Goal: Task Accomplishment & Management: Use online tool/utility

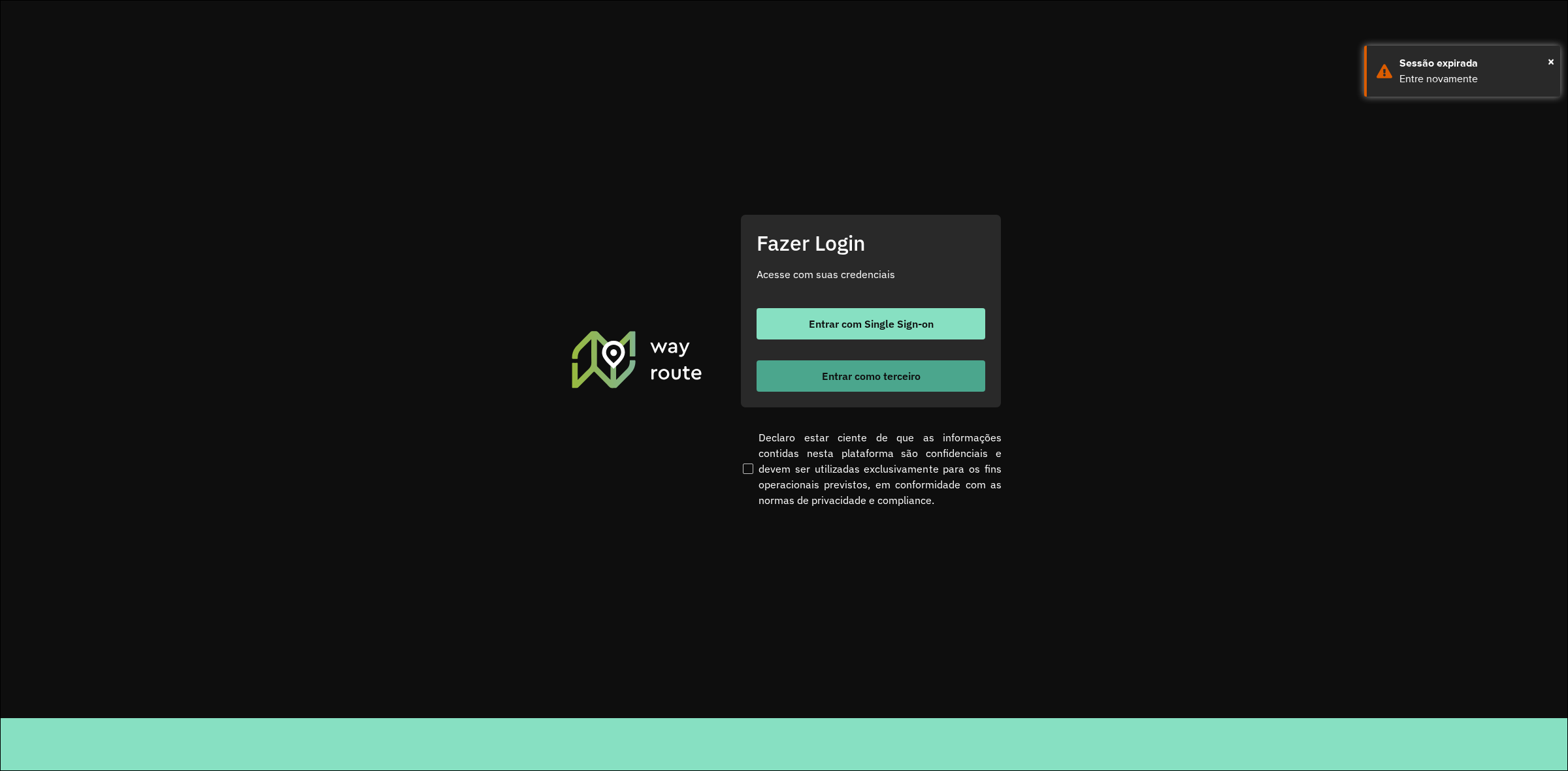
drag, startPoint x: 878, startPoint y: 366, endPoint x: 875, endPoint y: 382, distance: 16.3
click at [878, 371] on button "Entrar como terceiro" at bounding box center [871, 376] width 229 height 32
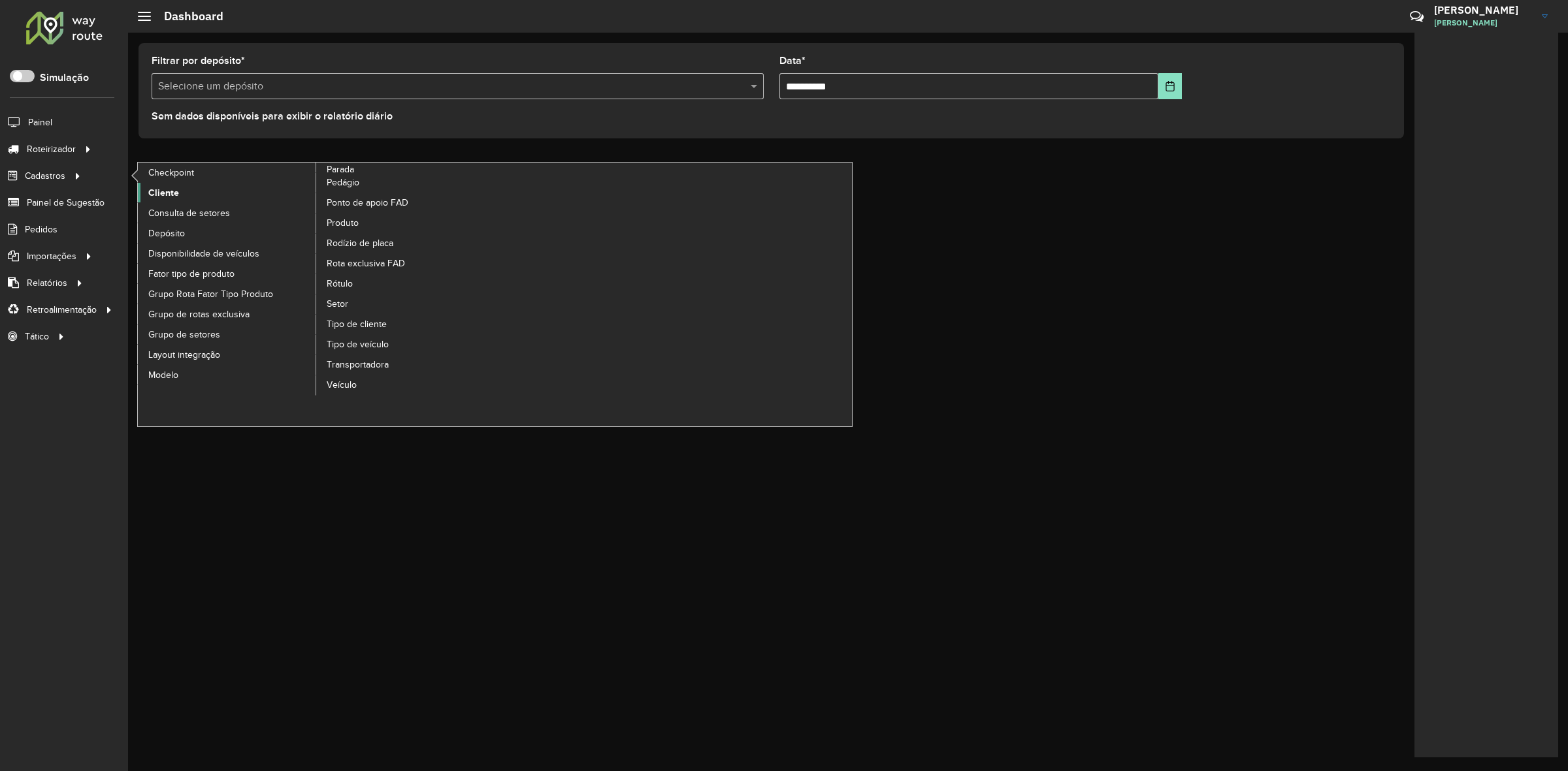
click at [187, 195] on link "Cliente" at bounding box center [227, 193] width 179 height 19
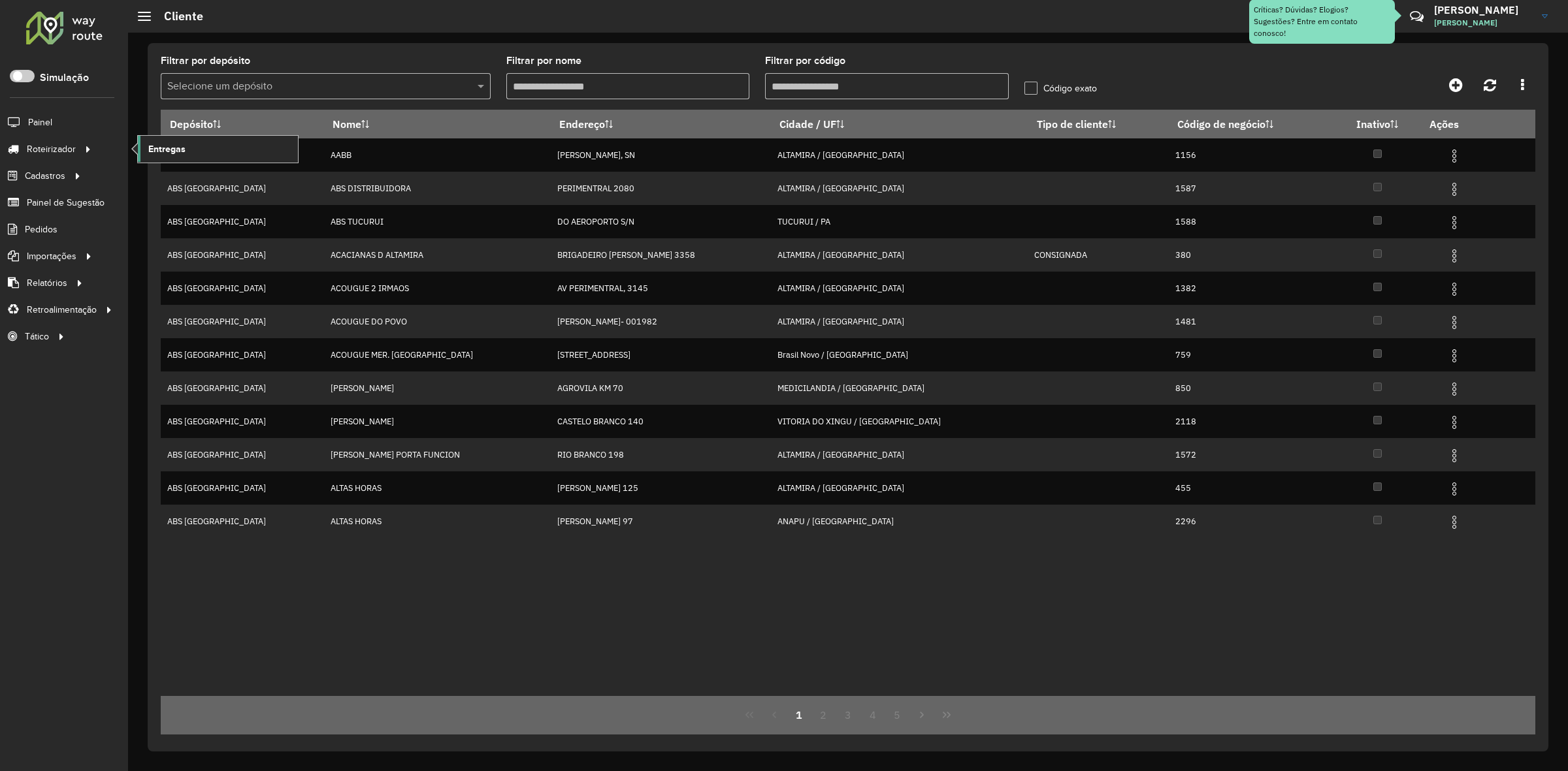
click at [170, 148] on span "Entregas" at bounding box center [167, 149] width 37 height 14
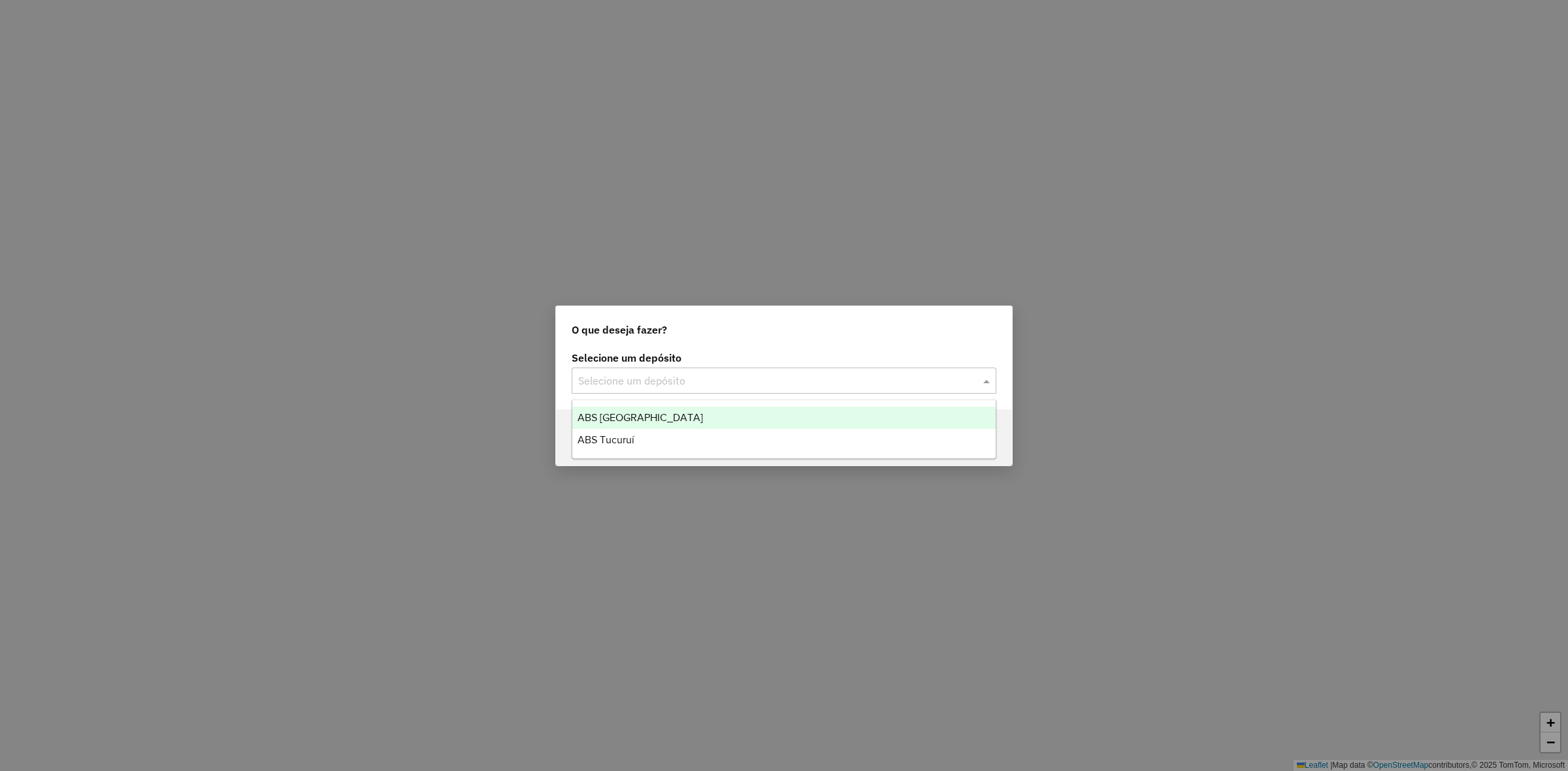
click at [828, 382] on input "text" at bounding box center [771, 381] width 385 height 15
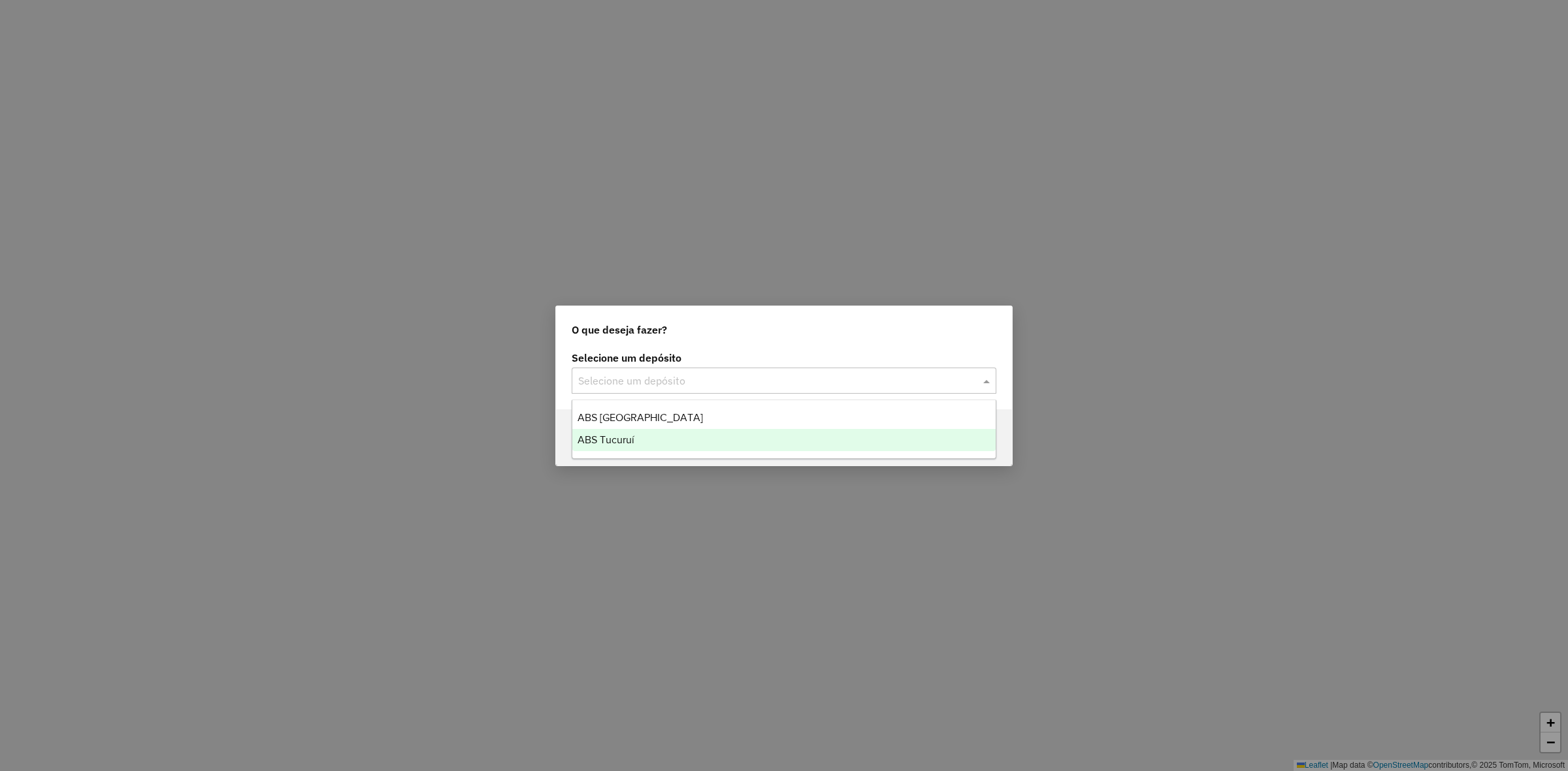
click at [778, 439] on div "ABS Tucuruí" at bounding box center [784, 439] width 423 height 22
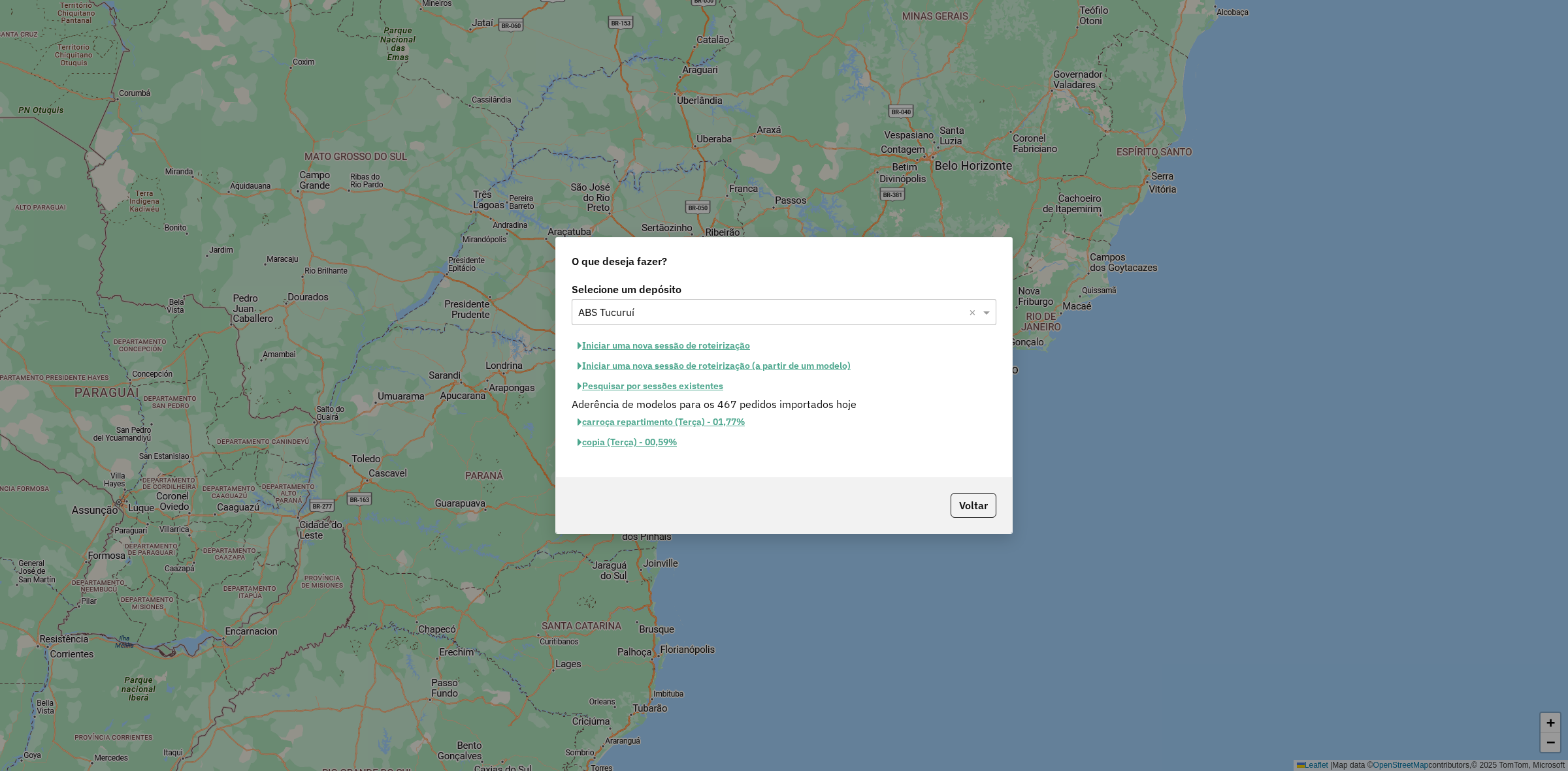
click at [642, 345] on button "Iniciar uma nova sessão de roteirização" at bounding box center [664, 345] width 184 height 20
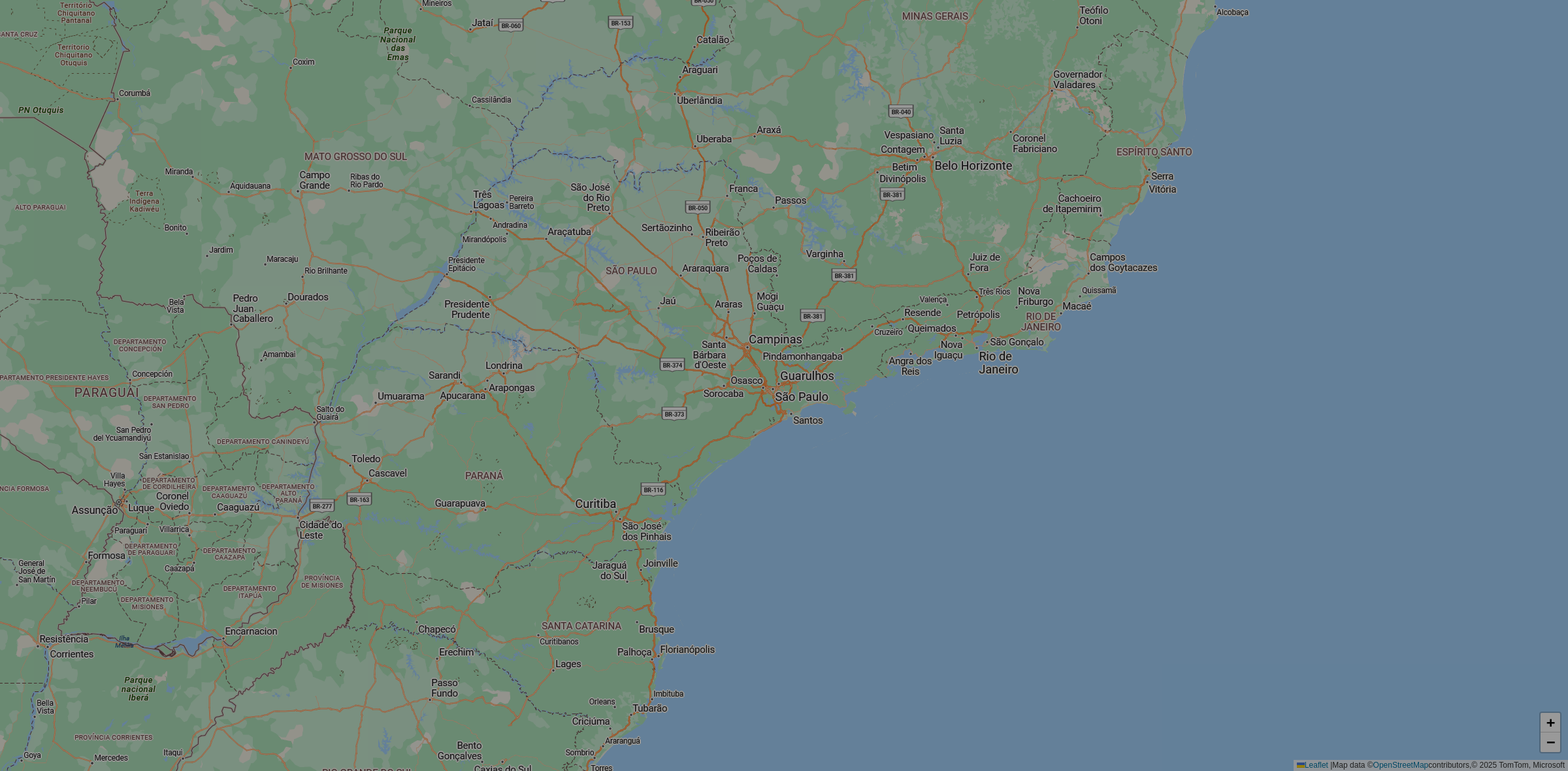
select select "*"
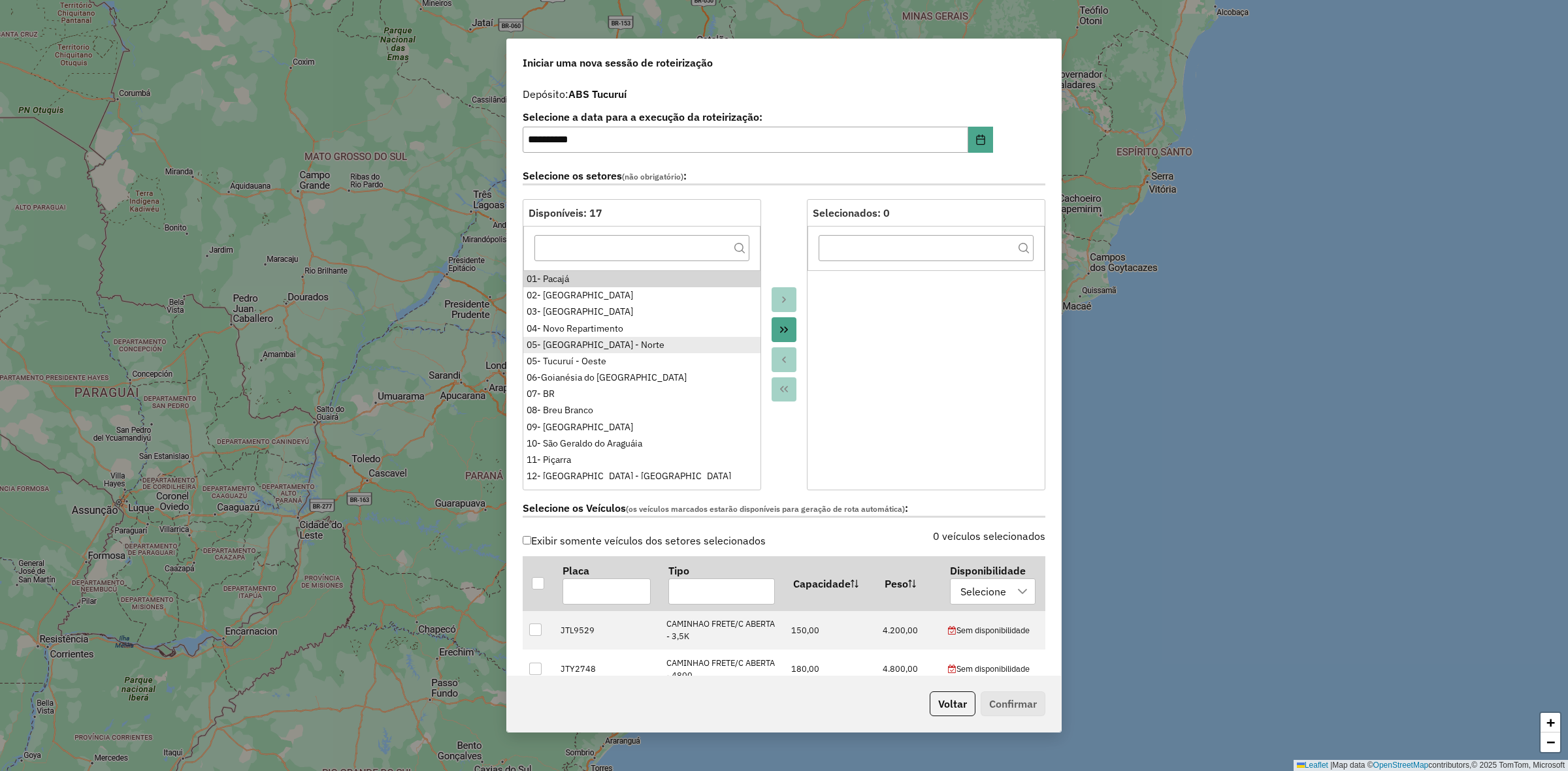
click at [599, 346] on div "05- [GEOGRAPHIC_DATA] - Norte" at bounding box center [642, 345] width 230 height 14
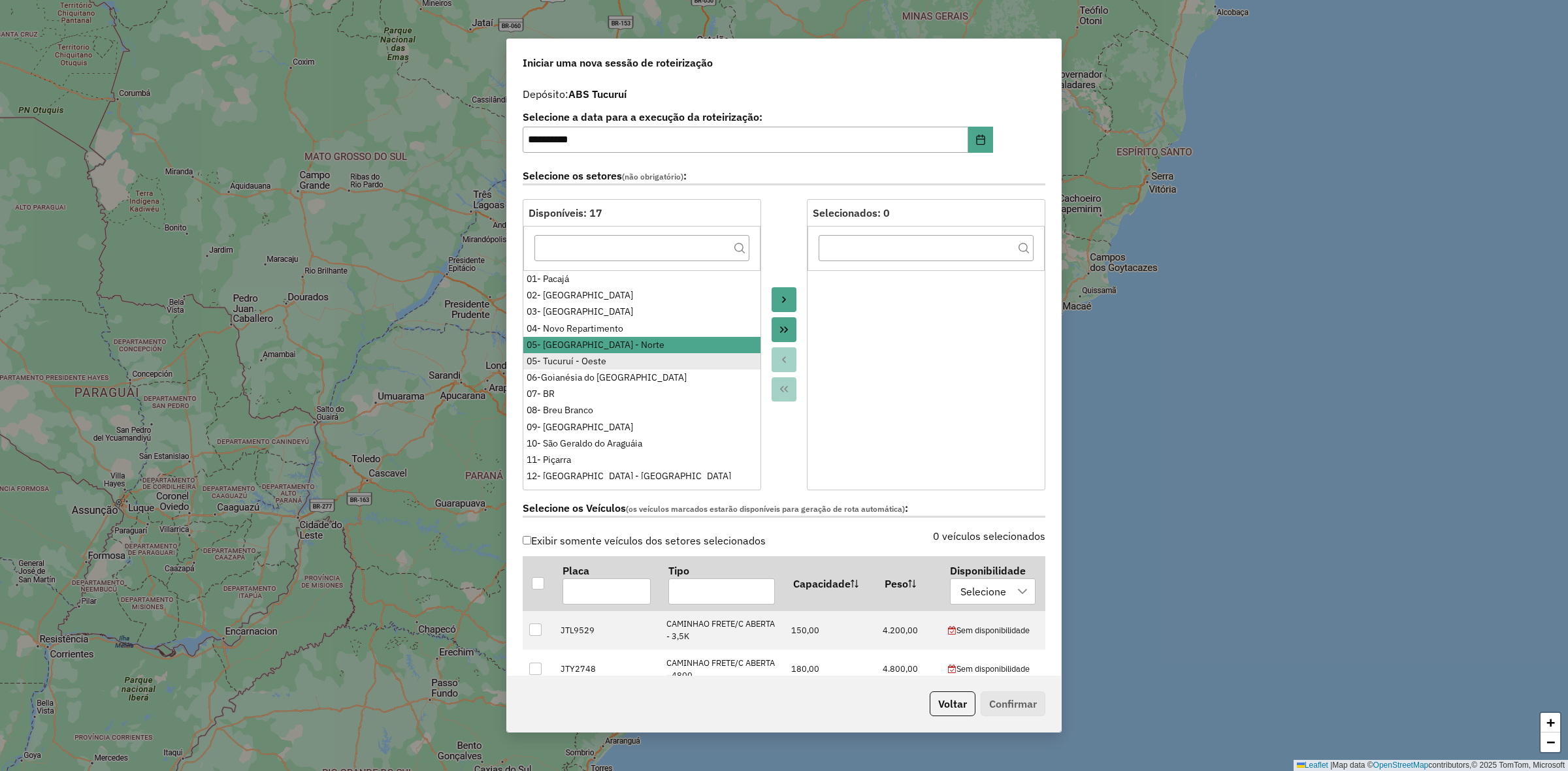
click at [599, 367] on div "05- Tucuruí - Oeste" at bounding box center [642, 361] width 230 height 14
click at [607, 328] on div "04- Novo Repartimento" at bounding box center [642, 328] width 230 height 14
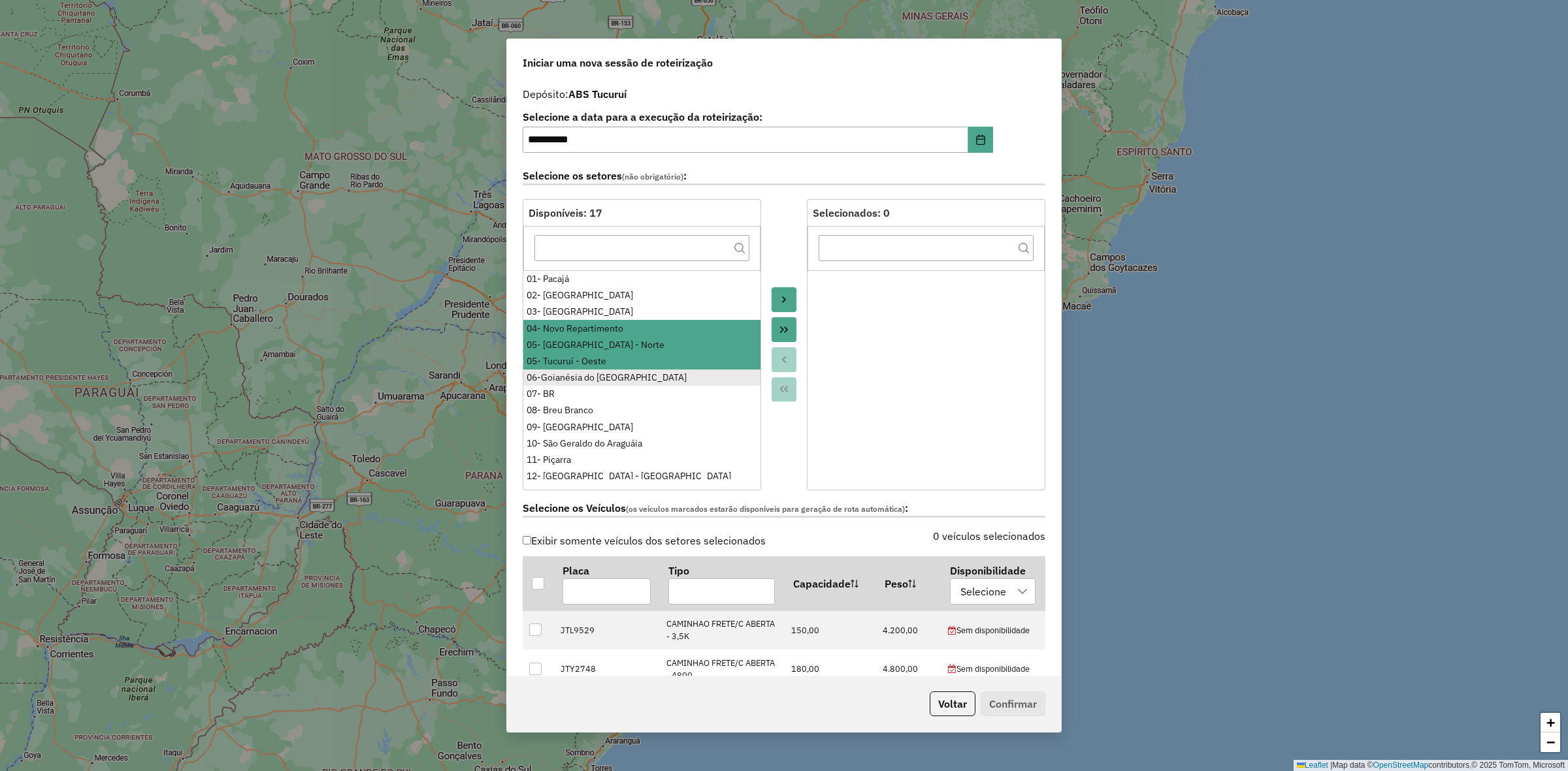
click at [599, 379] on div "06-Goianésia do [GEOGRAPHIC_DATA]" at bounding box center [642, 378] width 230 height 14
click at [602, 417] on div "08- Breu Branco" at bounding box center [642, 410] width 230 height 14
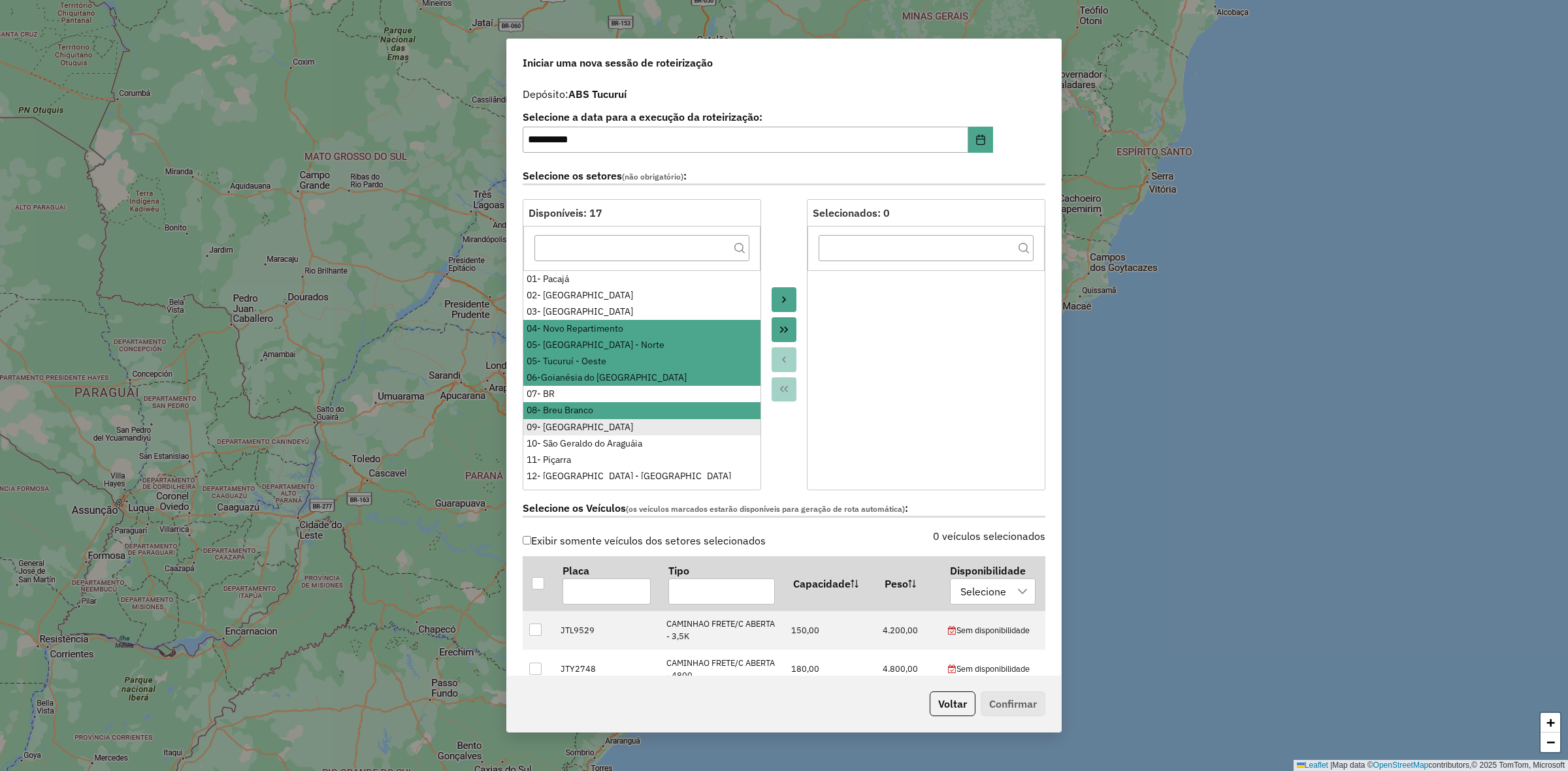
scroll to position [71, 0]
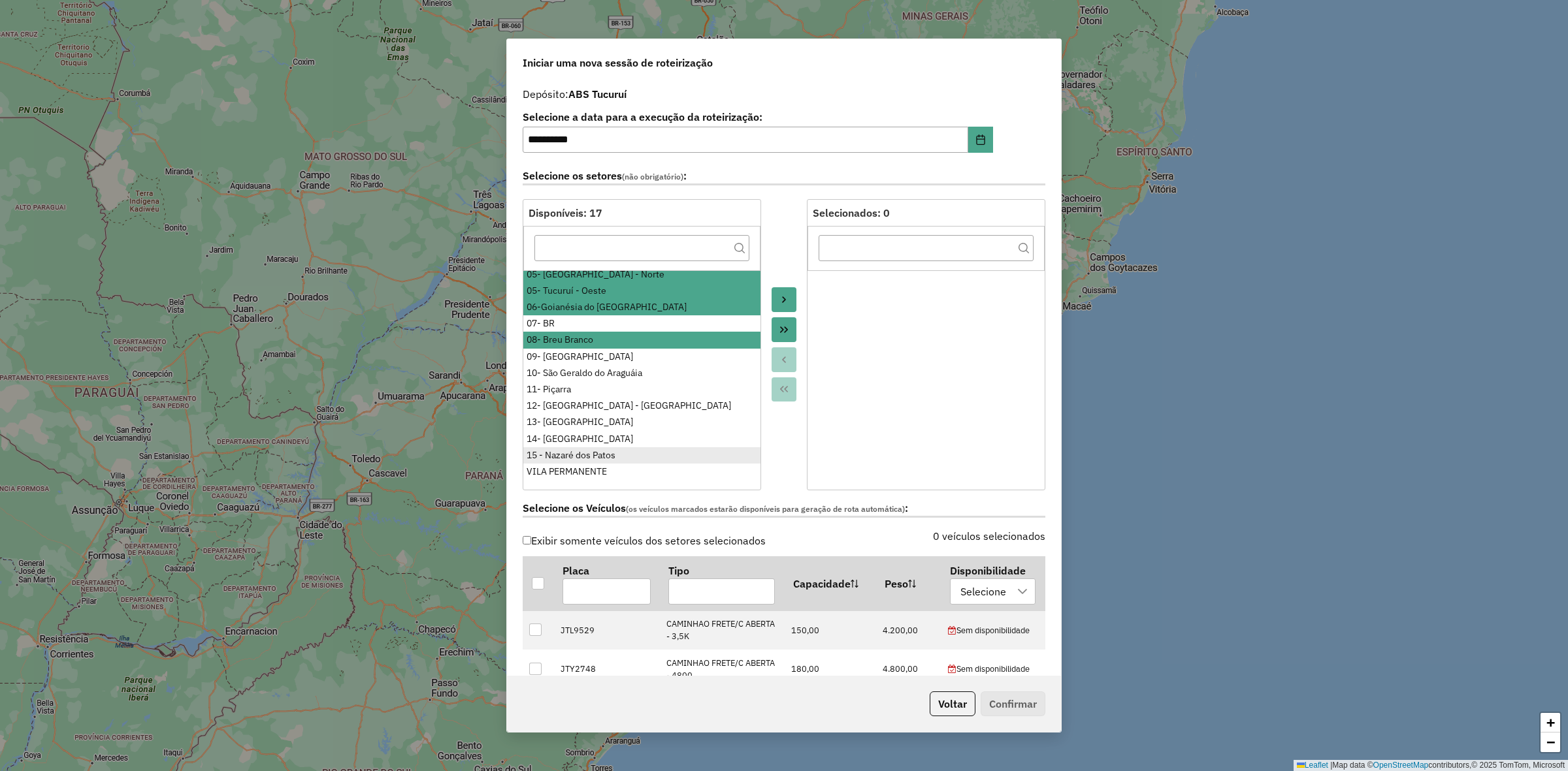
click at [618, 452] on div "15 - Nazaré dos Patos" at bounding box center [642, 455] width 230 height 14
click at [616, 473] on div "VILA PERMANENTE" at bounding box center [642, 472] width 230 height 14
click at [791, 291] on button "Move to Target" at bounding box center [784, 299] width 25 height 25
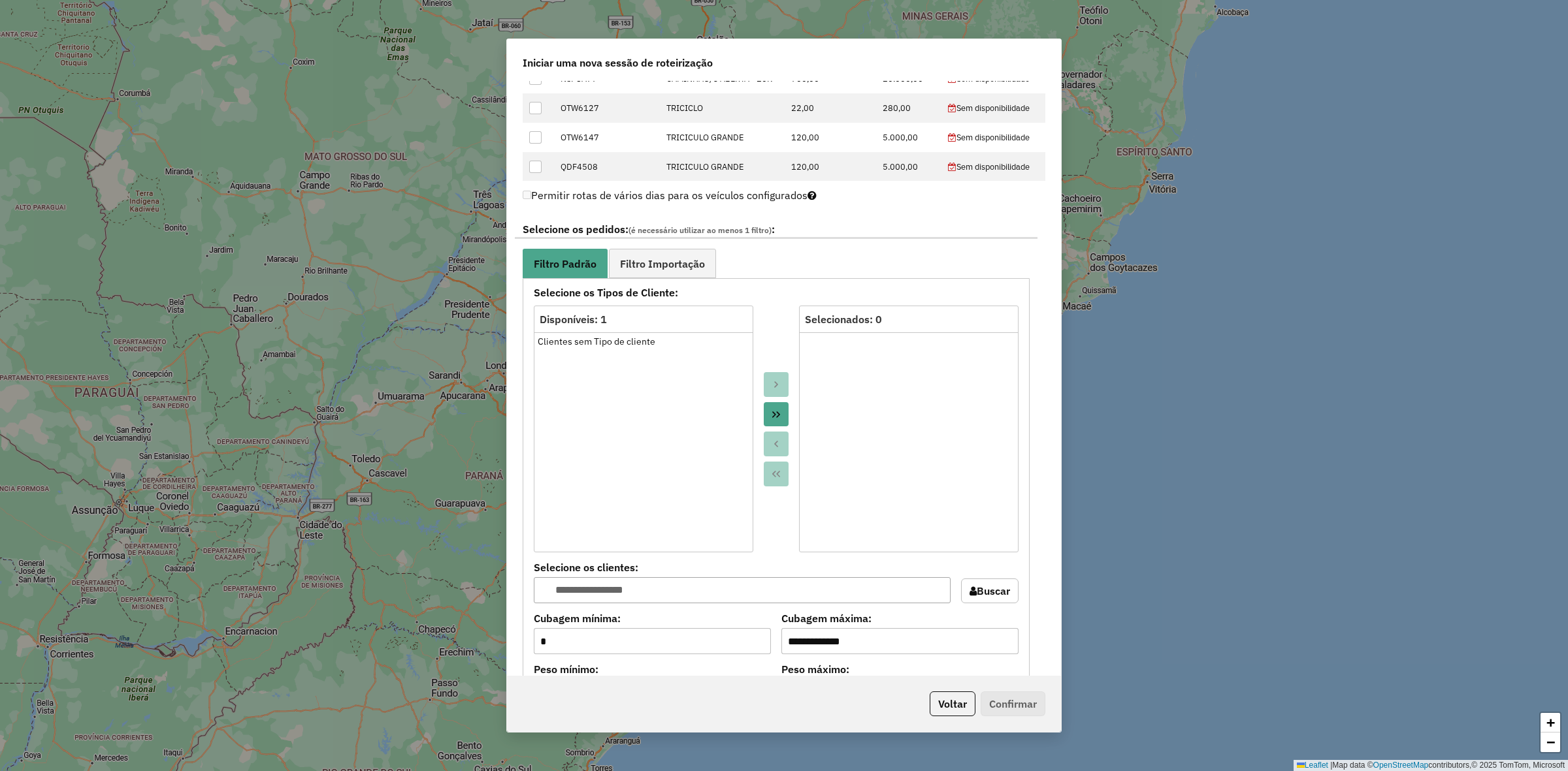
scroll to position [898, 0]
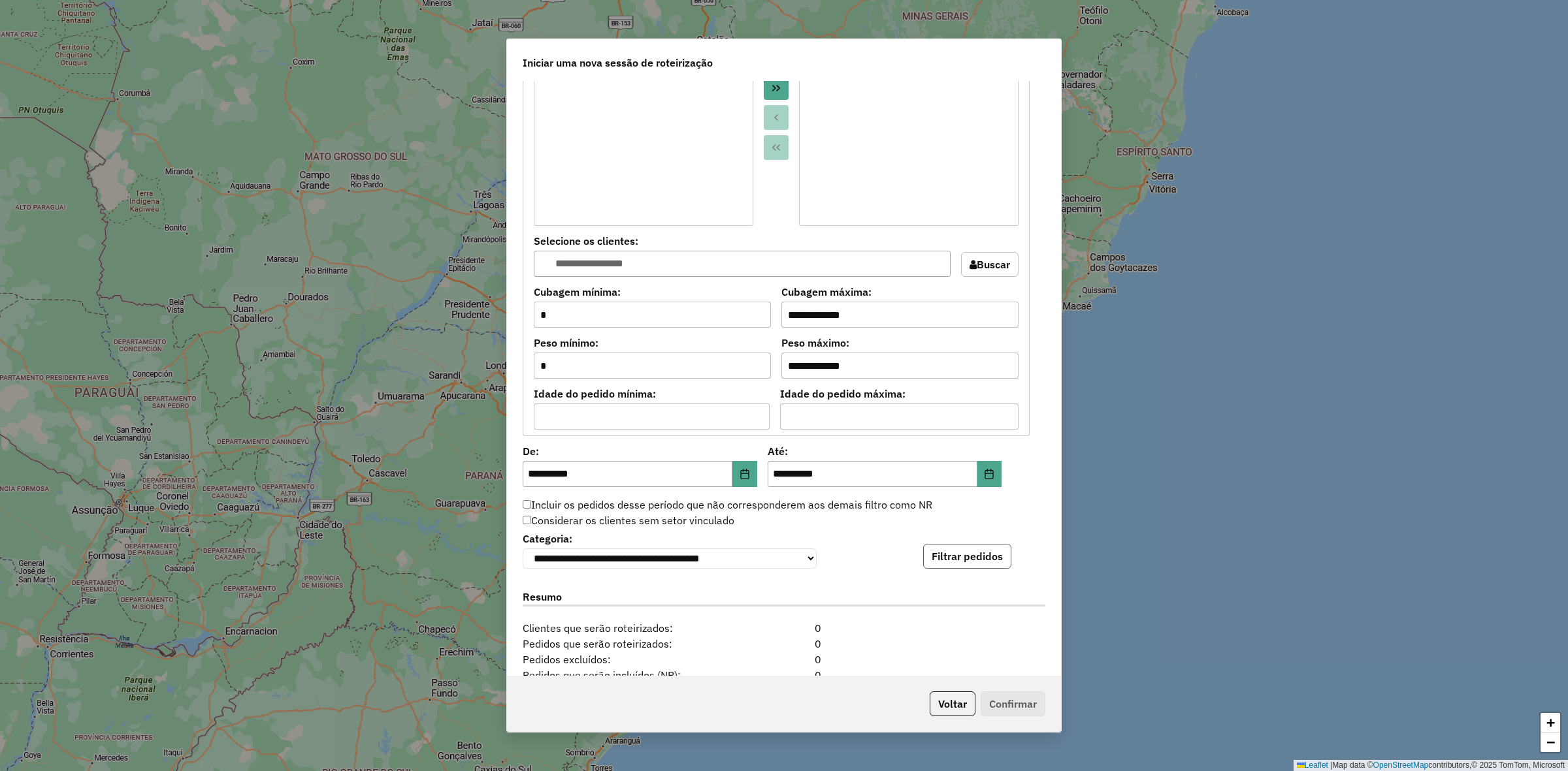
click at [959, 553] on button "Filtrar pedidos" at bounding box center [967, 556] width 88 height 25
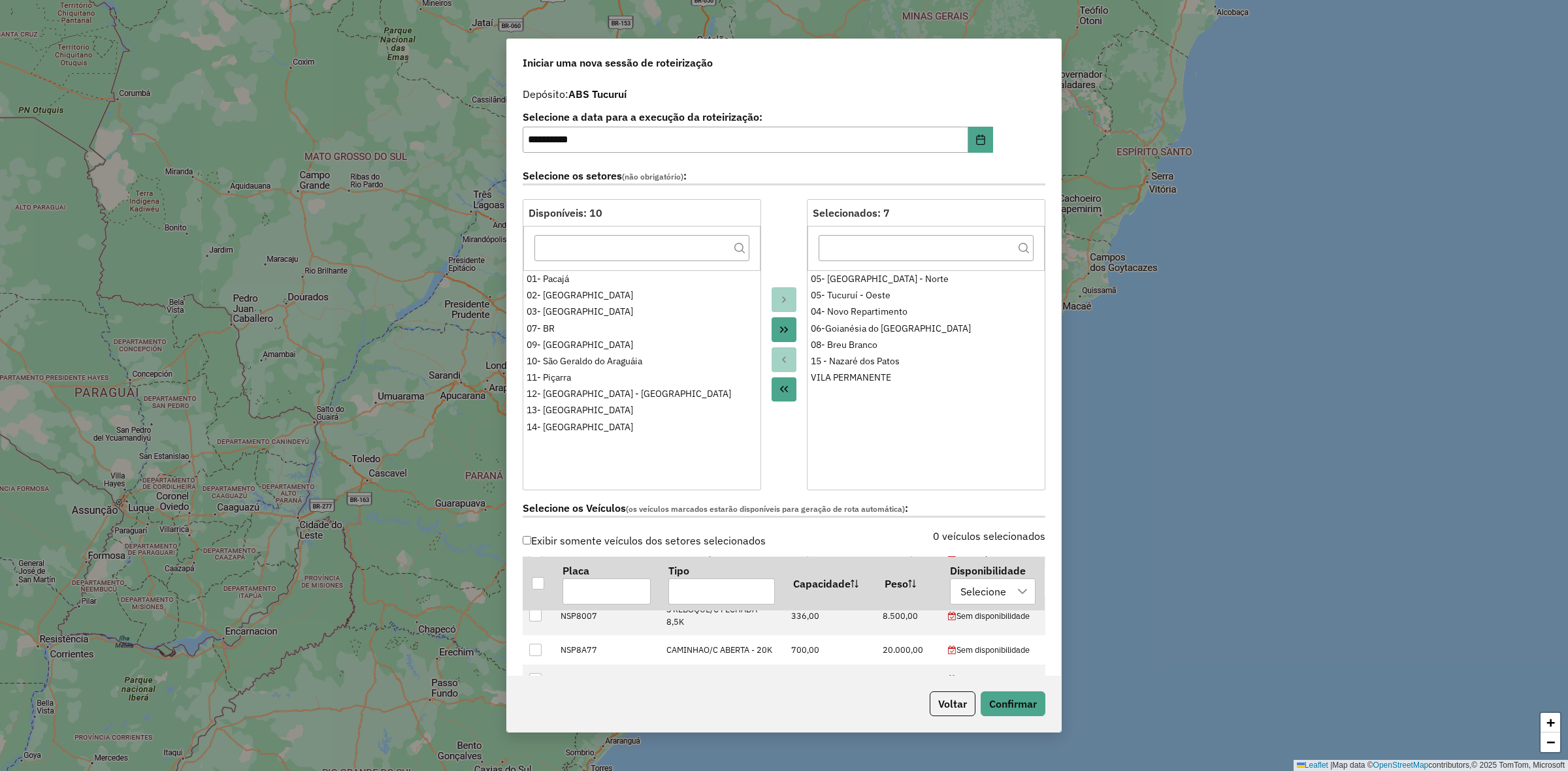
scroll to position [490, 0]
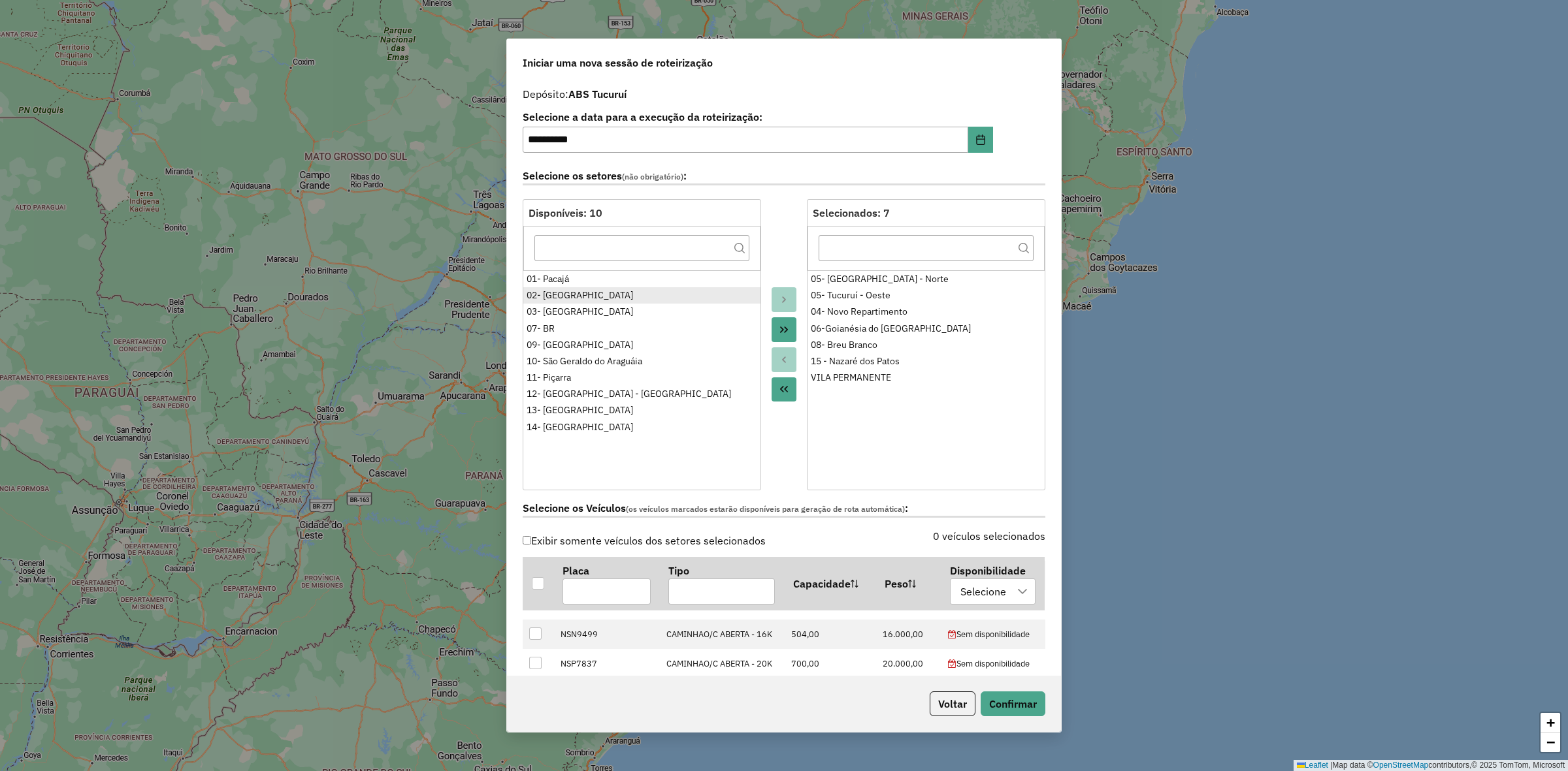
click at [724, 289] on div "02- Vila Arataú" at bounding box center [642, 295] width 230 height 14
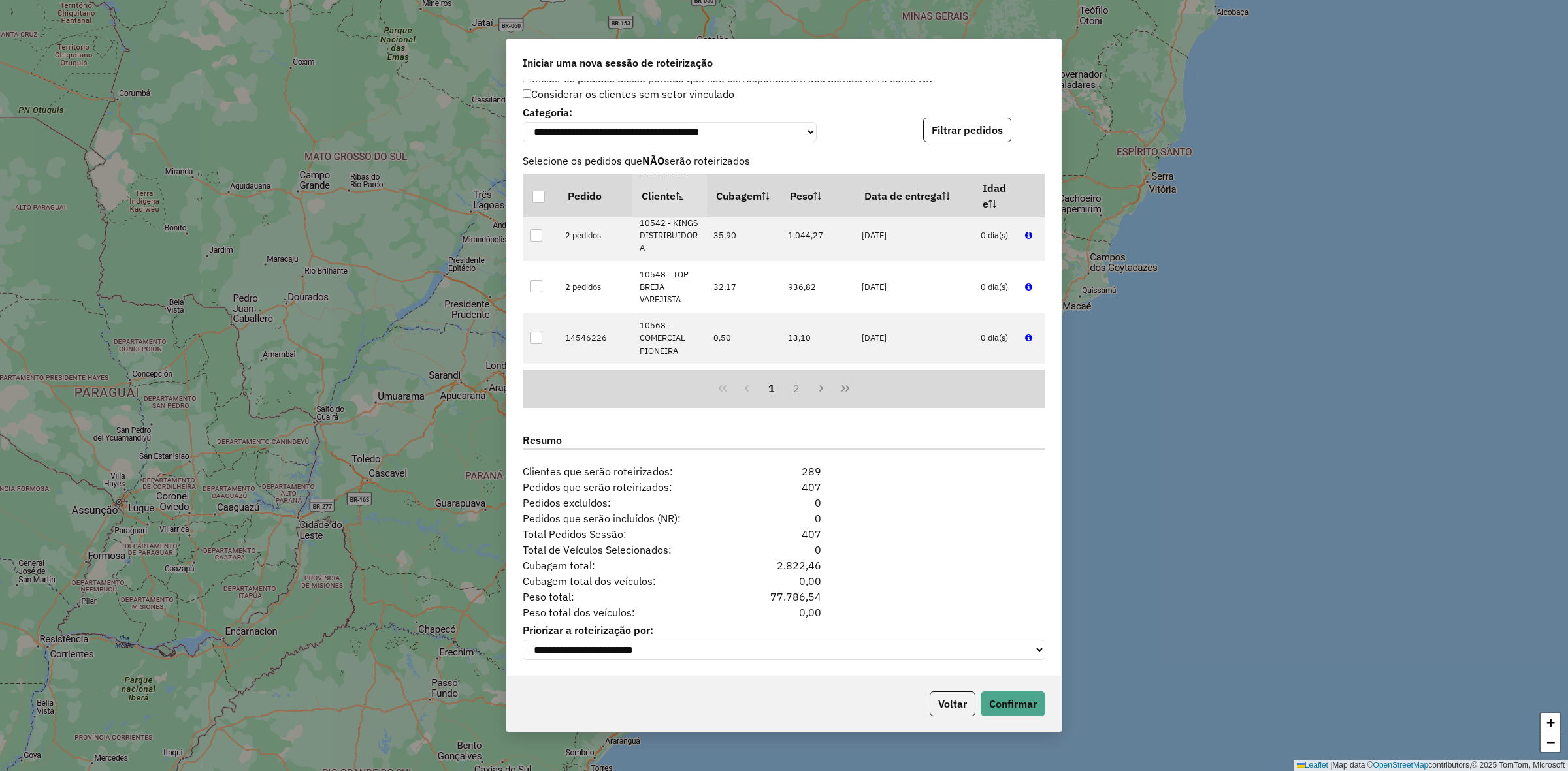
scroll to position [191, 0]
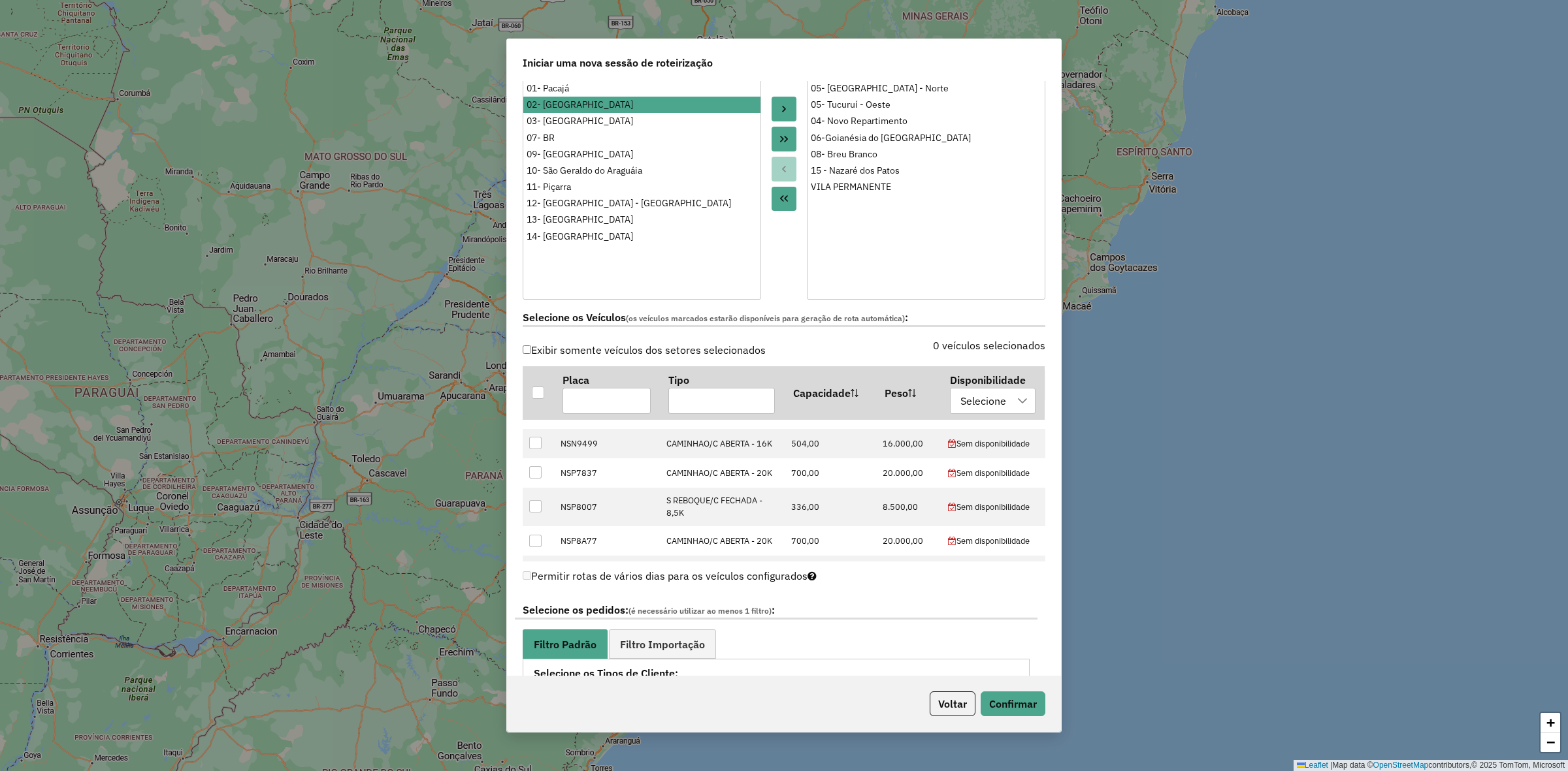
click at [1004, 721] on div "Voltar Confirmar" at bounding box center [784, 704] width 554 height 56
click at [1015, 707] on button "Confirmar" at bounding box center [1013, 704] width 65 height 25
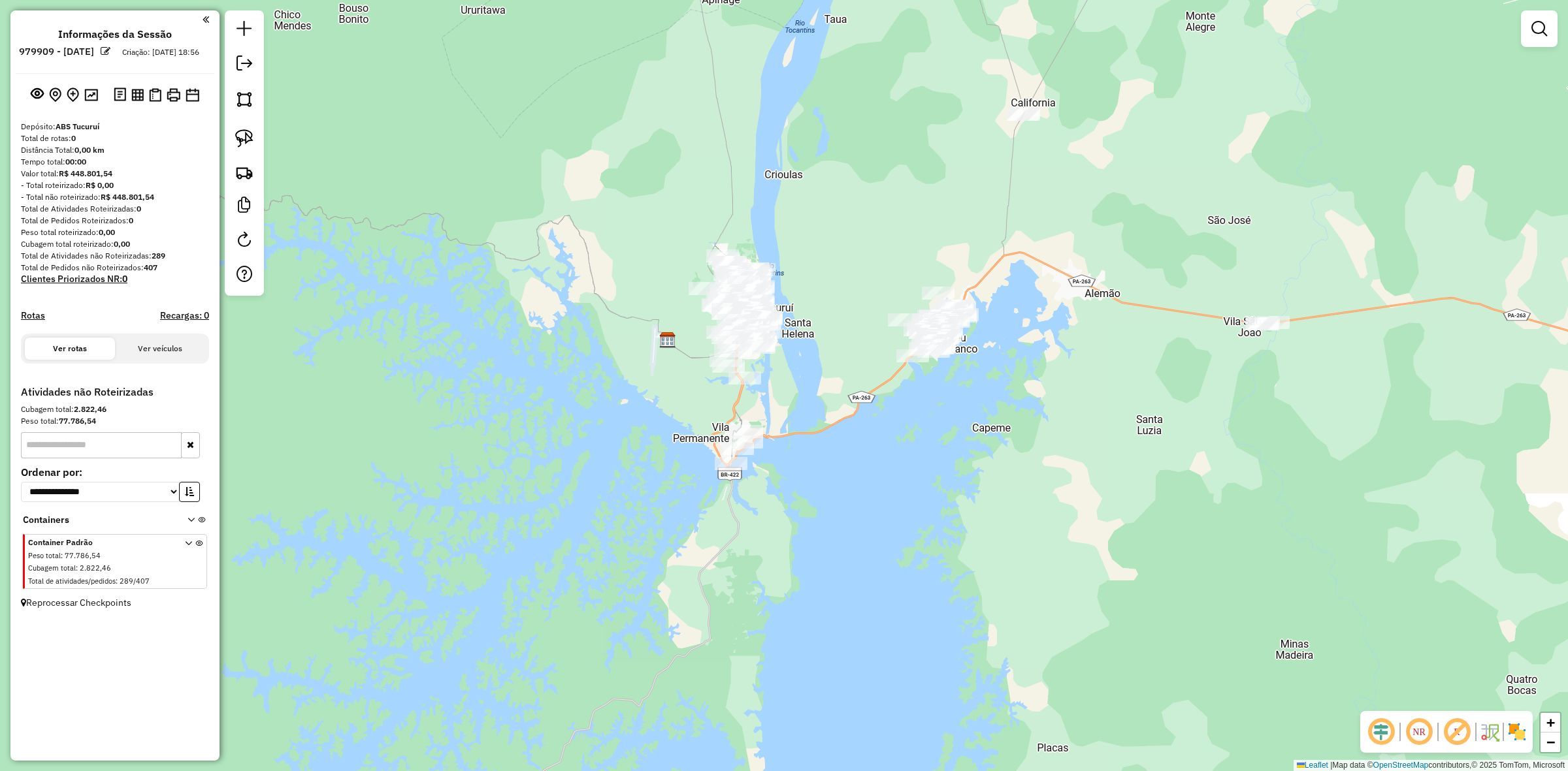
click at [791, 470] on div "Janela de atendimento Grade de atendimento Capacidade Transportadoras Veículos …" at bounding box center [784, 385] width 1568 height 771
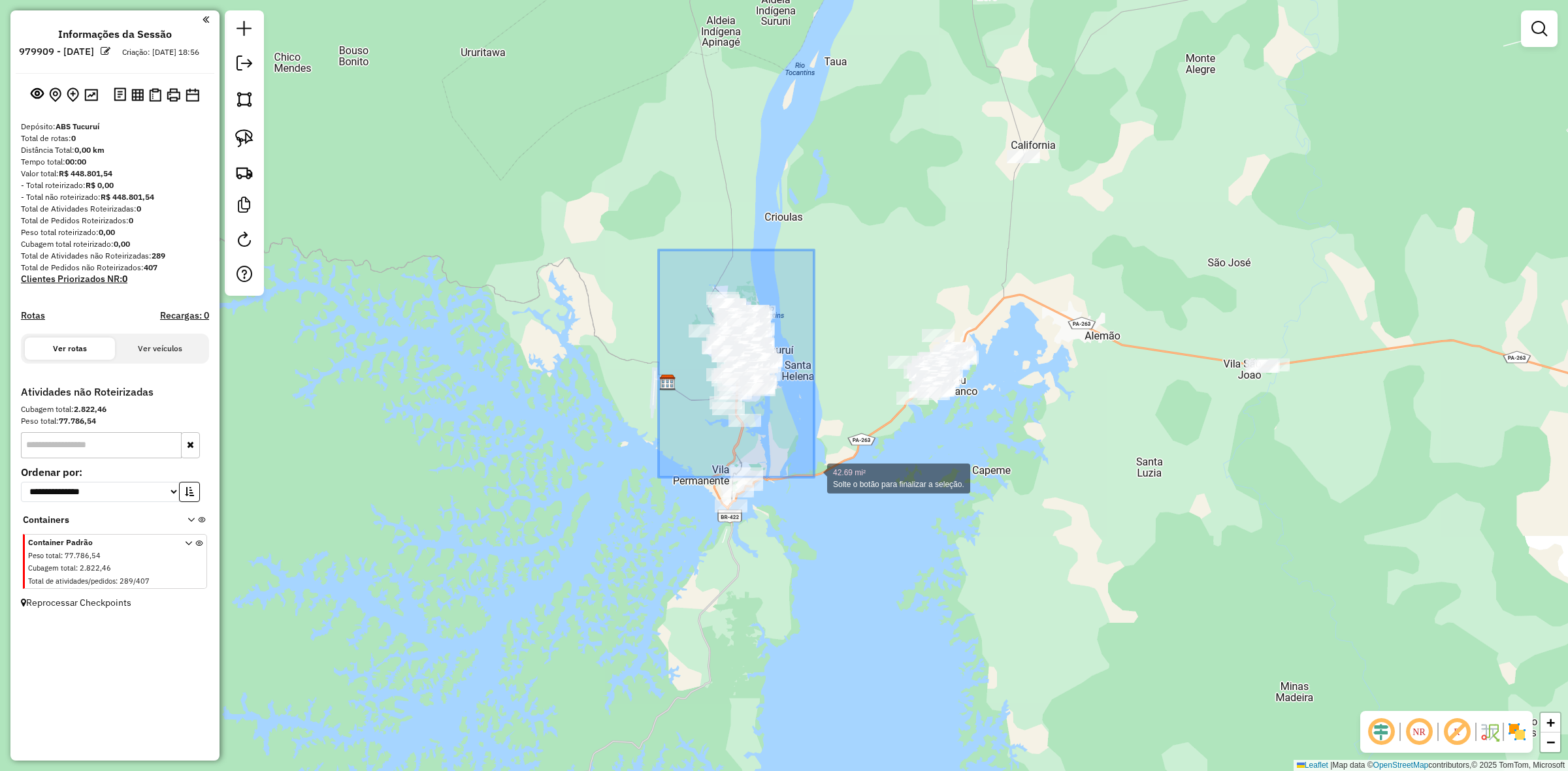
drag, startPoint x: 659, startPoint y: 275, endPoint x: 836, endPoint y: 493, distance: 280.8
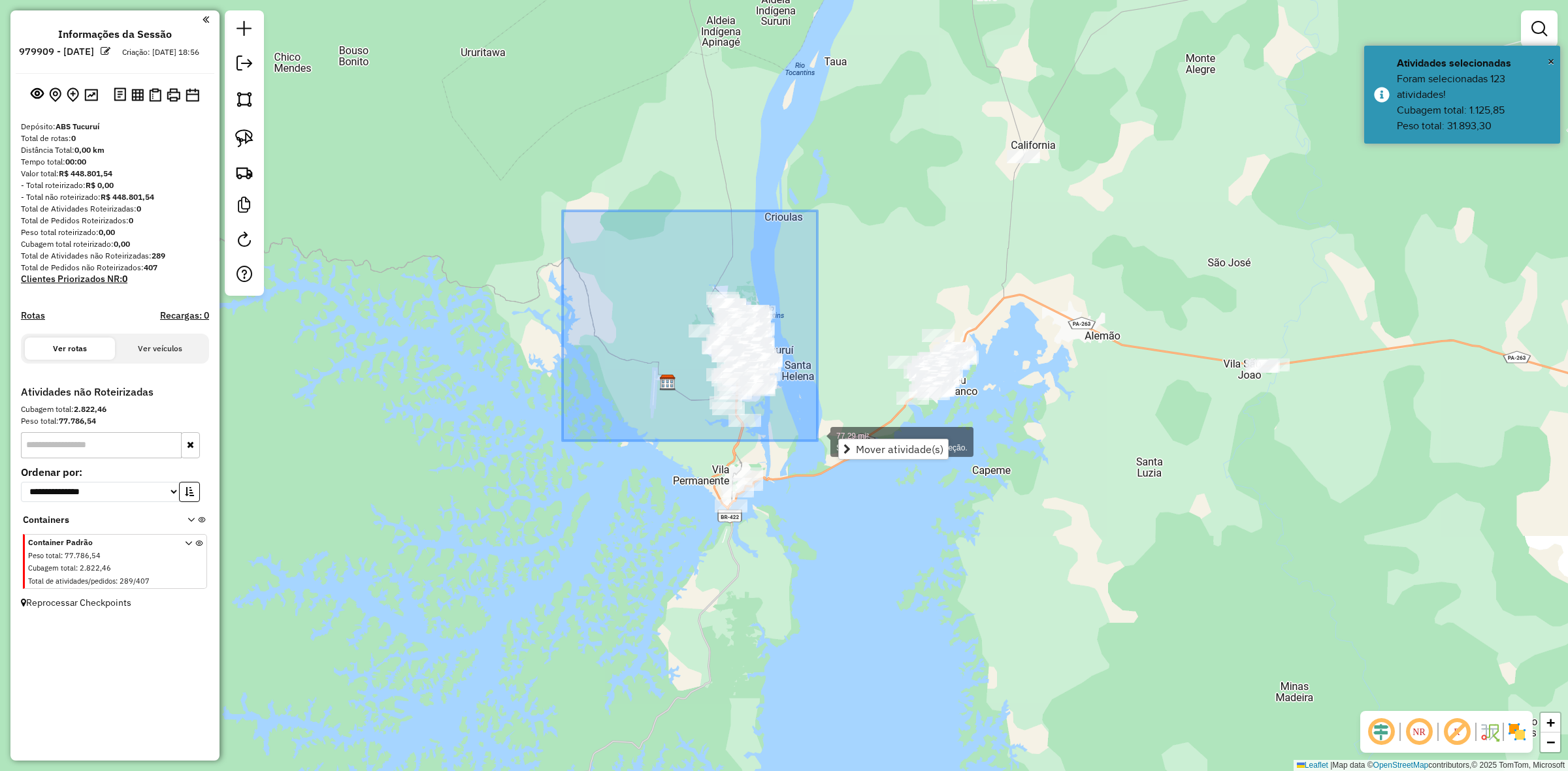
drag, startPoint x: 569, startPoint y: 226, endPoint x: 818, endPoint y: 441, distance: 329.0
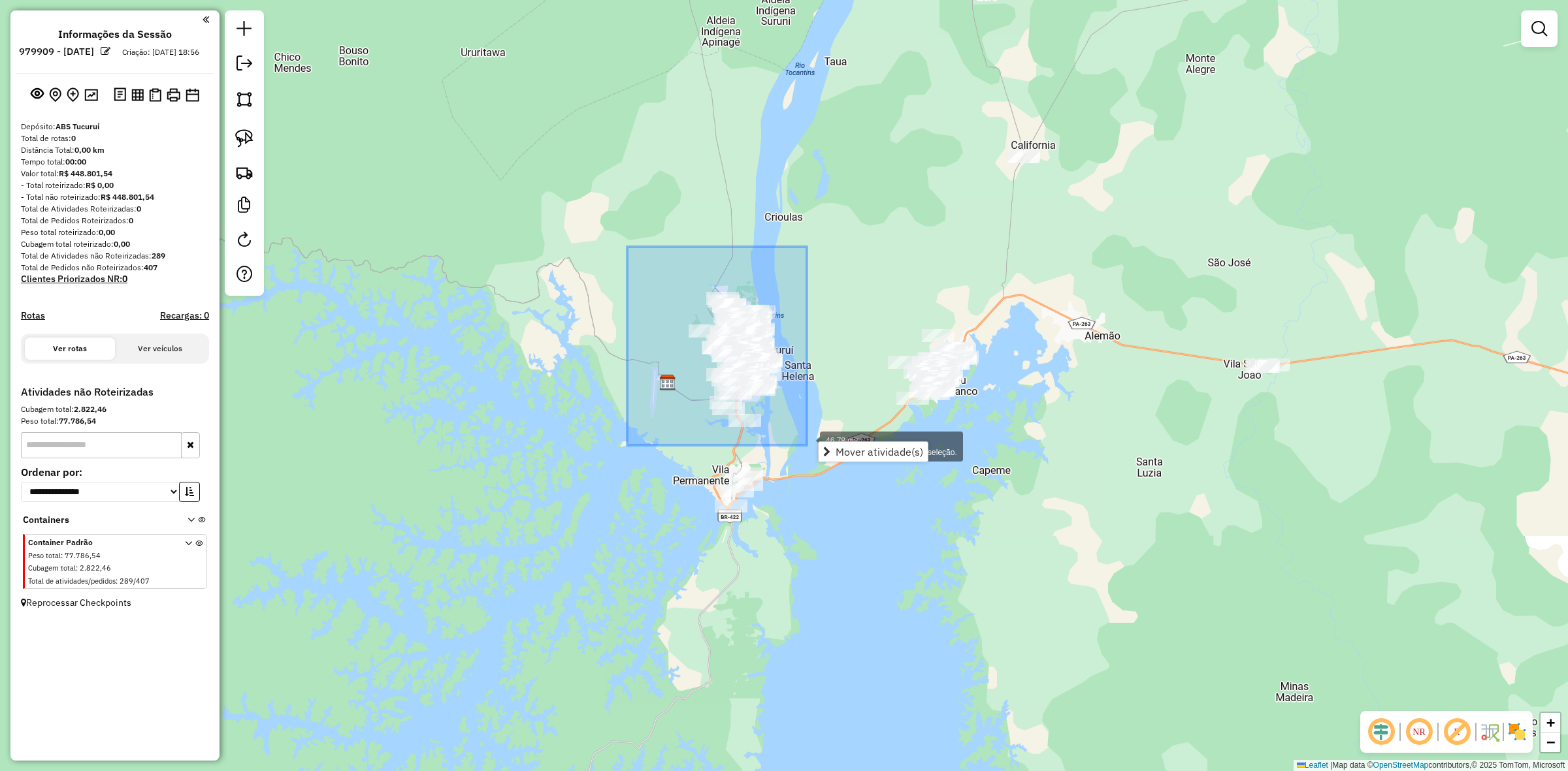
drag, startPoint x: 662, startPoint y: 307, endPoint x: 807, endPoint y: 445, distance: 200.2
click at [807, 445] on div "46.78 mi² Solte o botão para finalizar a seleção. Janela de atendimento Grade d…" at bounding box center [784, 385] width 1568 height 771
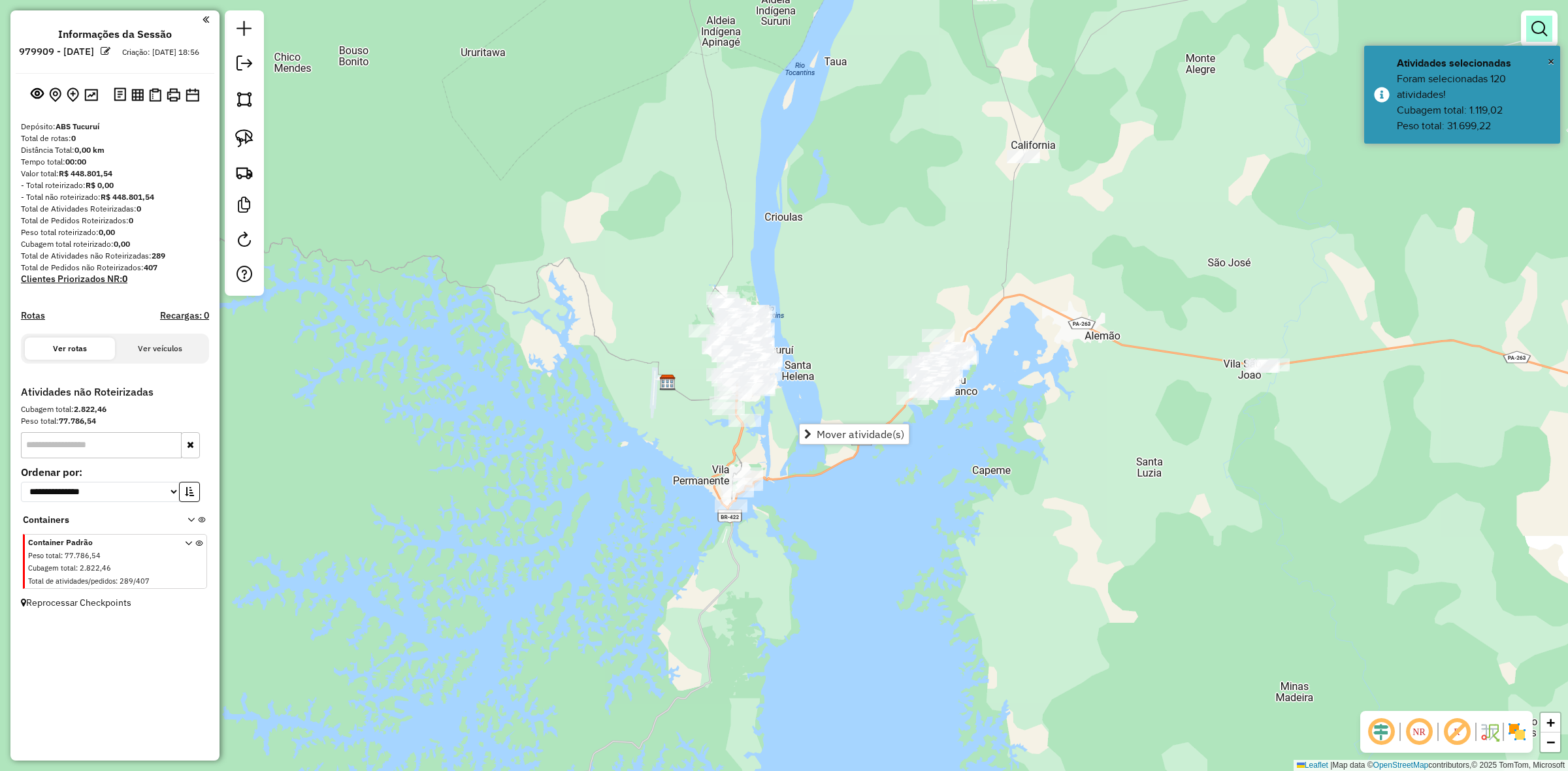
click at [1550, 27] on link at bounding box center [1540, 28] width 26 height 26
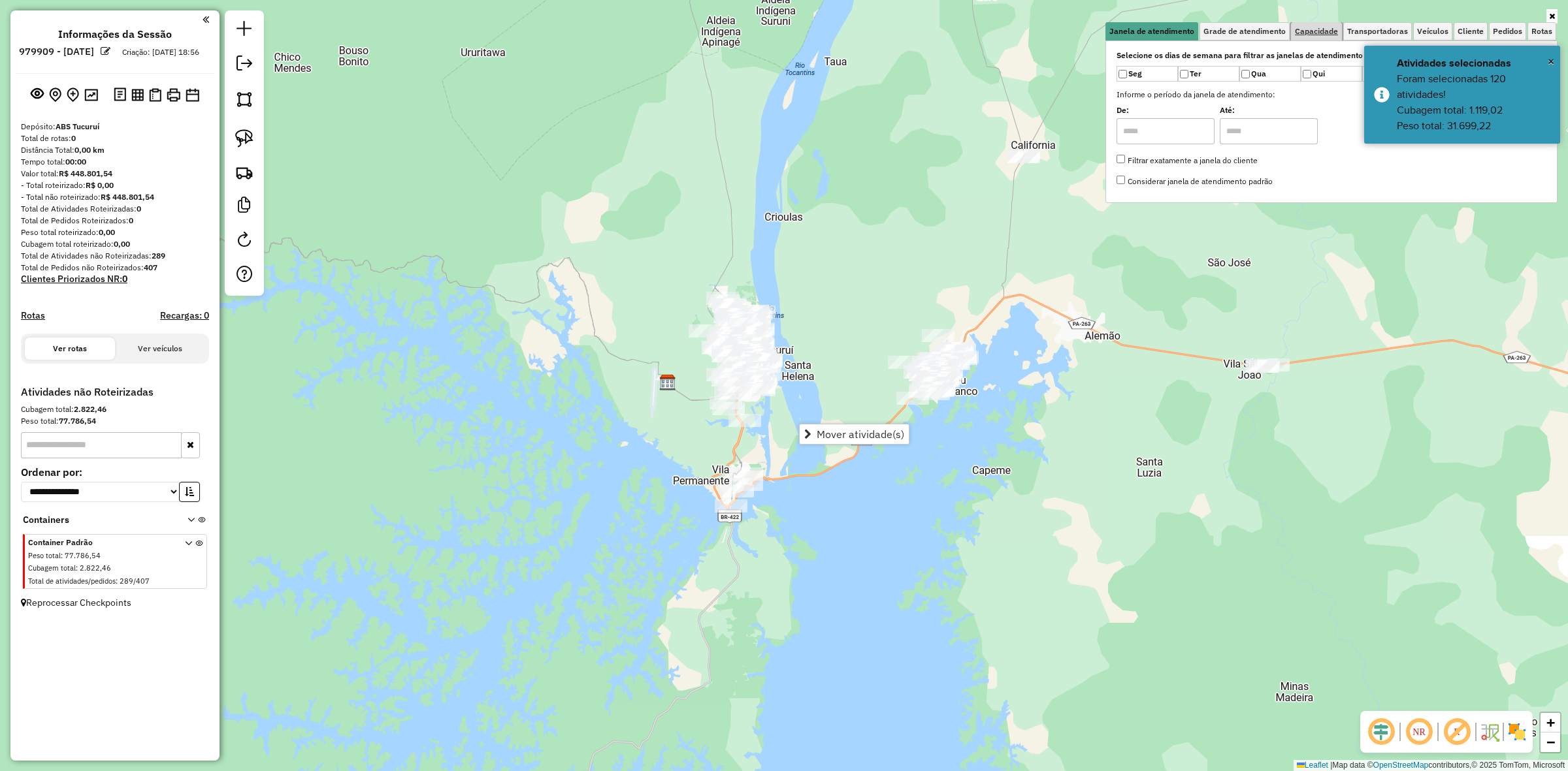
click at [1315, 33] on span "Capacidade" at bounding box center [1317, 32] width 43 height 8
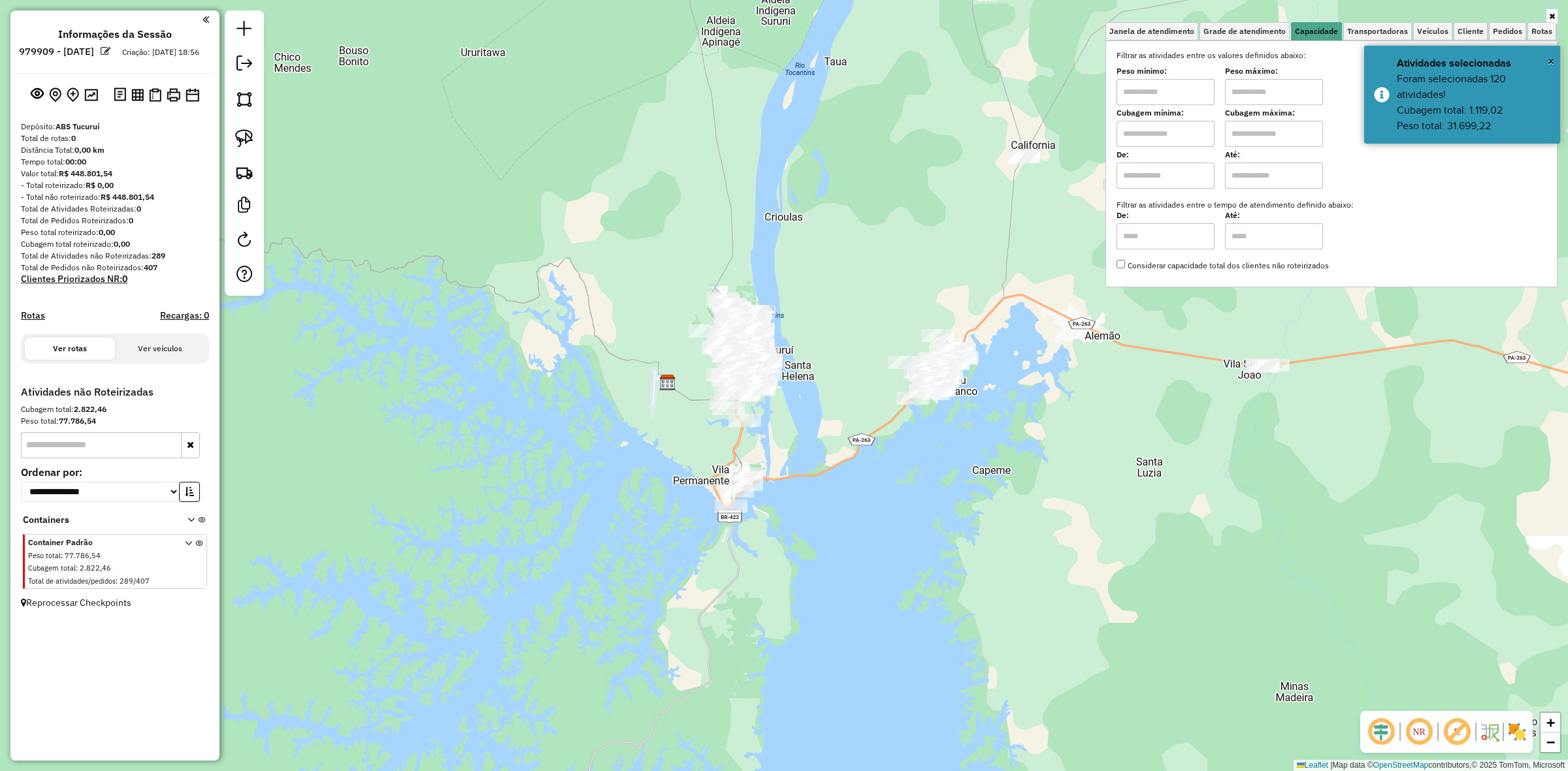
drag, startPoint x: 1183, startPoint y: 100, endPoint x: 1192, endPoint y: 96, distance: 9.8
click at [1189, 99] on input "text" at bounding box center [1166, 92] width 98 height 26
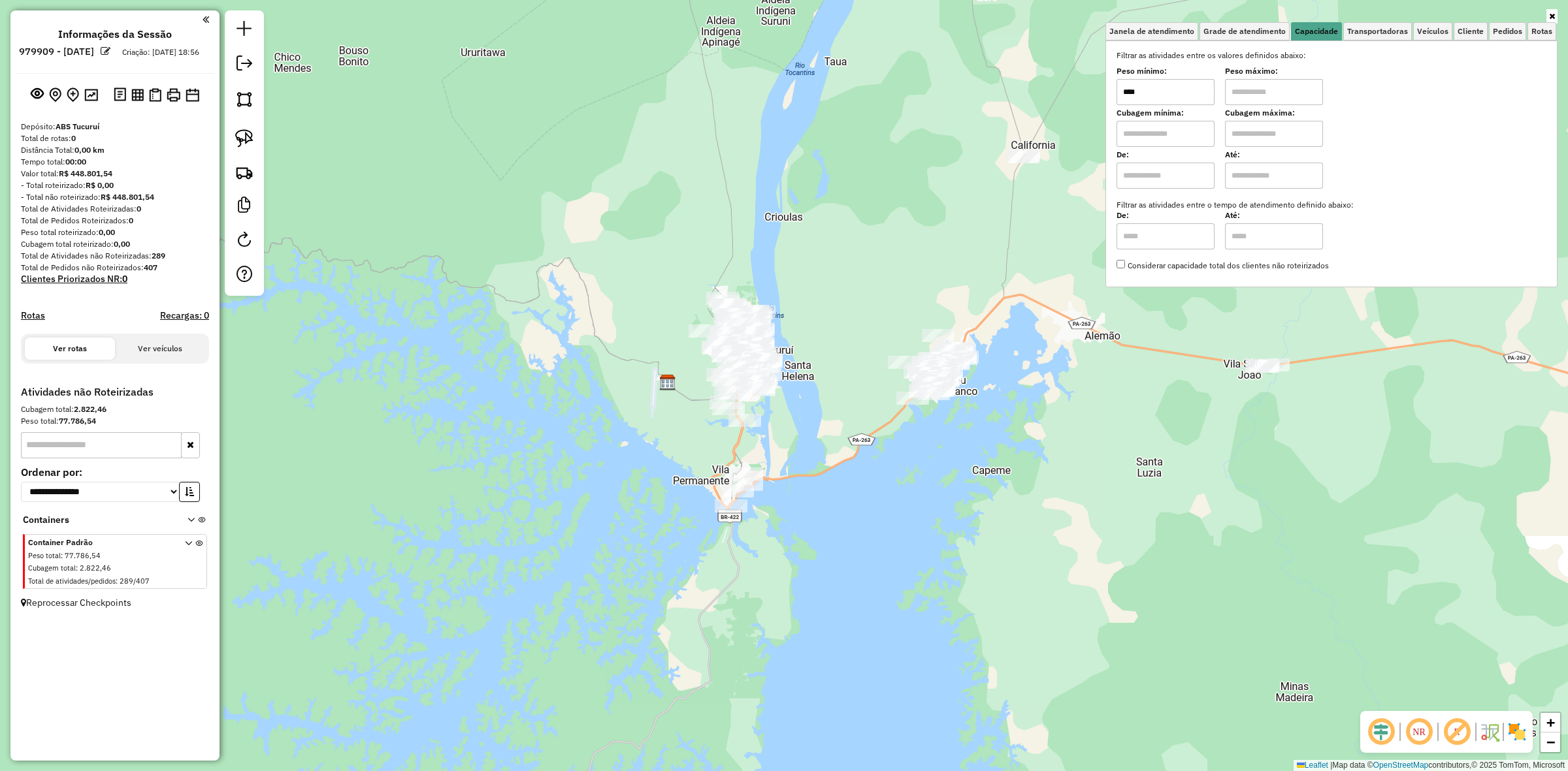
type input "****"
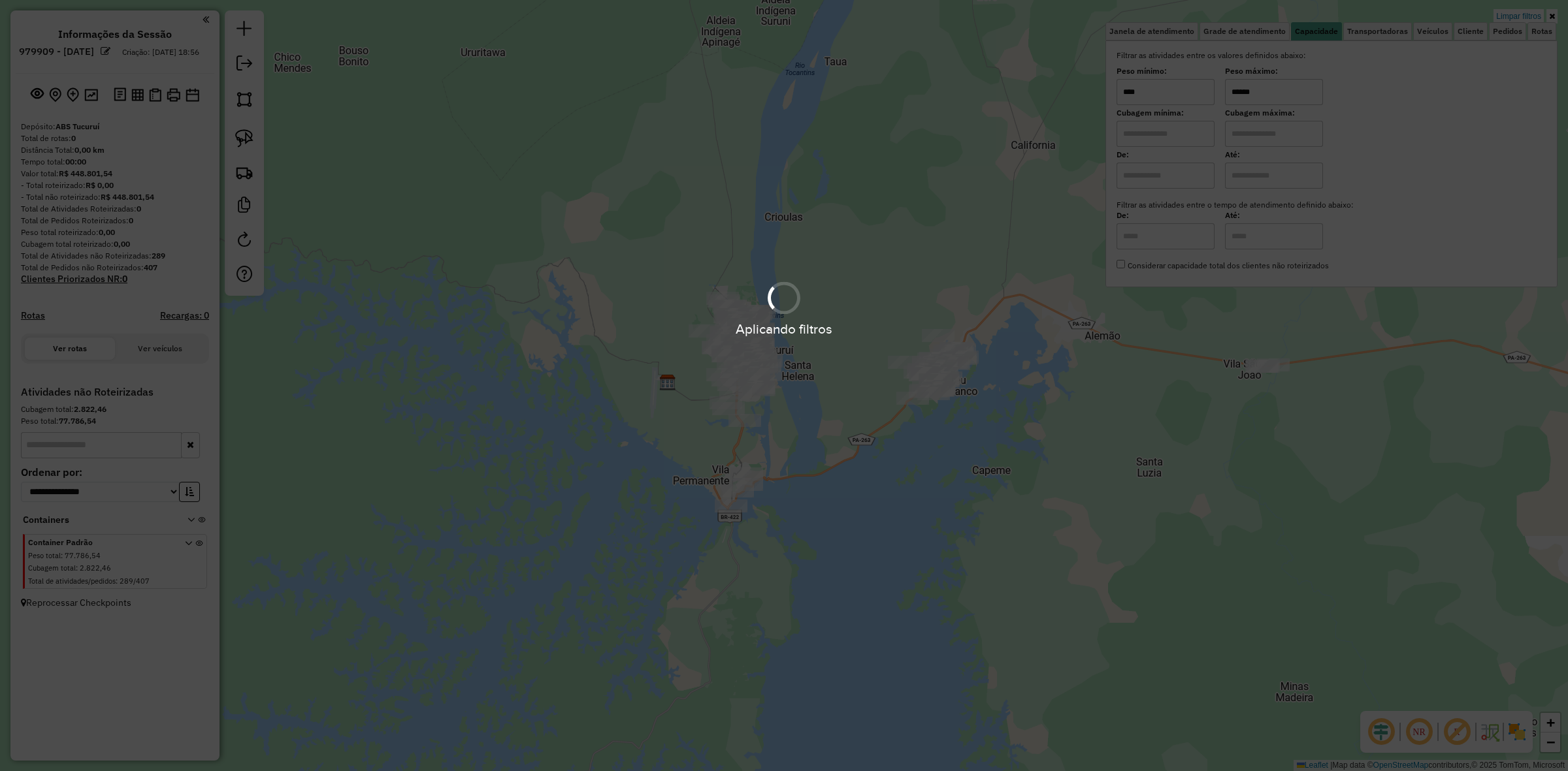
type input "******"
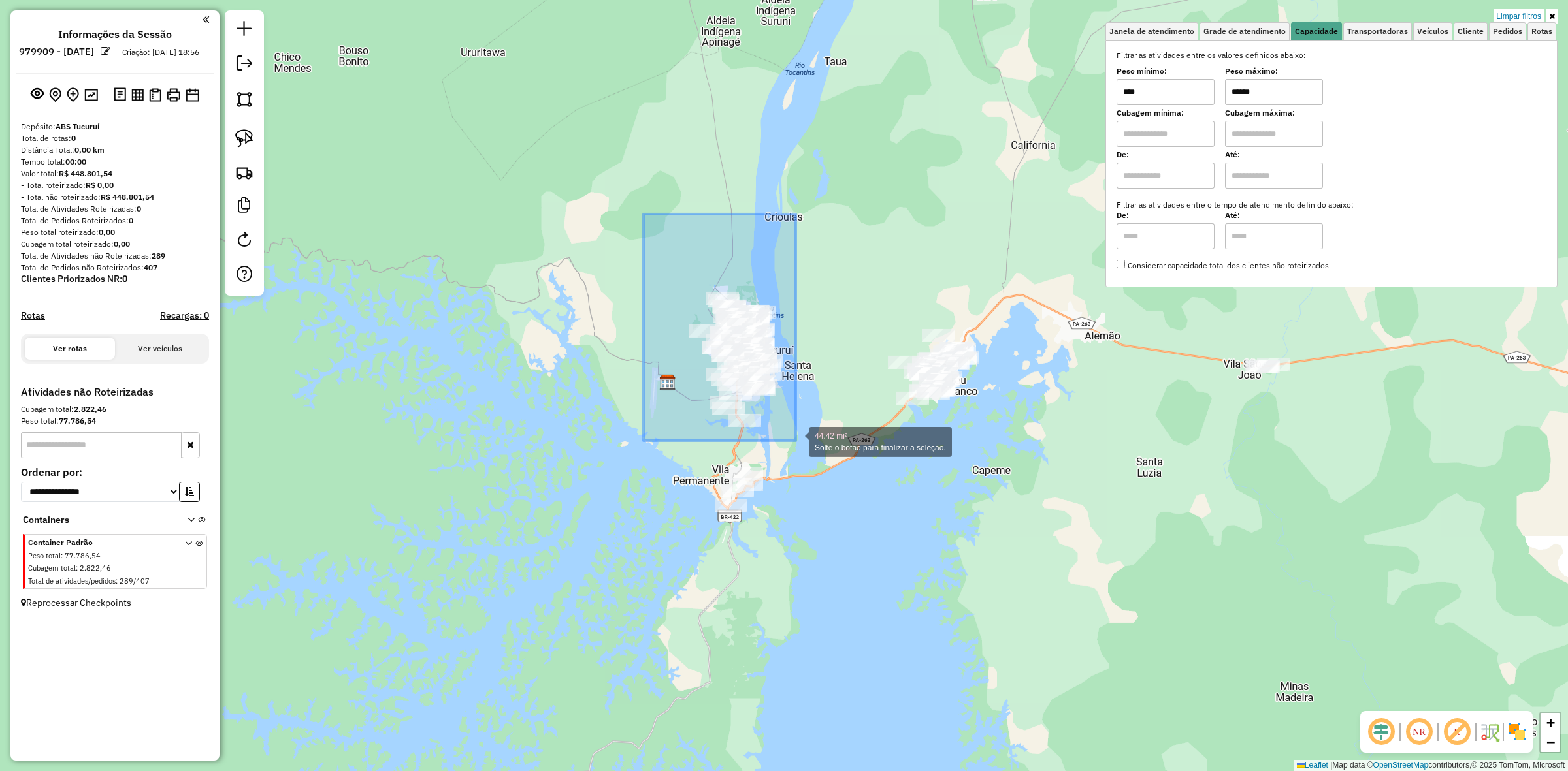
drag, startPoint x: 659, startPoint y: 285, endPoint x: 798, endPoint y: 441, distance: 208.9
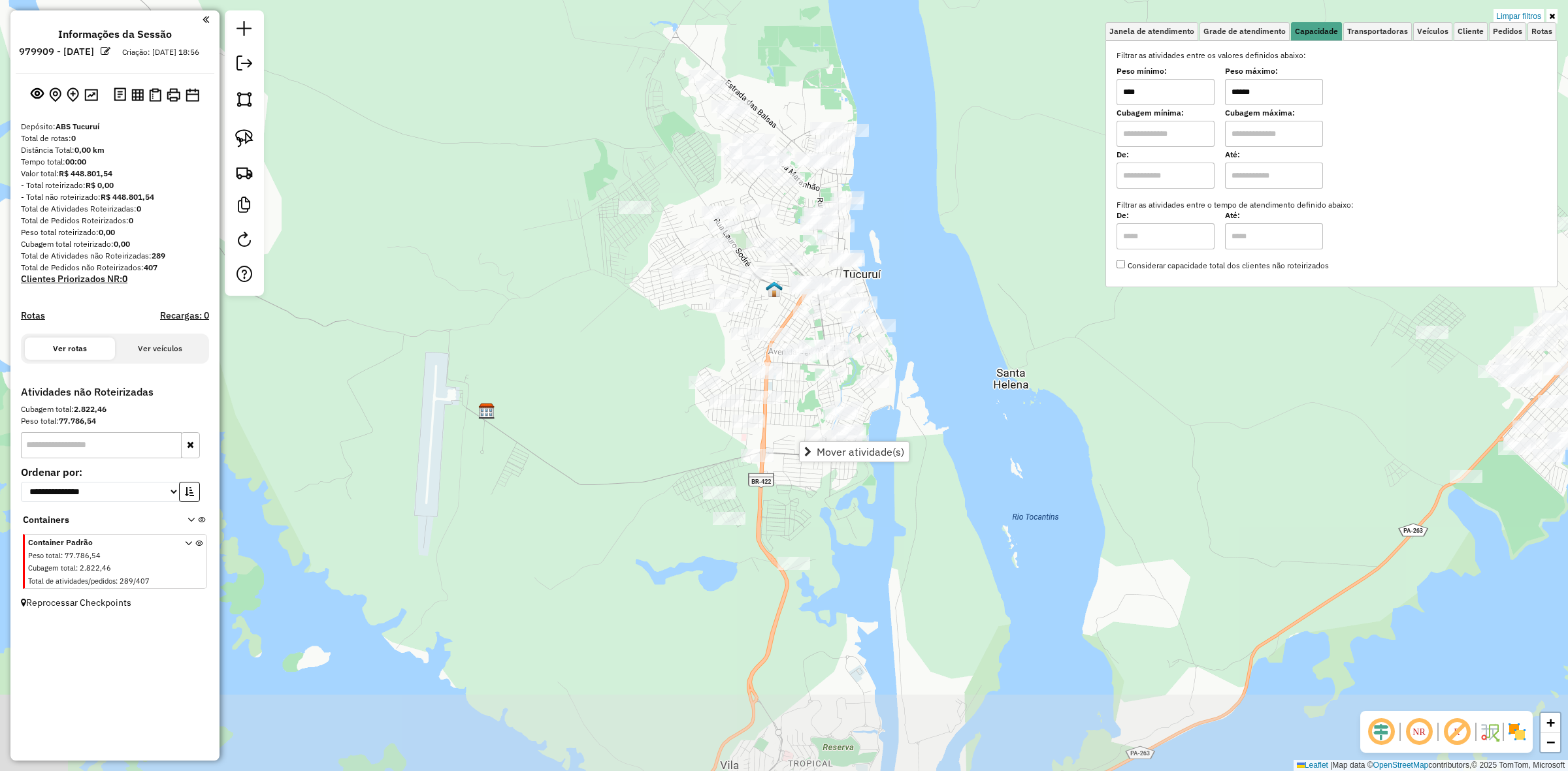
drag, startPoint x: 710, startPoint y: 349, endPoint x: 601, endPoint y: 246, distance: 150.0
click at [601, 246] on div "Limpar filtros Janela de atendimento Grade de atendimento Capacidade Transporta…" at bounding box center [784, 385] width 1568 height 771
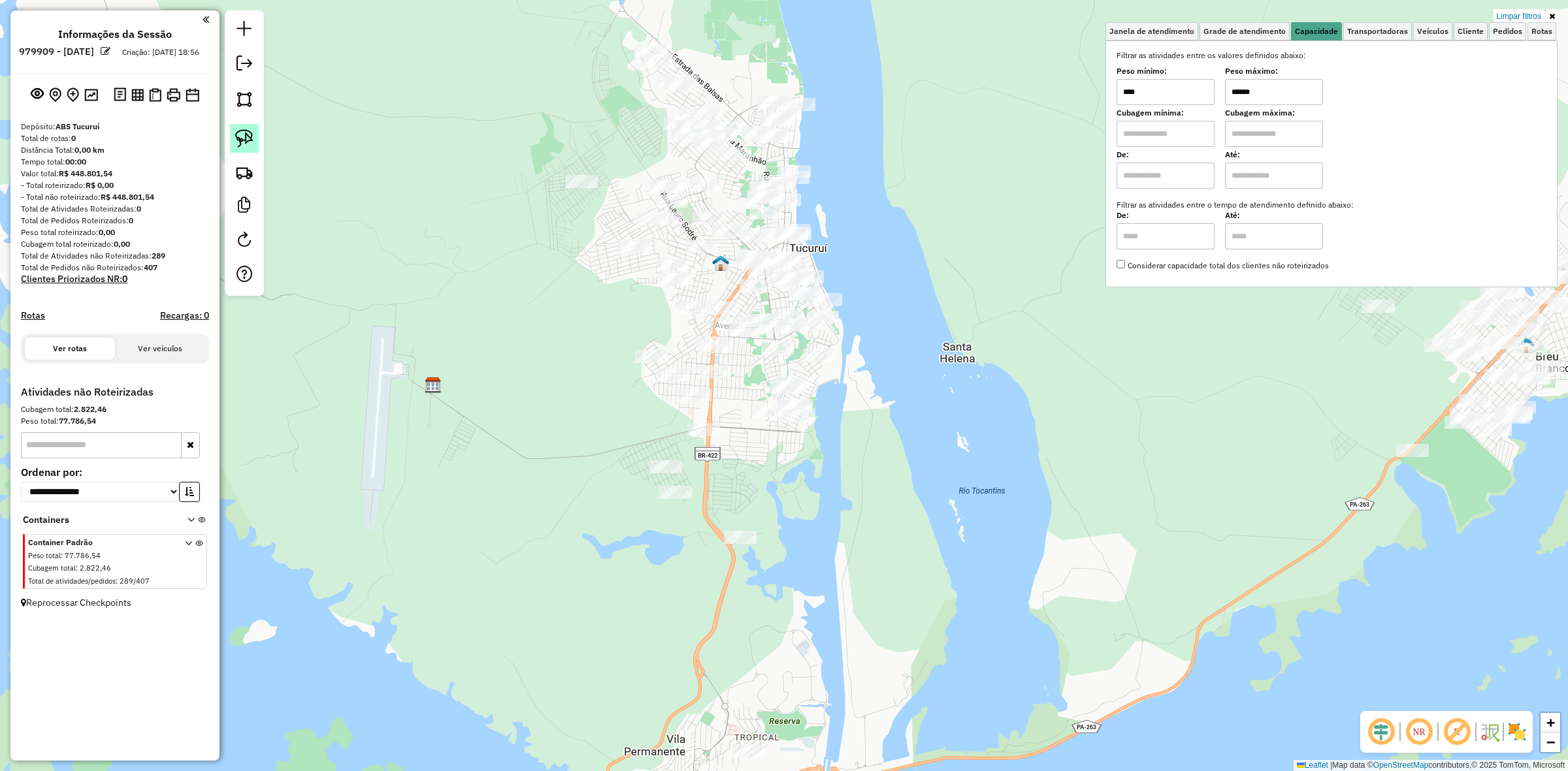
click at [258, 139] on link at bounding box center [244, 138] width 28 height 28
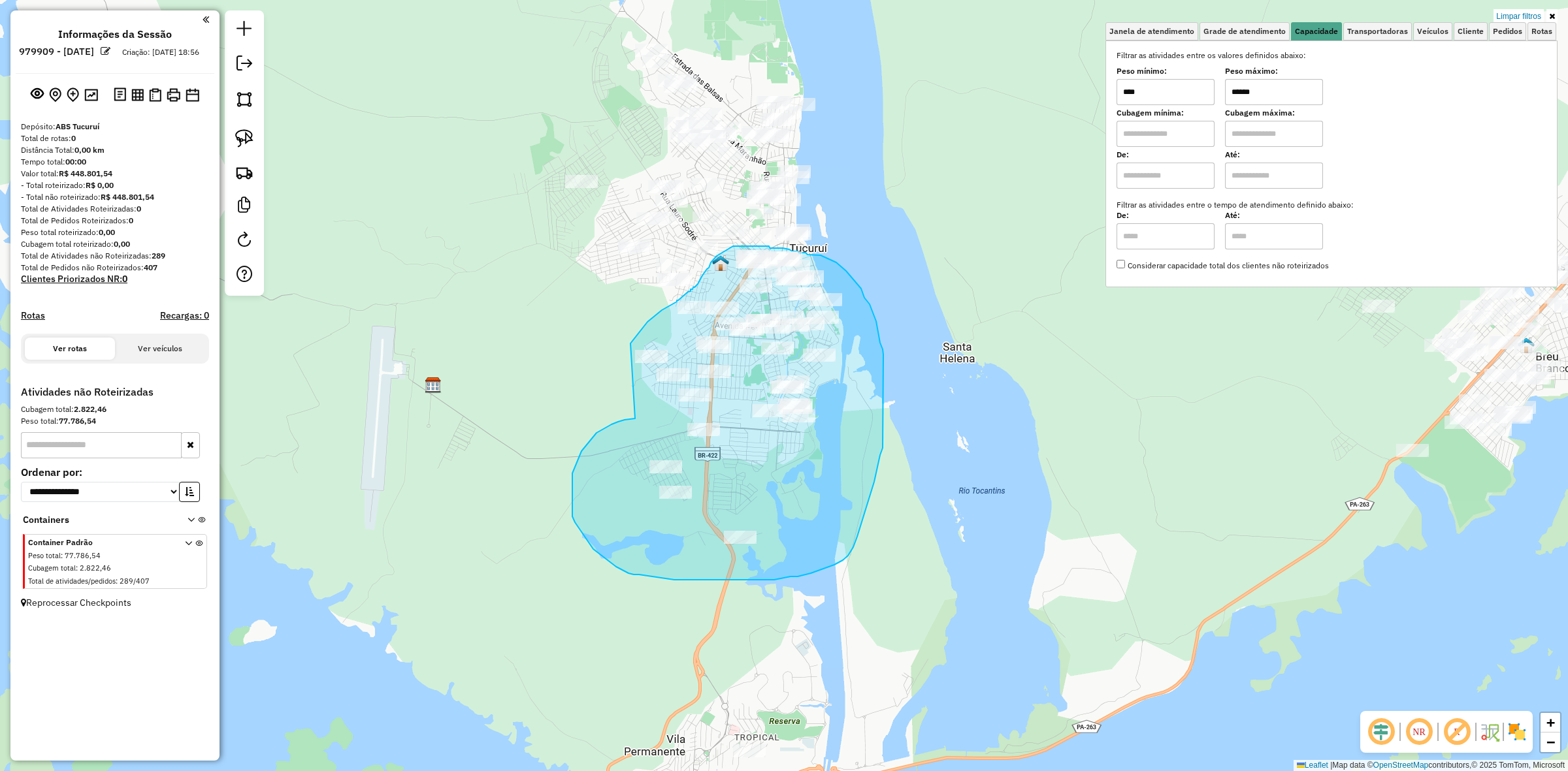
drag, startPoint x: 596, startPoint y: 433, endPoint x: 618, endPoint y: 419, distance: 26.1
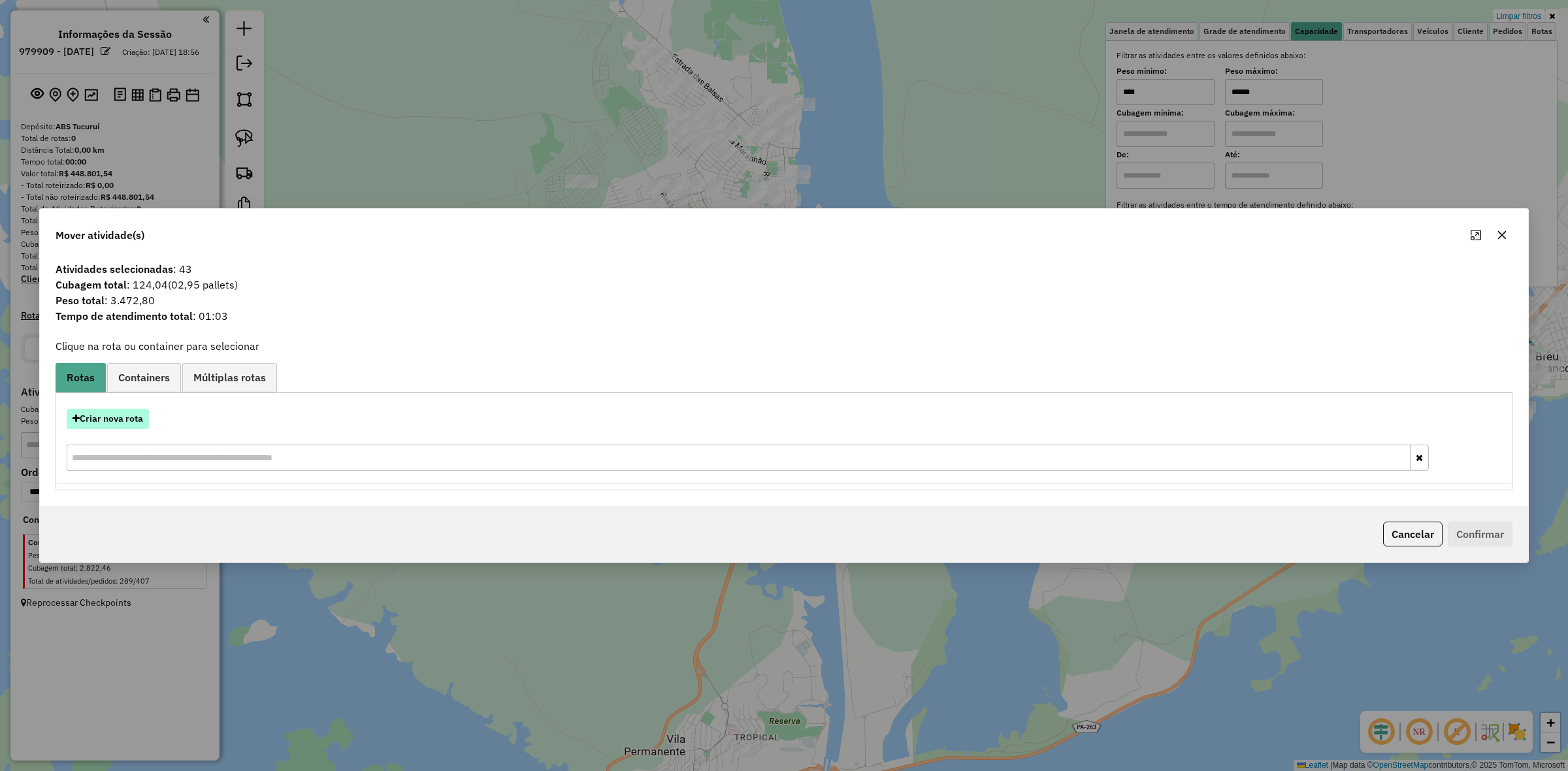
click at [98, 419] on button "Criar nova rota" at bounding box center [108, 418] width 83 height 20
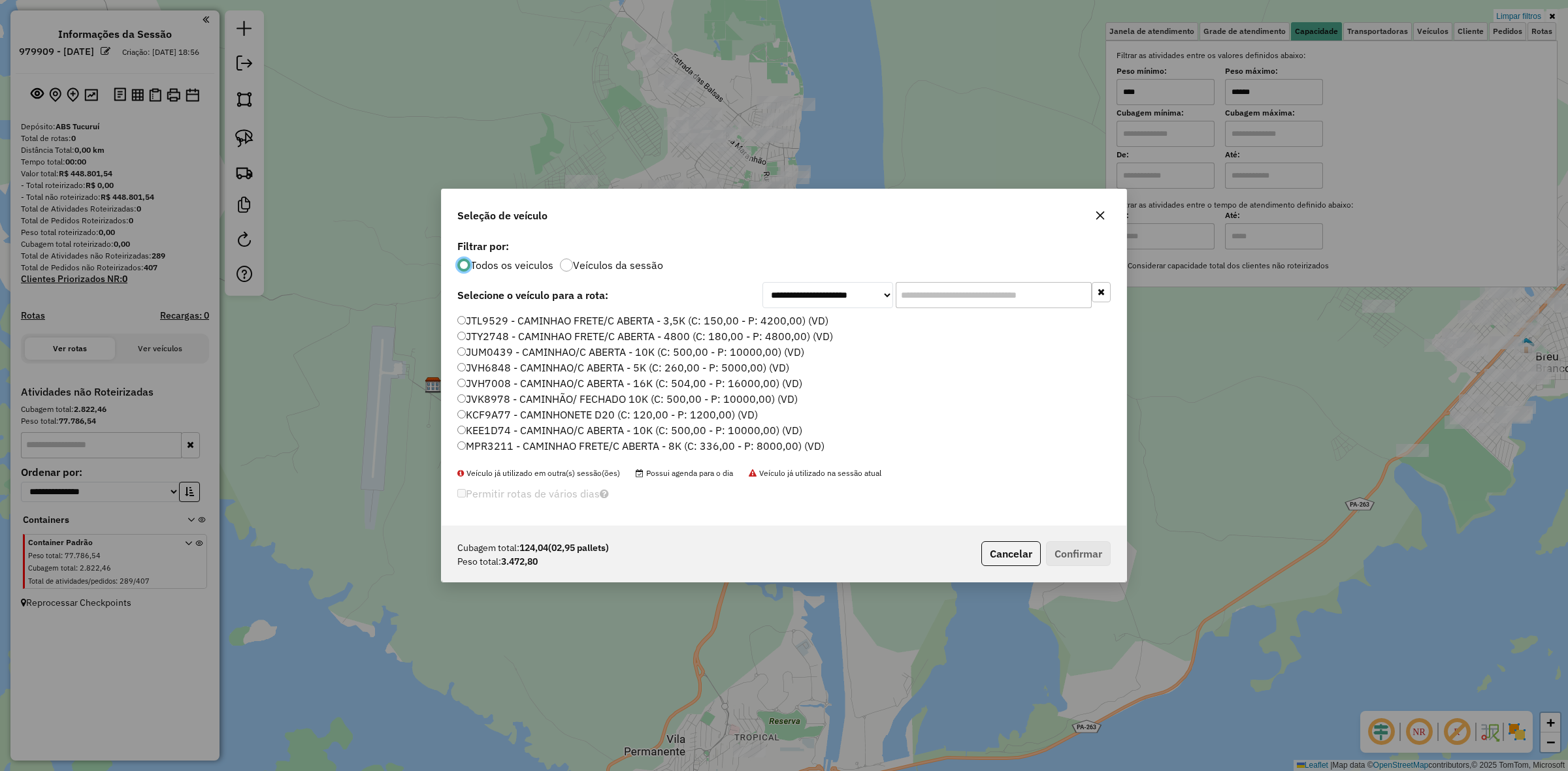
scroll to position [6, 4]
click at [906, 307] on input "text" at bounding box center [994, 295] width 196 height 26
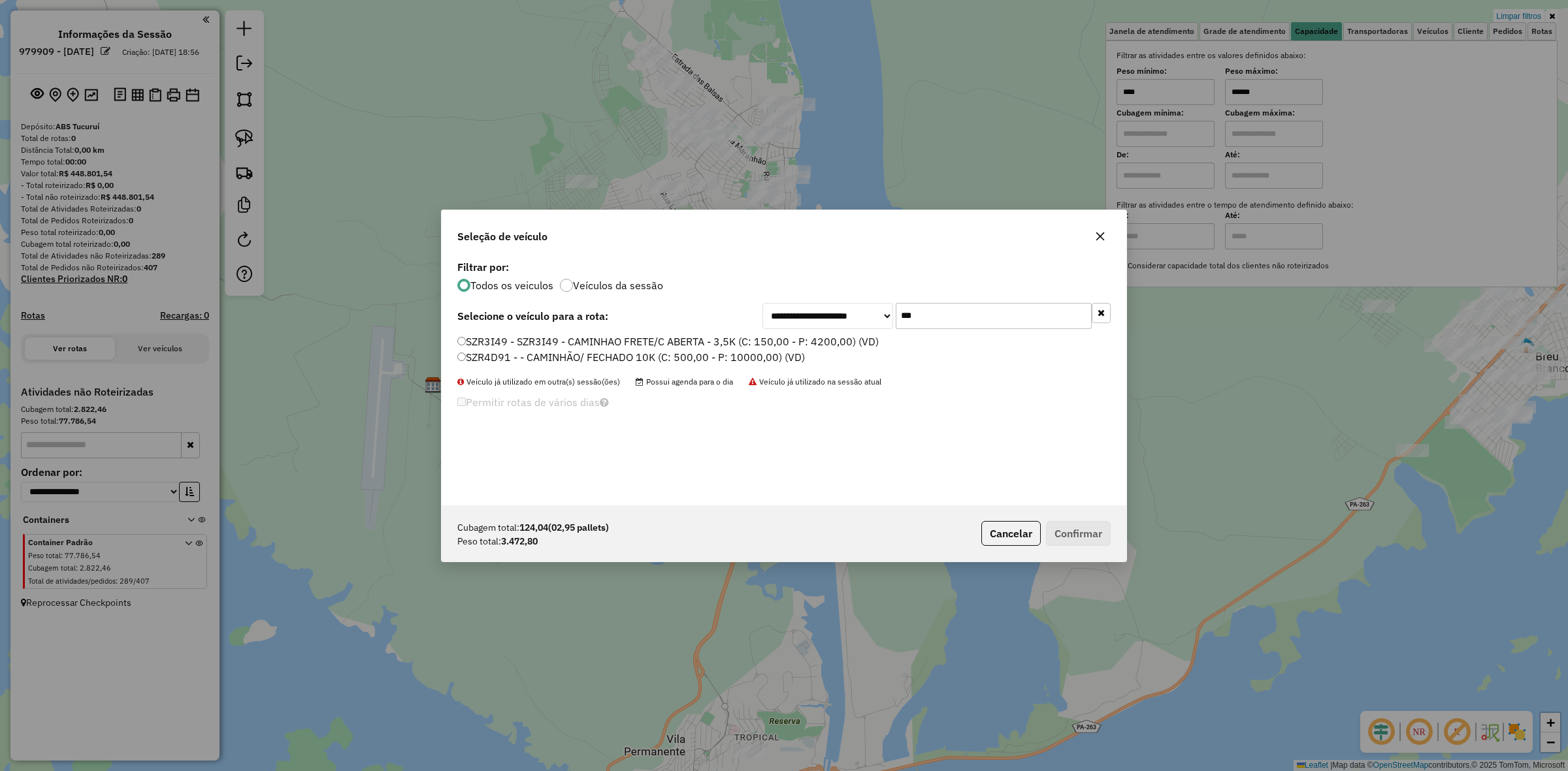
type input "***"
click at [567, 341] on label "SZR3I49 - SZR3I49 - CAMINHAO FRETE/C ABERTA - 3,5K (C: 150,00 - P: 4200,00) (VD)" at bounding box center [668, 341] width 422 height 15
click at [1067, 520] on div "Cubagem total: 124,04 (02,95 pallets) Peso total: 3.472,80 Cancelar Confirmar" at bounding box center [784, 533] width 685 height 56
click at [1067, 525] on button "Confirmar" at bounding box center [1079, 533] width 65 height 25
click at [0, 0] on div "Aguarde..." at bounding box center [0, 0] width 0 height 0
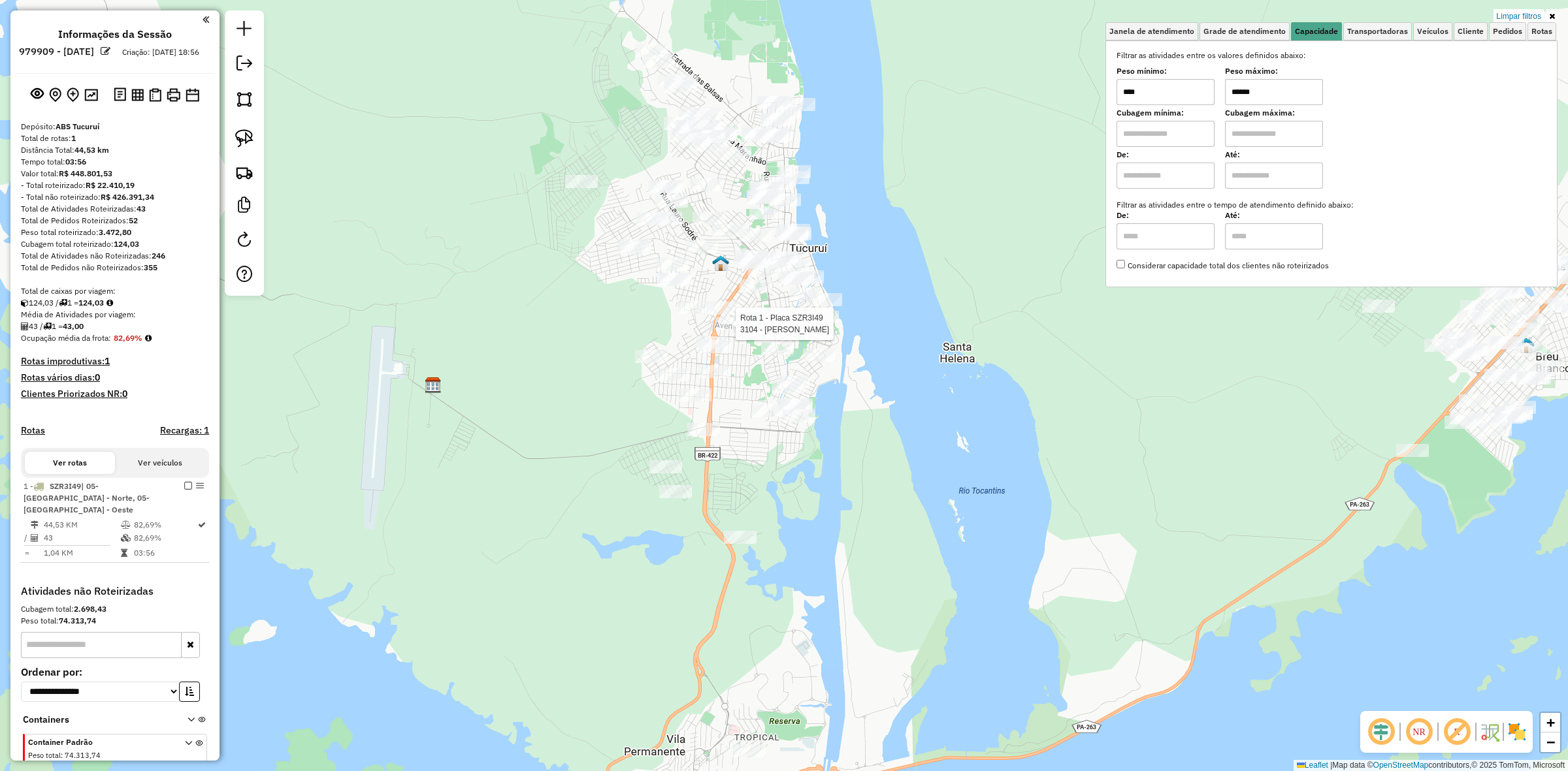
select select "**********"
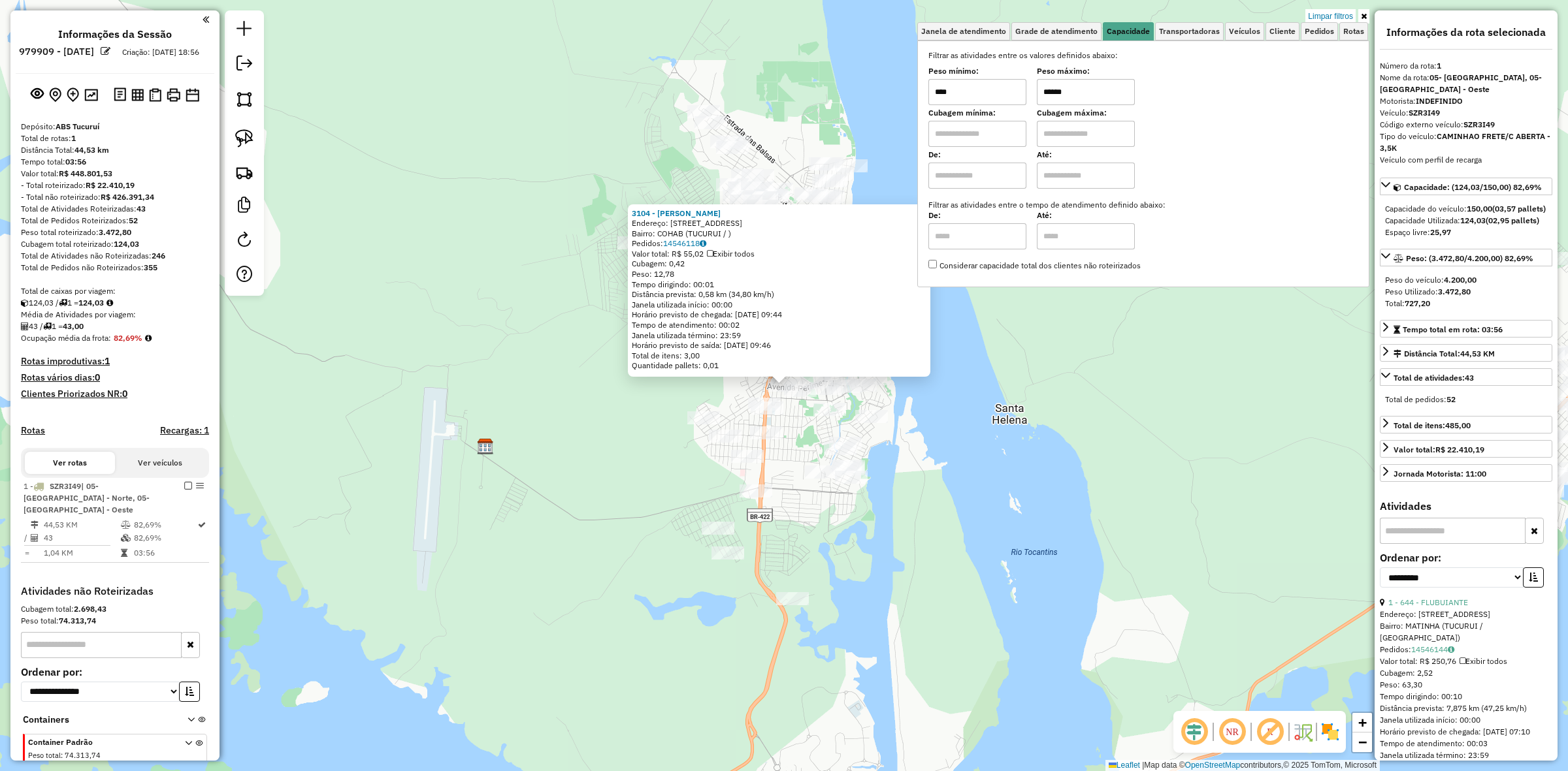
scroll to position [59, 0]
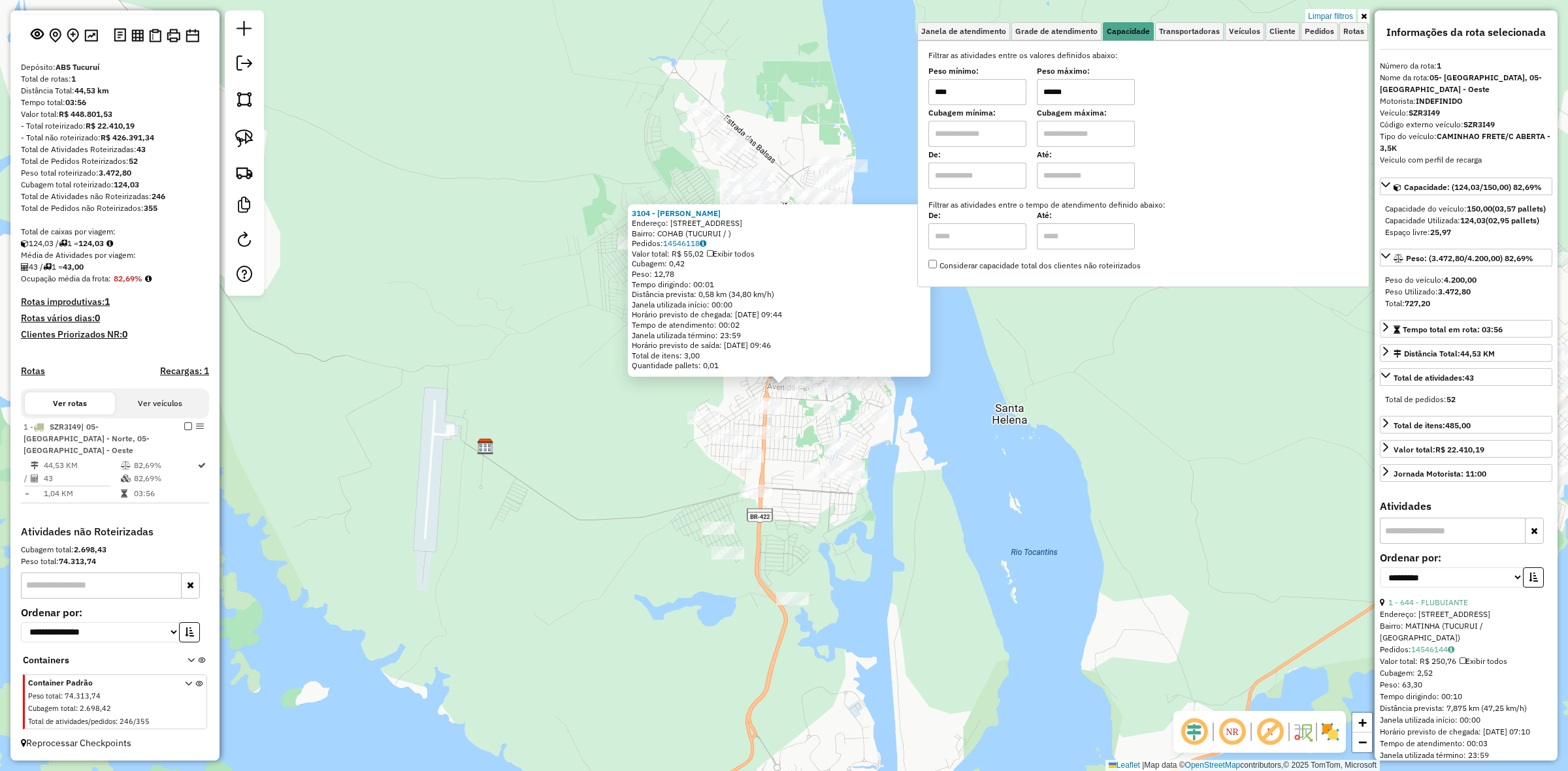
click at [891, 474] on div "Rota 1 - Placa SZR3I49 7694 - POSTO 10 BAR E RESTAURANTE Rota 1 - Placa SZR3I49…" at bounding box center [784, 385] width 1568 height 771
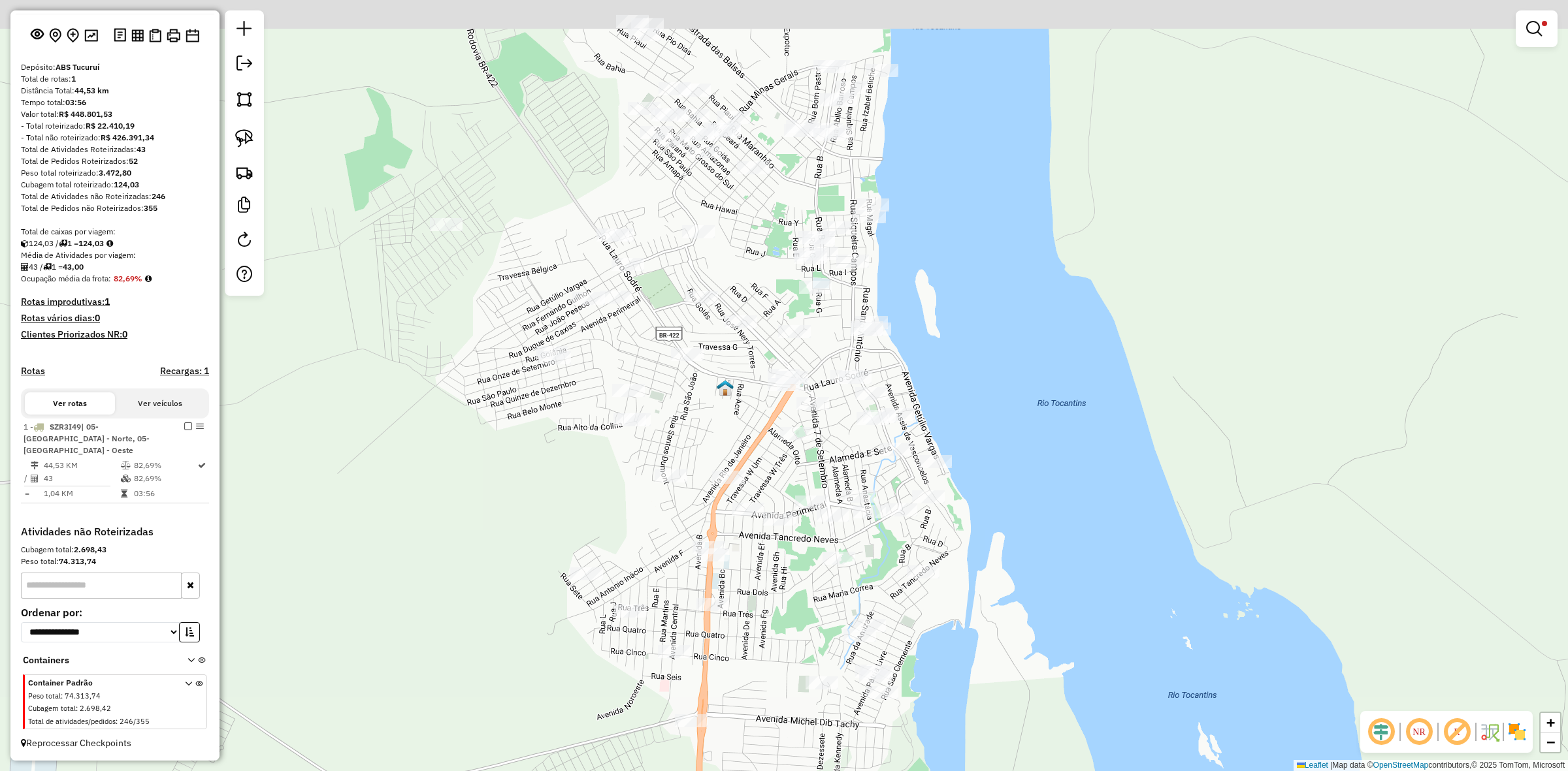
drag, startPoint x: 836, startPoint y: 288, endPoint x: 836, endPoint y: 341, distance: 53.0
click at [836, 341] on div "Limpar filtros Janela de atendimento Grade de atendimento Capacidade Transporta…" at bounding box center [784, 385] width 1568 height 771
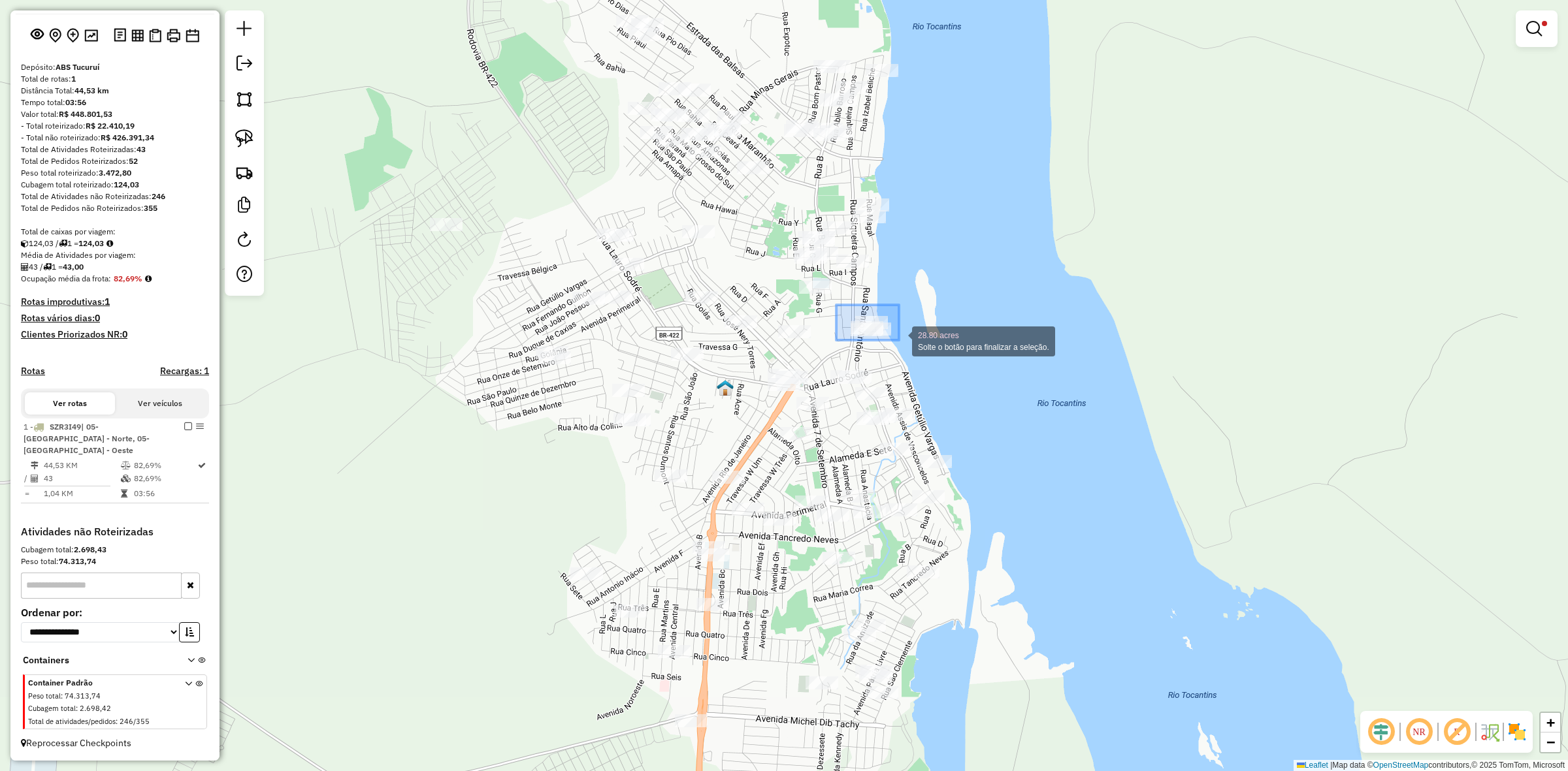
drag, startPoint x: 836, startPoint y: 305, endPoint x: 899, endPoint y: 341, distance: 72.6
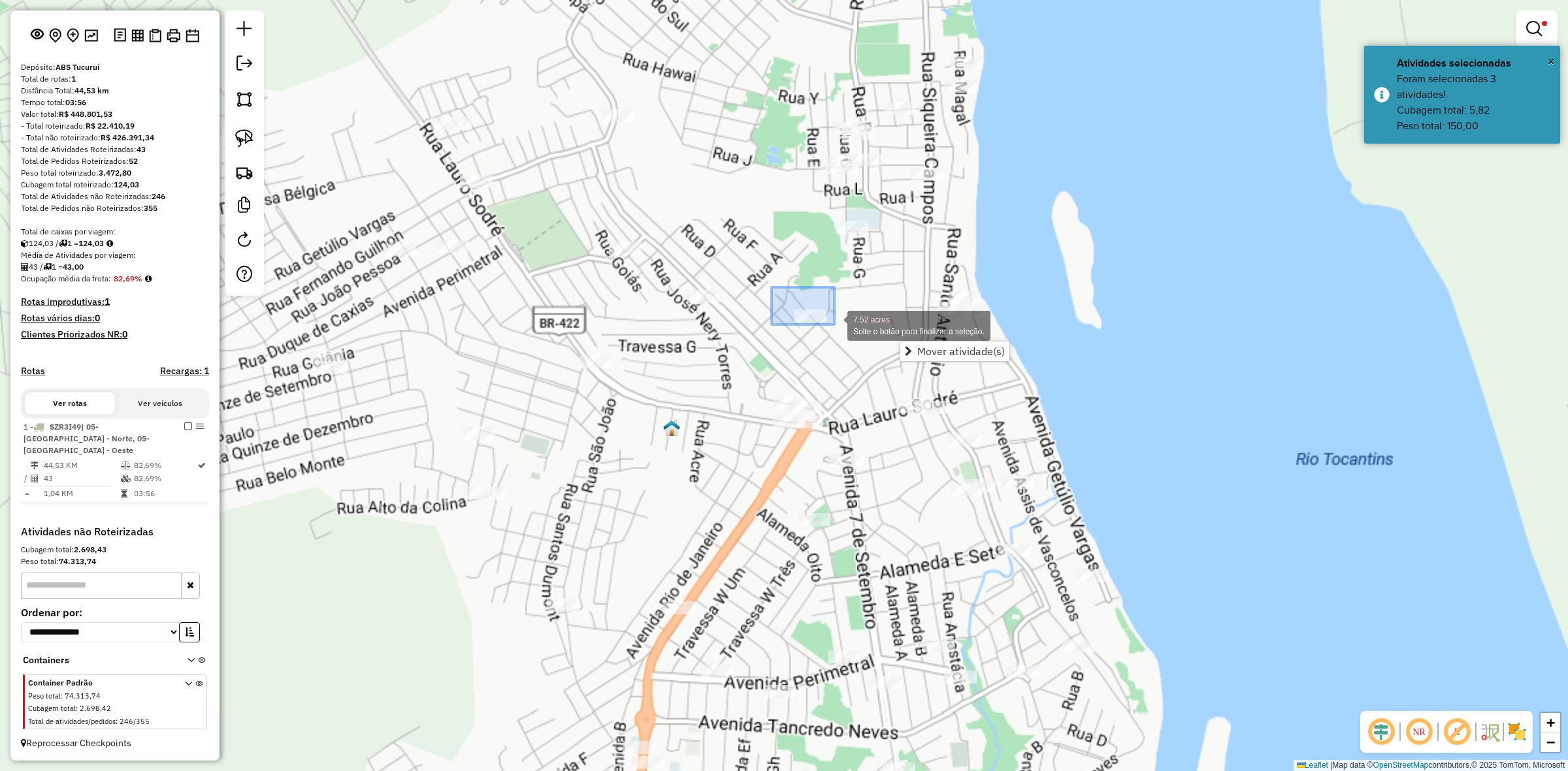
drag, startPoint x: 771, startPoint y: 287, endPoint x: 836, endPoint y: 324, distance: 74.8
click at [836, 324] on div "Limpar filtros Janela de atendimento Grade de atendimento Capacidade Transporta…" at bounding box center [784, 385] width 1568 height 771
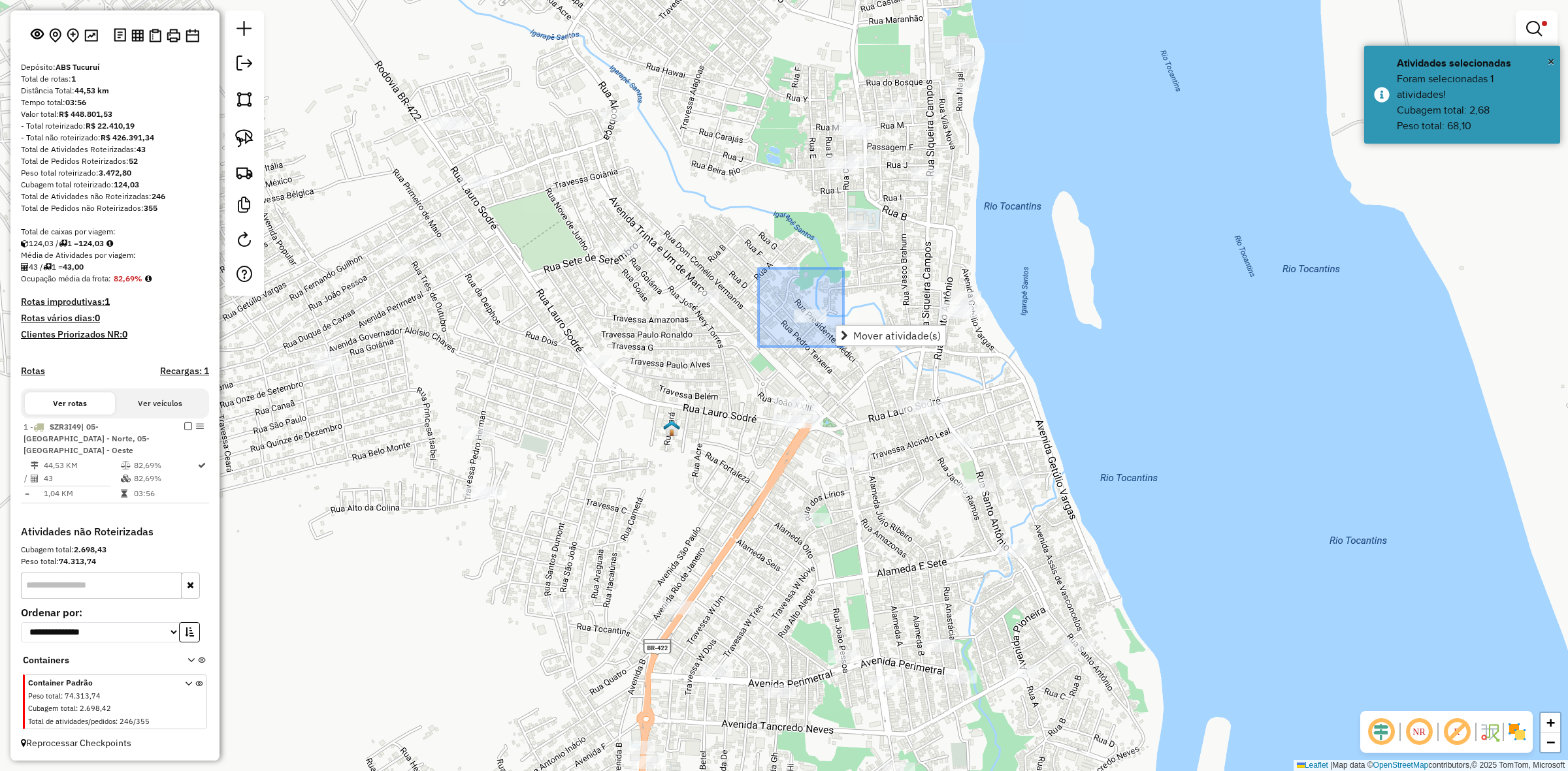
drag, startPoint x: 758, startPoint y: 268, endPoint x: 783, endPoint y: 334, distance: 70.6
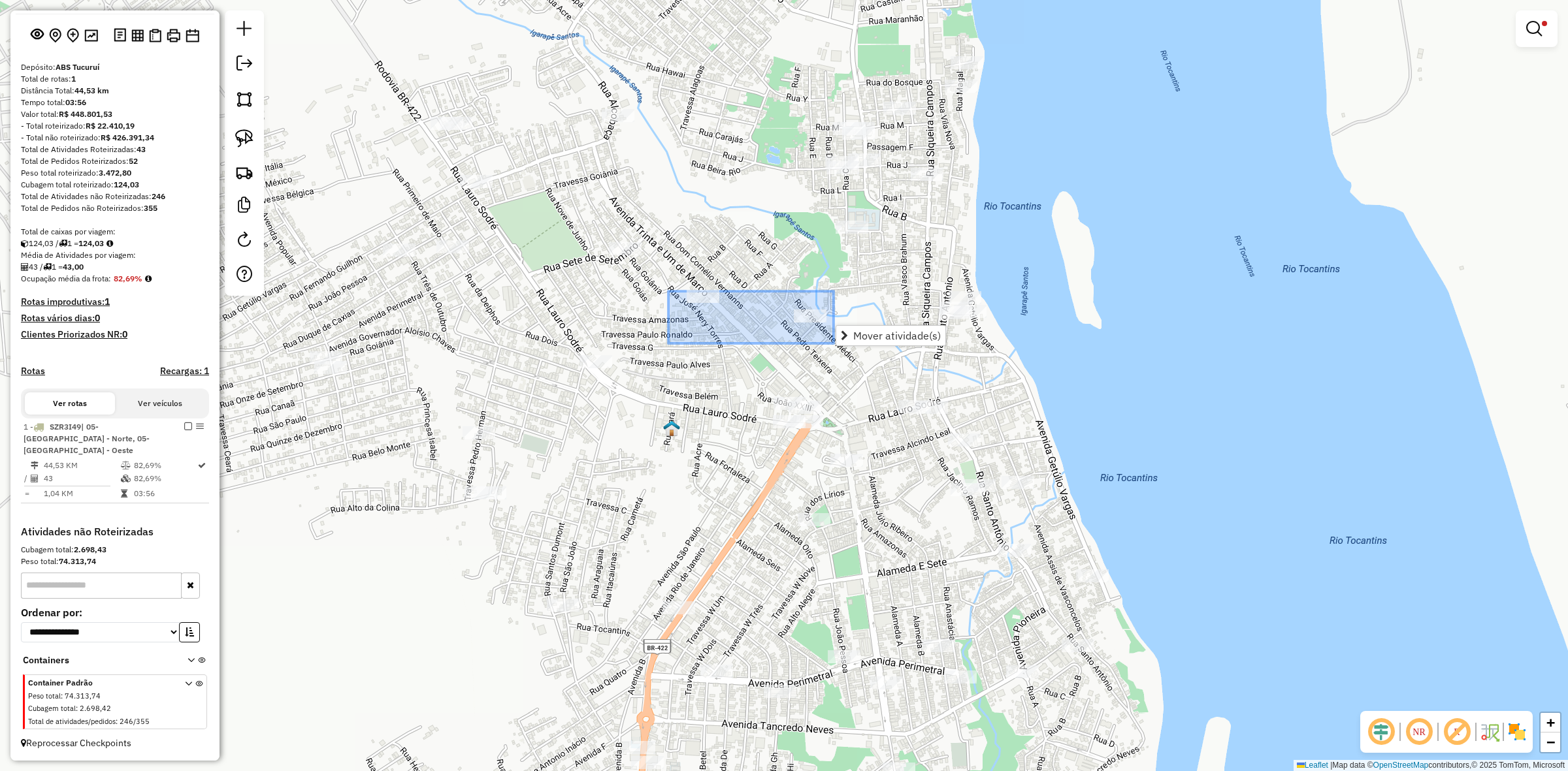
drag, startPoint x: 668, startPoint y: 291, endPoint x: 853, endPoint y: 346, distance: 193.0
click at [853, 346] on hb-router-mapa "Mover atividade(s) Informações da Sessão 979909 - 15/08/2025 Criação: 14/08/202…" at bounding box center [784, 385] width 1568 height 771
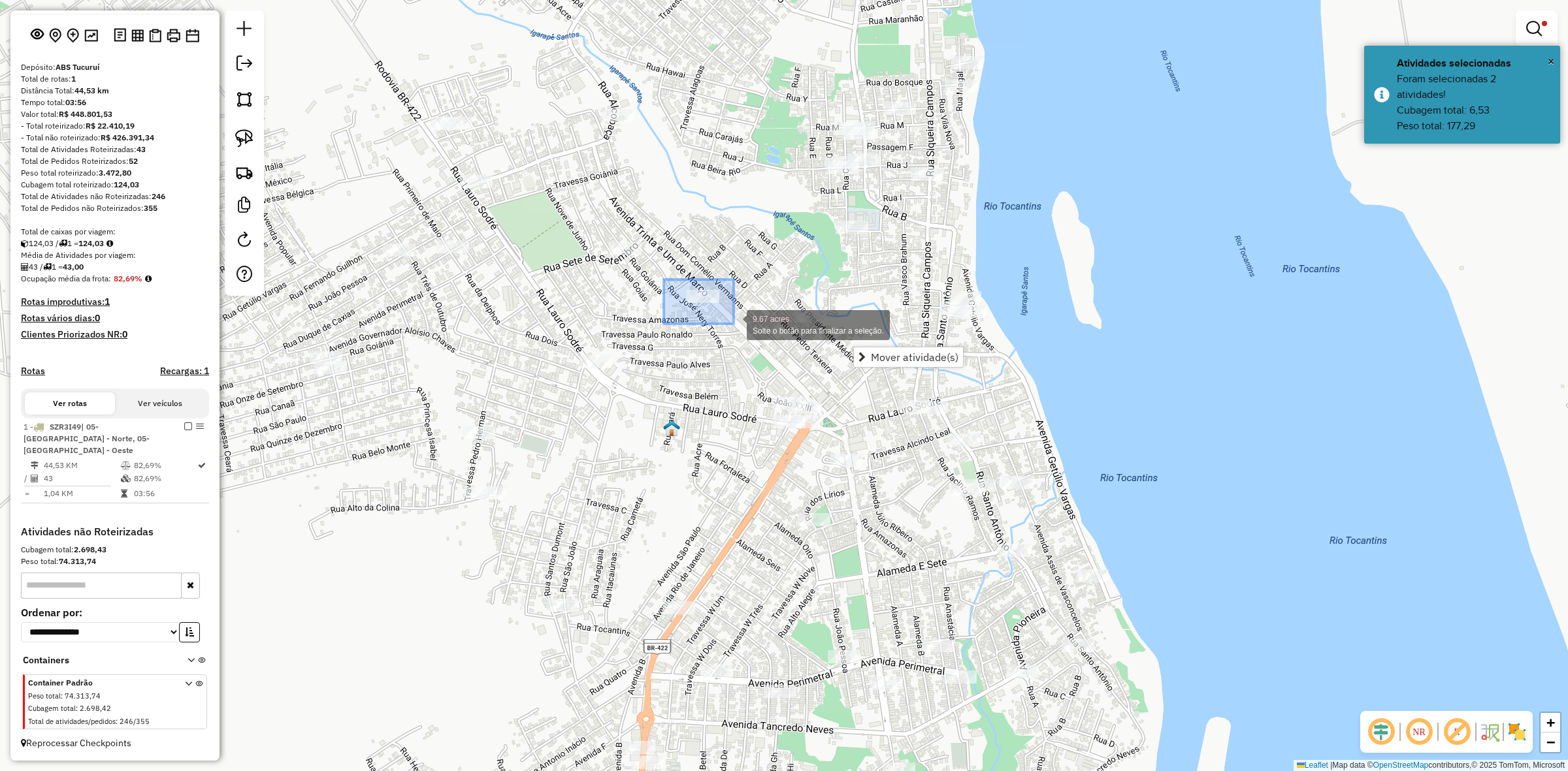
drag, startPoint x: 664, startPoint y: 280, endPoint x: 738, endPoint y: 324, distance: 86.1
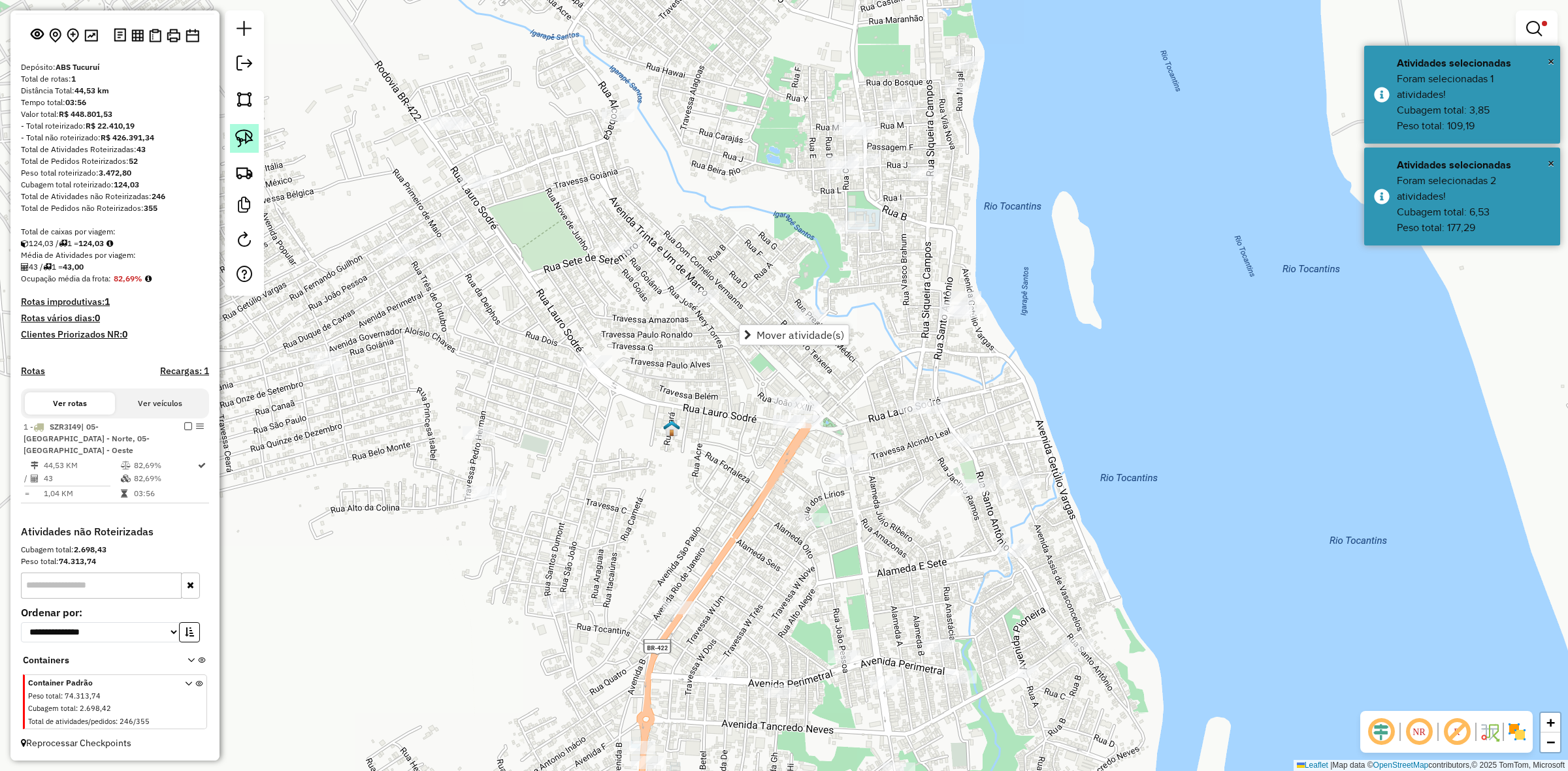
click at [247, 153] on link at bounding box center [244, 138] width 28 height 28
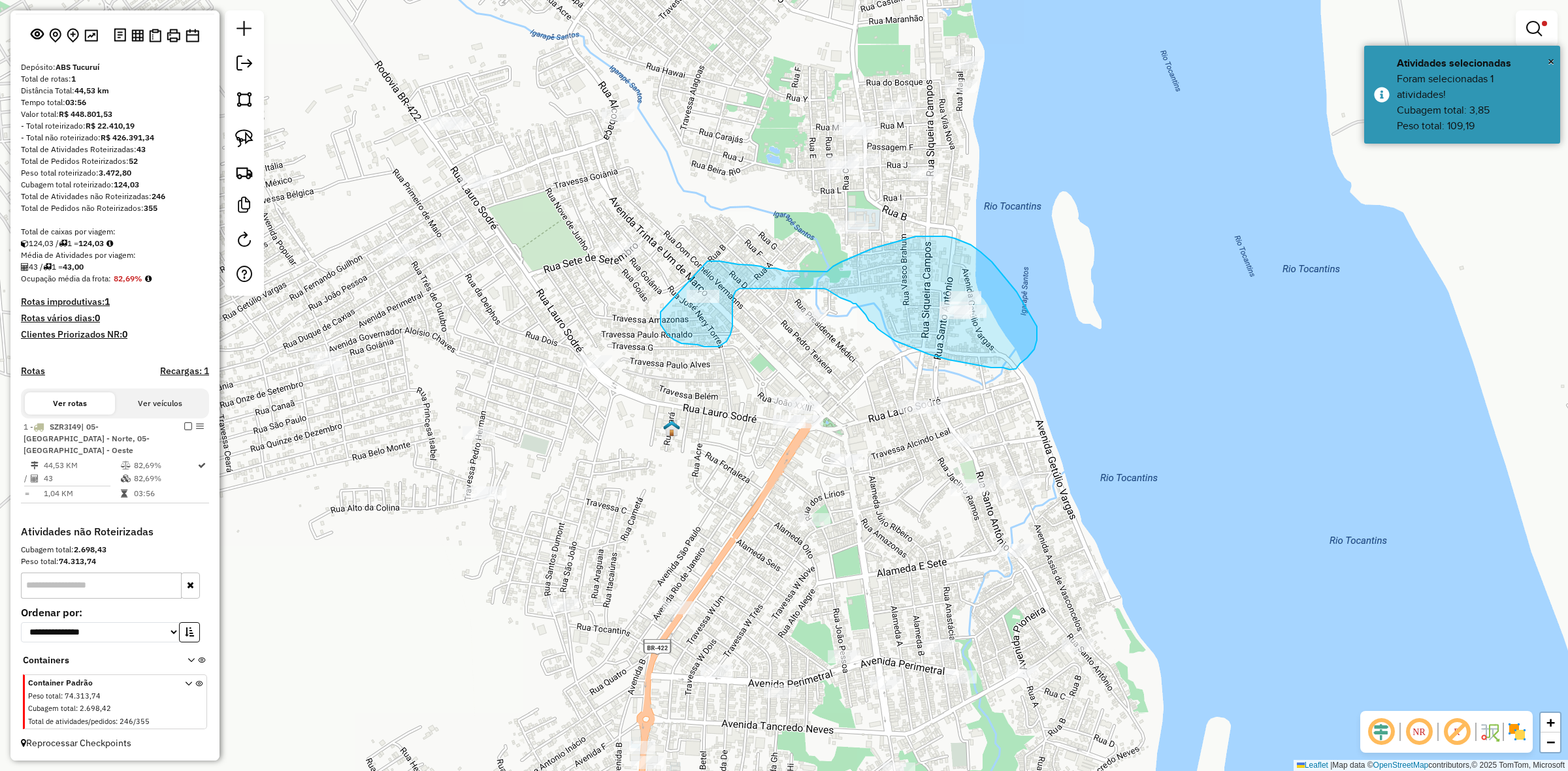
drag, startPoint x: 660, startPoint y: 315, endPoint x: 707, endPoint y: 261, distance: 71.6
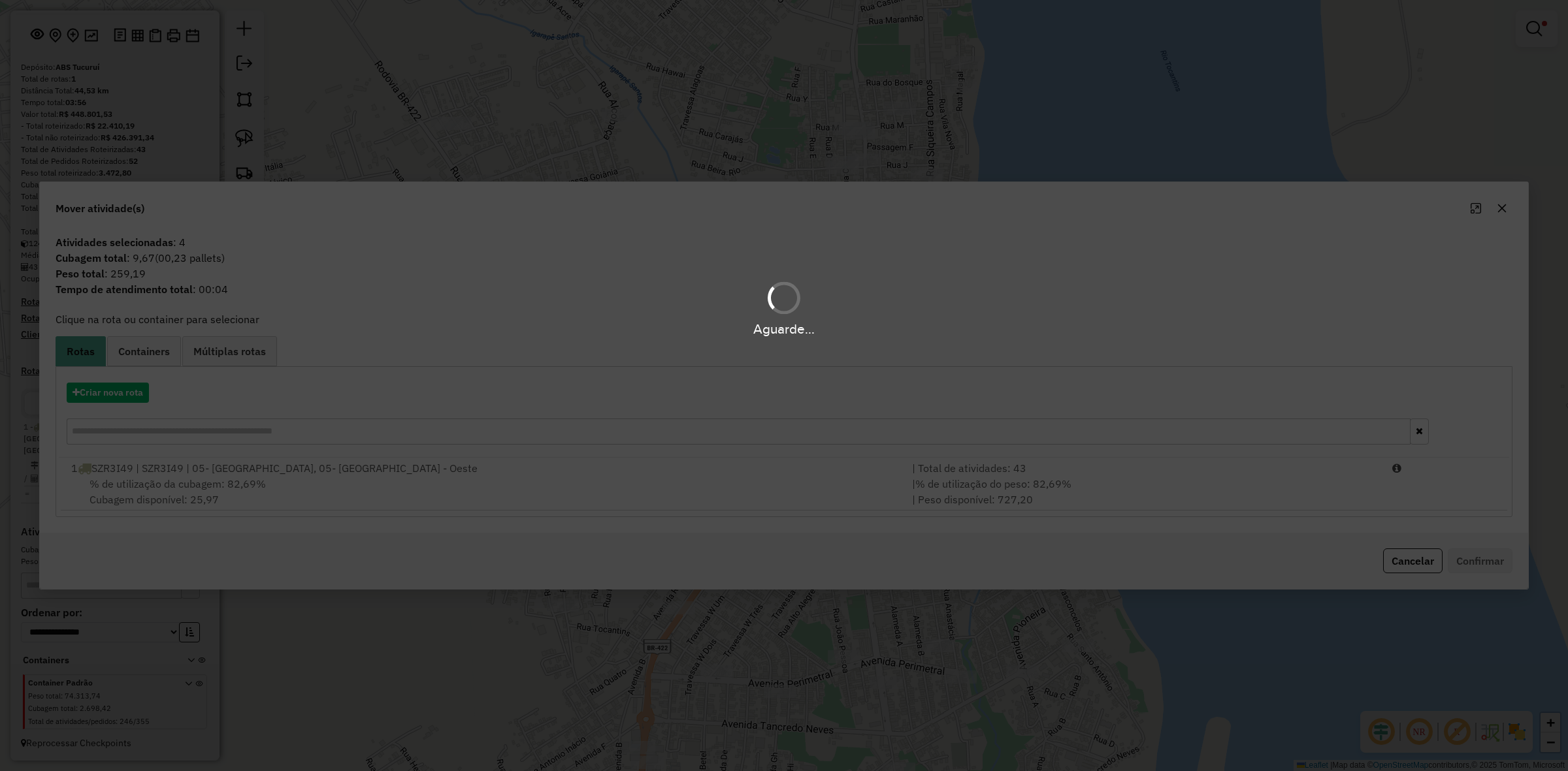
click at [214, 484] on div "Aguarde..." at bounding box center [784, 385] width 1568 height 771
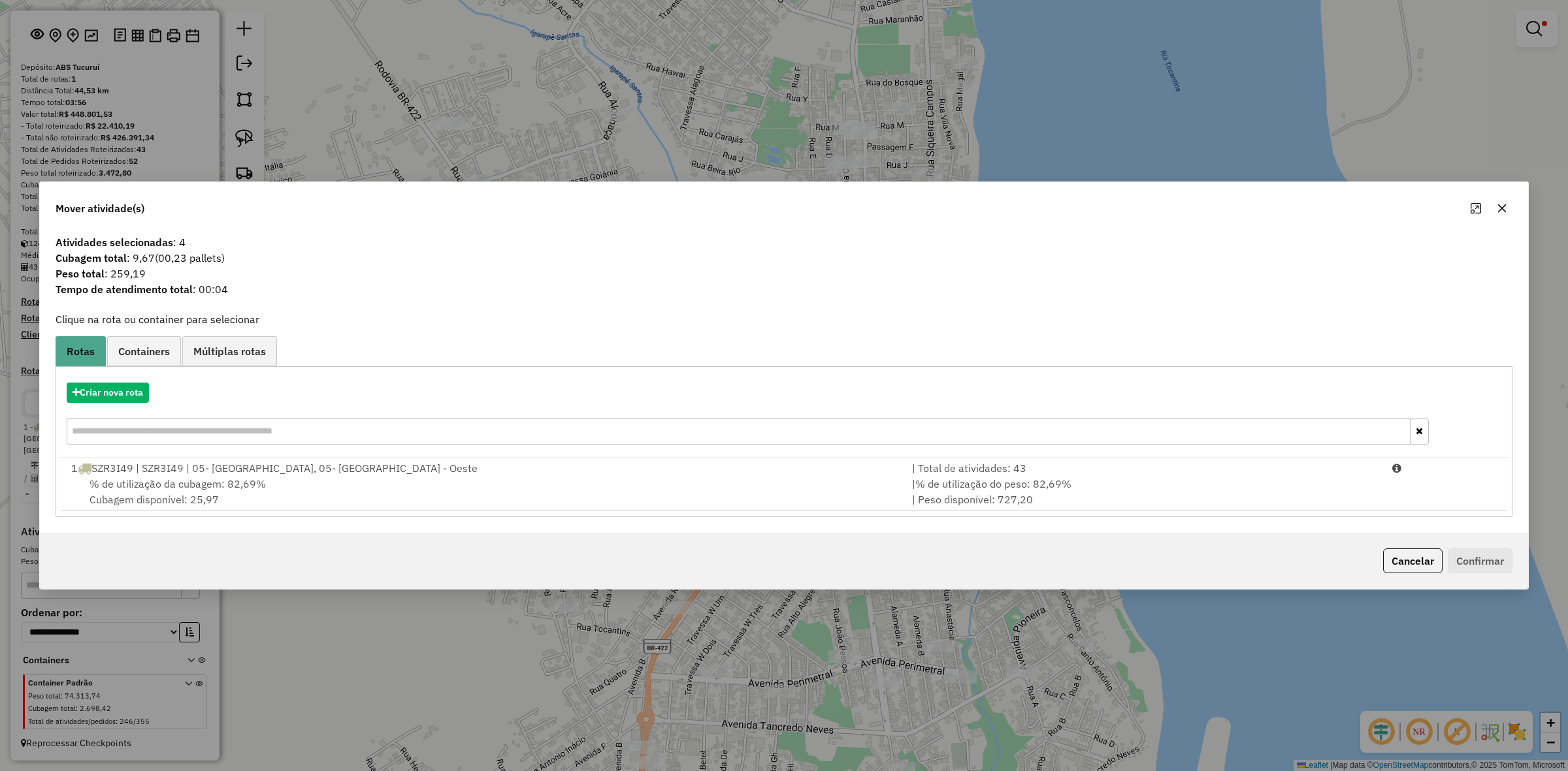
click at [214, 484] on hb-app "Aguarde... Pop-up bloqueado! Seu navegador bloqueou automáticamente a abertura …" at bounding box center [784, 385] width 1568 height 771
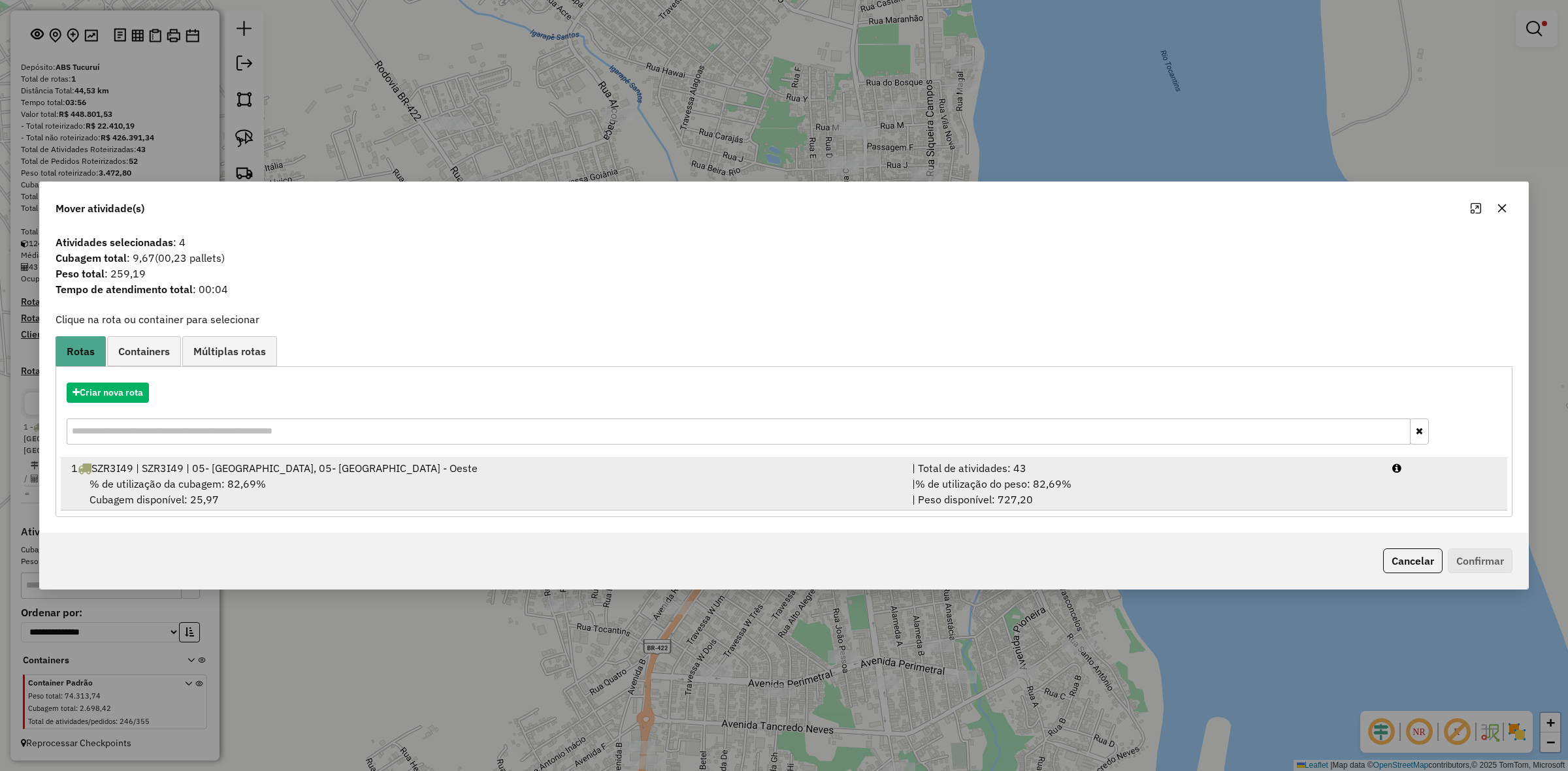
click at [240, 486] on span "% de utilização da cubagem: 82,69%" at bounding box center [178, 484] width 177 height 13
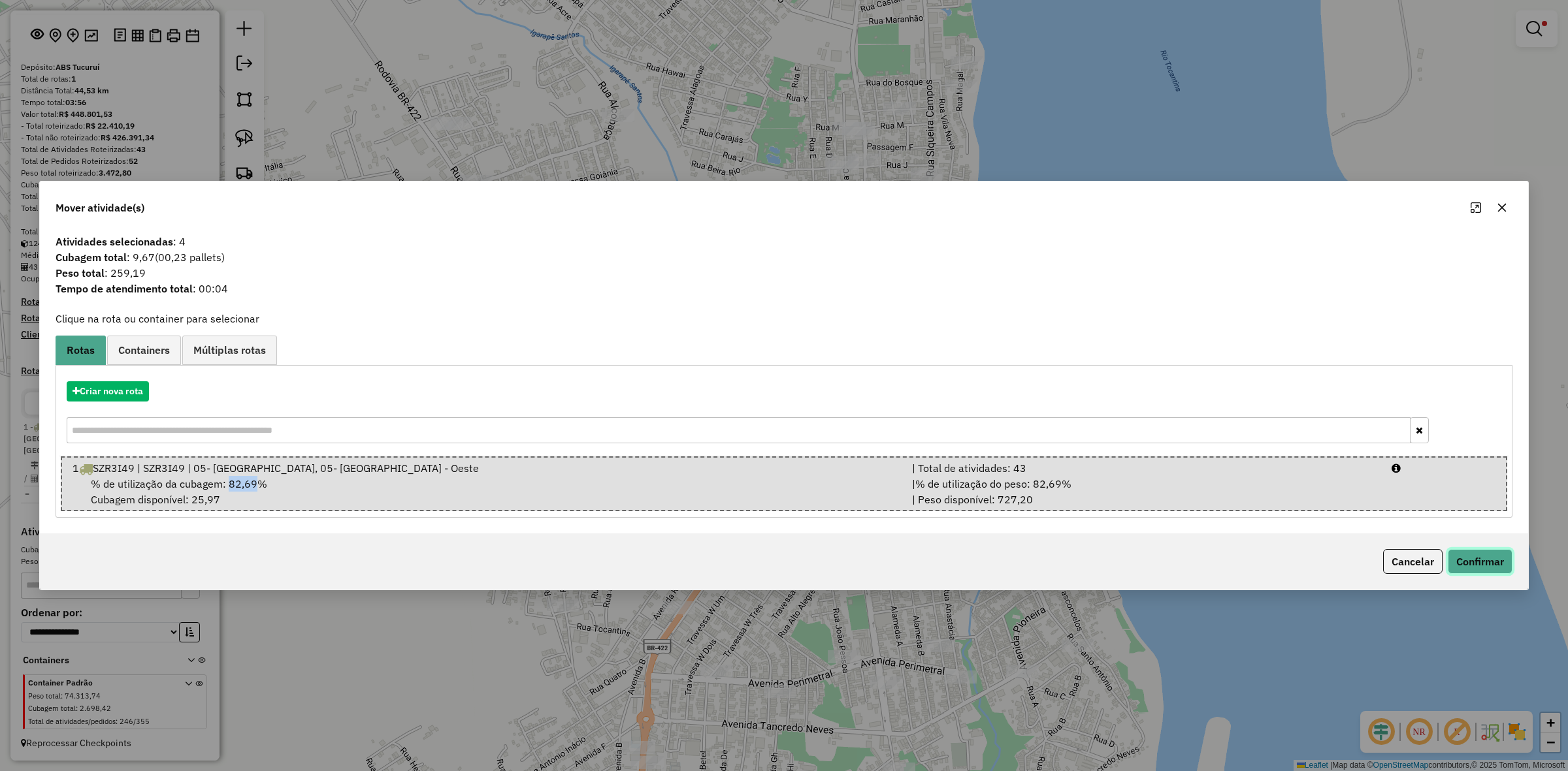
click at [1501, 557] on button "Confirmar" at bounding box center [1480, 561] width 65 height 25
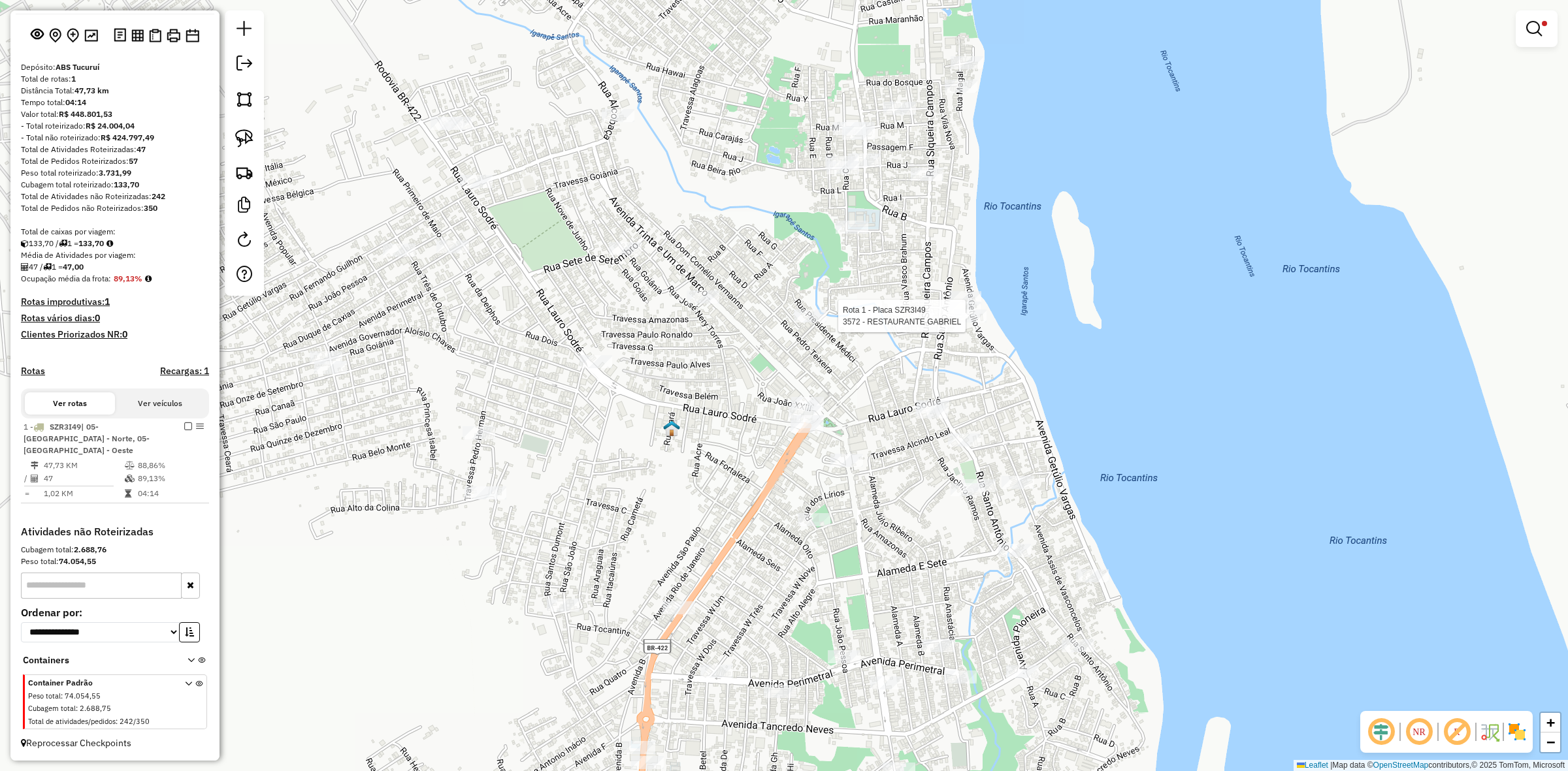
select select "**********"
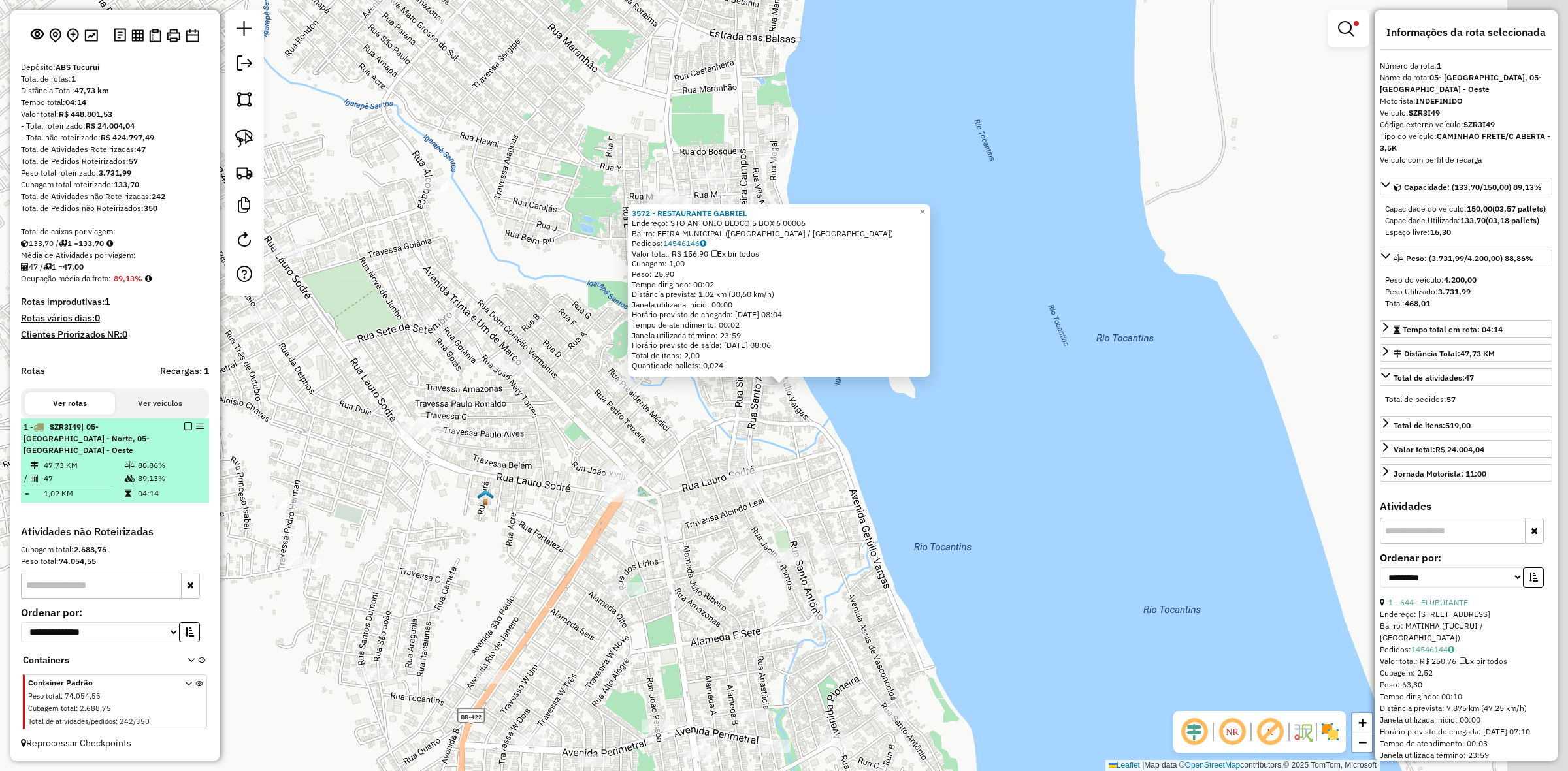
click at [185, 430] on em at bounding box center [188, 426] width 8 height 8
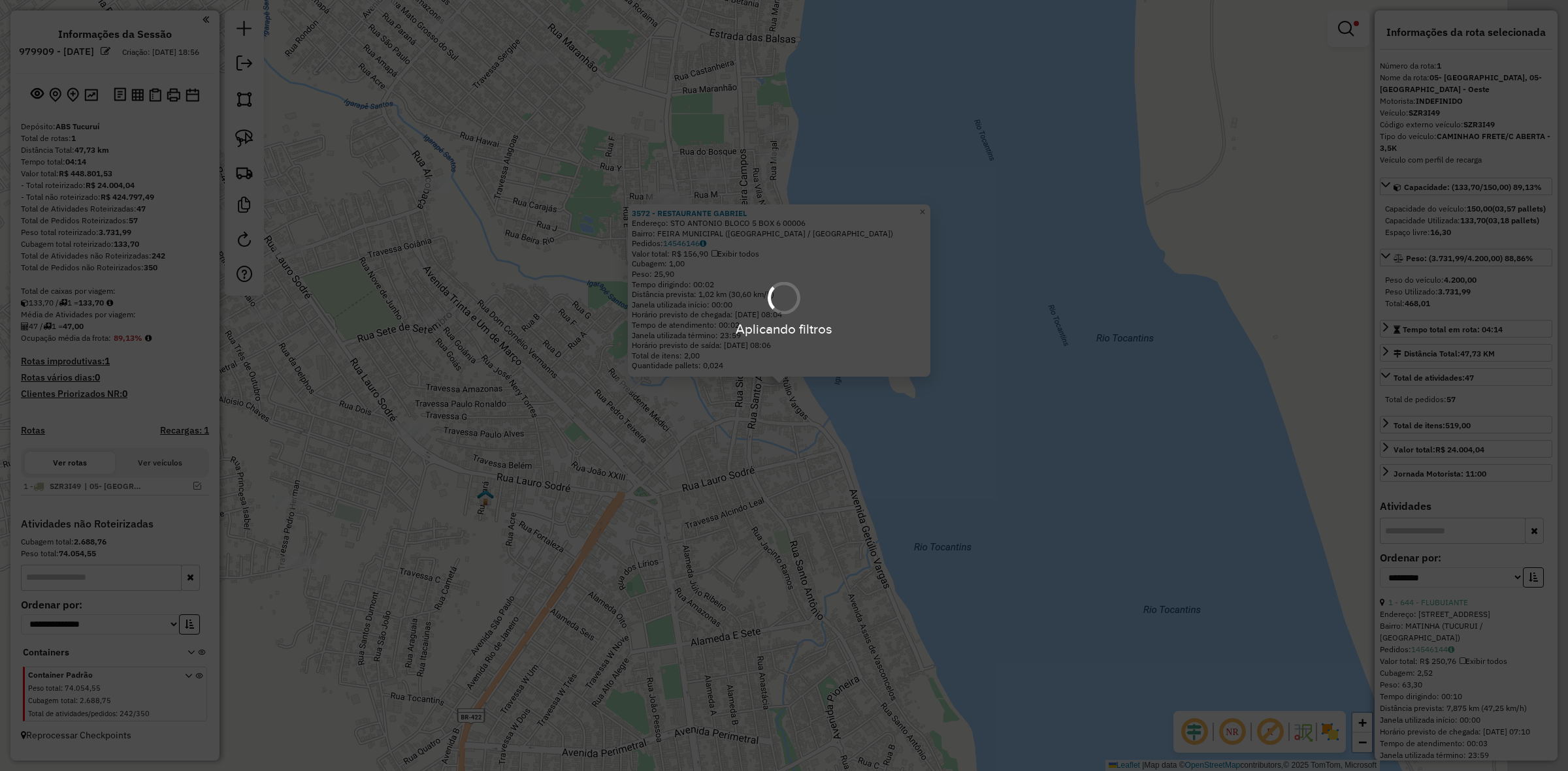
scroll to position [5, 0]
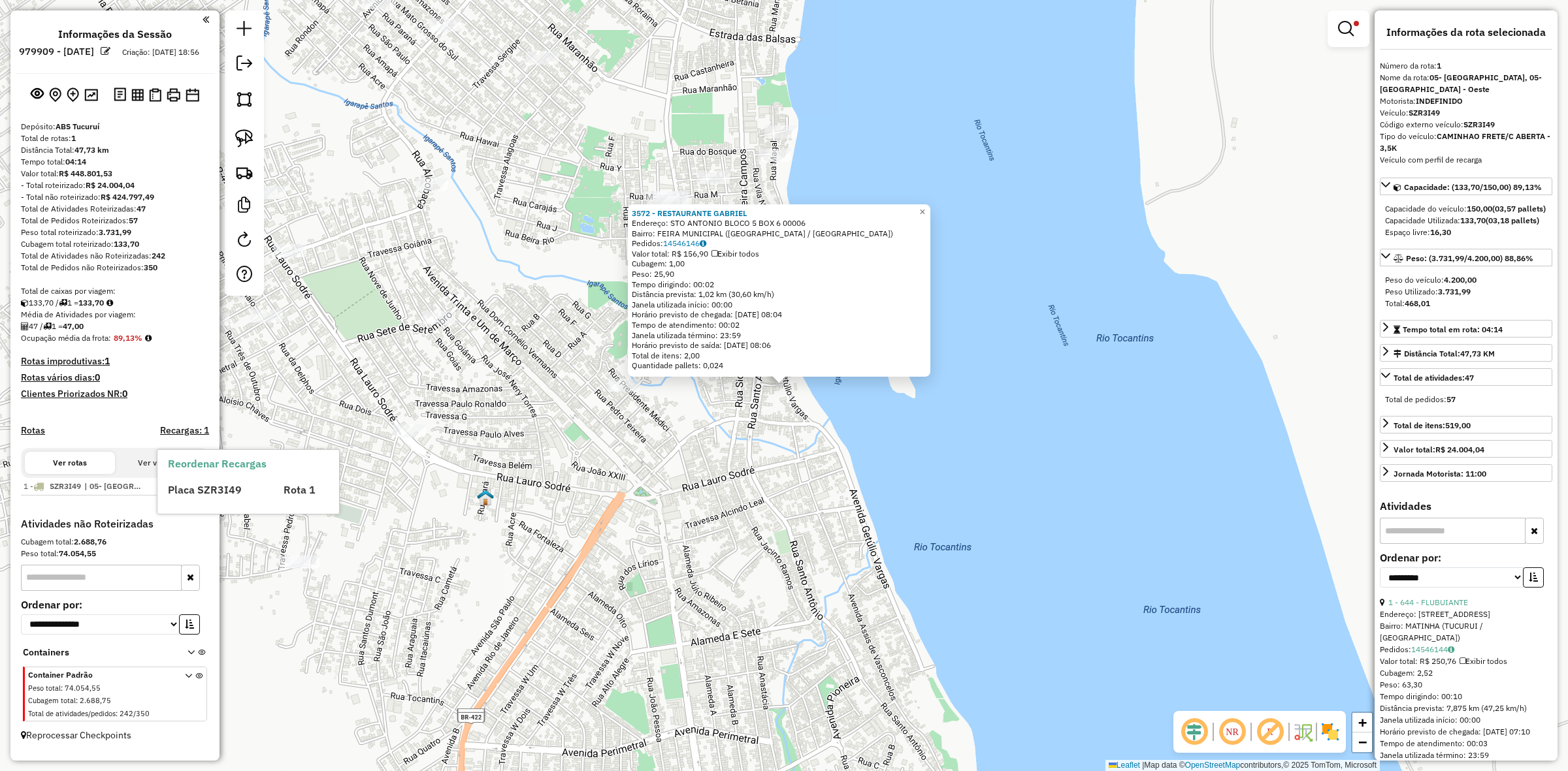
click at [629, 500] on div "3572 - RESTAURANTE GABRIEL Endereço: STO ANTONIO BLOCO 5 BOX 6 00006 Bairro: FE…" at bounding box center [784, 385] width 1568 height 771
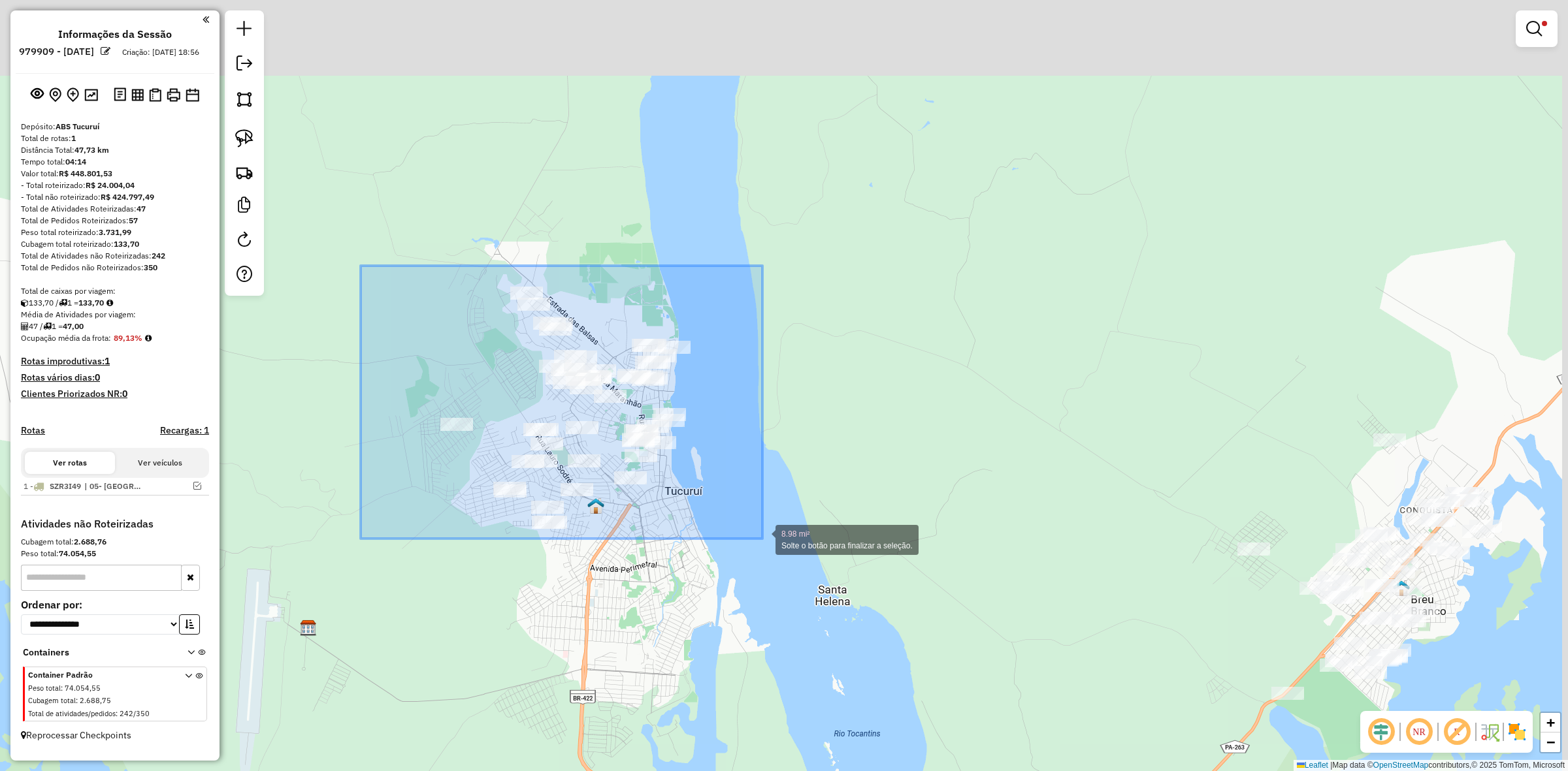
drag, startPoint x: 361, startPoint y: 266, endPoint x: 763, endPoint y: 539, distance: 485.9
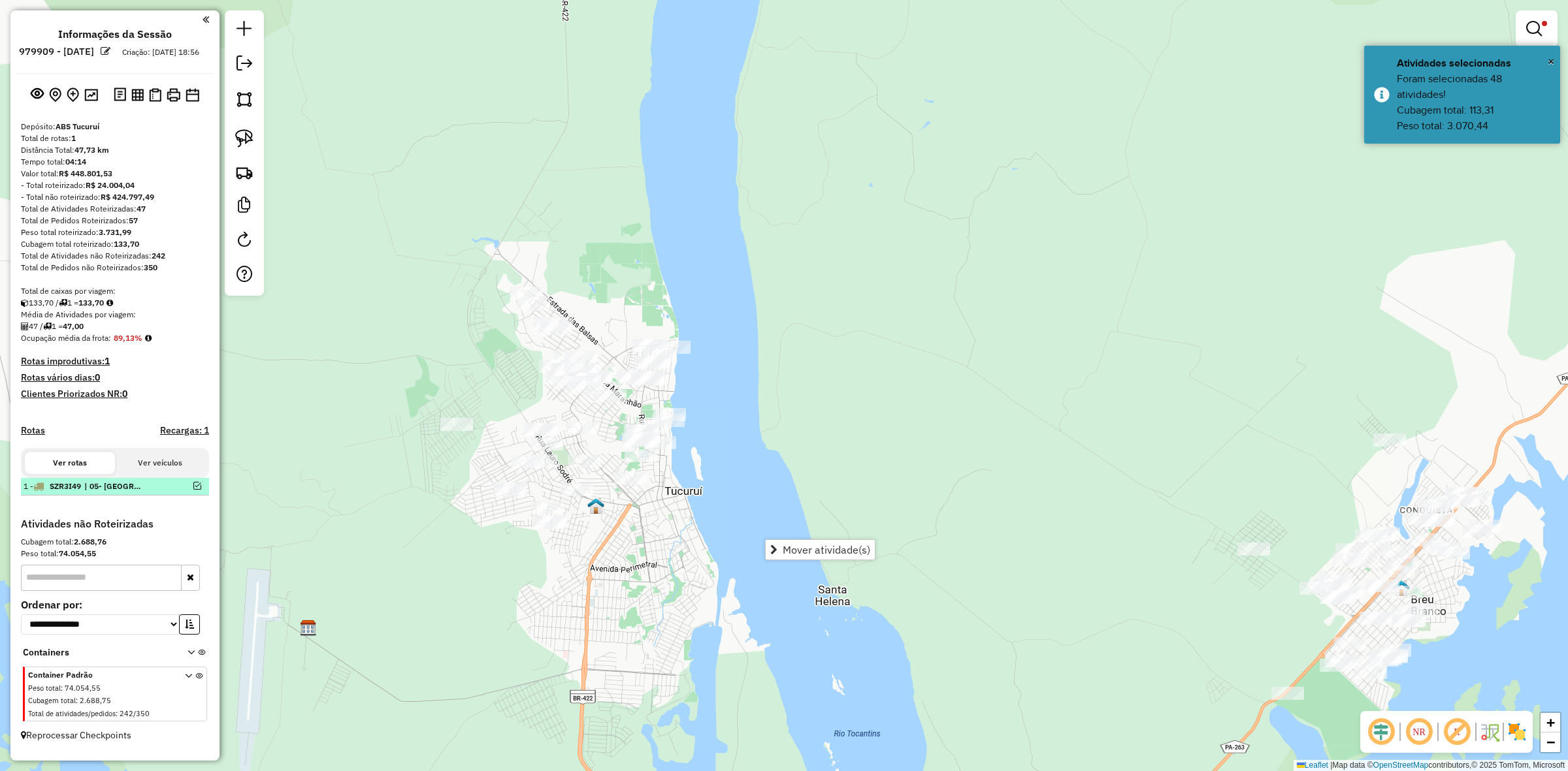
click at [198, 490] on div at bounding box center [184, 486] width 39 height 8
select select "**********"
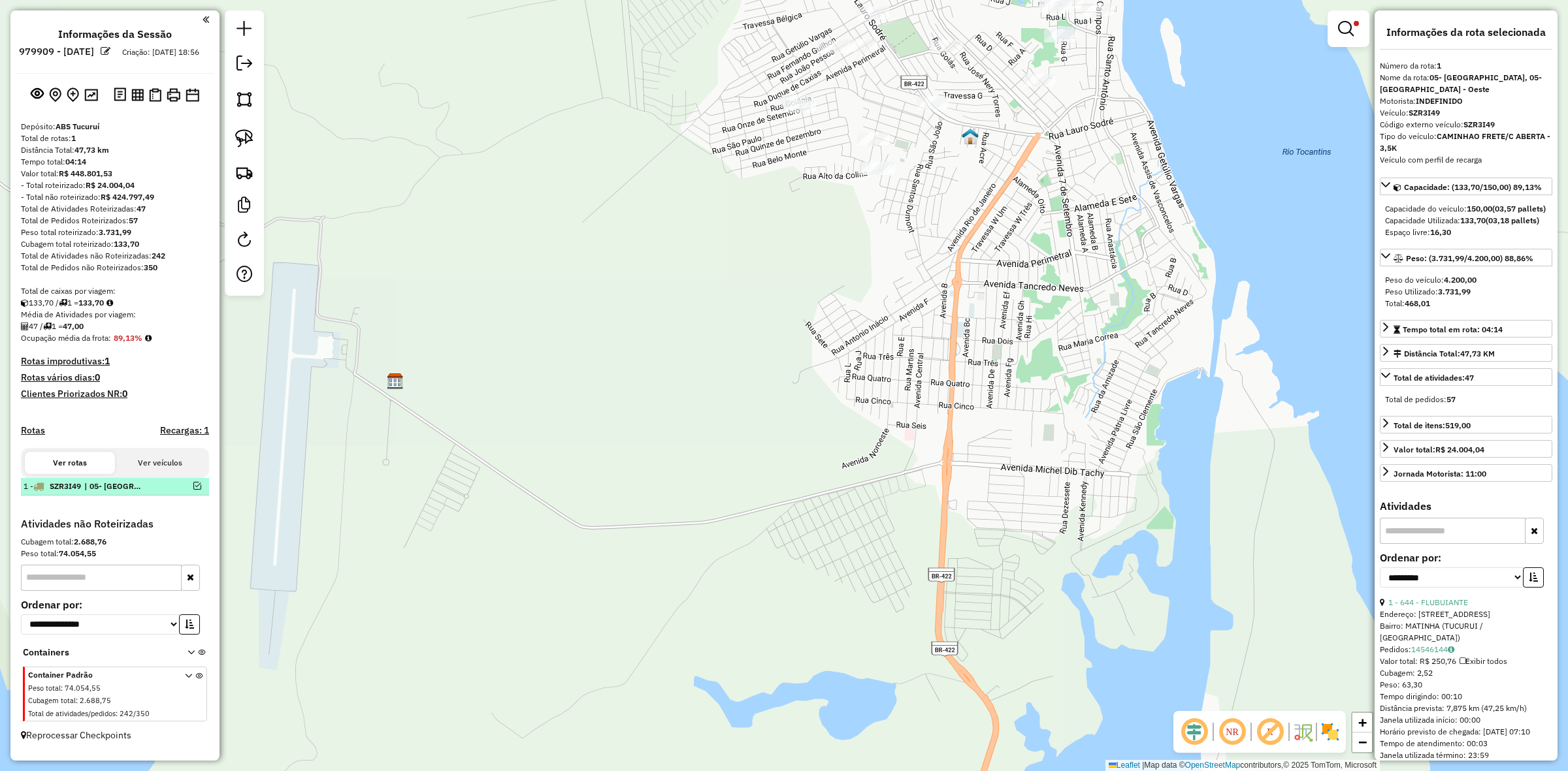
click at [200, 490] on div at bounding box center [184, 486] width 39 height 8
click at [196, 490] on em at bounding box center [197, 486] width 8 height 8
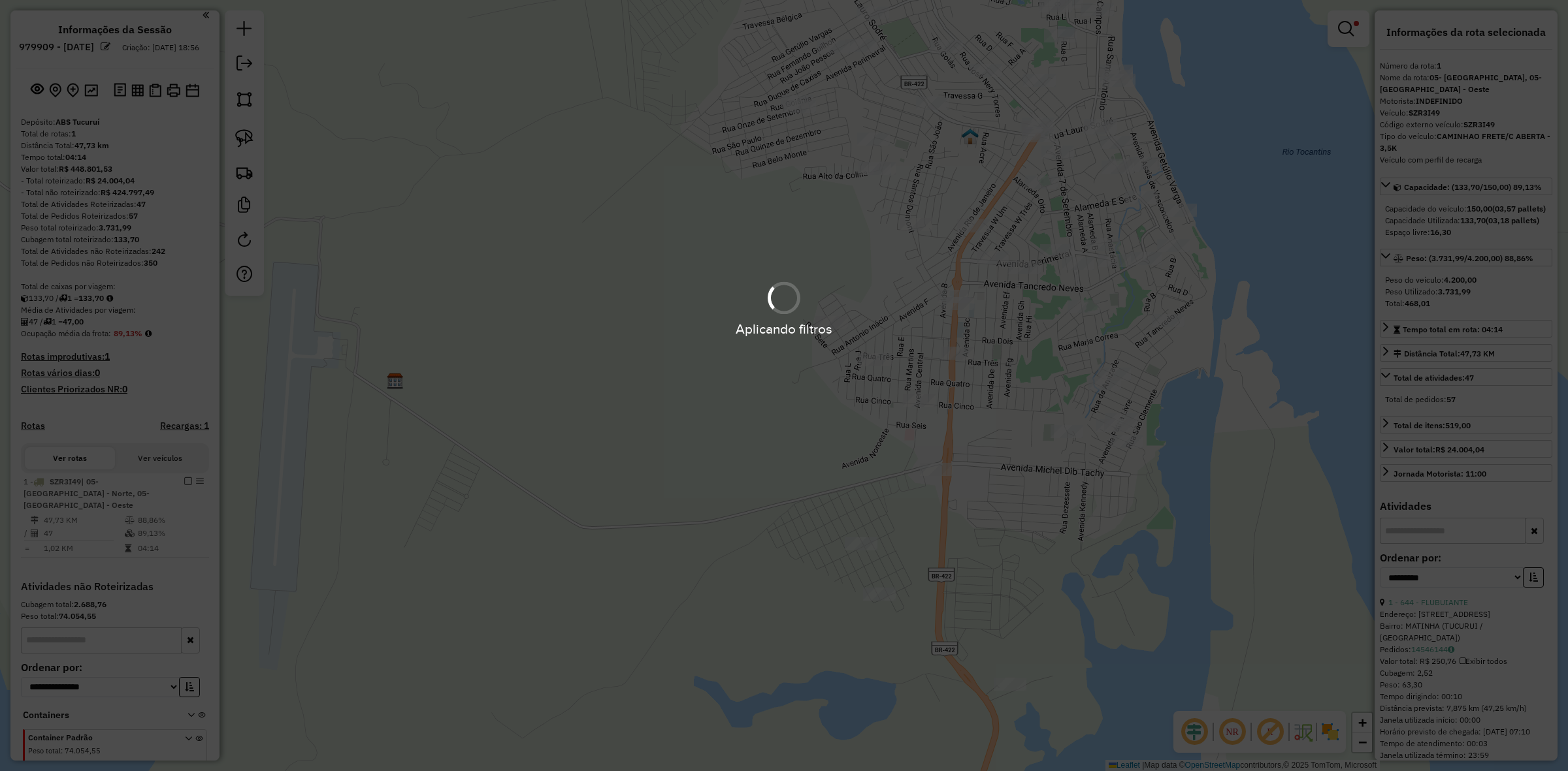
scroll to position [59, 0]
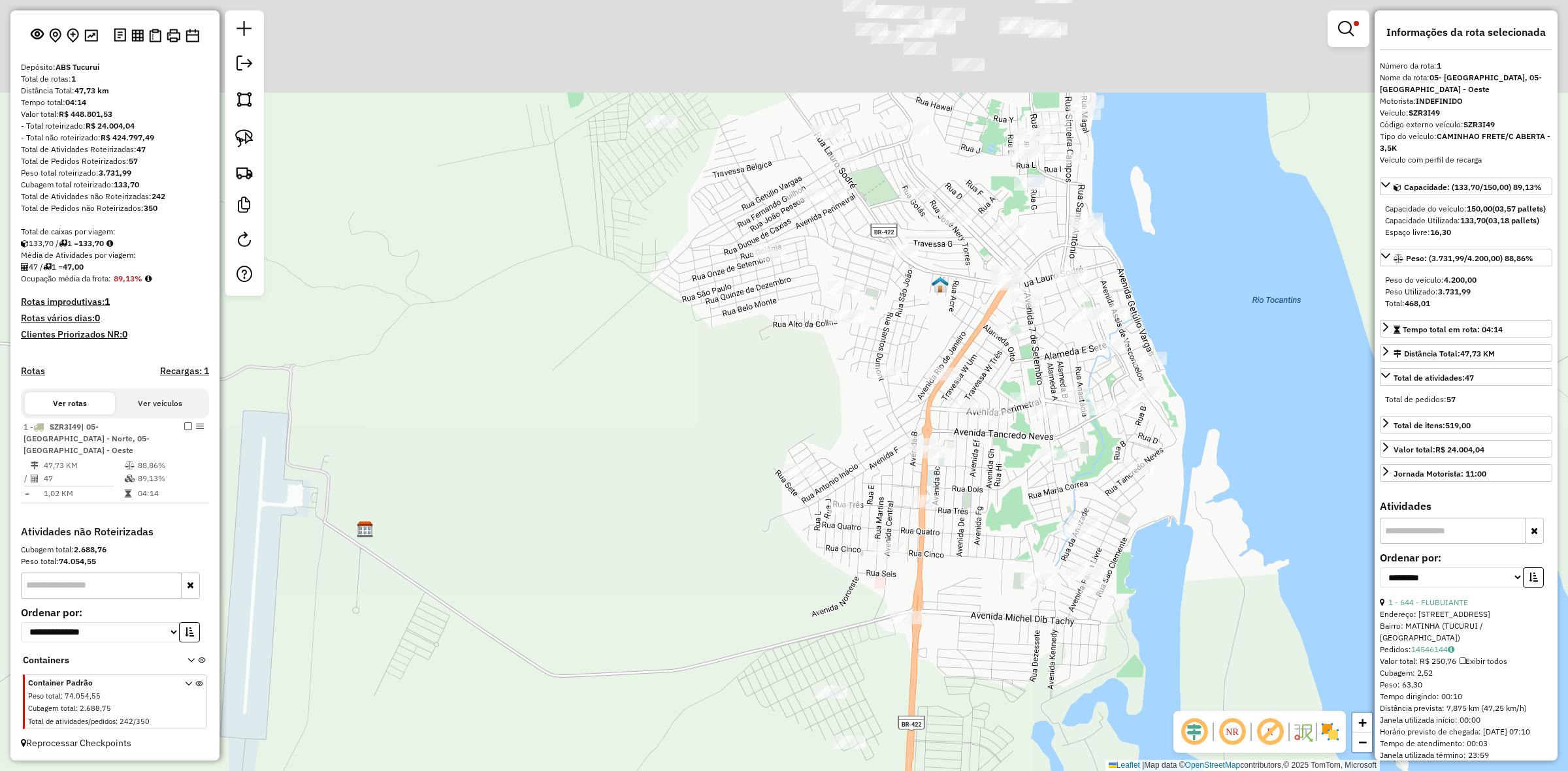
drag, startPoint x: 839, startPoint y: 328, endPoint x: 794, endPoint y: 425, distance: 106.9
click at [794, 425] on div "Limpar filtros Janela de atendimento Grade de atendimento Capacidade Transporta…" at bounding box center [784, 385] width 1568 height 771
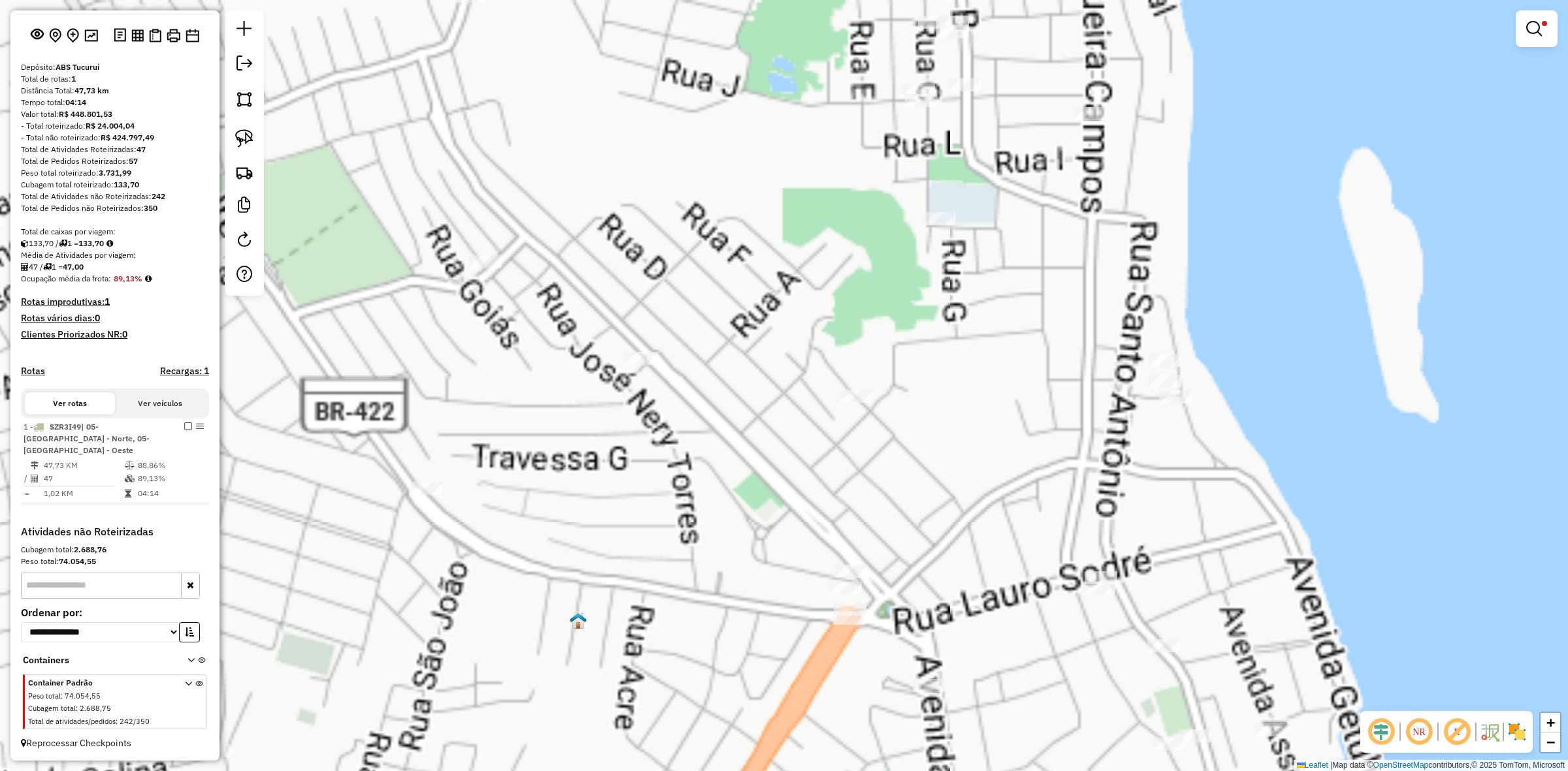
click at [625, 350] on div "Limpar filtros Janela de atendimento Grade de atendimento Capacidade Transporta…" at bounding box center [784, 385] width 1568 height 771
select select "**********"
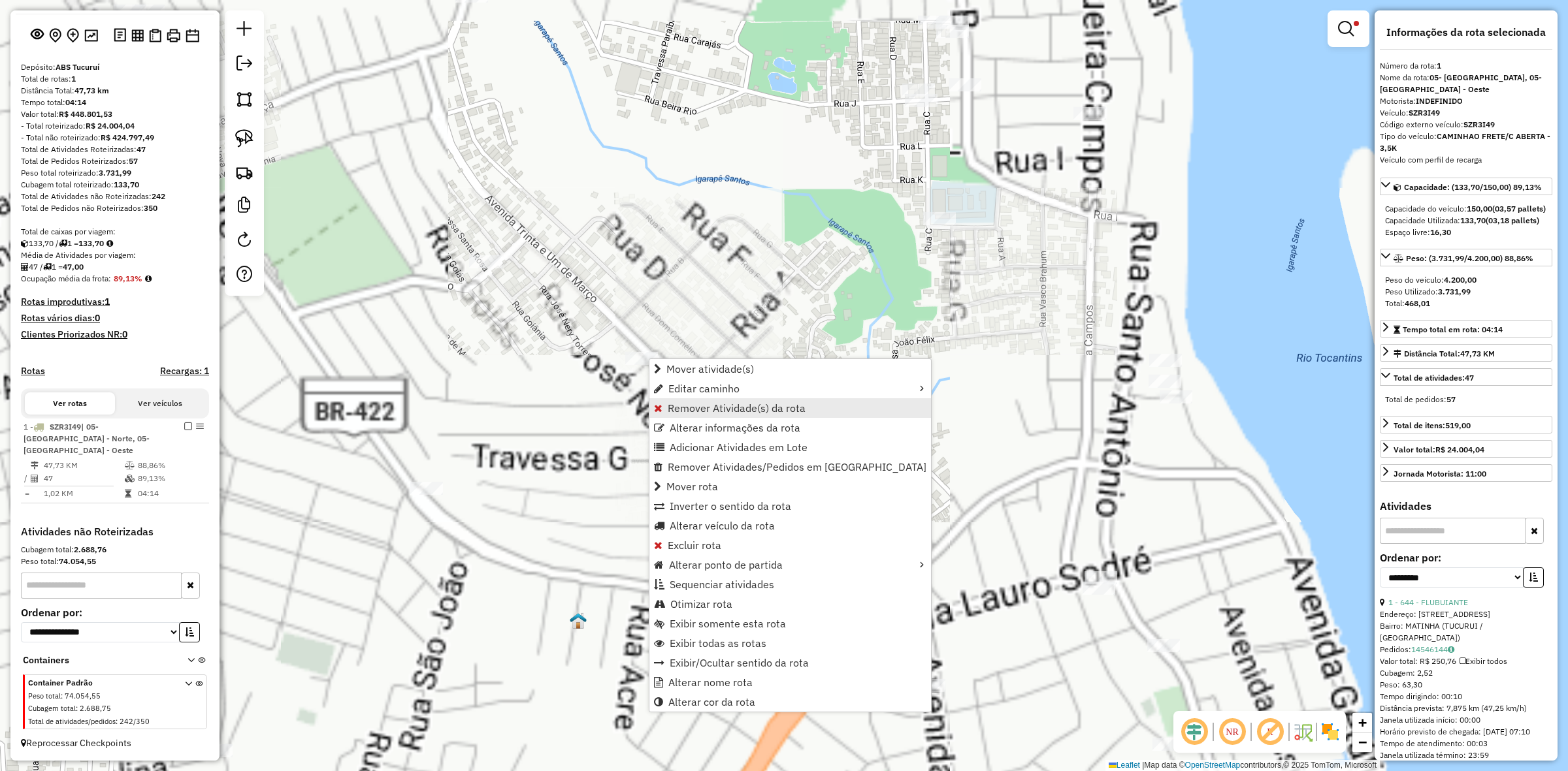
click at [714, 403] on span "Remover Atividade(s) da rota" at bounding box center [737, 408] width 138 height 11
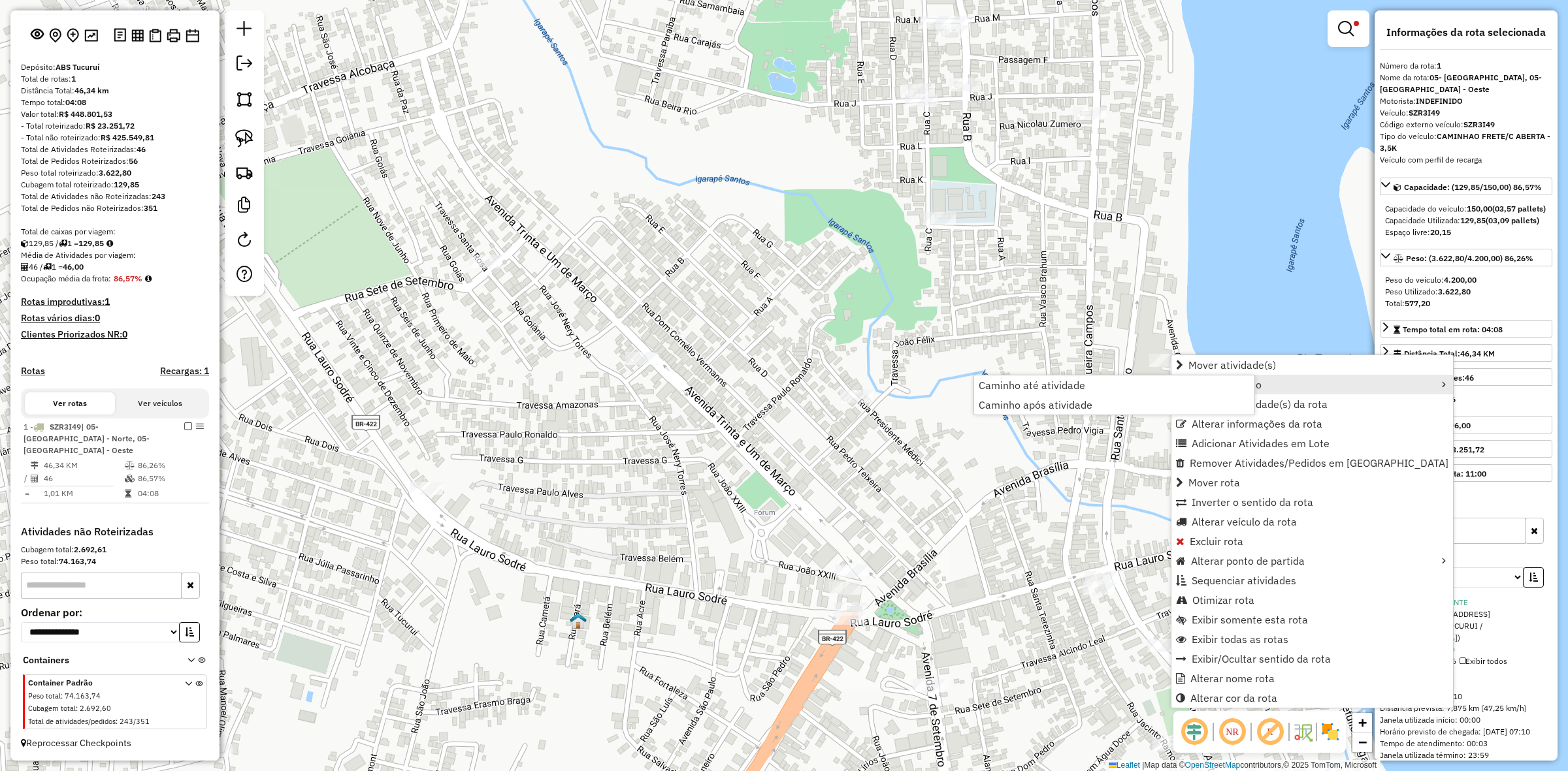
click at [1075, 381] on span "Caminho até atividade" at bounding box center [1032, 385] width 106 height 11
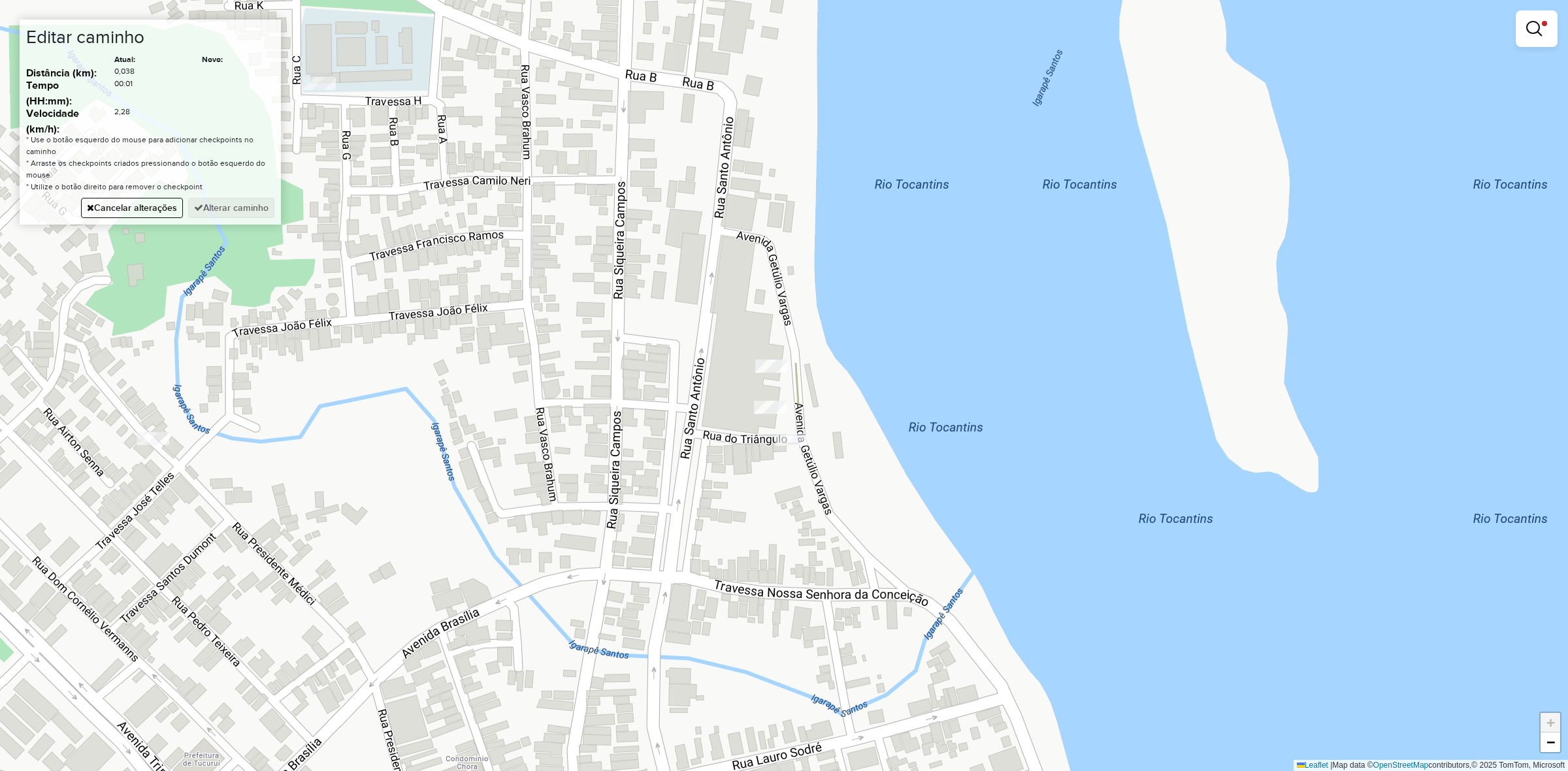
click at [677, 413] on div "Limpar filtros Janela de atendimento Grade de atendimento Capacidade Transporta…" at bounding box center [784, 385] width 1568 height 771
click at [0, 0] on div "Aguarde..." at bounding box center [0, 0] width 0 height 0
click at [147, 213] on button "Cancelar alterações" at bounding box center [132, 208] width 102 height 20
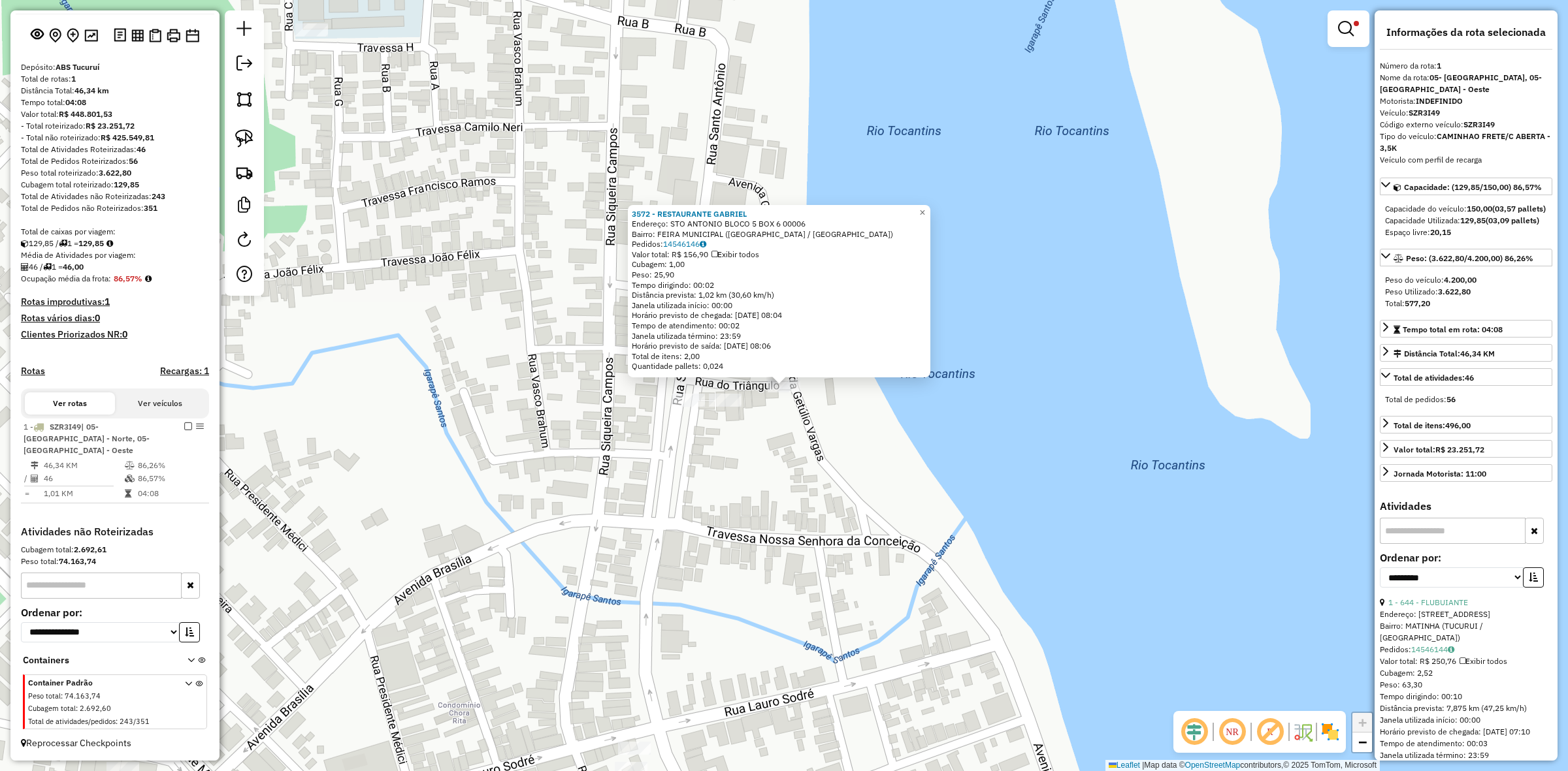
click at [797, 435] on div "3572 - RESTAURANTE GABRIEL Endereço: STO ANTONIO BLOCO 5 BOX 6 00006 Bairro: FE…" at bounding box center [784, 385] width 1568 height 771
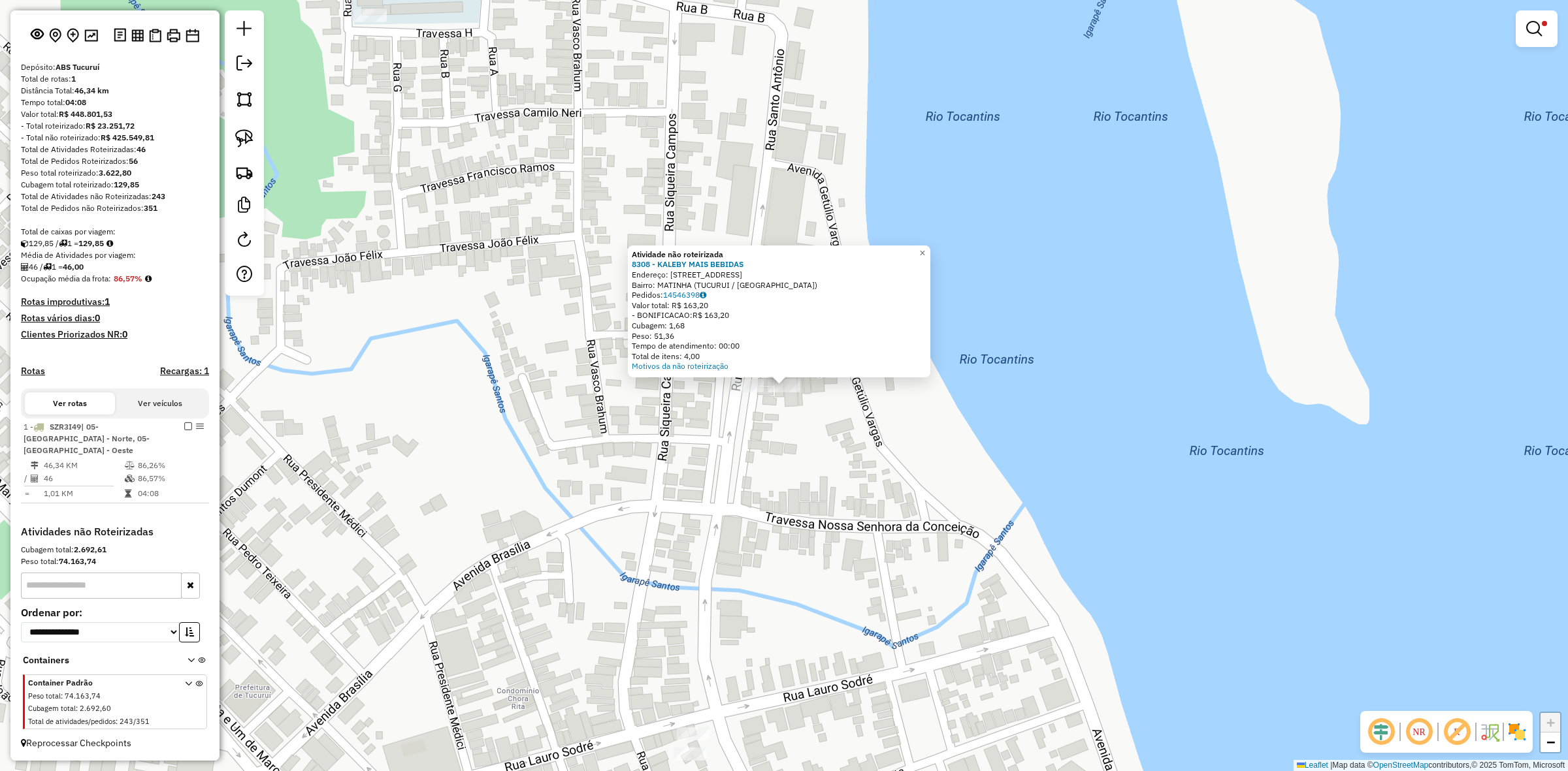
click at [757, 396] on div "Atividade não roteirizada 8308 - KALEBY MAIS BEBIDAS Endereço: SANTO ANTONIO 41…" at bounding box center [784, 385] width 1568 height 771
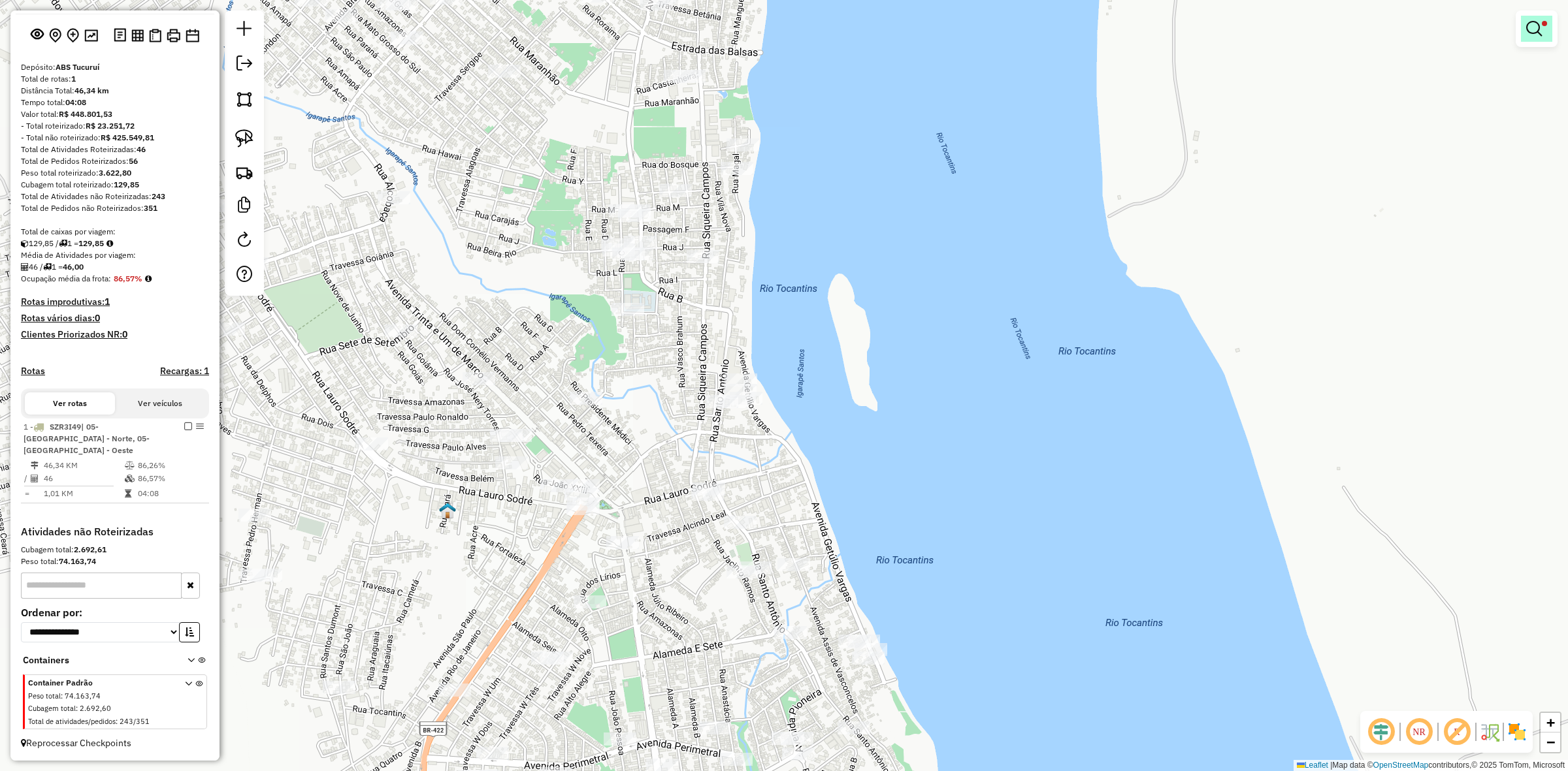
click at [1530, 30] on em at bounding box center [1534, 28] width 15 height 15
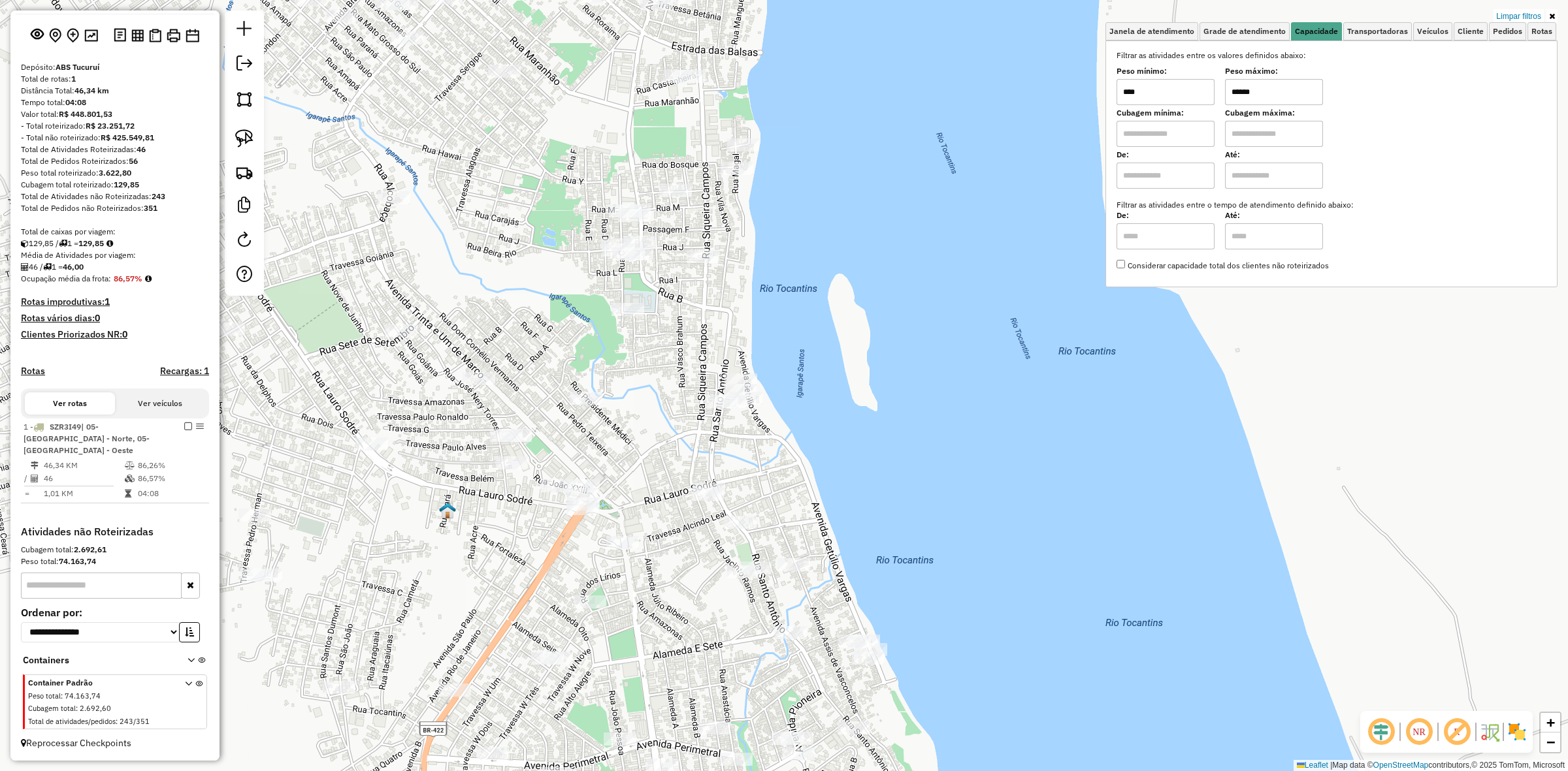
click at [1292, 84] on input "******" at bounding box center [1274, 92] width 98 height 26
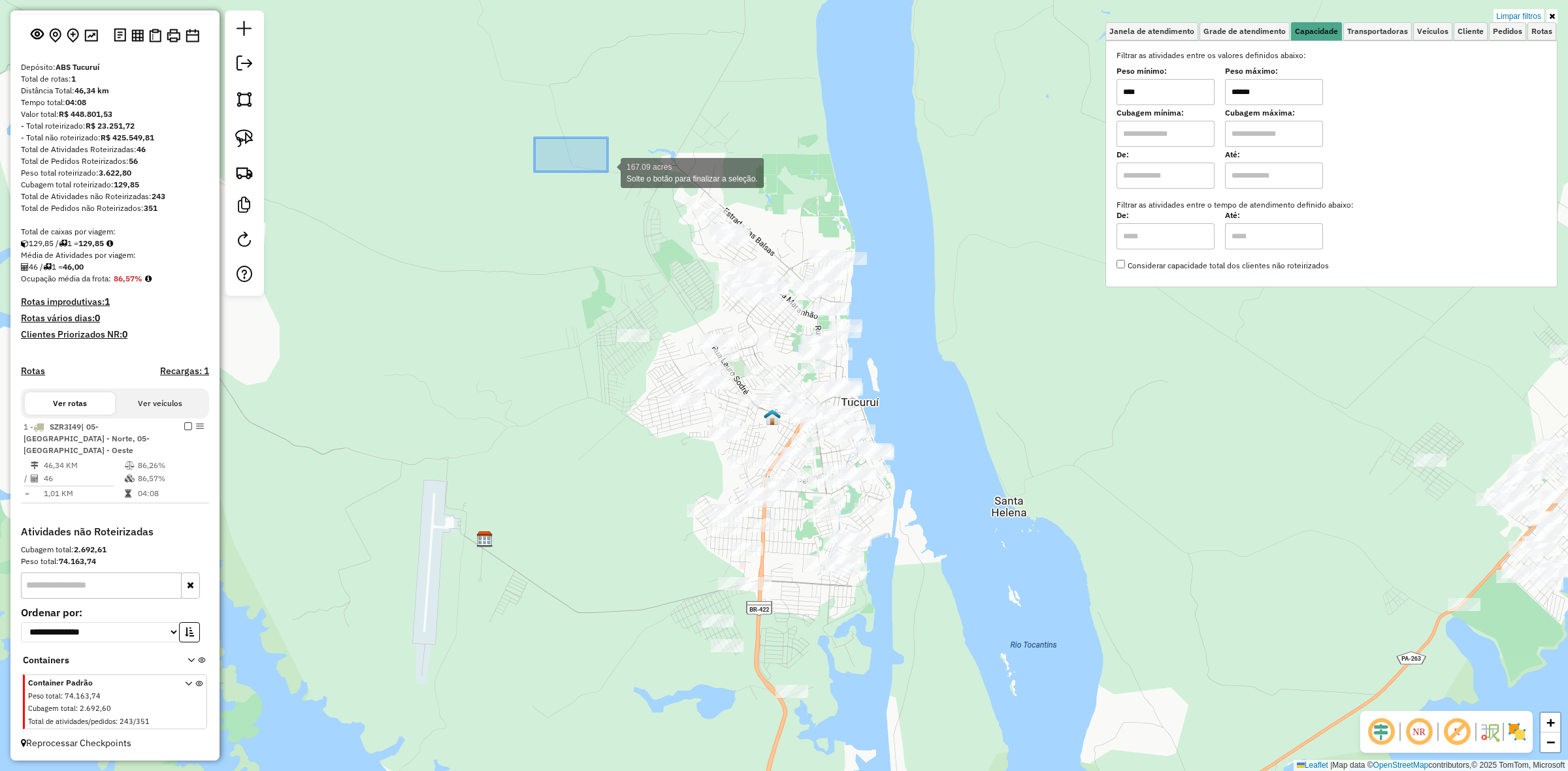
drag, startPoint x: 535, startPoint y: 138, endPoint x: 1020, endPoint y: 86, distance: 487.8
click at [1279, 99] on input "******" at bounding box center [1274, 92] width 98 height 26
type input "******"
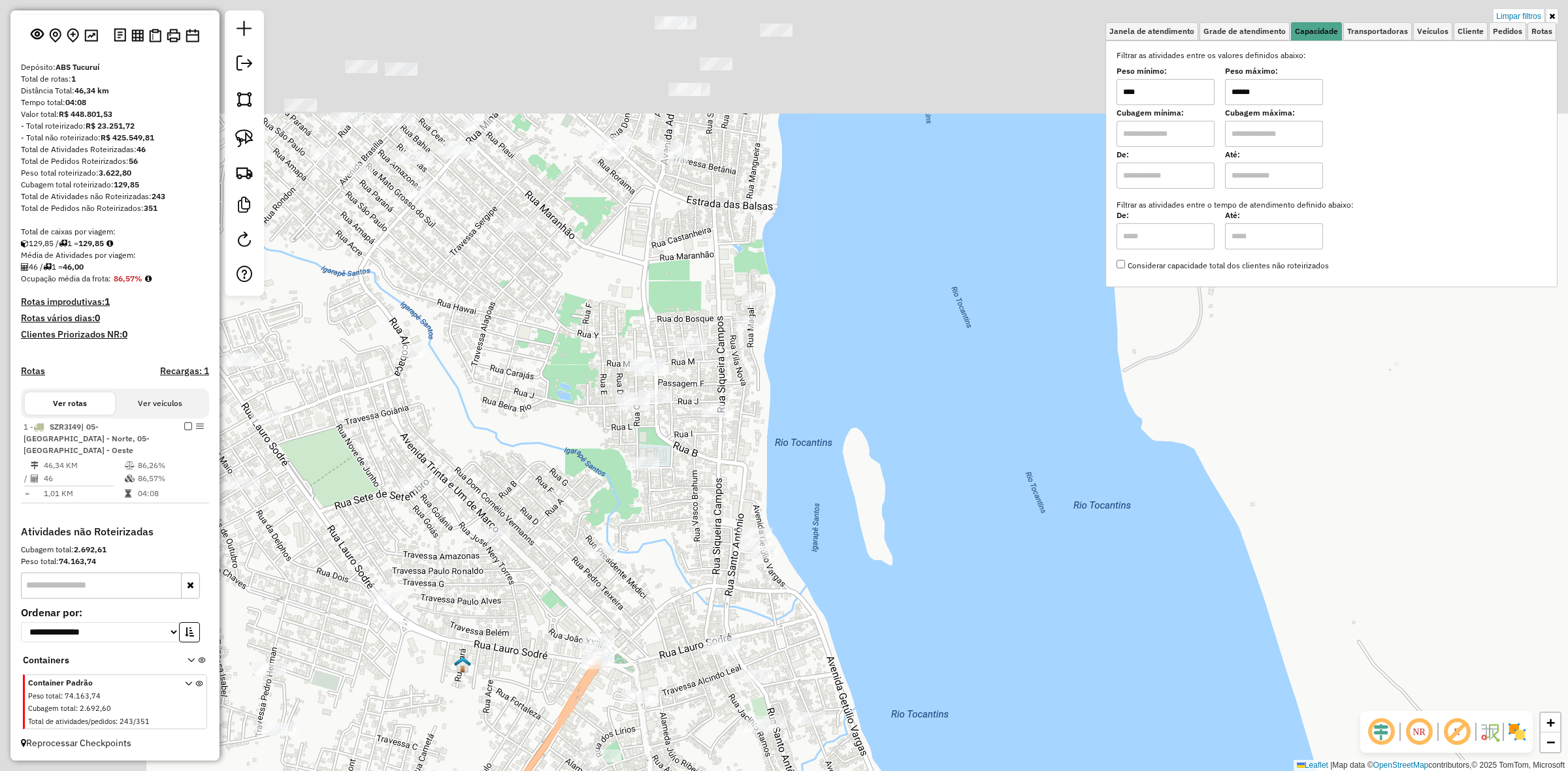
drag, startPoint x: 715, startPoint y: 312, endPoint x: 766, endPoint y: 487, distance: 182.3
click at [860, 423] on div "Limpar filtros Janela de atendimento Grade de atendimento Capacidade Transporta…" at bounding box center [784, 385] width 1568 height 771
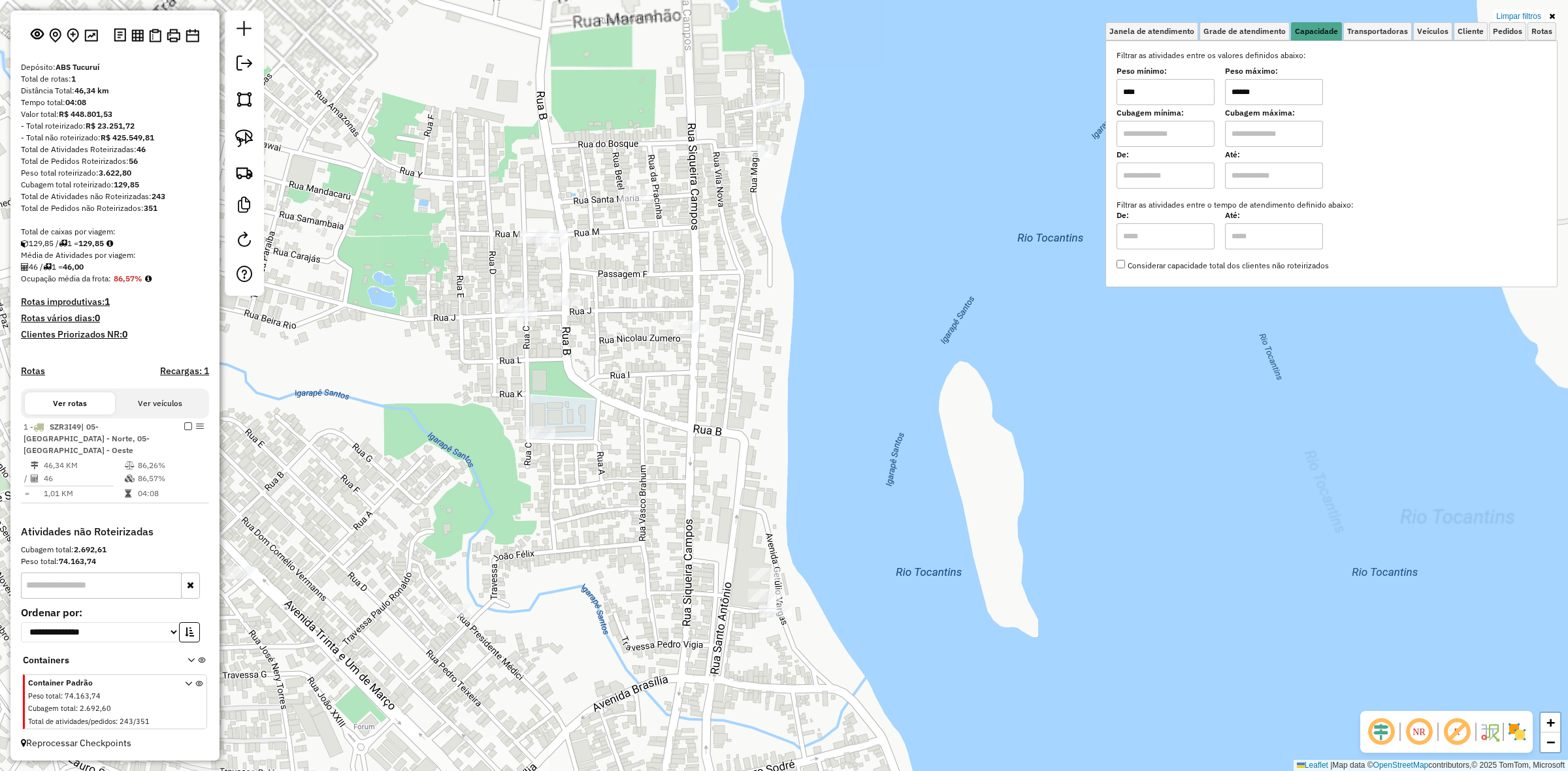
drag, startPoint x: 824, startPoint y: 601, endPoint x: 809, endPoint y: 512, distance: 90.3
click at [817, 520] on div "Limpar filtros Janela de atendimento Grade de atendimento Capacidade Transporta…" at bounding box center [784, 385] width 1568 height 771
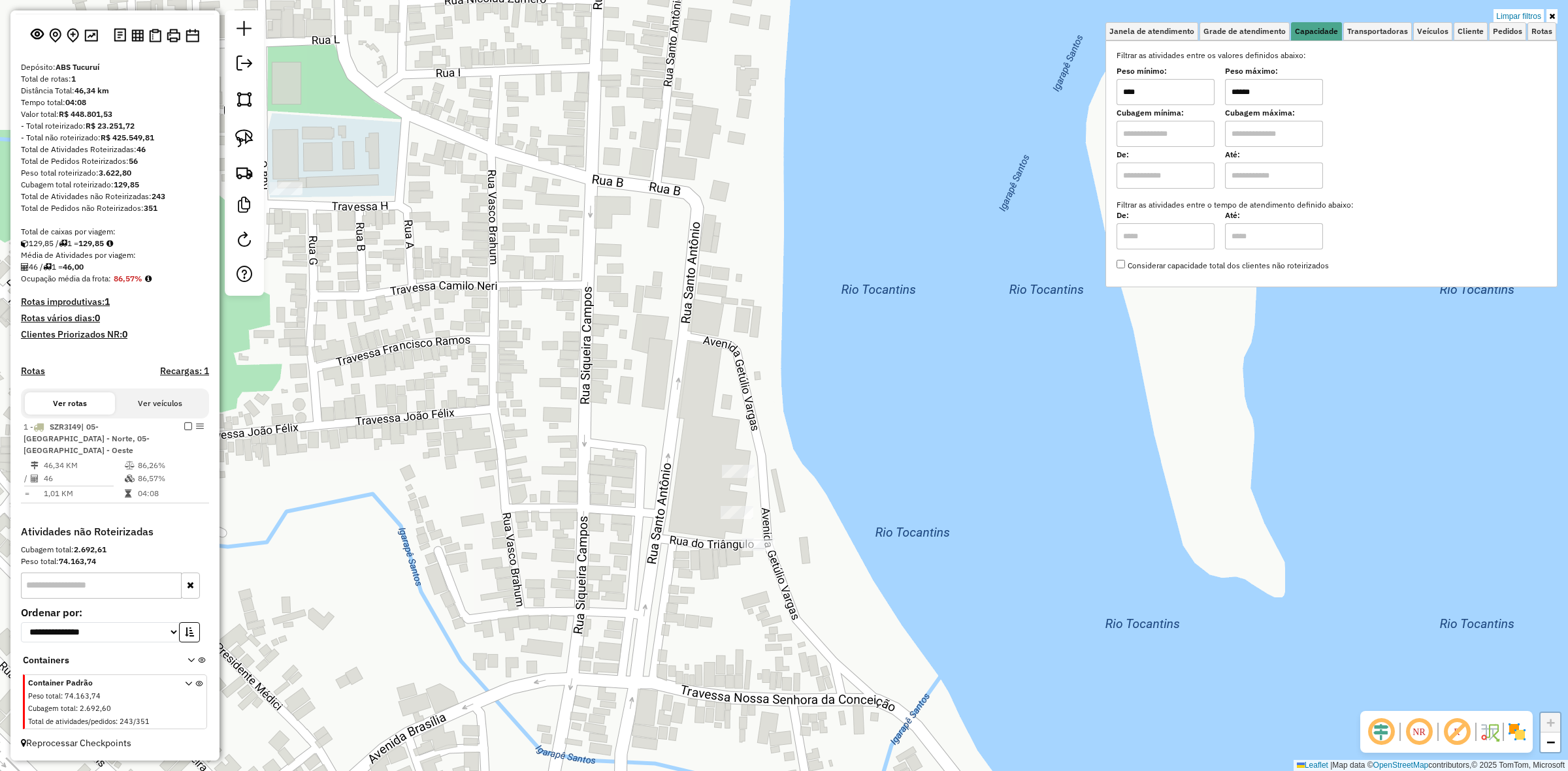
click at [720, 469] on div "Rota 1 - Placa SZR3I49 8454 - RES. SABOR DE CASA Limpar filtros Janela de atend…" at bounding box center [784, 385] width 1568 height 771
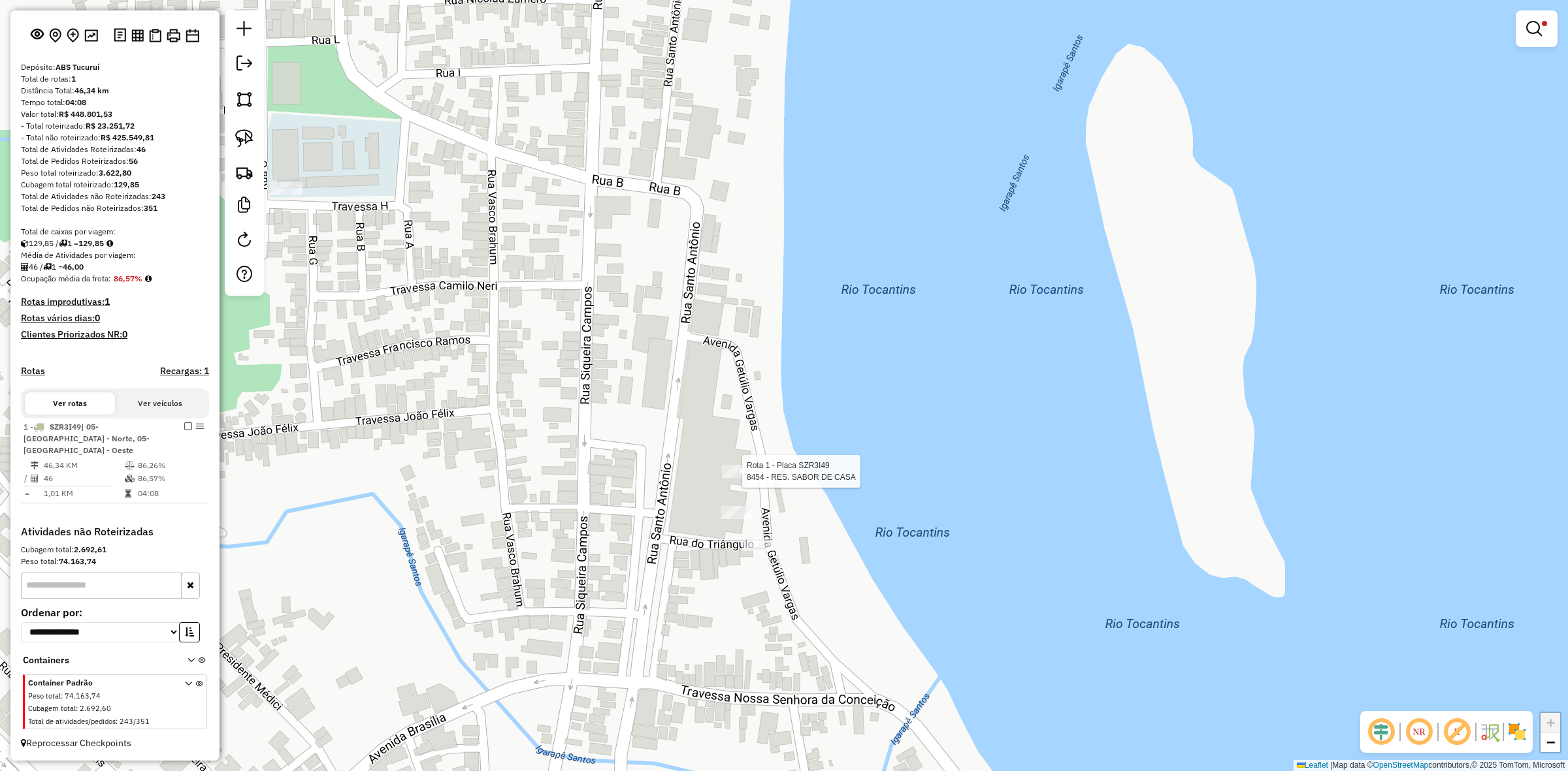
select select "**********"
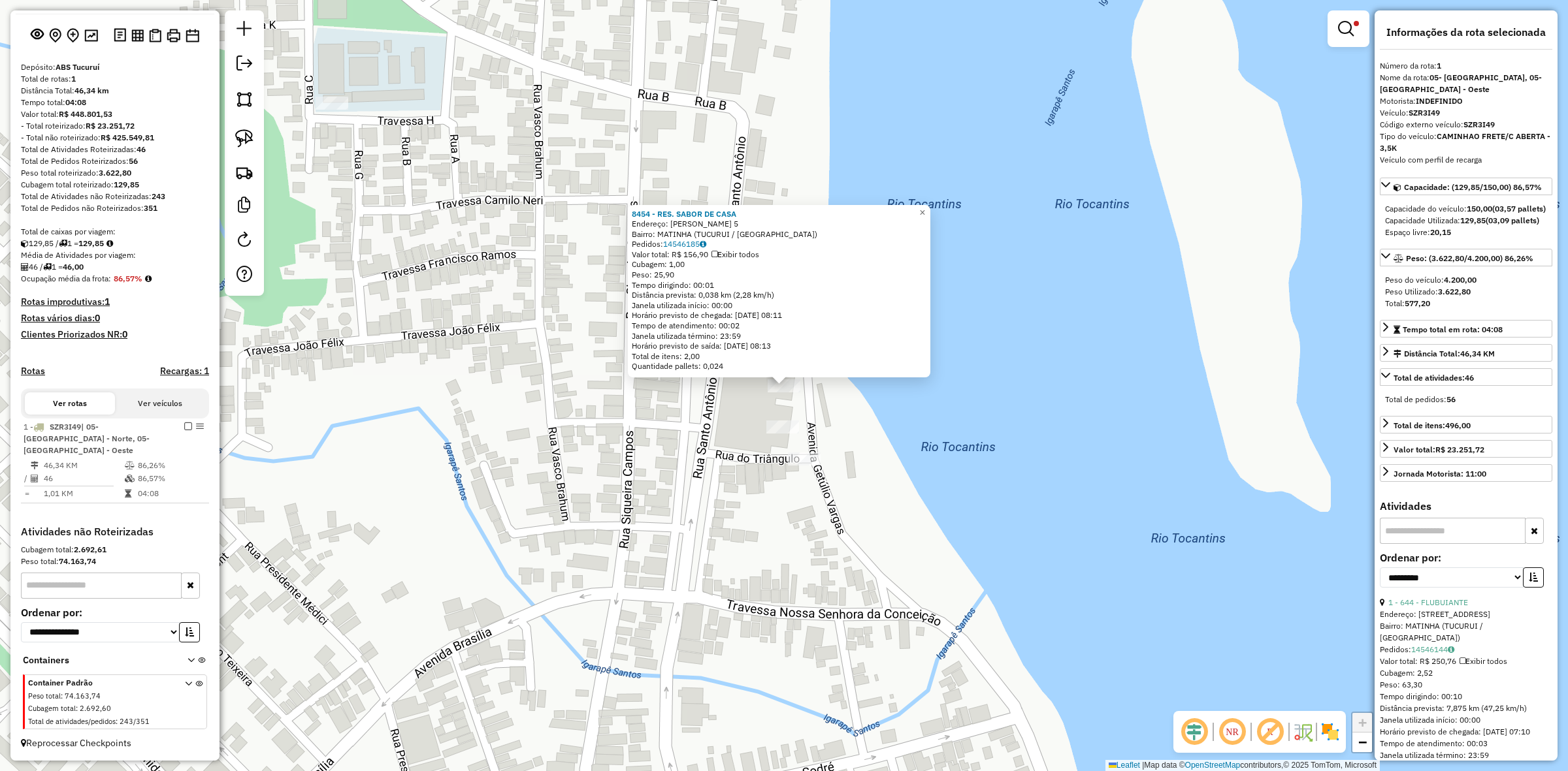
click at [765, 438] on div "8454 - RES. SABOR DE CASA Endereço: GETULIO VARGAS 5 Bairro: MATINHA (TUCURUI /…" at bounding box center [784, 385] width 1568 height 771
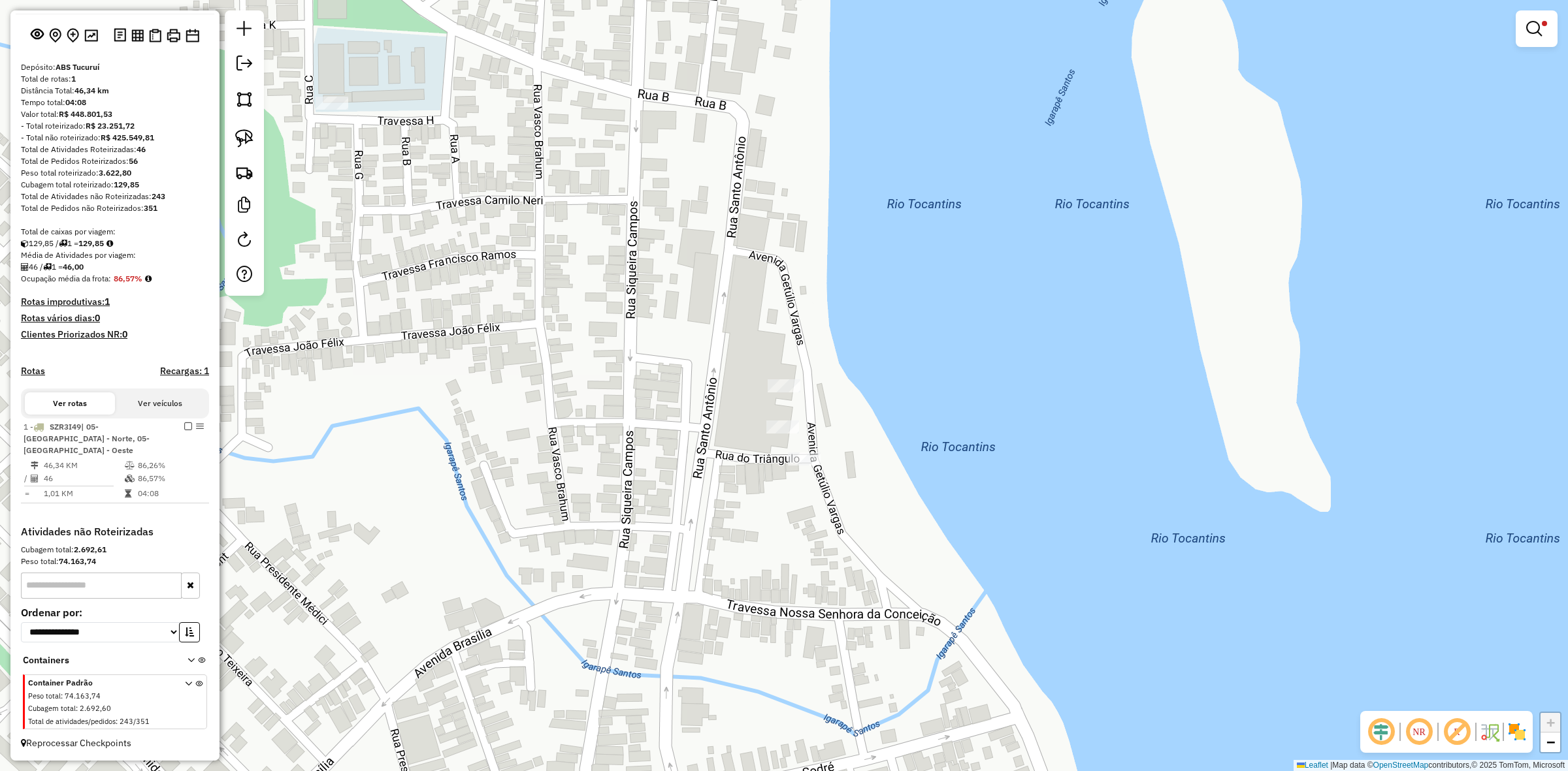
click at [783, 438] on div "Limpar filtros Janela de atendimento Grade de atendimento Capacidade Transporta…" at bounding box center [784, 385] width 1568 height 771
select select "**********"
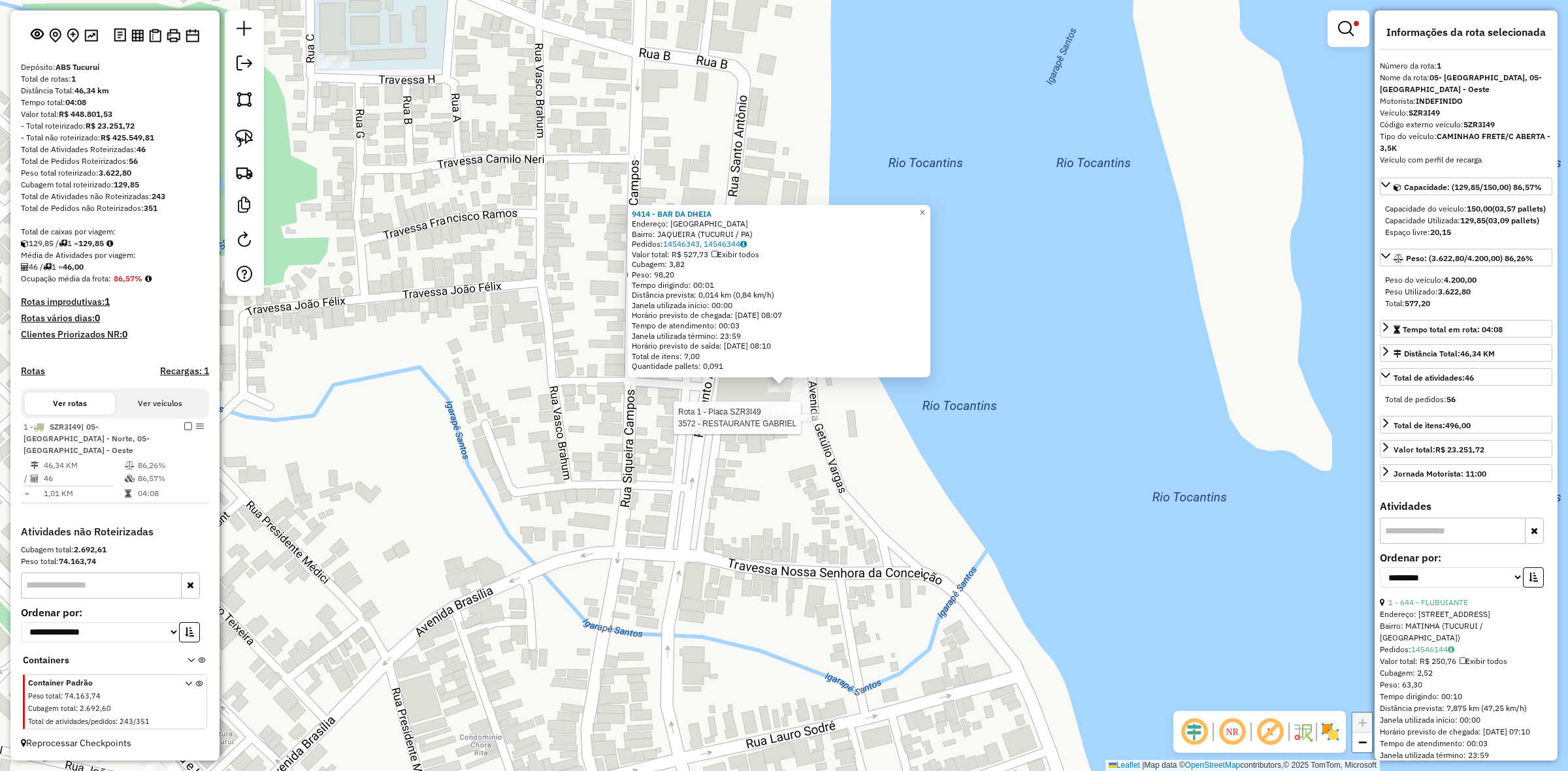
click at [791, 425] on div at bounding box center [805, 418] width 32 height 13
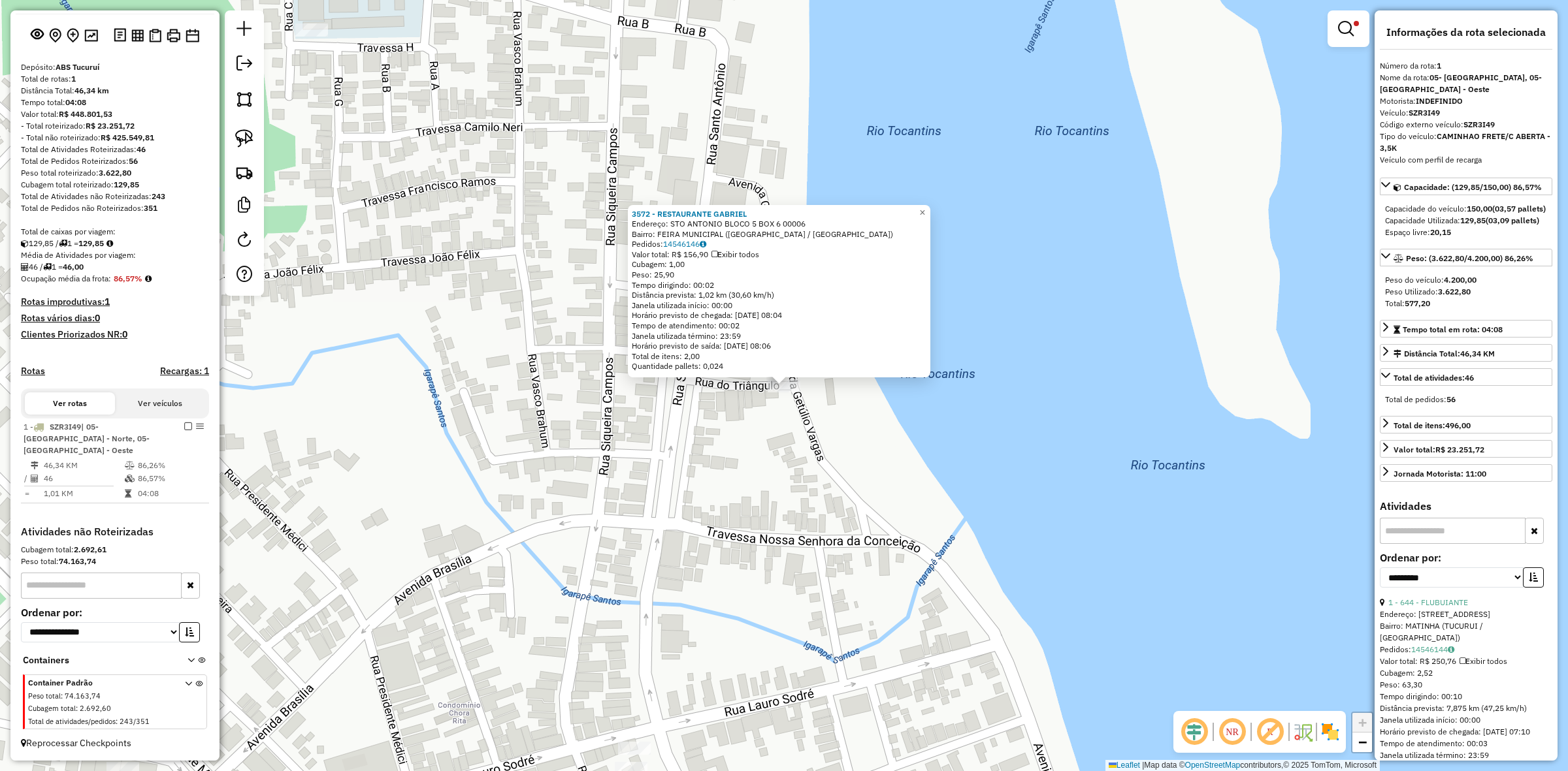
click at [788, 416] on div "Rota 1 - Placa SZR3I49 3572 - RESTAURANTE GABRIEL 3572 - RESTAURANTE GABRIEL En…" at bounding box center [784, 385] width 1568 height 771
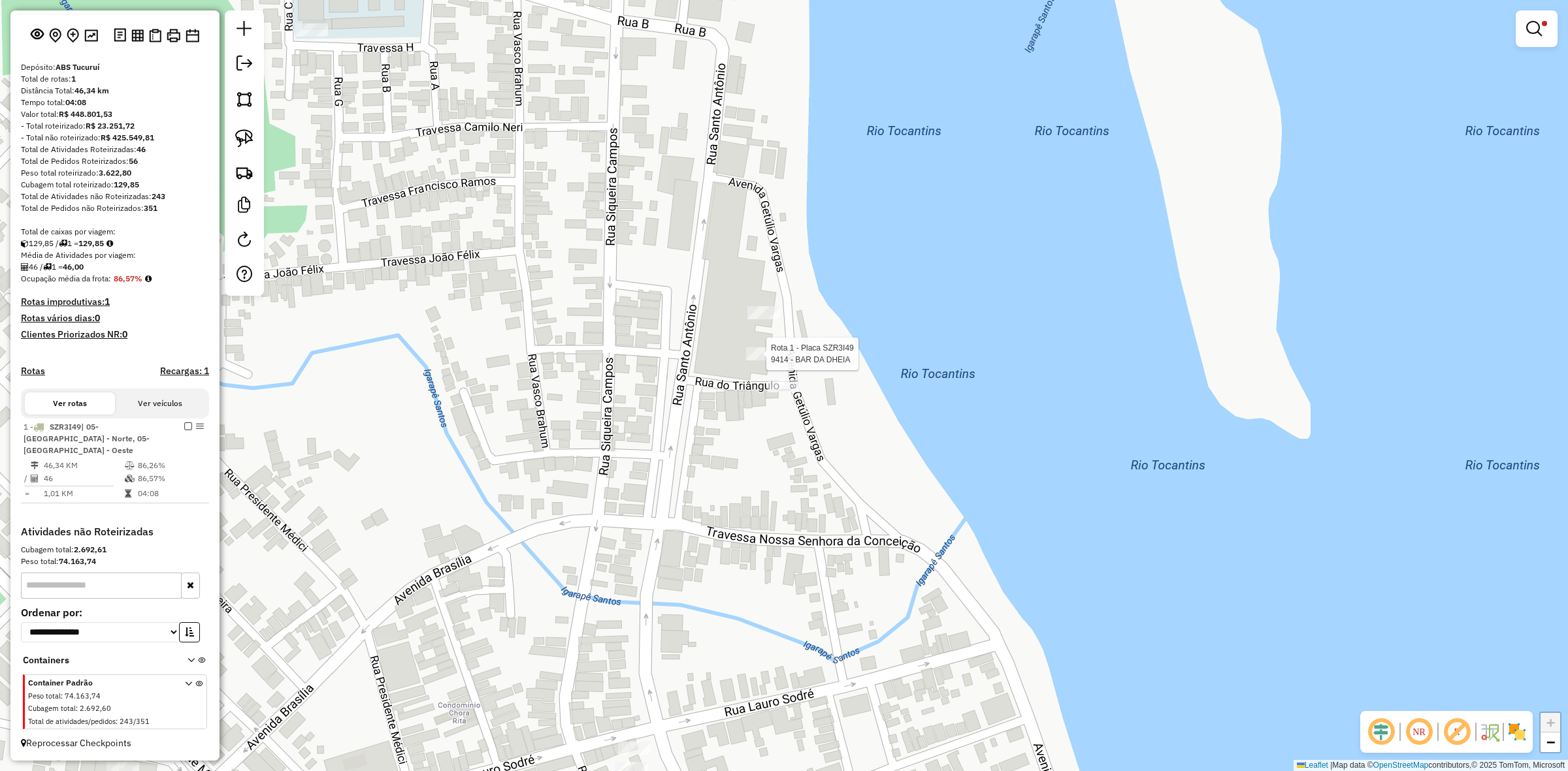
select select "**********"
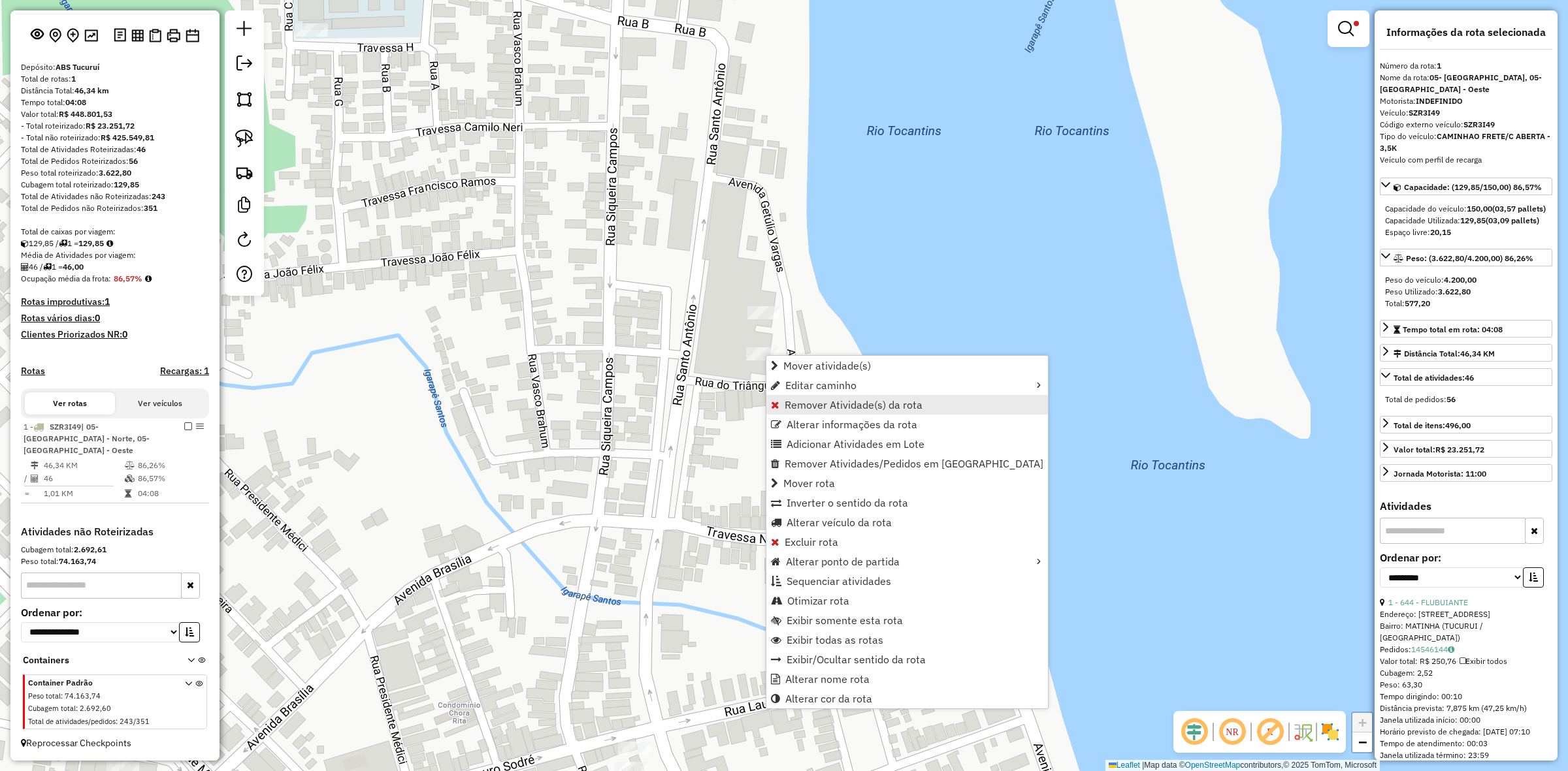
click at [825, 400] on span "Remover Atividade(s) da rota" at bounding box center [853, 405] width 138 height 11
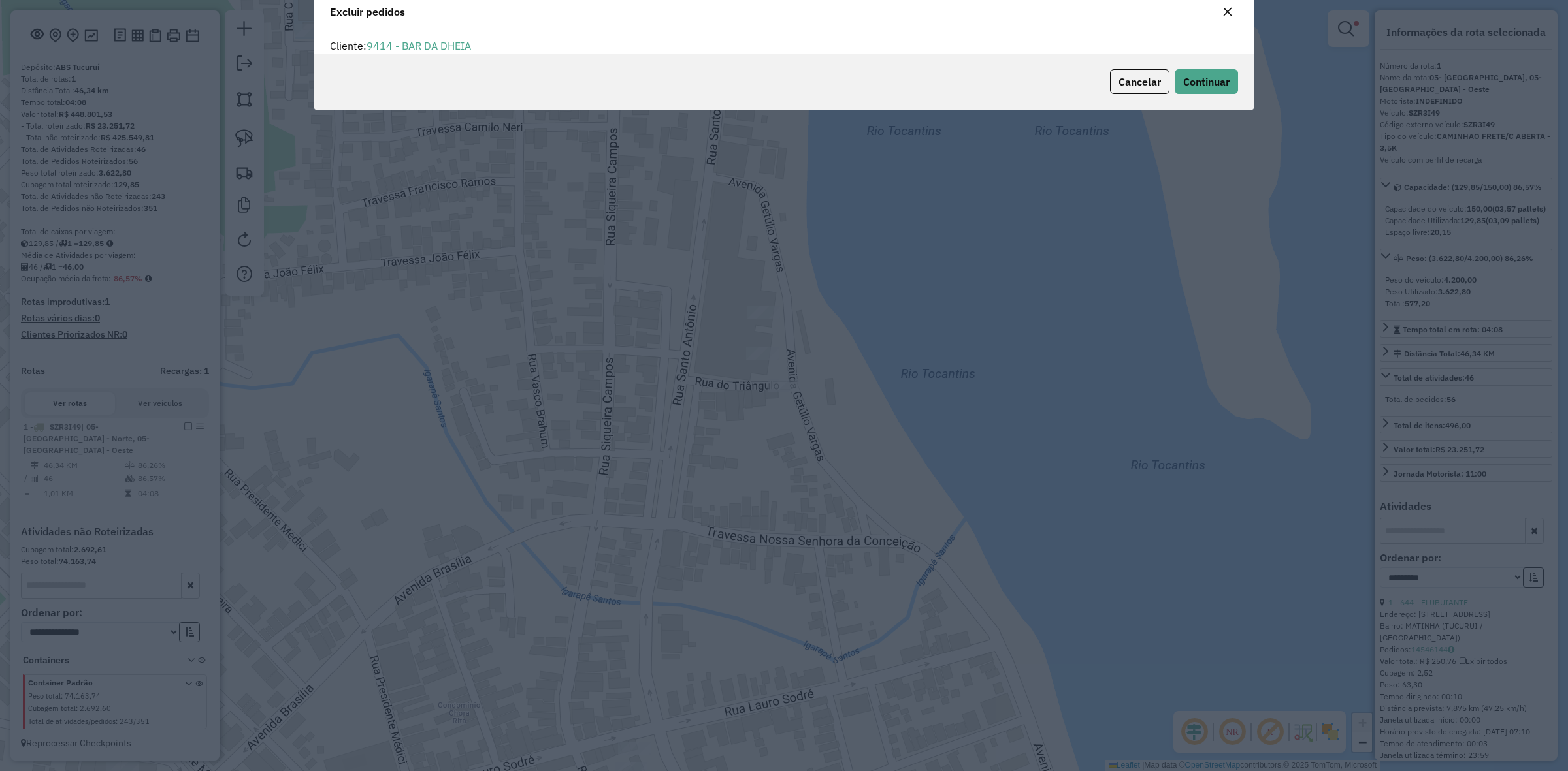
scroll to position [6, 4]
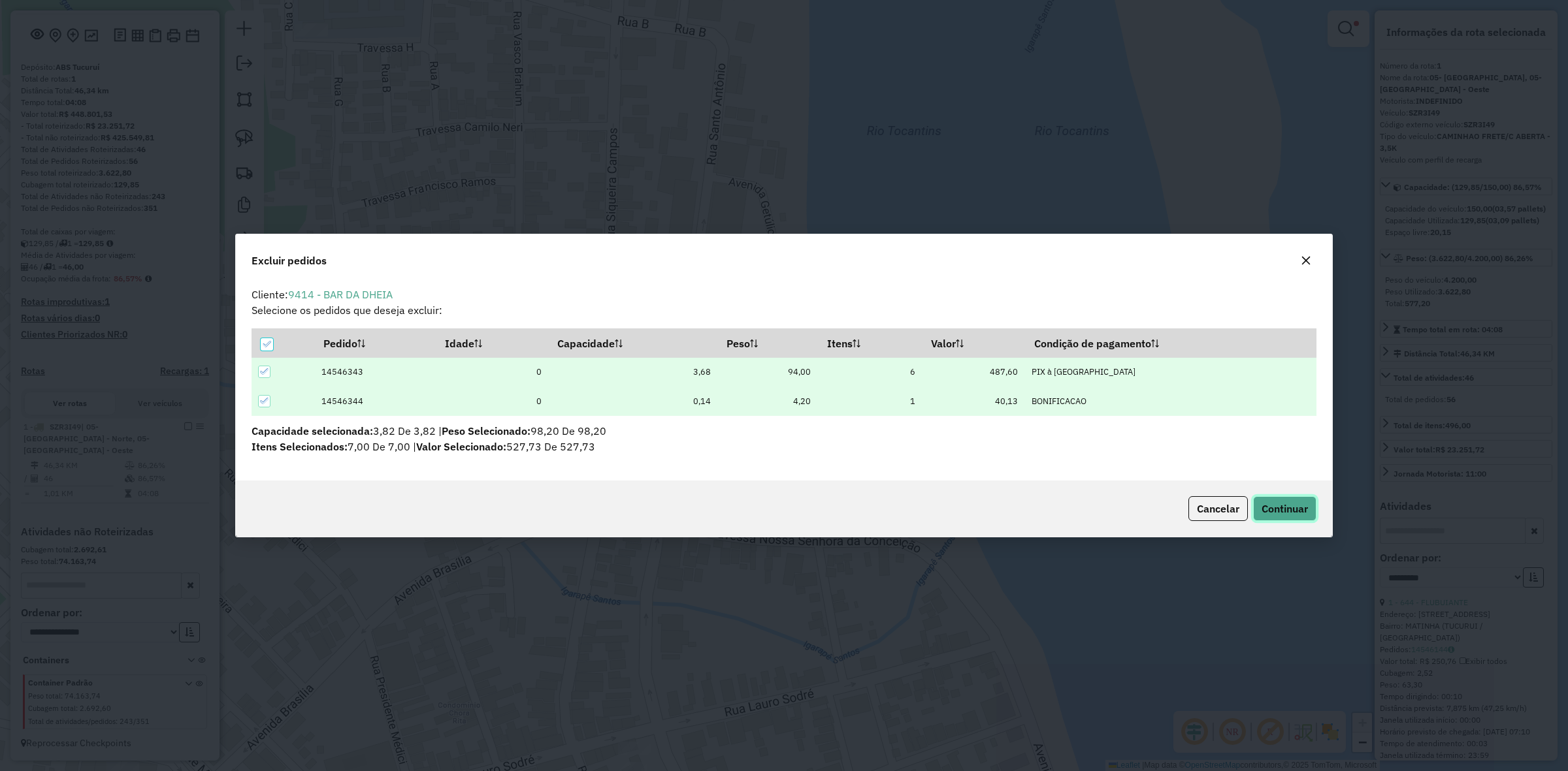
click at [1287, 502] on span "Continuar" at bounding box center [1285, 508] width 46 height 13
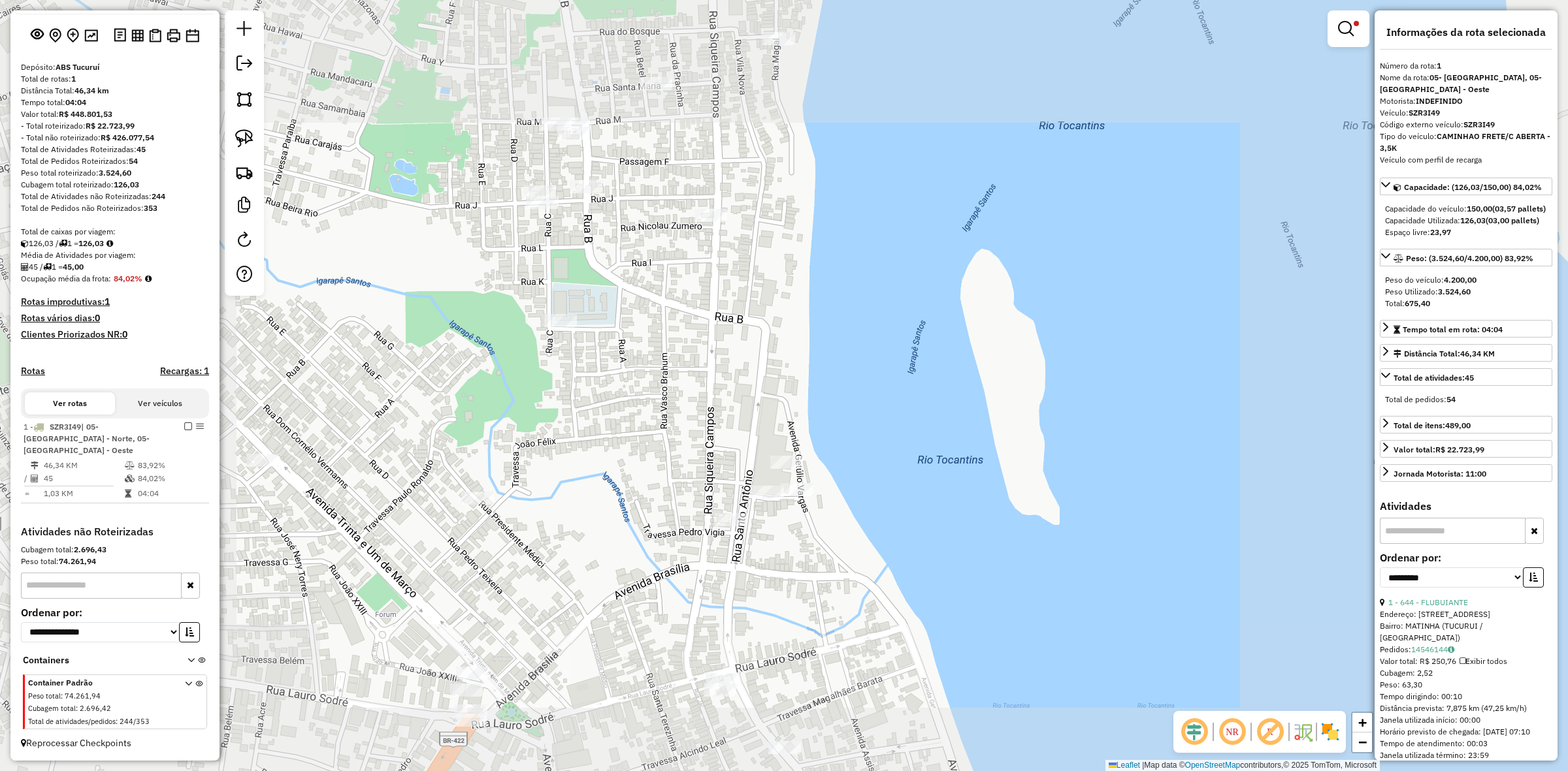
drag, startPoint x: 776, startPoint y: 565, endPoint x: 863, endPoint y: 394, distance: 191.9
click at [857, 418] on div "Limpar filtros Janela de atendimento Grade de atendimento Capacidade Transporta…" at bounding box center [784, 385] width 1568 height 771
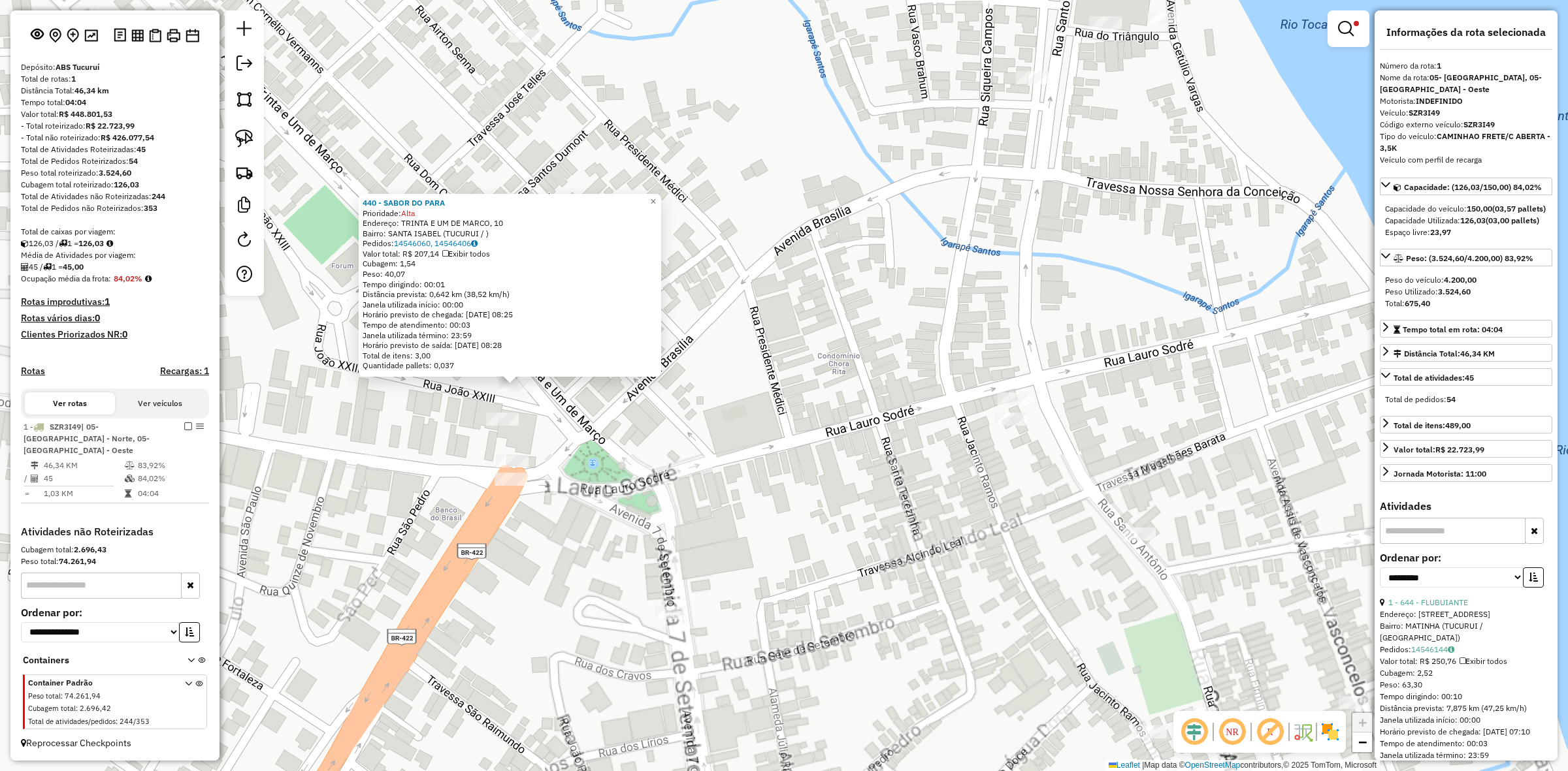
click at [1014, 405] on div at bounding box center [1014, 399] width 32 height 13
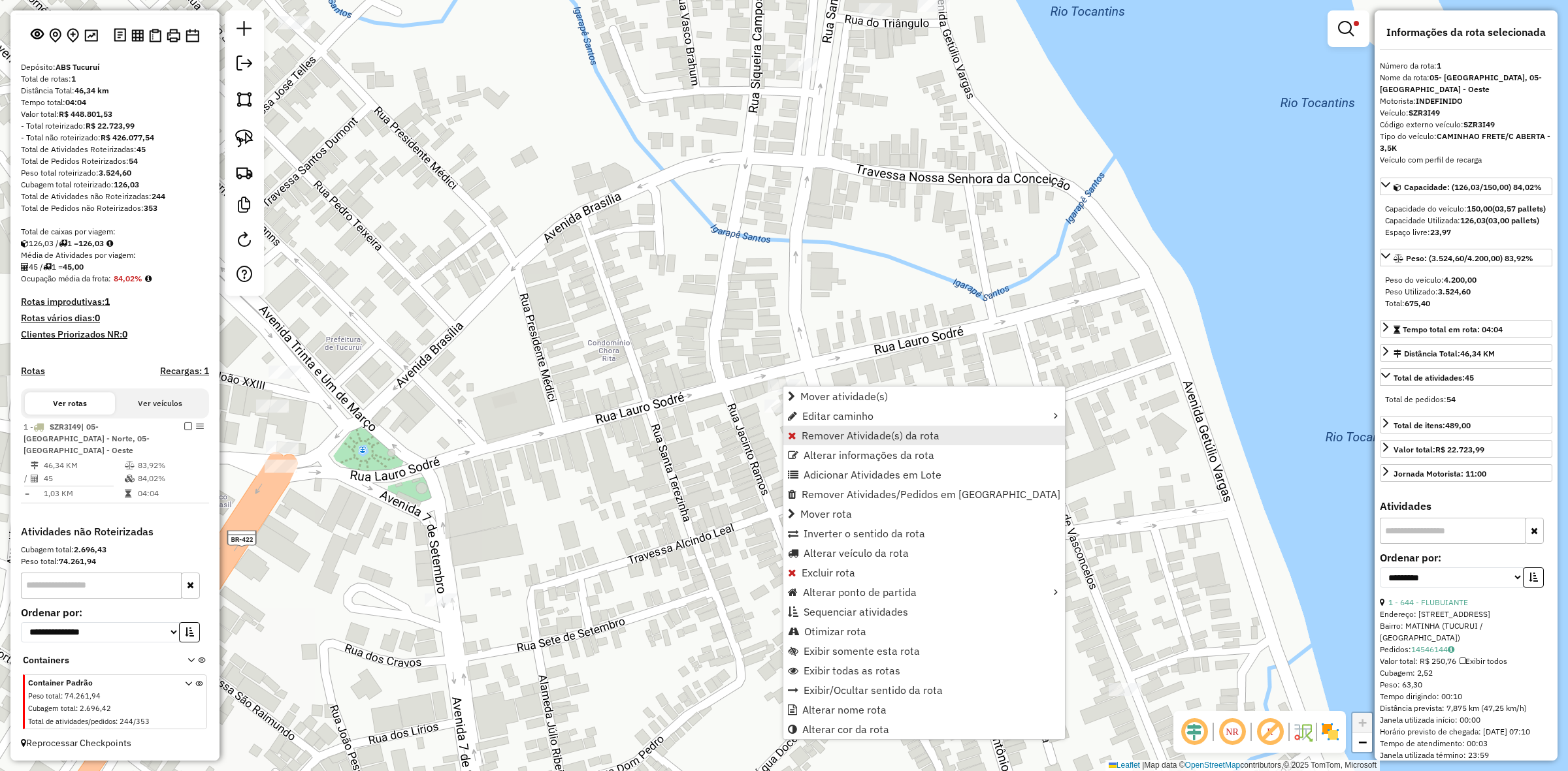
click at [855, 435] on span "Remover Atividade(s) da rota" at bounding box center [870, 435] width 138 height 11
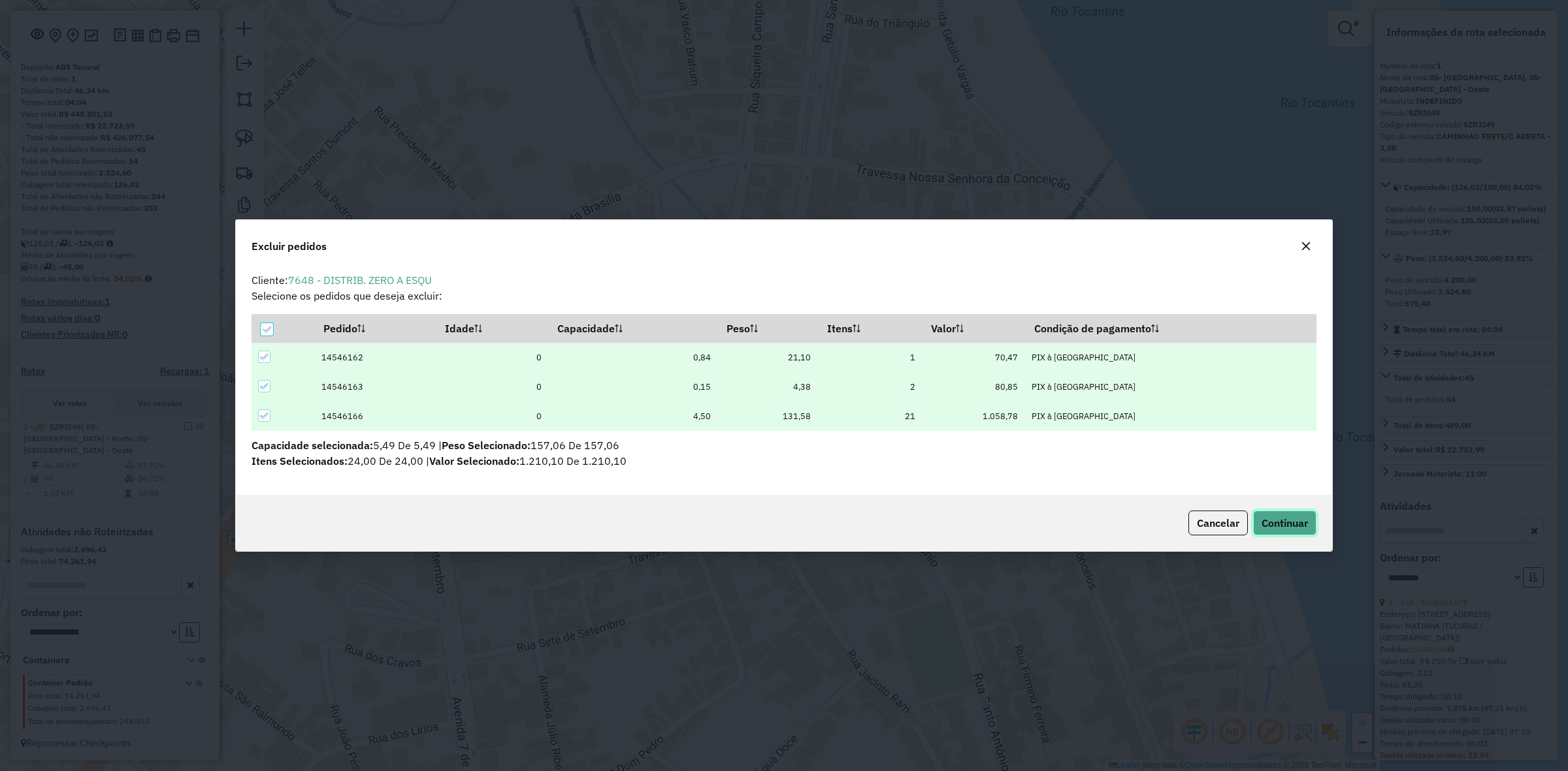
click at [1275, 513] on button "Continuar" at bounding box center [1285, 523] width 63 height 25
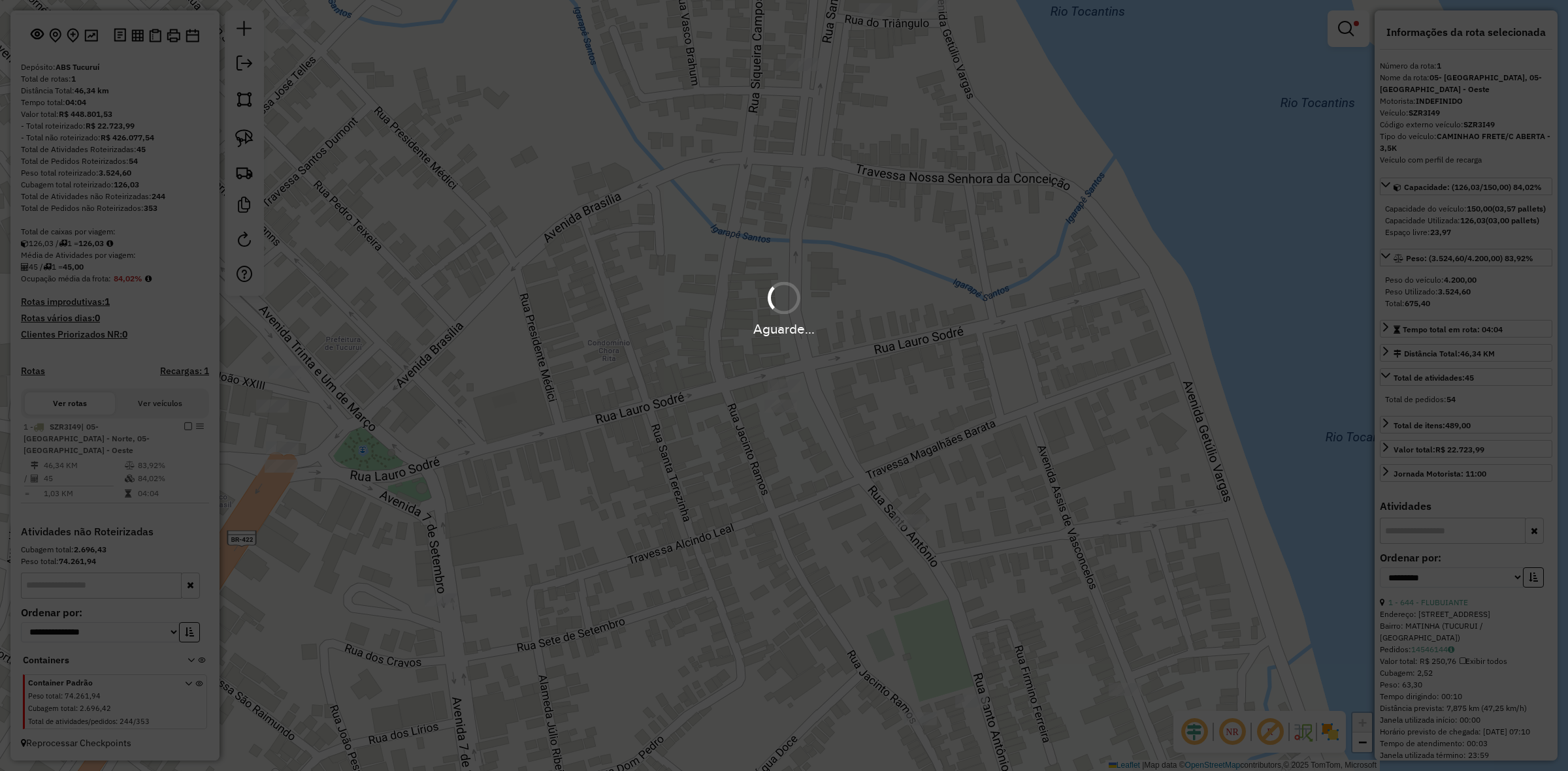
click at [786, 407] on div "Aguarde..." at bounding box center [784, 385] width 1568 height 771
click at [786, 407] on hb-app "Aguarde... Pop-up bloqueado! Seu navegador bloqueou automáticamente a abertura …" at bounding box center [784, 385] width 1568 height 771
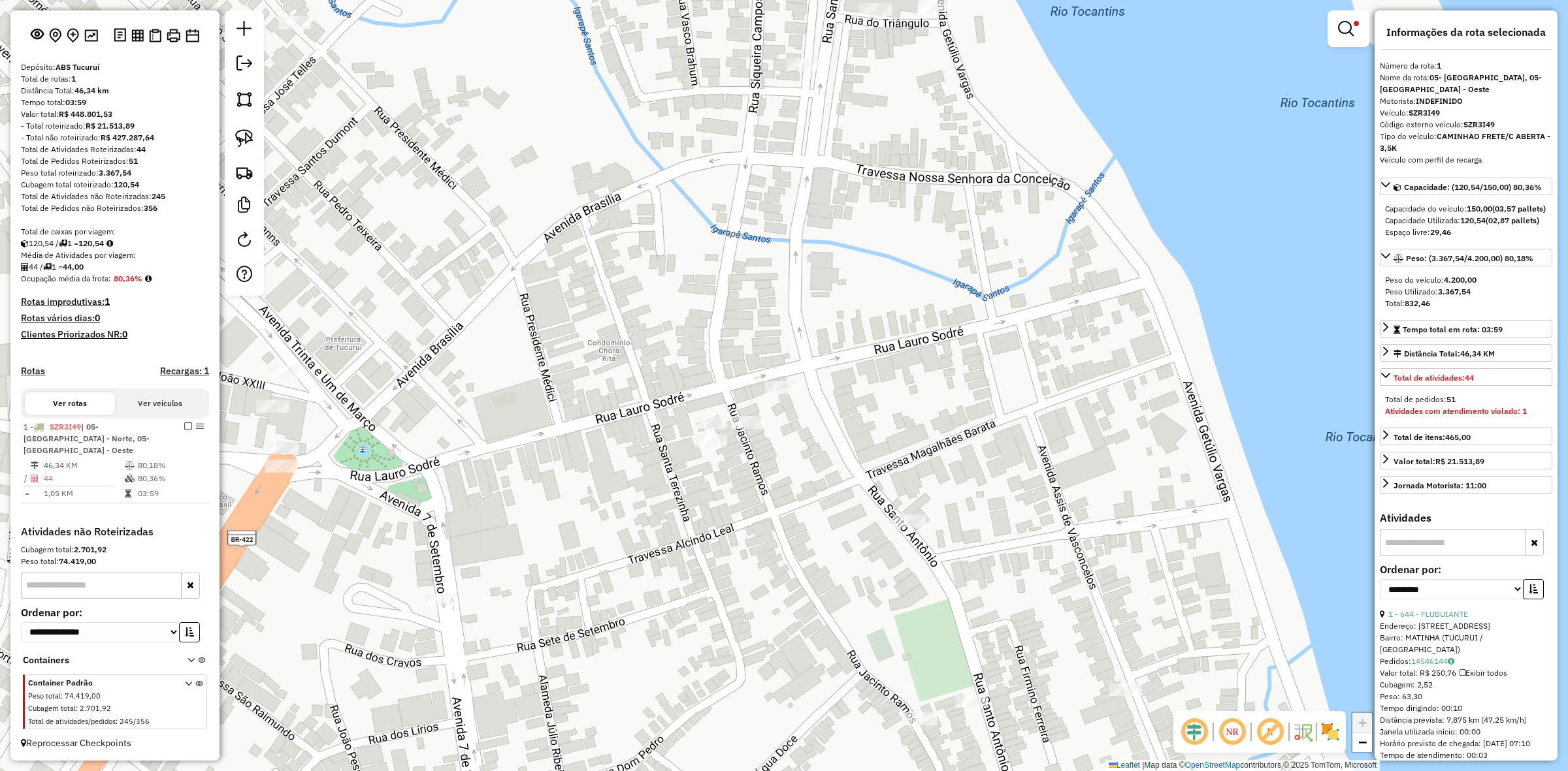
click at [786, 407] on div "Limpar filtros Janela de atendimento Grade de atendimento Capacidade Transporta…" at bounding box center [784, 385] width 1568 height 771
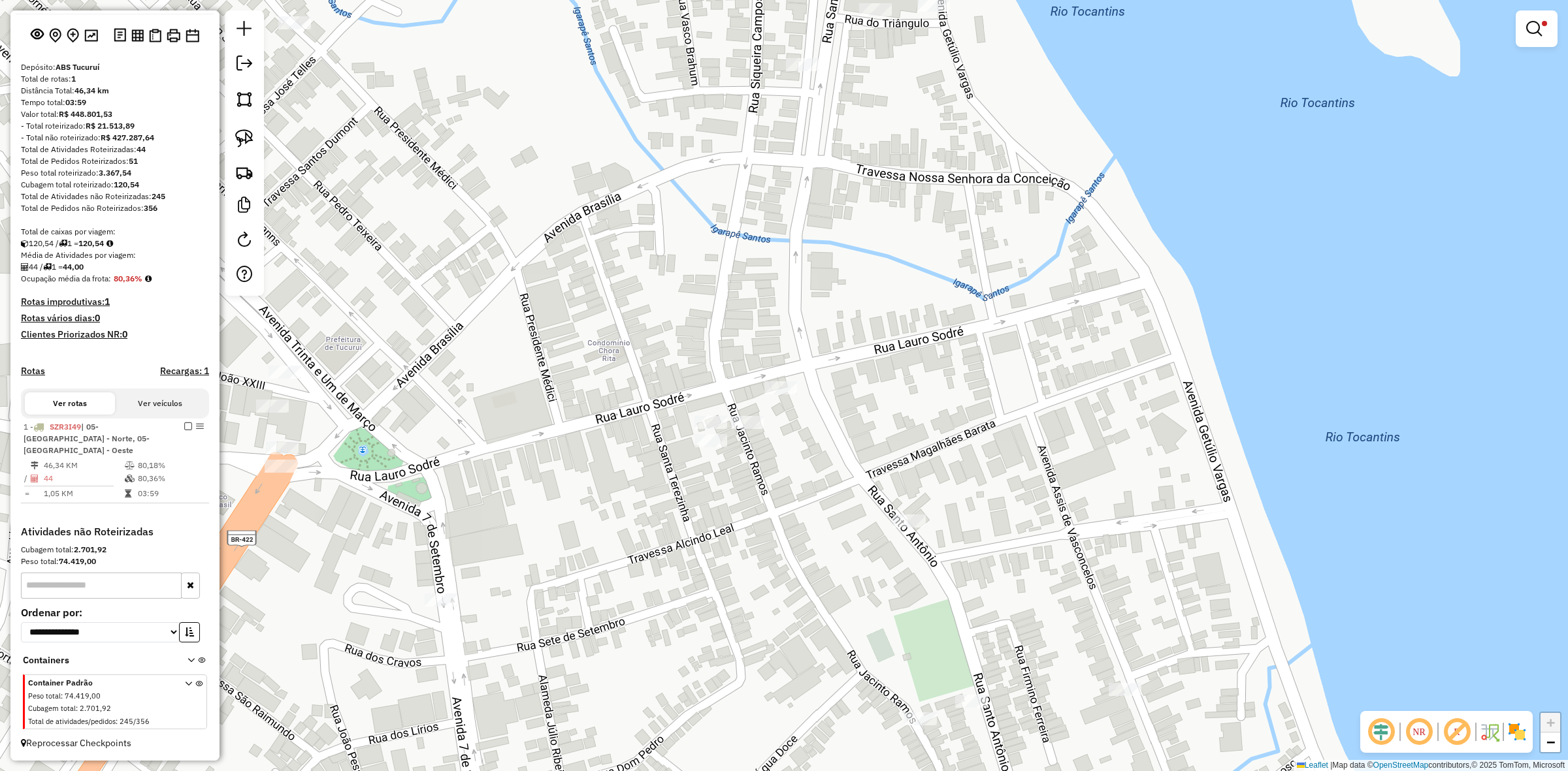
click at [786, 400] on div "Limpar filtros Janela de atendimento Grade de atendimento Capacidade Transporta…" at bounding box center [784, 385] width 1568 height 771
select select "**********"
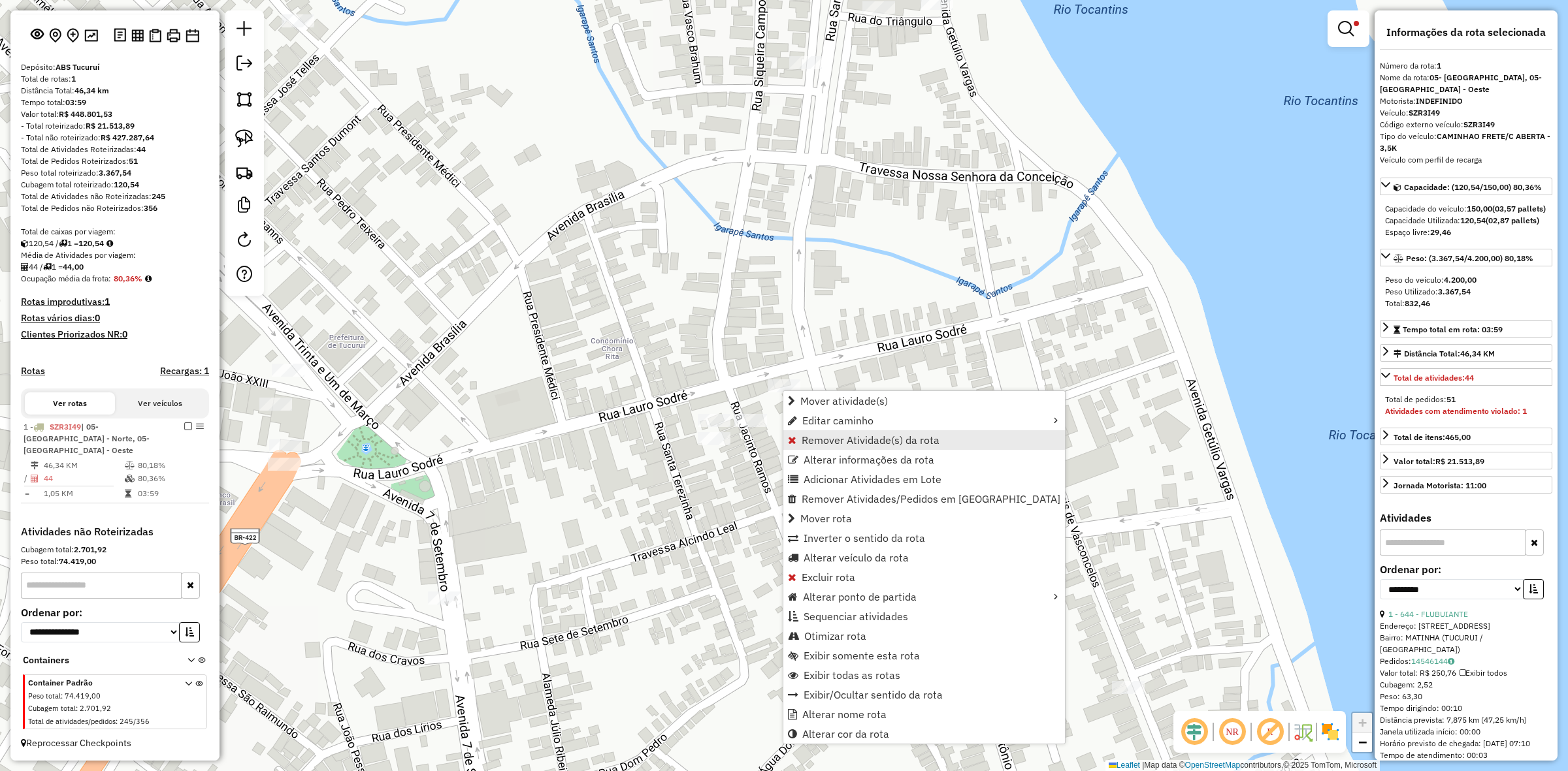
click at [849, 439] on span "Remover Atividade(s) da rota" at bounding box center [870, 440] width 138 height 11
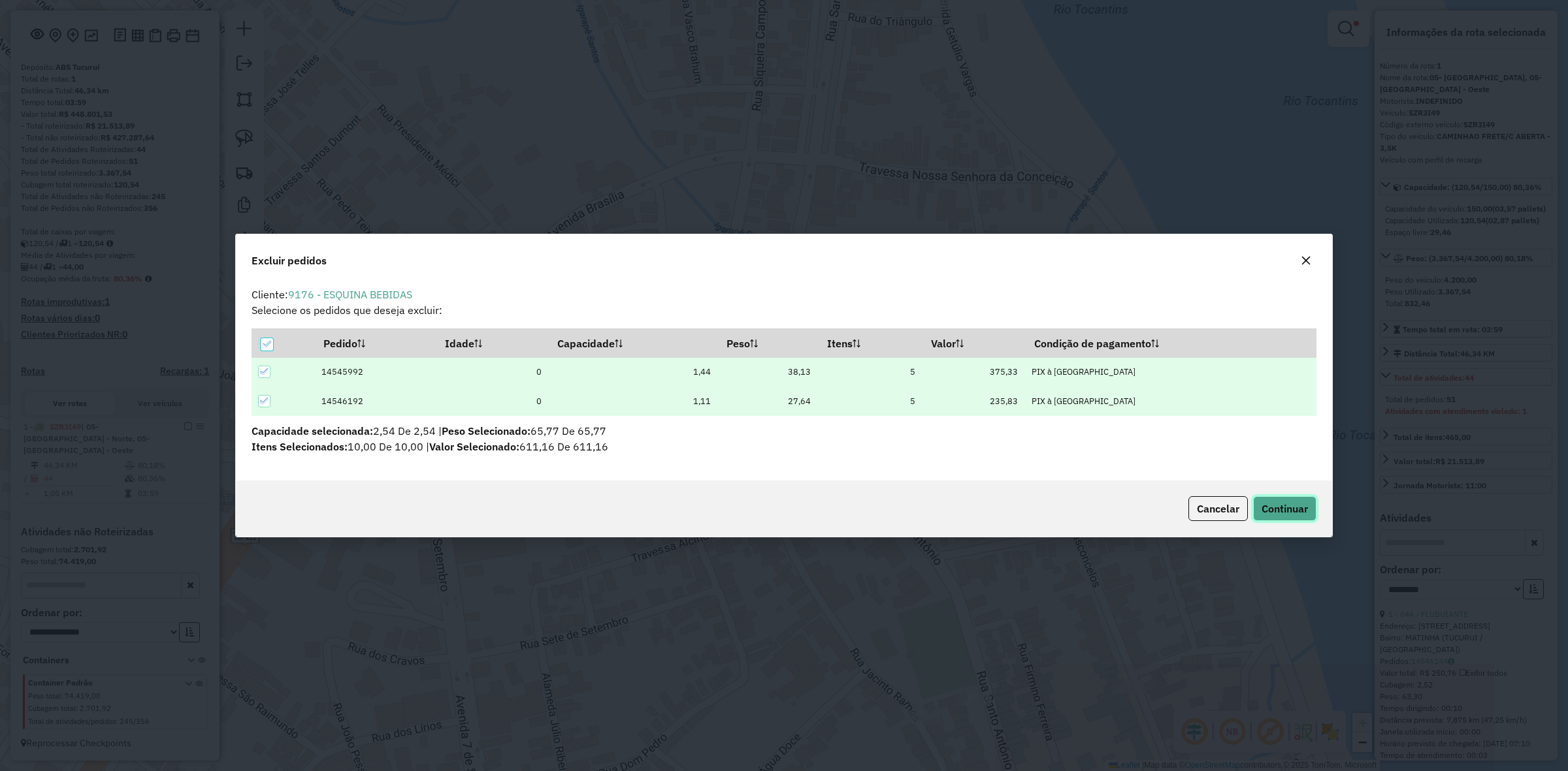
click at [1295, 520] on button "Continuar" at bounding box center [1285, 508] width 63 height 25
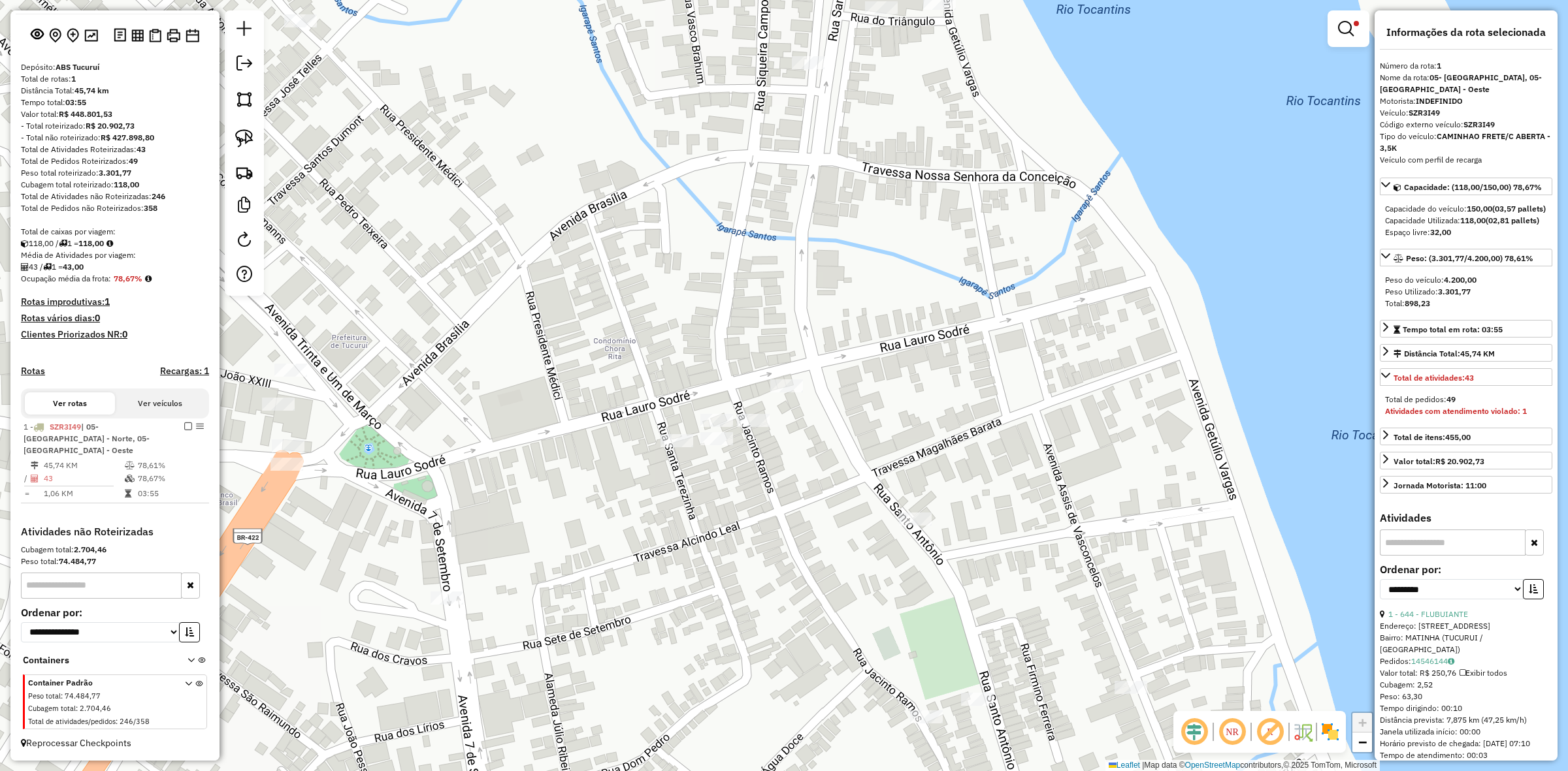
drag, startPoint x: 540, startPoint y: 549, endPoint x: 922, endPoint y: 506, distance: 384.4
click at [851, 522] on div "Limpar filtros Janela de atendimento Grade de atendimento Capacidade Transporta…" at bounding box center [784, 385] width 1568 height 771
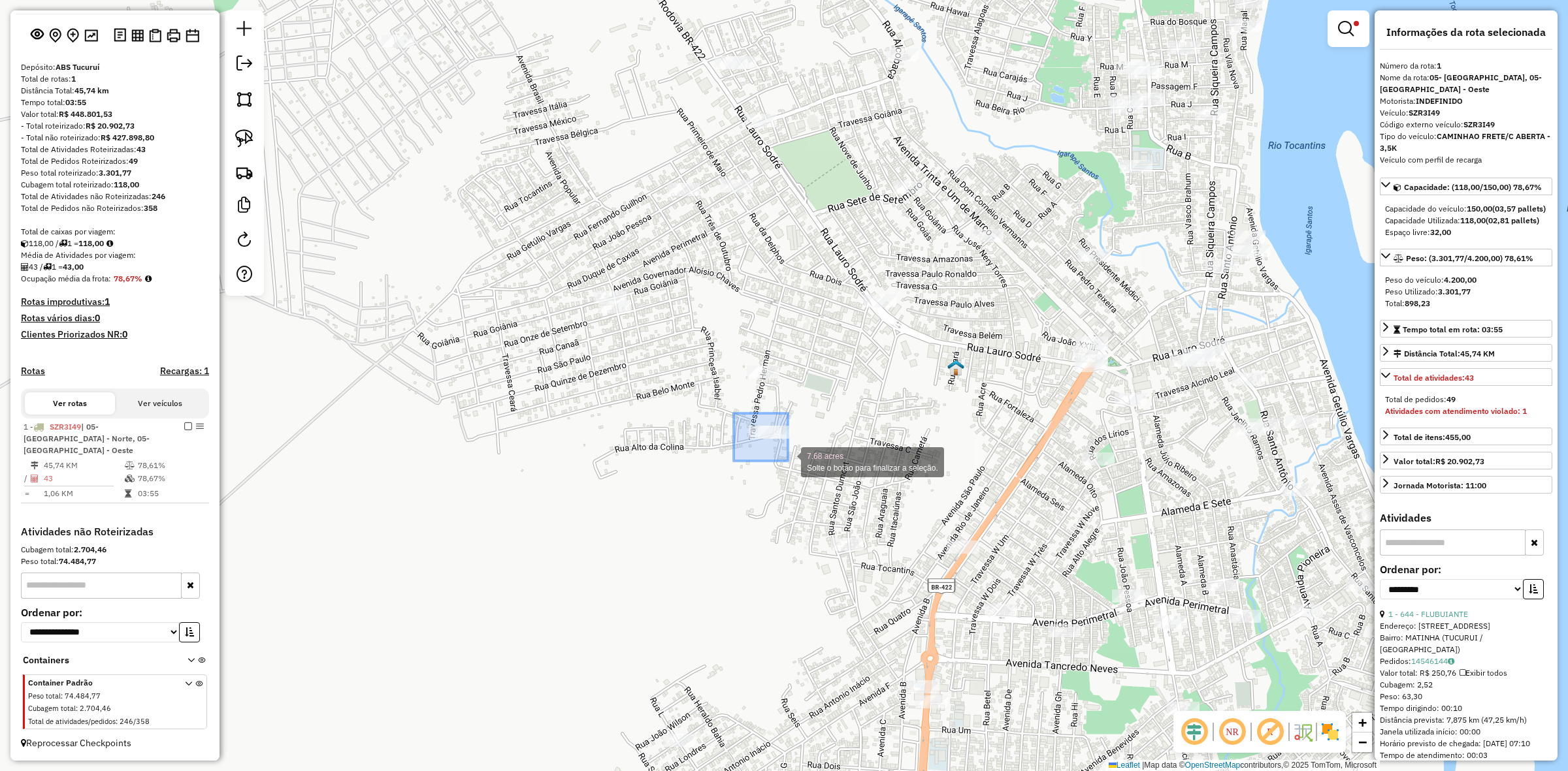
drag, startPoint x: 734, startPoint y: 413, endPoint x: 814, endPoint y: 462, distance: 93.8
click at [814, 462] on div "7.68 acres Solte o botão para finalizar a seleção. Limpar filtros Janela de ate…" at bounding box center [784, 385] width 1568 height 771
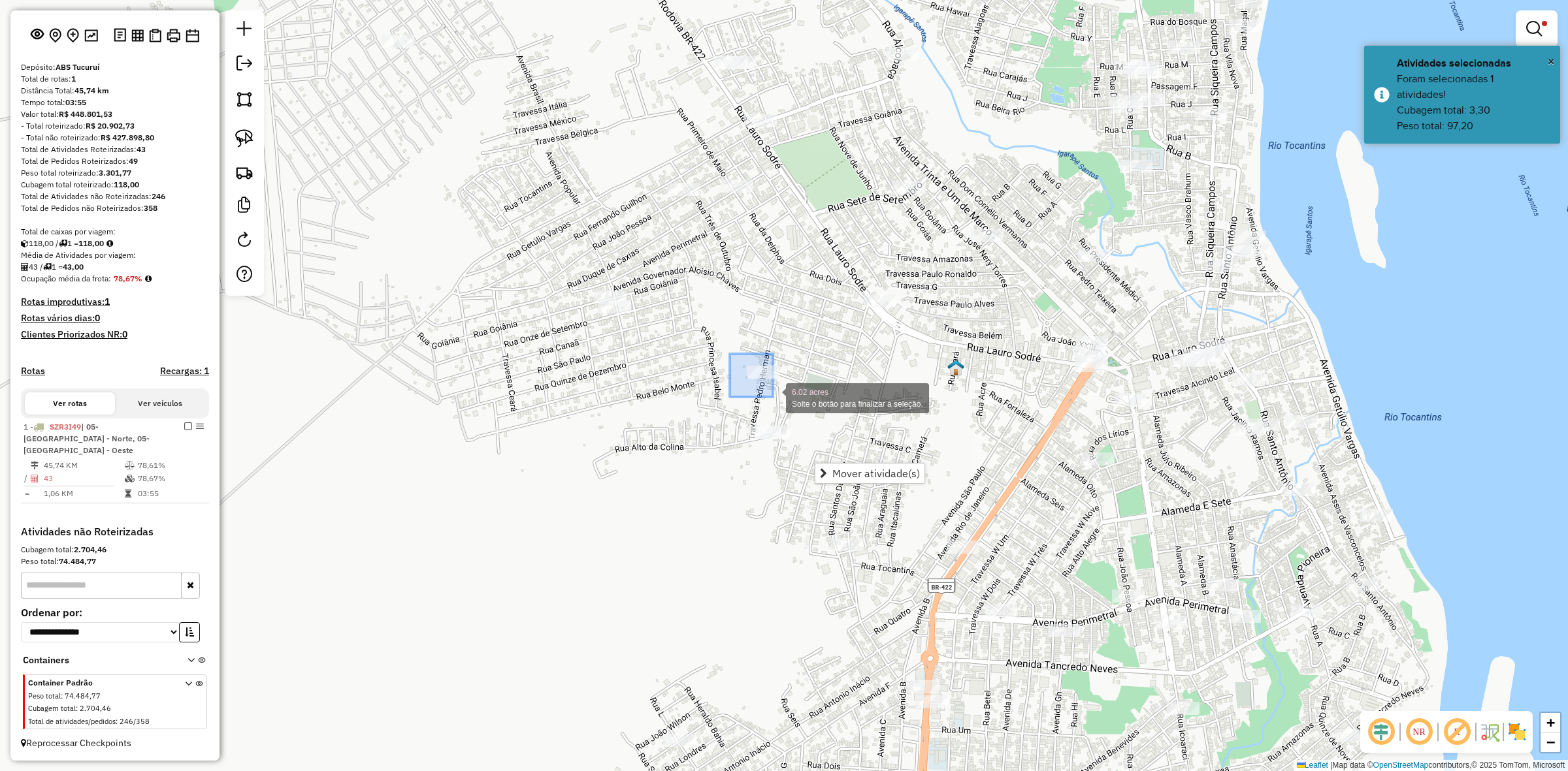
drag, startPoint x: 730, startPoint y: 354, endPoint x: 778, endPoint y: 396, distance: 63.8
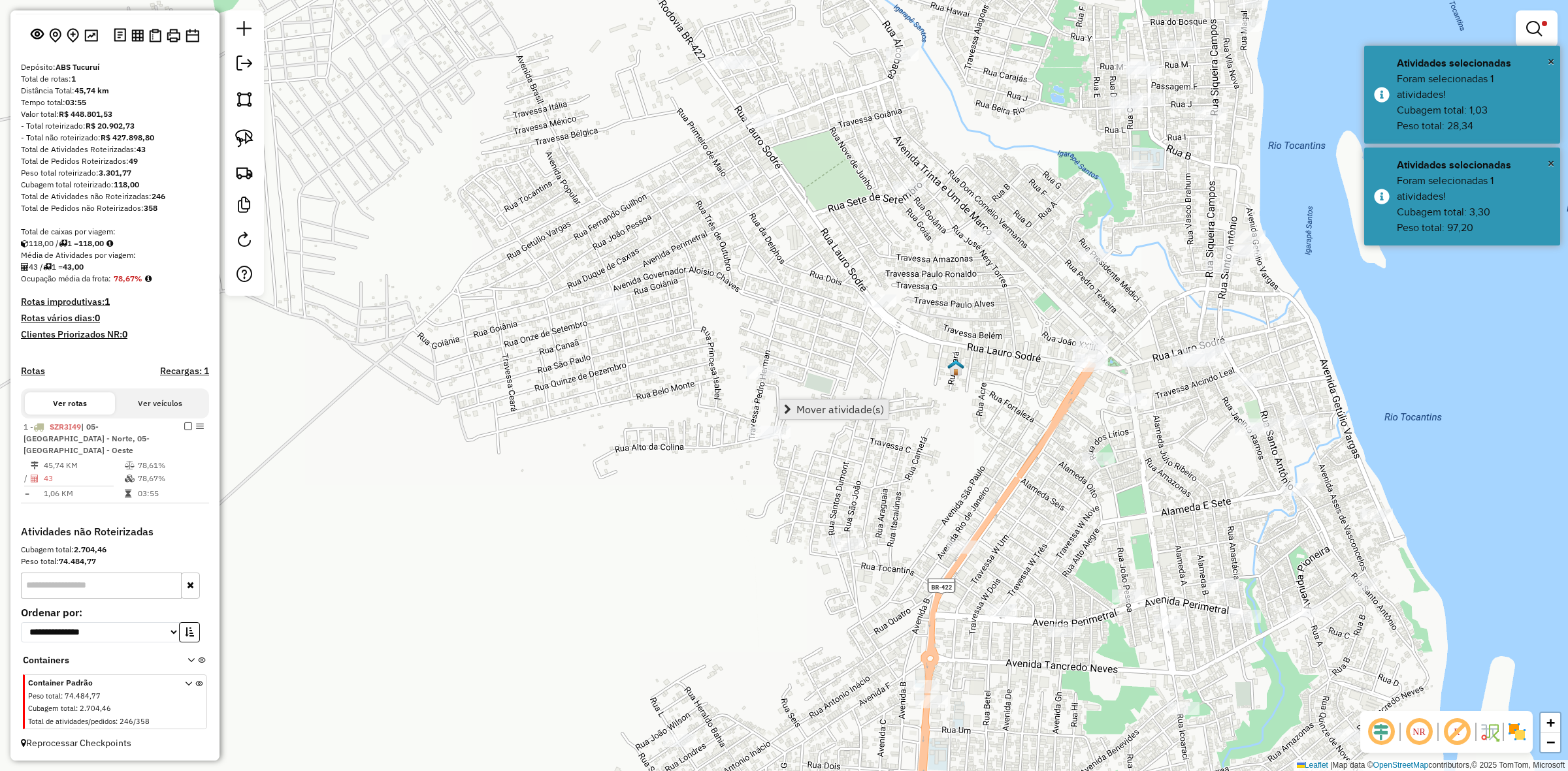
click at [873, 400] on link "Mover atividade(s)" at bounding box center [834, 409] width 110 height 19
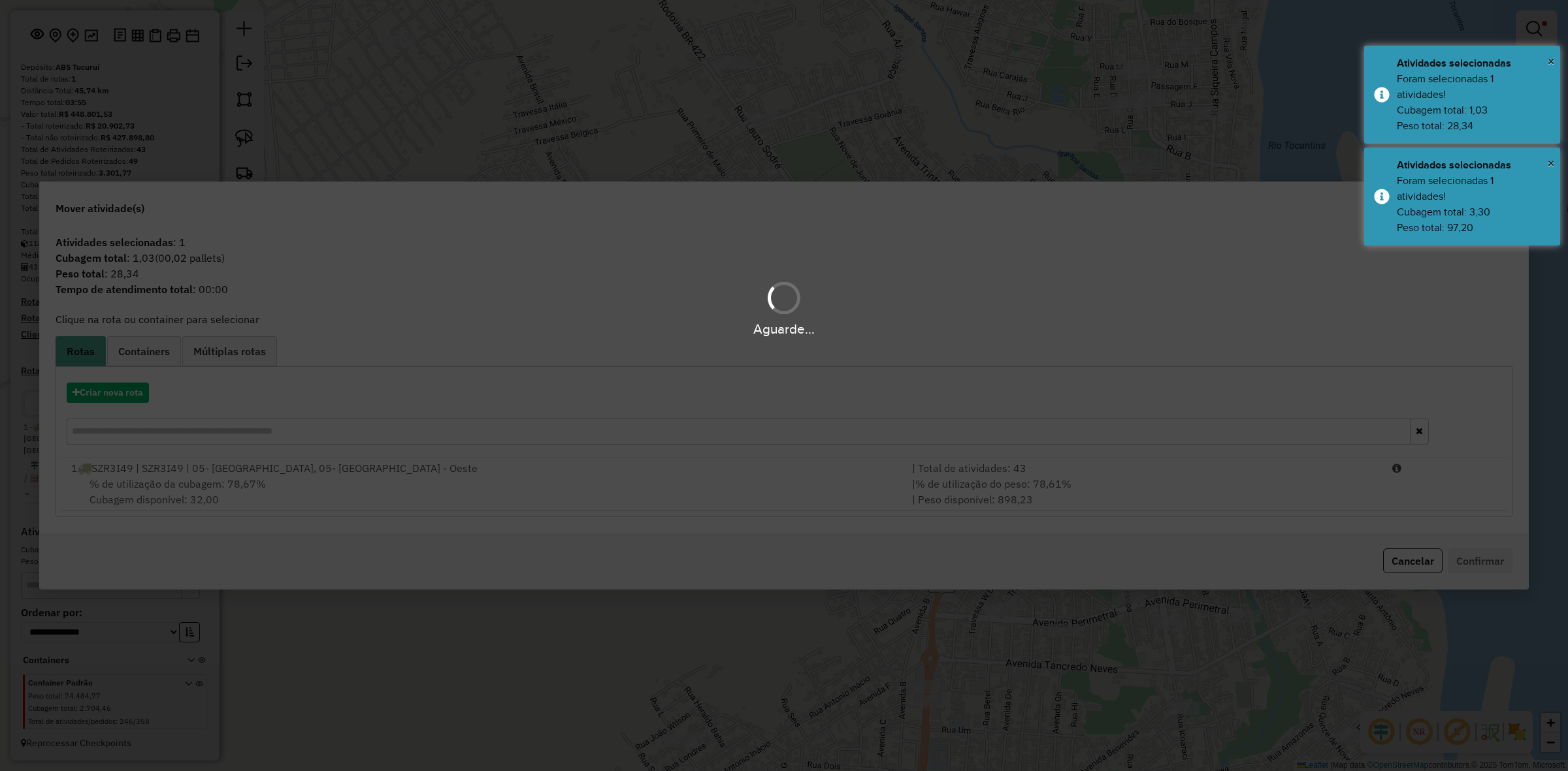
click at [996, 475] on div "Aguarde..." at bounding box center [784, 385] width 1568 height 771
click at [996, 475] on hb-app "Aguarde... Pop-up bloqueado! Seu navegador bloqueou automáticamente a abertura …" at bounding box center [784, 385] width 1568 height 771
click at [996, 475] on div "| Total de atividades: 43" at bounding box center [1145, 468] width 480 height 15
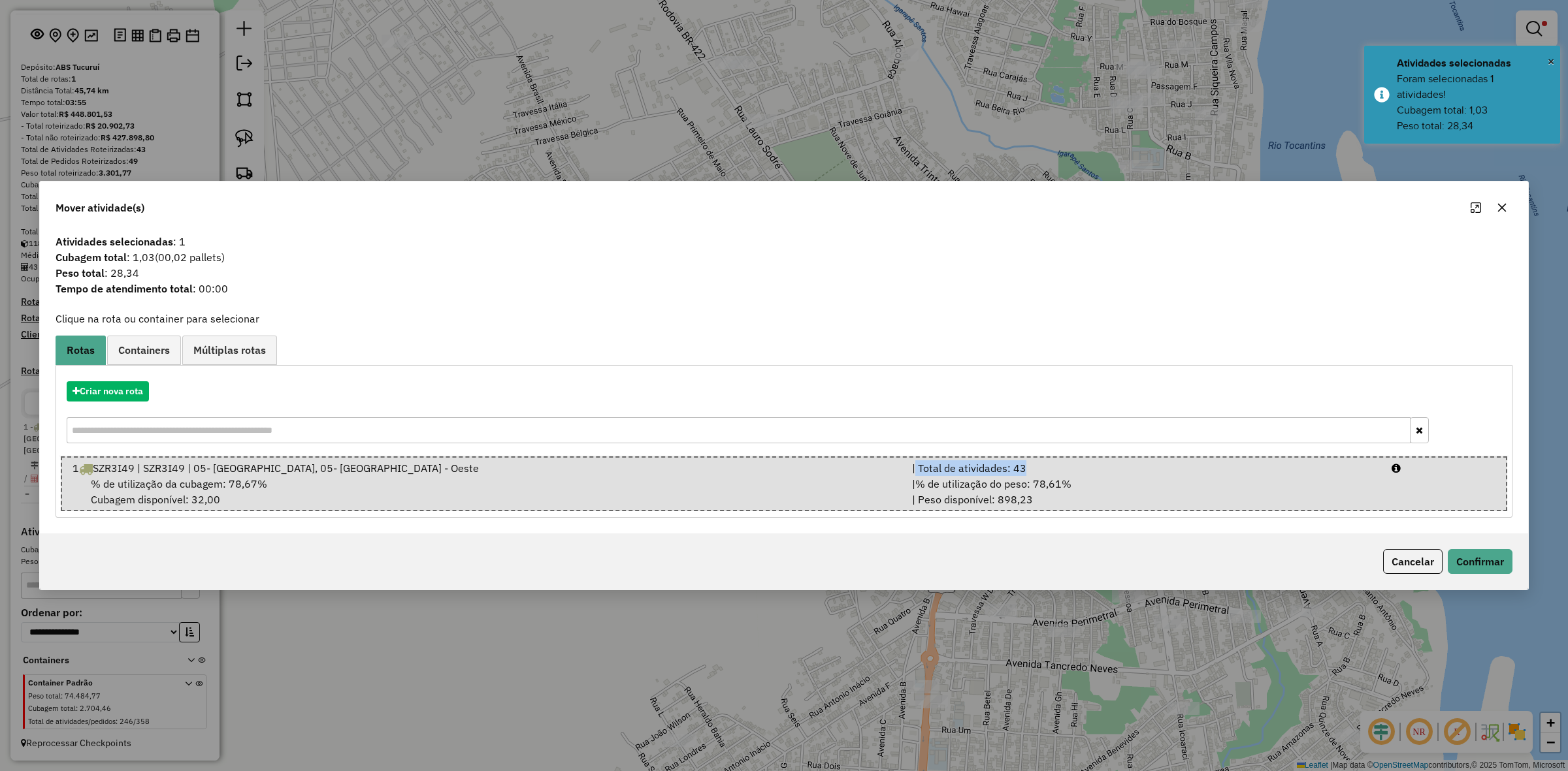
click at [996, 475] on div "| Total de atividades: 43" at bounding box center [1144, 468] width 479 height 15
click at [1485, 559] on button "Confirmar" at bounding box center [1480, 561] width 65 height 25
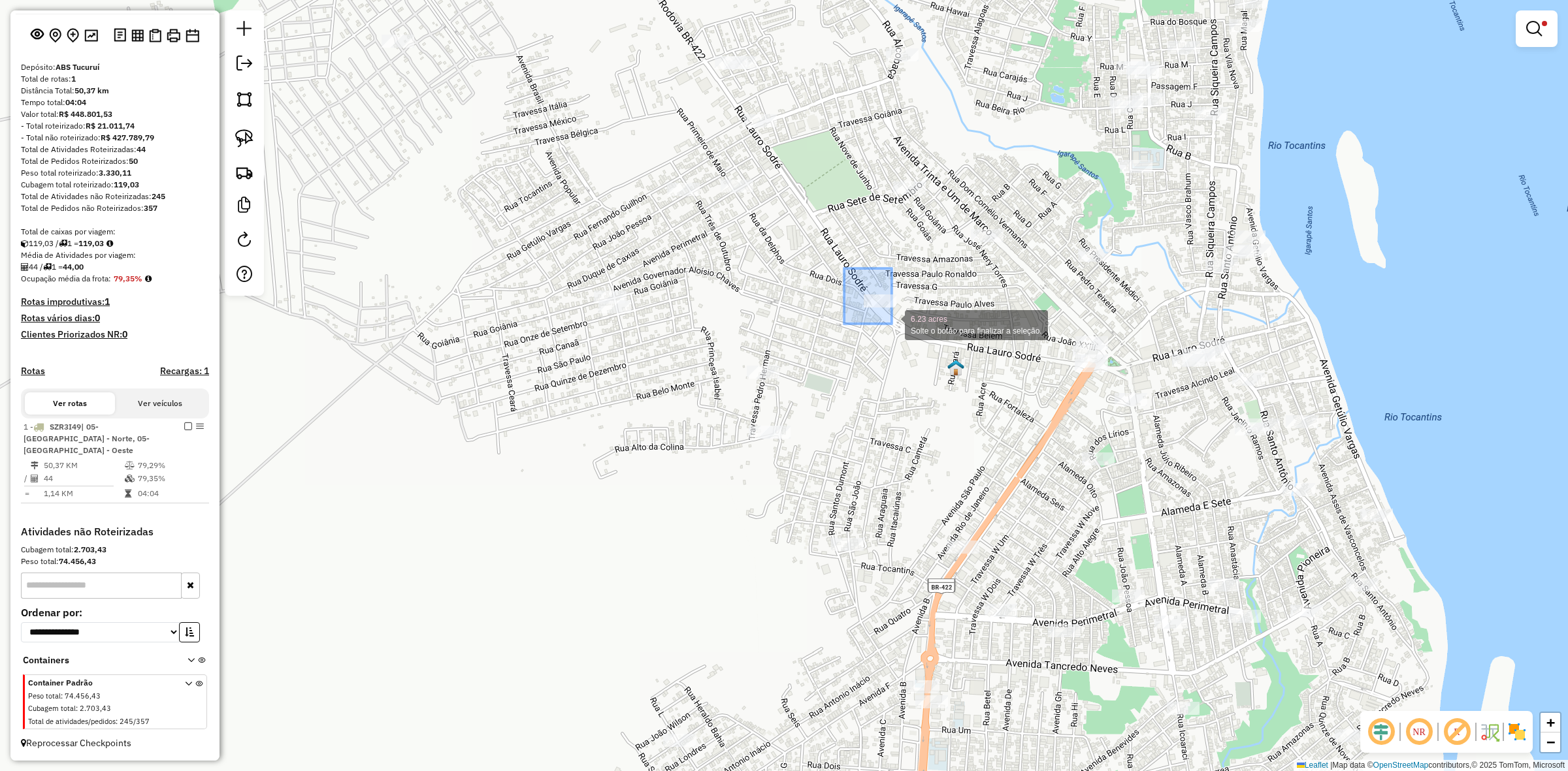
drag, startPoint x: 844, startPoint y: 269, endPoint x: 919, endPoint y: 331, distance: 97.3
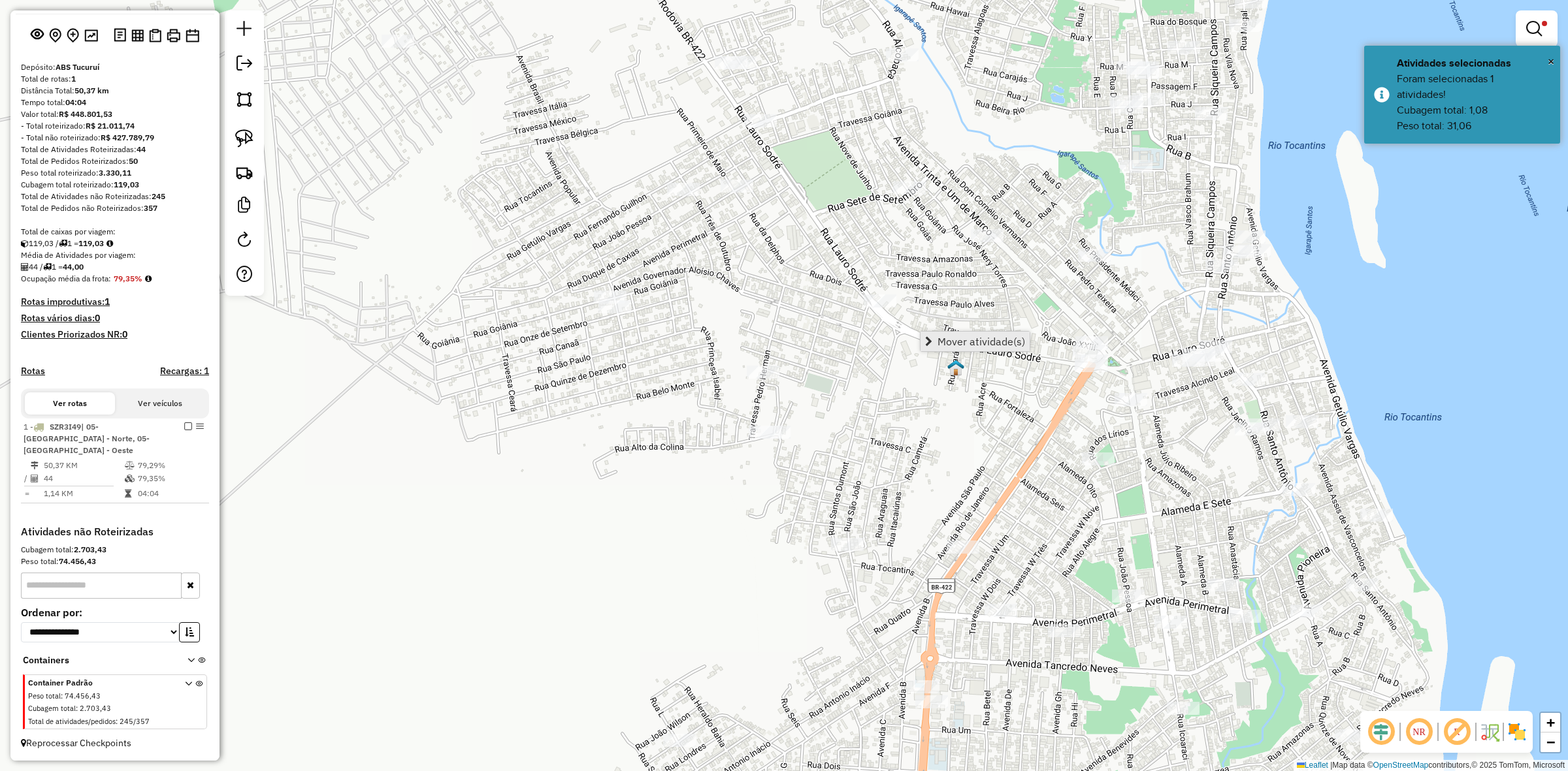
click at [957, 336] on span "Mover atividade(s)" at bounding box center [982, 341] width 88 height 11
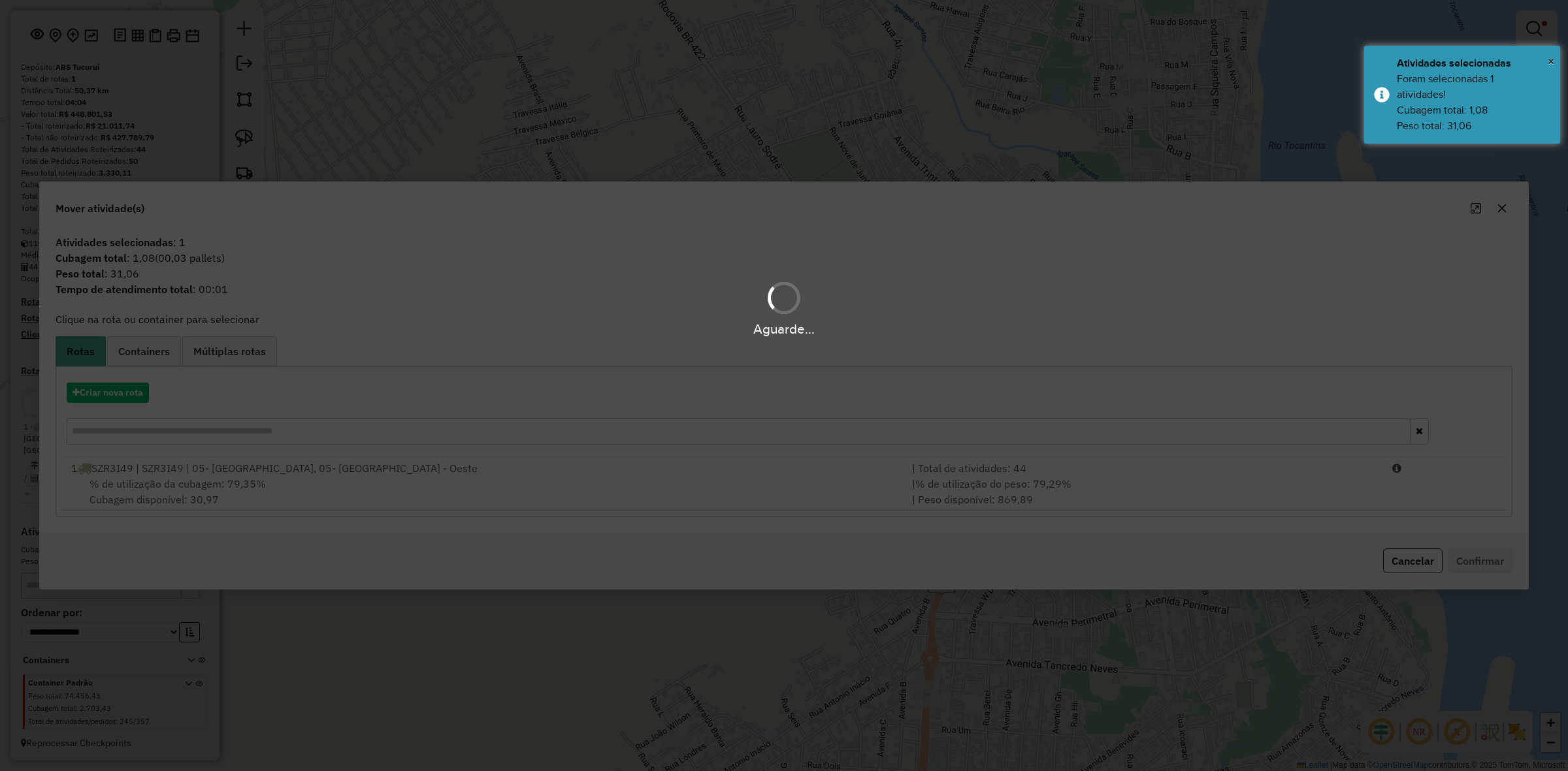
click at [1148, 465] on div "Aguarde..." at bounding box center [784, 385] width 1568 height 771
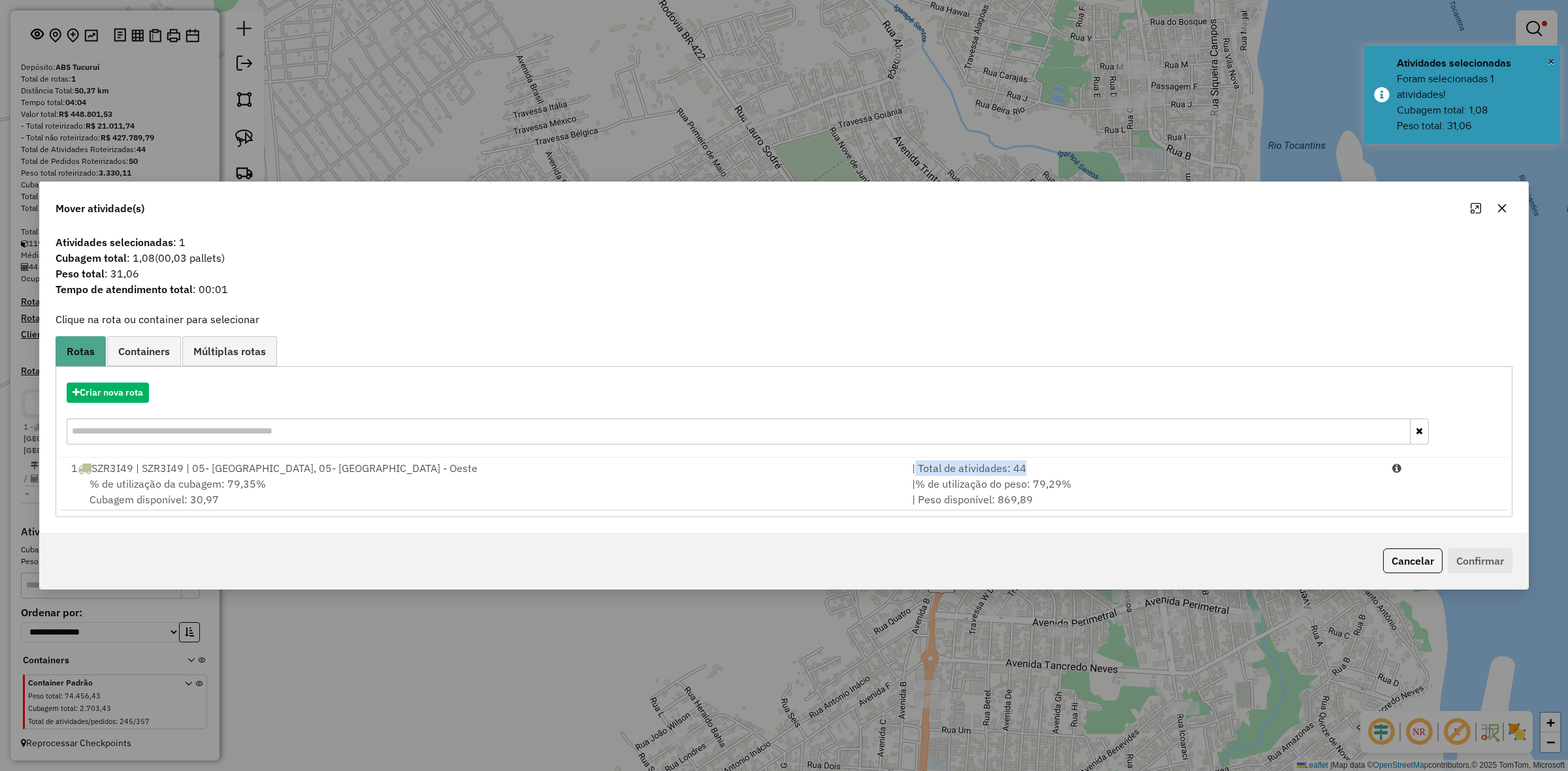
click at [1148, 465] on div "| Total de atividades: 44" at bounding box center [1145, 468] width 480 height 15
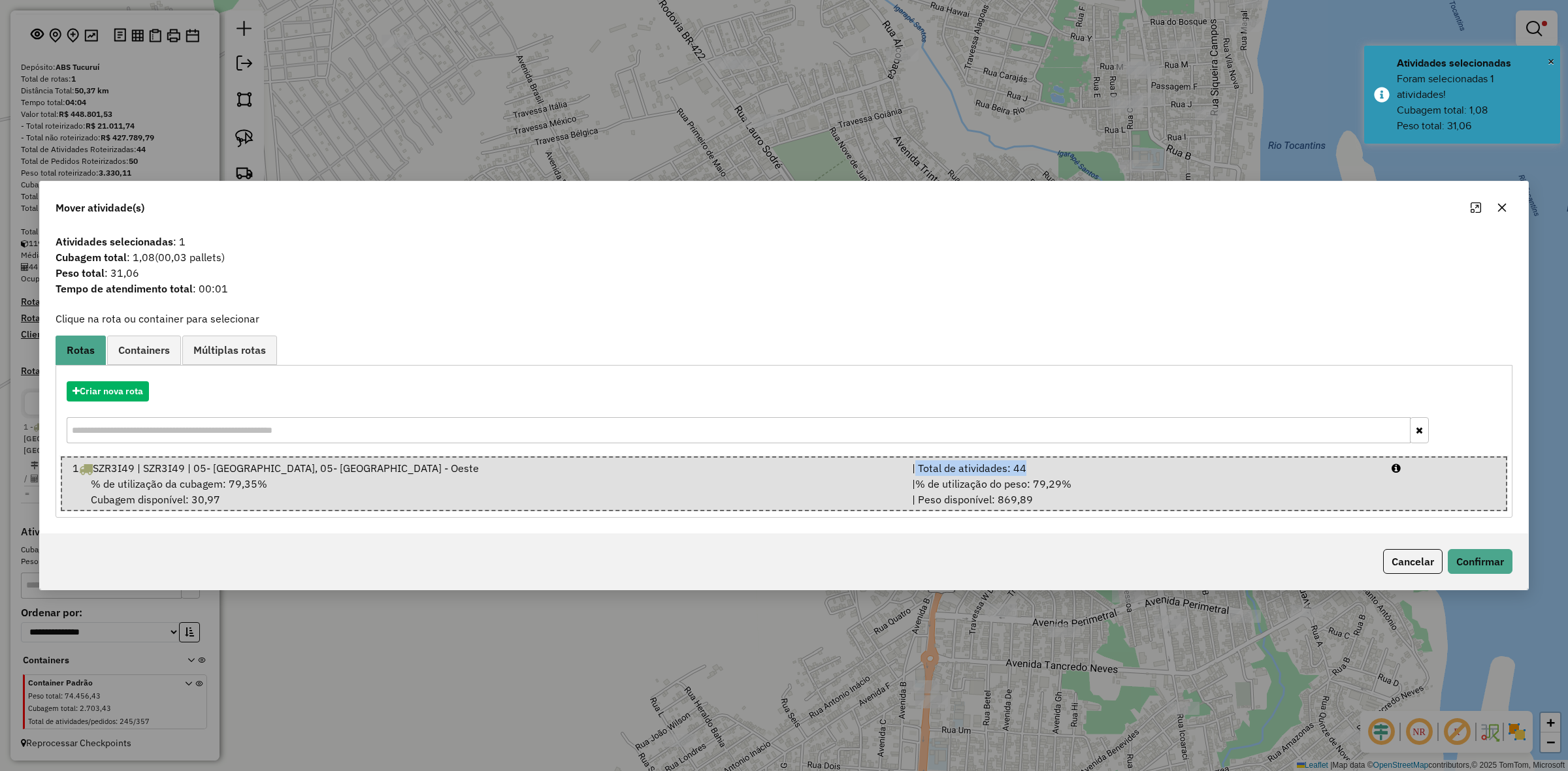
click at [1148, 465] on div "| Total de atividades: 44" at bounding box center [1144, 468] width 479 height 15
drag, startPoint x: 1476, startPoint y: 546, endPoint x: 1475, endPoint y: 553, distance: 7.1
click at [1475, 550] on div "Cancelar Confirmar" at bounding box center [784, 561] width 1489 height 56
click at [1478, 556] on button "Confirmar" at bounding box center [1480, 561] width 65 height 25
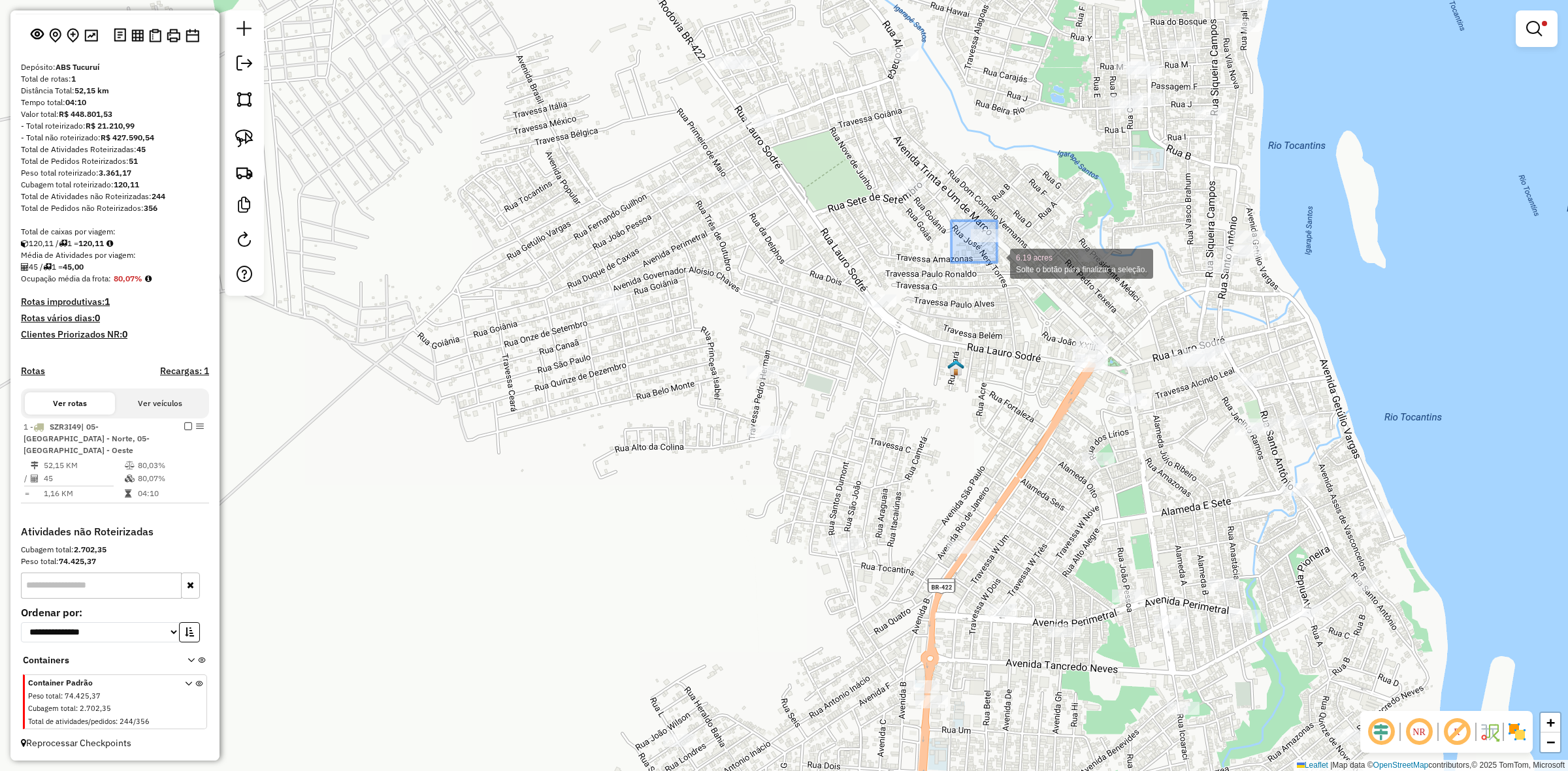
drag, startPoint x: 956, startPoint y: 226, endPoint x: 997, endPoint y: 263, distance: 55.2
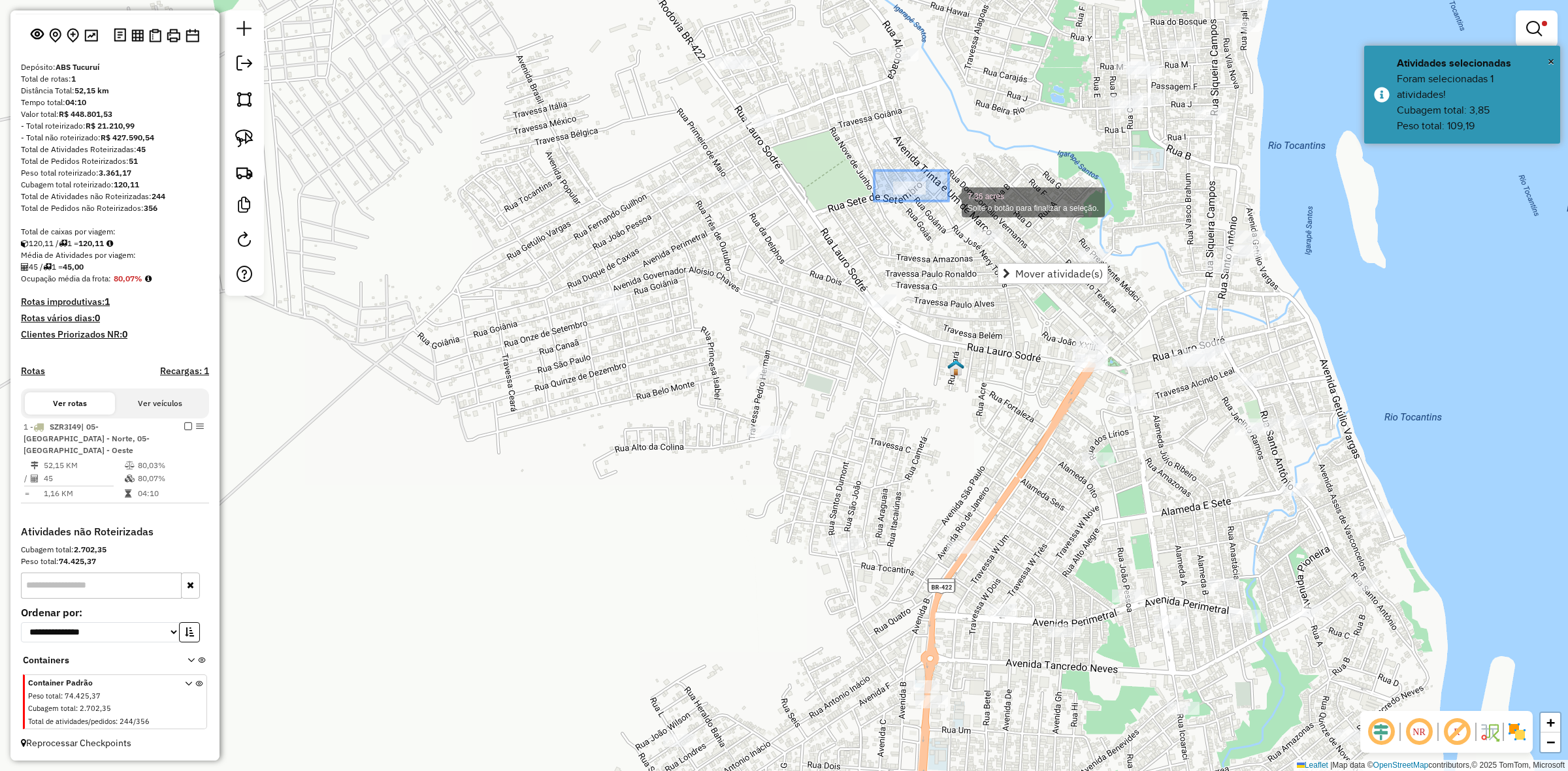
drag, startPoint x: 886, startPoint y: 170, endPoint x: 949, endPoint y: 201, distance: 70.2
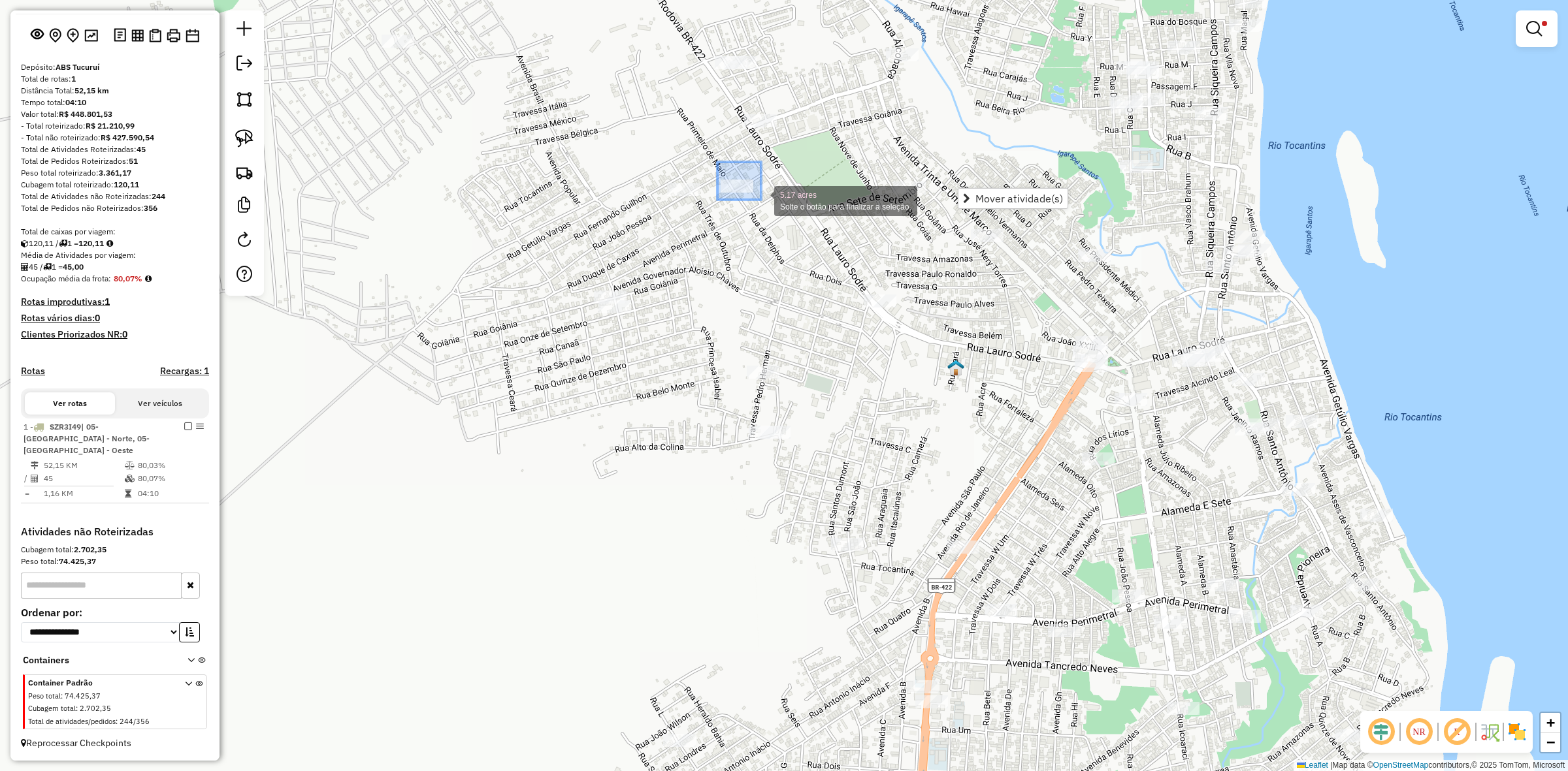
drag, startPoint x: 748, startPoint y: 178, endPoint x: 762, endPoint y: 206, distance: 31.3
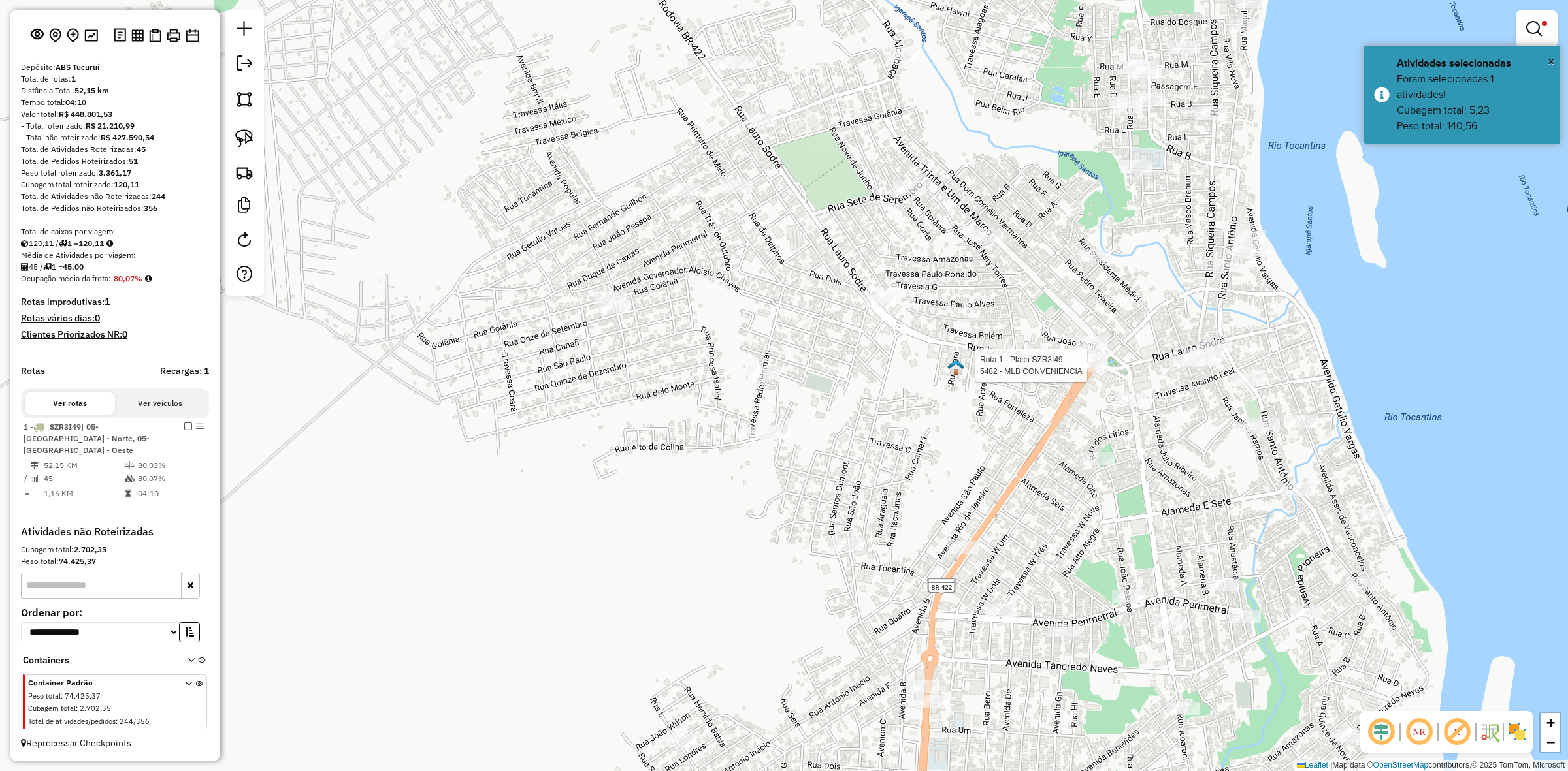
select select "**********"
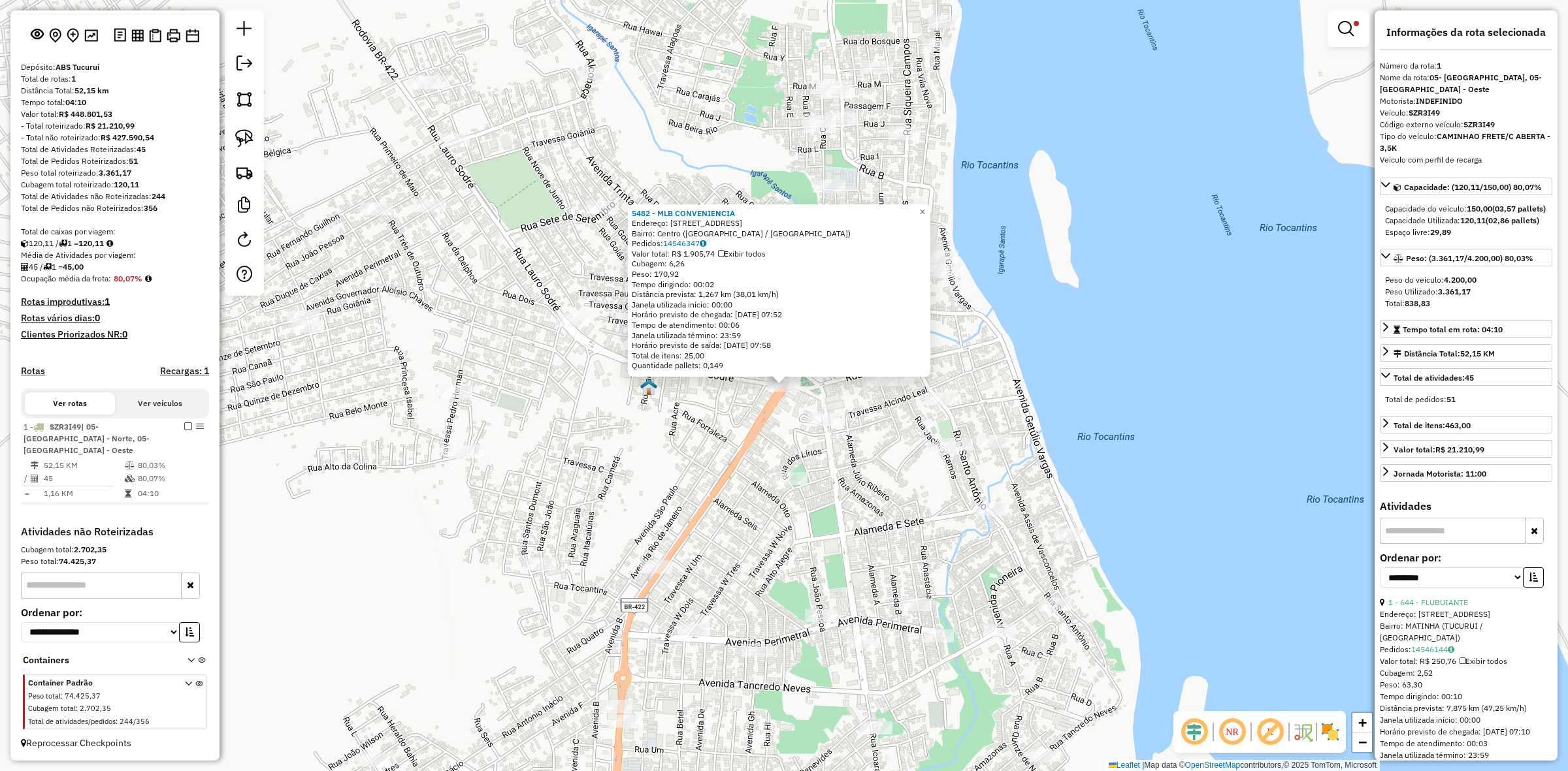
click at [472, 347] on div "5482 - MLB CONVENIENCIA Endereço: Praça Rotary, 11 Bairro: Centro (Tucuruí / PA…" at bounding box center [784, 385] width 1568 height 771
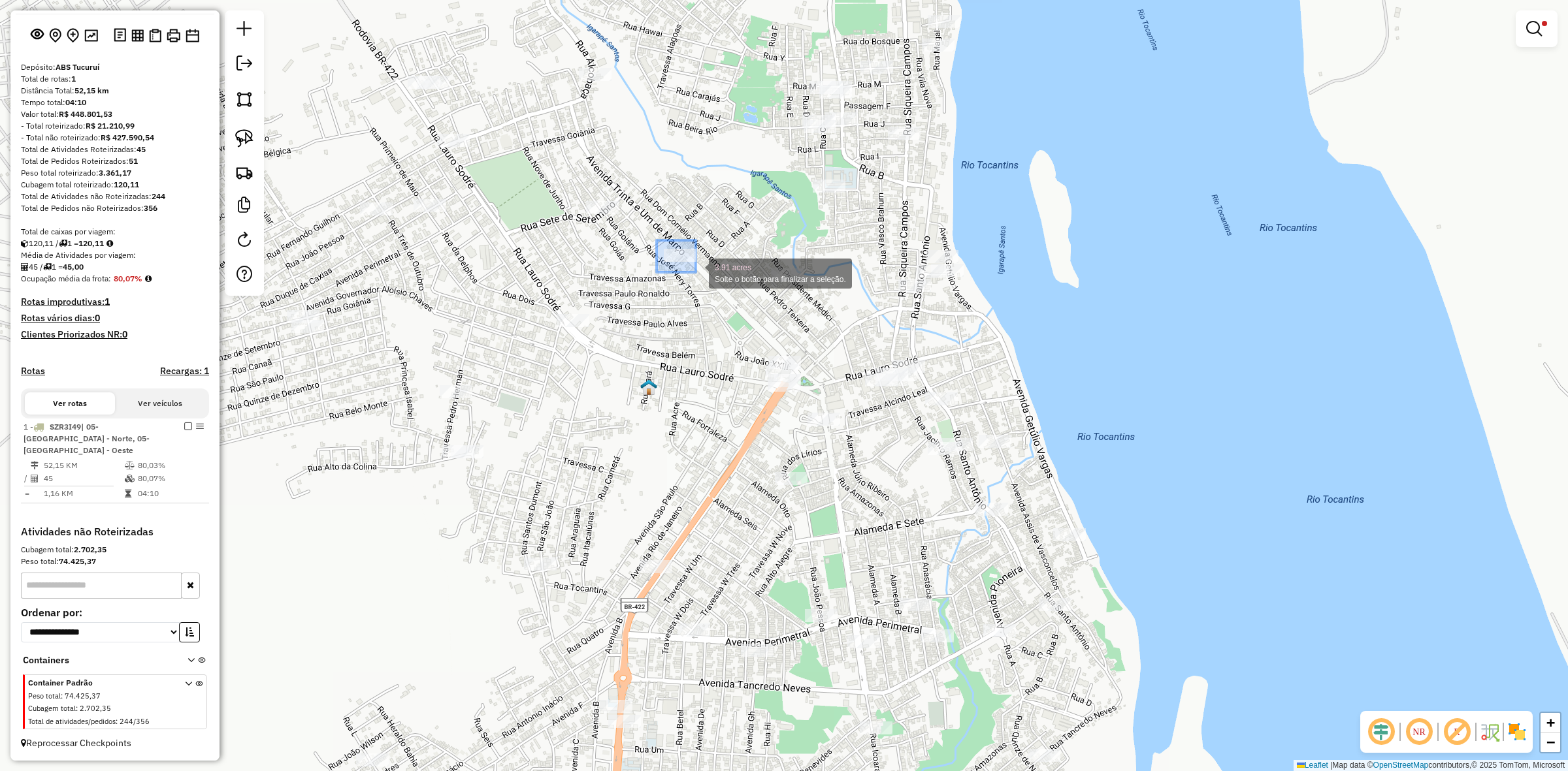
drag, startPoint x: 657, startPoint y: 240, endPoint x: 696, endPoint y: 272, distance: 50.4
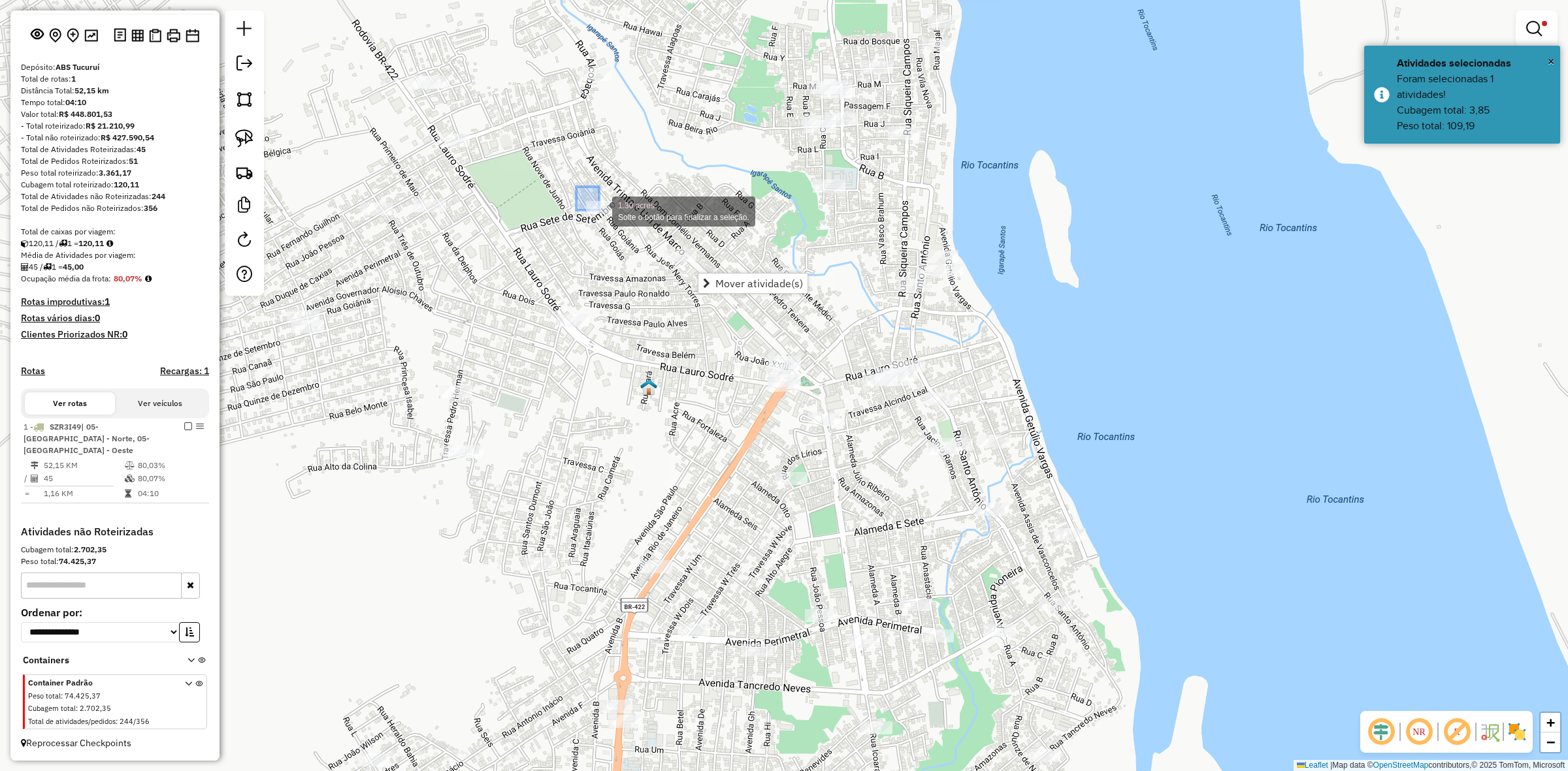
click at [612, 212] on div "1.30 acres Solte o botão para finalizar a seleção. Limpar filtros Janela de ate…" at bounding box center [784, 385] width 1568 height 771
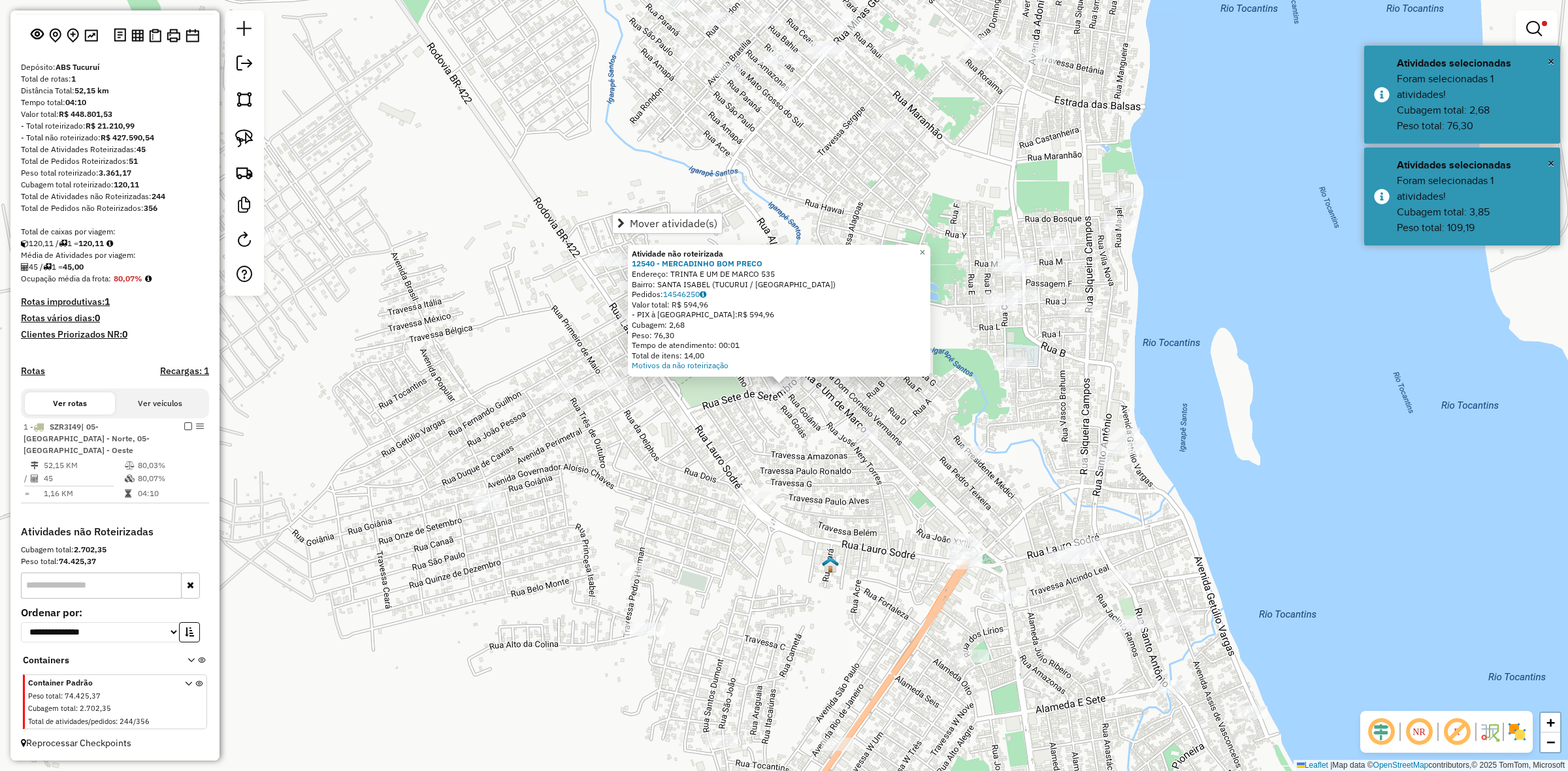
click at [1040, 251] on div "Atividade não roteirizada 12540 - MERCADINHO BOM PRECO Endereço: TRINTA E UM DE…" at bounding box center [784, 385] width 1568 height 771
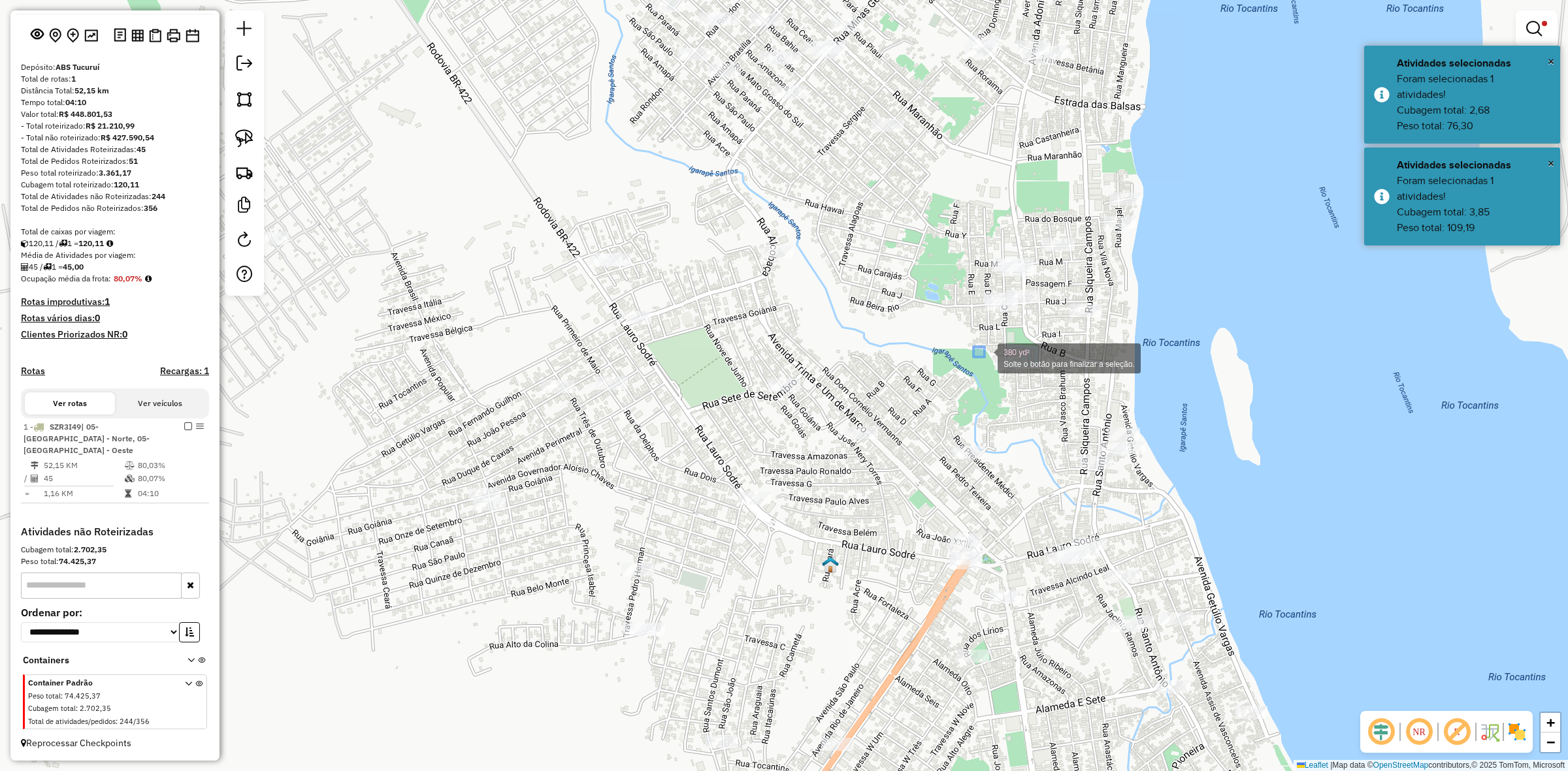
drag, startPoint x: 973, startPoint y: 347, endPoint x: 1010, endPoint y: 378, distance: 48.3
click at [1010, 378] on div "Clique e arraste para selecionar os clientes. Limpar filtros Janela de atendime…" at bounding box center [784, 385] width 1568 height 771
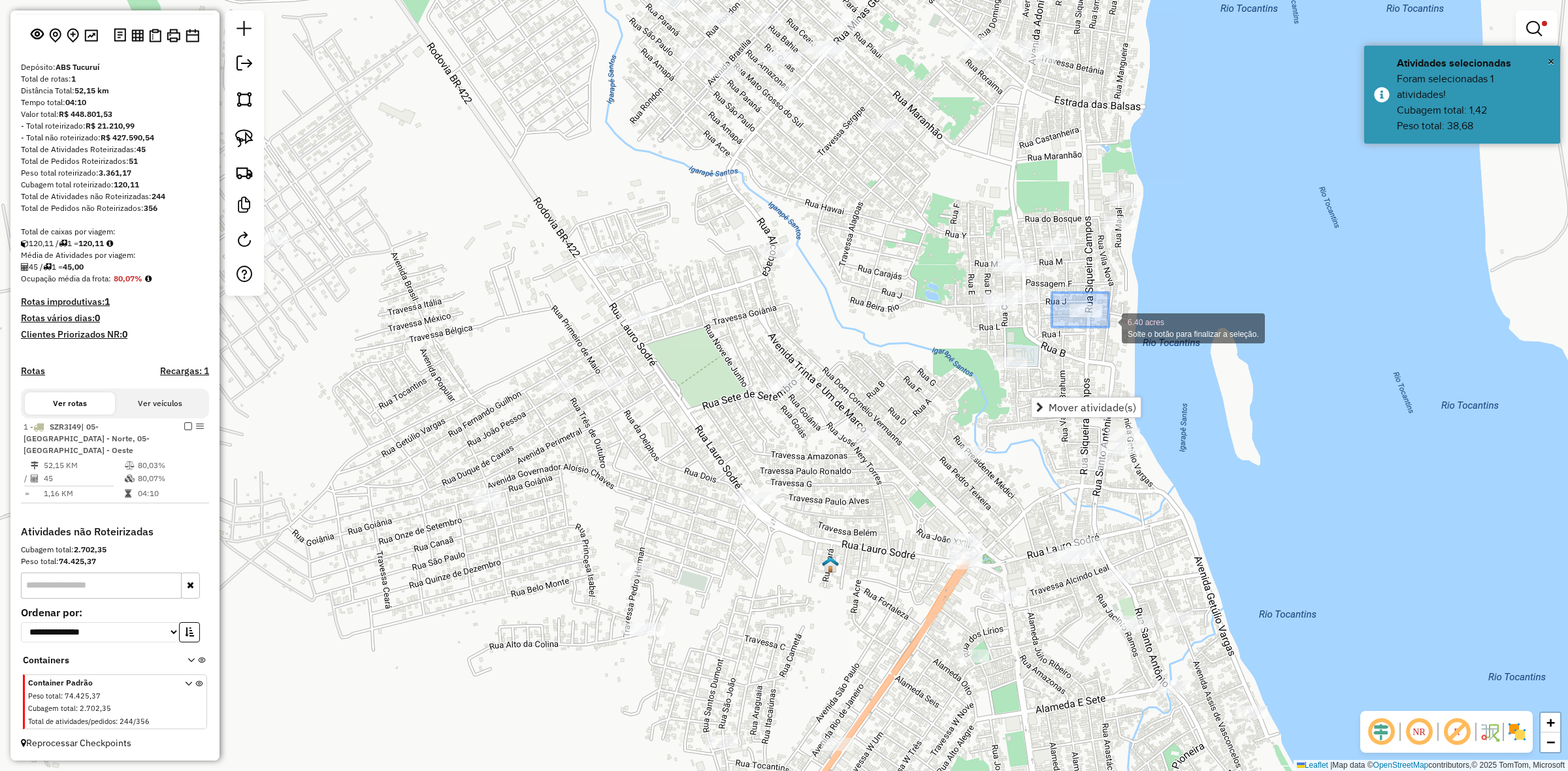
drag, startPoint x: 1053, startPoint y: 294, endPoint x: 1109, endPoint y: 328, distance: 65.5
click at [1109, 328] on div "6.40 acres Solte o botão para finalizar a seleção. Limpar filtros Janela de ate…" at bounding box center [784, 385] width 1568 height 771
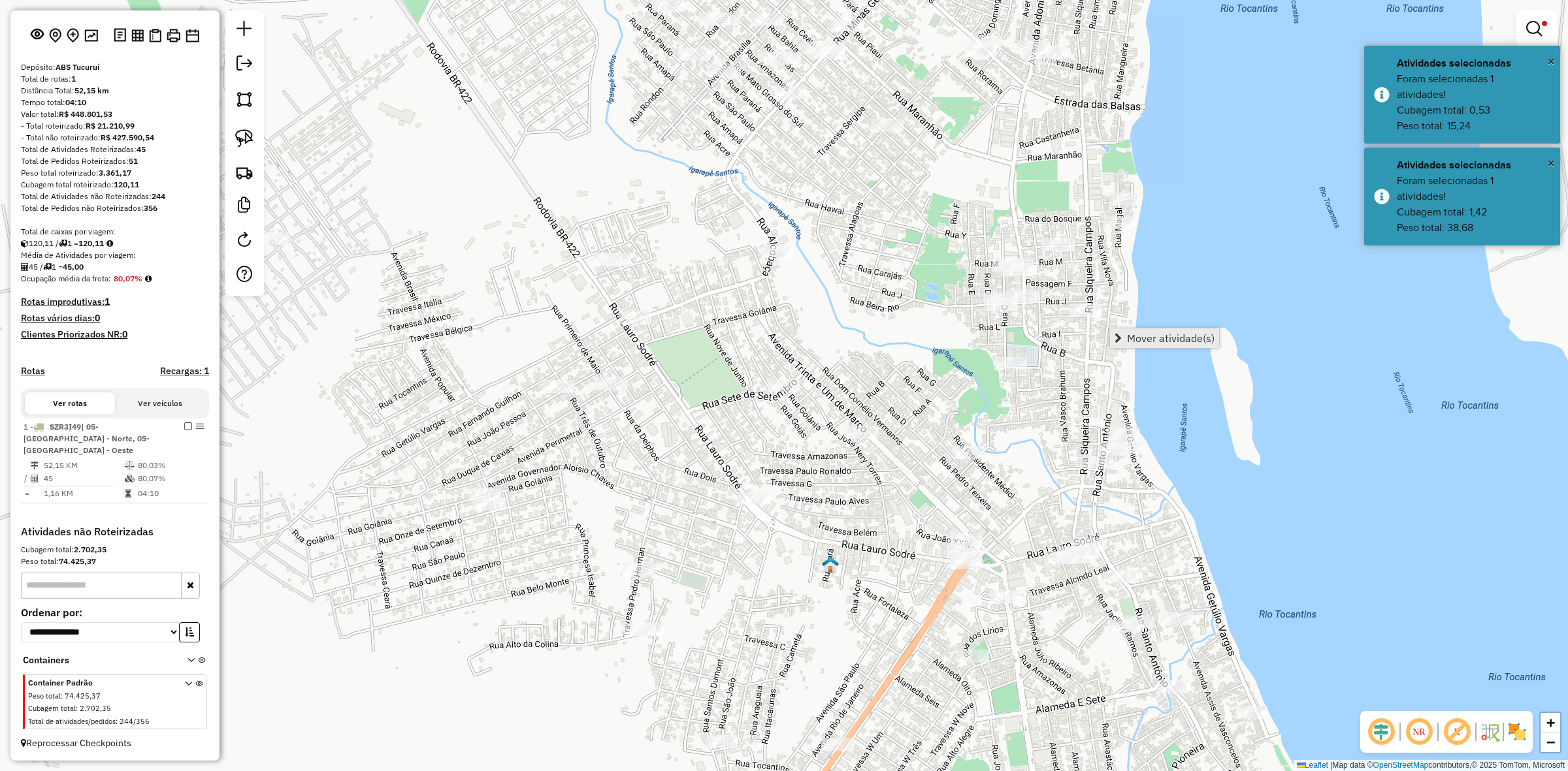
click at [1145, 345] on link "Mover atividade(s)" at bounding box center [1165, 338] width 110 height 19
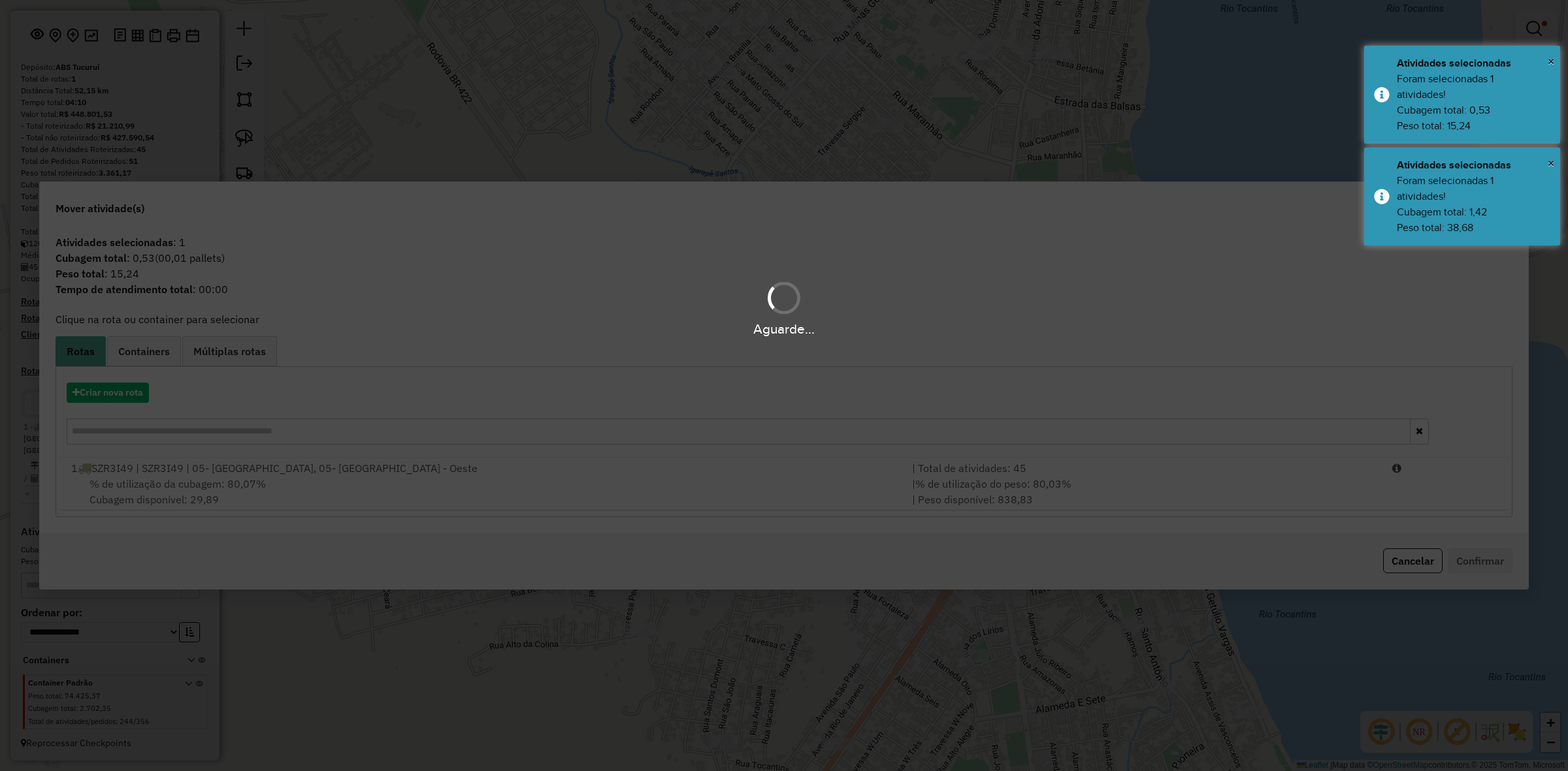
click at [1269, 495] on div "Aguarde..." at bounding box center [784, 385] width 1568 height 771
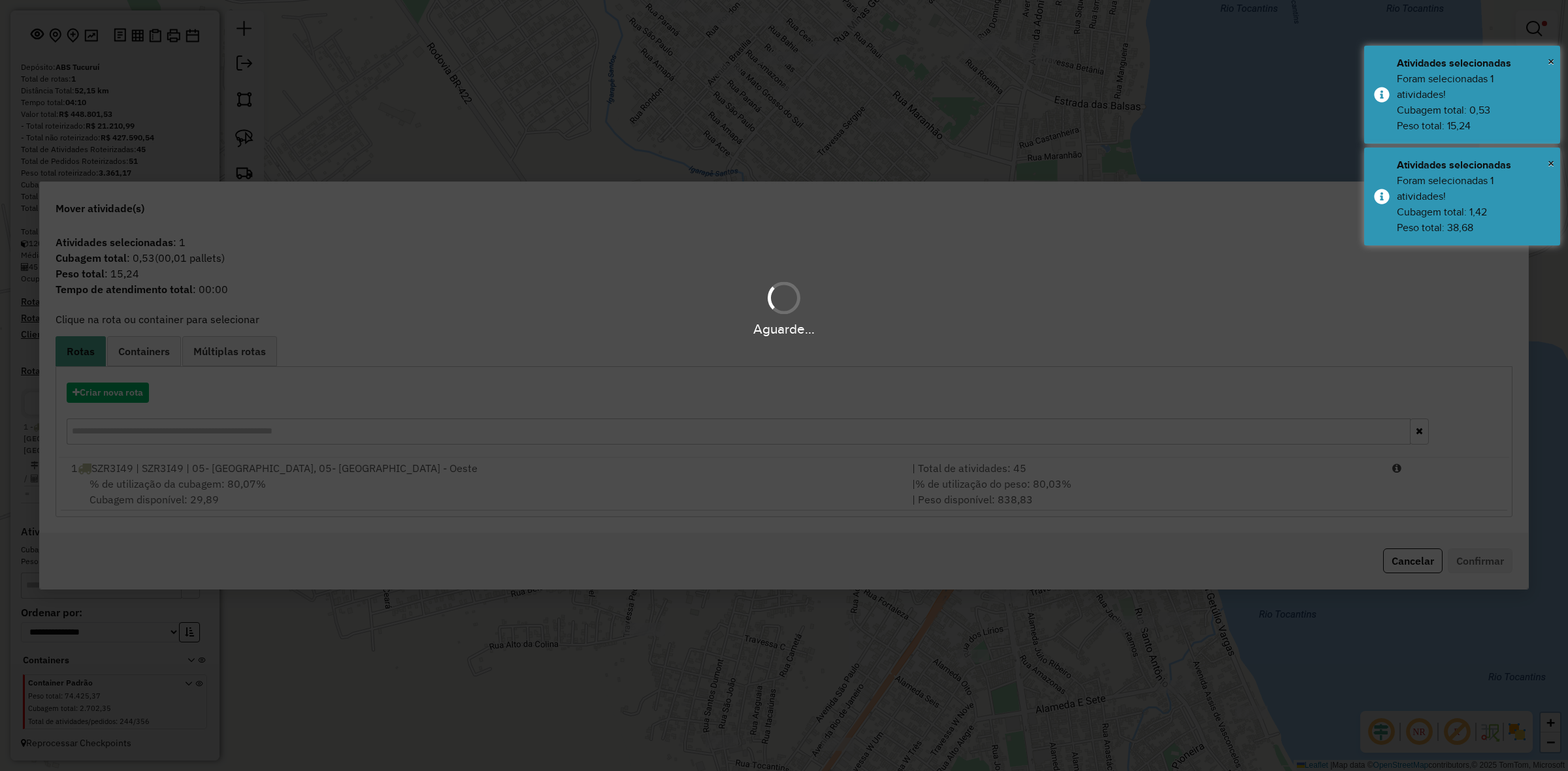
click at [1269, 495] on div "Aguarde..." at bounding box center [784, 385] width 1568 height 771
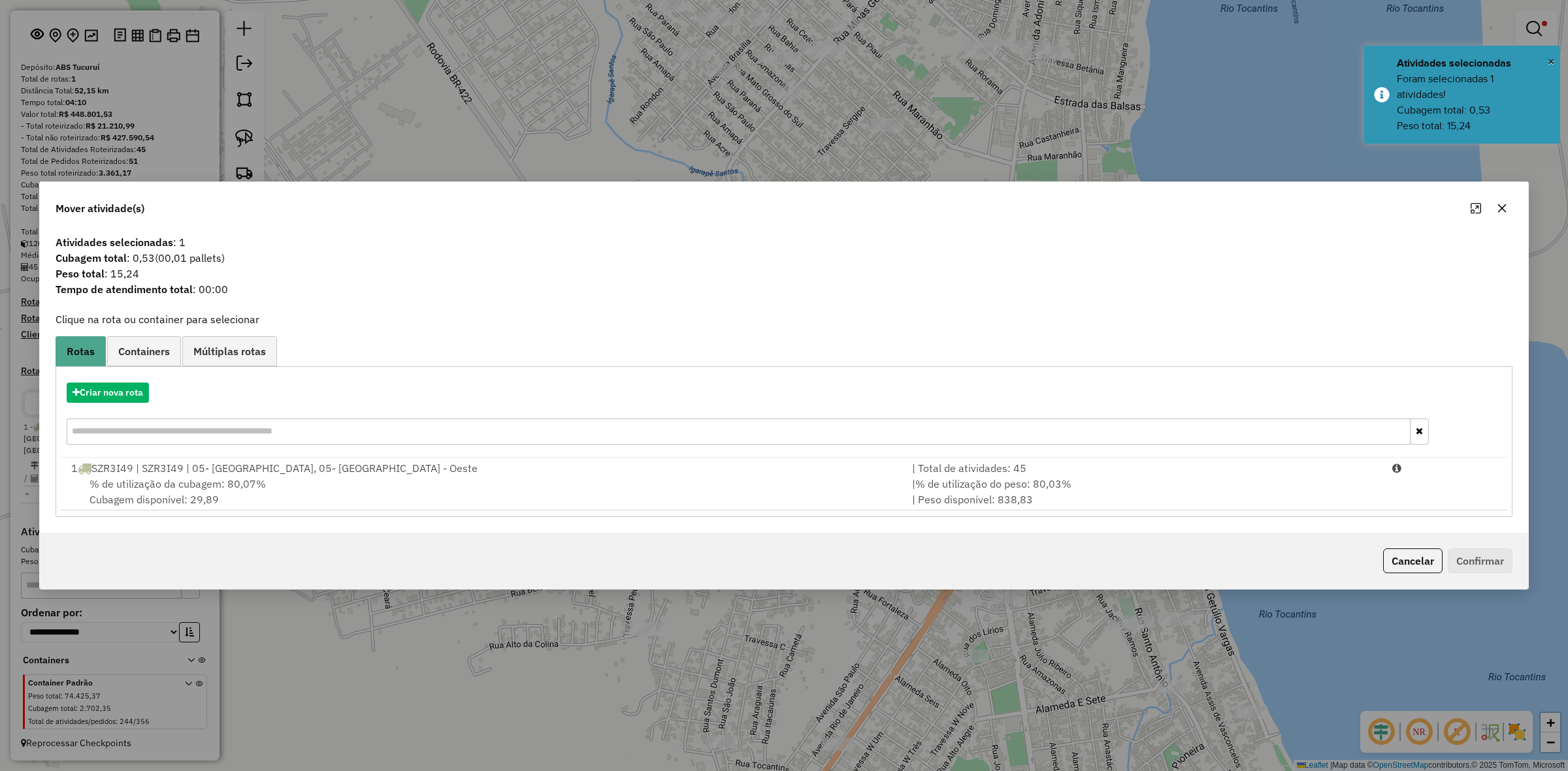
click at [1269, 495] on div "| % de utilização do peso: 80,03% | Peso disponível: 838,83" at bounding box center [1145, 491] width 480 height 32
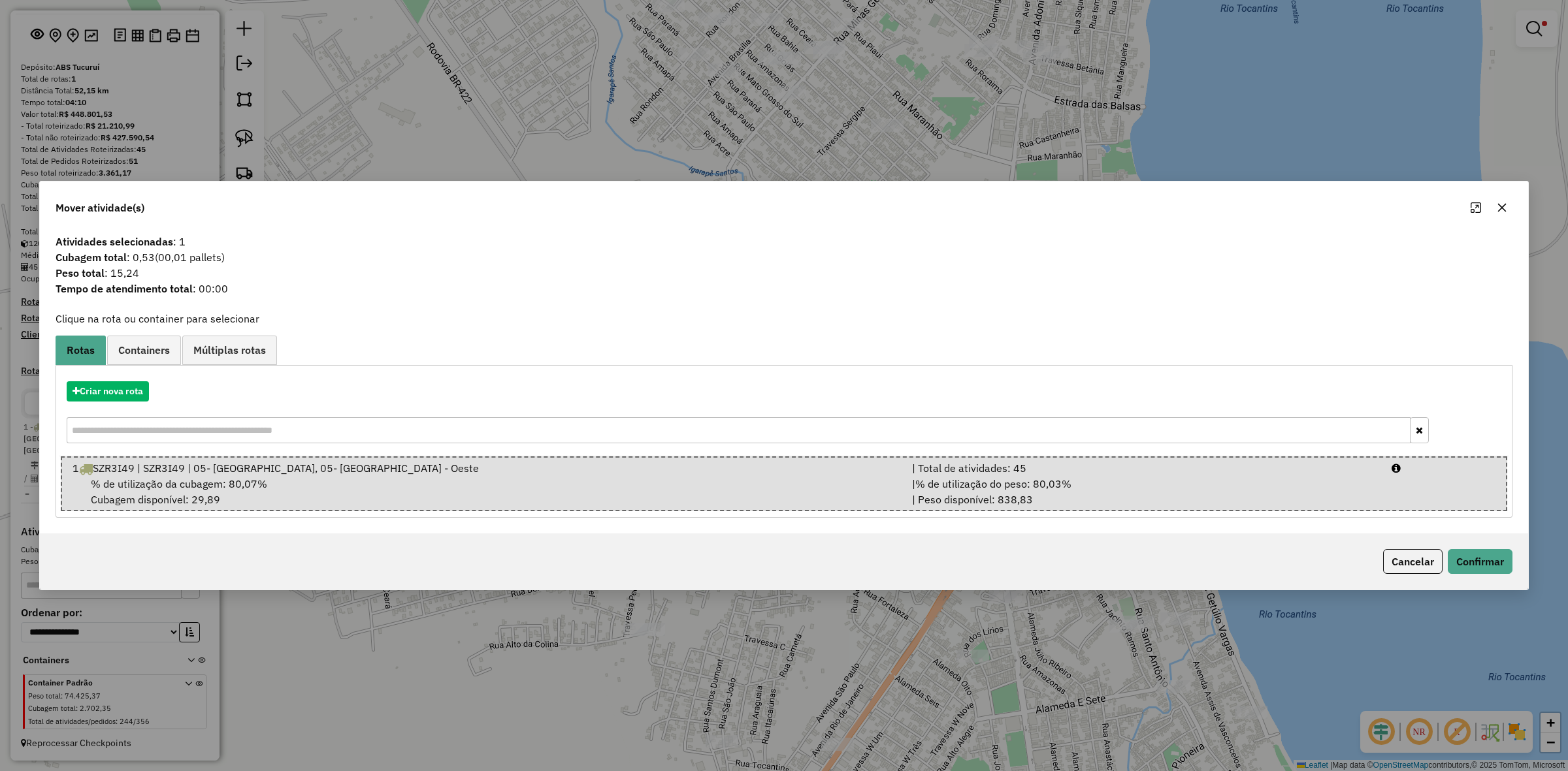
click at [1269, 495] on div "| % de utilização do peso: 80,03% | Peso disponível: 838,83" at bounding box center [1144, 491] width 479 height 32
click at [1487, 560] on button "Confirmar" at bounding box center [1480, 561] width 65 height 25
click at [0, 0] on div "Aguarde..." at bounding box center [0, 0] width 0 height 0
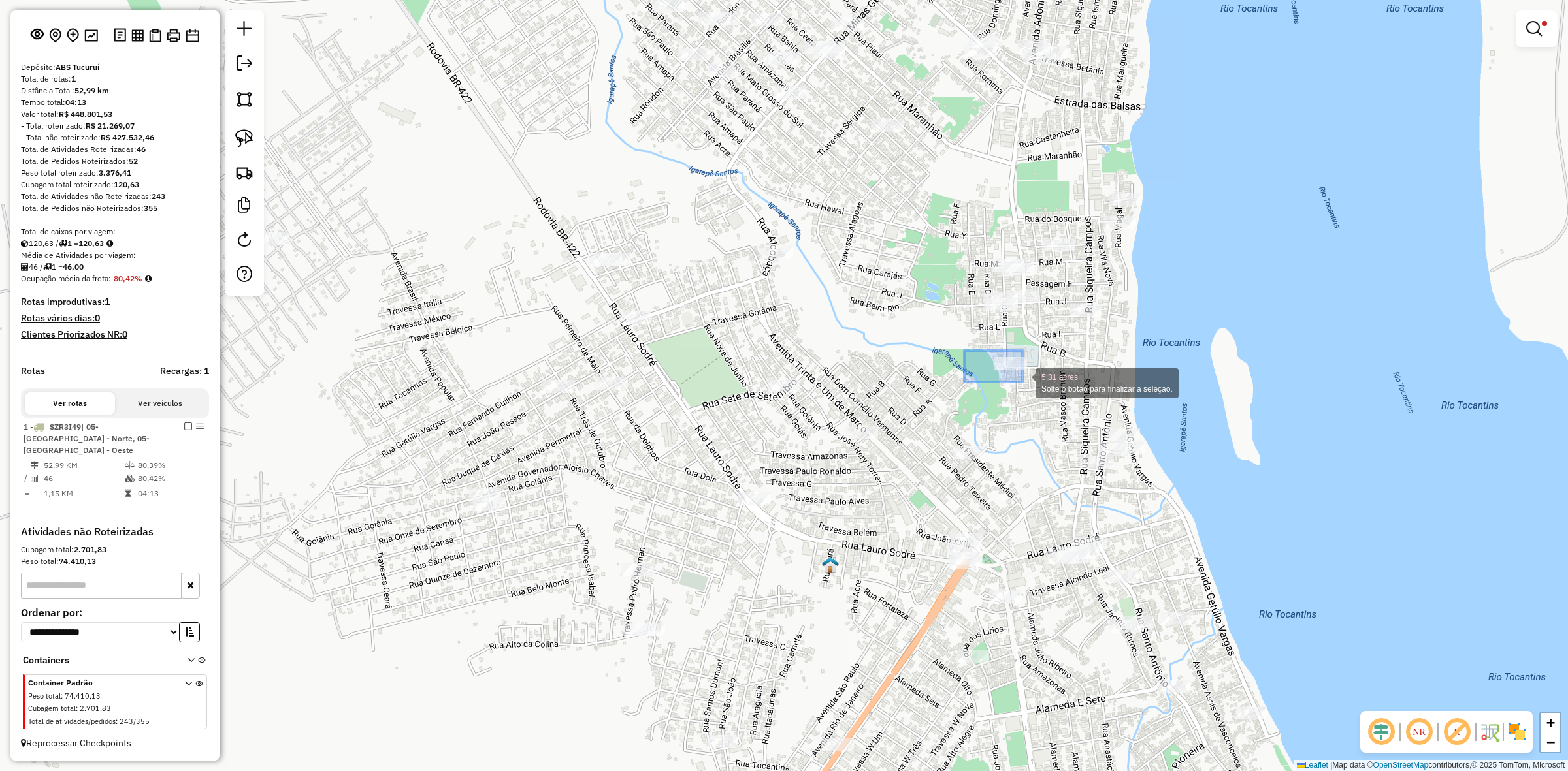
drag, startPoint x: 964, startPoint y: 351, endPoint x: 1034, endPoint y: 390, distance: 80.1
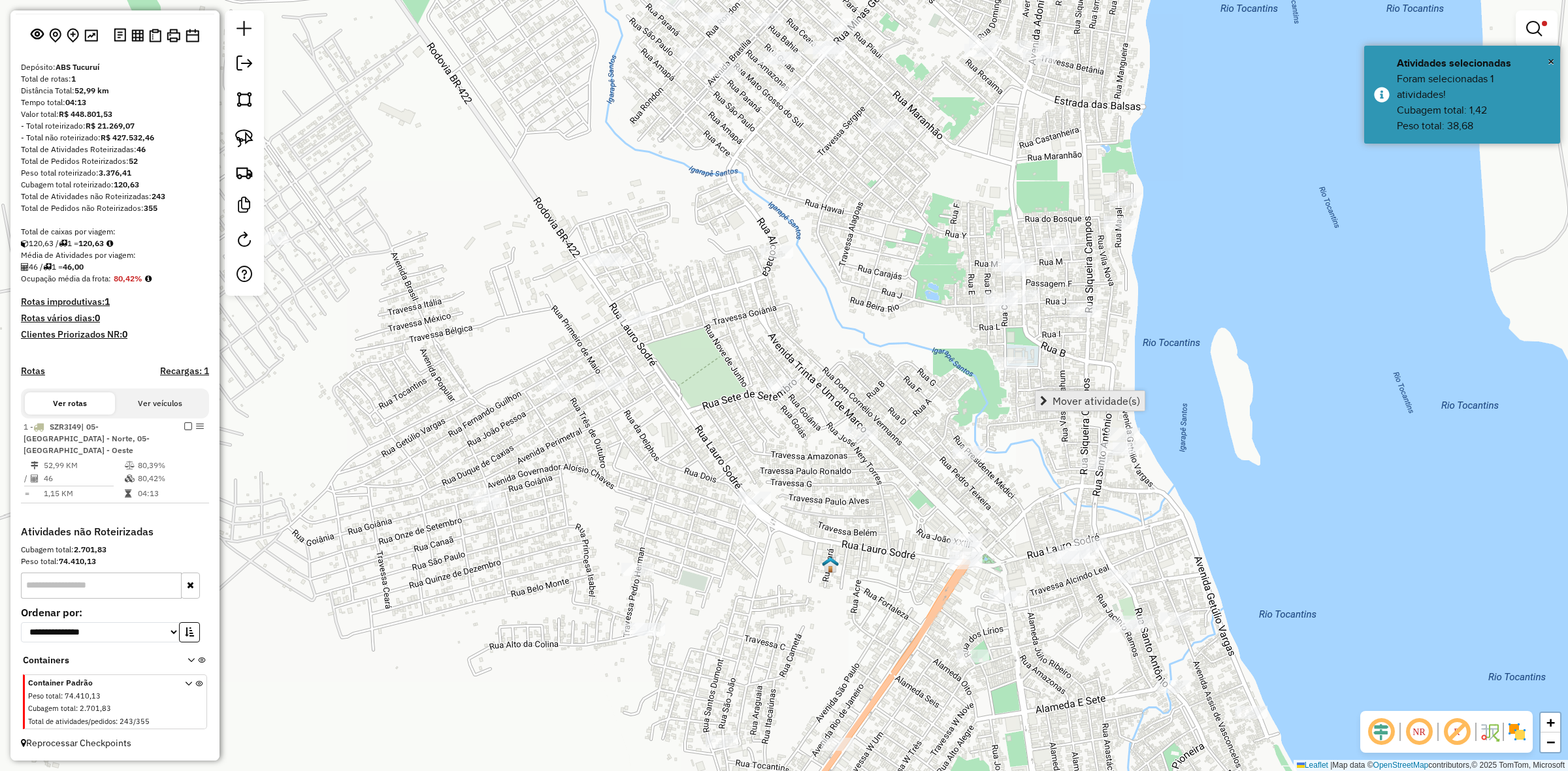
click at [1050, 396] on link "Mover atividade(s)" at bounding box center [1090, 401] width 110 height 19
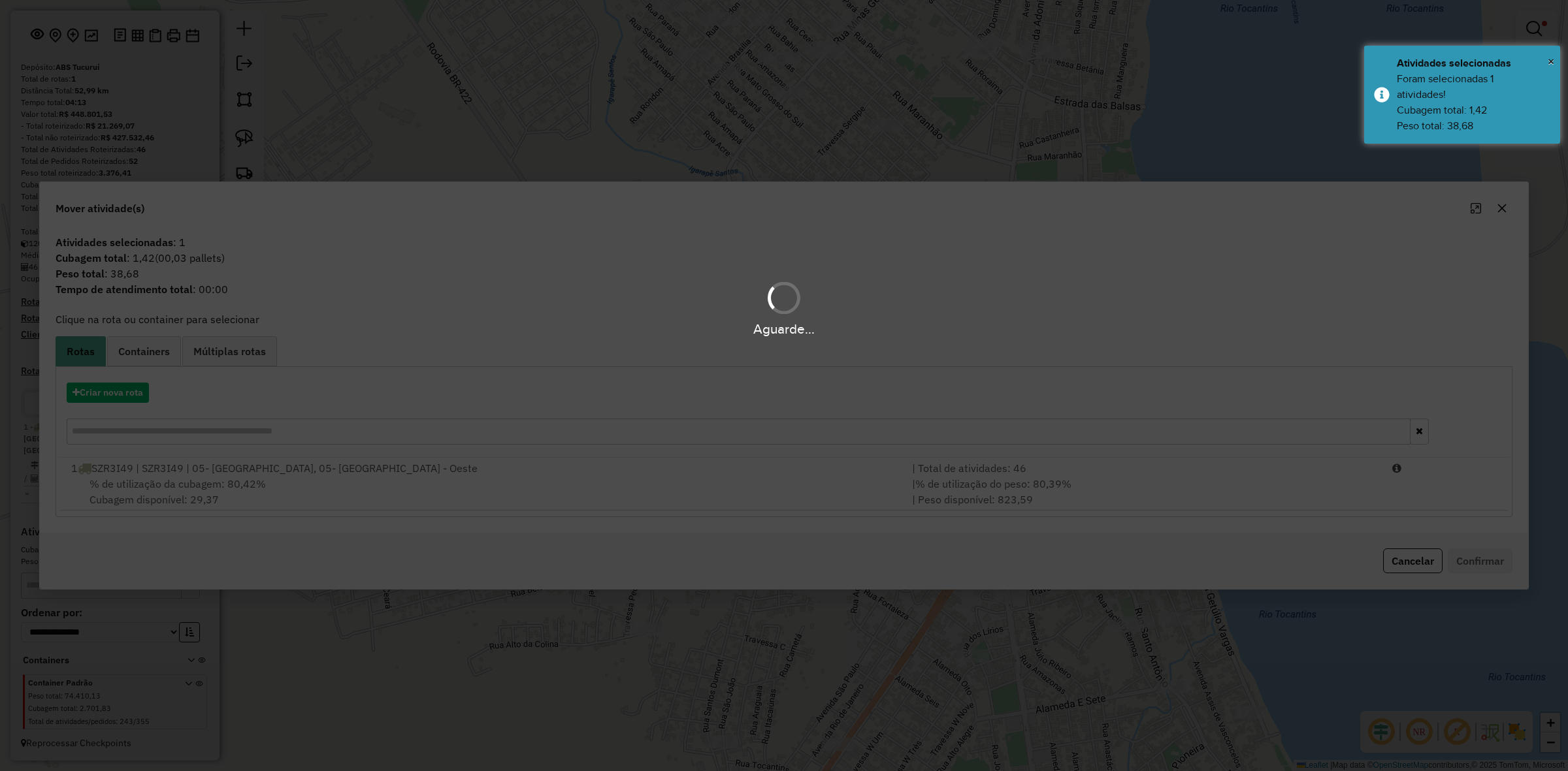
click at [1158, 472] on div "Aguarde..." at bounding box center [784, 385] width 1568 height 771
click at [1158, 472] on hb-app "Aguarde... Pop-up bloqueado! Seu navegador bloqueou automáticamente a abertura …" at bounding box center [784, 385] width 1568 height 771
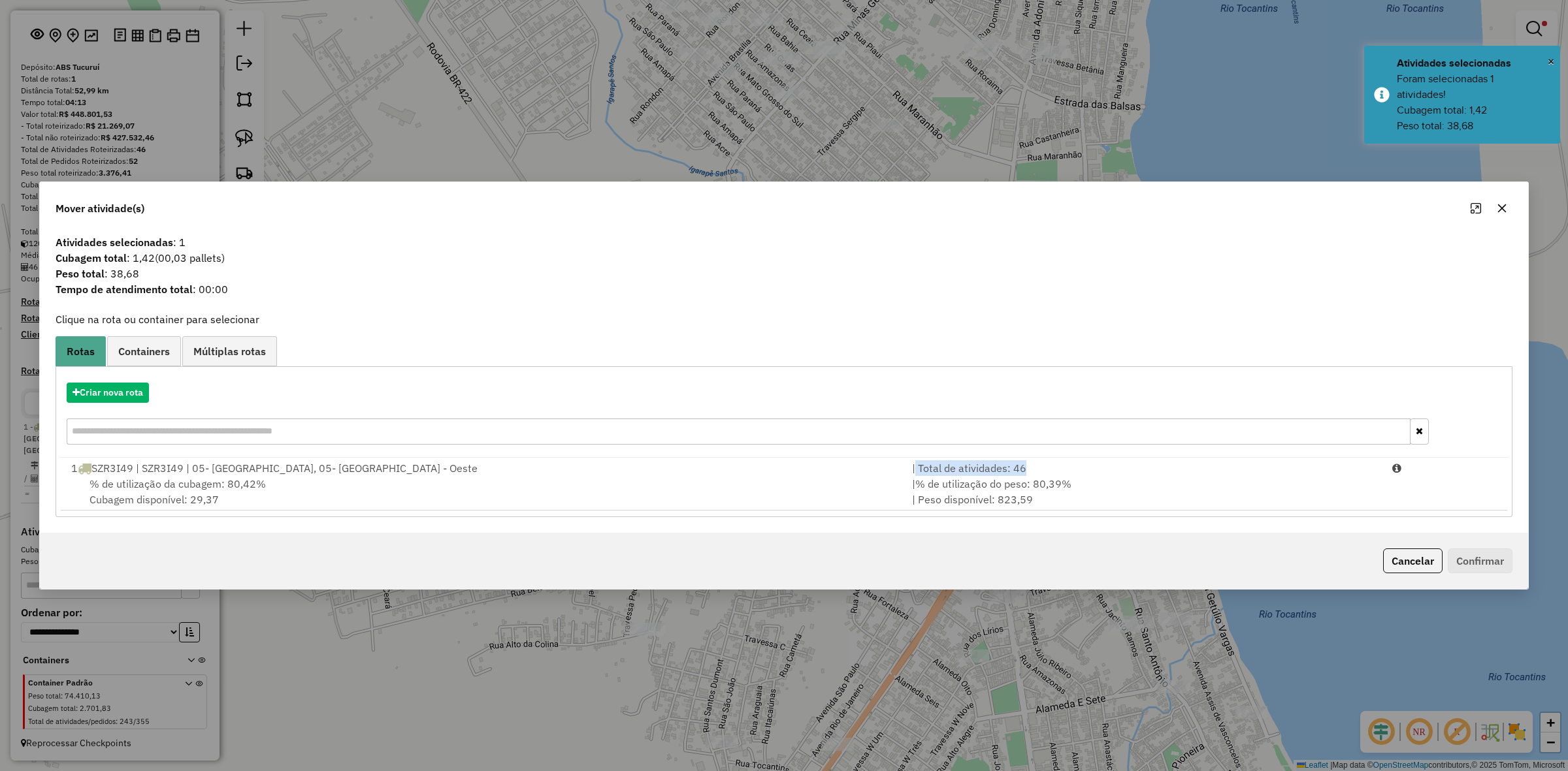
click at [1158, 472] on div "| Total de atividades: 46" at bounding box center [1145, 468] width 480 height 15
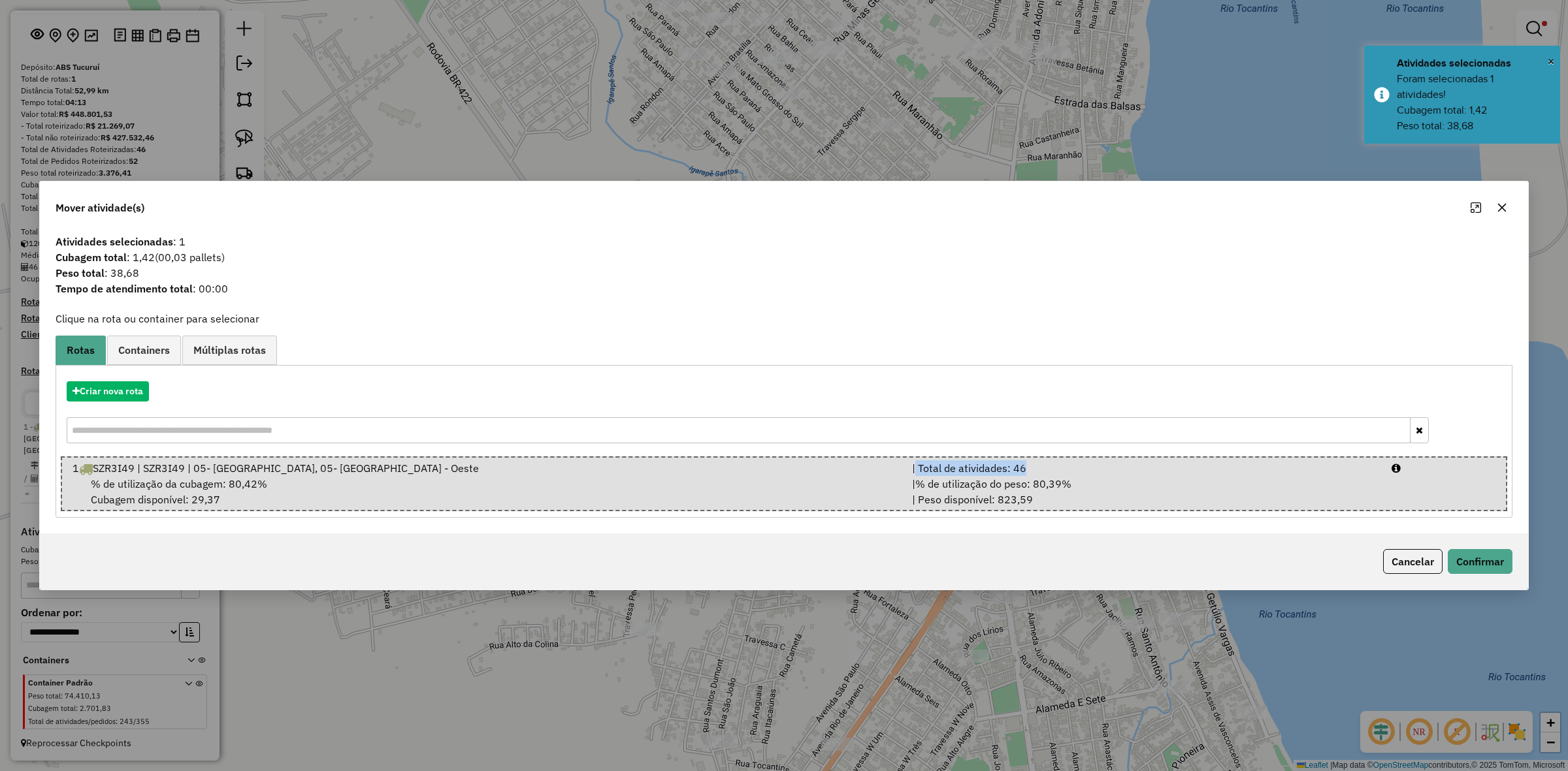
click at [1158, 472] on div "| Total de atividades: 46" at bounding box center [1144, 468] width 479 height 15
click at [1495, 566] on button "Confirmar" at bounding box center [1480, 561] width 65 height 25
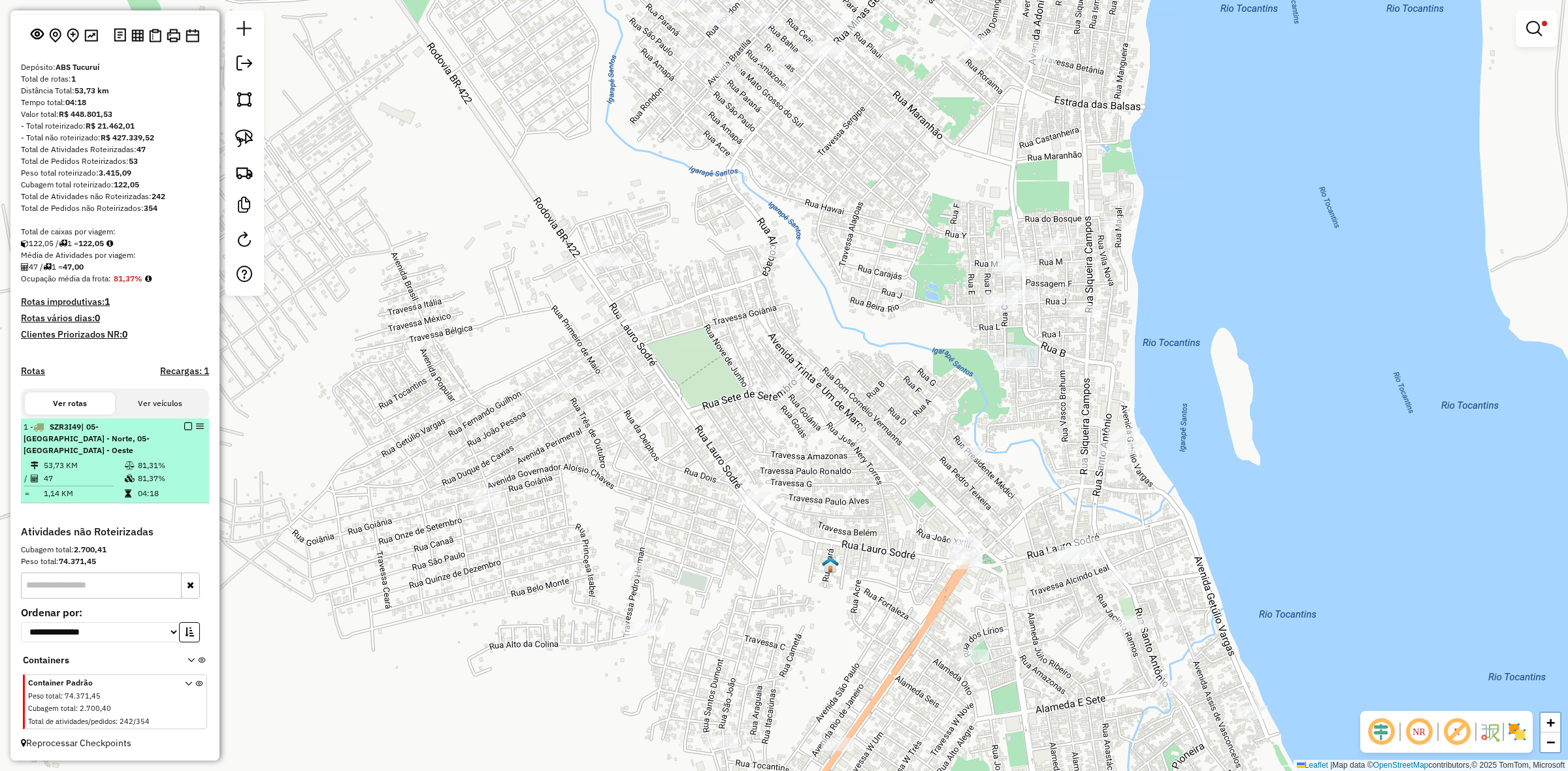
click at [145, 458] on li "1 - SZR3I49 | 05- Tucuruí - Norte, 05- Tucuruí - Oeste 53,73 KM 81,31% / 47 81,…" at bounding box center [115, 460] width 188 height 85
select select "**********"
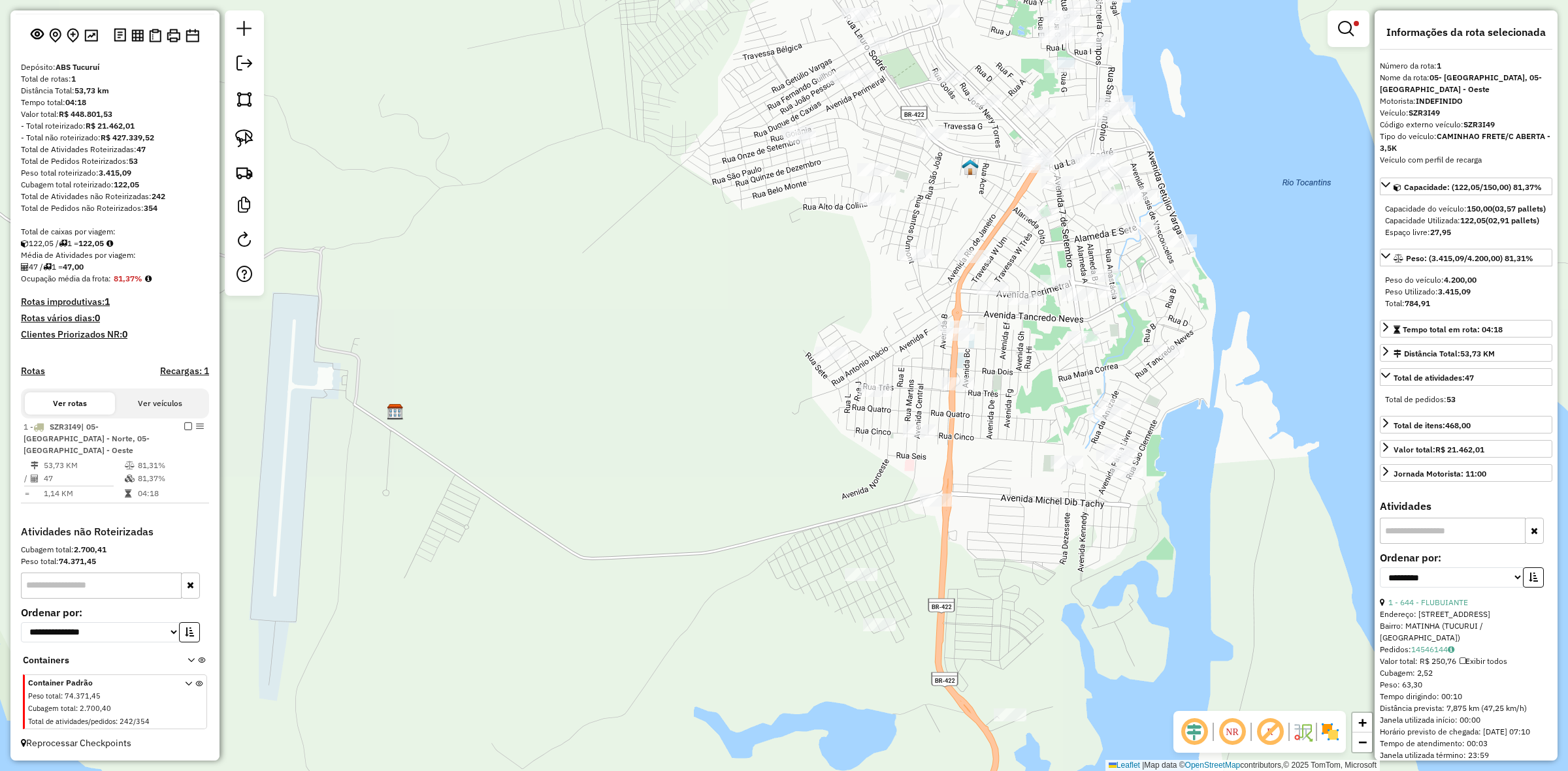
click at [187, 430] on em at bounding box center [188, 426] width 8 height 8
click at [187, 377] on h4 "Recargas: 1" at bounding box center [184, 371] width 49 height 11
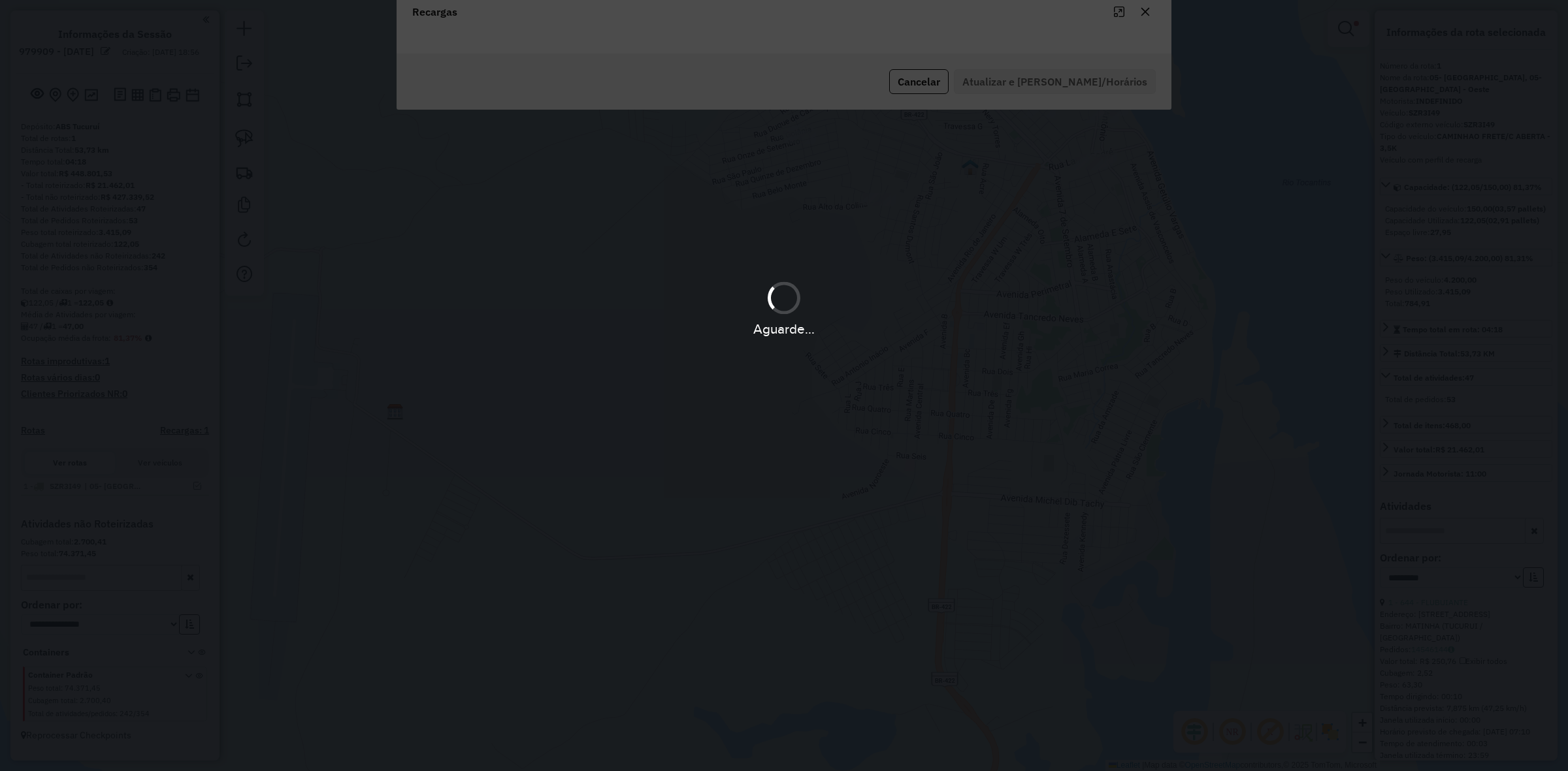
scroll to position [5, 0]
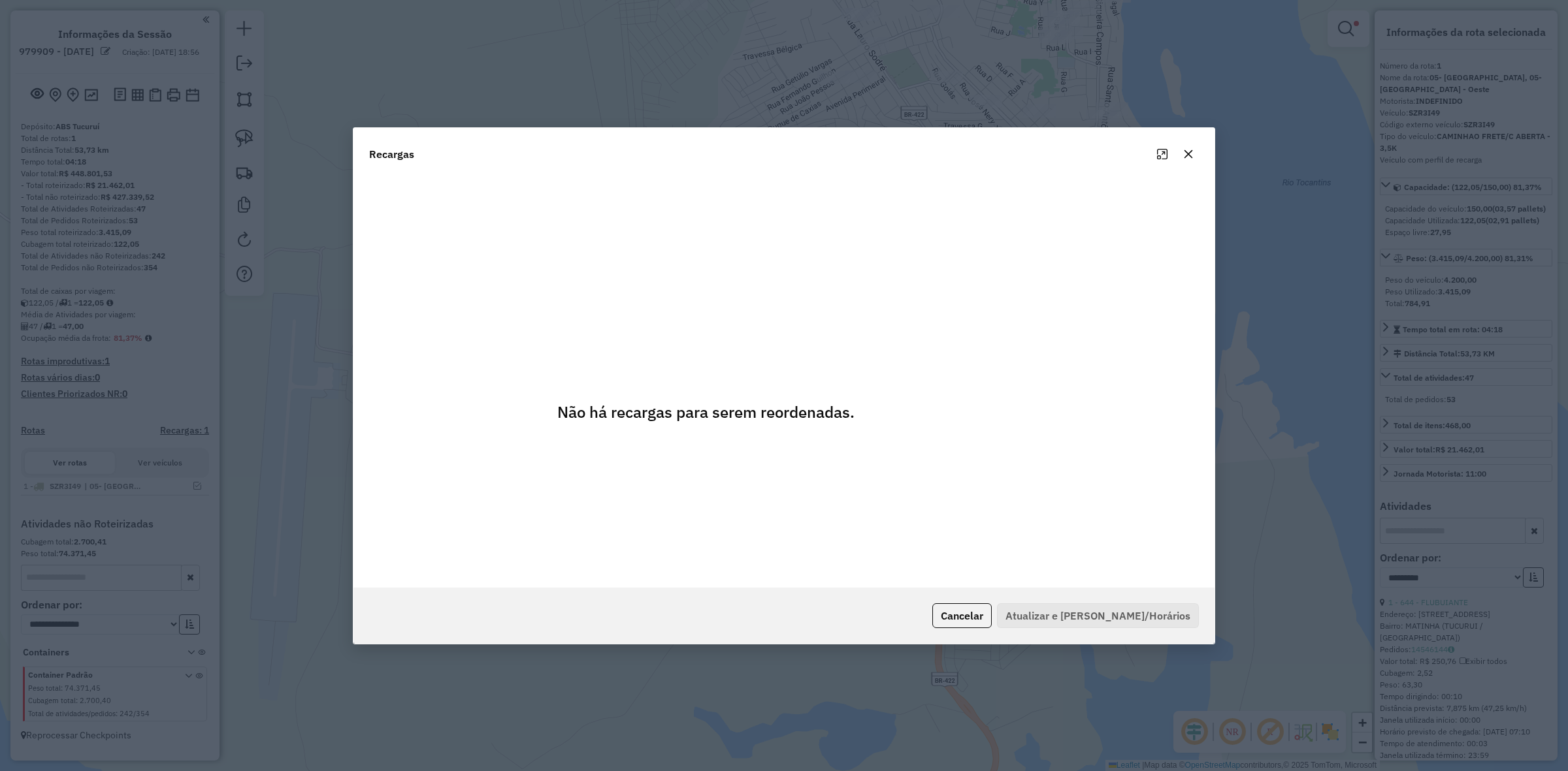
click at [1197, 152] on button "button" at bounding box center [1188, 154] width 21 height 21
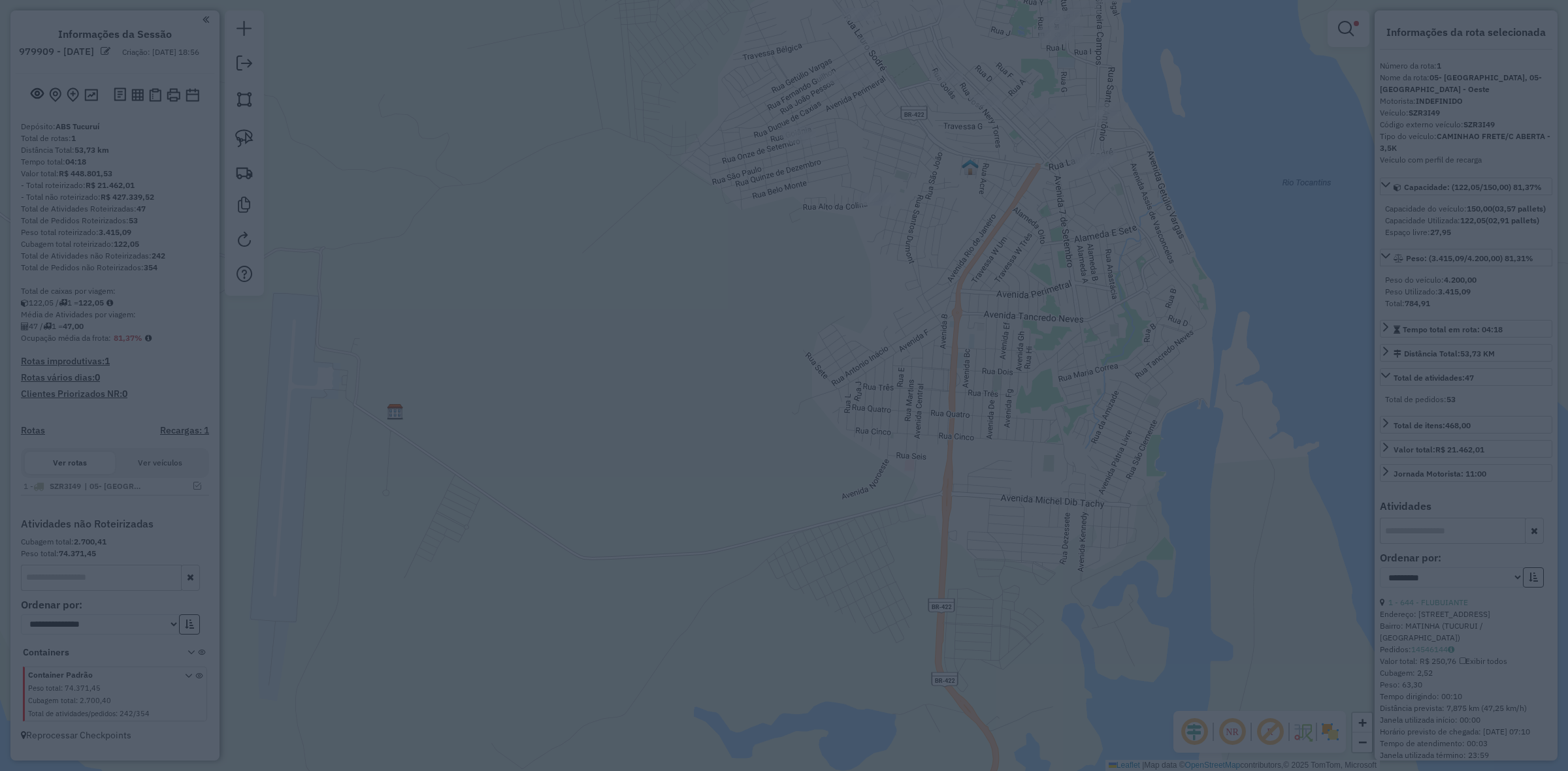
click at [1197, 152] on modal-container "Recargas Não há recargas para serem reordenadas. Cancelar Atualizar e Salvar Ro…" at bounding box center [784, 385] width 1568 height 771
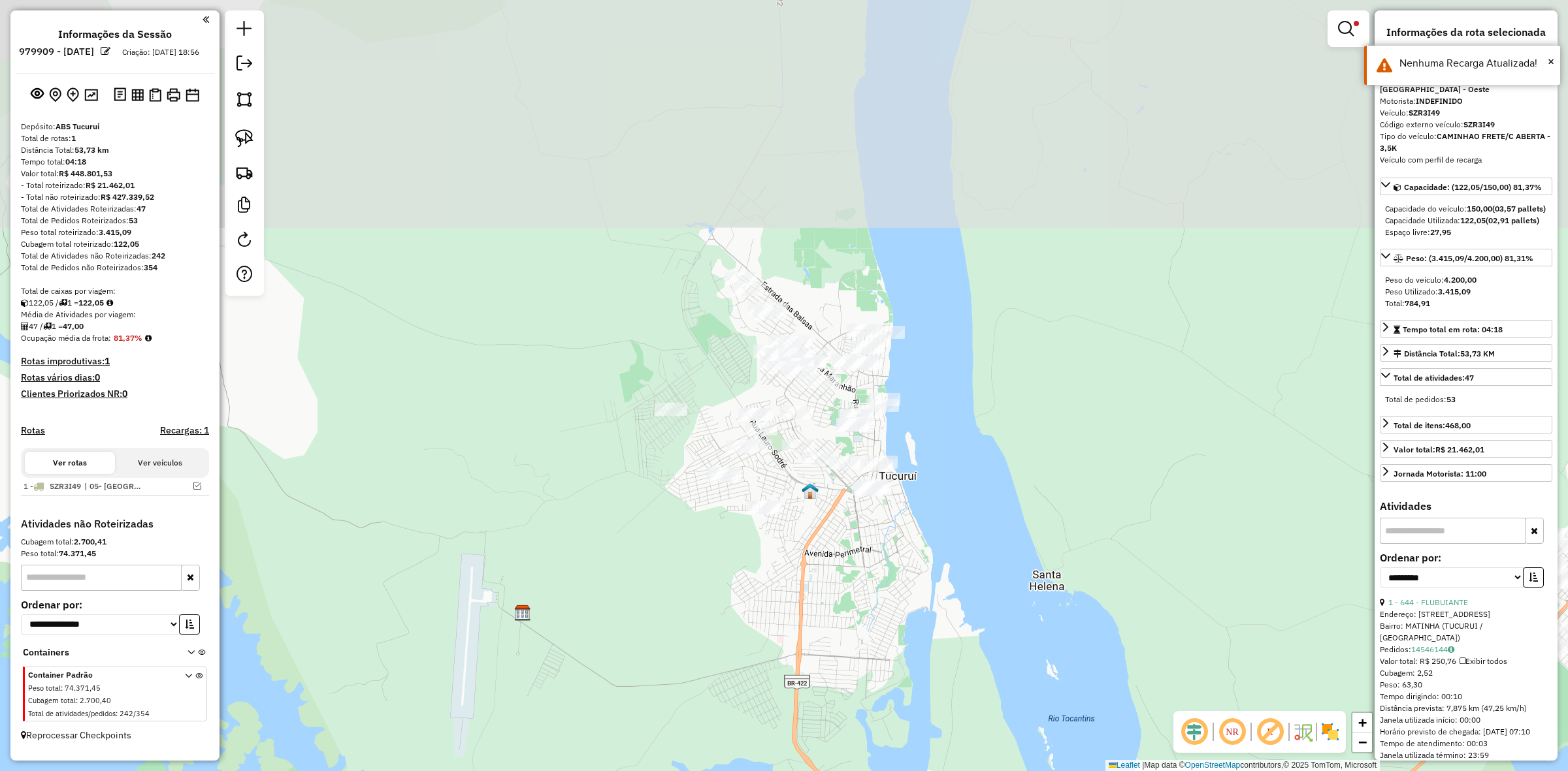
drag, startPoint x: 809, startPoint y: 441, endPoint x: 766, endPoint y: 581, distance: 146.5
click at [766, 581] on div "Limpar filtros Janela de atendimento Grade de atendimento Capacidade Transporta…" at bounding box center [784, 385] width 1568 height 771
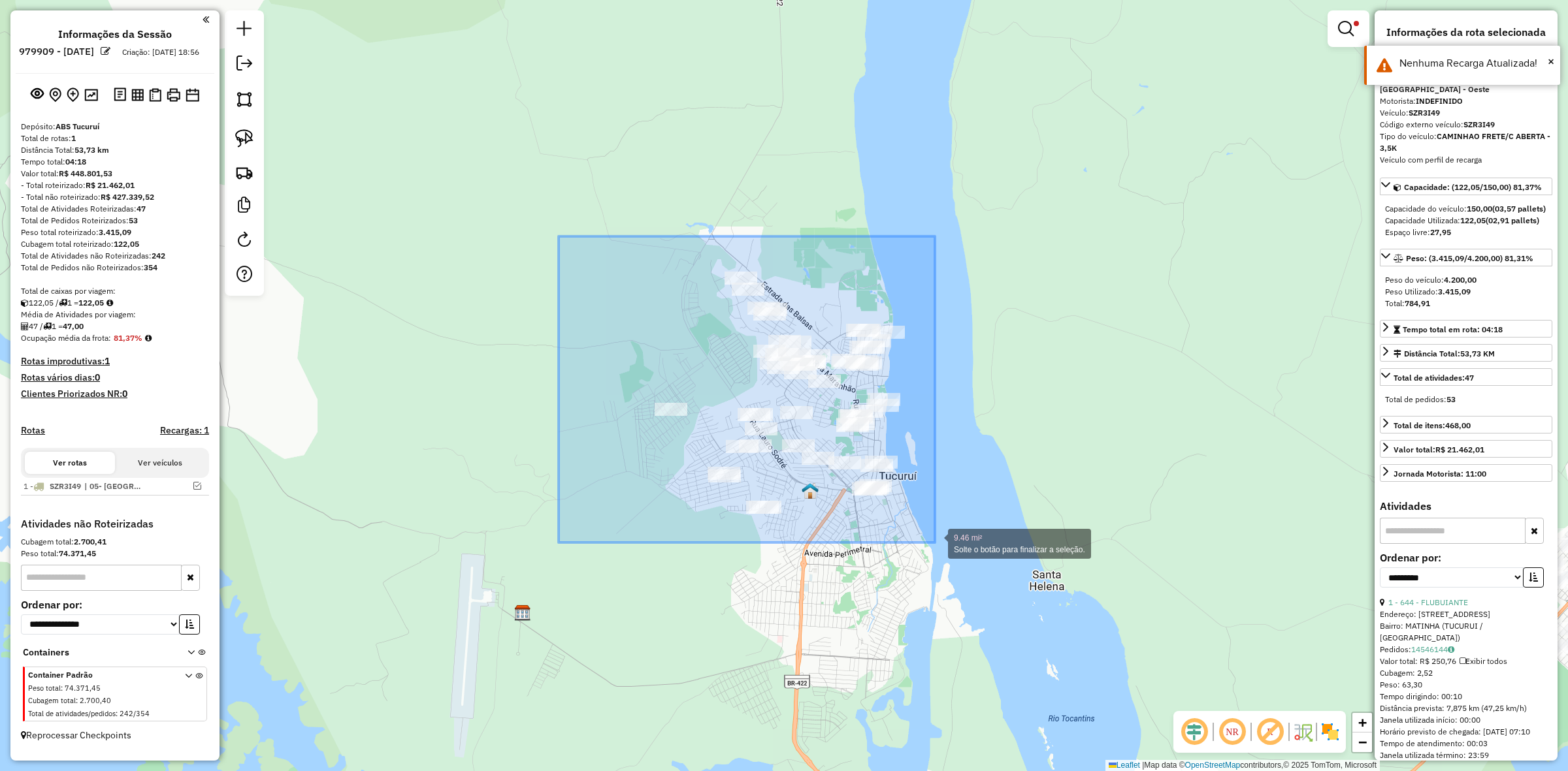
drag, startPoint x: 589, startPoint y: 276, endPoint x: 935, endPoint y: 542, distance: 436.4
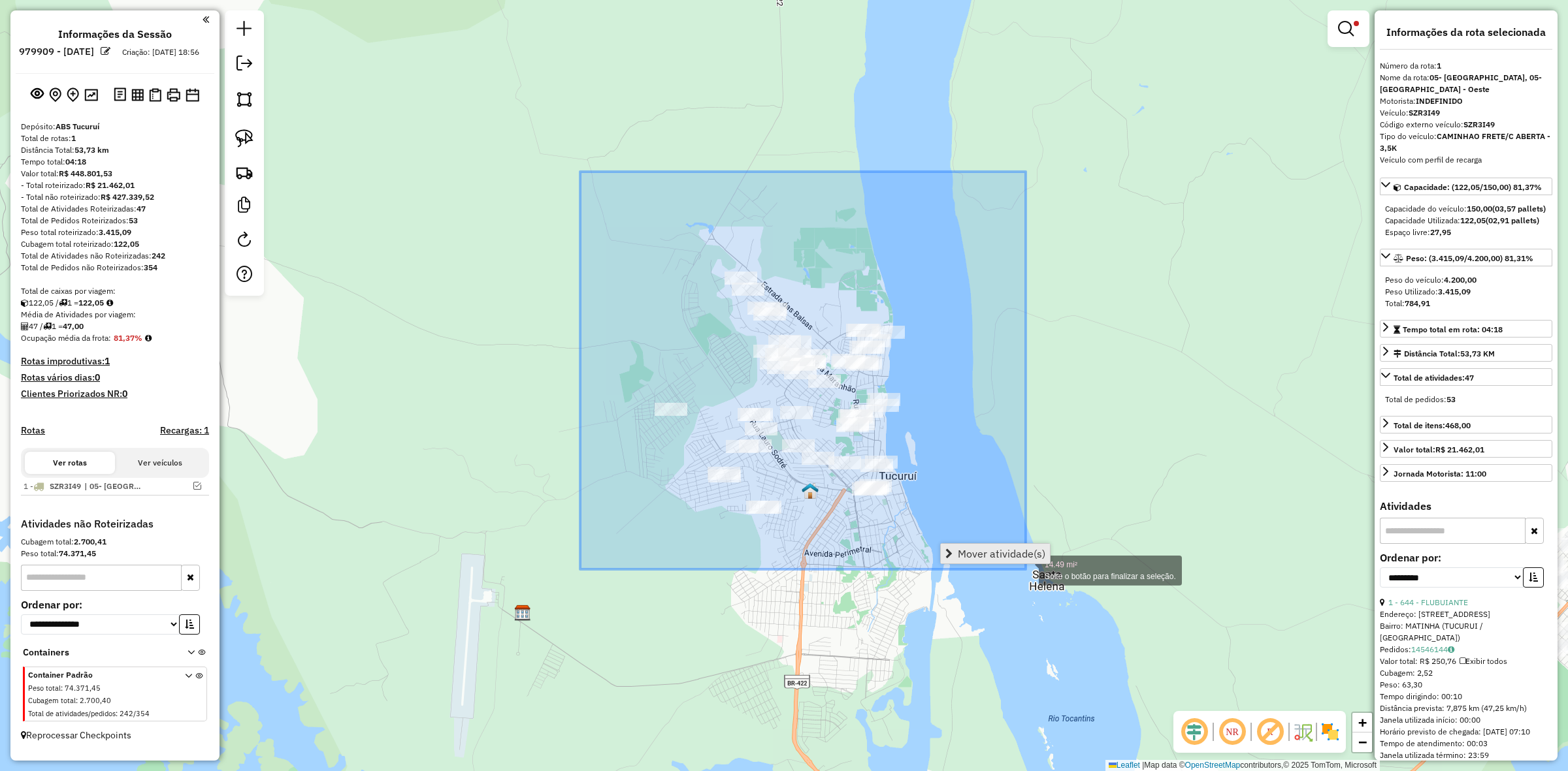
drag, startPoint x: 580, startPoint y: 172, endPoint x: 1047, endPoint y: 559, distance: 606.5
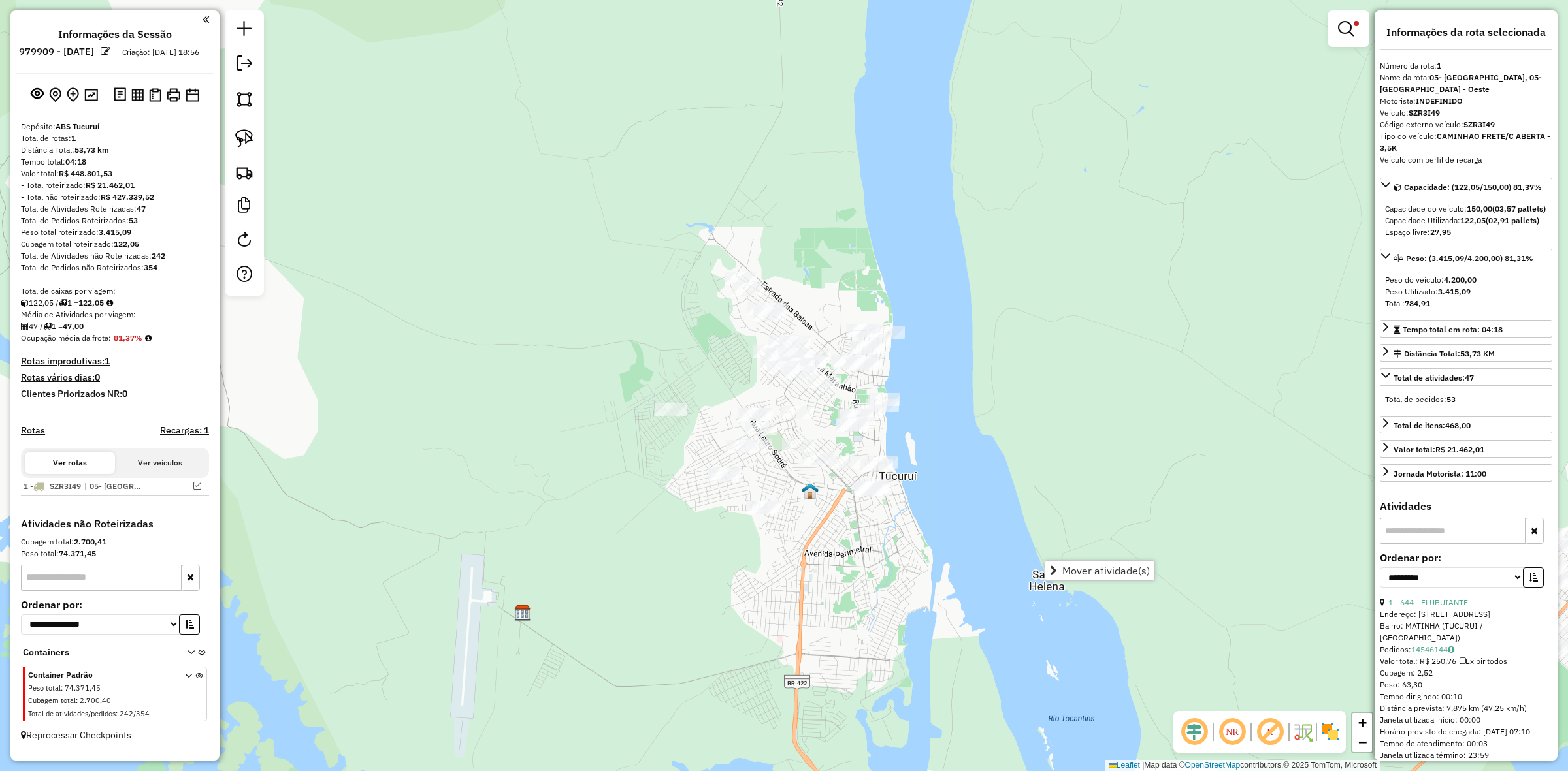
click at [1056, 560] on div "Mover atividade(s)" at bounding box center [1100, 571] width 110 height 21
click at [1105, 570] on span "Mover atividade(s)" at bounding box center [1106, 571] width 88 height 11
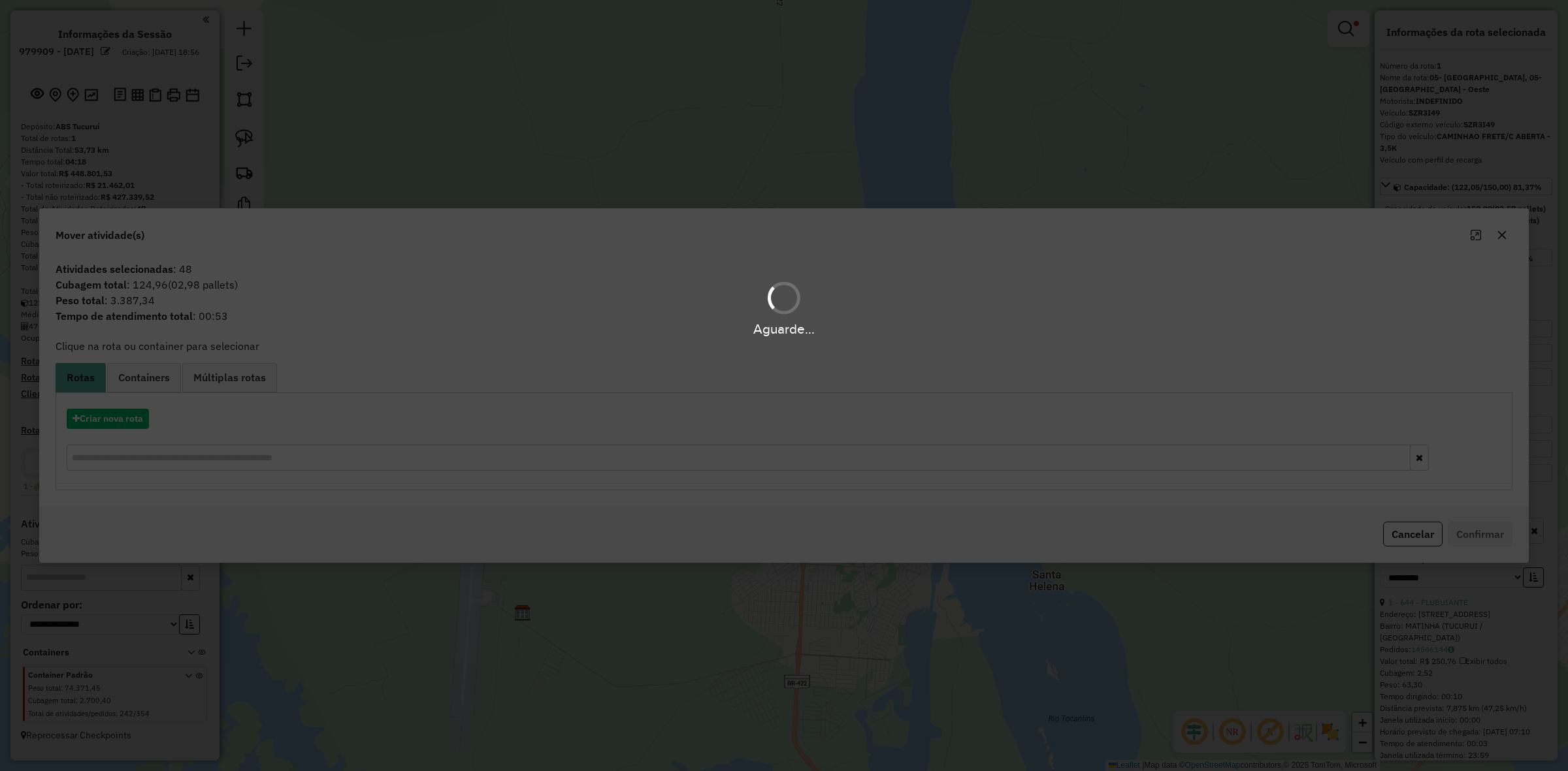
click at [89, 418] on div "Aguarde..." at bounding box center [784, 385] width 1568 height 771
click at [89, 418] on hb-app "Aguarde... Pop-up bloqueado! Seu navegador bloqueou automáticamente a abertura …" at bounding box center [784, 385] width 1568 height 771
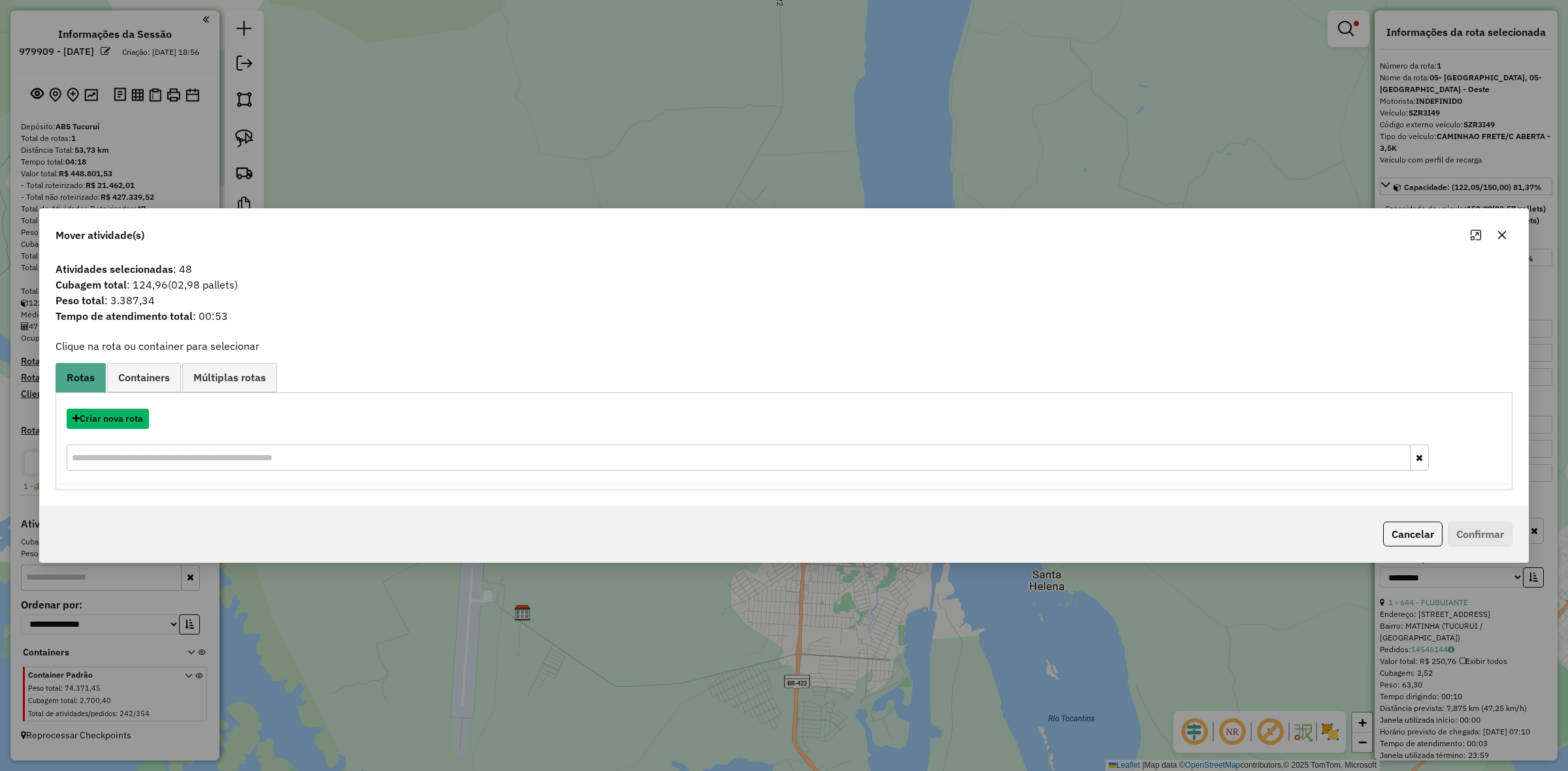
click at [89, 418] on button "Criar nova rota" at bounding box center [108, 418] width 83 height 20
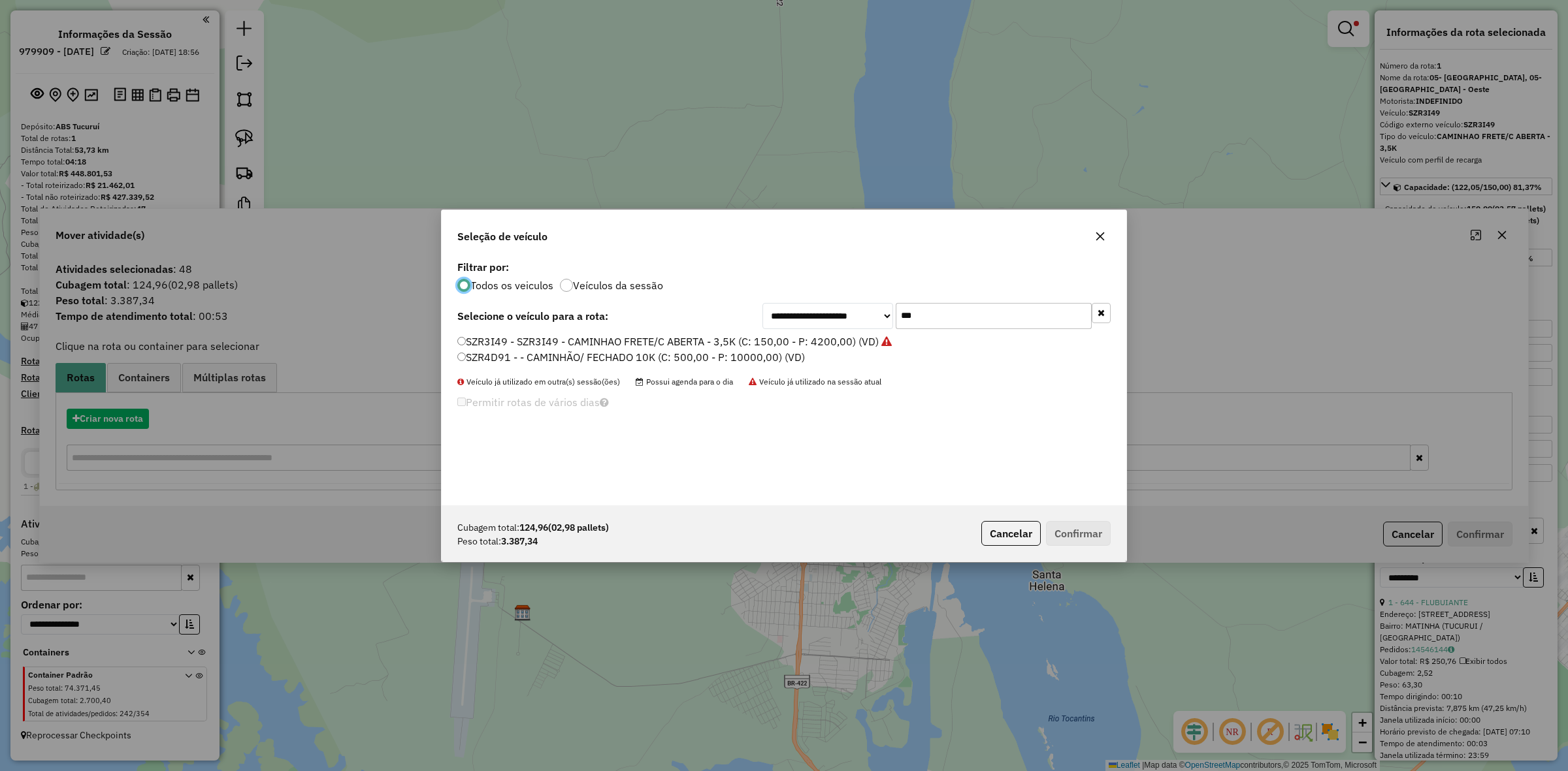
scroll to position [6, 4]
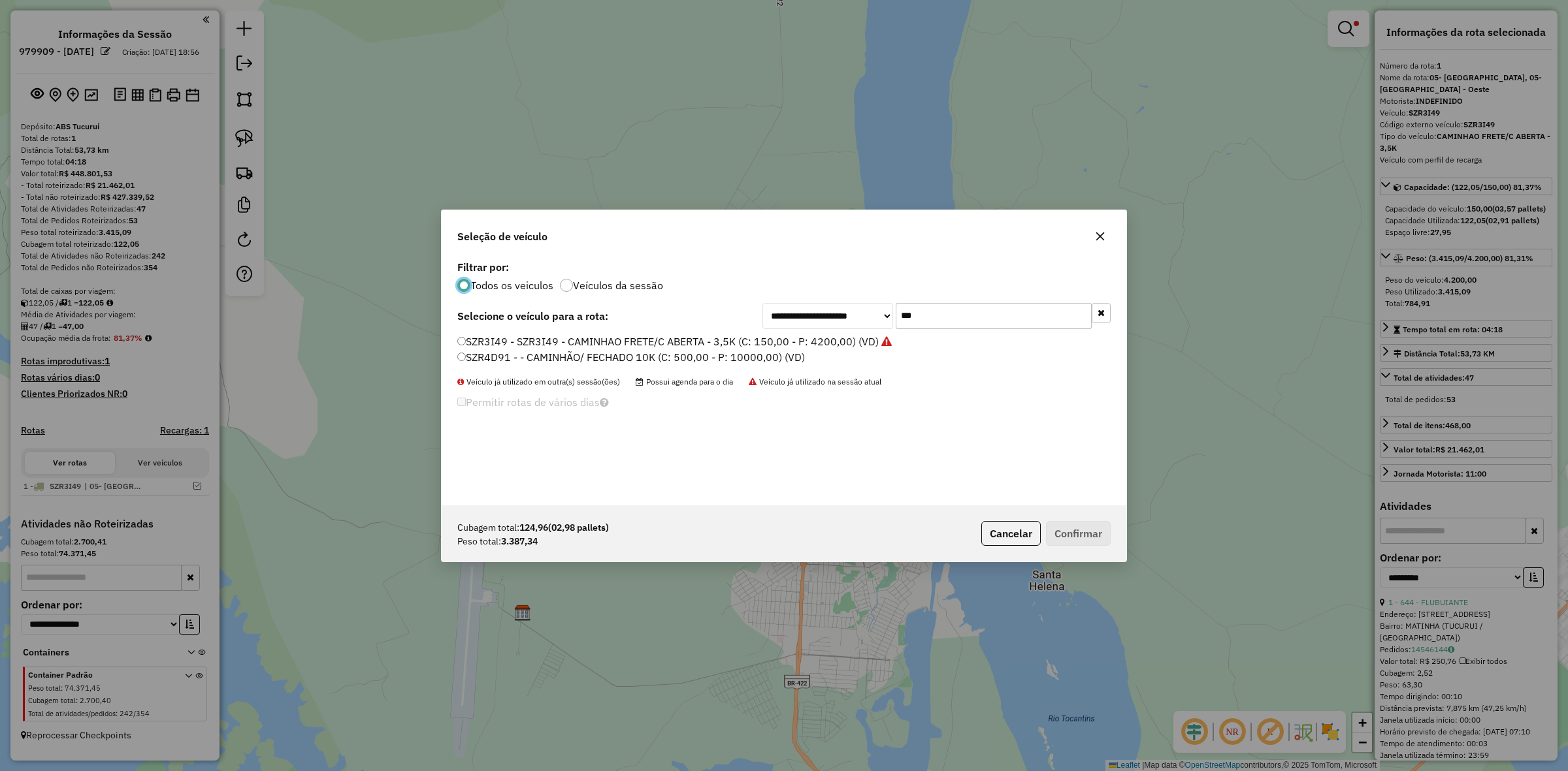
click at [946, 330] on div "**********" at bounding box center [784, 381] width 685 height 248
click at [946, 325] on input "***" at bounding box center [994, 316] width 196 height 26
type input "***"
click at [573, 341] on label "TWC9E35 - 1000 - CAMINHAO FRETE/C ABERTA - 3,5K (C: 150,00 - P: 4200,00) (VD)" at bounding box center [663, 341] width 411 height 15
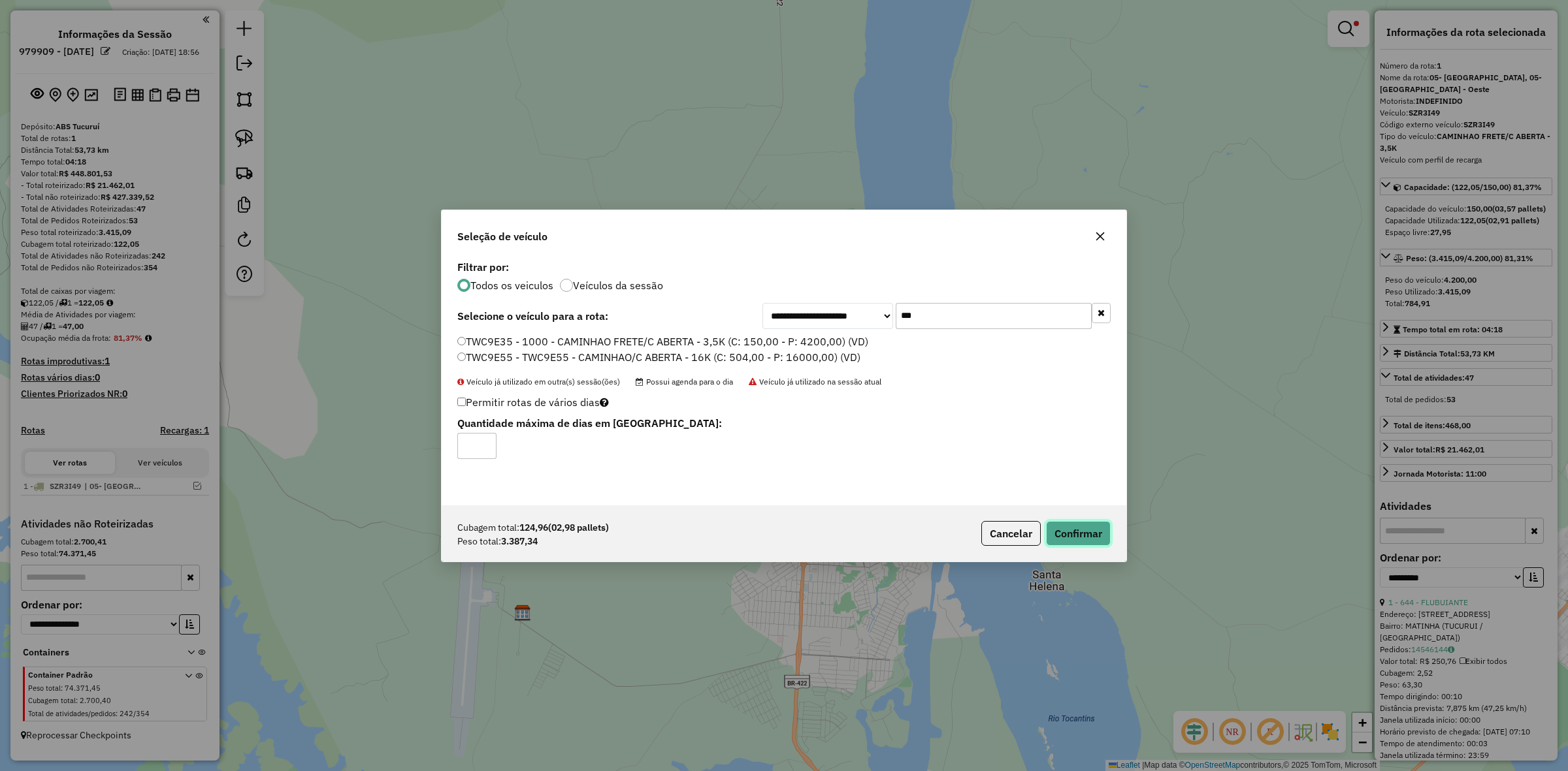
click at [1086, 544] on button "Confirmar" at bounding box center [1079, 533] width 65 height 25
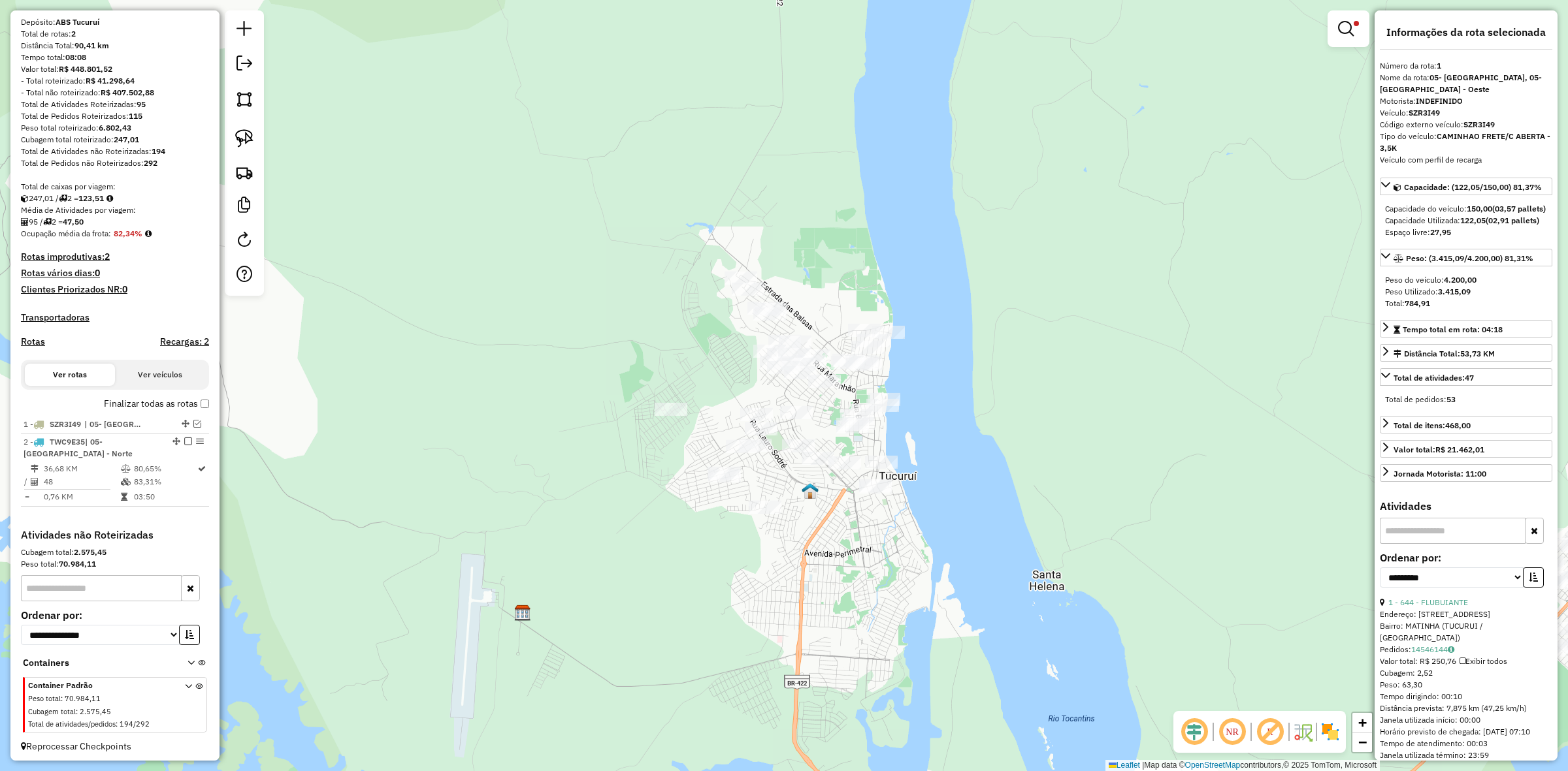
scroll to position [119, 0]
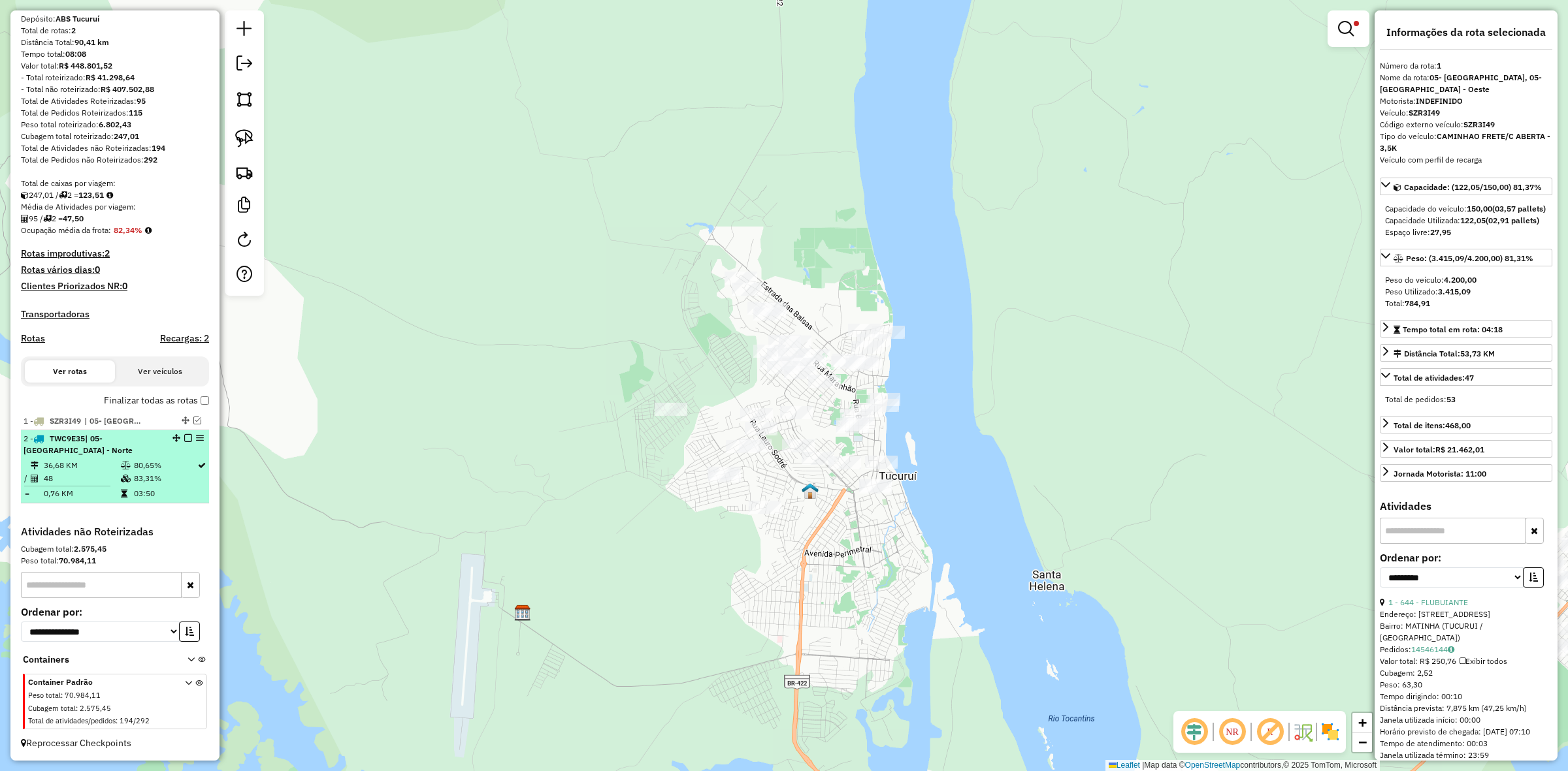
click at [184, 439] on em at bounding box center [188, 439] width 8 height 8
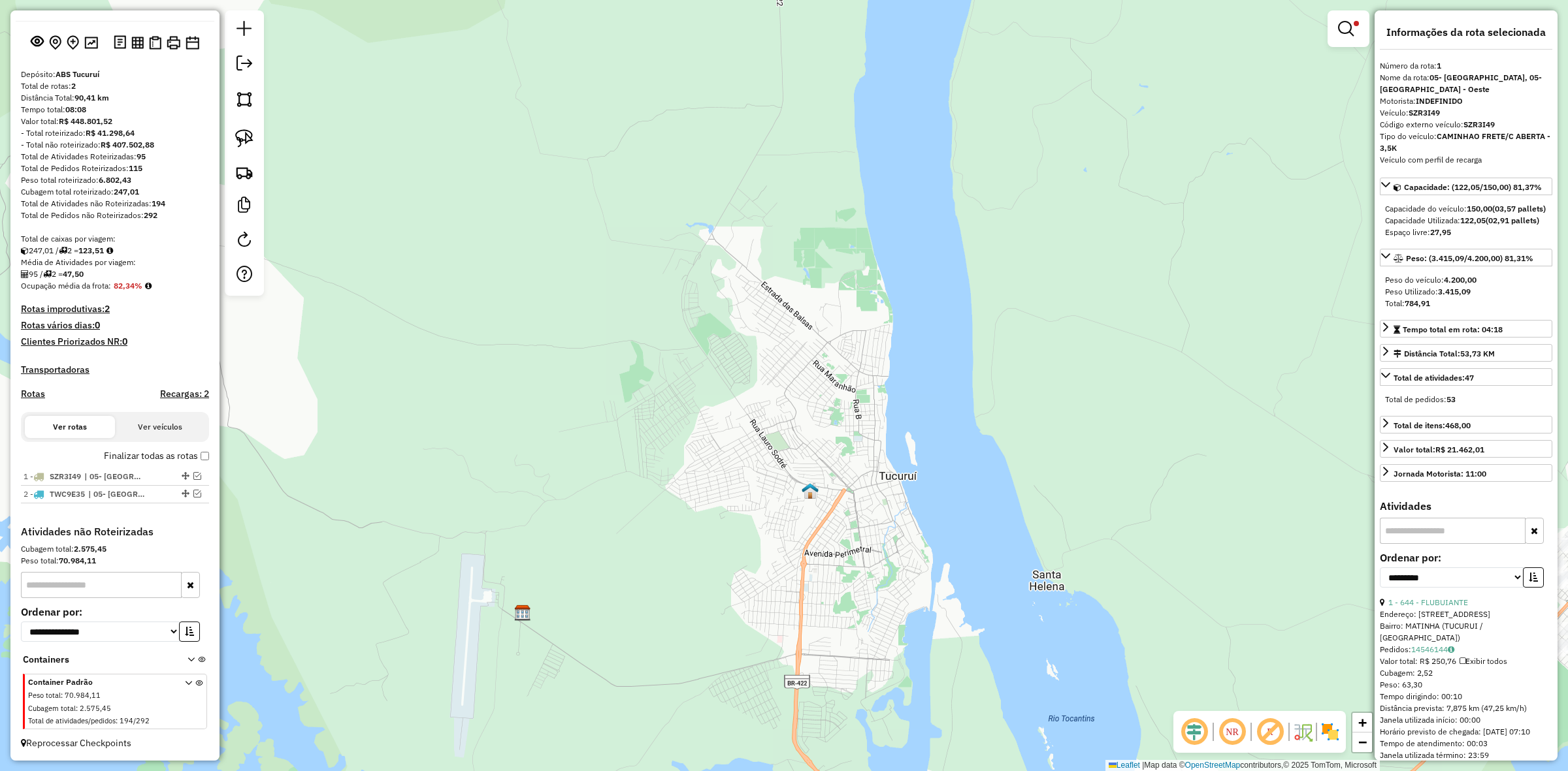
drag, startPoint x: 1332, startPoint y: 39, endPoint x: 1342, endPoint y: 32, distance: 12.2
click at [1333, 38] on div at bounding box center [1349, 28] width 42 height 36
click at [1342, 32] on em at bounding box center [1346, 28] width 15 height 15
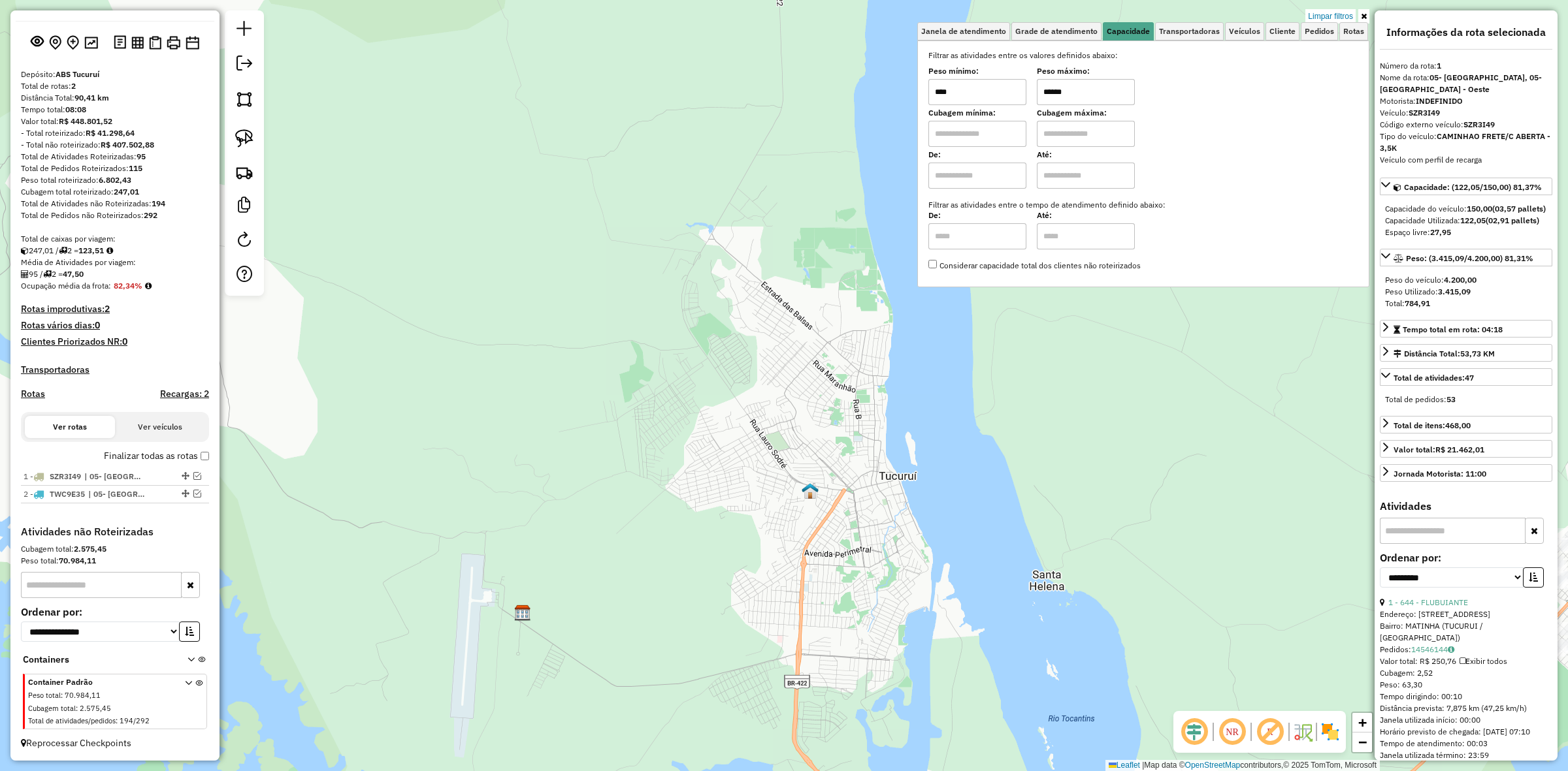
click at [1102, 92] on input "******" at bounding box center [1085, 92] width 98 height 26
type input "****"
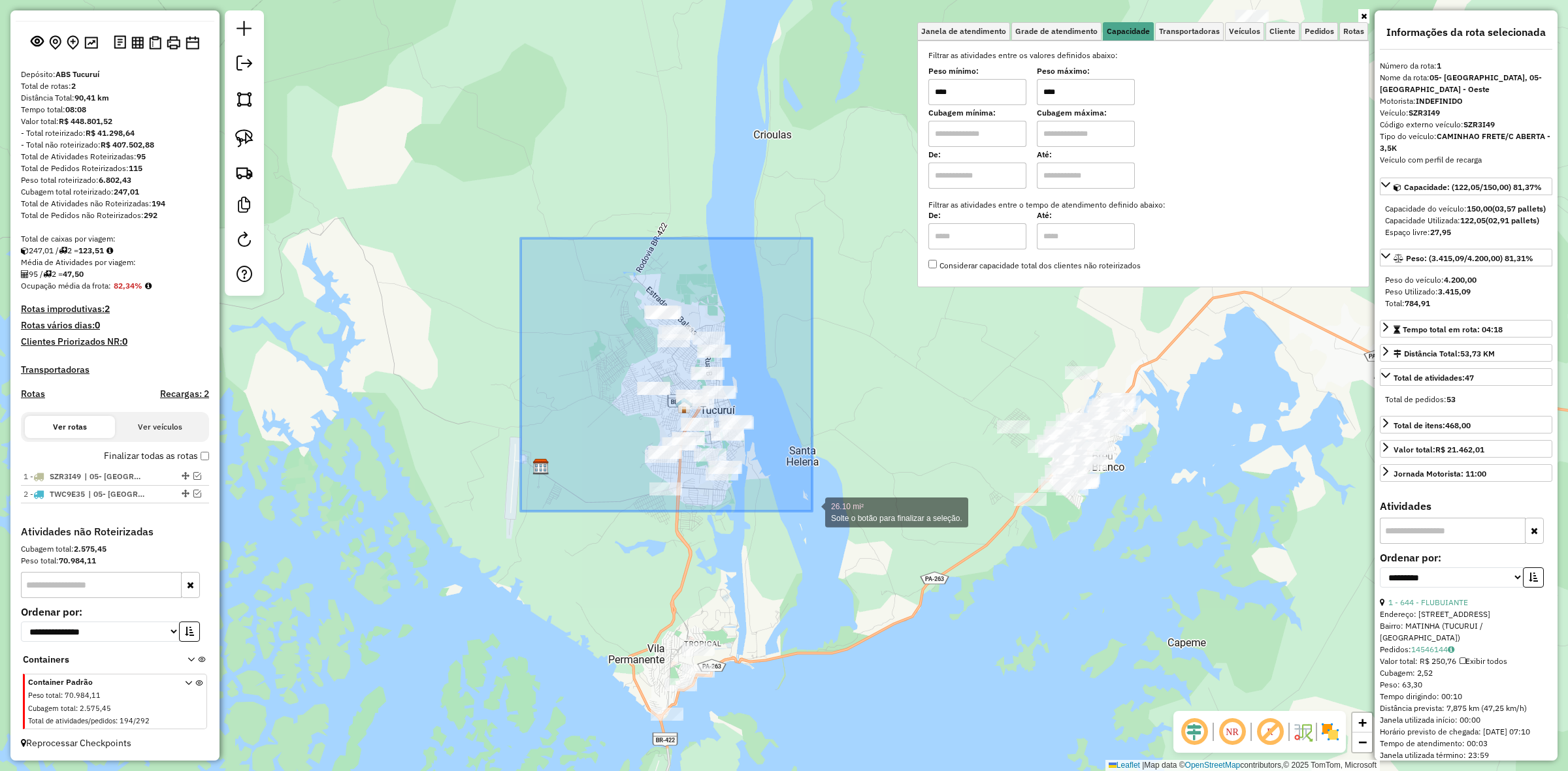
drag, startPoint x: 521, startPoint y: 238, endPoint x: 814, endPoint y: 516, distance: 403.9
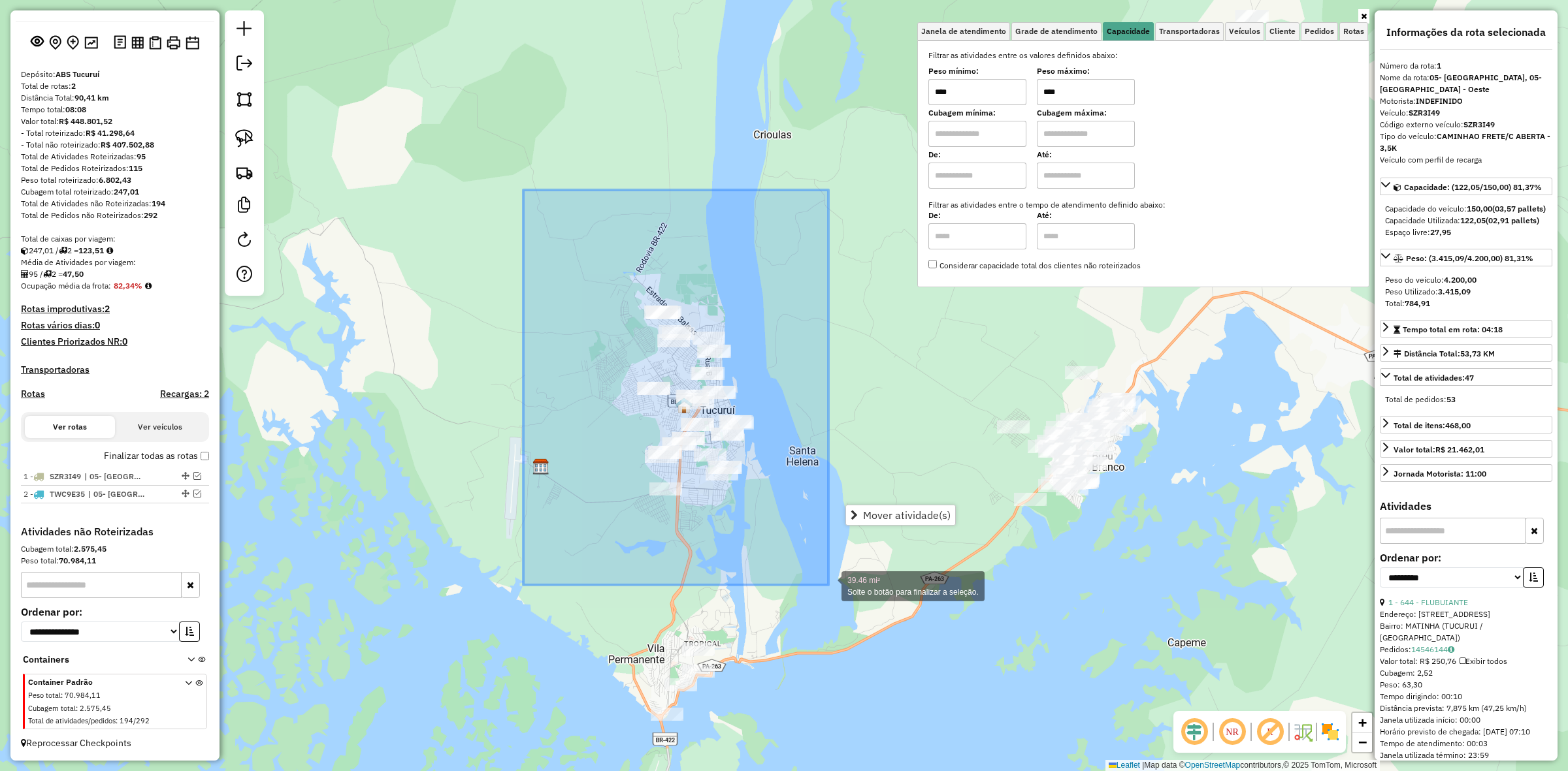
drag, startPoint x: 523, startPoint y: 190, endPoint x: 828, endPoint y: 585, distance: 499.0
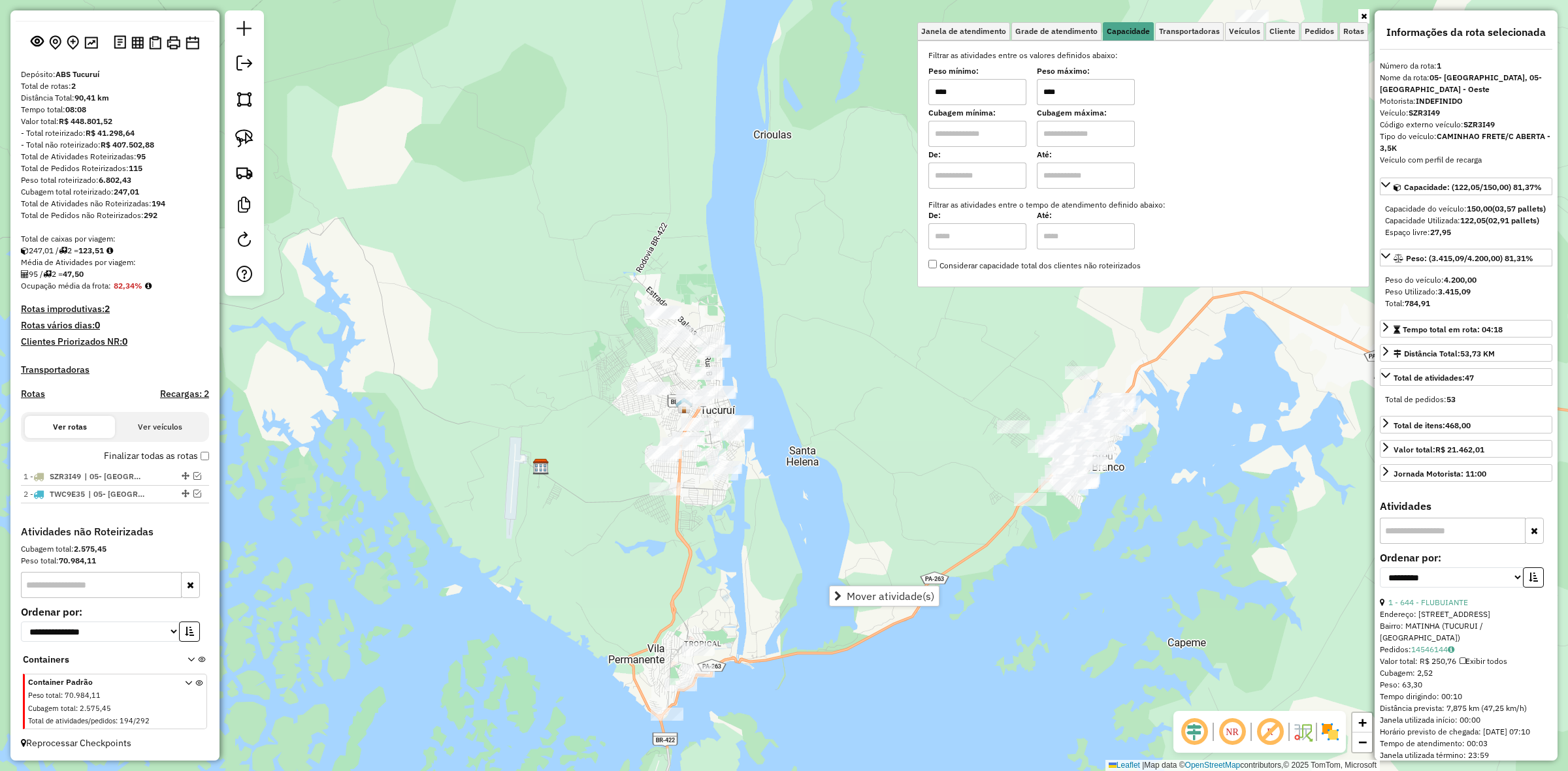
drag, startPoint x: 998, startPoint y: 464, endPoint x: 1141, endPoint y: 46, distance: 441.8
click at [1162, 1] on div "Janela de atendimento Grade de atendimento Capacidade Transportadoras Veículos …" at bounding box center [784, 385] width 1568 height 771
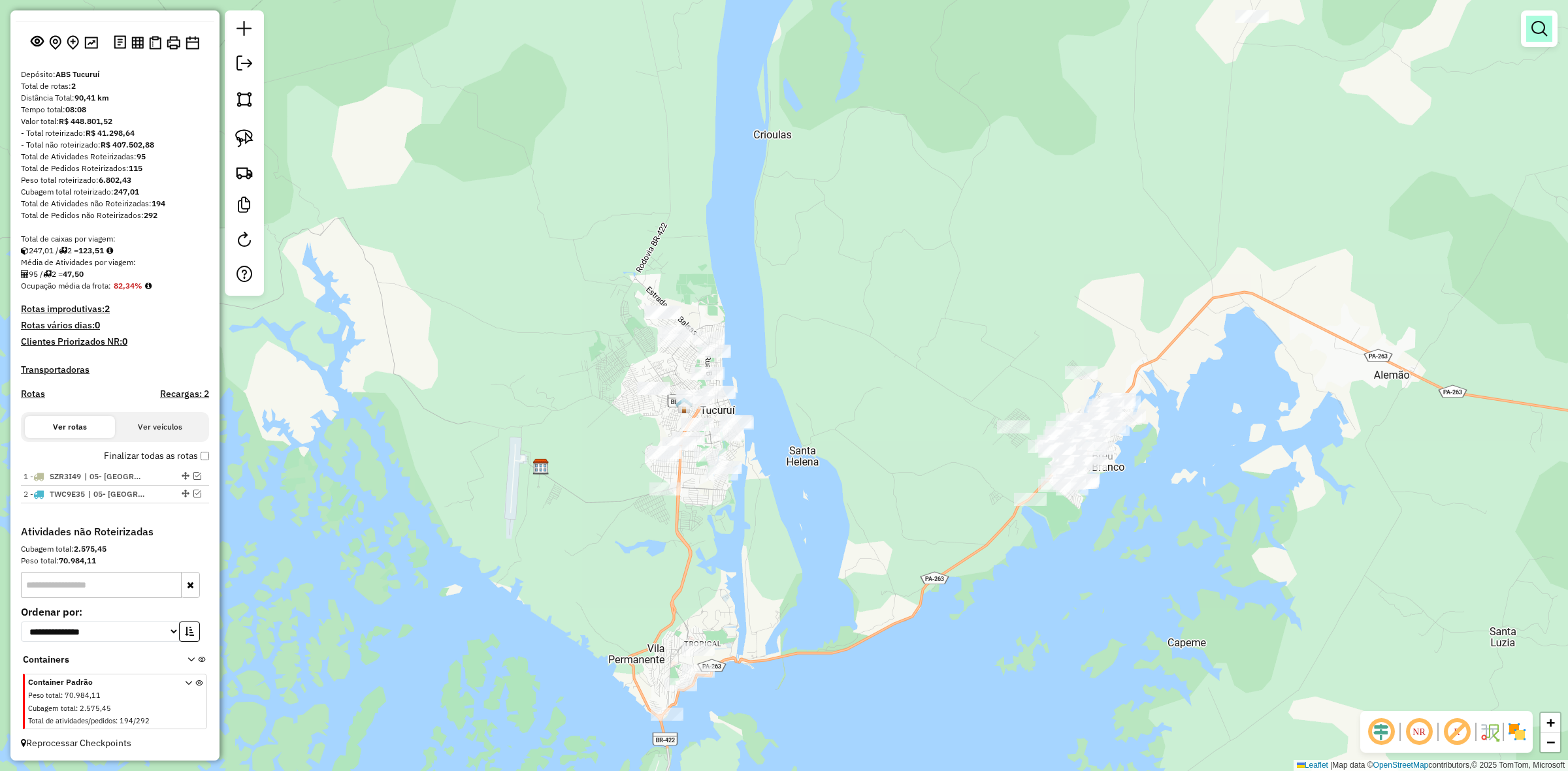
click at [1544, 17] on link at bounding box center [1540, 28] width 26 height 26
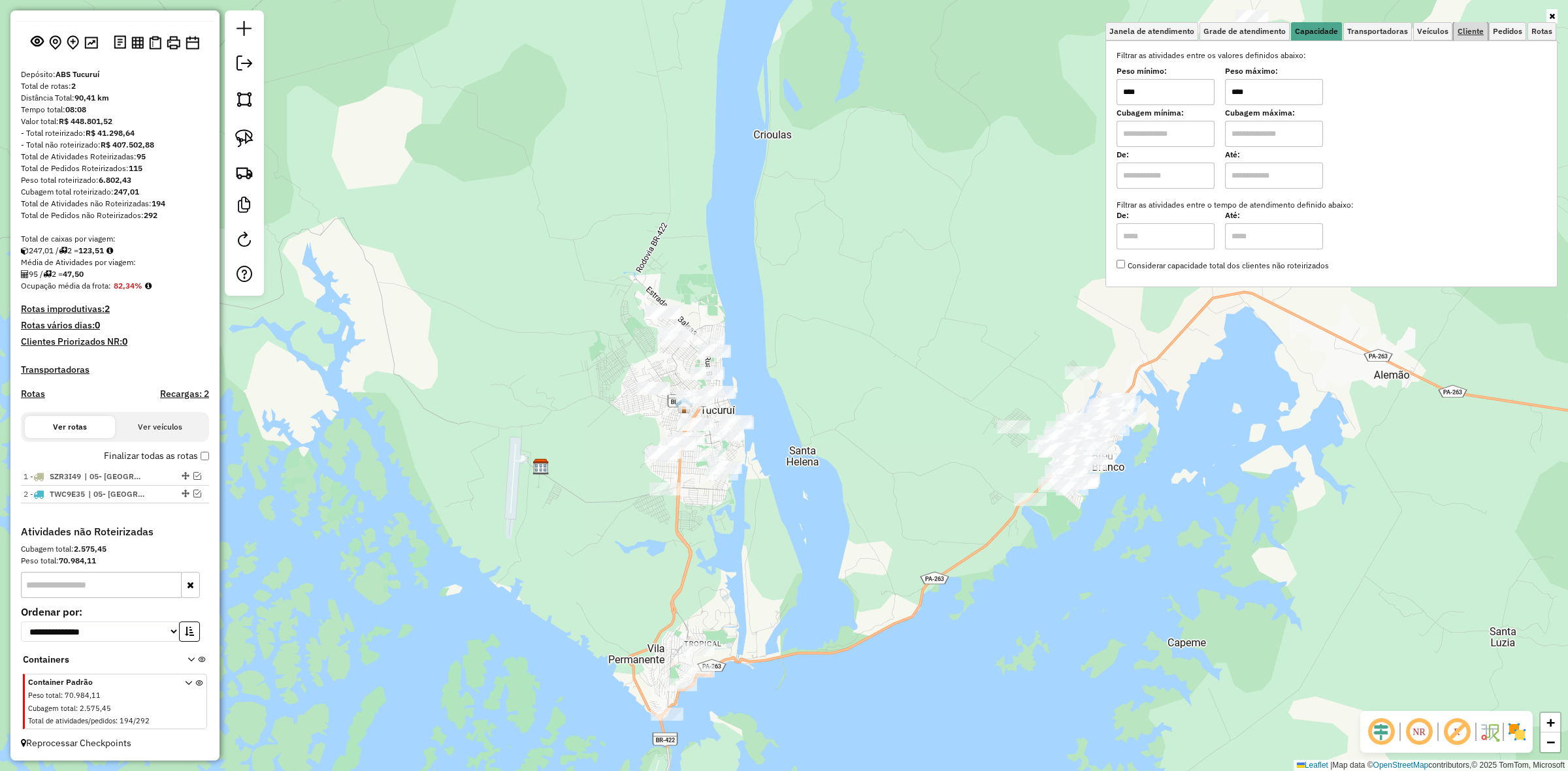
click at [1468, 29] on span "Cliente" at bounding box center [1471, 32] width 26 height 8
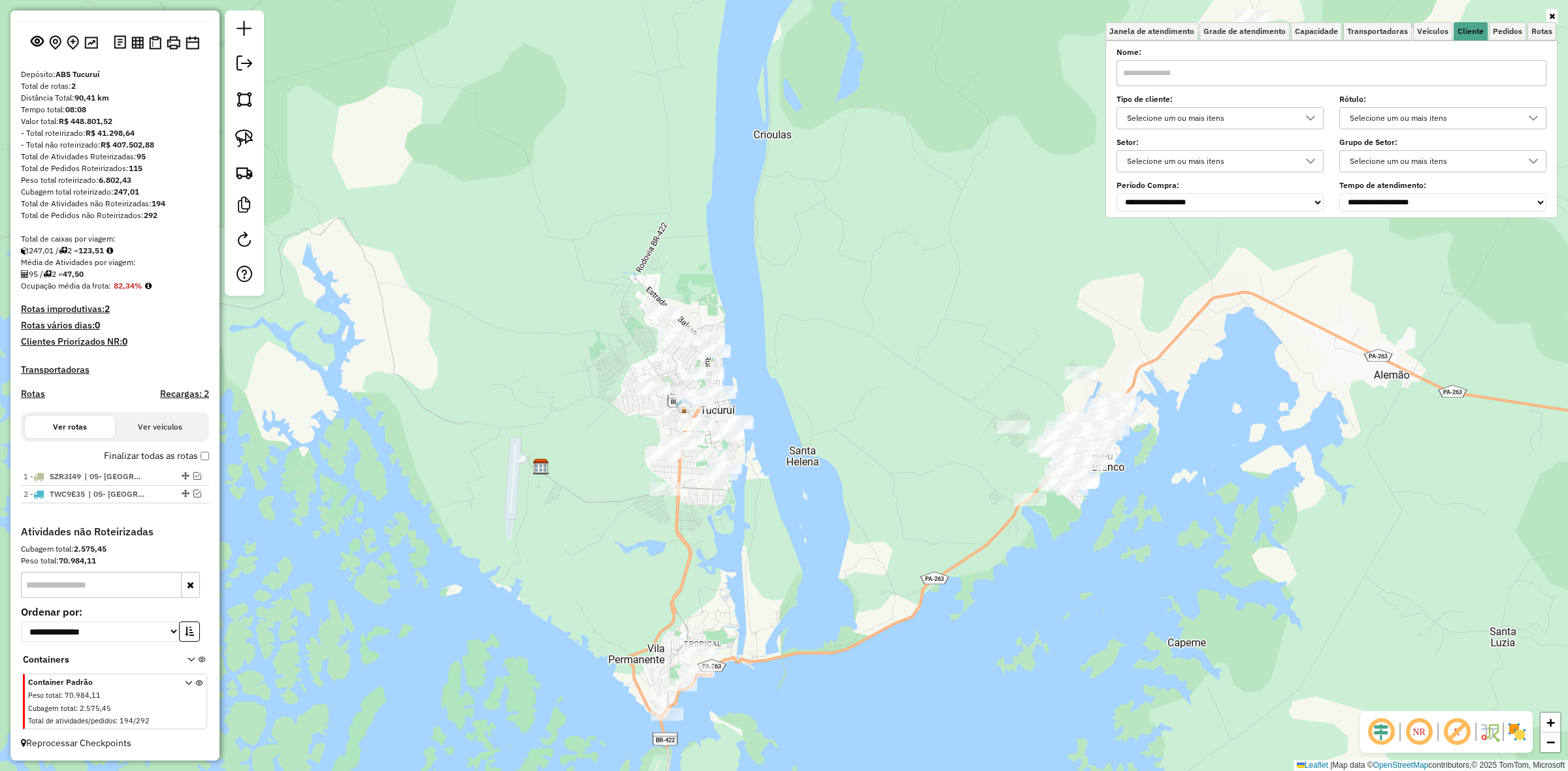
drag, startPoint x: 1325, startPoint y: 54, endPoint x: 1317, endPoint y: 55, distance: 8.1
click at [1324, 54] on label "Nome:" at bounding box center [1332, 52] width 430 height 12
click at [1297, 64] on input "text" at bounding box center [1332, 73] width 430 height 26
type input "***"
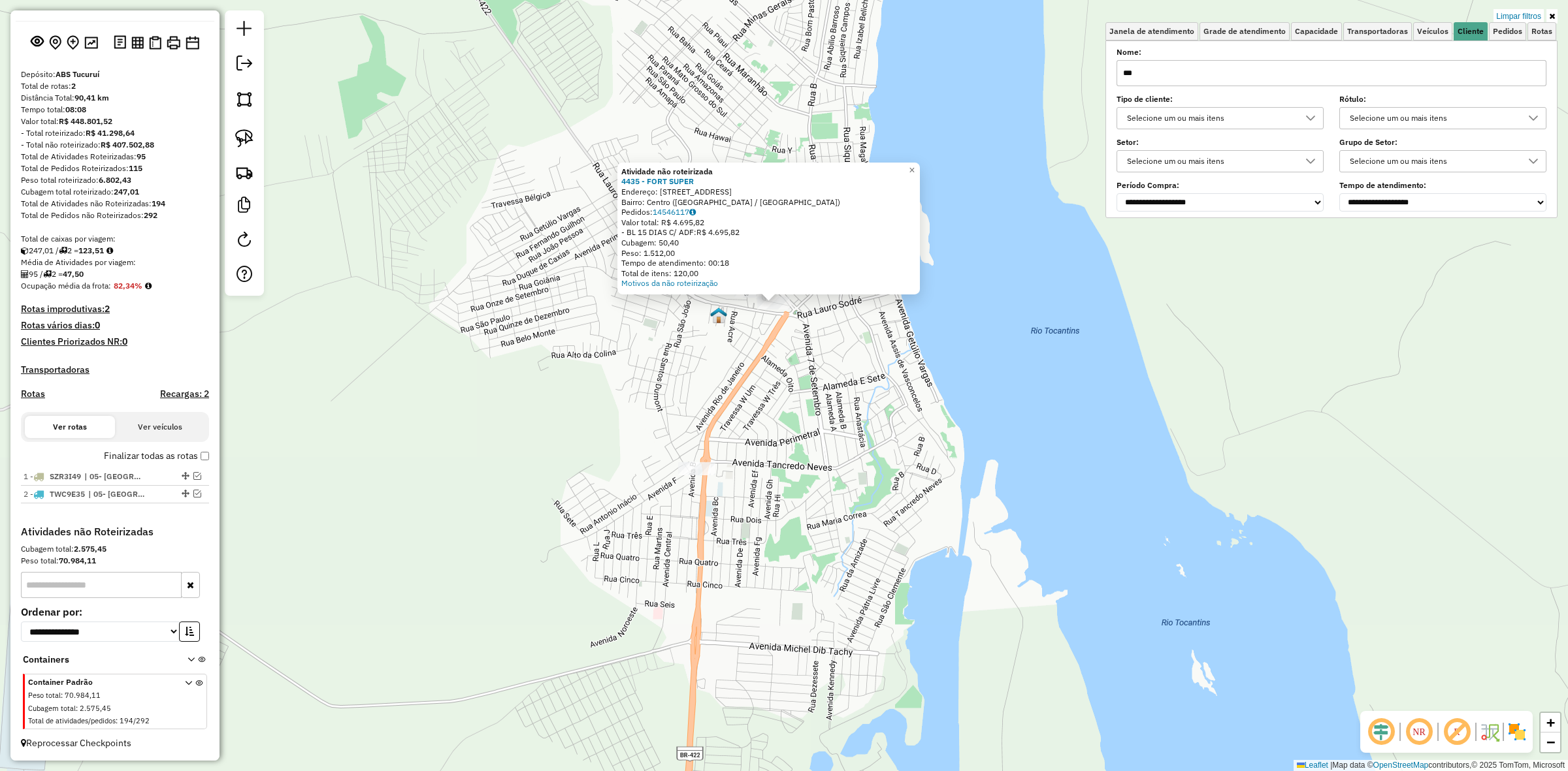
drag, startPoint x: 678, startPoint y: 477, endPoint x: 689, endPoint y: 465, distance: 16.3
click at [689, 465] on div "Atividade não roteirizada 4435 - FORT SUPER Endereço: Rua João, 70 Bairro: Cent…" at bounding box center [784, 385] width 1568 height 771
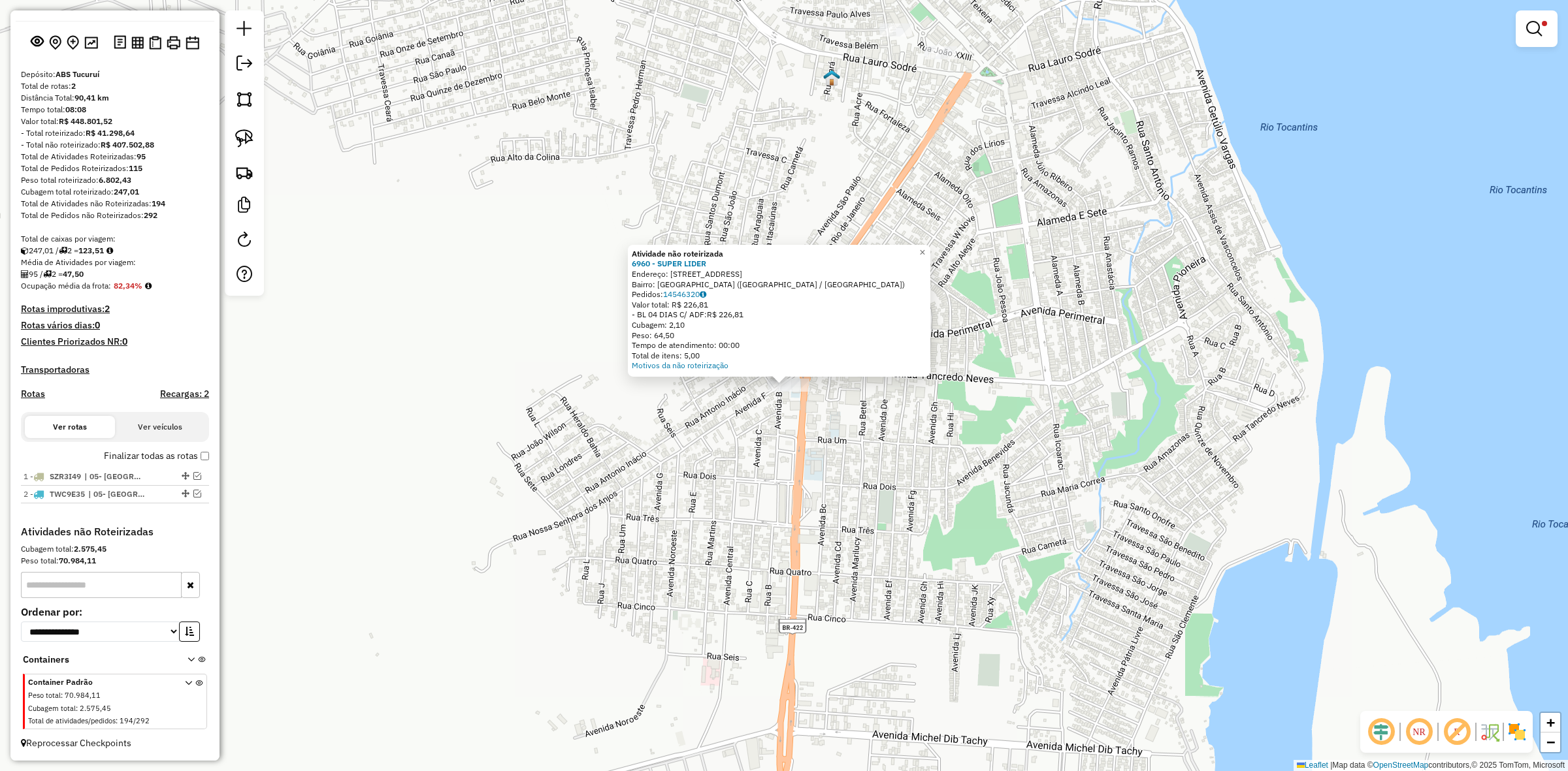
drag, startPoint x: 944, startPoint y: 435, endPoint x: 943, endPoint y: 216, distance: 219.0
click at [946, 435] on div "Atividade não roteirizada 6960 - SUPER LIDER Endereço: Avenida F, 81 Bairro: Sa…" at bounding box center [784, 385] width 1568 height 771
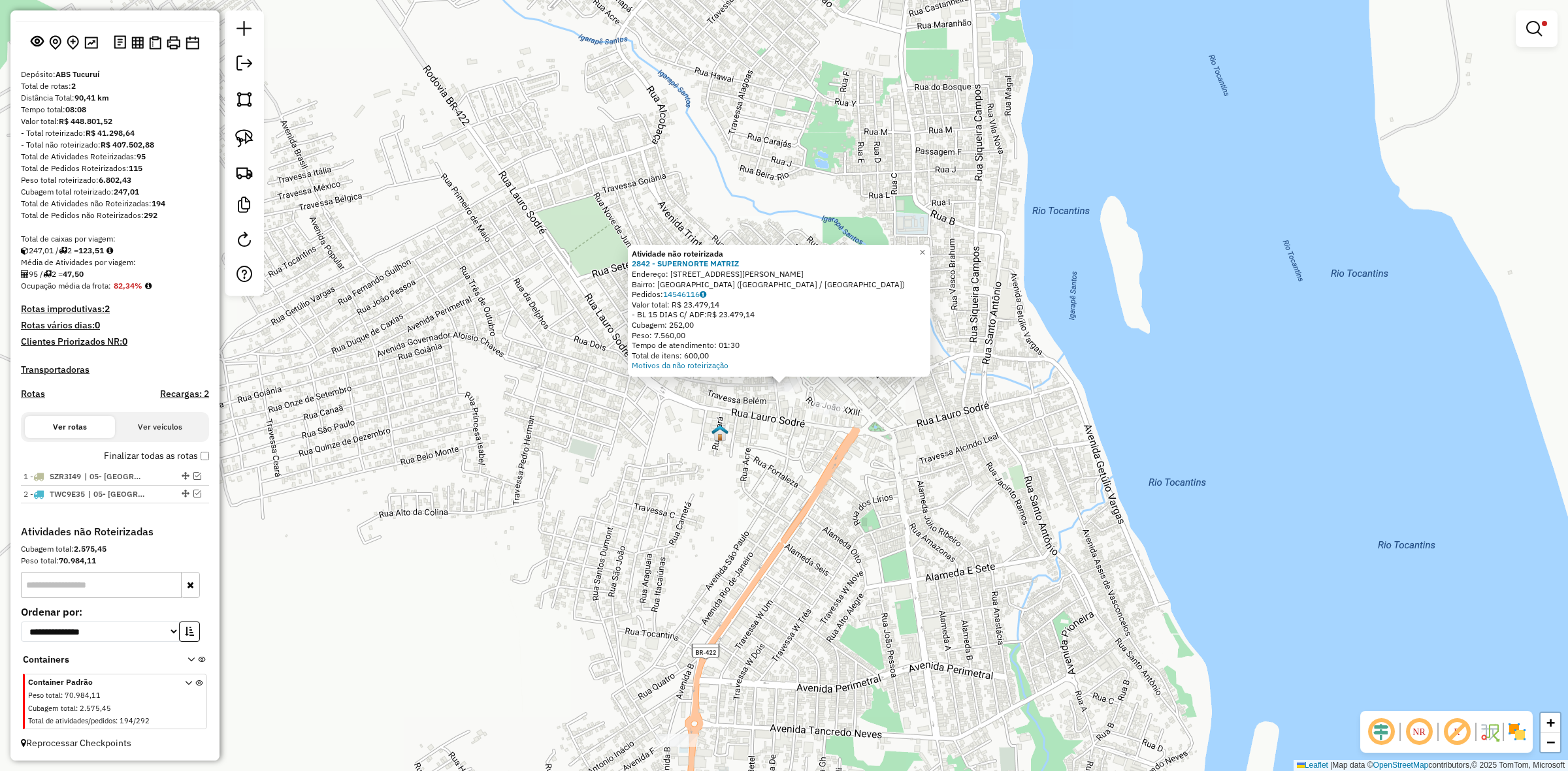
click at [776, 432] on div "Atividade não roteirizada 2842 - SUPERNORTE MATRIZ Endereço: Rua Lauro Sodré, 3…" at bounding box center [784, 385] width 1568 height 771
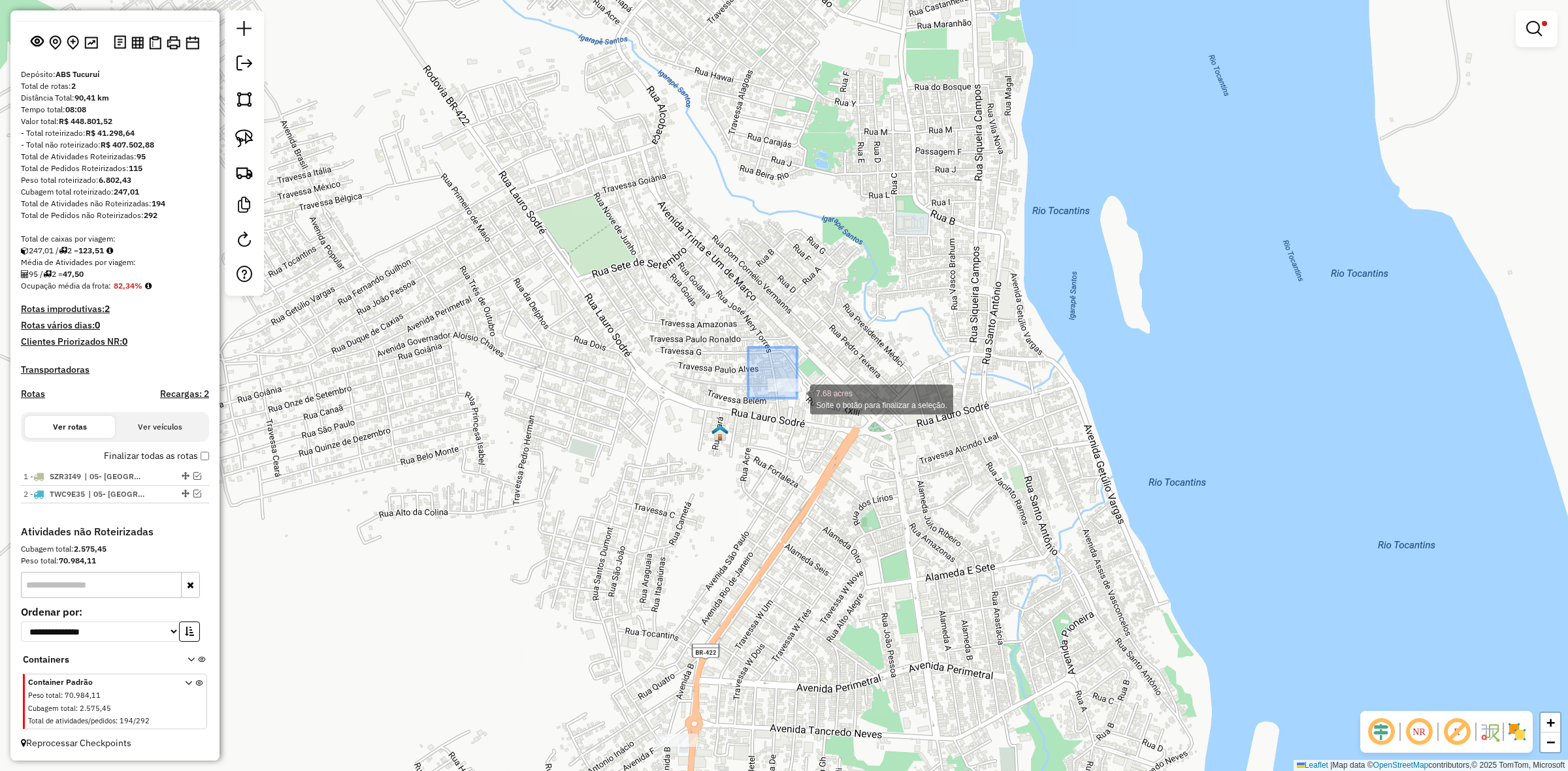
drag, startPoint x: 748, startPoint y: 361, endPoint x: 801, endPoint y: 400, distance: 65.8
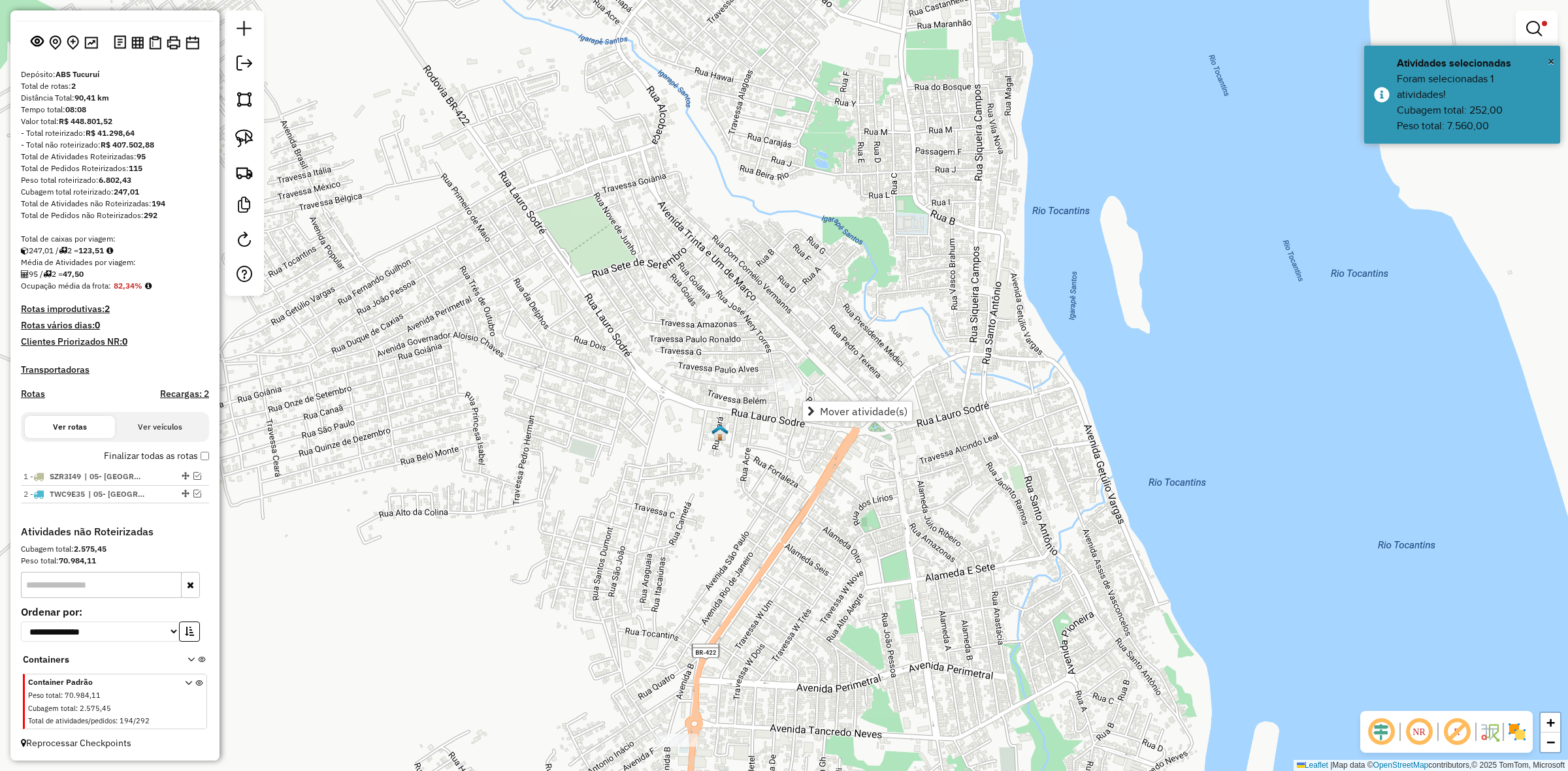
drag, startPoint x: 985, startPoint y: 362, endPoint x: 960, endPoint y: 374, distance: 27.7
click at [986, 362] on div "Limpar filtros Janela de atendimento Grade de atendimento Capacidade Transporta…" at bounding box center [784, 385] width 1568 height 771
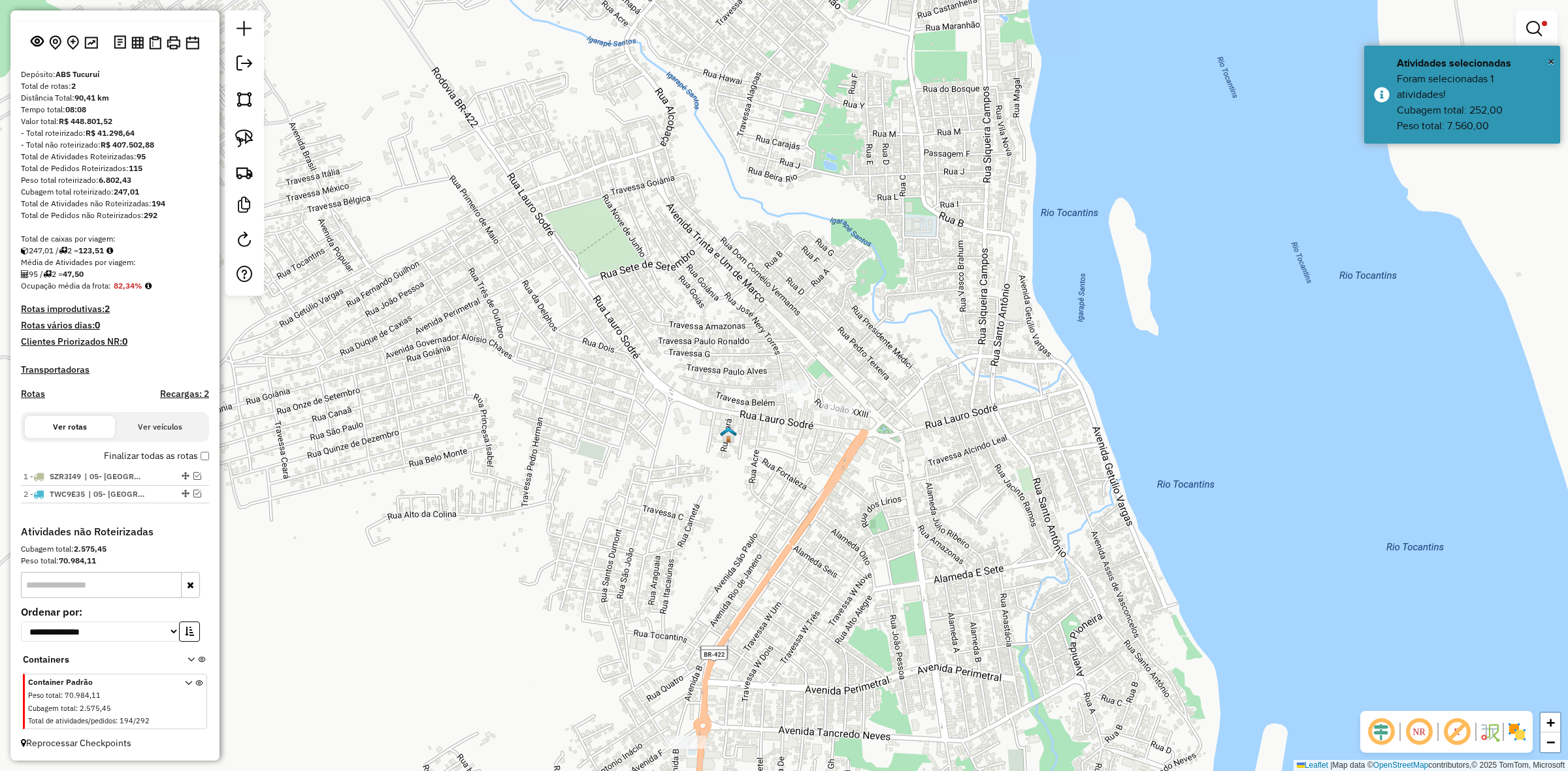
click at [831, 400] on div "Limpar filtros Janela de atendimento Grade de atendimento Capacidade Transporta…" at bounding box center [784, 385] width 1568 height 771
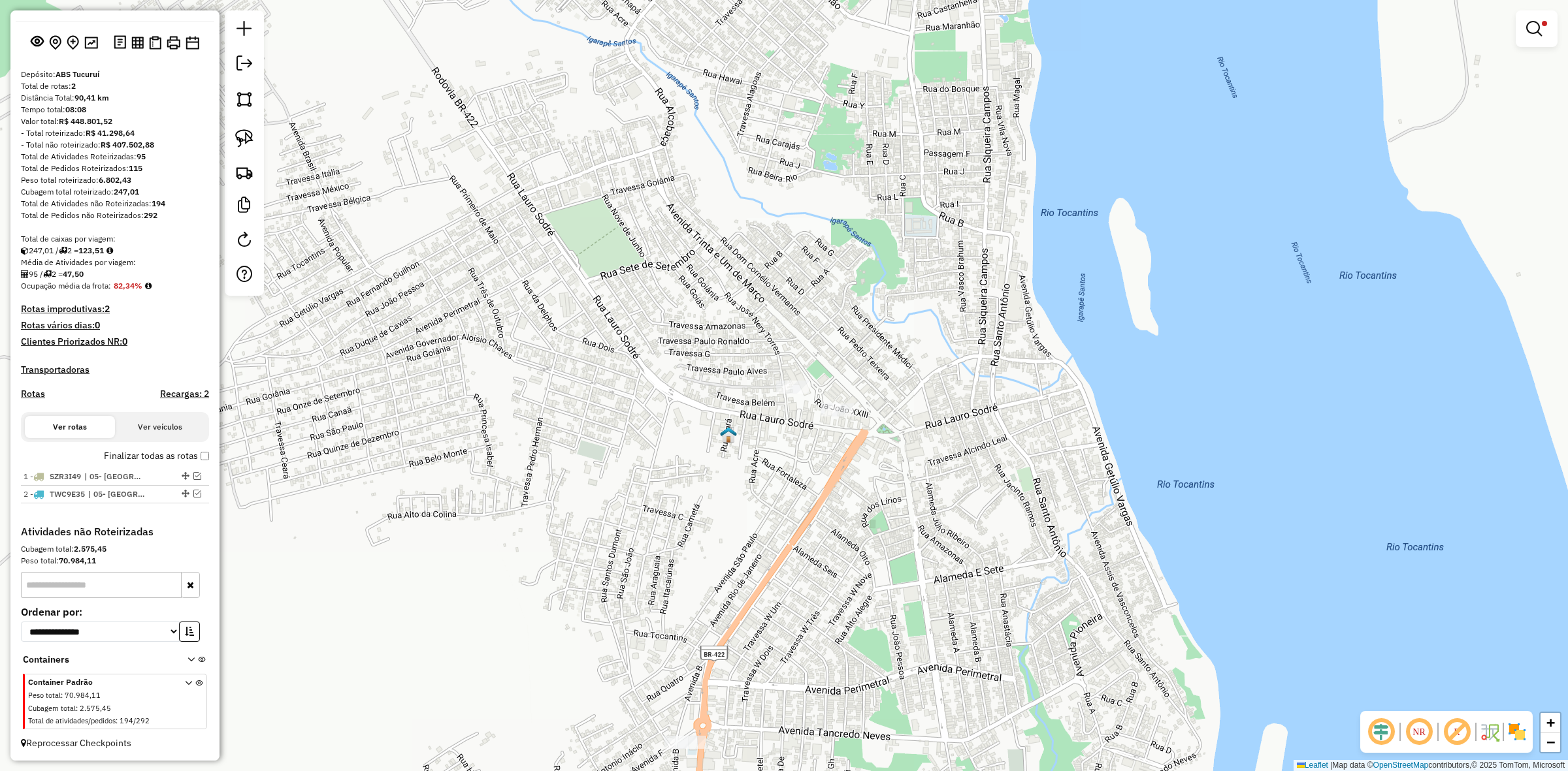
click at [835, 417] on div at bounding box center [838, 410] width 32 height 13
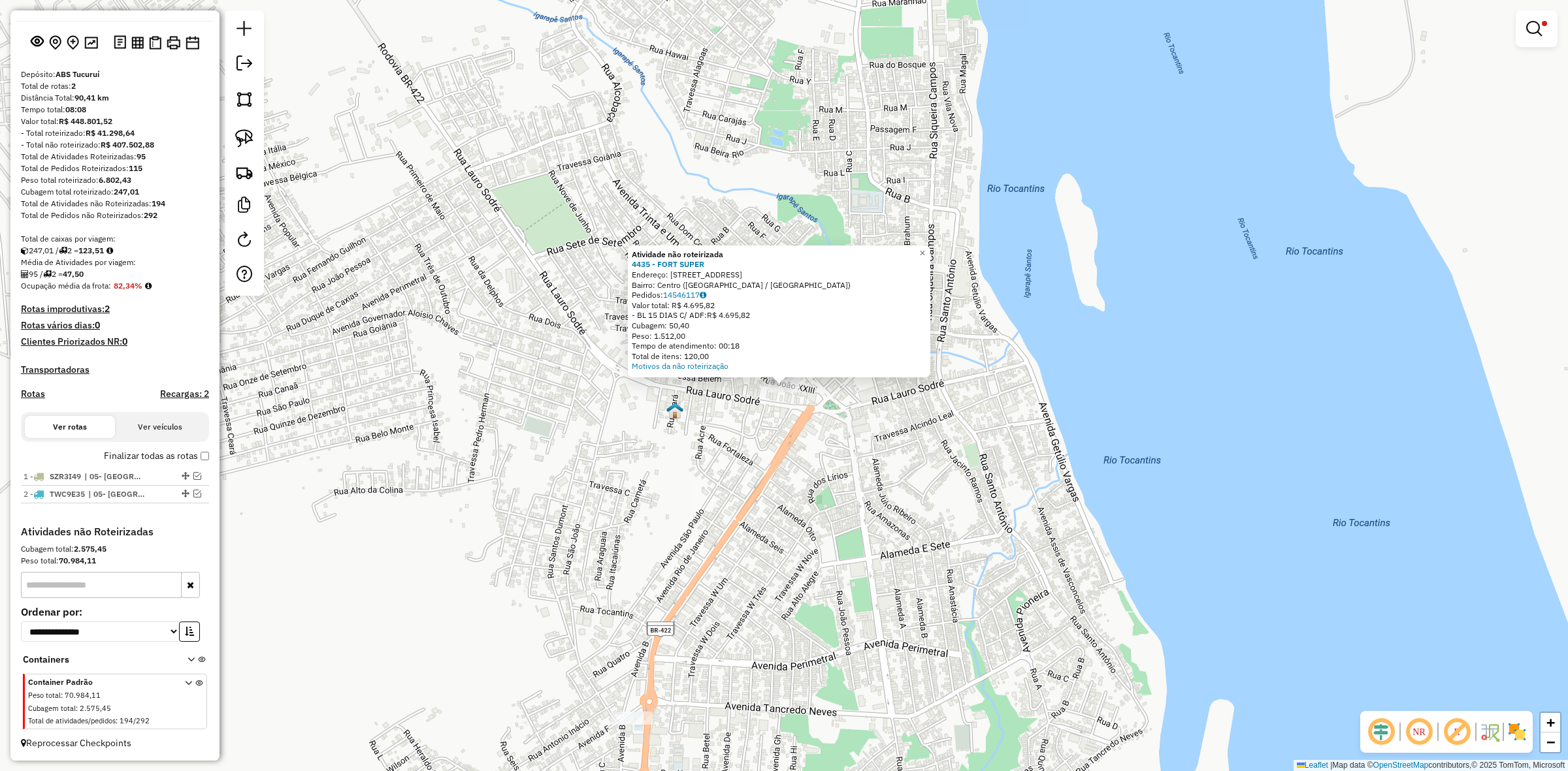
click at [843, 409] on div "Atividade não roteirizada 4435 - FORT SUPER Endereço: Rua João, 70 Bairro: Cent…" at bounding box center [784, 385] width 1568 height 771
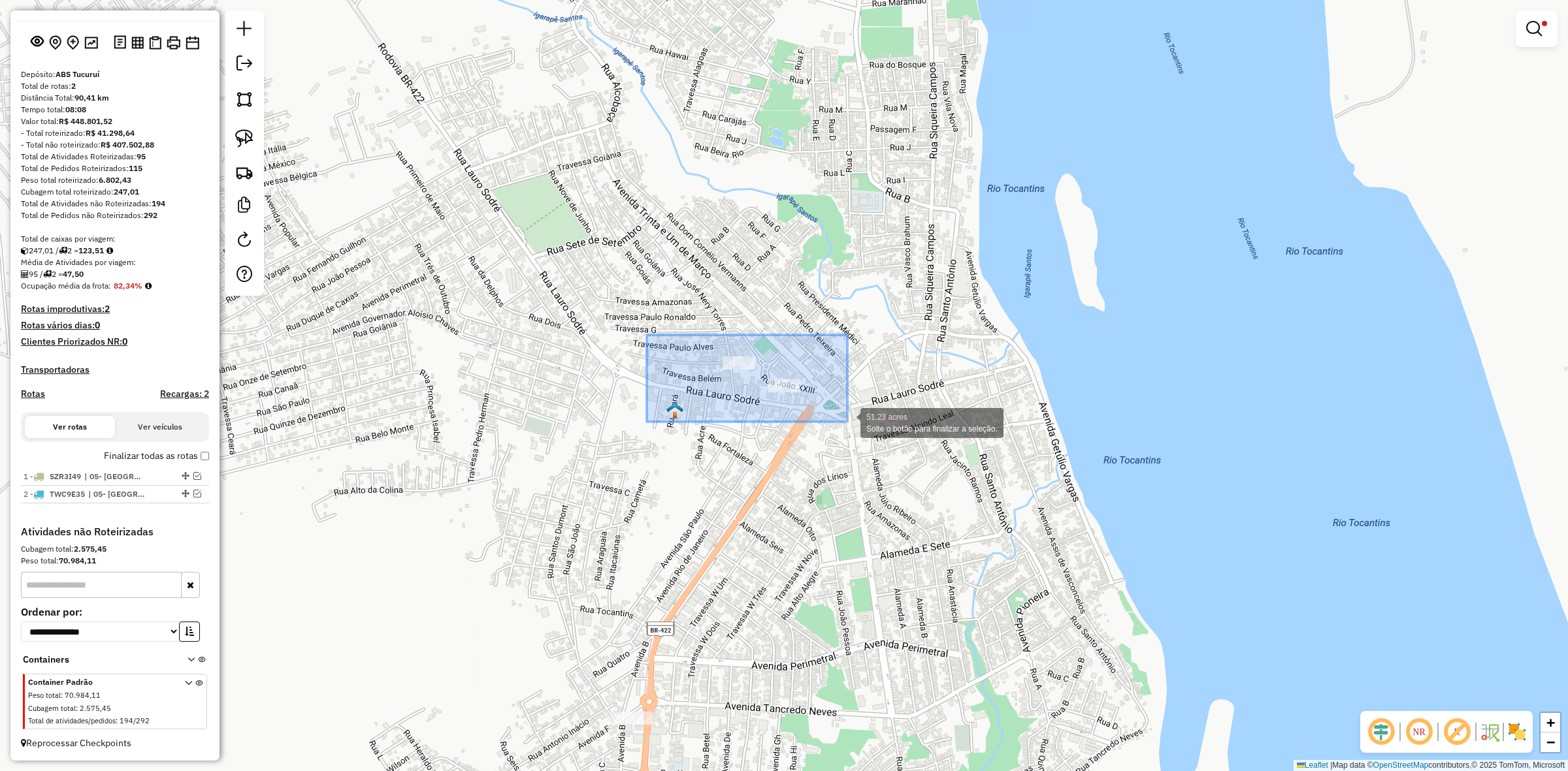
drag, startPoint x: 647, startPoint y: 335, endPoint x: 890, endPoint y: 448, distance: 268.0
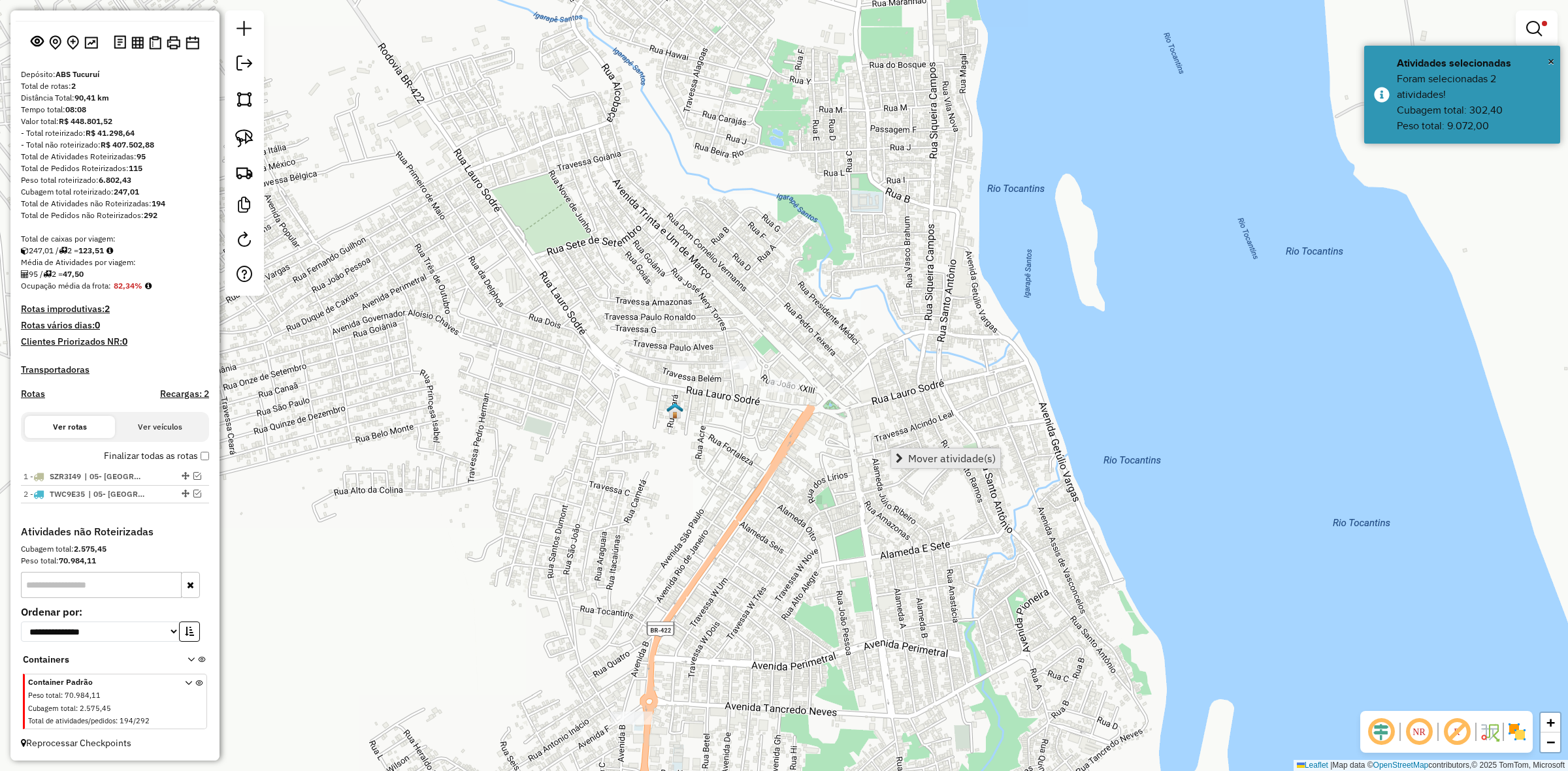
click at [956, 457] on span "Mover atividade(s)" at bounding box center [952, 458] width 88 height 11
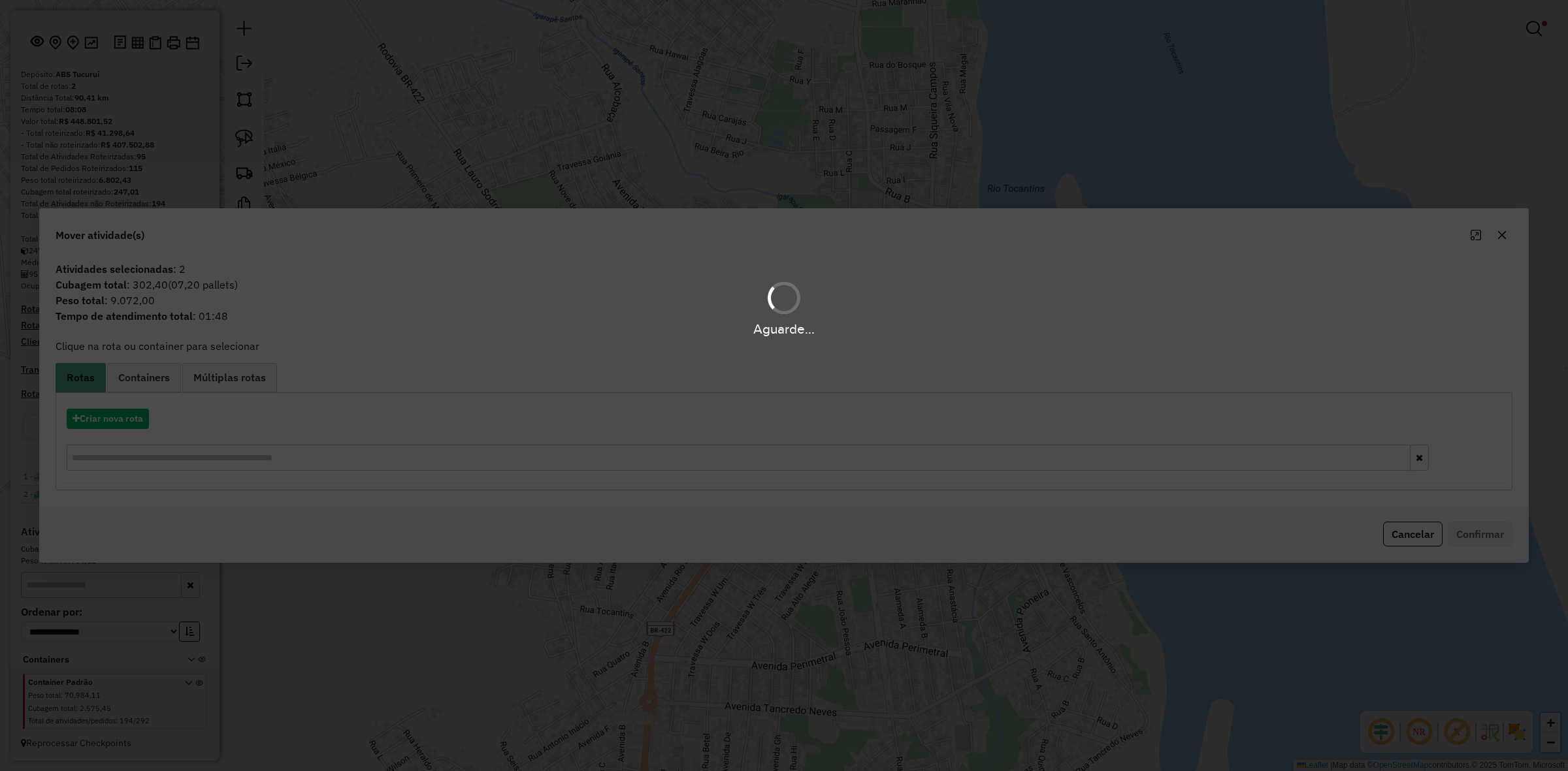
click at [122, 420] on div "Aguarde..." at bounding box center [784, 385] width 1568 height 771
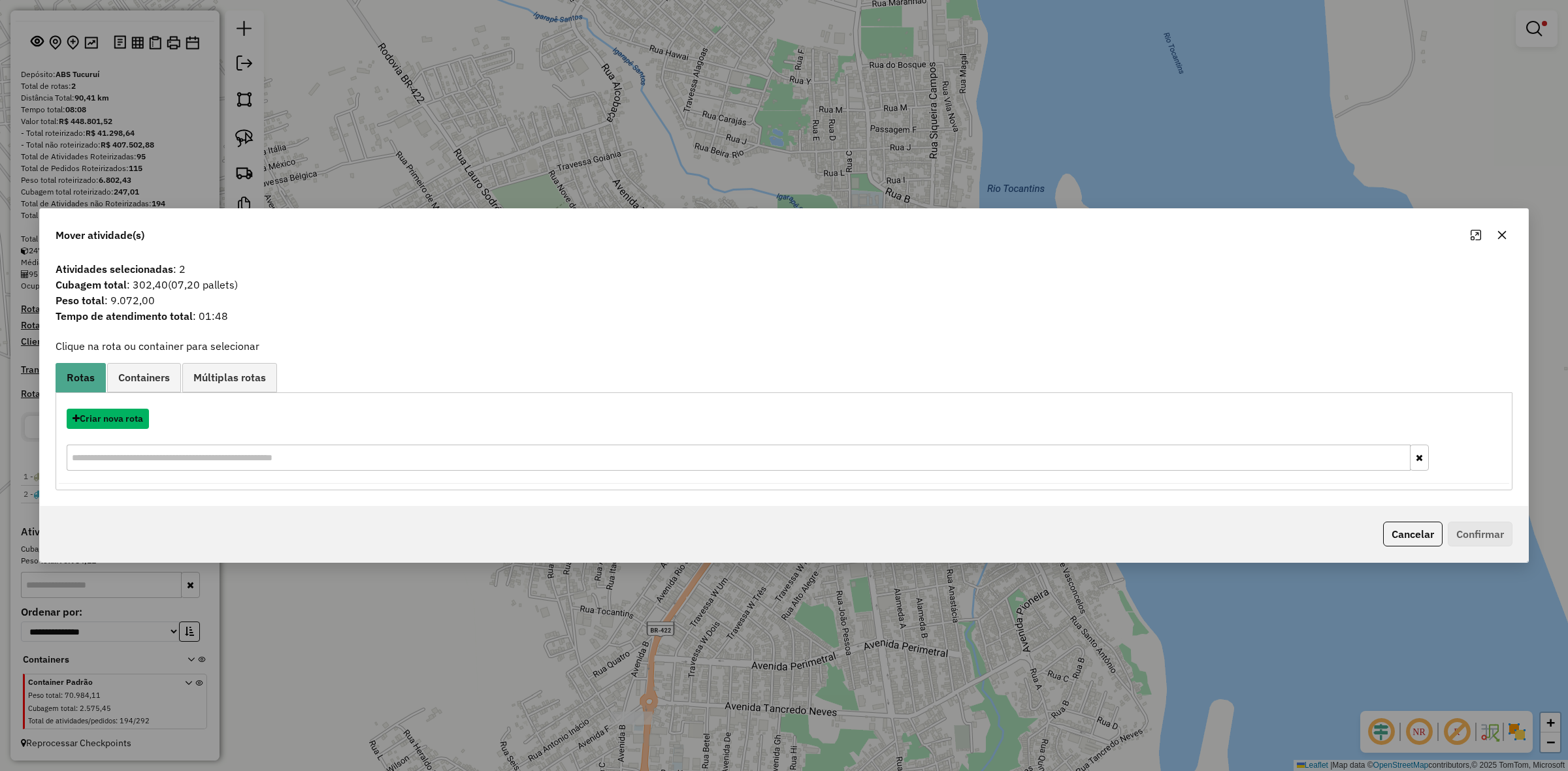
click at [122, 420] on button "Criar nova rota" at bounding box center [108, 418] width 83 height 20
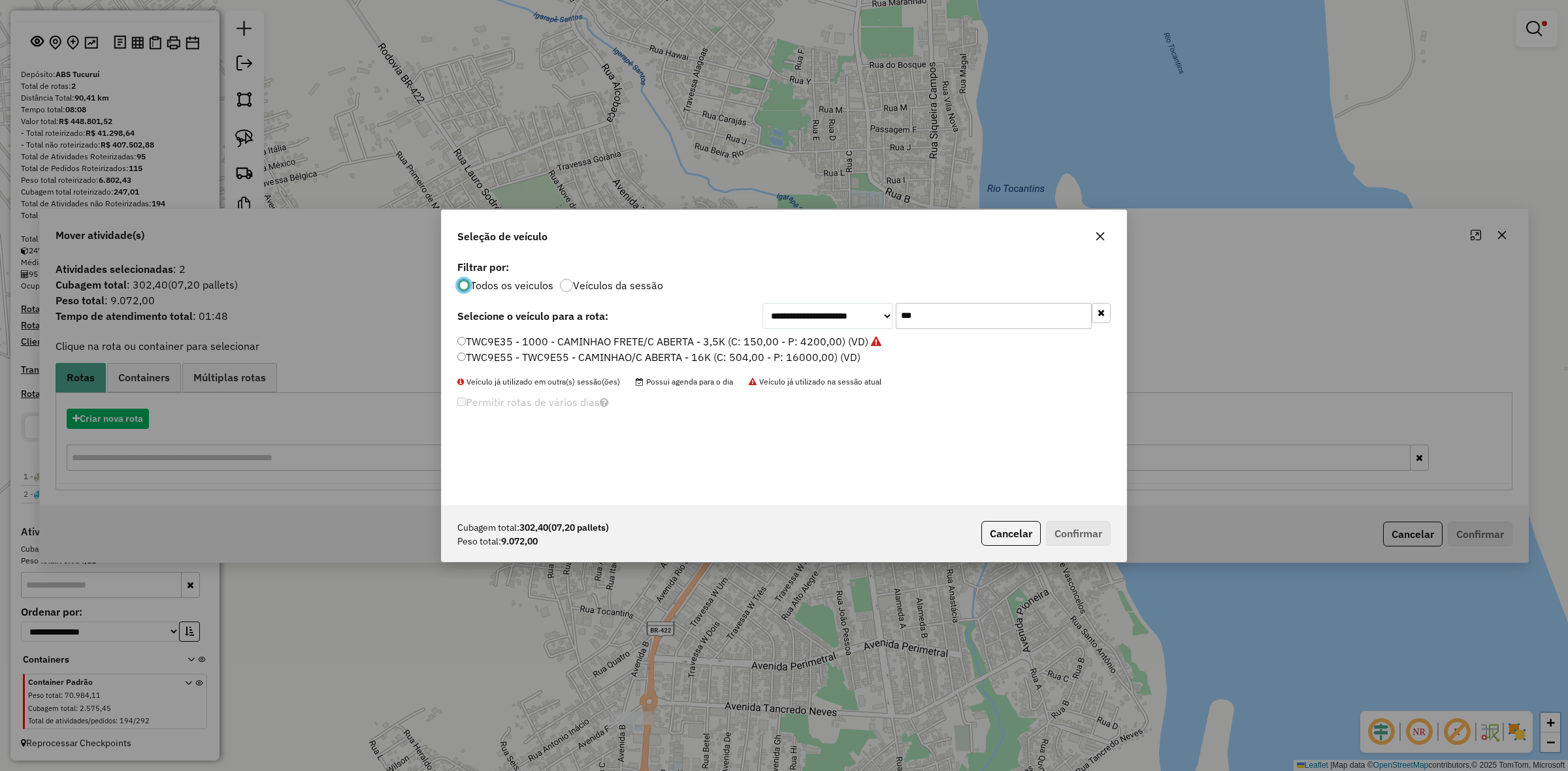
scroll to position [6, 4]
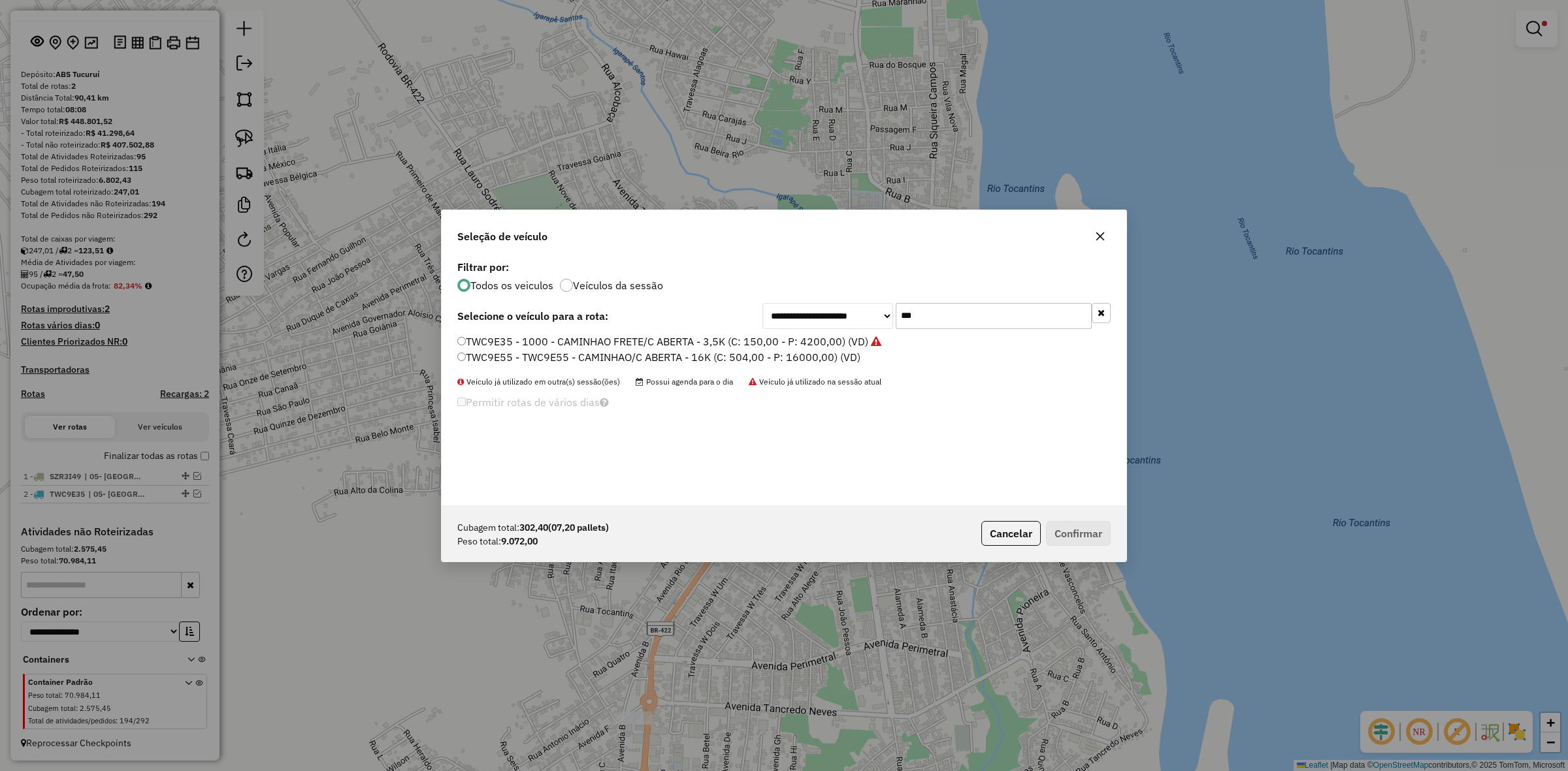
click at [922, 307] on input "***" at bounding box center [994, 316] width 196 height 26
type input "***"
click at [550, 351] on label "SZN4H29 - SZN4H29 - CAMINHAO FRETE/C ABERTA - 4800 (C: 180,00 - P: 4800,00) (VD)" at bounding box center [674, 357] width 433 height 15
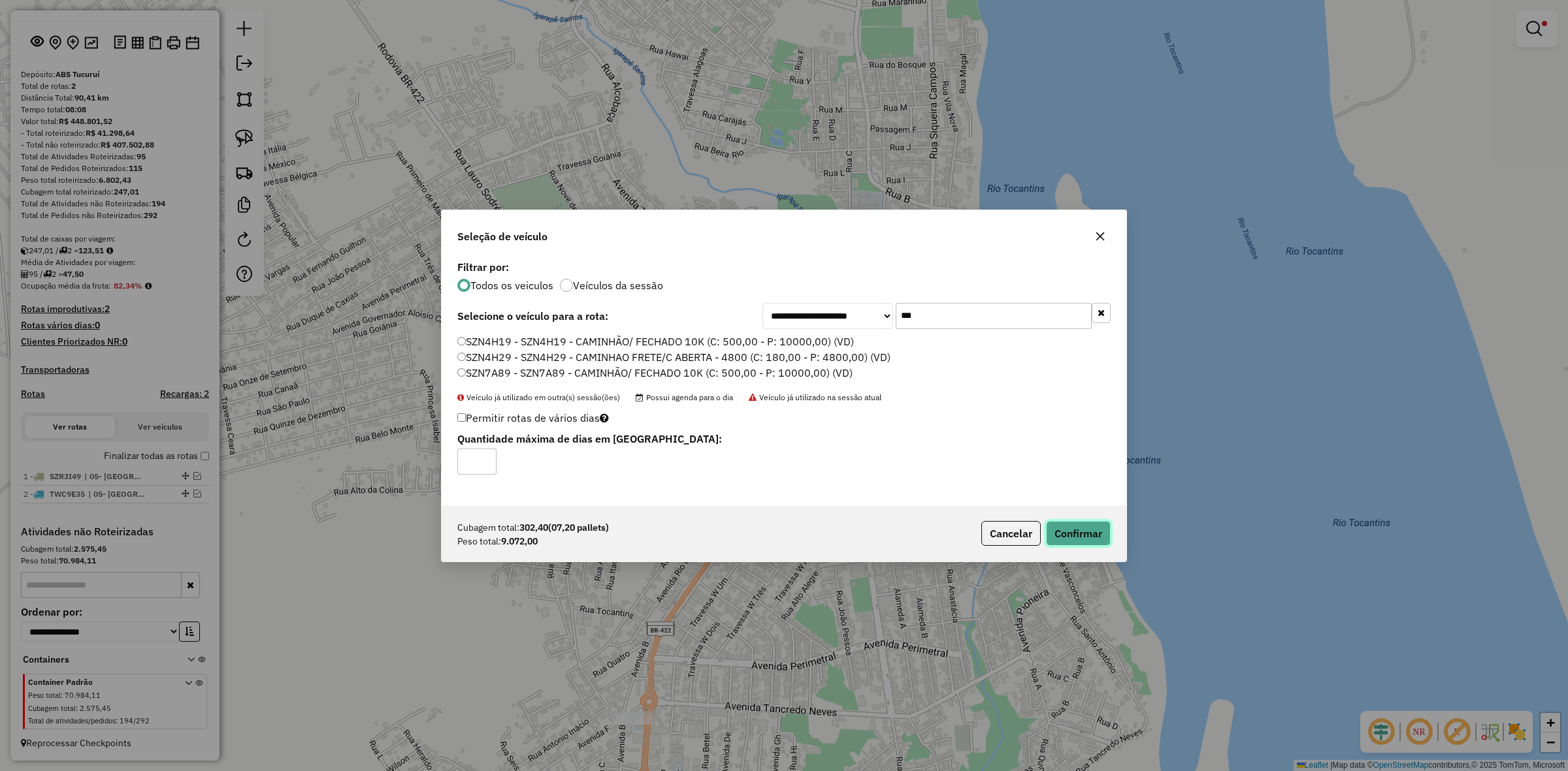
click at [1098, 533] on button "Confirmar" at bounding box center [1079, 533] width 65 height 25
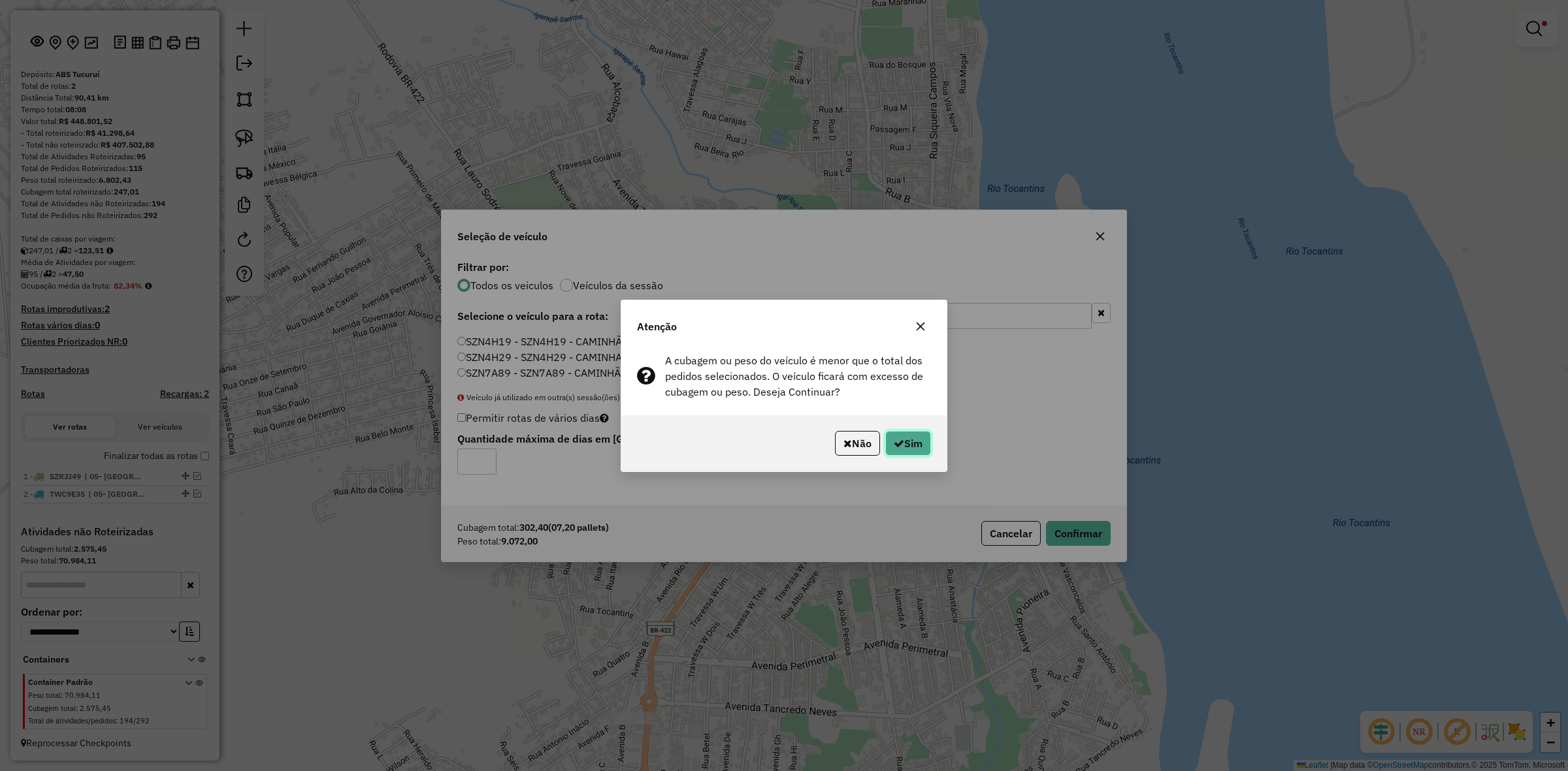
click at [900, 442] on button "Sim" at bounding box center [909, 443] width 45 height 25
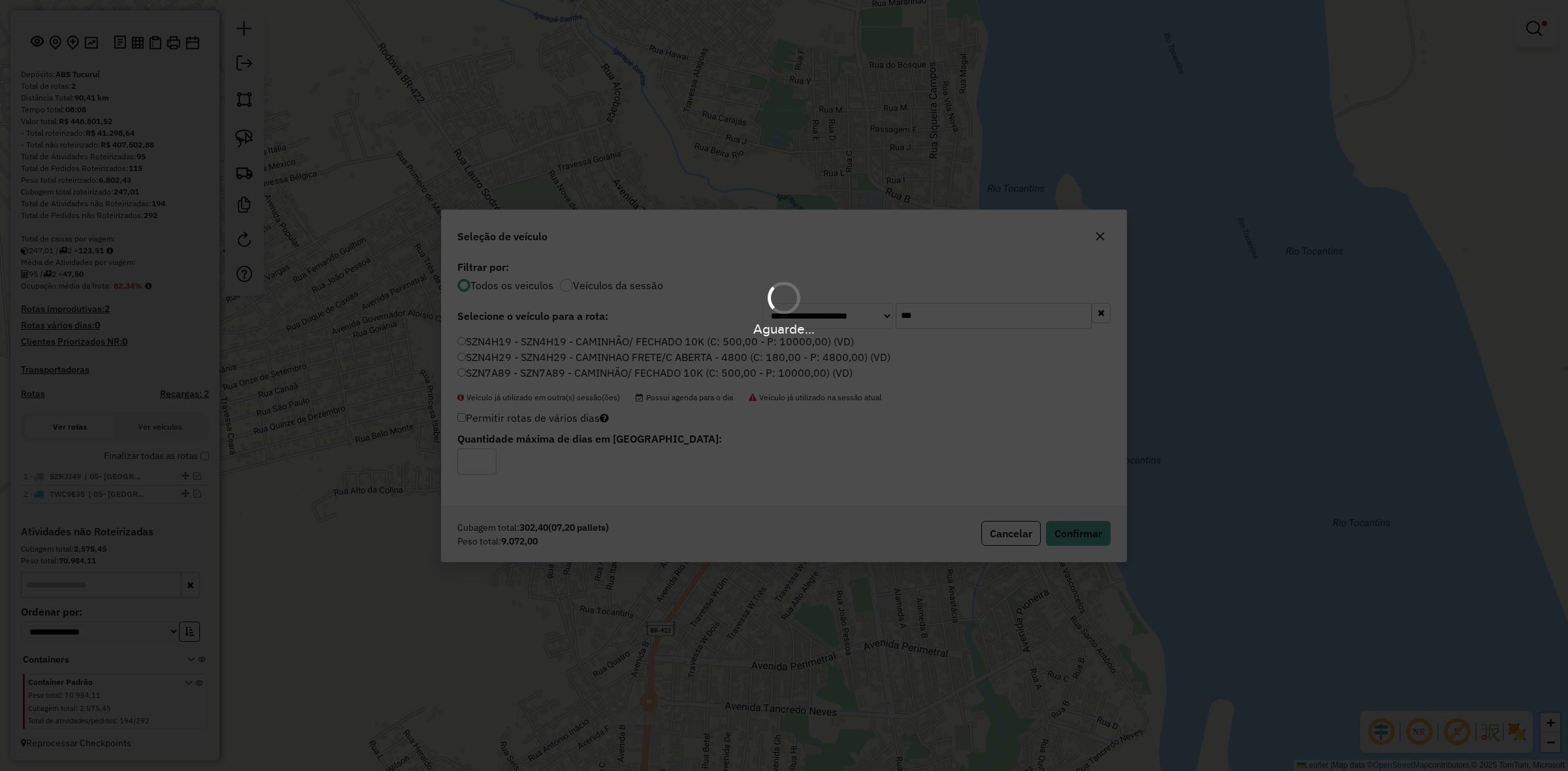
scroll to position [119, 0]
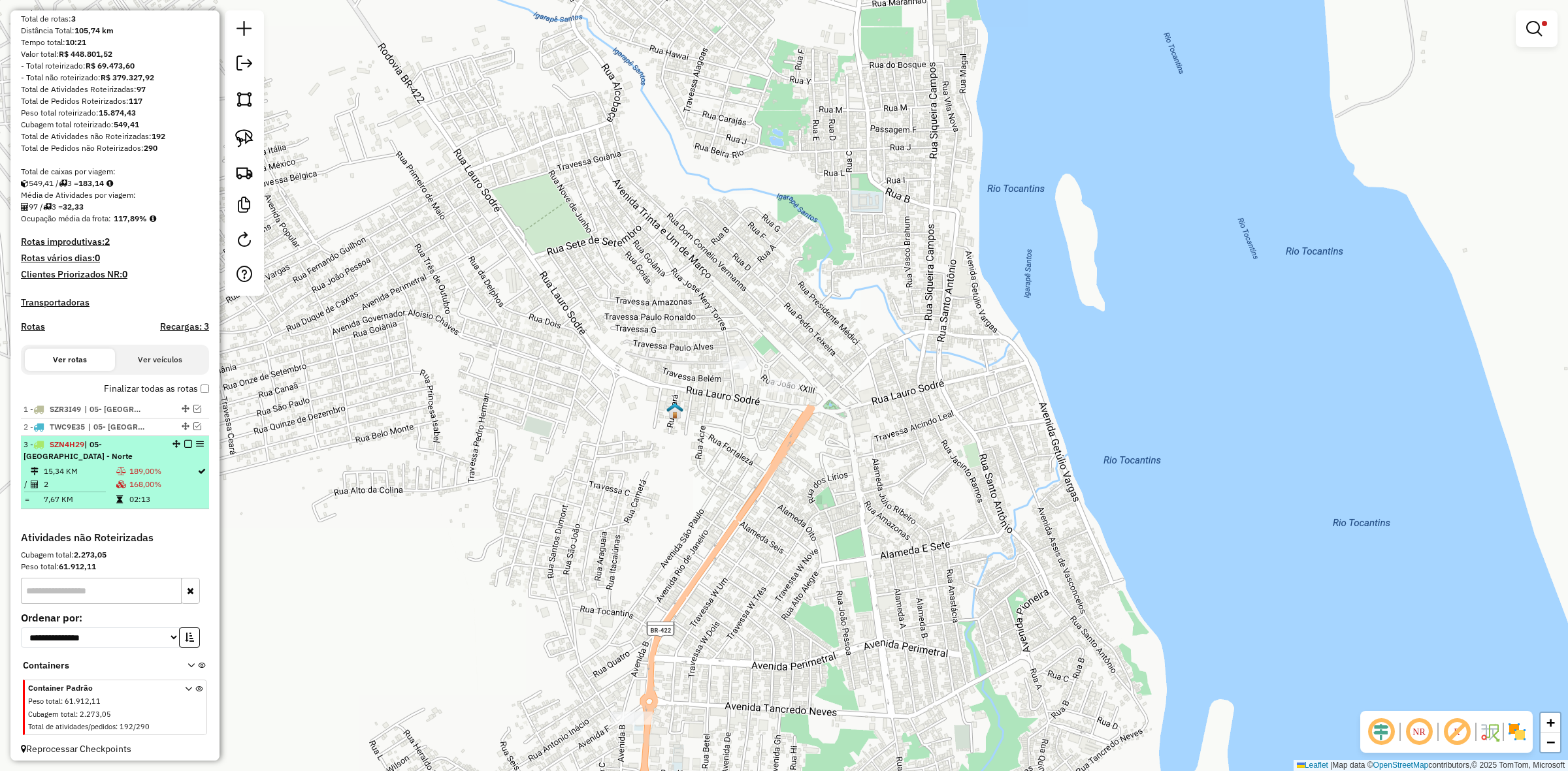
click at [184, 448] on em at bounding box center [188, 444] width 8 height 8
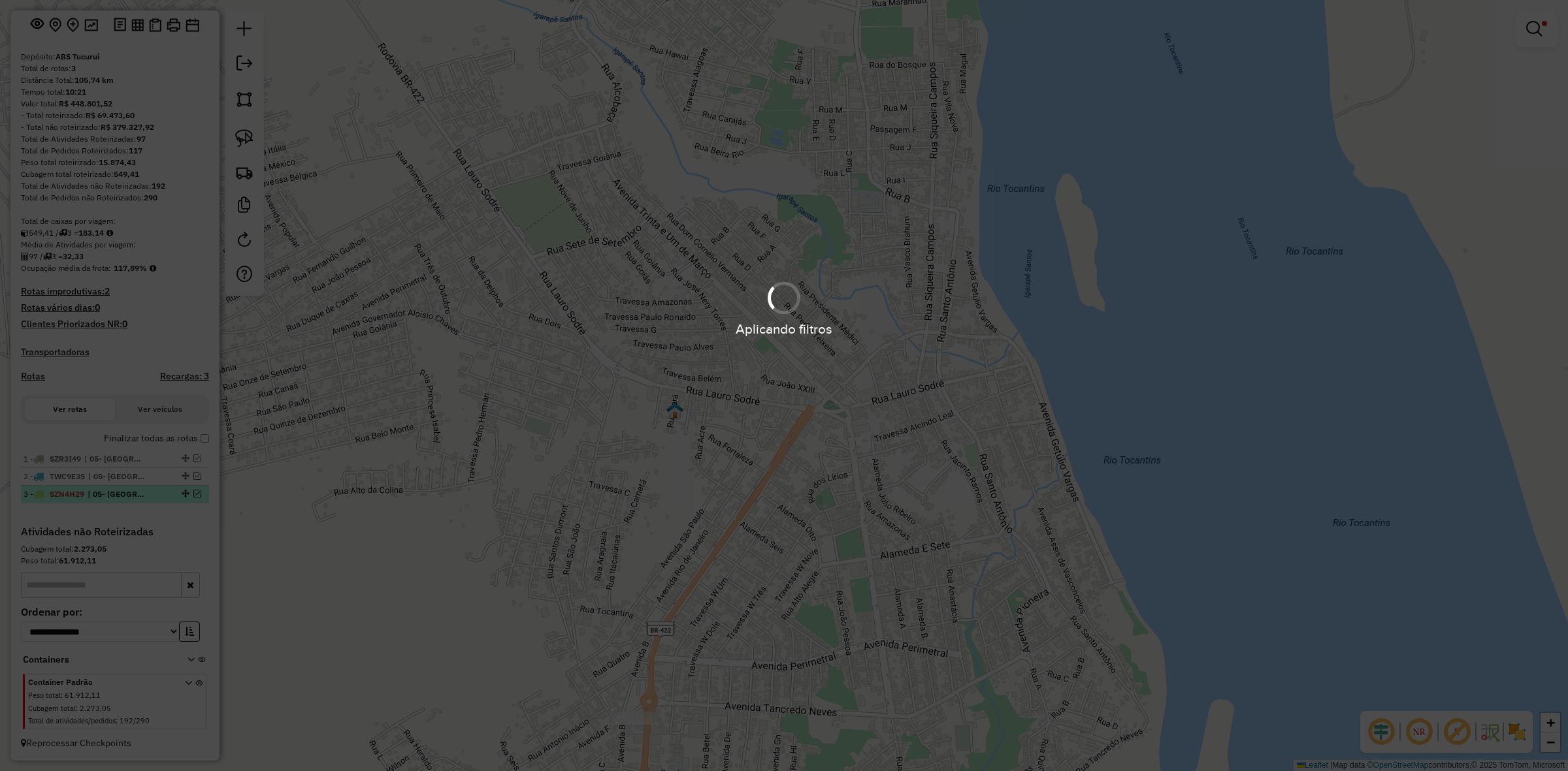
scroll to position [83, 0]
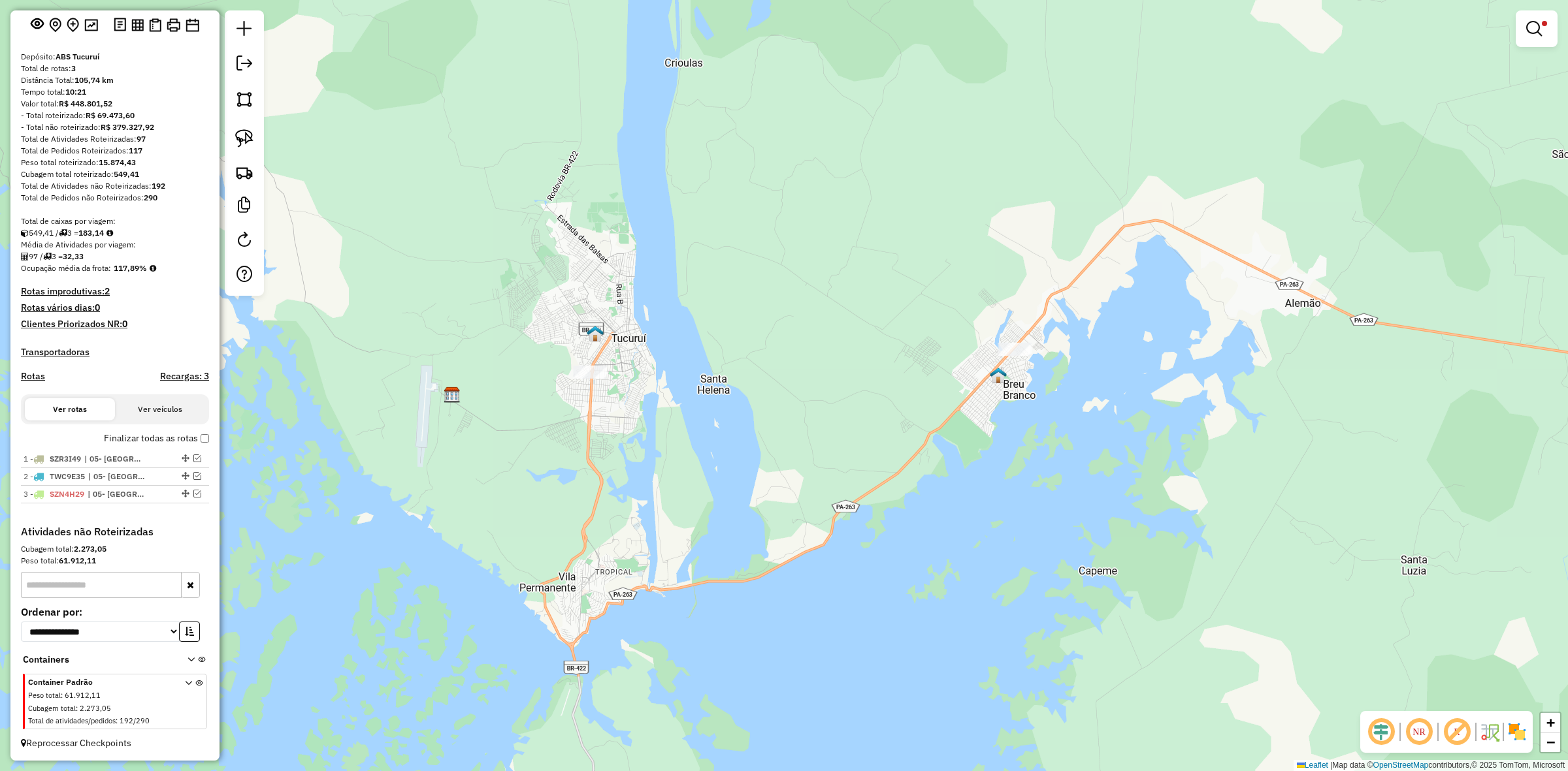
drag, startPoint x: 1546, startPoint y: 29, endPoint x: 1508, endPoint y: 26, distance: 38.1
click at [1546, 29] on link at bounding box center [1536, 28] width 32 height 26
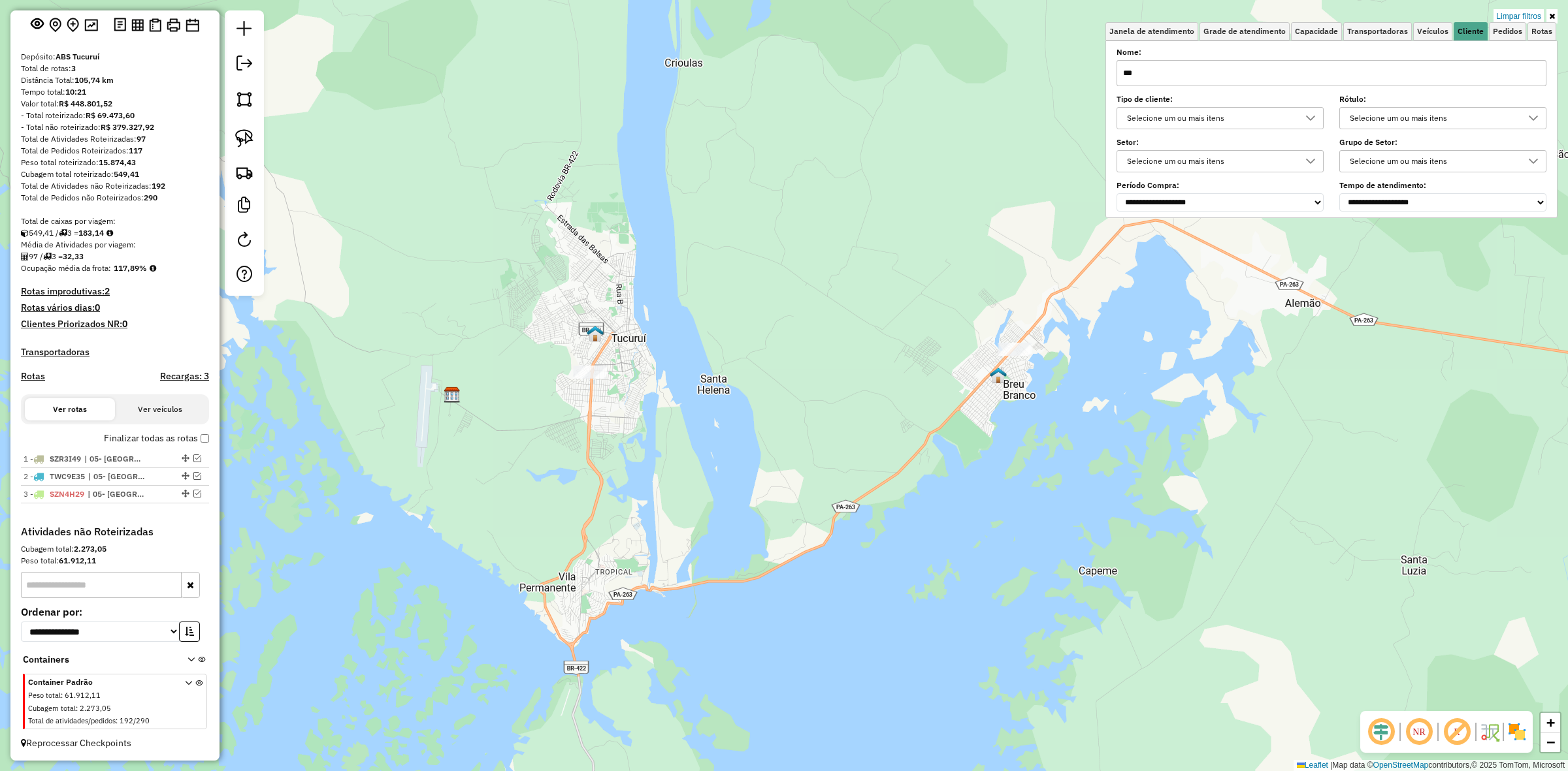
click at [1215, 96] on label "Tipo de cliente:" at bounding box center [1220, 99] width 207 height 12
click at [1158, 80] on input "***" at bounding box center [1332, 73] width 430 height 26
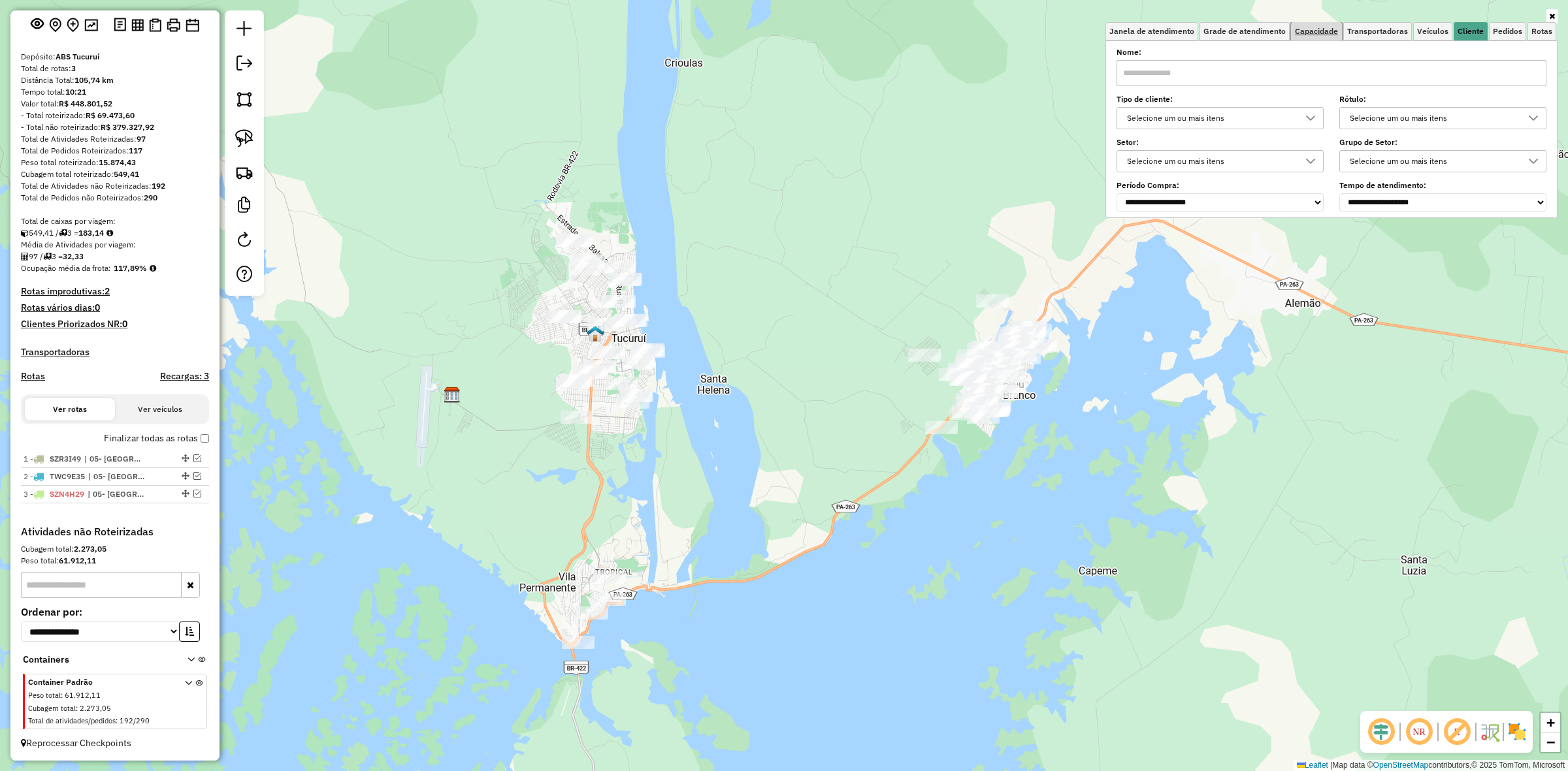
click at [1334, 30] on span "Capacidade" at bounding box center [1317, 32] width 43 height 8
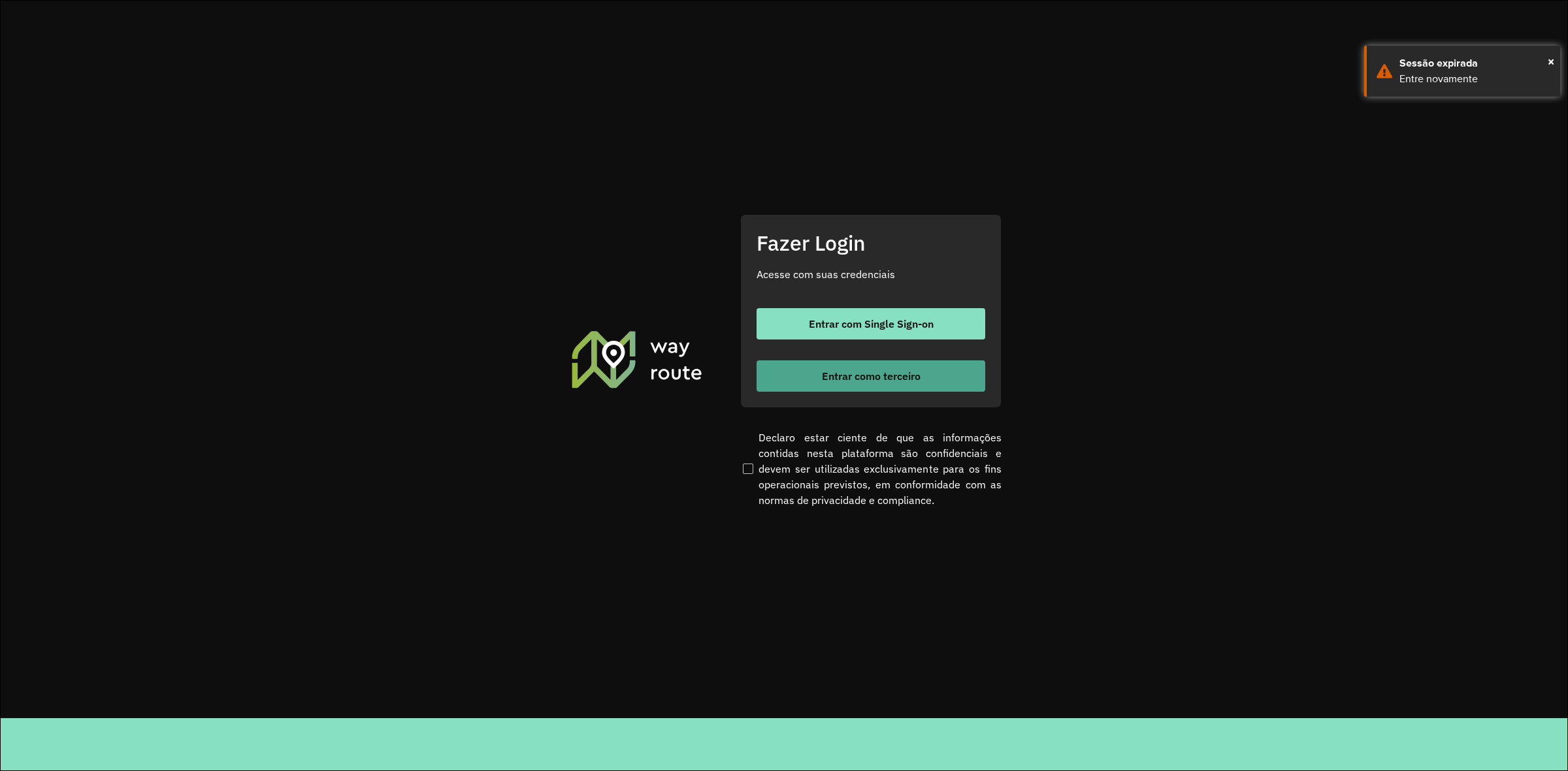
click at [930, 364] on button "Entrar como terceiro" at bounding box center [871, 376] width 229 height 32
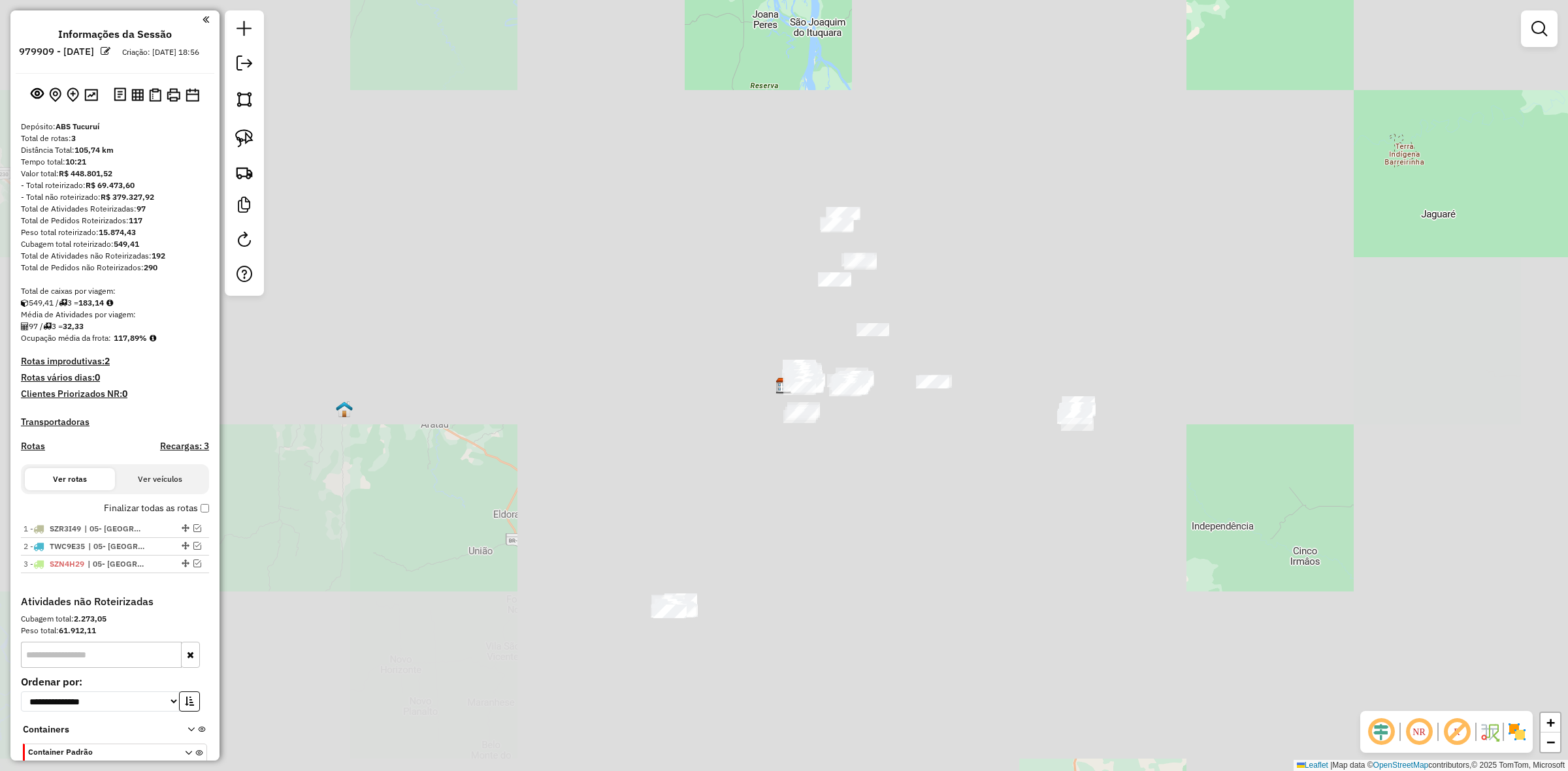
click at [993, 285] on div "Janela de atendimento Grade de atendimento Capacidade Transportadoras Veículos …" at bounding box center [784, 385] width 1568 height 771
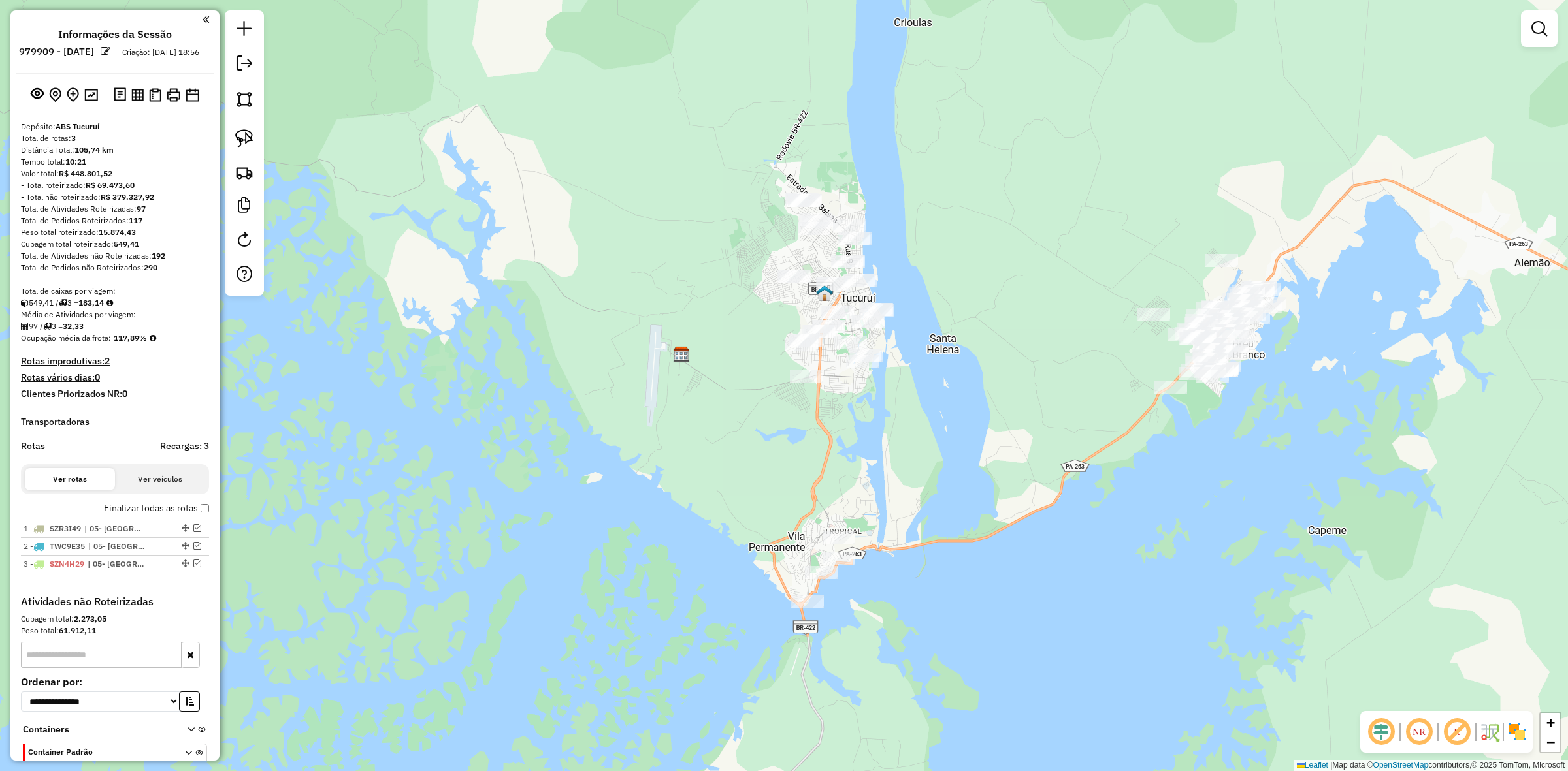
drag, startPoint x: 939, startPoint y: 288, endPoint x: 936, endPoint y: 281, distance: 7.6
click at [926, 332] on div "Janela de atendimento Grade de atendimento Capacidade Transportadoras Veículos …" at bounding box center [784, 385] width 1568 height 771
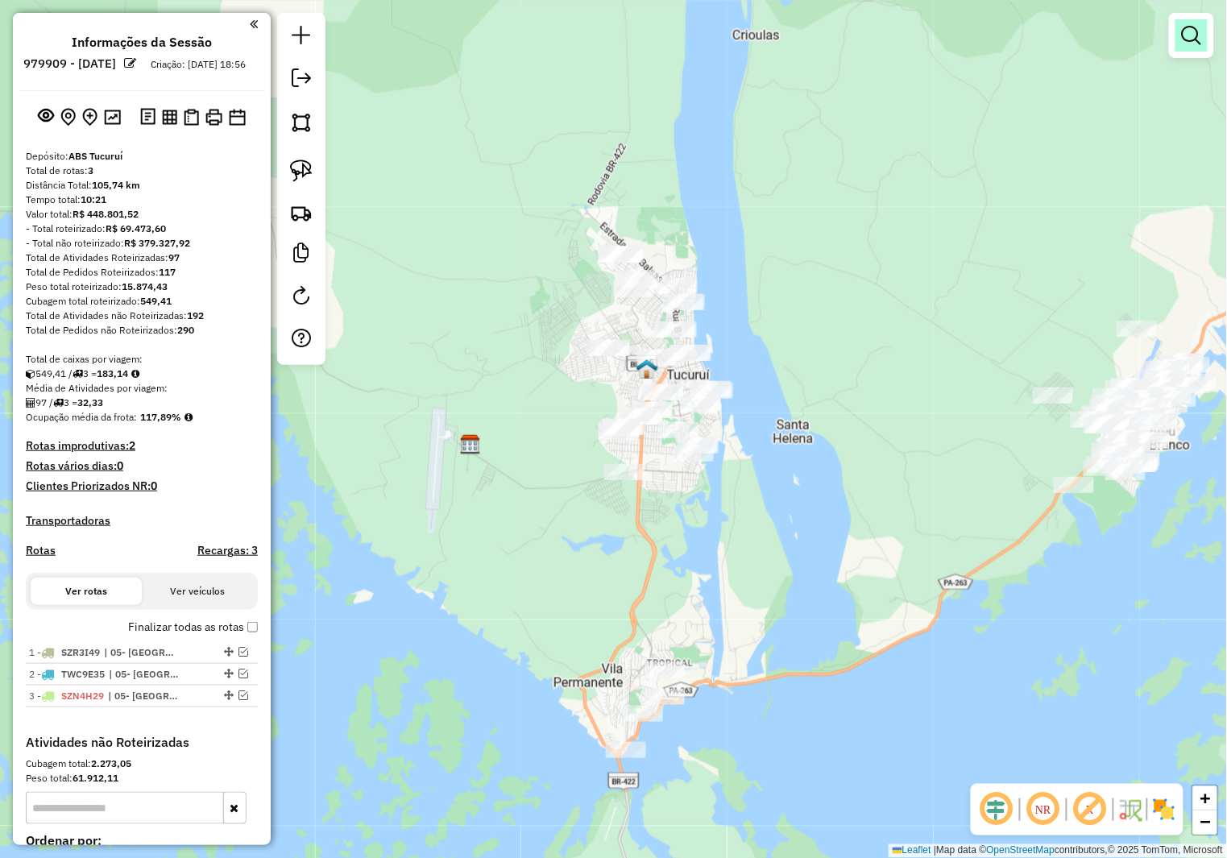
click at [1199, 50] on link at bounding box center [1191, 35] width 32 height 32
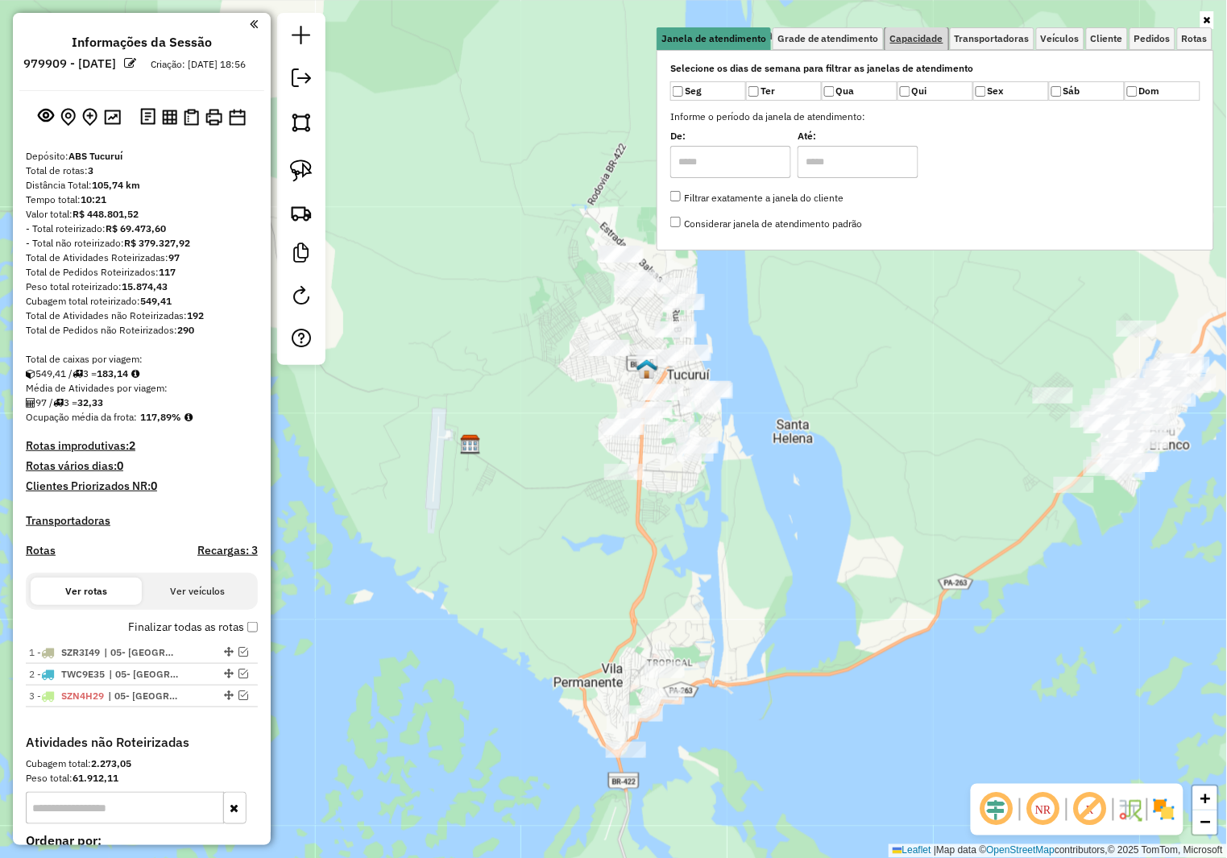
click at [913, 44] on span "Capacidade" at bounding box center [916, 39] width 53 height 10
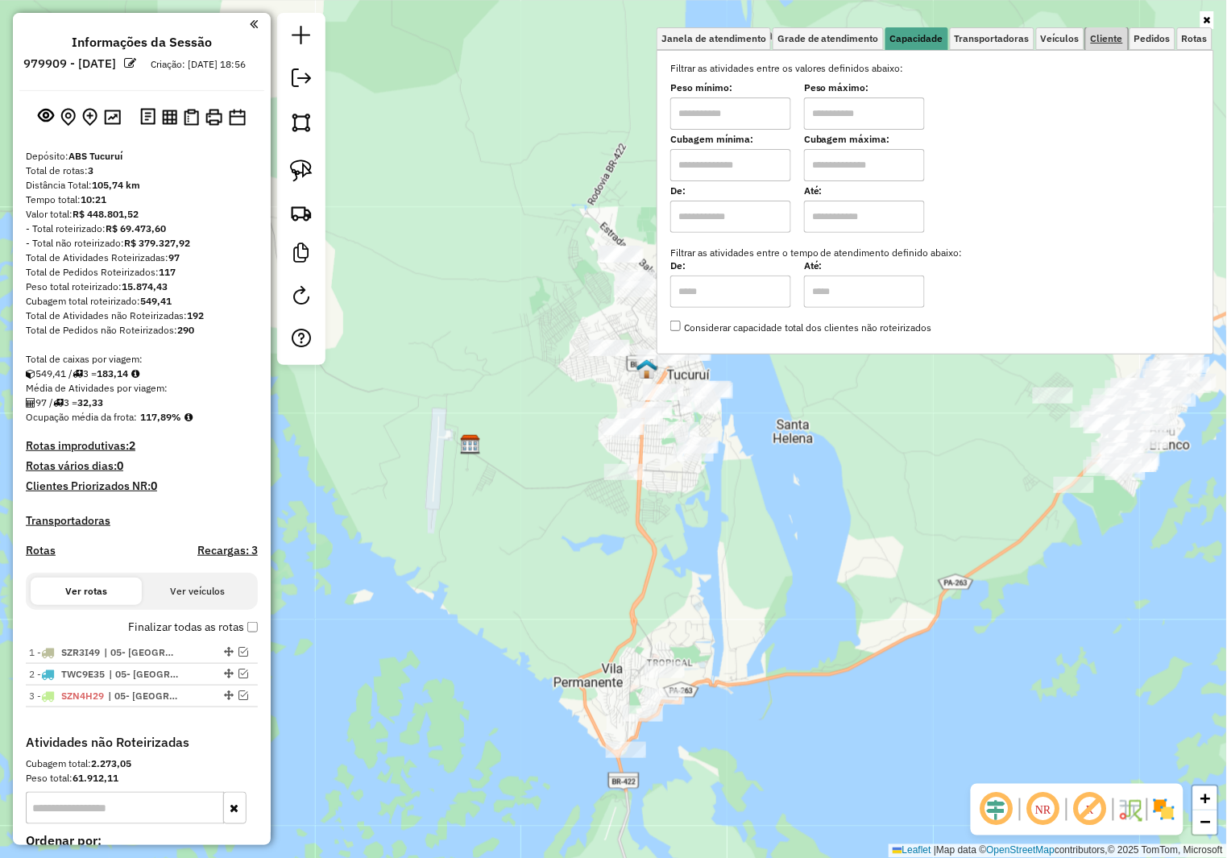
click at [1108, 39] on span "Cliente" at bounding box center [1107, 39] width 32 height 10
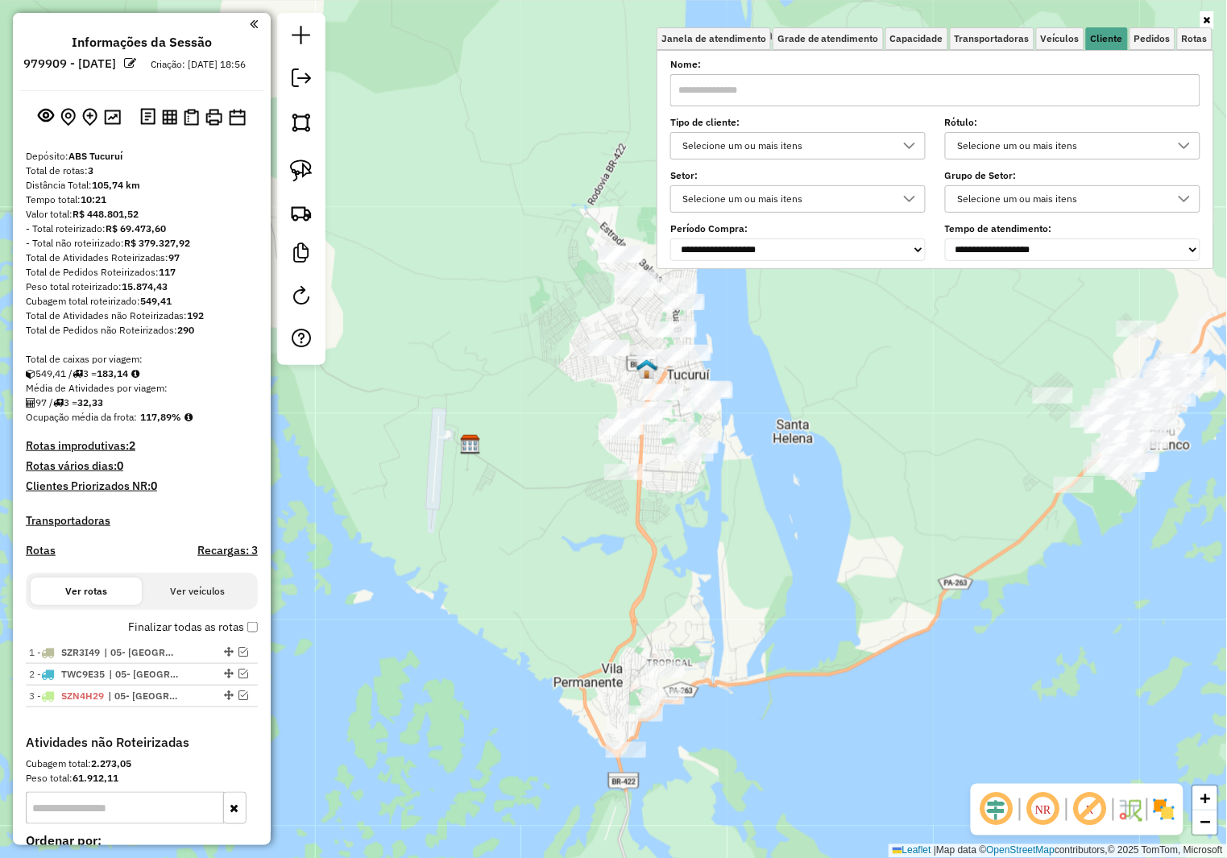
click at [819, 78] on input "text" at bounding box center [935, 90] width 530 height 32
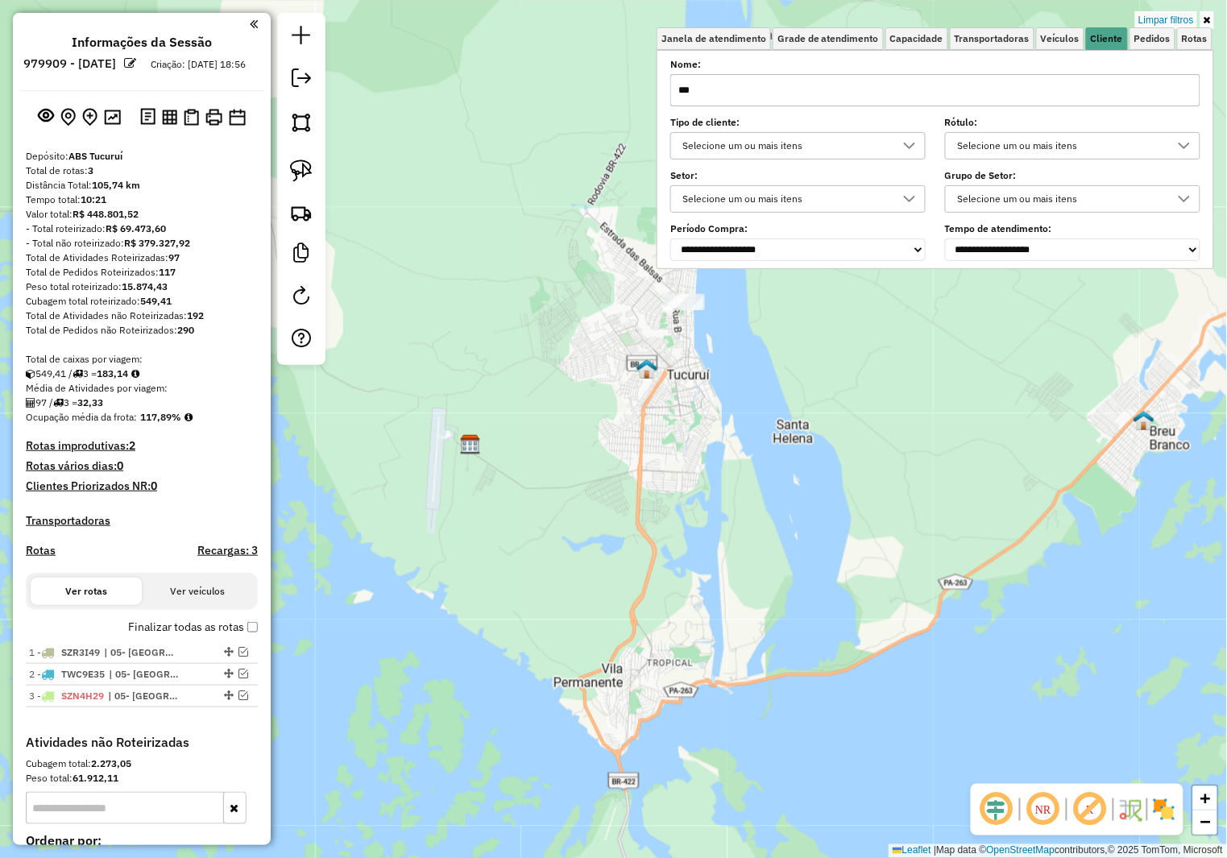
type input "***"
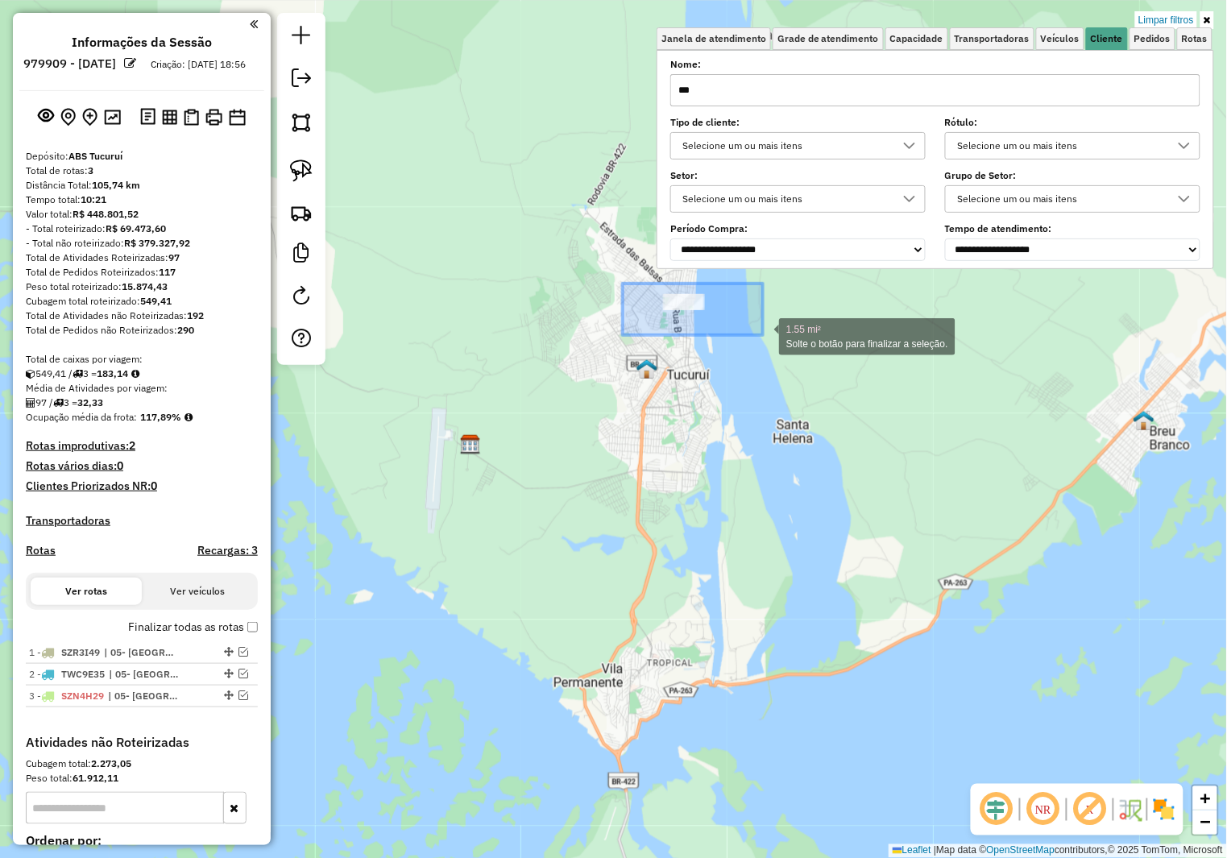
drag, startPoint x: 623, startPoint y: 284, endPoint x: 763, endPoint y: 335, distance: 149.3
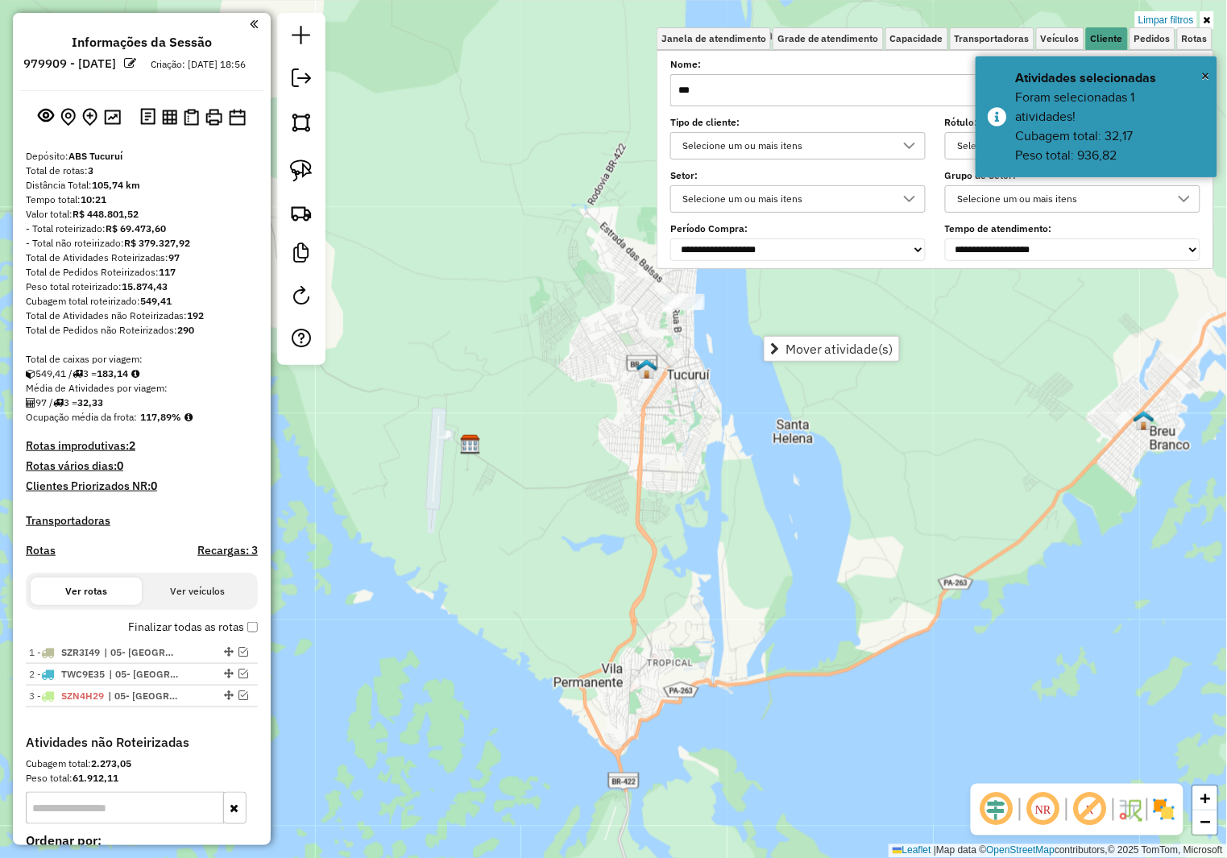
click at [831, 348] on span "Mover atividade(s)" at bounding box center [839, 348] width 108 height 13
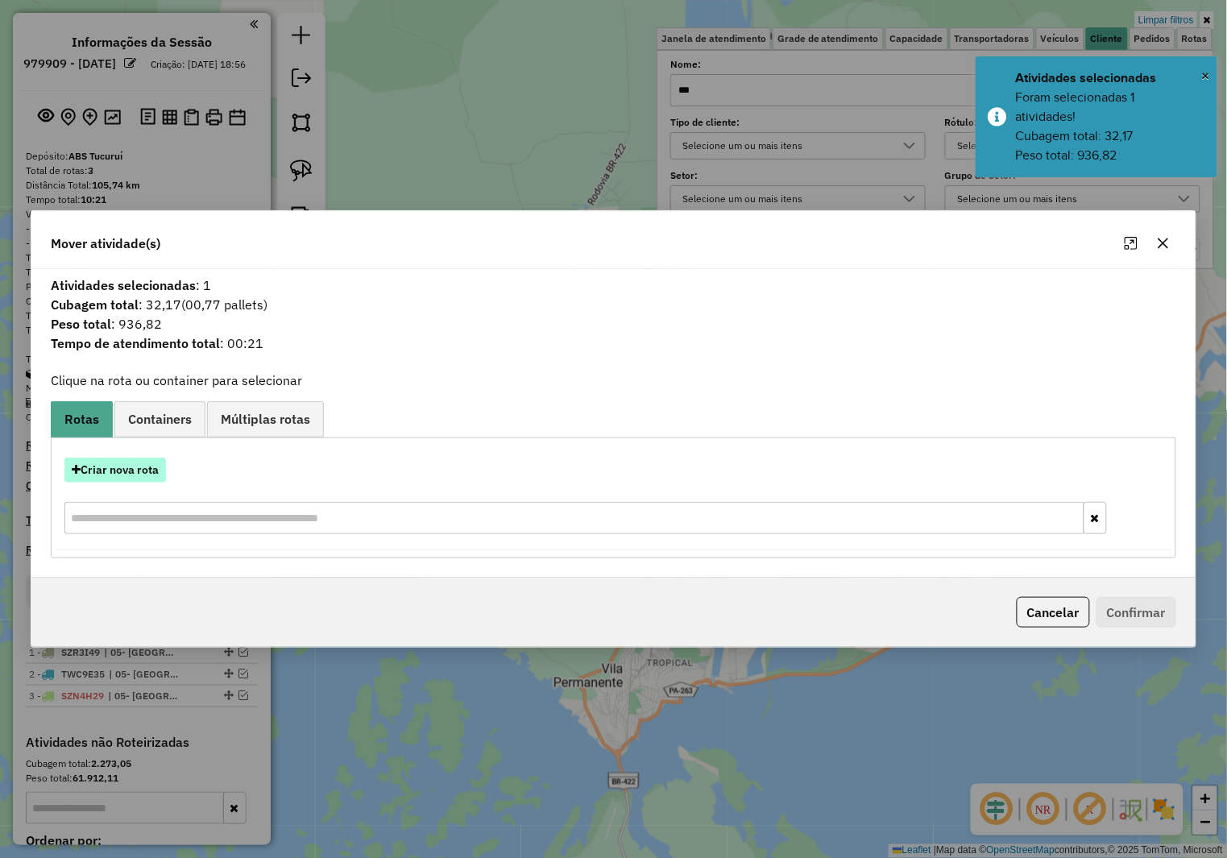
click at [155, 473] on button "Criar nova rota" at bounding box center [115, 470] width 102 height 25
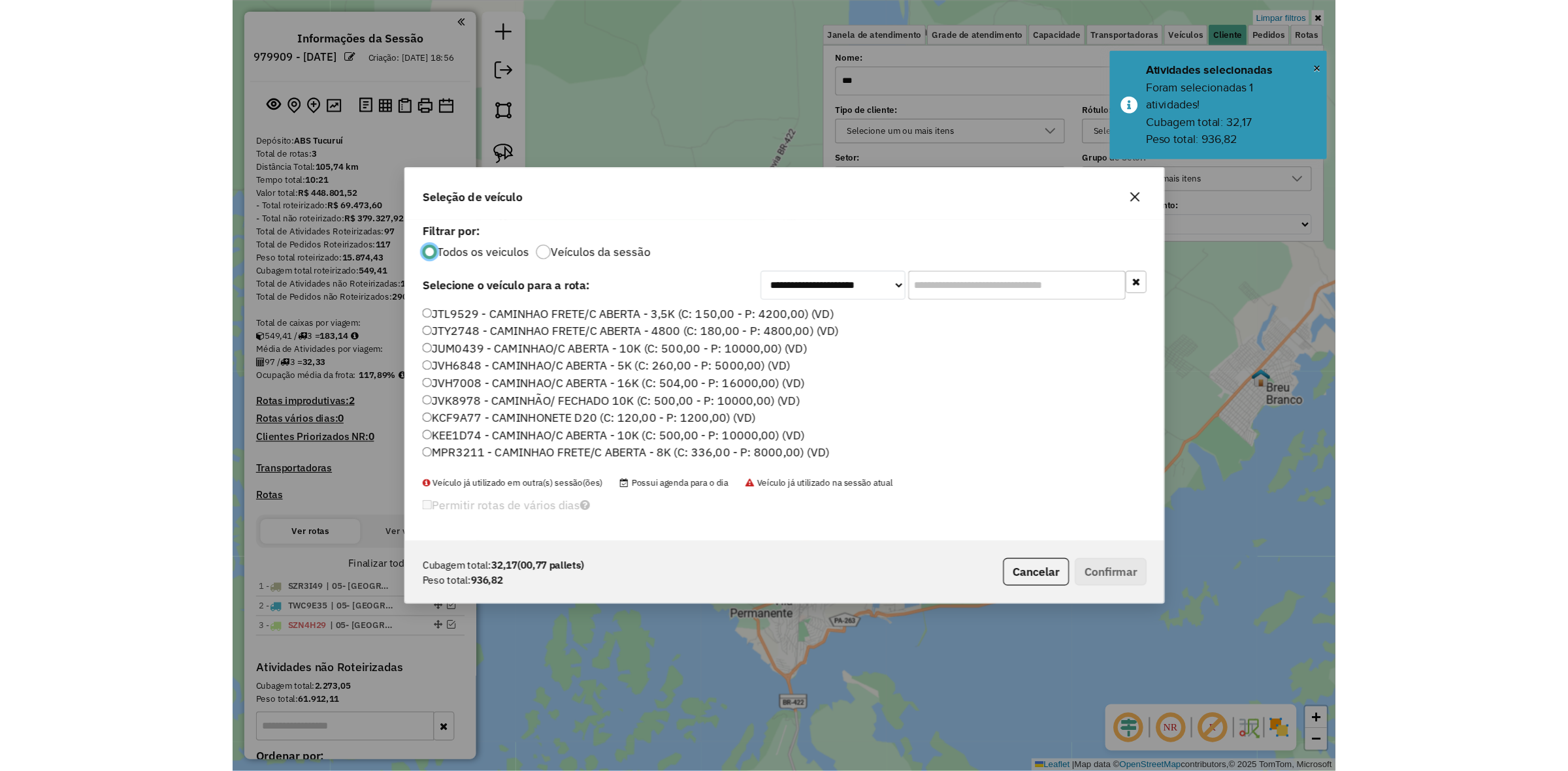
scroll to position [6, 4]
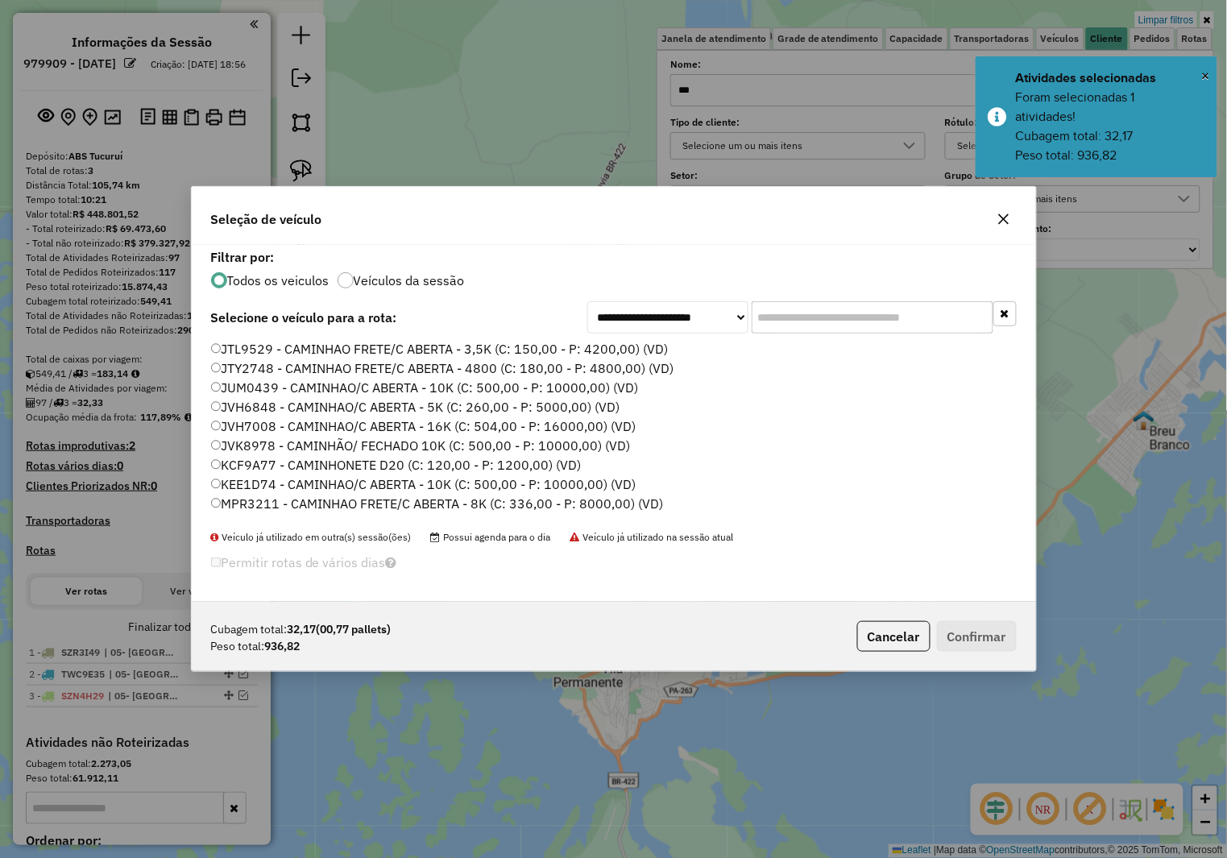
click at [767, 307] on input "text" at bounding box center [873, 317] width 242 height 32
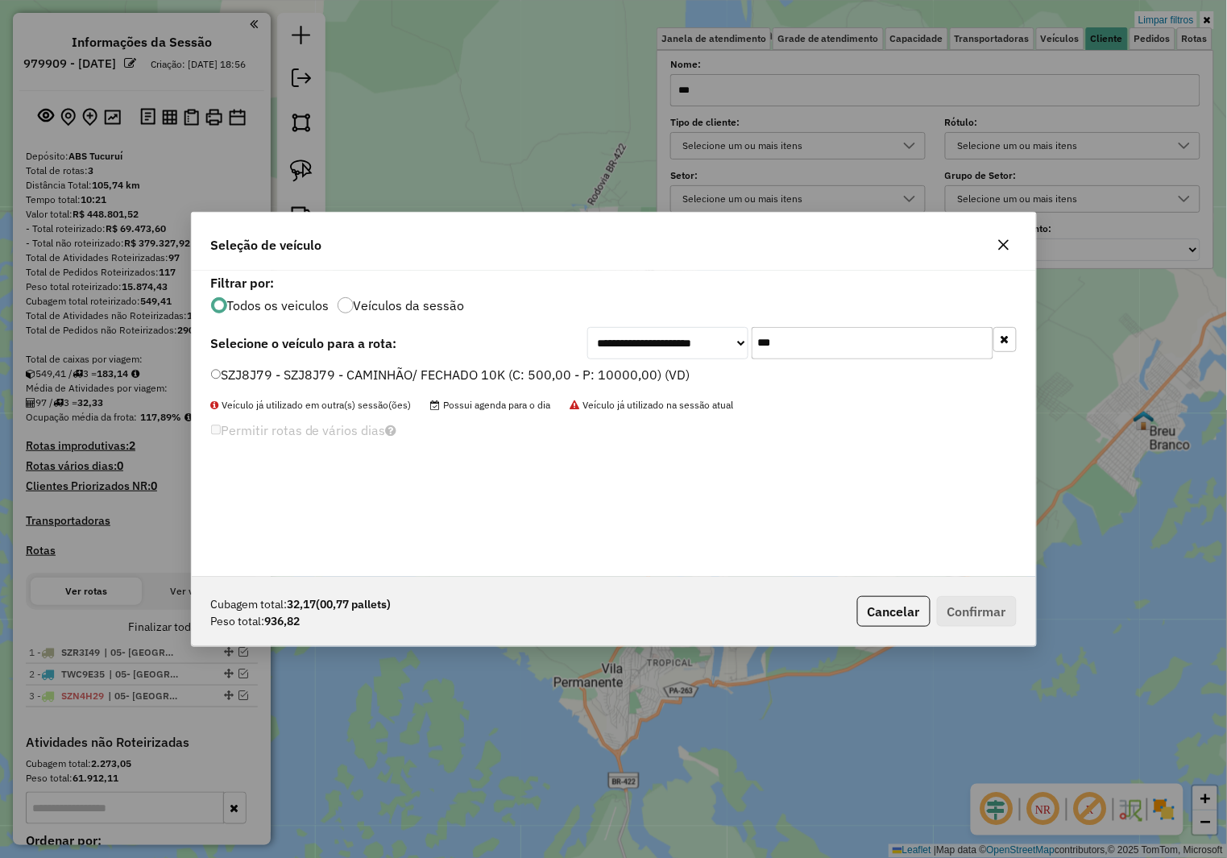
type input "***"
click at [623, 375] on label "SZJ8J79 - SZJ8J79 - CAMINHÃO/ FECHADO 10K (C: 500,00 - P: 10000,00) (VD)" at bounding box center [450, 374] width 479 height 19
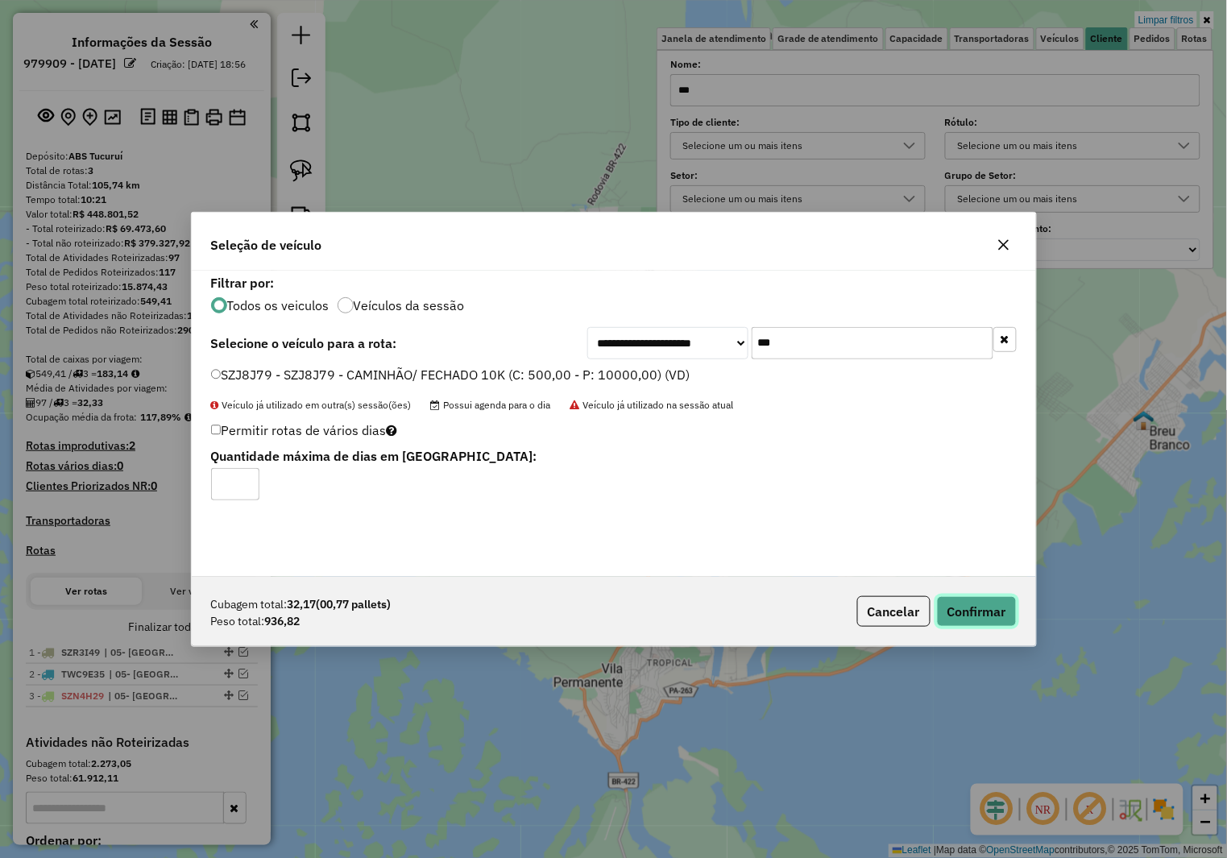
click at [995, 604] on button "Confirmar" at bounding box center [977, 611] width 80 height 31
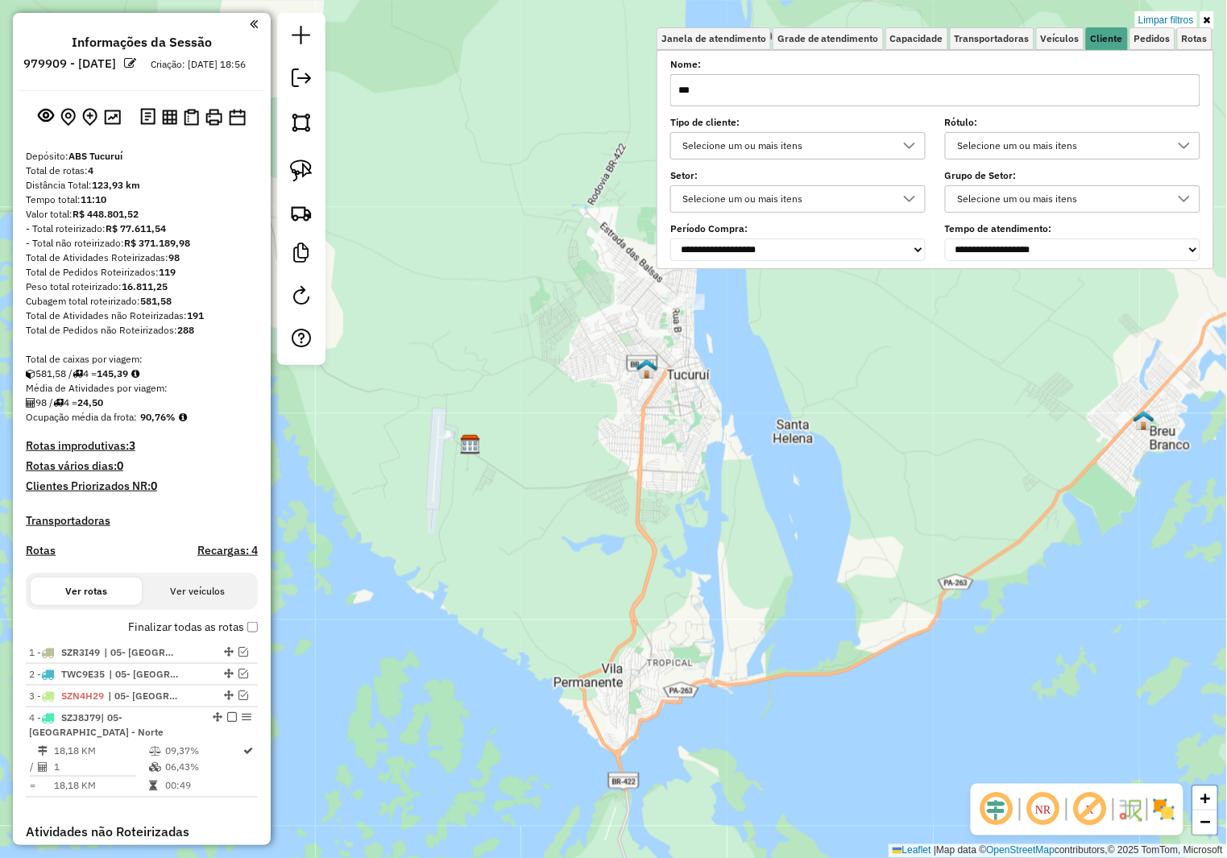
click at [711, 102] on input "***" at bounding box center [935, 90] width 530 height 32
type input "******"
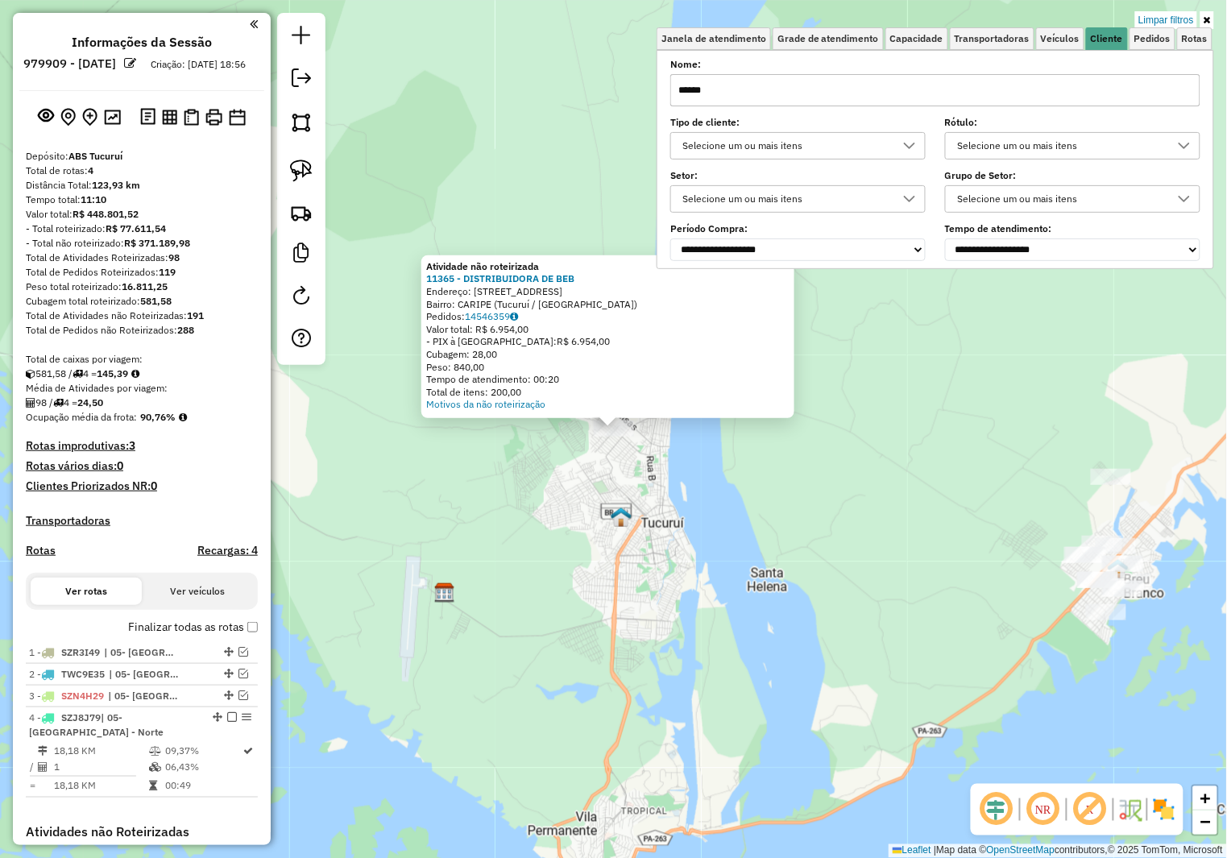
click at [611, 549] on div "Atividade não roteirizada 11365 - DISTRIBUIDORA DE BEB Endereço: [STREET_ADDRES…" at bounding box center [613, 429] width 1227 height 858
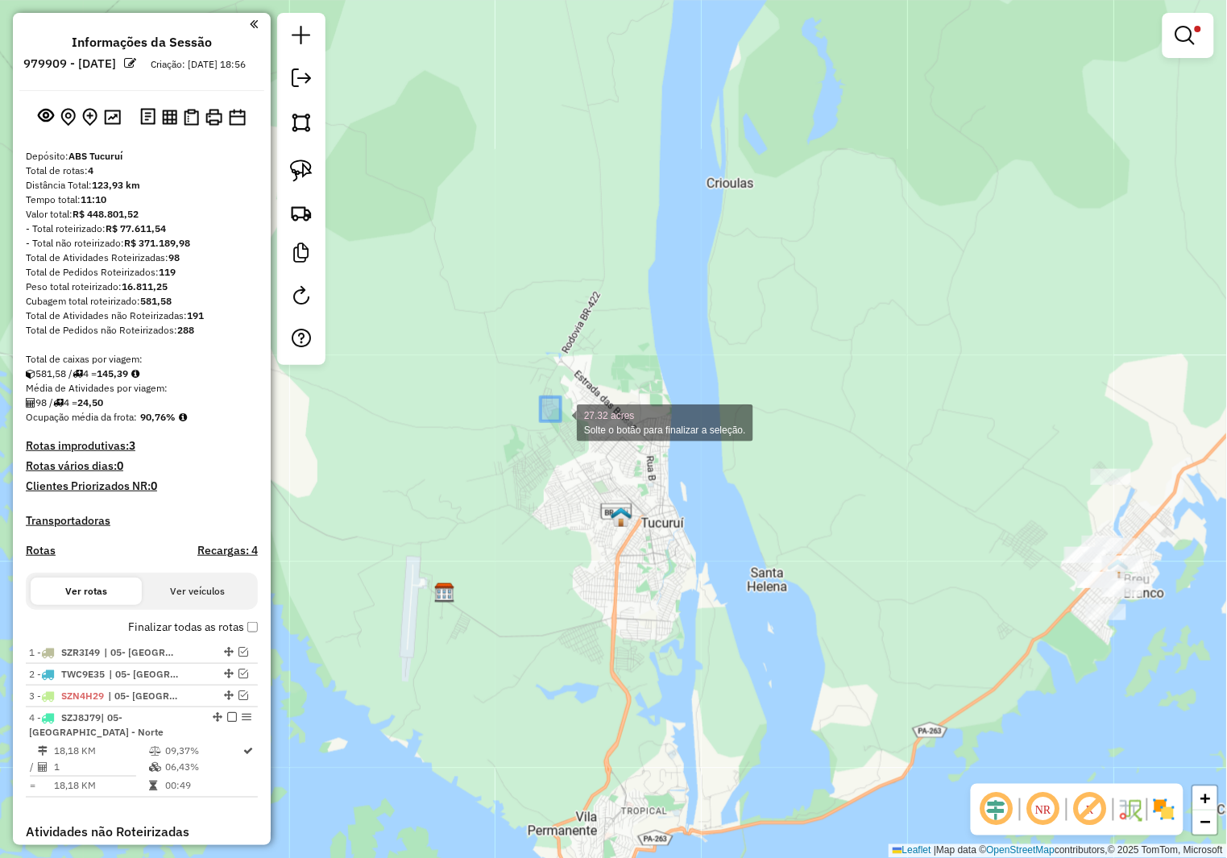
drag, startPoint x: 561, startPoint y: 421, endPoint x: 665, endPoint y: 468, distance: 113.9
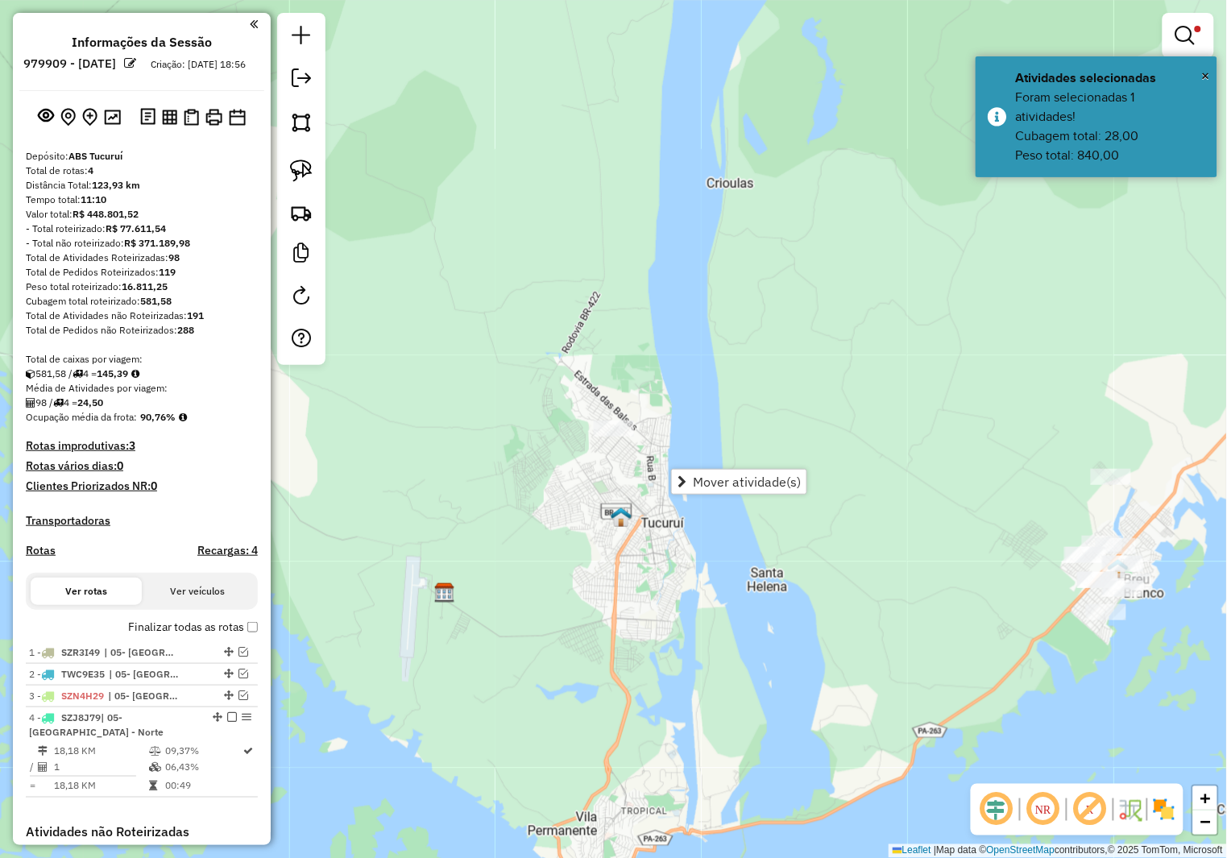
click at [715, 469] on div "Mover atividade(s)" at bounding box center [739, 482] width 136 height 26
click at [750, 484] on span "Mover atividade(s)" at bounding box center [747, 481] width 108 height 13
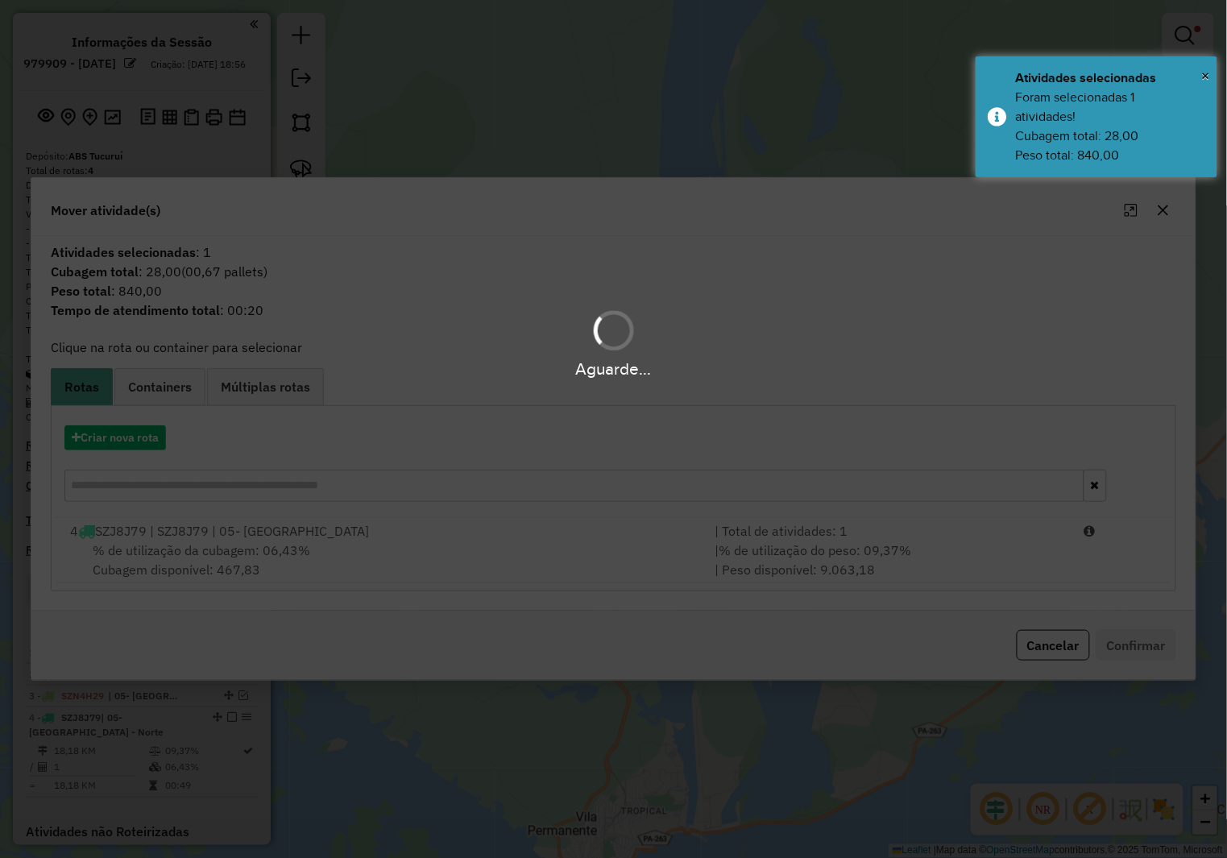
click at [727, 560] on div "| % de utilização do peso: 09,37% | Peso disponível: 9.063,18" at bounding box center [890, 560] width 369 height 39
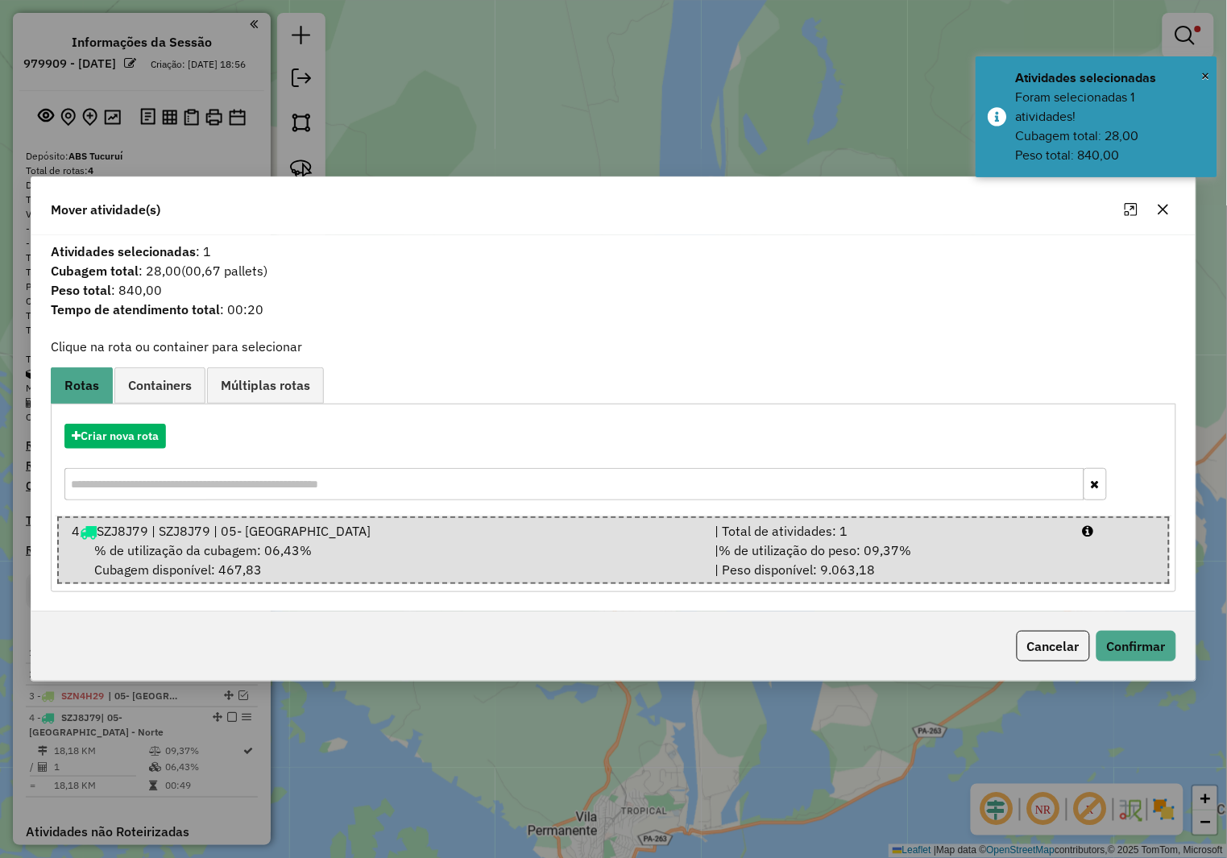
click at [727, 560] on div "| % de utilização do peso: 09,37% | Peso disponível: 9.063,18" at bounding box center [889, 560] width 367 height 39
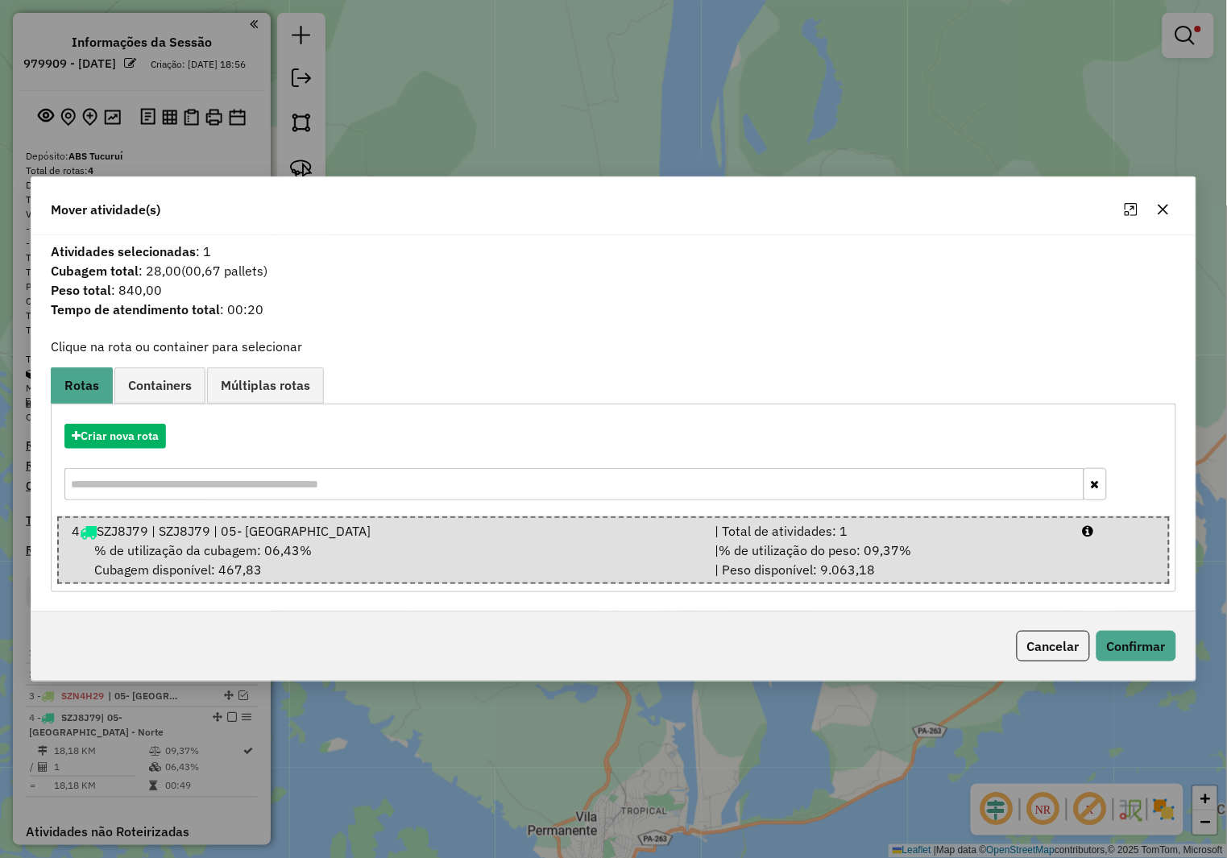
drag, startPoint x: 943, startPoint y: 620, endPoint x: 963, endPoint y: 620, distance: 20.1
click at [943, 620] on div "Cancelar Confirmar" at bounding box center [613, 645] width 1164 height 69
click at [1132, 633] on button "Confirmar" at bounding box center [1136, 646] width 80 height 31
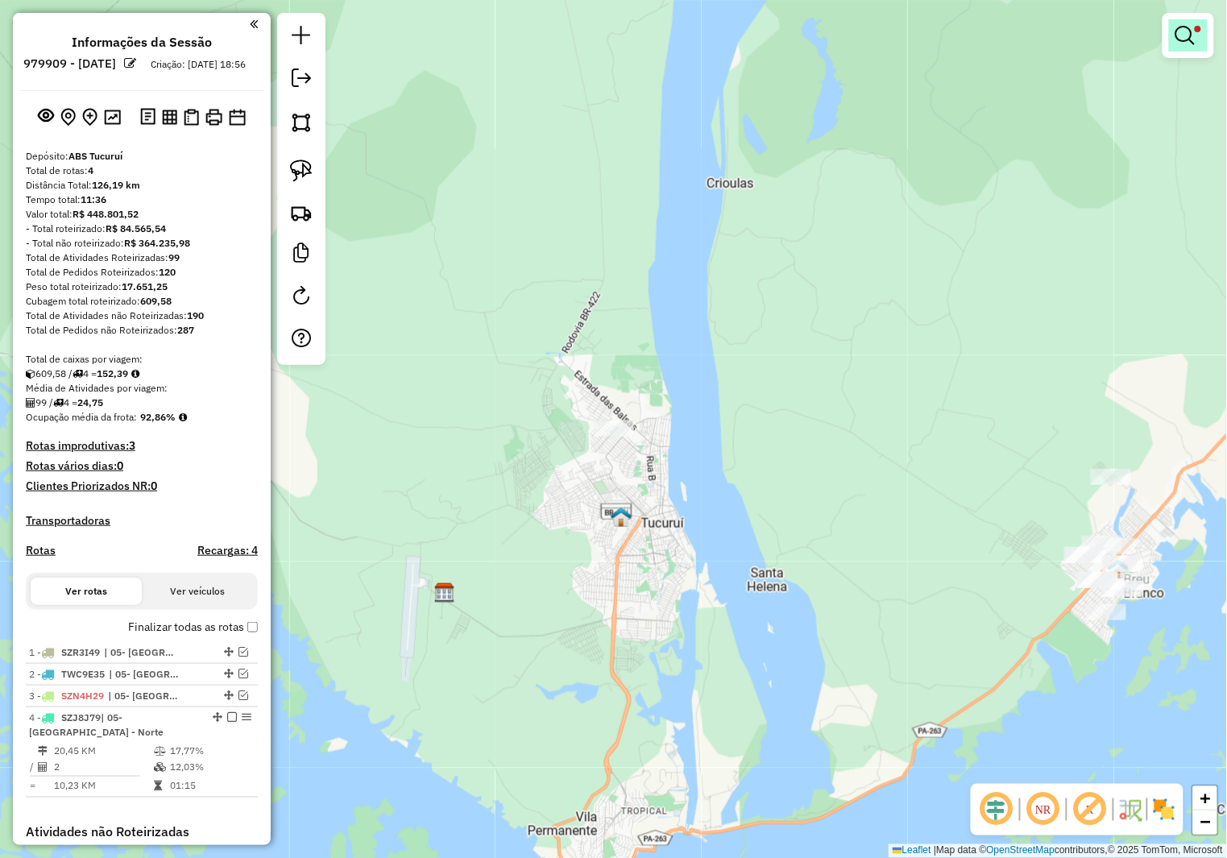
click at [1187, 38] on em at bounding box center [1184, 35] width 19 height 19
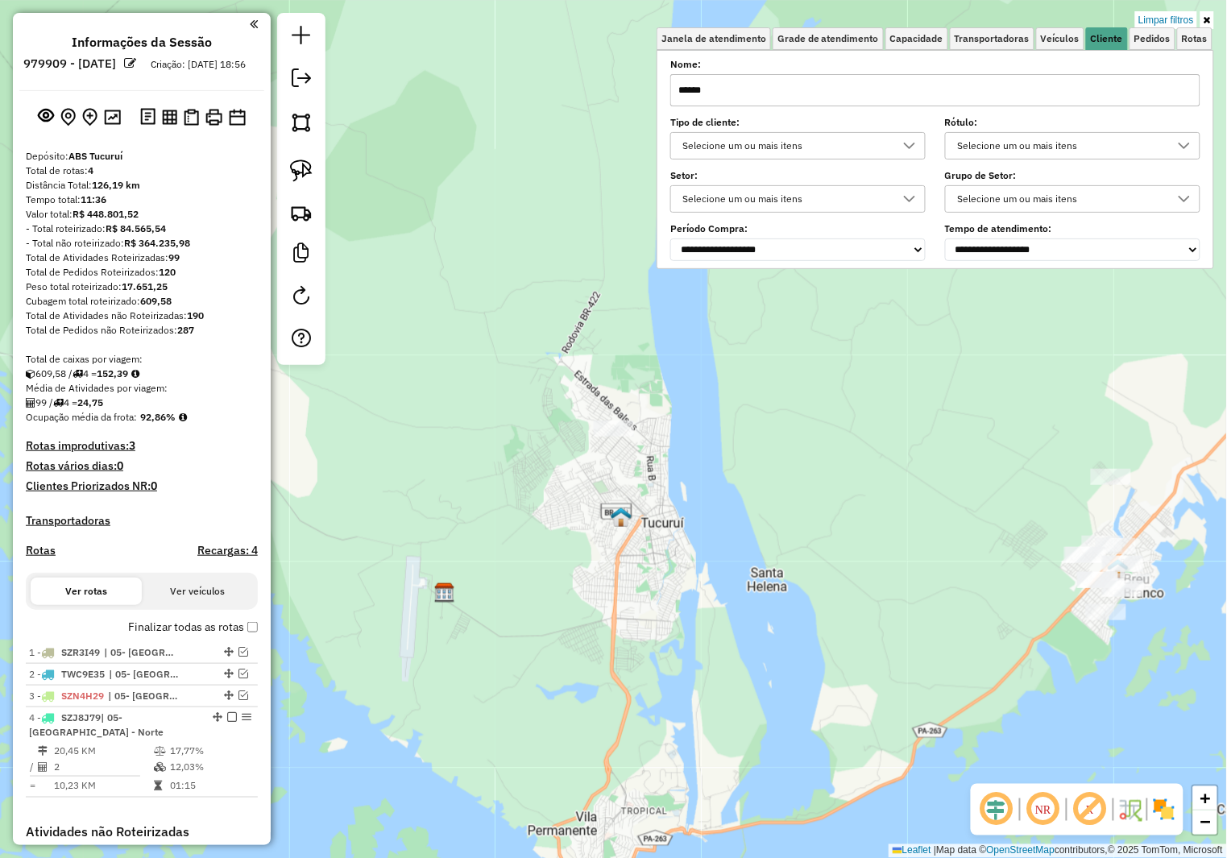
click at [767, 87] on input "******" at bounding box center [935, 90] width 530 height 32
type input "*****"
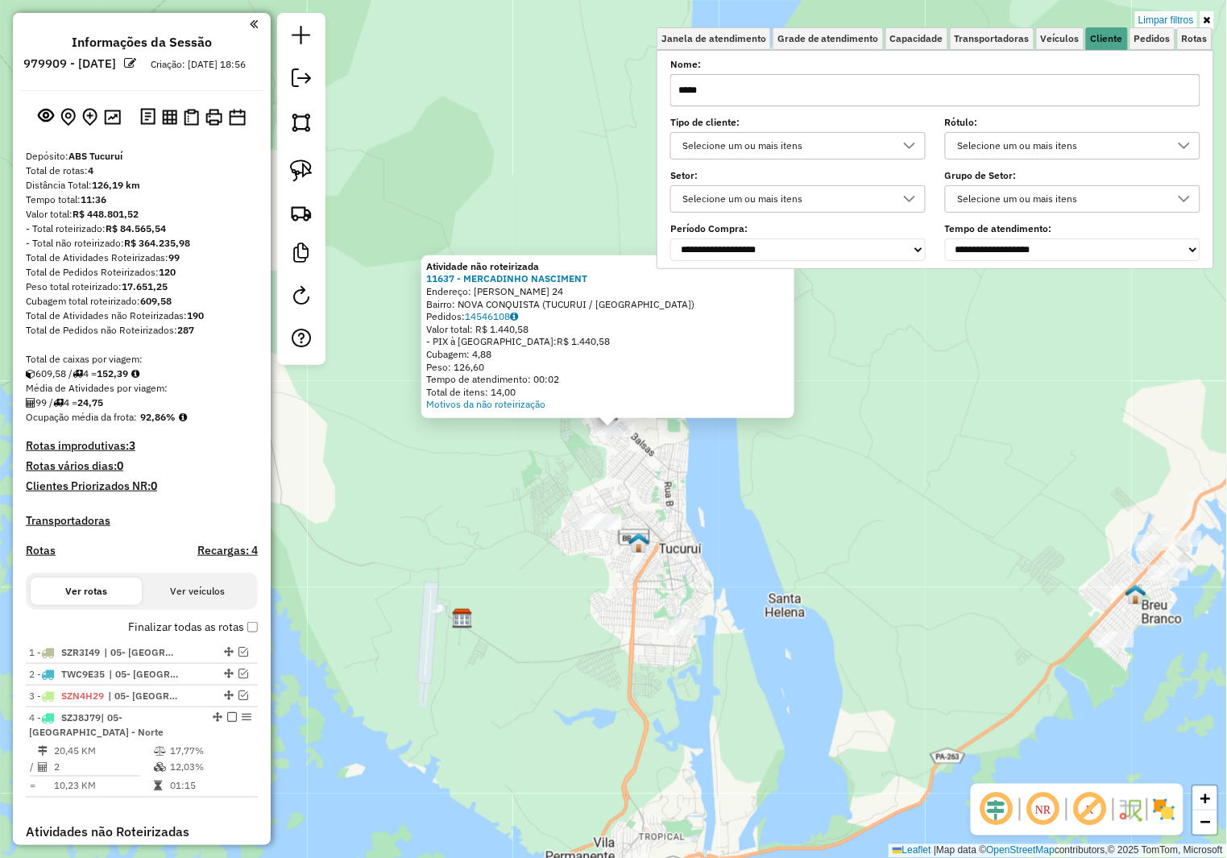
click at [620, 510] on div "Atividade não roteirizada 11637 - MERCADINHO NASCIMENT Endereço: [PERSON_NAME] …" at bounding box center [613, 429] width 1227 height 858
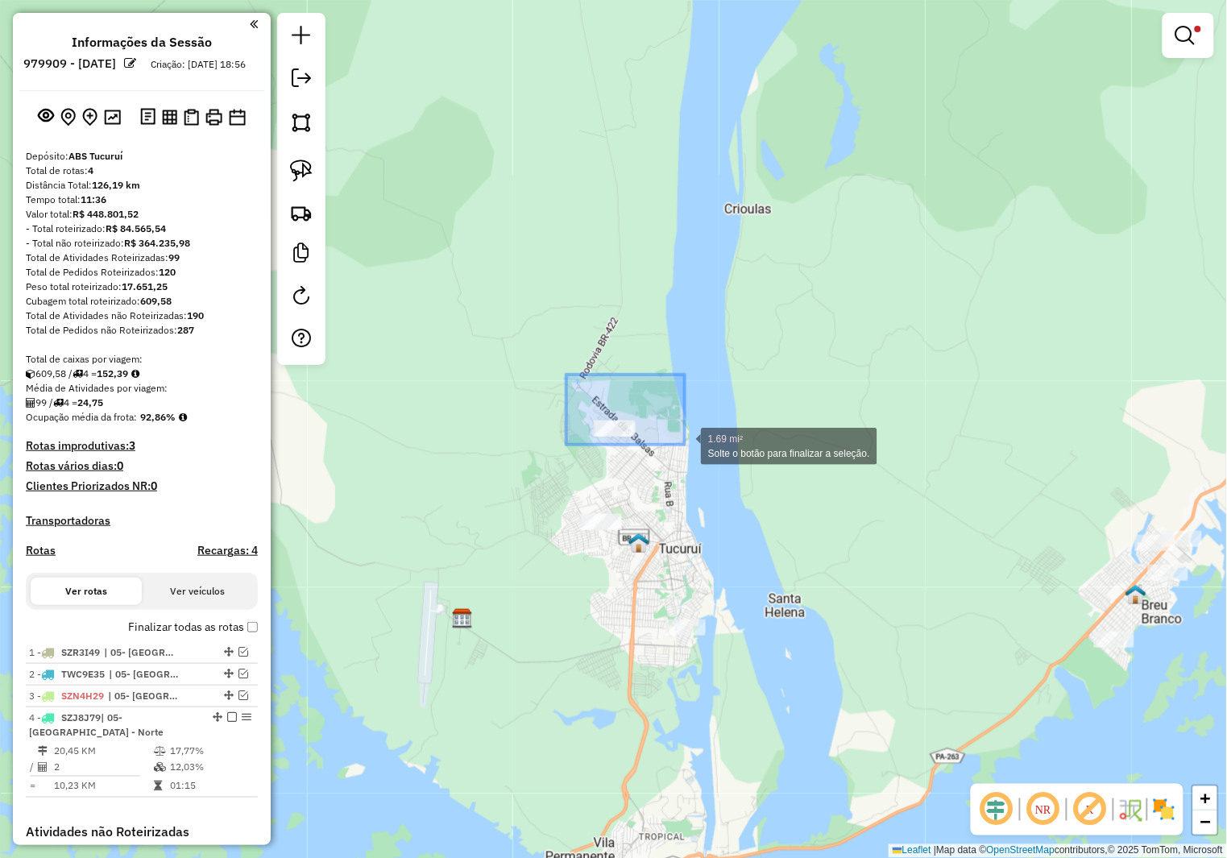
drag, startPoint x: 573, startPoint y: 395, endPoint x: 685, endPoint y: 445, distance: 122.6
click at [685, 445] on div "1.69 mi² Solte o botão para finalizar a seleção. Limpar filtros Janela de atend…" at bounding box center [613, 429] width 1227 height 858
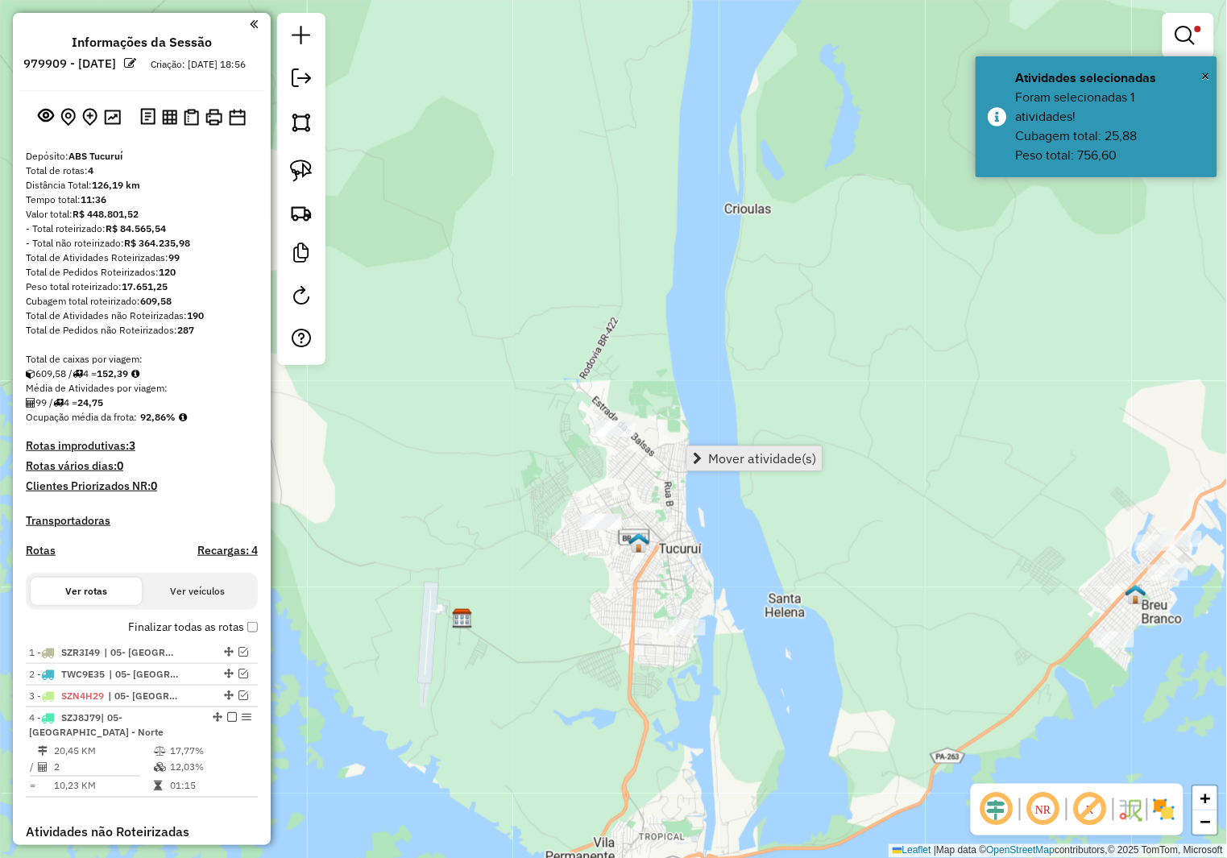
click at [748, 452] on span "Mover atividade(s)" at bounding box center [762, 458] width 108 height 13
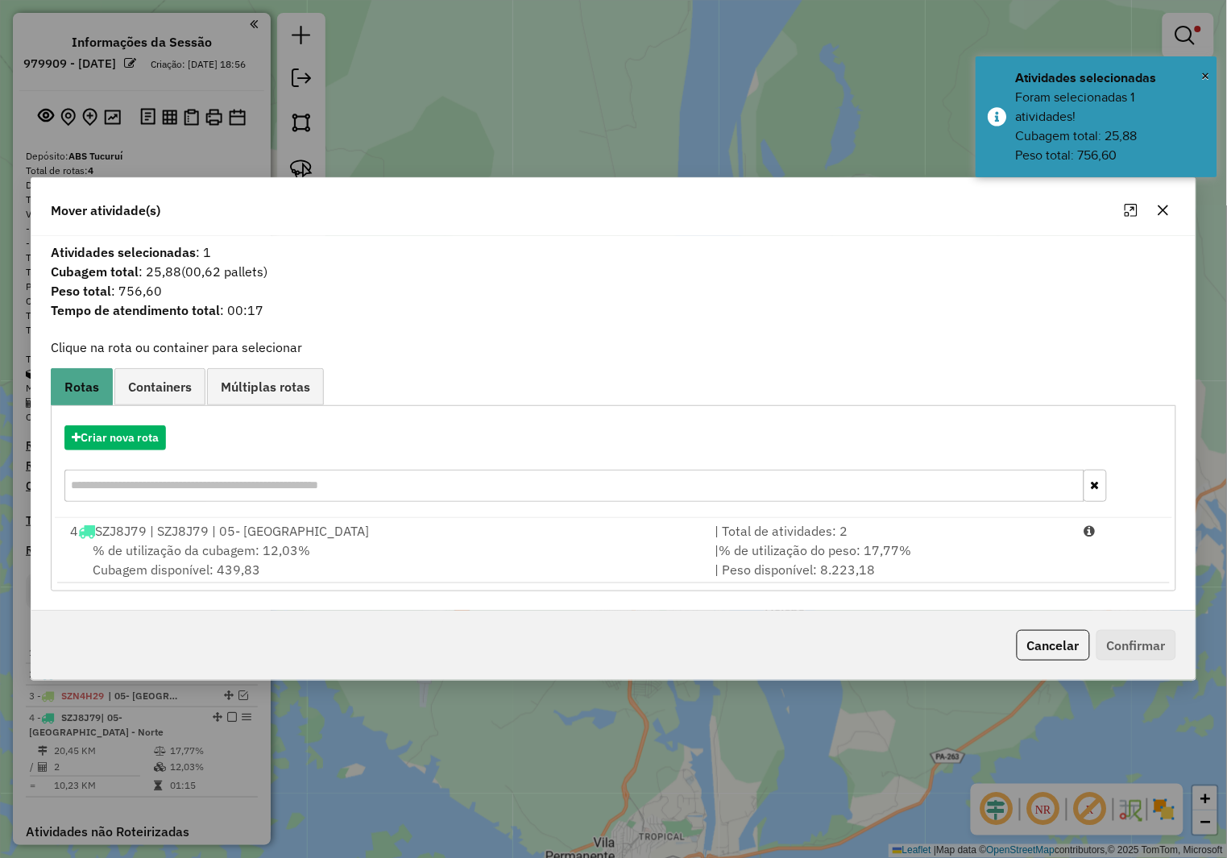
click at [798, 521] on div "| Total de atividades: 2" at bounding box center [890, 530] width 369 height 19
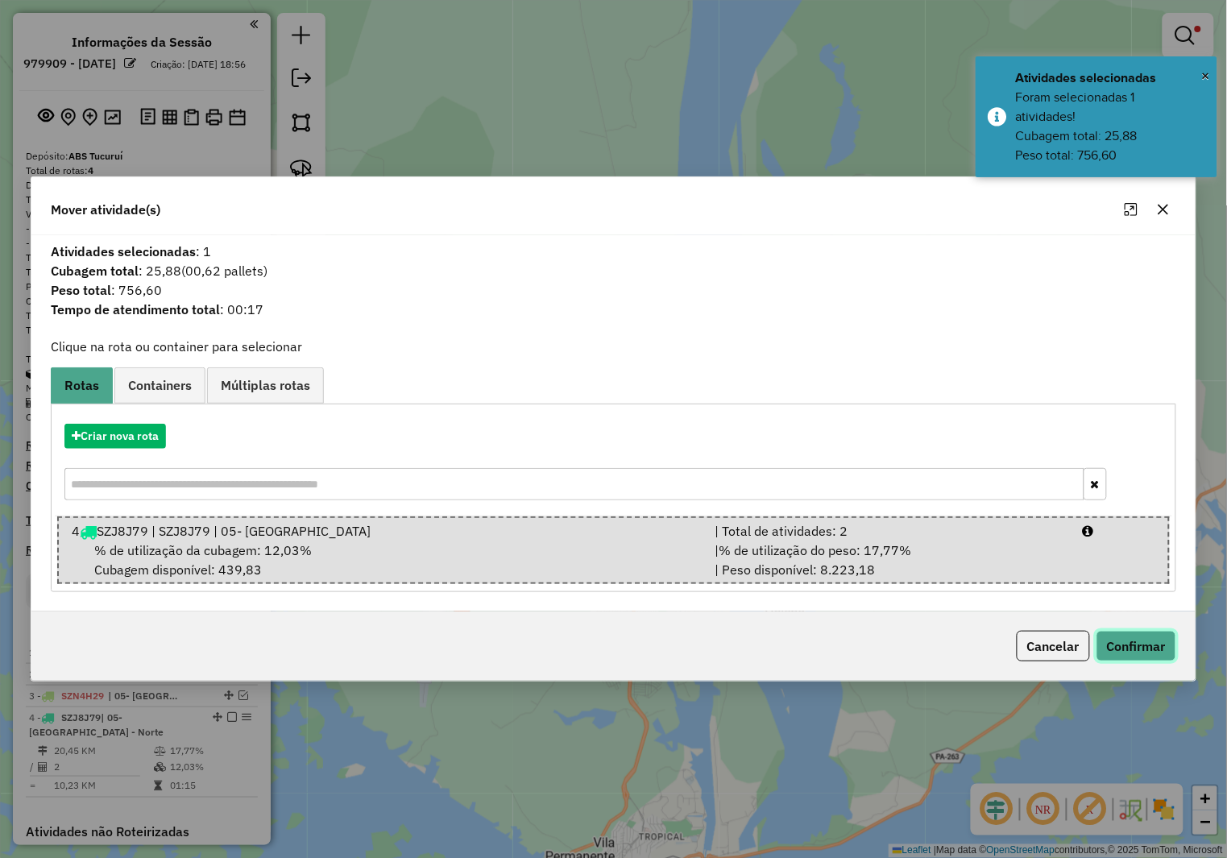
click at [1102, 650] on button "Confirmar" at bounding box center [1136, 646] width 80 height 31
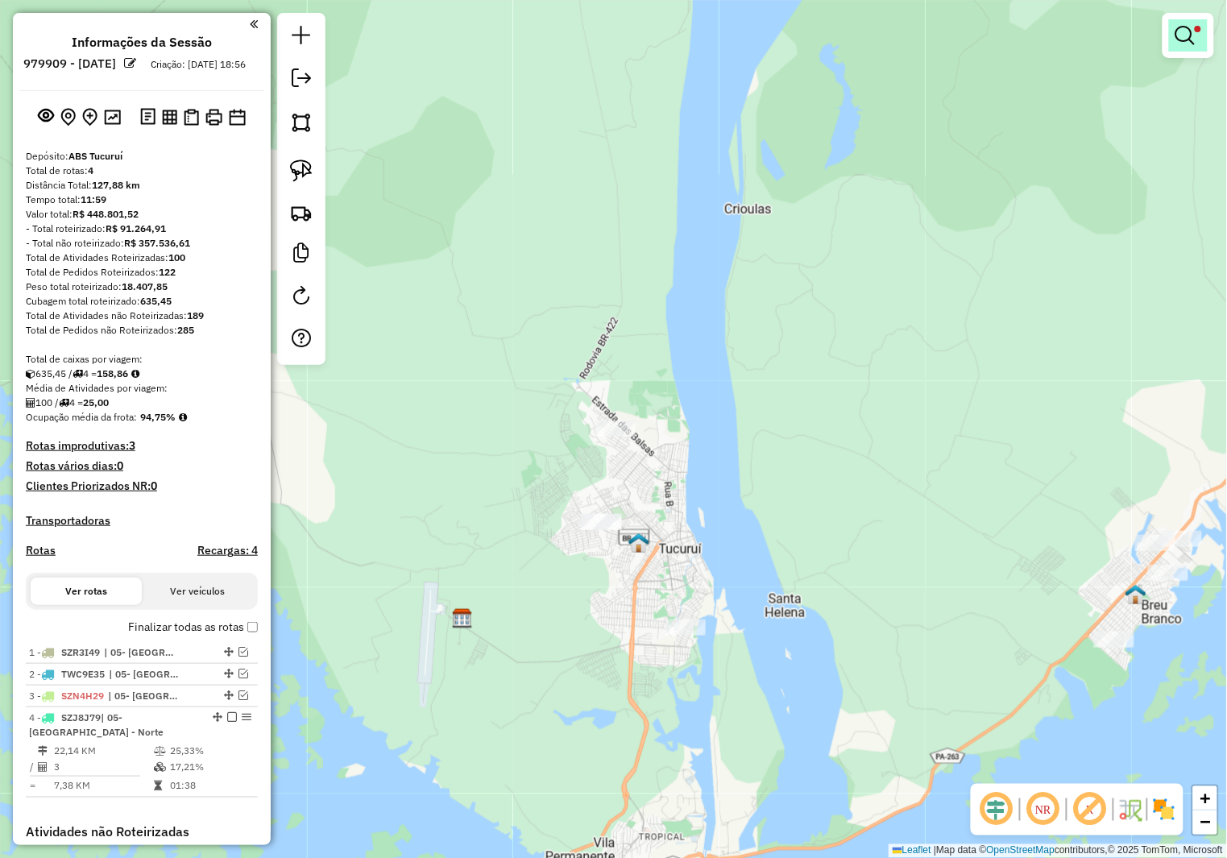
click at [1204, 34] on link at bounding box center [1188, 35] width 39 height 32
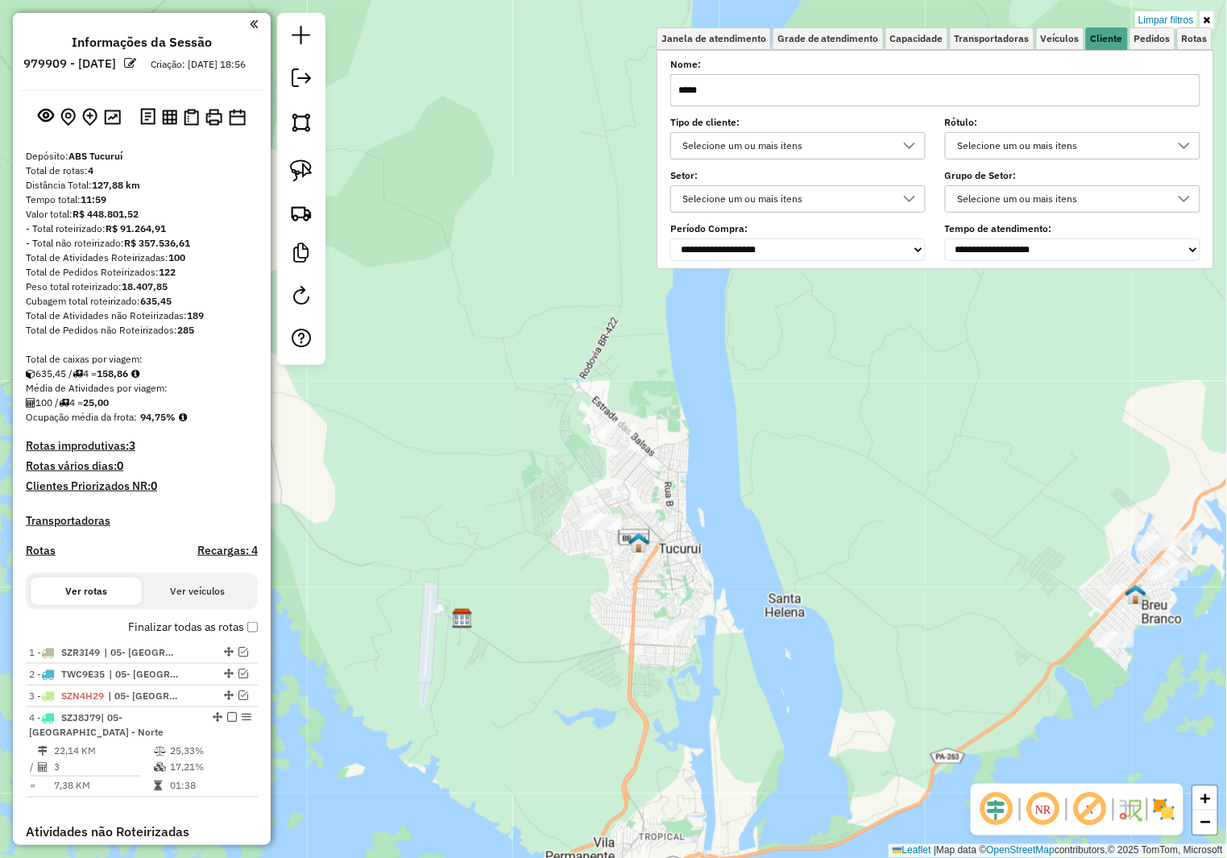
click at [823, 81] on input "*****" at bounding box center [935, 90] width 530 height 32
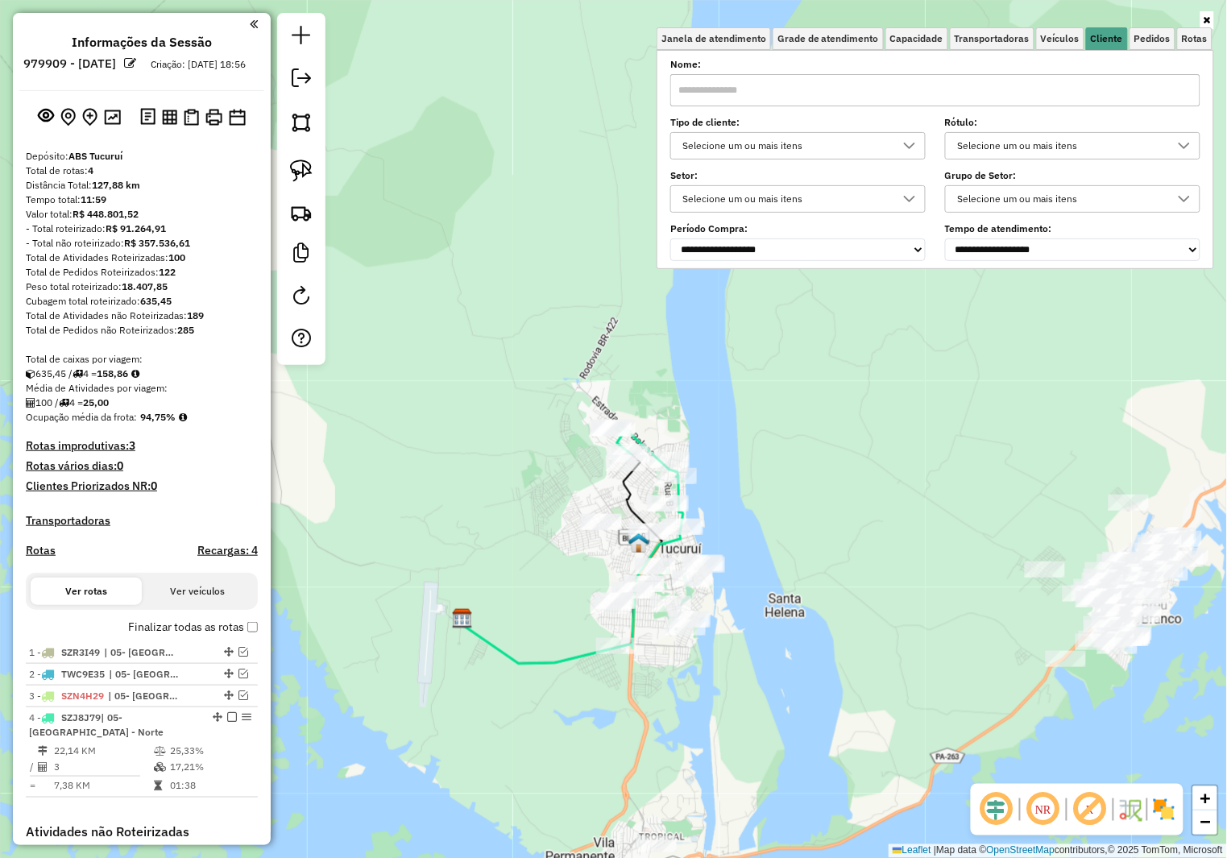
click at [818, 540] on div "Janela de atendimento Grade de atendimento Capacidade Transportadoras Veículos …" at bounding box center [613, 429] width 1227 height 858
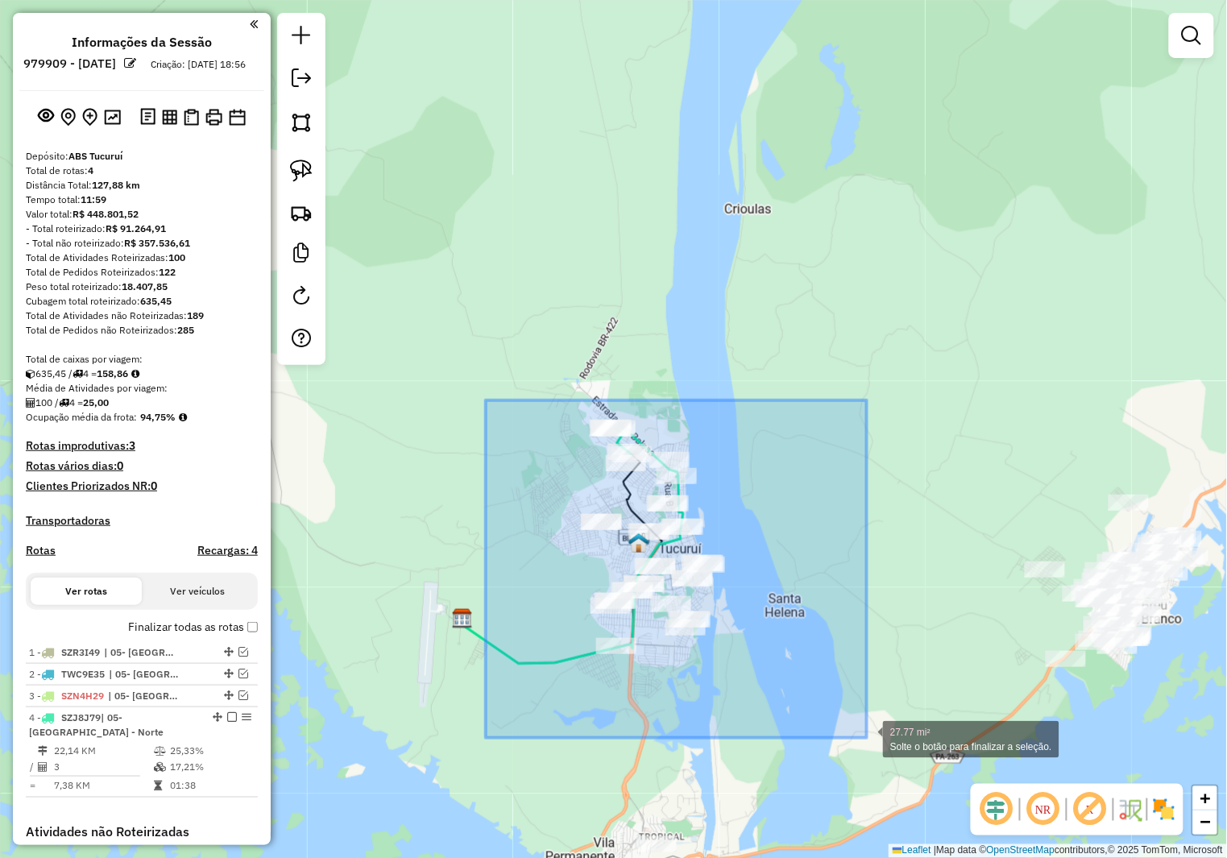
drag, startPoint x: 548, startPoint y: 466, endPoint x: 867, endPoint y: 738, distance: 419.4
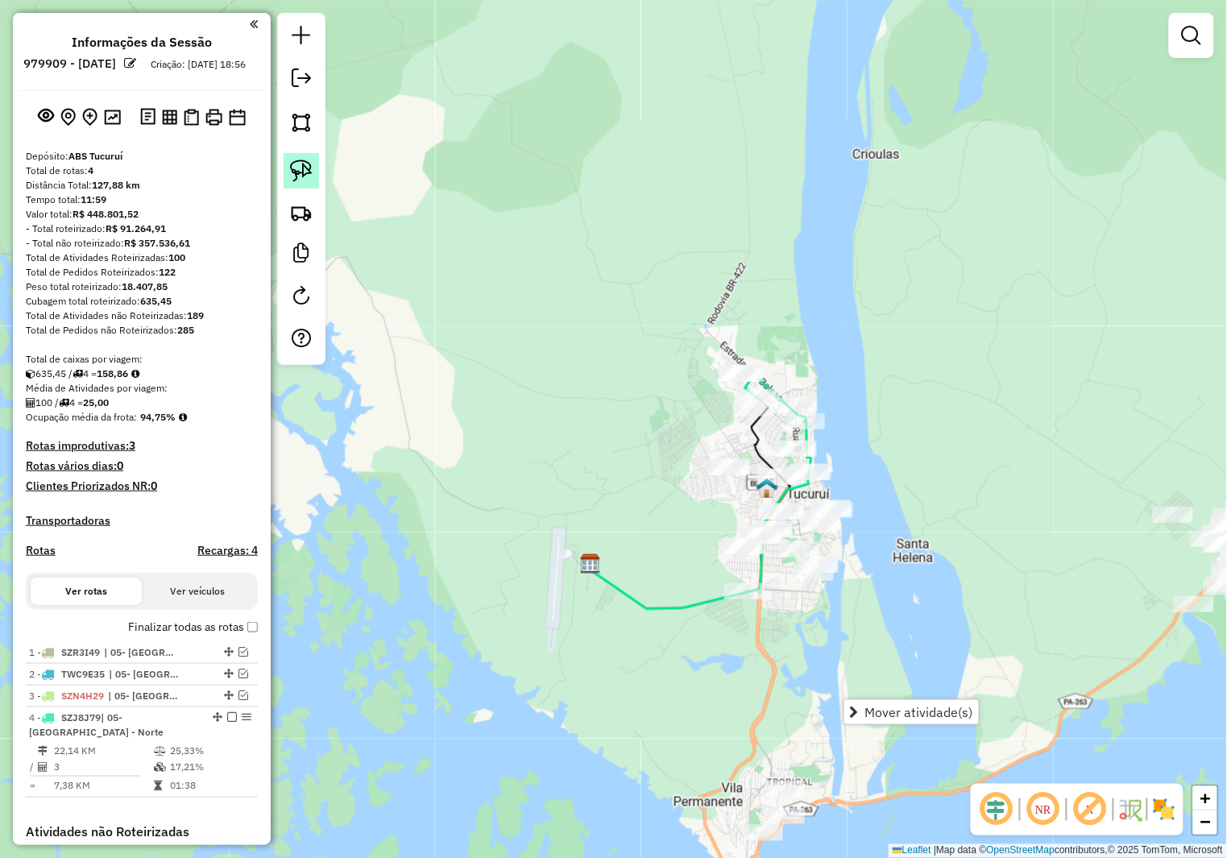
click at [292, 175] on img at bounding box center [301, 171] width 23 height 23
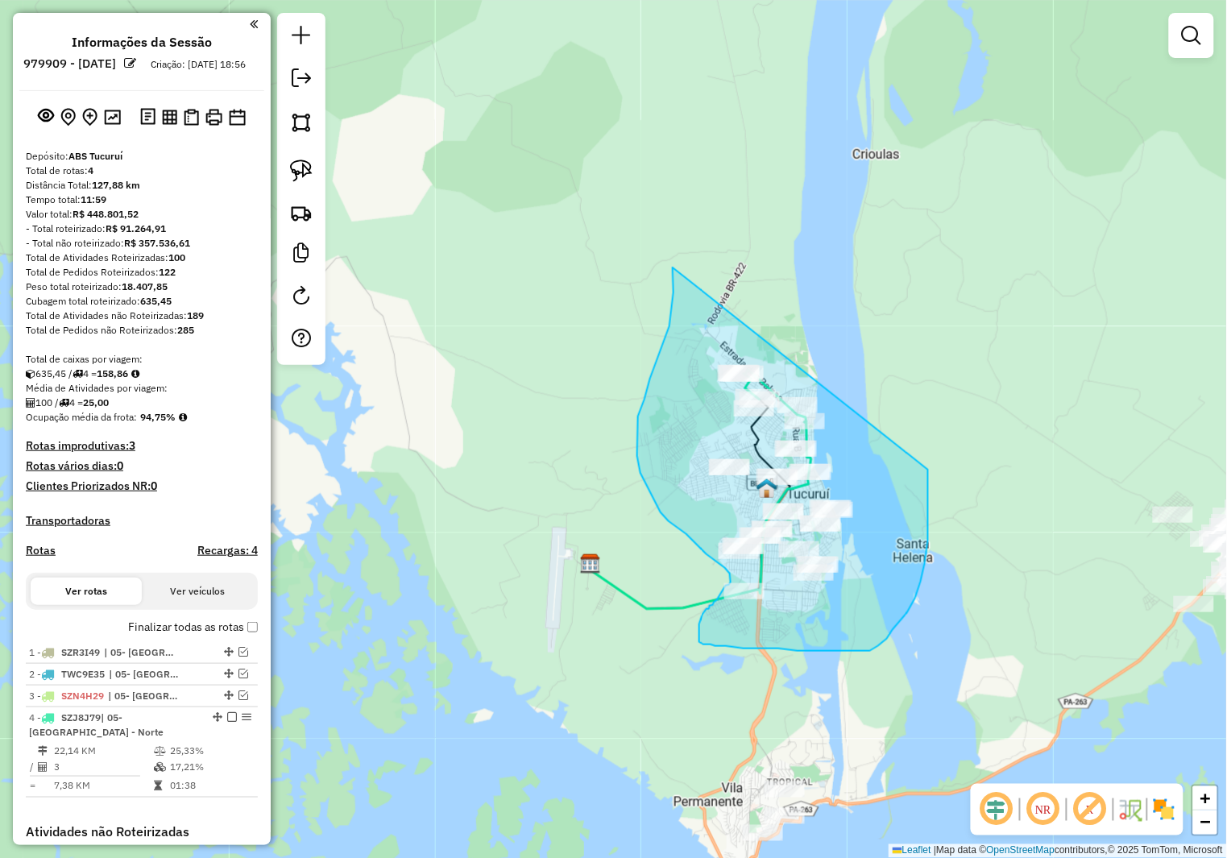
drag, startPoint x: 673, startPoint y: 267, endPoint x: 922, endPoint y: 408, distance: 286.8
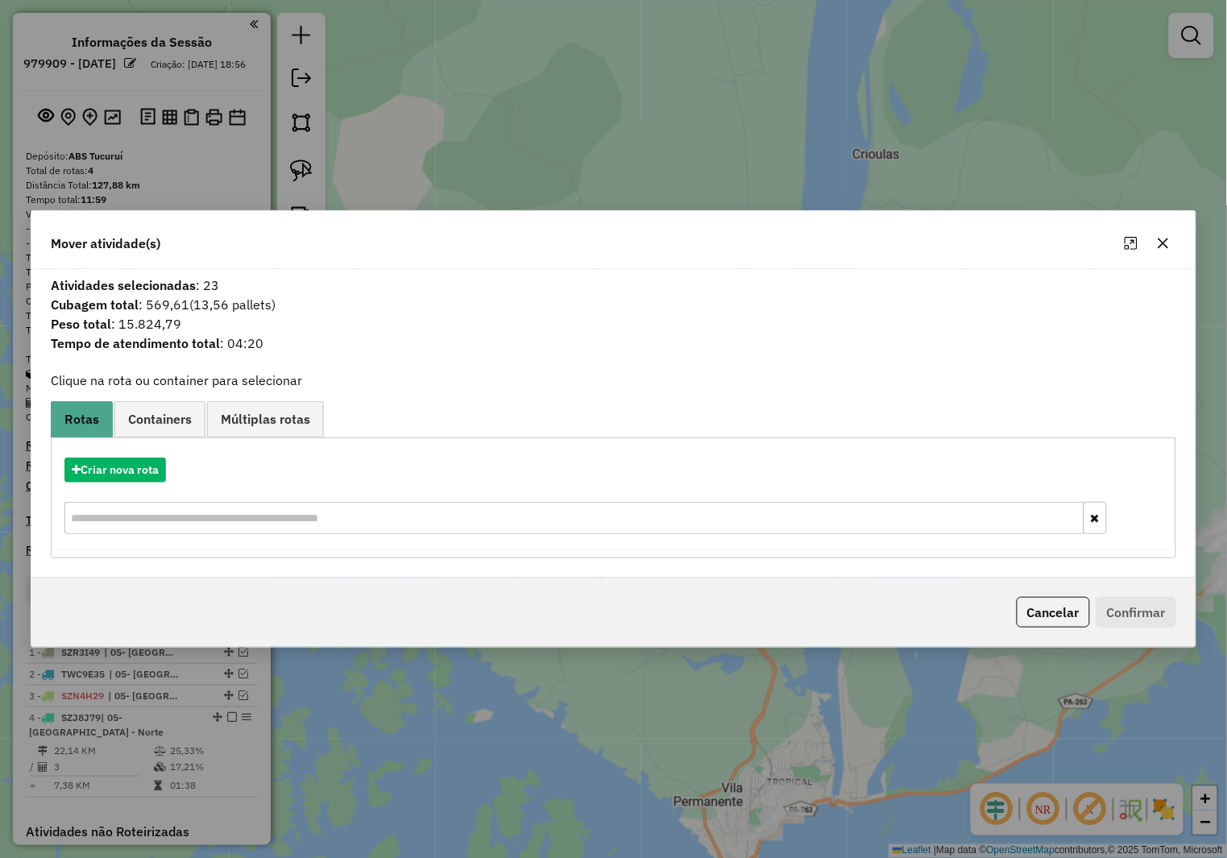
click at [1172, 246] on button "button" at bounding box center [1163, 243] width 26 height 26
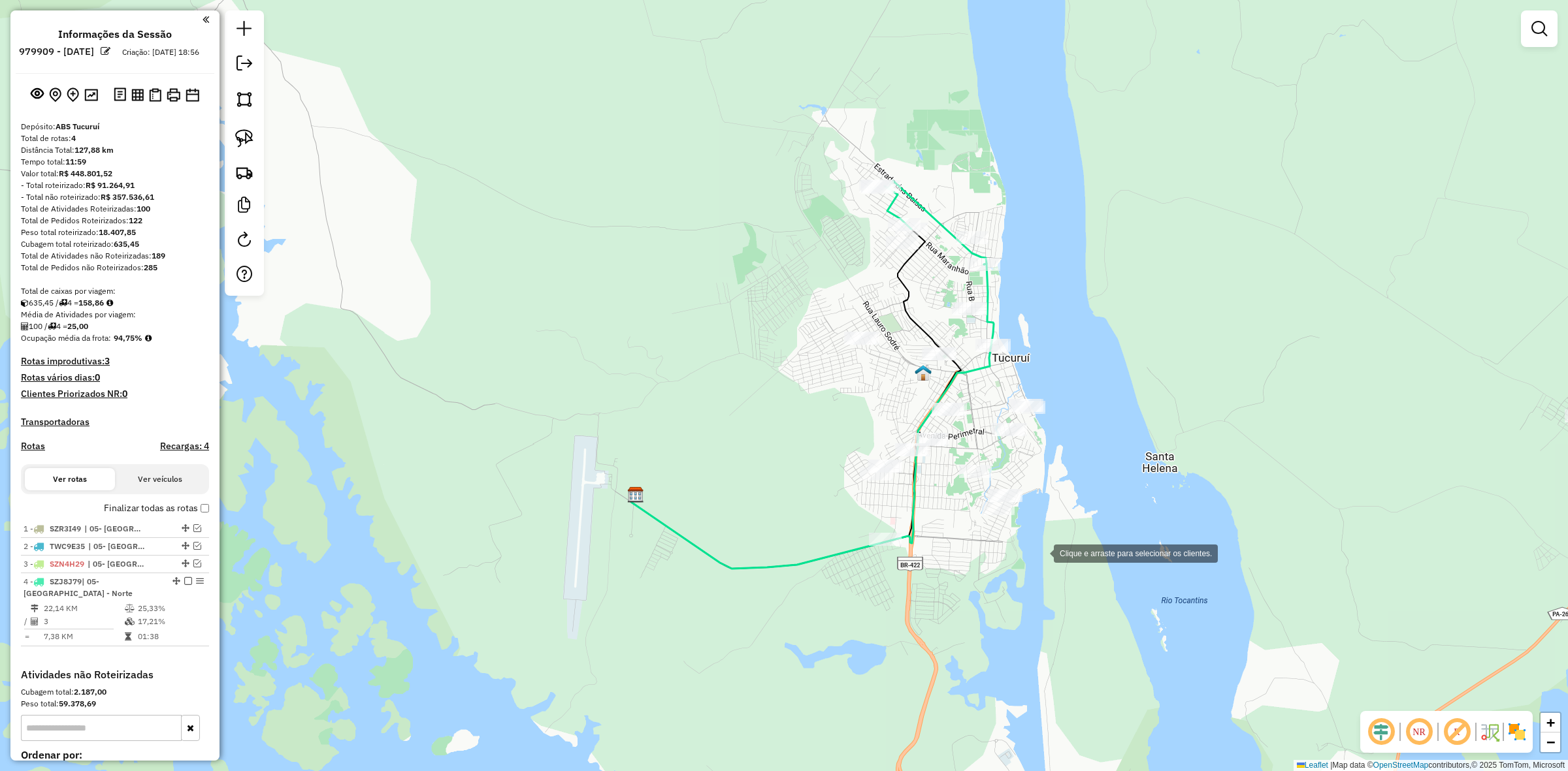
drag, startPoint x: 814, startPoint y: 375, endPoint x: 1027, endPoint y: 550, distance: 275.7
click at [1027, 550] on div "Clique e arraste para selecionar os clientes. Janela de atendimento Grade de at…" at bounding box center [784, 385] width 1568 height 771
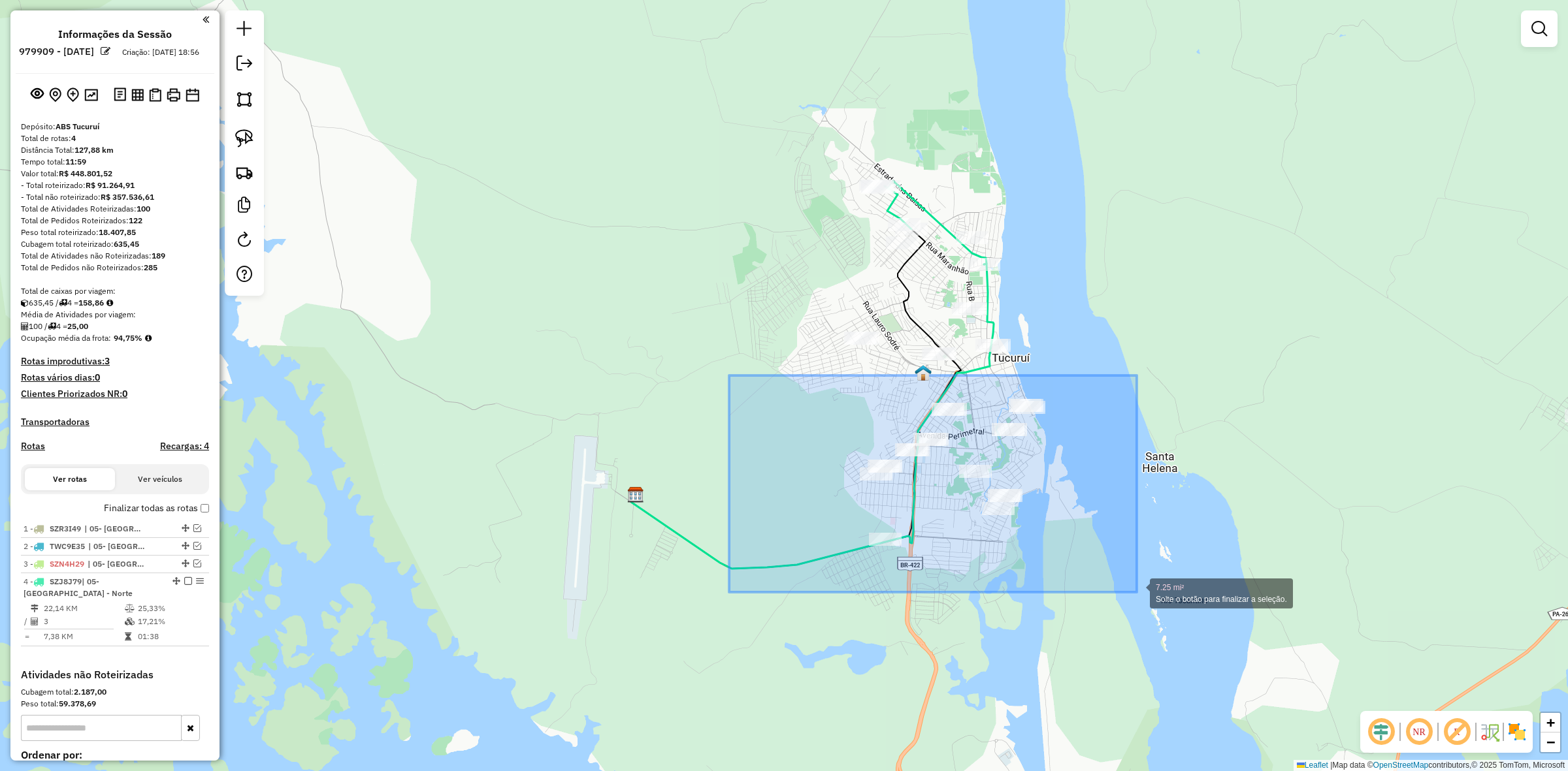
drag, startPoint x: 734, startPoint y: 377, endPoint x: 1137, endPoint y: 593, distance: 457.2
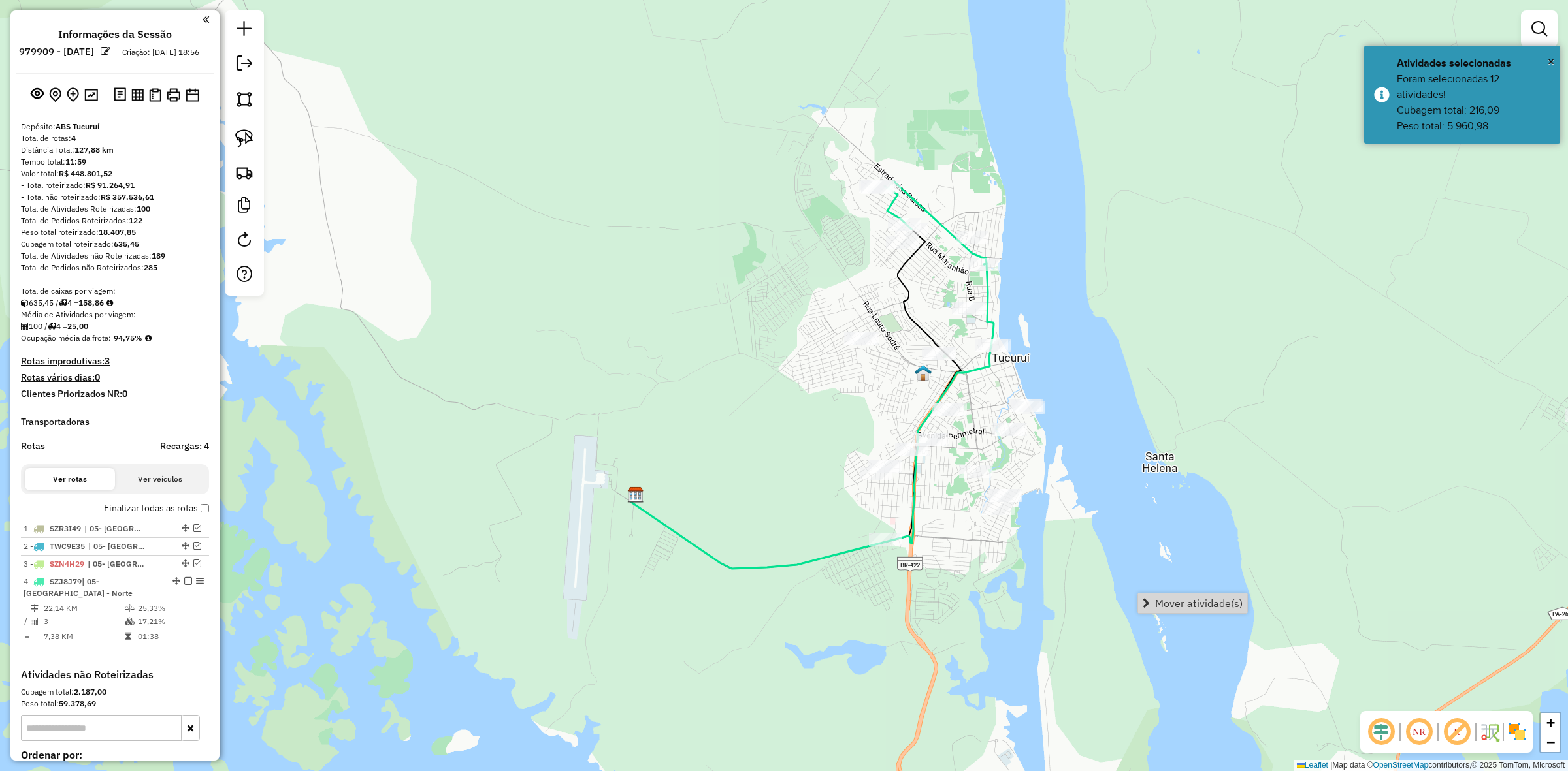
drag, startPoint x: 252, startPoint y: 142, endPoint x: 471, endPoint y: 248, distance: 243.3
click at [252, 142] on img at bounding box center [244, 139] width 19 height 19
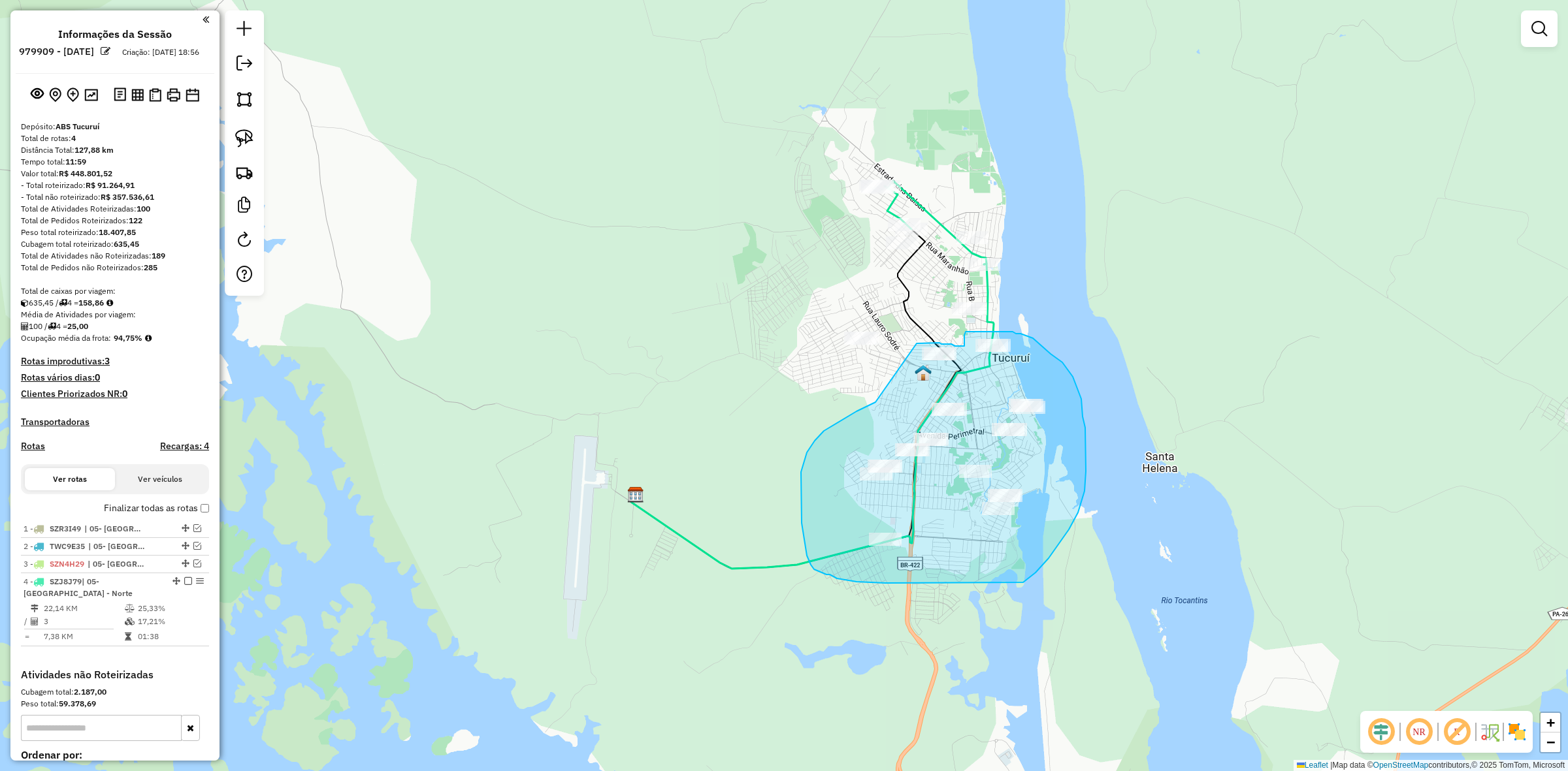
drag, startPoint x: 807, startPoint y: 452, endPoint x: 915, endPoint y: 346, distance: 151.3
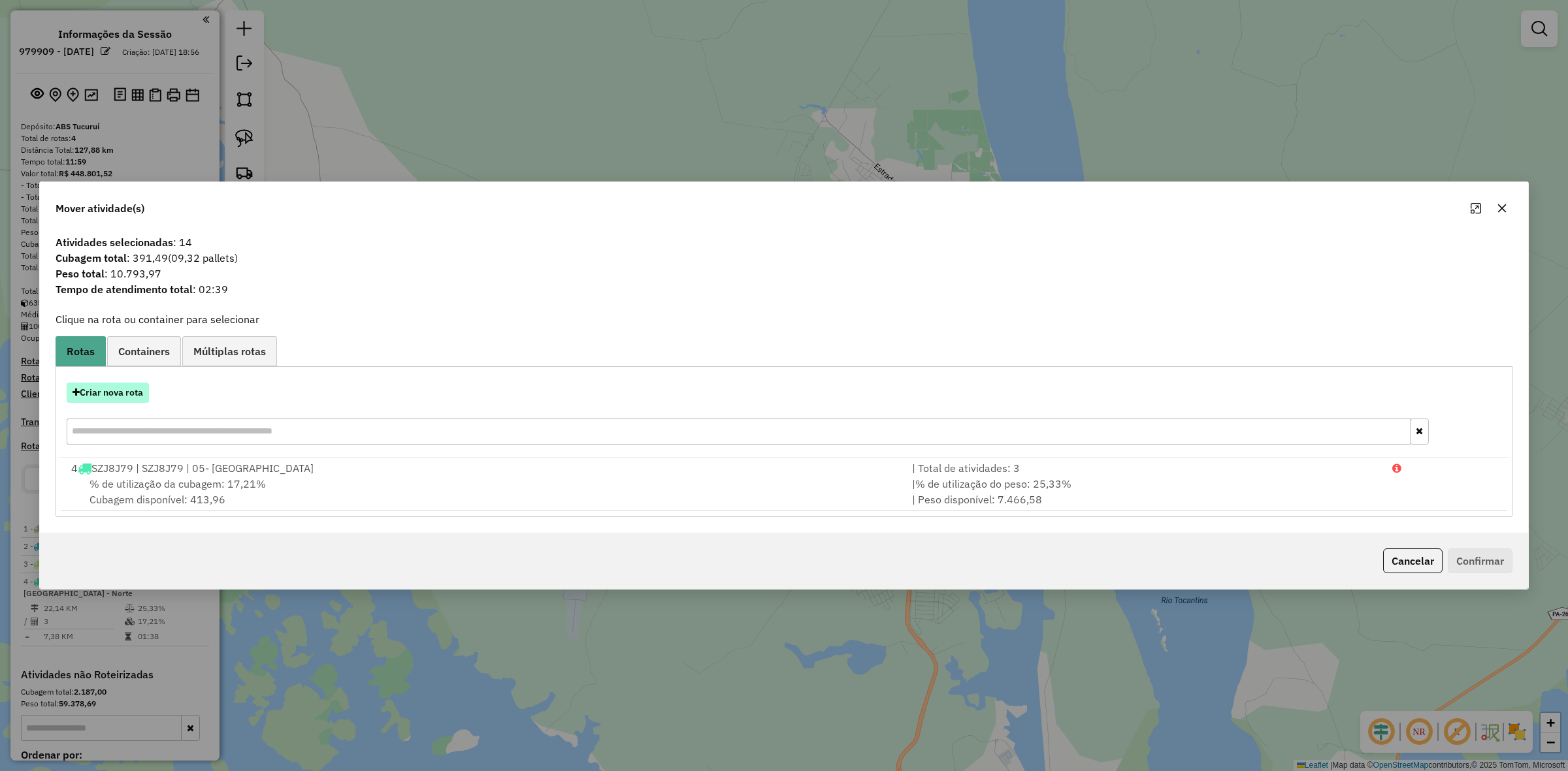
click at [95, 389] on button "Criar nova rota" at bounding box center [108, 392] width 83 height 20
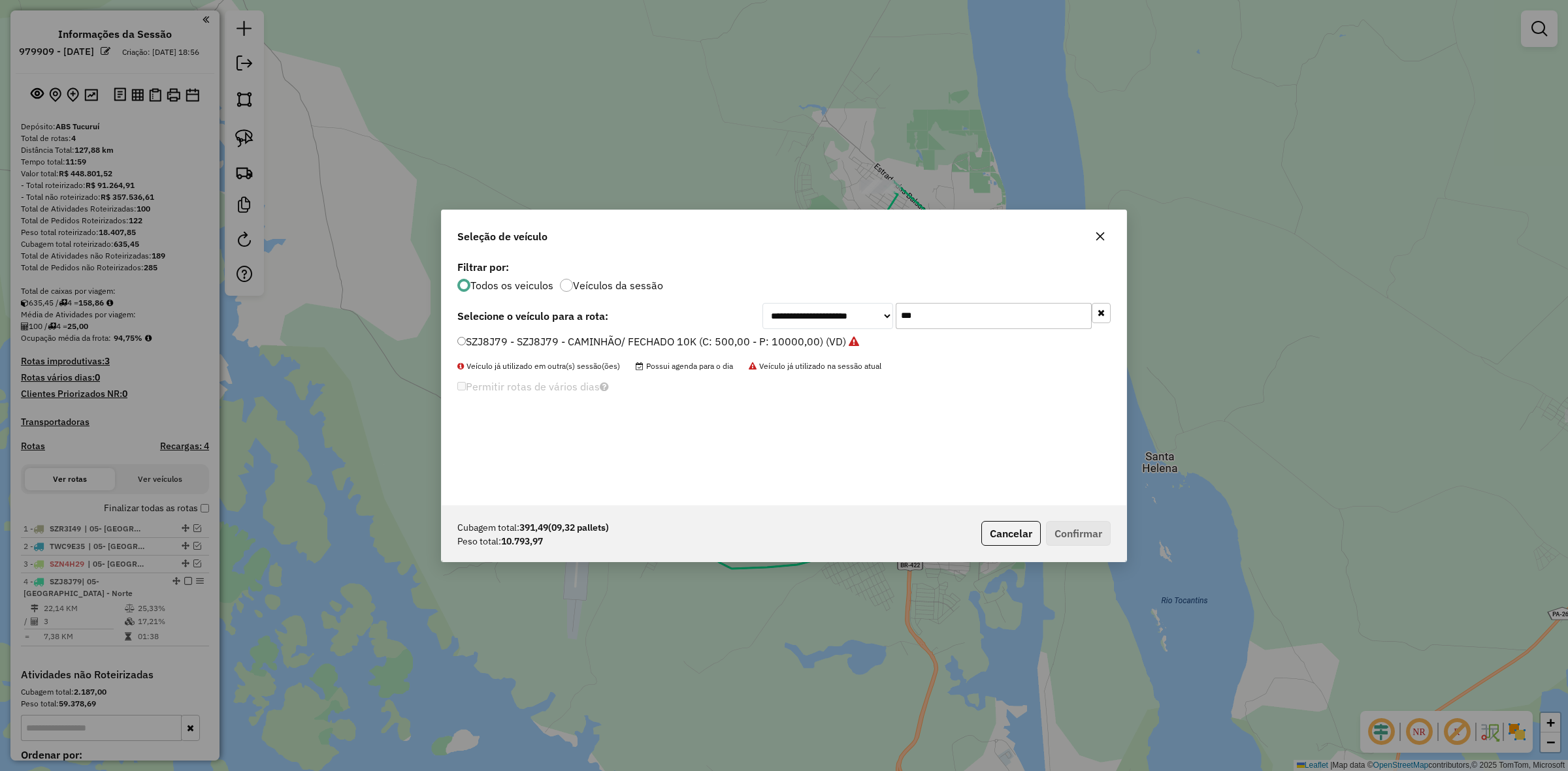
click at [1099, 233] on icon "button" at bounding box center [1100, 236] width 11 height 11
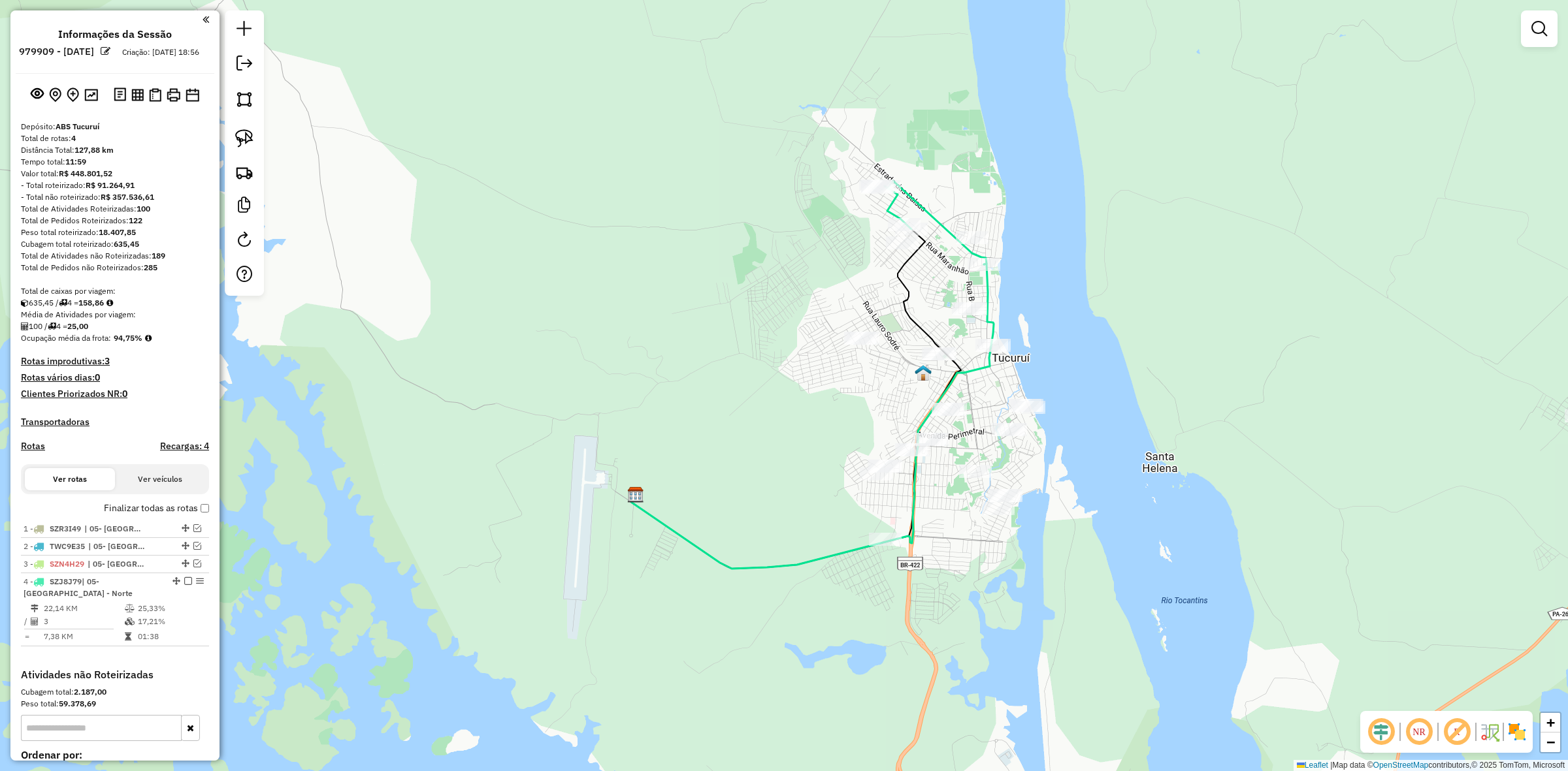
click at [227, 137] on div at bounding box center [244, 153] width 39 height 285
click at [255, 147] on link at bounding box center [244, 138] width 28 height 28
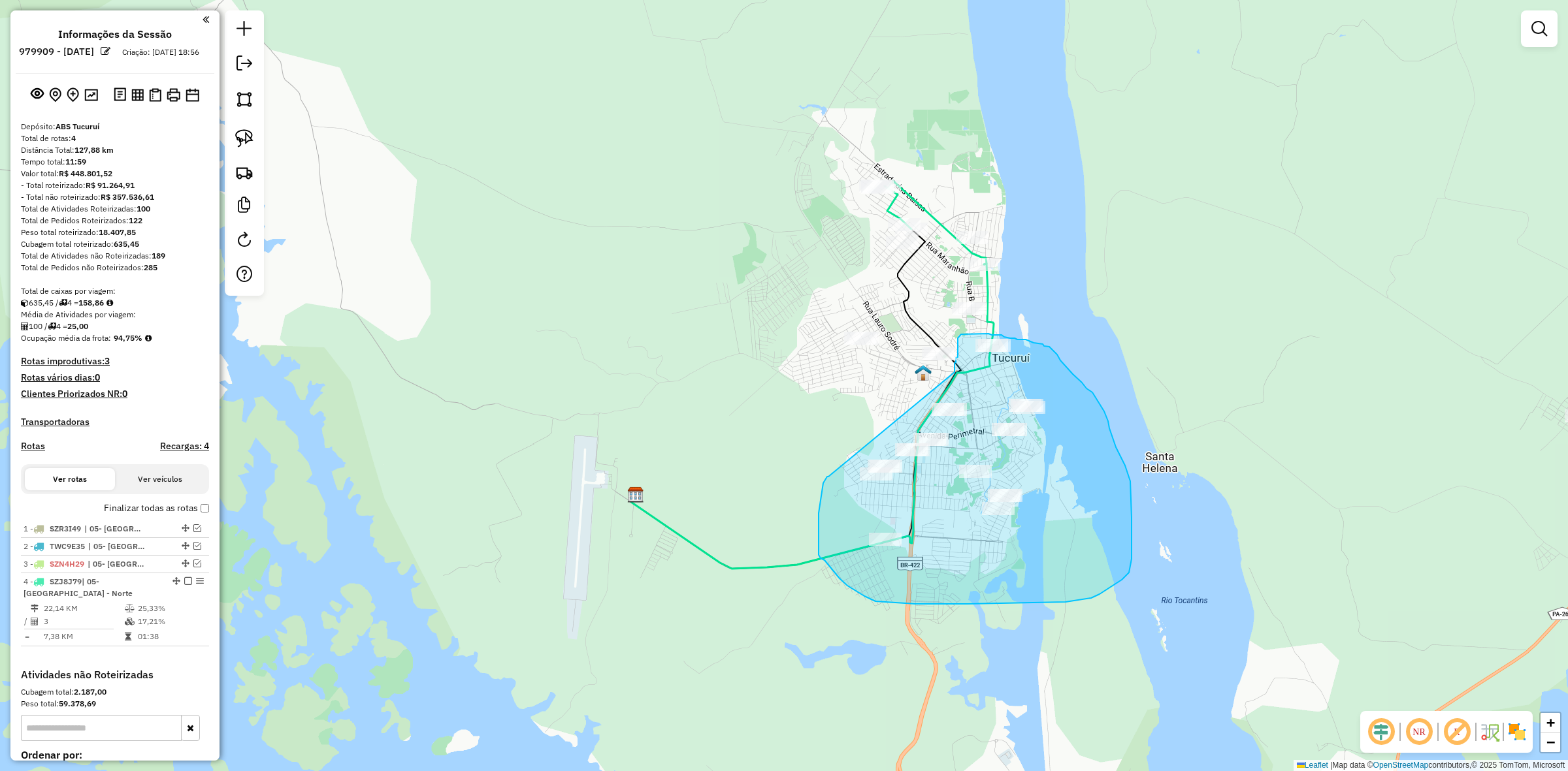
drag, startPoint x: 822, startPoint y: 490, endPoint x: 955, endPoint y: 373, distance: 177.1
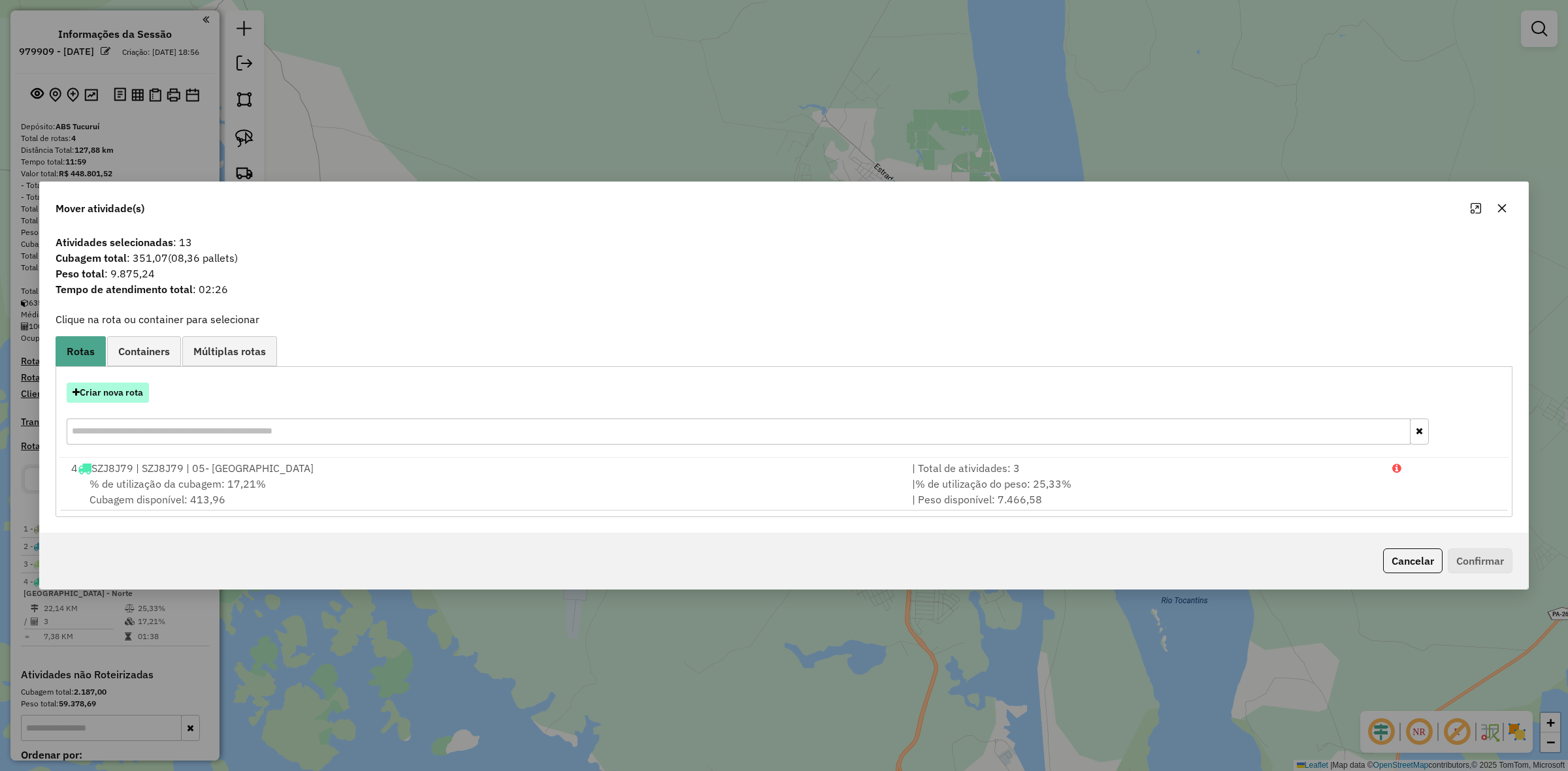
click at [96, 390] on button "Criar nova rota" at bounding box center [108, 392] width 83 height 20
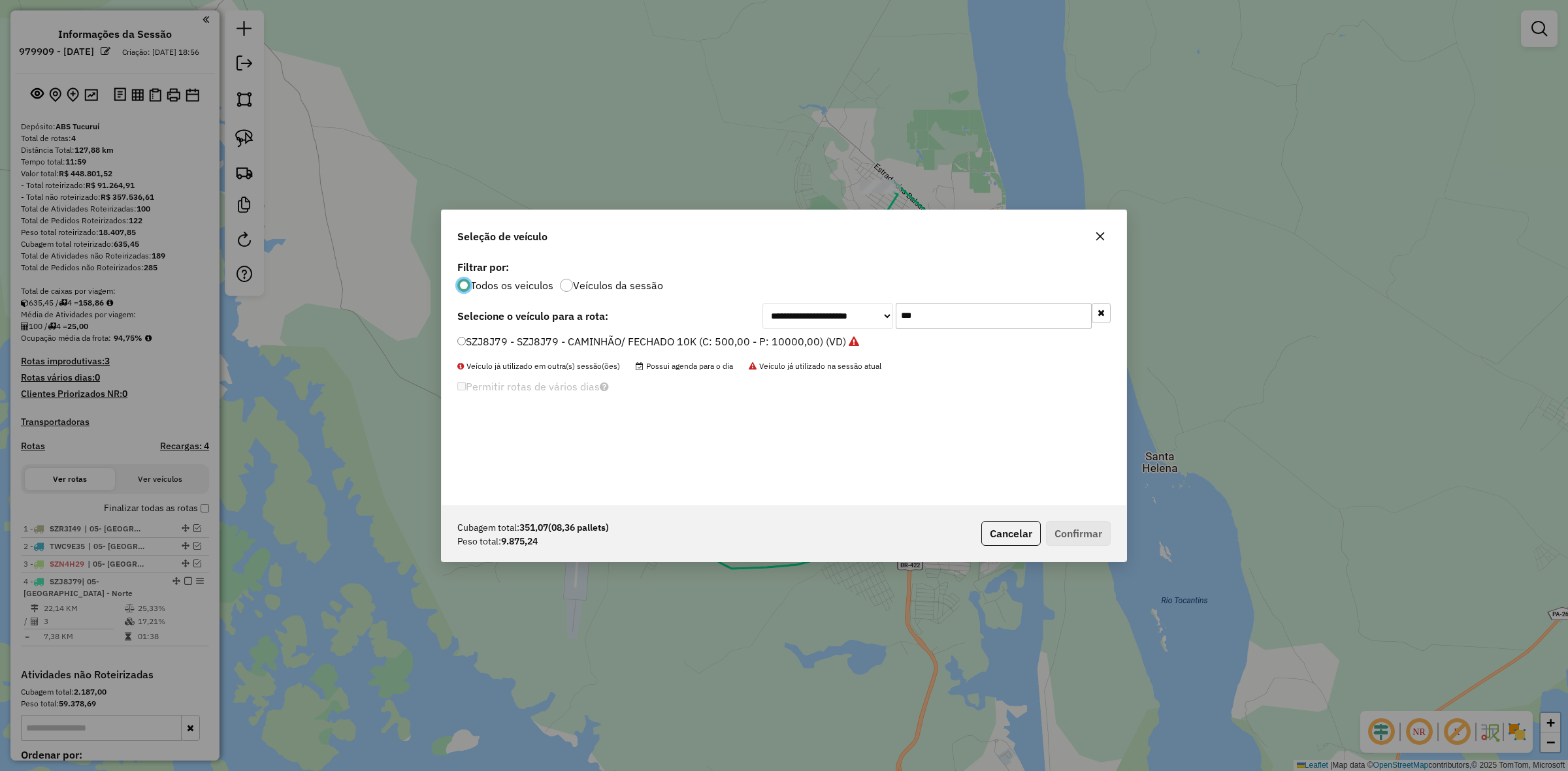
click at [913, 312] on input "***" at bounding box center [994, 316] width 196 height 26
type input "***"
click at [533, 353] on label "SZM7B09 - 006 - CAMINHÃO/ FECHADO 15K (C: 500,00 - P: 15000,00) (VD)" at bounding box center [643, 357] width 372 height 15
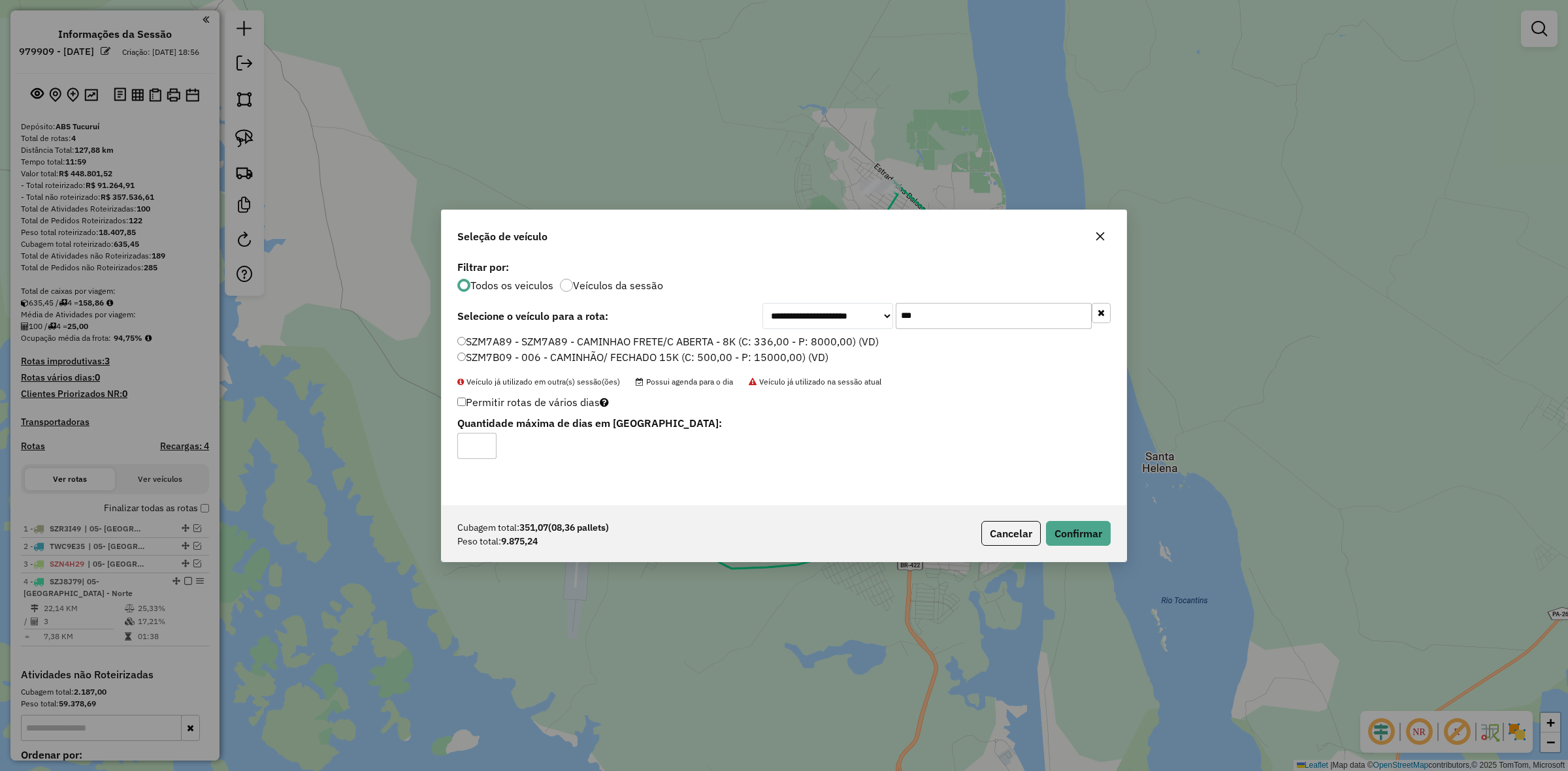
click at [635, 345] on label "SZM7A89 - SZM7A89 - CAMINHAO FRETE/C ABERTA - 8K (C: 336,00 - P: 8000,00) (VD)" at bounding box center [668, 341] width 422 height 15
click at [1090, 528] on button "Confirmar" at bounding box center [1079, 533] width 65 height 25
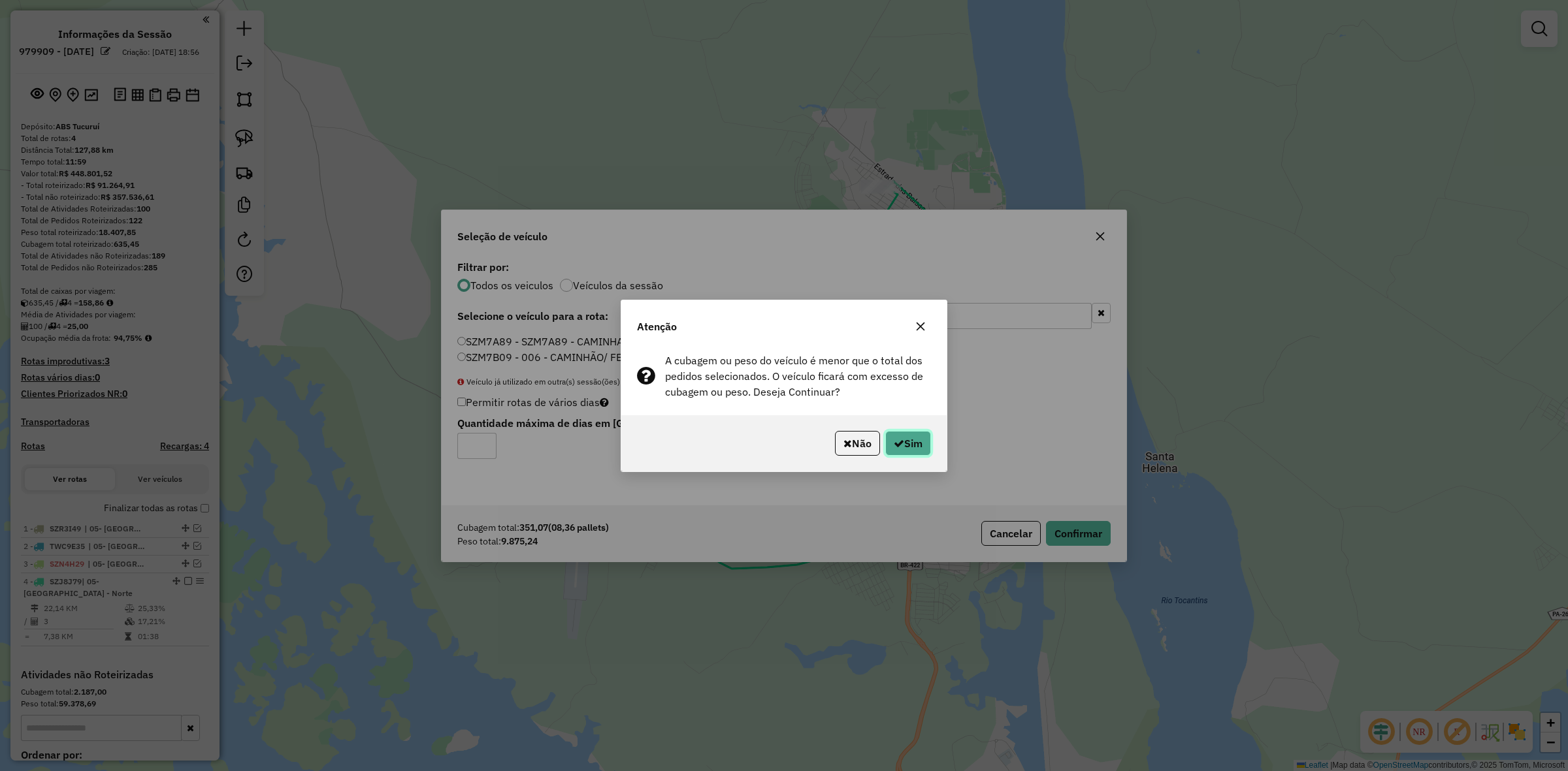
click at [906, 444] on button "Sim" at bounding box center [909, 443] width 45 height 25
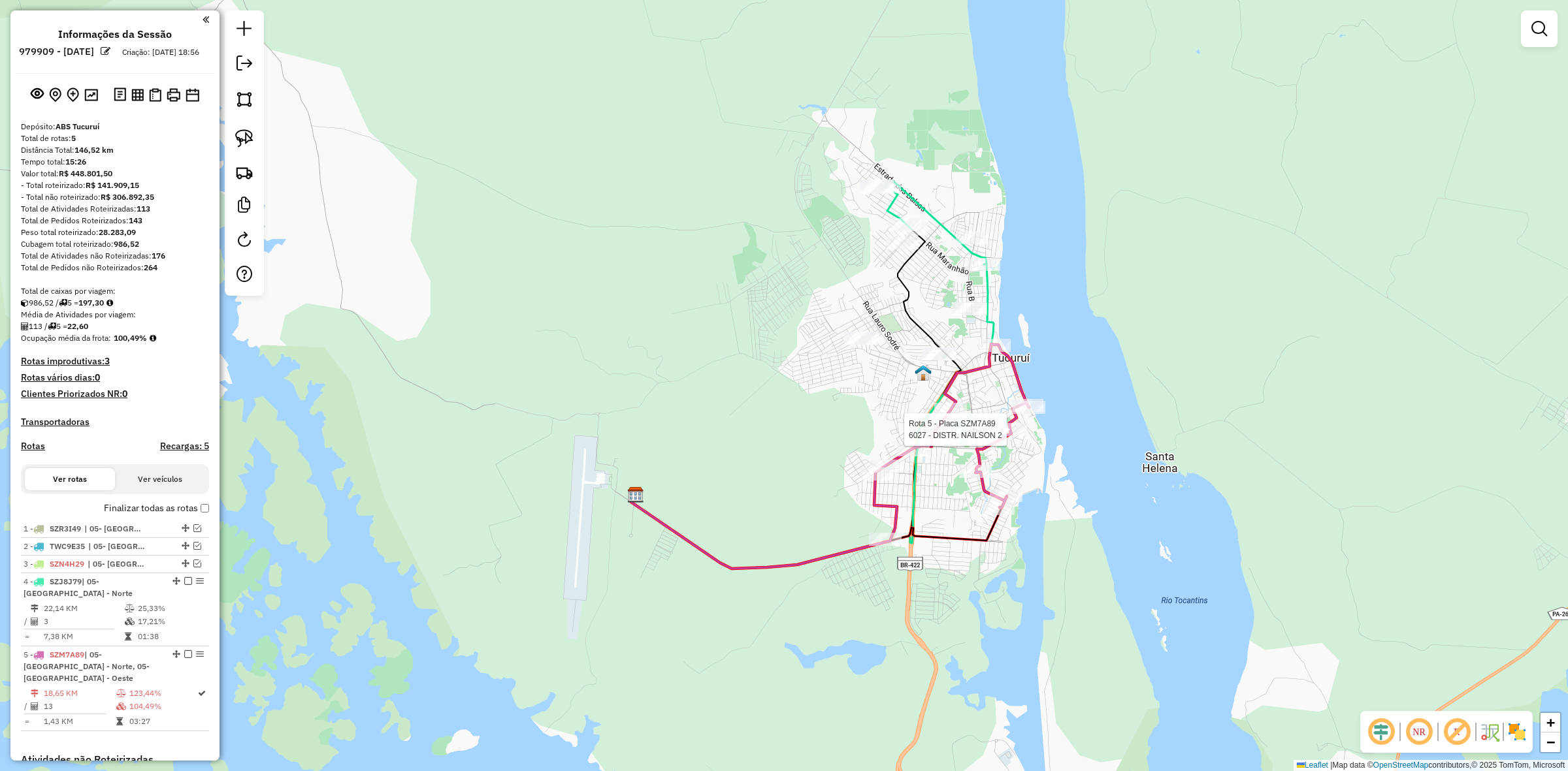
select select "**********"
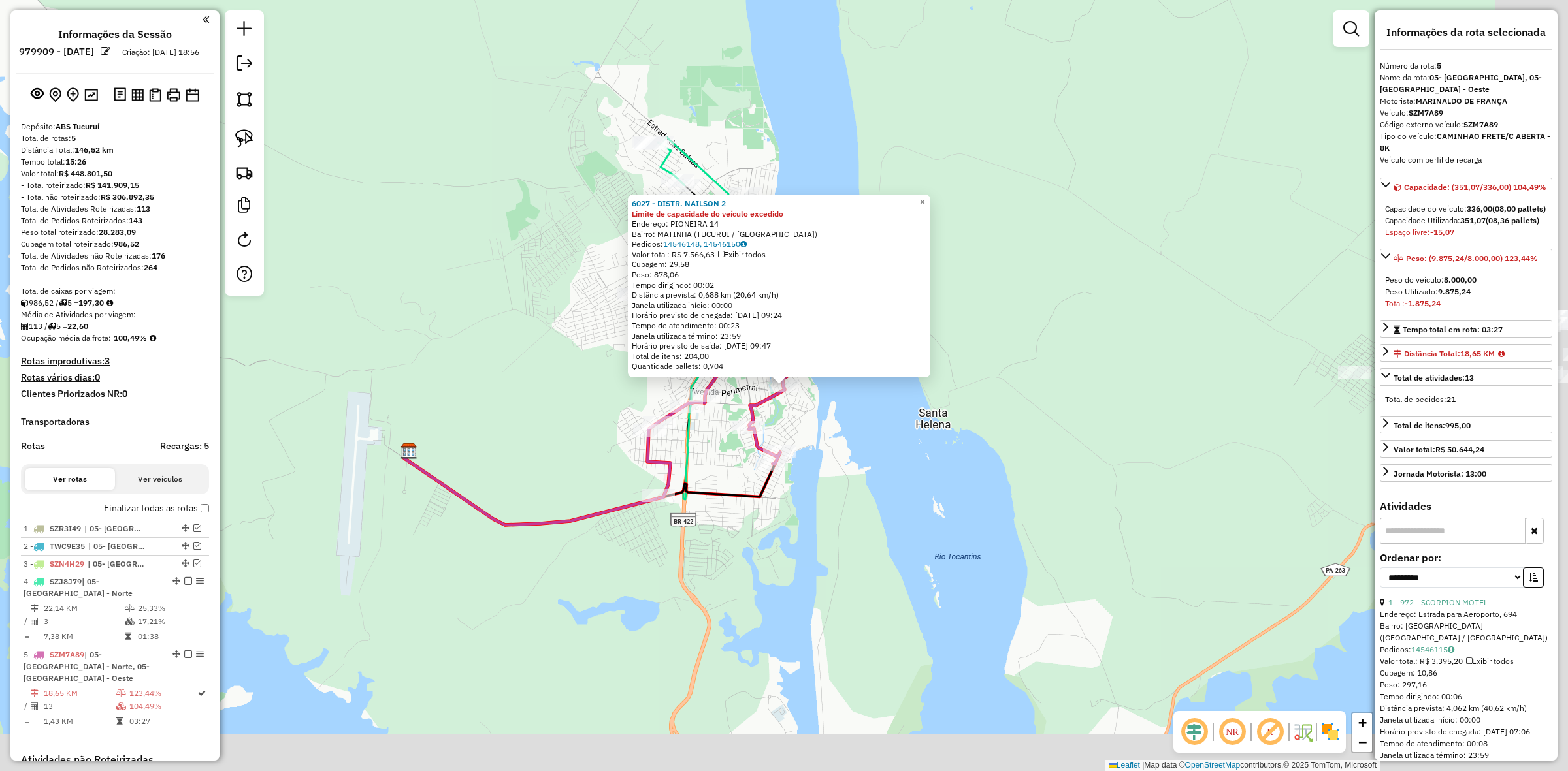
scroll to position [216, 0]
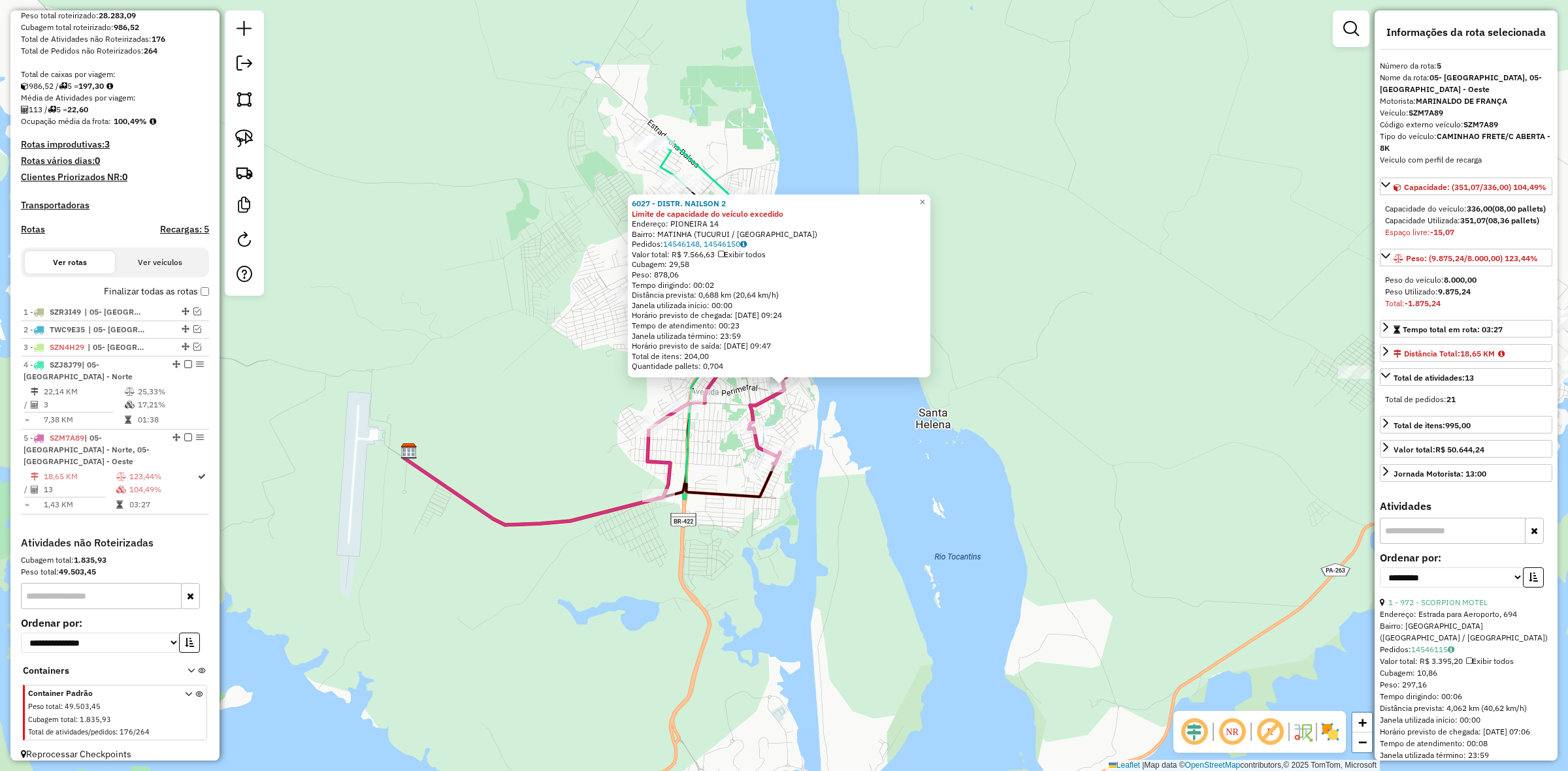
click at [519, 314] on div "6027 - DISTR. NAILSON 2 Limite de capacidade do veículo excedido Endereço: PION…" at bounding box center [784, 385] width 1568 height 771
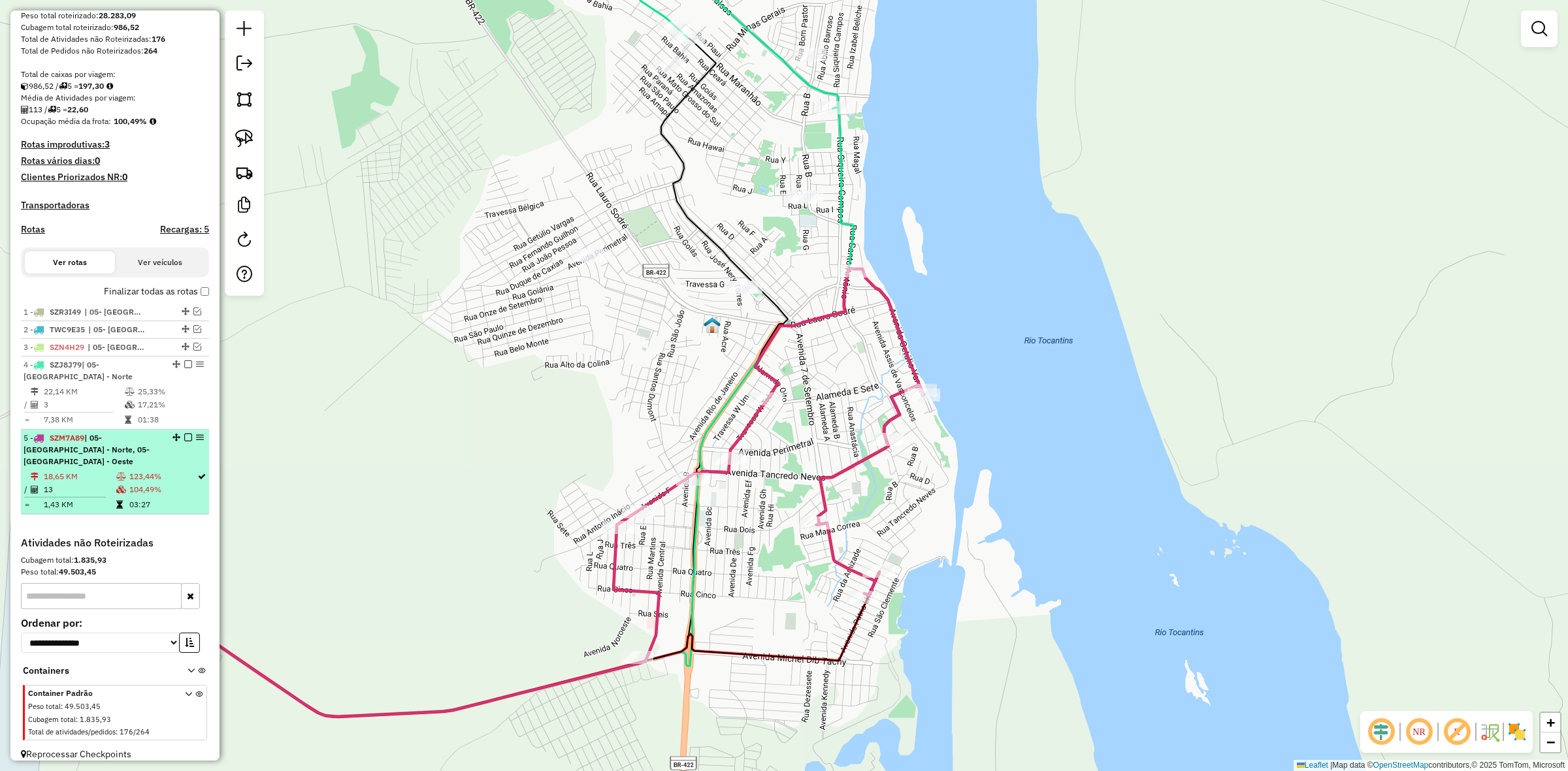
click at [188, 432] on div "5 - SZM7A89 | 05- [GEOGRAPHIC_DATA], 05- [GEOGRAPHIC_DATA] - Oeste" at bounding box center [115, 450] width 183 height 36
select select "**********"
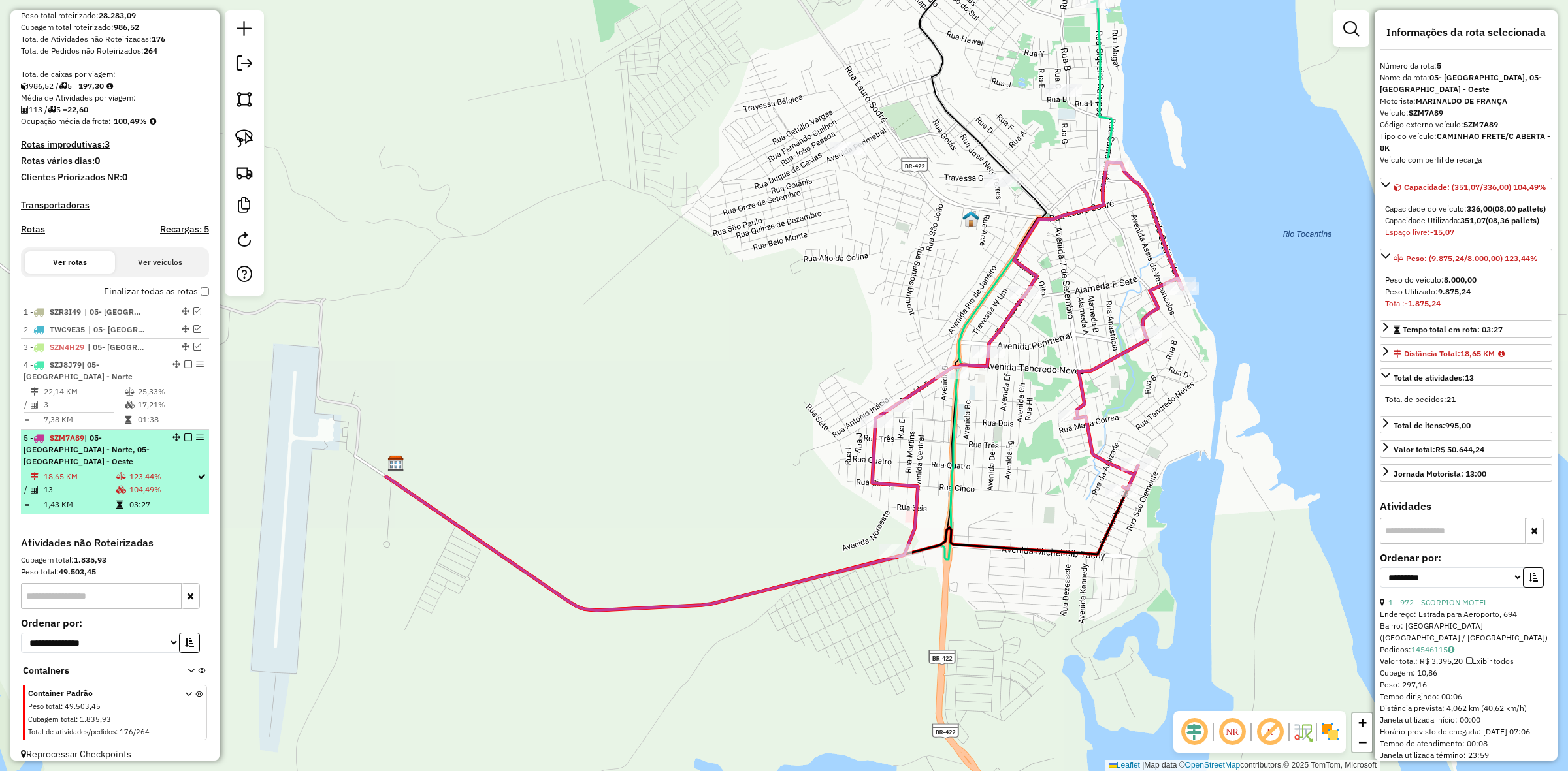
click at [184, 439] on em at bounding box center [188, 438] width 8 height 8
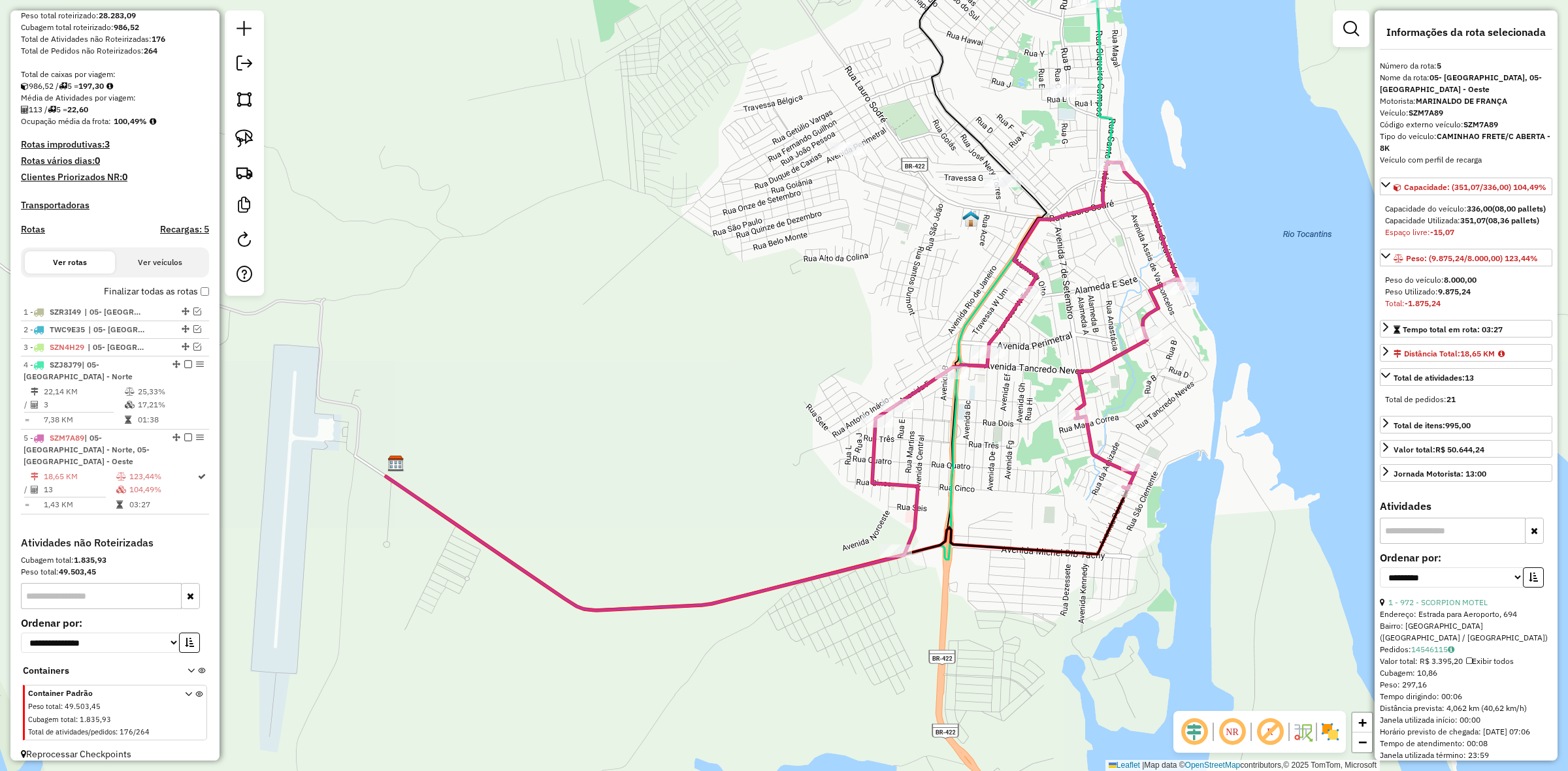
scroll to position [161, 0]
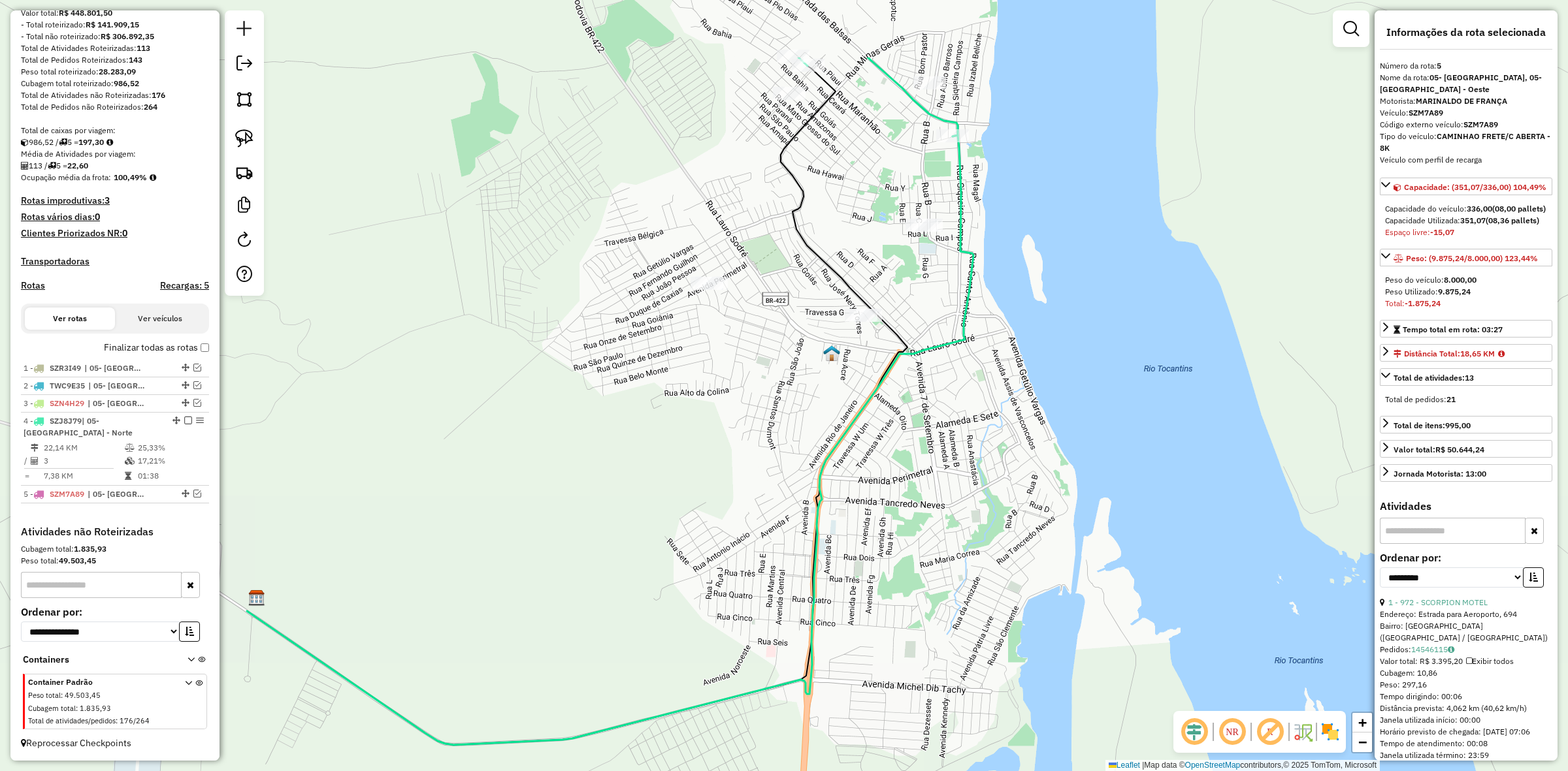
drag, startPoint x: 965, startPoint y: 357, endPoint x: 890, endPoint y: 393, distance: 83.2
click at [892, 395] on div "Janela de atendimento Grade de atendimento Capacidade Transportadoras Veículos …" at bounding box center [784, 385] width 1568 height 771
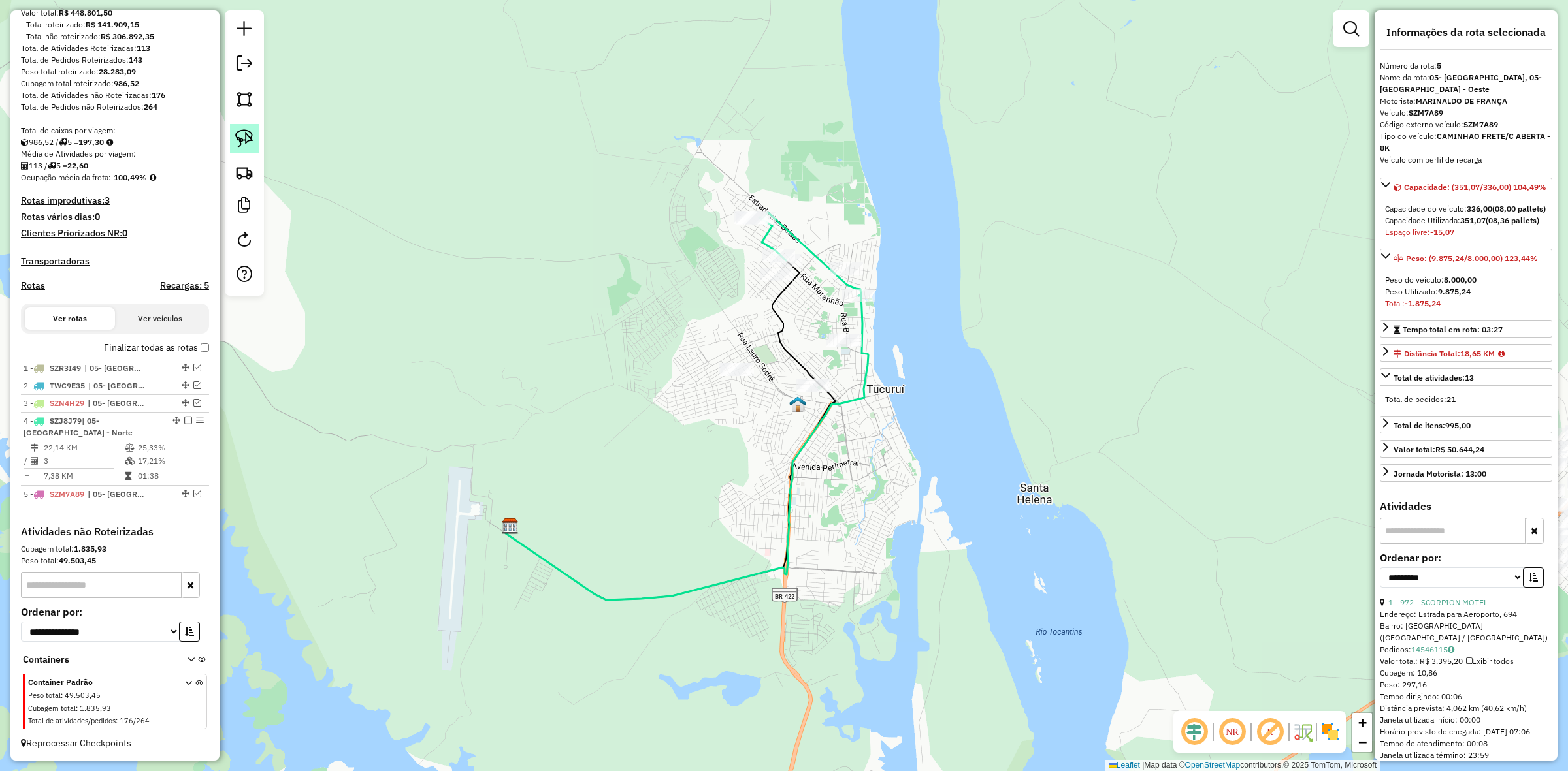
click at [239, 139] on img at bounding box center [244, 139] width 19 height 19
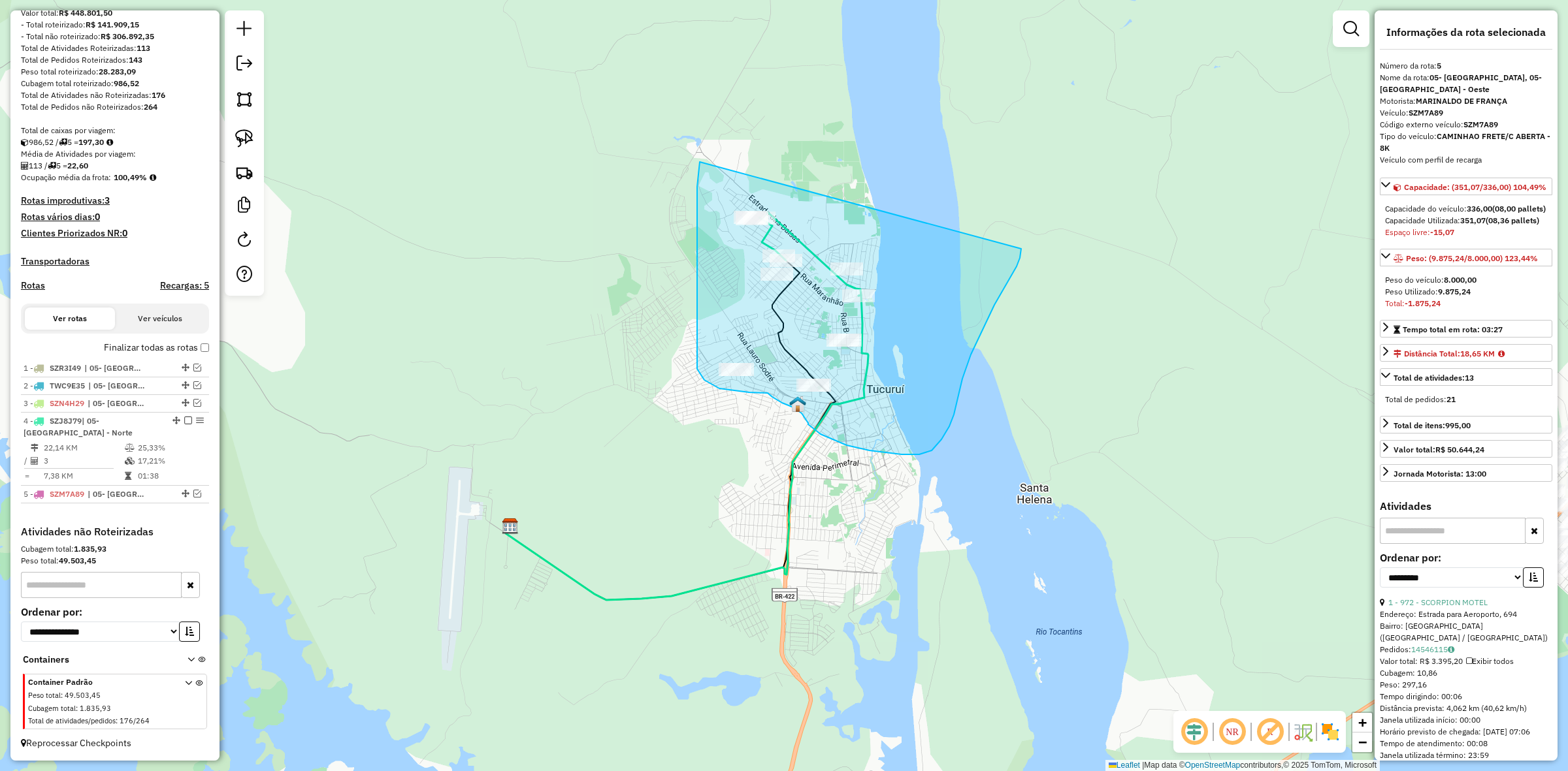
drag, startPoint x: 700, startPoint y: 162, endPoint x: 1021, endPoint y: 249, distance: 332.6
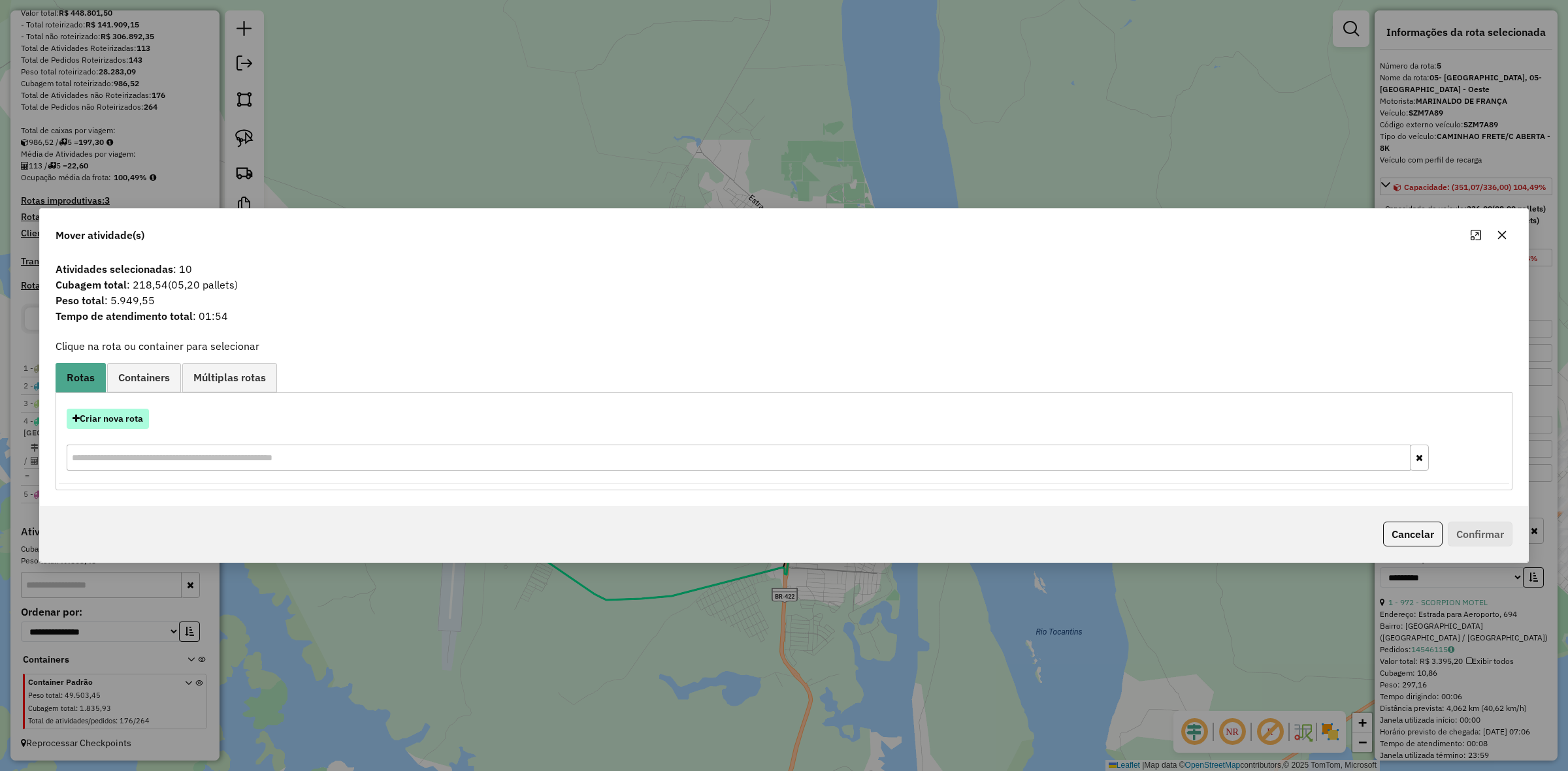
click at [125, 413] on button "Criar nova rota" at bounding box center [108, 418] width 83 height 20
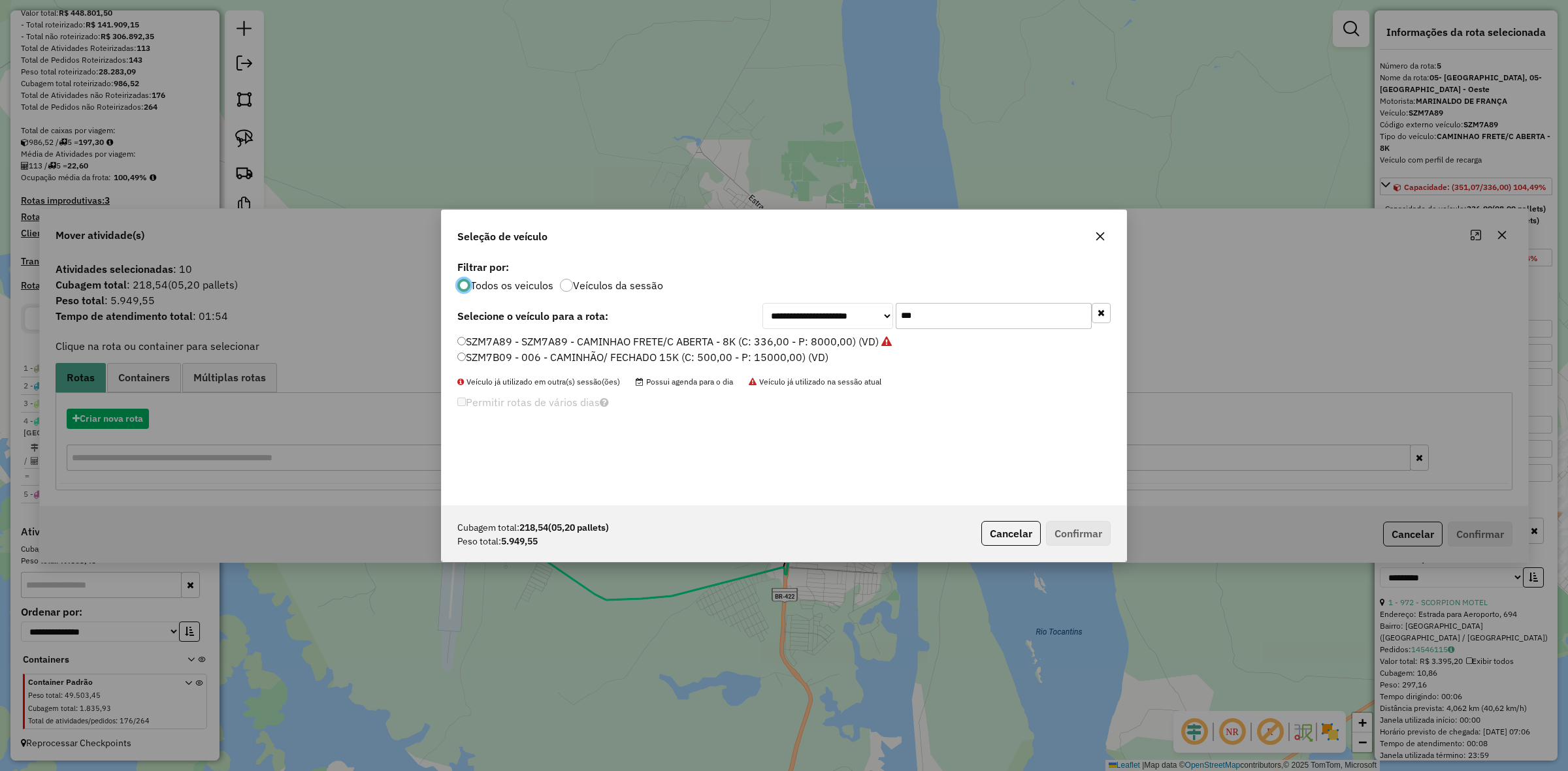
scroll to position [6, 4]
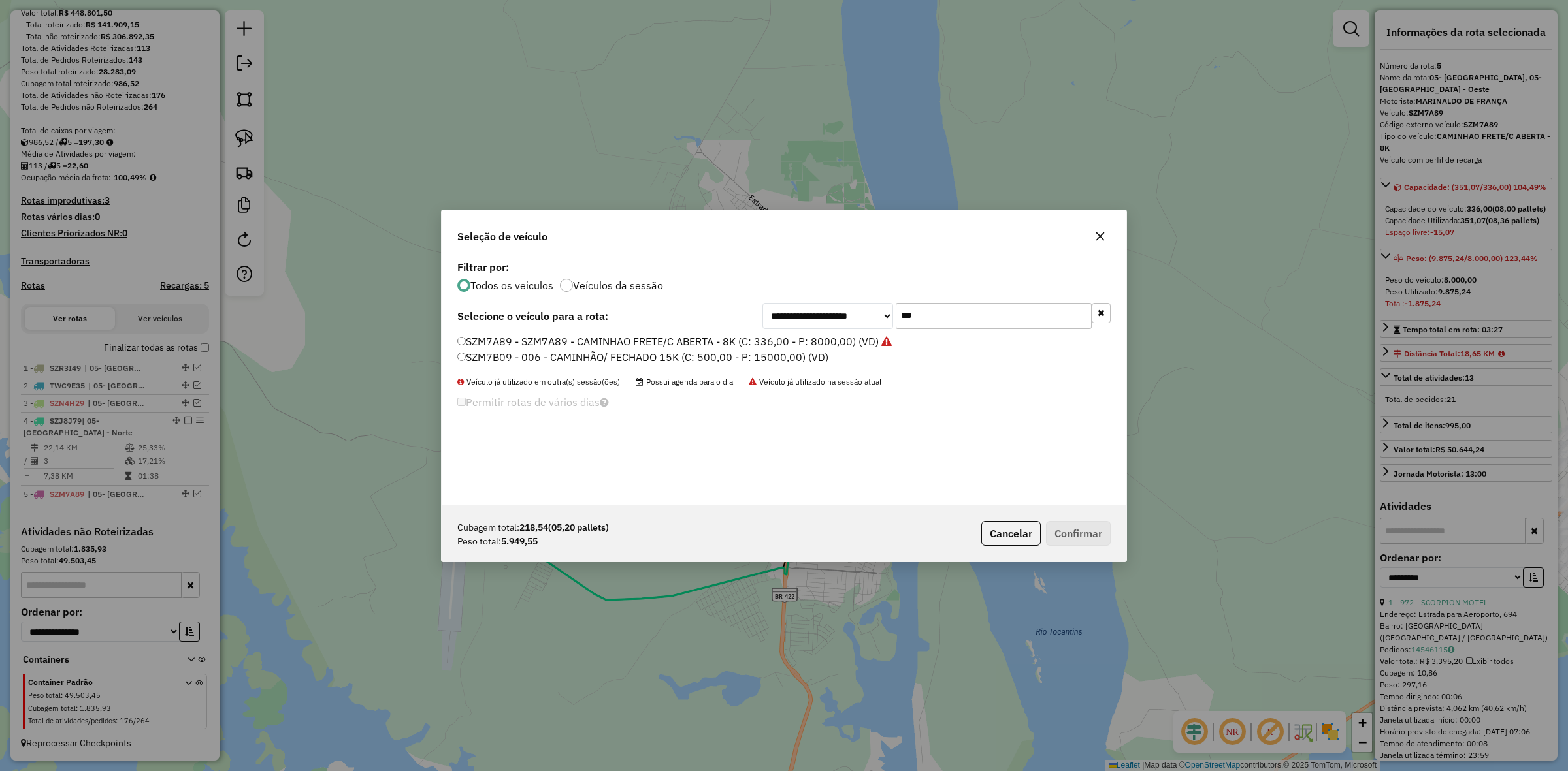
click at [918, 315] on input "***" at bounding box center [994, 316] width 196 height 26
type input "***"
click at [758, 345] on label "SZJ8J79 - SZJ8J79 - CAMINHÃO/ FECHADO 10K (C: 500,00 - P: 10000,00) (VD)" at bounding box center [658, 341] width 402 height 15
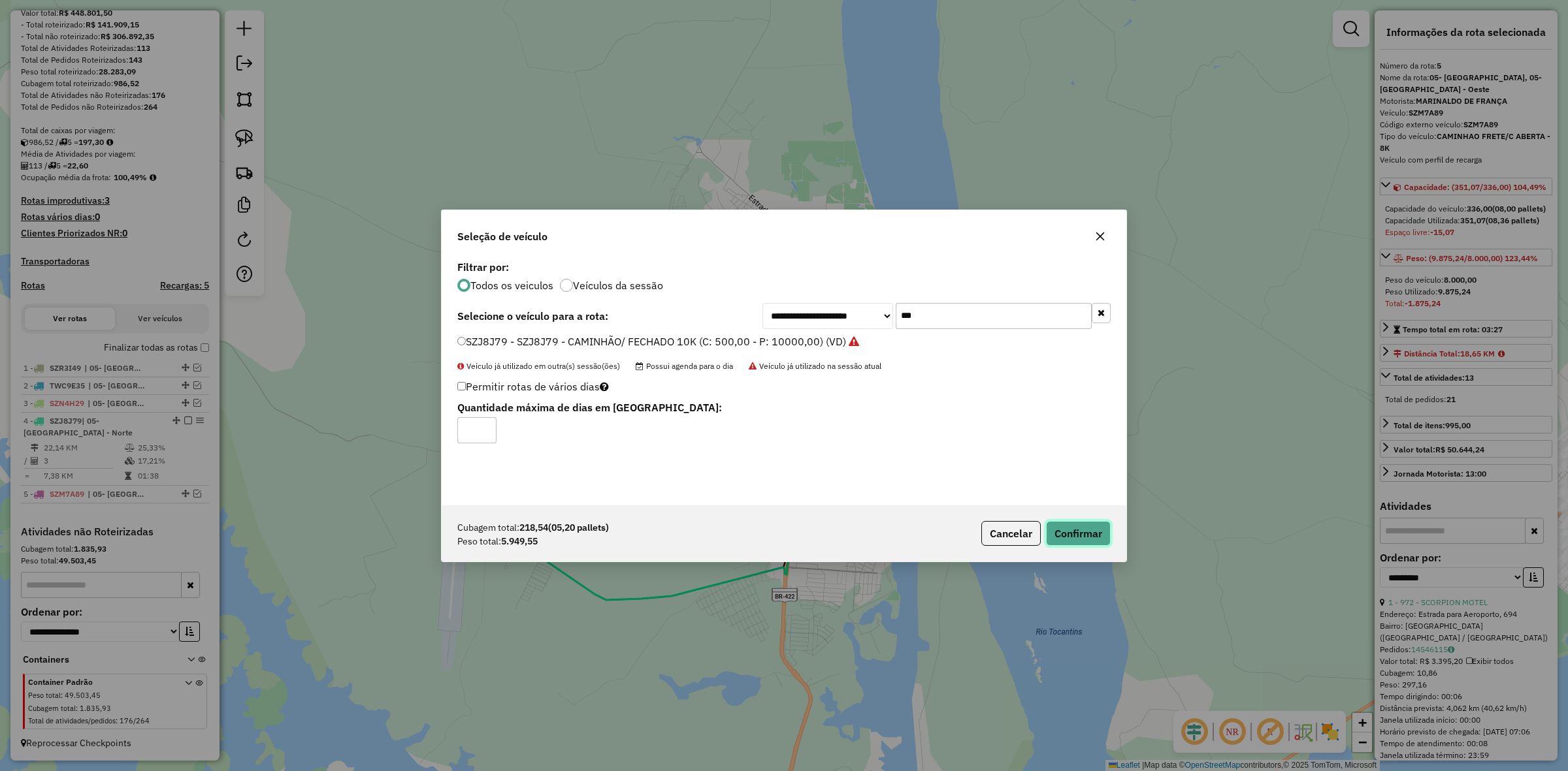
click at [1092, 536] on button "Confirmar" at bounding box center [1079, 533] width 65 height 25
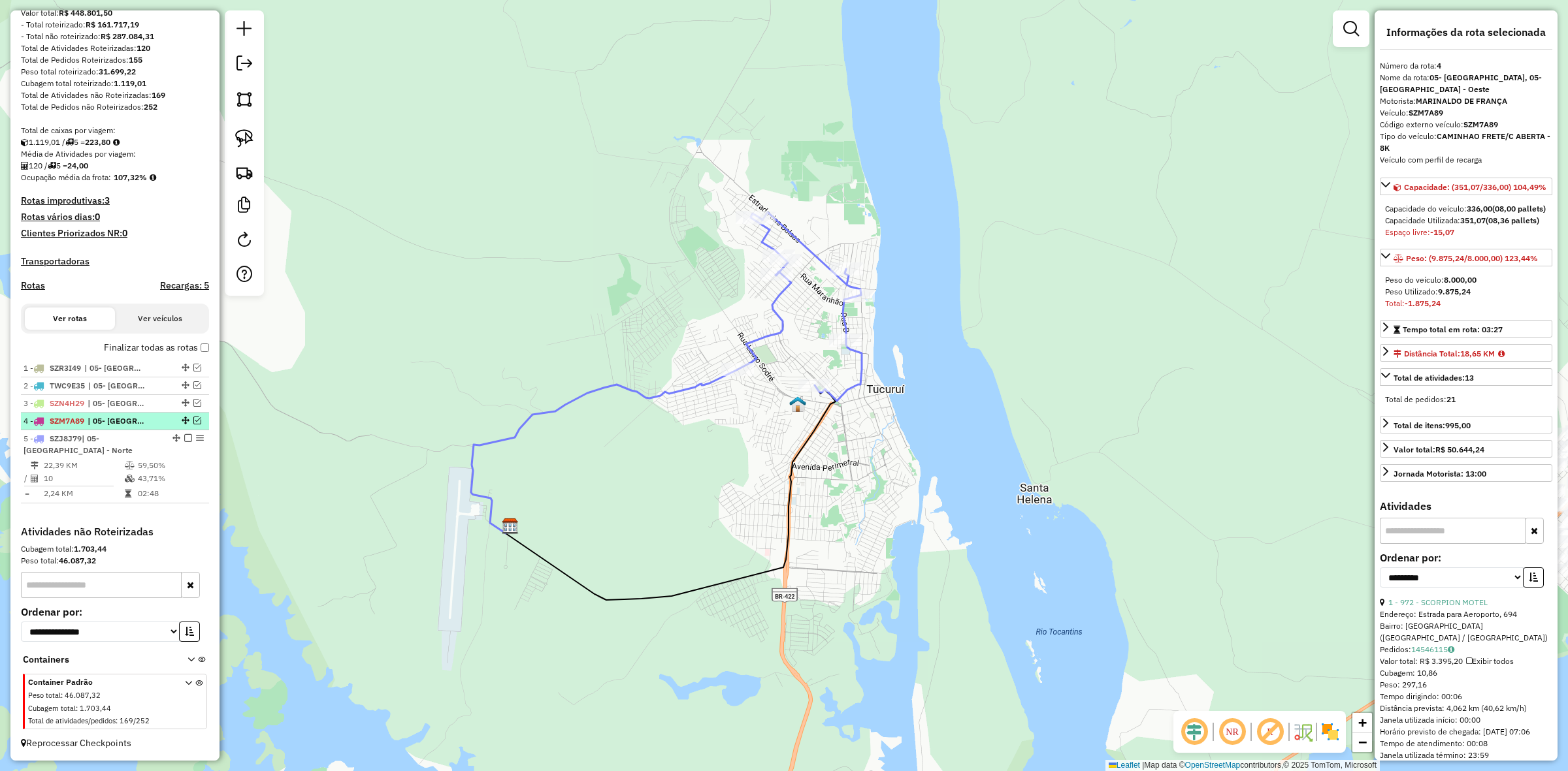
click at [193, 425] on em at bounding box center [197, 421] width 8 height 8
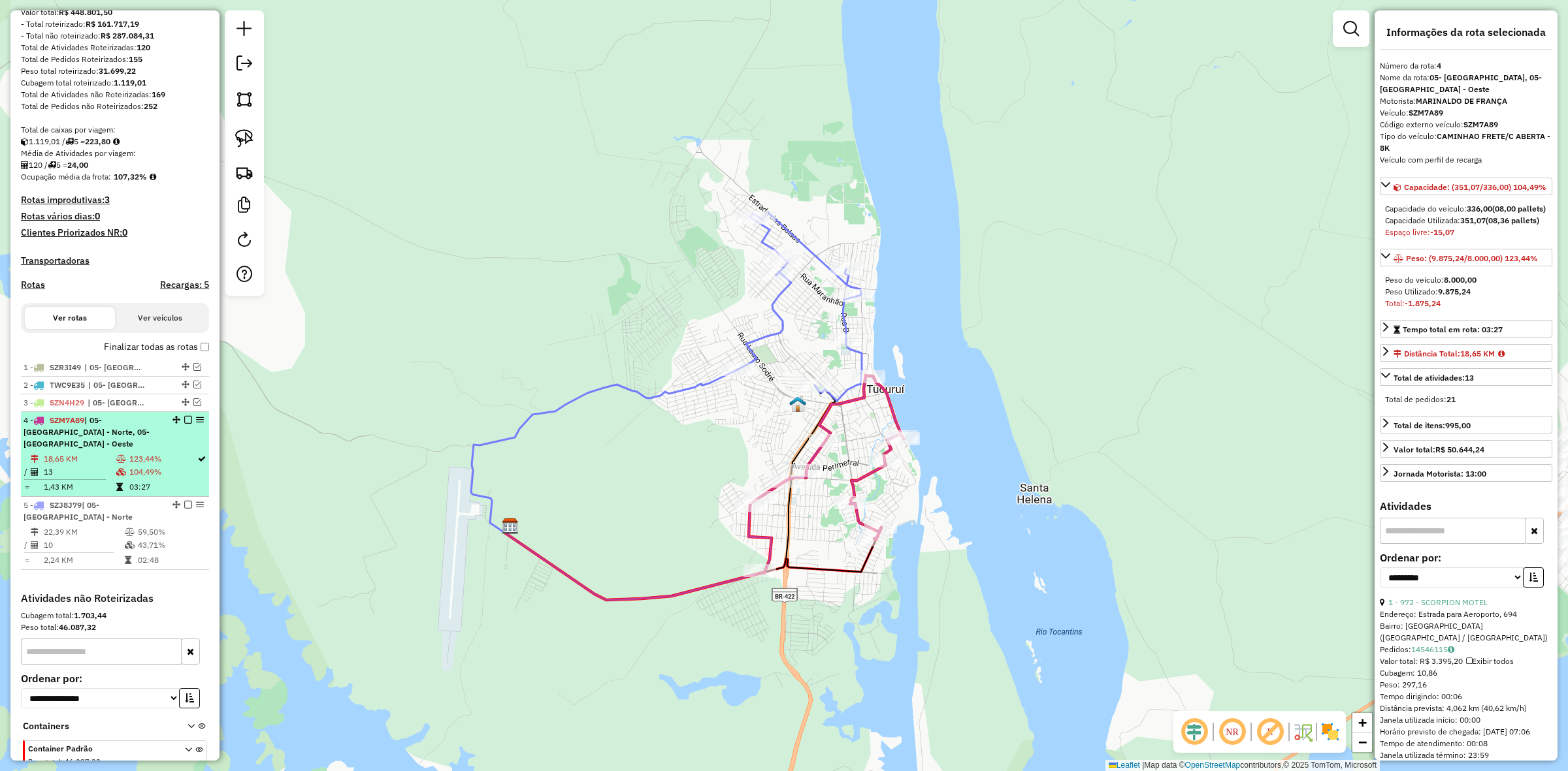
scroll to position [216, 0]
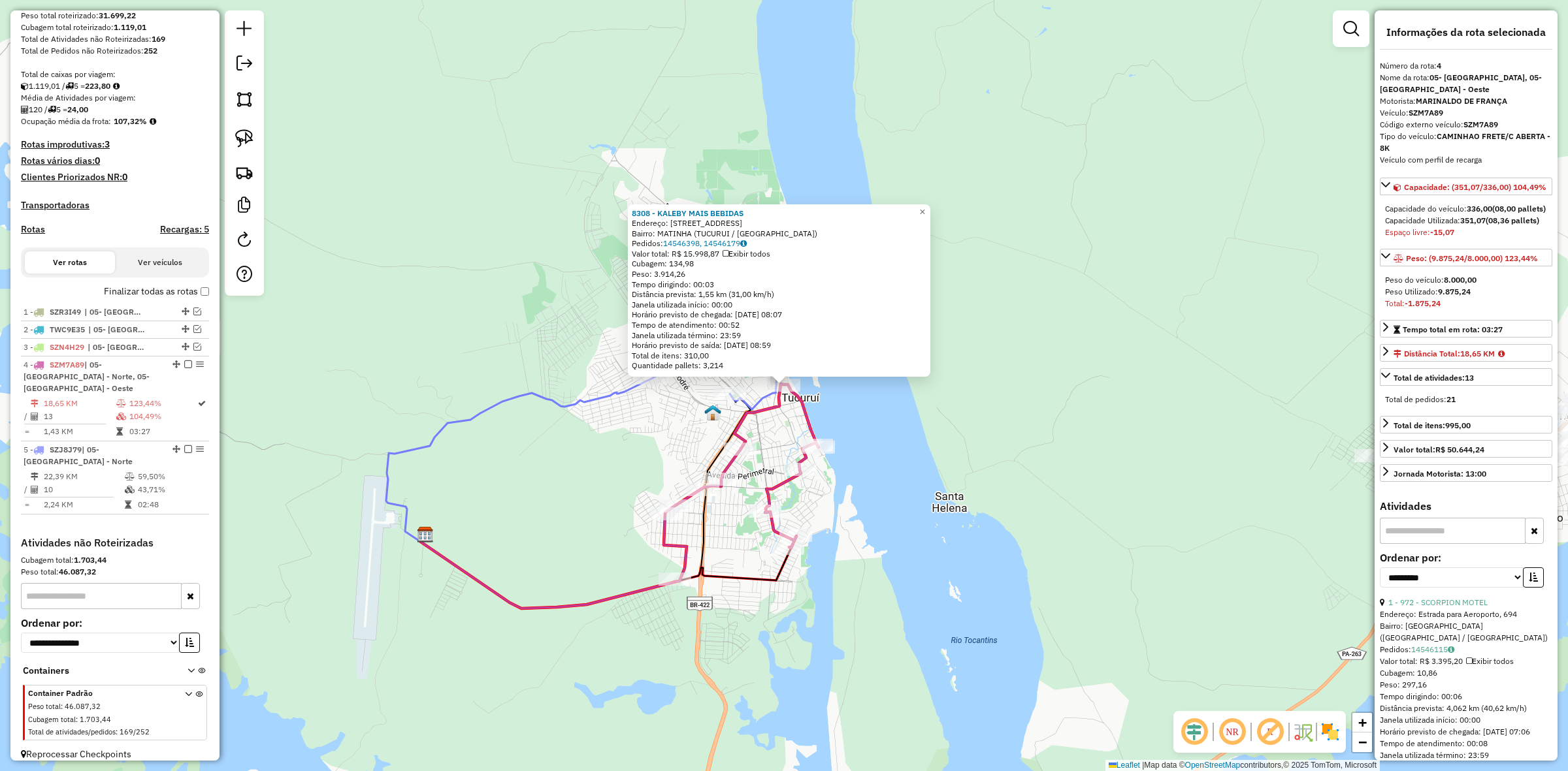
click at [734, 439] on icon at bounding box center [741, 483] width 155 height 198
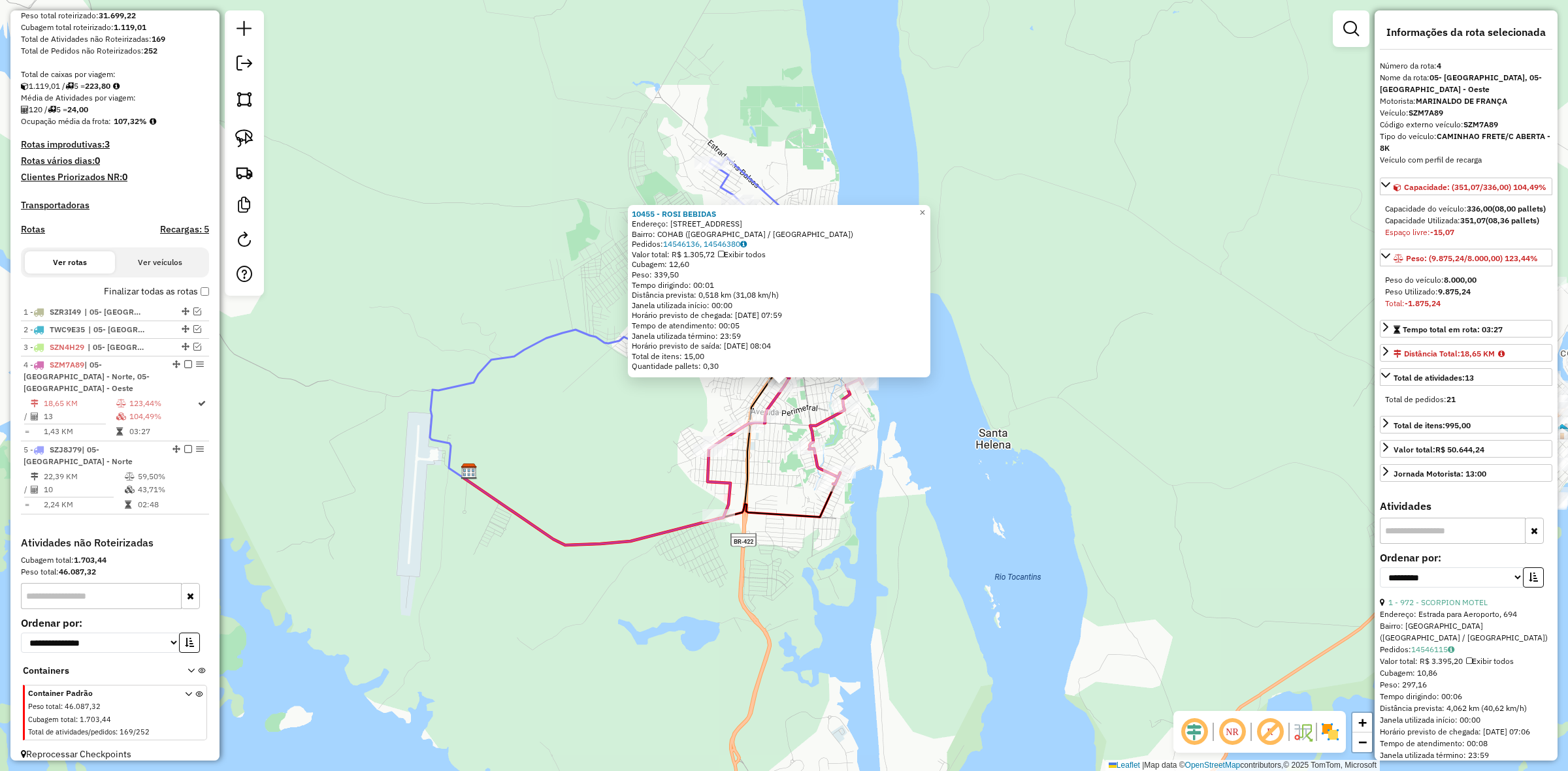
click at [825, 413] on icon at bounding box center [784, 420] width 155 height 198
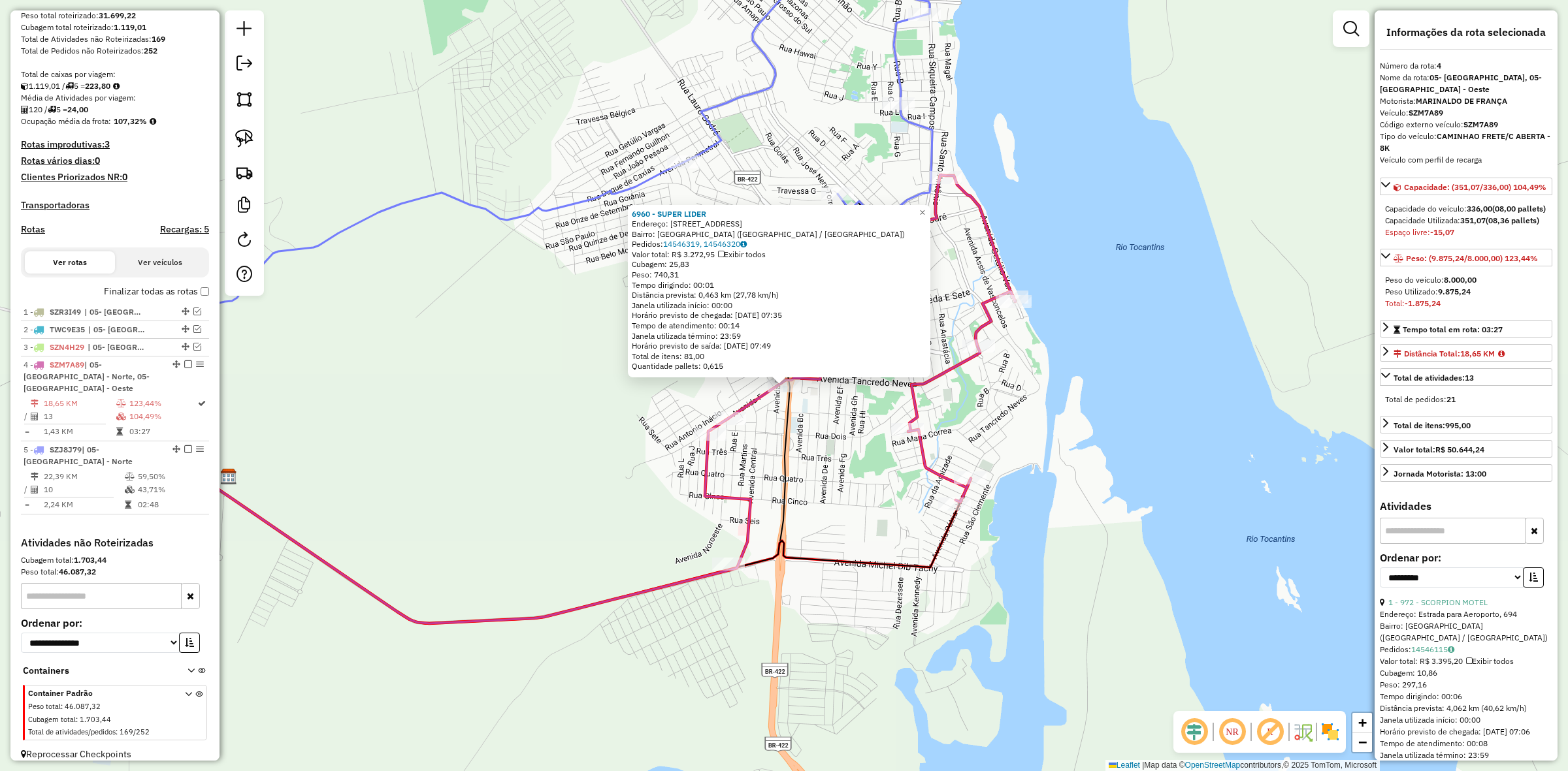
click at [812, 451] on div "6960 - SUPER LIDER Endereço: [STREET_ADDRESS] Bairro: [GEOGRAPHIC_DATA] ([GEOGR…" at bounding box center [784, 385] width 1568 height 771
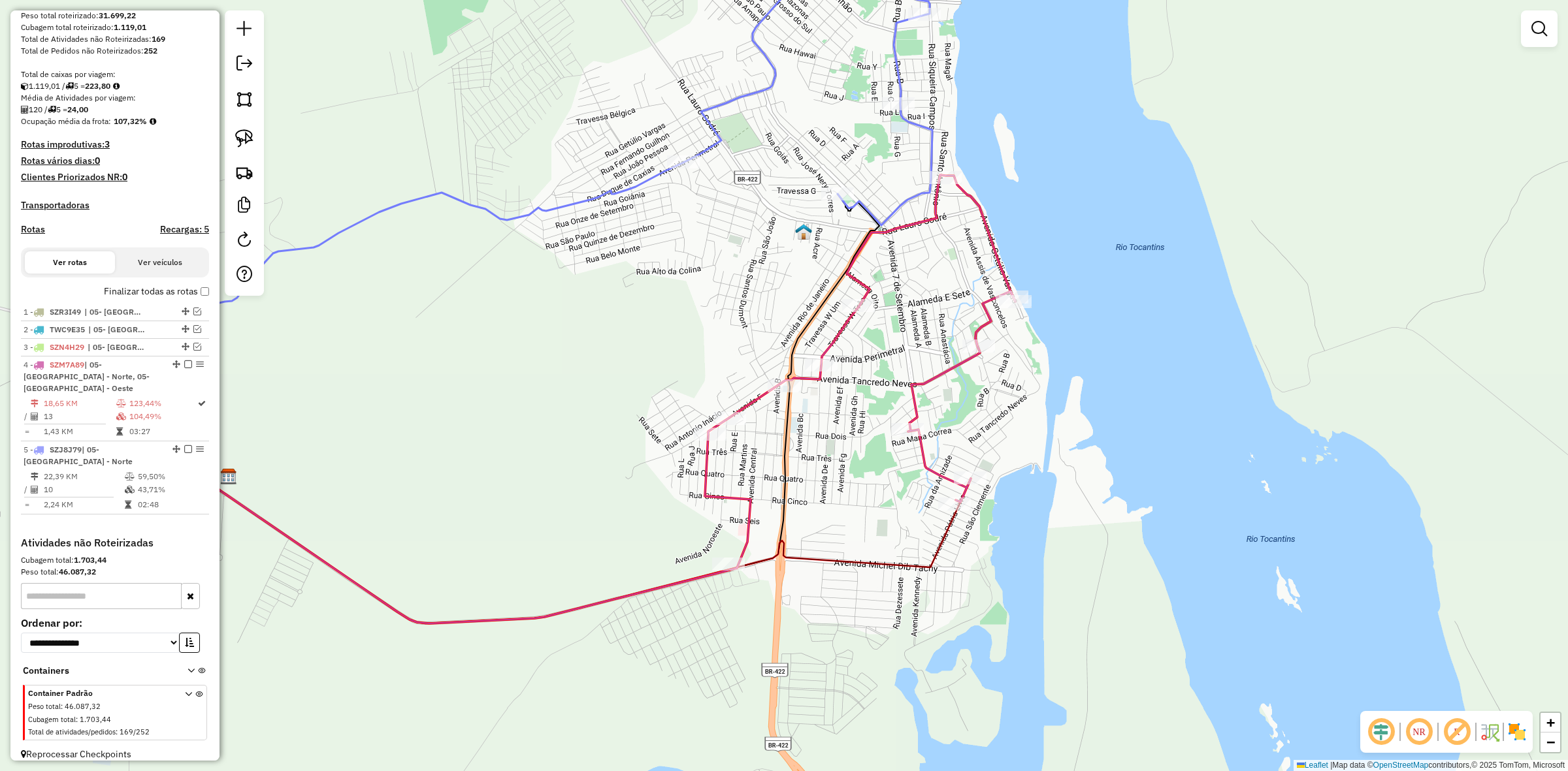
drag, startPoint x: 246, startPoint y: 131, endPoint x: 311, endPoint y: 158, distance: 70.4
click at [246, 131] on img at bounding box center [244, 139] width 19 height 19
drag, startPoint x: 781, startPoint y: 335, endPoint x: 850, endPoint y: 359, distance: 73.1
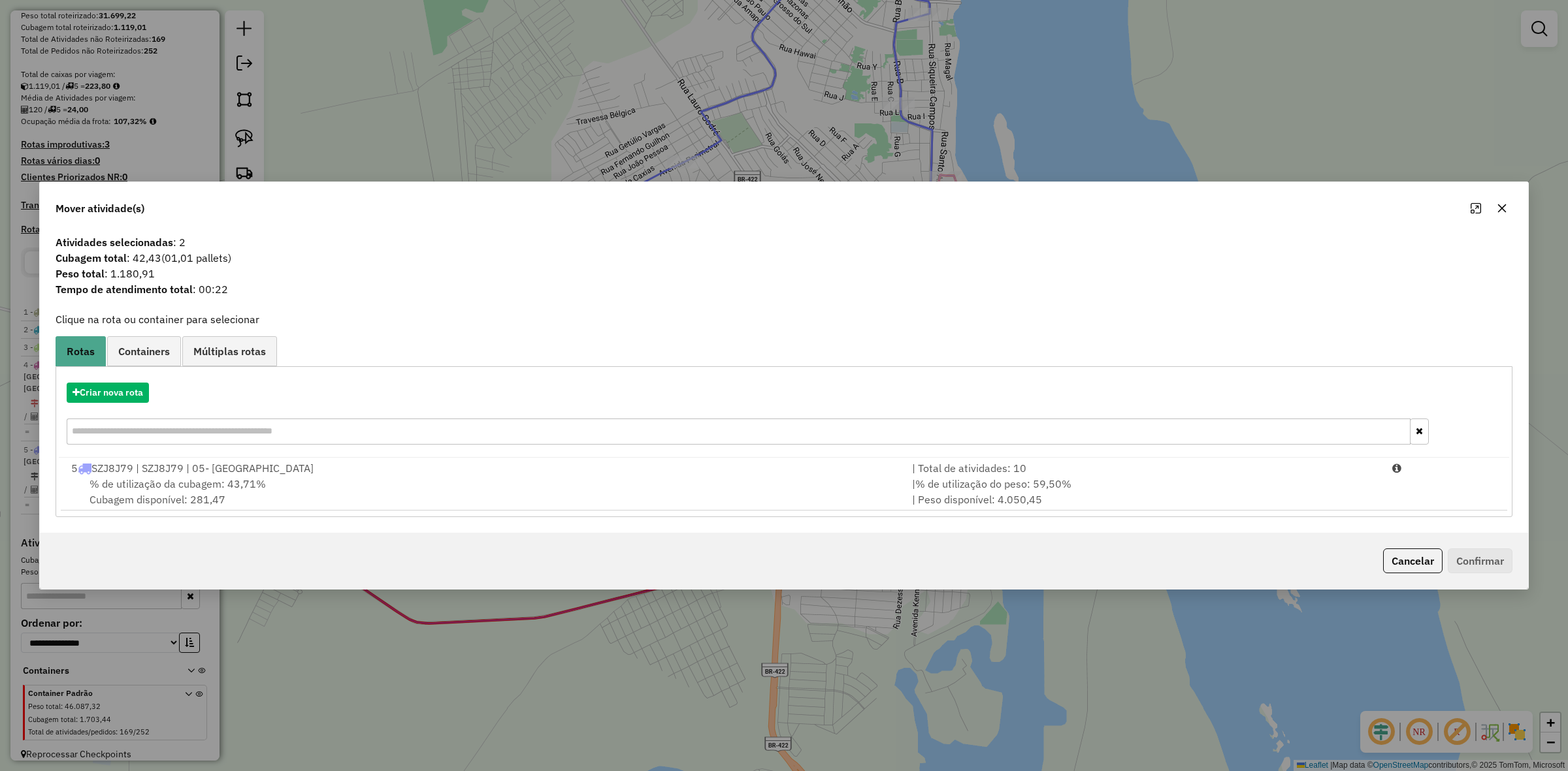
click at [389, 482] on div "% de utilização da cubagem: 43,71% Cubagem disponível: 281,47" at bounding box center [483, 491] width 841 height 32
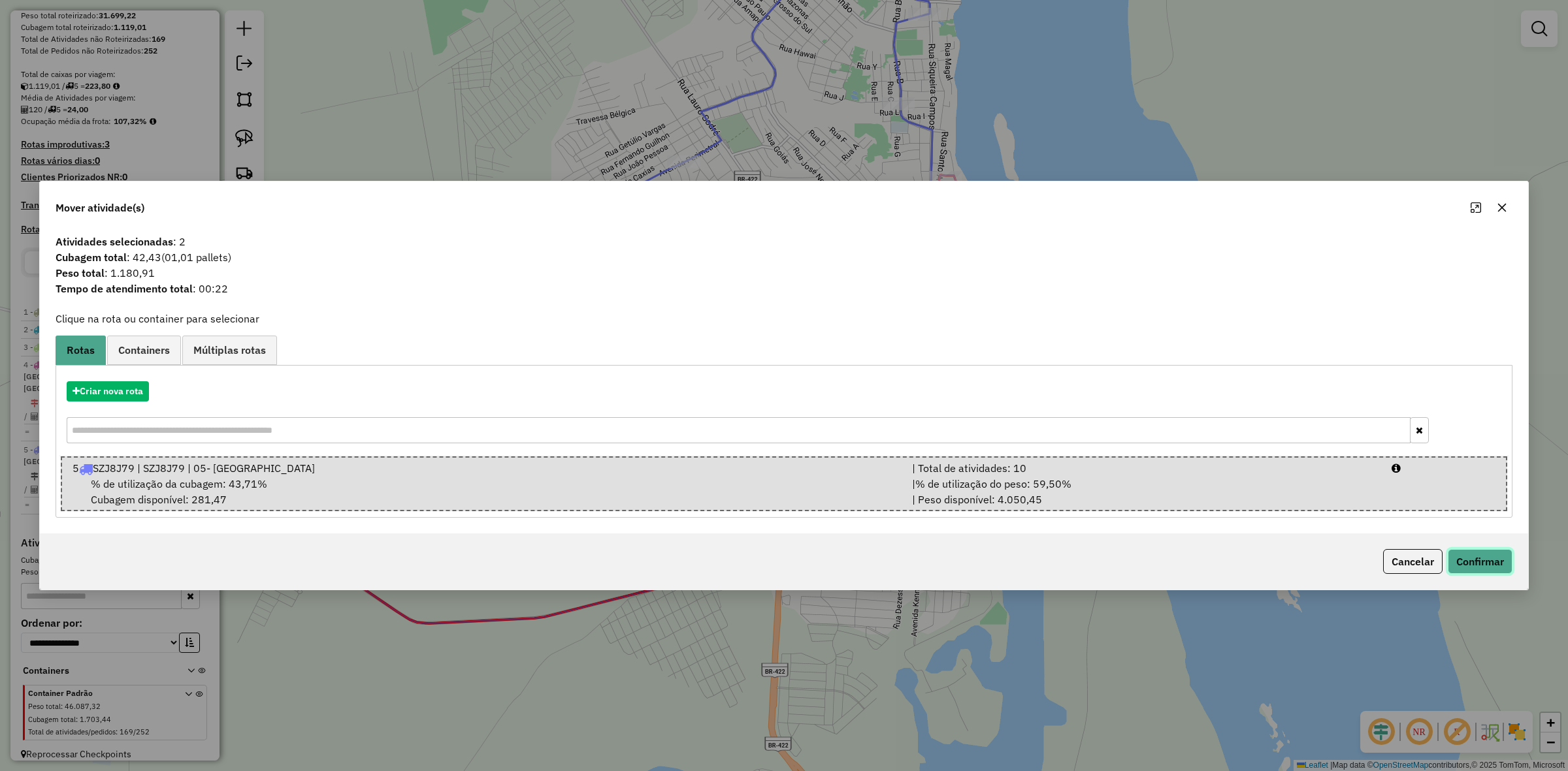
click at [1460, 556] on button "Confirmar" at bounding box center [1480, 561] width 65 height 25
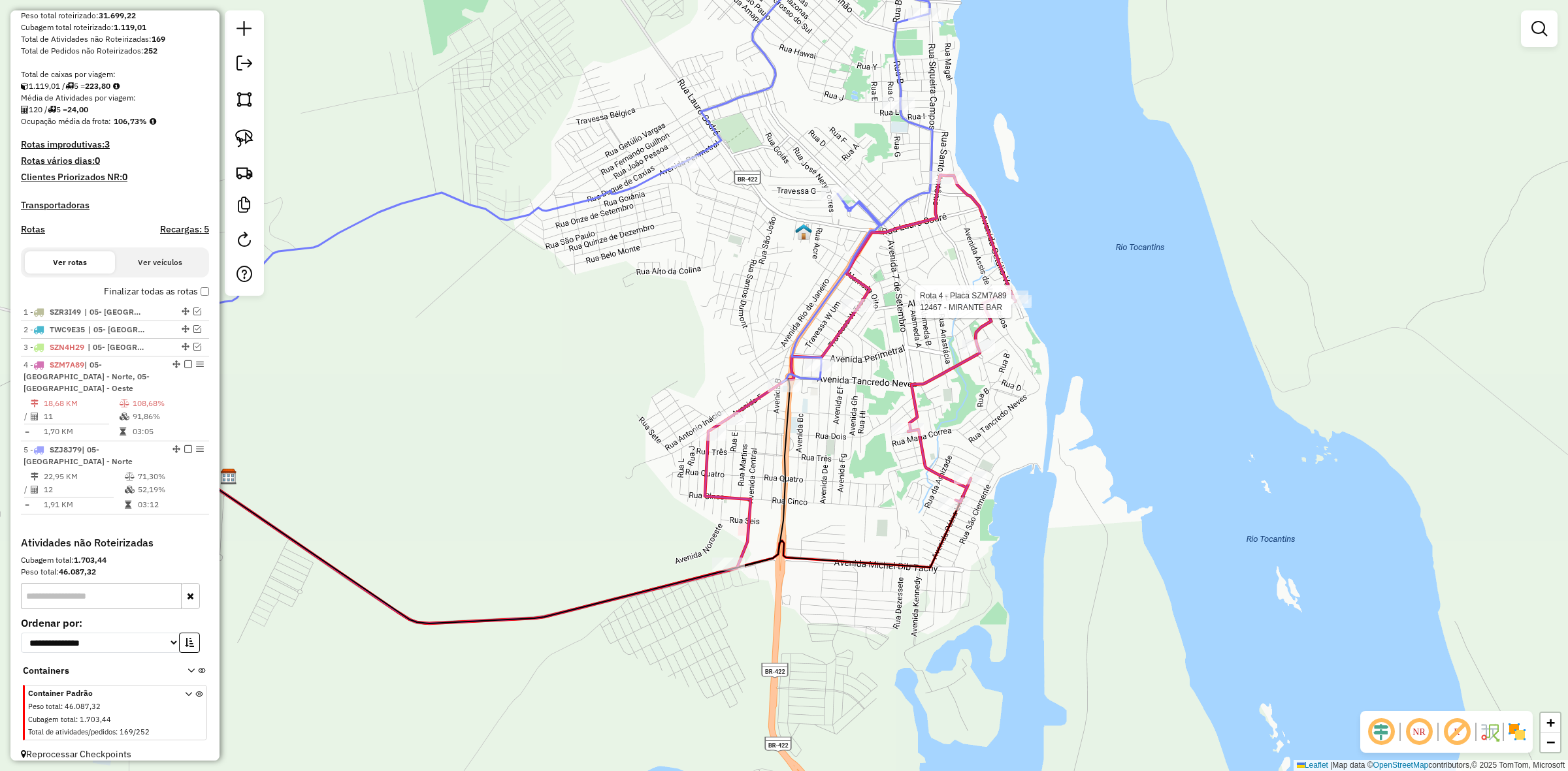
select select "**********"
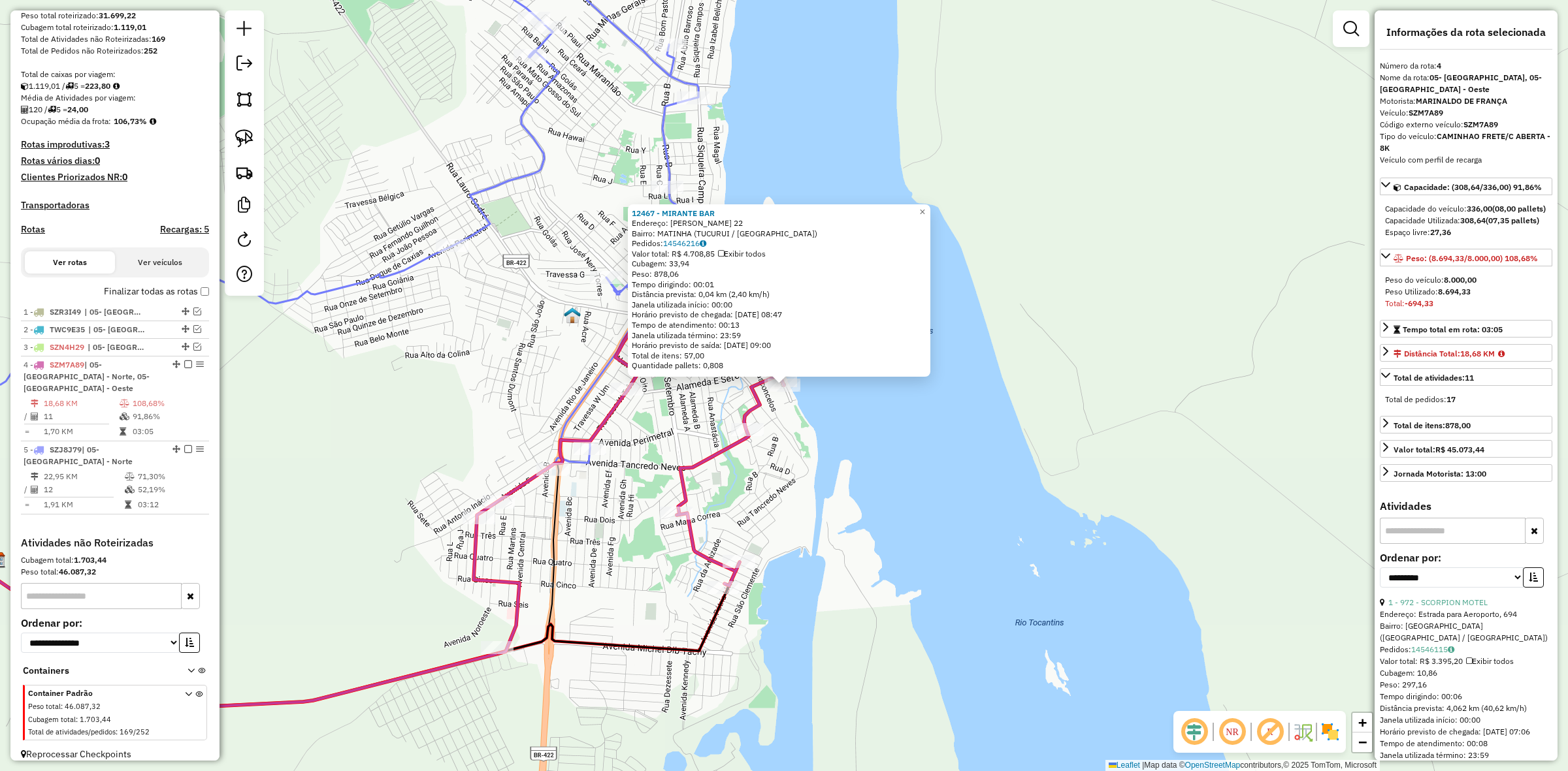
click at [599, 291] on div "12467 - MIRANTE BAR Endereço: [PERSON_NAME] 22 Bairro: MATINHA (TUCURUI / [GEOG…" at bounding box center [784, 385] width 1568 height 771
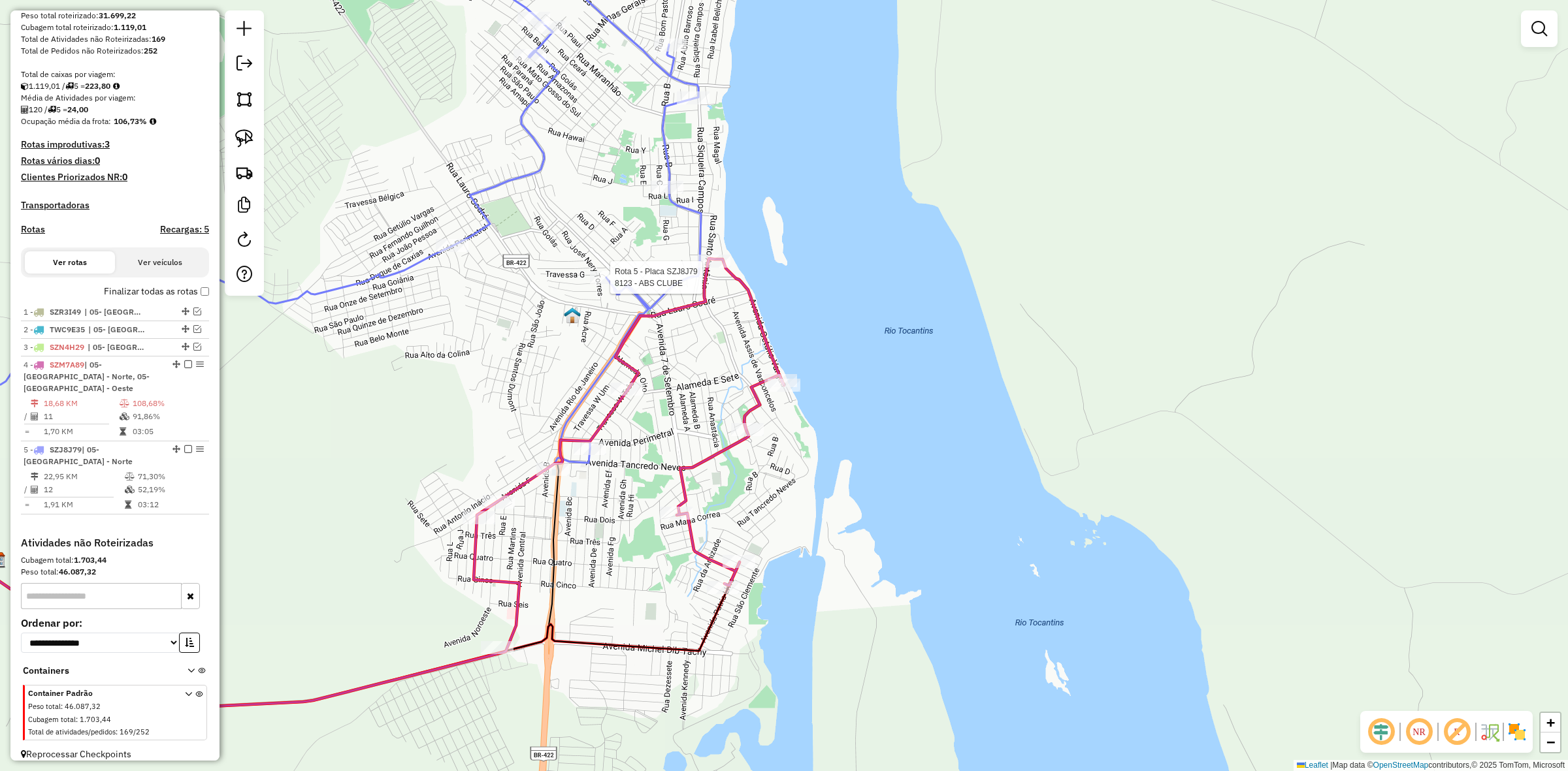
select select "**********"
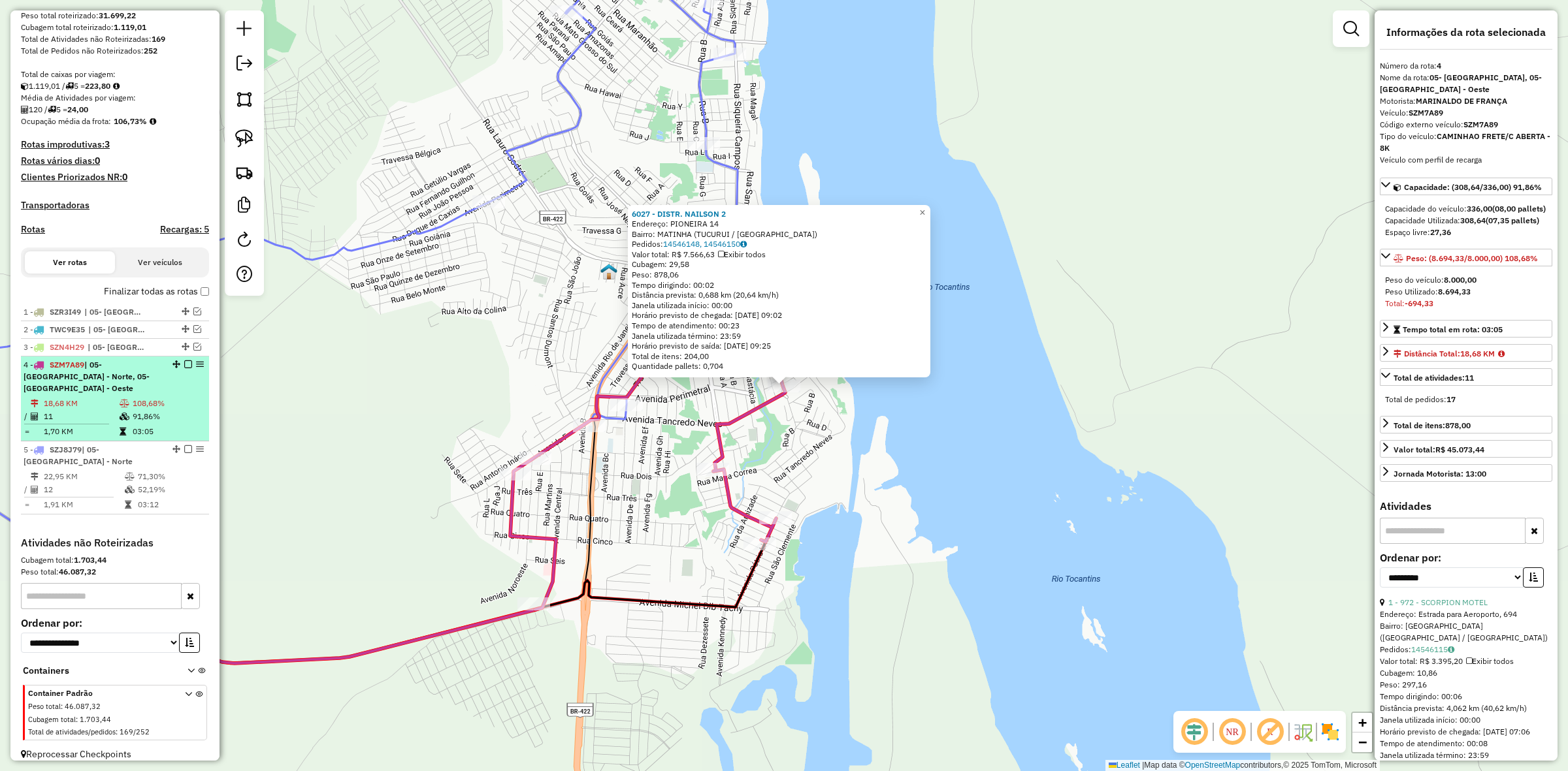
click at [191, 368] on div at bounding box center [184, 365] width 39 height 8
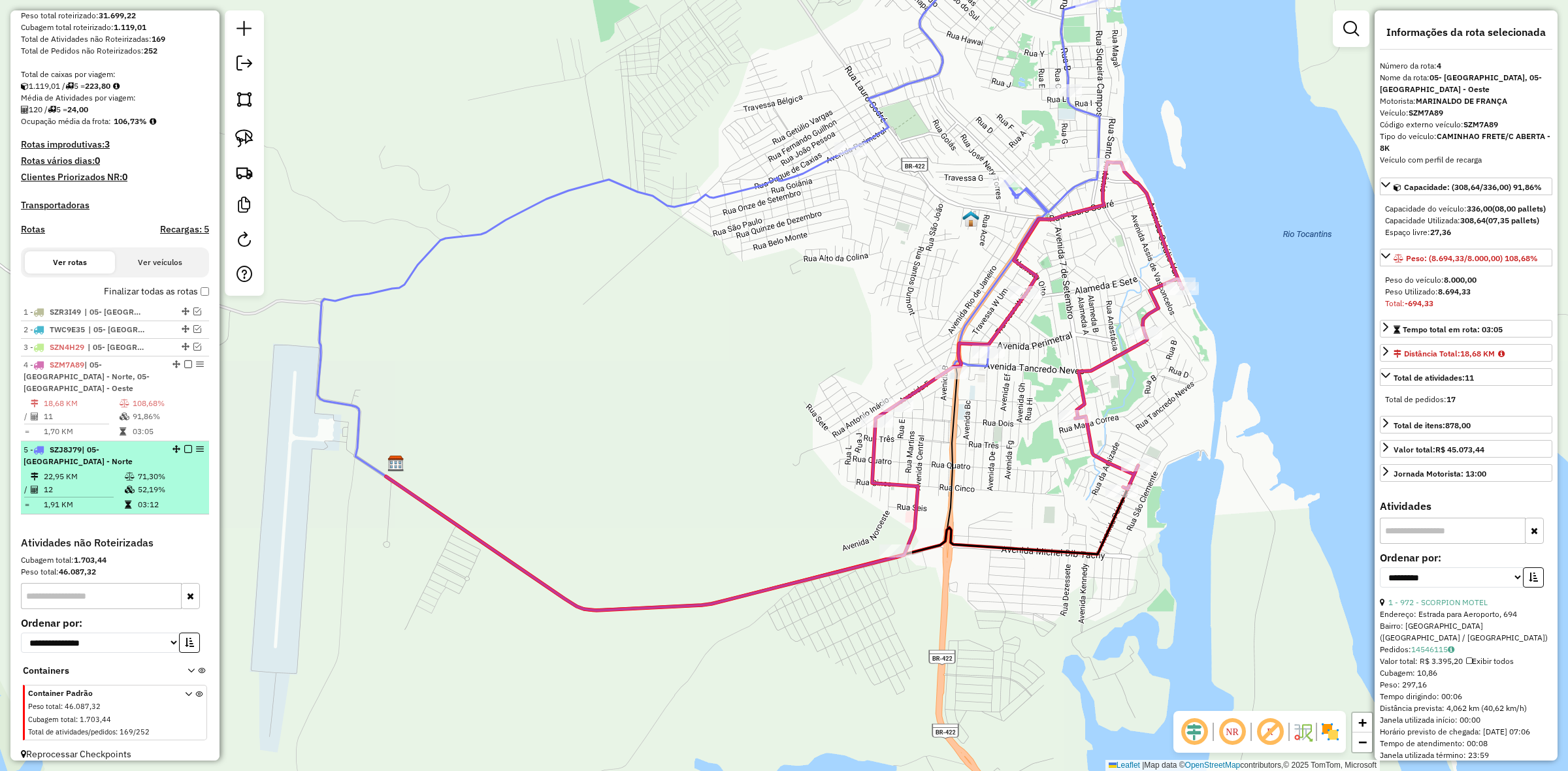
click at [184, 452] on em at bounding box center [188, 449] width 8 height 8
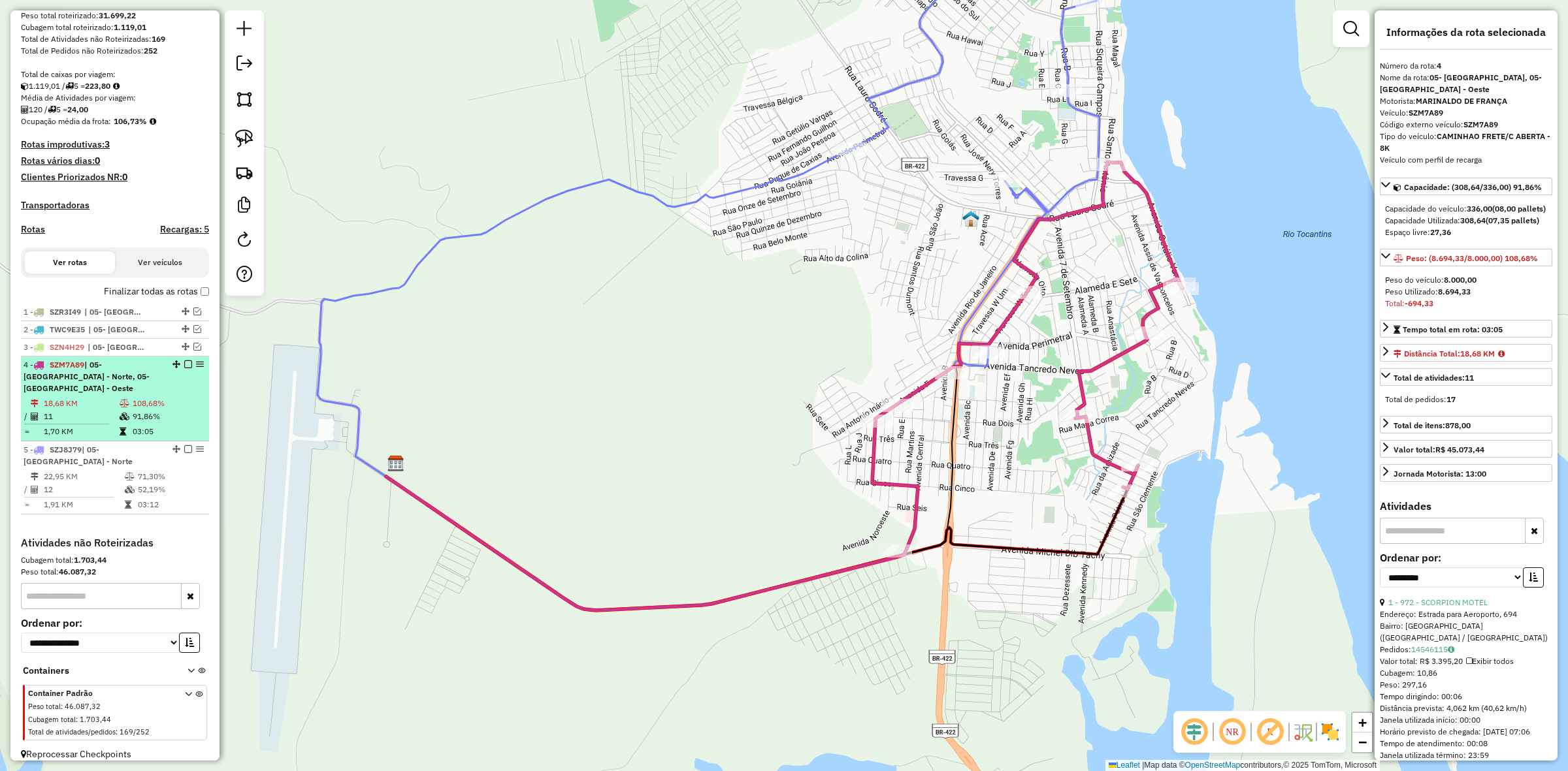
scroll to position [173, 0]
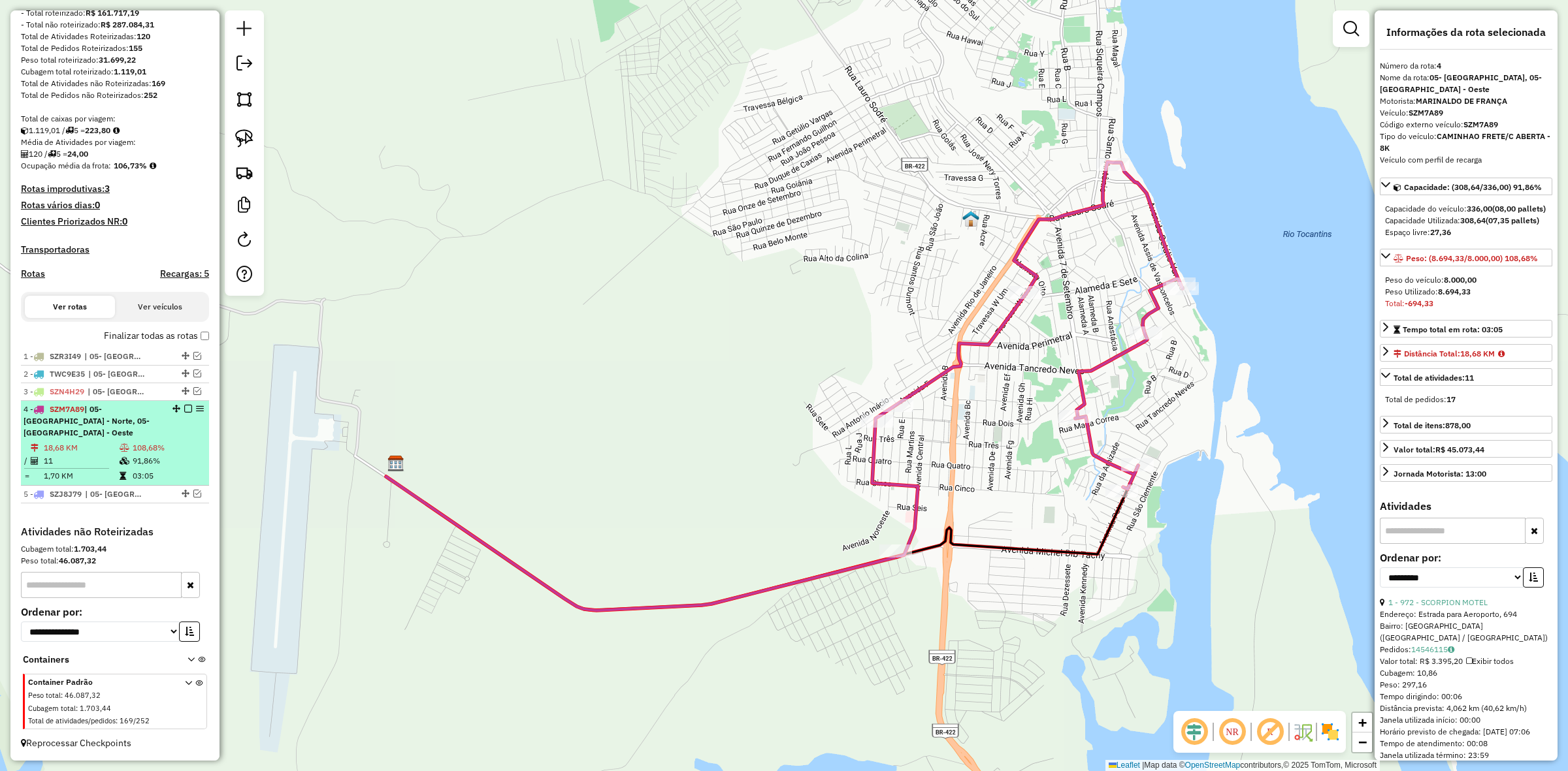
click at [184, 413] on em at bounding box center [188, 409] width 8 height 8
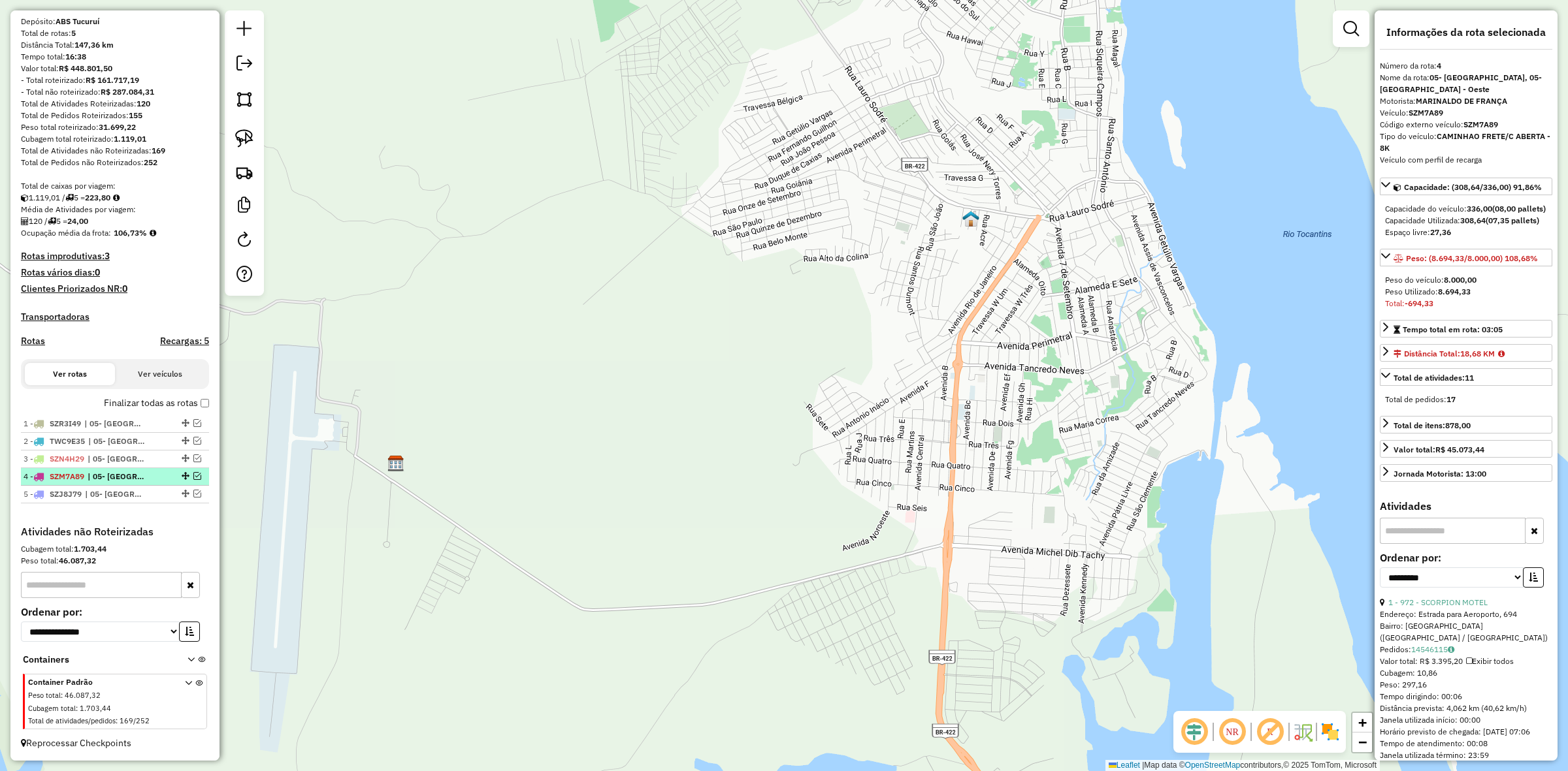
scroll to position [118, 0]
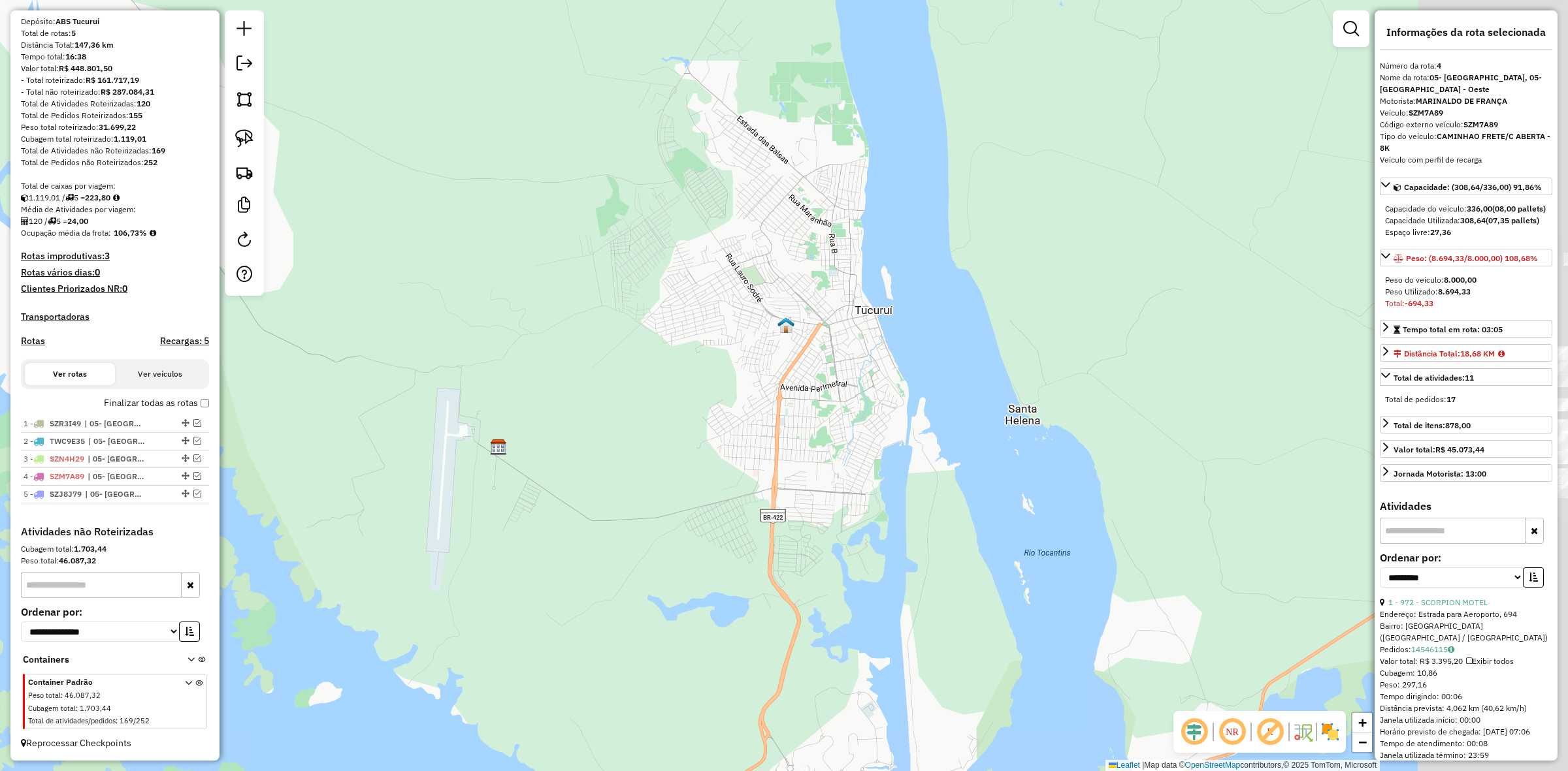
drag, startPoint x: 799, startPoint y: 438, endPoint x: 793, endPoint y: 366, distance: 72.2
click at [693, 412] on div "Janela de atendimento Grade de atendimento Capacidade Transportadoras Veículos …" at bounding box center [784, 385] width 1568 height 771
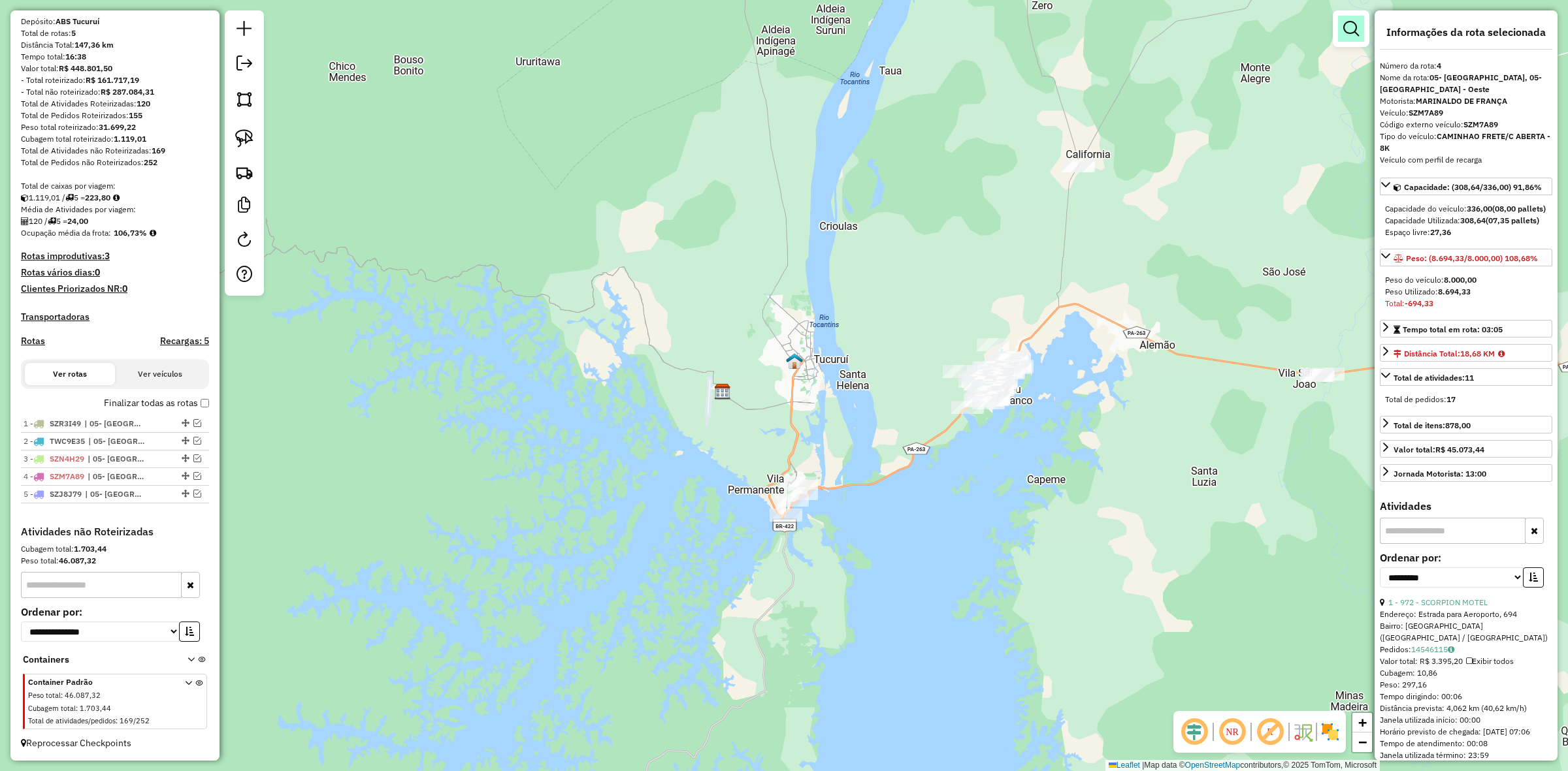
click at [1340, 34] on link at bounding box center [1351, 28] width 26 height 26
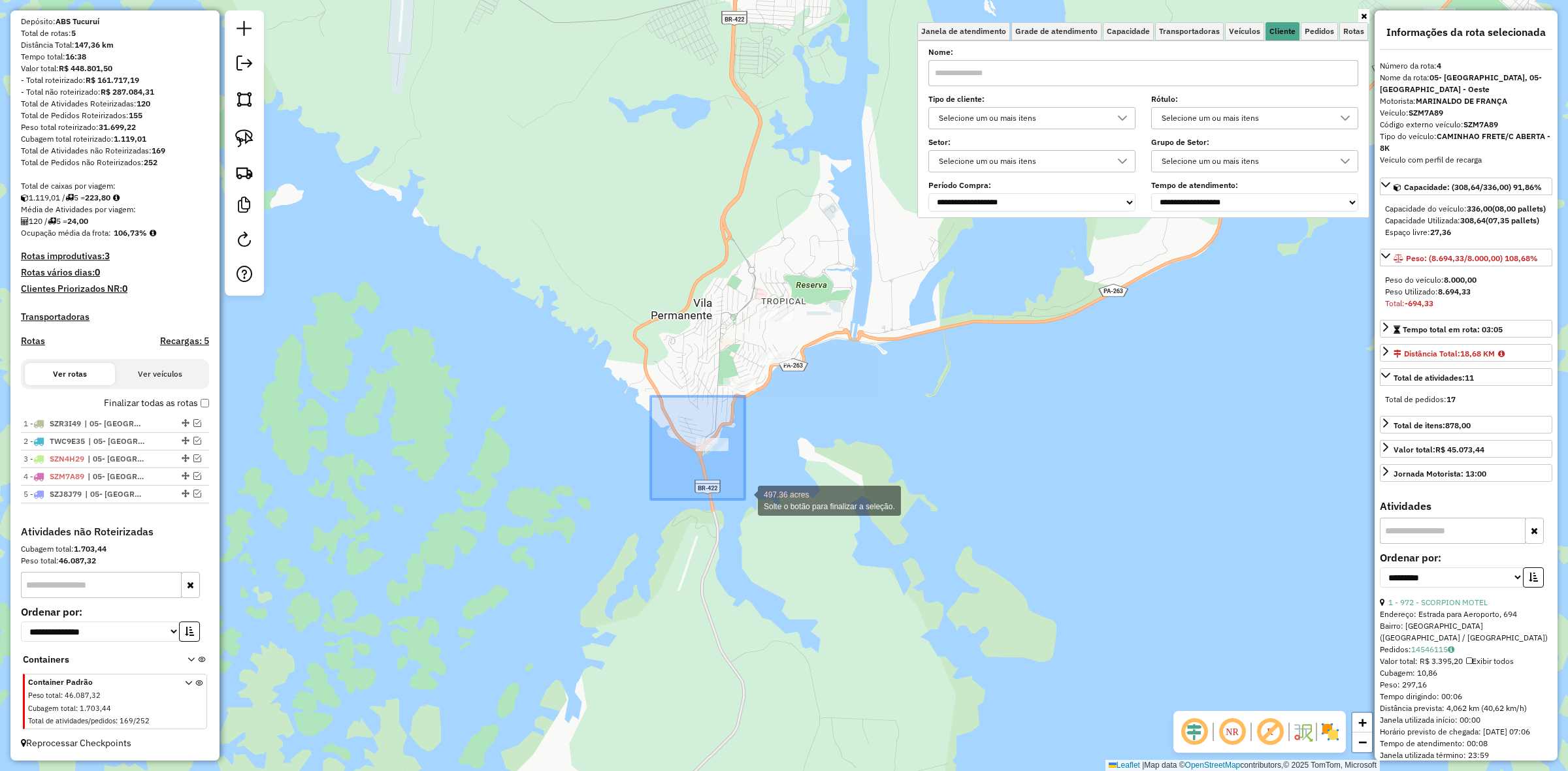
drag, startPoint x: 651, startPoint y: 400, endPoint x: 745, endPoint y: 499, distance: 136.5
click at [745, 499] on div "497.36 acres Solte o botão para finalizar a seleção. Janela de atendimento Grad…" at bounding box center [784, 385] width 1568 height 771
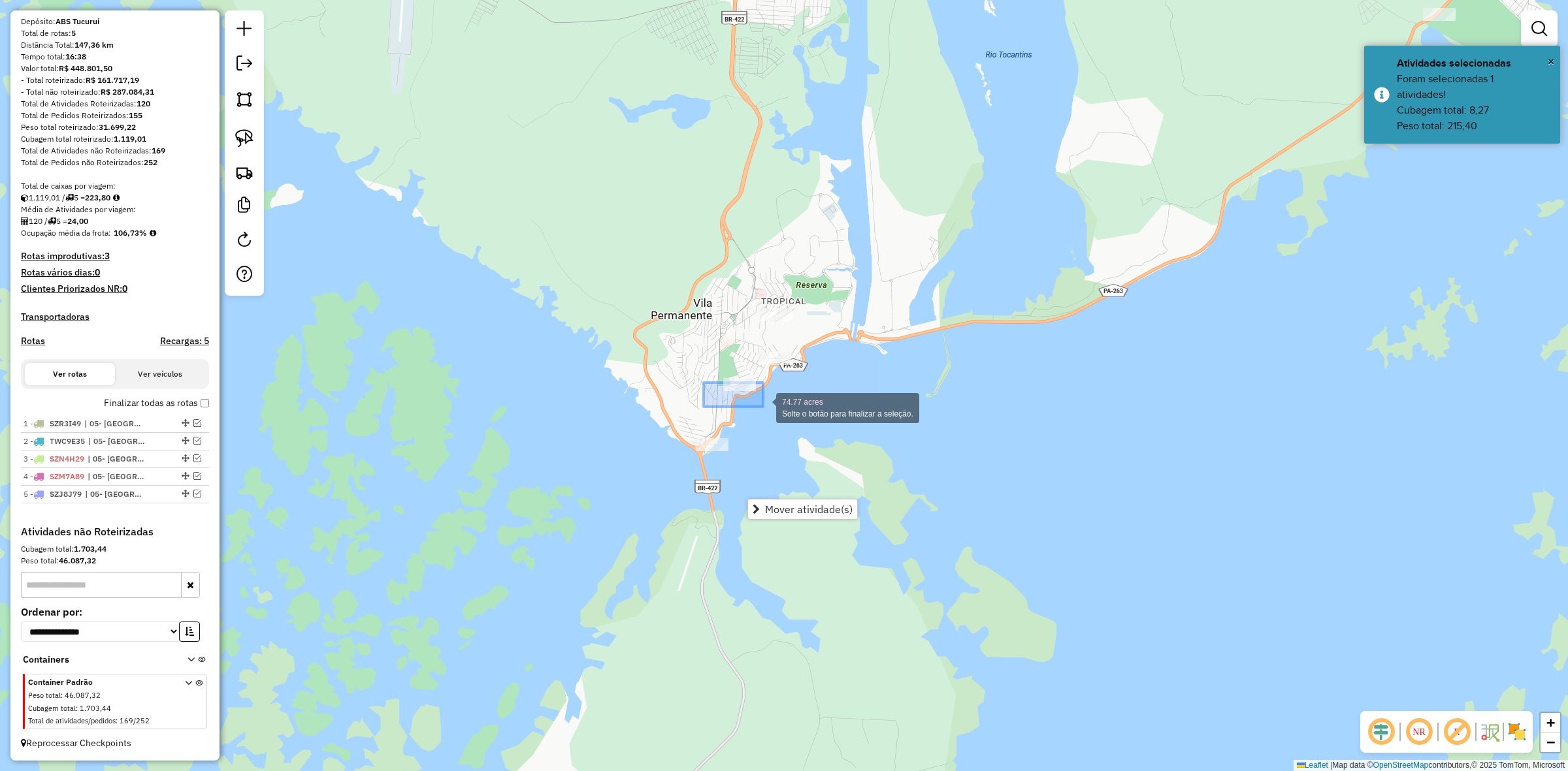
drag, startPoint x: 713, startPoint y: 388, endPoint x: 769, endPoint y: 408, distance: 59.5
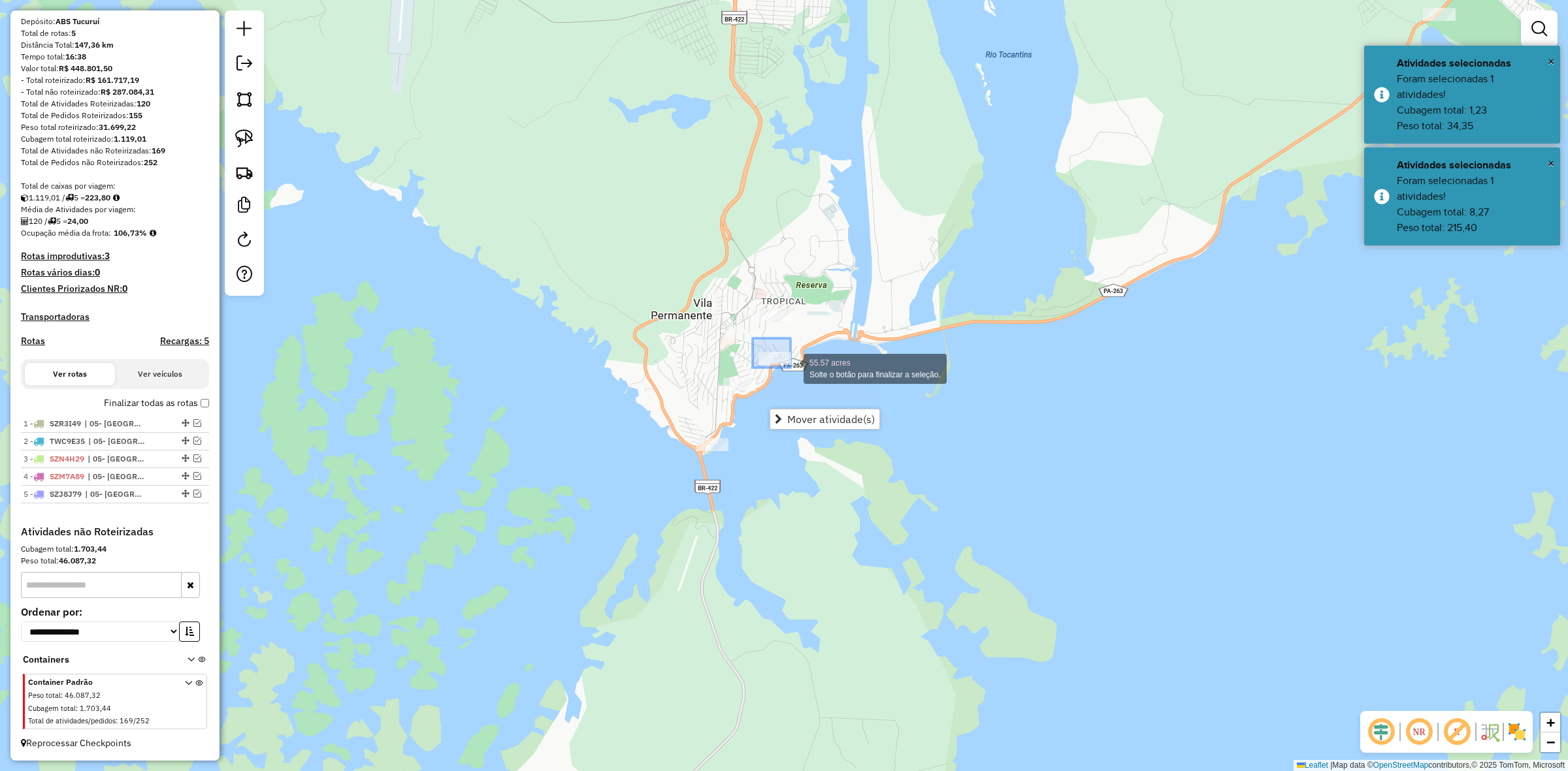
drag, startPoint x: 753, startPoint y: 338, endPoint x: 797, endPoint y: 369, distance: 53.8
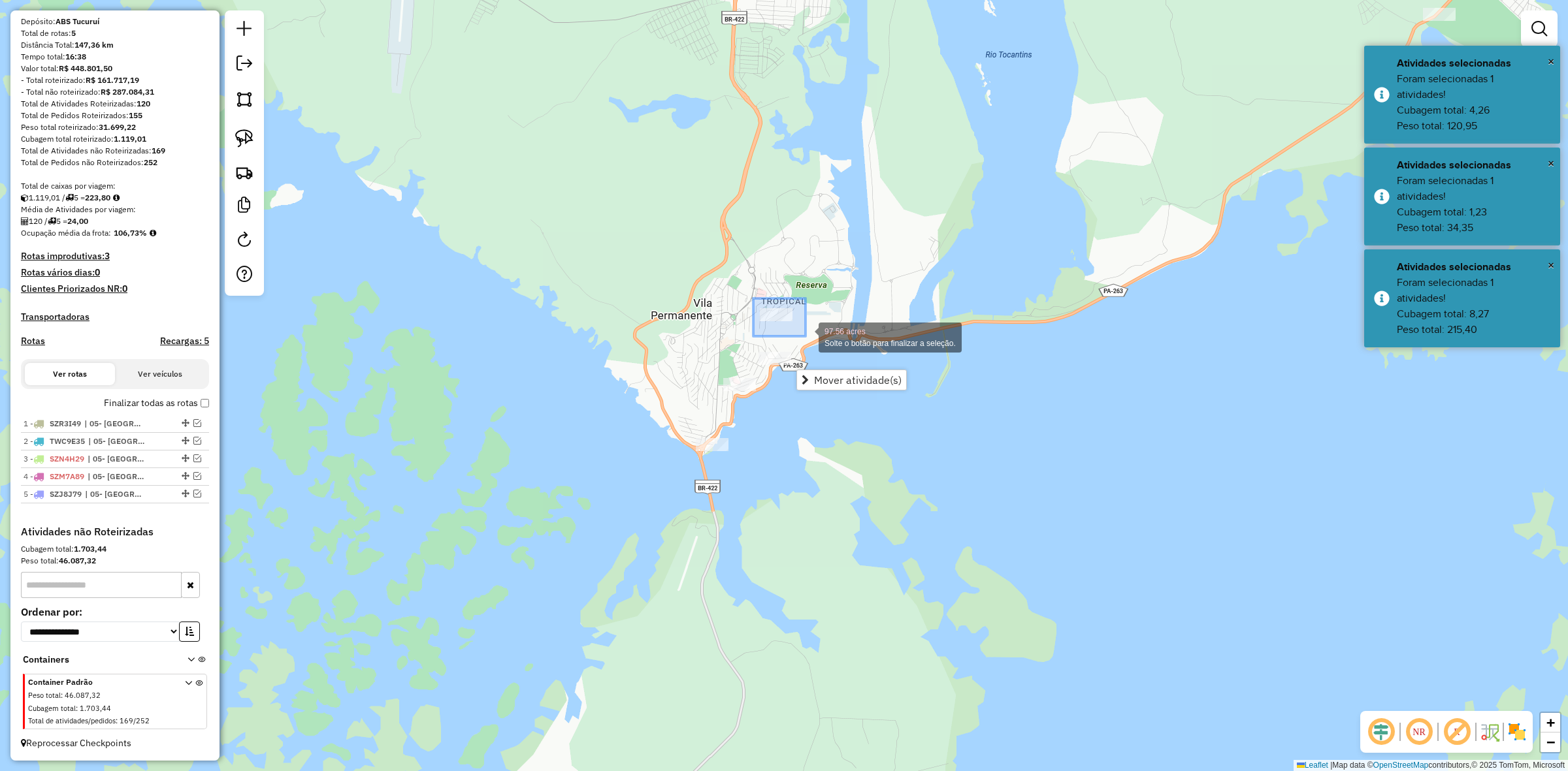
drag, startPoint x: 758, startPoint y: 305, endPoint x: 805, endPoint y: 336, distance: 56.3
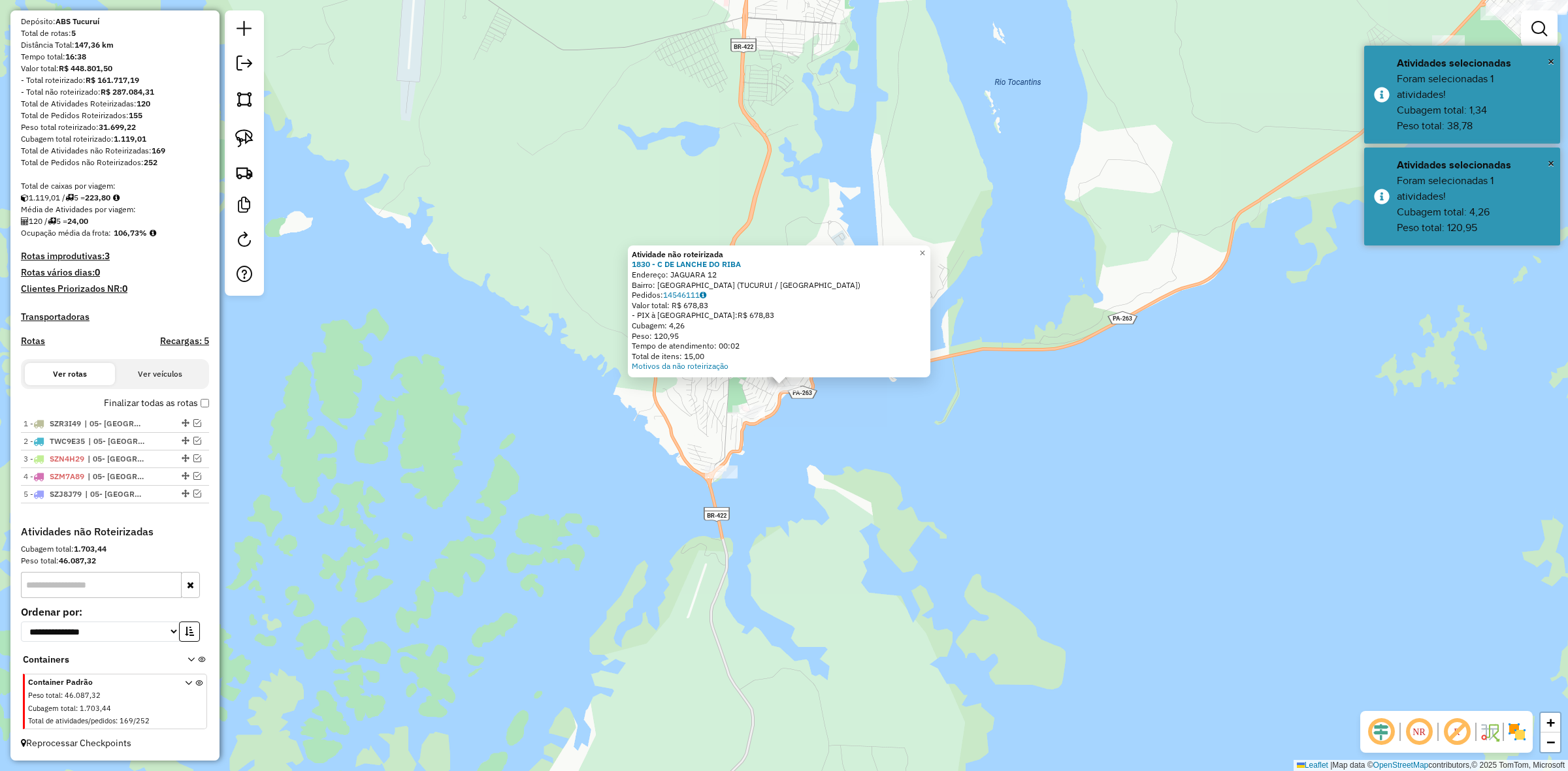
click at [760, 418] on div at bounding box center [749, 412] width 32 height 13
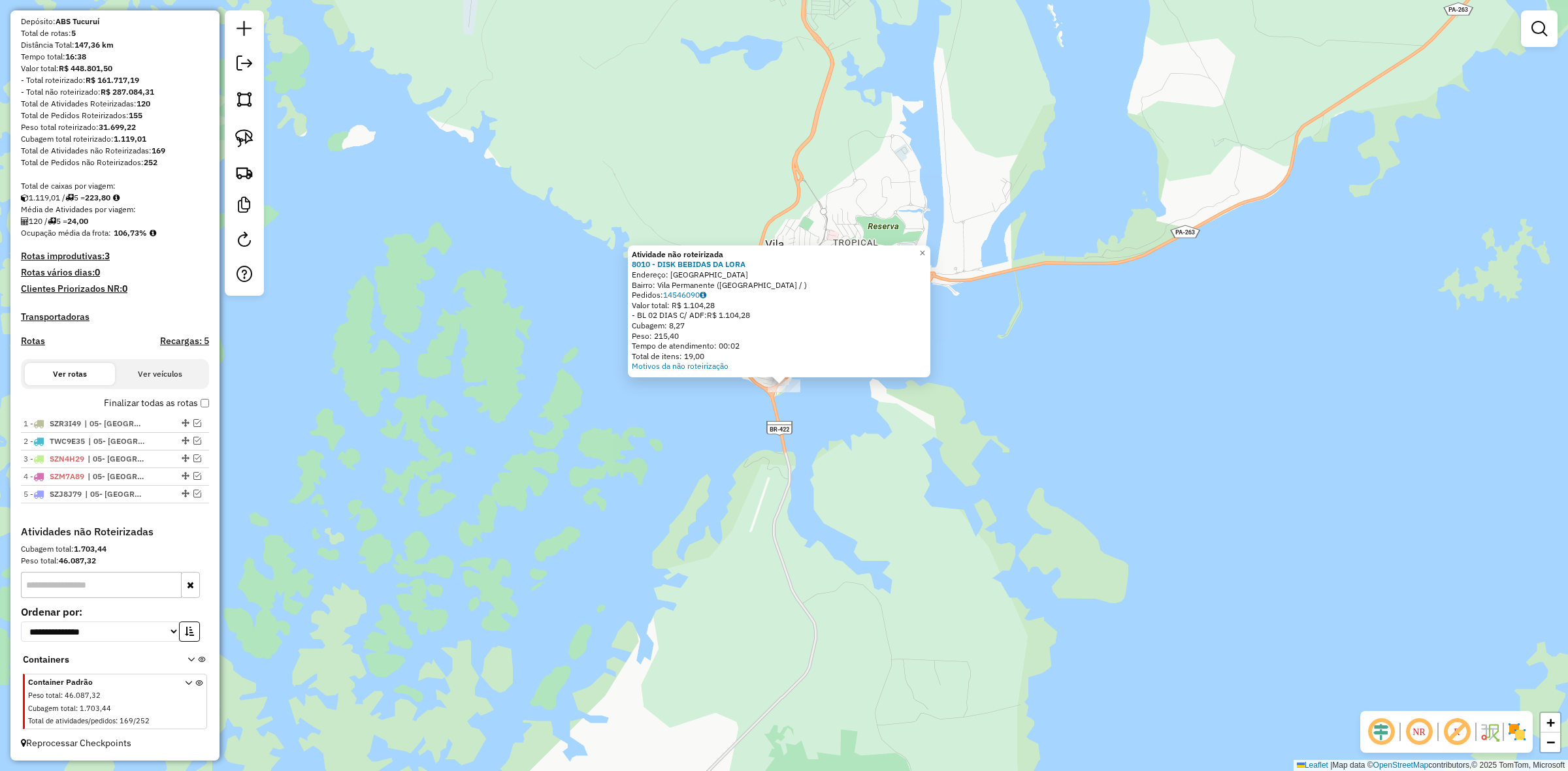
click at [824, 460] on div "Atividade não roteirizada 8010 - DISK BEBIDAS DA LORA Endereço: [GEOGRAPHIC_DAT…" at bounding box center [784, 385] width 1568 height 771
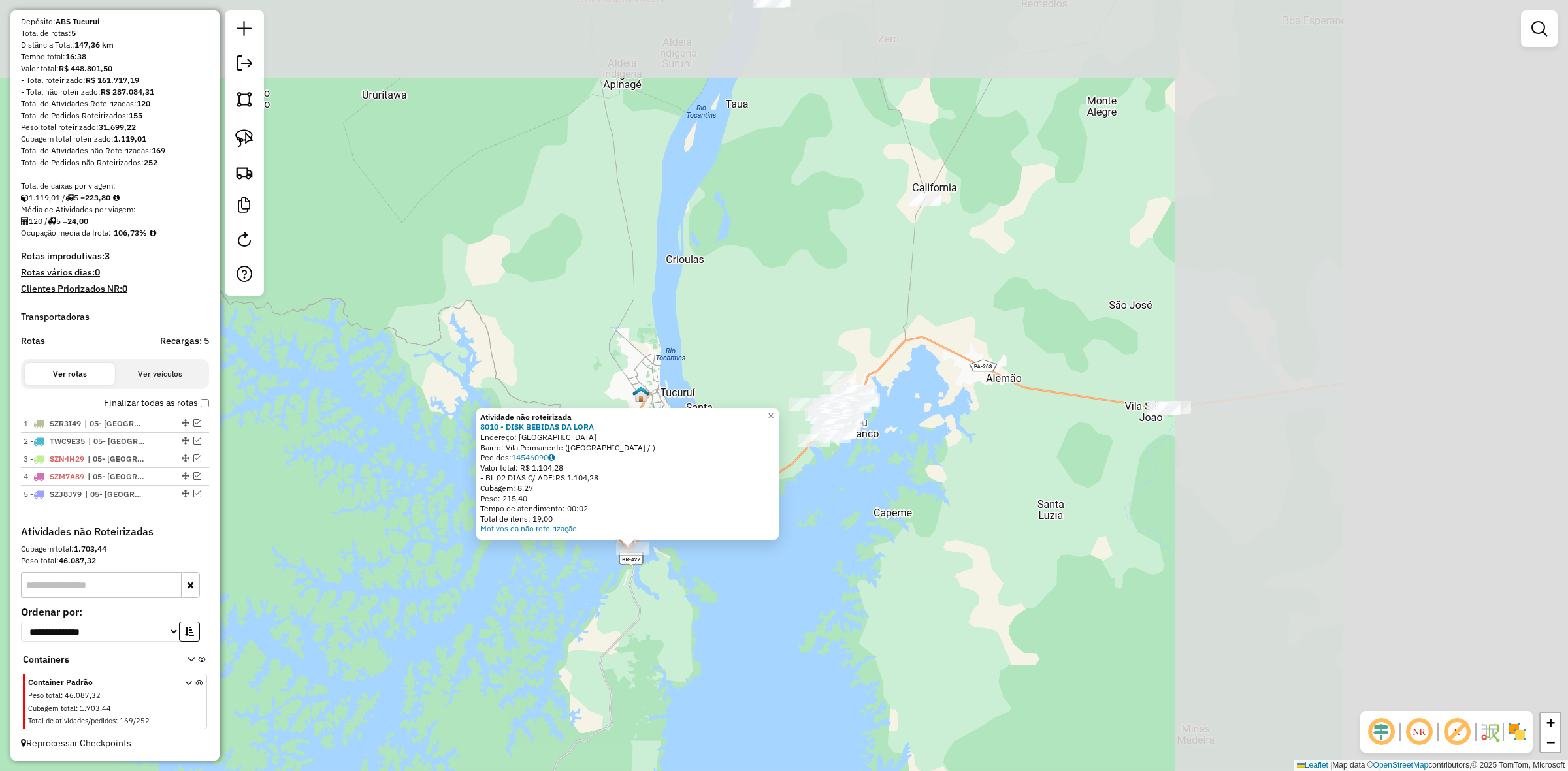
drag, startPoint x: 1089, startPoint y: 487, endPoint x: 693, endPoint y: 537, distance: 399.1
click at [599, 576] on div "Atividade não roteirizada 8010 - DISK BEBIDAS DA LORA Endereço: [GEOGRAPHIC_DAT…" at bounding box center [784, 385] width 1568 height 771
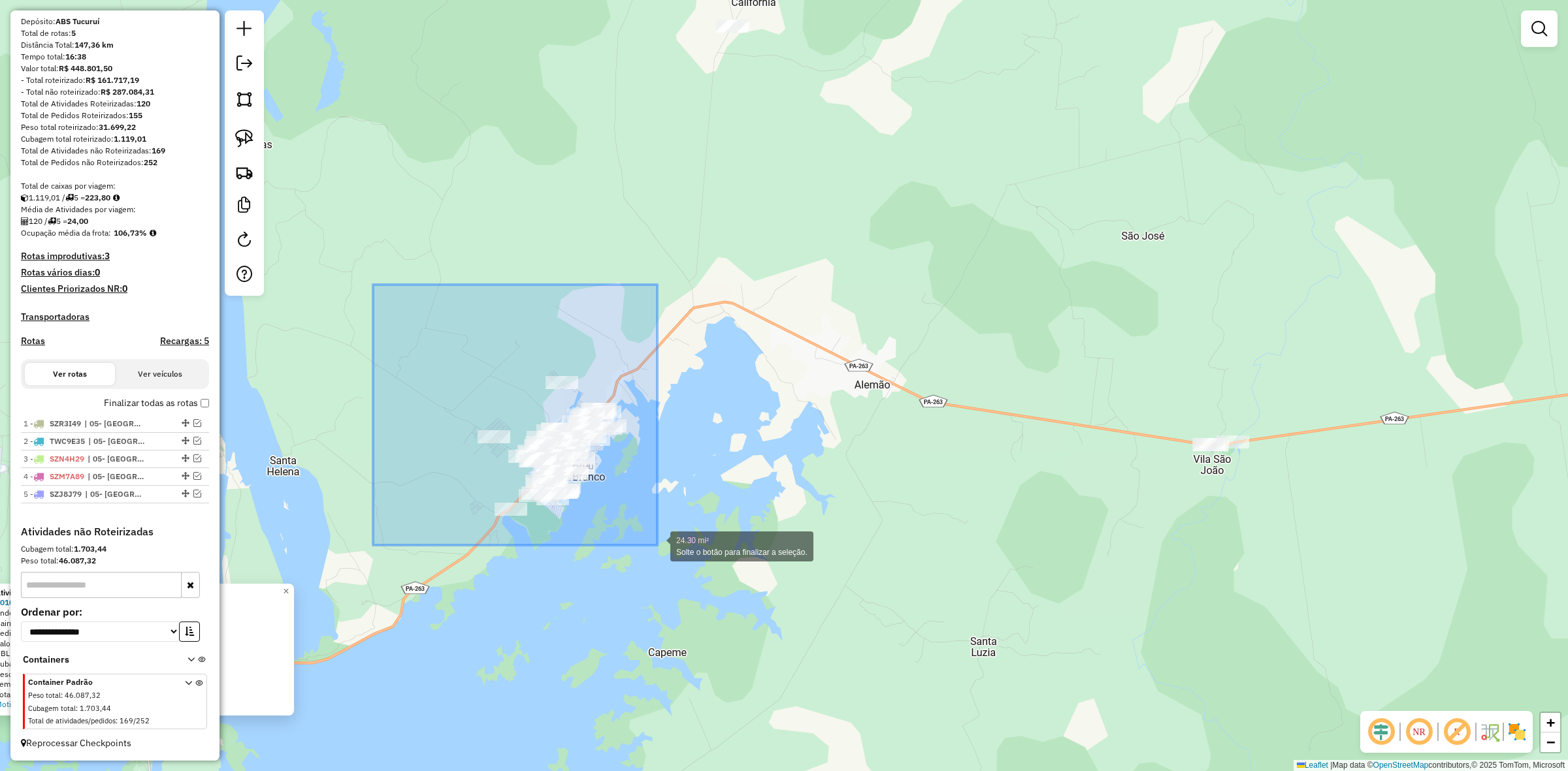
drag, startPoint x: 373, startPoint y: 285, endPoint x: 657, endPoint y: 546, distance: 385.7
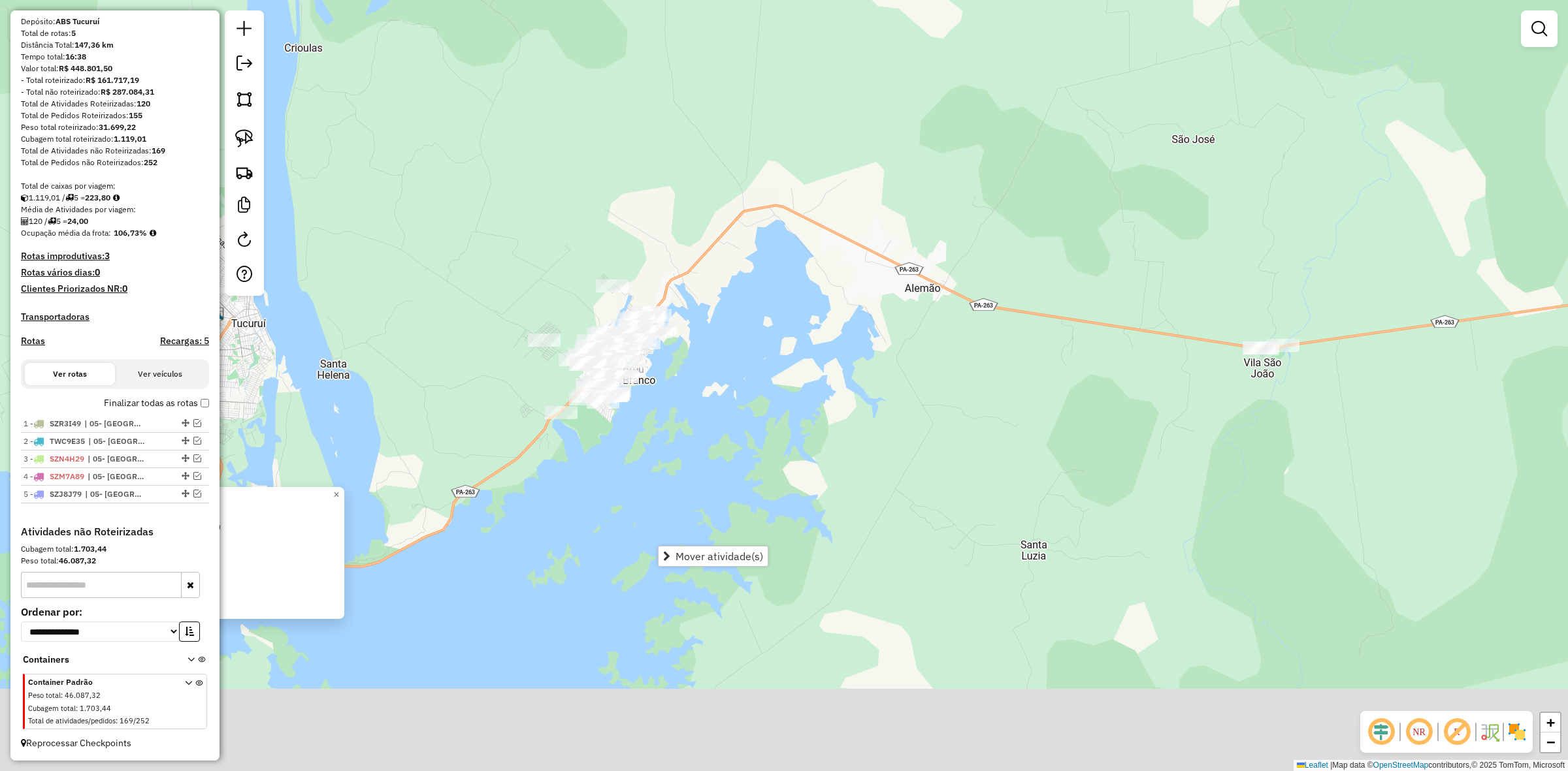
drag, startPoint x: 1046, startPoint y: 438, endPoint x: 1083, endPoint y: 348, distance: 97.3
click at [1083, 348] on div "Atividade não roteirizada 8010 - DISK BEBIDAS DA LORA Endereço: [GEOGRAPHIC_DAT…" at bounding box center [784, 385] width 1568 height 771
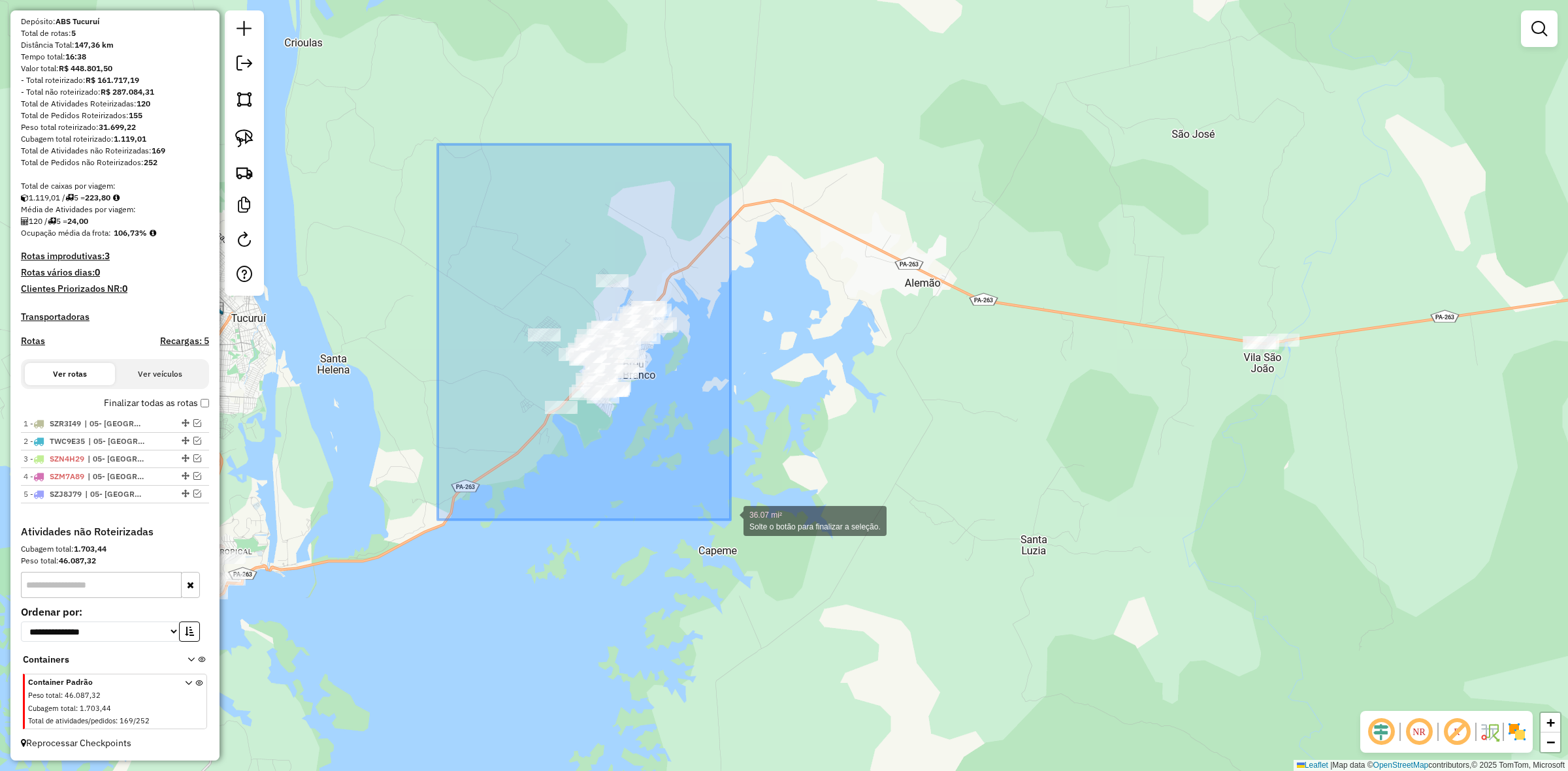
drag, startPoint x: 465, startPoint y: 194, endPoint x: 736, endPoint y: 520, distance: 423.9
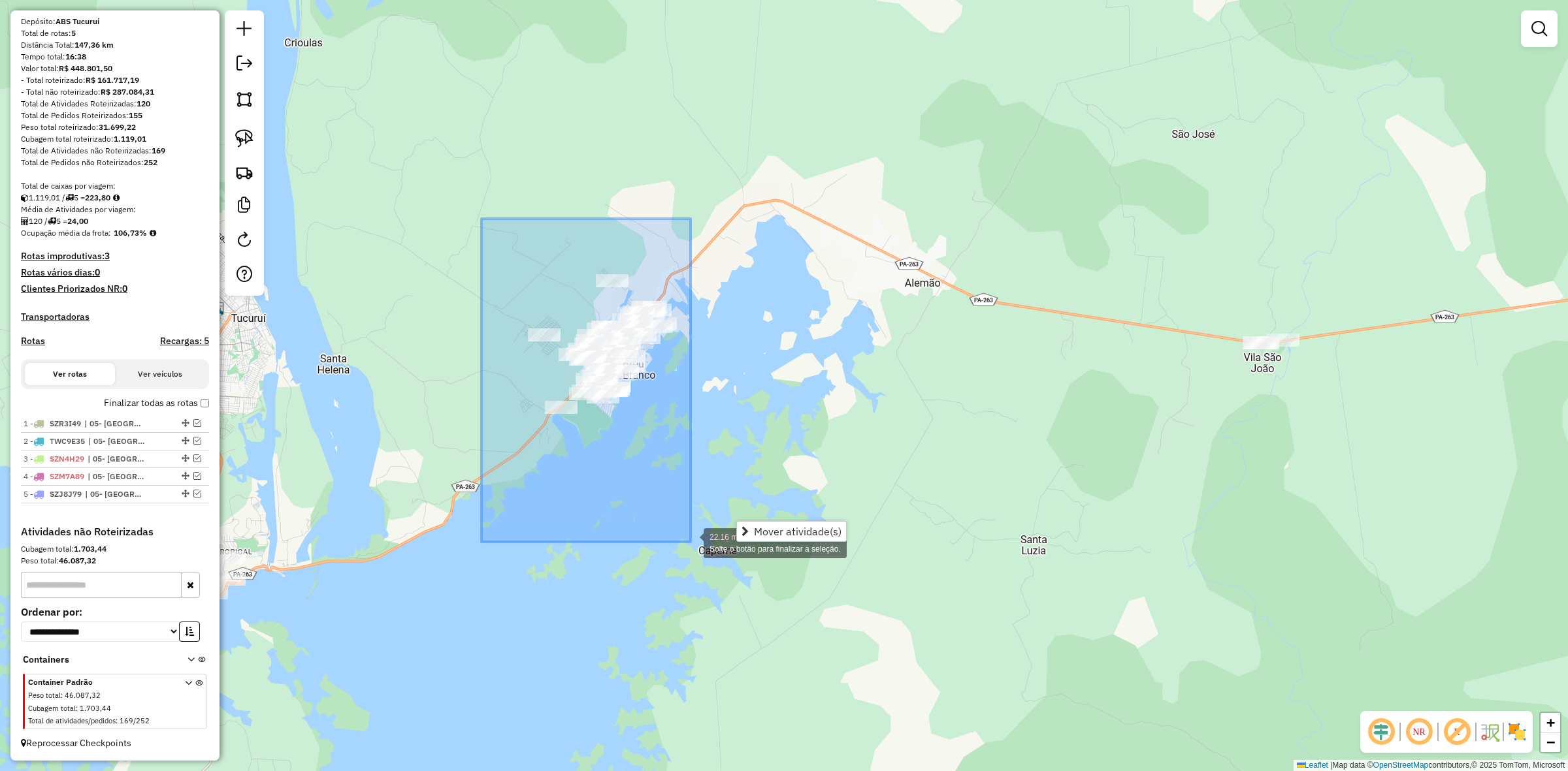
drag, startPoint x: 482, startPoint y: 219, endPoint x: 693, endPoint y: 542, distance: 385.8
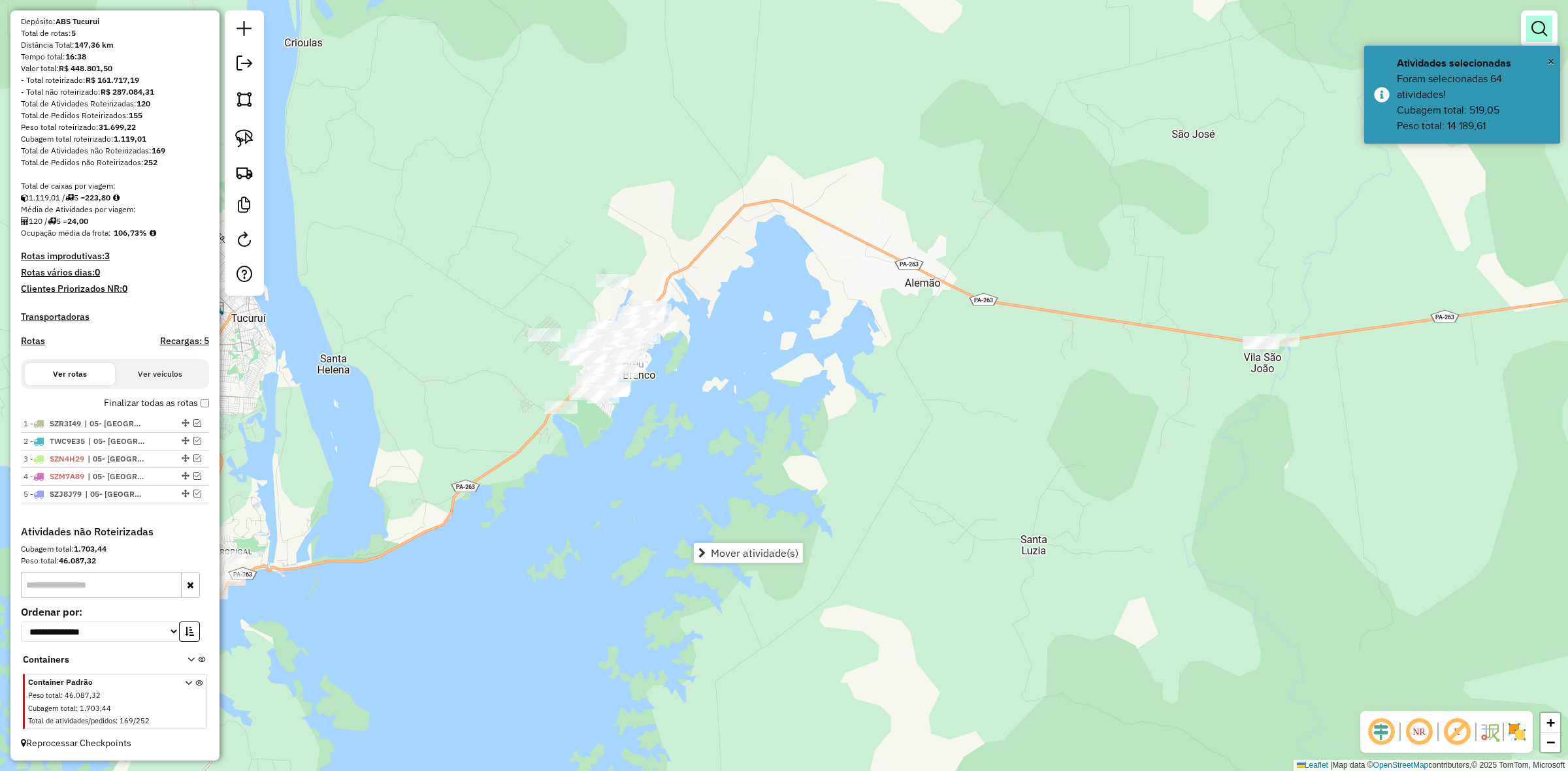
click at [1539, 28] on em at bounding box center [1539, 28] width 15 height 15
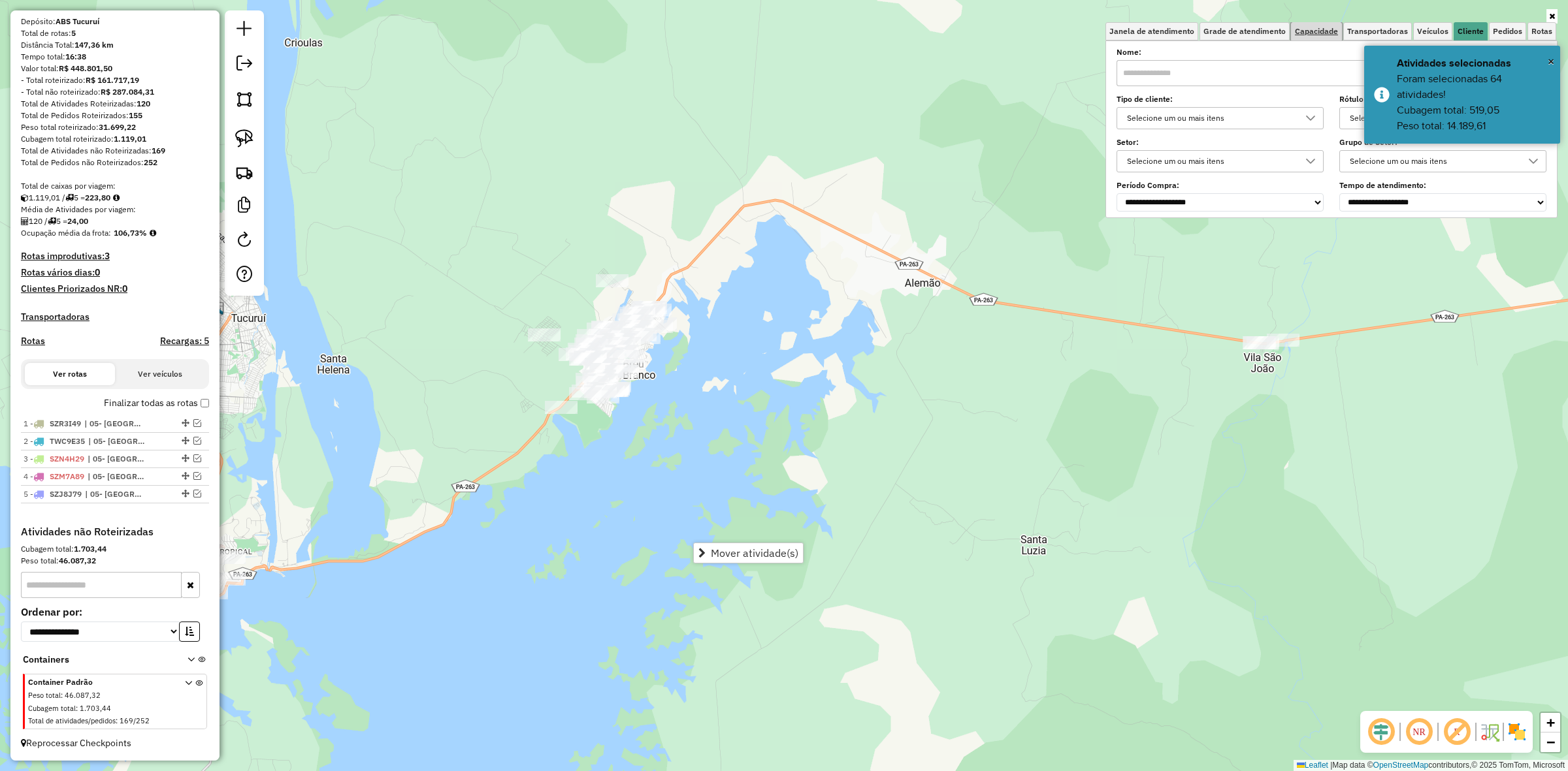
click at [1325, 24] on link "Capacidade" at bounding box center [1317, 31] width 51 height 19
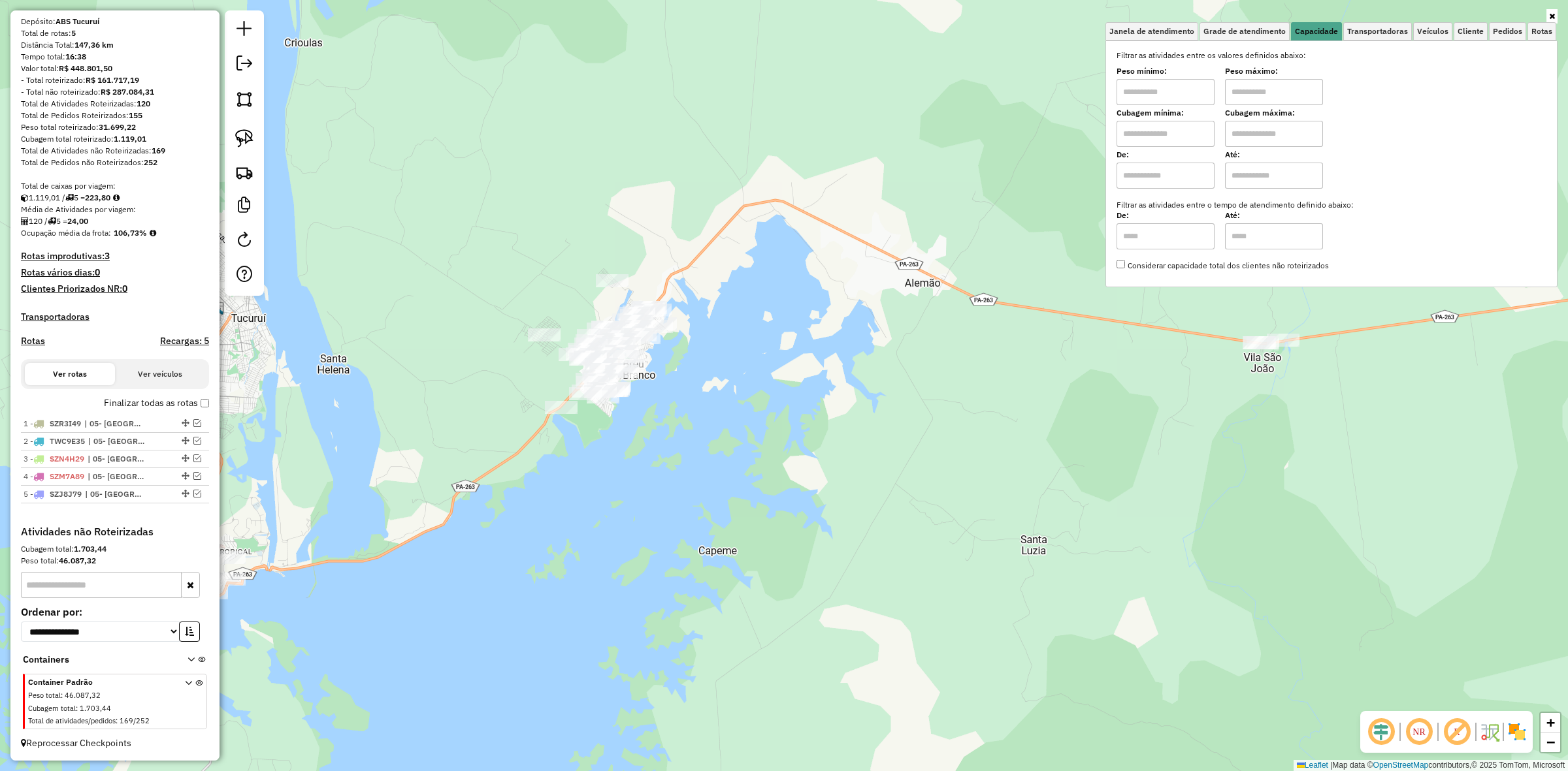
drag, startPoint x: 1138, startPoint y: 121, endPoint x: 1145, endPoint y: 109, distance: 13.9
click at [1141, 121] on input "text" at bounding box center [1166, 134] width 98 height 26
click at [1142, 116] on div "Cubagem mínima:" at bounding box center [1166, 128] width 98 height 36
click at [1153, 105] on div "Filtrar as atividades entre os valores definidos abaixo: Peso mínimo: Peso máxi…" at bounding box center [1332, 161] width 430 height 222
click at [1154, 96] on input "text" at bounding box center [1166, 92] width 98 height 26
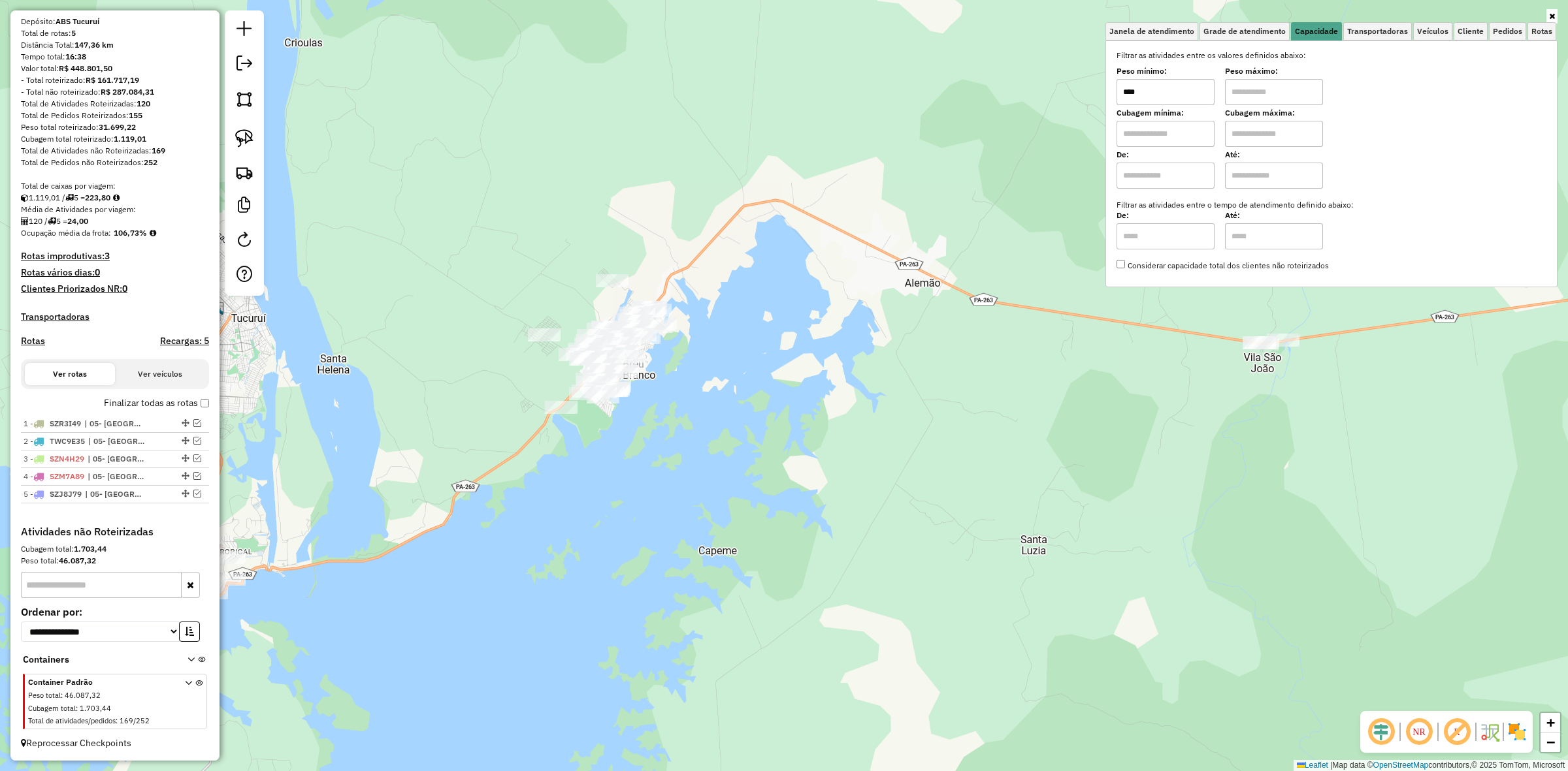
type input "****"
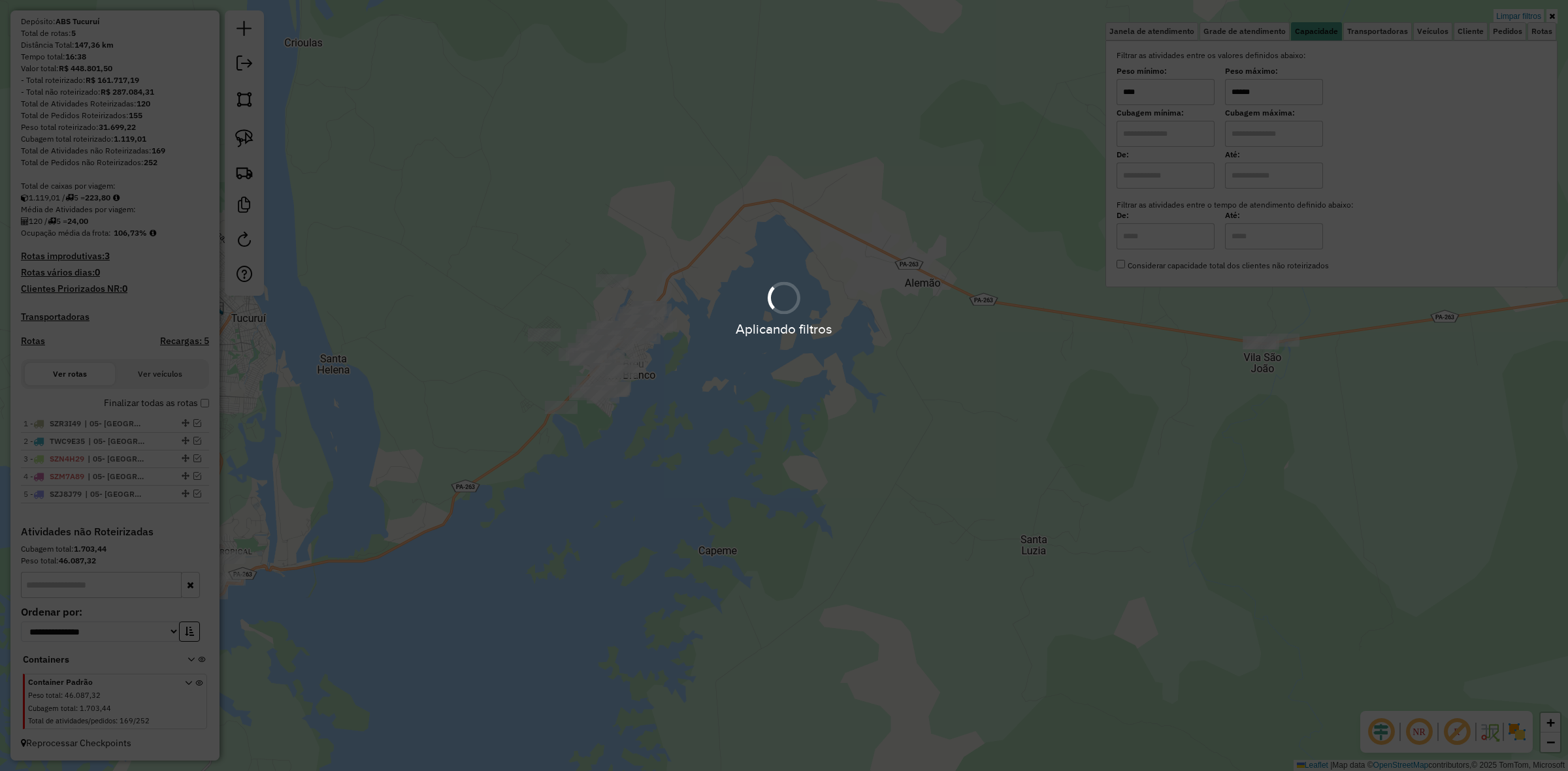
type input "******"
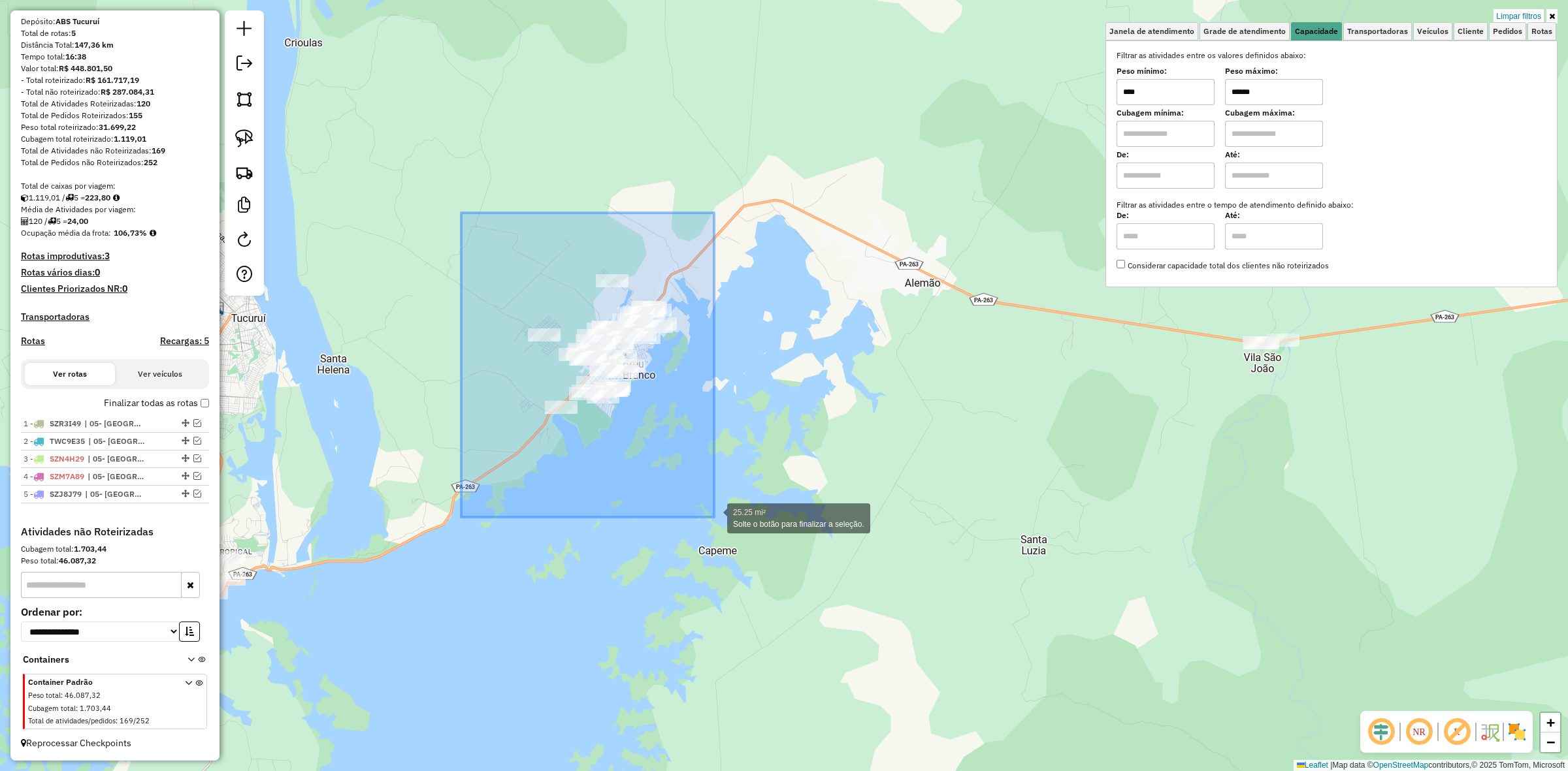
drag, startPoint x: 462, startPoint y: 213, endPoint x: 716, endPoint y: 519, distance: 397.7
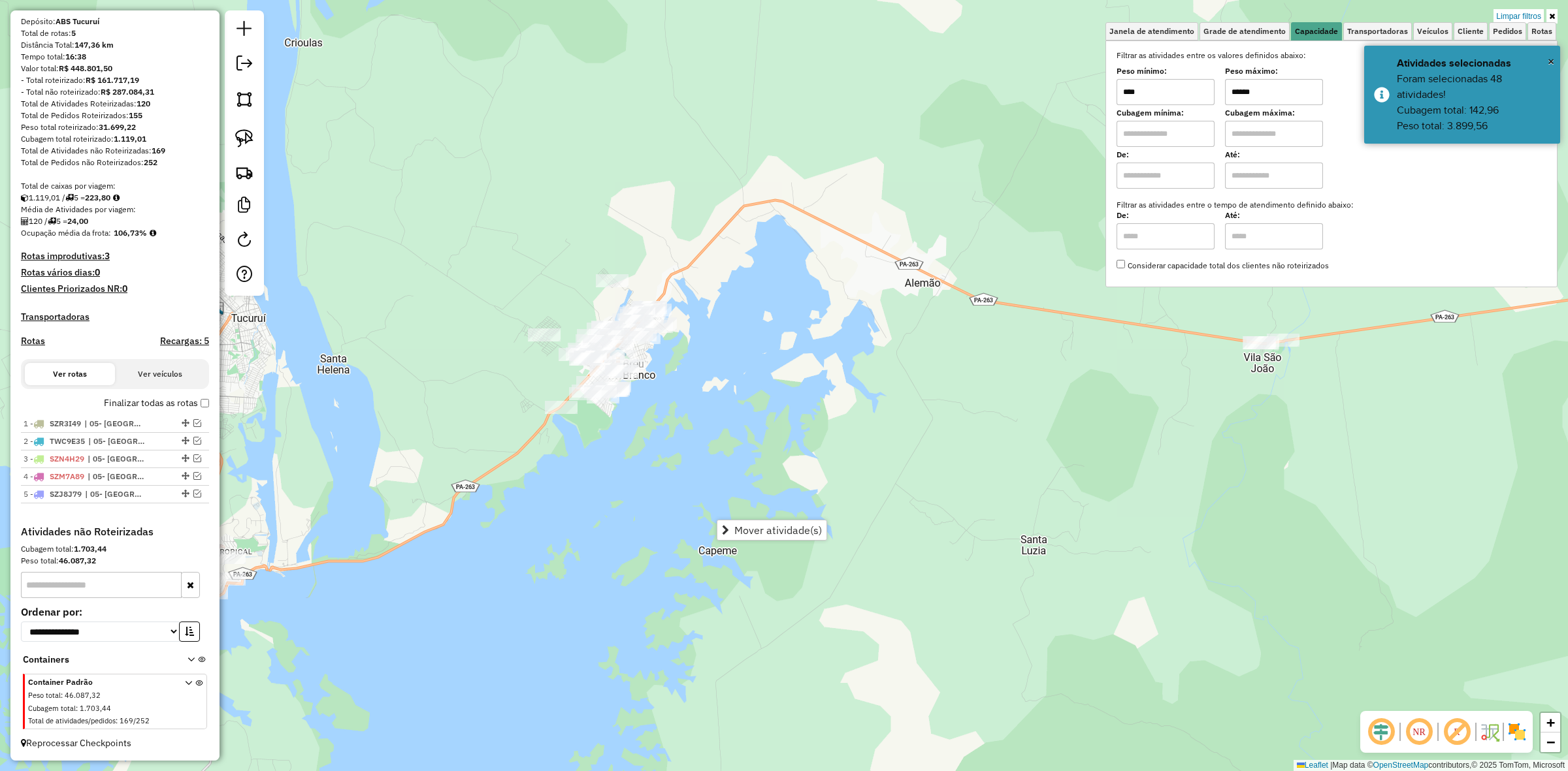
click at [1214, 83] on input "****" at bounding box center [1166, 92] width 98 height 26
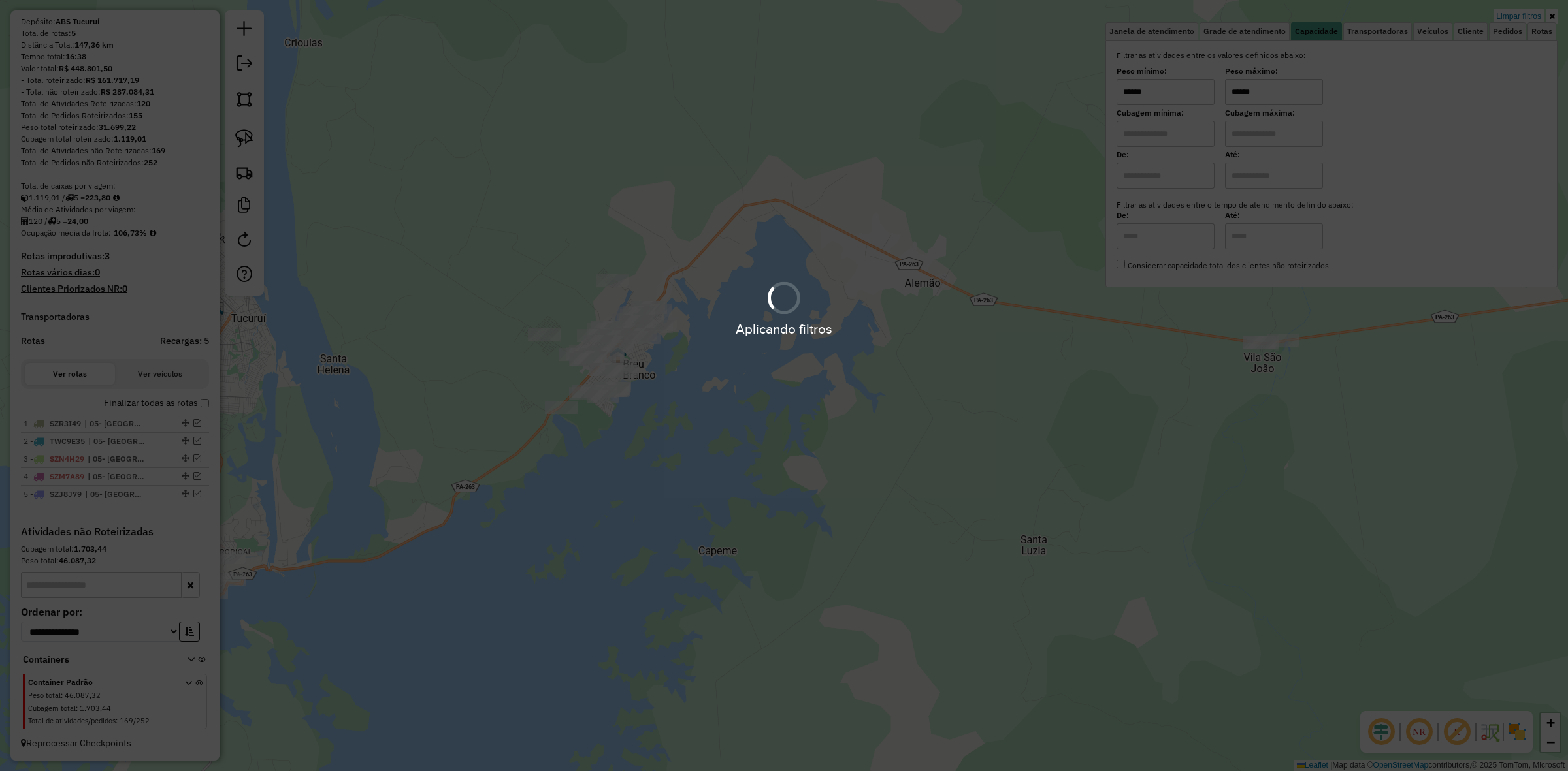
type input "******"
type input "*********"
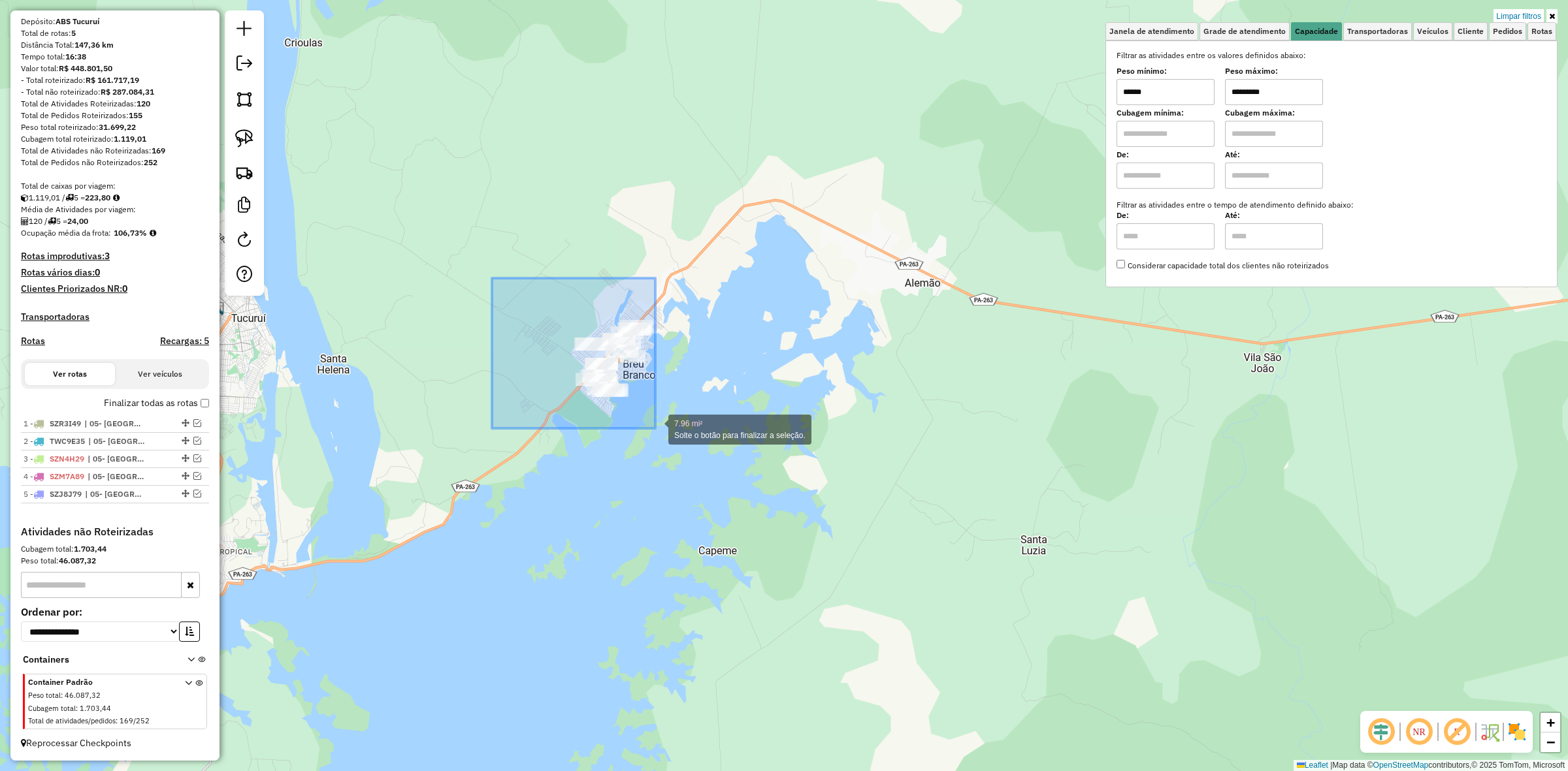
drag, startPoint x: 492, startPoint y: 278, endPoint x: 655, endPoint y: 428, distance: 221.5
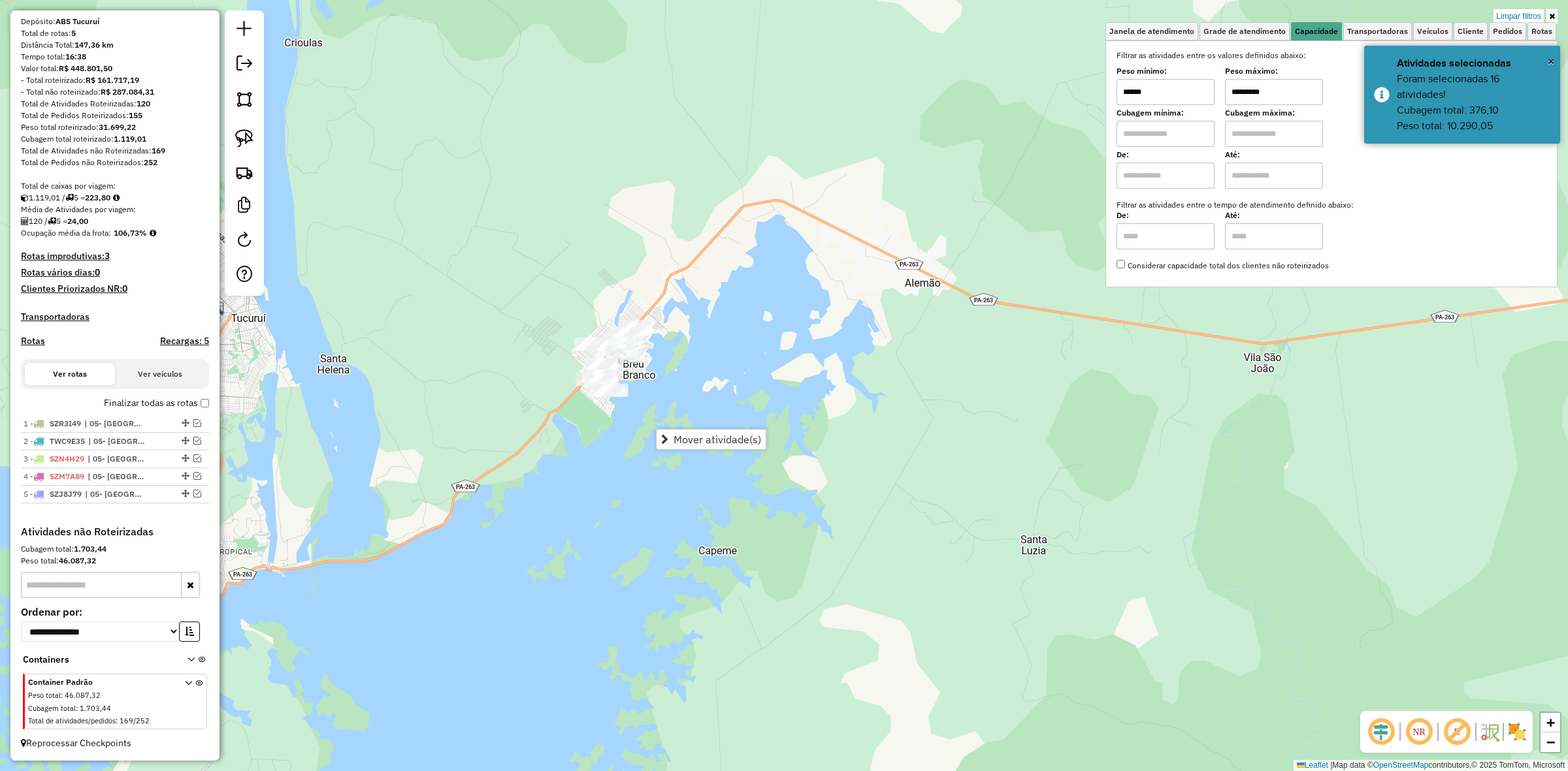
click at [1468, 12] on div "Limpar filtros" at bounding box center [1331, 16] width 452 height 12
click at [1468, 23] on link "Cliente" at bounding box center [1471, 31] width 34 height 19
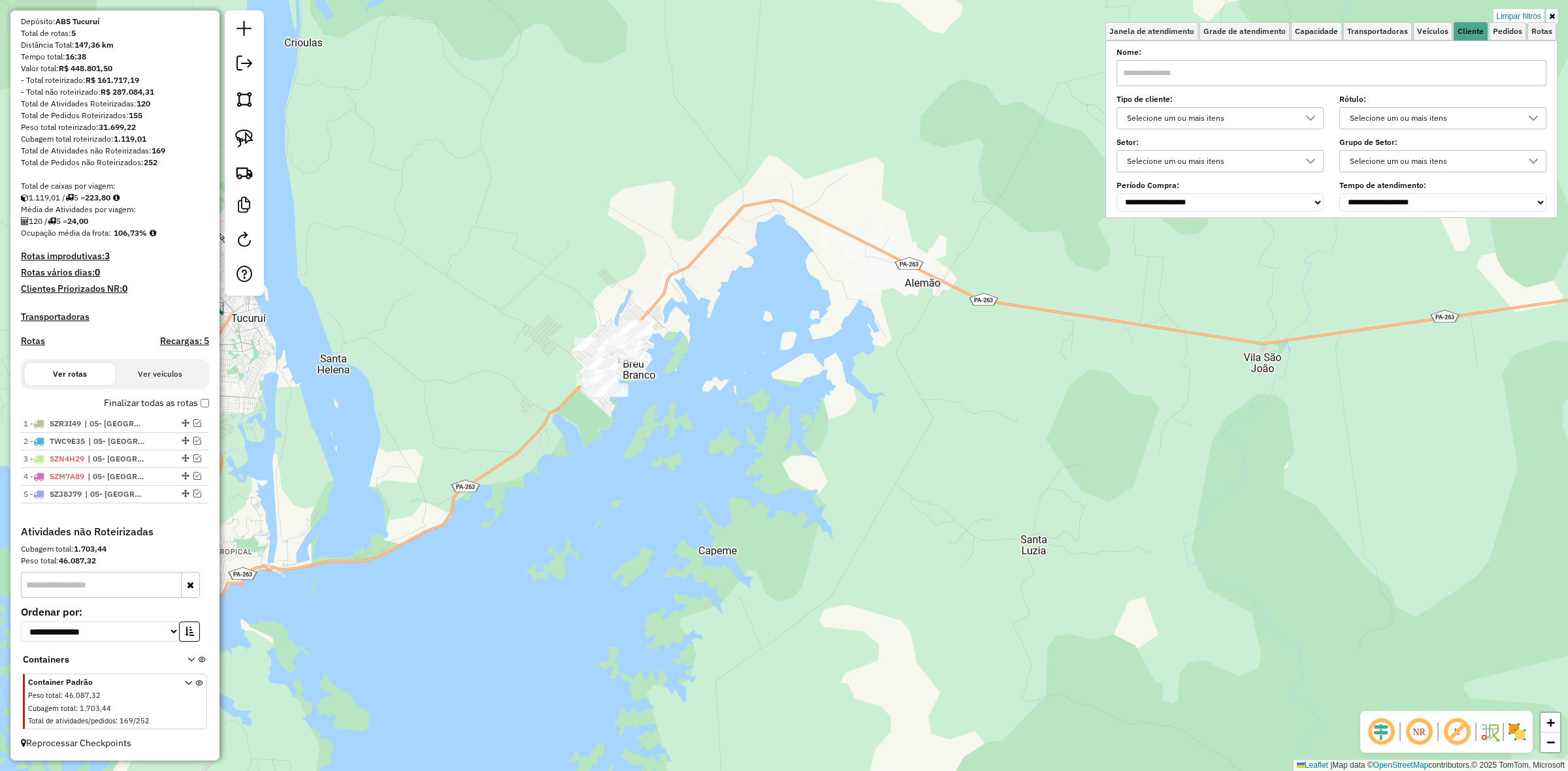
click at [1272, 70] on input "text" at bounding box center [1332, 73] width 430 height 26
type input "***"
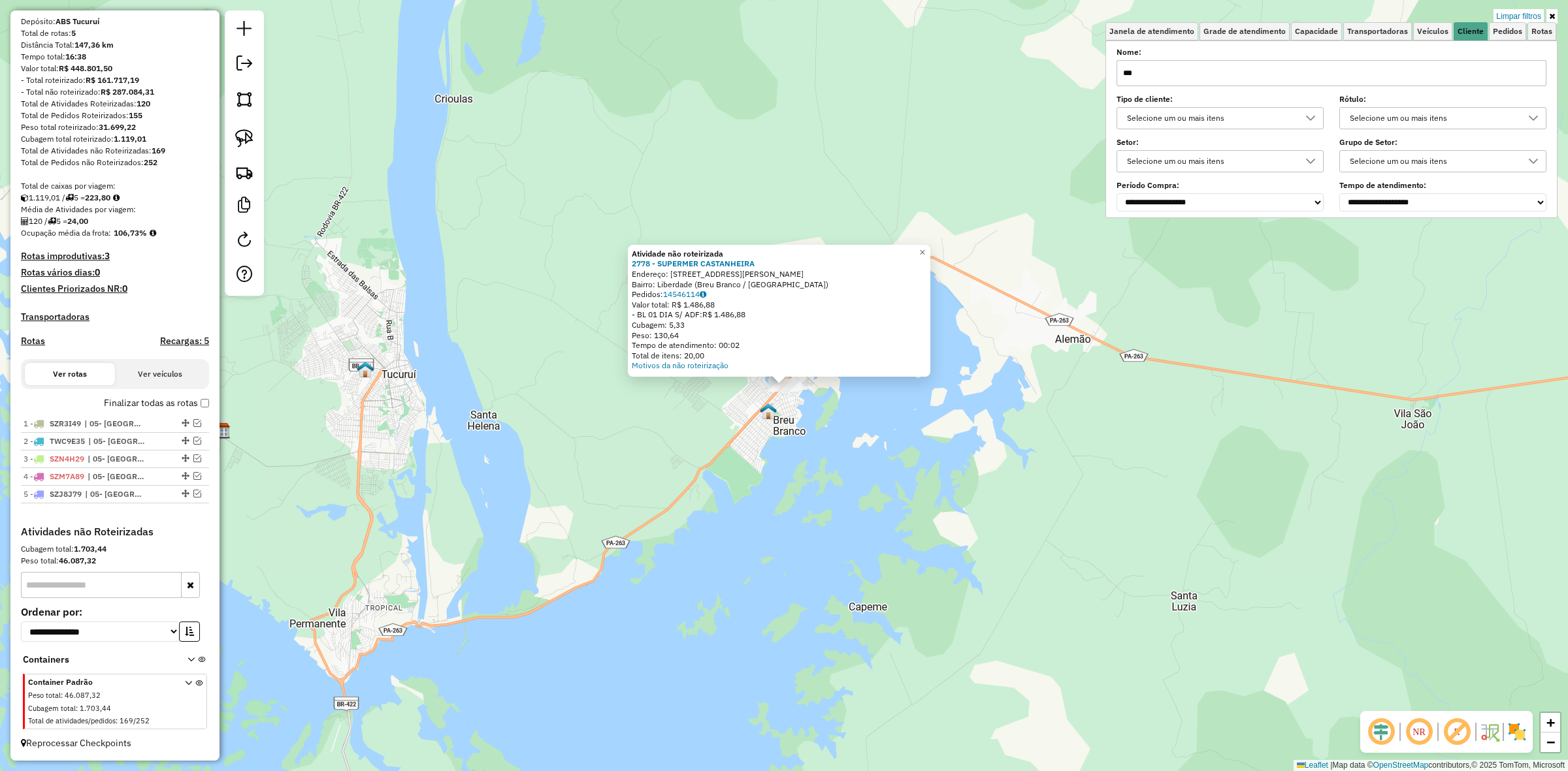
click at [1144, 86] on input "***" at bounding box center [1332, 73] width 430 height 26
click at [870, 465] on div "Atividade não roteirizada 2778 - SUPERMER CASTANHEIRA Endereço: [STREET_ADDRESS…" at bounding box center [784, 385] width 1568 height 771
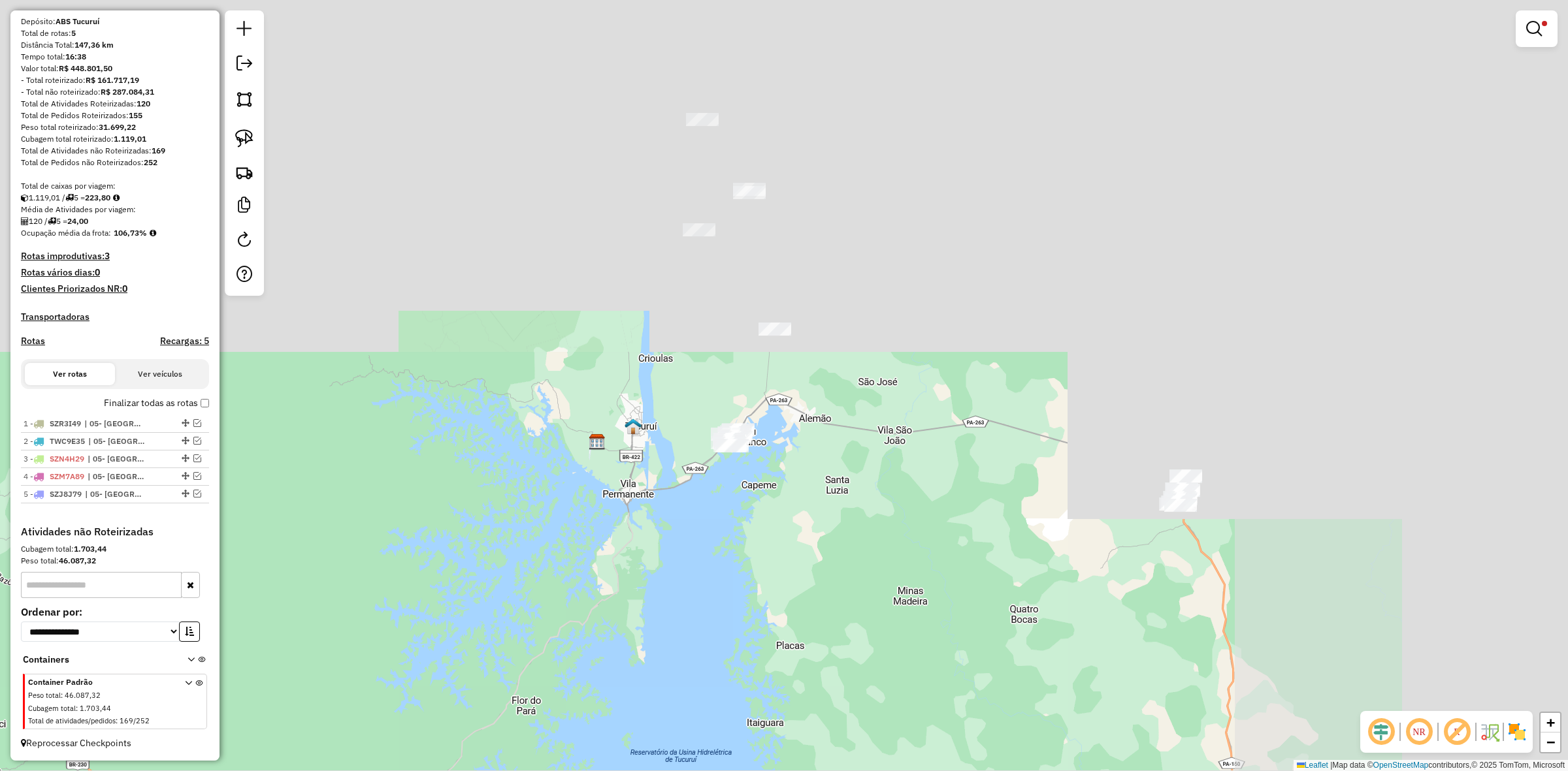
drag, startPoint x: 1265, startPoint y: 452, endPoint x: 848, endPoint y: 465, distance: 417.2
click at [909, 468] on div "Limpar filtros Janela de atendimento Grade de atendimento Capacidade Transporta…" at bounding box center [784, 385] width 1568 height 771
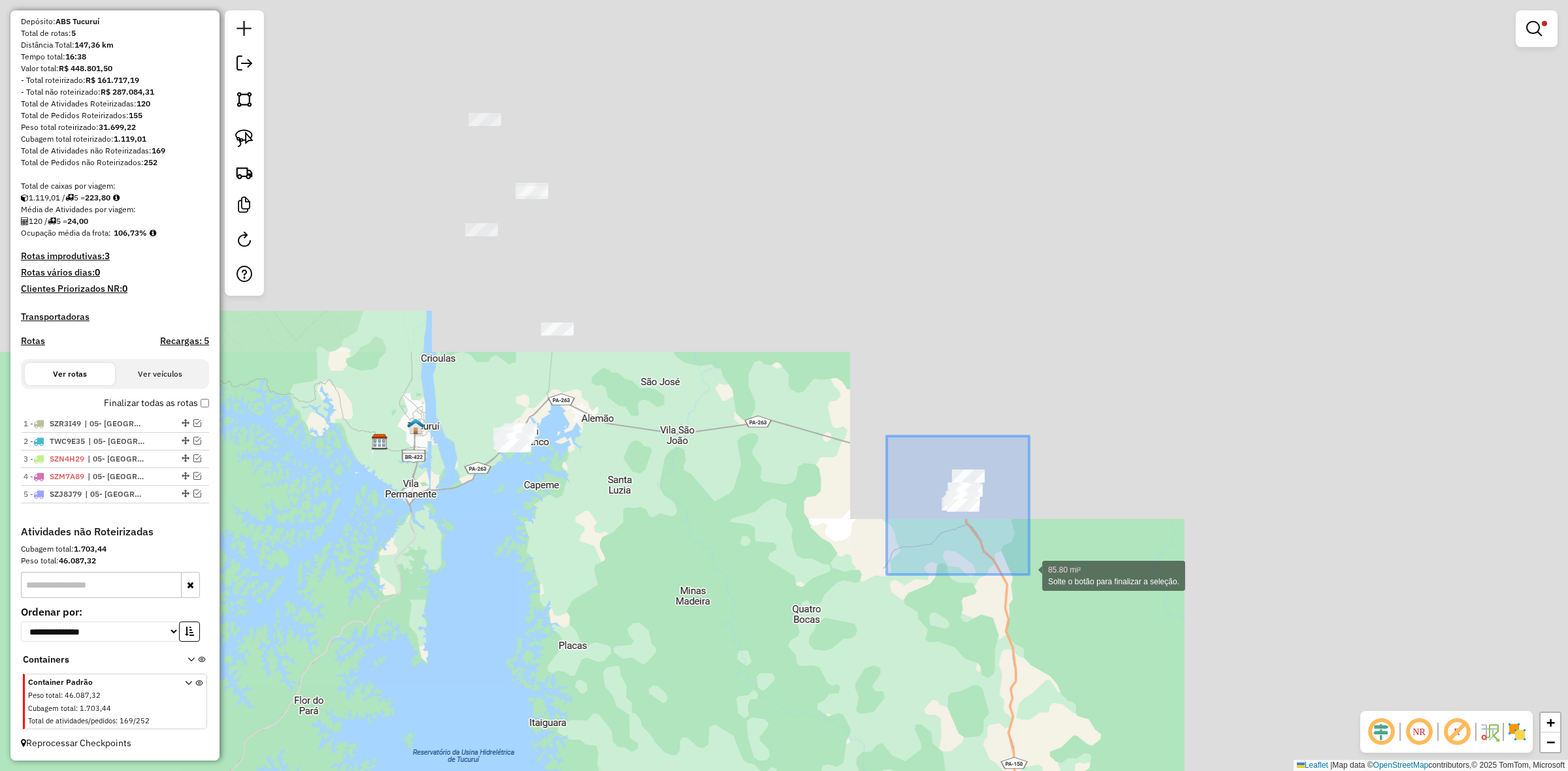
drag, startPoint x: 936, startPoint y: 499, endPoint x: 1059, endPoint y: 576, distance: 145.1
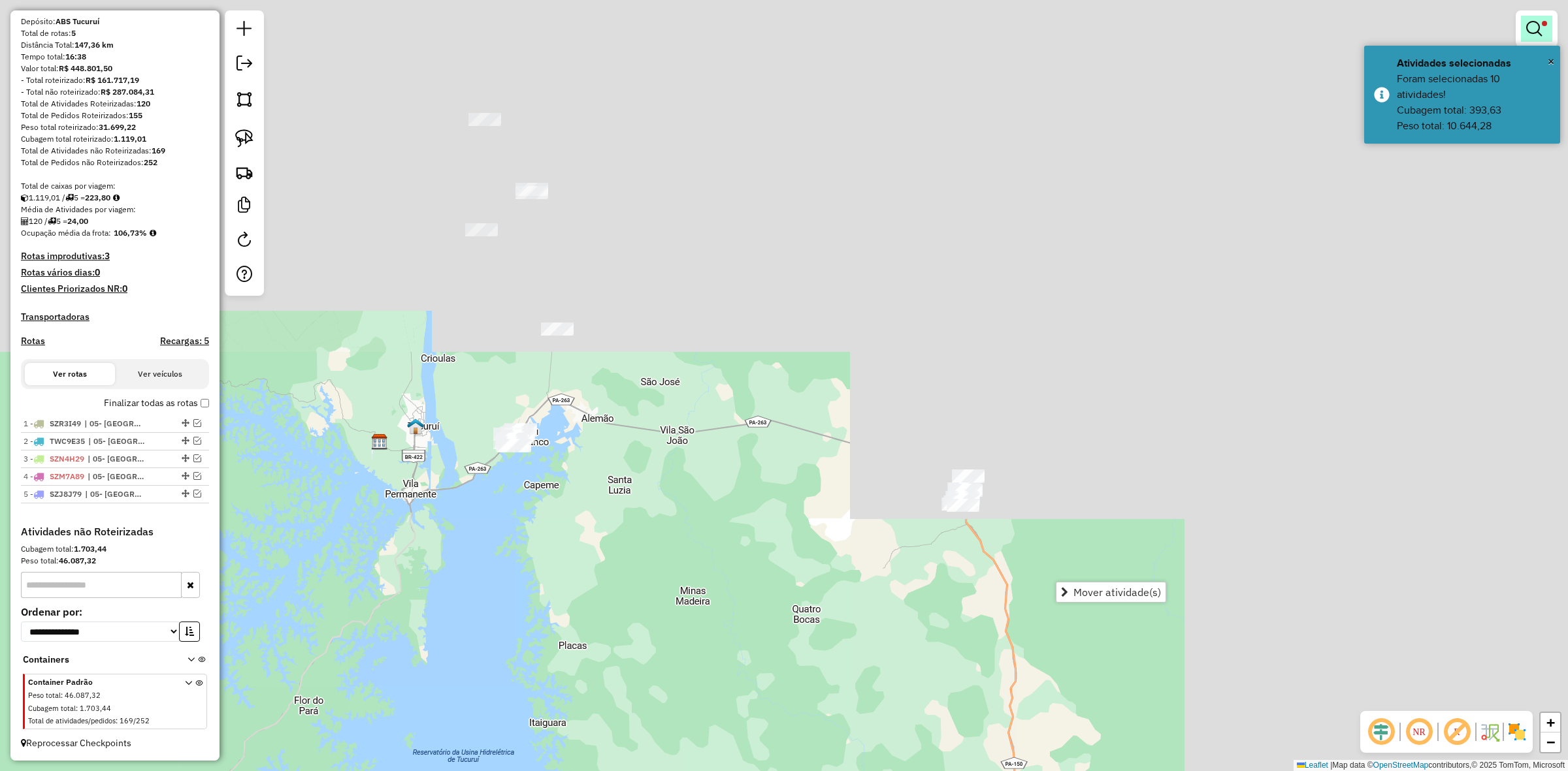
click at [1531, 24] on em at bounding box center [1534, 28] width 15 height 15
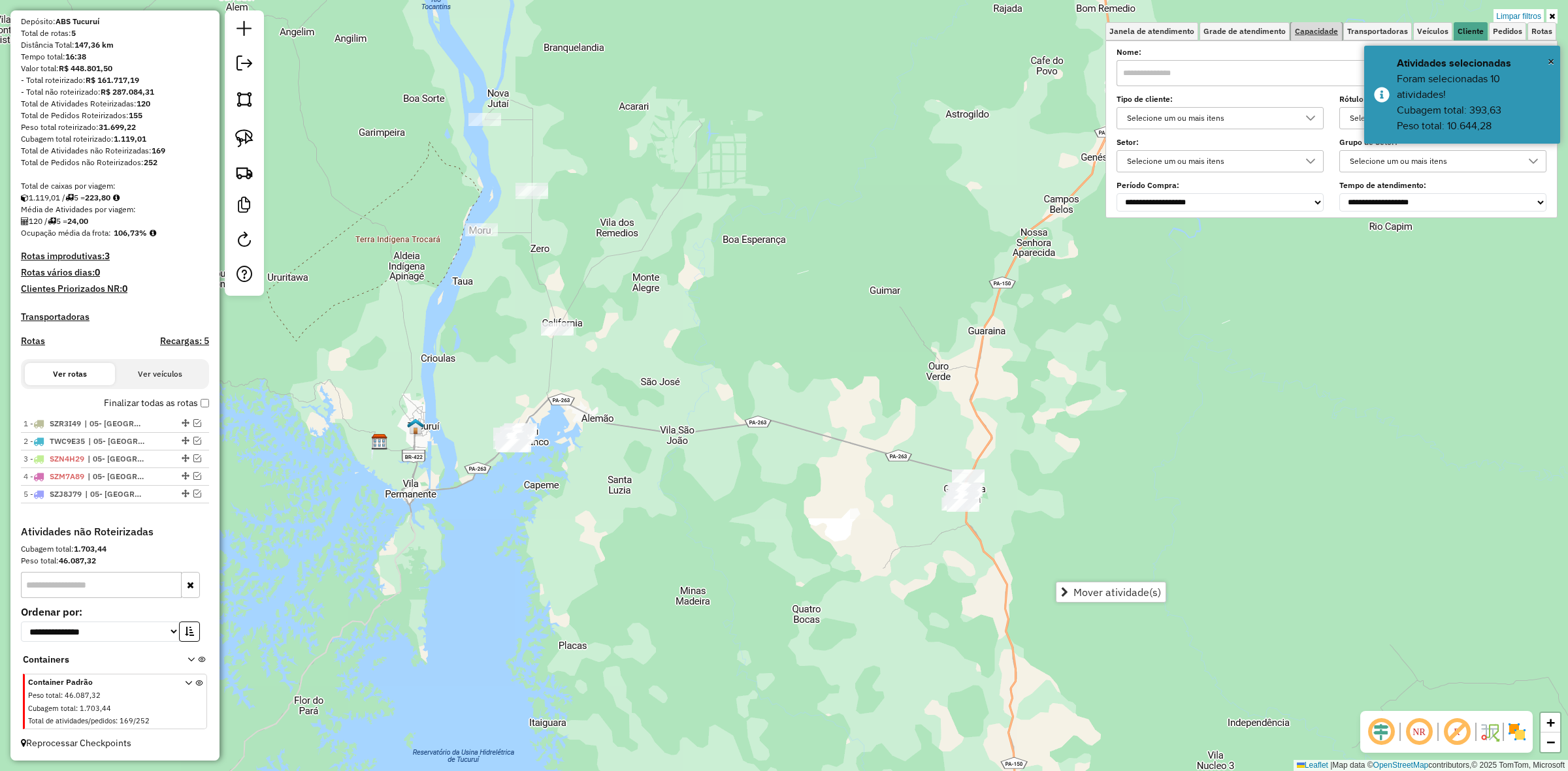
click at [1315, 38] on link "Capacidade" at bounding box center [1317, 31] width 51 height 19
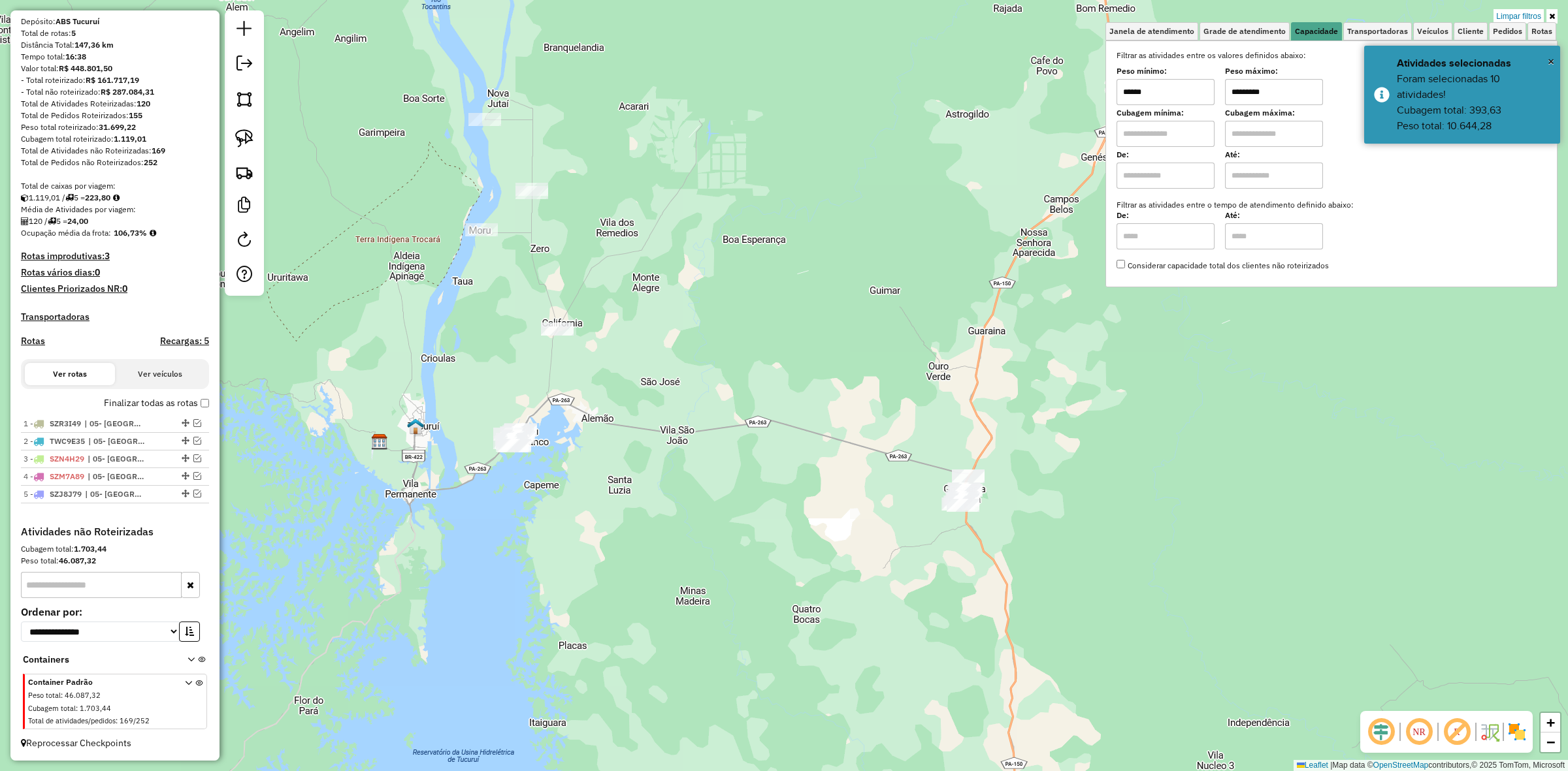
click at [1292, 89] on input "*********" at bounding box center [1274, 92] width 98 height 26
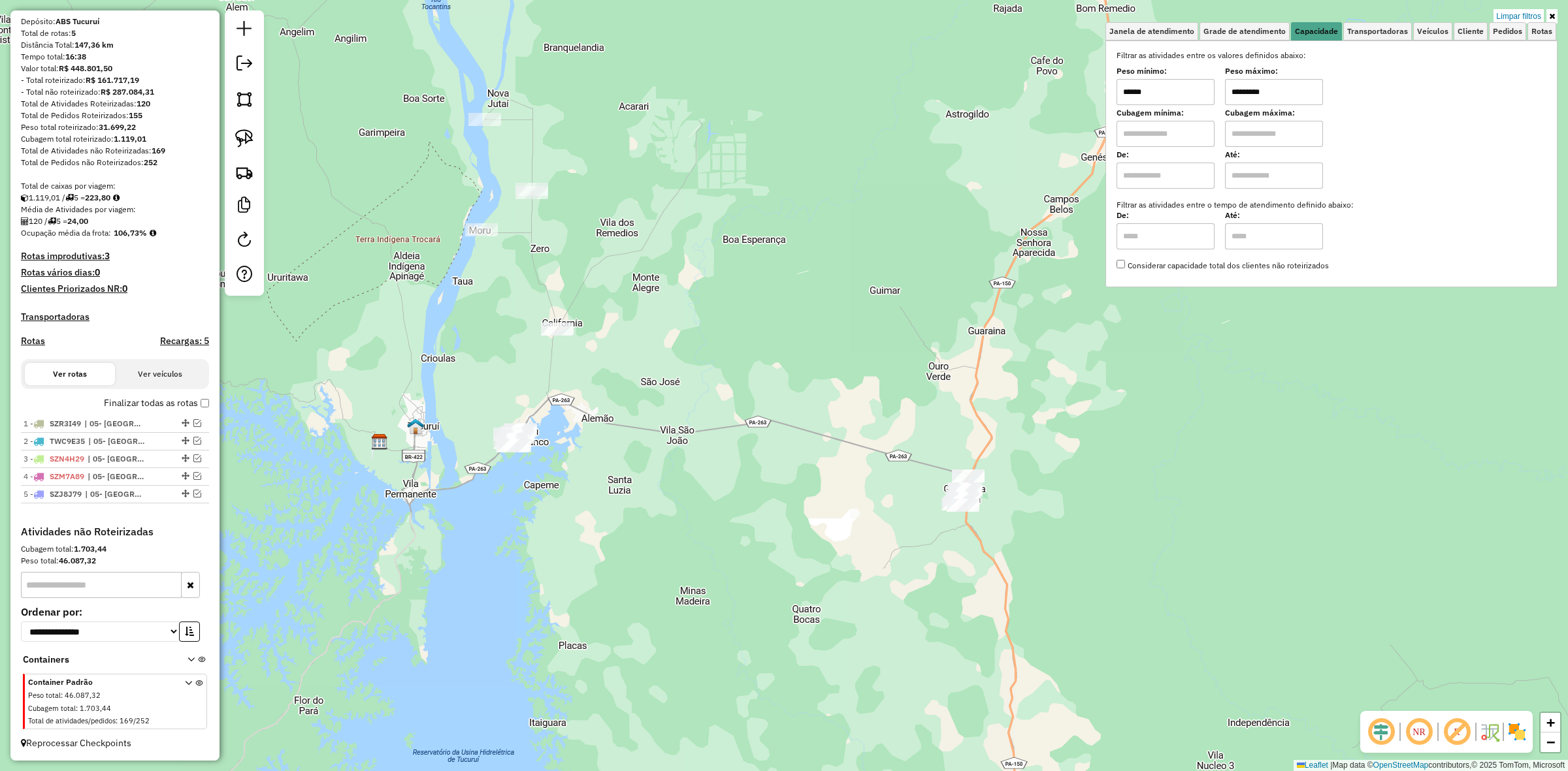
click at [1292, 89] on input "*********" at bounding box center [1274, 92] width 98 height 26
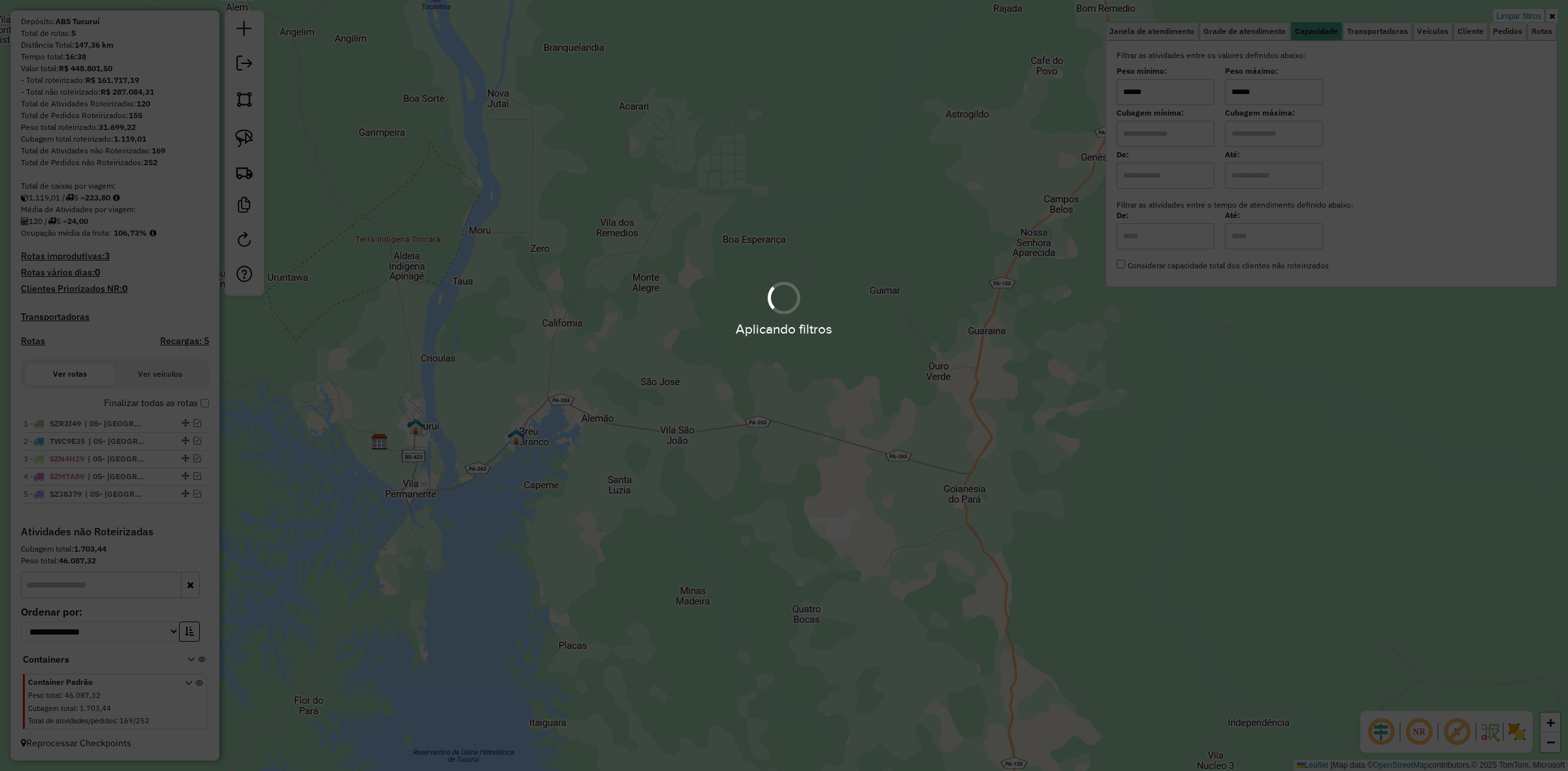
type input "******"
click at [1205, 90] on hb-app "Aplicando filtros Pop-up bloqueado! Seu navegador bloqueou automáticamente a ab…" at bounding box center [784, 385] width 1568 height 771
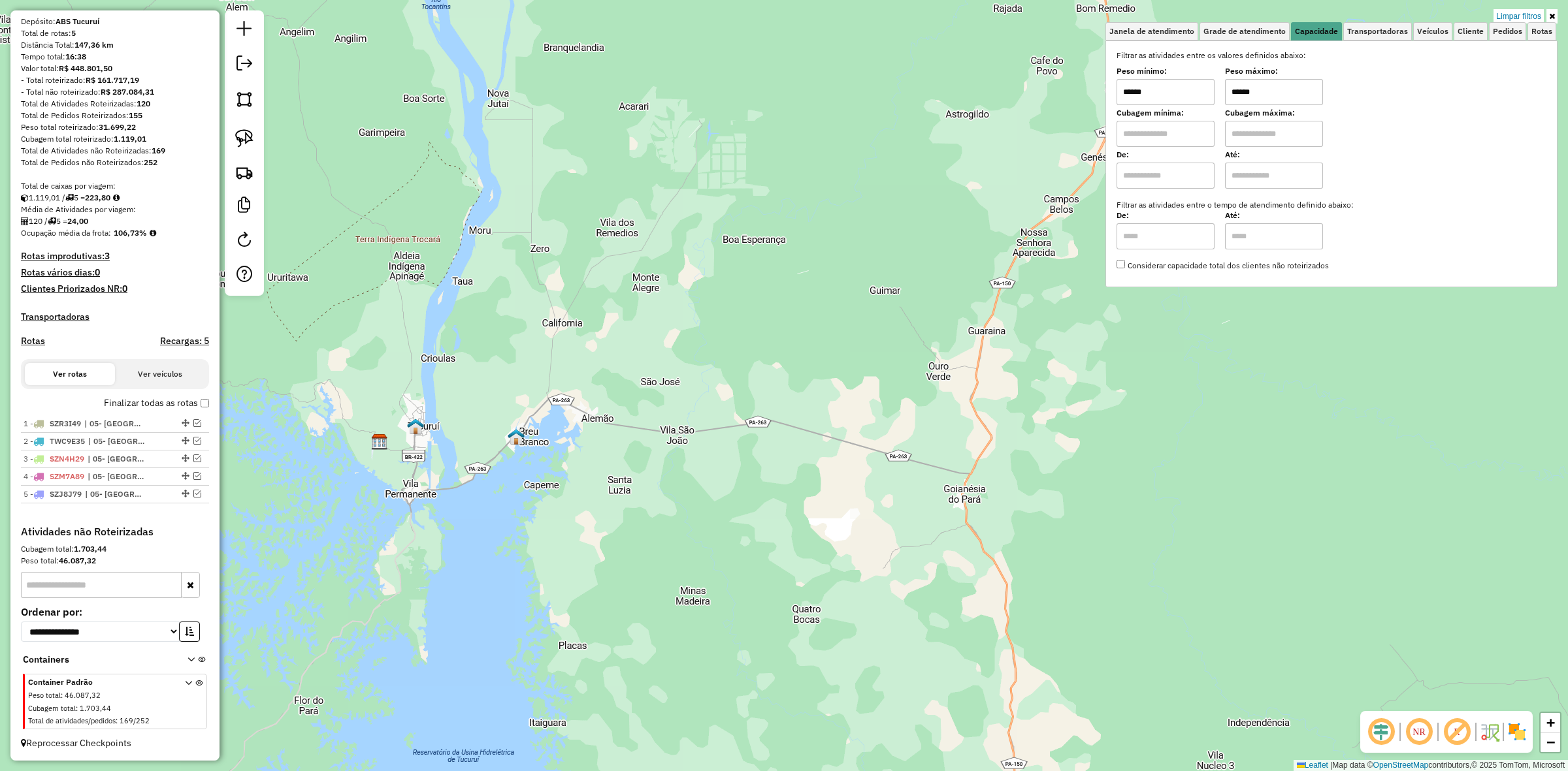
click at [1205, 90] on input "******" at bounding box center [1166, 92] width 98 height 26
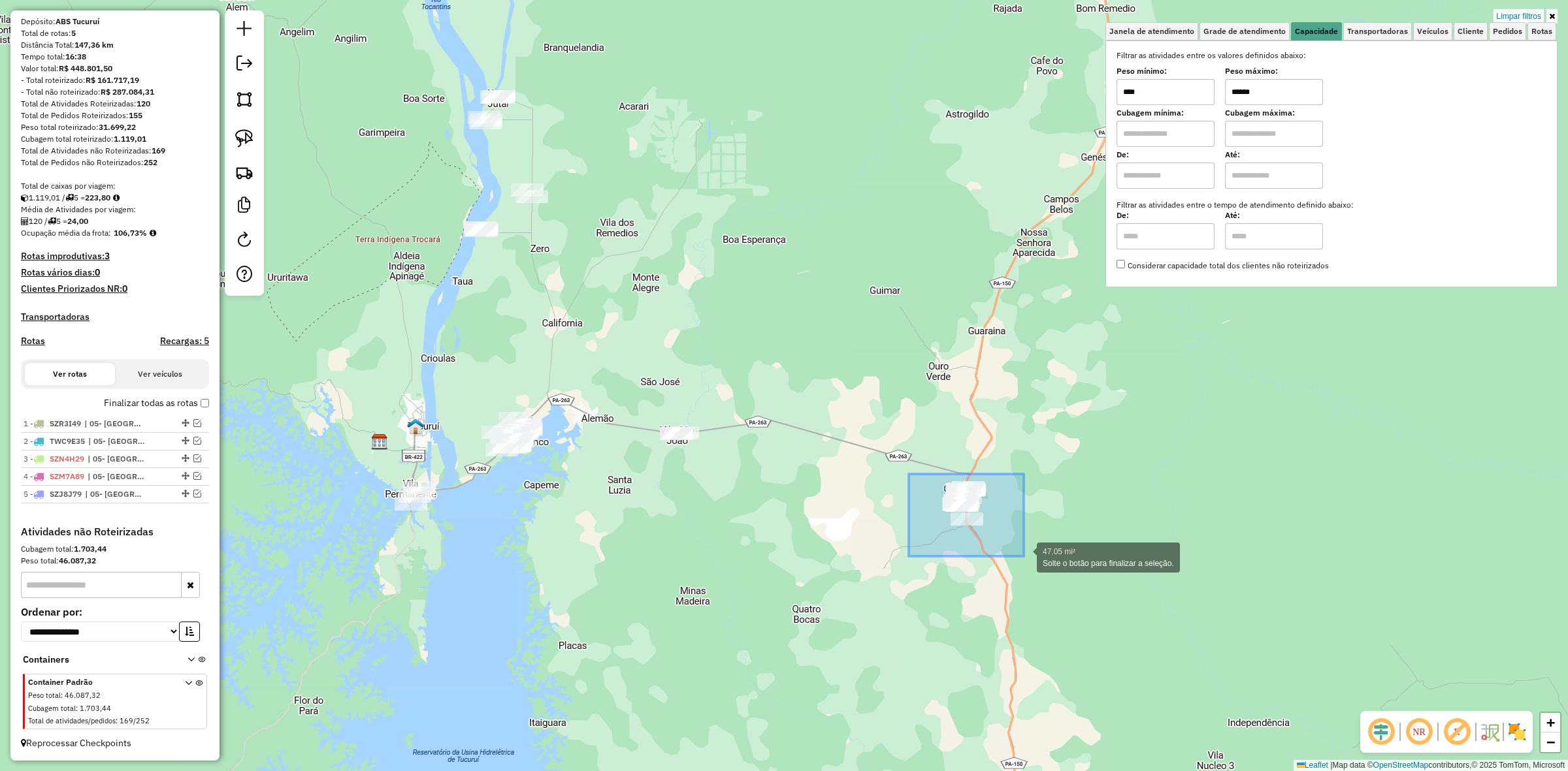
drag, startPoint x: 909, startPoint y: 474, endPoint x: 1046, endPoint y: 562, distance: 162.8
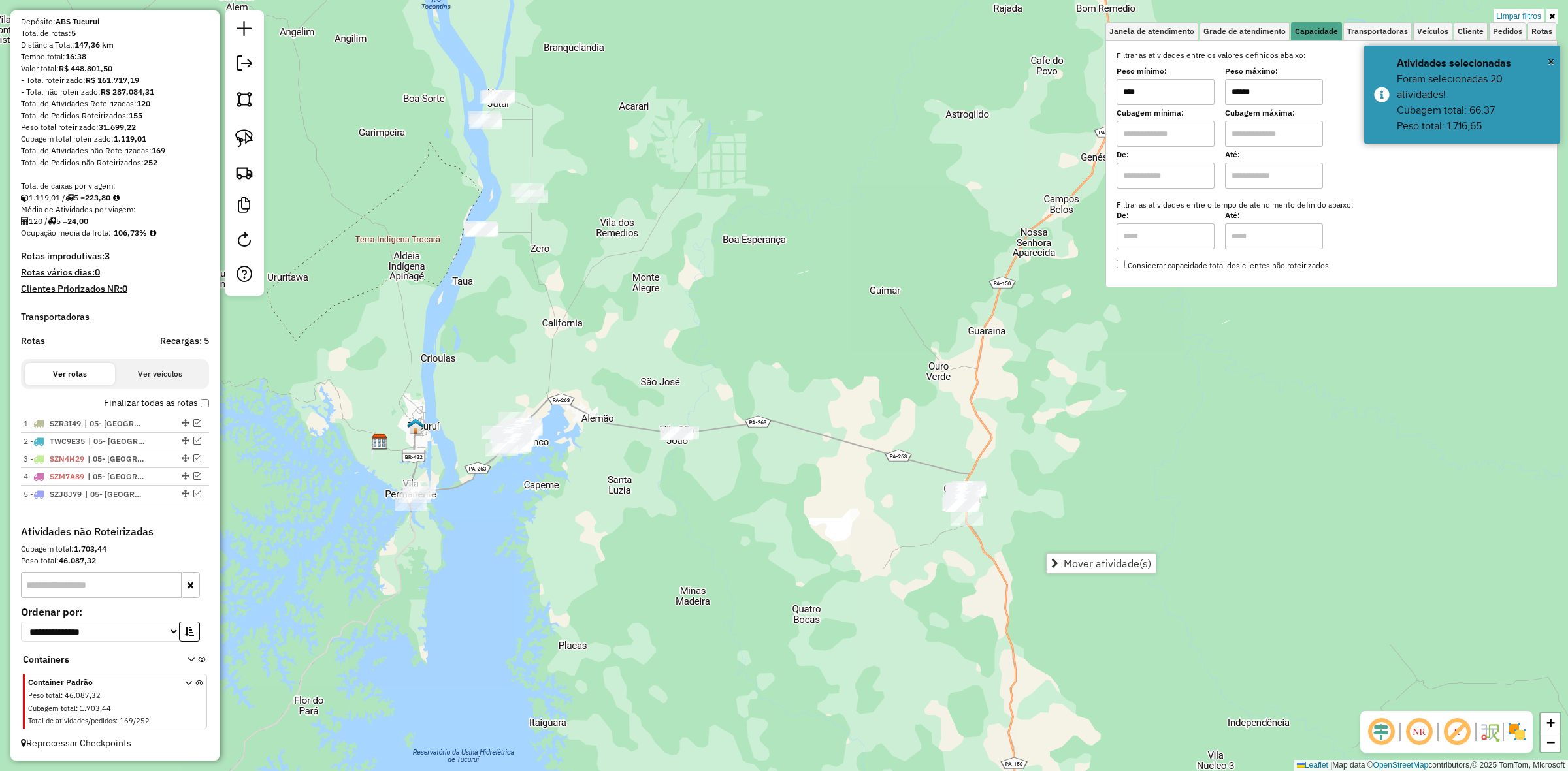
click at [1148, 109] on label "Cubagem mínima:" at bounding box center [1166, 113] width 98 height 12
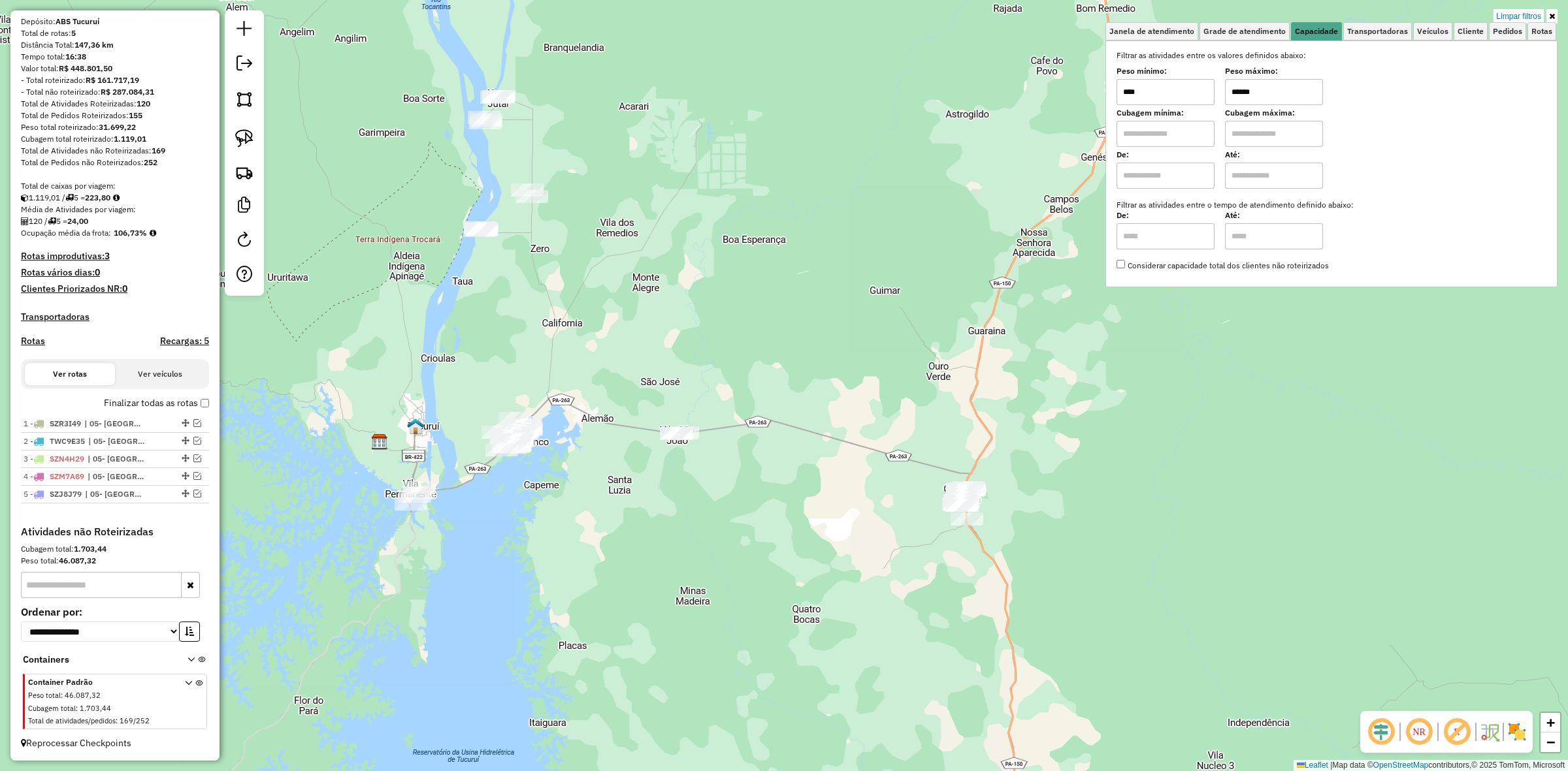
click at [1164, 89] on input "****" at bounding box center [1166, 92] width 98 height 26
type input "******"
click at [1310, 88] on input "******" at bounding box center [1274, 92] width 98 height 26
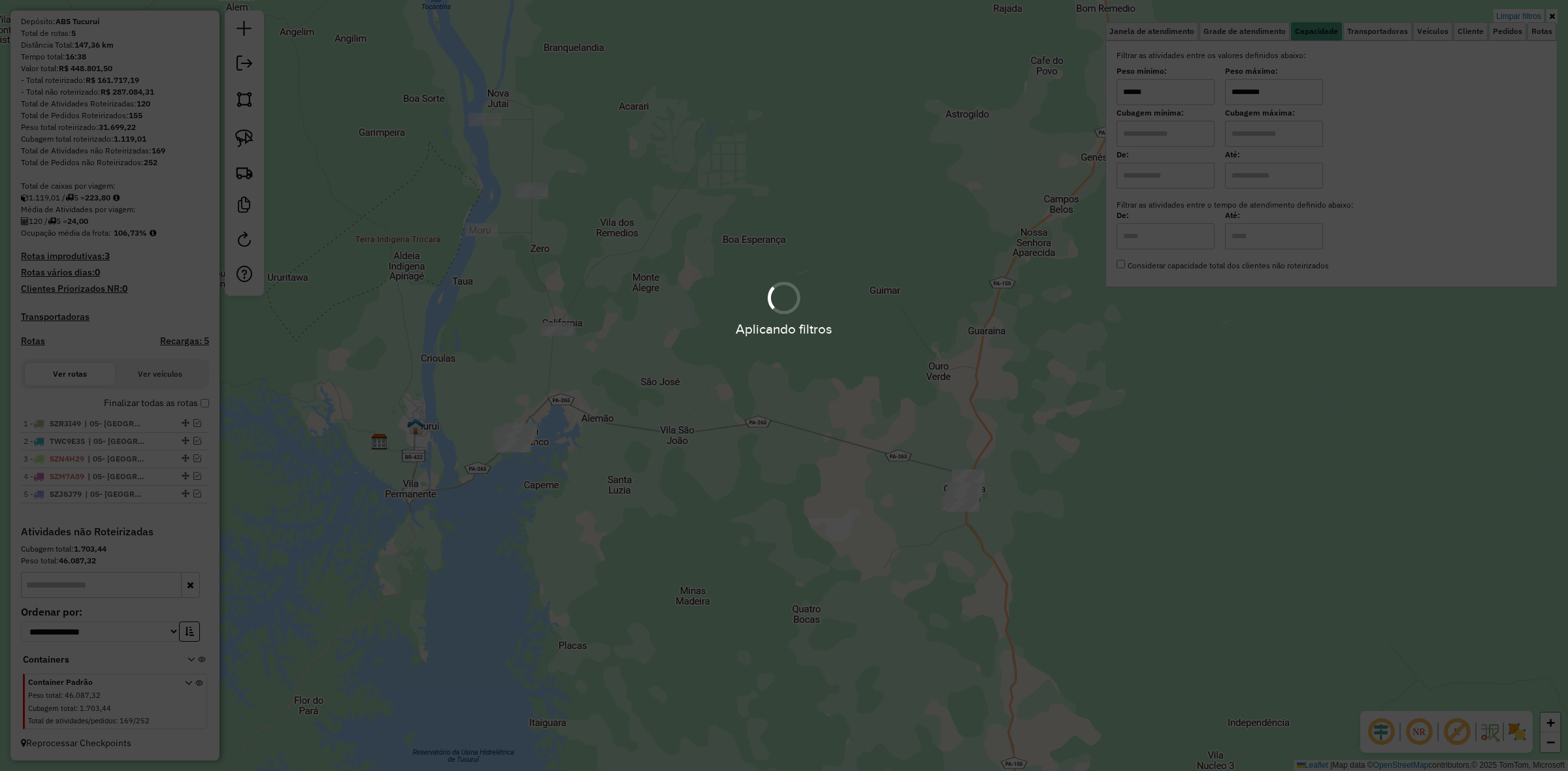
type input "*********"
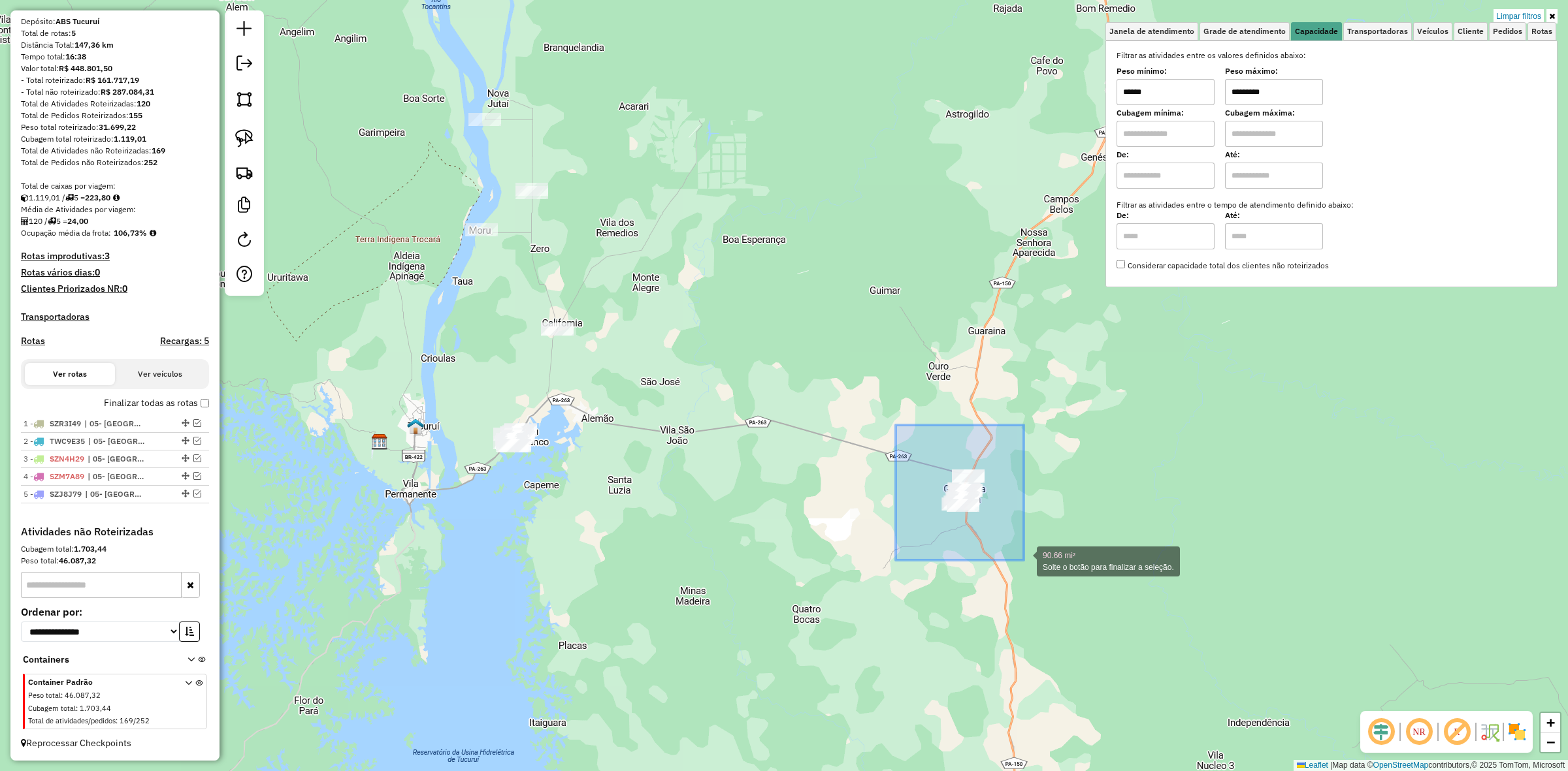
drag, startPoint x: 896, startPoint y: 425, endPoint x: 1024, endPoint y: 560, distance: 186.0
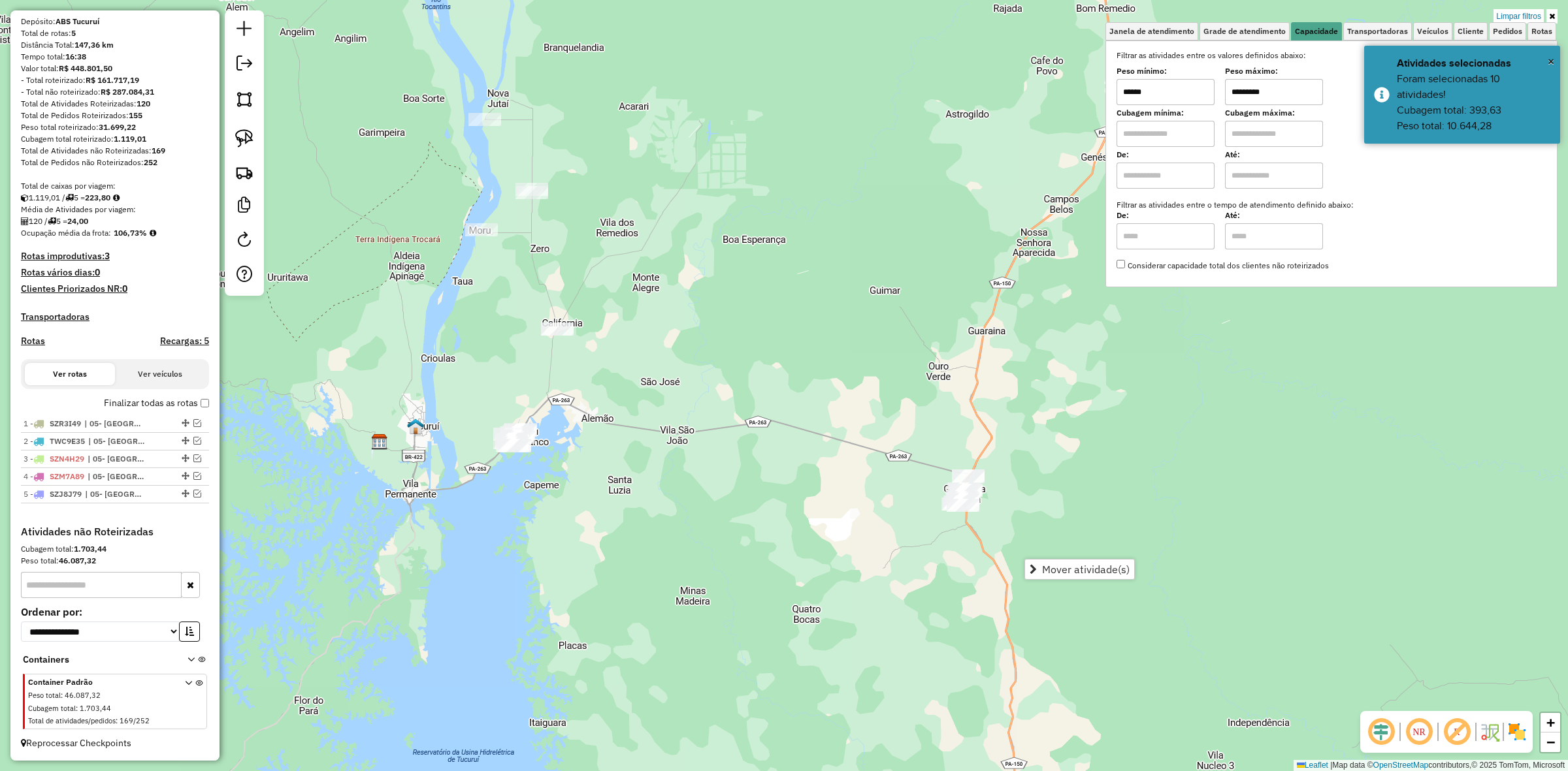
click at [1196, 79] on input "******" at bounding box center [1166, 92] width 98 height 26
type input "****"
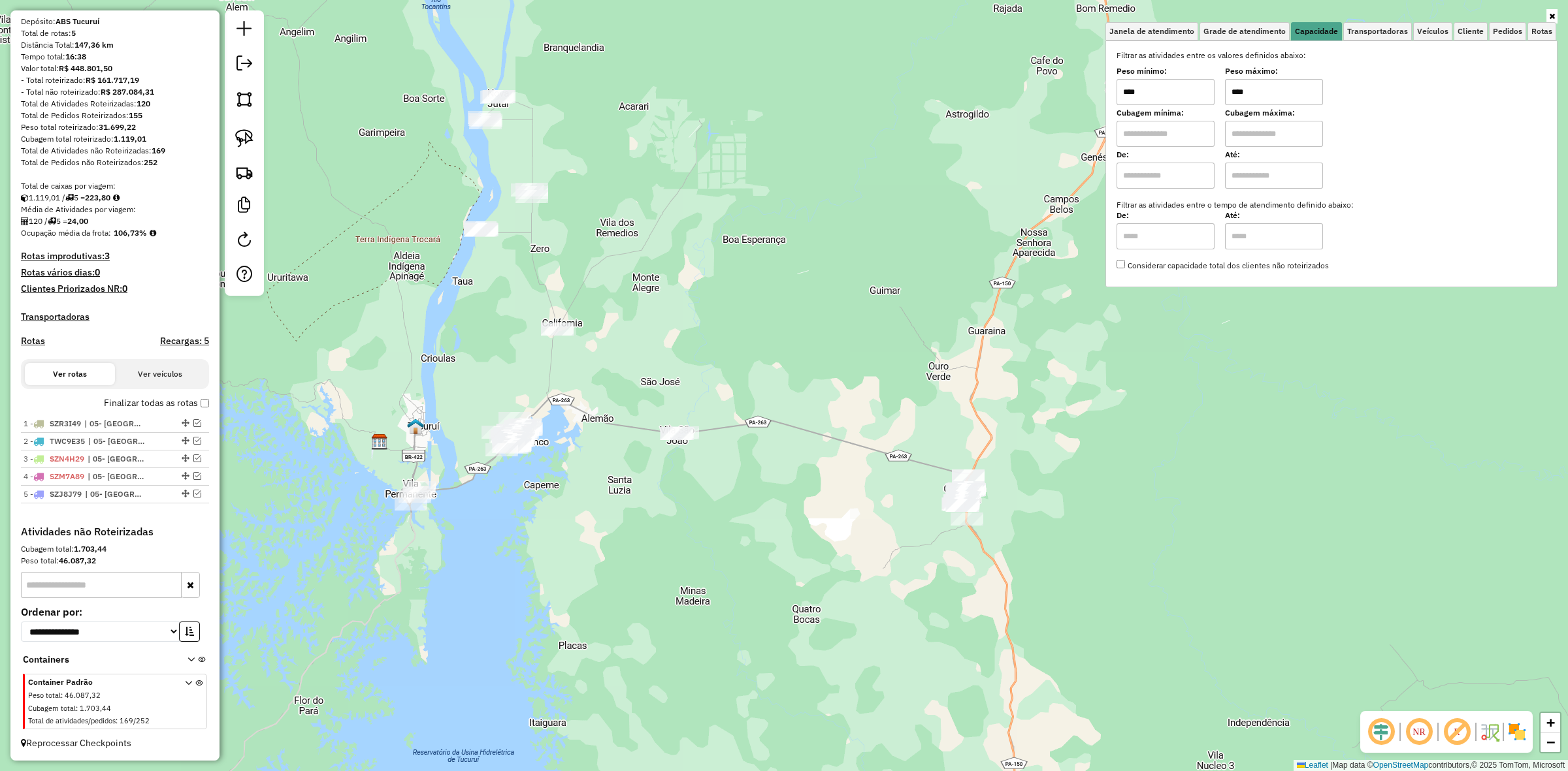
type input "****"
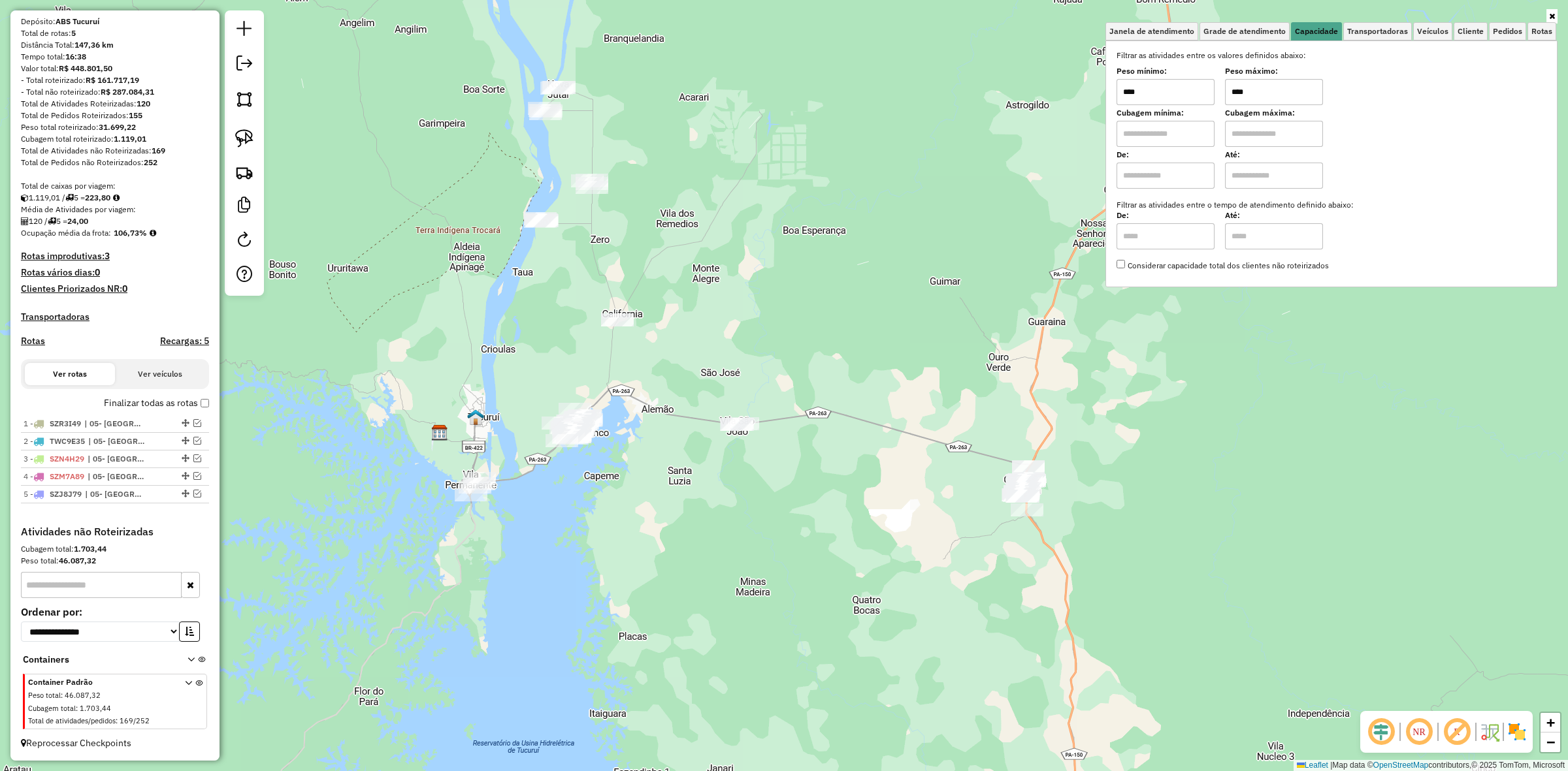
drag, startPoint x: 604, startPoint y: 553, endPoint x: 667, endPoint y: 531, distance: 66.7
click at [664, 542] on div "Janela de atendimento Grade de atendimento Capacidade Transportadoras Veículos …" at bounding box center [784, 385] width 1568 height 771
click at [1155, 106] on div "Filtrar as atividades entre os valores definidos abaixo: Peso mínimo: **** Peso…" at bounding box center [1332, 161] width 430 height 222
click at [1155, 96] on input "****" at bounding box center [1166, 92] width 98 height 26
type input "*******"
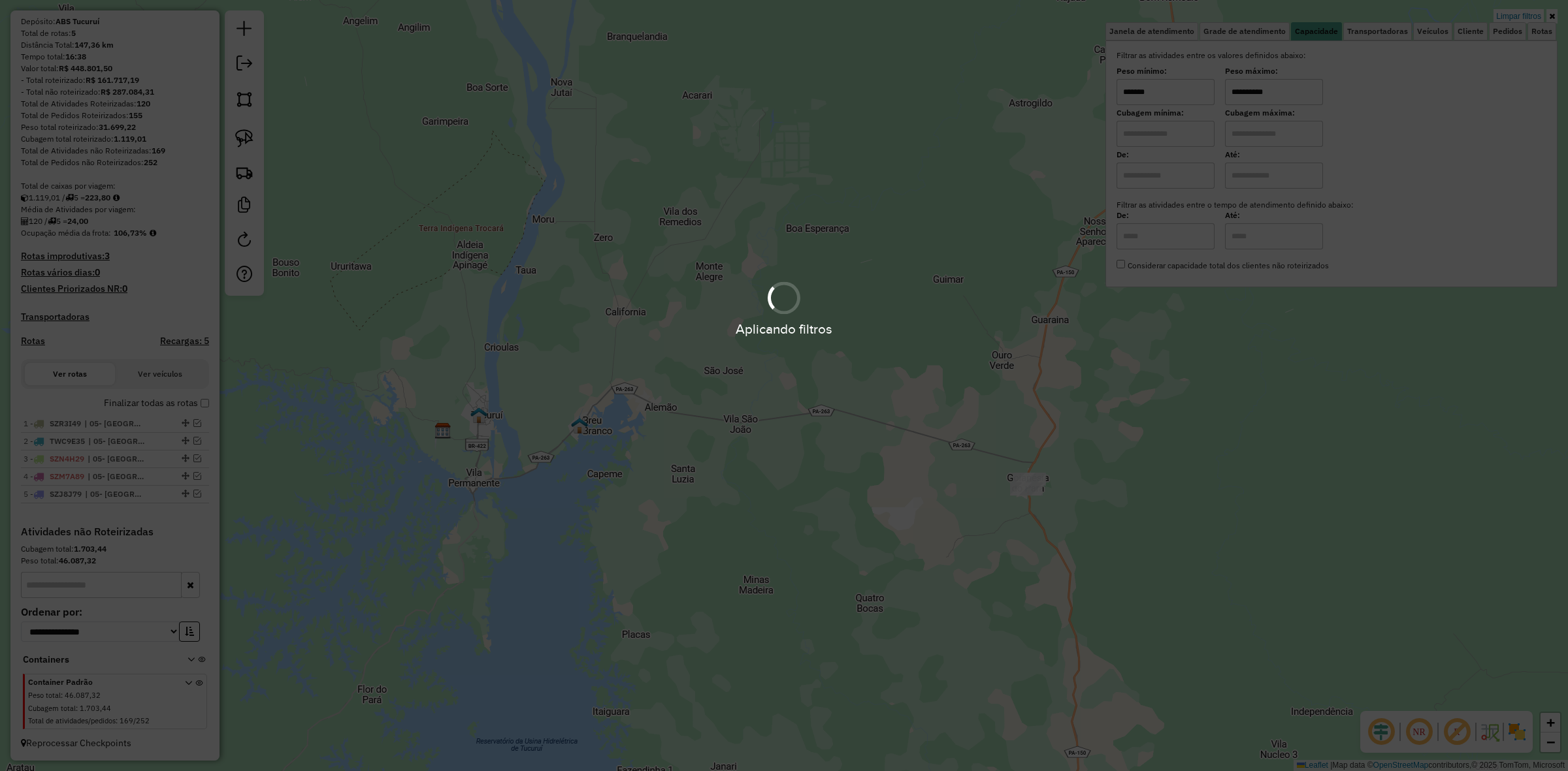
type input "**********"
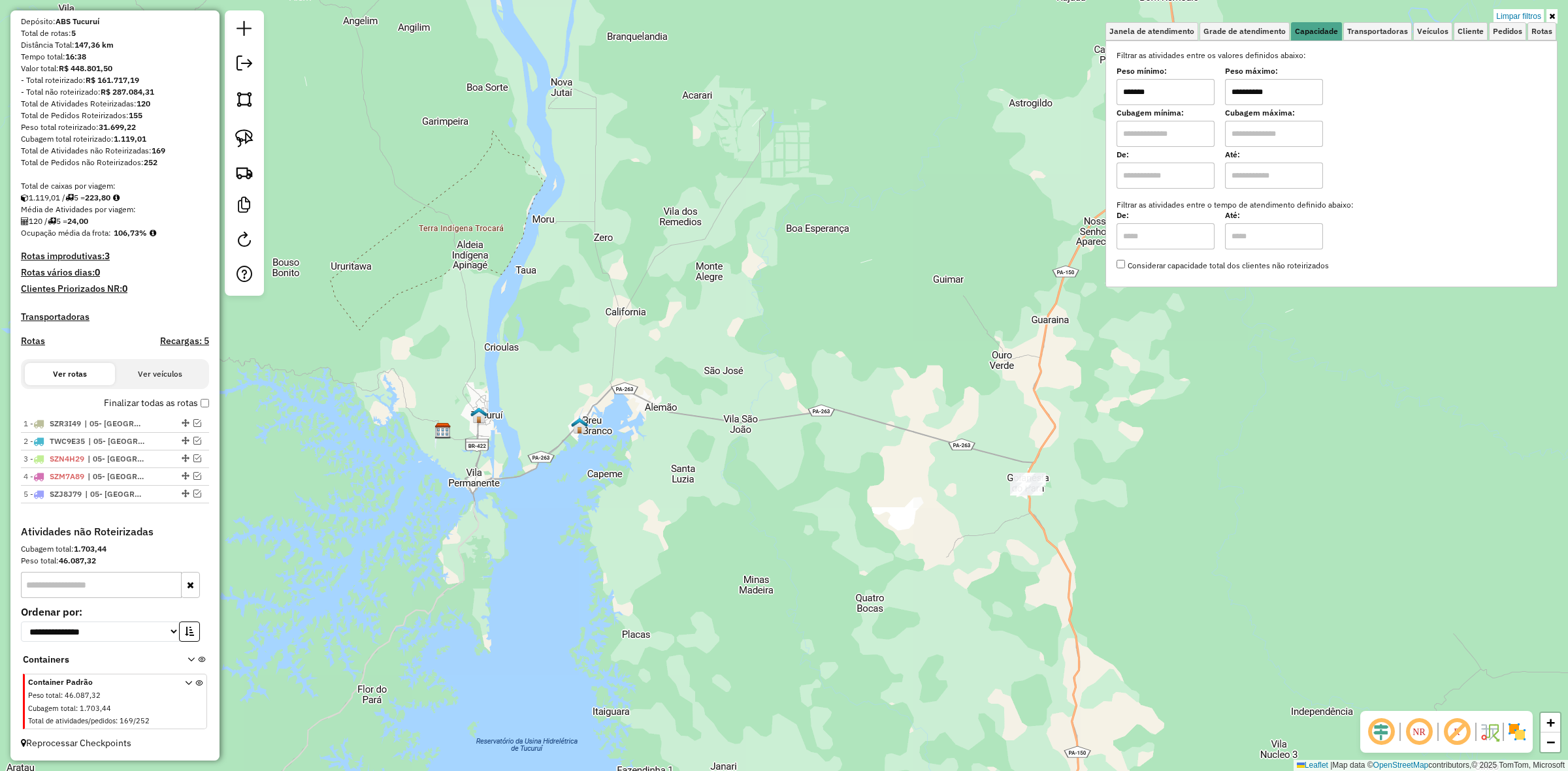
click at [1161, 92] on input "*******" at bounding box center [1166, 92] width 98 height 26
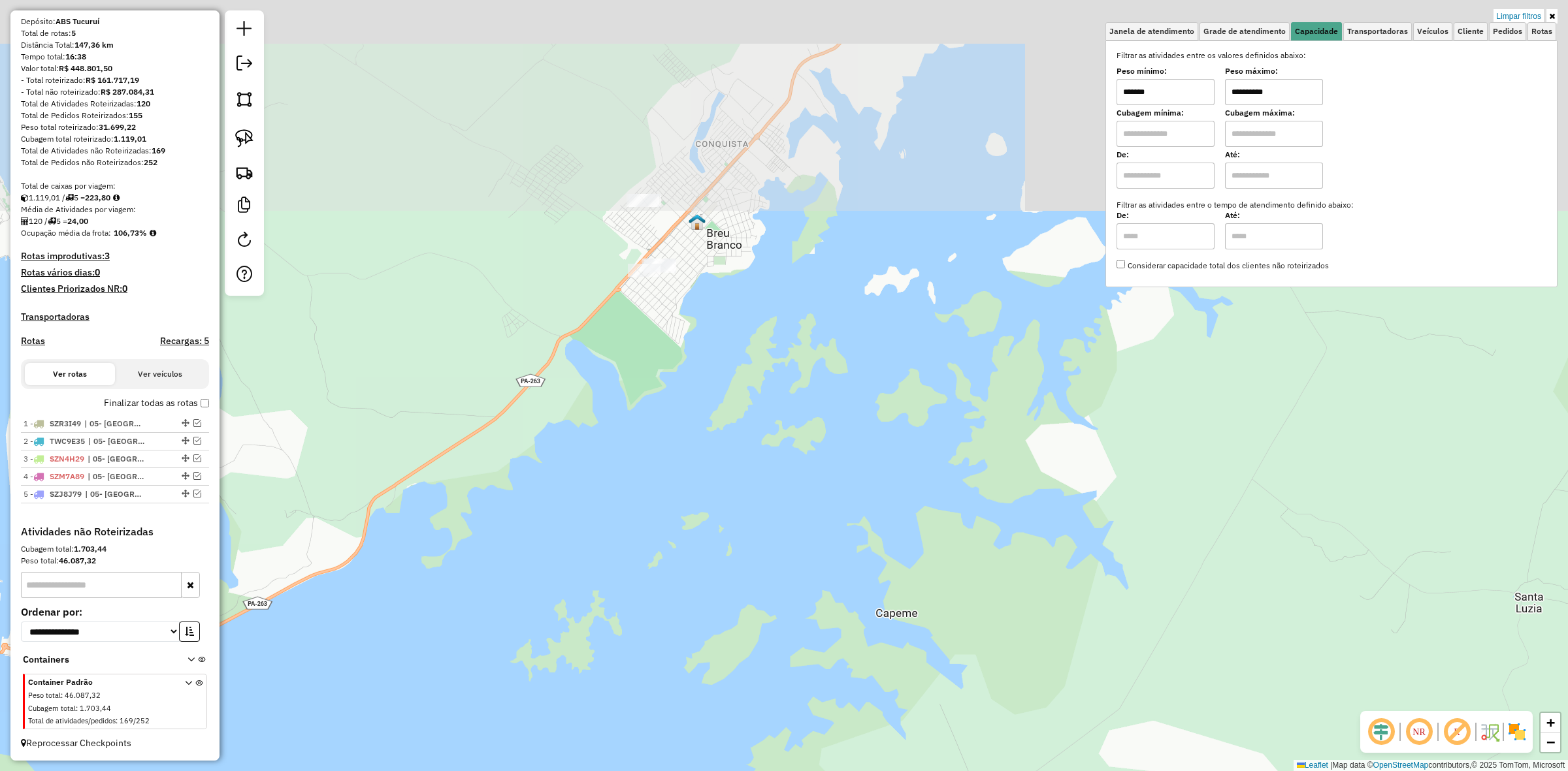
drag, startPoint x: 610, startPoint y: 116, endPoint x: 618, endPoint y: 347, distance: 231.1
click at [618, 347] on div "**********" at bounding box center [784, 385] width 1568 height 771
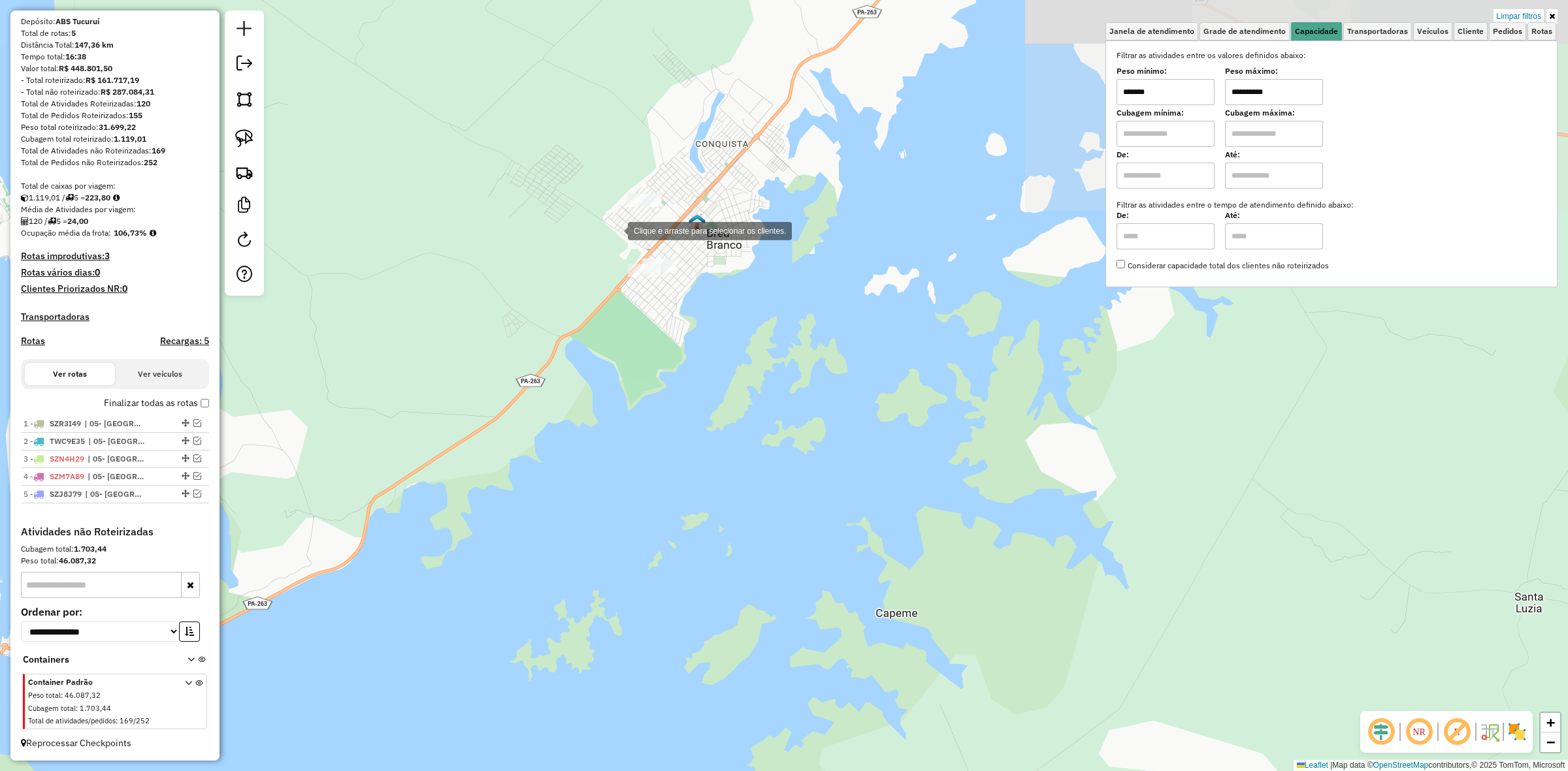
drag, startPoint x: 625, startPoint y: 393, endPoint x: 625, endPoint y: 409, distance: 16.0
click at [625, 409] on div "**********" at bounding box center [784, 385] width 1568 height 771
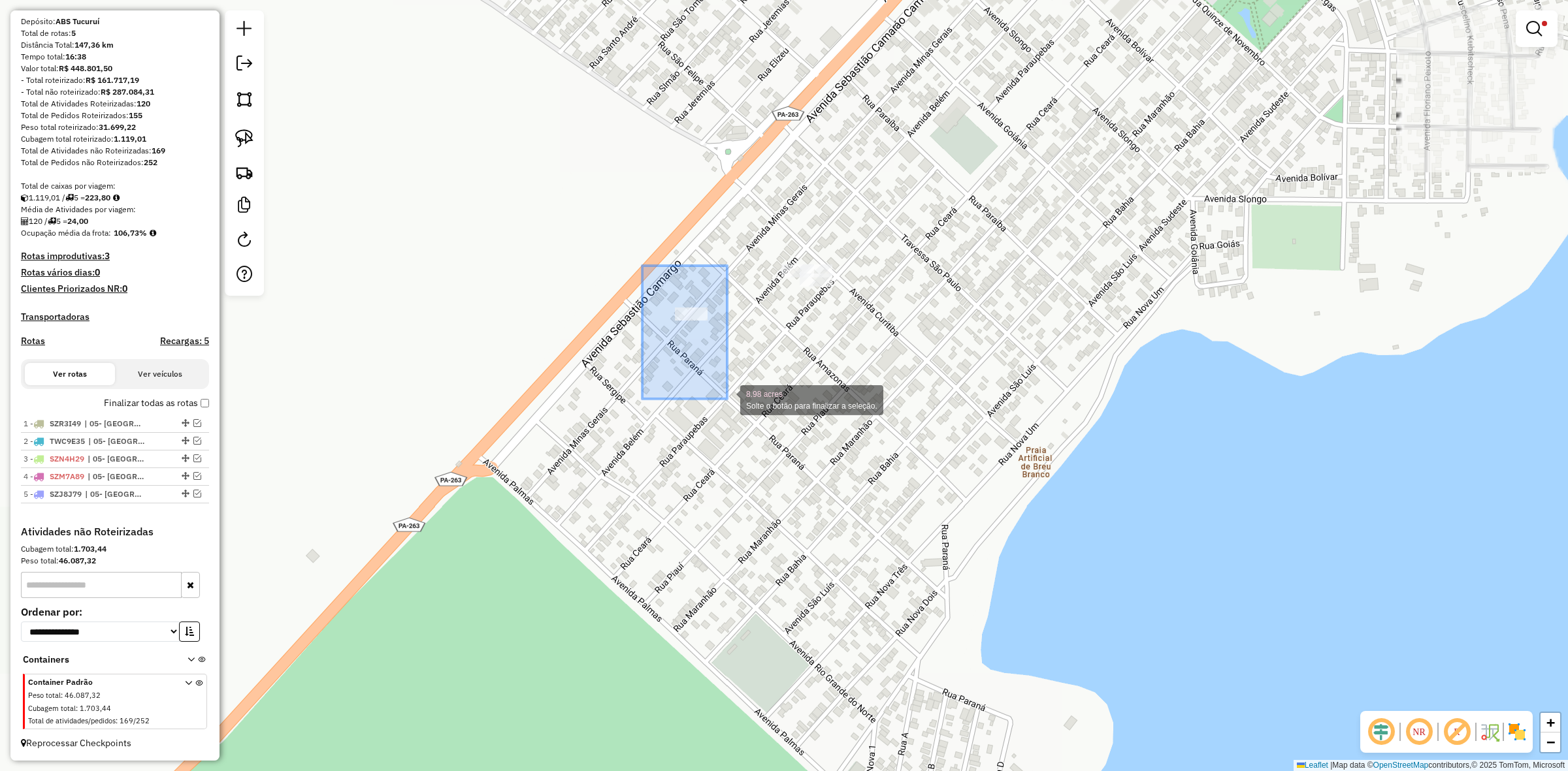
drag, startPoint x: 645, startPoint y: 294, endPoint x: 728, endPoint y: 399, distance: 133.8
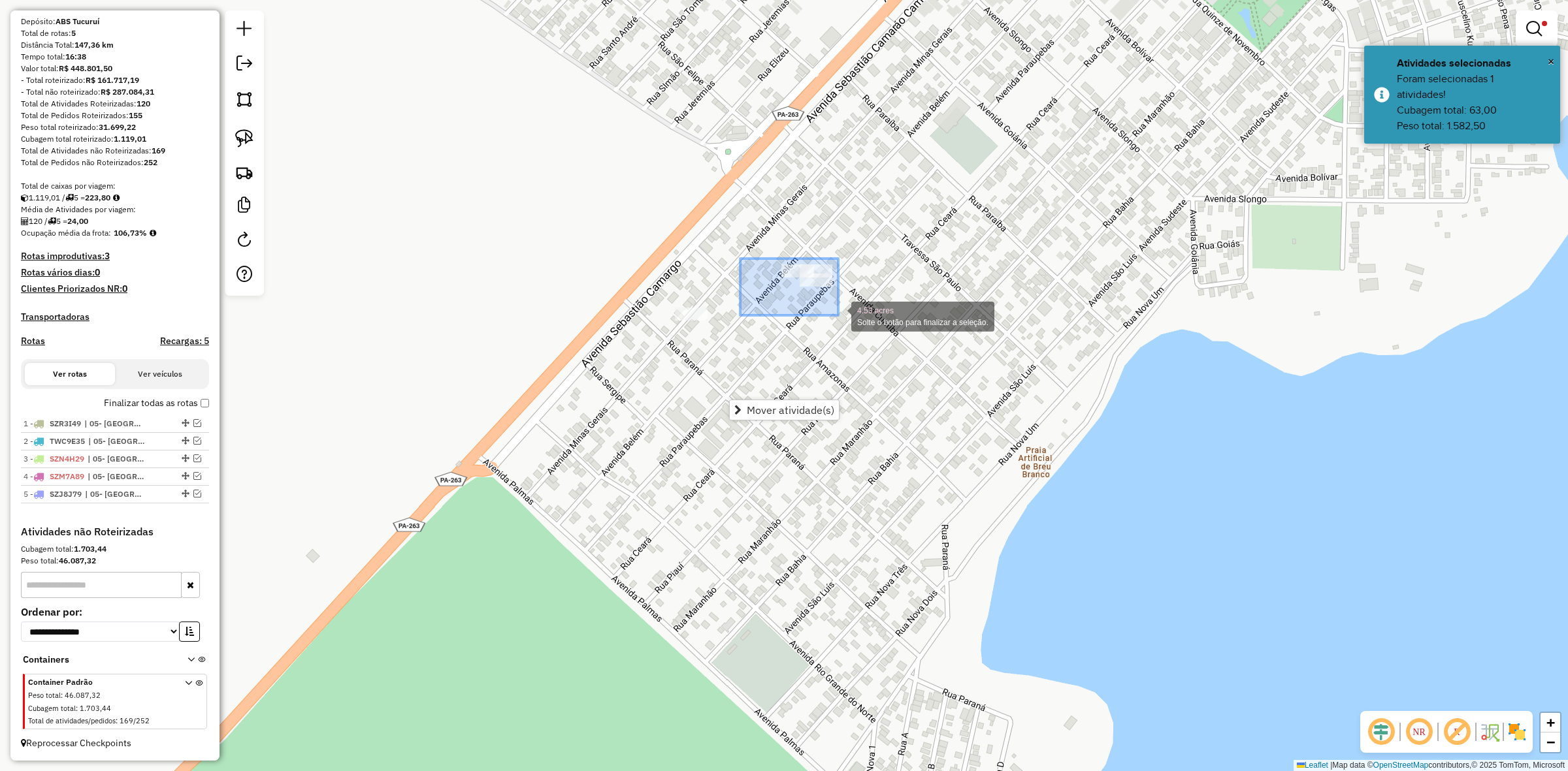
drag, startPoint x: 741, startPoint y: 259, endPoint x: 839, endPoint y: 315, distance: 112.9
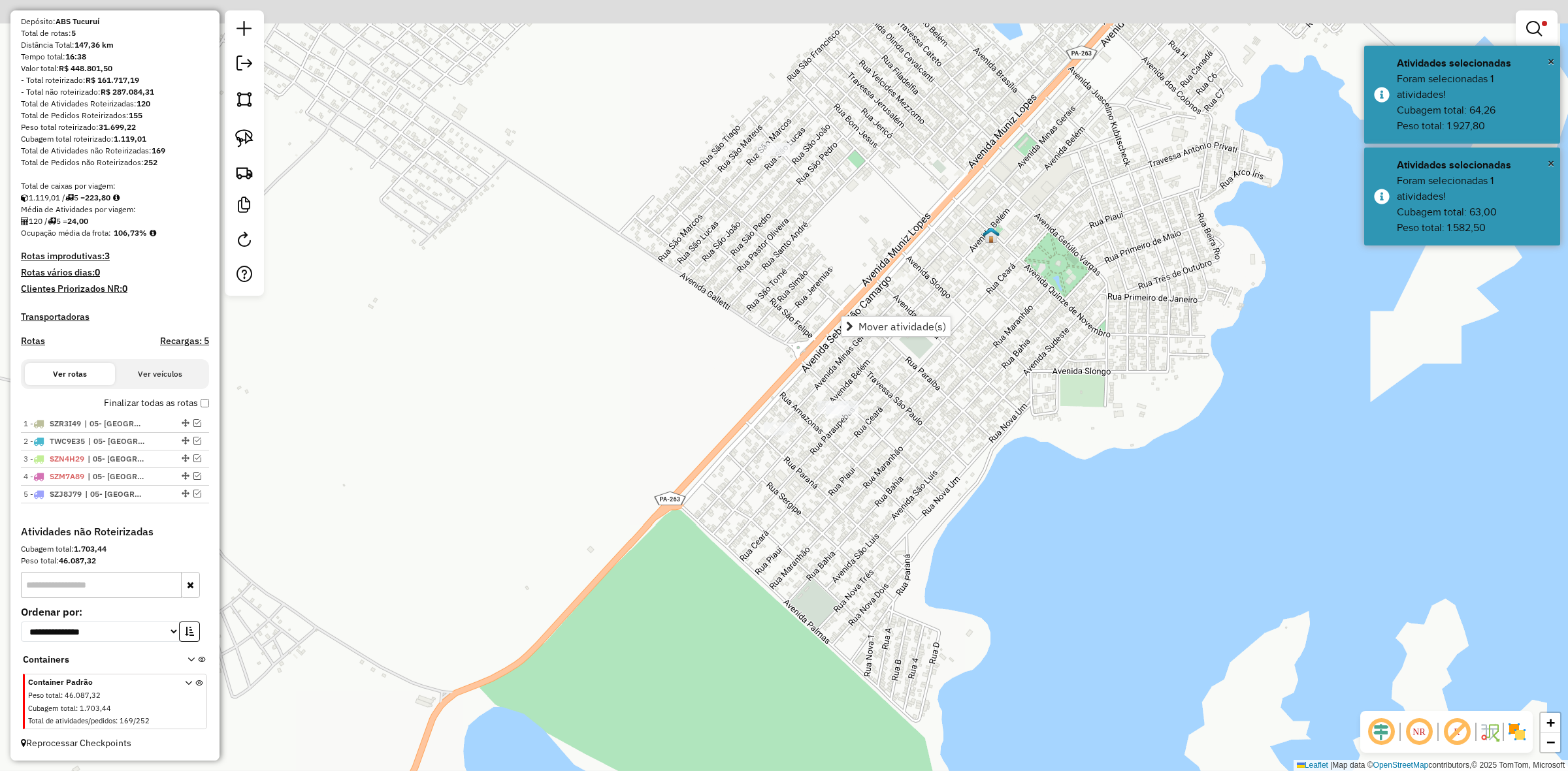
drag, startPoint x: 792, startPoint y: 193, endPoint x: 798, endPoint y: 358, distance: 165.1
click at [809, 374] on div "**********" at bounding box center [784, 385] width 1568 height 771
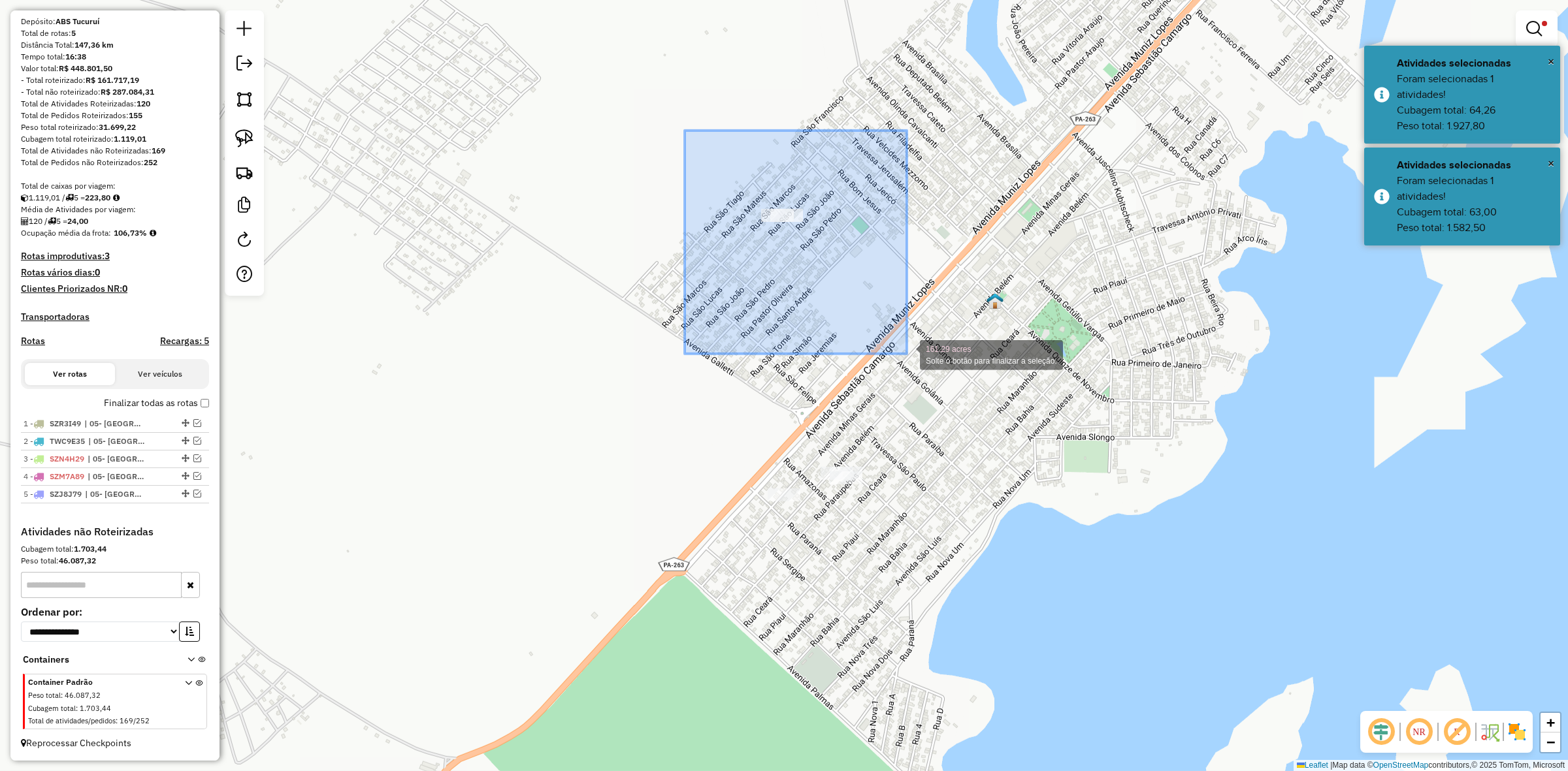
drag, startPoint x: 687, startPoint y: 152, endPoint x: 907, endPoint y: 354, distance: 298.7
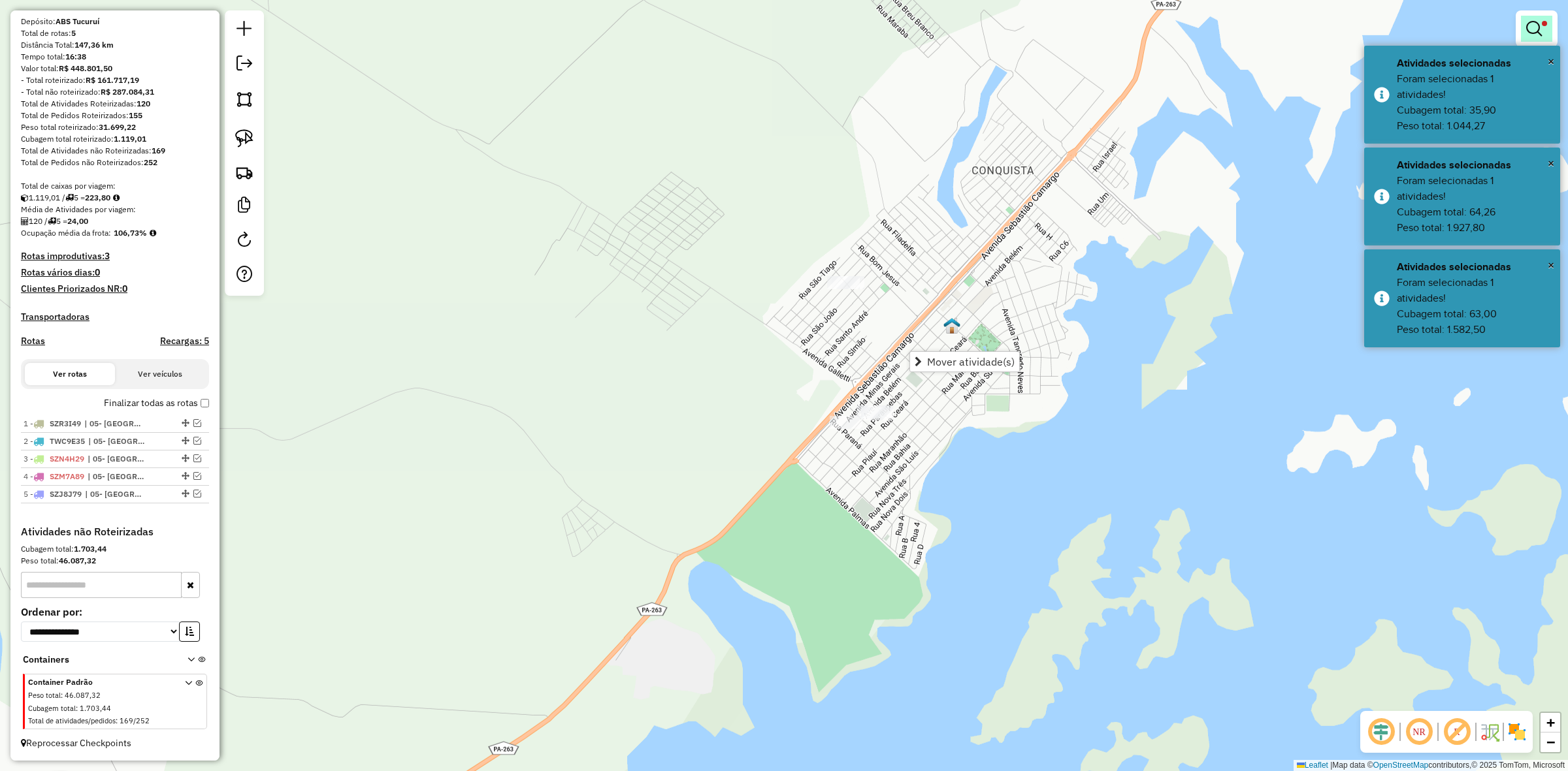
click at [1543, 34] on link at bounding box center [1536, 28] width 32 height 26
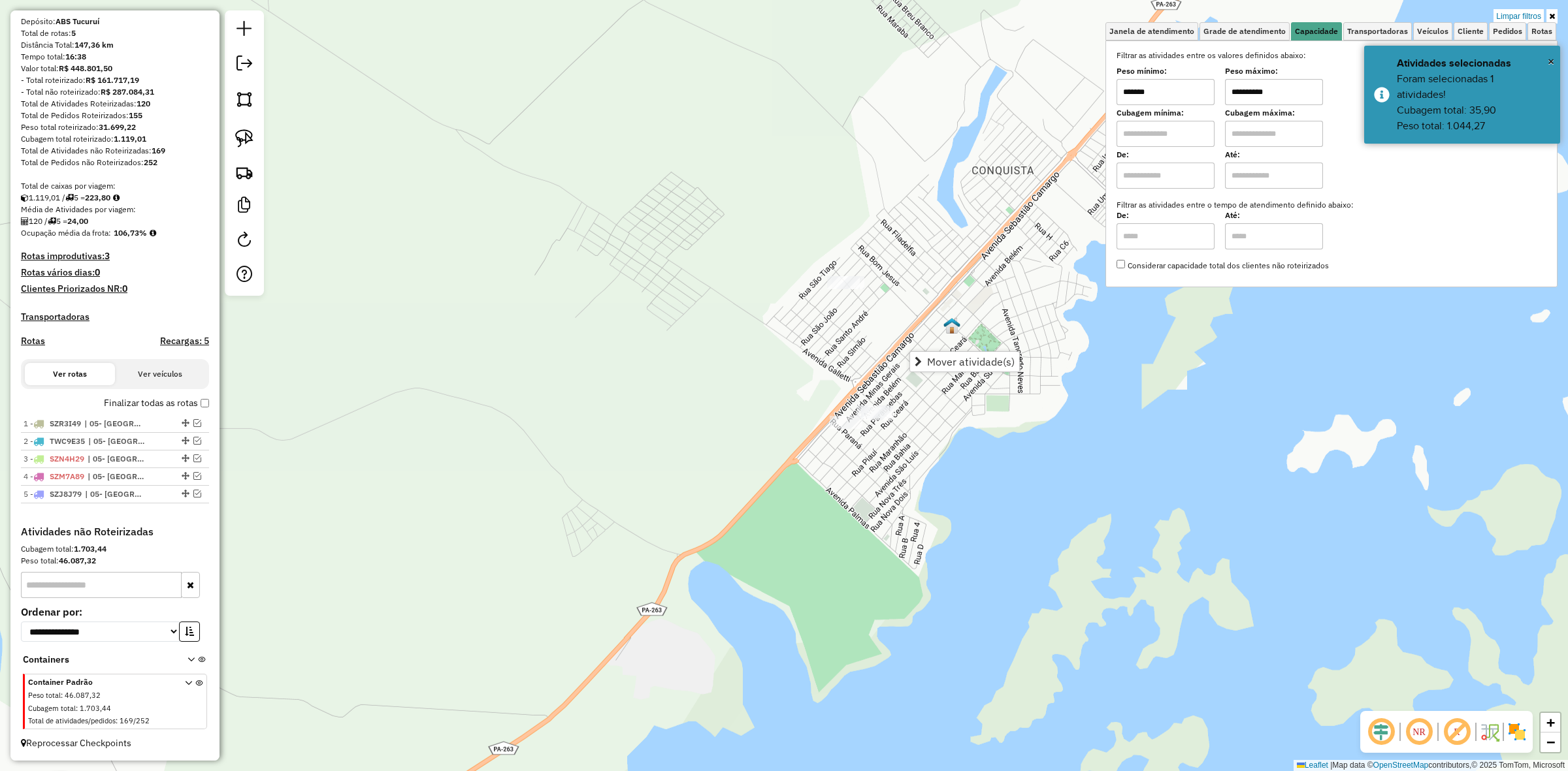
click at [1145, 92] on input "*******" at bounding box center [1166, 92] width 98 height 26
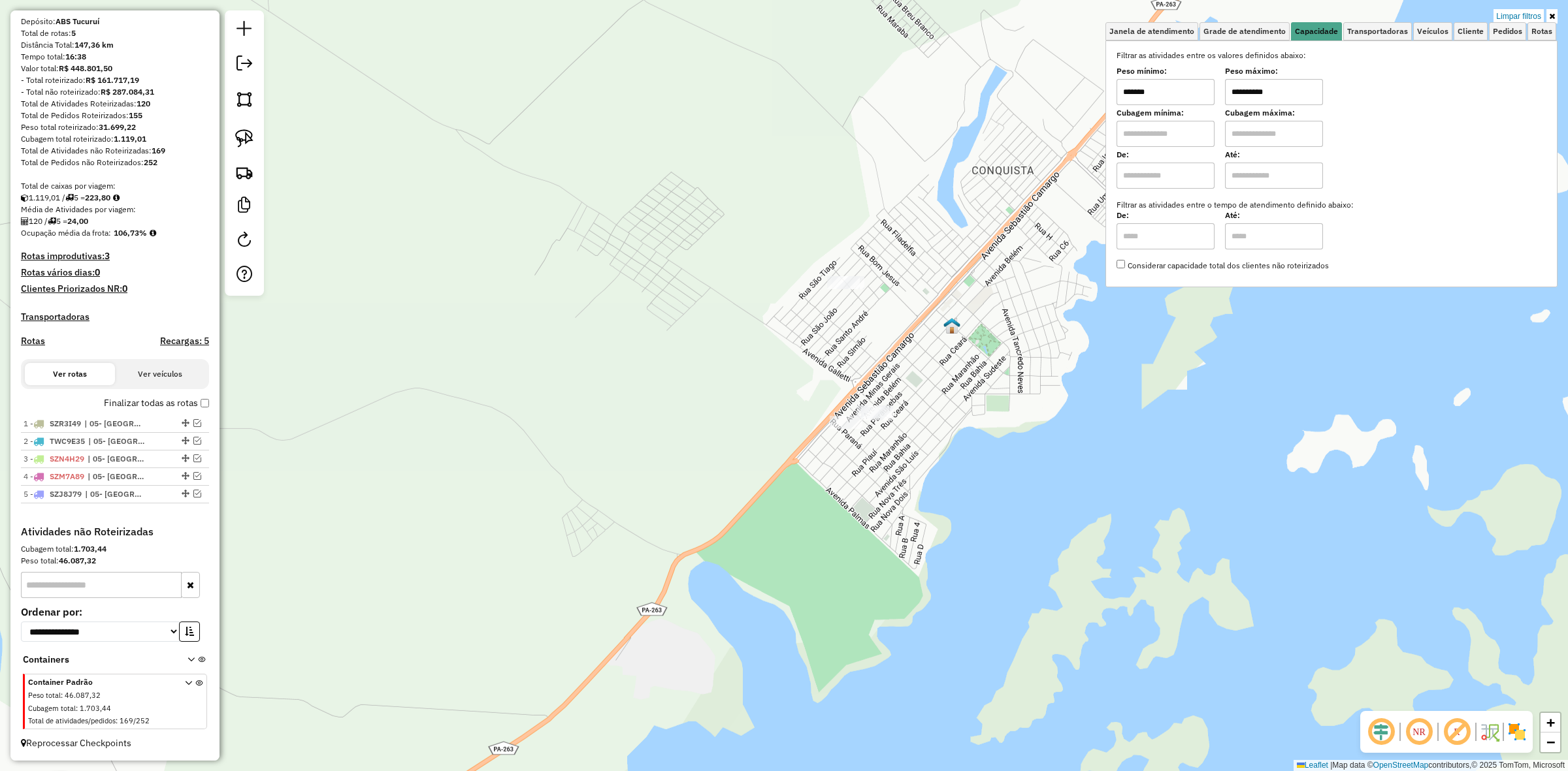
click at [1145, 92] on input "*******" at bounding box center [1166, 92] width 98 height 26
type input "****"
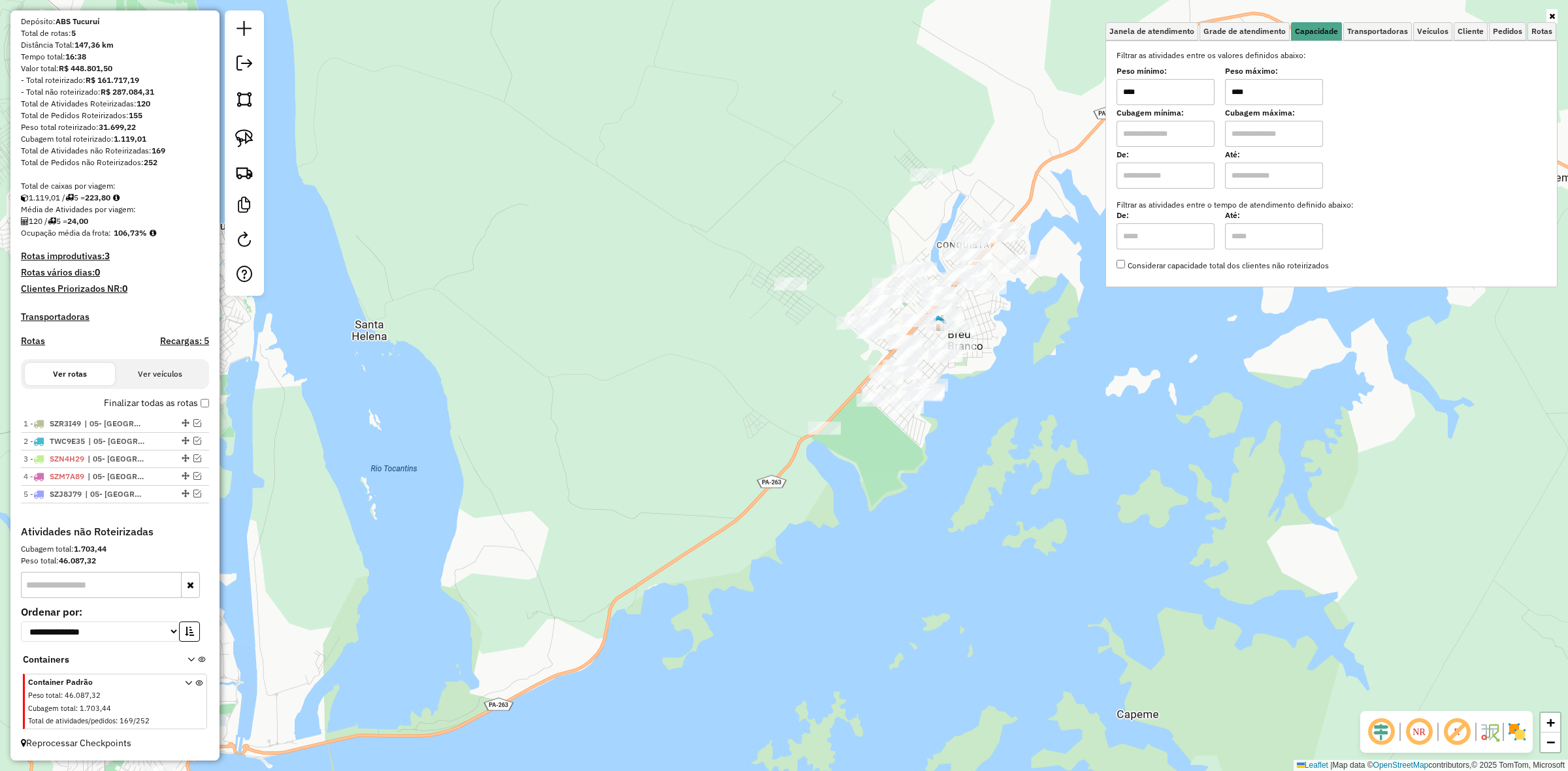
click at [1295, 80] on input "****" at bounding box center [1274, 92] width 98 height 26
type input "******"
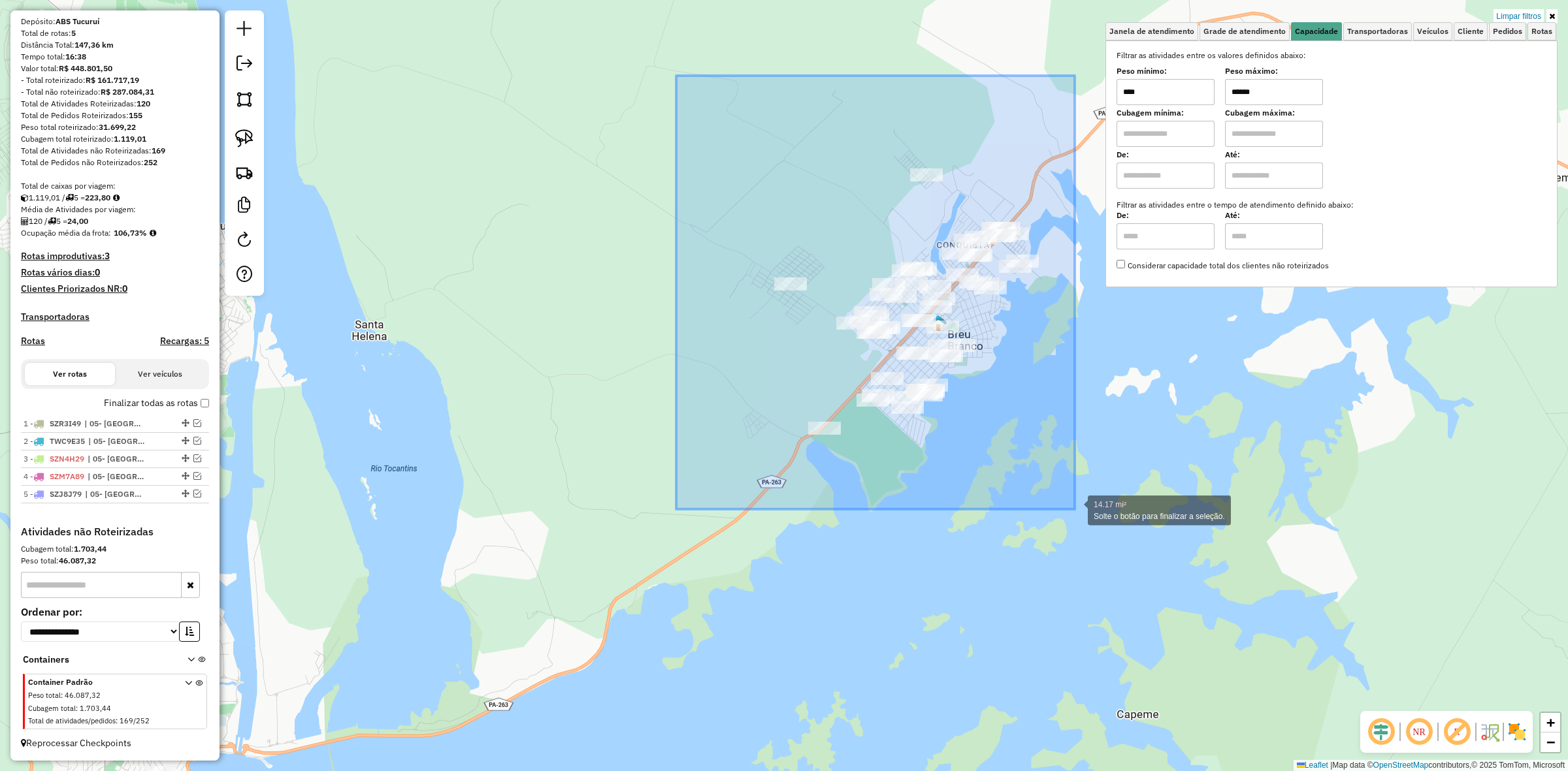
drag, startPoint x: 694, startPoint y: 125, endPoint x: 1075, endPoint y: 511, distance: 542.4
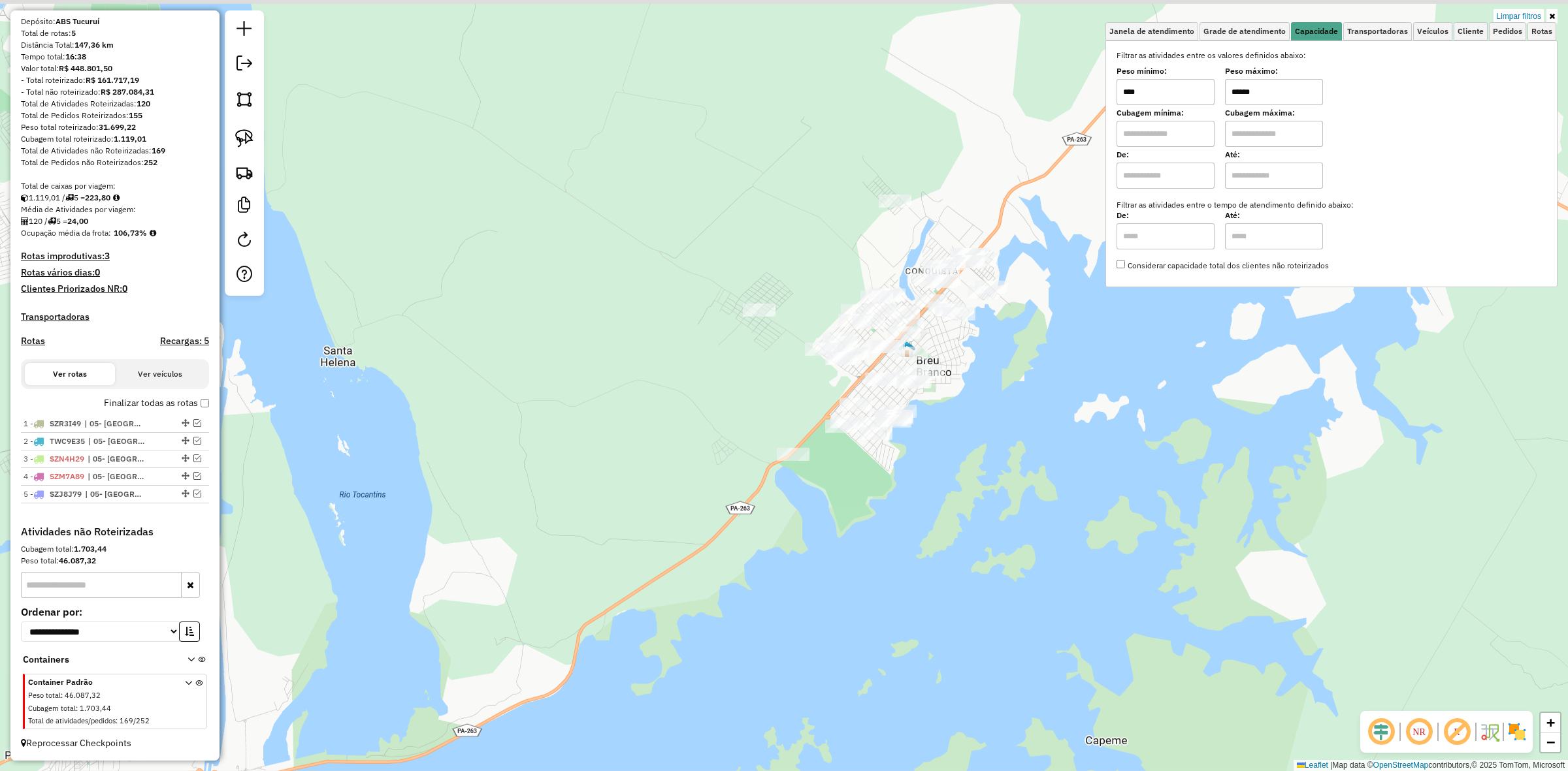
drag, startPoint x: 858, startPoint y: 249, endPoint x: 811, endPoint y: 291, distance: 63.0
click at [811, 291] on div "Limpar filtros Janela de atendimento Grade de atendimento Capacidade Transporta…" at bounding box center [784, 385] width 1568 height 771
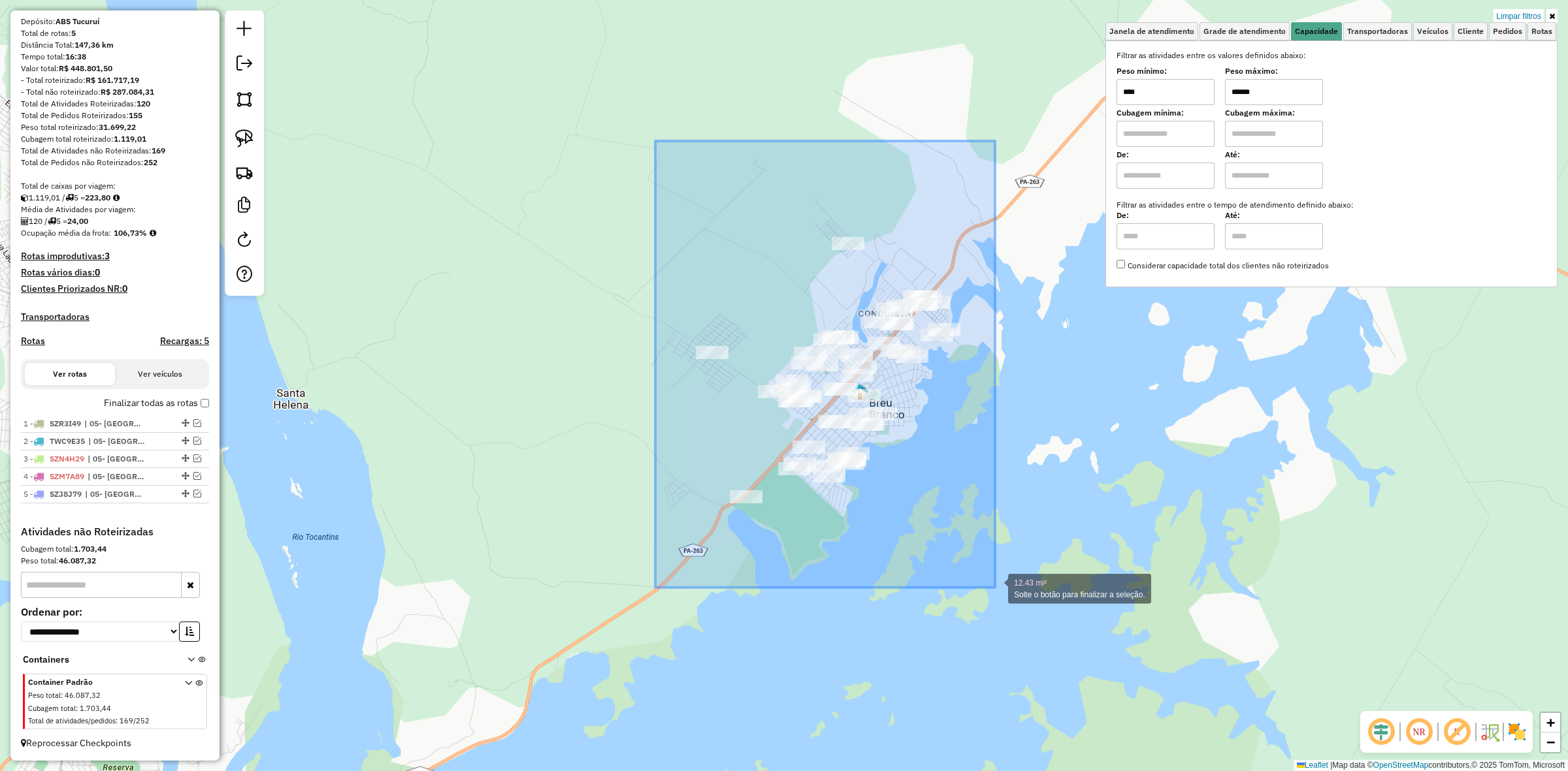
drag, startPoint x: 657, startPoint y: 284, endPoint x: 995, endPoint y: 588, distance: 454.6
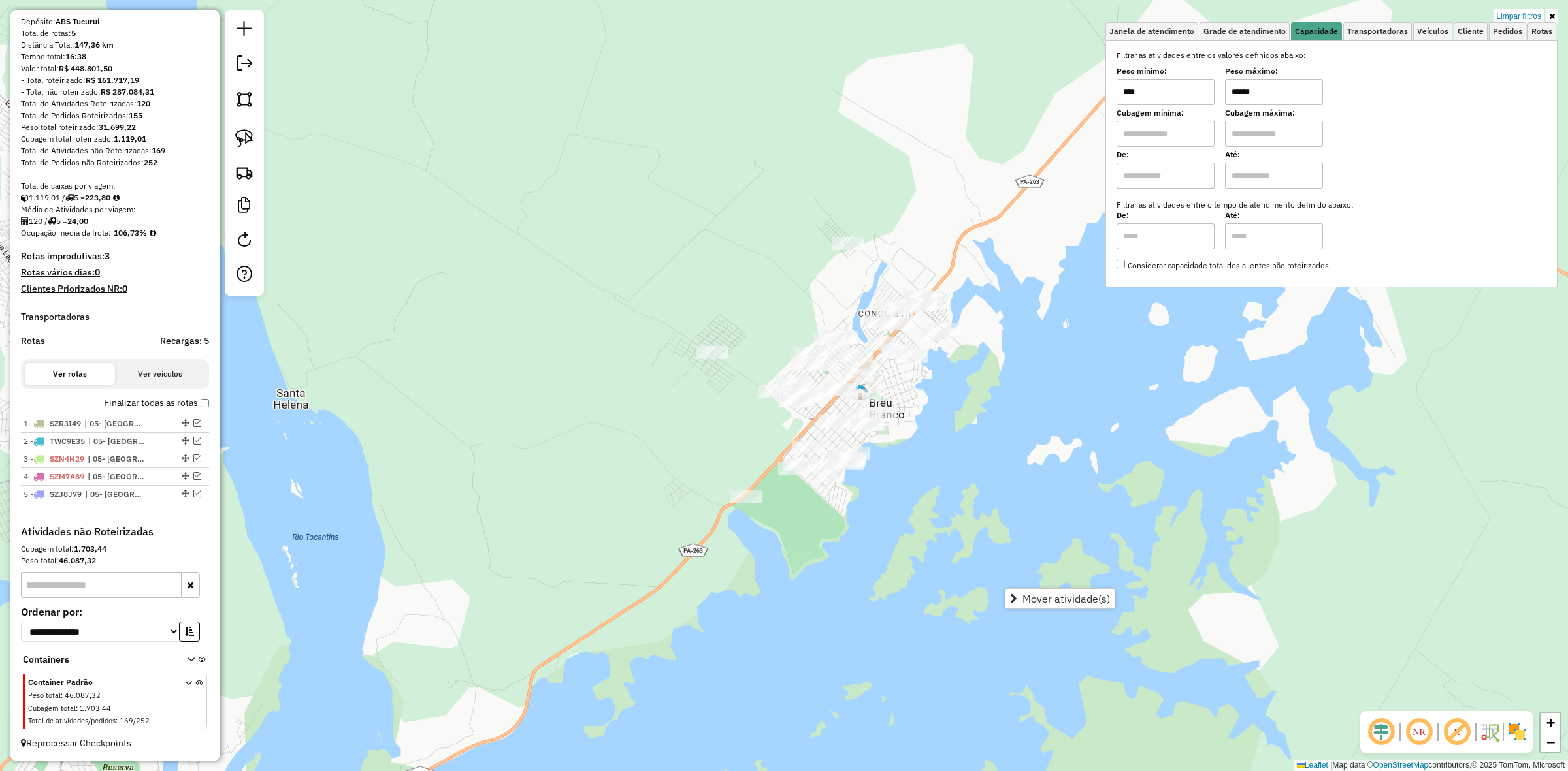
click at [892, 428] on div "Limpar filtros Janela de atendimento Grade de atendimento Capacidade Transporta…" at bounding box center [784, 385] width 1568 height 771
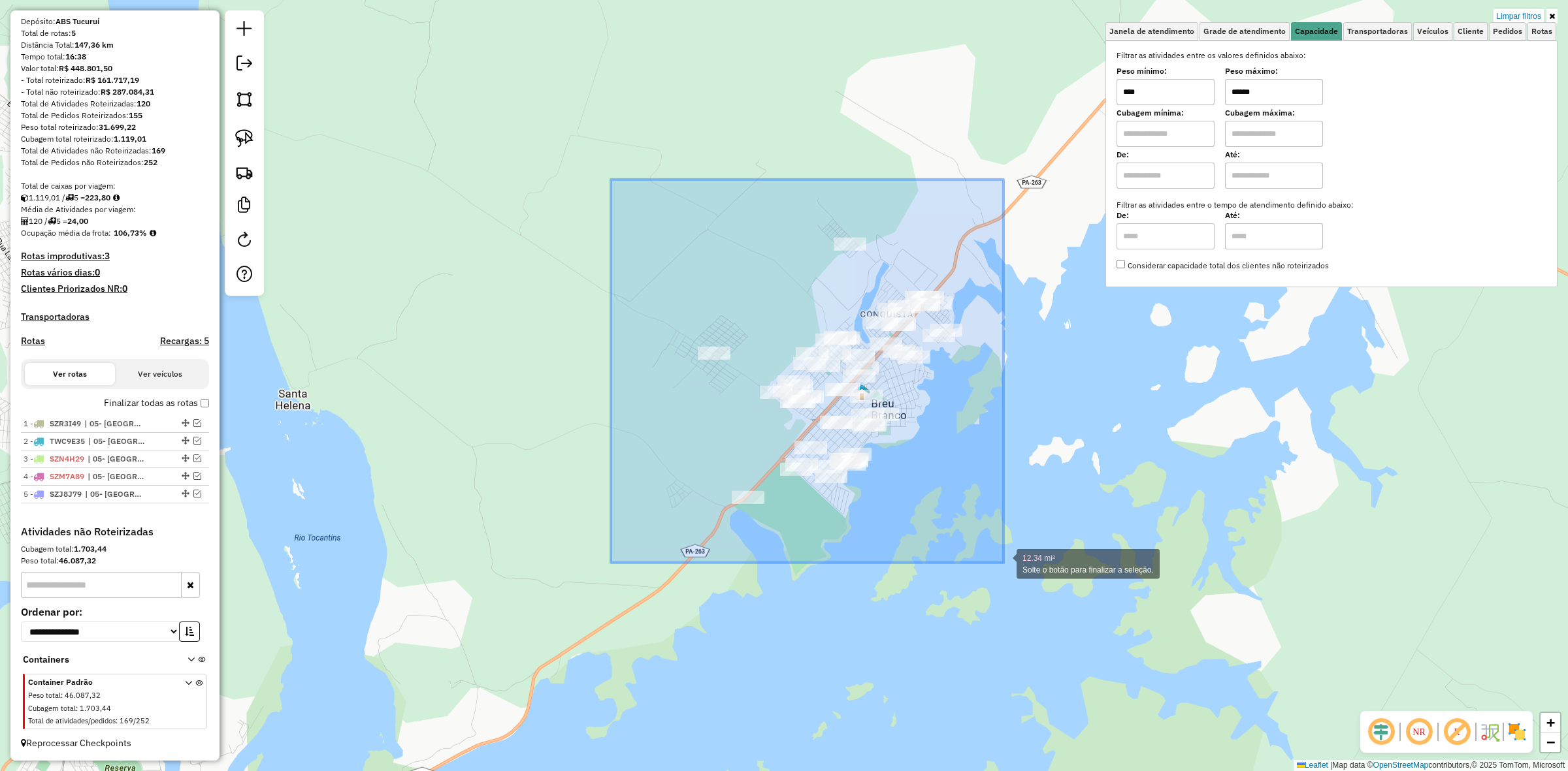
drag, startPoint x: 611, startPoint y: 180, endPoint x: 1003, endPoint y: 563, distance: 548.0
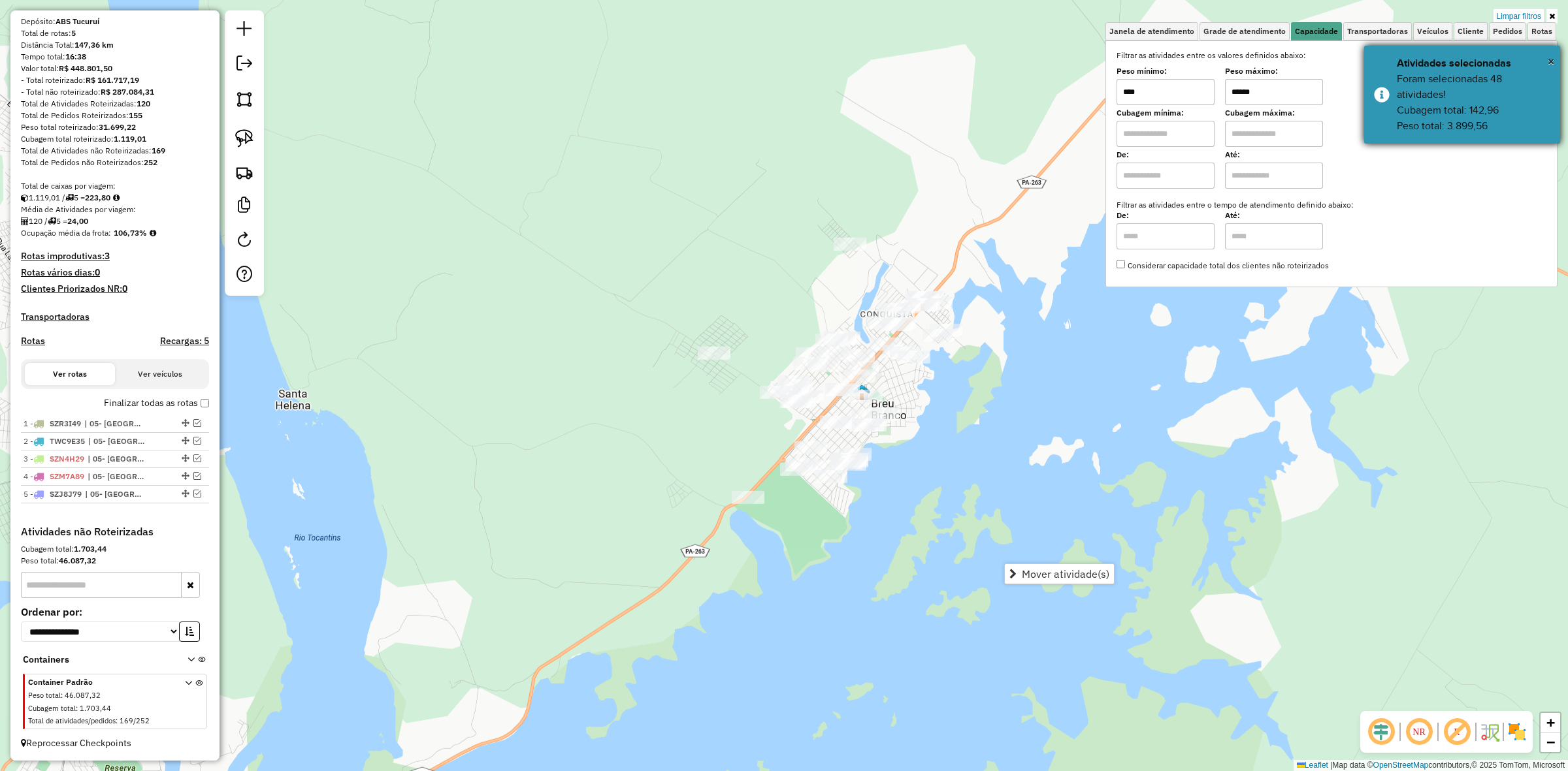
drag, startPoint x: 1503, startPoint y: 115, endPoint x: 1477, endPoint y: 125, distance: 27.9
click at [1472, 125] on div "Foram selecionadas 48 atividades! Cubagem total: 142,96 Peso total: 3.899,56" at bounding box center [1473, 102] width 153 height 62
click at [1501, 125] on div "Foram selecionadas 48 atividades! Cubagem total: 142,96 Peso total: 3.899,56" at bounding box center [1473, 102] width 153 height 62
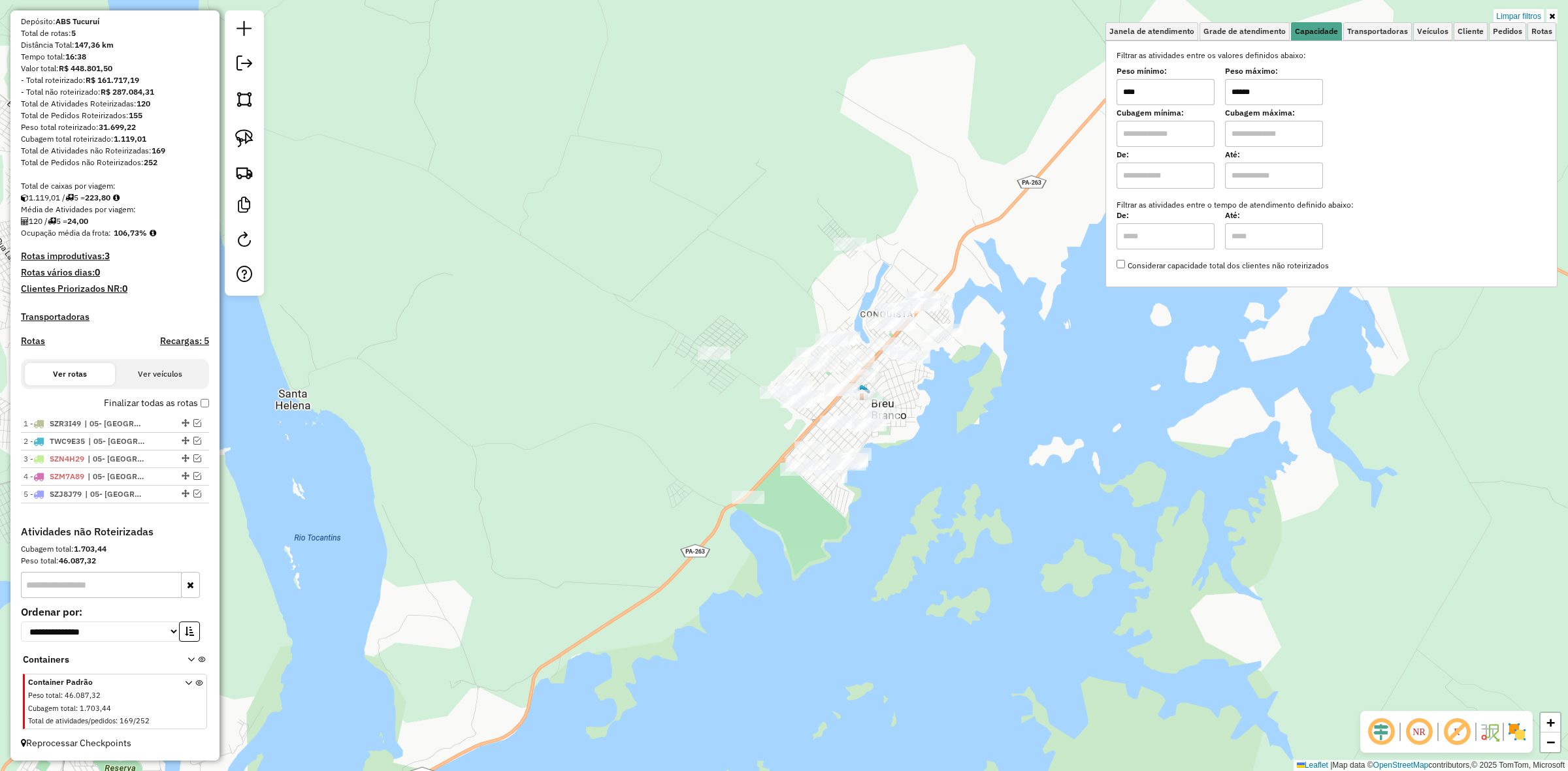
click at [1501, 125] on div "Cubagem mínima: Cubagem máxima:" at bounding box center [1332, 128] width 430 height 36
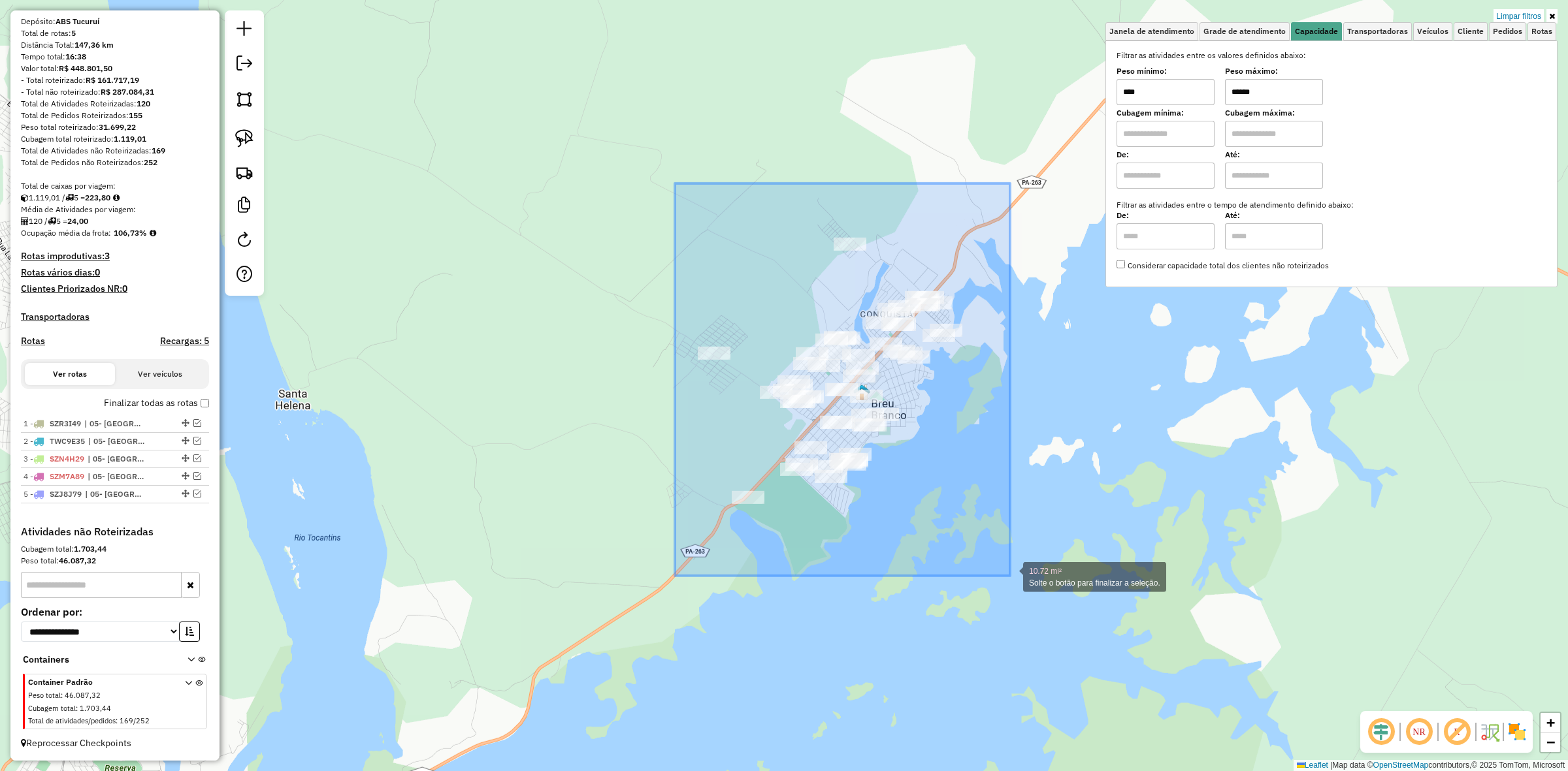
drag, startPoint x: 675, startPoint y: 183, endPoint x: 1011, endPoint y: 576, distance: 517.1
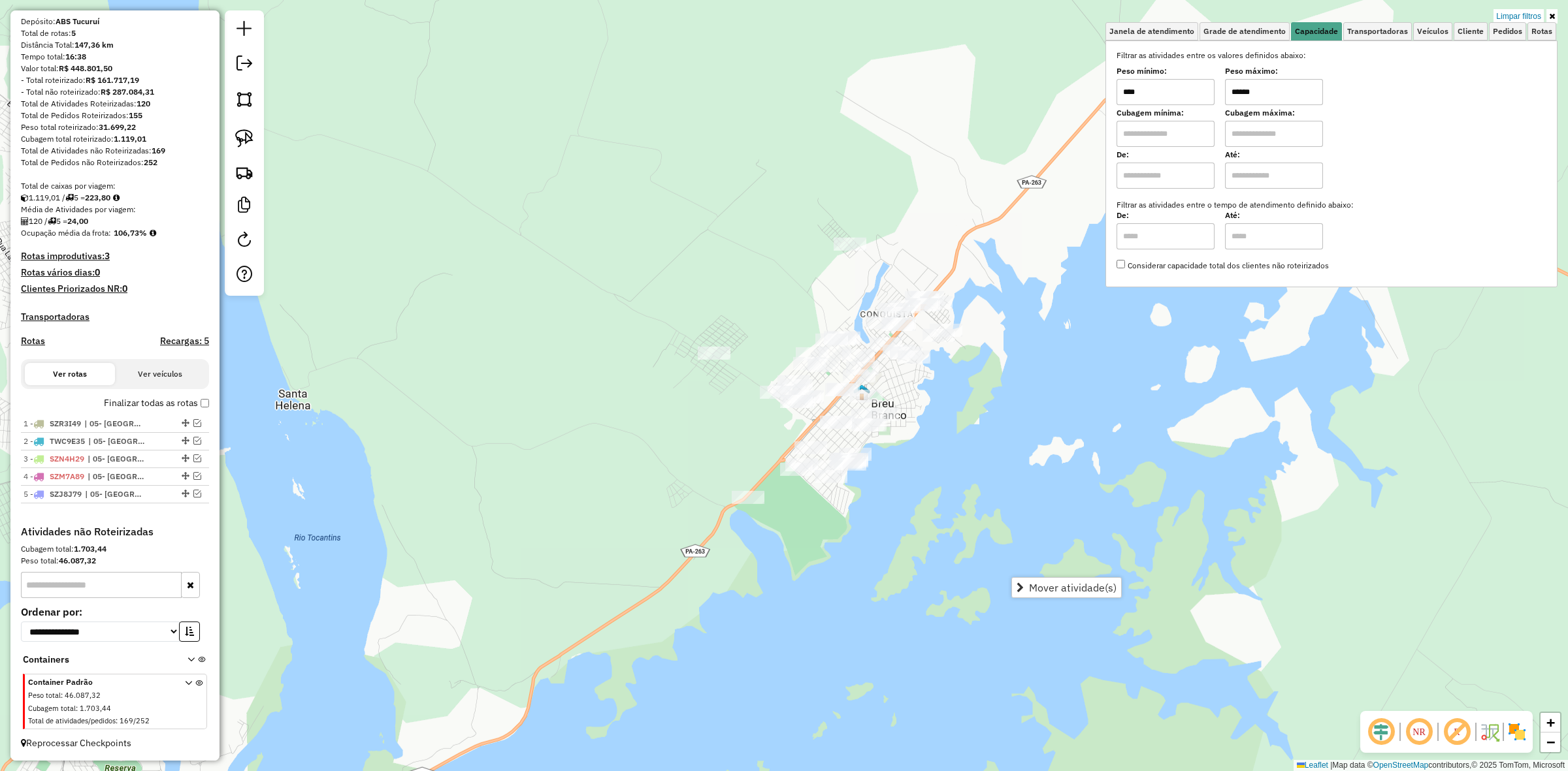
click at [1003, 435] on div "Limpar filtros Janela de atendimento Grade de atendimento Capacidade Transporta…" at bounding box center [784, 385] width 1568 height 771
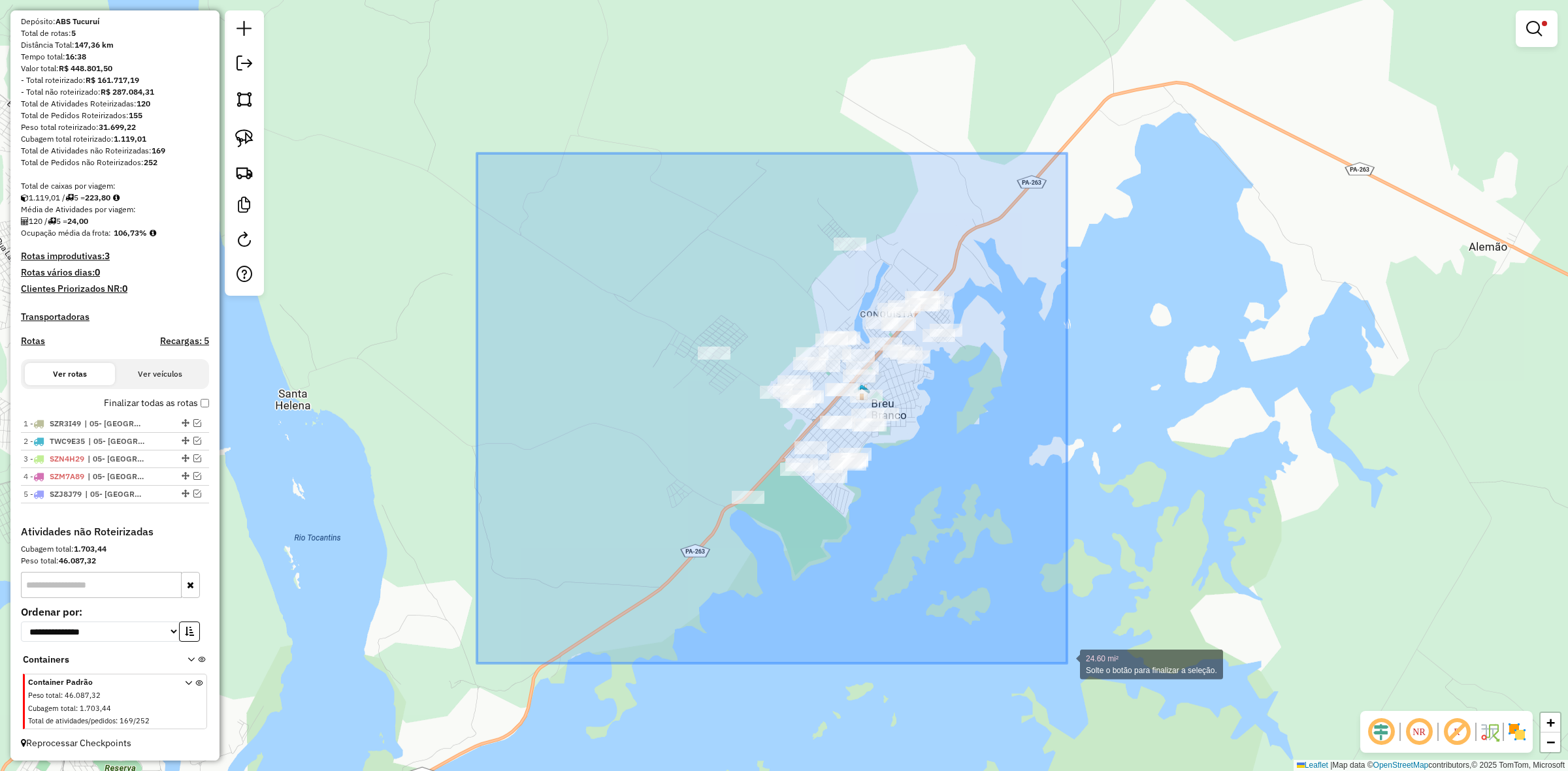
drag, startPoint x: 515, startPoint y: 279, endPoint x: 1073, endPoint y: 663, distance: 677.4
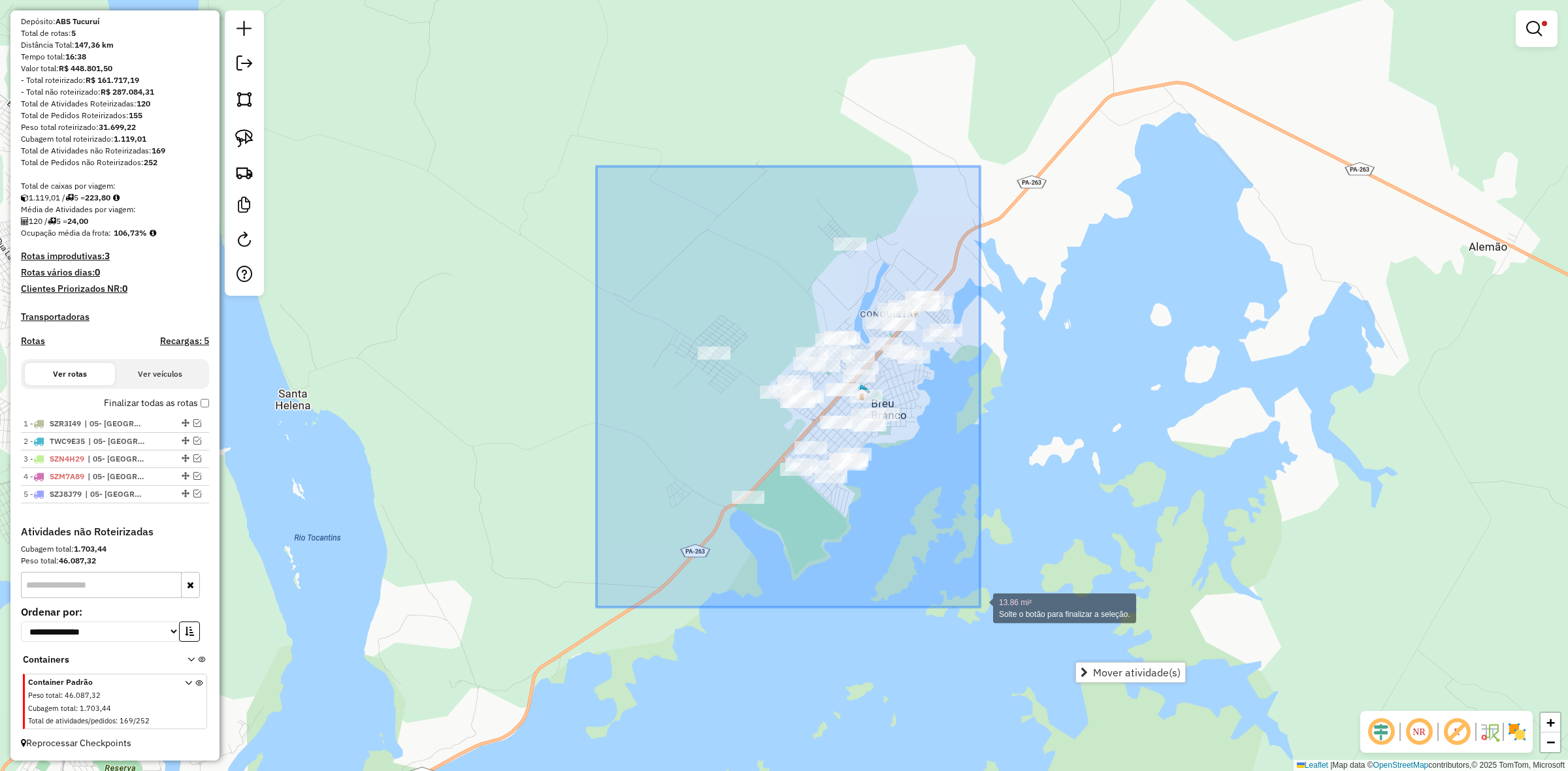
drag, startPoint x: 596, startPoint y: 173, endPoint x: 980, endPoint y: 607, distance: 579.5
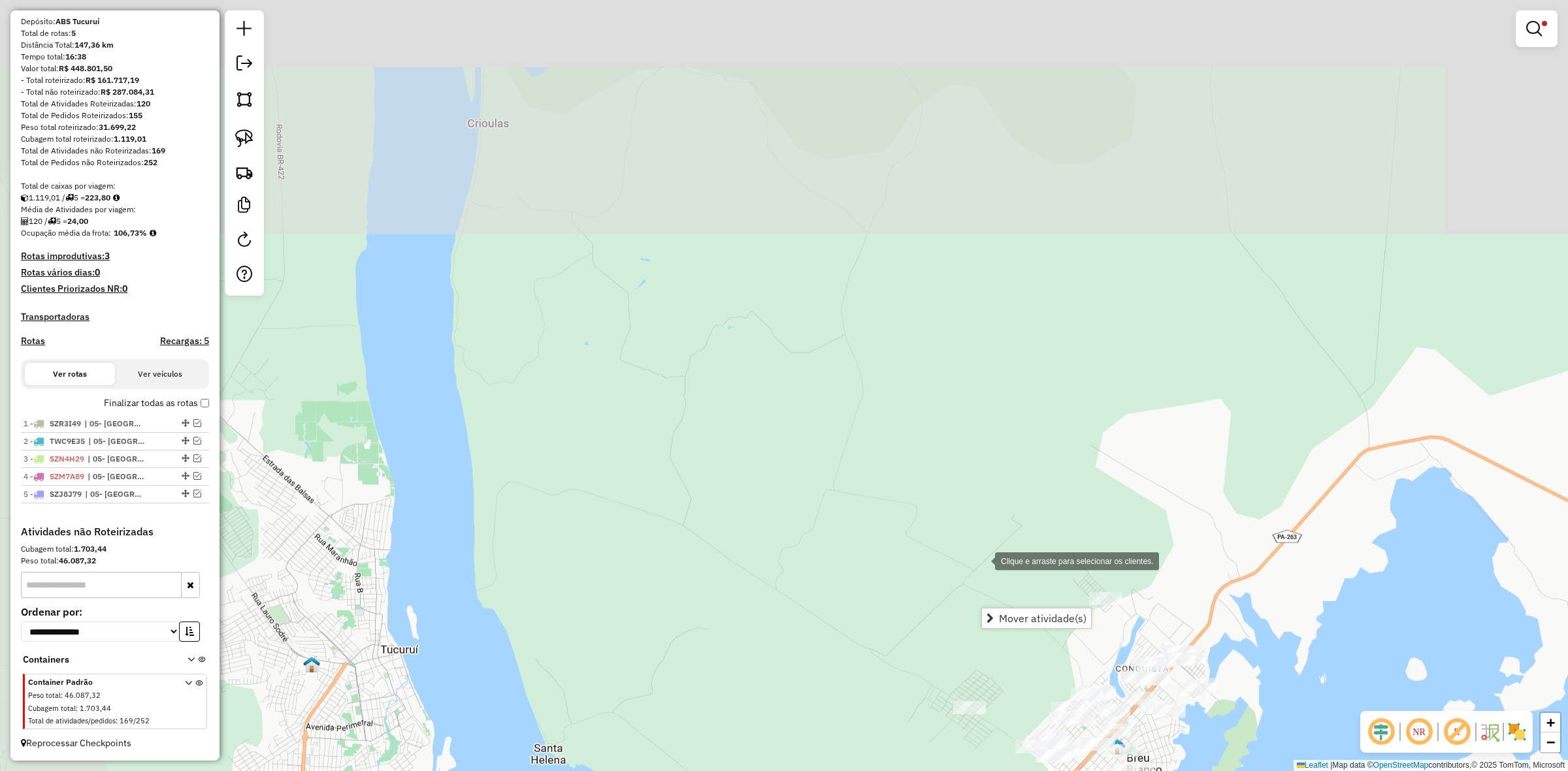
drag, startPoint x: 647, startPoint y: 169, endPoint x: 975, endPoint y: 472, distance: 446.5
click at [977, 539] on div "Clique e arraste para selecionar os clientes. Limpar filtros Janela de atendime…" at bounding box center [784, 385] width 1568 height 771
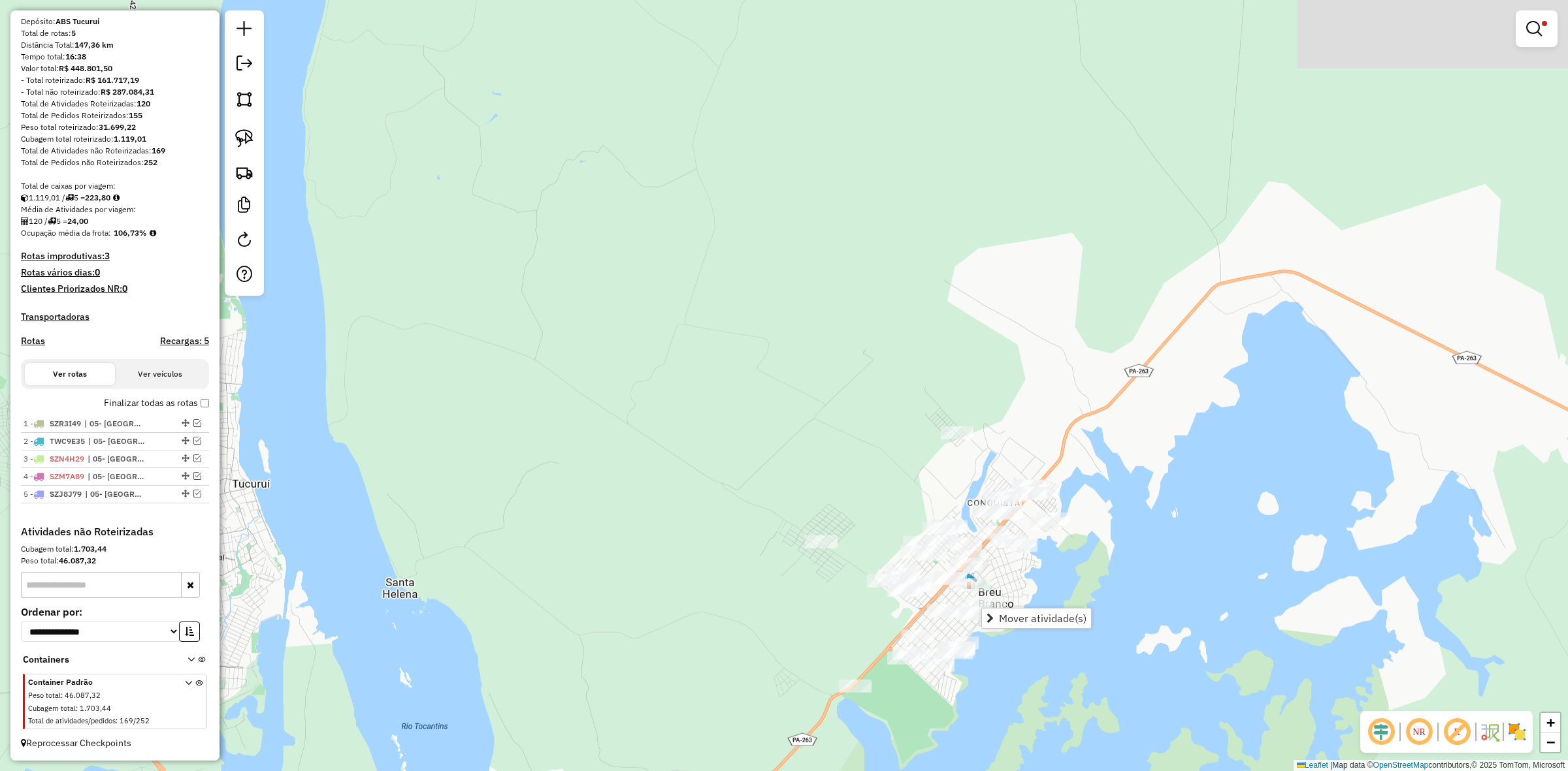
drag, startPoint x: 913, startPoint y: 396, endPoint x: 643, endPoint y: 72, distance: 421.8
click at [645, 75] on div "Limpar filtros Janela de atendimento Grade de atendimento Capacidade Transporta…" at bounding box center [784, 385] width 1568 height 771
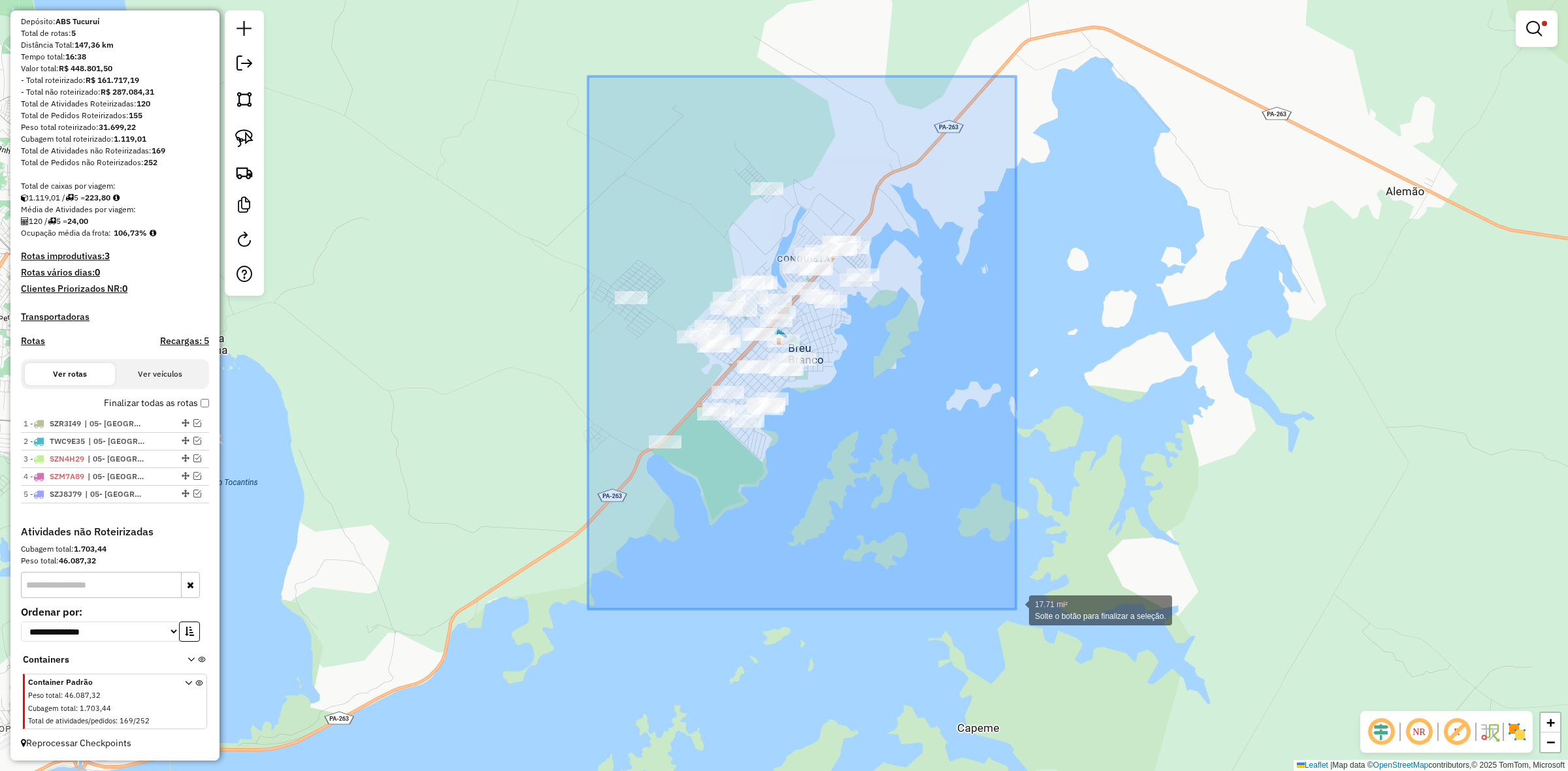
drag, startPoint x: 583, startPoint y: 93, endPoint x: 1024, endPoint y: 614, distance: 682.6
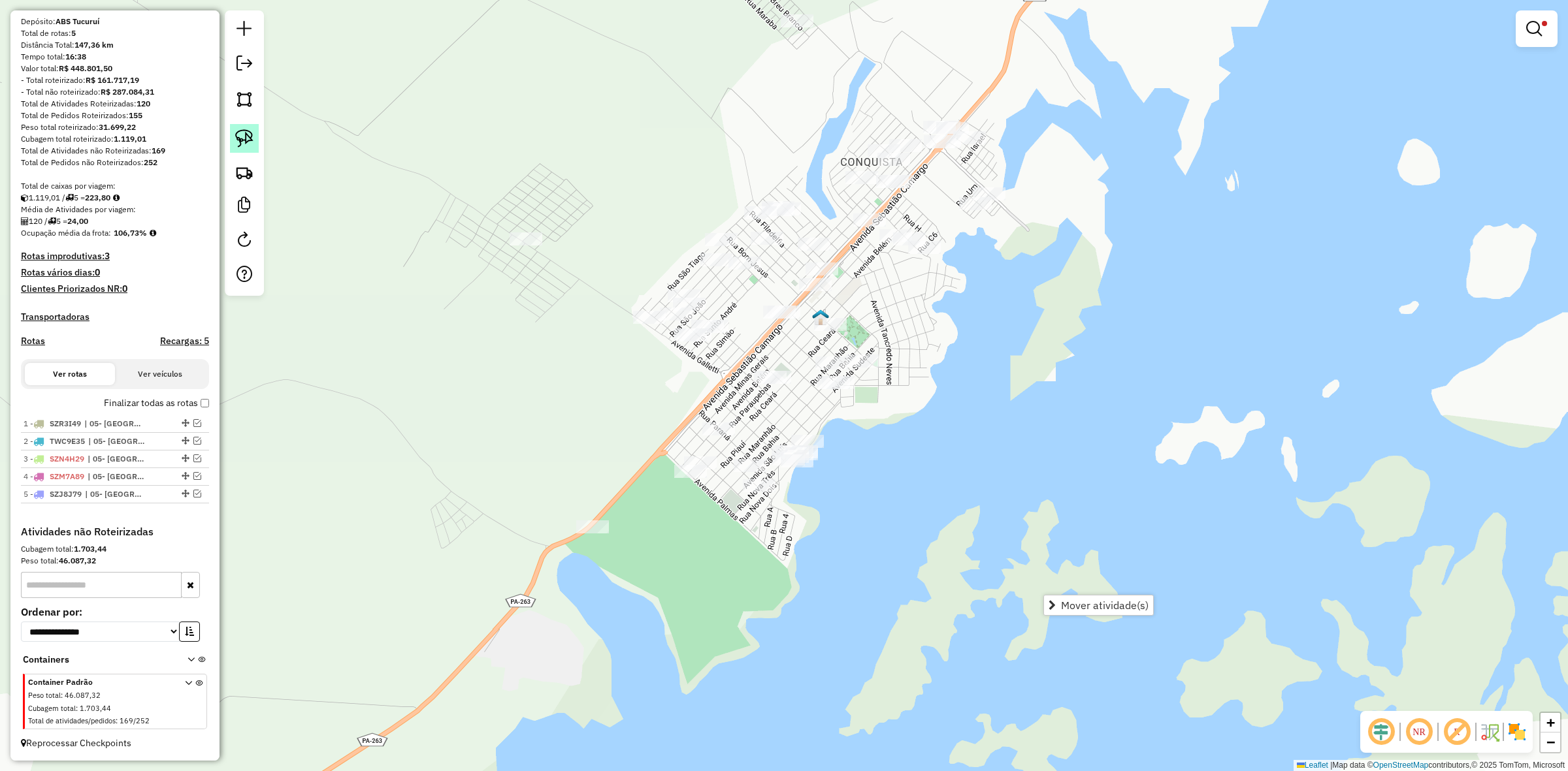
click at [233, 140] on link at bounding box center [244, 138] width 28 height 28
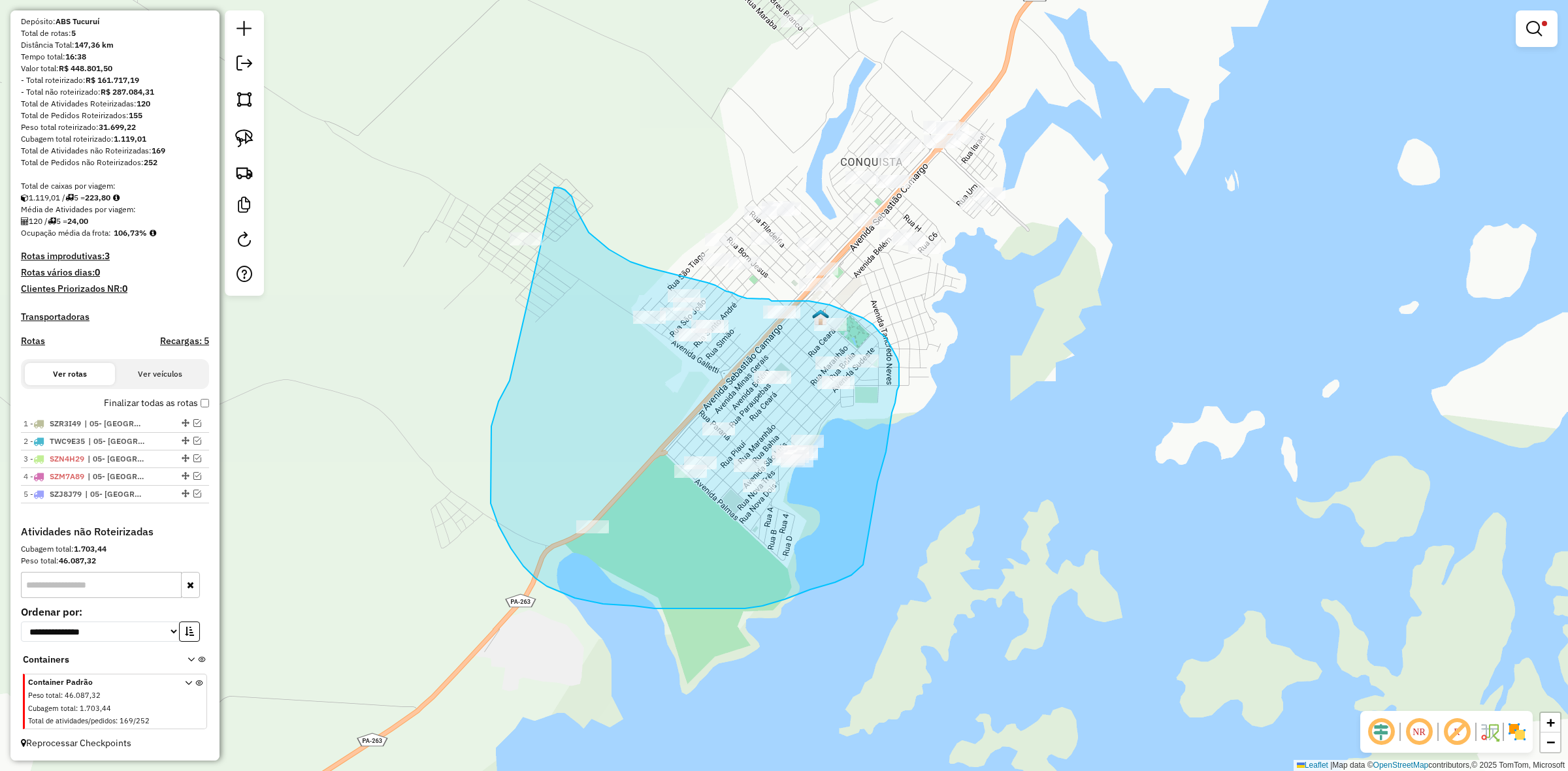
drag, startPoint x: 499, startPoint y: 401, endPoint x: 449, endPoint y: 233, distance: 175.3
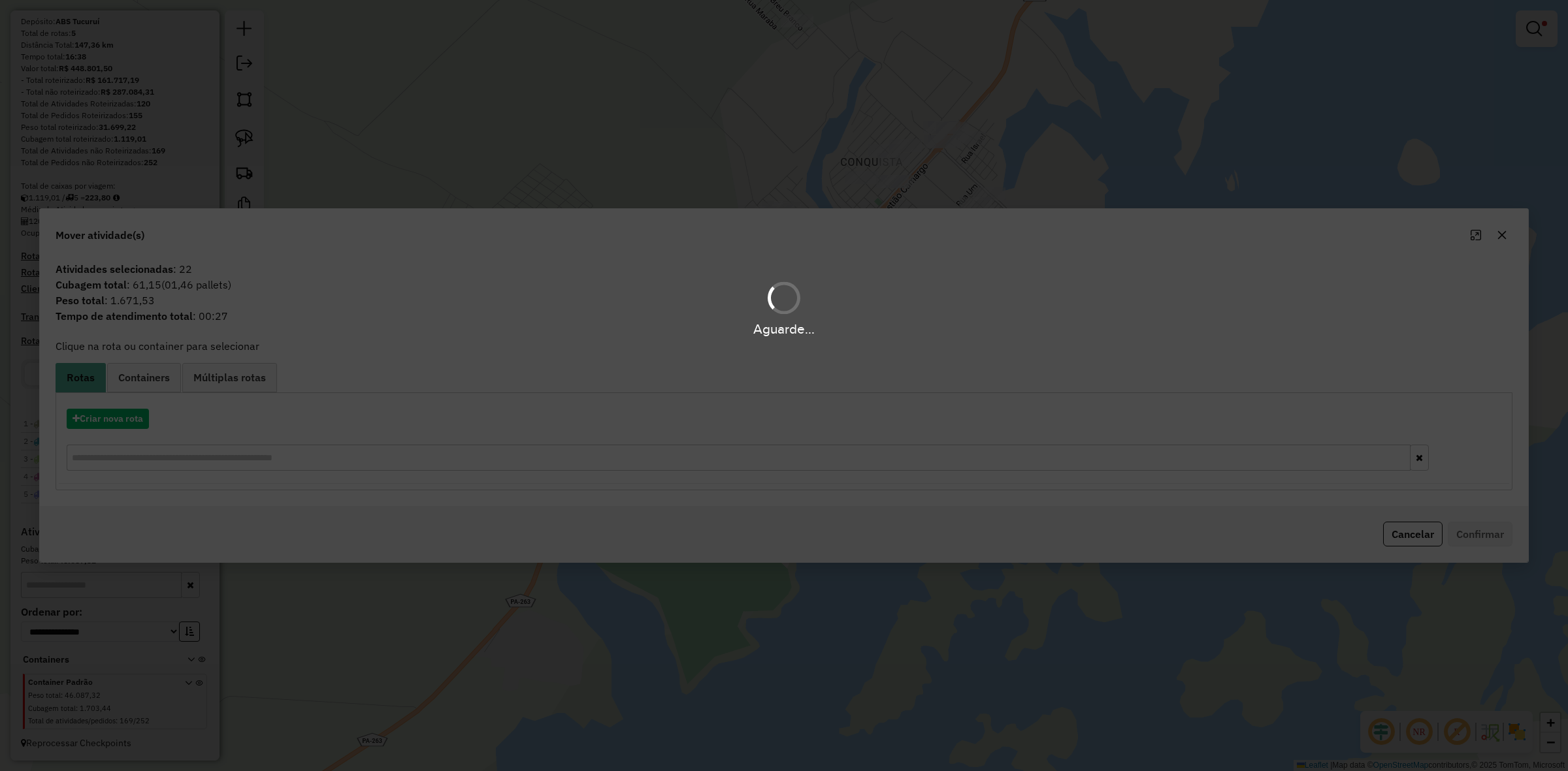
click at [144, 415] on div "Aguarde..." at bounding box center [784, 385] width 1568 height 771
click at [142, 415] on div "Aguarde..." at bounding box center [784, 385] width 1568 height 771
click at [141, 415] on div "Aguarde..." at bounding box center [784, 385] width 1568 height 771
click at [141, 415] on hb-app "Aguarde... Pop-up bloqueado! Seu navegador bloqueou automáticamente a abertura …" at bounding box center [784, 385] width 1568 height 771
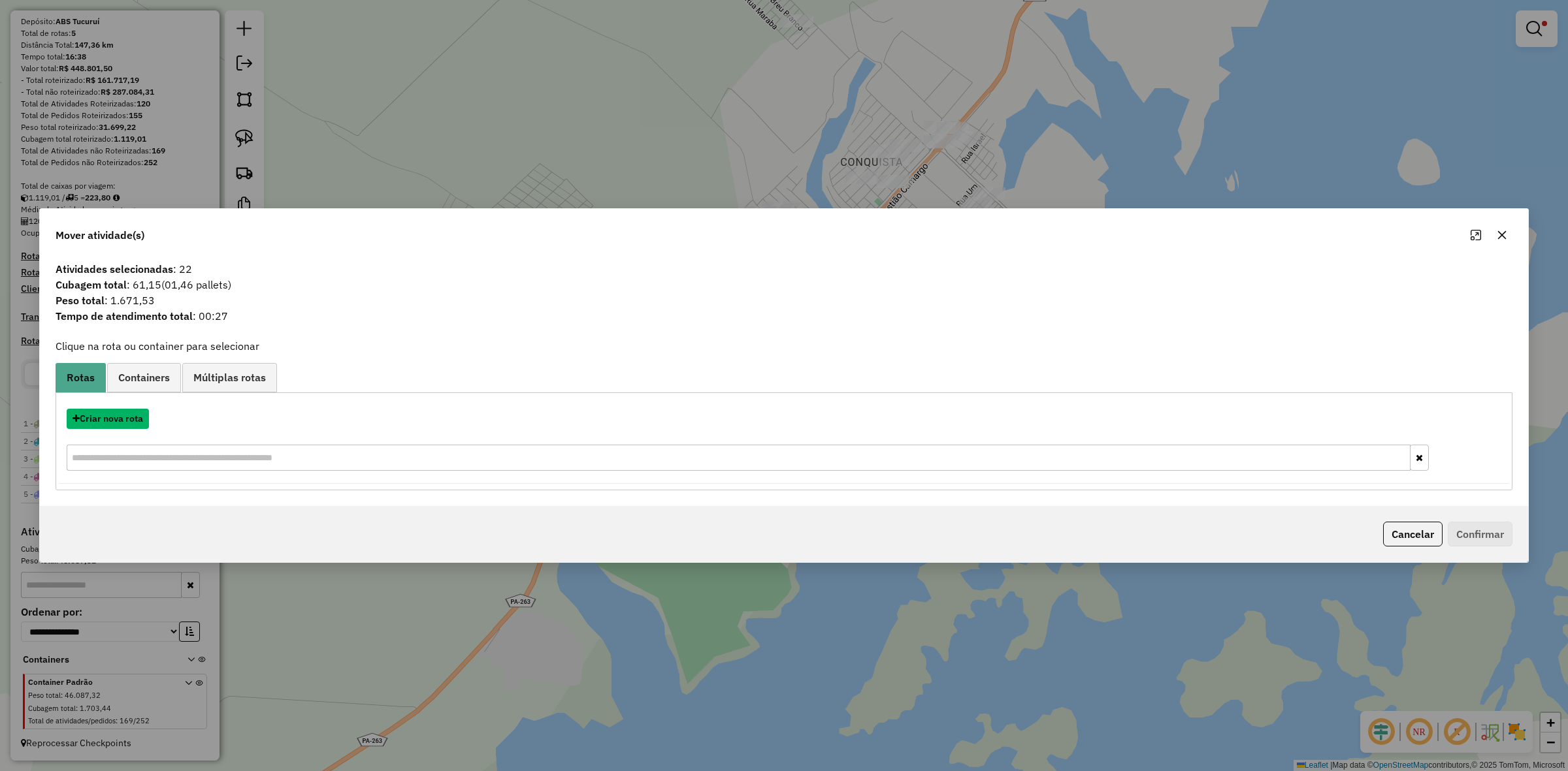
click at [141, 415] on button "Criar nova rota" at bounding box center [108, 418] width 83 height 20
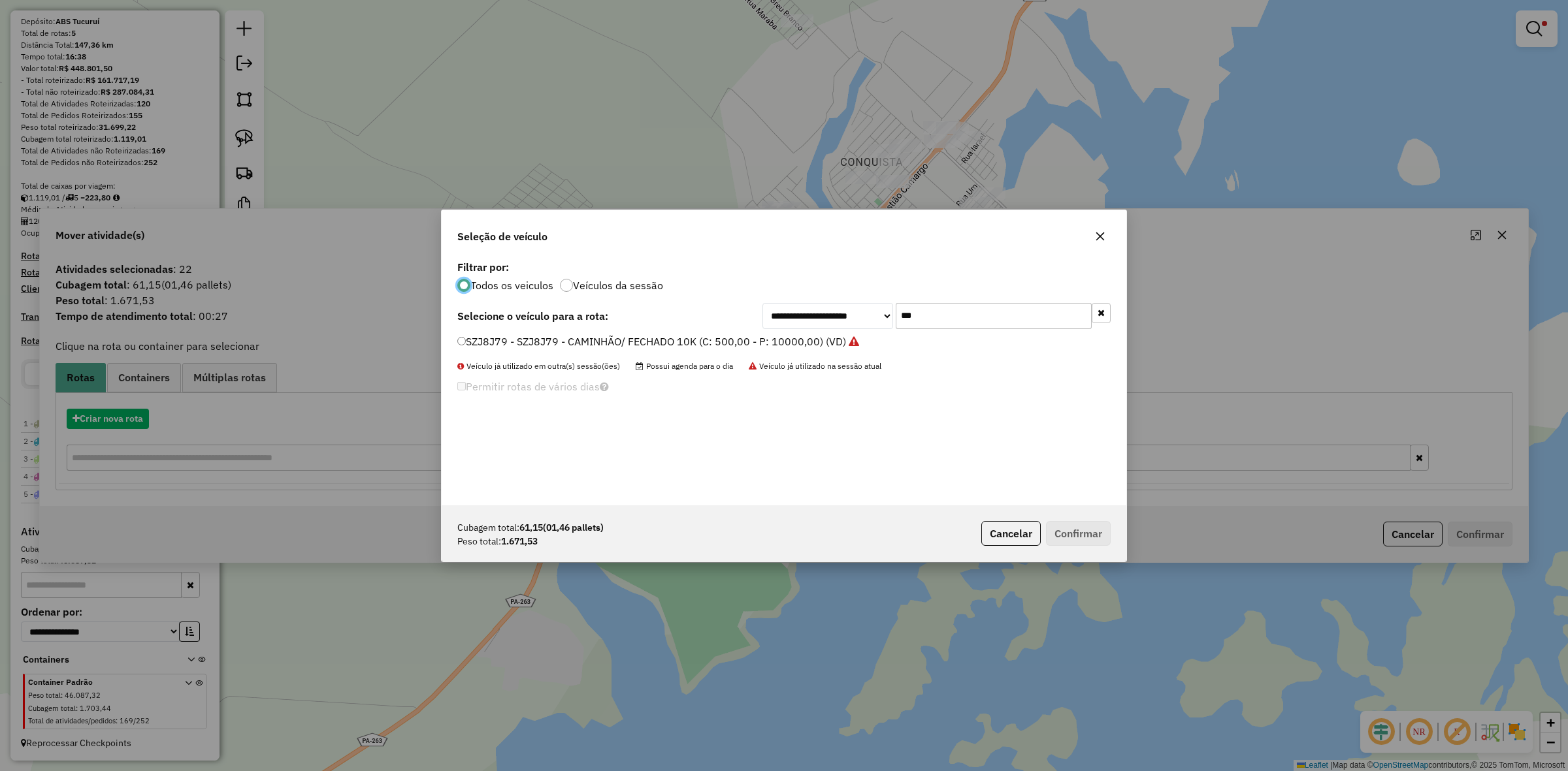
scroll to position [6, 4]
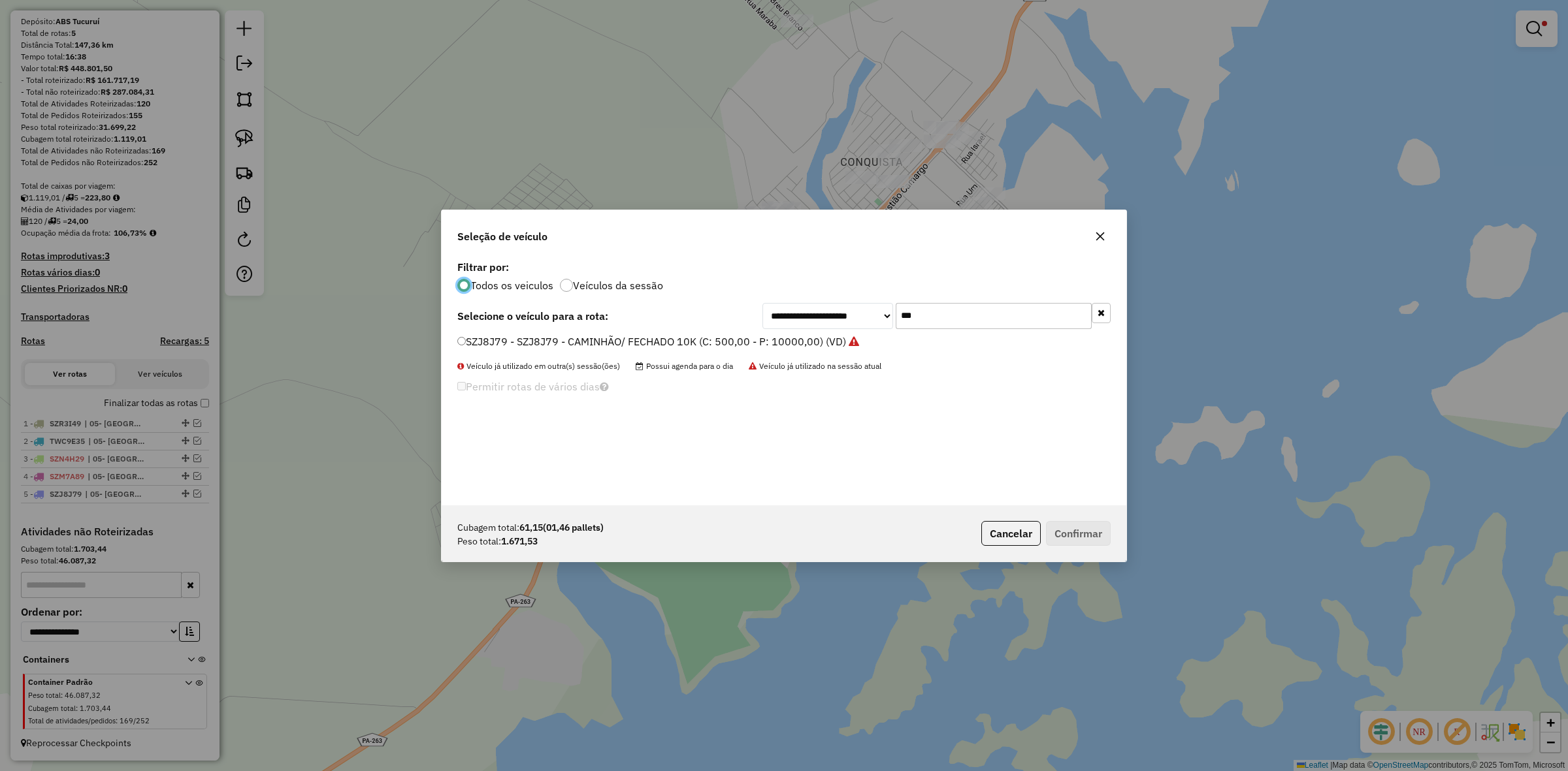
click at [997, 321] on input "***" at bounding box center [994, 316] width 196 height 26
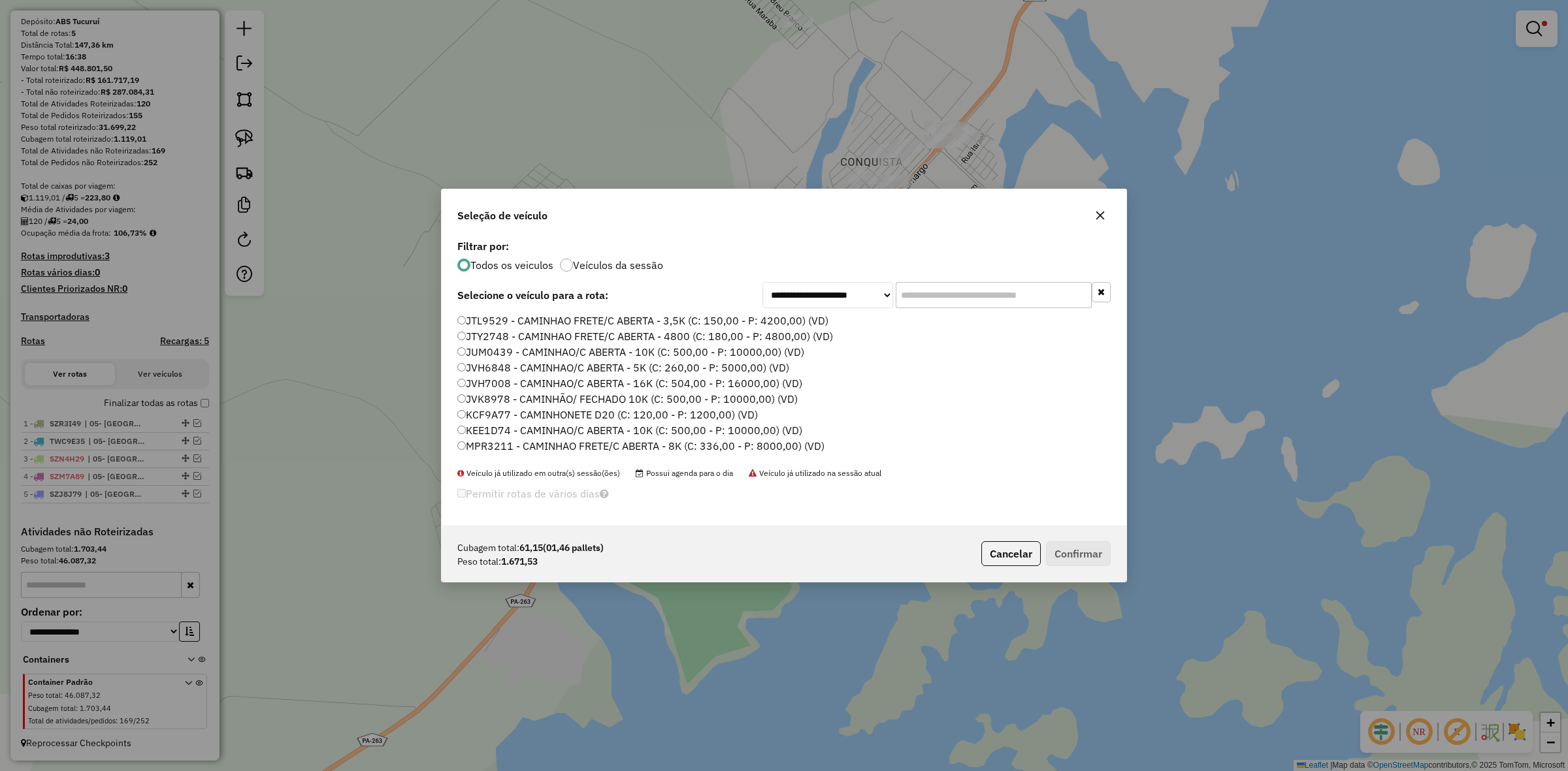
paste input "*******"
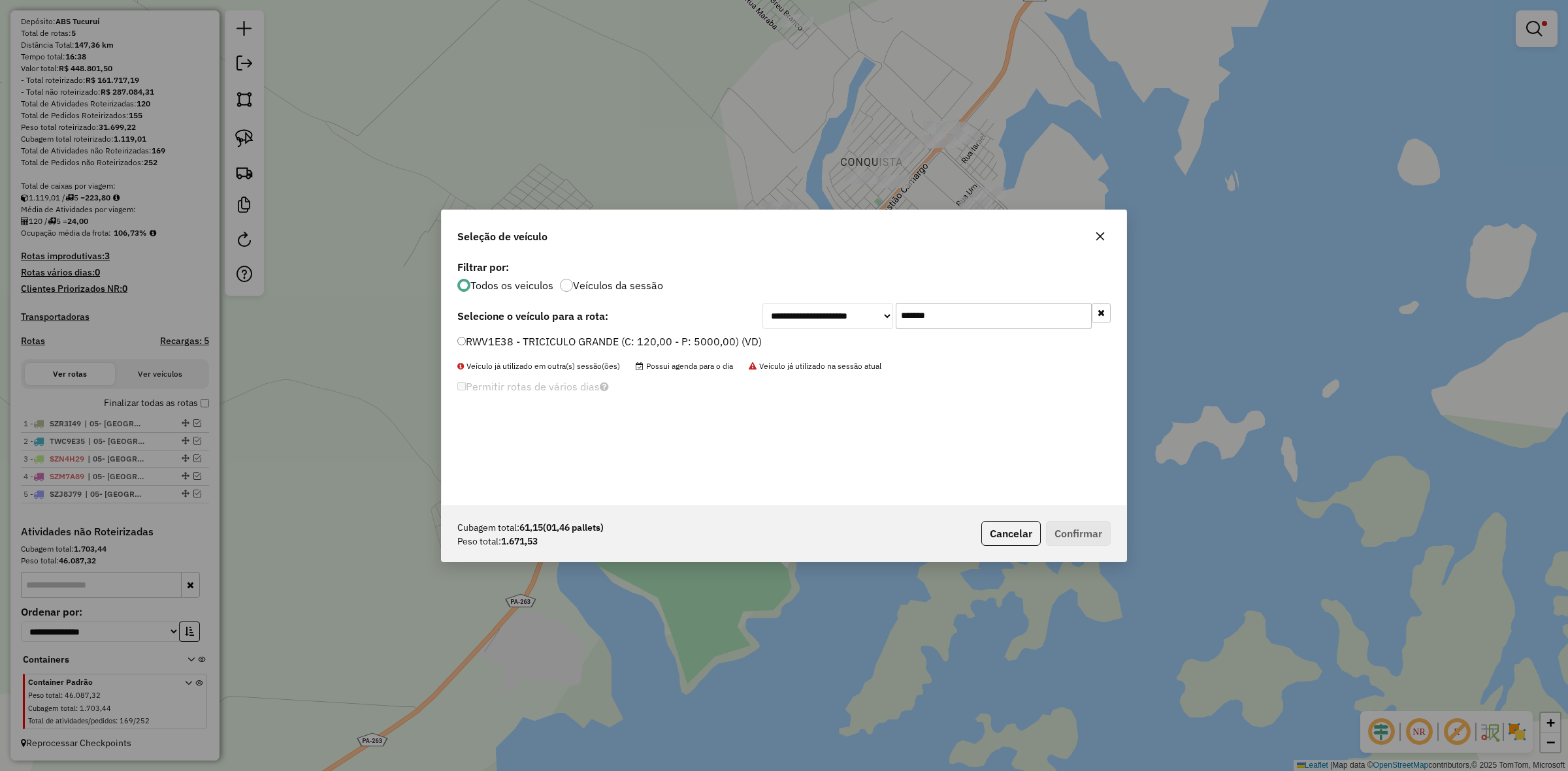
type input "*******"
click at [484, 353] on div "RWV1E38 - TRICICULO GRANDE (C: 120,00 - P: 5000,00) (VD)" at bounding box center [784, 347] width 669 height 26
click at [493, 341] on label "RWV1E38 - TRICICULO GRANDE (C: 120,00 - P: 5000,00) (VD)" at bounding box center [609, 341] width 304 height 15
click at [1050, 529] on button "Confirmar" at bounding box center [1079, 533] width 65 height 25
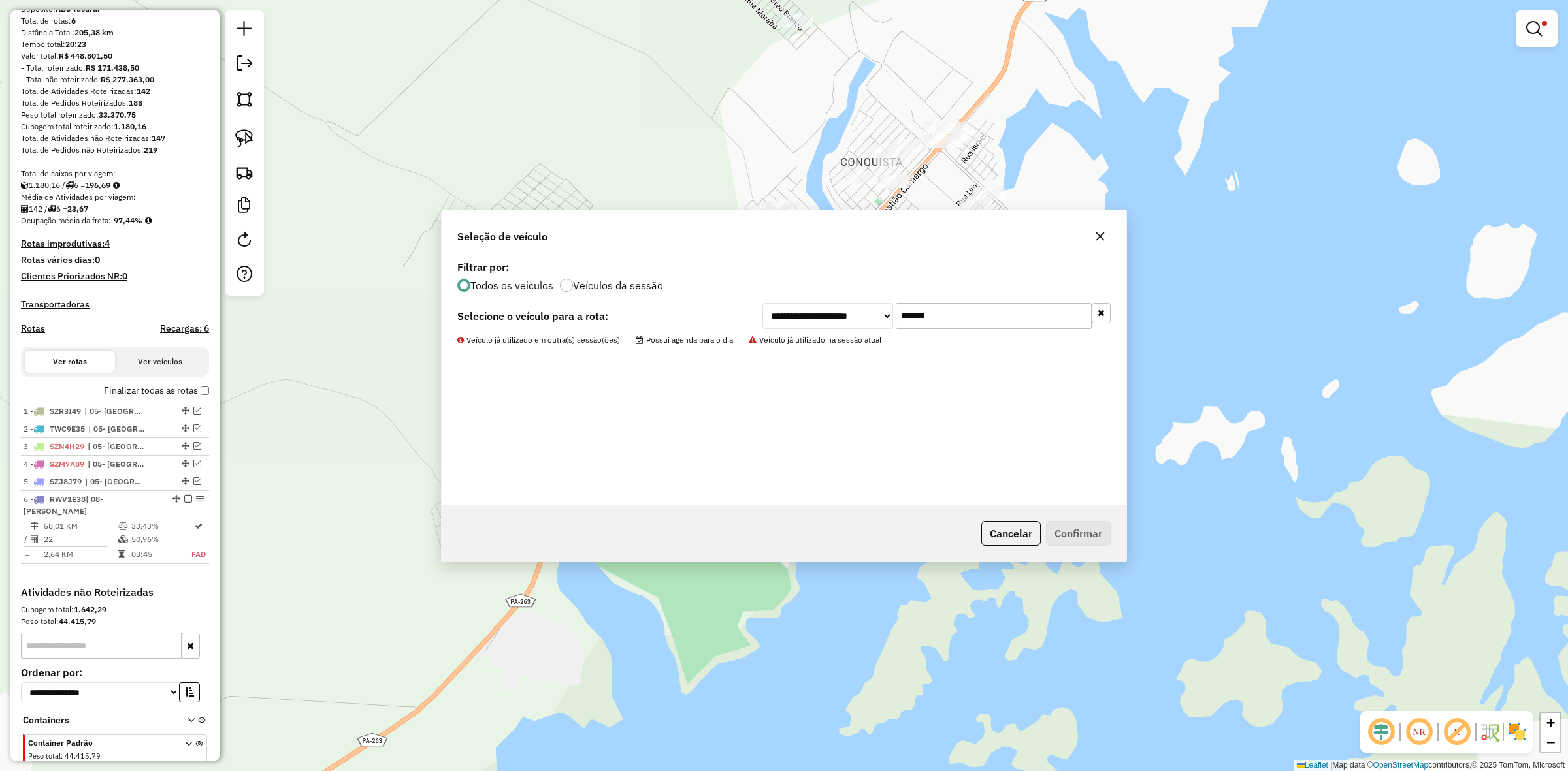
scroll to position [180, 0]
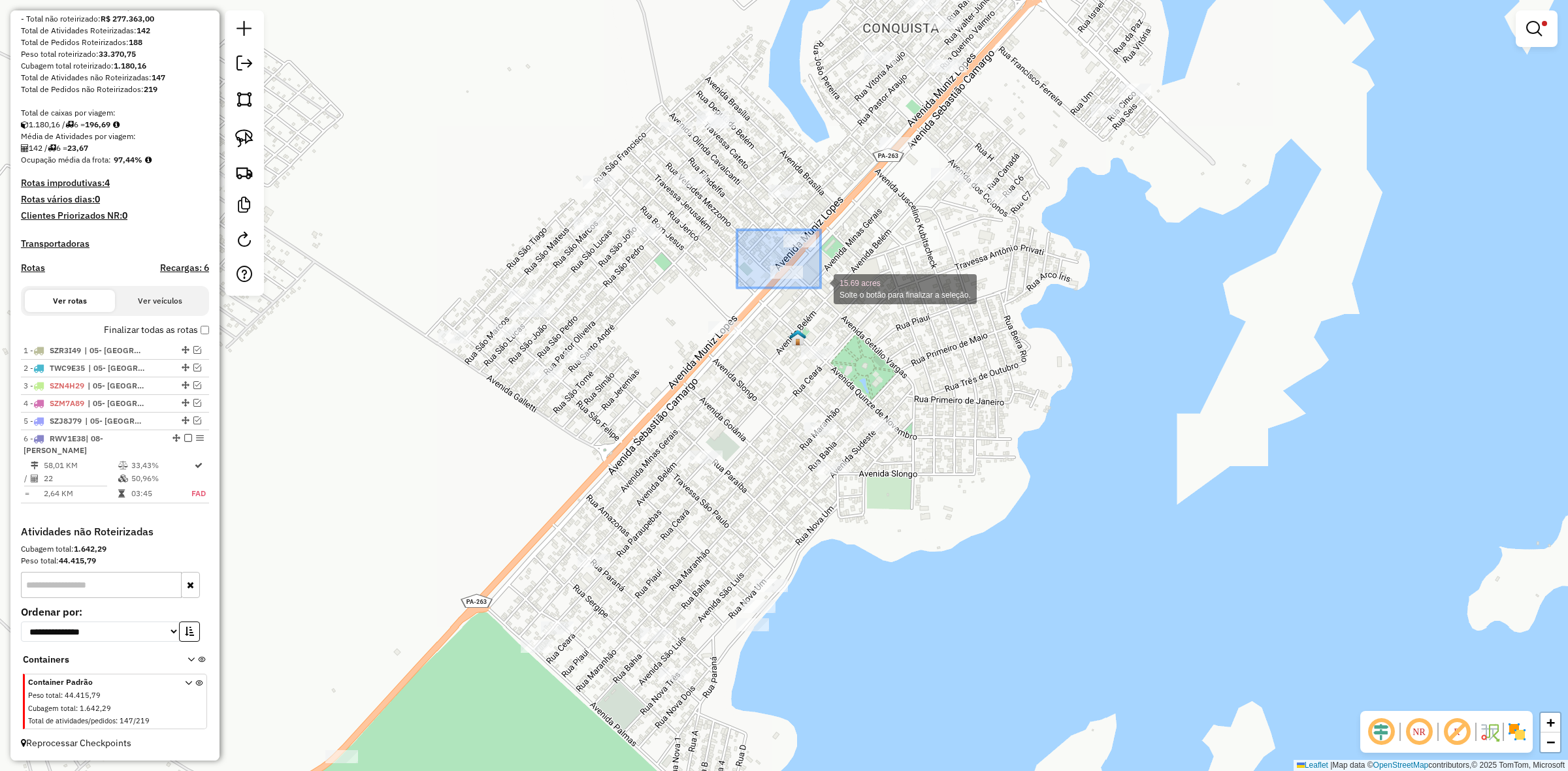
drag, startPoint x: 737, startPoint y: 230, endPoint x: 824, endPoint y: 288, distance: 104.6
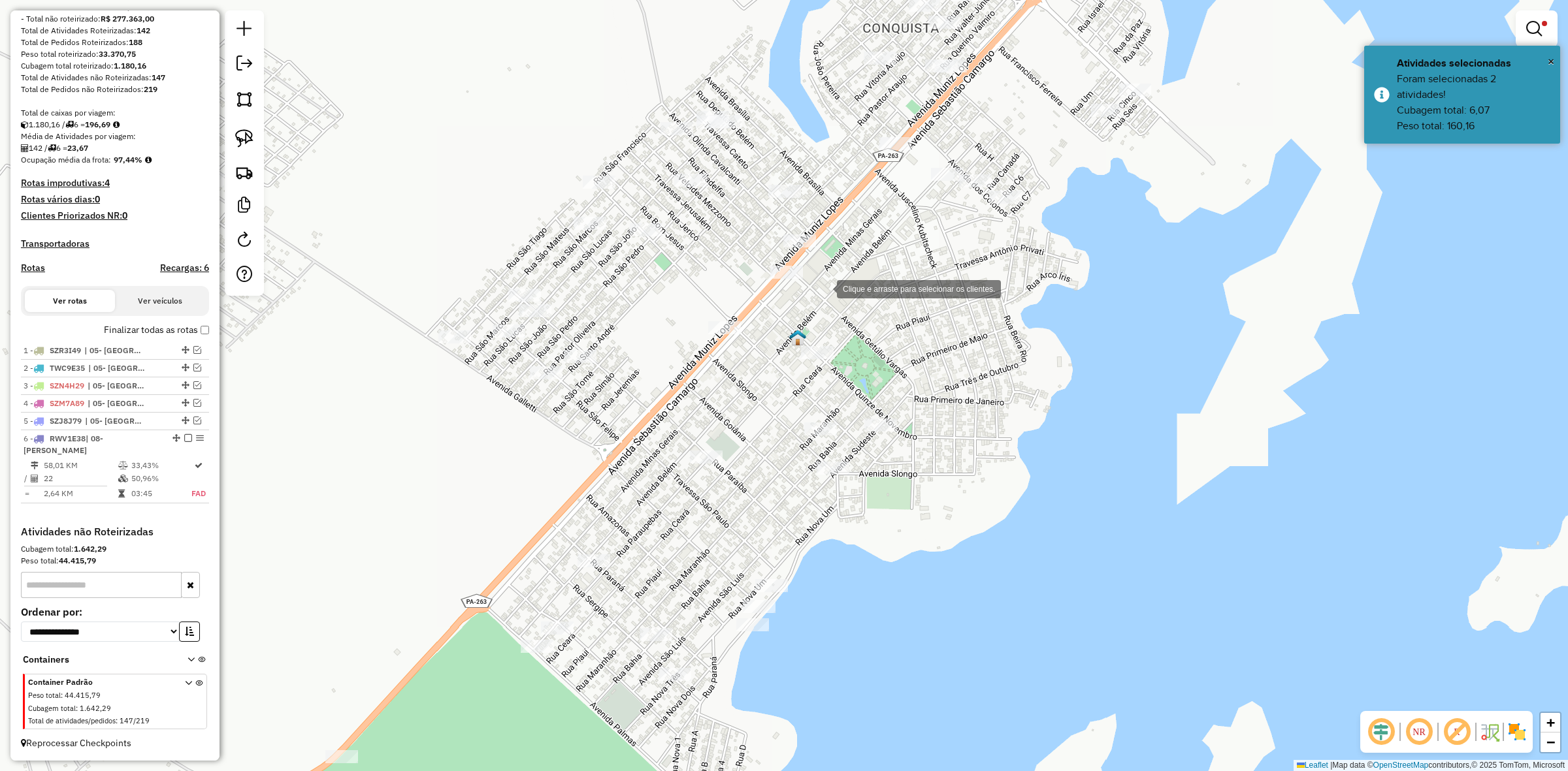
click at [825, 288] on div "Clique e arraste para selecionar os clientes. Limpar filtros Janela de atendime…" at bounding box center [784, 385] width 1568 height 771
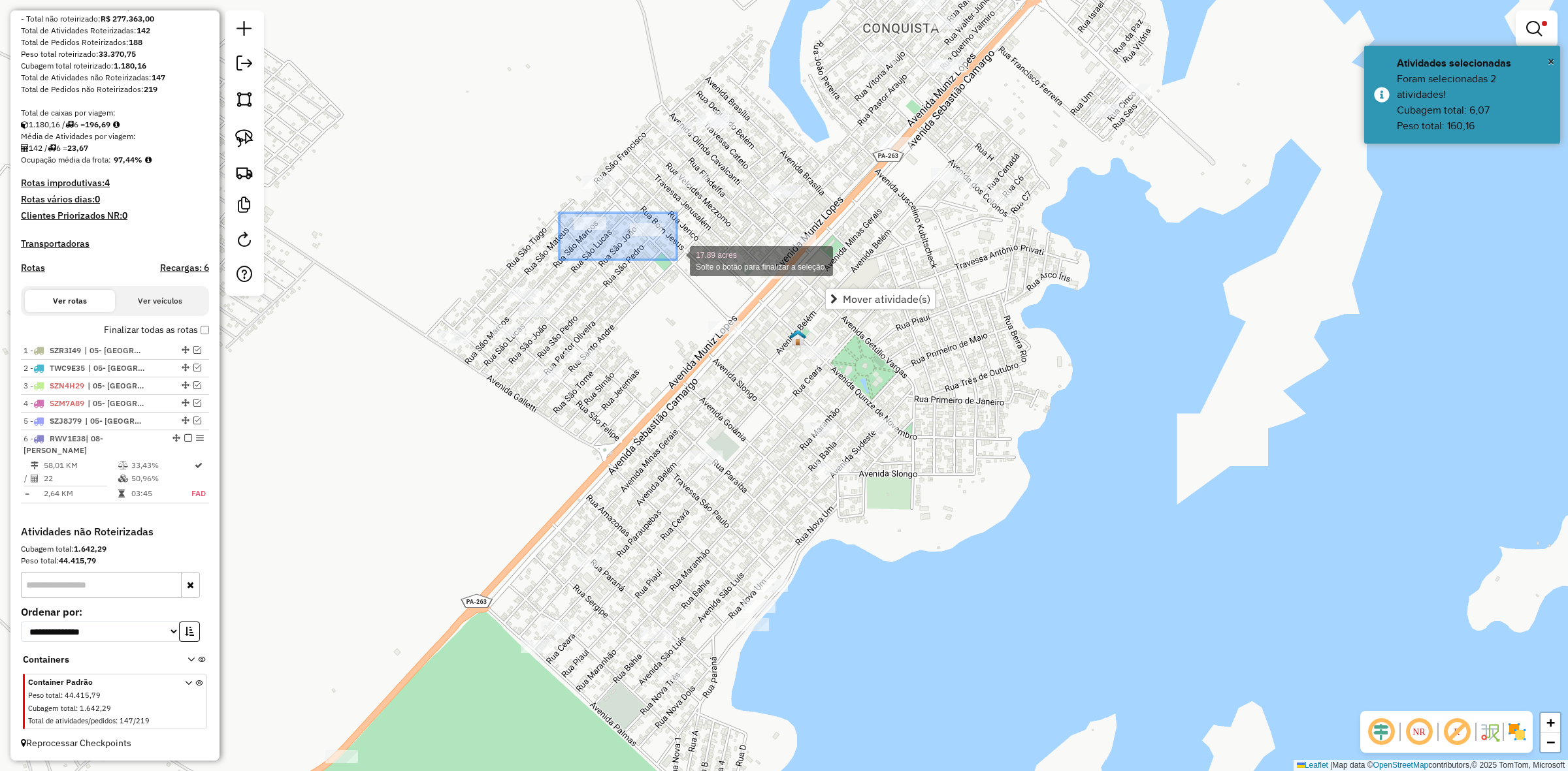
drag, startPoint x: 590, startPoint y: 237, endPoint x: 677, endPoint y: 260, distance: 90.0
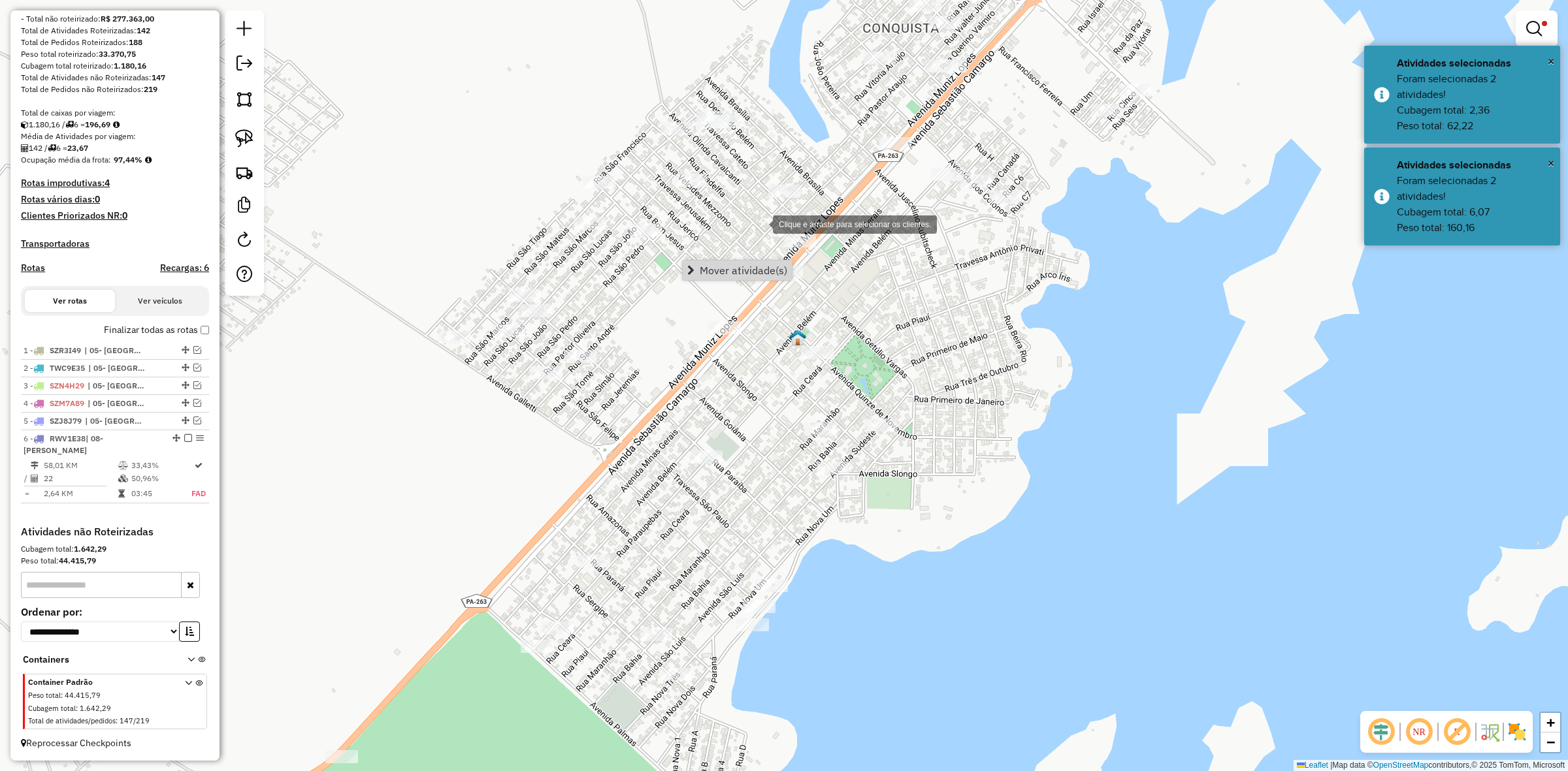
click at [758, 224] on div "Clique e arraste para selecionar os clientes. Limpar filtros Janela de atendime…" at bounding box center [784, 385] width 1568 height 771
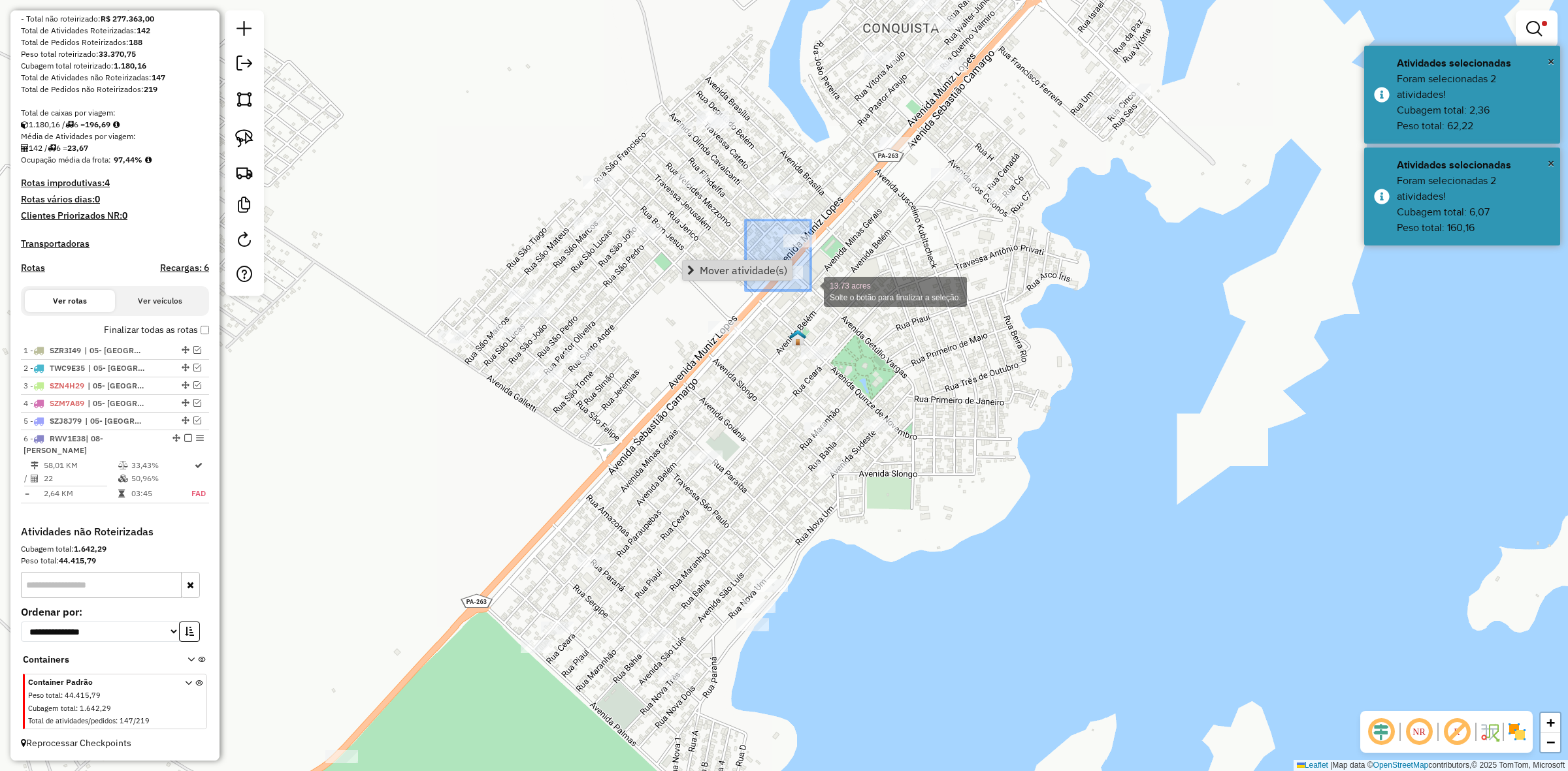
drag, startPoint x: 745, startPoint y: 221, endPoint x: 818, endPoint y: 295, distance: 103.9
click at [818, 295] on div "Clique e arraste para selecionar os clientes. Limpar filtros Janela de atendime…" at bounding box center [784, 385] width 1568 height 771
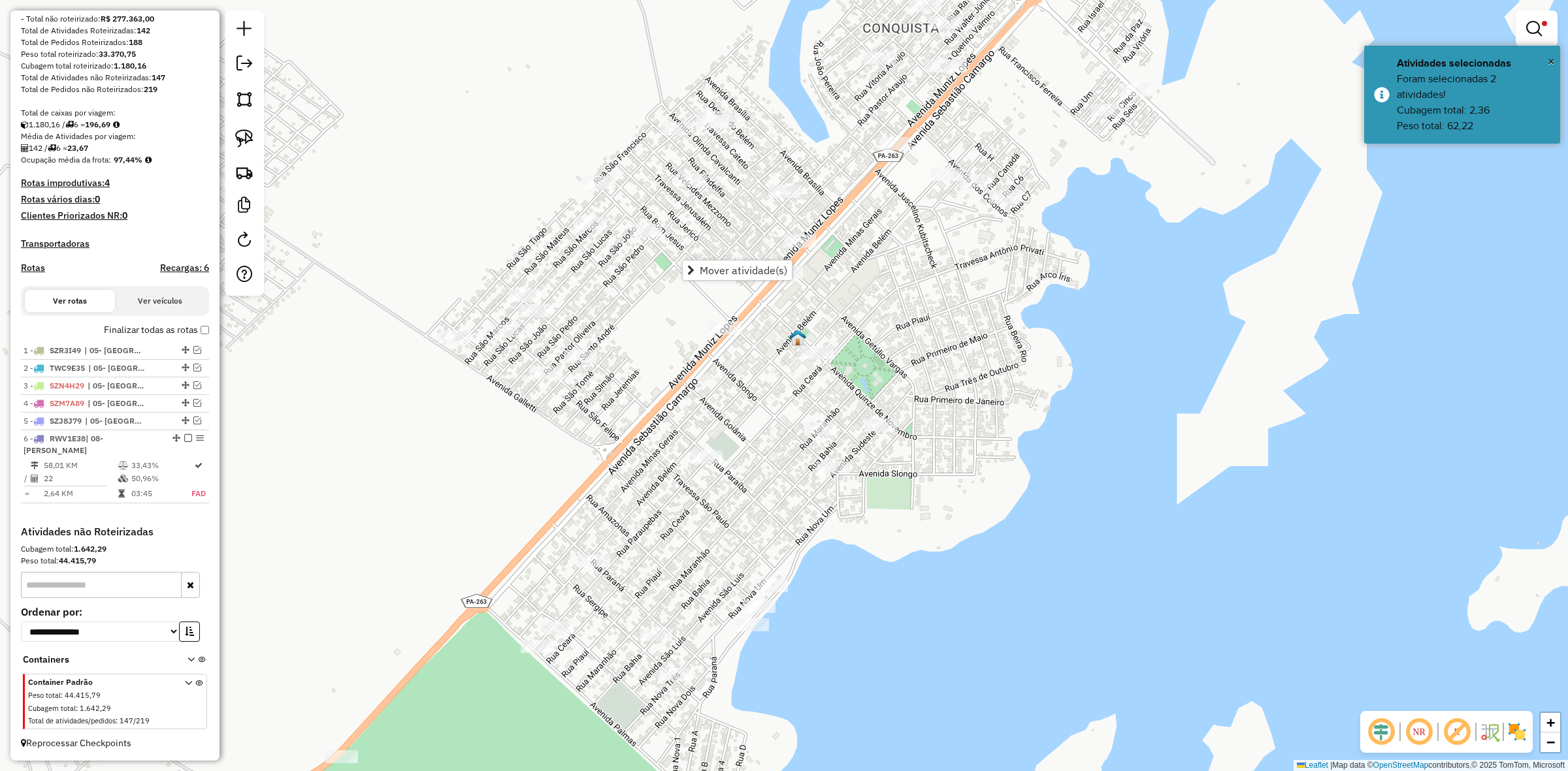
click at [0, 0] on div "Aguarde..." at bounding box center [0, 0] width 0 height 0
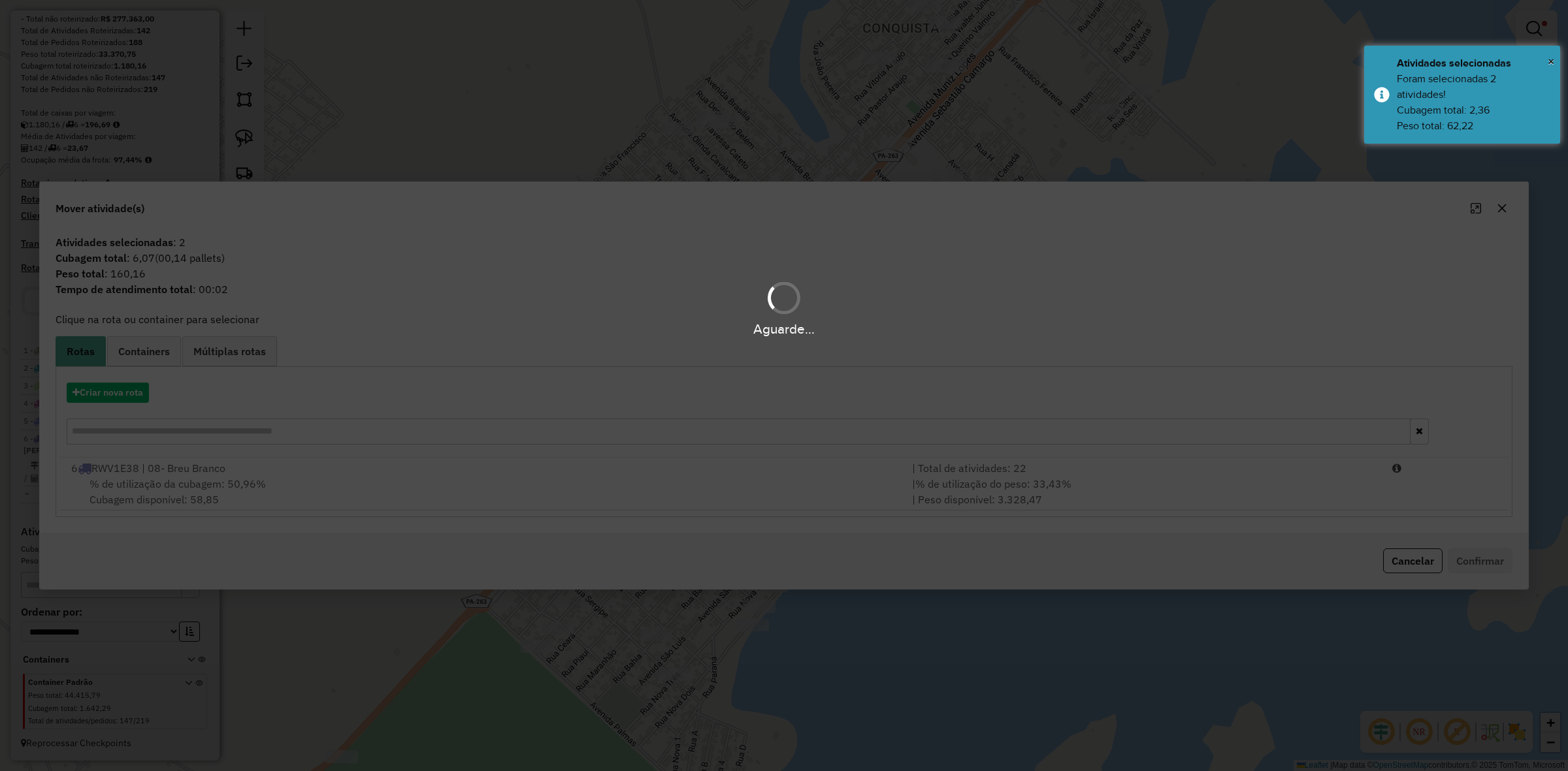
click at [1165, 495] on div "| % de utilização do peso: 33,43% | Peso disponível: 3.328,47" at bounding box center [1145, 491] width 480 height 32
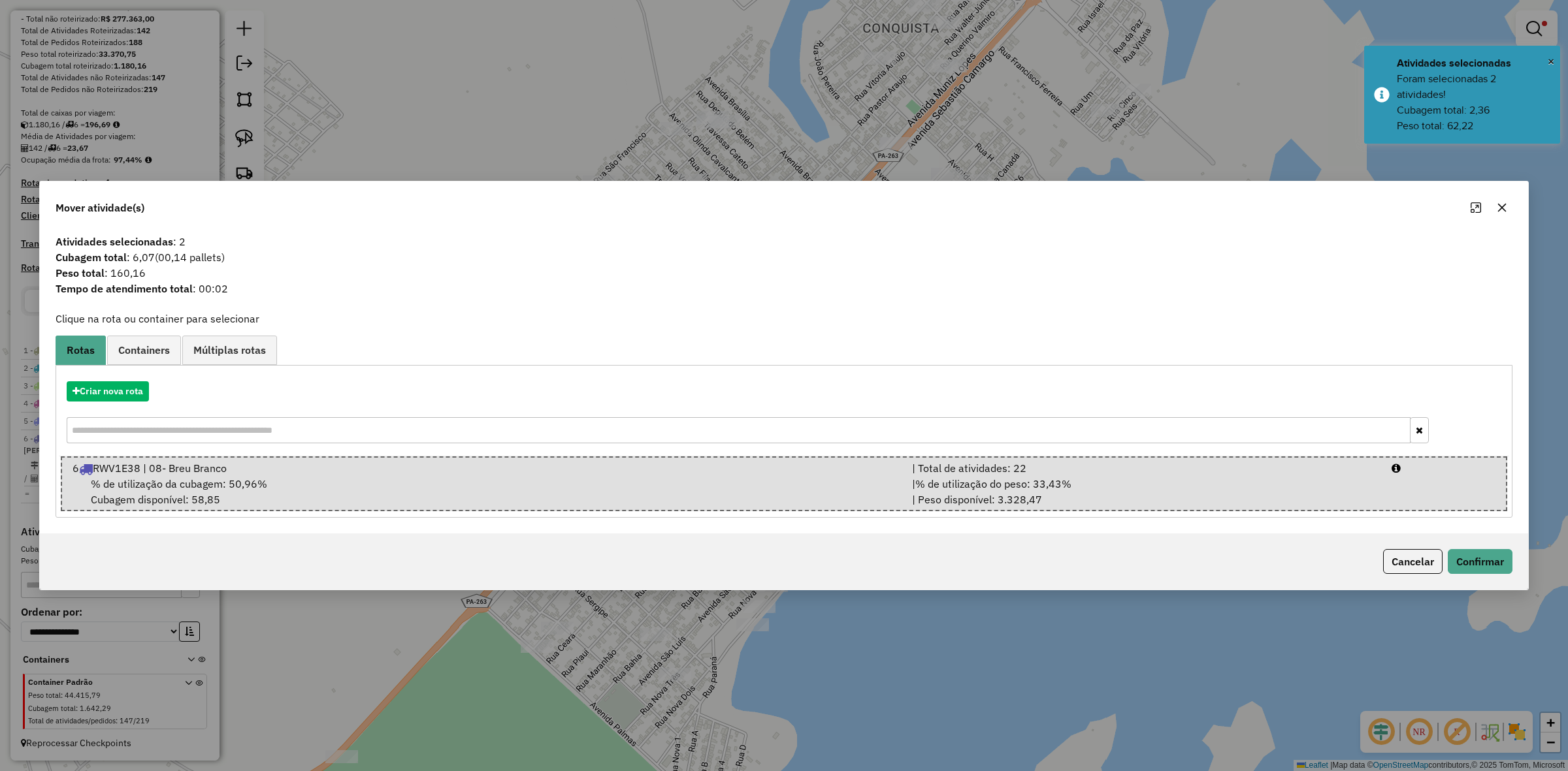
click at [1494, 582] on div "Cancelar Confirmar" at bounding box center [784, 561] width 1489 height 56
click at [1489, 566] on button "Confirmar" at bounding box center [1480, 561] width 65 height 25
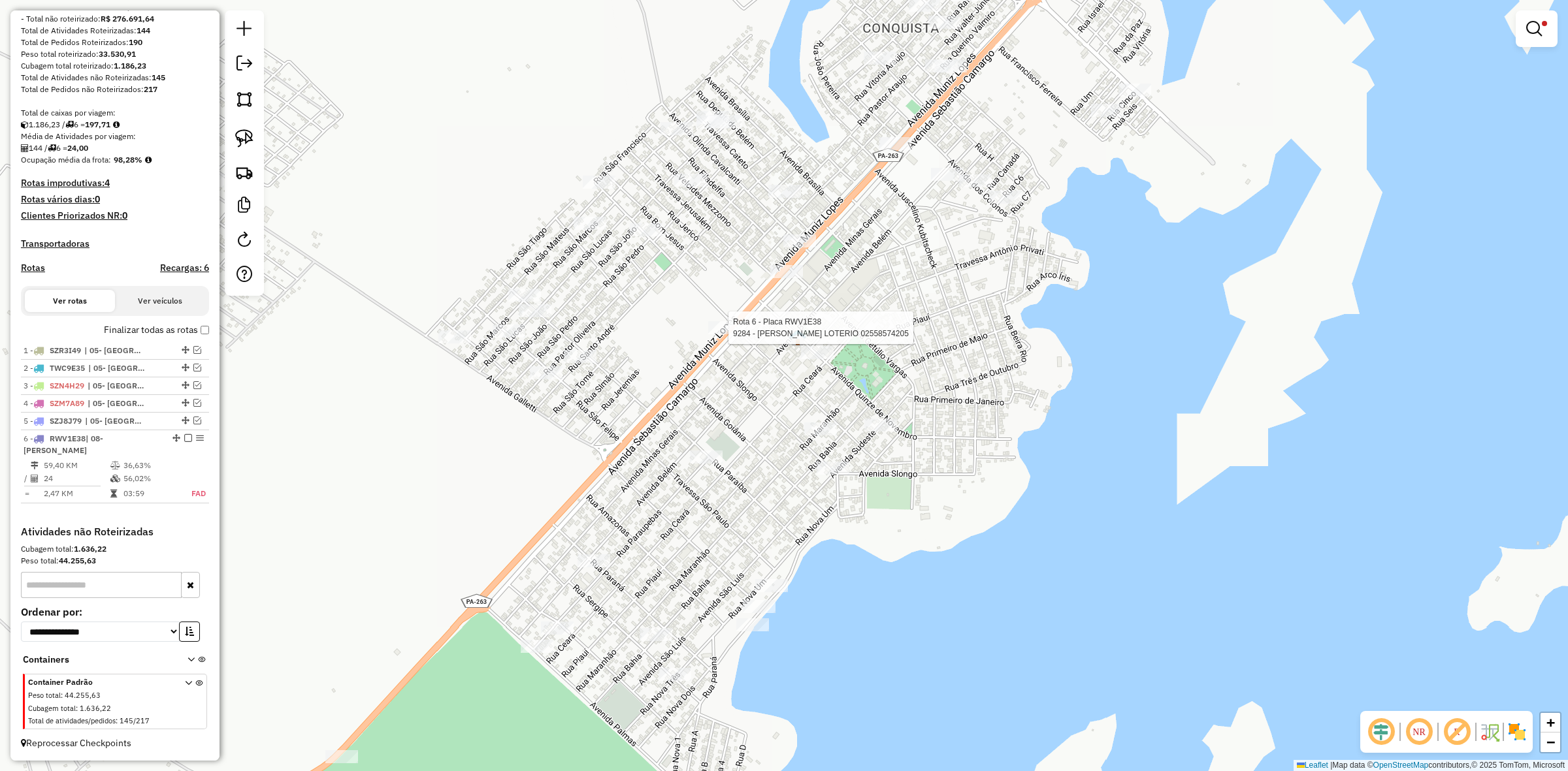
select select "**********"
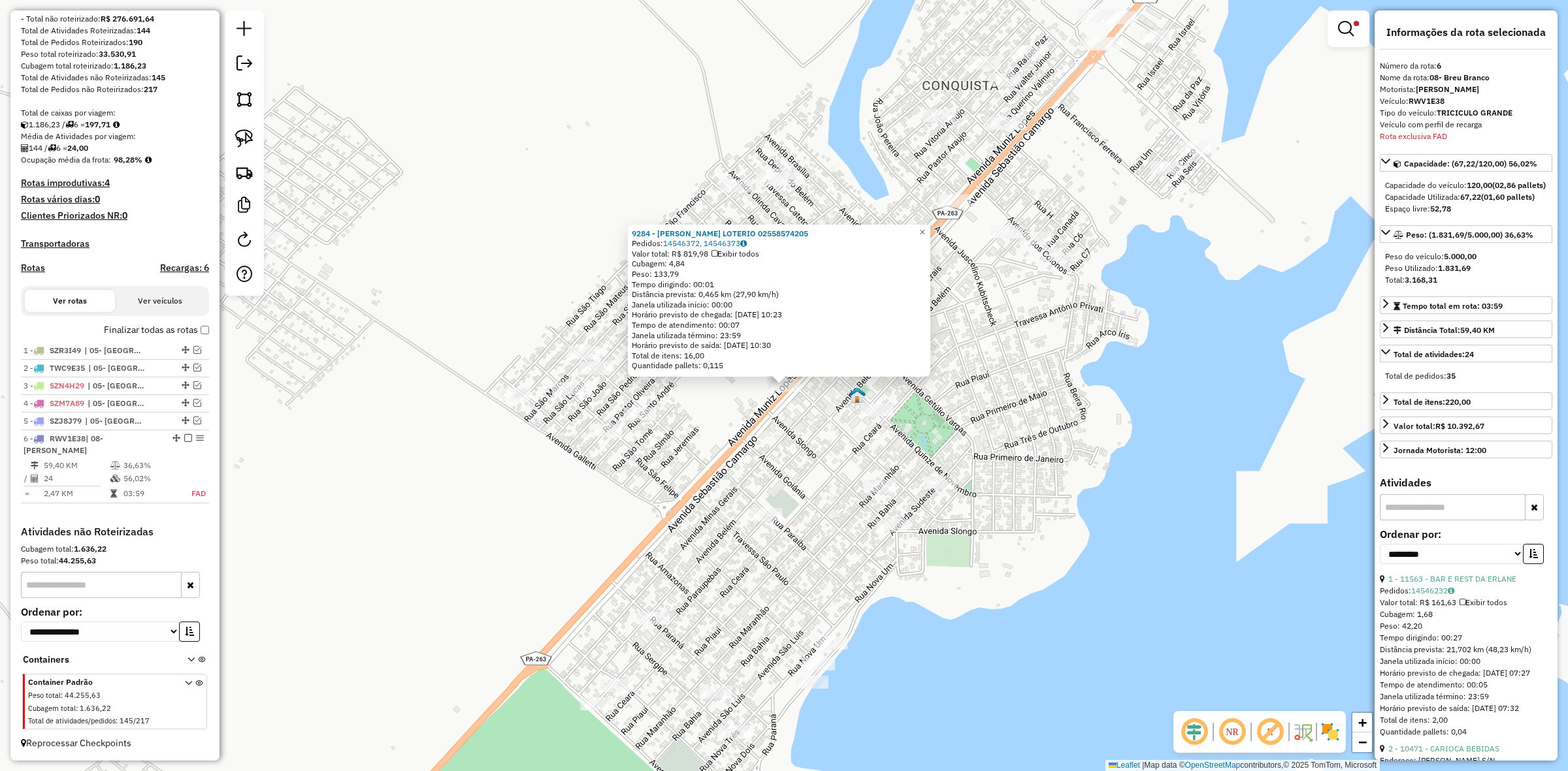
click at [628, 448] on div "9284 - [PERSON_NAME] LOTERIO 02558574205 Pedidos: 14546372, 14546373 Valor tota…" at bounding box center [784, 385] width 1568 height 771
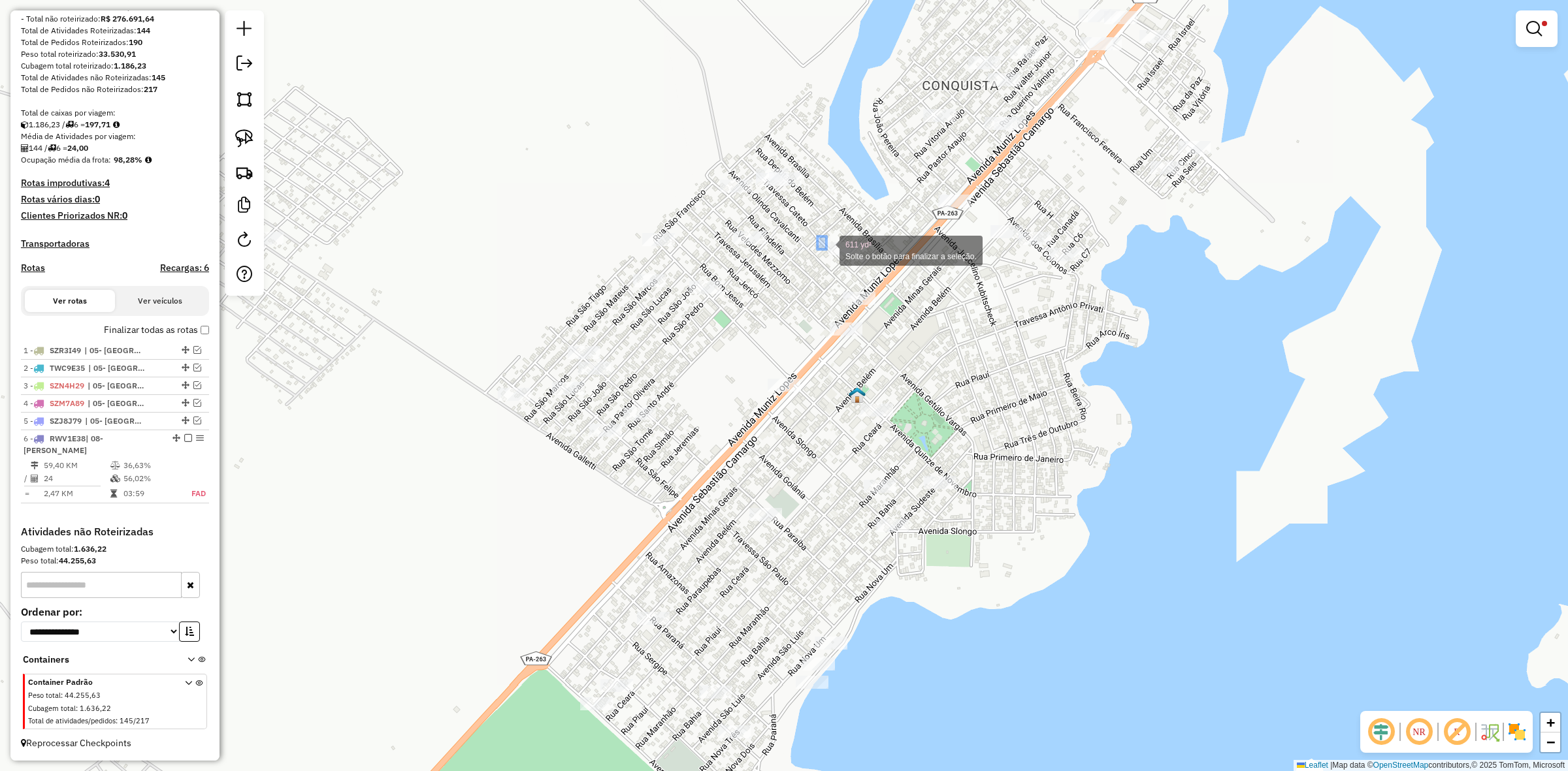
drag, startPoint x: 818, startPoint y: 237, endPoint x: 857, endPoint y: 280, distance: 58.1
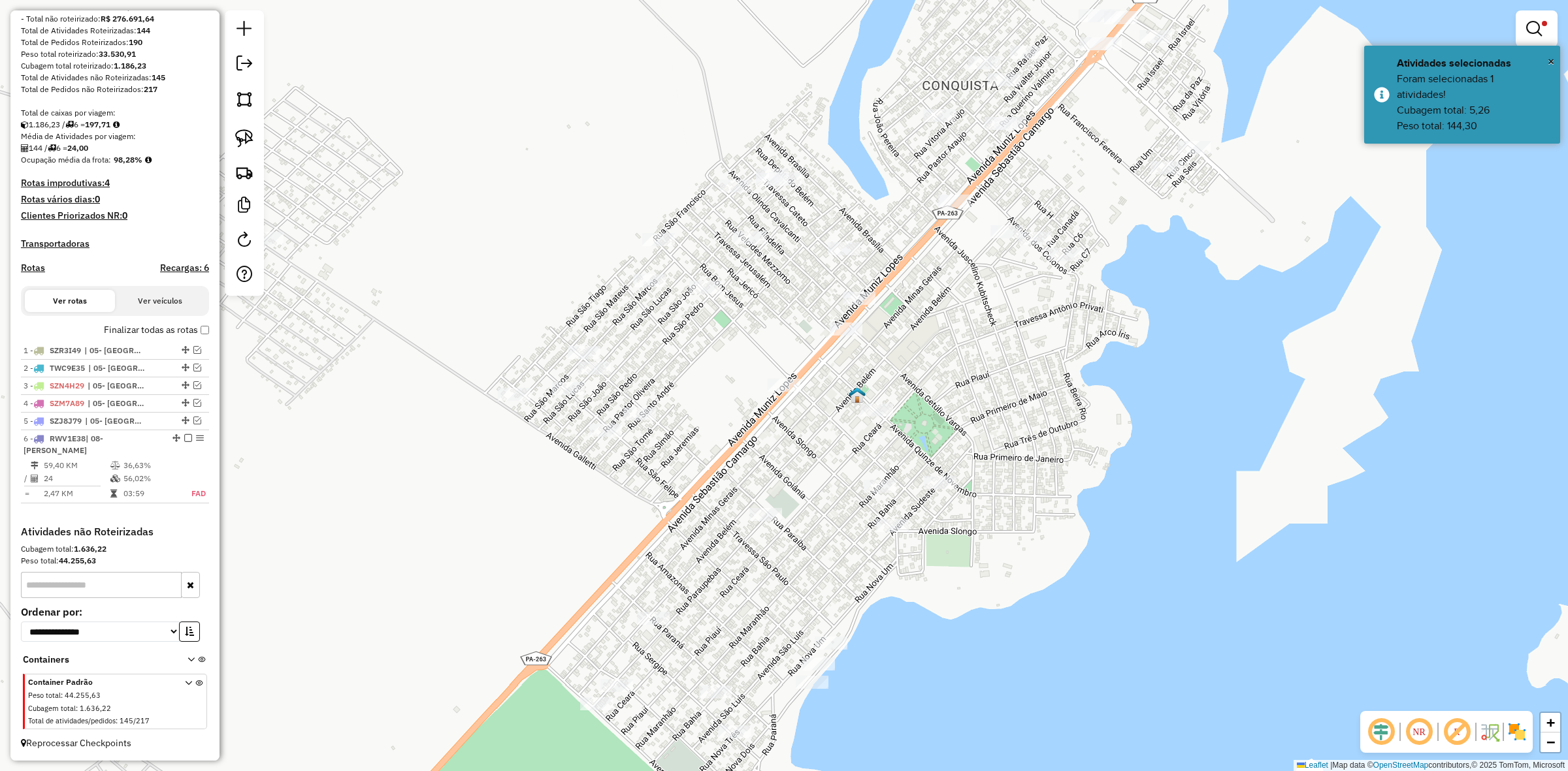
click at [857, 280] on div "Clique e arraste para selecionar os clientes. Limpar filtros Janela de atendime…" at bounding box center [784, 385] width 1568 height 771
click at [889, 292] on span "Mover atividade(s)" at bounding box center [919, 290] width 88 height 11
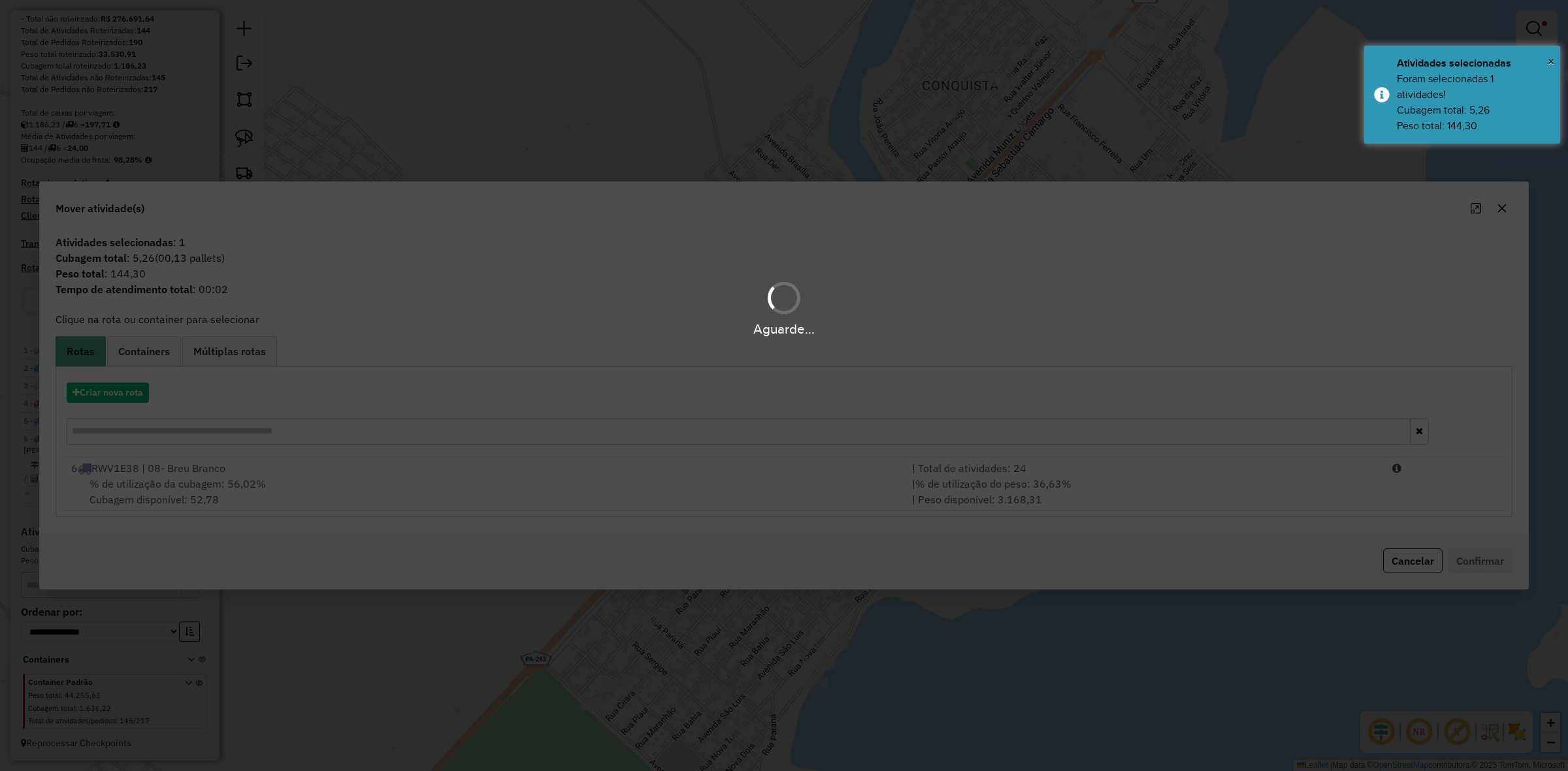
click at [1110, 486] on div "Aguarde..." at bounding box center [784, 385] width 1568 height 771
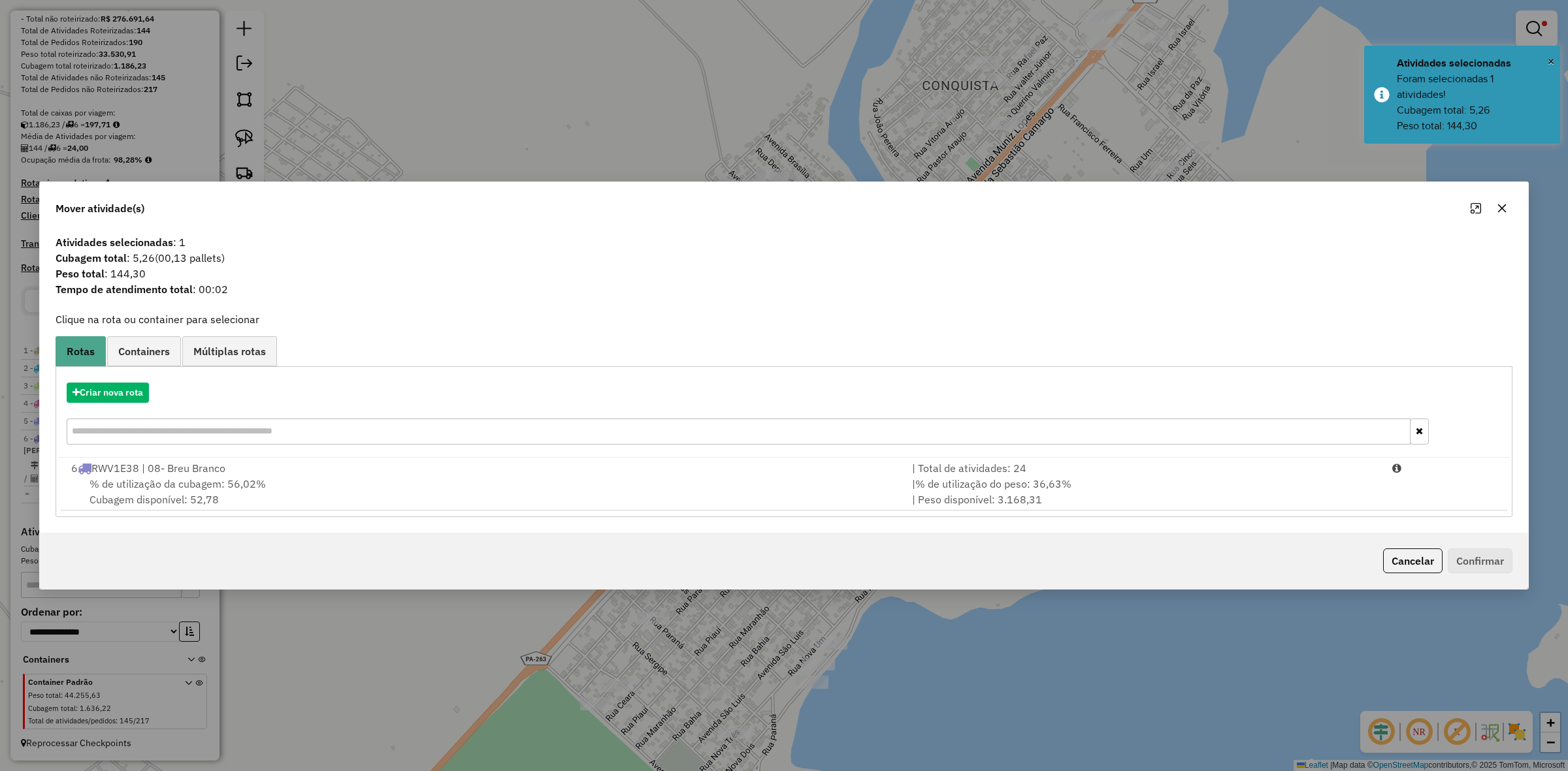
click at [1110, 486] on div "| % de utilização do peso: 36,63% | Peso disponível: 3.168,31" at bounding box center [1145, 491] width 480 height 32
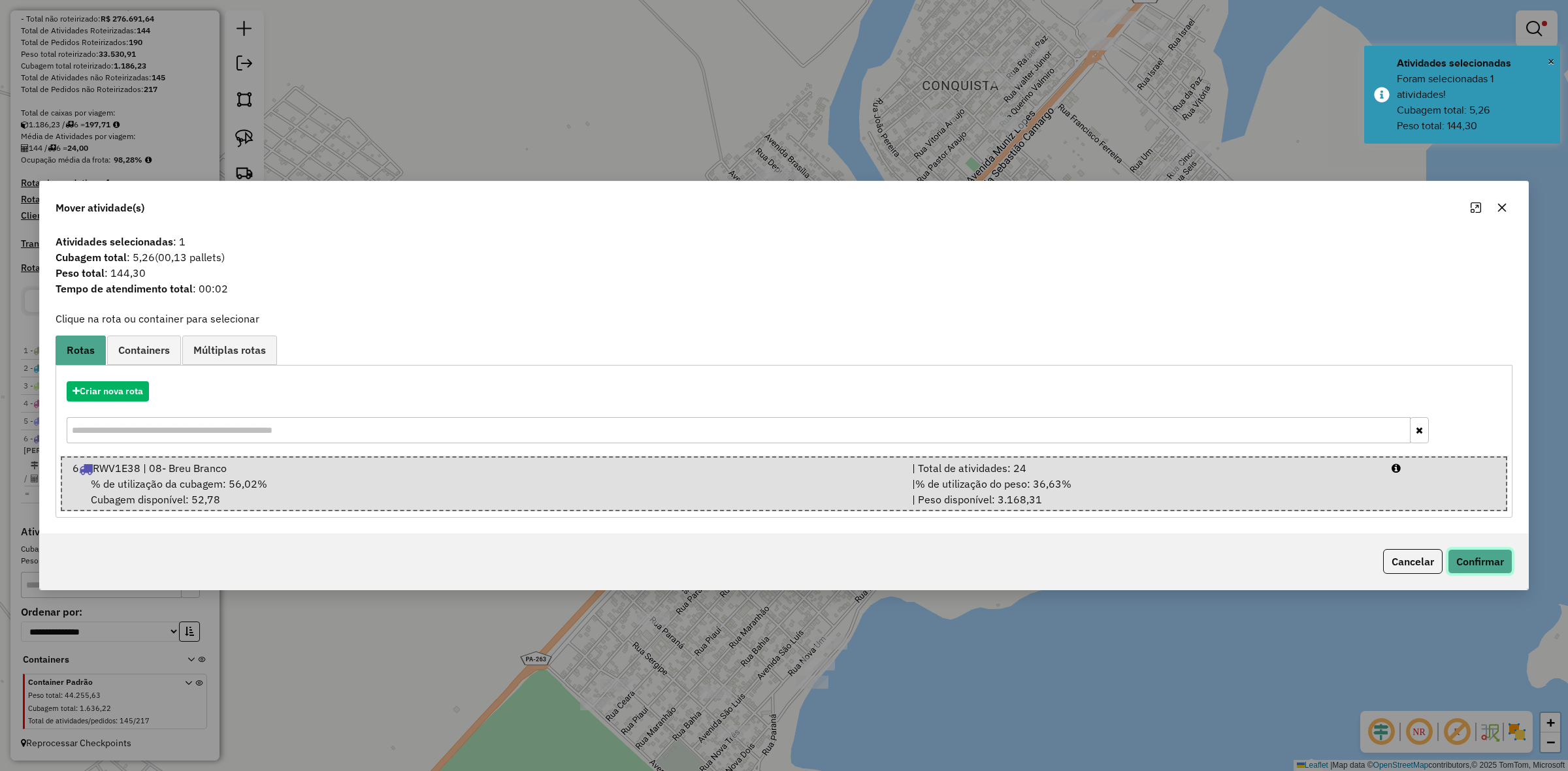
click at [1489, 570] on button "Confirmar" at bounding box center [1480, 561] width 65 height 25
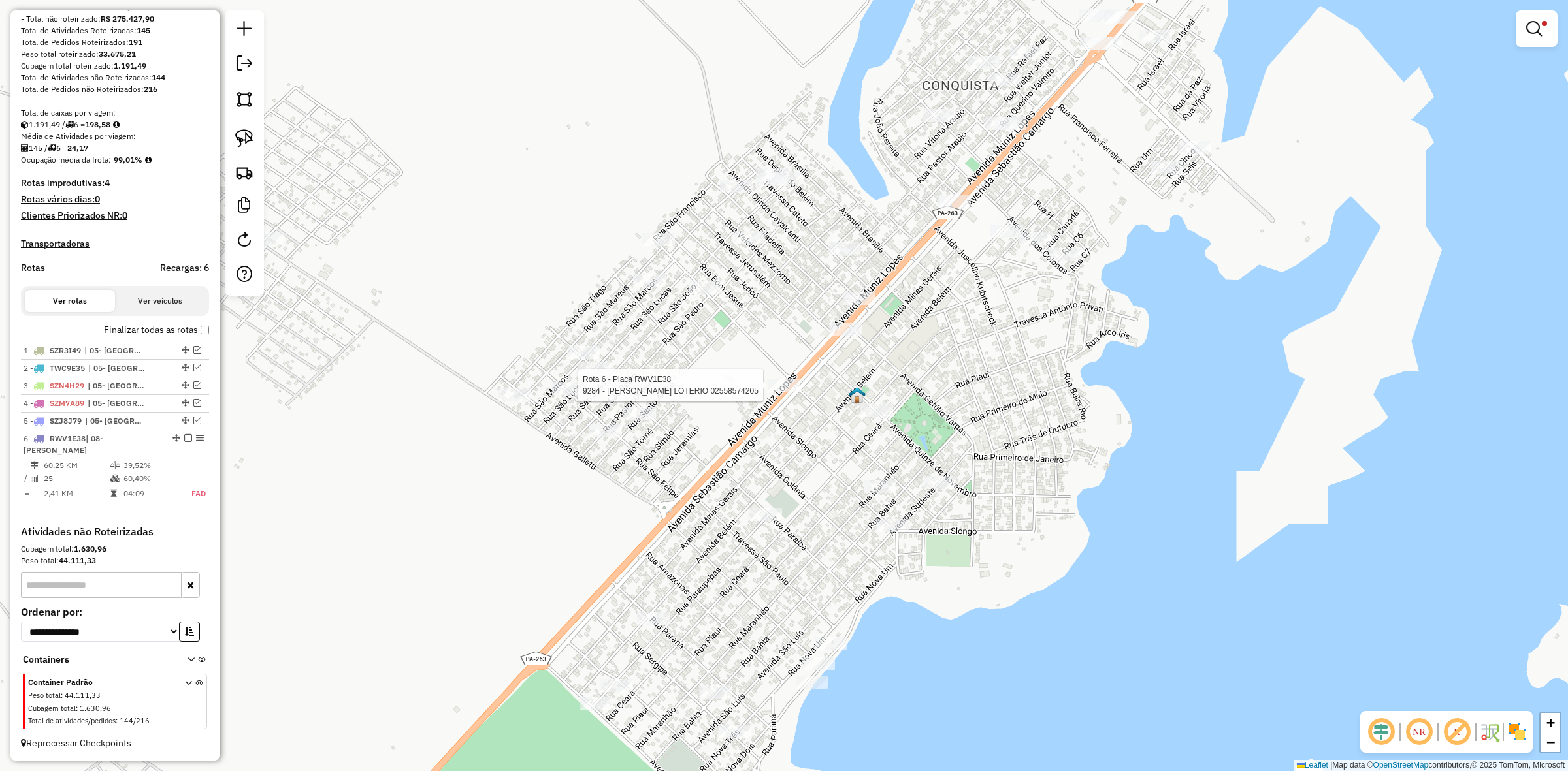
select select "**********"
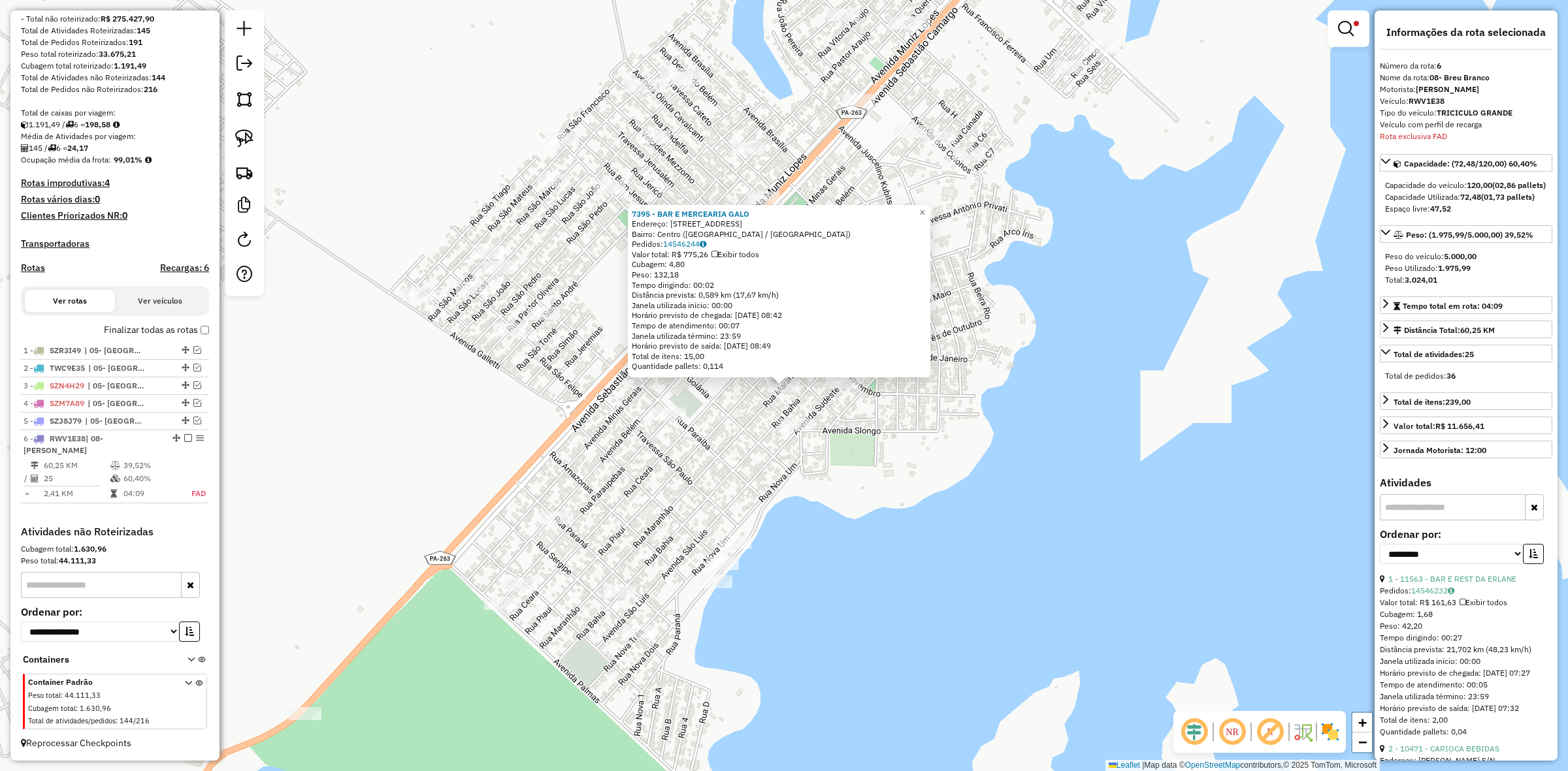
click at [1151, 442] on div "7395 - BAR E MERCEARIA GALO Endereço: [STREET_ADDRESS] Pedidos: 14546244 Valor …" at bounding box center [784, 385] width 1568 height 771
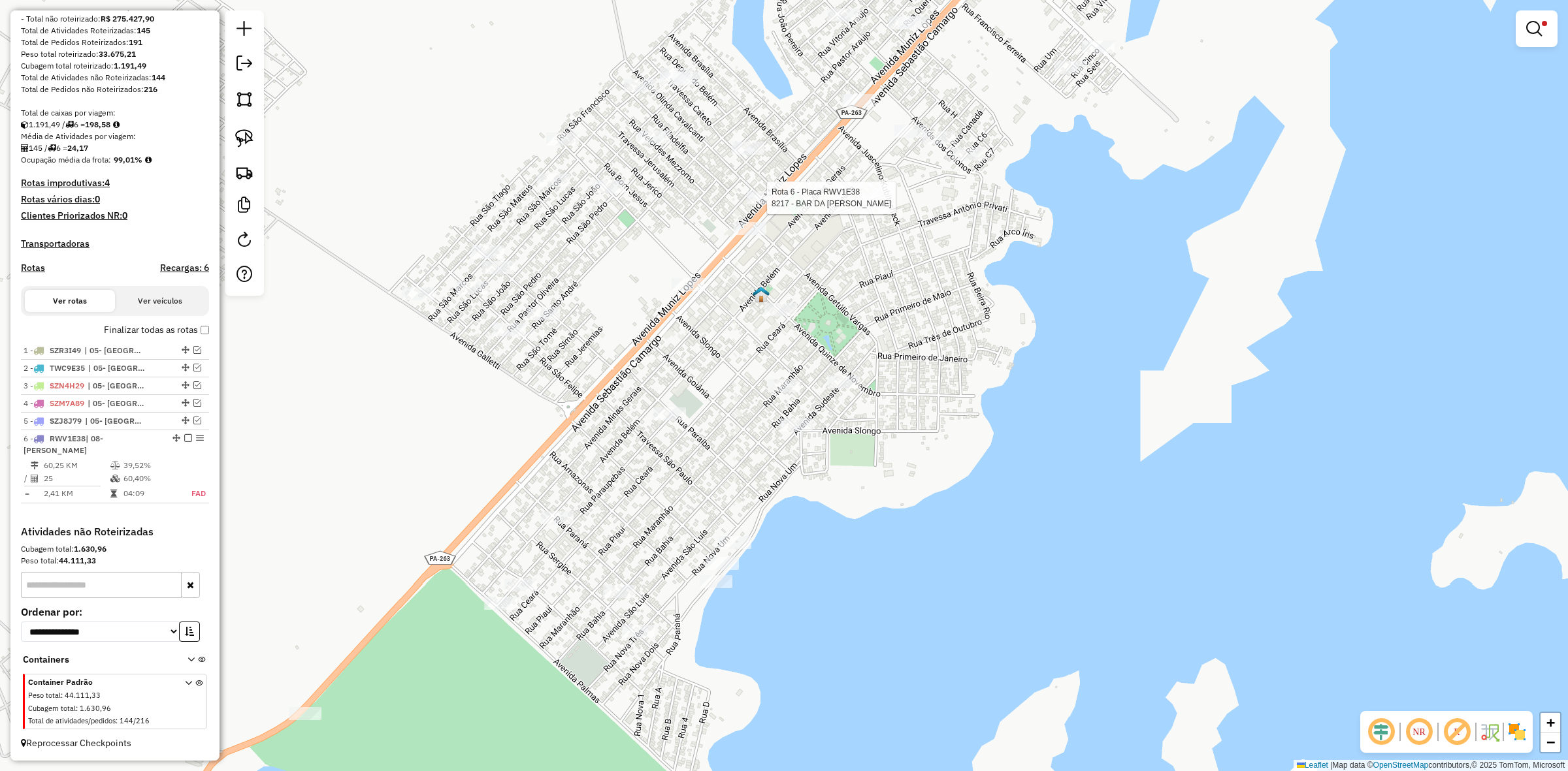
select select "**********"
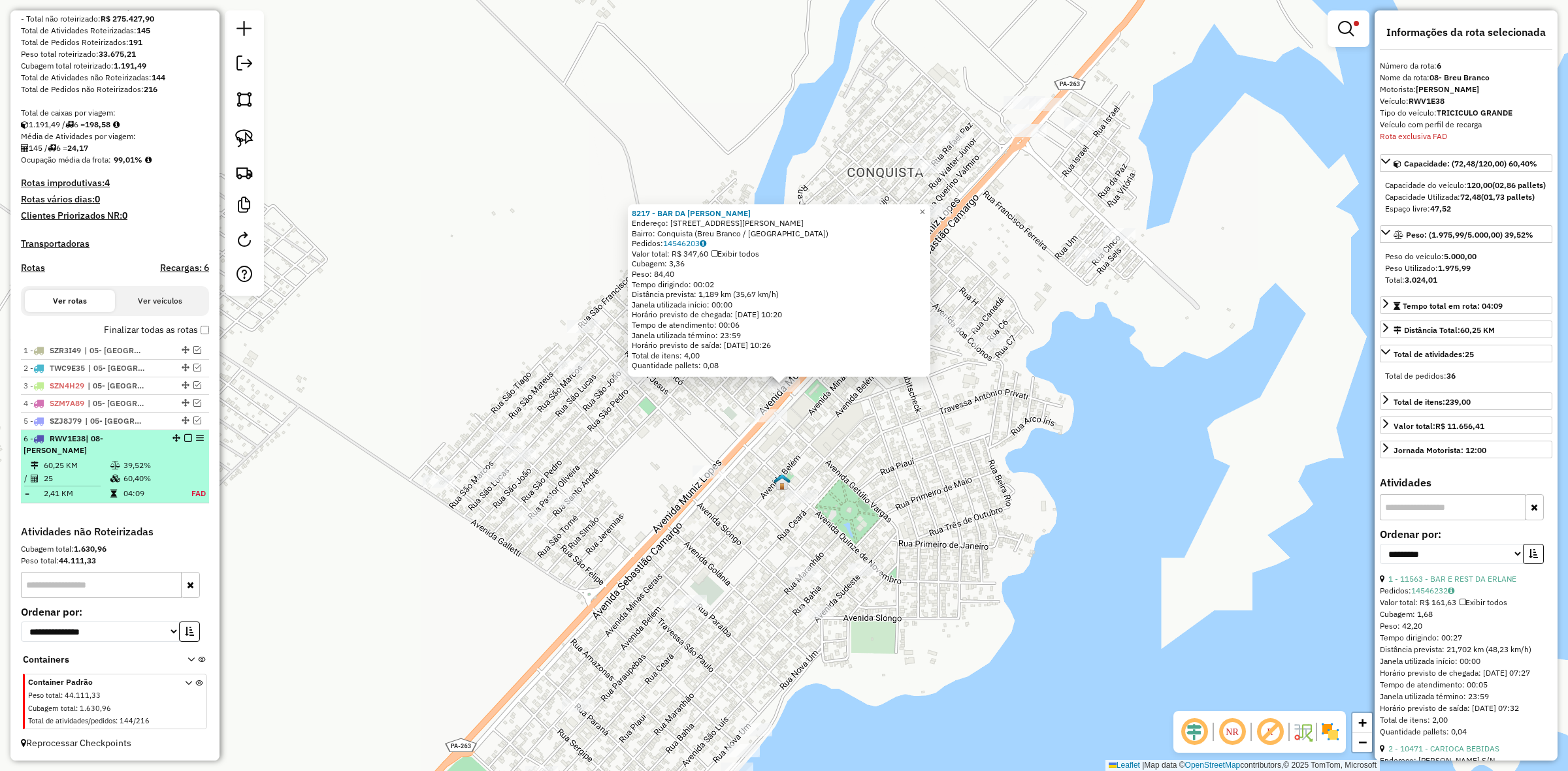
click at [184, 442] on em at bounding box center [188, 439] width 8 height 8
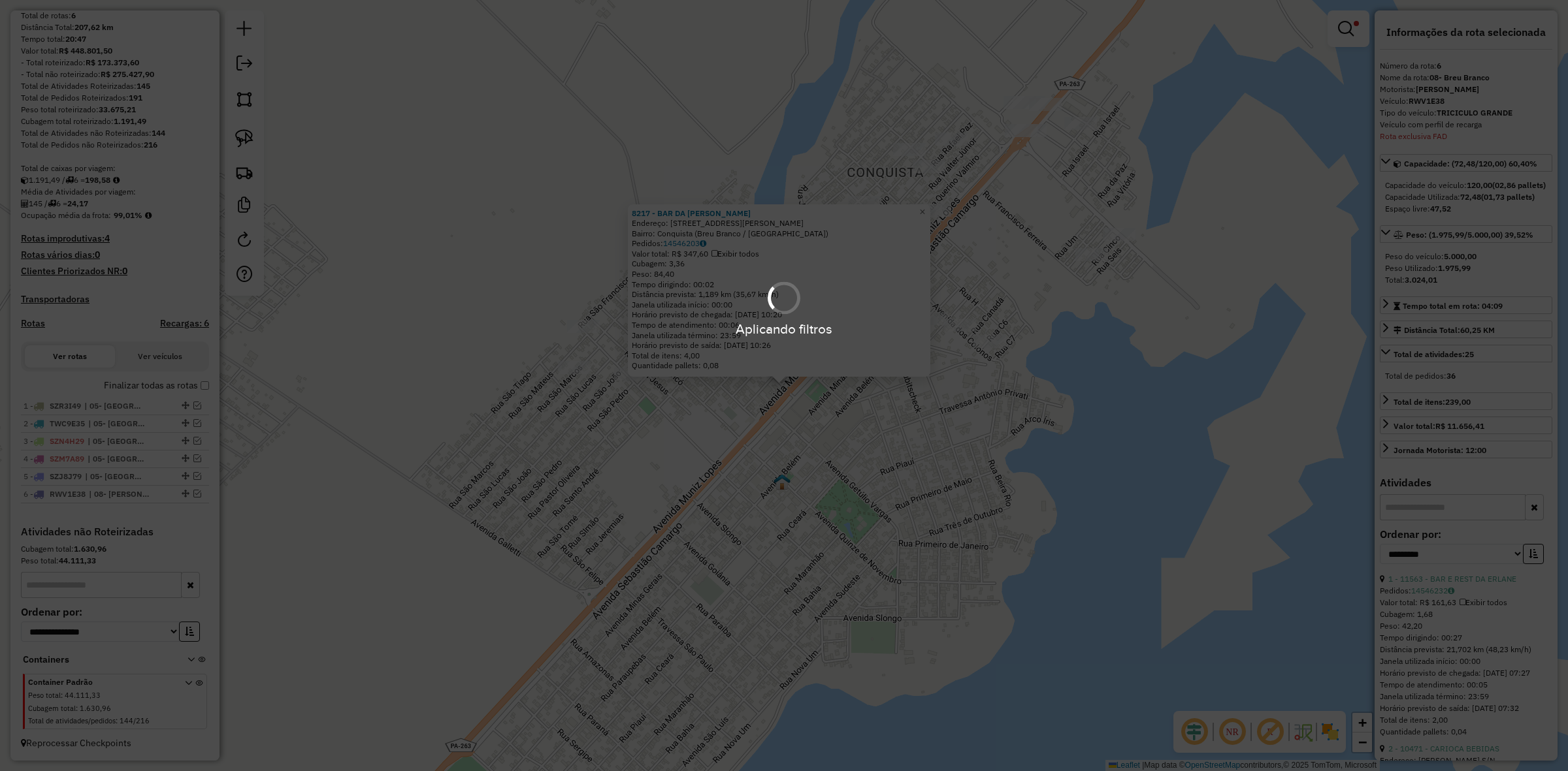
scroll to position [135, 0]
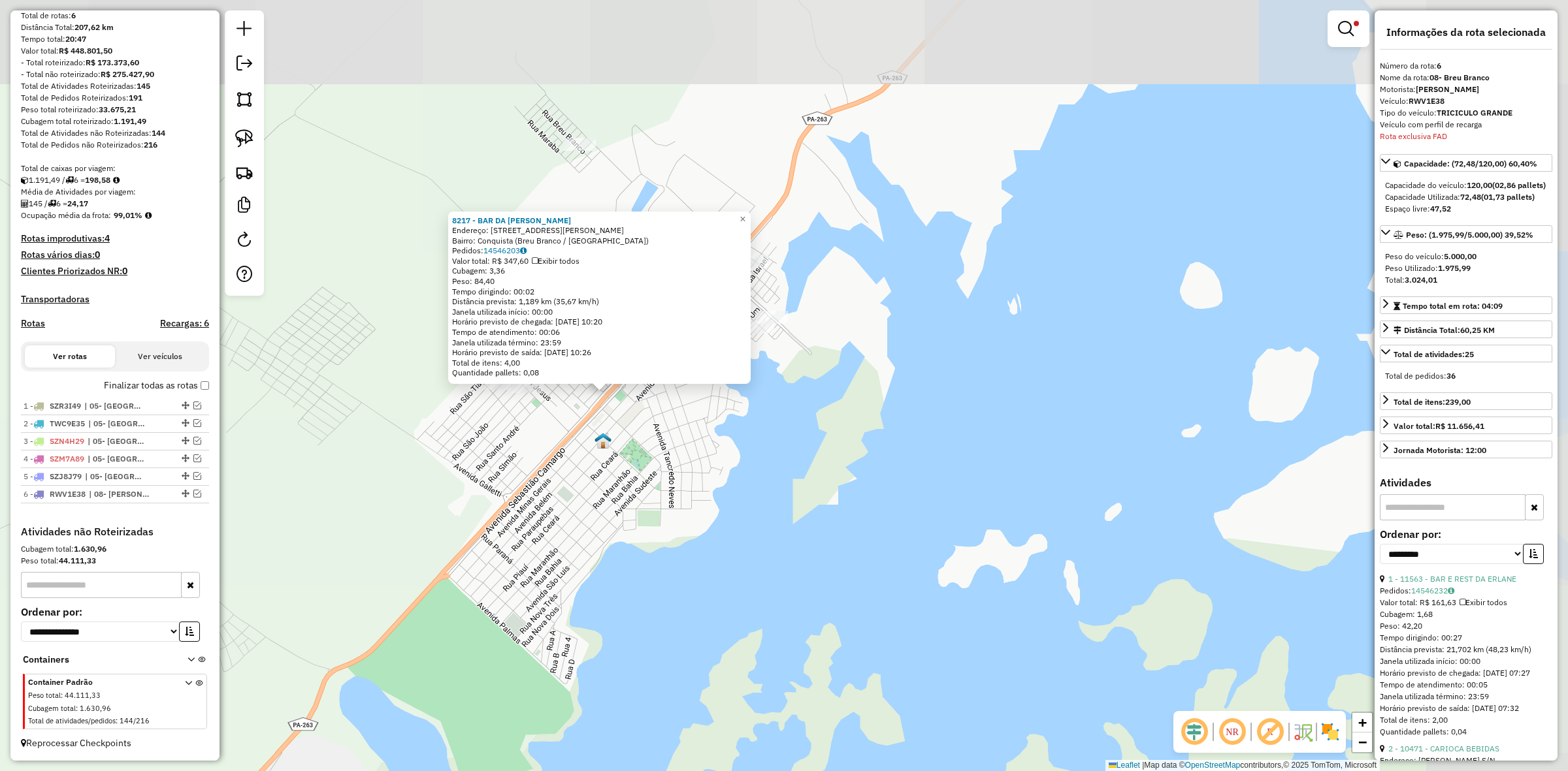
click at [445, 451] on div "8217 - BAR DA [PERSON_NAME]: [STREET_ADDRESS][PERSON_NAME] Pedidos: 14546203 Va…" at bounding box center [784, 385] width 1568 height 771
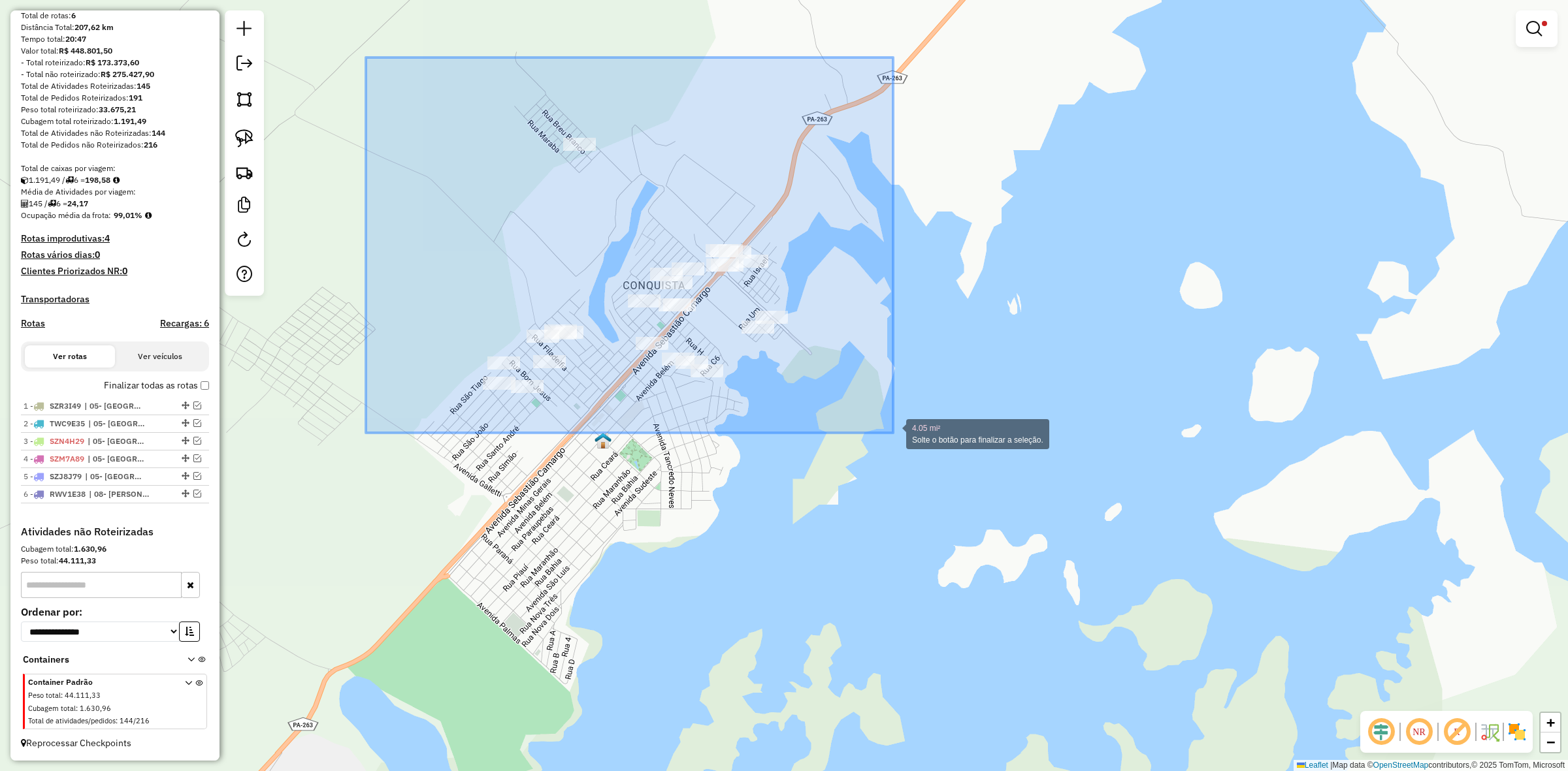
drag, startPoint x: 402, startPoint y: 138, endPoint x: 893, endPoint y: 433, distance: 572.8
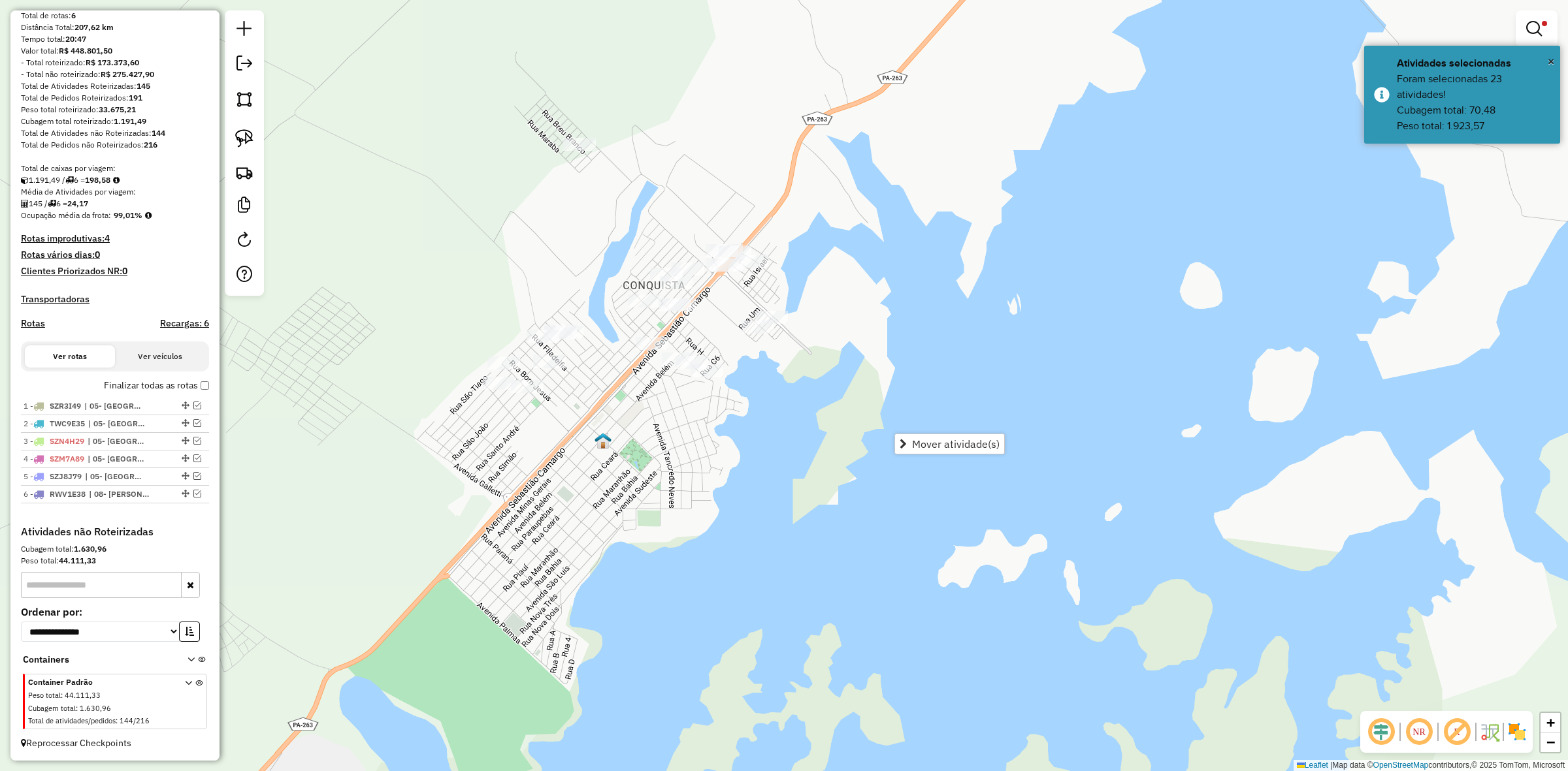
click at [949, 434] on div "Mover atividade(s)" at bounding box center [950, 444] width 110 height 21
click at [957, 439] on span "Mover atividade(s)" at bounding box center [956, 443] width 88 height 11
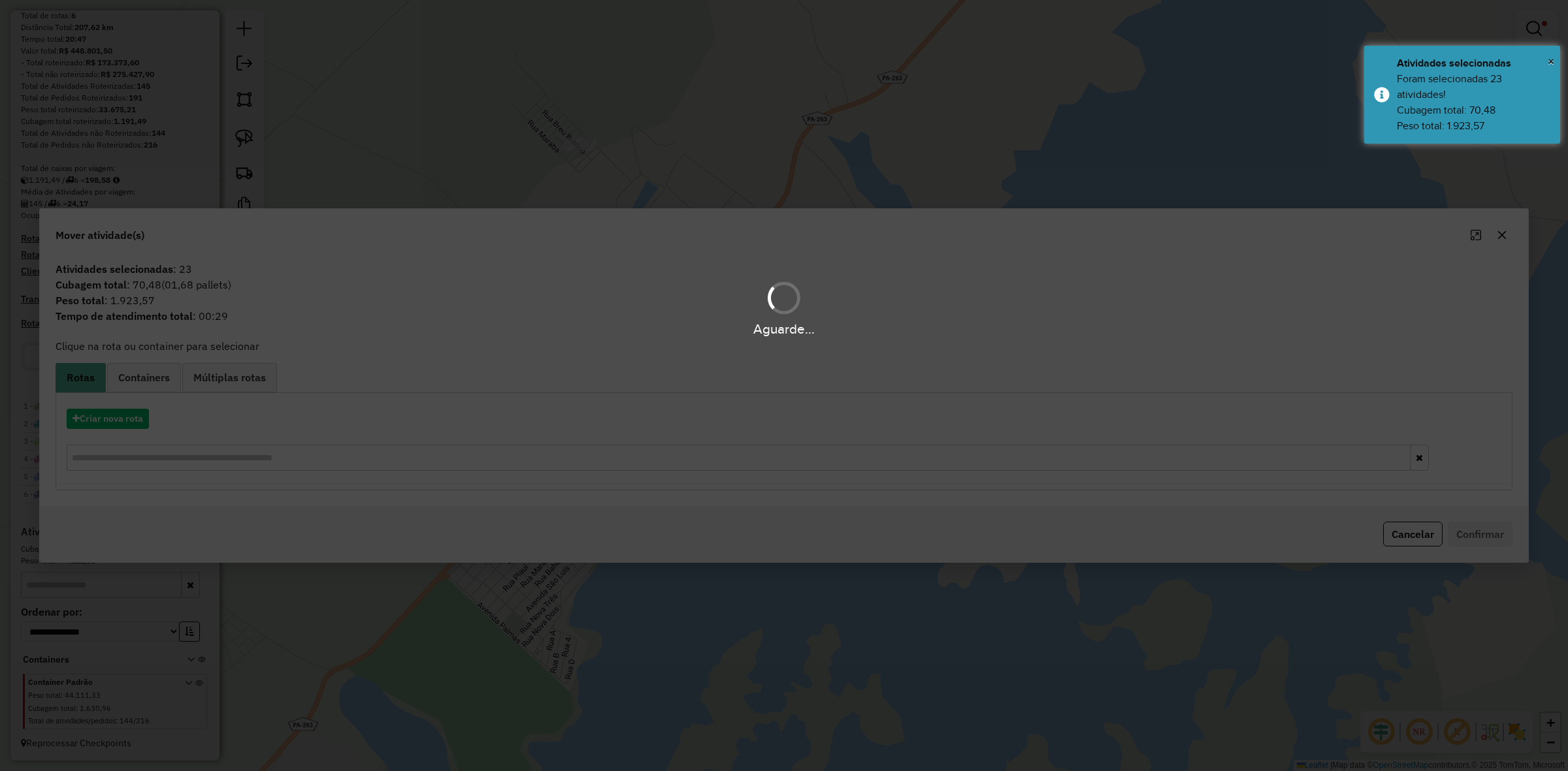
click at [135, 422] on div "Aguarde..." at bounding box center [784, 385] width 1568 height 771
click at [135, 422] on button "Criar nova rota" at bounding box center [108, 418] width 83 height 20
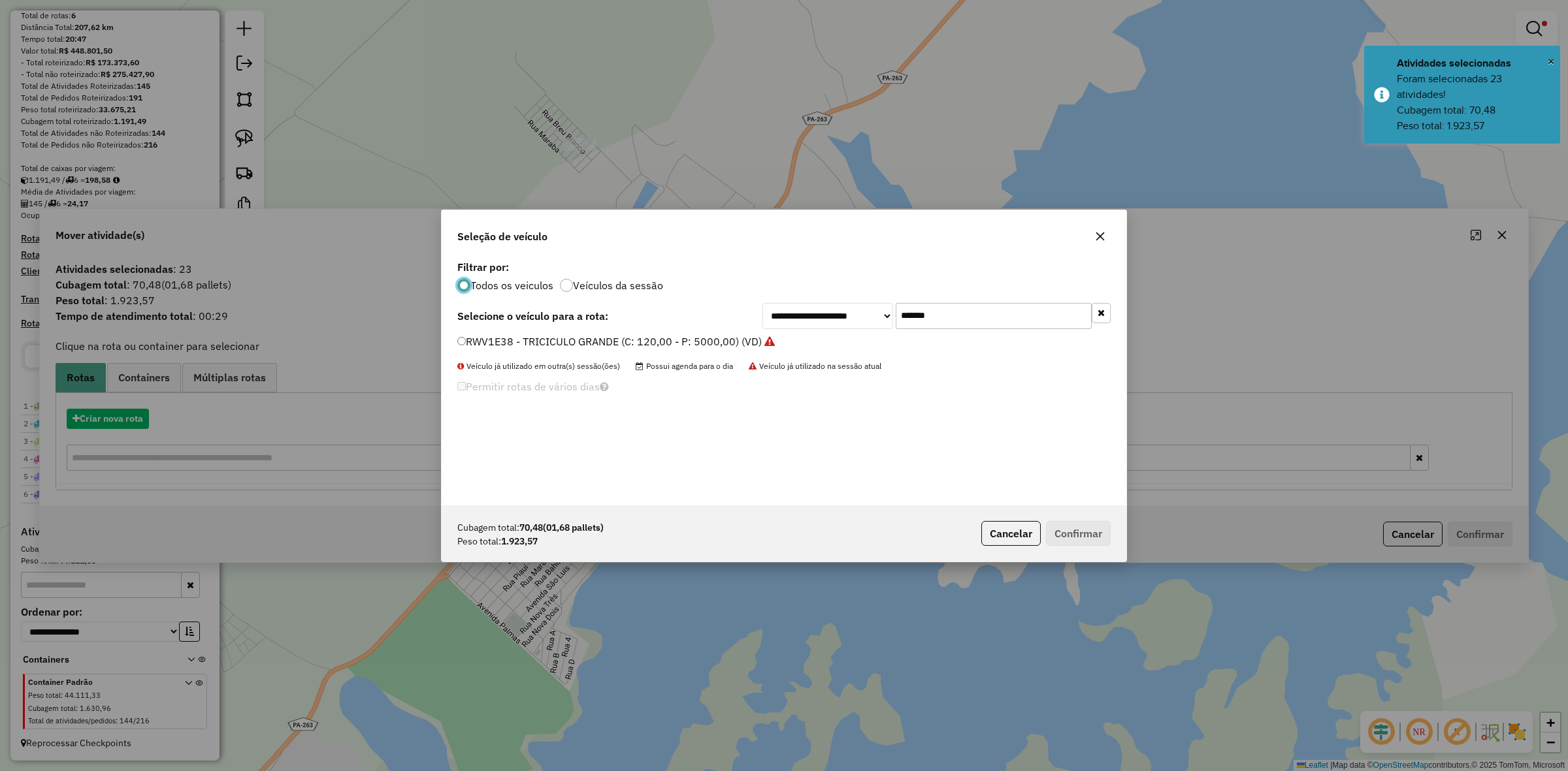
scroll to position [6, 4]
click at [135, 422] on div "**********" at bounding box center [784, 385] width 1568 height 771
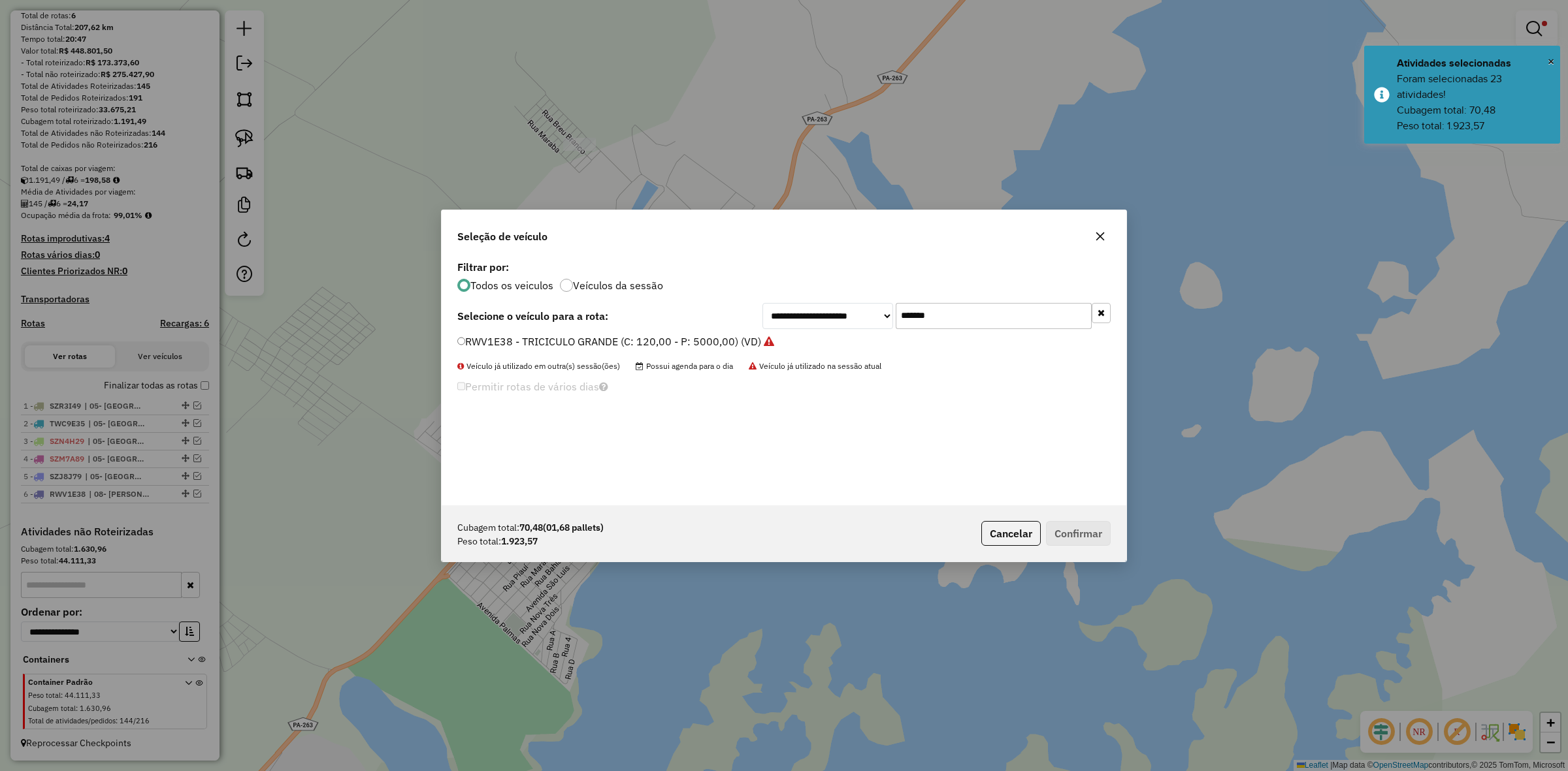
click at [977, 315] on input "*******" at bounding box center [994, 316] width 196 height 26
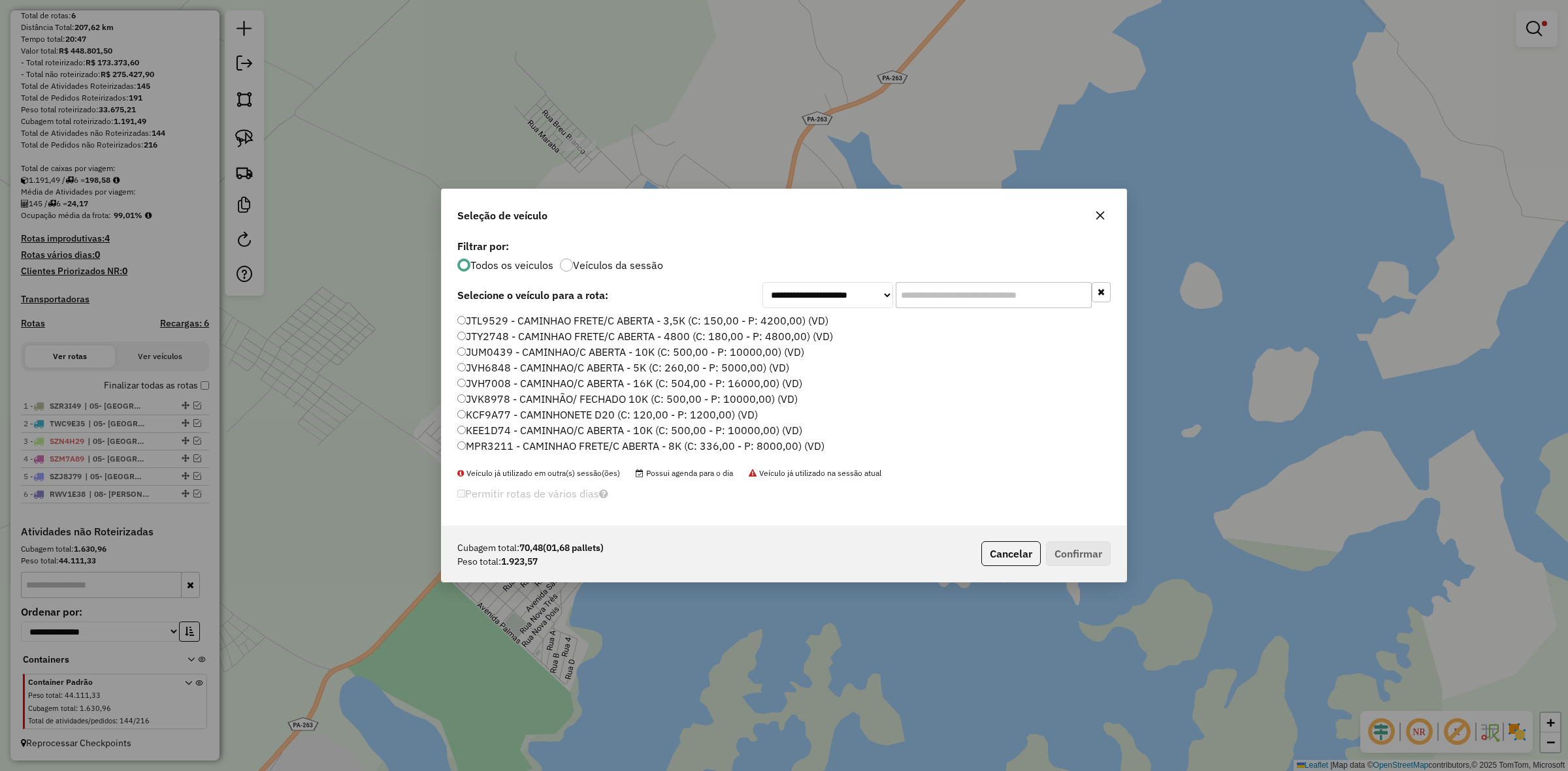
paste input "*******"
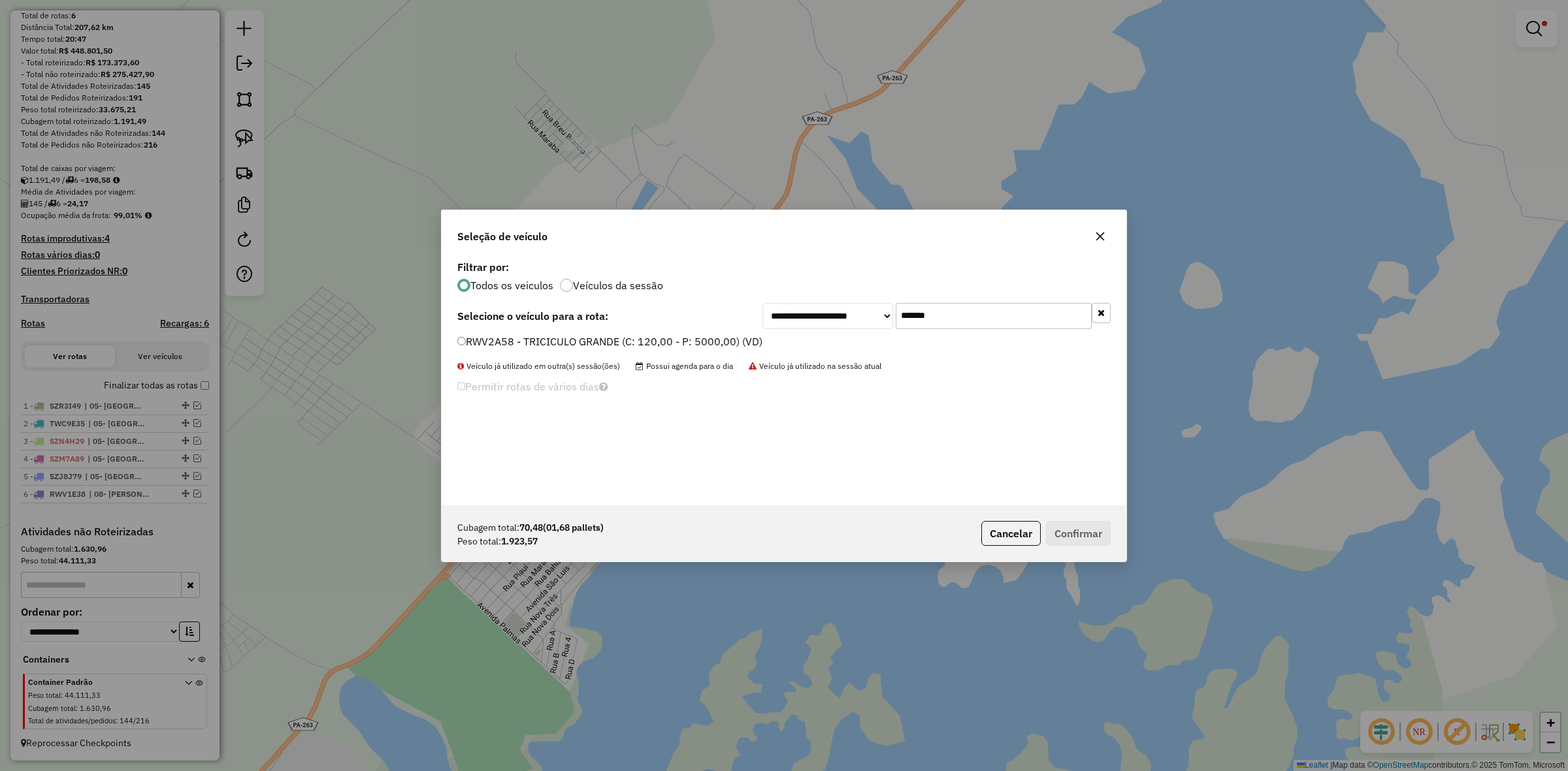
type input "*******"
click at [702, 334] on label "RWV2A58 - TRICICULO GRANDE (C: 120,00 - P: 5000,00) (VD)" at bounding box center [610, 341] width 305 height 15
click at [1089, 525] on button "Confirmar" at bounding box center [1079, 533] width 65 height 25
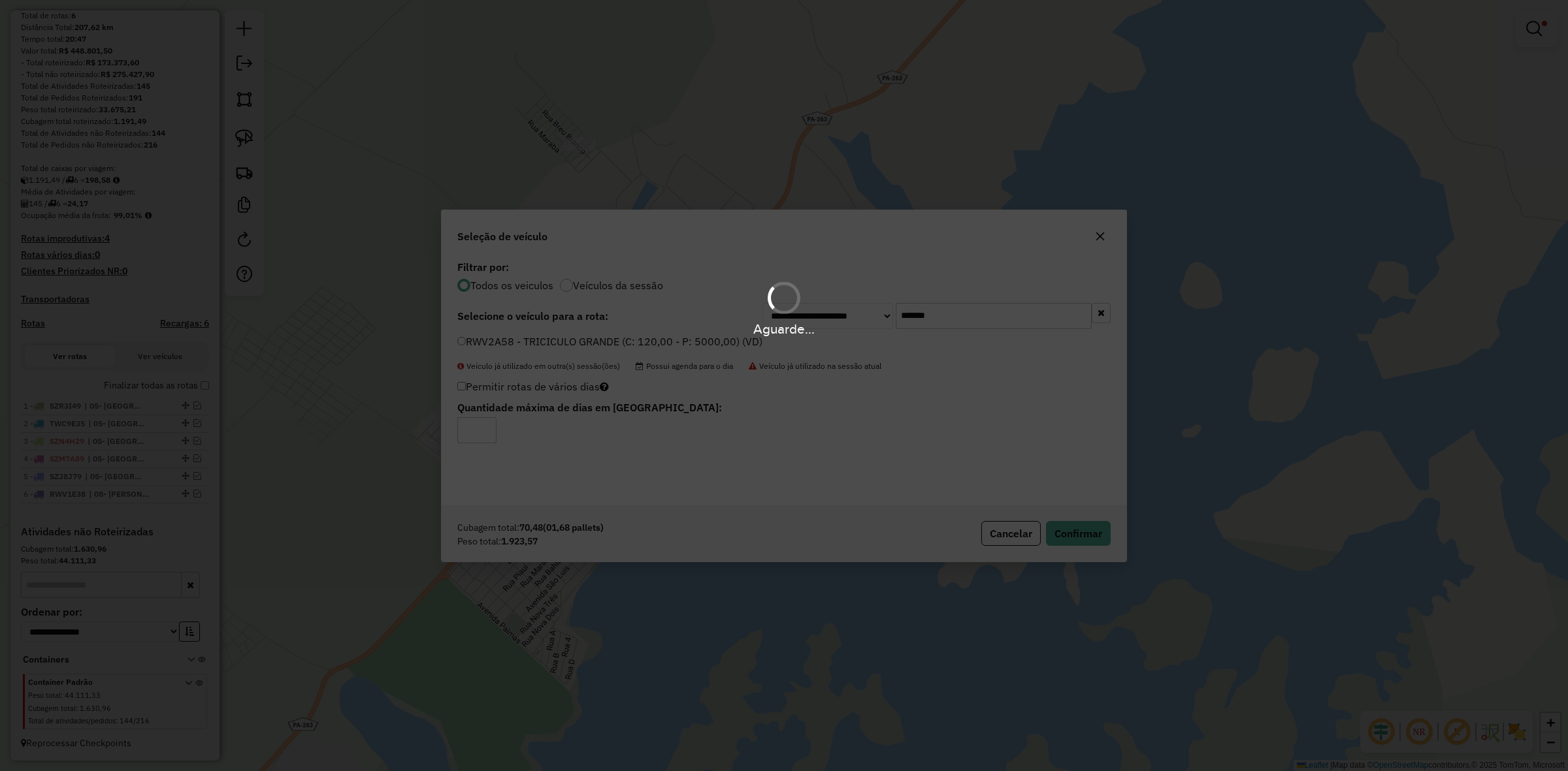
scroll to position [197, 0]
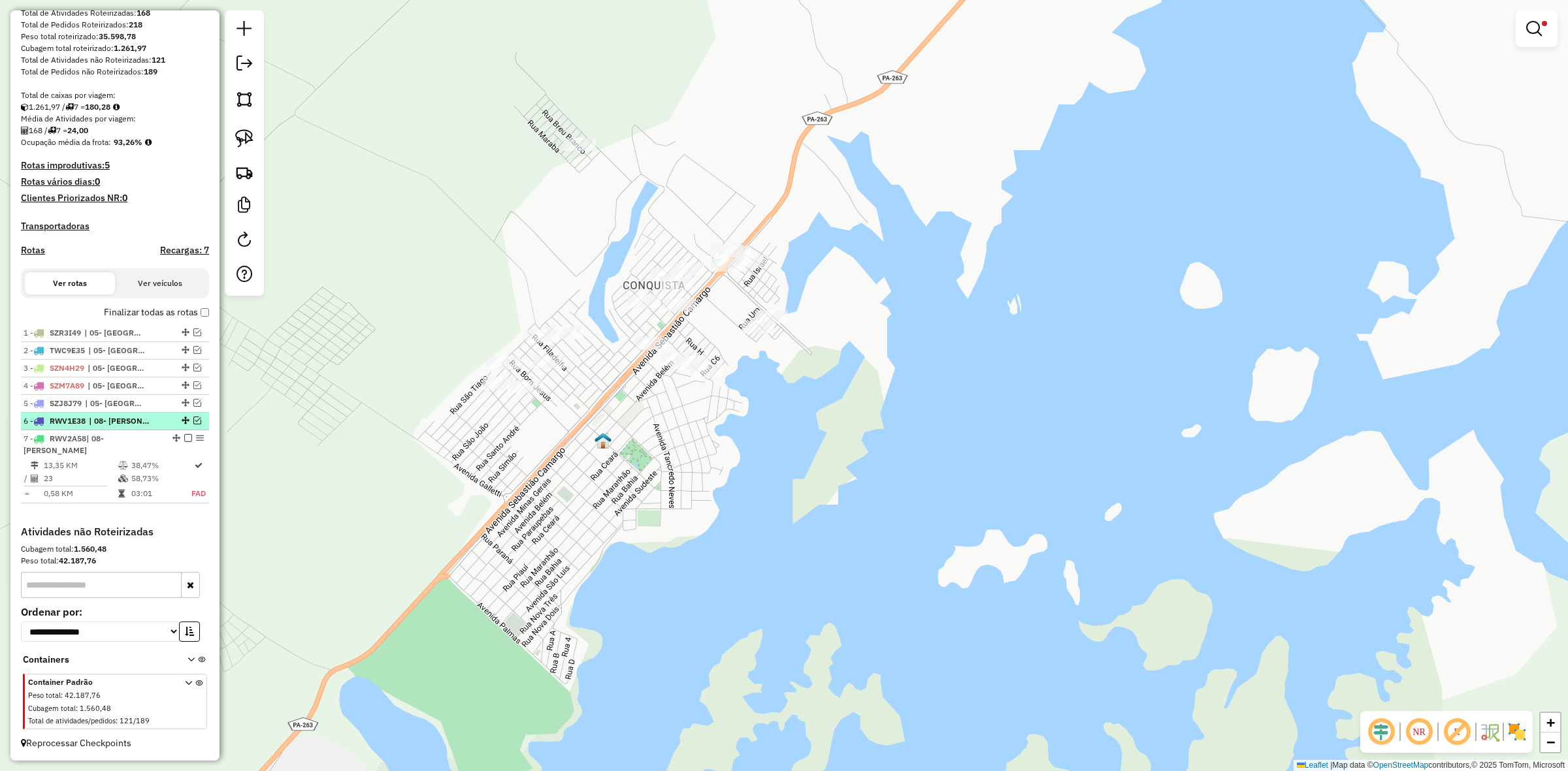
click at [193, 425] on em at bounding box center [197, 421] width 8 height 8
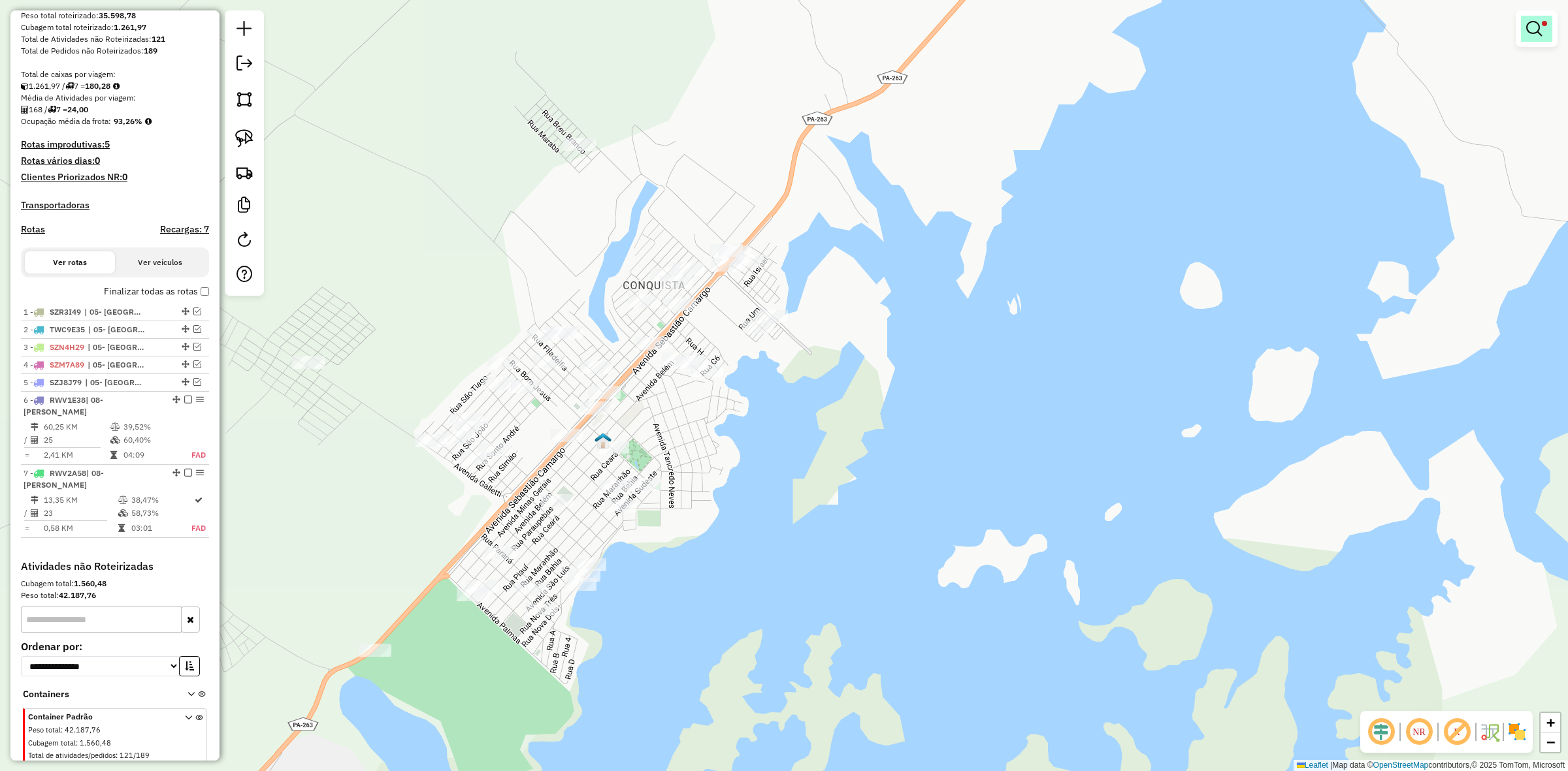
drag, startPoint x: 1567, startPoint y: 36, endPoint x: 1536, endPoint y: 37, distance: 31.0
click at [1549, 37] on div "Limpar filtros Janela de atendimento Grade de atendimento Capacidade Transporta…" at bounding box center [784, 385] width 1568 height 771
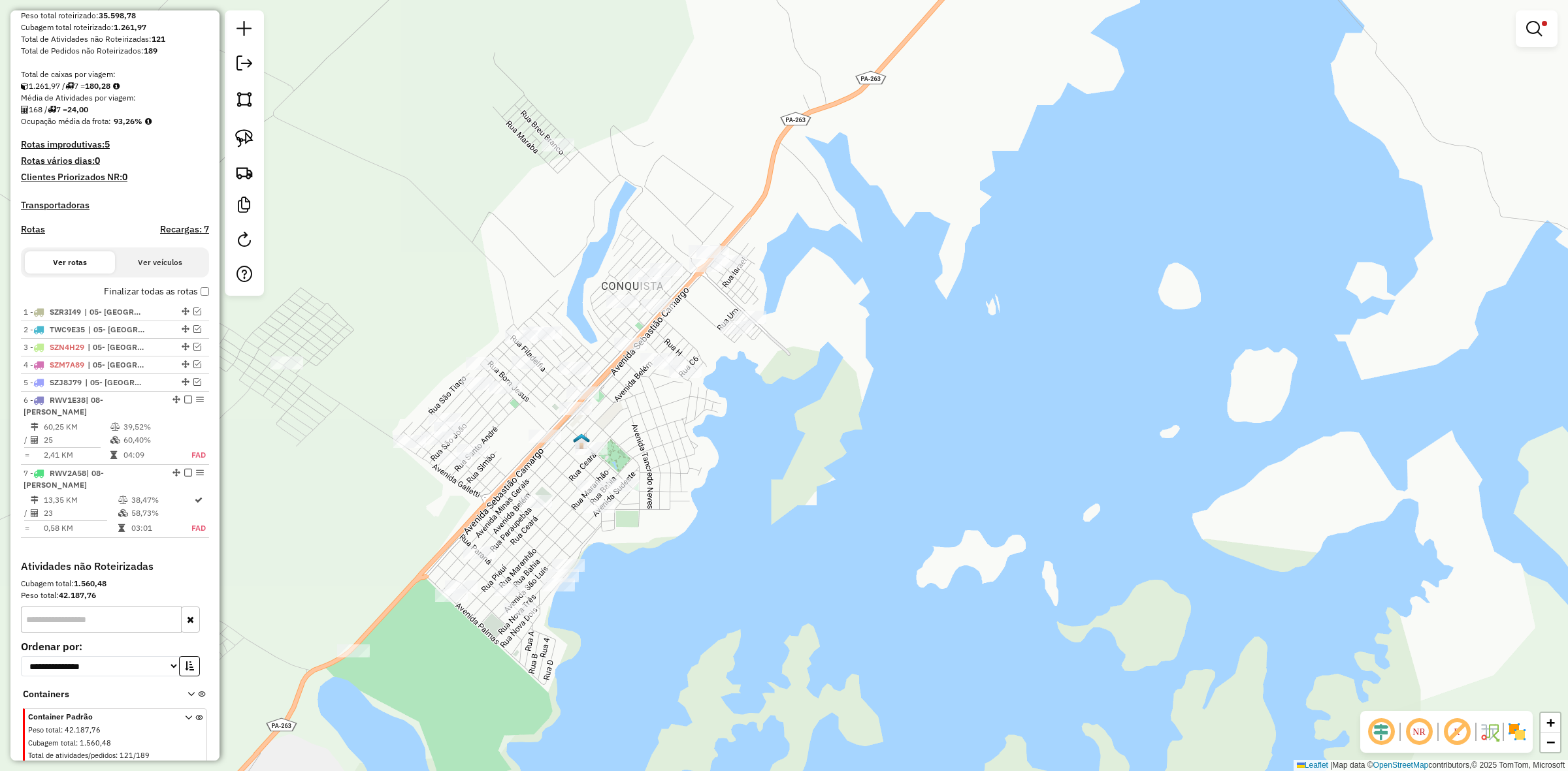
click at [1519, 35] on div at bounding box center [1537, 28] width 42 height 36
click at [1527, 31] on em at bounding box center [1534, 28] width 15 height 15
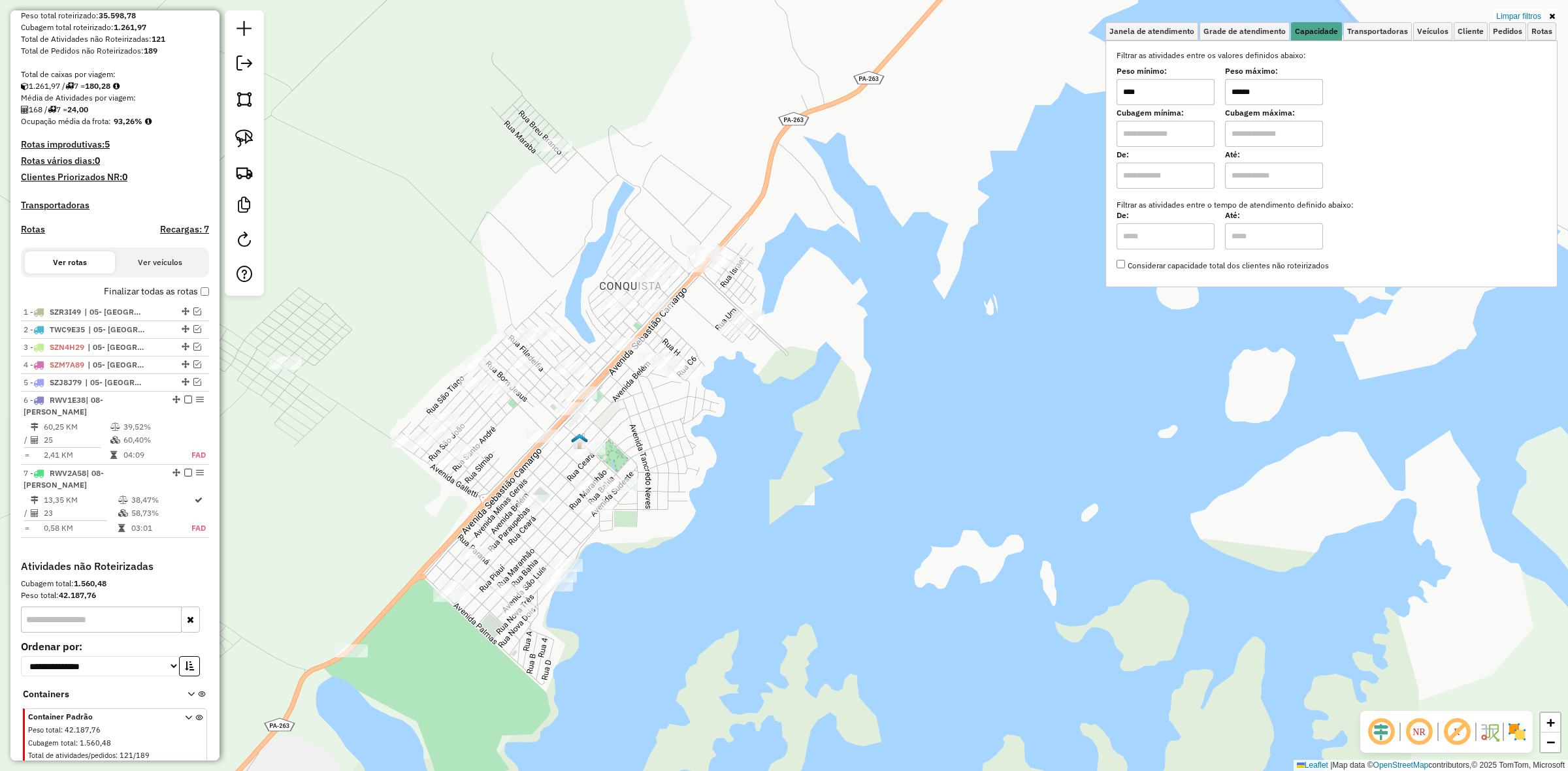
click at [1269, 83] on input "******" at bounding box center [1274, 92] width 98 height 26
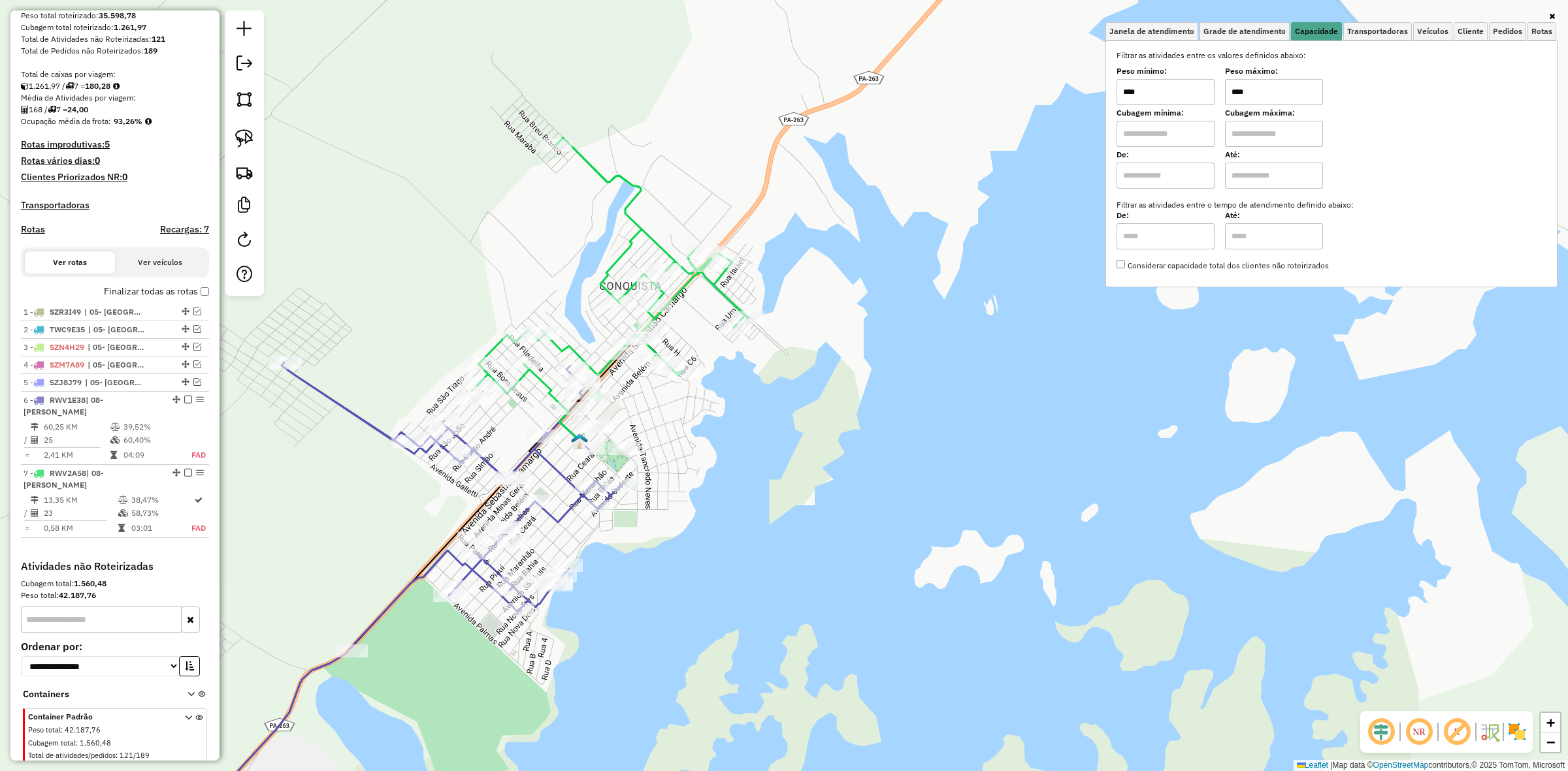
type input "****"
click at [1192, 96] on input "****" at bounding box center [1166, 92] width 98 height 26
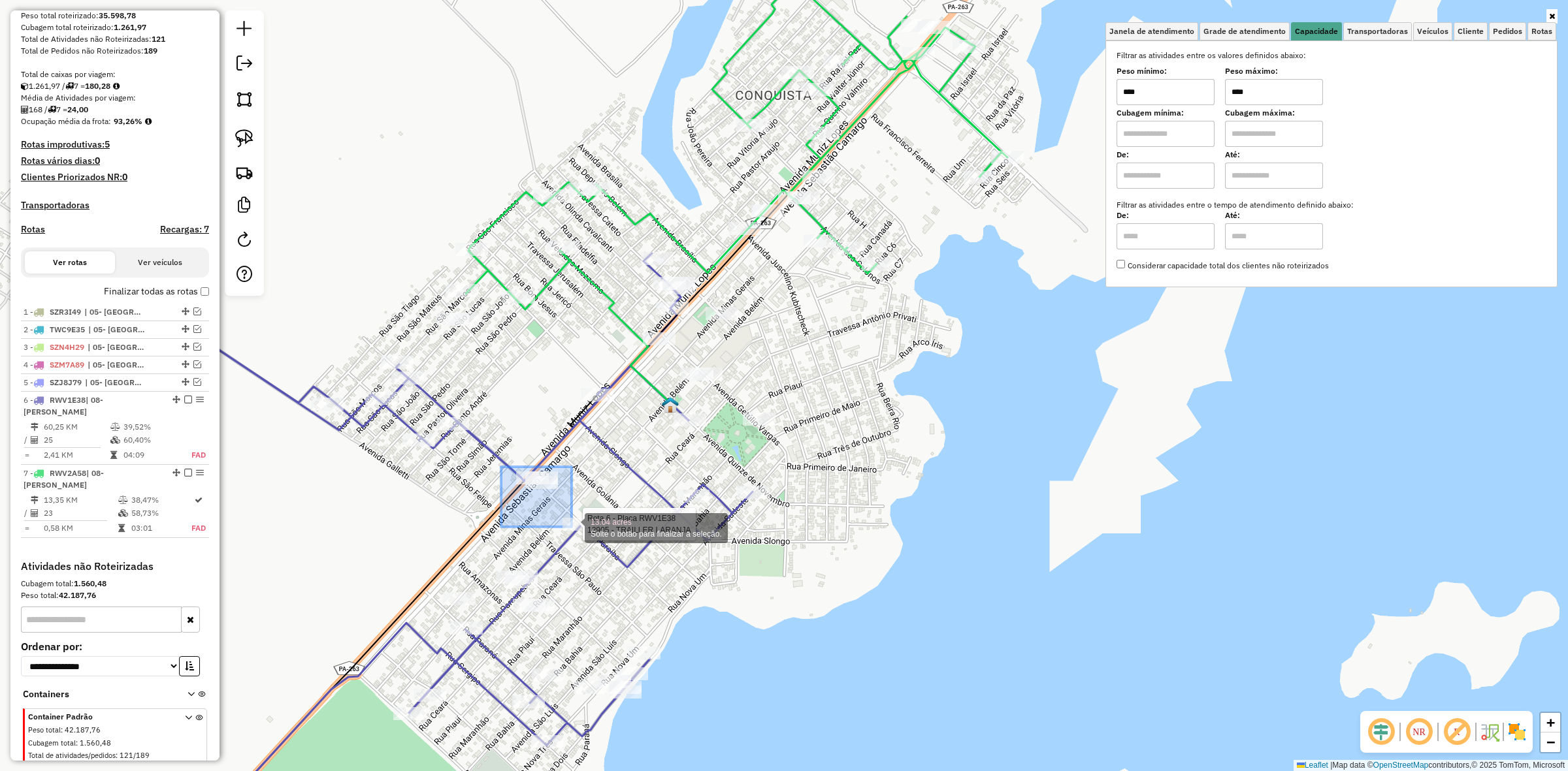
select select "**********"
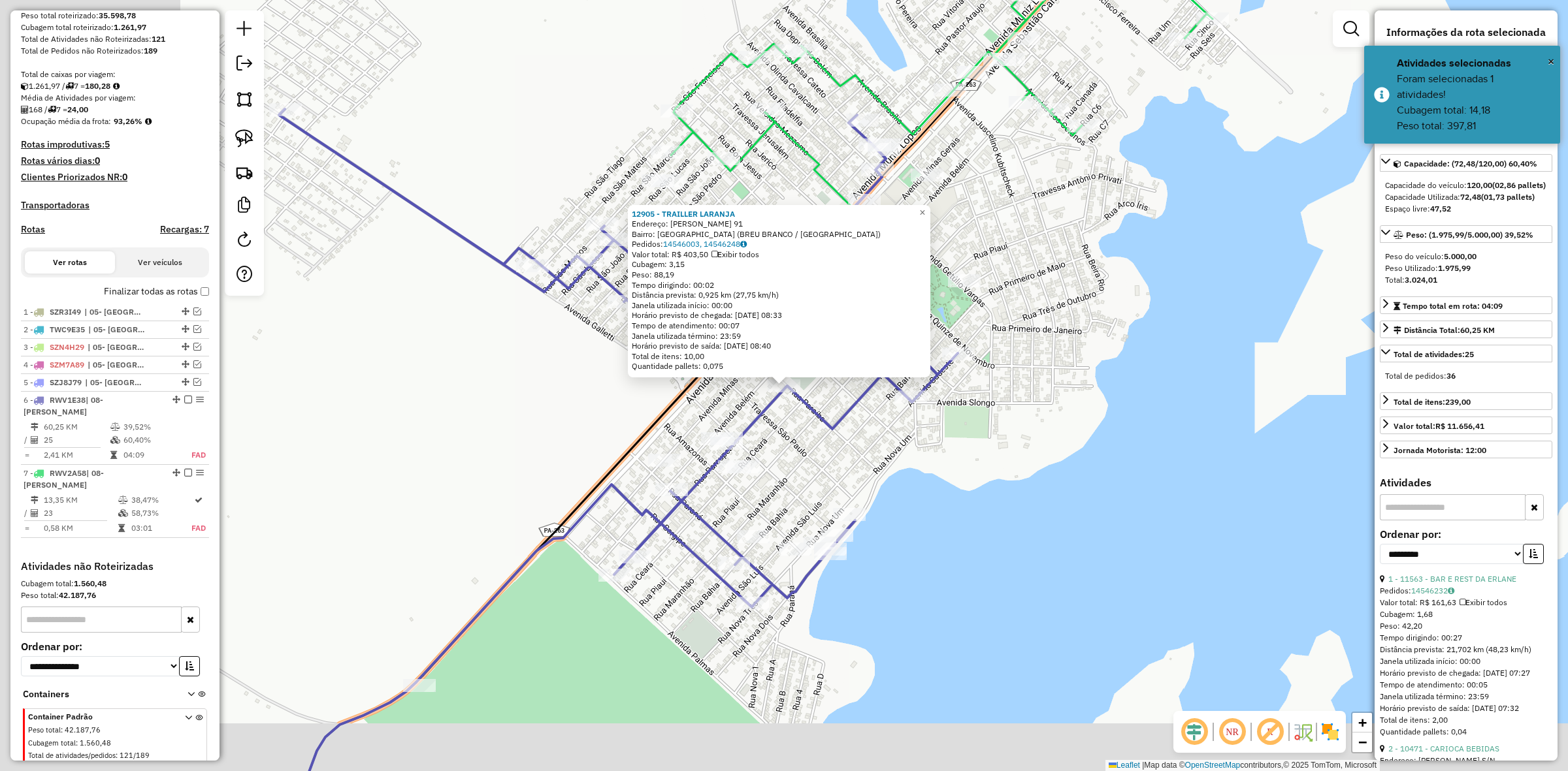
scroll to position [240, 0]
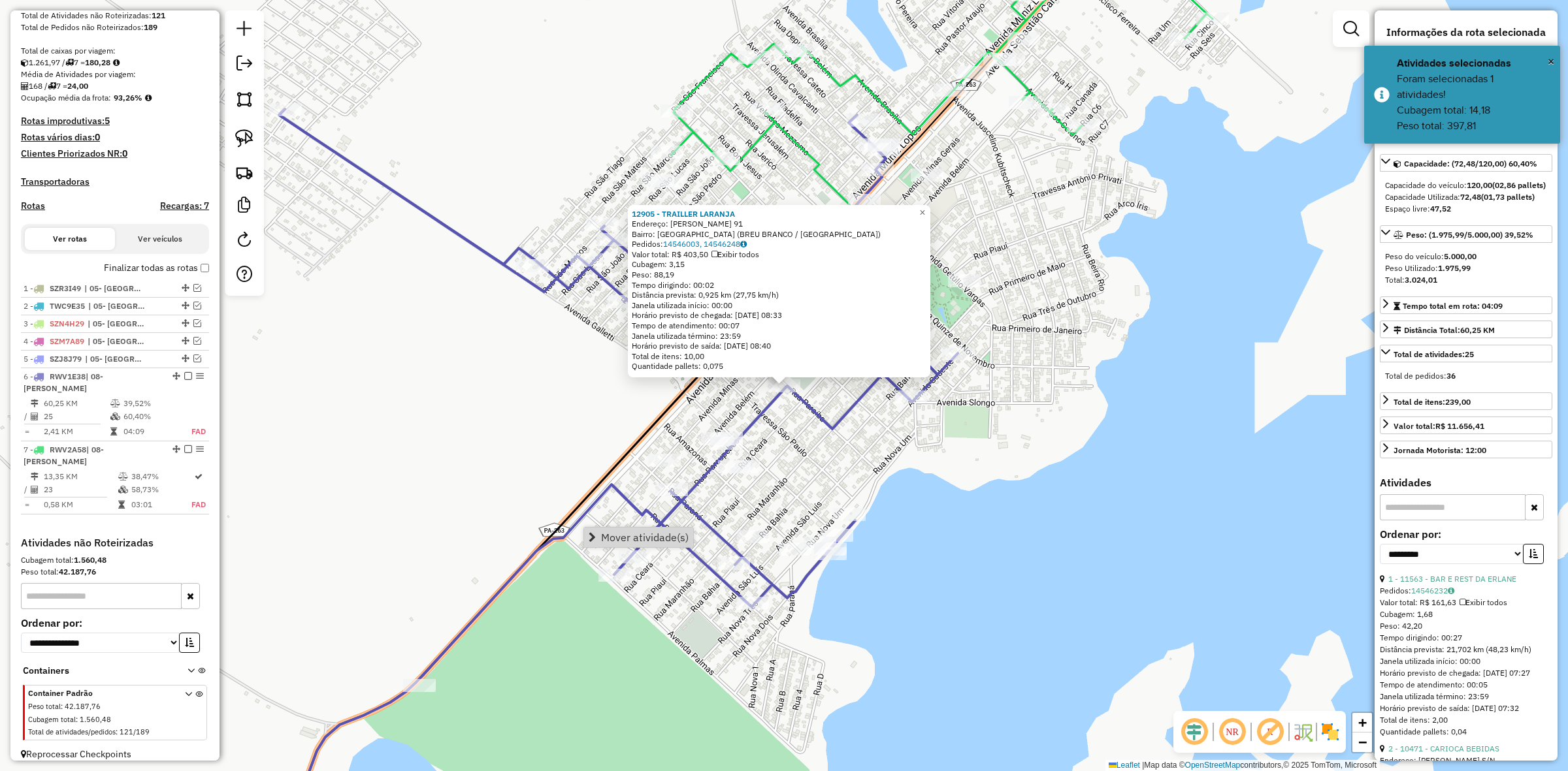
click at [828, 475] on div "12905 - TRAILLER LARANJA Endereço: PASTOR OLIVEIRA 91 Bairro: [GEOGRAPHIC_DATA]…" at bounding box center [784, 385] width 1568 height 771
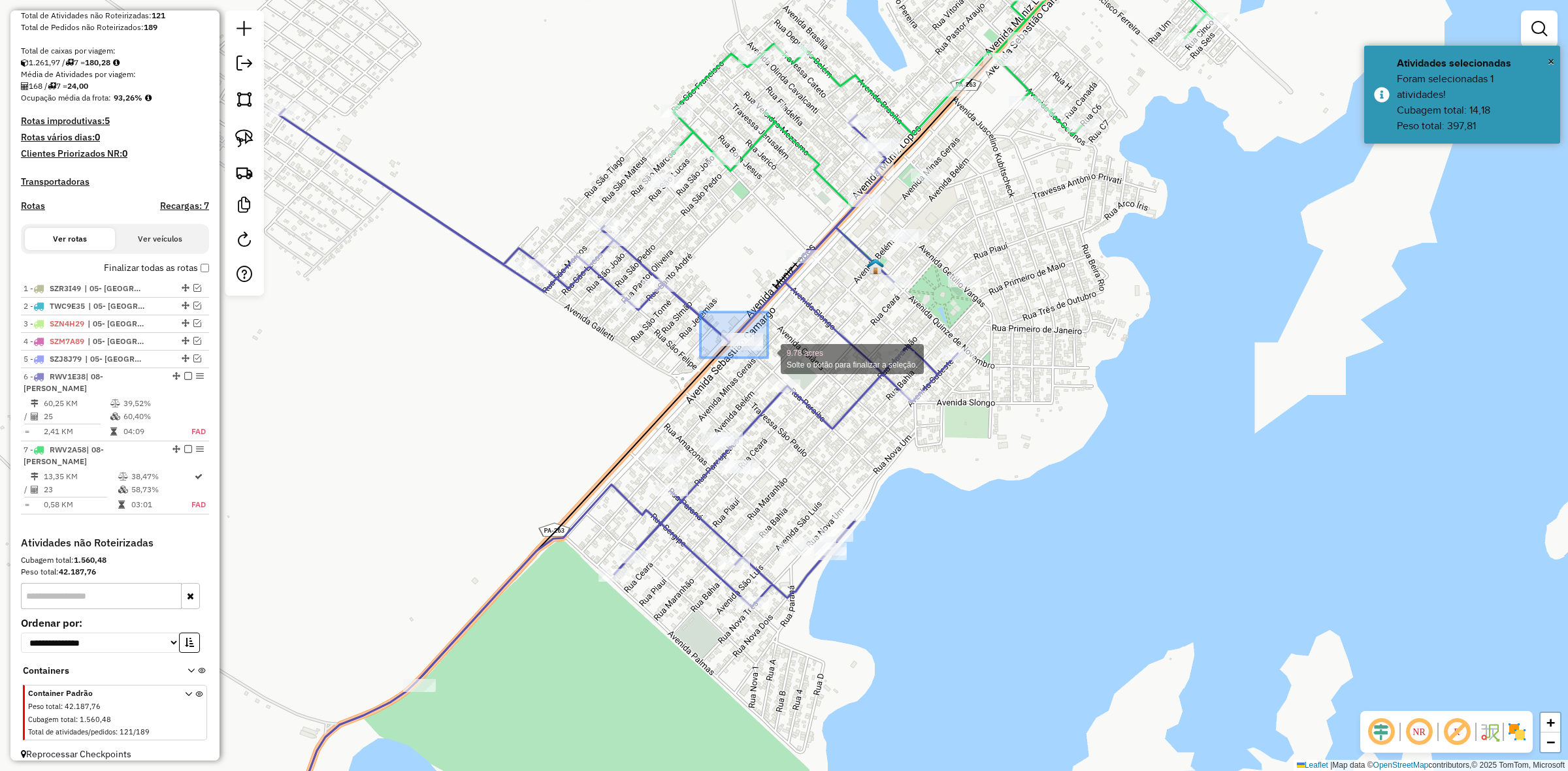
drag, startPoint x: 701, startPoint y: 312, endPoint x: 770, endPoint y: 358, distance: 82.9
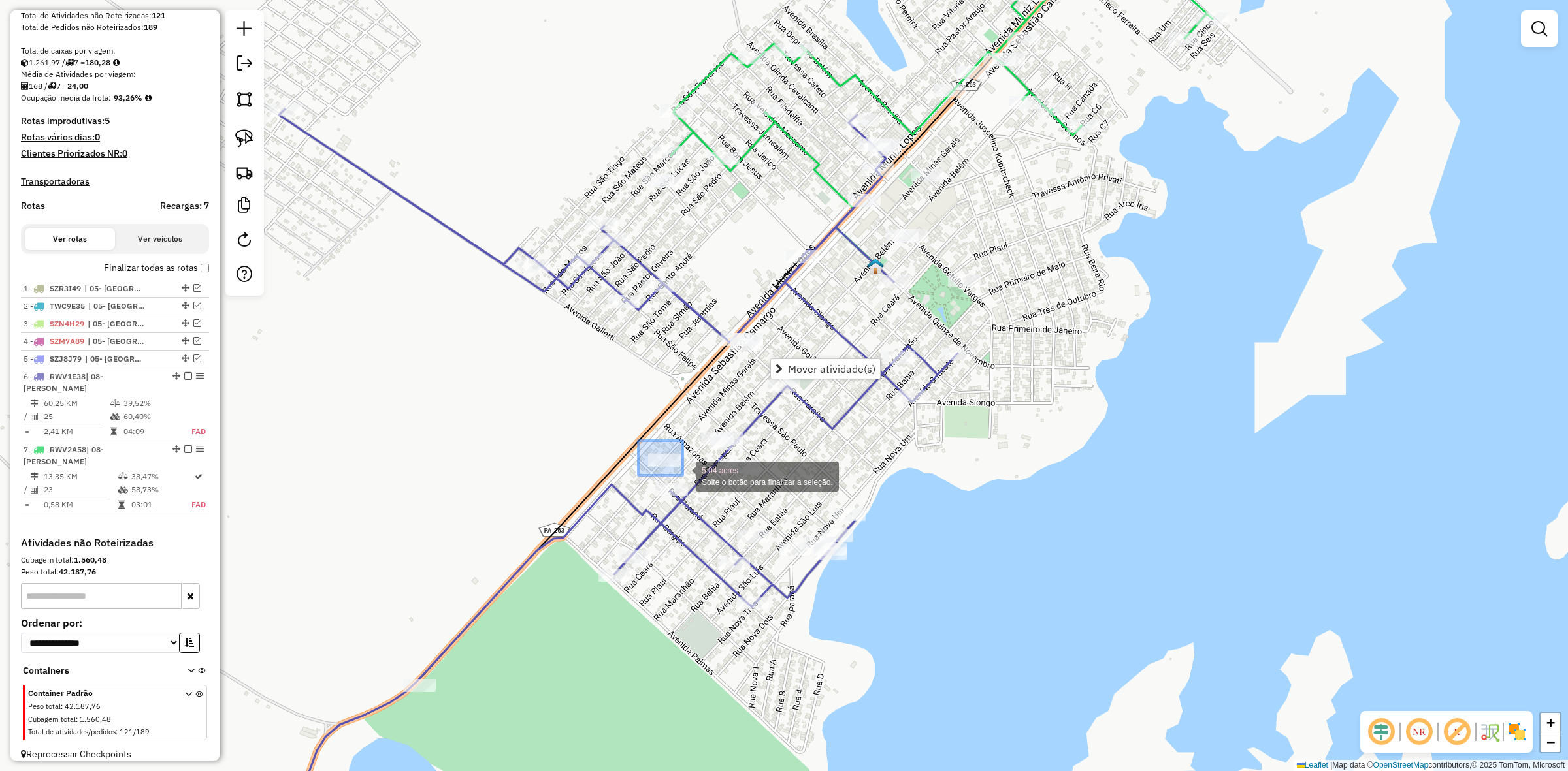
drag, startPoint x: 638, startPoint y: 441, endPoint x: 683, endPoint y: 475, distance: 56.4
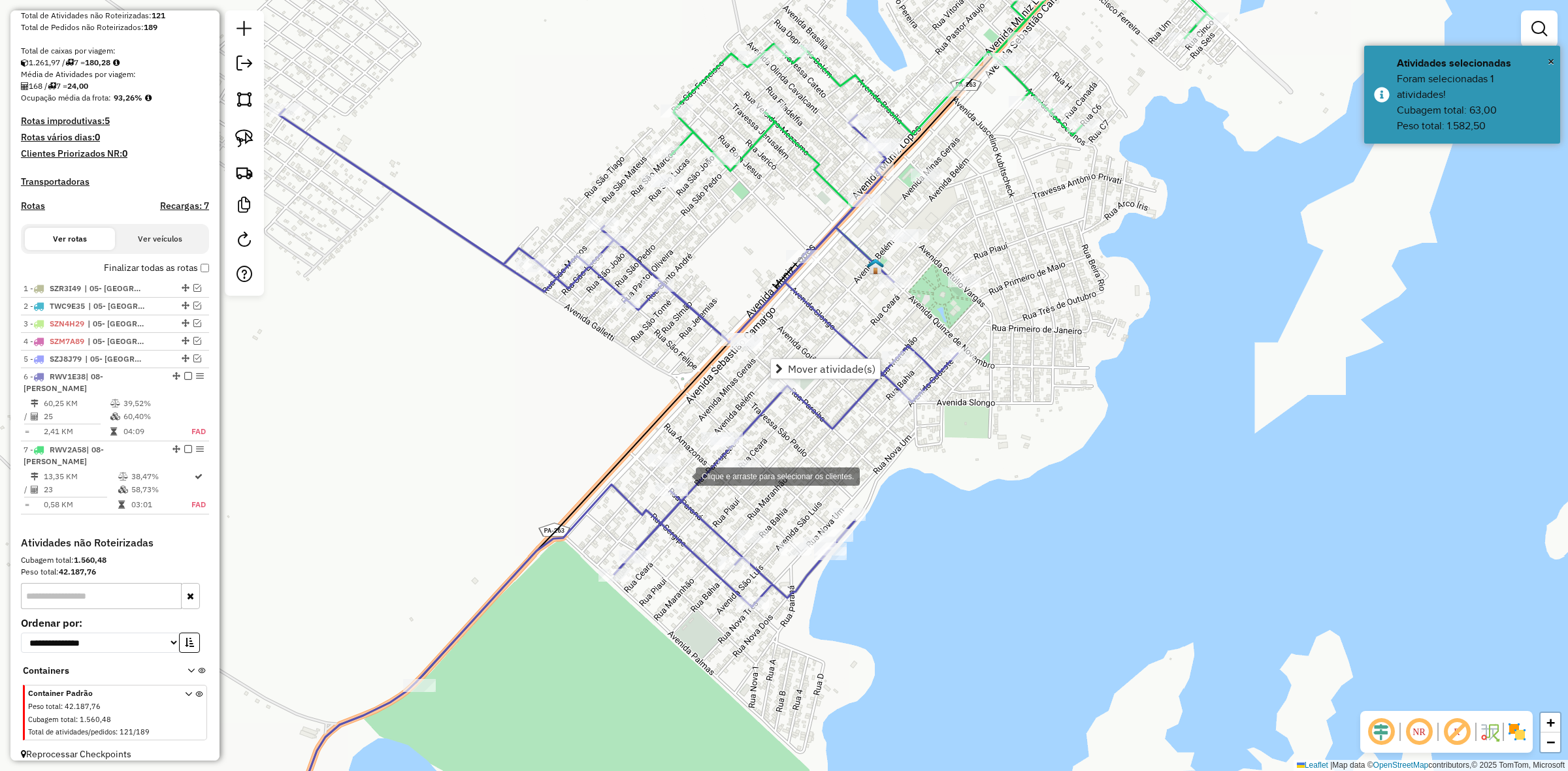
click at [683, 475] on div "Clique e arraste para selecionar os clientes. Janela de atendimento Grade de at…" at bounding box center [784, 385] width 1568 height 771
click at [758, 520] on div "Janela de atendimento Grade de atendimento Capacidade Transportadoras Veículos …" at bounding box center [784, 385] width 1568 height 771
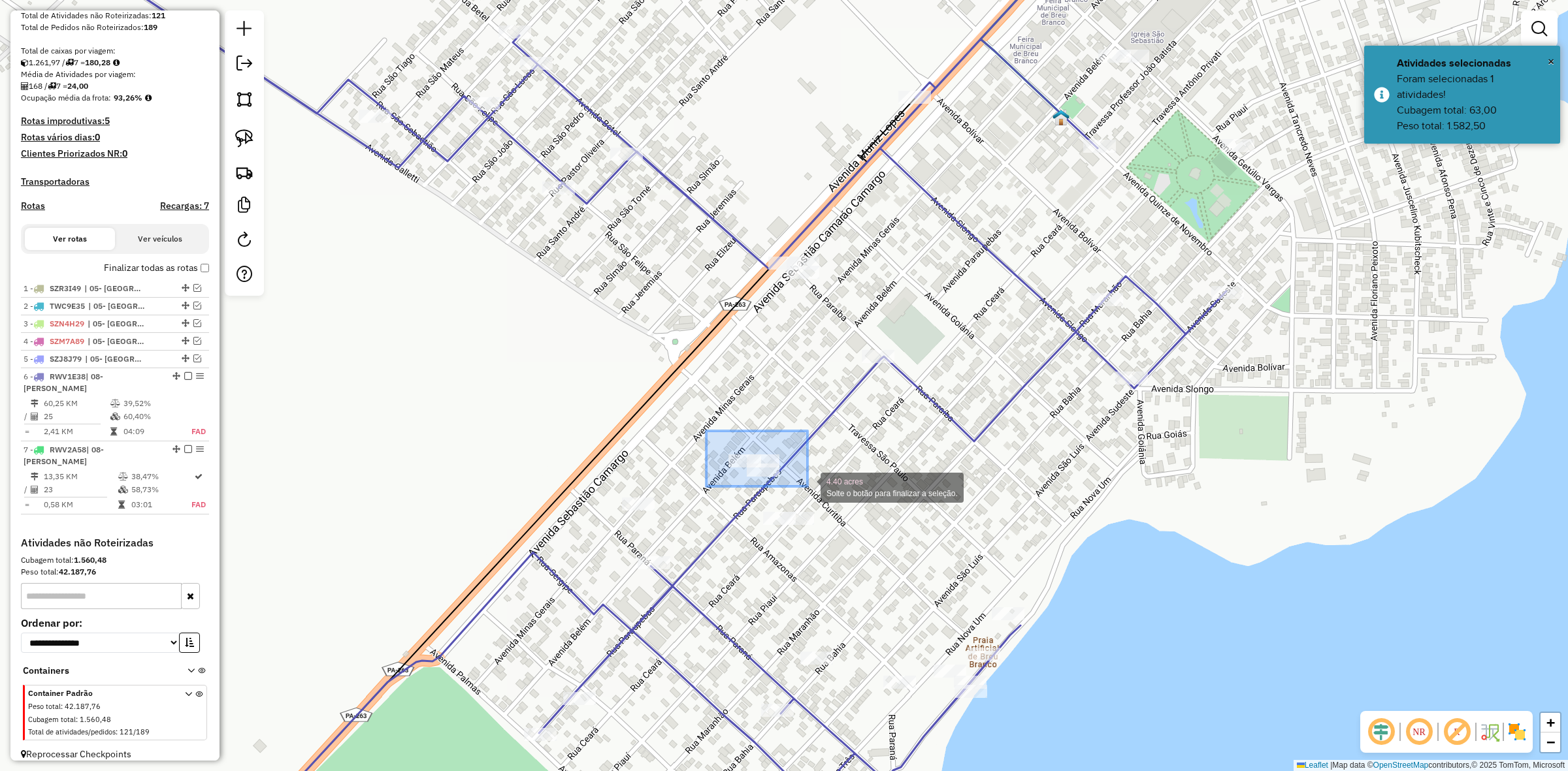
drag, startPoint x: 707, startPoint y: 439, endPoint x: 808, endPoint y: 486, distance: 111.4
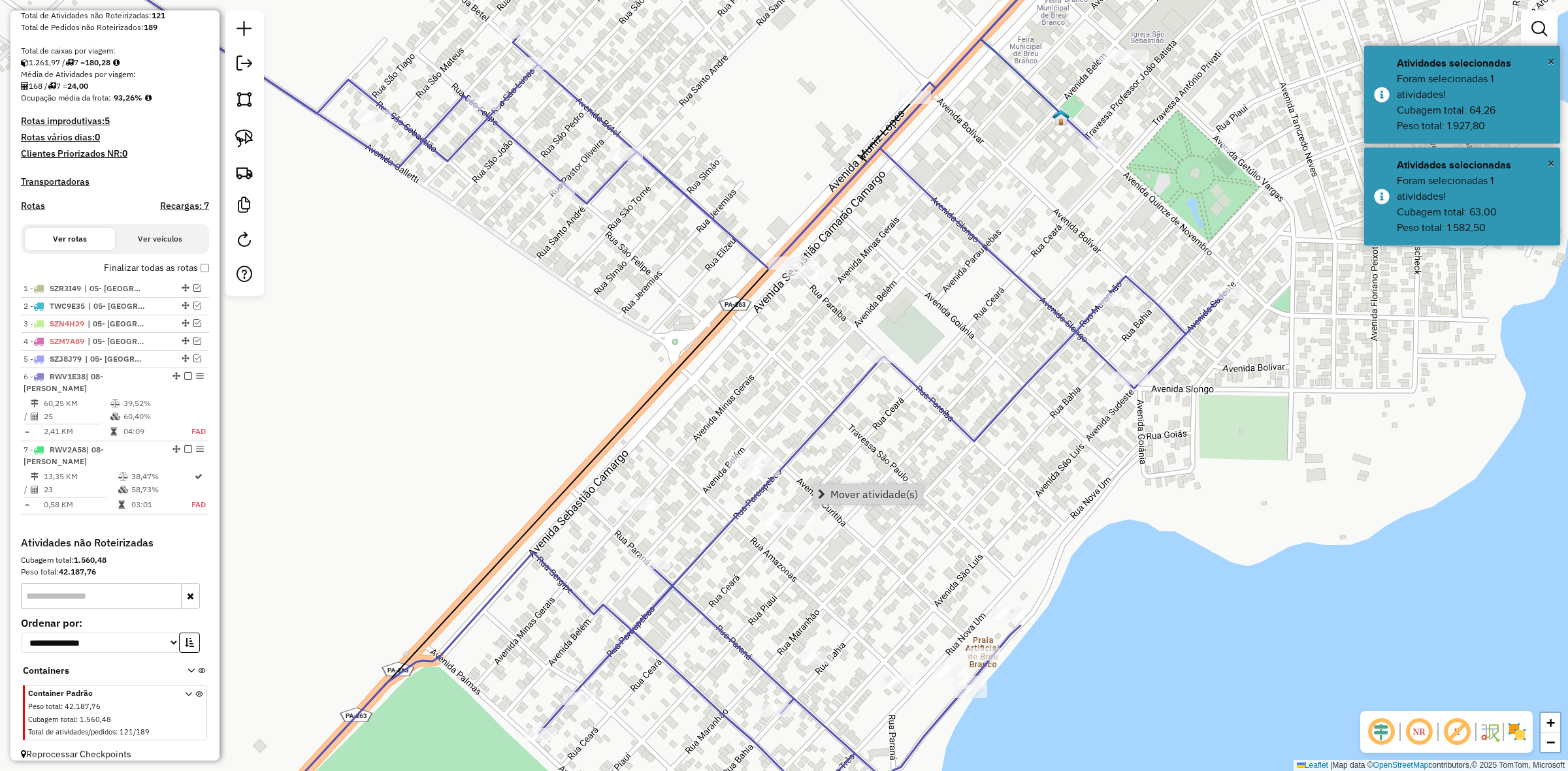
click at [843, 546] on div "Janela de atendimento Grade de atendimento Capacidade Transportadoras Veículos …" at bounding box center [784, 385] width 1568 height 771
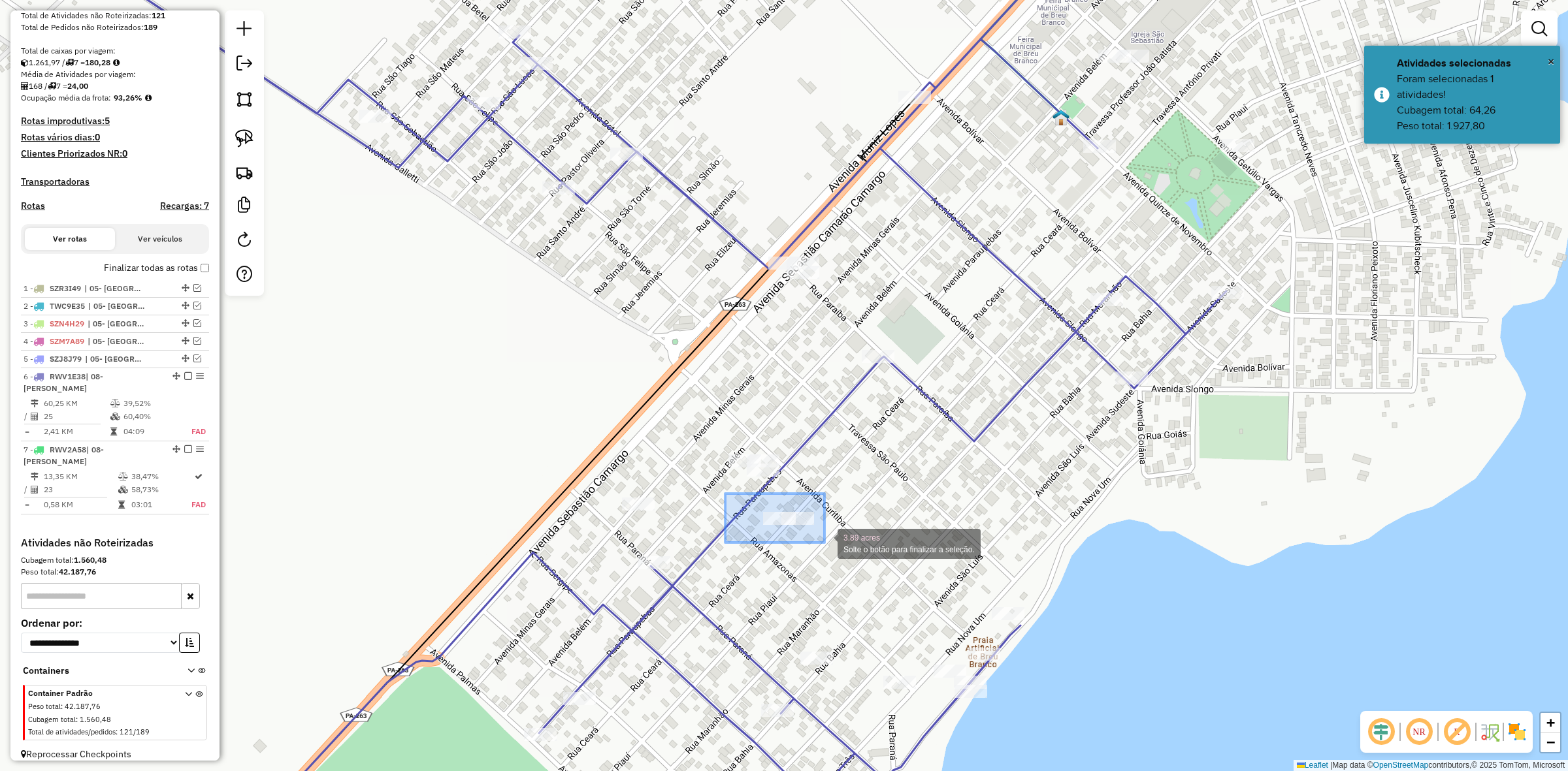
drag, startPoint x: 725, startPoint y: 494, endPoint x: 830, endPoint y: 543, distance: 115.9
click at [830, 543] on div "3.89 acres Solte o botão para finalizar a seleção. Janela de atendimento Grade …" at bounding box center [784, 385] width 1568 height 771
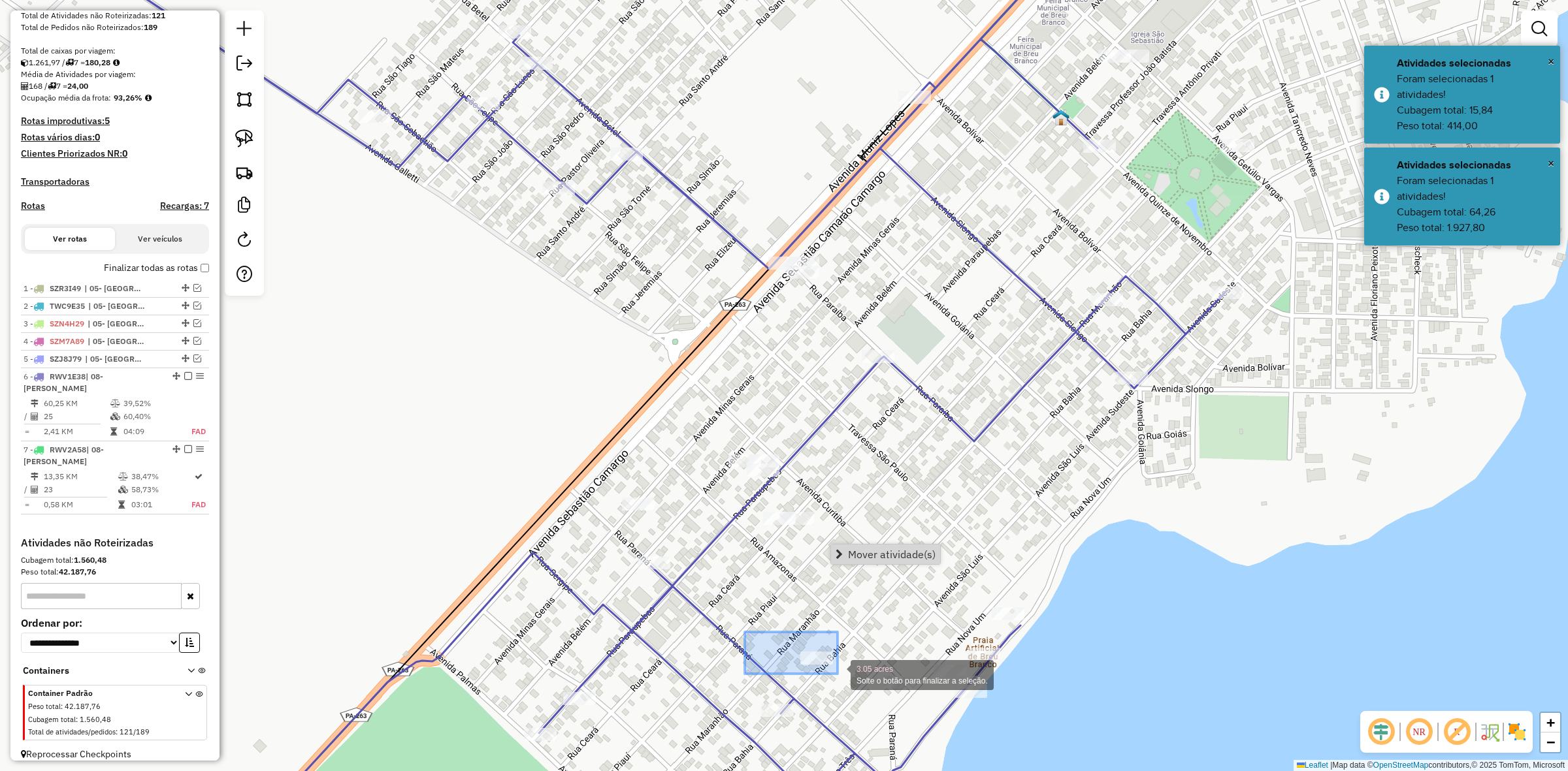
drag, startPoint x: 745, startPoint y: 647, endPoint x: 838, endPoint y: 674, distance: 96.8
click at [838, 674] on div "3.05 acres Solte o botão para finalizar a seleção. Janela de atendimento Grade …" at bounding box center [784, 385] width 1568 height 771
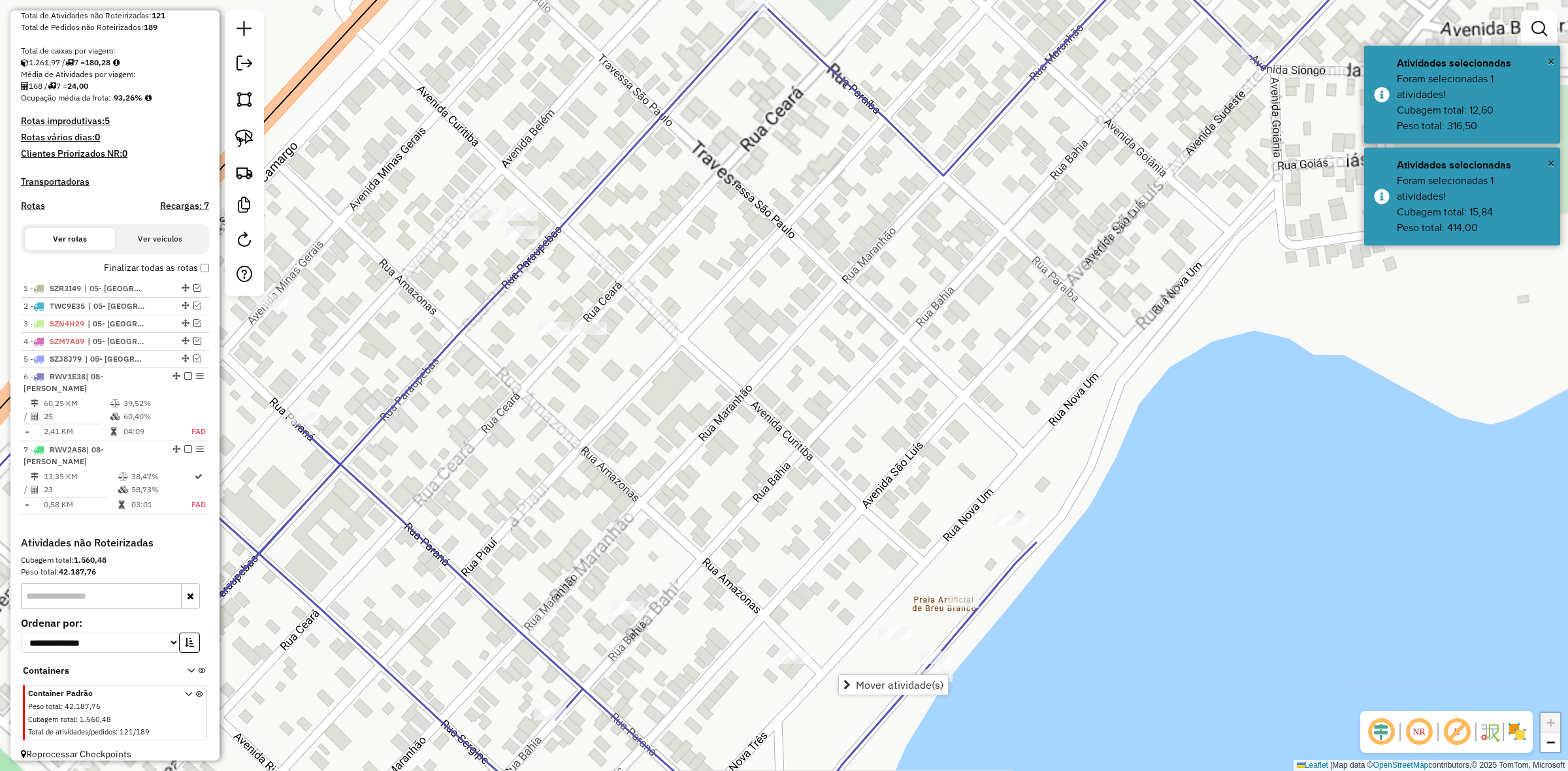
drag, startPoint x: 960, startPoint y: 658, endPoint x: 958, endPoint y: 576, distance: 82.0
click at [958, 576] on div "Rota 6 - Placa RWV1E38 11221 - PONTO COPACABANA BAR Janela de atendimento Grade…" at bounding box center [784, 385] width 1568 height 771
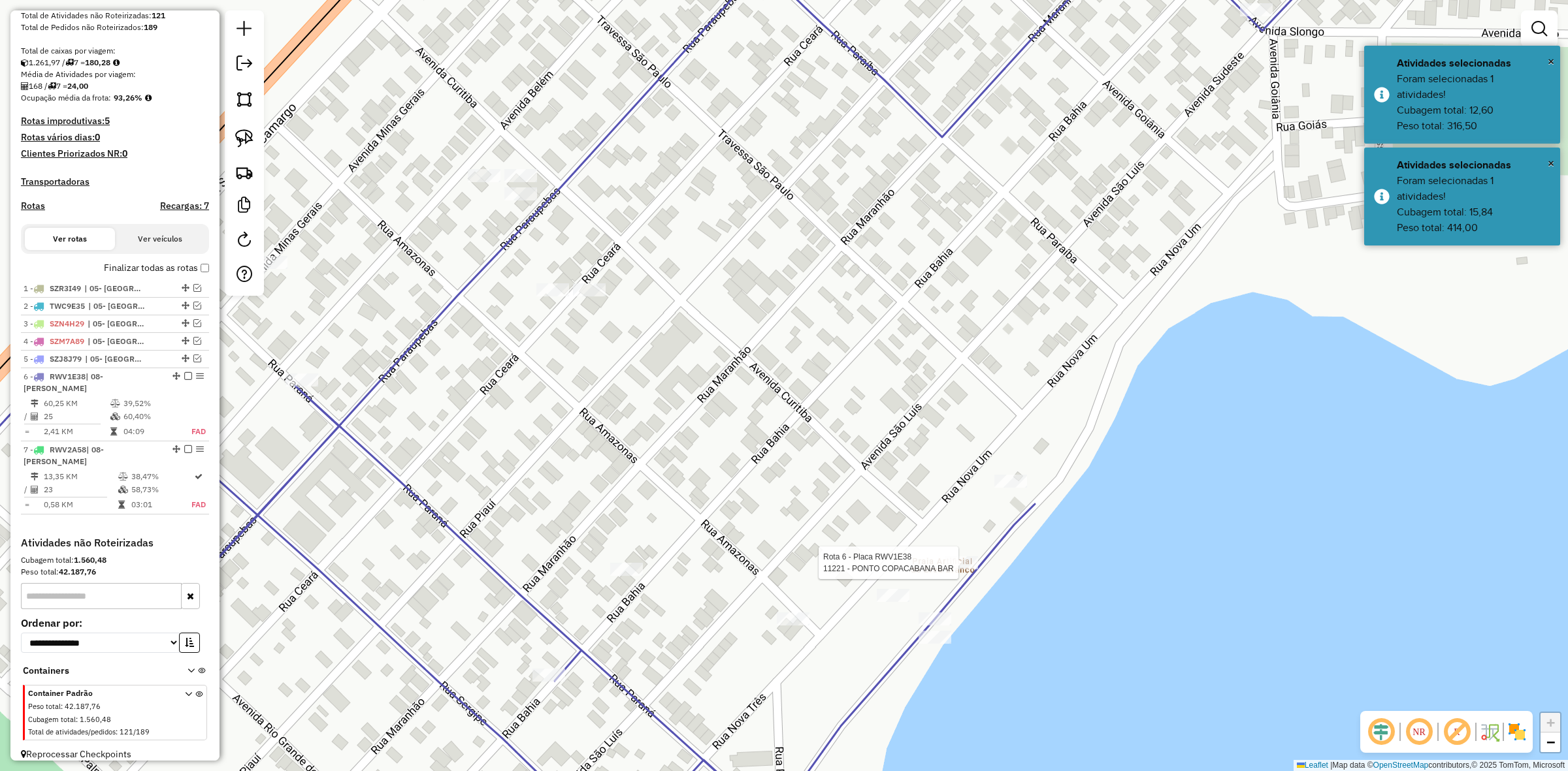
click at [892, 602] on div at bounding box center [893, 596] width 32 height 13
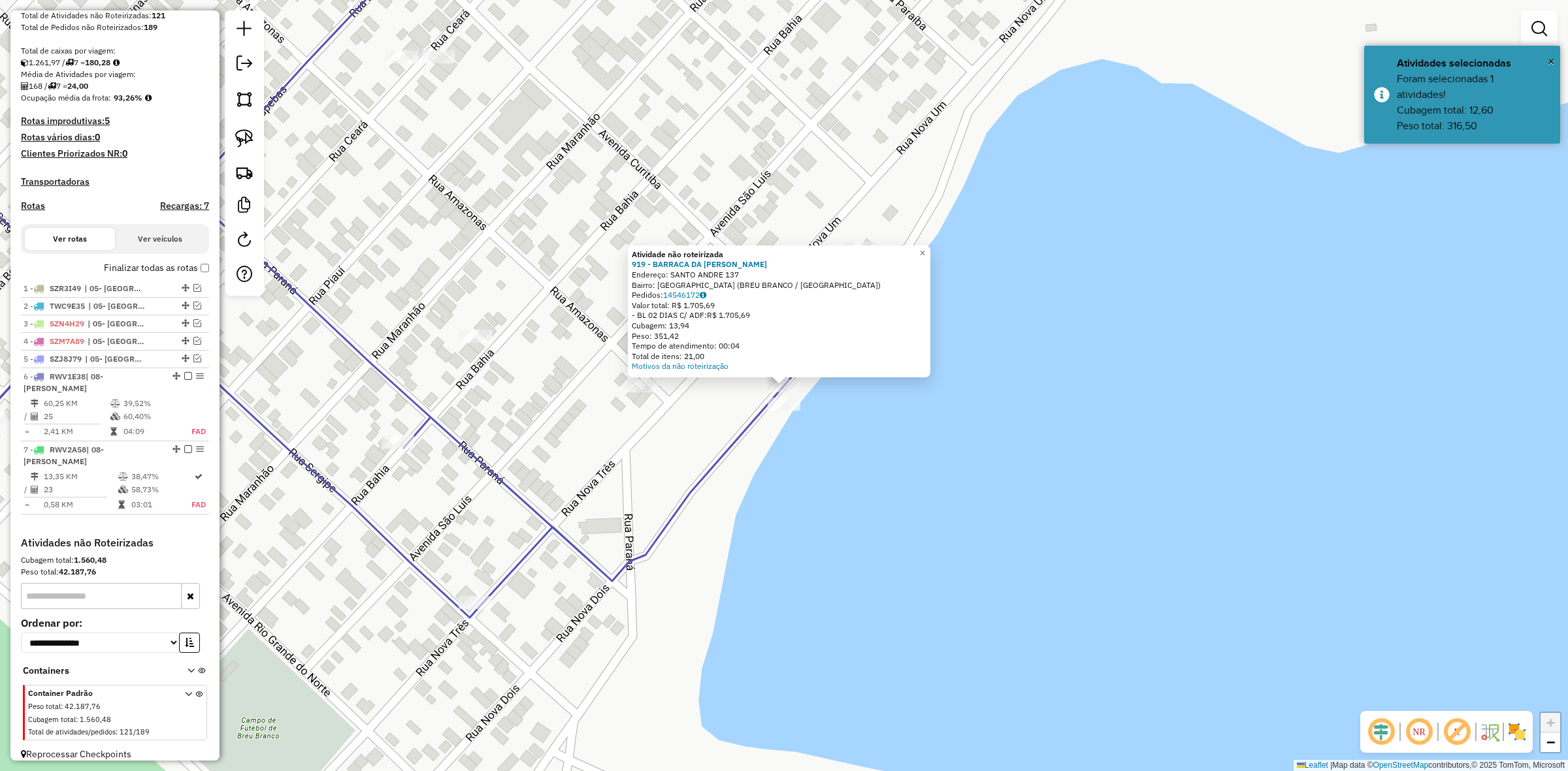
click at [824, 431] on div "Atividade não roteirizada 919 - BARRACA DA [PERSON_NAME]: SANTO ANDRE 137 Bairr…" at bounding box center [784, 385] width 1568 height 771
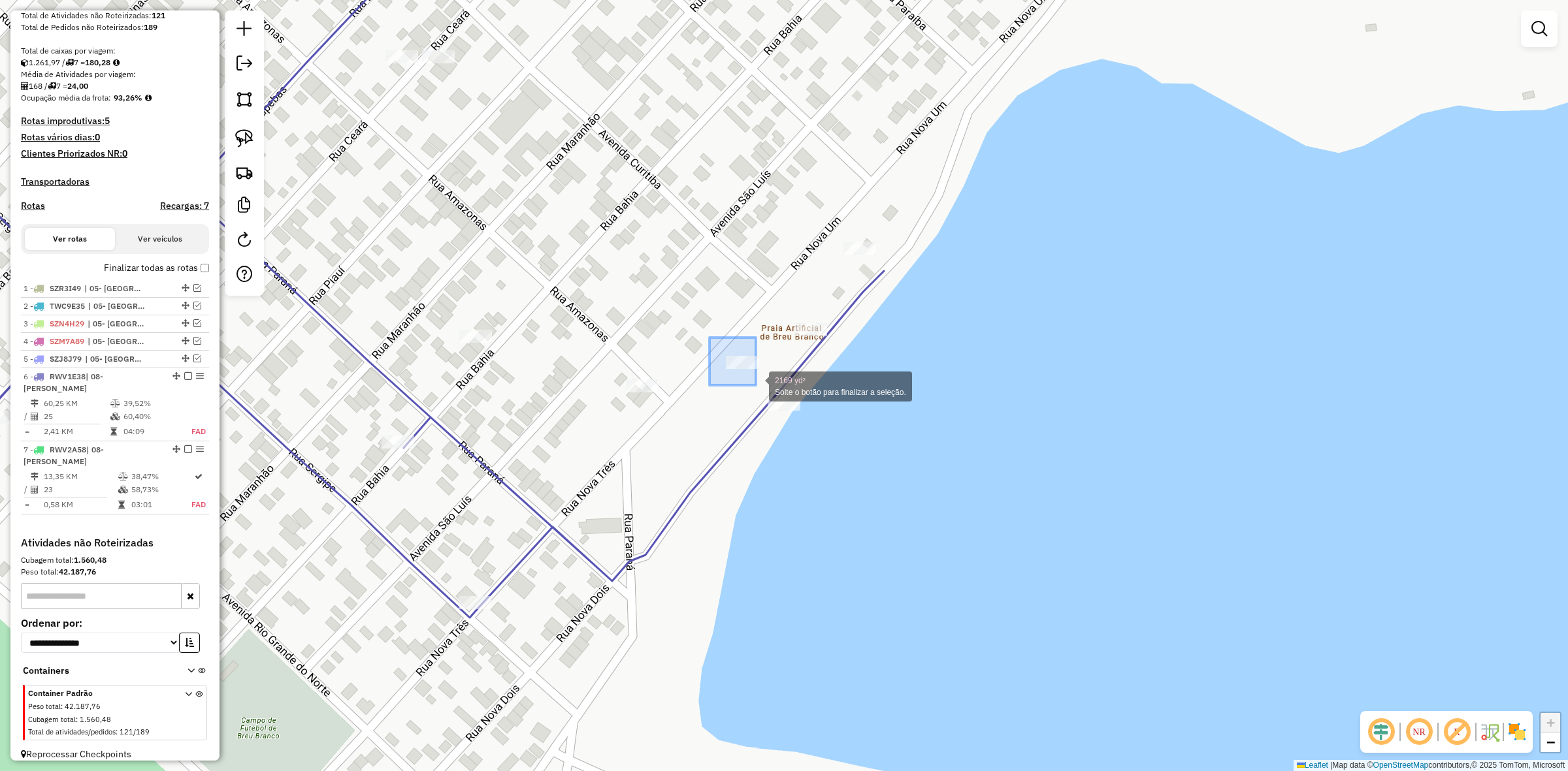
drag, startPoint x: 710, startPoint y: 337, endPoint x: 759, endPoint y: 383, distance: 67.2
click at [759, 383] on div "2169 yd² Solte o botão para finalizar a seleção. Janela de atendimento Grade de…" at bounding box center [784, 385] width 1568 height 771
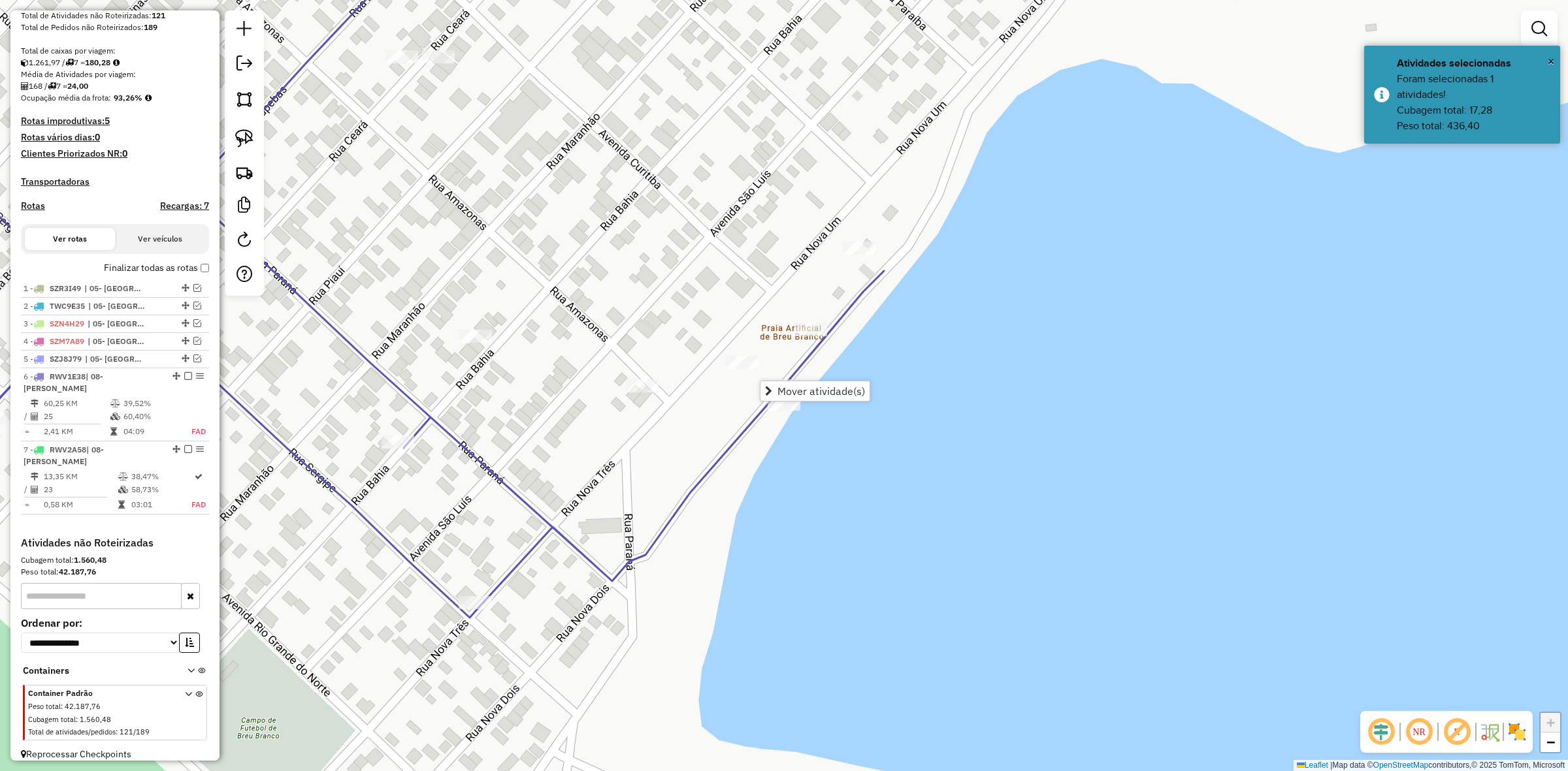
click at [814, 452] on div "Janela de atendimento Grade de atendimento Capacidade Transportadoras Veículos …" at bounding box center [784, 385] width 1568 height 771
drag, startPoint x: 797, startPoint y: 413, endPoint x: 810, endPoint y: 416, distance: 13.3
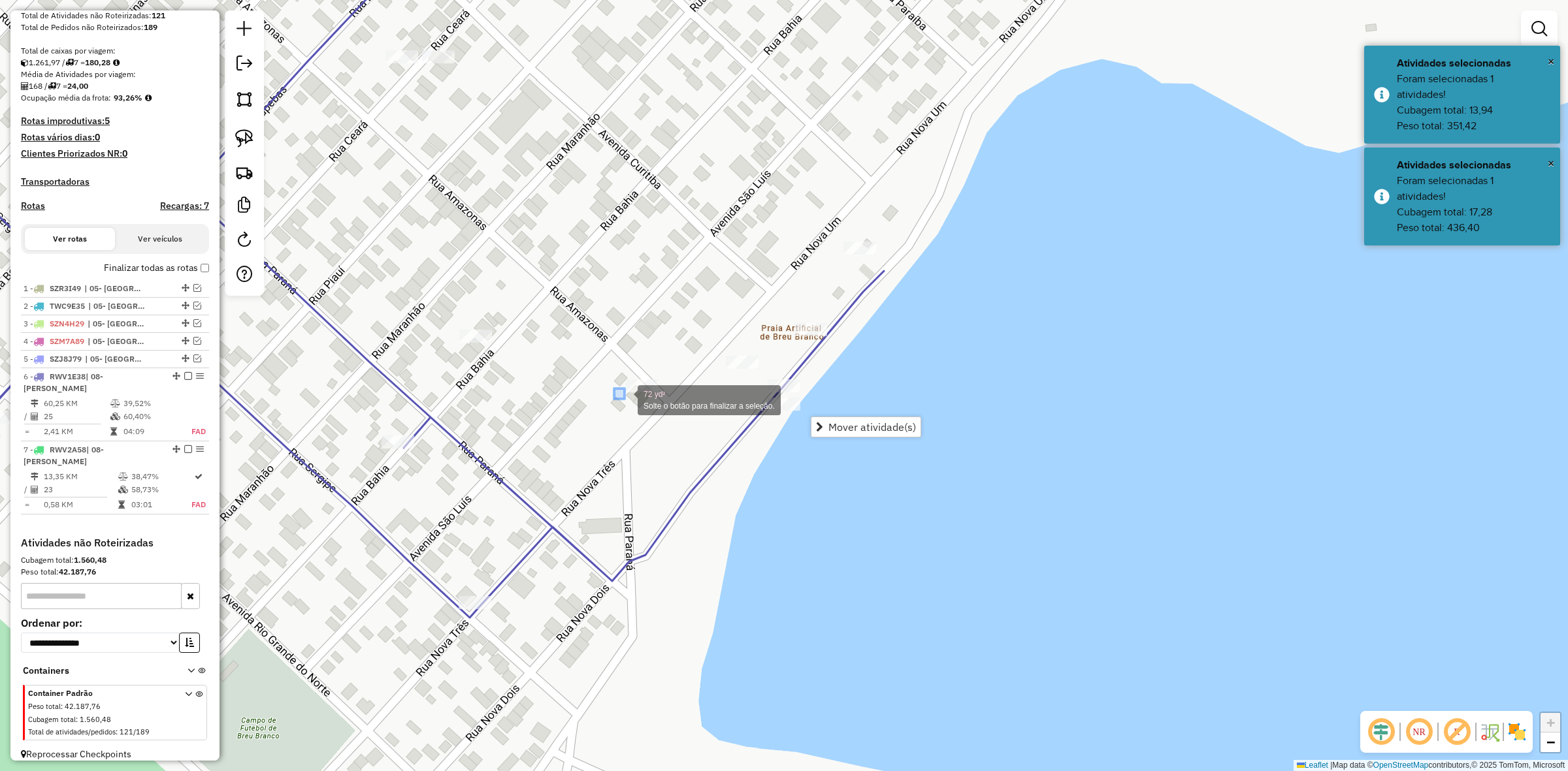
drag, startPoint x: 625, startPoint y: 399, endPoint x: 604, endPoint y: 363, distance: 41.7
drag, startPoint x: 604, startPoint y: 363, endPoint x: 681, endPoint y: 425, distance: 98.9
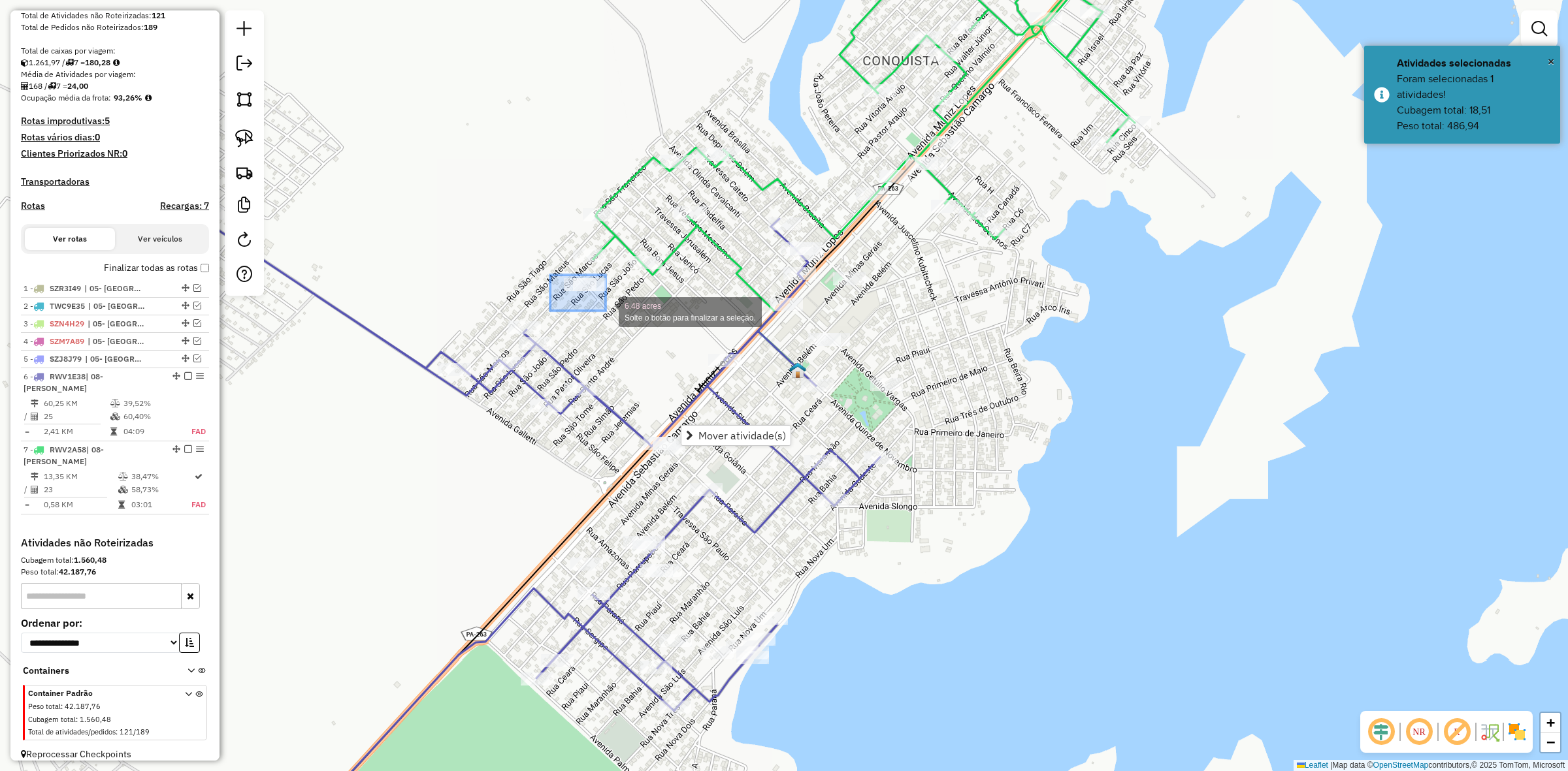
drag, startPoint x: 550, startPoint y: 275, endPoint x: 608, endPoint y: 311, distance: 68.3
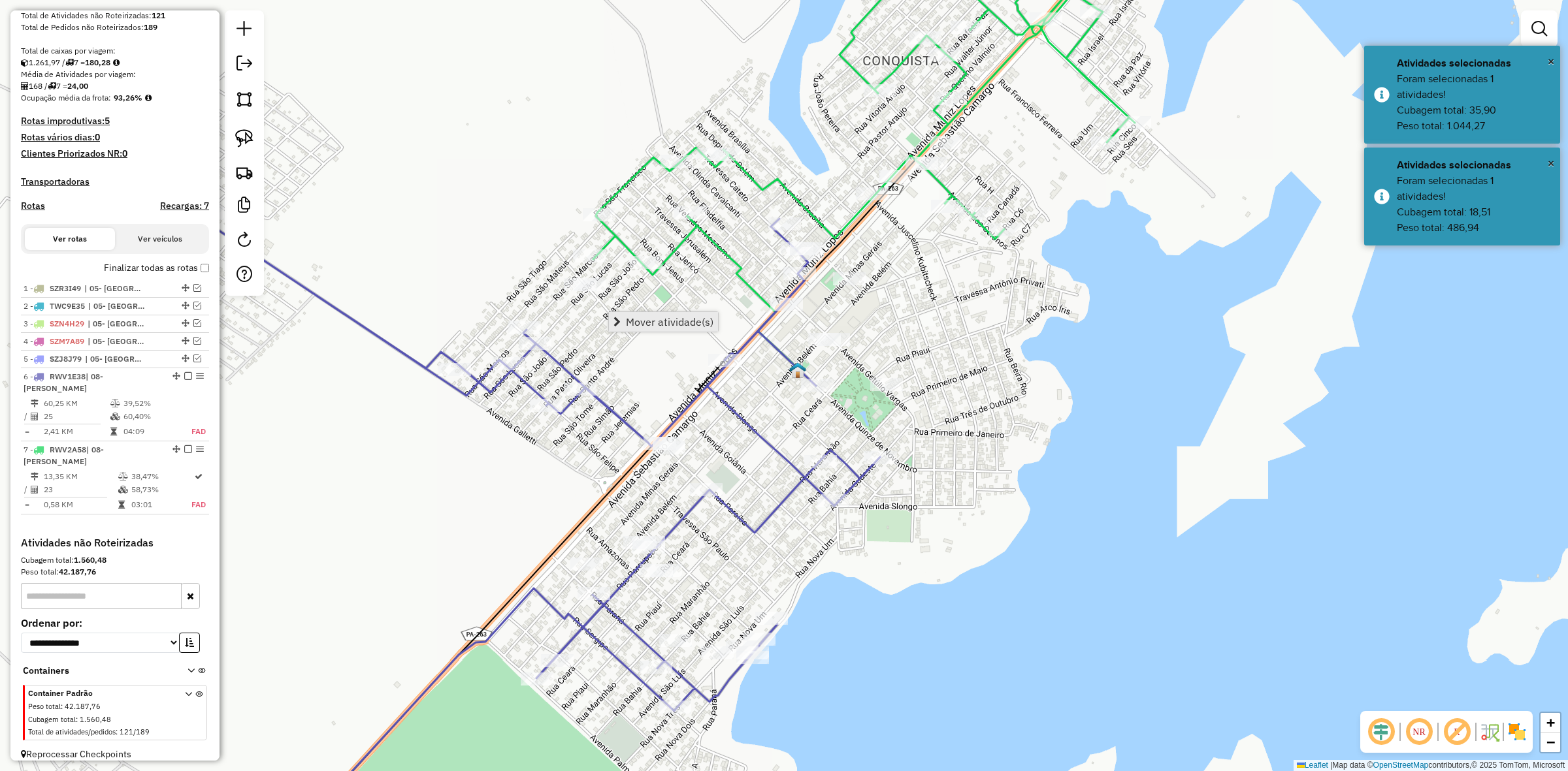
click at [668, 328] on link "Mover atividade(s)" at bounding box center [664, 322] width 110 height 19
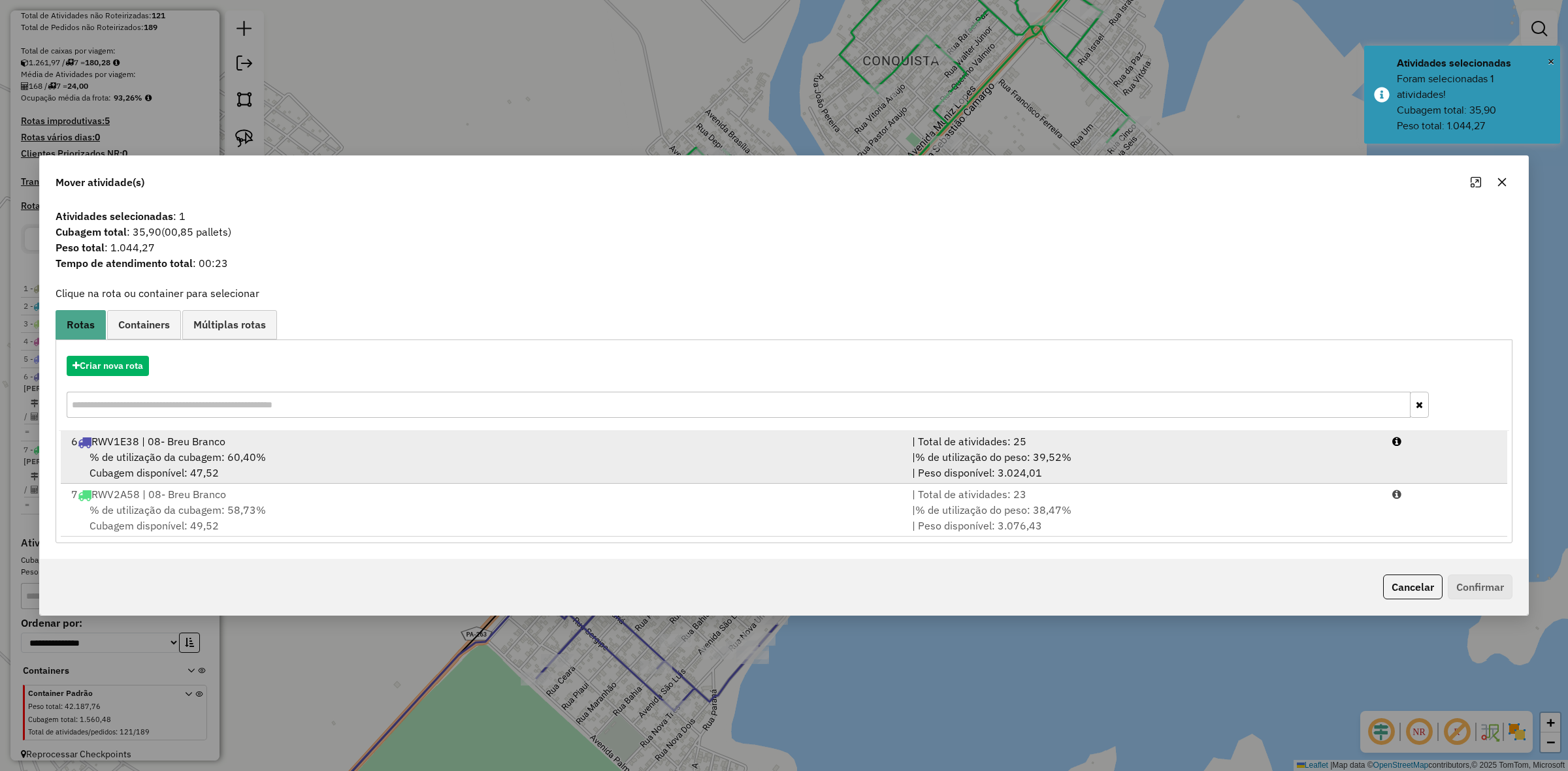
drag, startPoint x: 256, startPoint y: 452, endPoint x: 428, endPoint y: 460, distance: 172.2
click at [257, 452] on span "% de utilização da cubagem: 60,40%" at bounding box center [178, 457] width 177 height 13
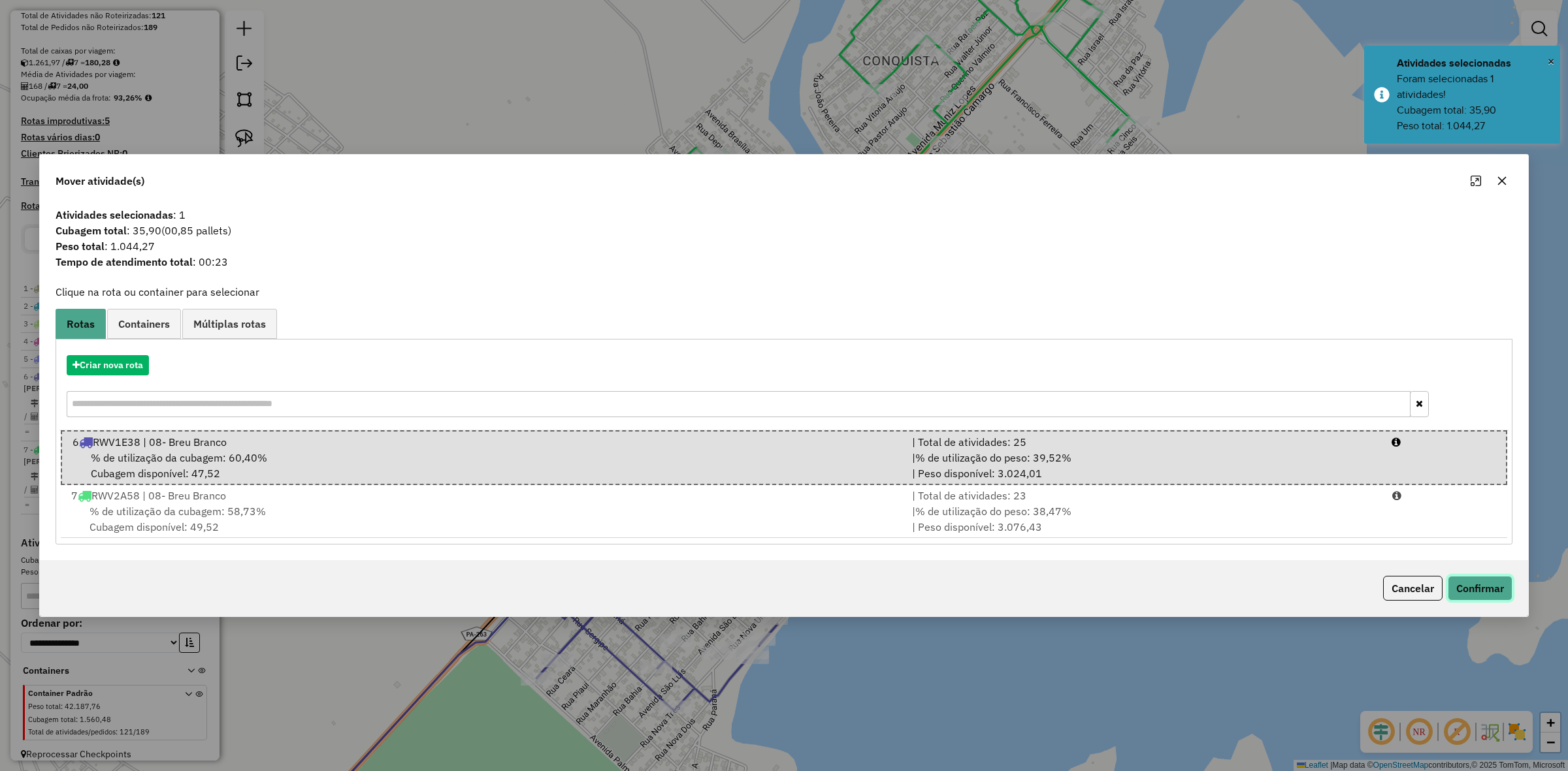
click at [1471, 588] on button "Confirmar" at bounding box center [1480, 589] width 65 height 25
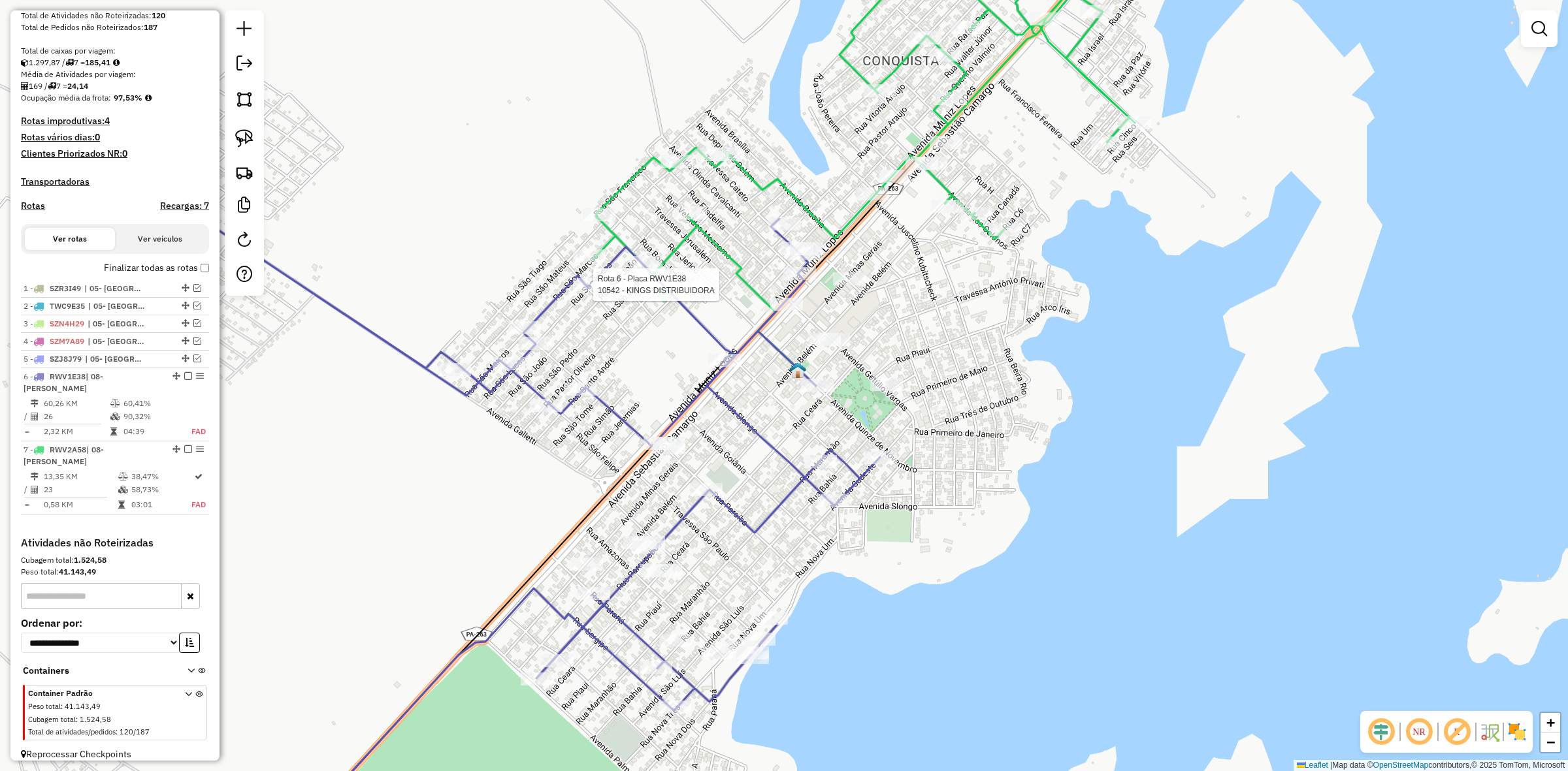
select select "**********"
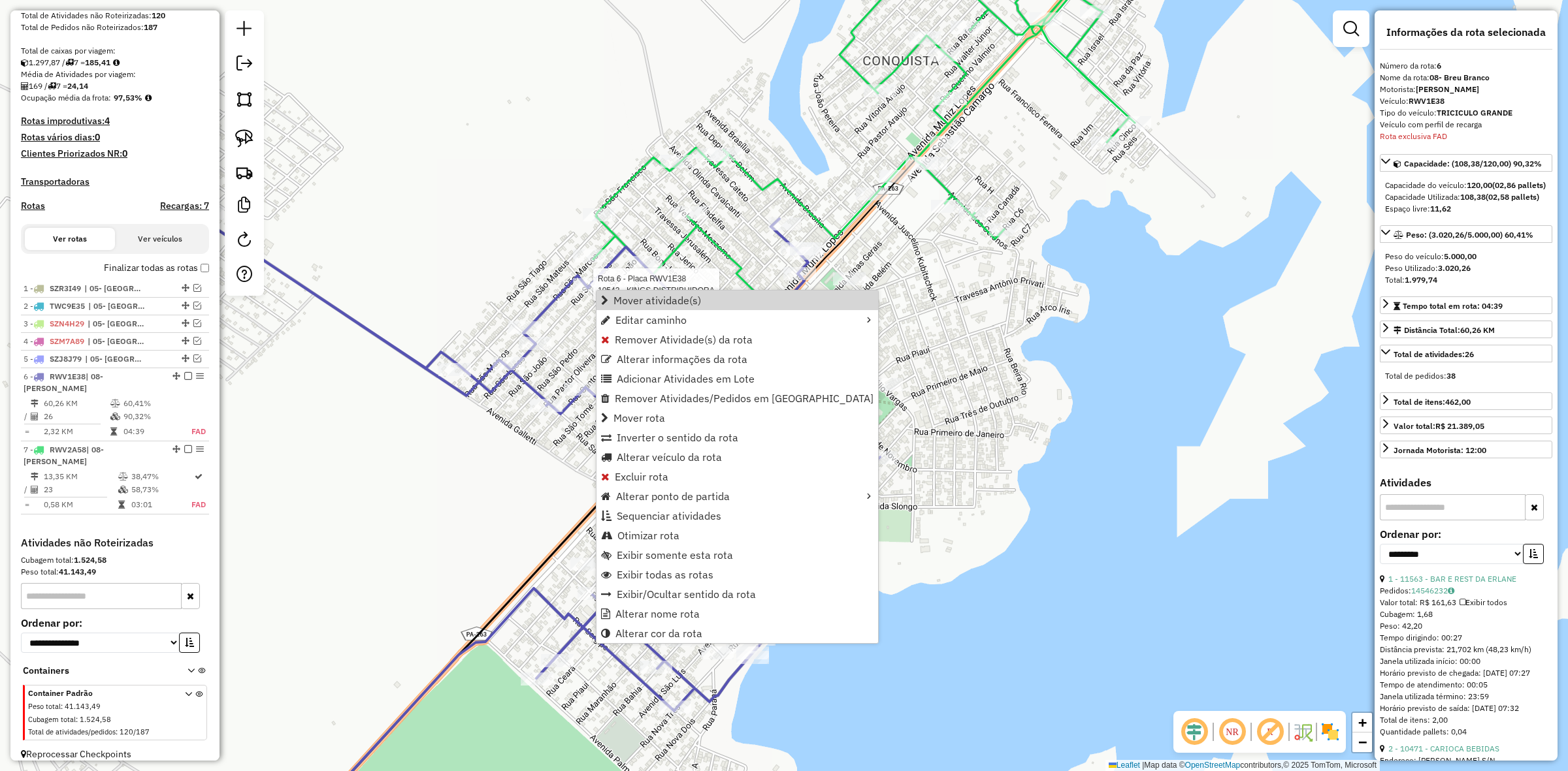
click at [575, 291] on div at bounding box center [589, 285] width 32 height 13
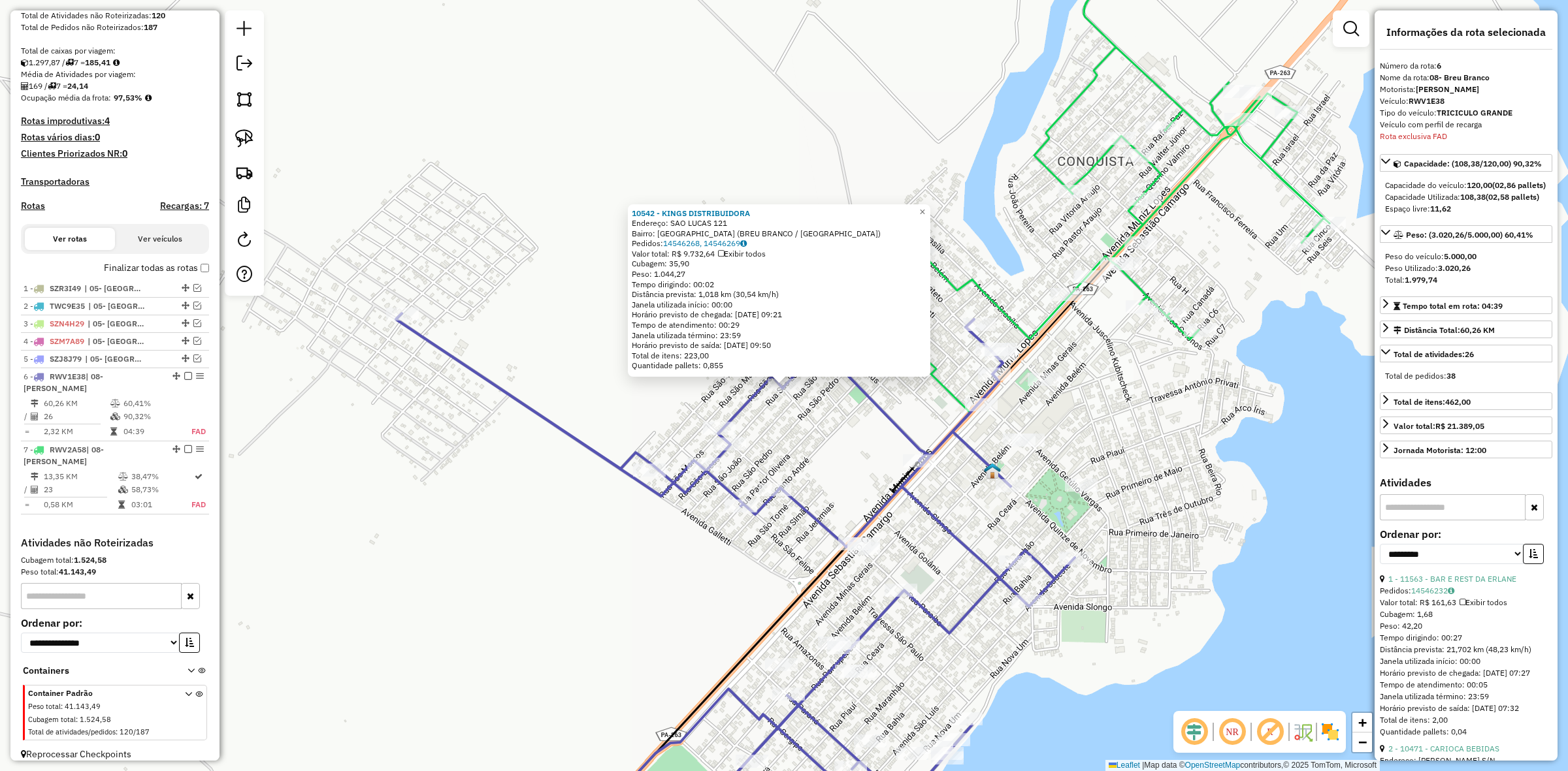
click at [848, 438] on div "10542 - KINGS DISTRIBUIDORA Endereço: SAO LUCAS 121 Bairro: [GEOGRAPHIC_DATA] (…" at bounding box center [784, 385] width 1568 height 771
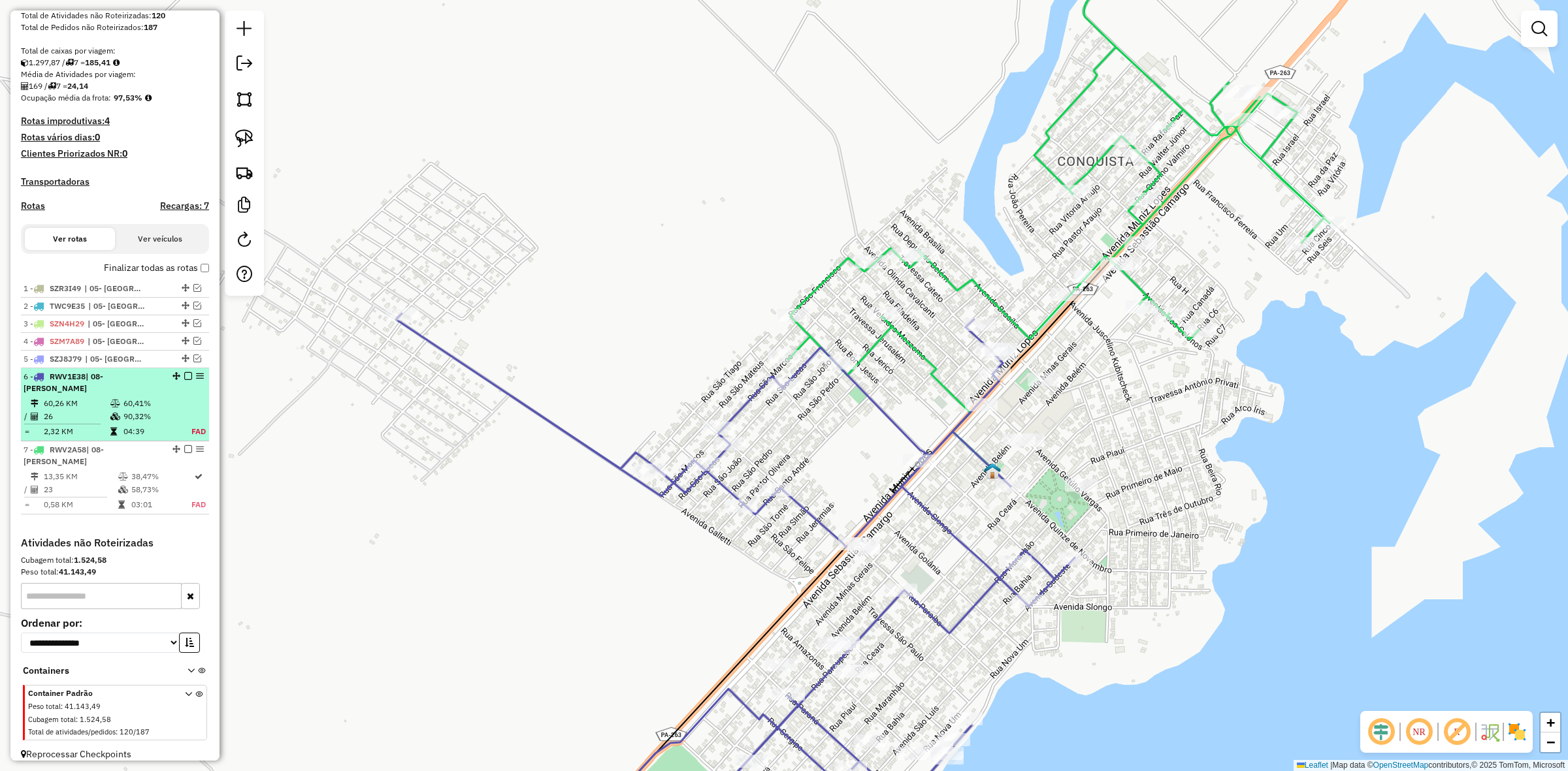
click at [140, 393] on div "6 - RWV1E38 | 08- Breu Branco" at bounding box center [92, 383] width 139 height 24
select select "**********"
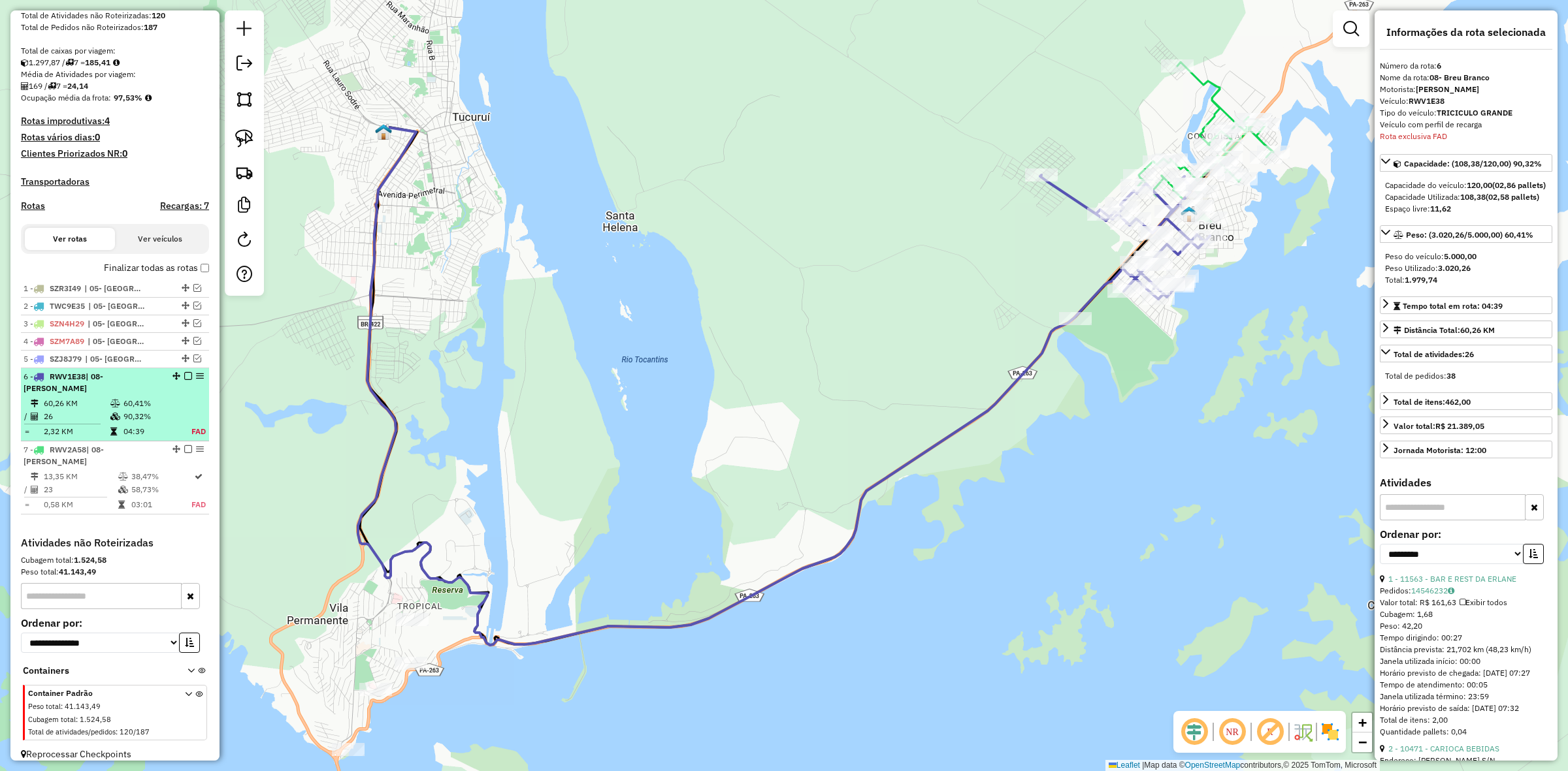
click at [193, 398] on table "60,26 KM 60,41% / 26 90,32% = 2,32 KM 04:39 FAD" at bounding box center [115, 418] width 183 height 41
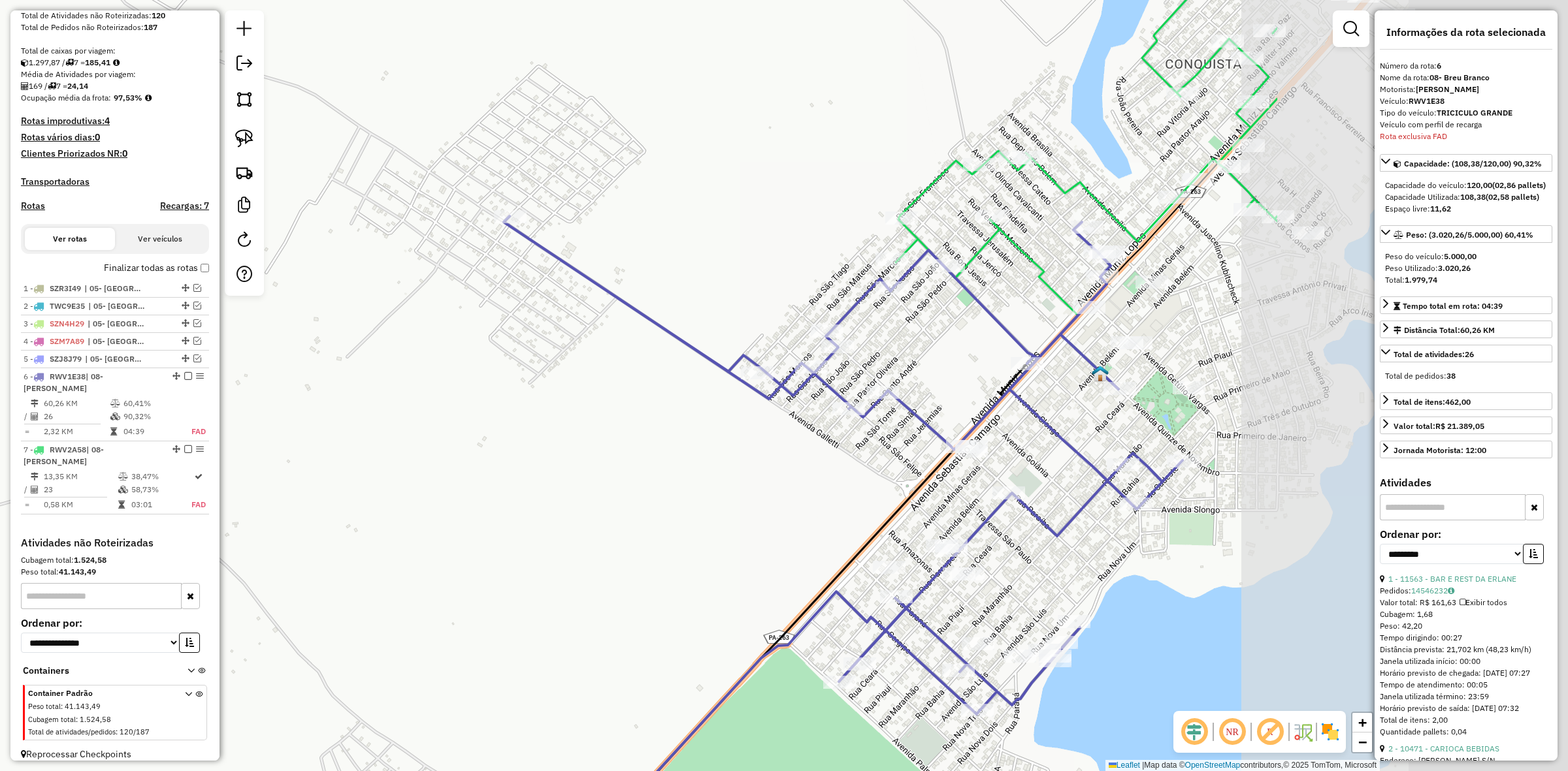
drag, startPoint x: 1206, startPoint y: 214, endPoint x: 690, endPoint y: 220, distance: 516.0
click at [690, 219] on div "Janela de atendimento Grade de atendimento Capacidade Transportadoras Veículos …" at bounding box center [784, 385] width 1568 height 771
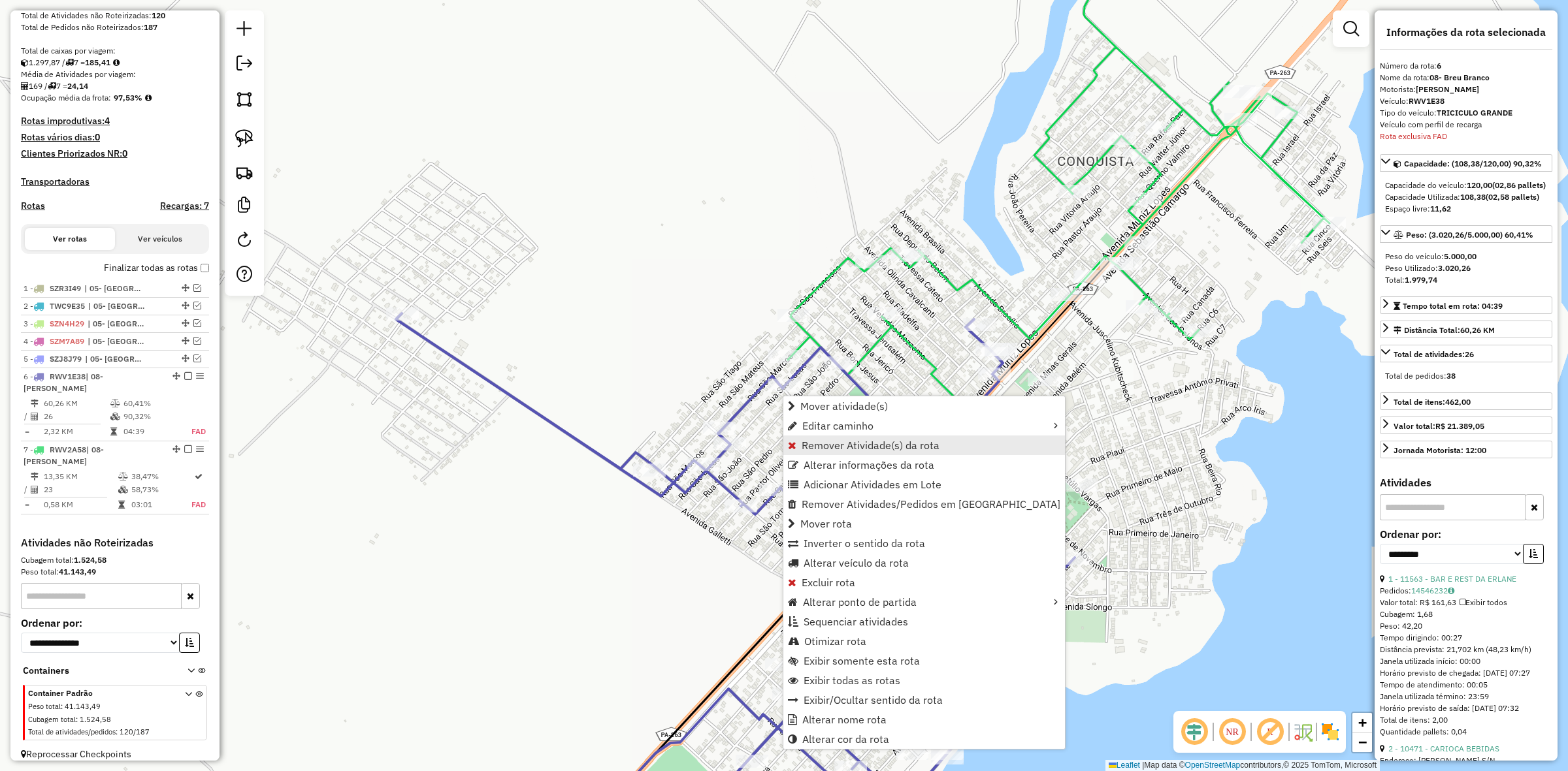
click at [853, 444] on span "Remover Atividade(s) da rota" at bounding box center [870, 445] width 138 height 11
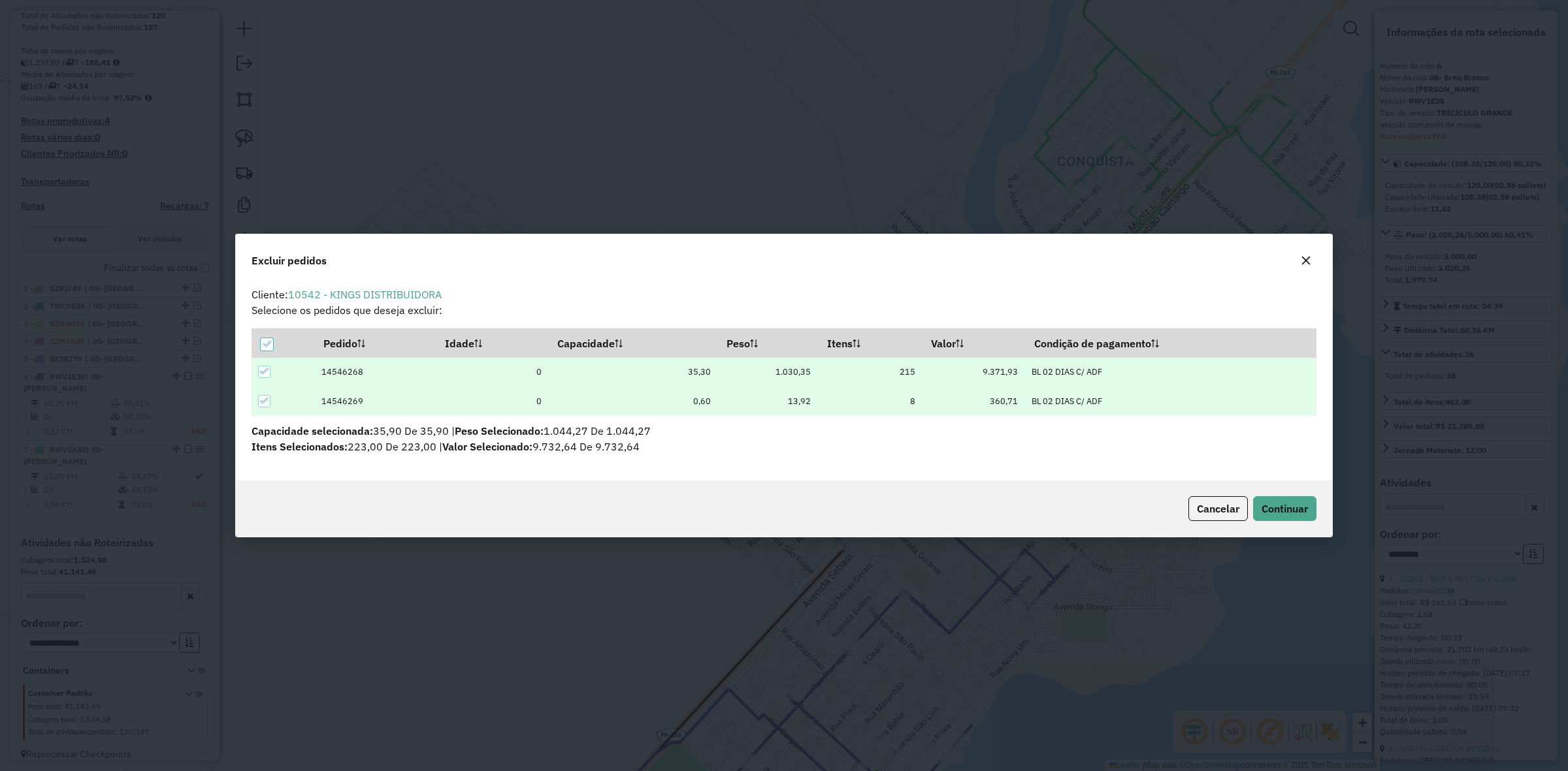
scroll to position [6, 4]
click at [1304, 496] on button "Continuar" at bounding box center [1285, 508] width 63 height 25
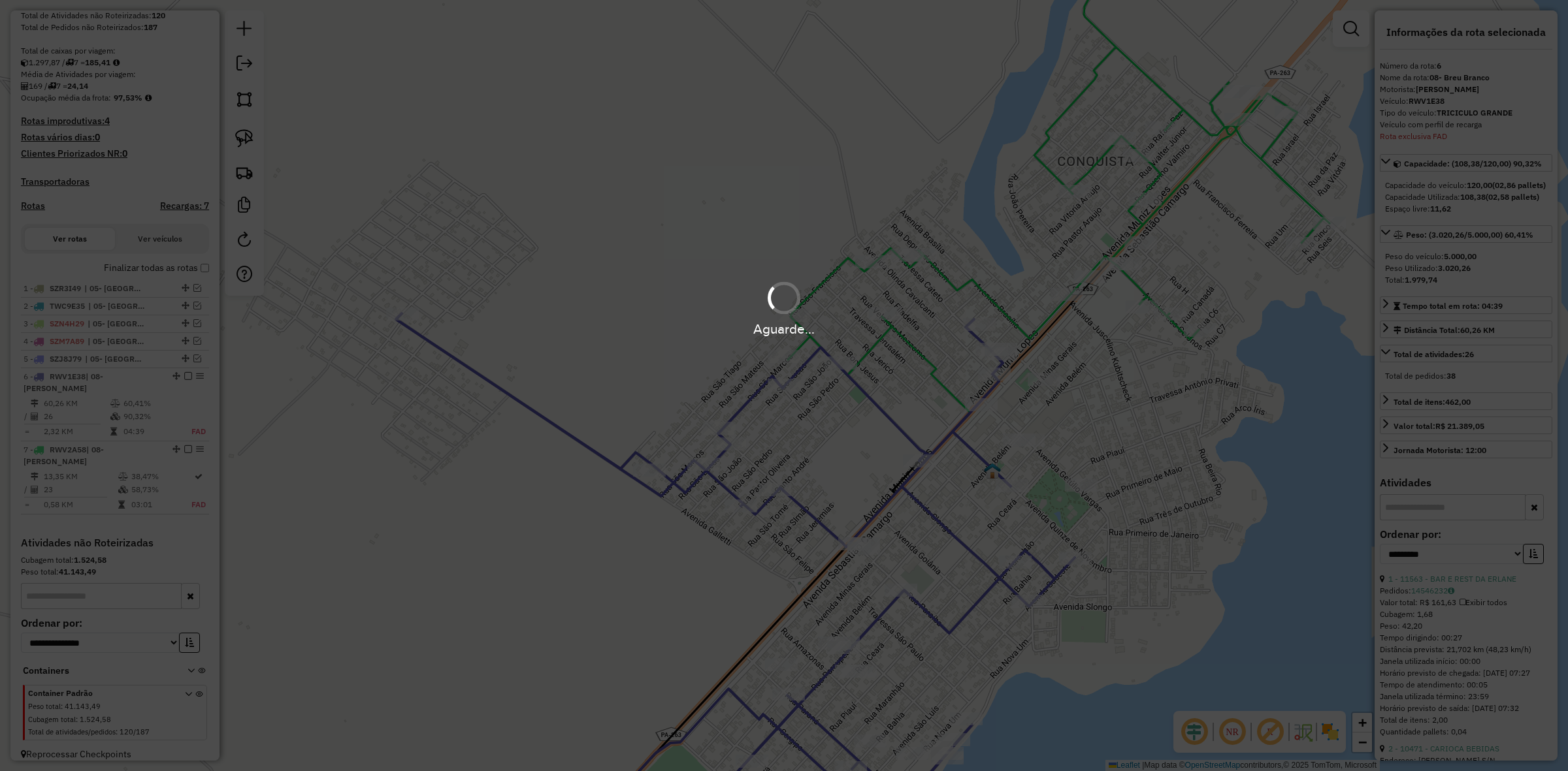
drag, startPoint x: 1338, startPoint y: 439, endPoint x: 1329, endPoint y: 413, distance: 27.5
click at [1329, 413] on div "Aguarde..." at bounding box center [784, 385] width 1568 height 771
drag, startPoint x: 1329, startPoint y: 413, endPoint x: 784, endPoint y: 180, distance: 592.7
click at [784, 180] on div "Janela de atendimento Grade de atendimento Capacidade Transportadoras Veículos …" at bounding box center [784, 385] width 1568 height 771
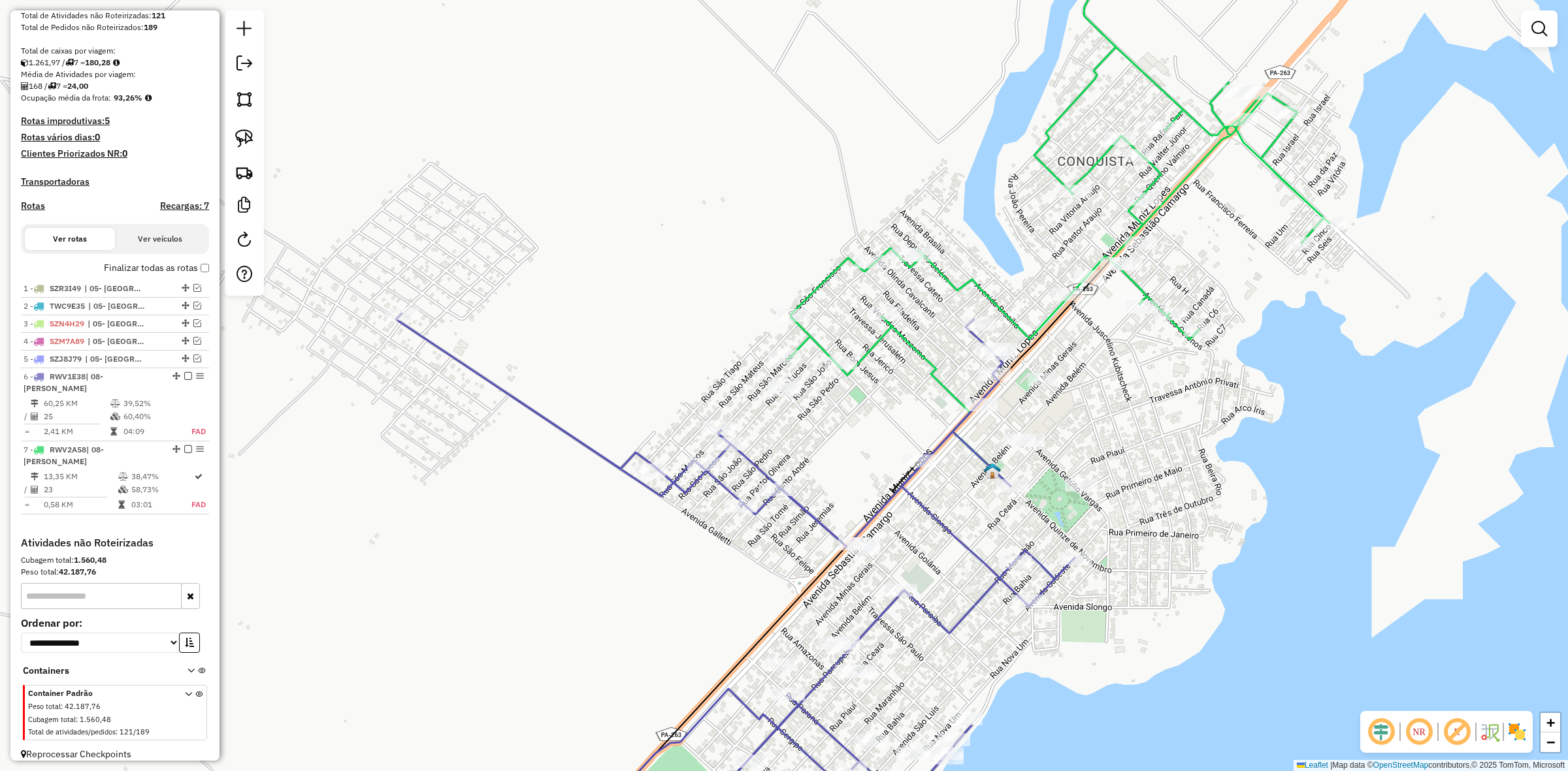
click at [784, 180] on div "Janela de atendimento Grade de atendimento Capacidade Transportadoras Veículos …" at bounding box center [784, 385] width 1568 height 771
select select "**********"
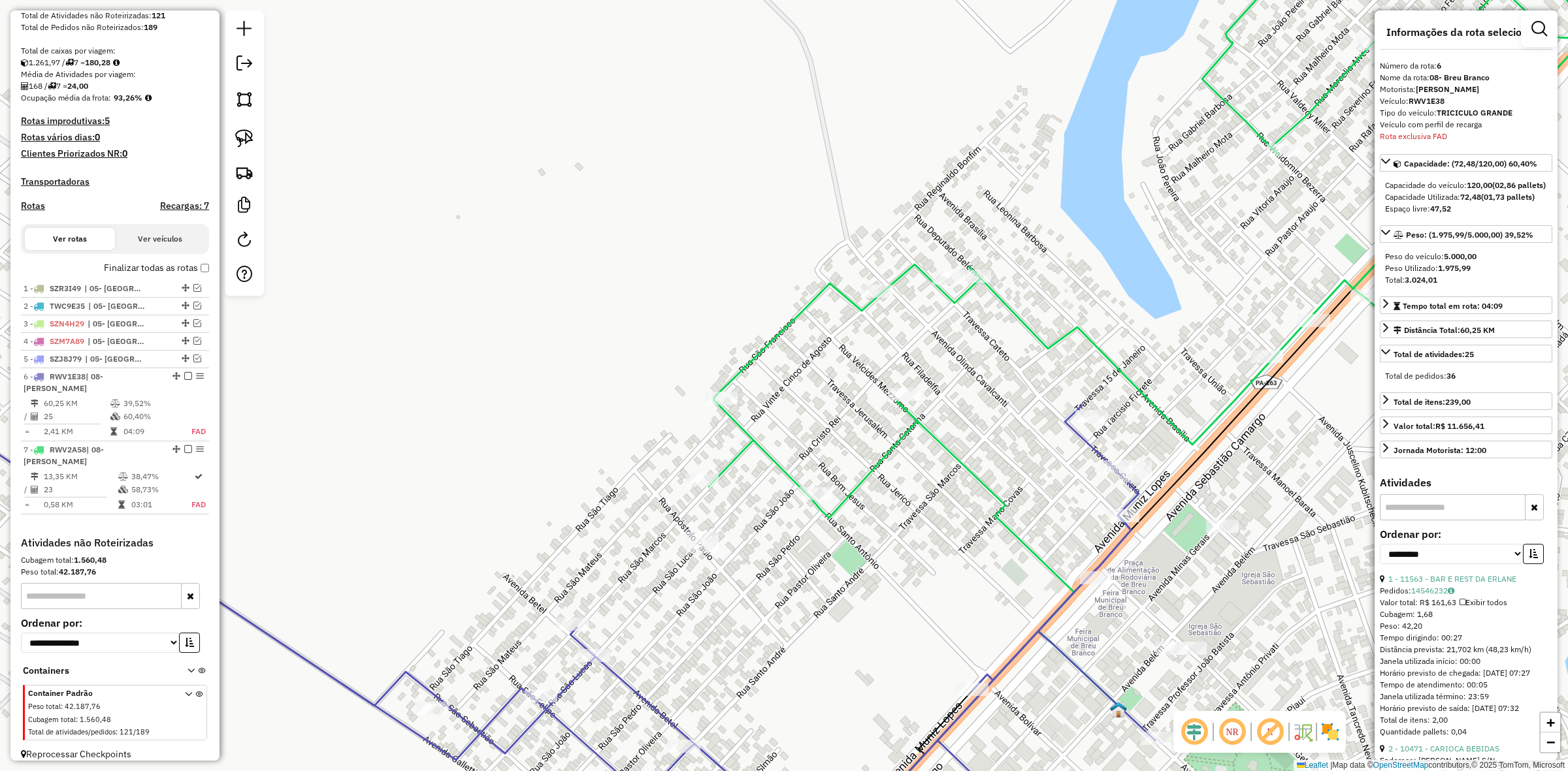
drag, startPoint x: 946, startPoint y: 361, endPoint x: 830, endPoint y: 311, distance: 126.3
click at [809, 301] on div "Janela de atendimento Grade de atendimento Capacidade Transportadoras Veículos …" at bounding box center [784, 385] width 1568 height 771
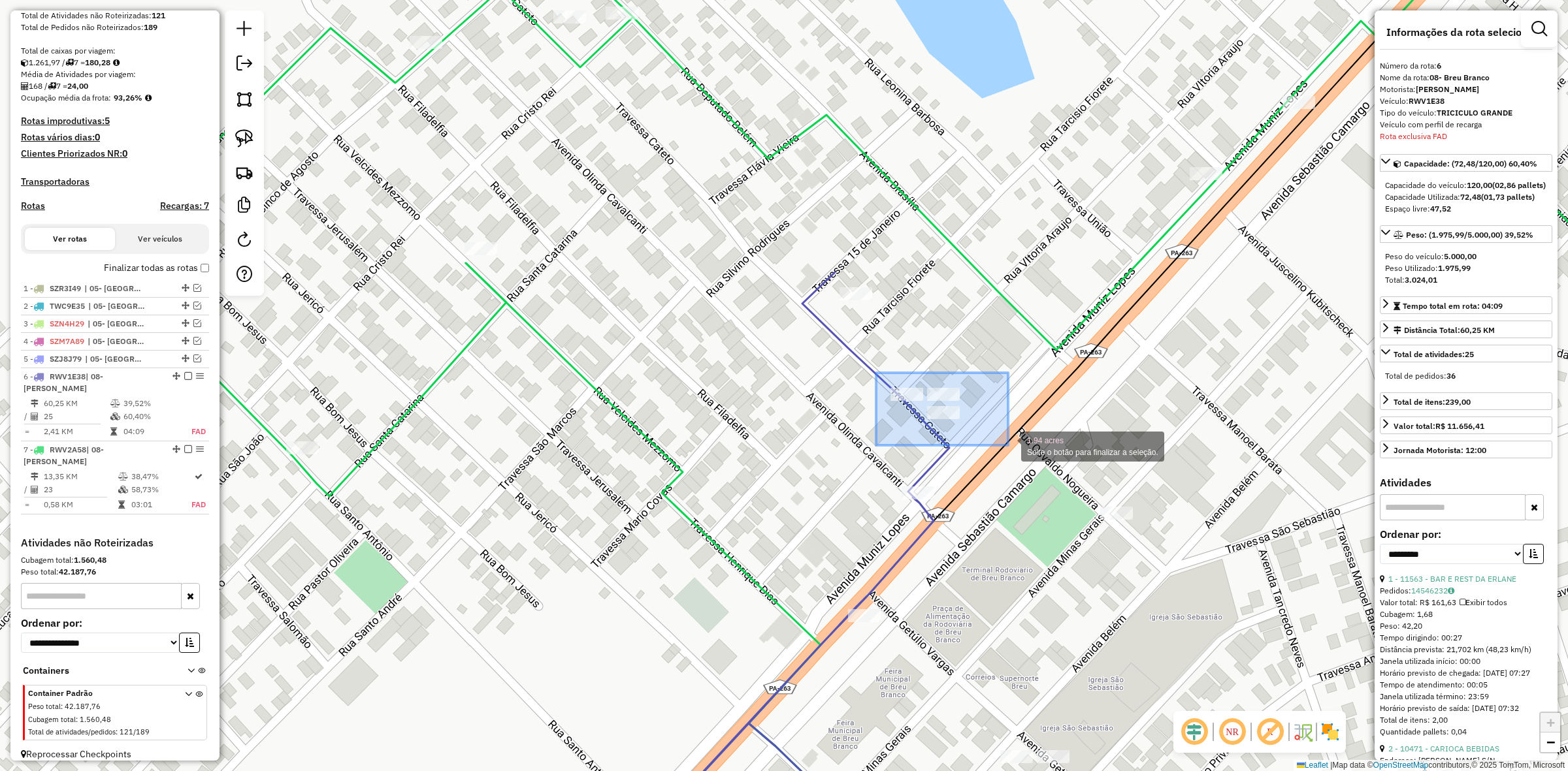
drag, startPoint x: 876, startPoint y: 373, endPoint x: 1008, endPoint y: 445, distance: 150.4
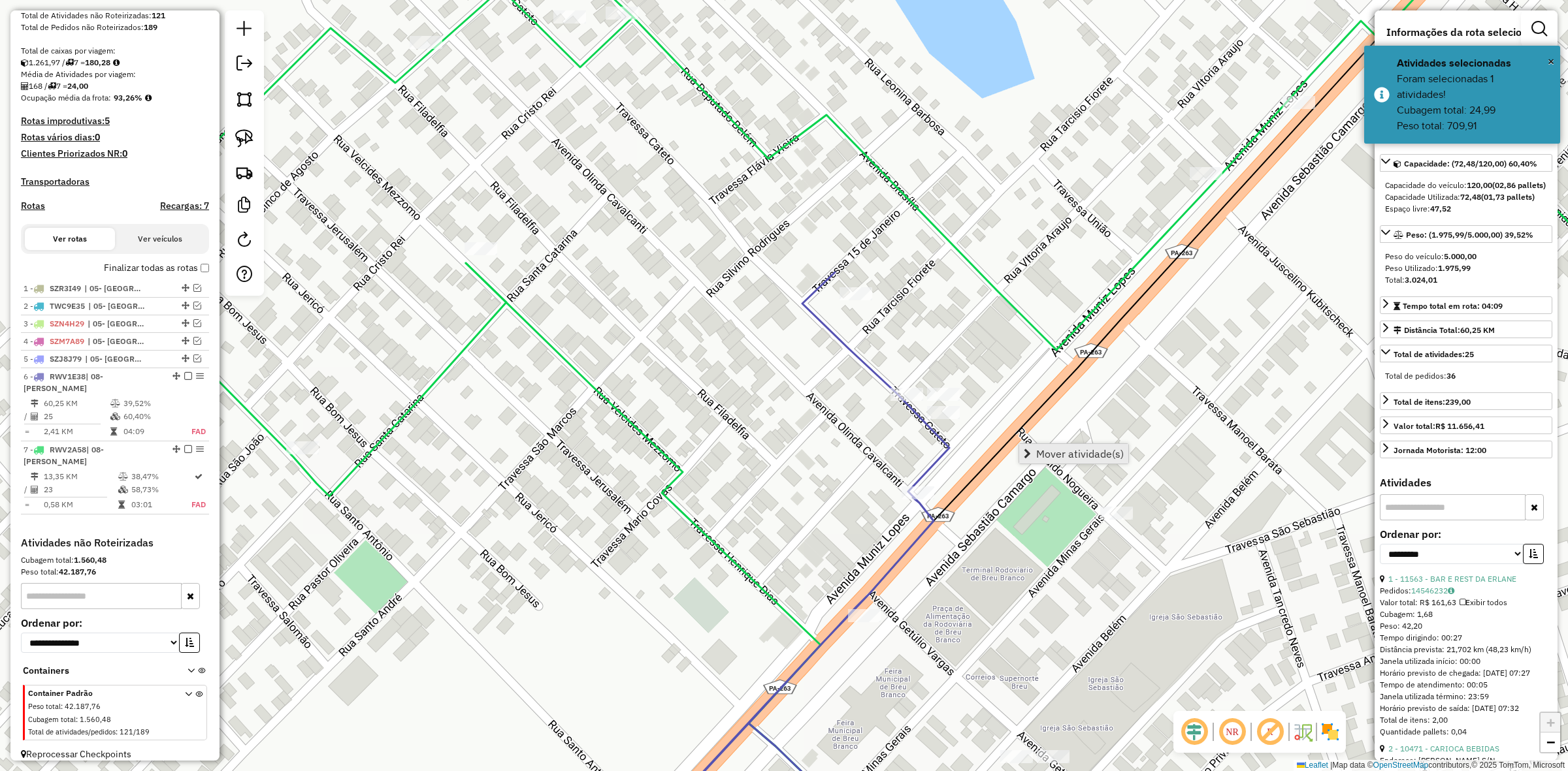
click at [1057, 459] on span "Mover atividade(s)" at bounding box center [1080, 453] width 88 height 11
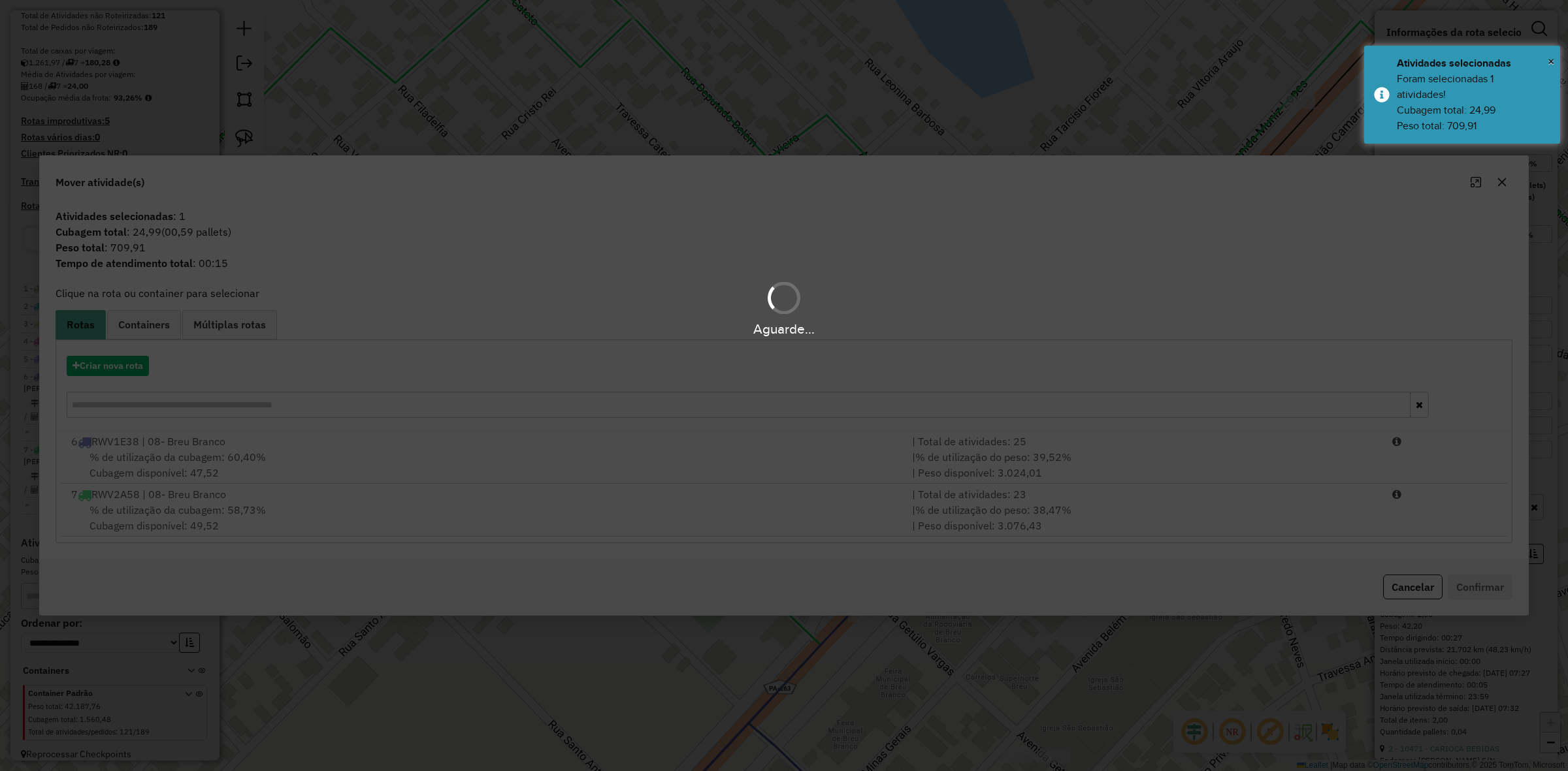
click at [1057, 459] on hb-app "Aguarde... Pop-up bloqueado! Seu navegador bloqueou automáticamente a abertura …" at bounding box center [784, 385] width 1568 height 771
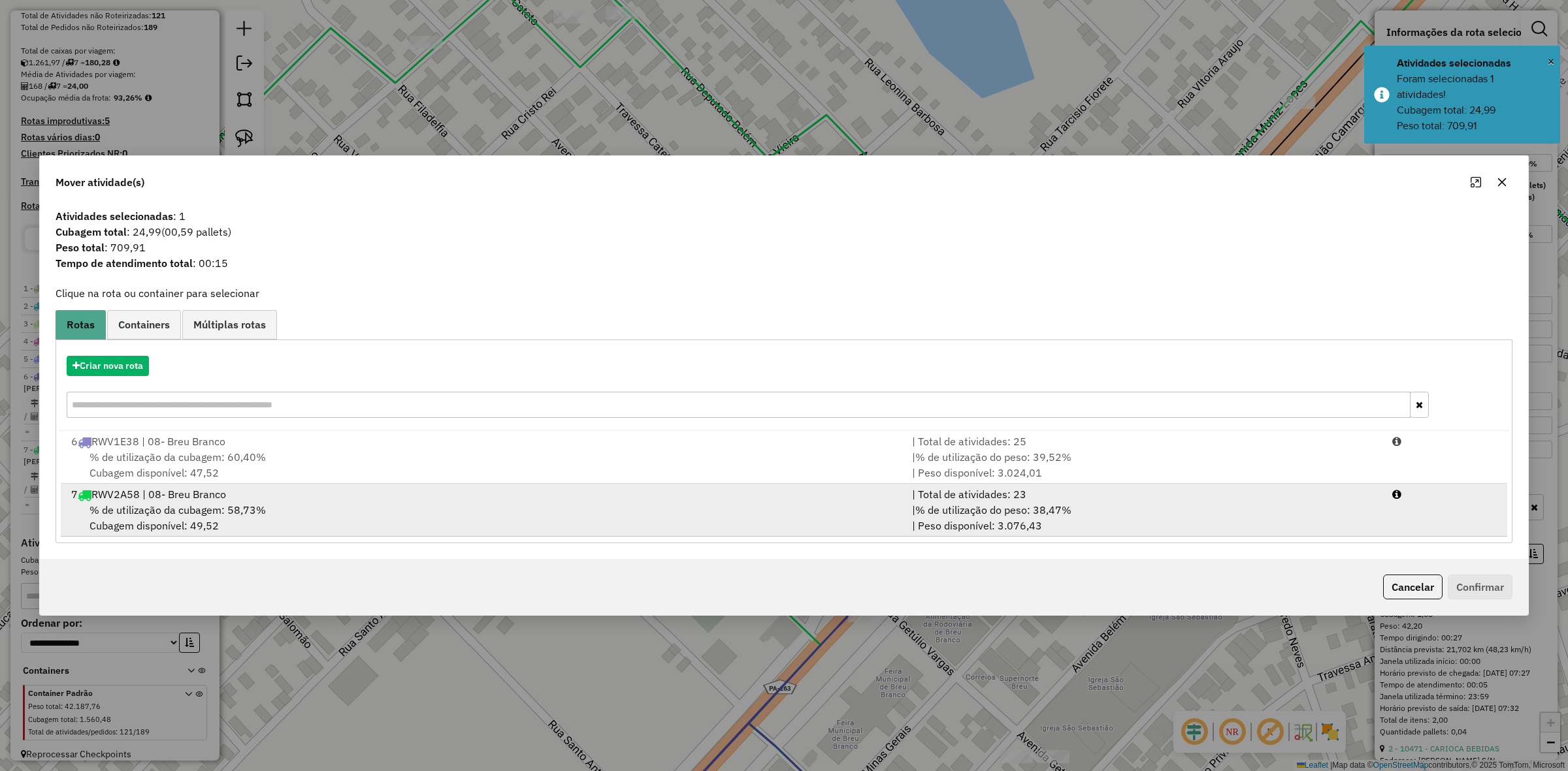
drag, startPoint x: 248, startPoint y: 468, endPoint x: 507, endPoint y: 488, distance: 259.8
click at [251, 468] on div "% de utilização da cubagem: 60,40% Cubagem disponível: 47,52" at bounding box center [483, 465] width 841 height 32
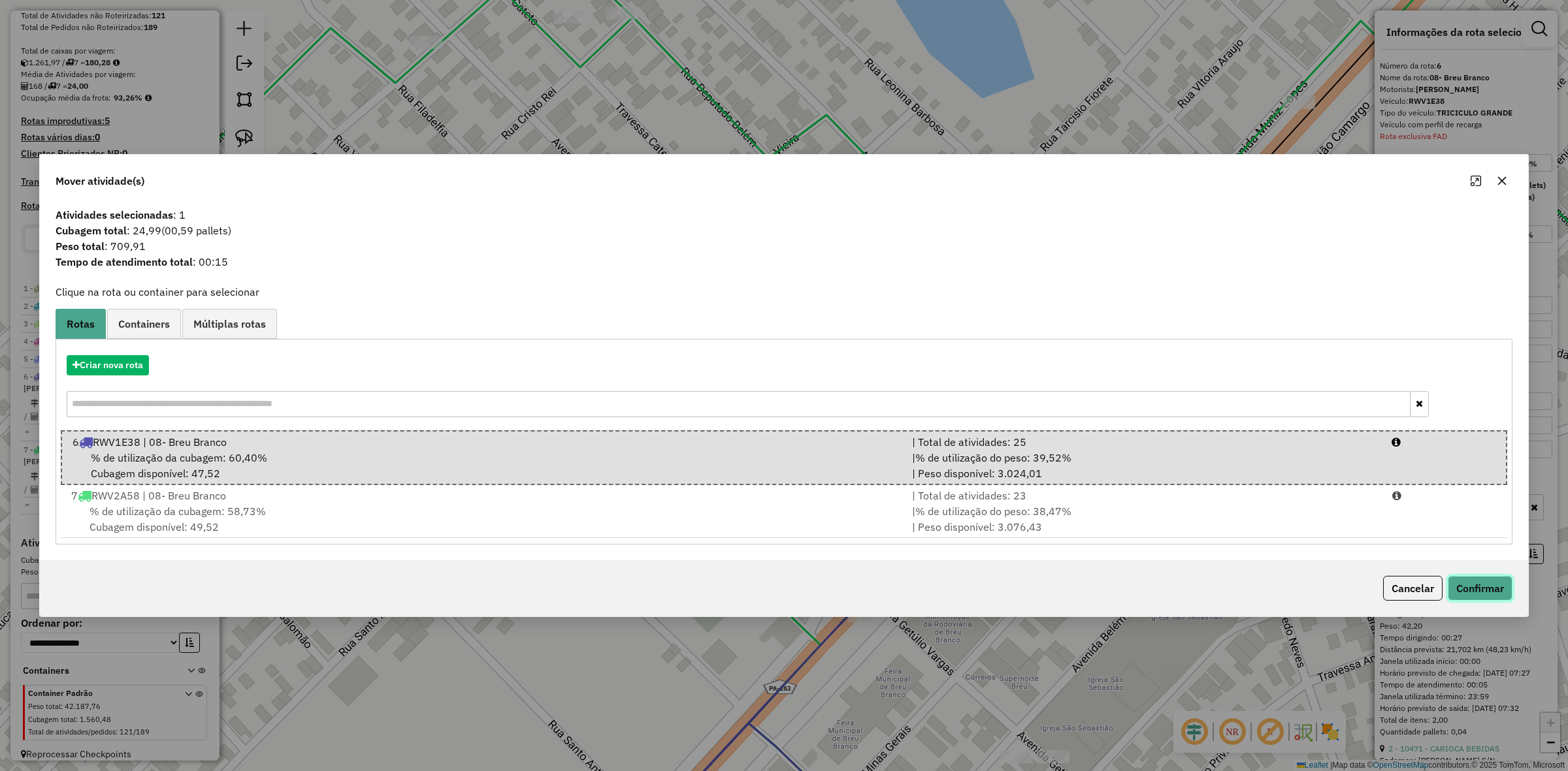
click at [1487, 593] on button "Confirmar" at bounding box center [1480, 589] width 65 height 25
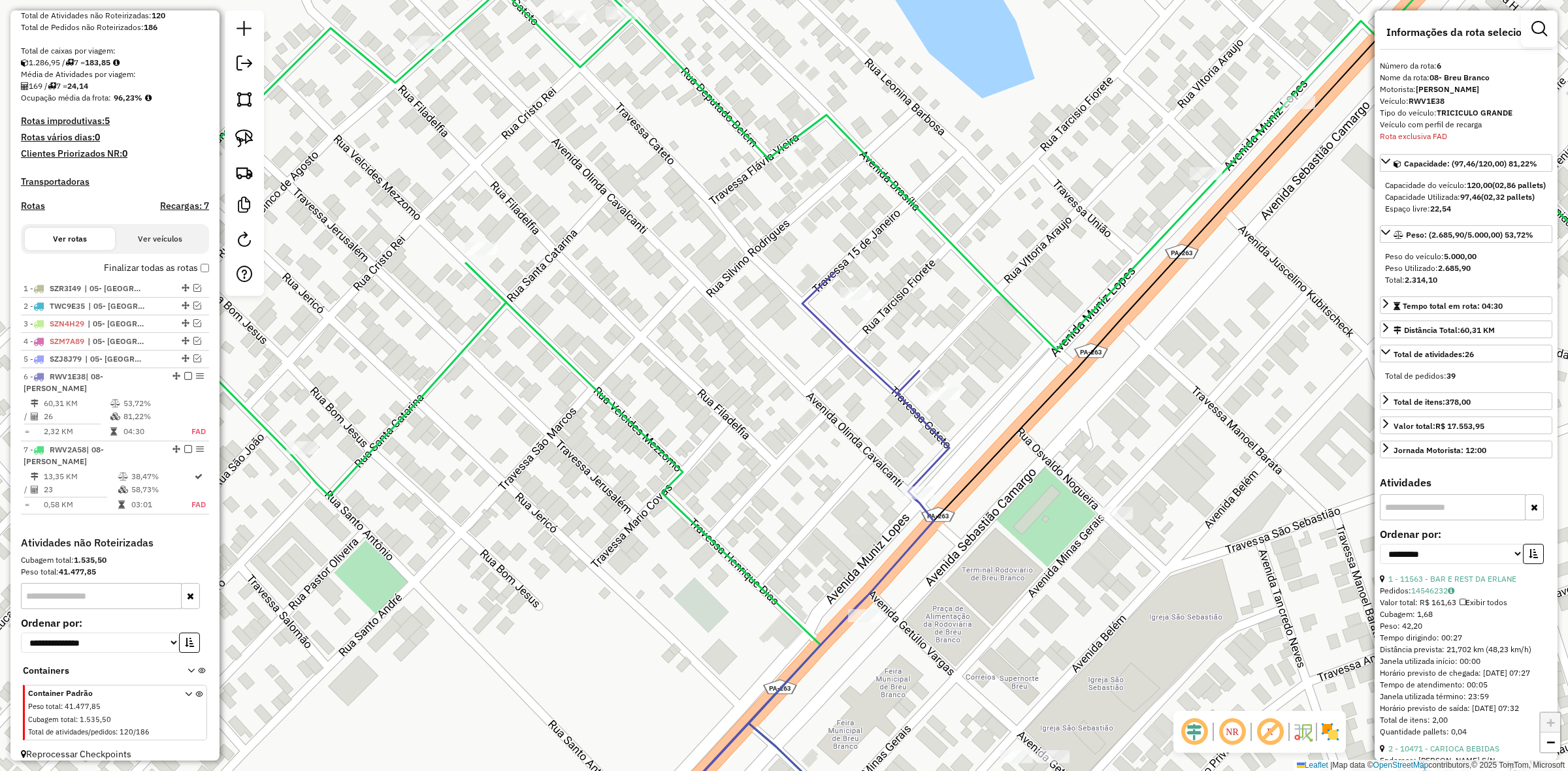
click at [943, 377] on div "Rota 6 - Placa RWV1E38 12456 - CASA DE CARNES Janela de atendimento Grade de at…" at bounding box center [784, 385] width 1568 height 771
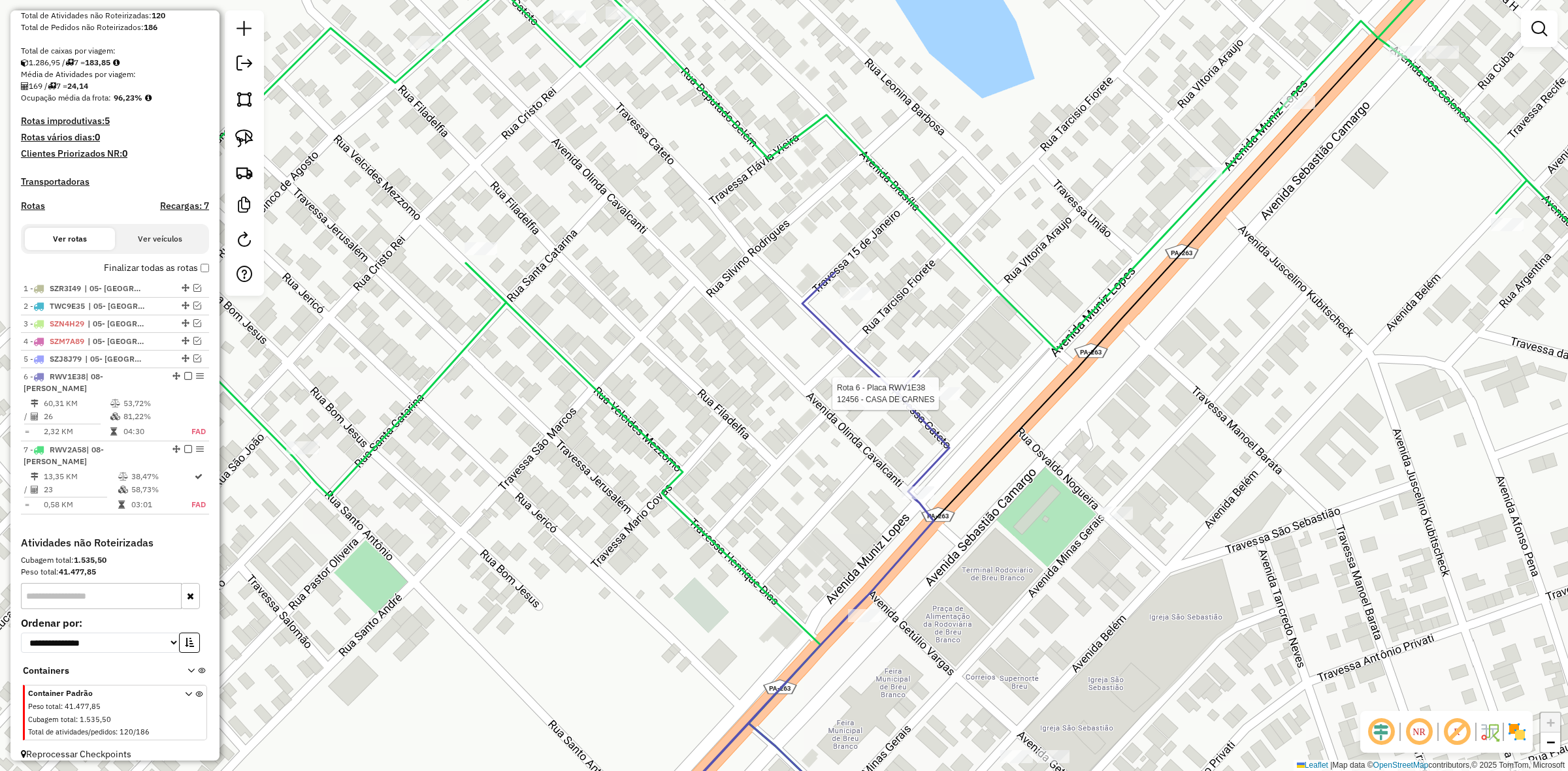
select select "**********"
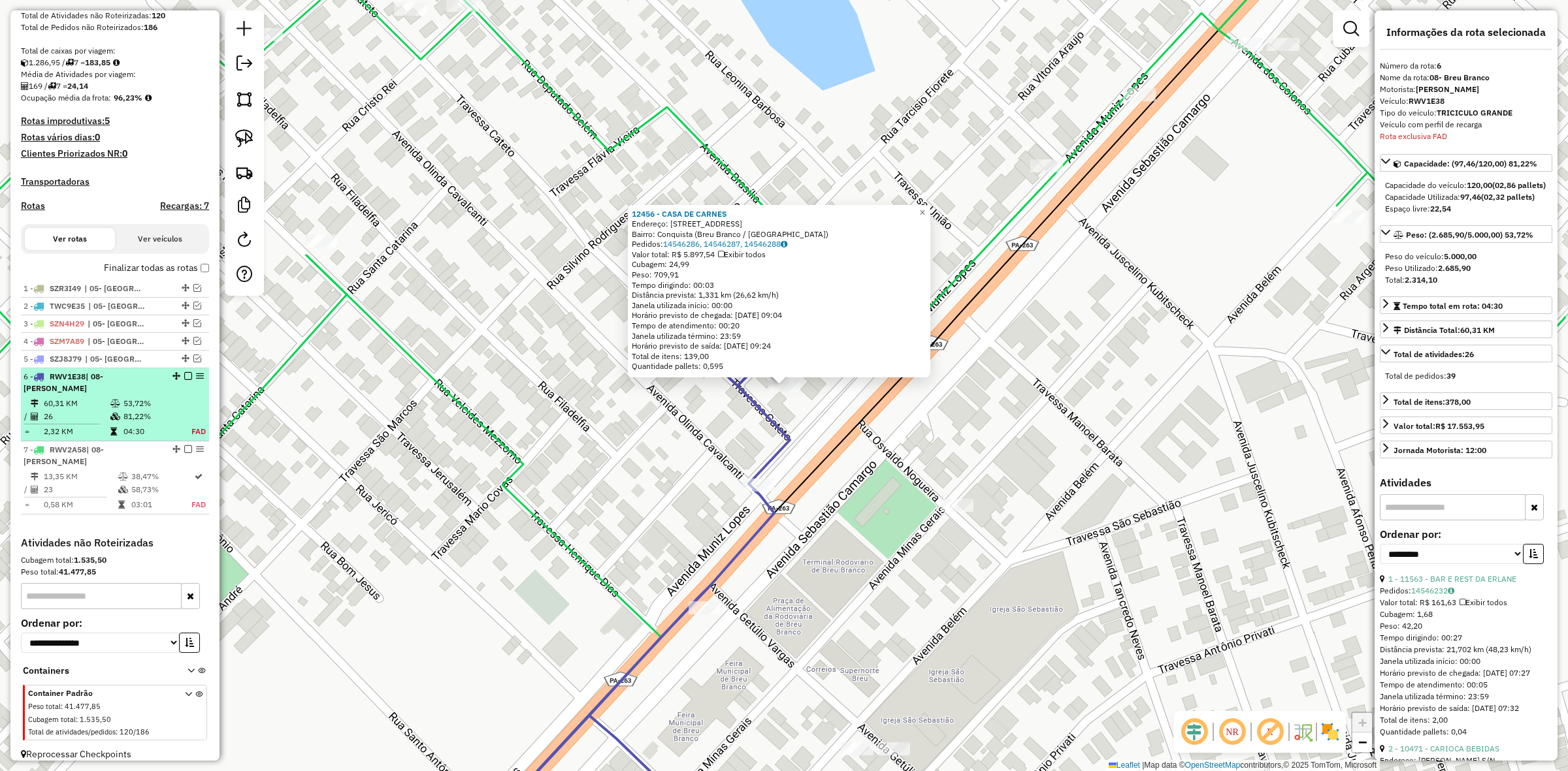
click at [187, 380] on em at bounding box center [188, 376] width 8 height 8
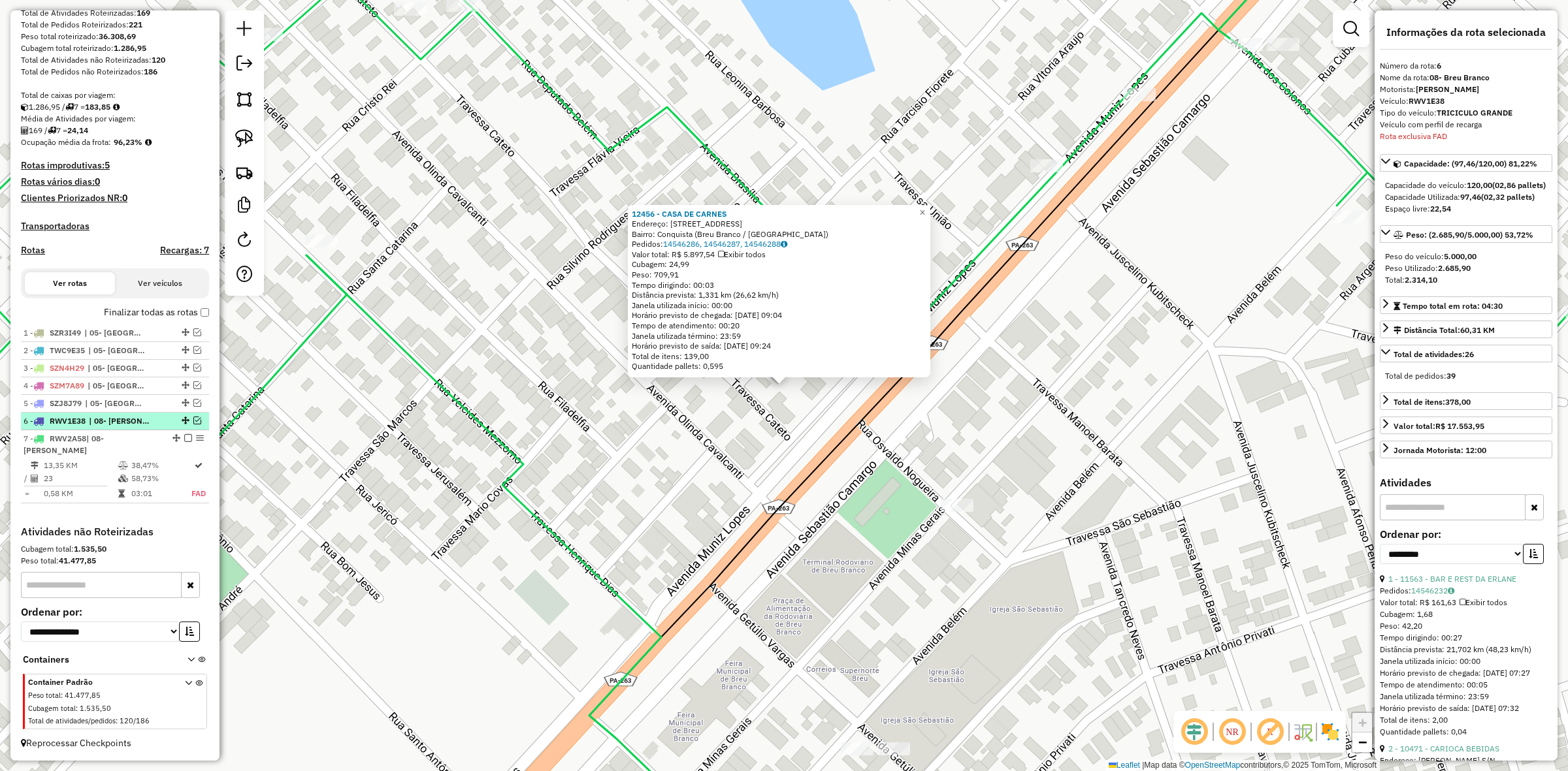
scroll to position [197, 0]
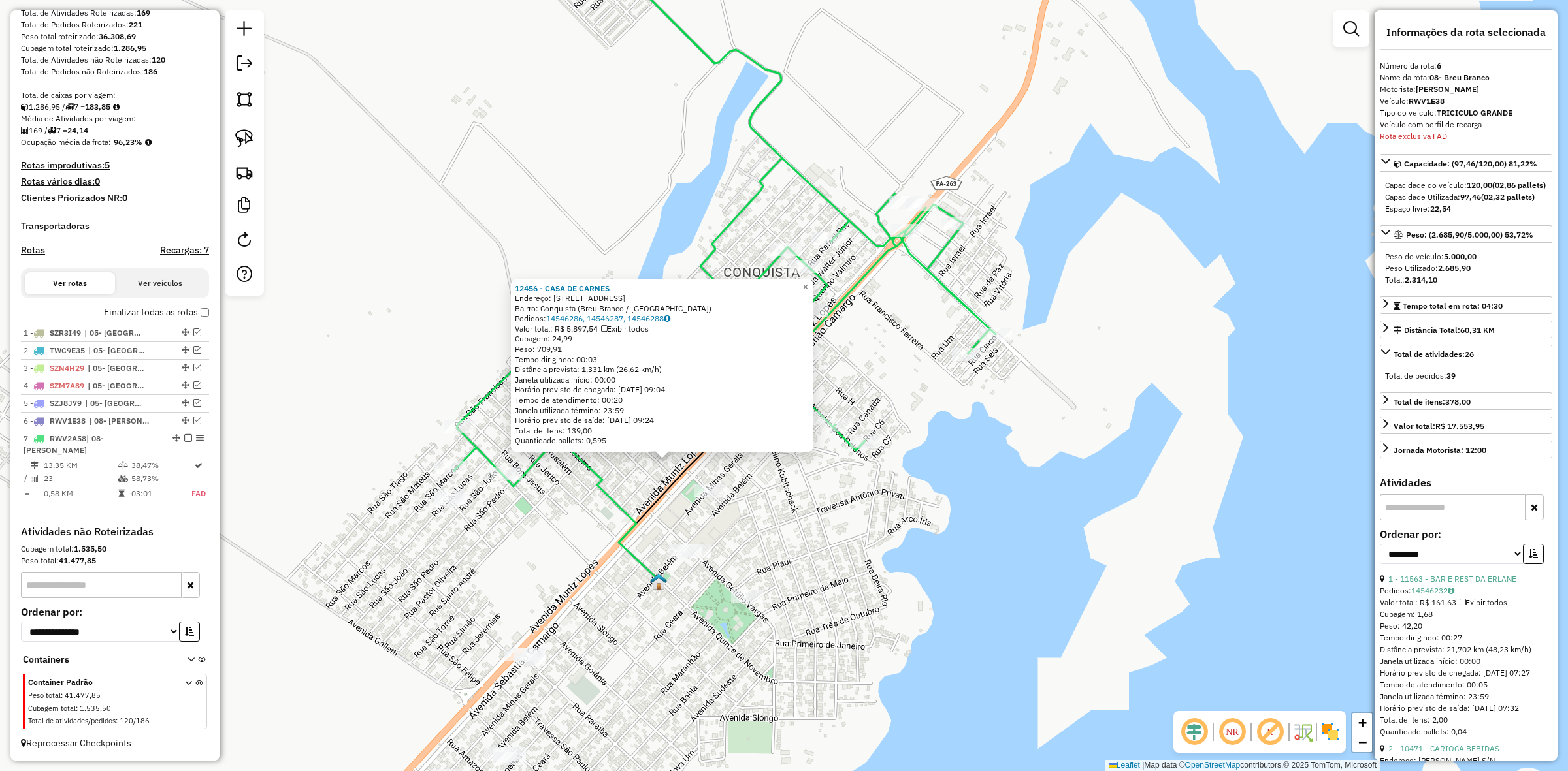
click at [728, 517] on div "12456 - CASA DE CARNES Endereço: [STREET_ADDRESS] Pedidos: 14546286, 14546287, …" at bounding box center [784, 385] width 1568 height 771
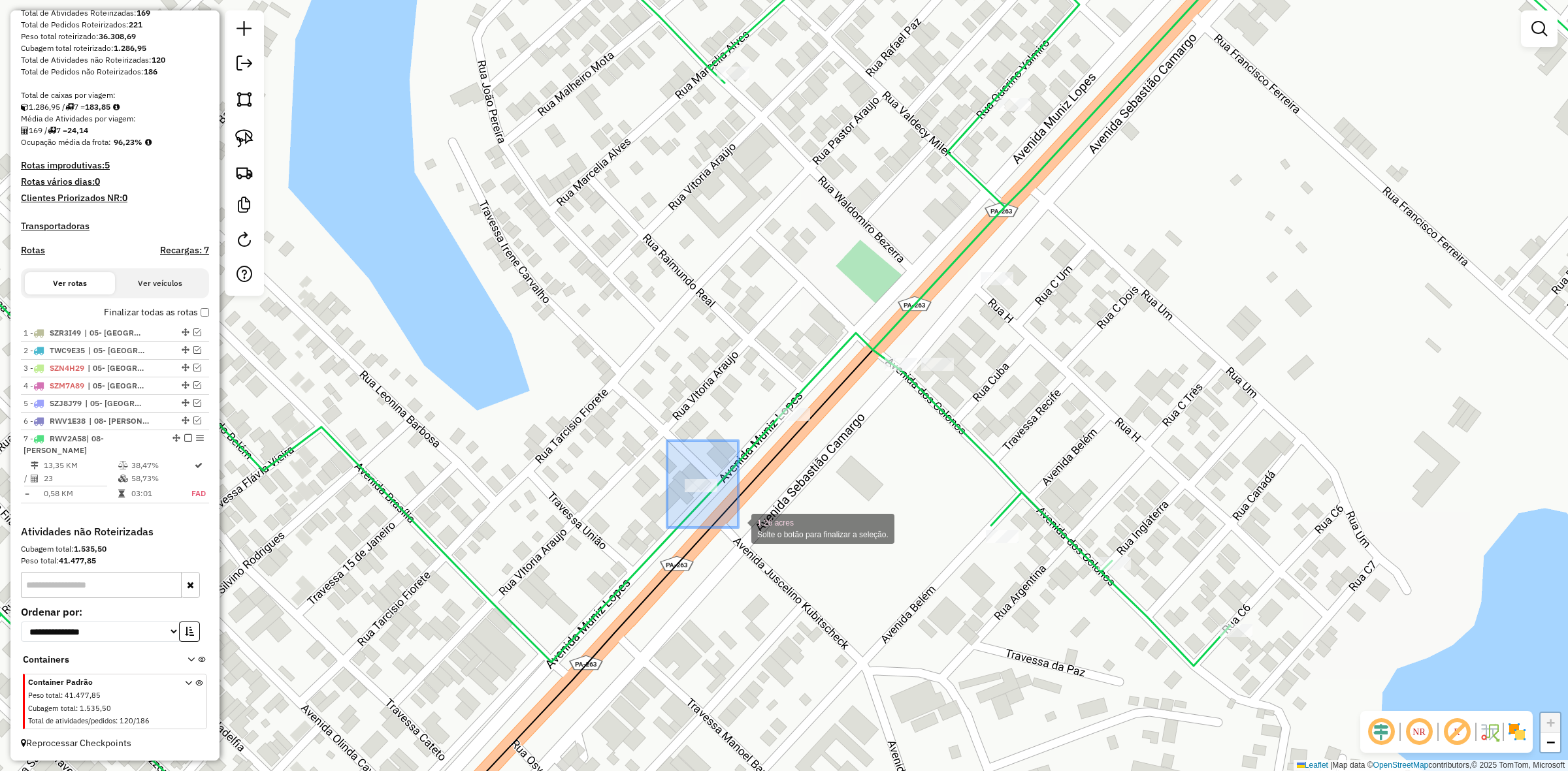
drag, startPoint x: 675, startPoint y: 469, endPoint x: 738, endPoint y: 528, distance: 86.3
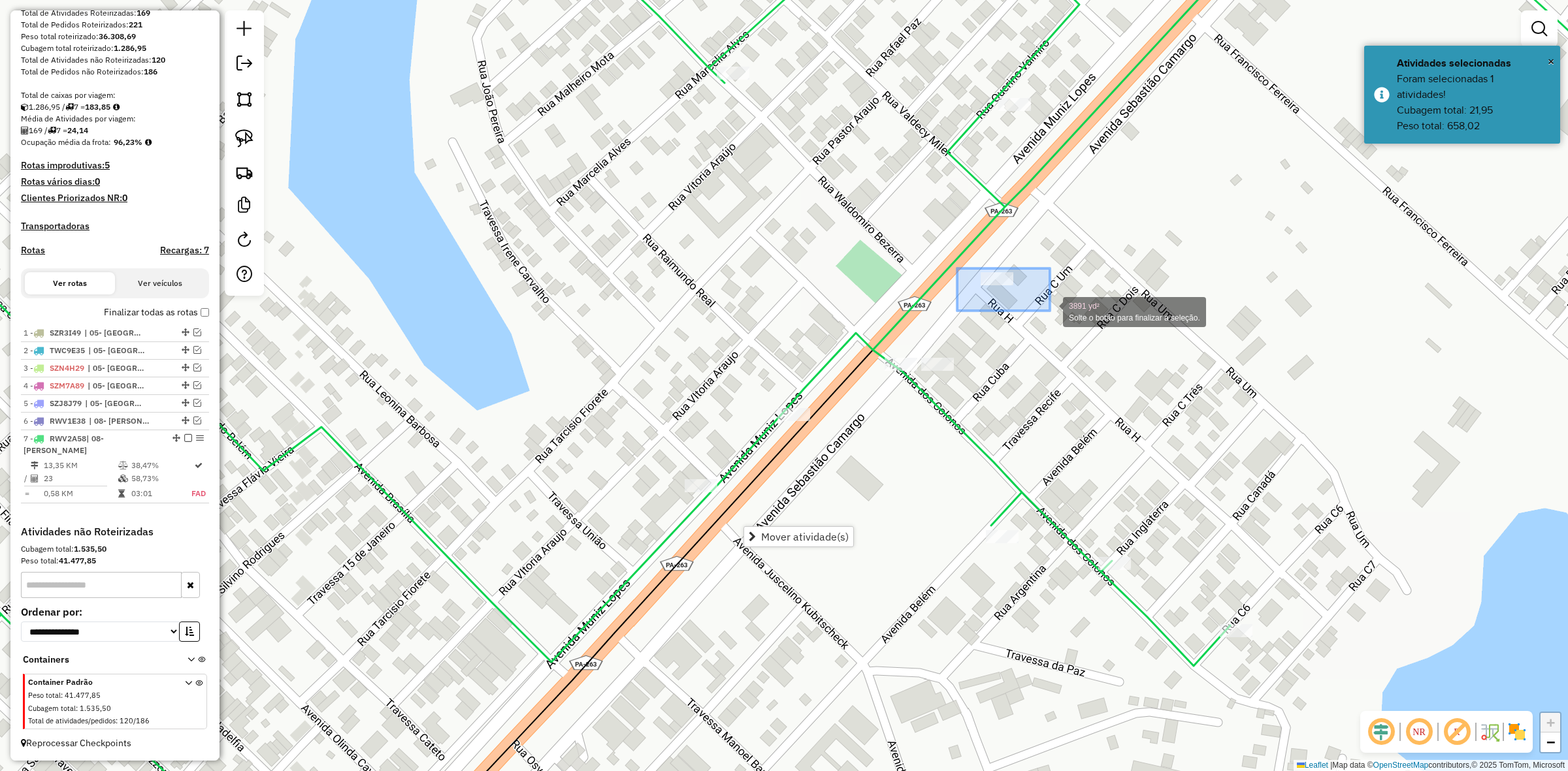
drag, startPoint x: 964, startPoint y: 273, endPoint x: 1050, endPoint y: 311, distance: 94.0
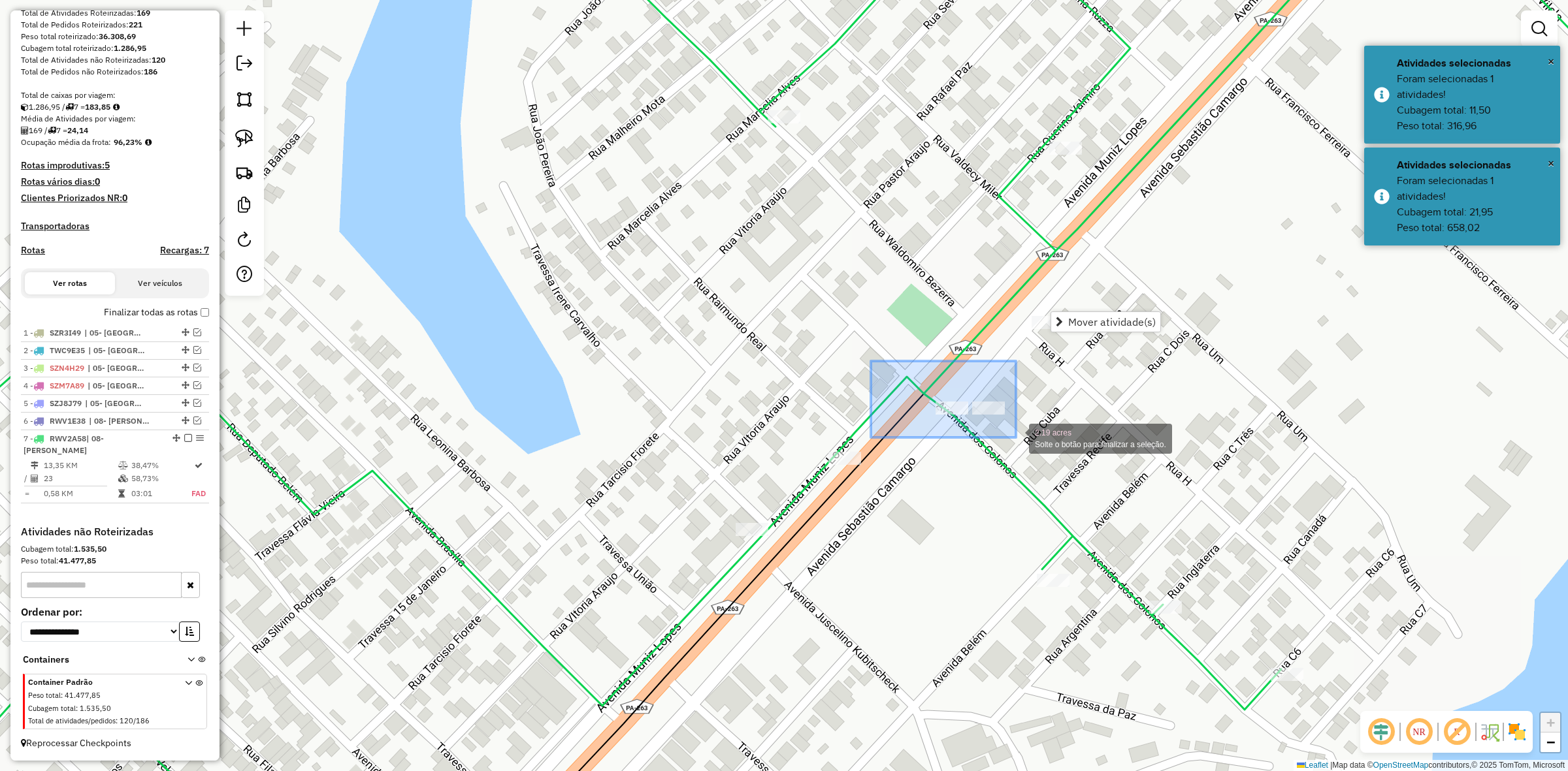
drag, startPoint x: 887, startPoint y: 379, endPoint x: 1017, endPoint y: 439, distance: 143.2
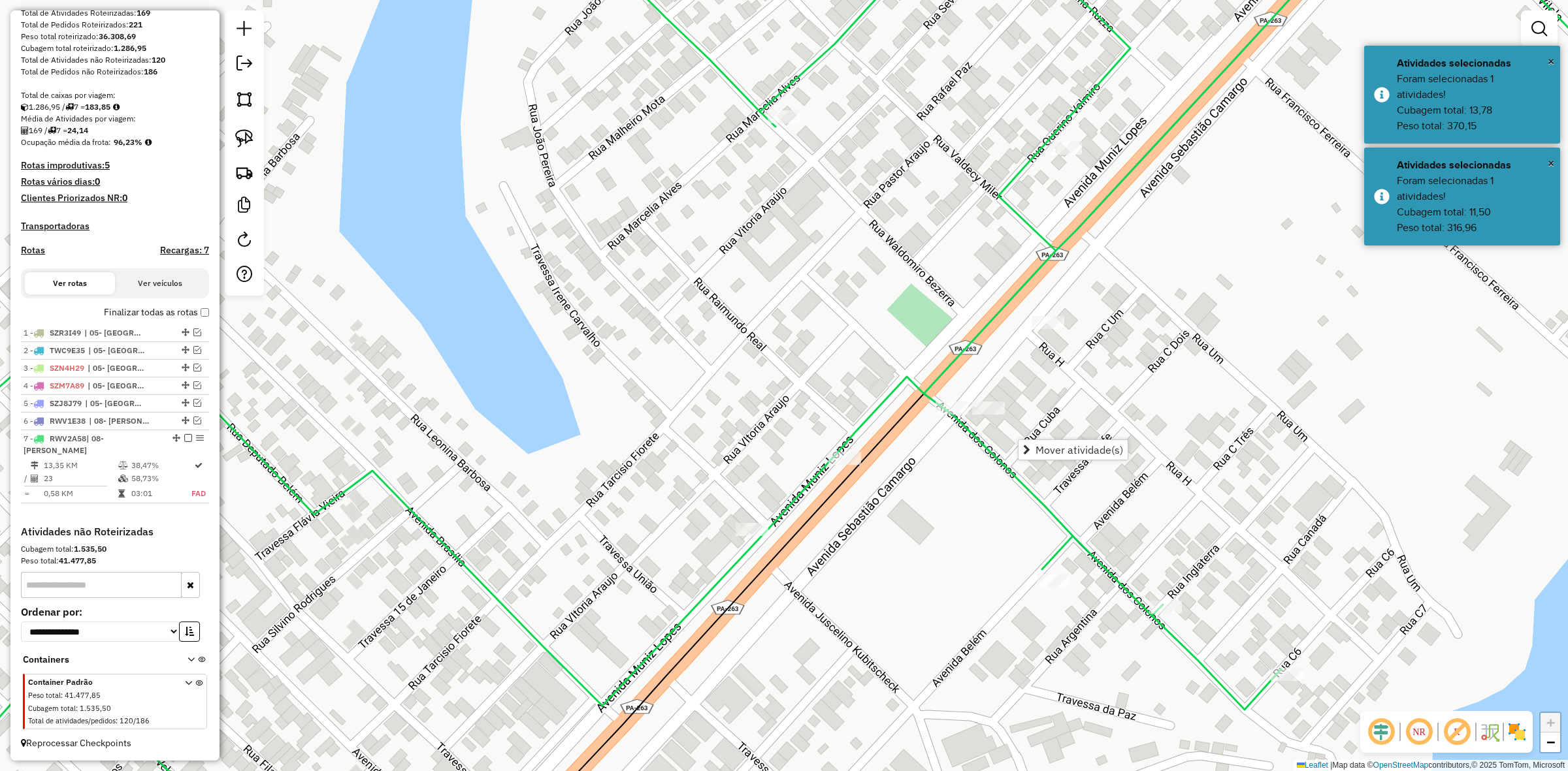
drag, startPoint x: 951, startPoint y: 494, endPoint x: 843, endPoint y: 282, distance: 237.9
click at [852, 307] on div "Janela de atendimento Grade de atendimento Capacidade Transportadoras Veículos …" at bounding box center [784, 385] width 1568 height 771
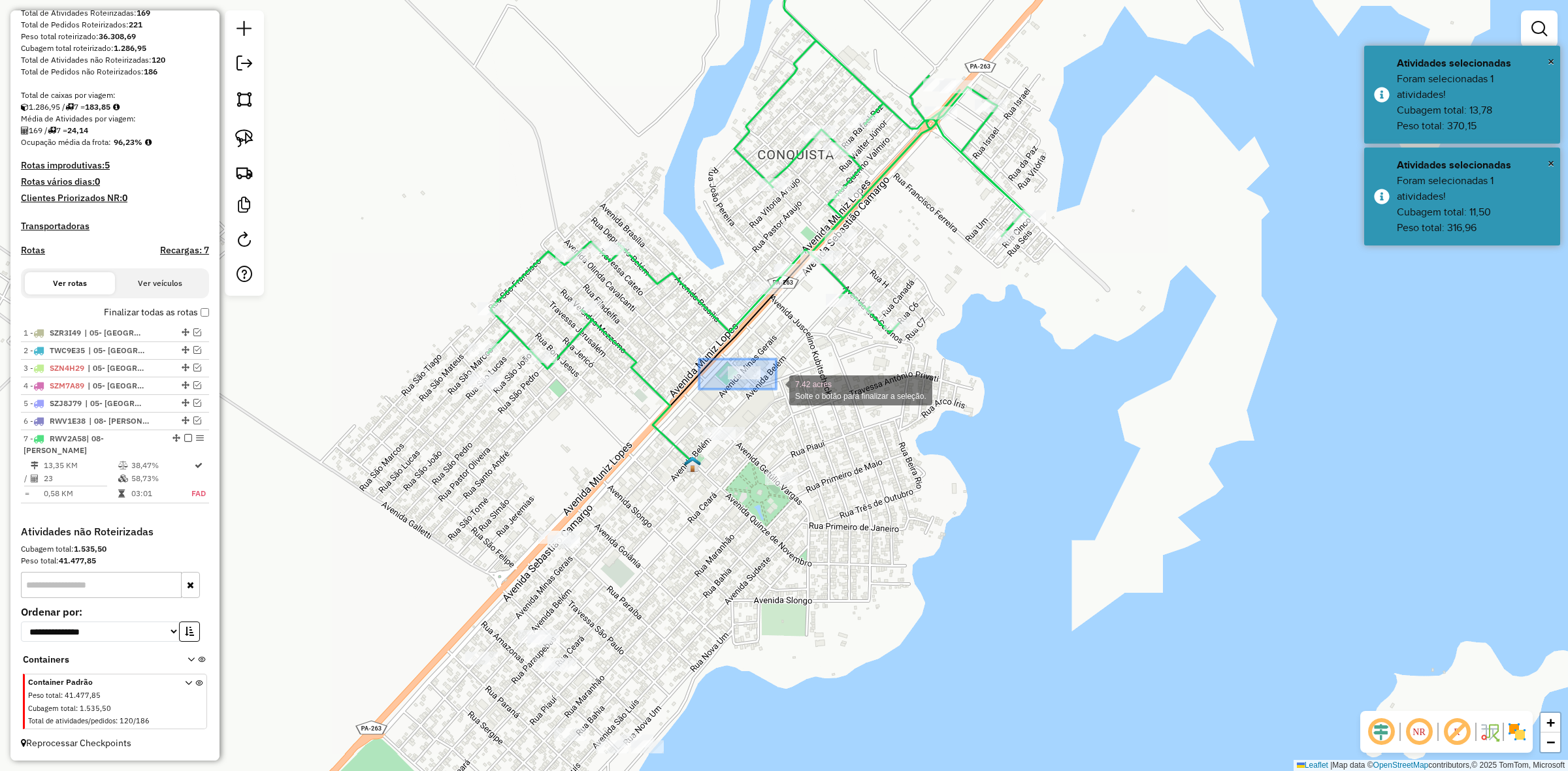
drag, startPoint x: 704, startPoint y: 359, endPoint x: 776, endPoint y: 390, distance: 78.4
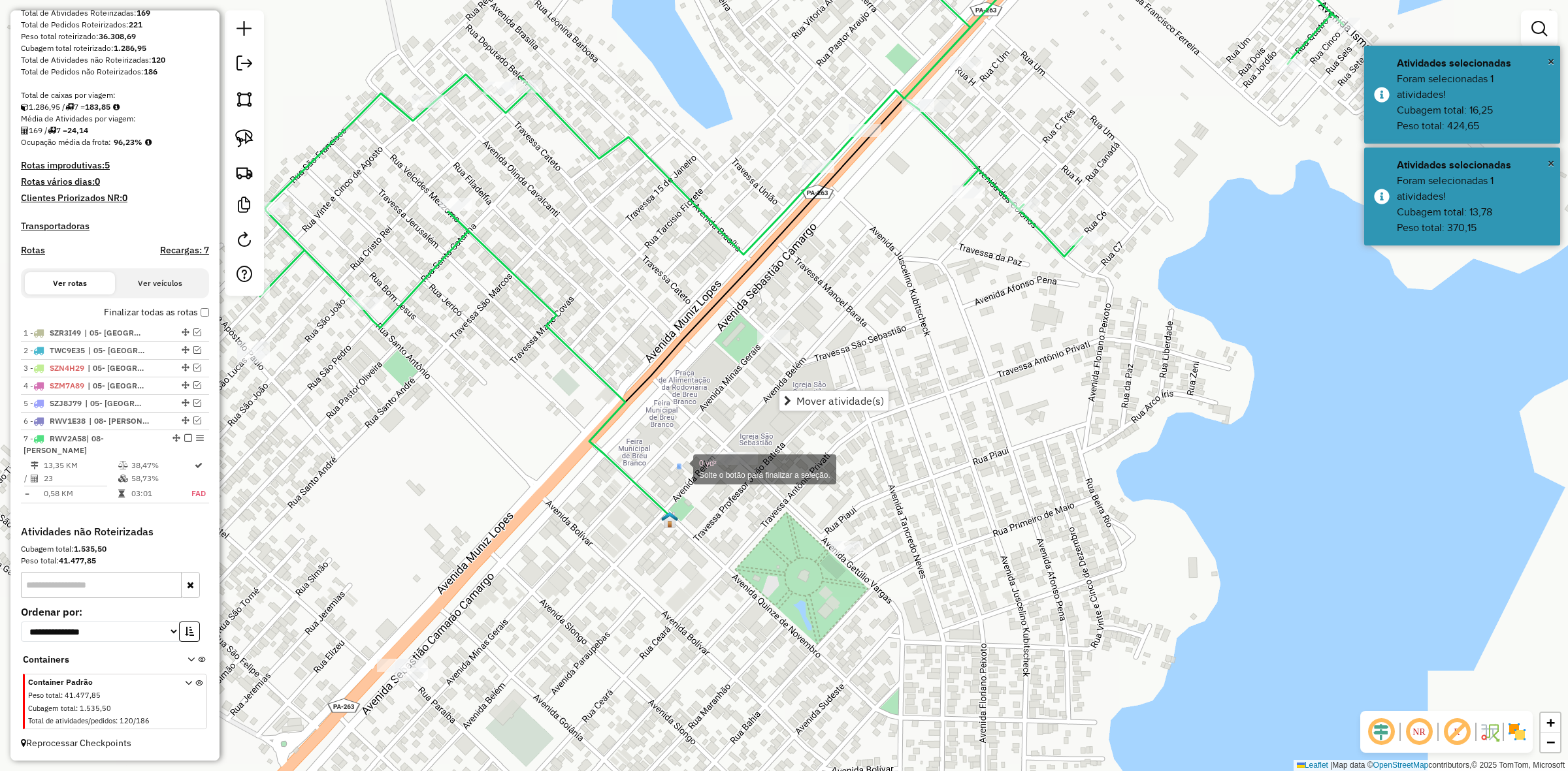
drag, startPoint x: 678, startPoint y: 465, endPoint x: 681, endPoint y: 471, distance: 6.7
drag, startPoint x: 754, startPoint y: 500, endPoint x: 783, endPoint y: 494, distance: 29.6
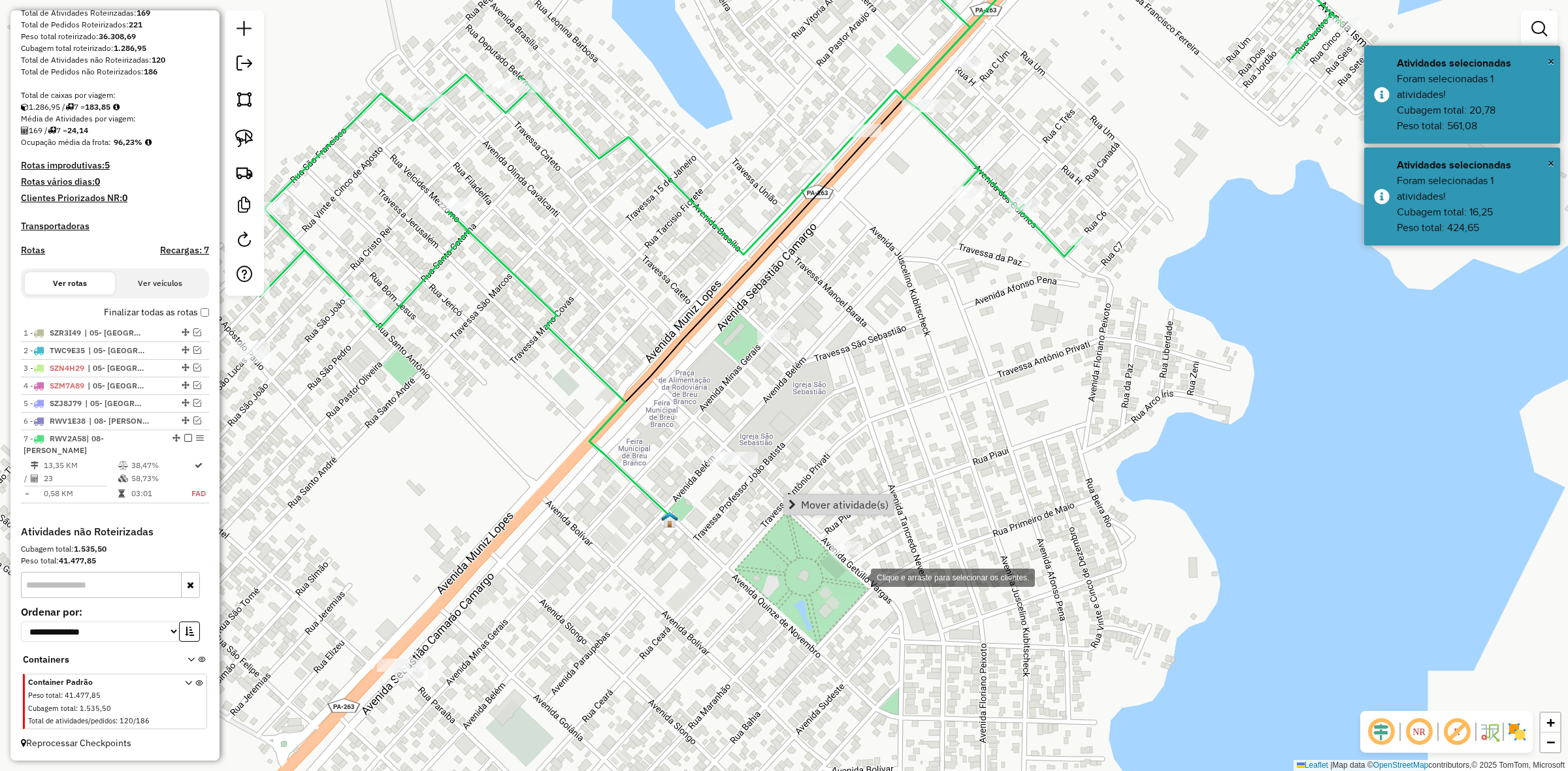
drag, startPoint x: 798, startPoint y: 517, endPoint x: 862, endPoint y: 576, distance: 87.0
click at [862, 576] on hb-router-mapa "Mover atividade(s) Informações da Sessão 979909 - [DATE] Criação: [DATE] 18:56 …" at bounding box center [784, 385] width 1568 height 771
drag, startPoint x: 812, startPoint y: 529, endPoint x: 886, endPoint y: 576, distance: 87.7
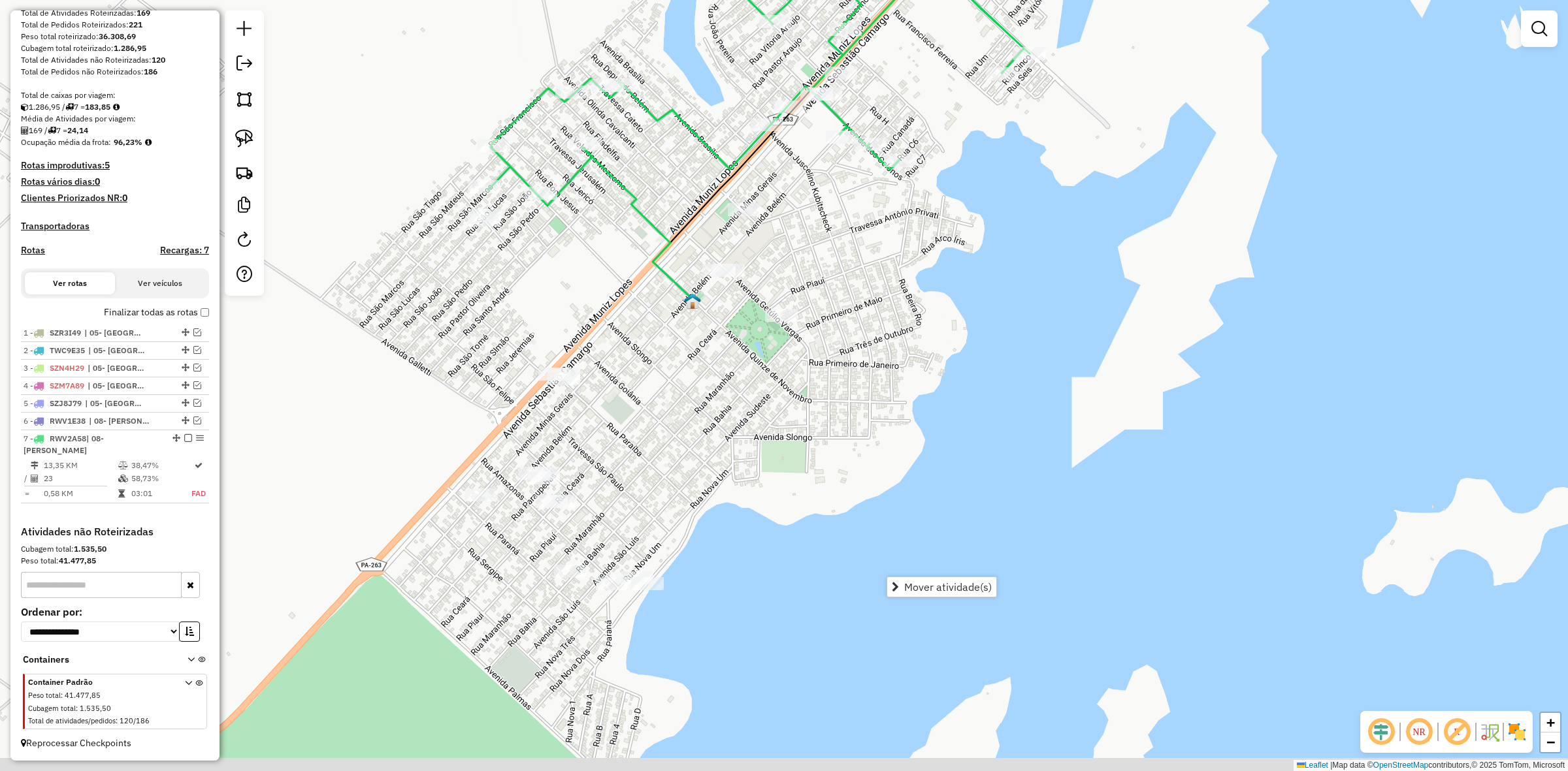
drag, startPoint x: 590, startPoint y: 533, endPoint x: 631, endPoint y: 478, distance: 68.6
click at [631, 478] on div "Janela de atendimento Grade de atendimento Capacidade Transportadoras Veículos …" at bounding box center [784, 385] width 1568 height 771
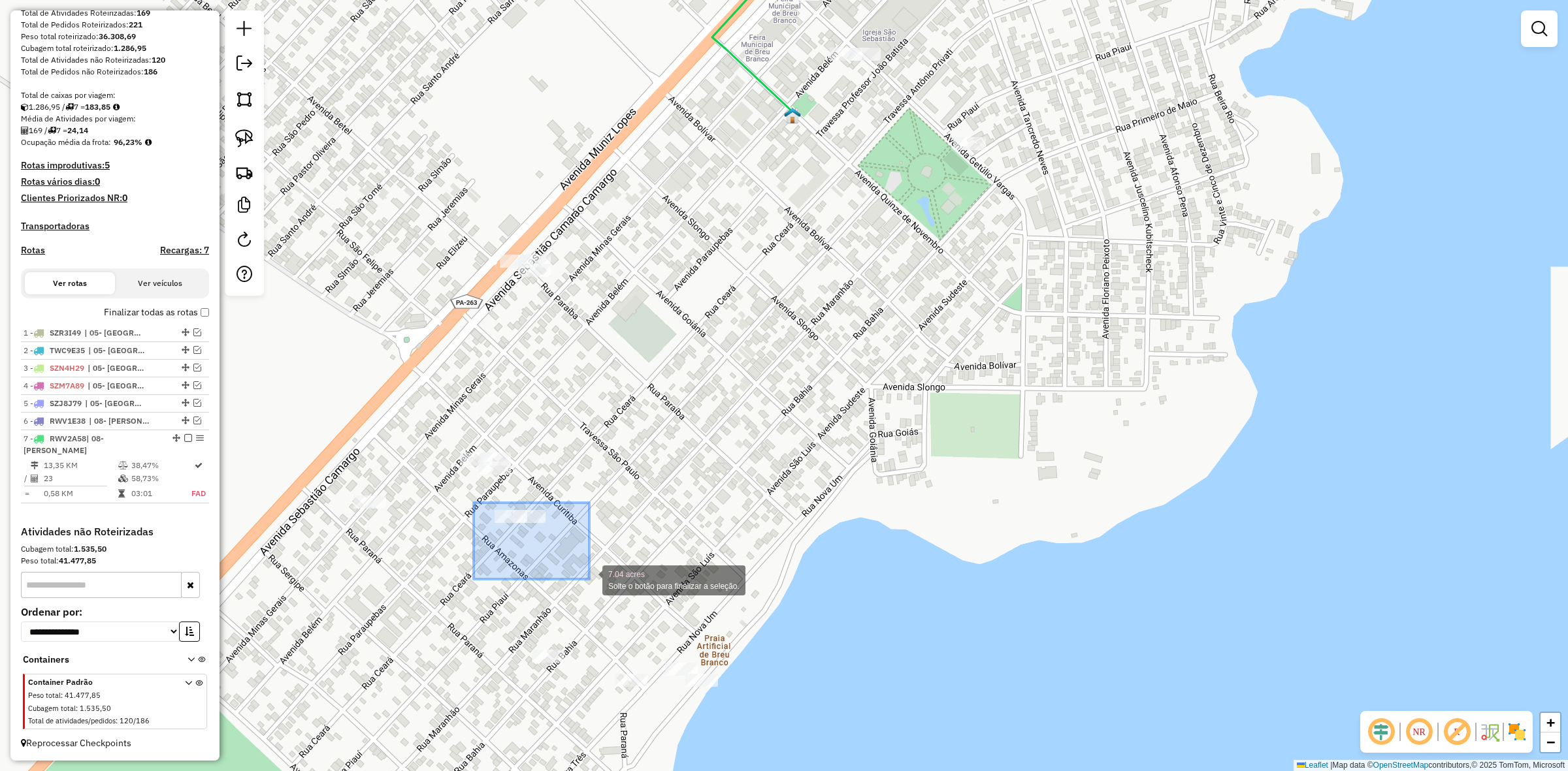
drag, startPoint x: 474, startPoint y: 503, endPoint x: 590, endPoint y: 580, distance: 139.2
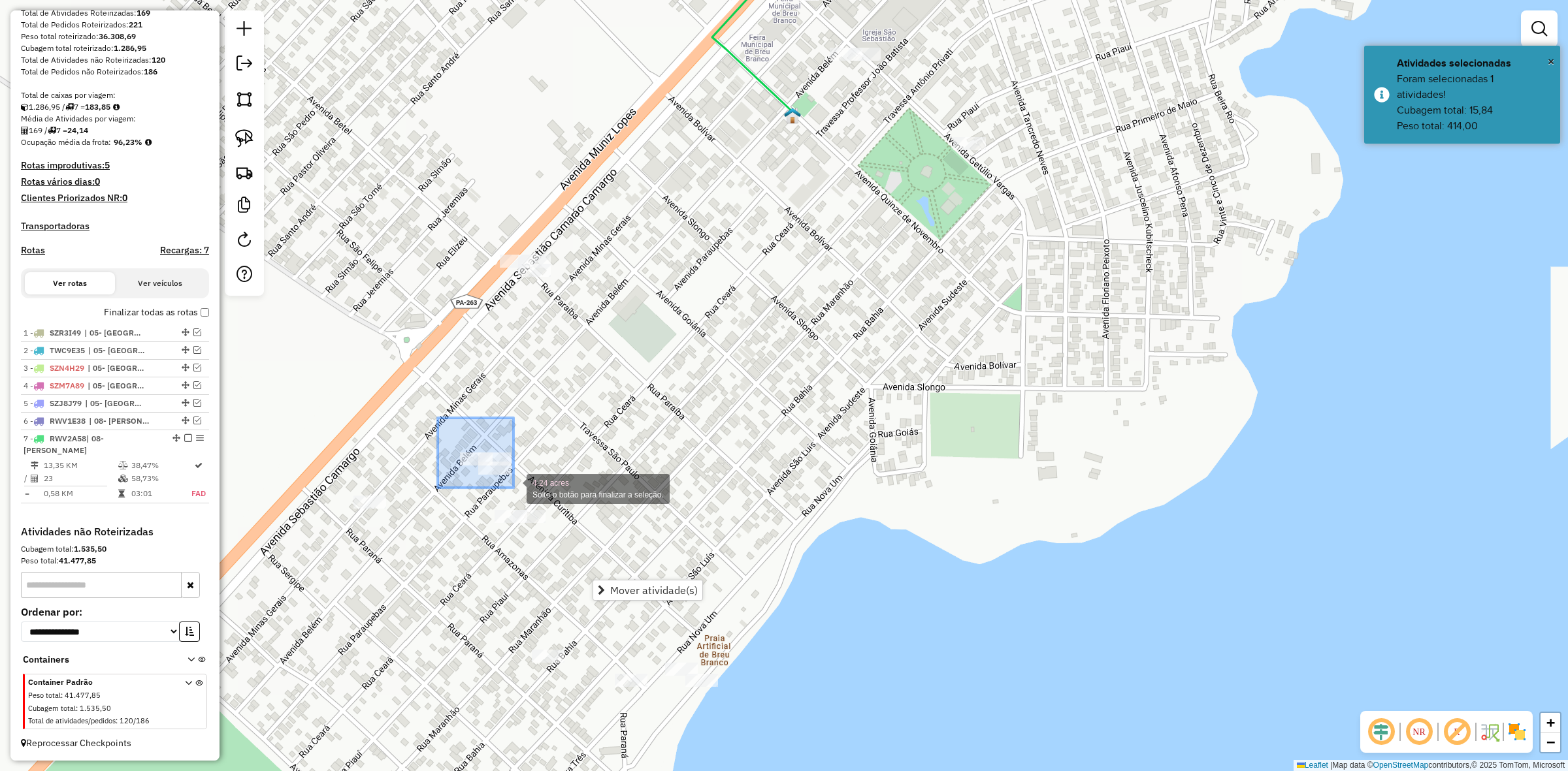
drag, startPoint x: 436, startPoint y: 431, endPoint x: 517, endPoint y: 488, distance: 99.0
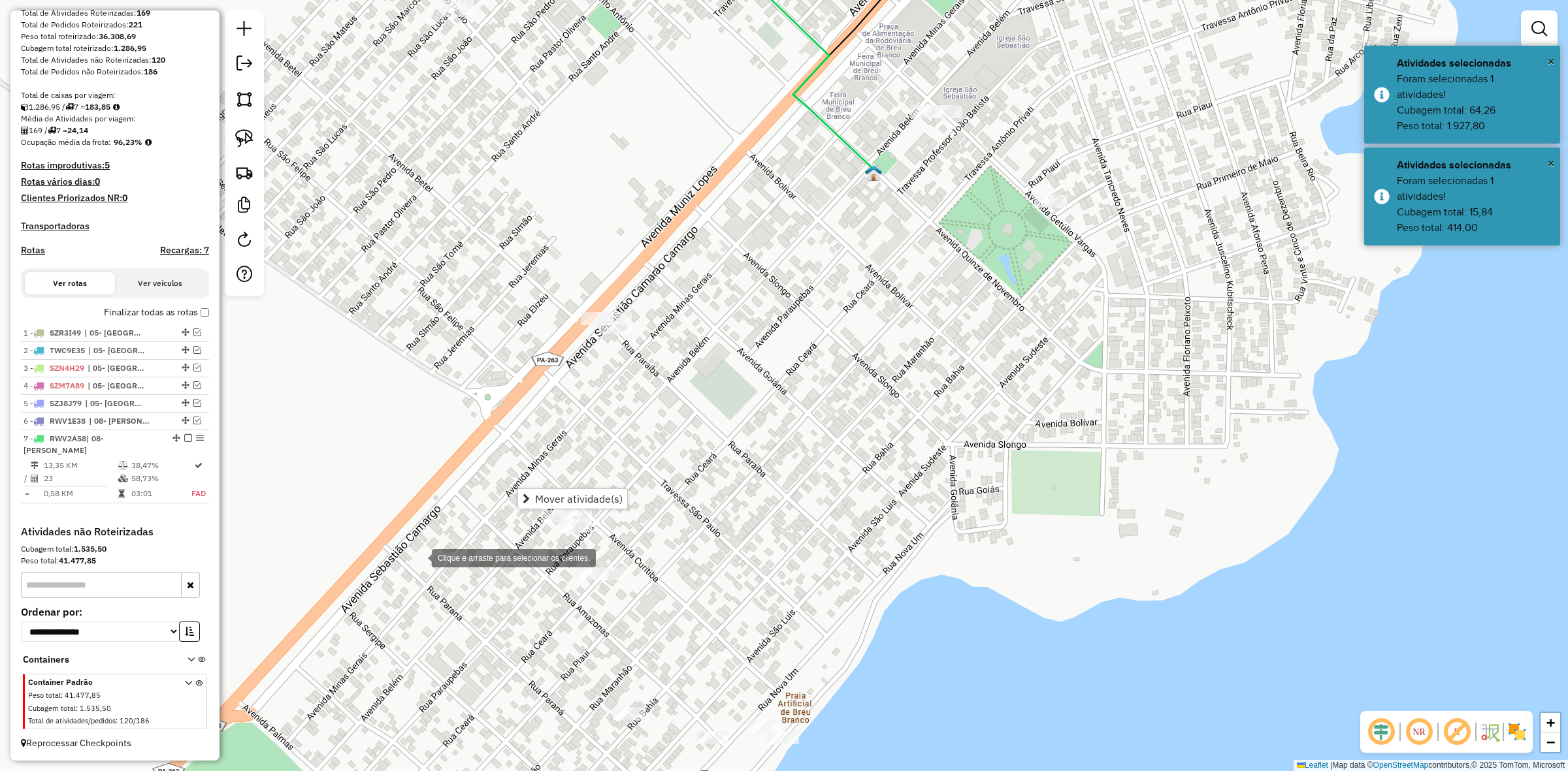
drag, startPoint x: 380, startPoint y: 531, endPoint x: 419, endPoint y: 557, distance: 46.9
click at [419, 557] on div "Clique e arraste para selecionar os clientes. Janela de atendimento Grade de at…" at bounding box center [784, 385] width 1568 height 771
click at [415, 534] on div "Clique e arraste para selecionar os clientes. Janela de atendimento Grade de at…" at bounding box center [784, 385] width 1568 height 771
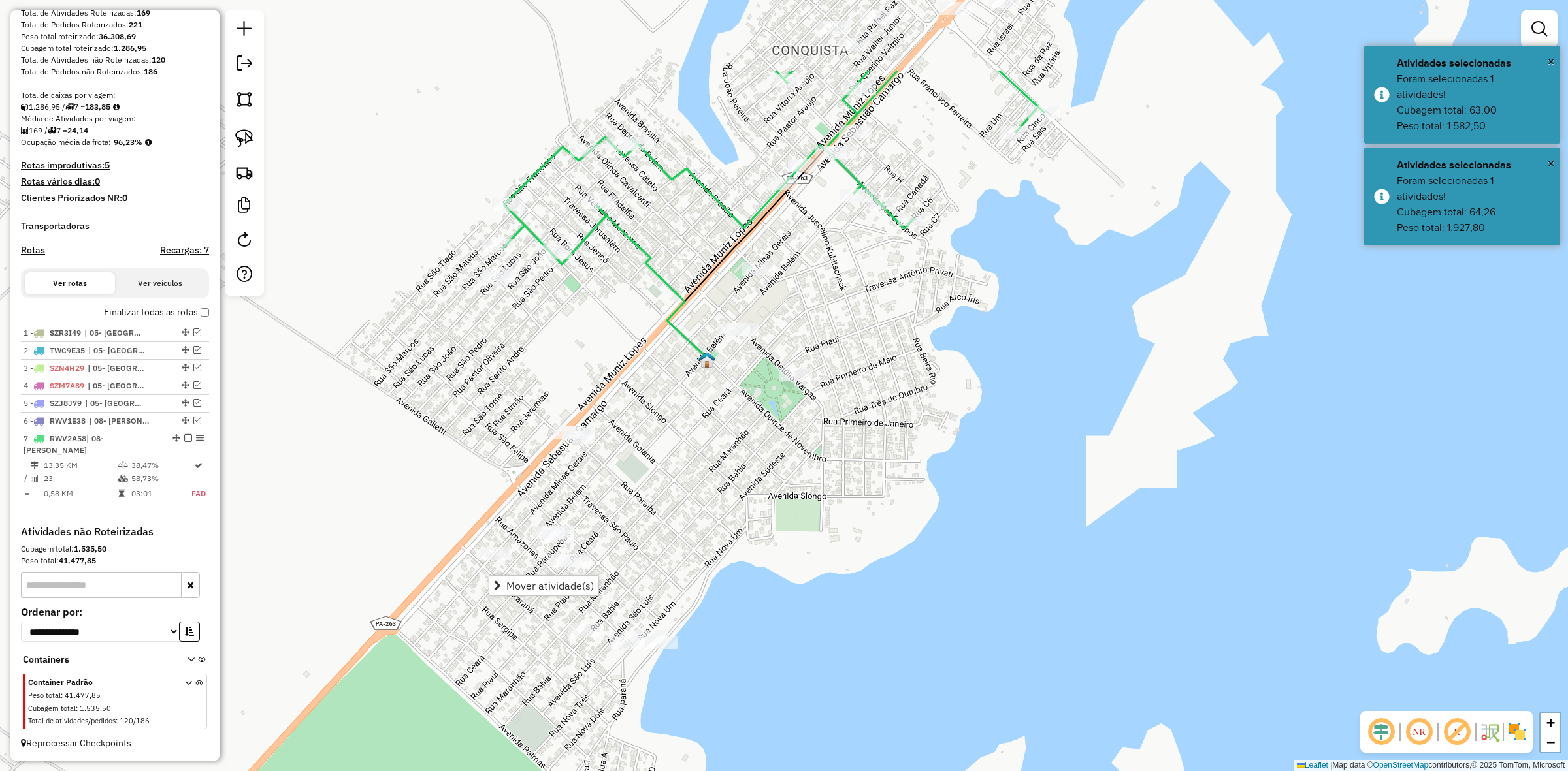
drag, startPoint x: 752, startPoint y: 235, endPoint x: 711, endPoint y: 354, distance: 125.9
click at [709, 383] on div "Janela de atendimento Grade de atendimento Capacidade Transportadoras Veículos …" at bounding box center [784, 385] width 1568 height 771
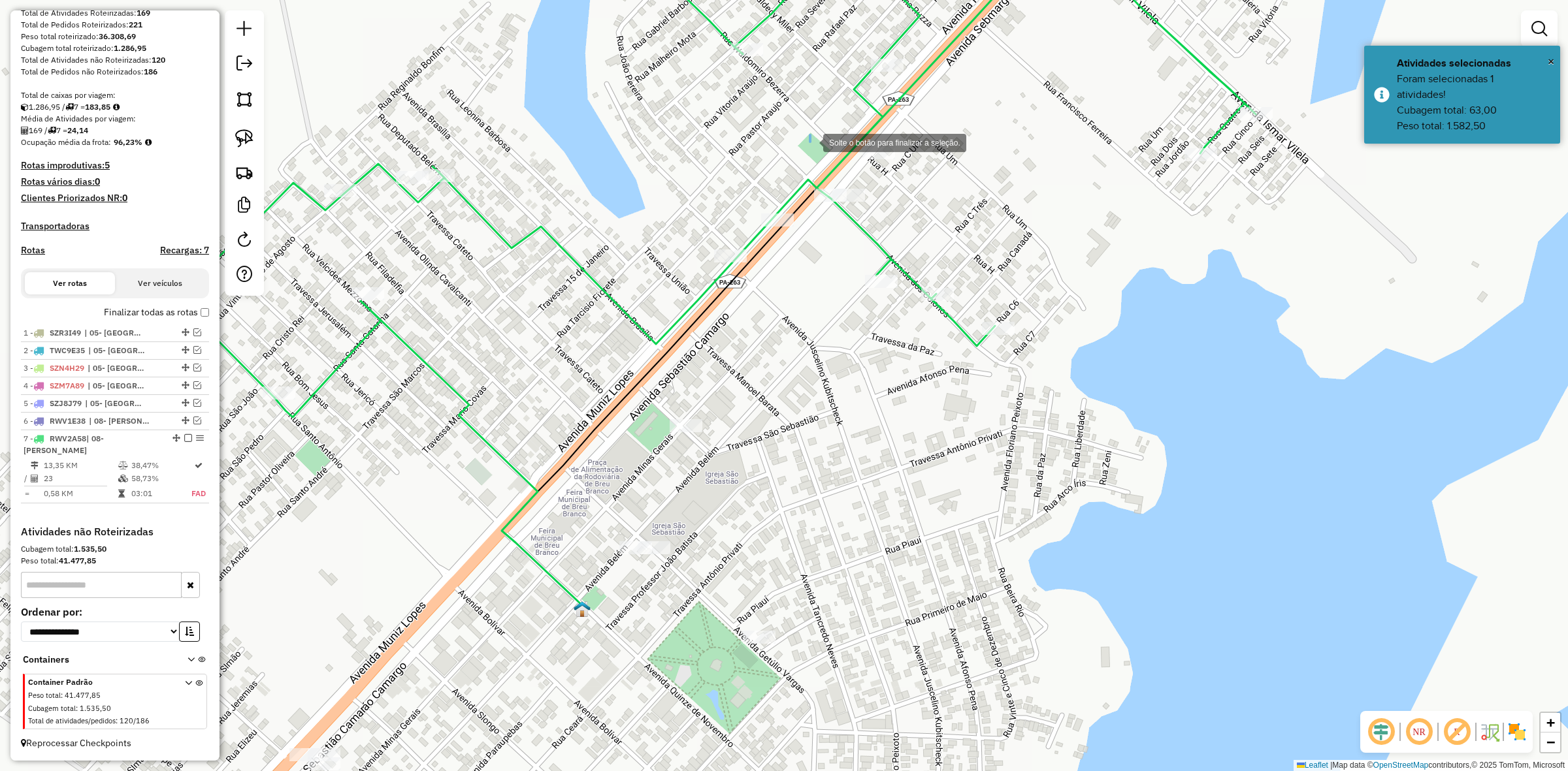
drag, startPoint x: 810, startPoint y: 142, endPoint x: 831, endPoint y: 219, distance: 79.8
click at [897, 232] on div "Clique e arraste para selecionar os clientes. Janela de atendimento Grade de at…" at bounding box center [784, 385] width 1568 height 771
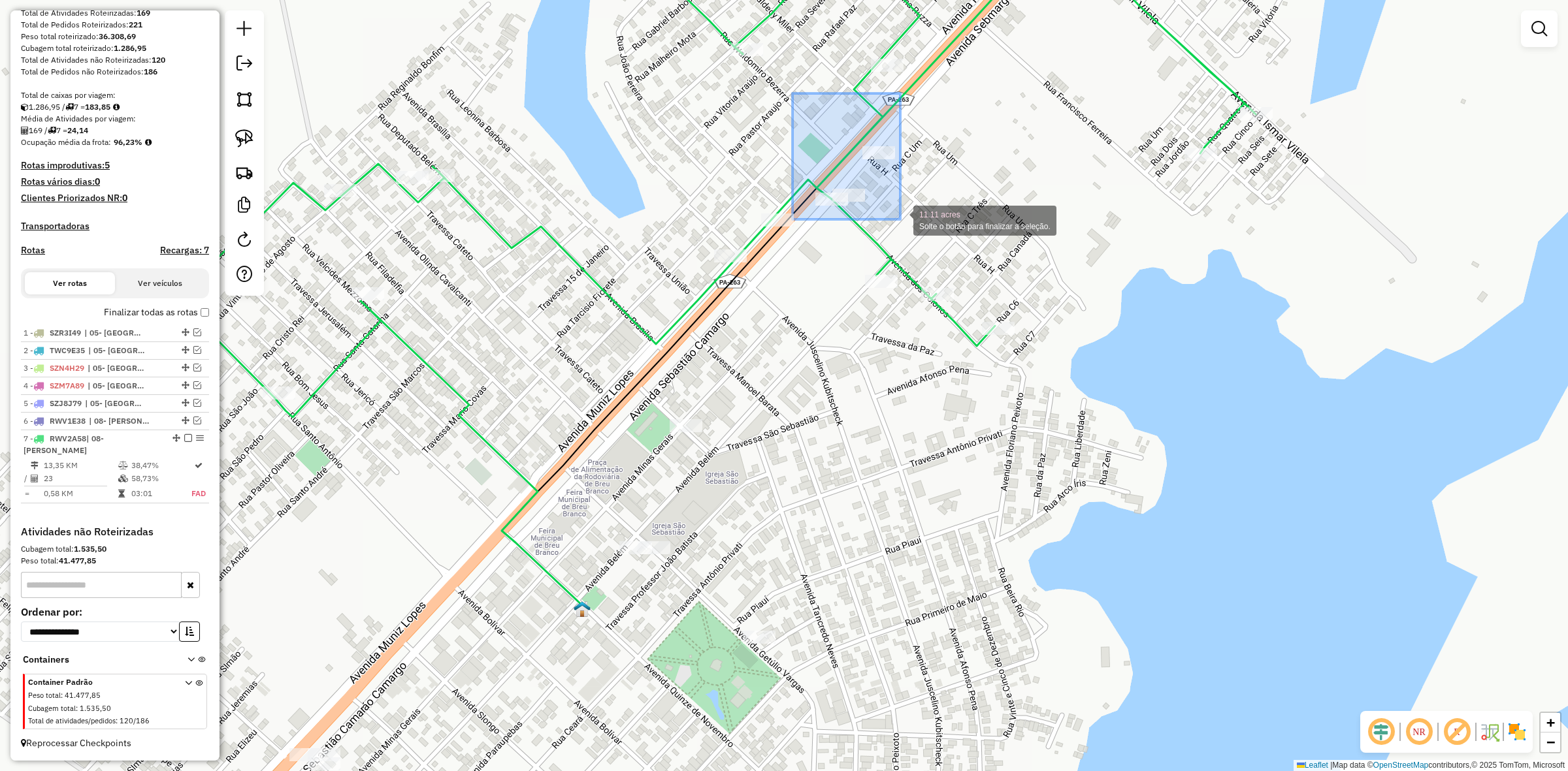
drag, startPoint x: 825, startPoint y: 207, endPoint x: 900, endPoint y: 220, distance: 76.1
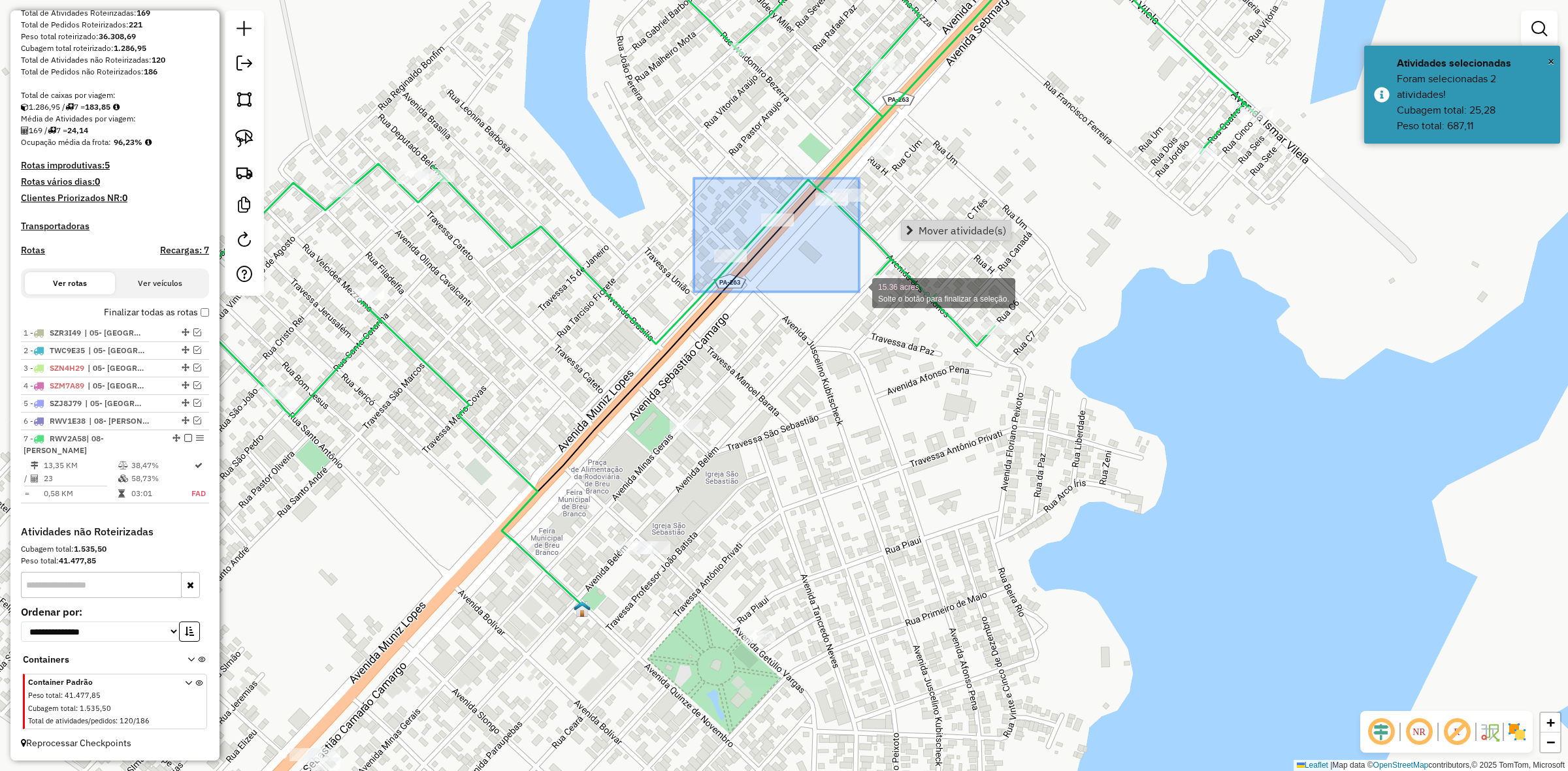
drag, startPoint x: 694, startPoint y: 180, endPoint x: 859, endPoint y: 292, distance: 199.4
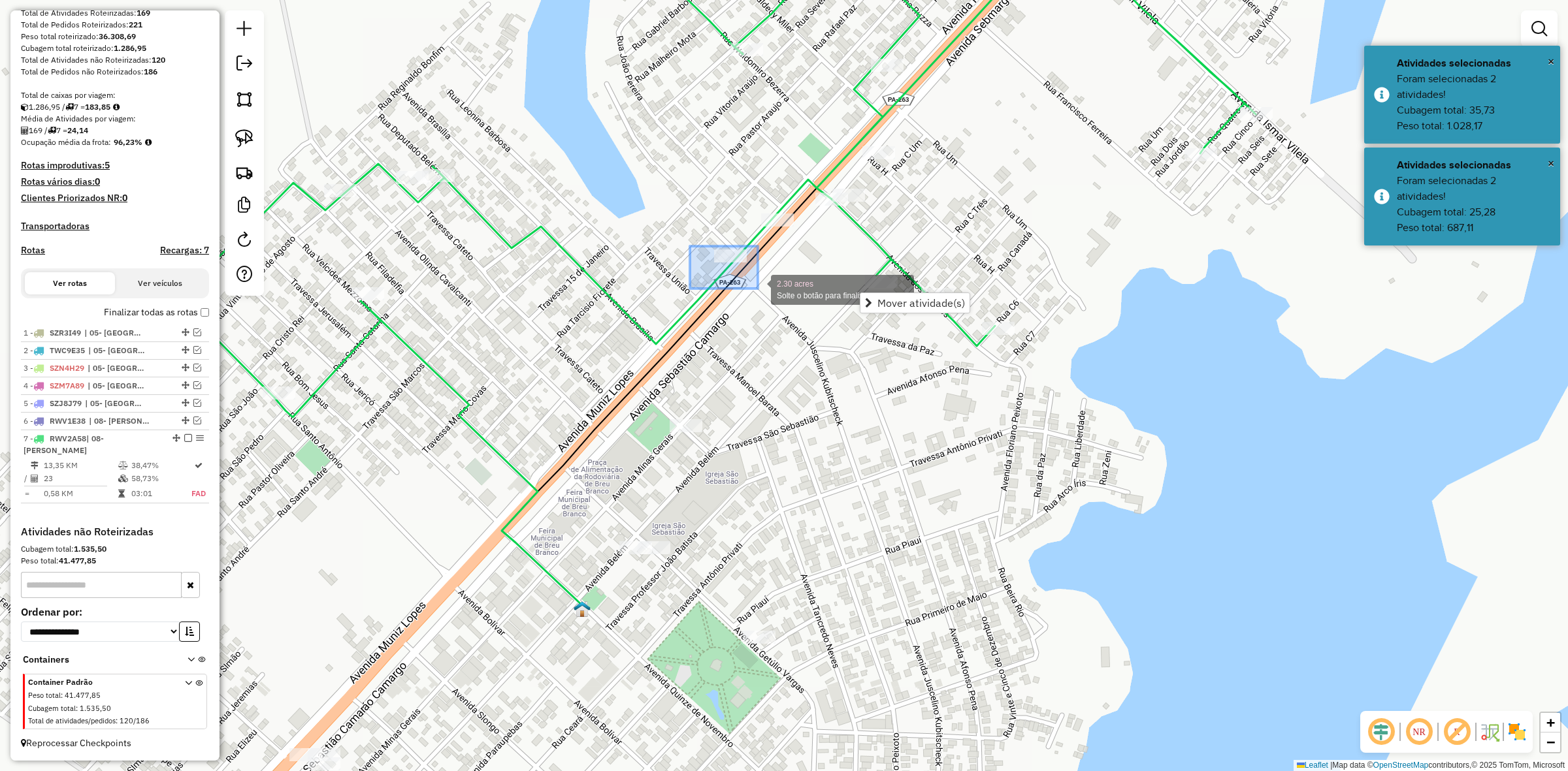
drag, startPoint x: 690, startPoint y: 246, endPoint x: 758, endPoint y: 289, distance: 80.5
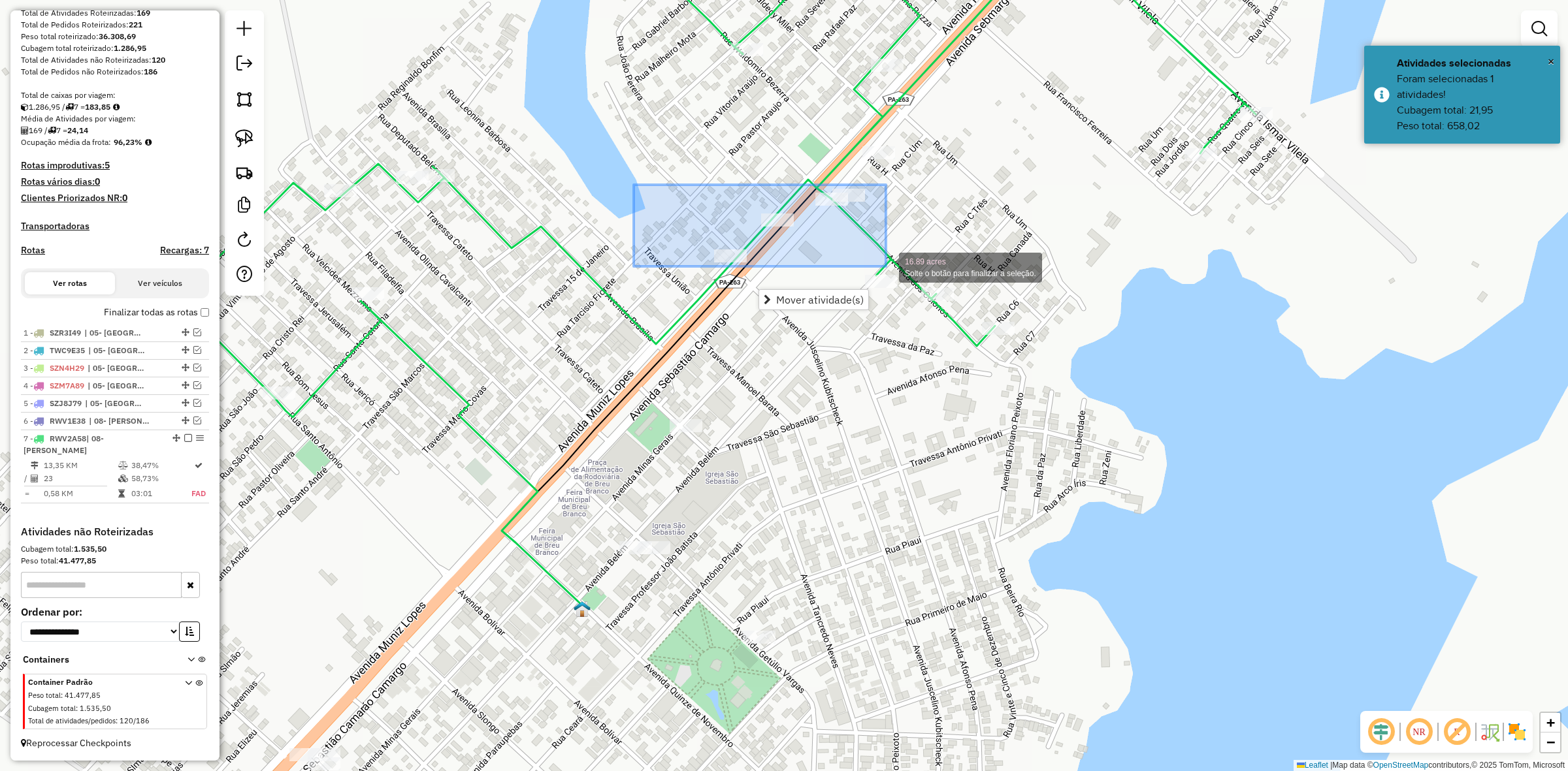
drag, startPoint x: 634, startPoint y: 185, endPoint x: 886, endPoint y: 267, distance: 265.0
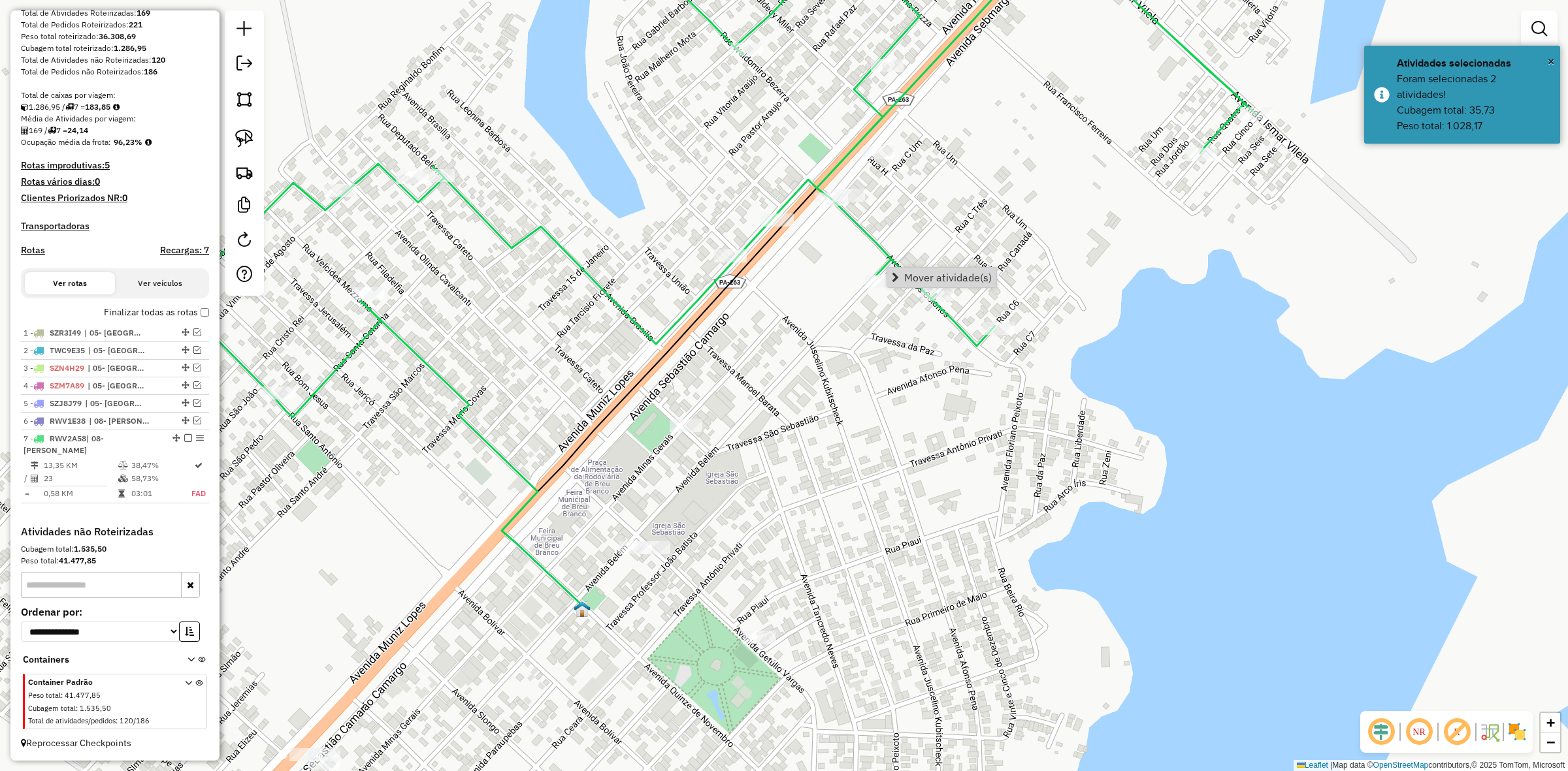
click at [904, 292] on div "Janela de atendimento Grade de atendimento Capacidade Transportadoras Veículos …" at bounding box center [784, 385] width 1568 height 771
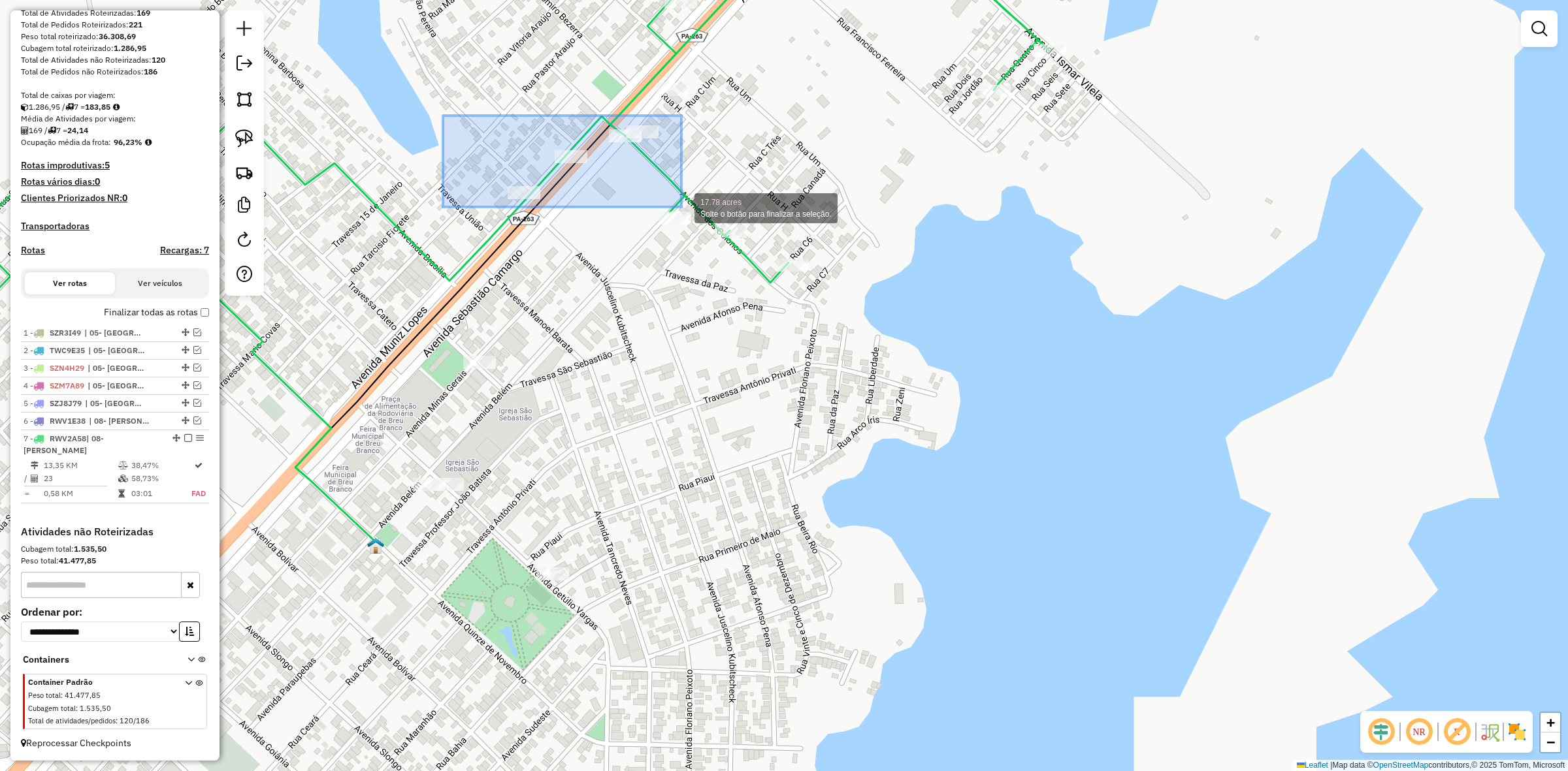
drag, startPoint x: 501, startPoint y: 213, endPoint x: 681, endPoint y: 207, distance: 180.1
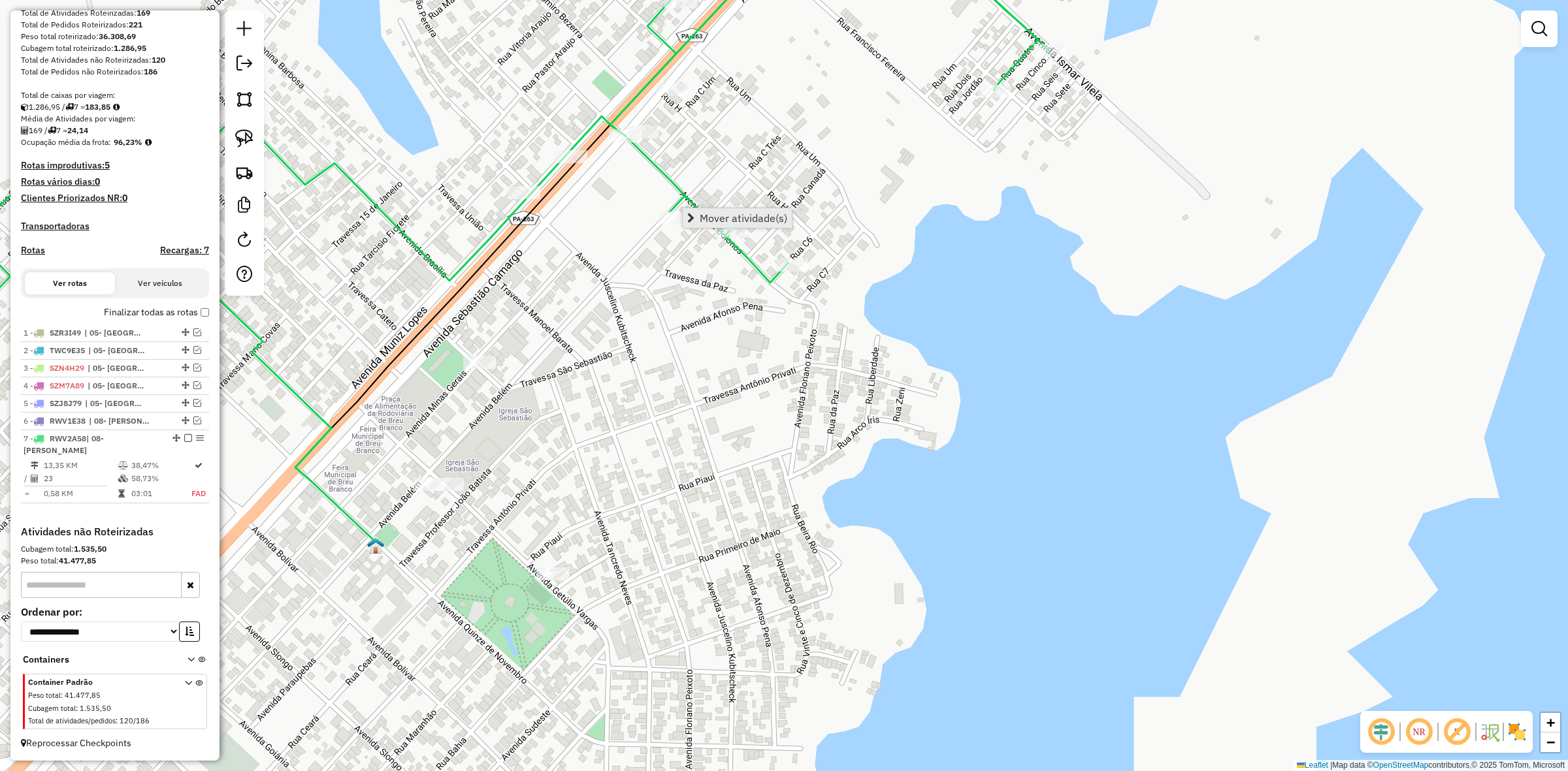
click at [765, 224] on span "Mover atividade(s)" at bounding box center [744, 218] width 88 height 11
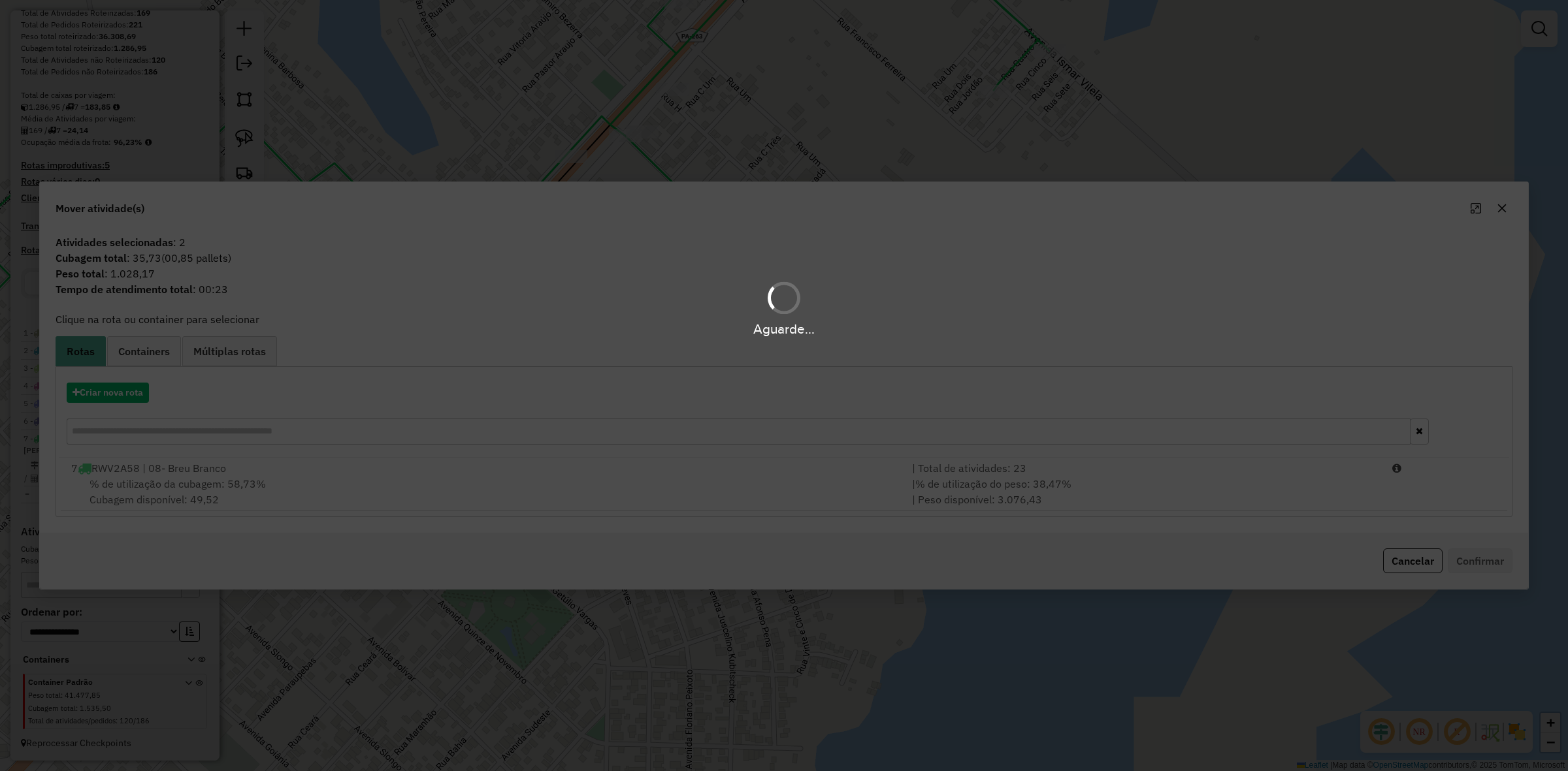
click at [611, 503] on div "Aguarde..." at bounding box center [784, 385] width 1568 height 771
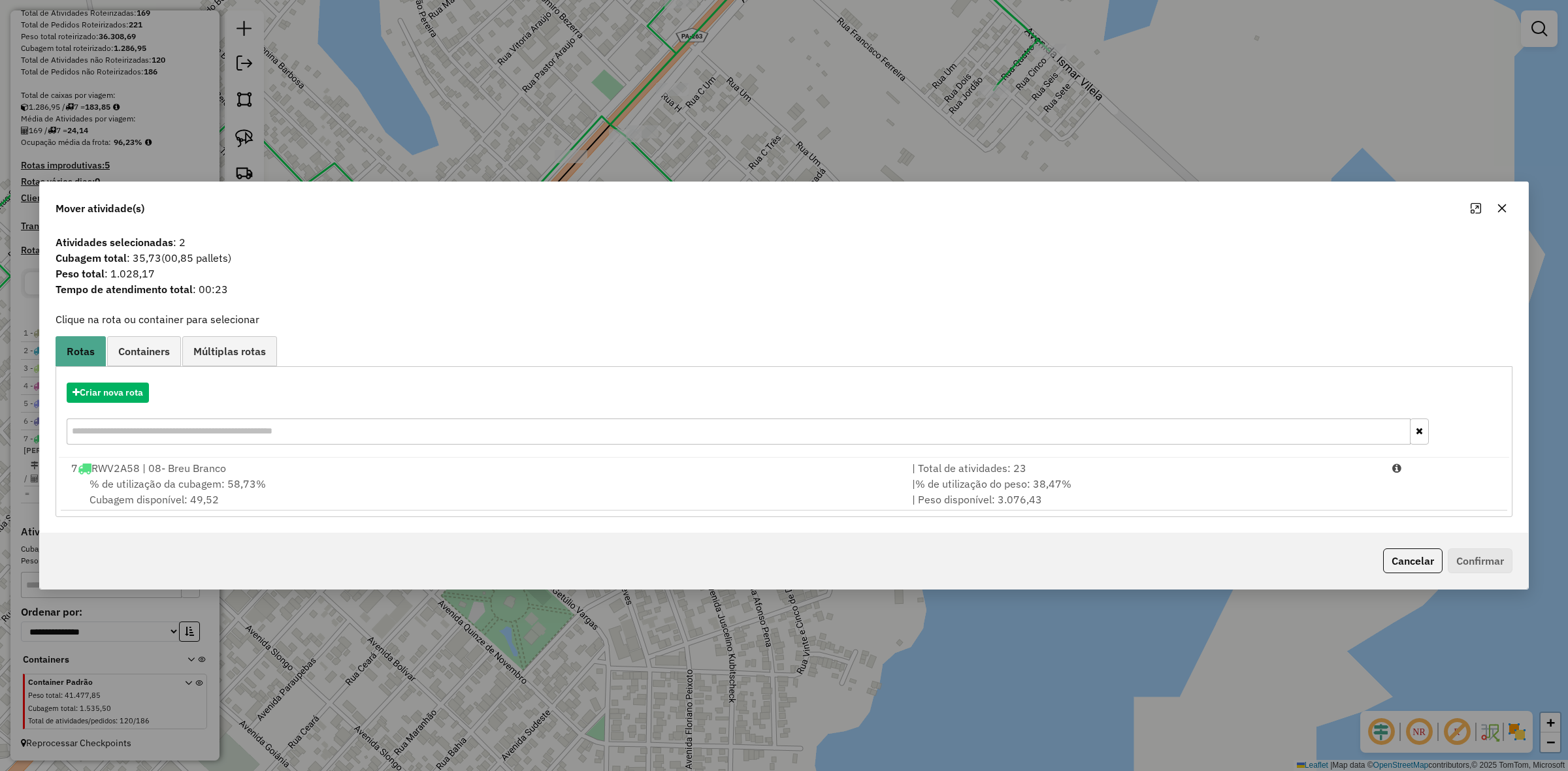
click at [611, 503] on div "% de utilização da cubagem: 58,73% Cubagem disponível: 49,52" at bounding box center [483, 491] width 841 height 32
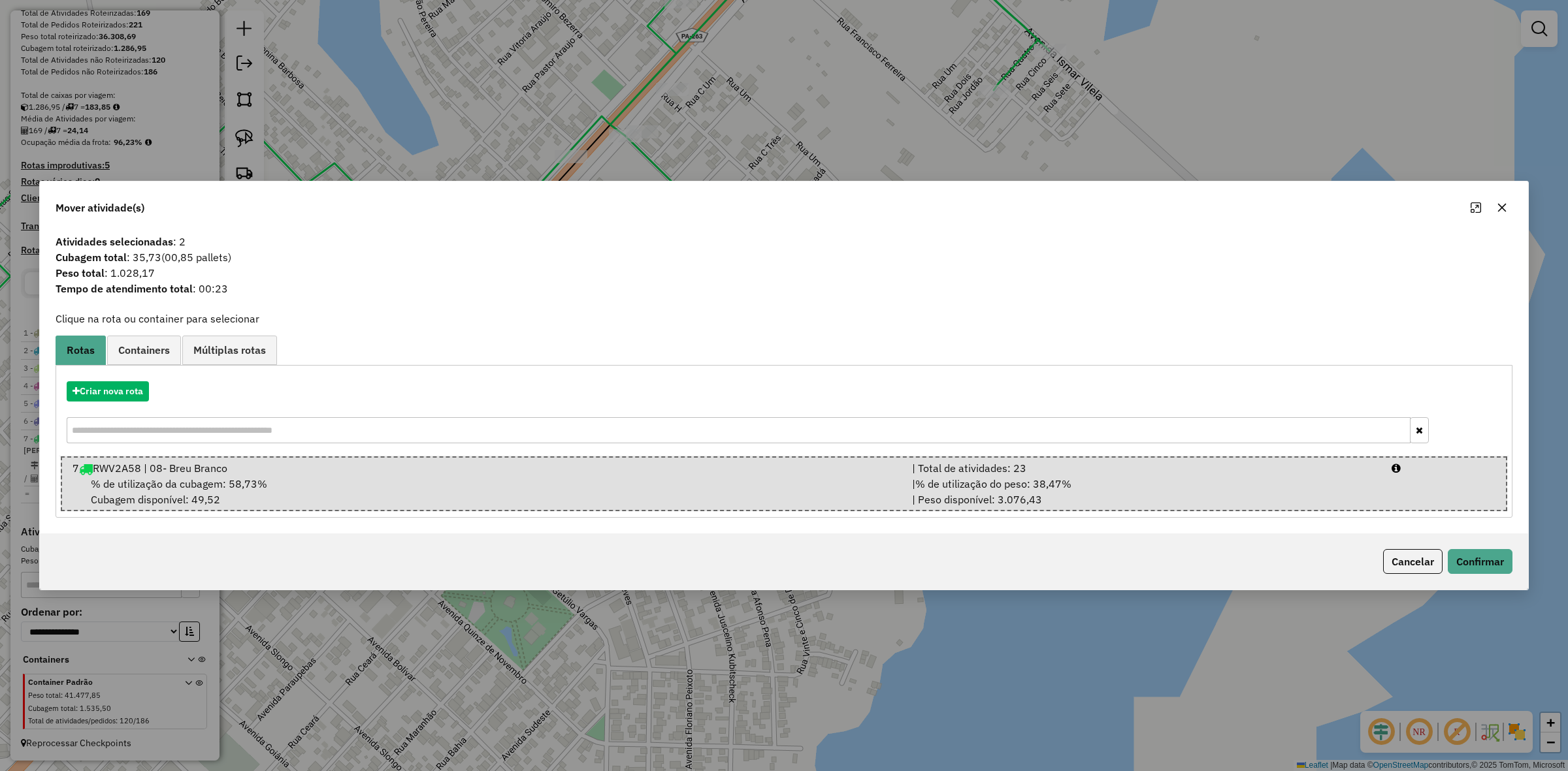
click at [611, 503] on div "% de utilização da cubagem: 58,73% Cubagem disponível: 49,52" at bounding box center [484, 491] width 840 height 32
click at [1484, 566] on button "Confirmar" at bounding box center [1480, 561] width 65 height 25
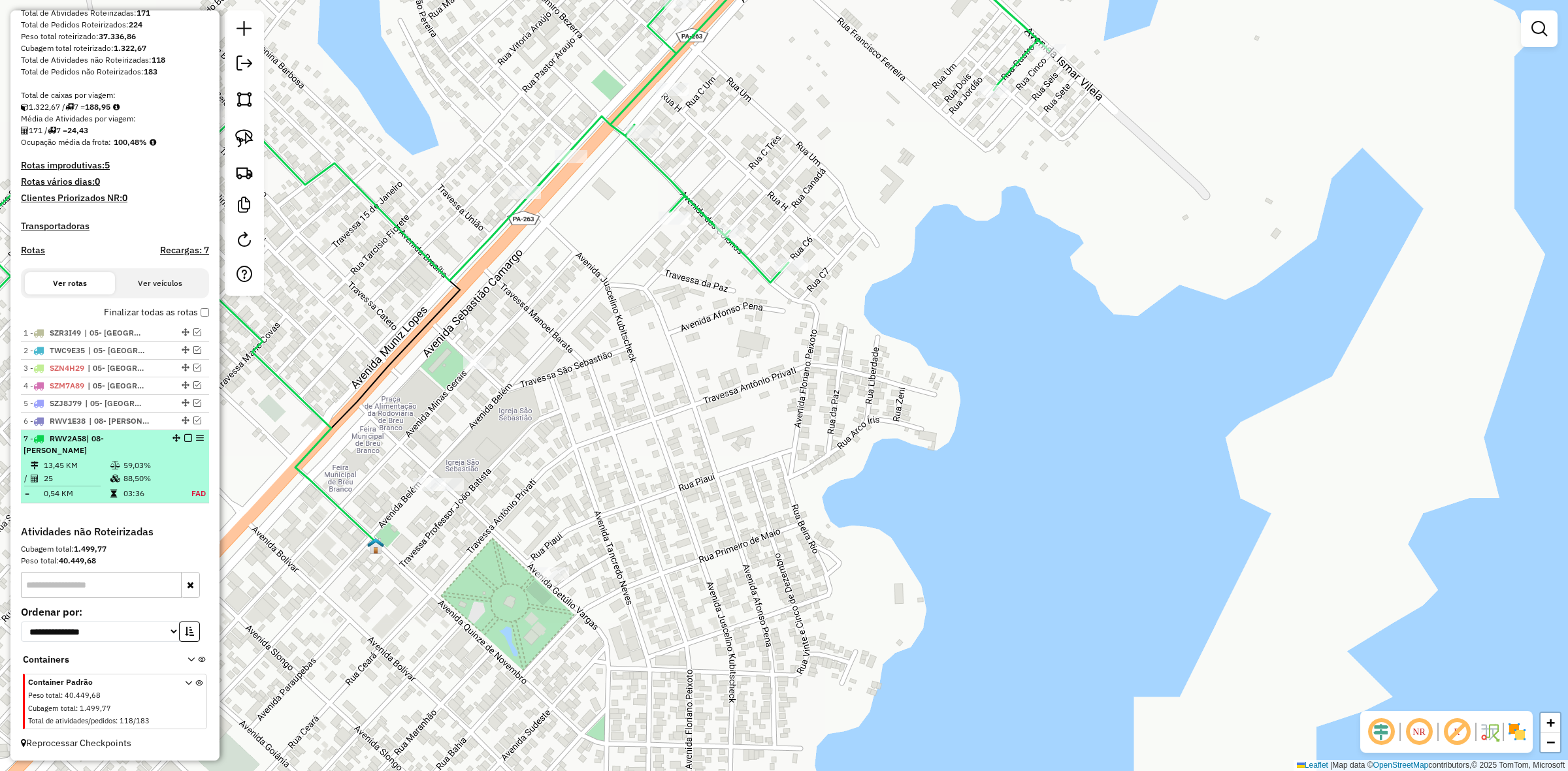
click at [185, 442] on em at bounding box center [188, 439] width 8 height 8
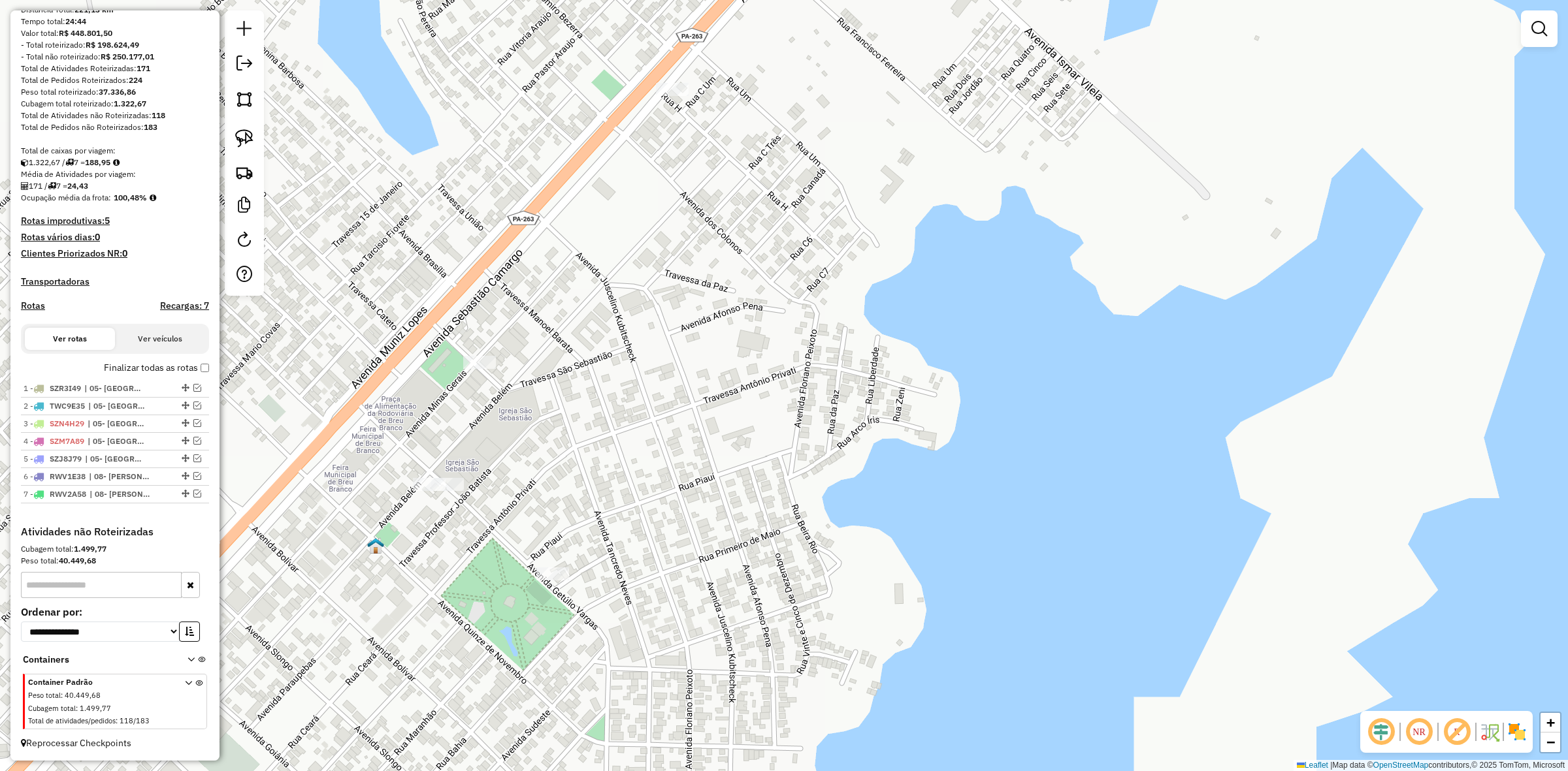
scroll to position [153, 0]
click at [1541, 21] on em at bounding box center [1539, 28] width 15 height 15
click at [0, 0] on div at bounding box center [0, 0] width 0 height 0
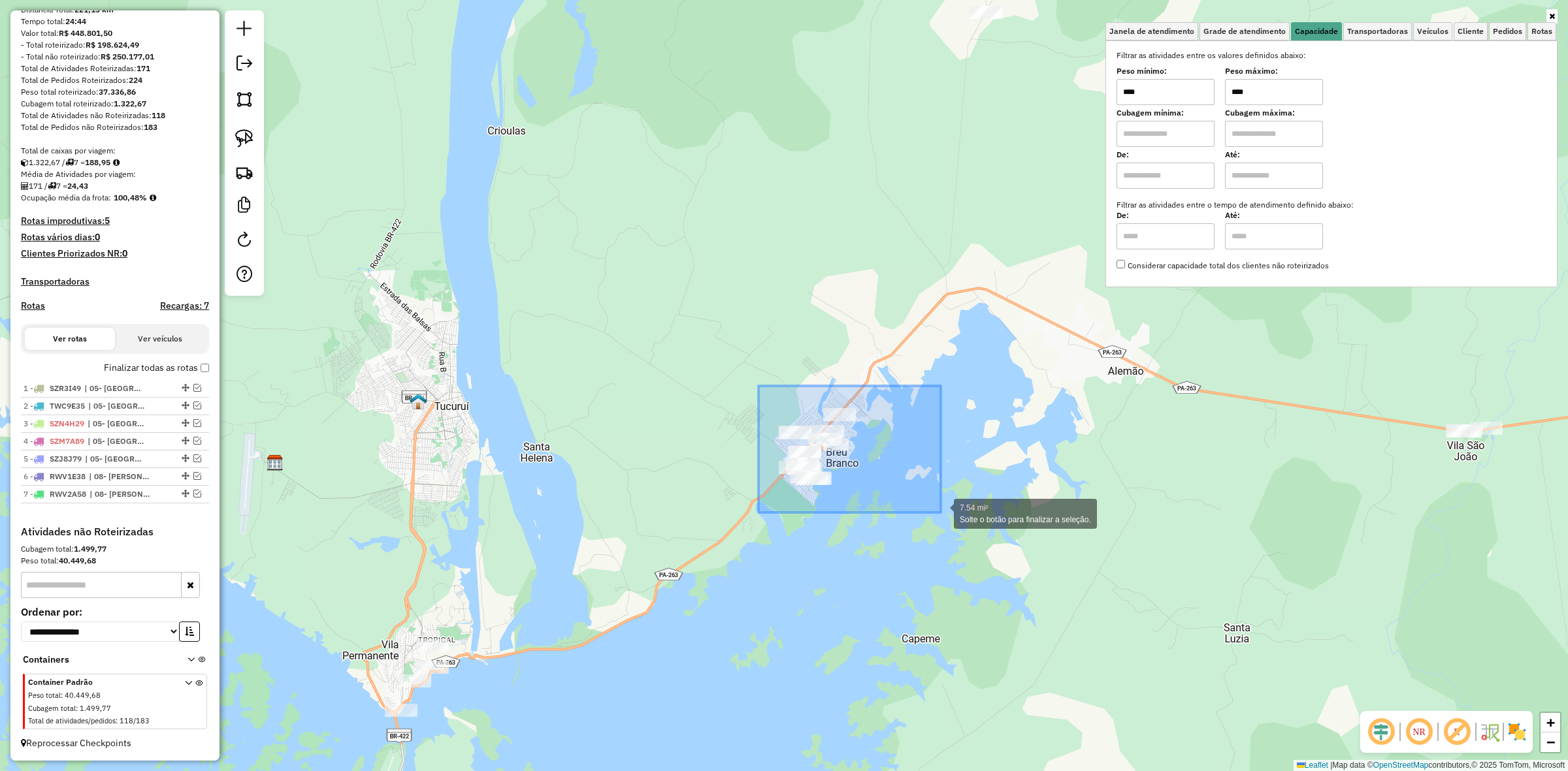
drag, startPoint x: 758, startPoint y: 386, endPoint x: 941, endPoint y: 512, distance: 222.2
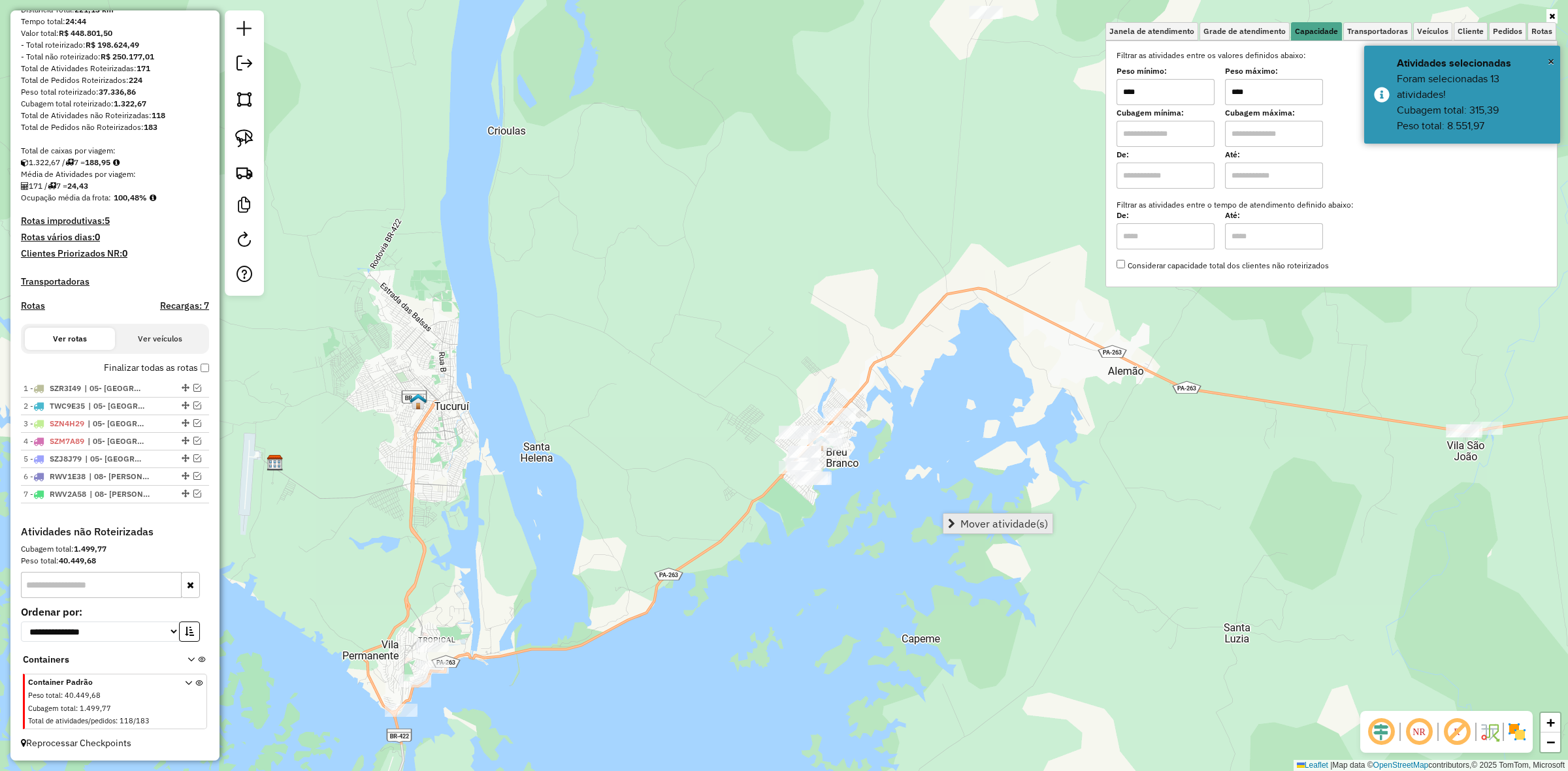
click at [1010, 528] on span "Mover atividade(s)" at bounding box center [1004, 524] width 88 height 11
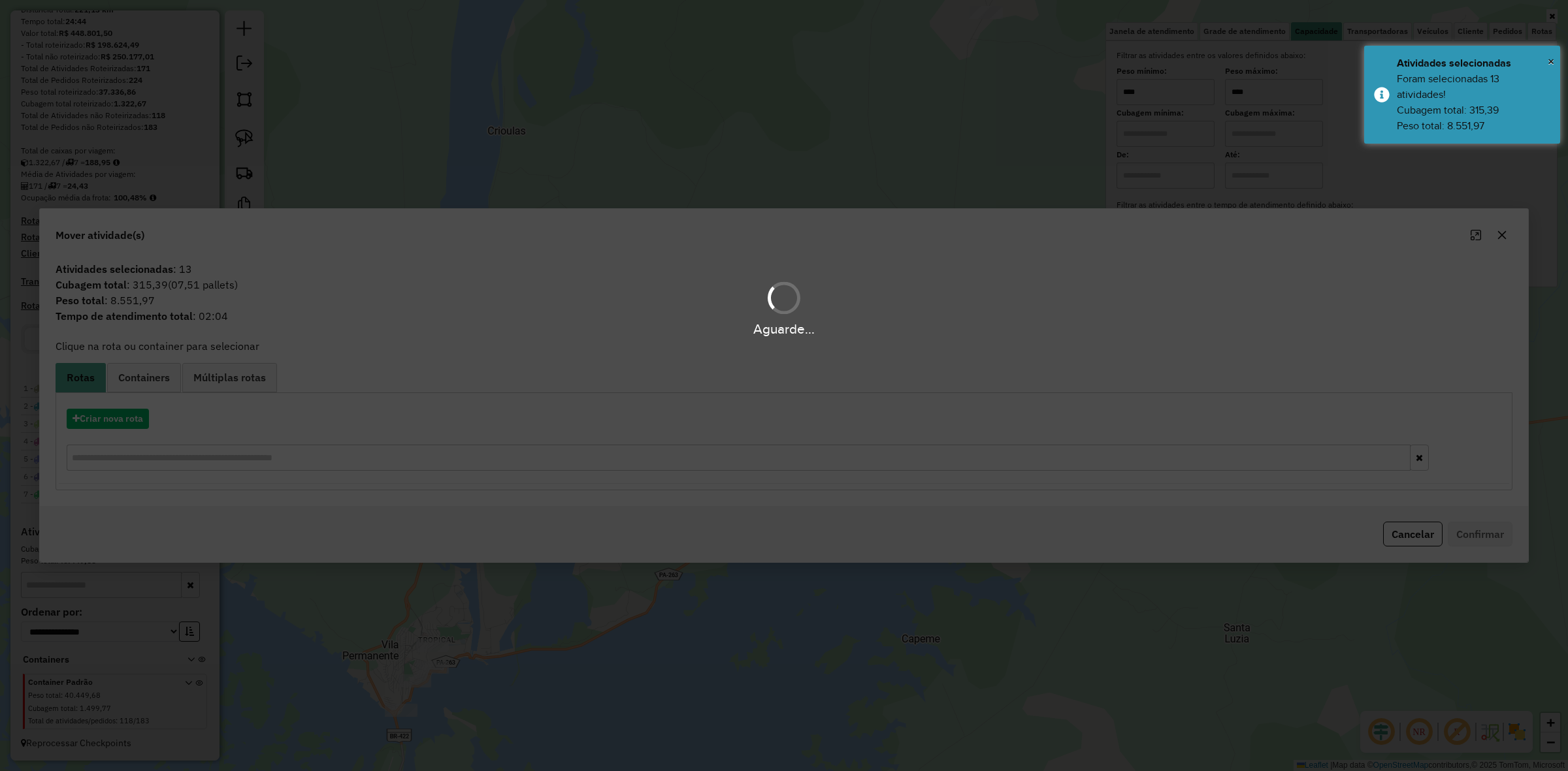
click at [144, 428] on div "Aguarde..." at bounding box center [784, 385] width 1568 height 771
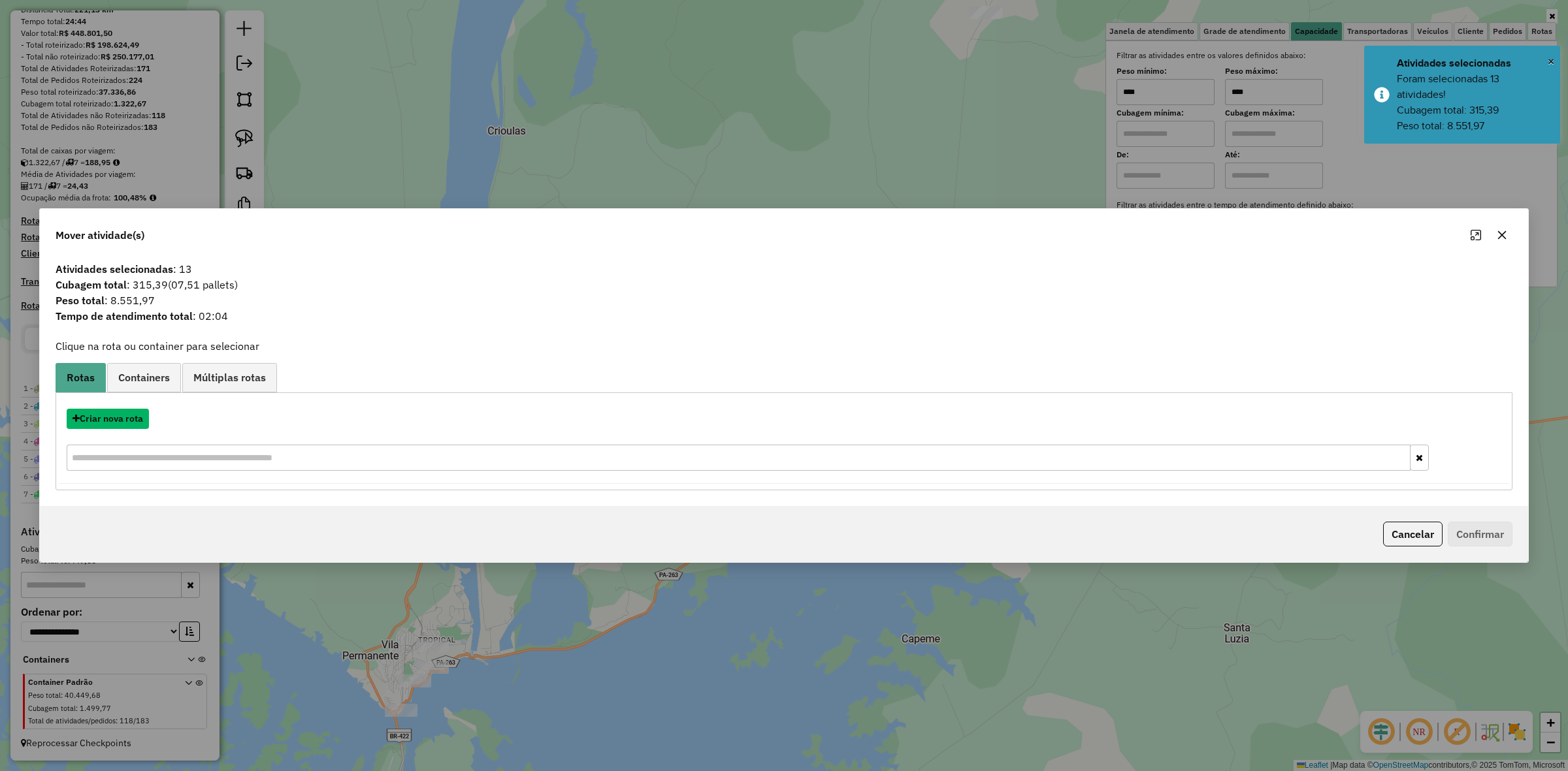
click at [144, 428] on button "Criar nova rota" at bounding box center [108, 418] width 83 height 20
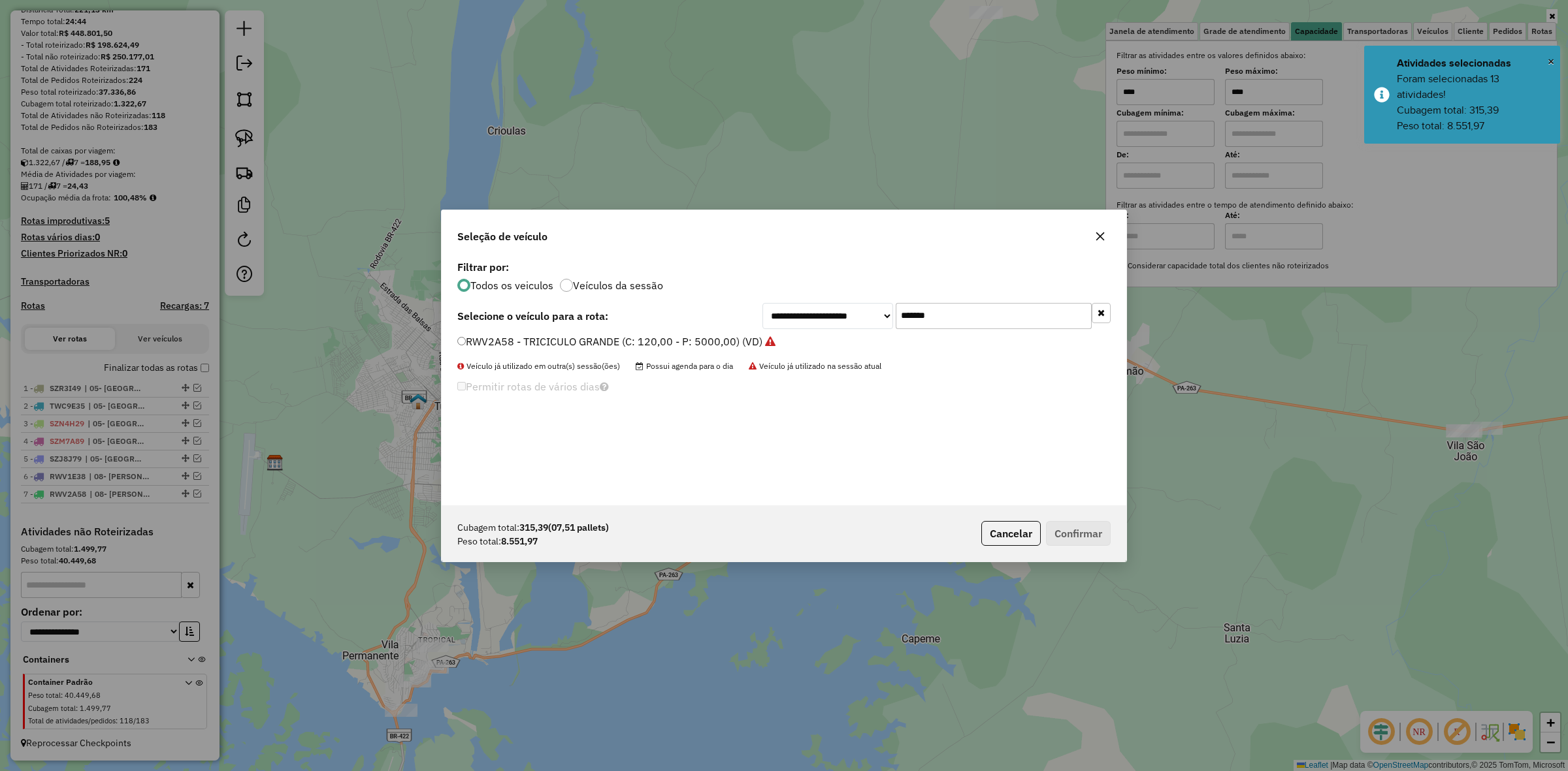
scroll to position [6, 4]
click at [910, 314] on input "*******" at bounding box center [994, 316] width 196 height 26
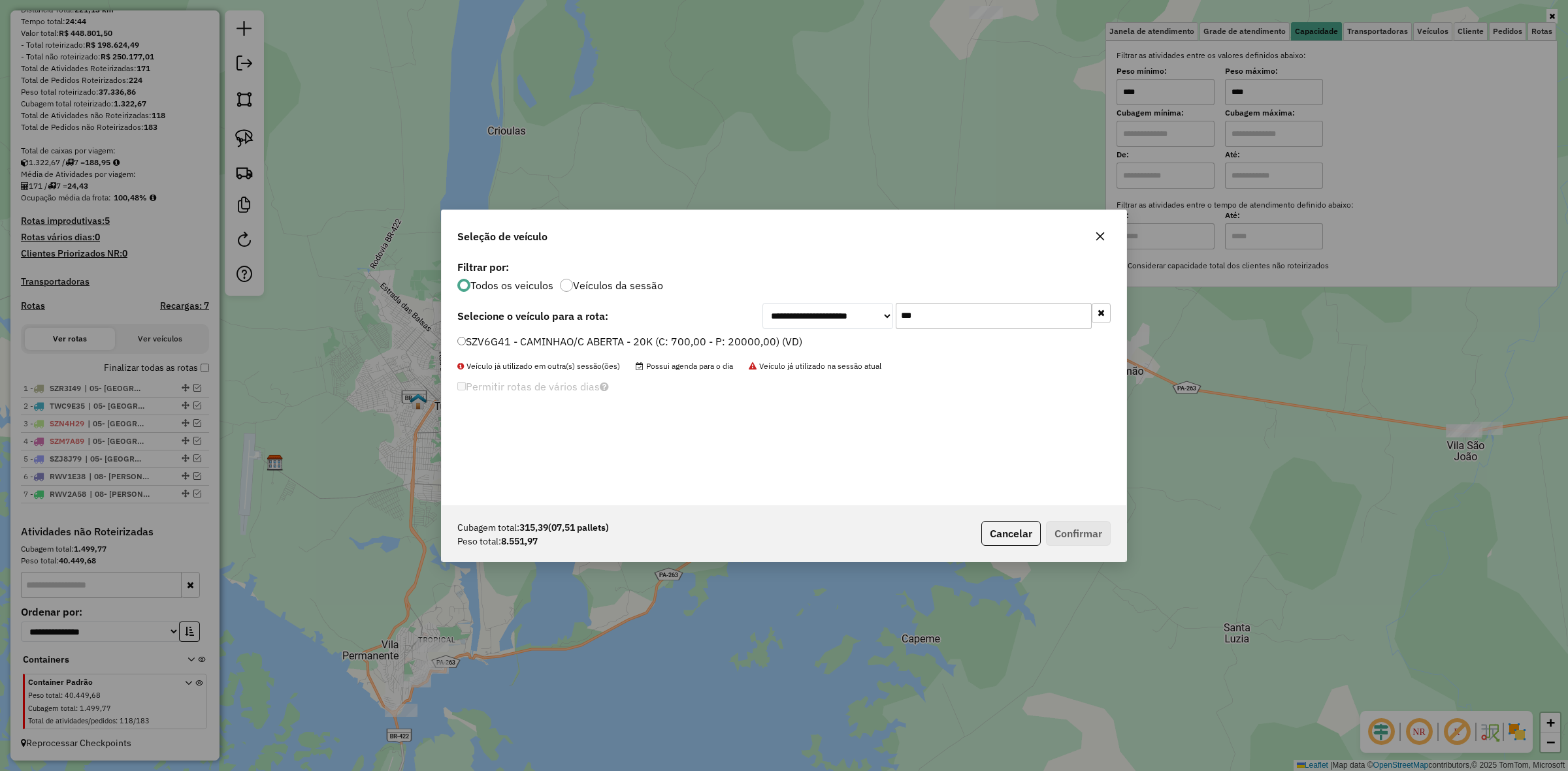
type input "***"
click at [495, 337] on label "SZV6G41 - CAMINHAO/C ABERTA - 20K (C: 700,00 - P: 20000,00) (VD)" at bounding box center [629, 341] width 345 height 15
click at [1105, 533] on button "Confirmar" at bounding box center [1079, 533] width 65 height 25
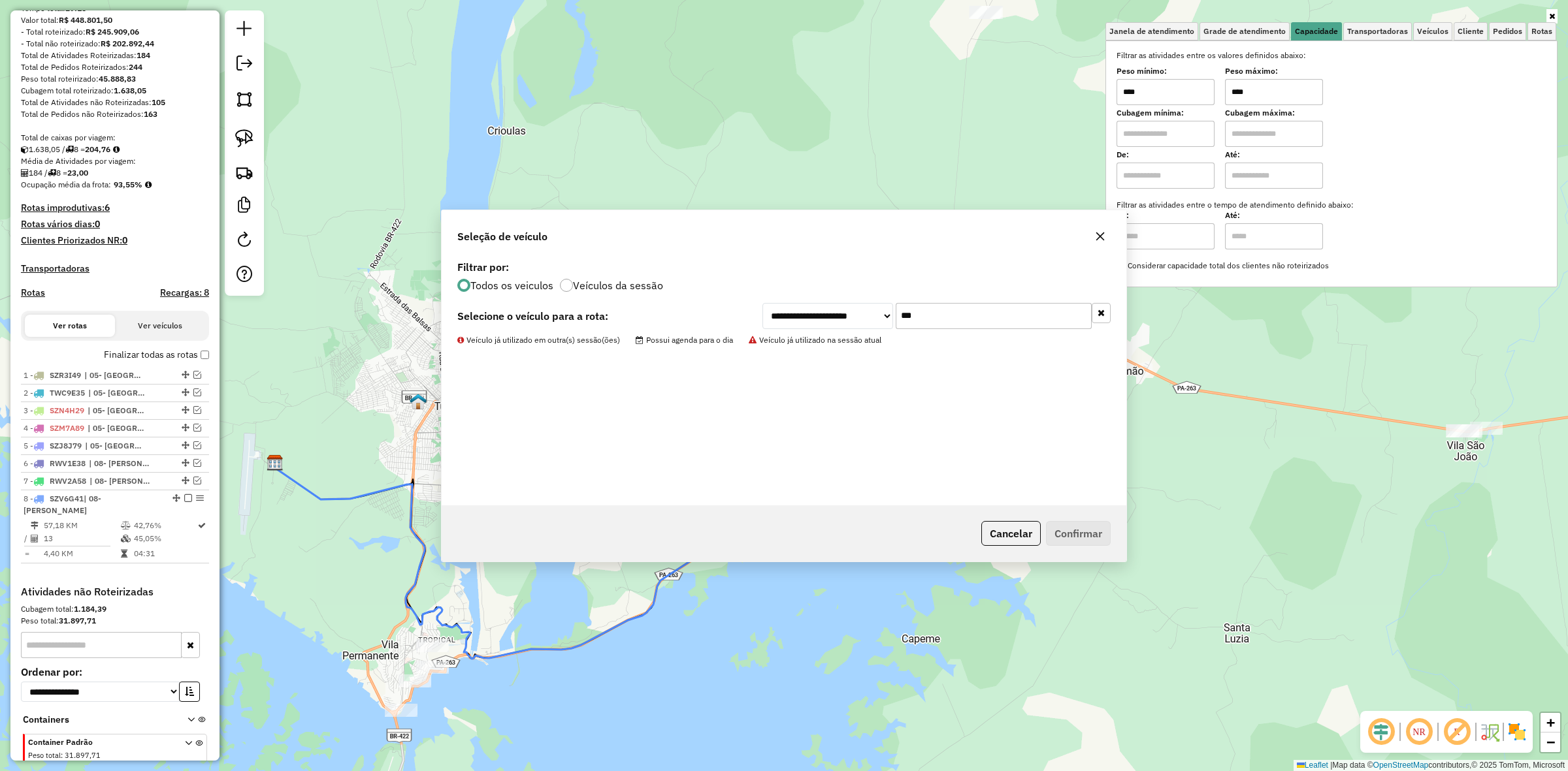
scroll to position [214, 0]
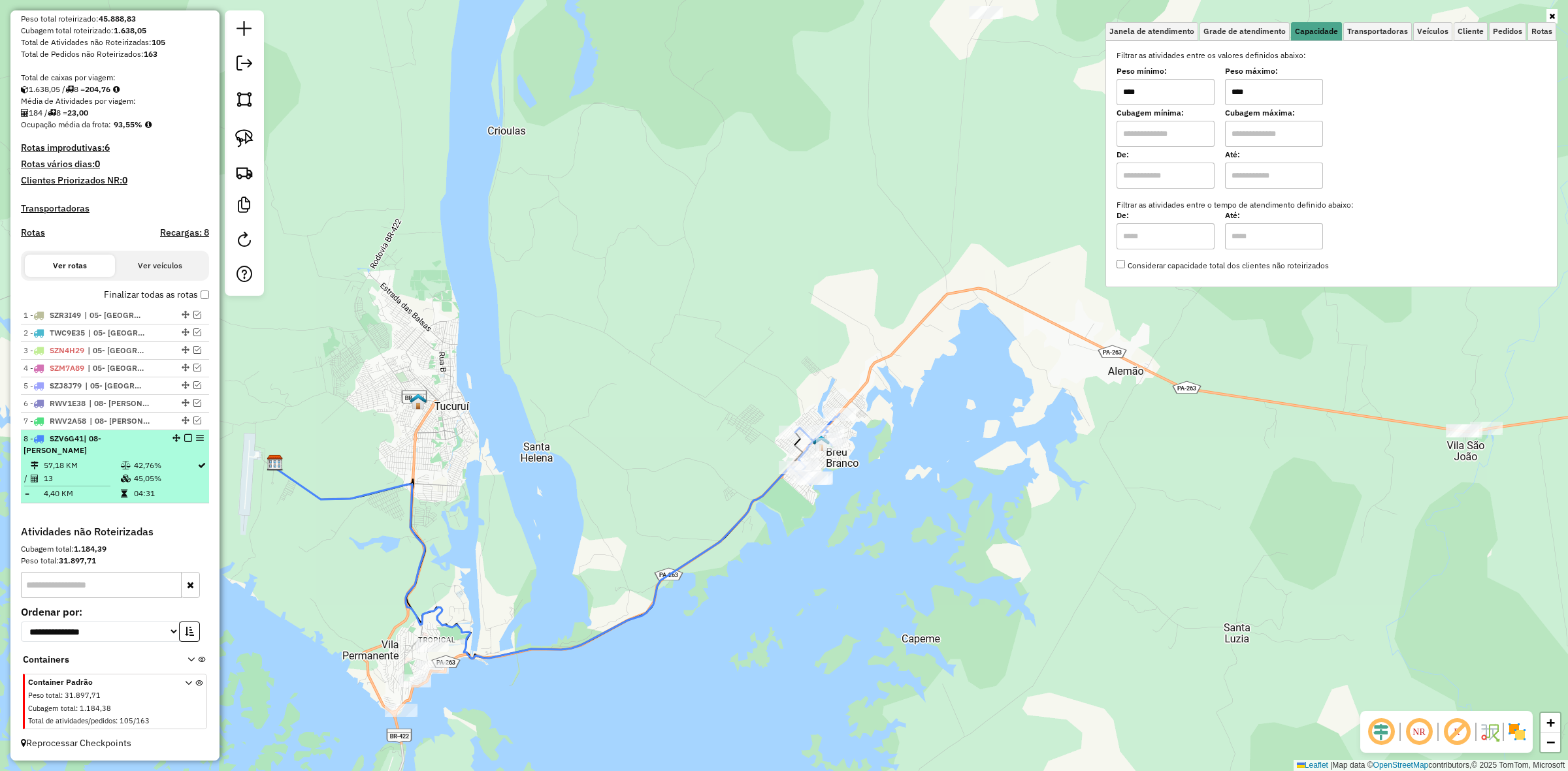
click at [182, 444] on div "8 - SZV6G41 | 08- Breu Branco" at bounding box center [115, 444] width 183 height 24
select select "**********"
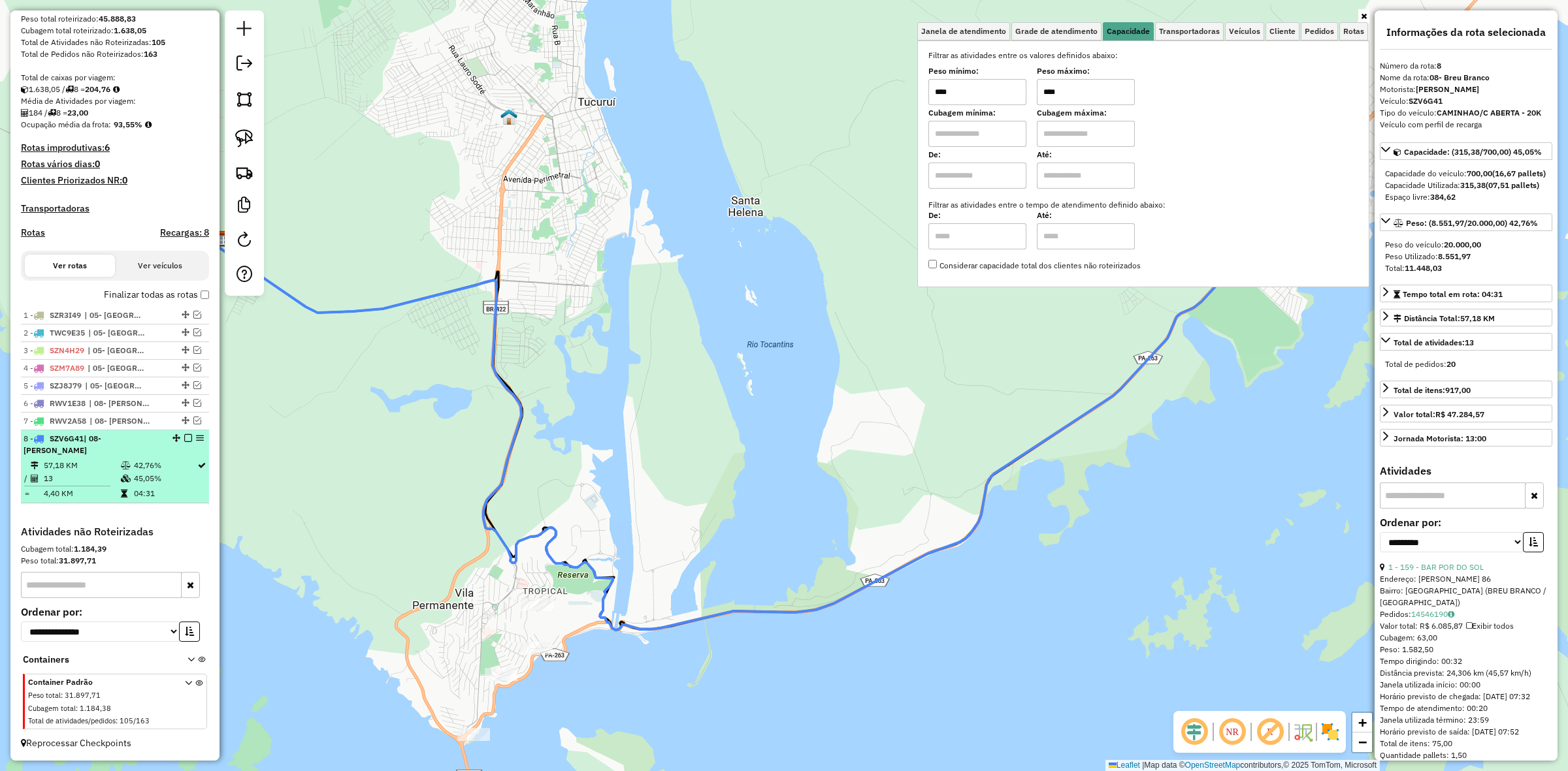
click at [185, 442] on em at bounding box center [188, 439] width 8 height 8
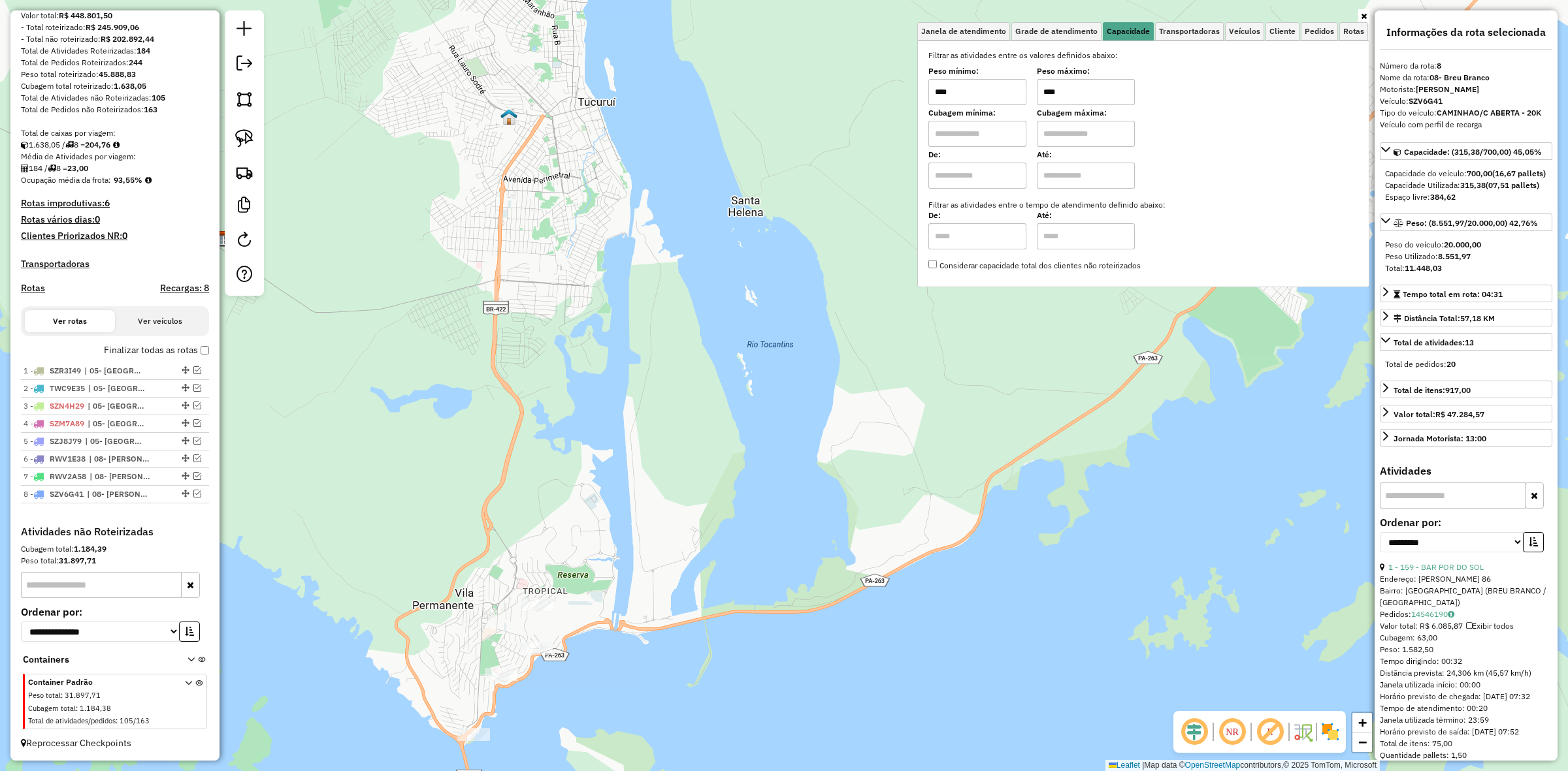
scroll to position [171, 0]
drag, startPoint x: 796, startPoint y: 498, endPoint x: 711, endPoint y: 465, distance: 91.2
click at [718, 468] on div "Janela de atendimento Grade de atendimento Capacidade Transportadoras Veículos …" at bounding box center [784, 385] width 1568 height 771
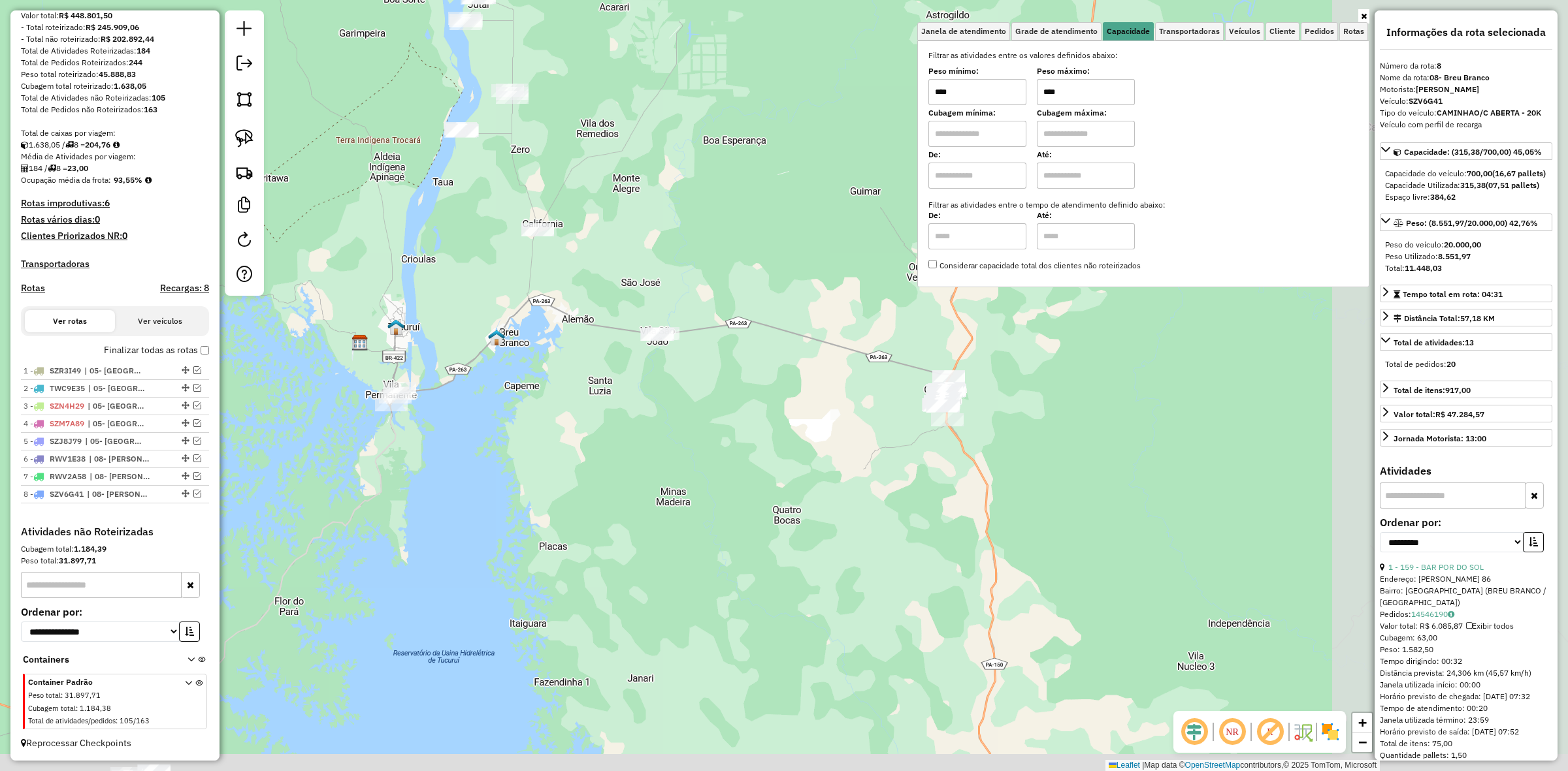
drag, startPoint x: 915, startPoint y: 503, endPoint x: 531, endPoint y: 394, distance: 399.2
click at [531, 394] on div "Janela de atendimento Grade de atendimento Capacidade Transportadoras Veículos …" at bounding box center [784, 385] width 1568 height 771
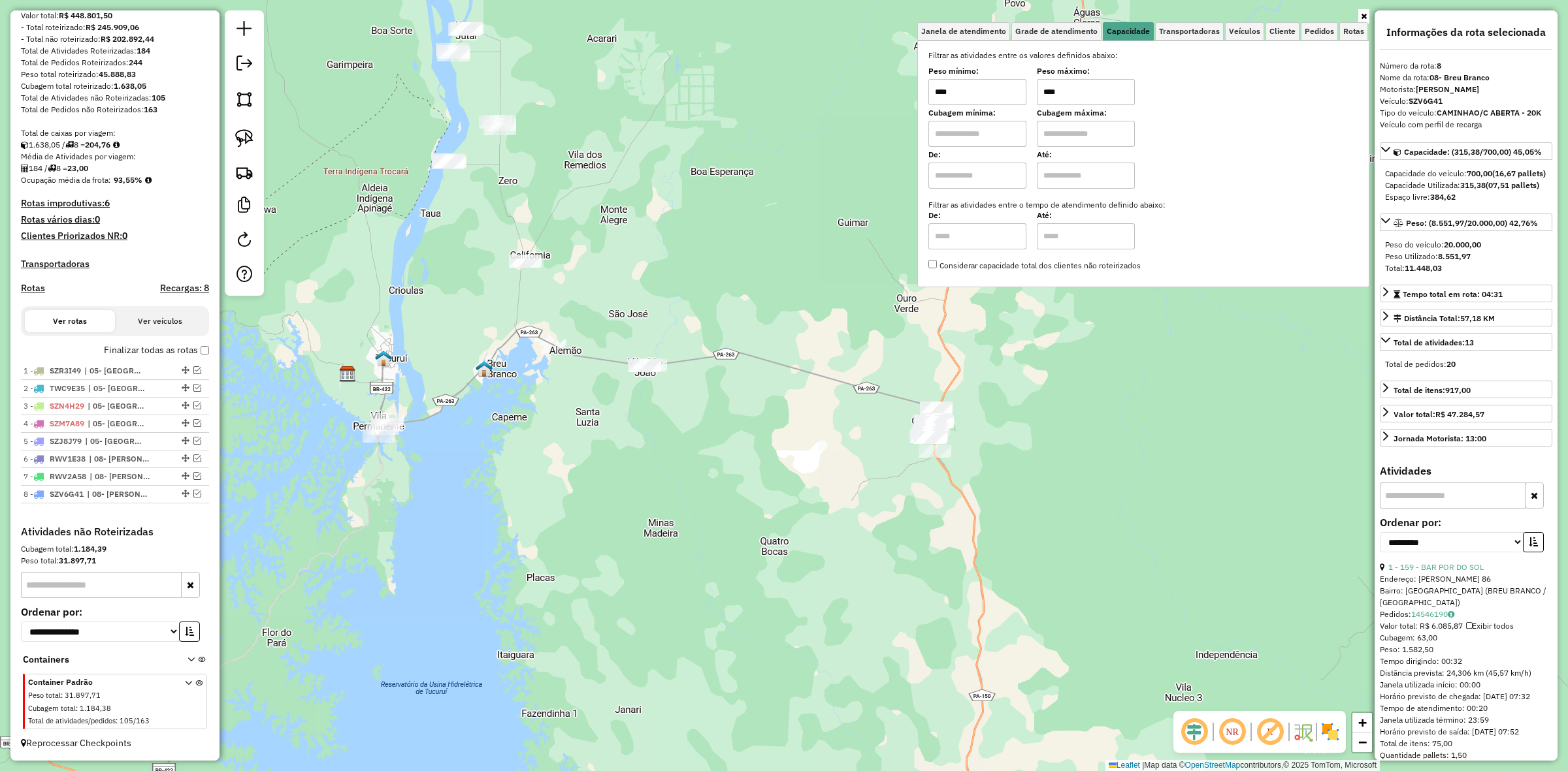
drag, startPoint x: 556, startPoint y: 402, endPoint x: 691, endPoint y: 559, distance: 207.1
click at [691, 559] on div "Janela de atendimento Grade de atendimento Capacidade Transportadoras Veículos …" at bounding box center [784, 385] width 1568 height 771
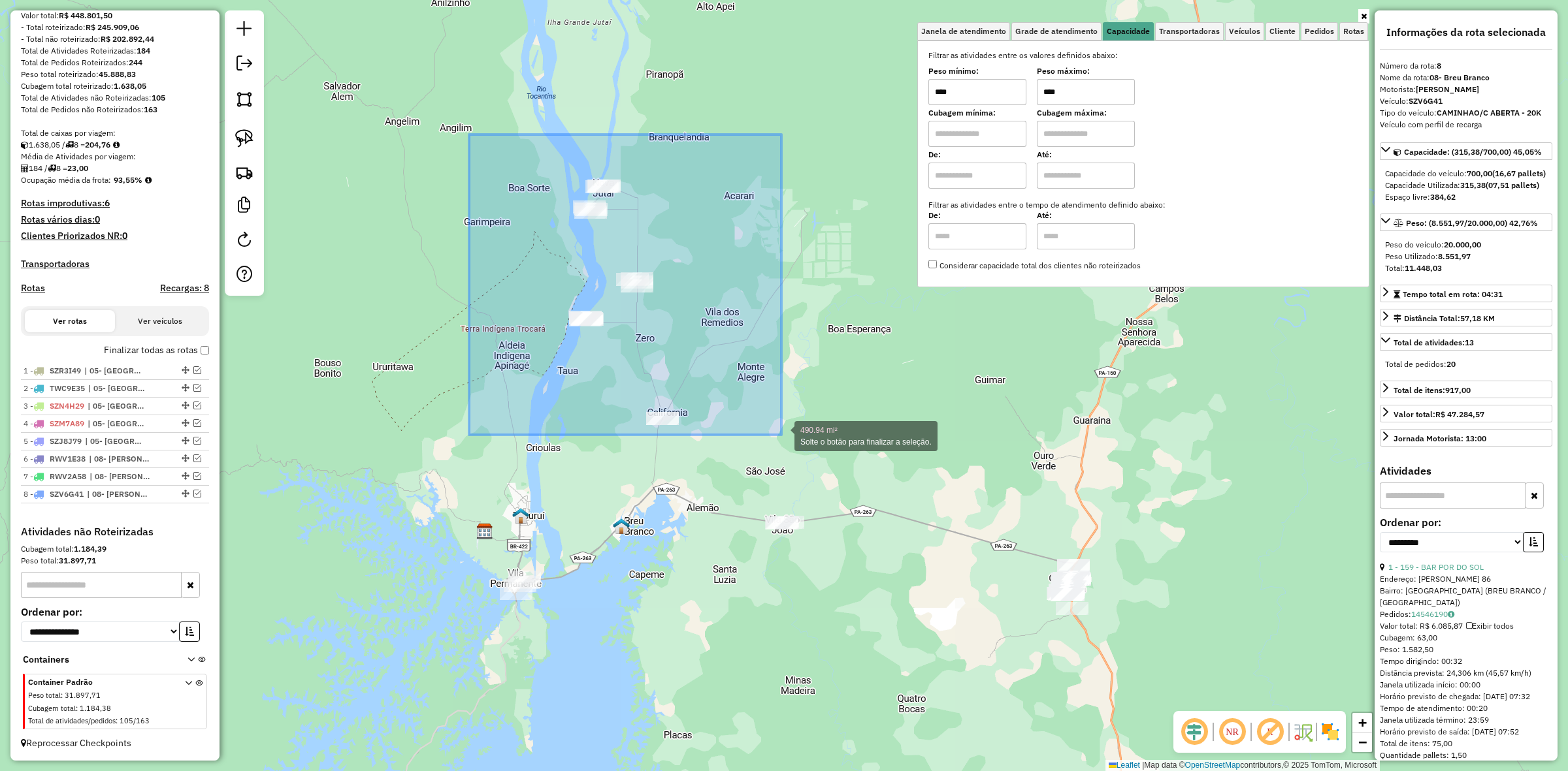
drag, startPoint x: 469, startPoint y: 135, endPoint x: 781, endPoint y: 435, distance: 432.8
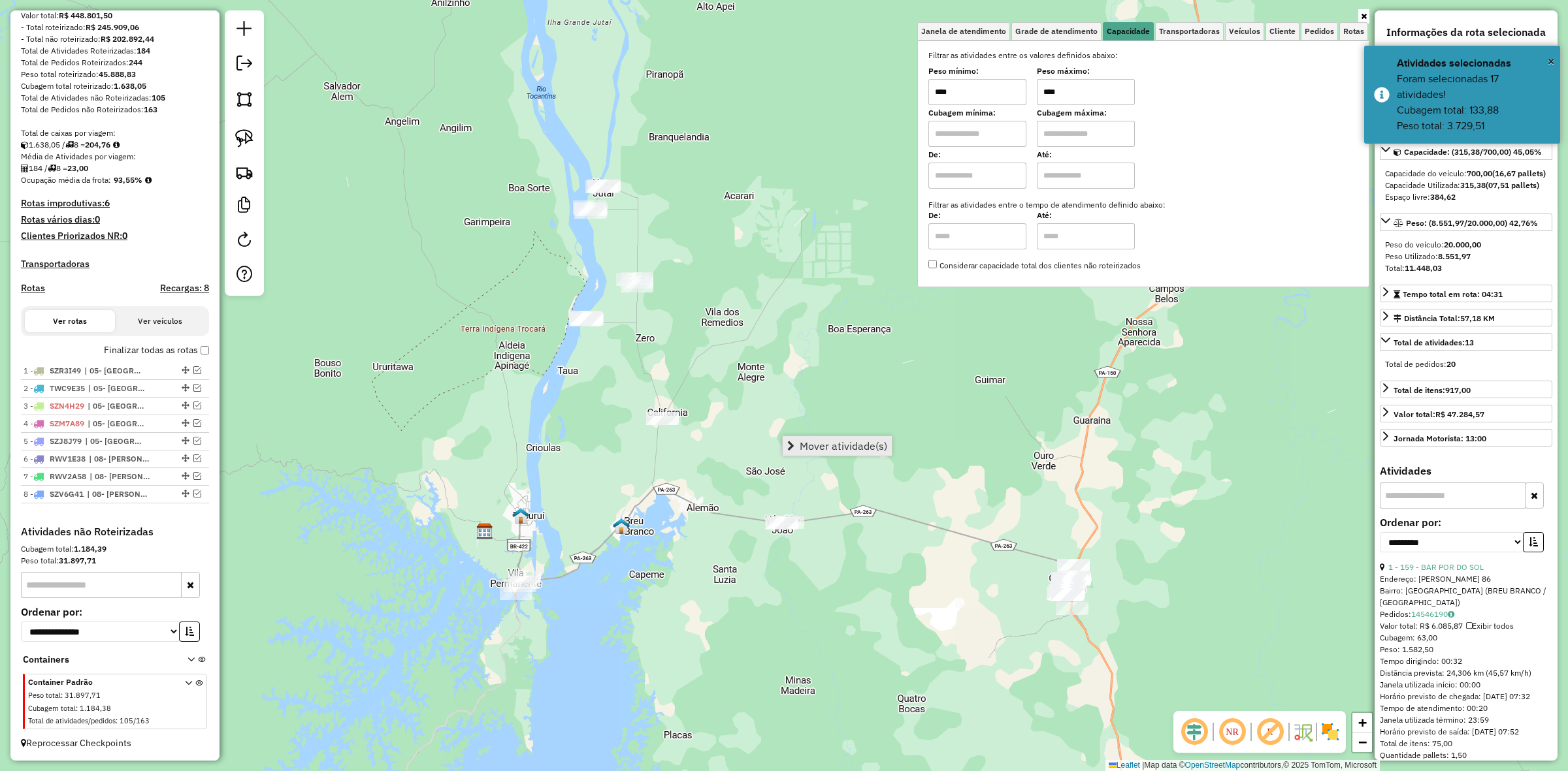
click at [883, 436] on link "Mover atividade(s)" at bounding box center [837, 446] width 110 height 19
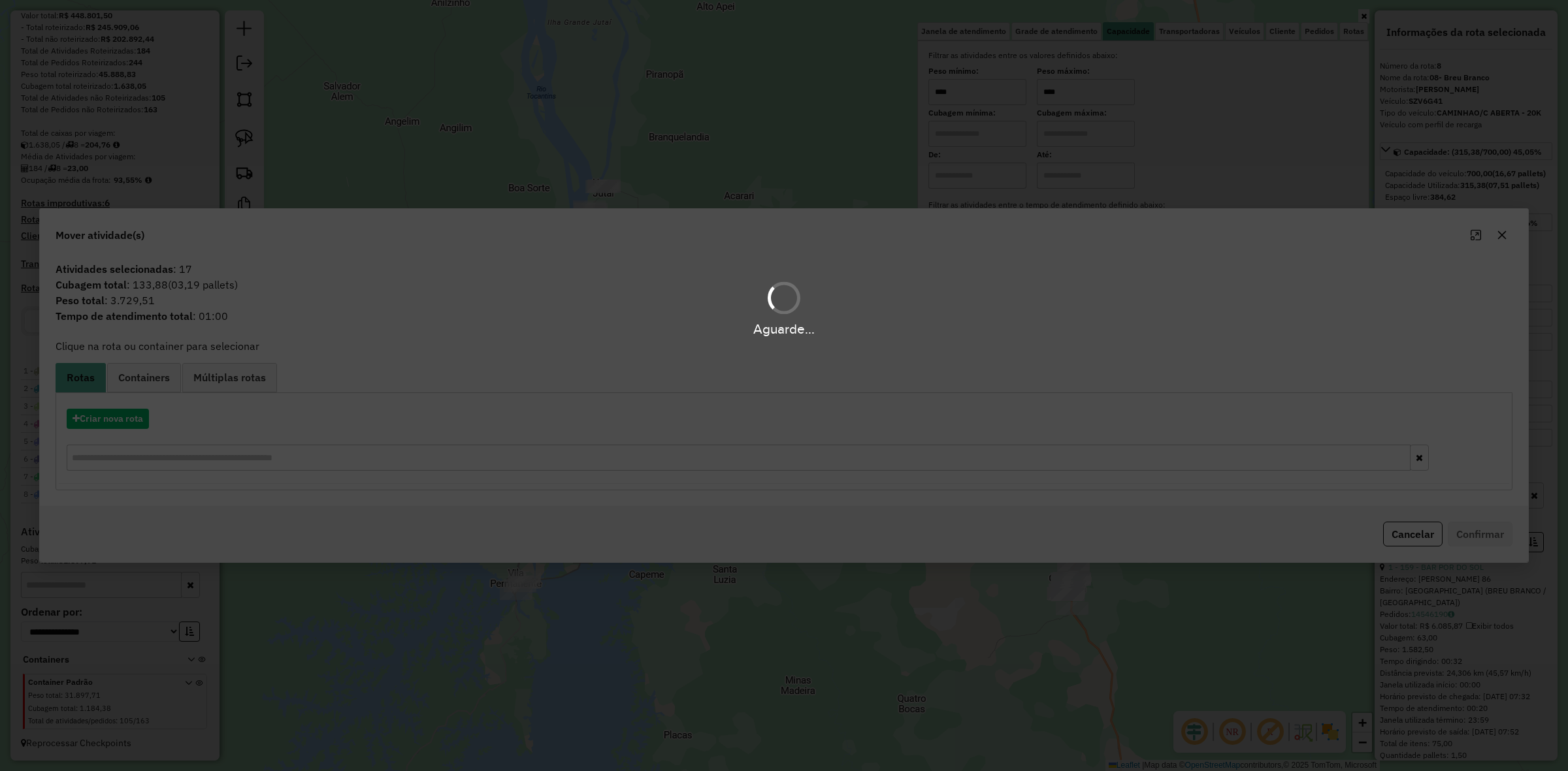
click at [122, 430] on div "Aguarde..." at bounding box center [784, 385] width 1568 height 771
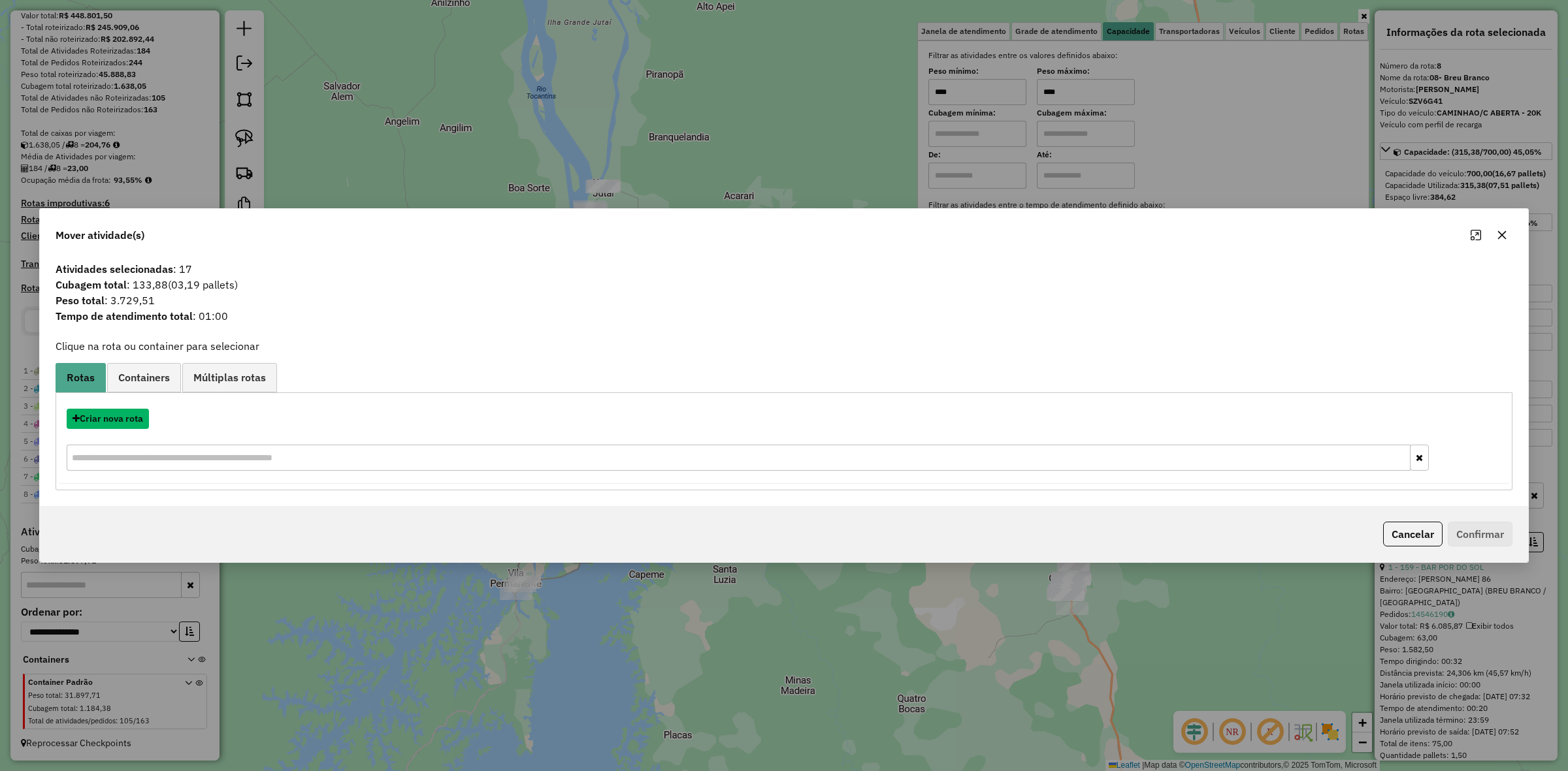
click at [122, 428] on button "Criar nova rota" at bounding box center [108, 418] width 83 height 20
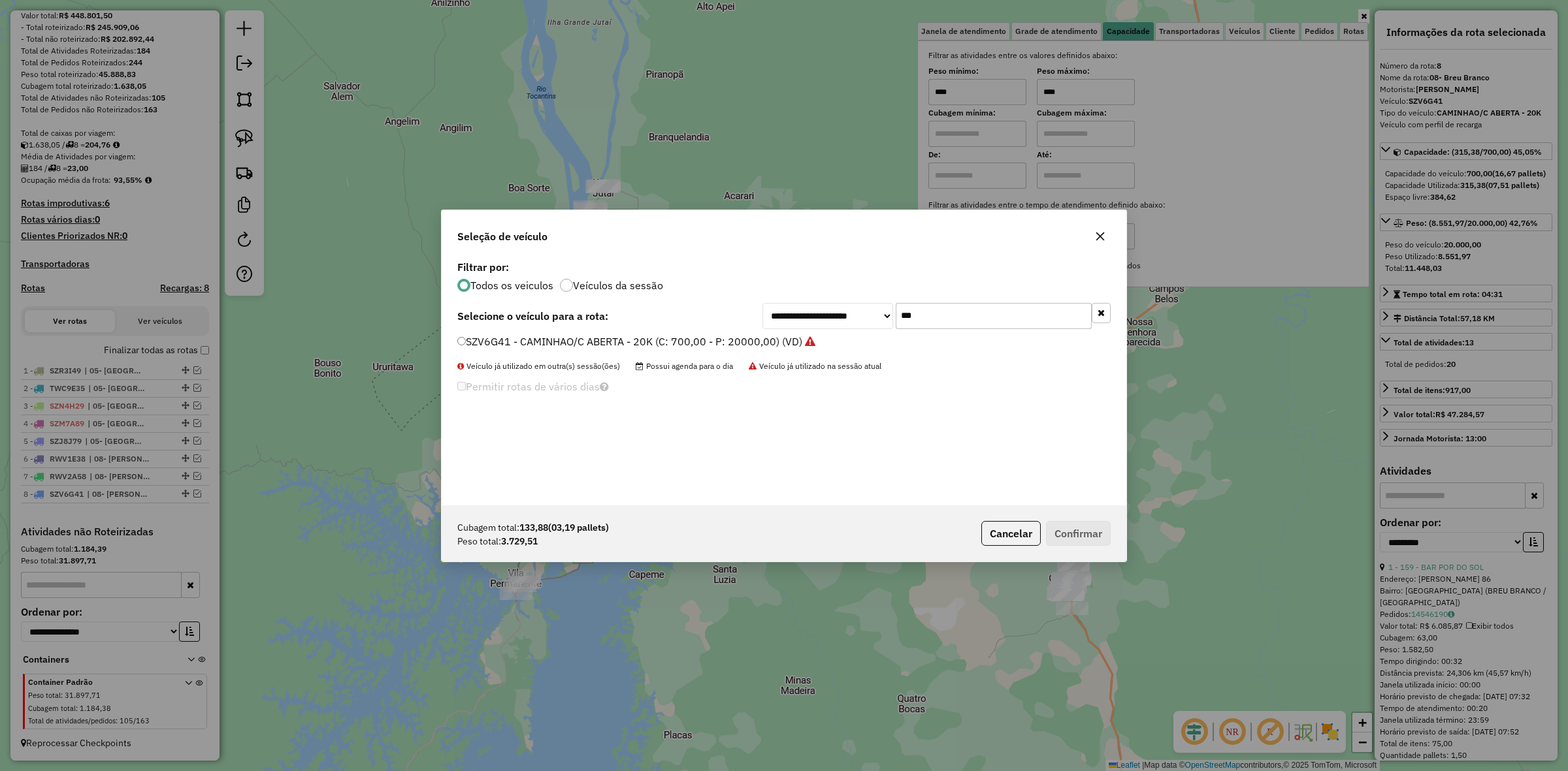
click at [122, 428] on div "**********" at bounding box center [784, 385] width 1568 height 771
click at [939, 318] on input "***" at bounding box center [994, 316] width 196 height 26
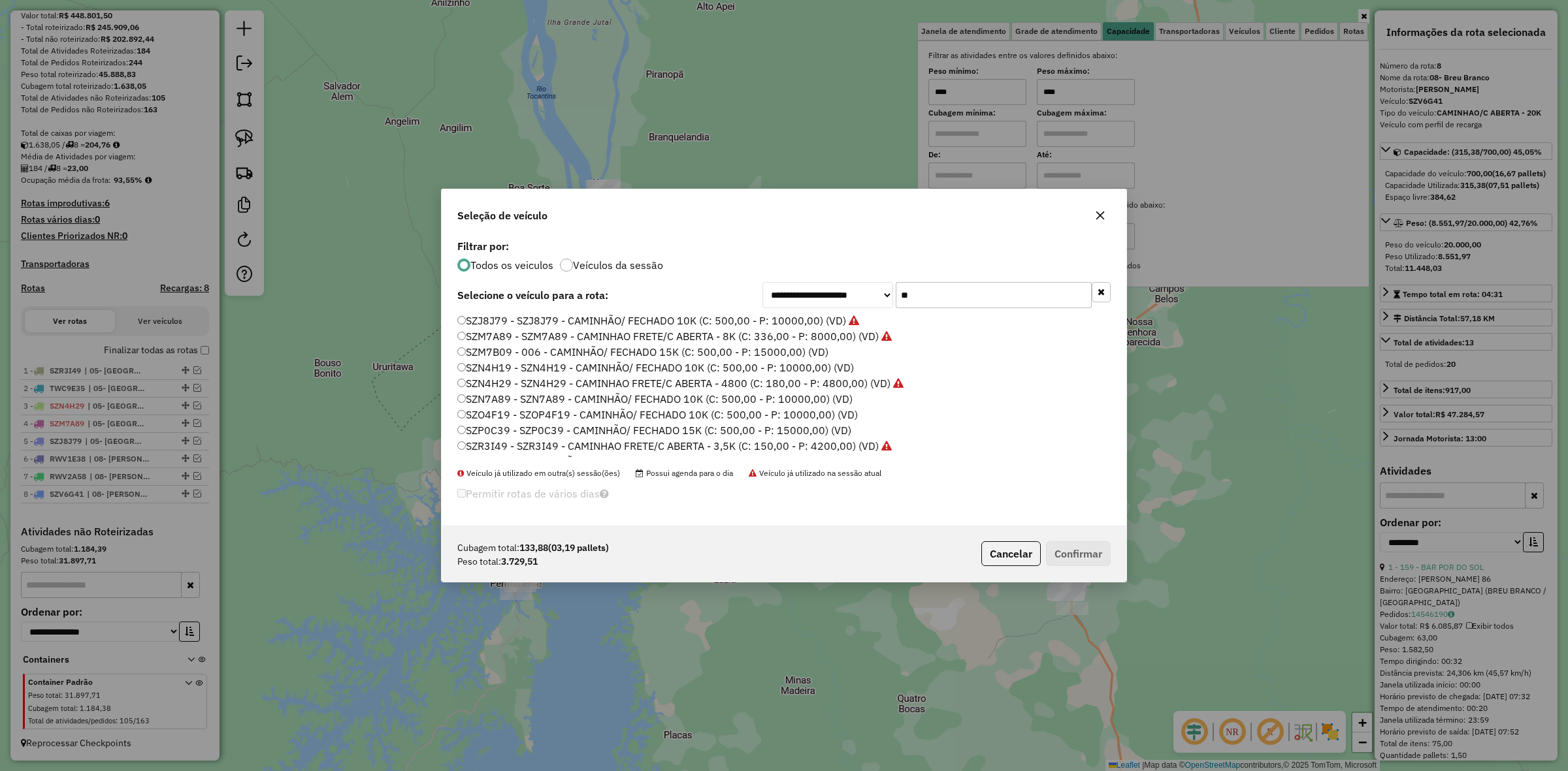
type input "*"
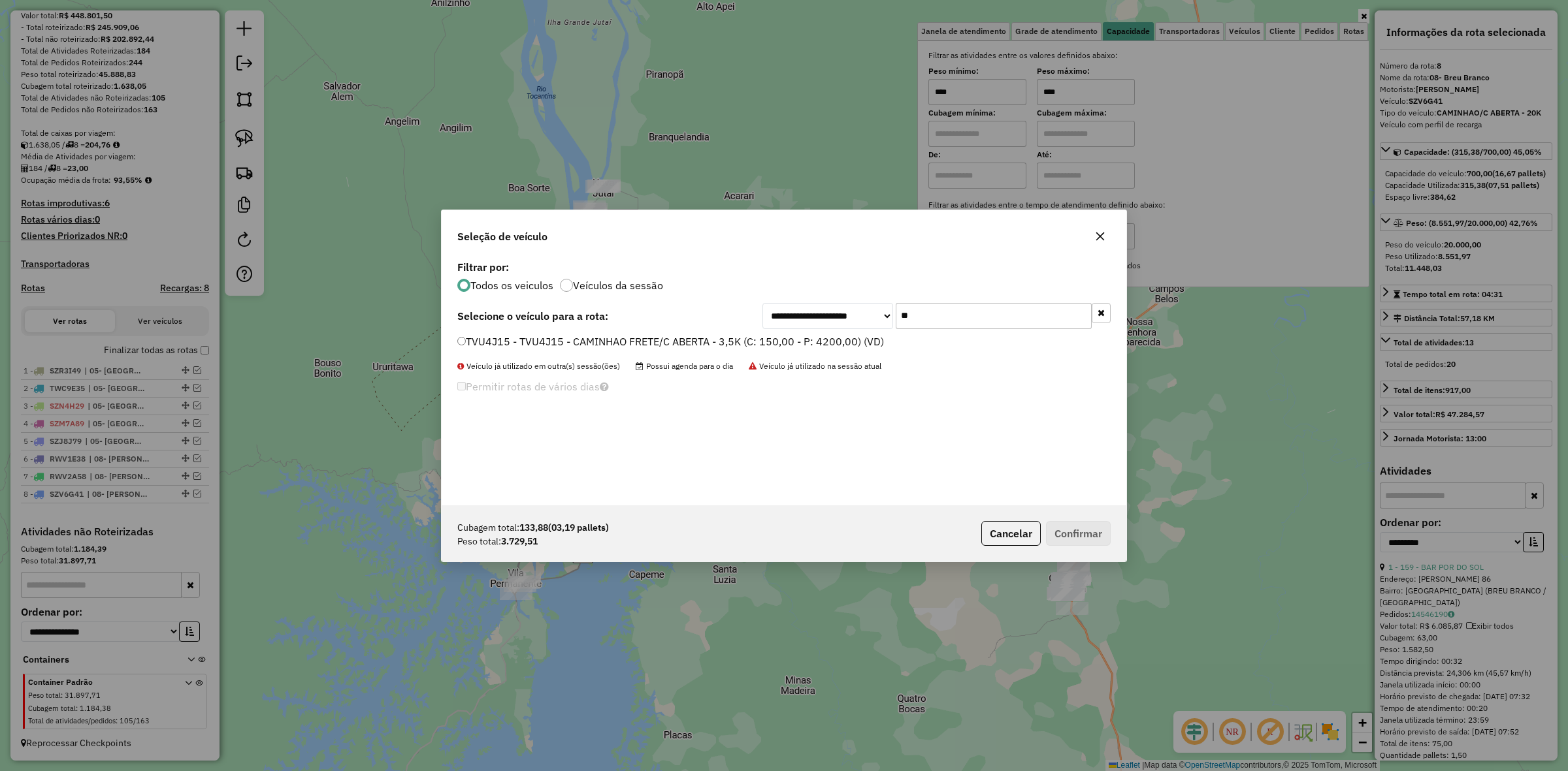
type input "**"
click at [566, 338] on label "TVU4J15 - TVU4J15 - CAMINHAO FRETE/C ABERTA - 3,5K (C: 150,00 - P: 4200,00) (VD)" at bounding box center [671, 341] width 427 height 15
click at [1097, 531] on button "Confirmar" at bounding box center [1079, 533] width 65 height 25
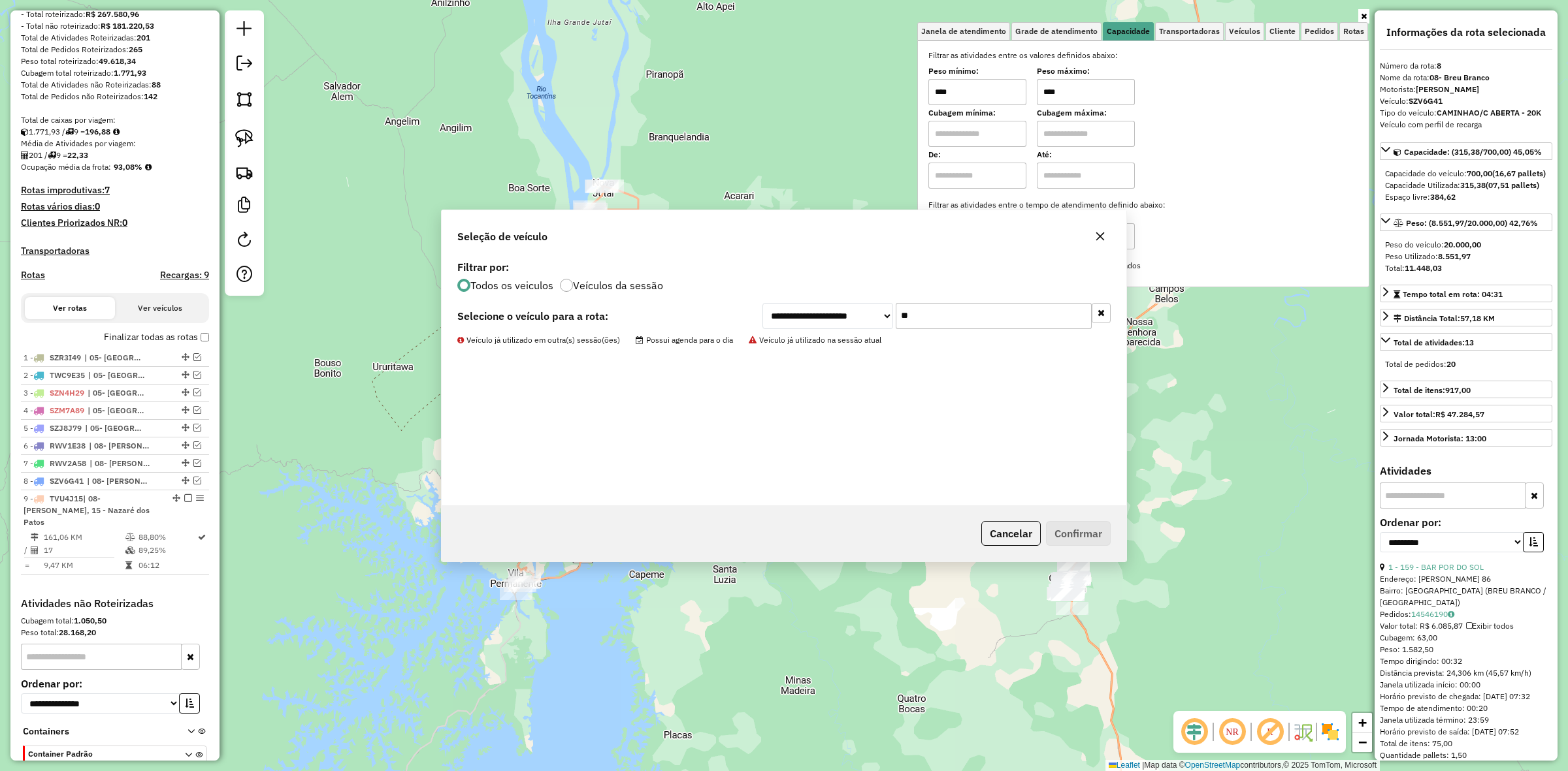
scroll to position [243, 0]
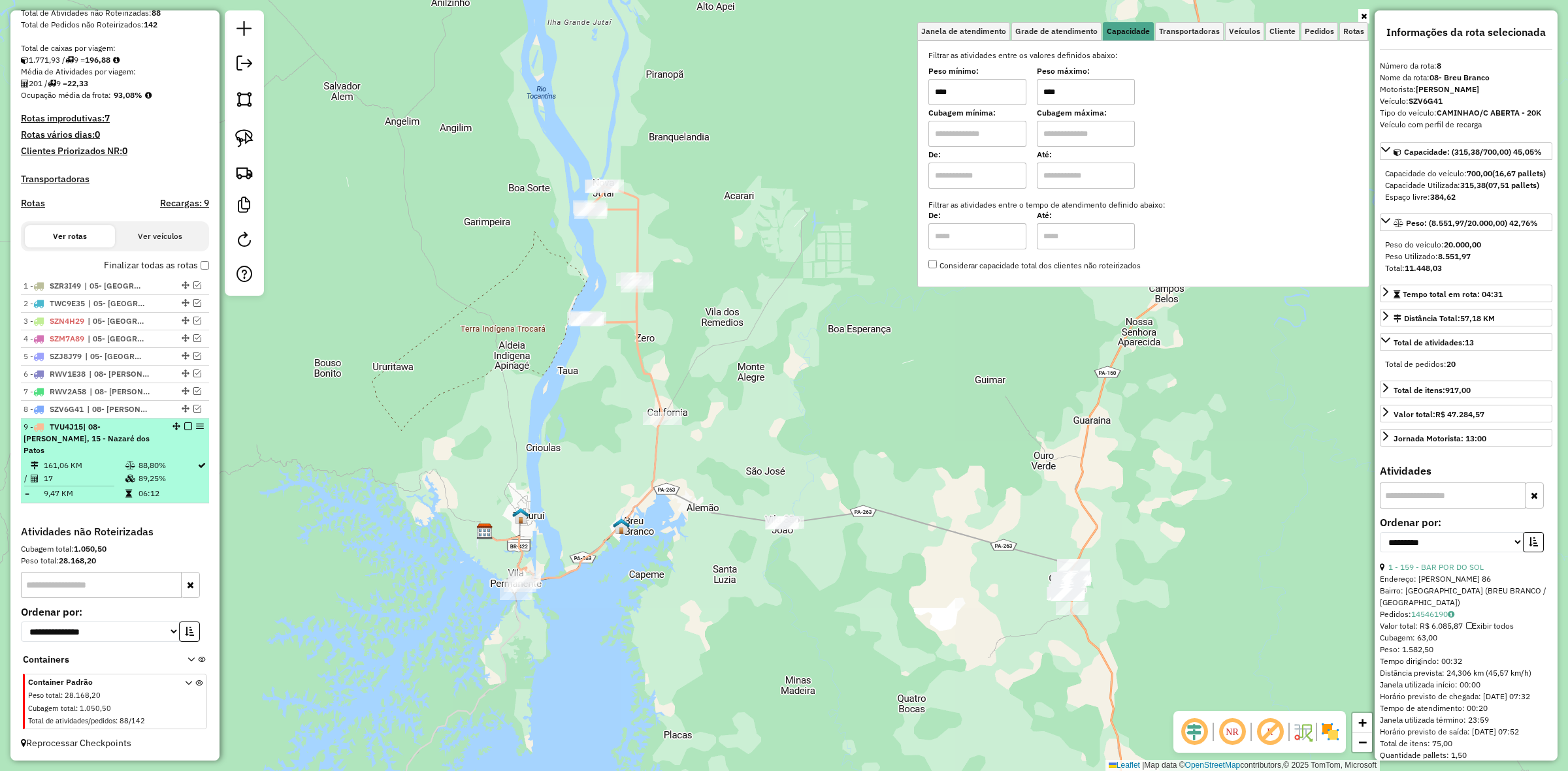
click at [187, 430] on em at bounding box center [188, 426] width 8 height 8
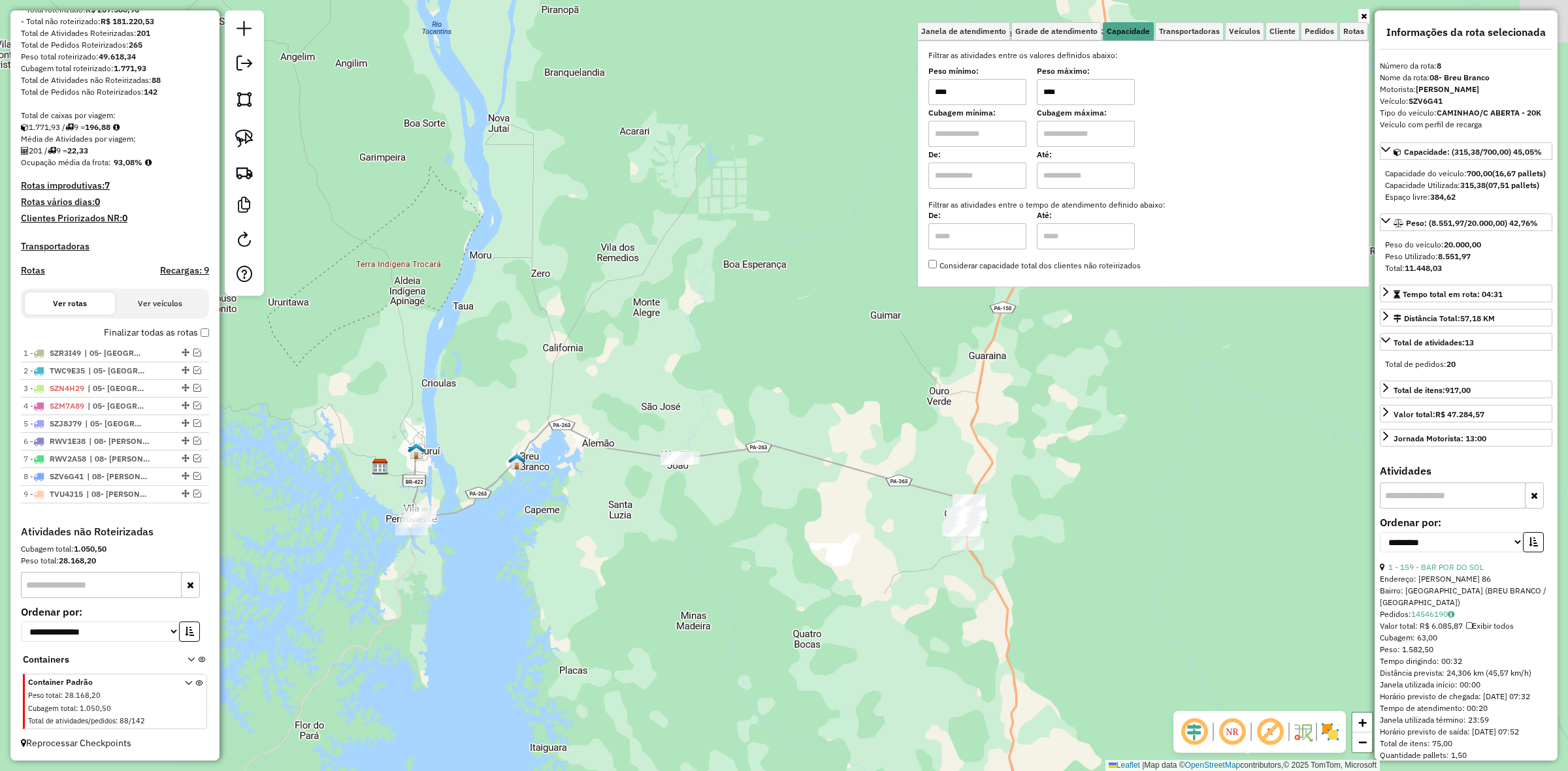
drag, startPoint x: 792, startPoint y: 456, endPoint x: 781, endPoint y: 431, distance: 27.3
click at [788, 435] on div "Janela de atendimento Grade de atendimento Capacidade Transportadoras Veículos …" at bounding box center [784, 385] width 1568 height 771
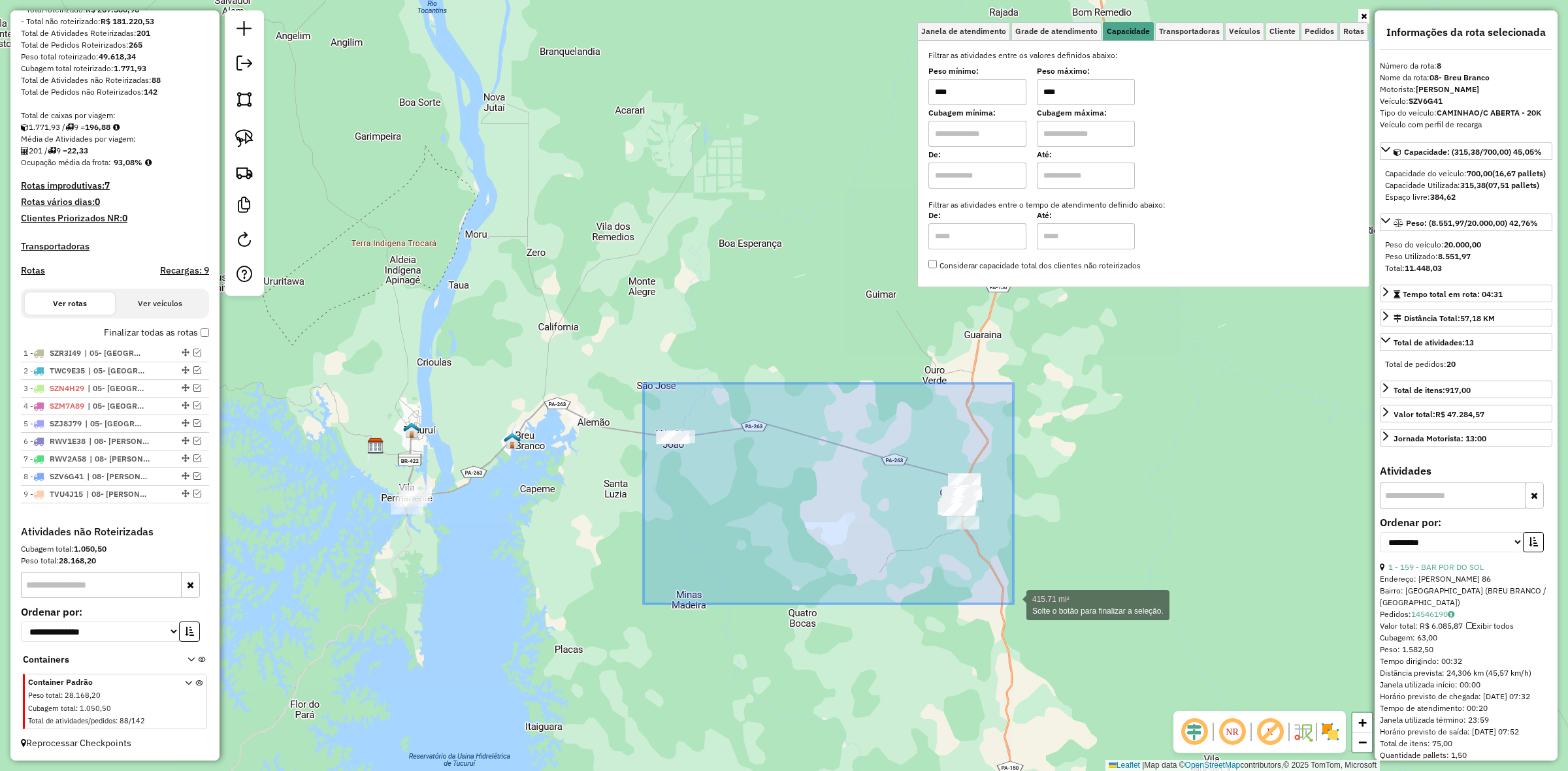
drag, startPoint x: 643, startPoint y: 383, endPoint x: 1020, endPoint y: 606, distance: 438.0
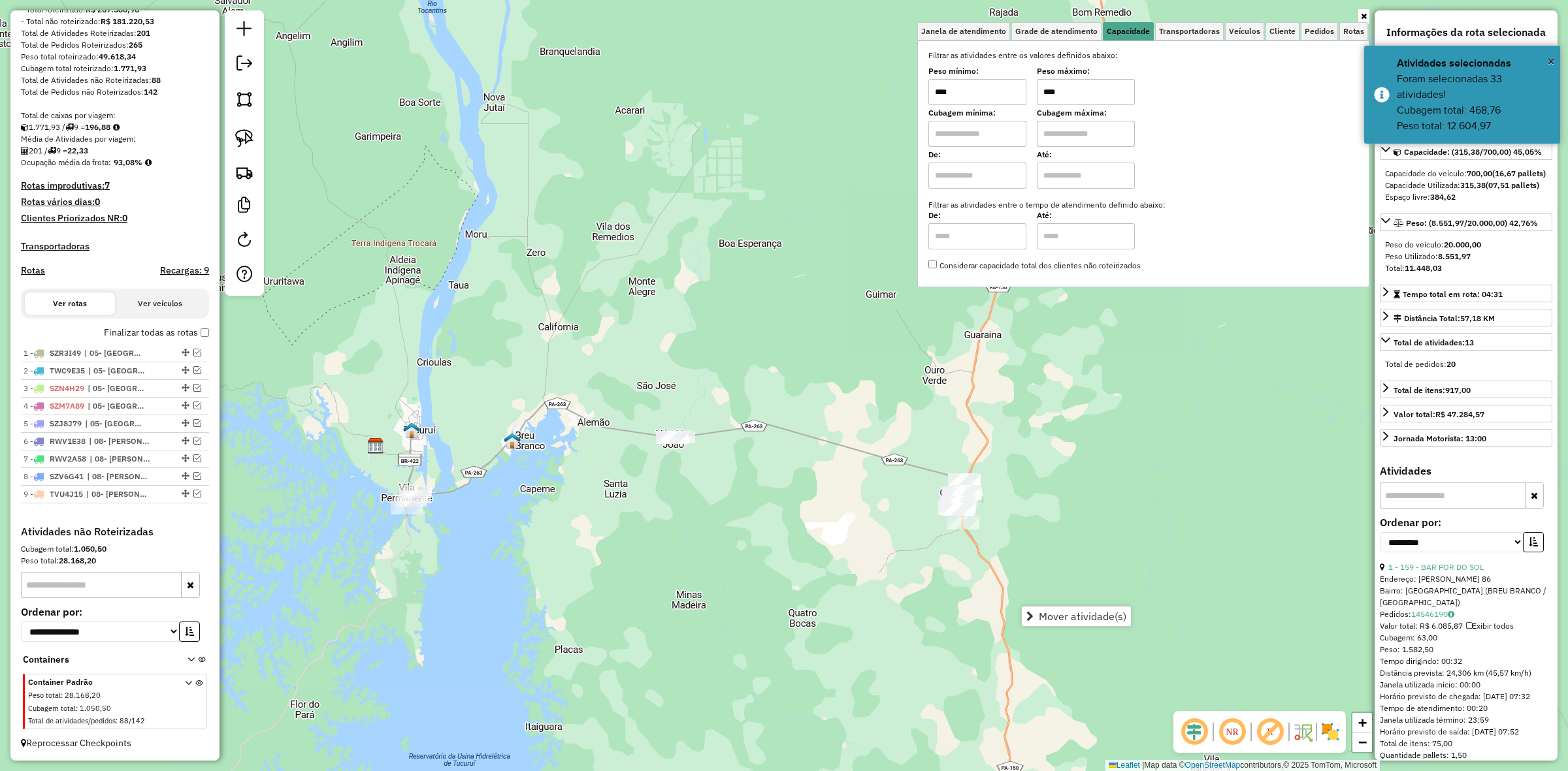
click at [1115, 86] on input "****" at bounding box center [1085, 92] width 98 height 26
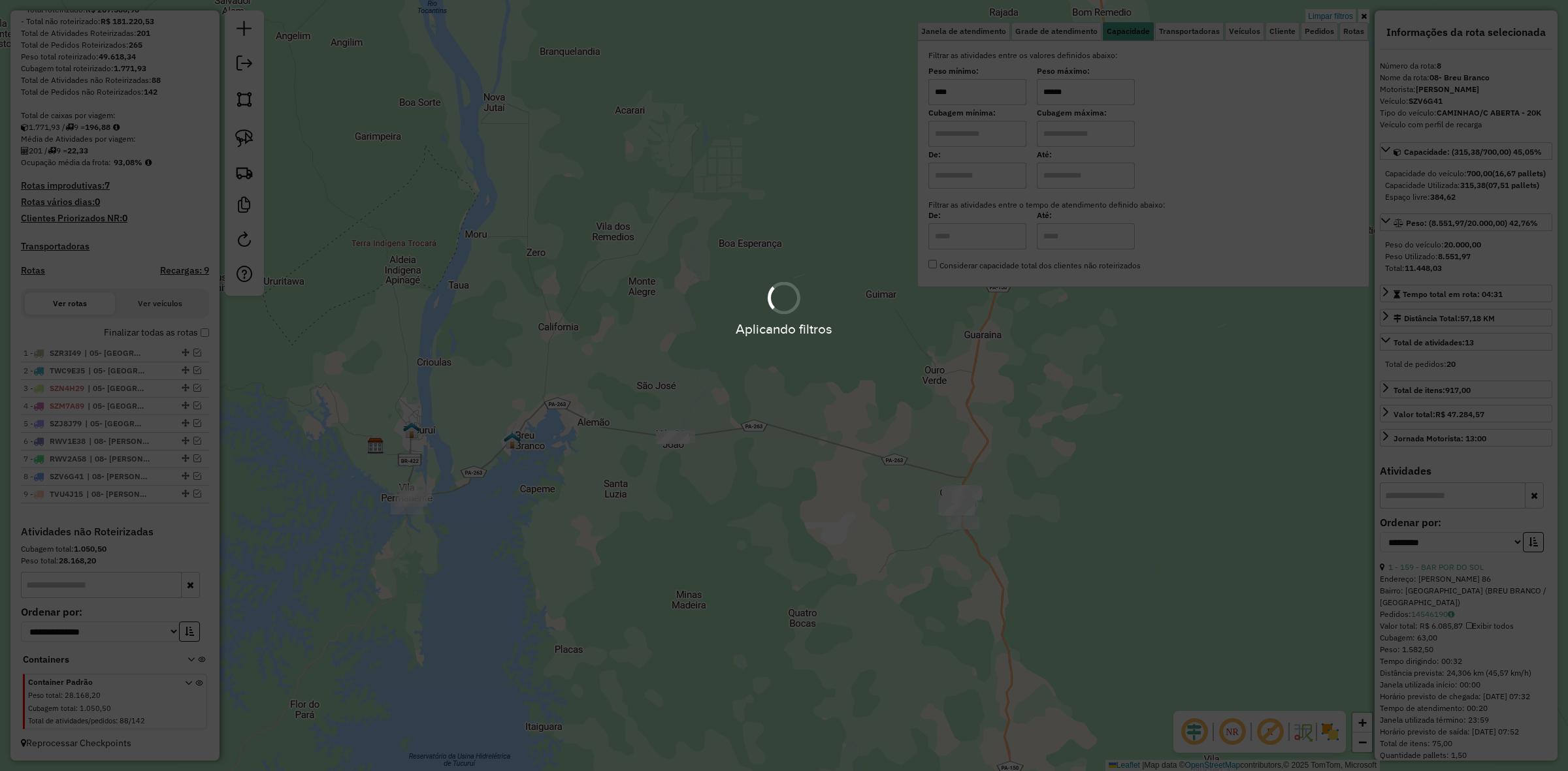
type input "******"
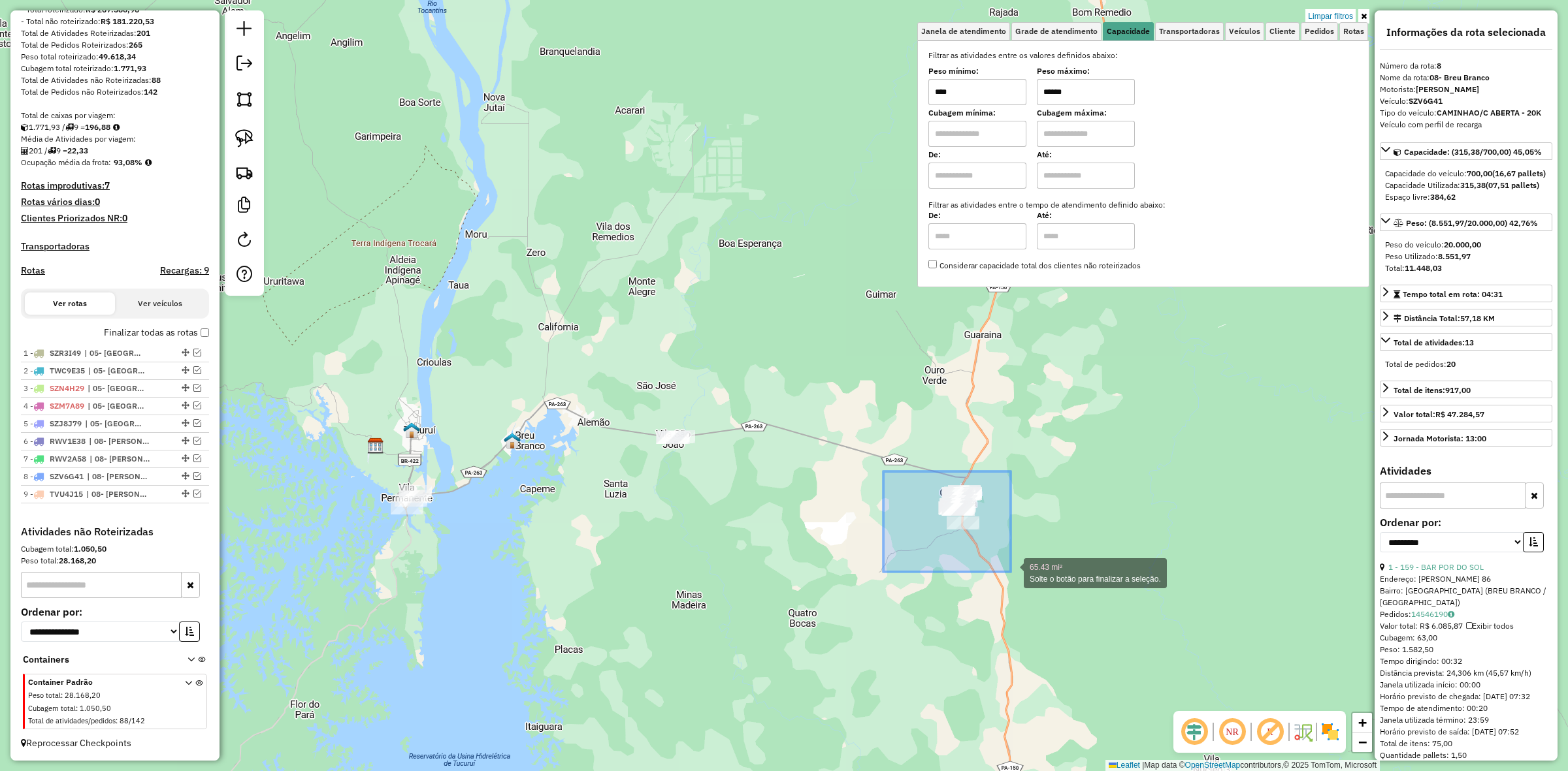
drag, startPoint x: 883, startPoint y: 472, endPoint x: 1013, endPoint y: 572, distance: 164.0
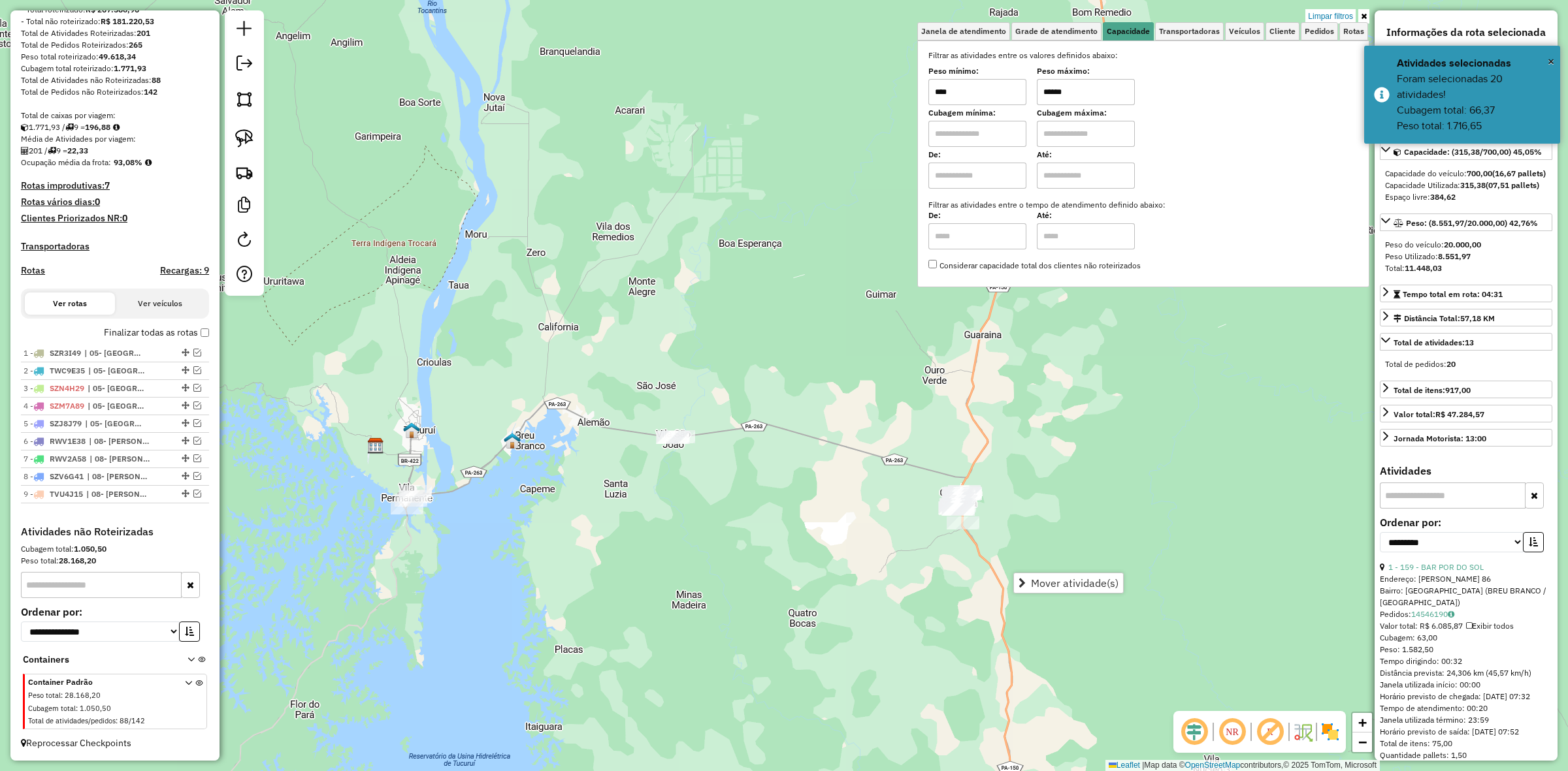
click at [1059, 578] on span "Mover atividade(s)" at bounding box center [1075, 583] width 88 height 11
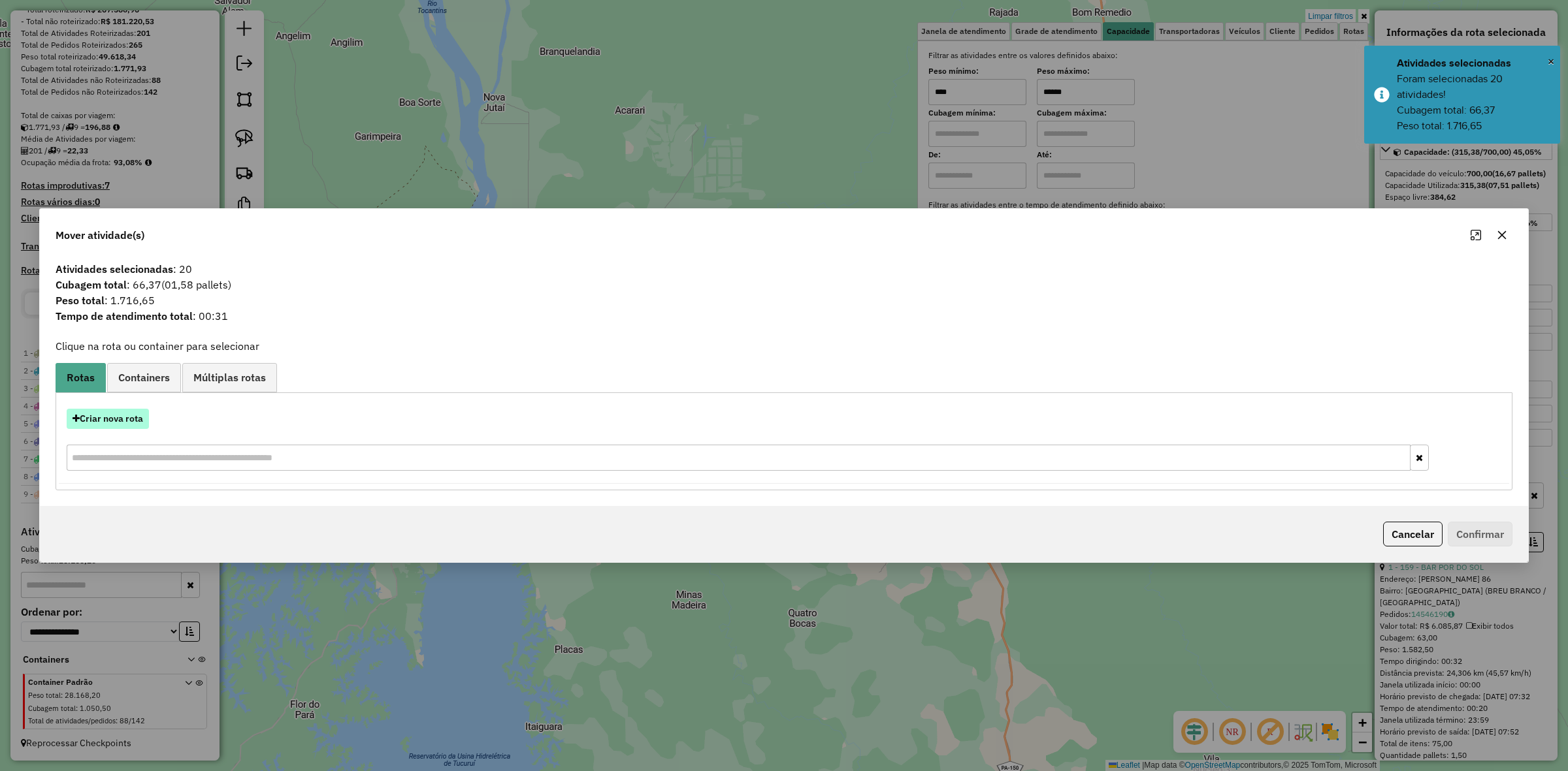
click at [113, 425] on button "Criar nova rota" at bounding box center [108, 418] width 83 height 20
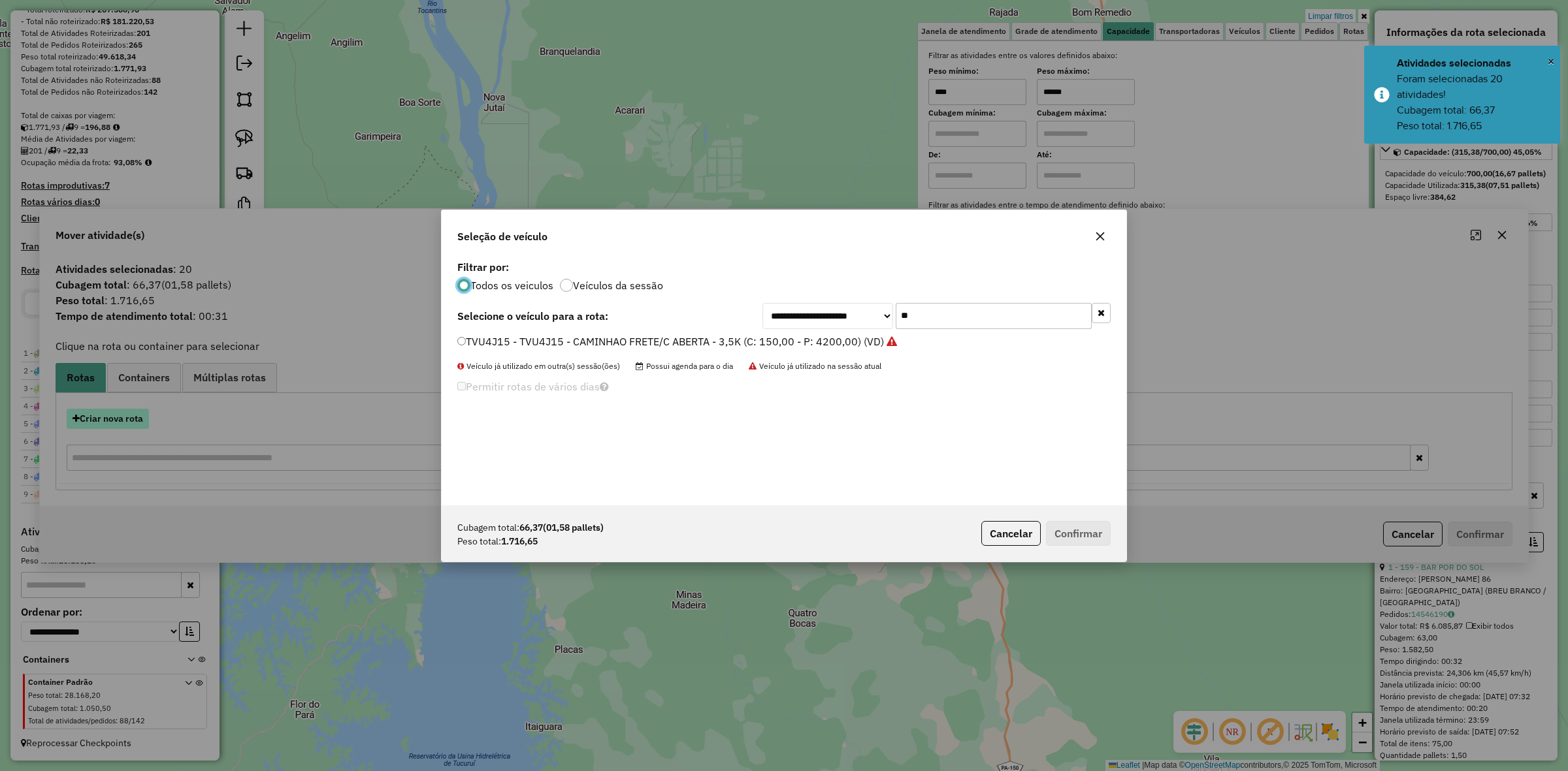
scroll to position [6, 4]
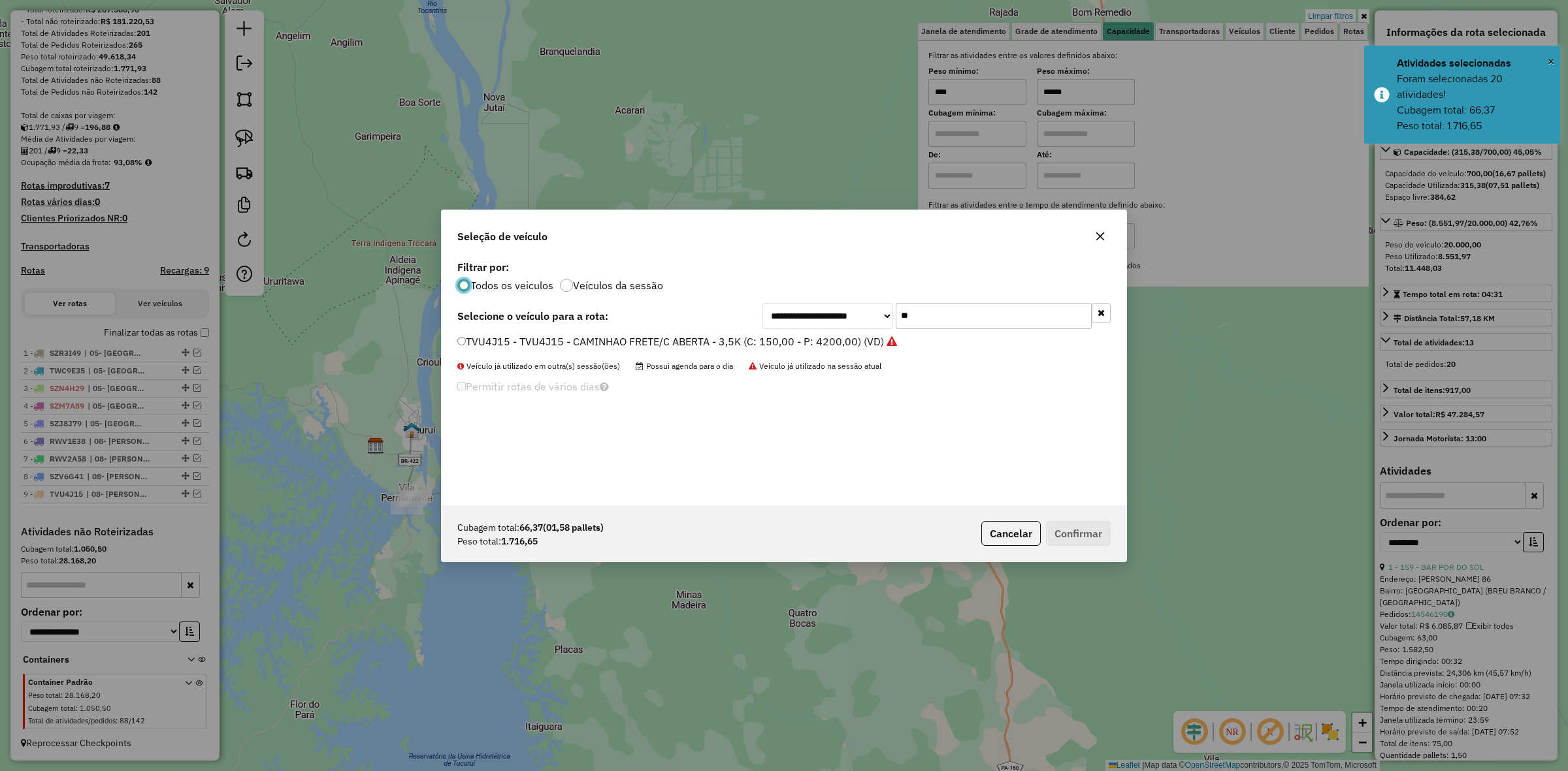
click at [934, 324] on input "**" at bounding box center [994, 316] width 196 height 26
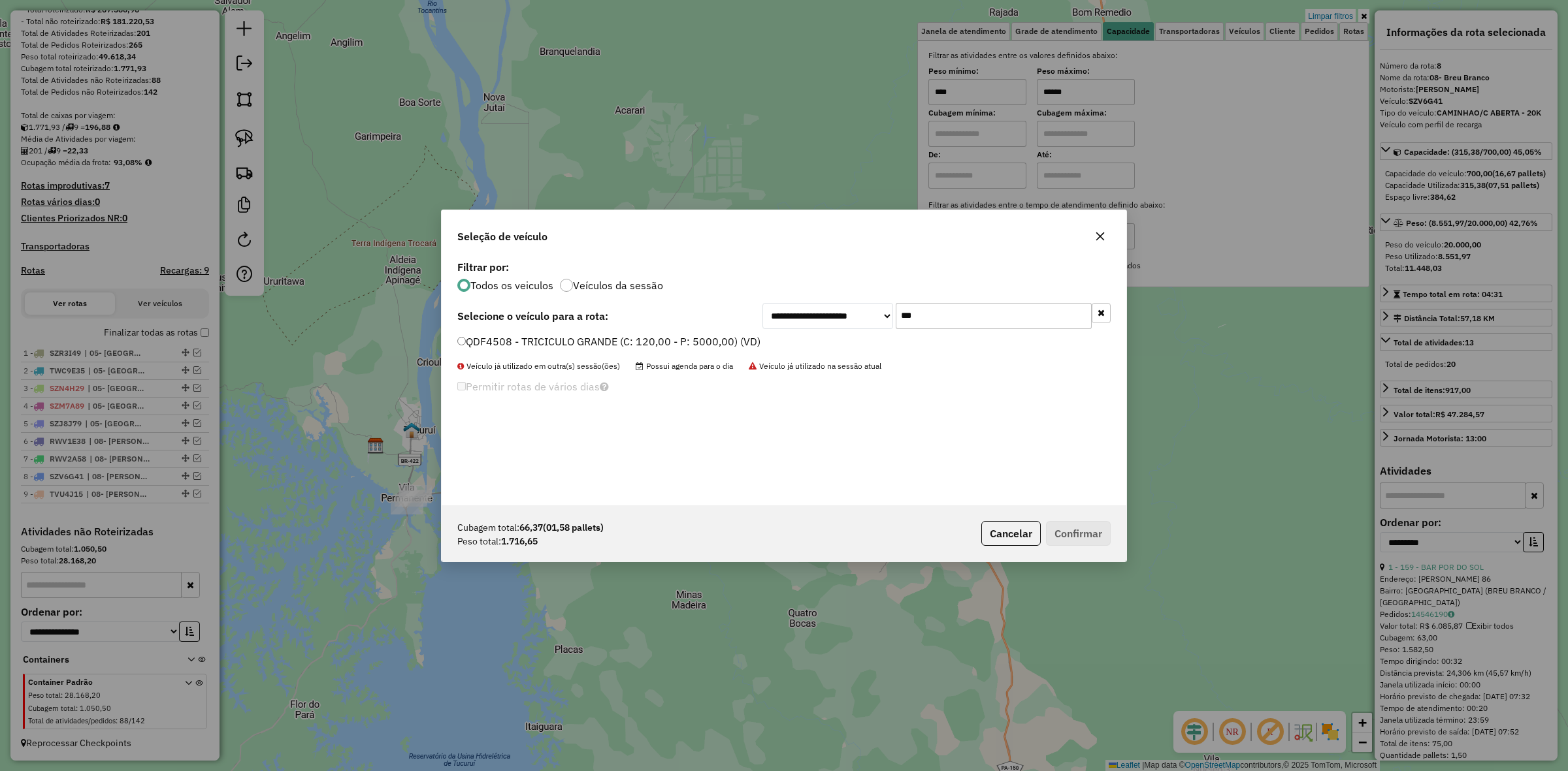
type input "***"
drag, startPoint x: 638, startPoint y: 333, endPoint x: 681, endPoint y: 333, distance: 43.0
click at [641, 333] on div "**********" at bounding box center [784, 381] width 685 height 248
click at [742, 345] on label "QDF4508 - TRICICULO GRANDE (C: 120,00 - P: 5000,00) (VD)" at bounding box center [609, 341] width 303 height 15
click at [1067, 529] on button "Confirmar" at bounding box center [1079, 533] width 65 height 25
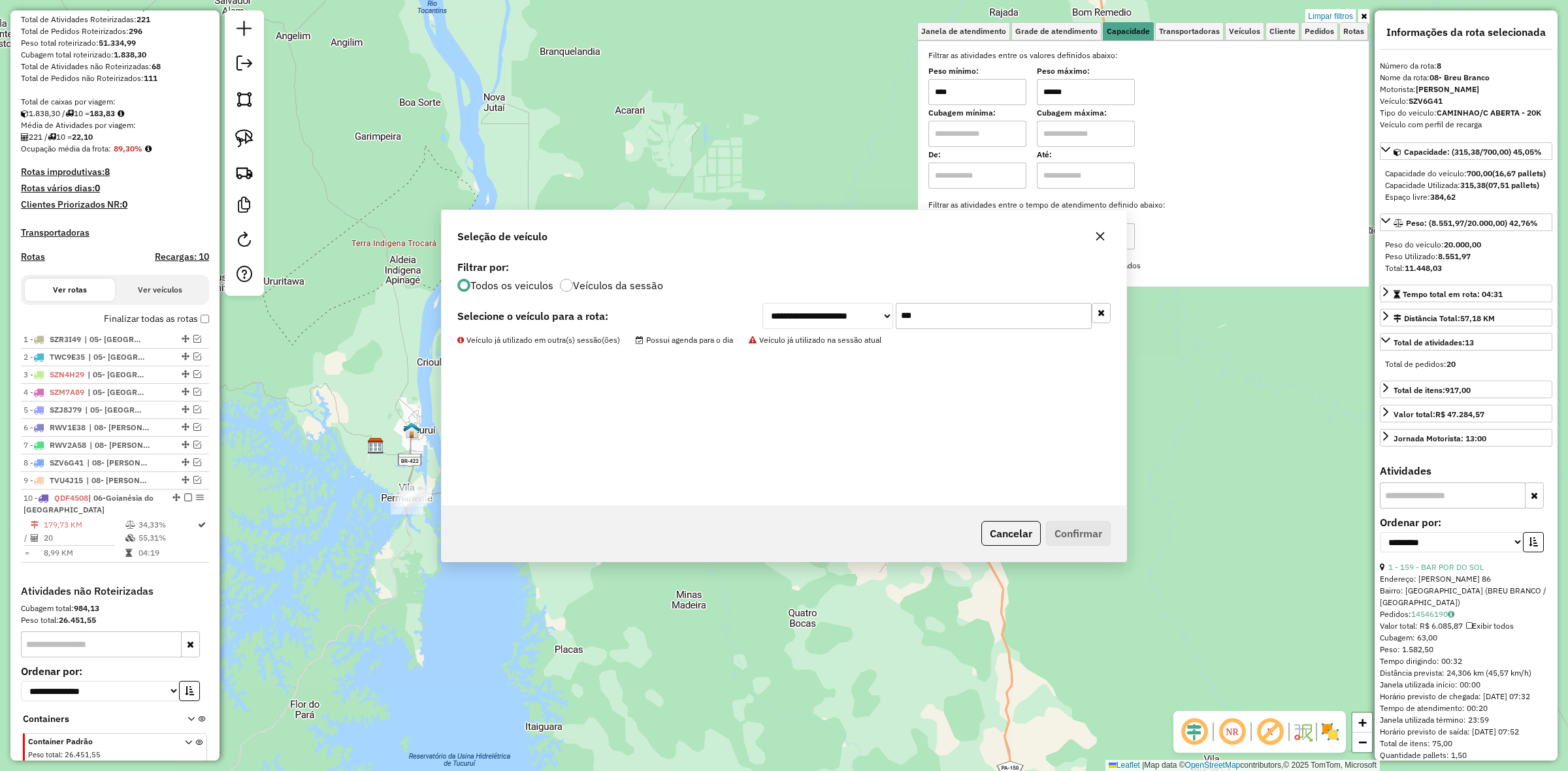
scroll to position [262, 0]
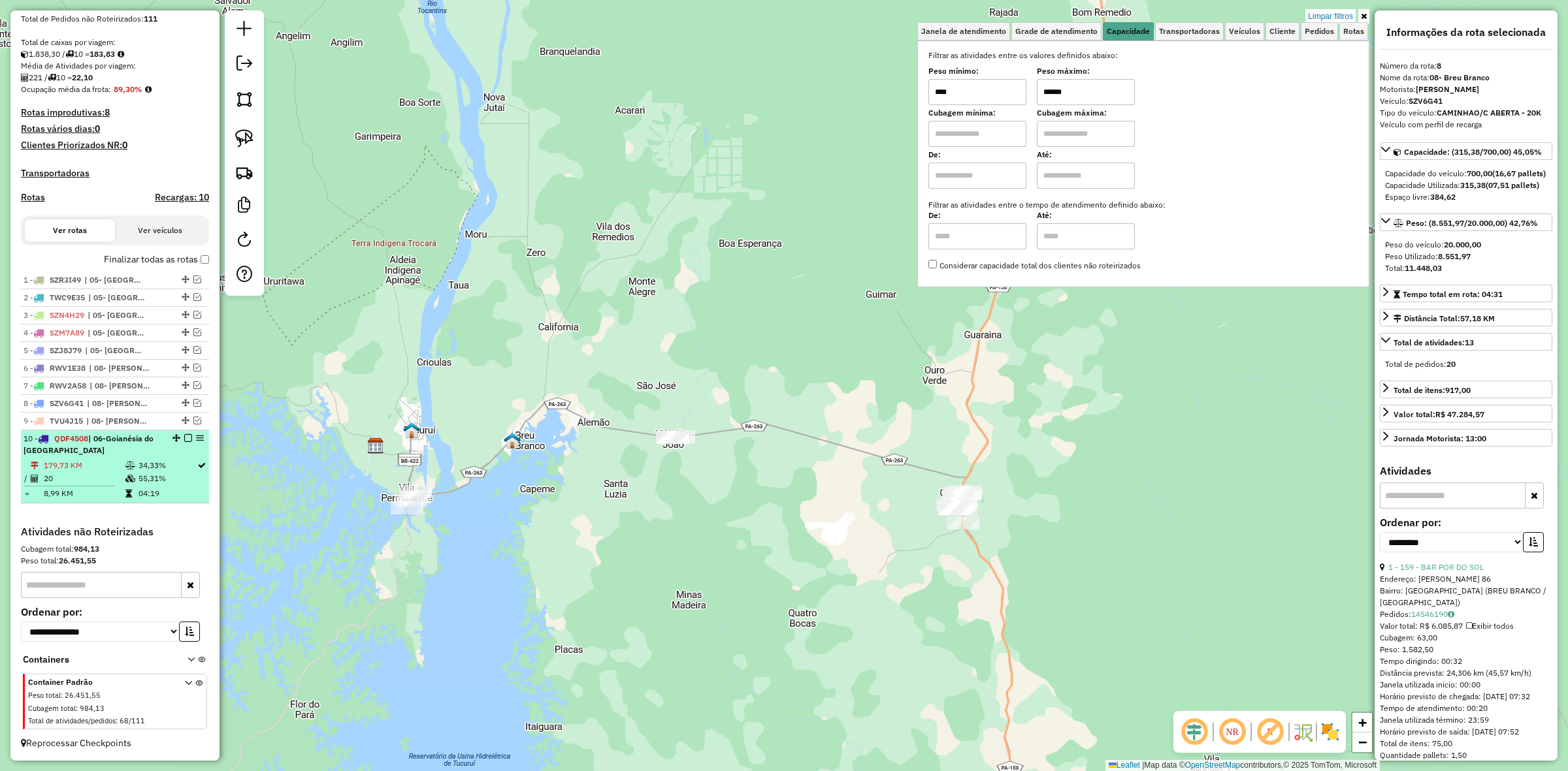
click at [184, 435] on em at bounding box center [188, 439] width 8 height 8
click at [0, 0] on div "Aguarde..." at bounding box center [0, 0] width 0 height 0
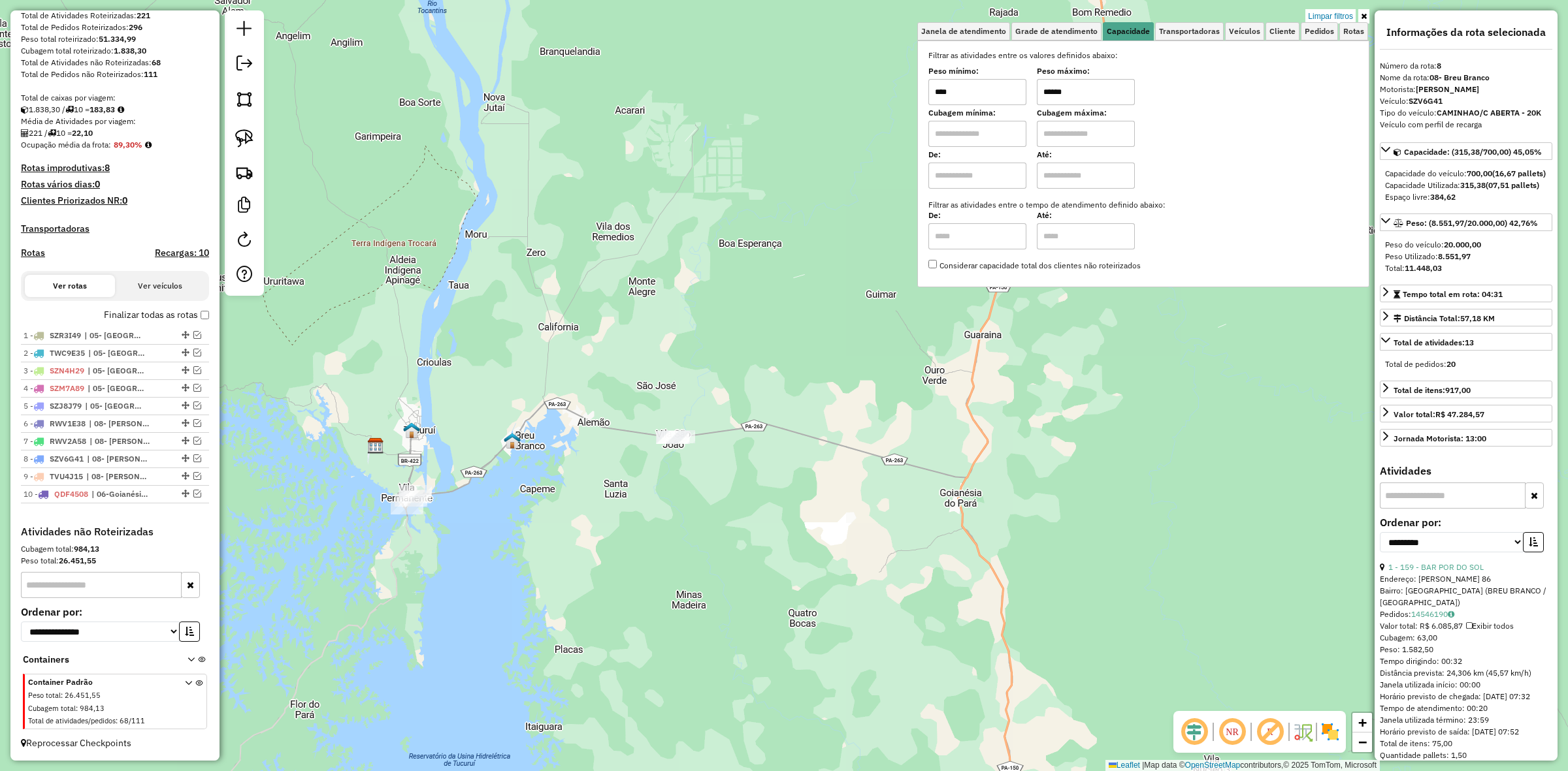
click at [1085, 92] on input "******" at bounding box center [1085, 92] width 98 height 26
type input "****"
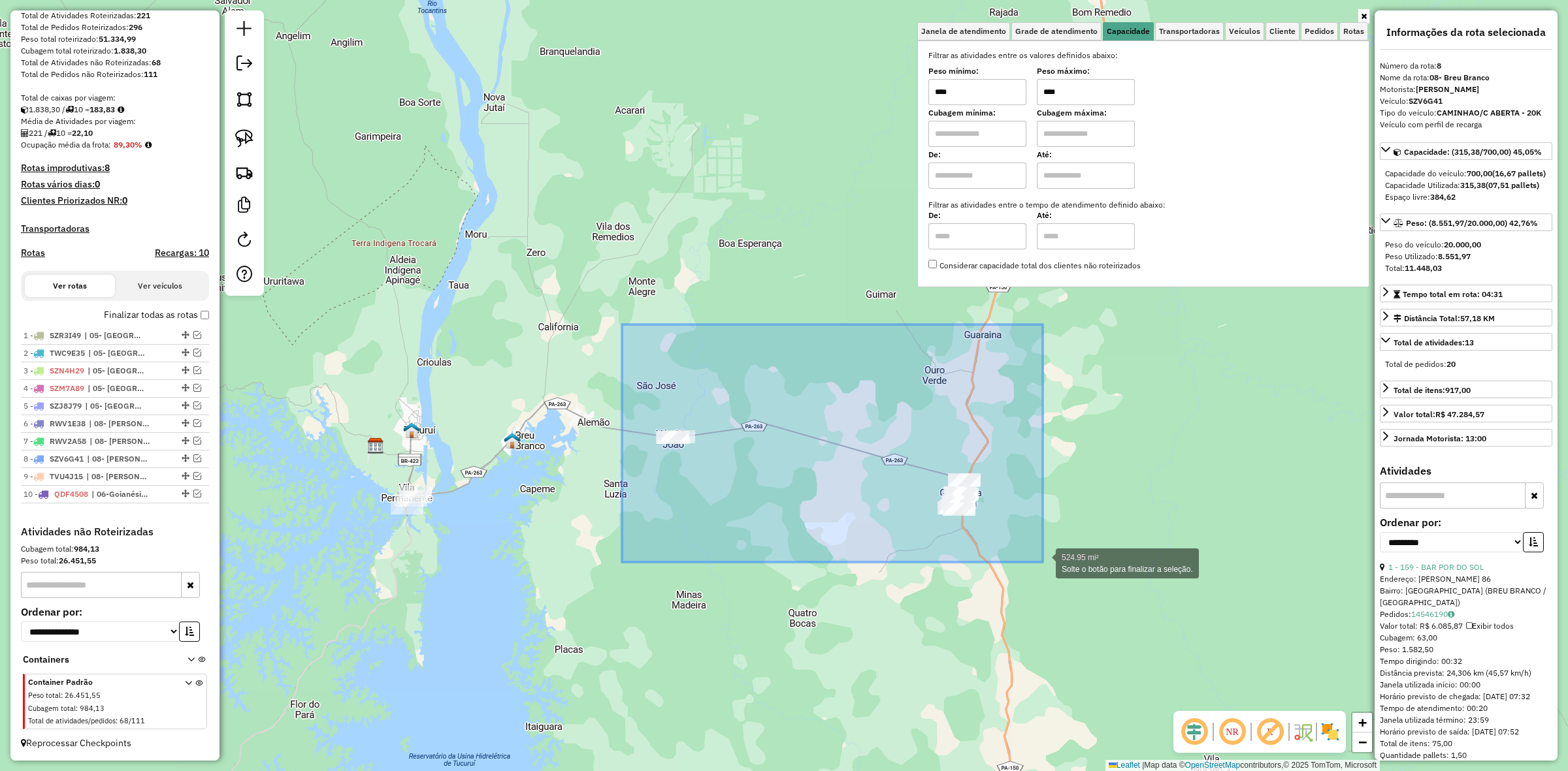
drag, startPoint x: 625, startPoint y: 349, endPoint x: 1043, endPoint y: 563, distance: 469.6
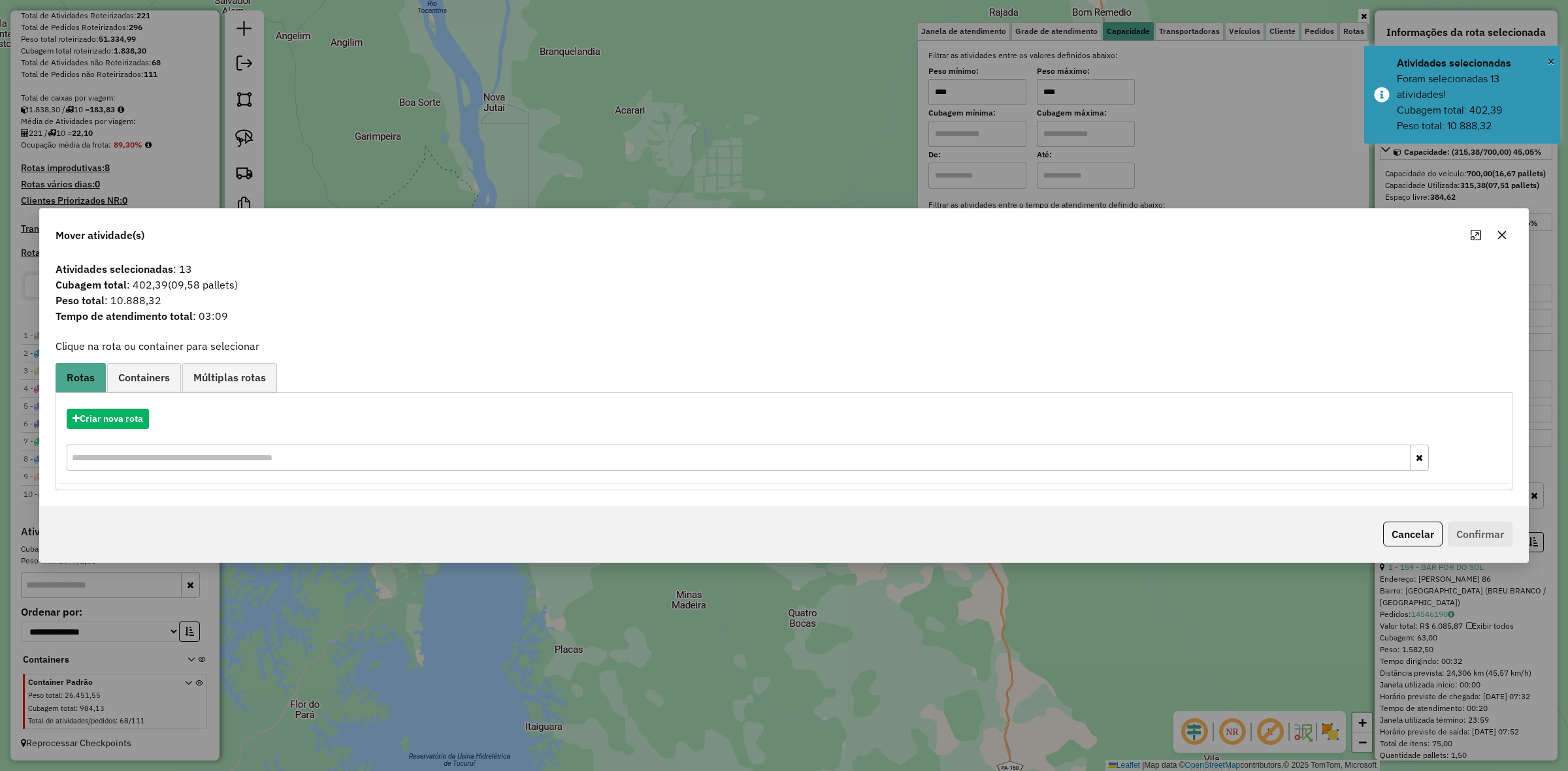
click at [100, 406] on div "Criar nova rota" at bounding box center [784, 441] width 1450 height 85
click at [101, 415] on button "Criar nova rota" at bounding box center [108, 418] width 83 height 20
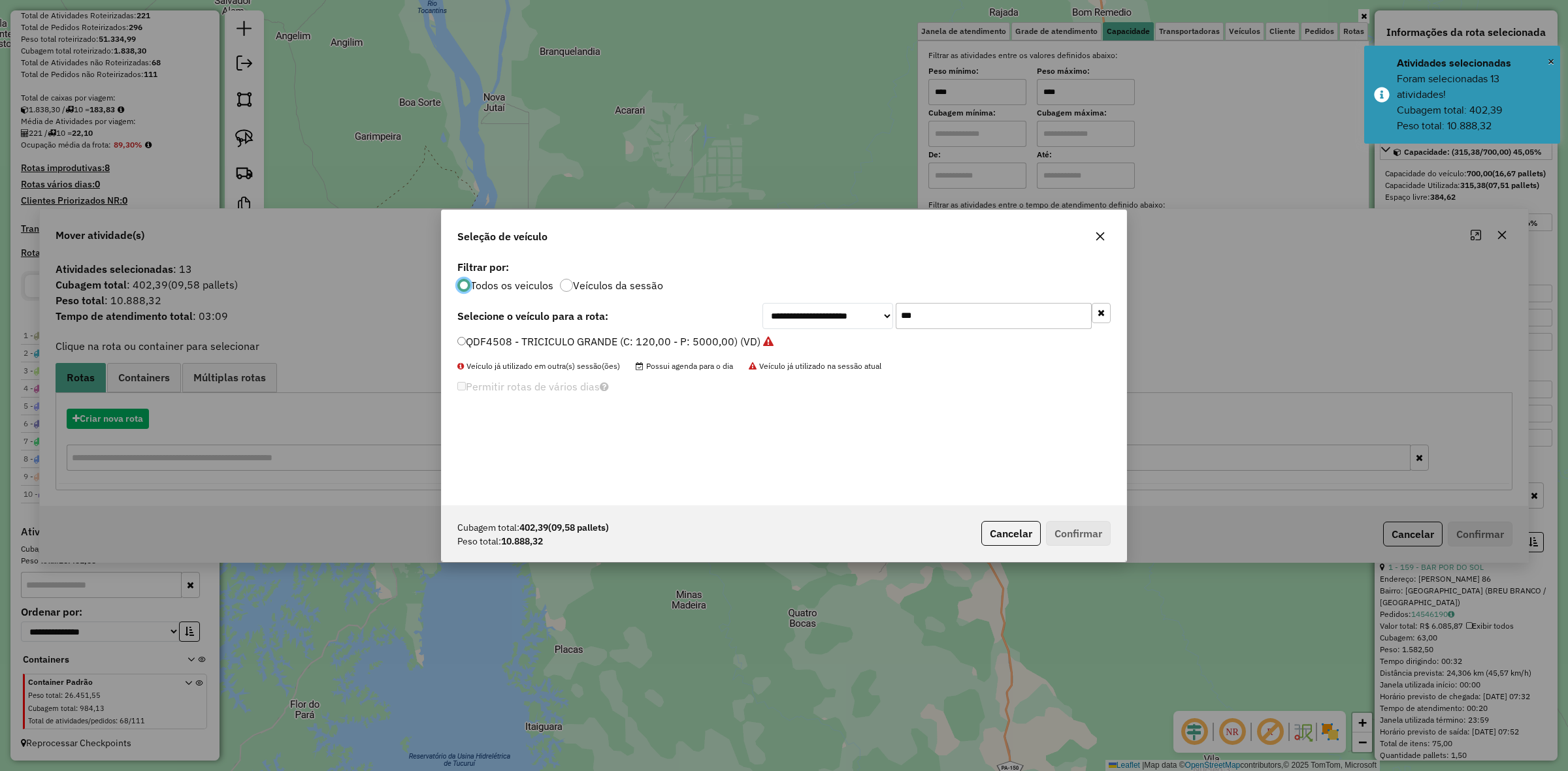
scroll to position [6, 4]
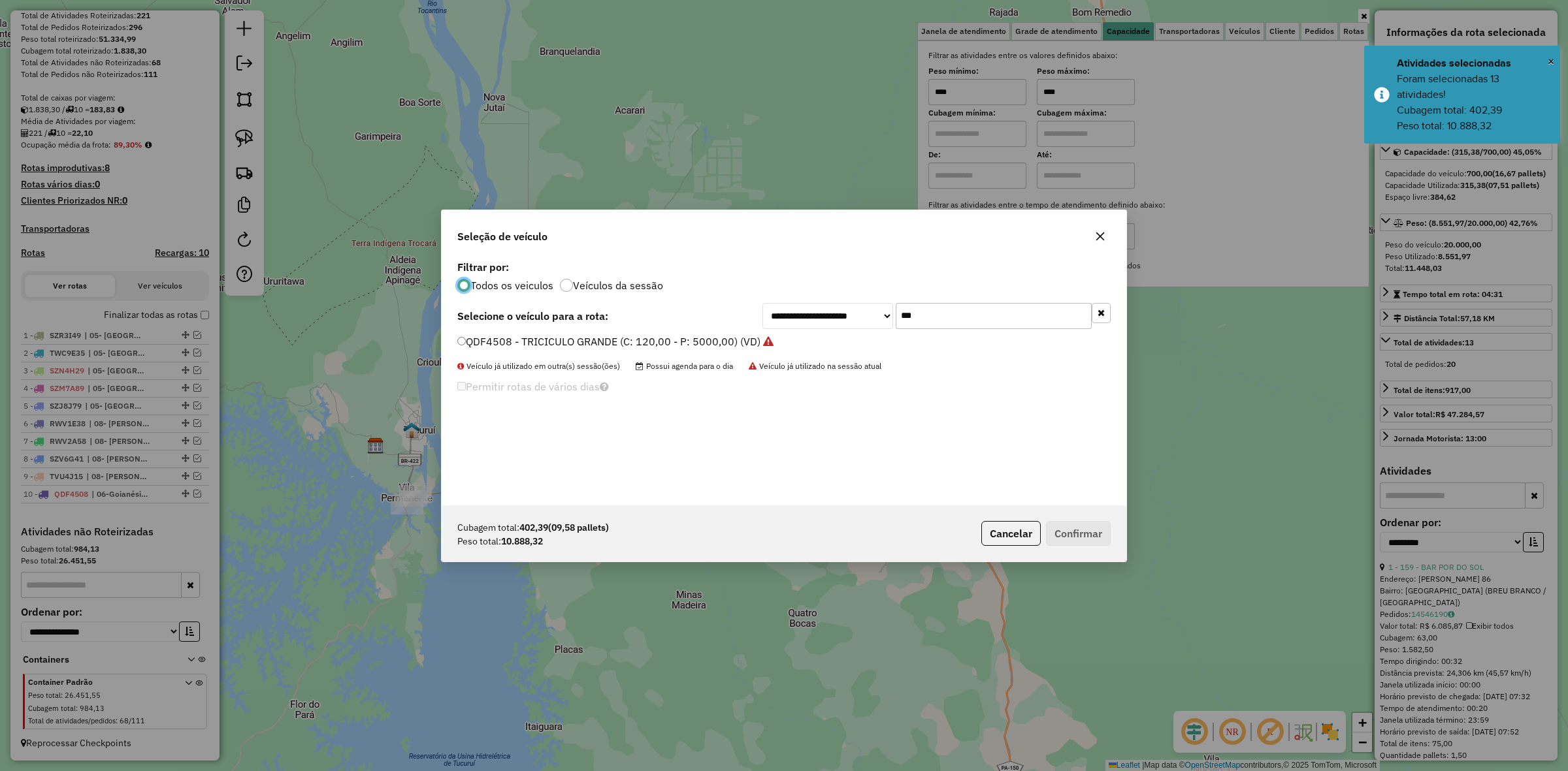
click at [957, 334] on li "QDF4508 - TRICICULO GRANDE (C: 120,00 - P: 5000,00) (VD)" at bounding box center [784, 341] width 654 height 15
click at [943, 317] on input "***" at bounding box center [994, 316] width 196 height 26
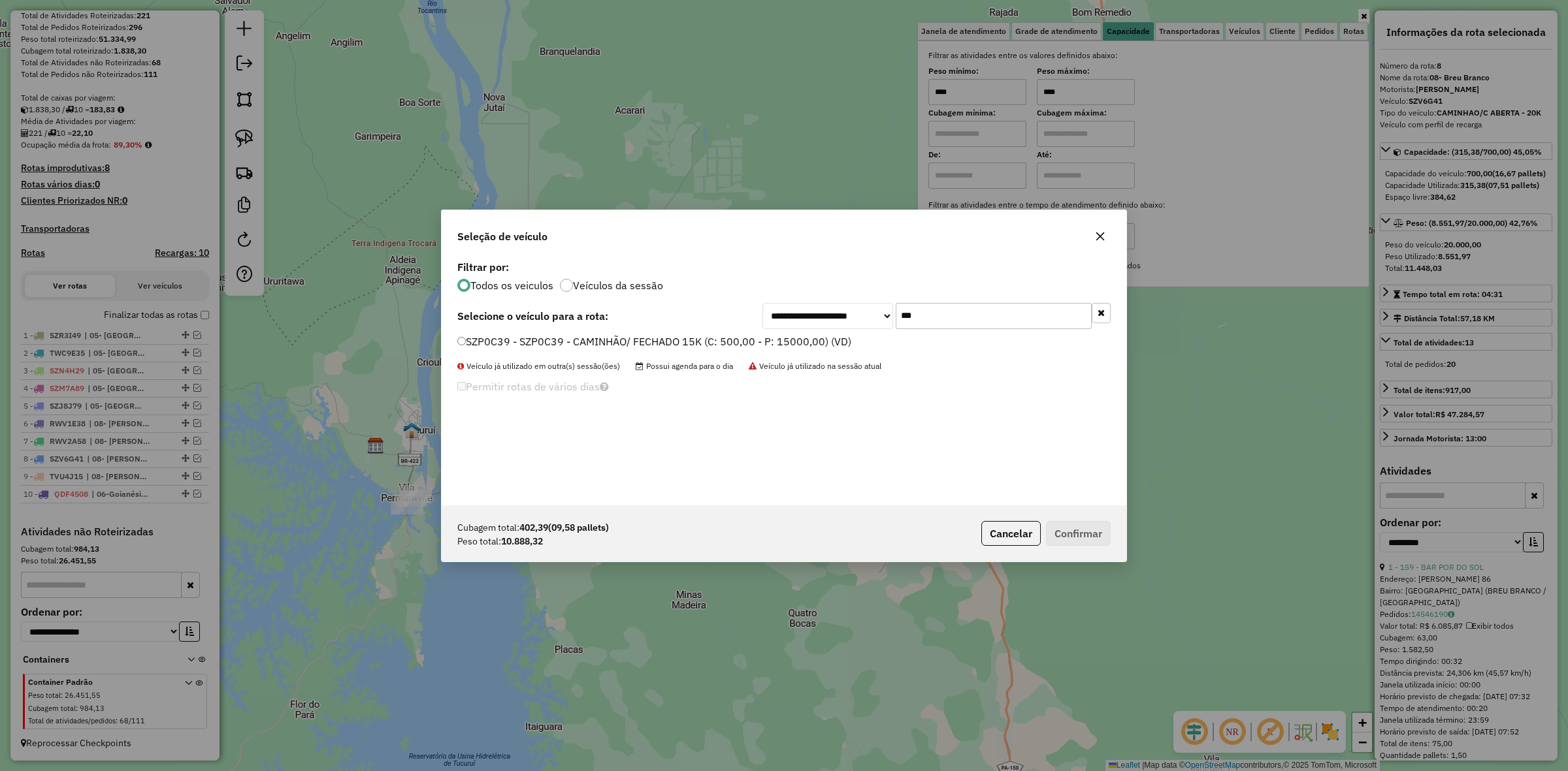
type input "***"
click at [822, 337] on label "SZP0C39 - SZP0C39 - CAMINHÃO/ FECHADO 15K (C: 500,00 - P: 15000,00) (VD)" at bounding box center [655, 341] width 394 height 15
click at [1076, 539] on button "Confirmar" at bounding box center [1079, 533] width 65 height 25
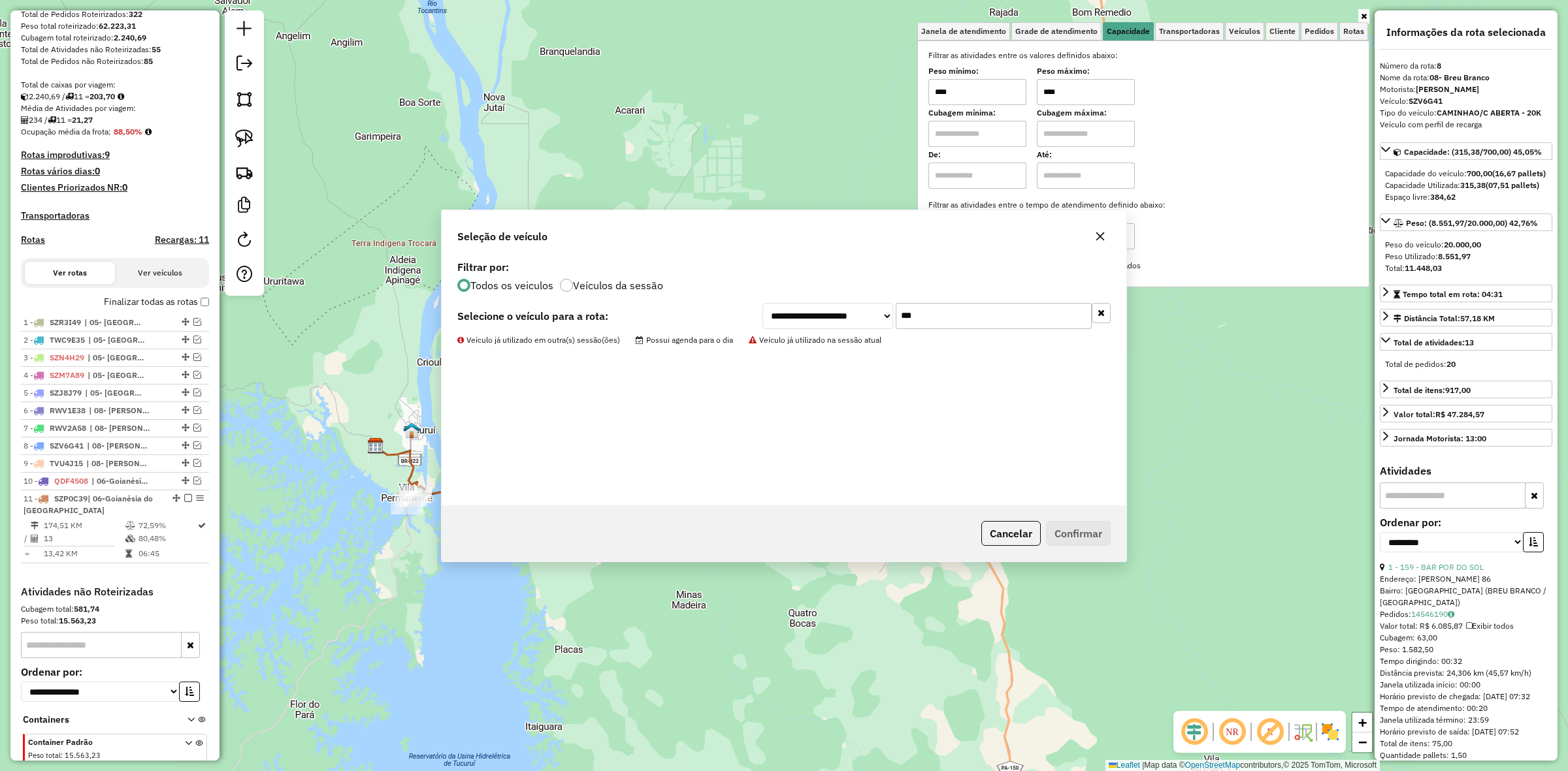
scroll to position [262, 0]
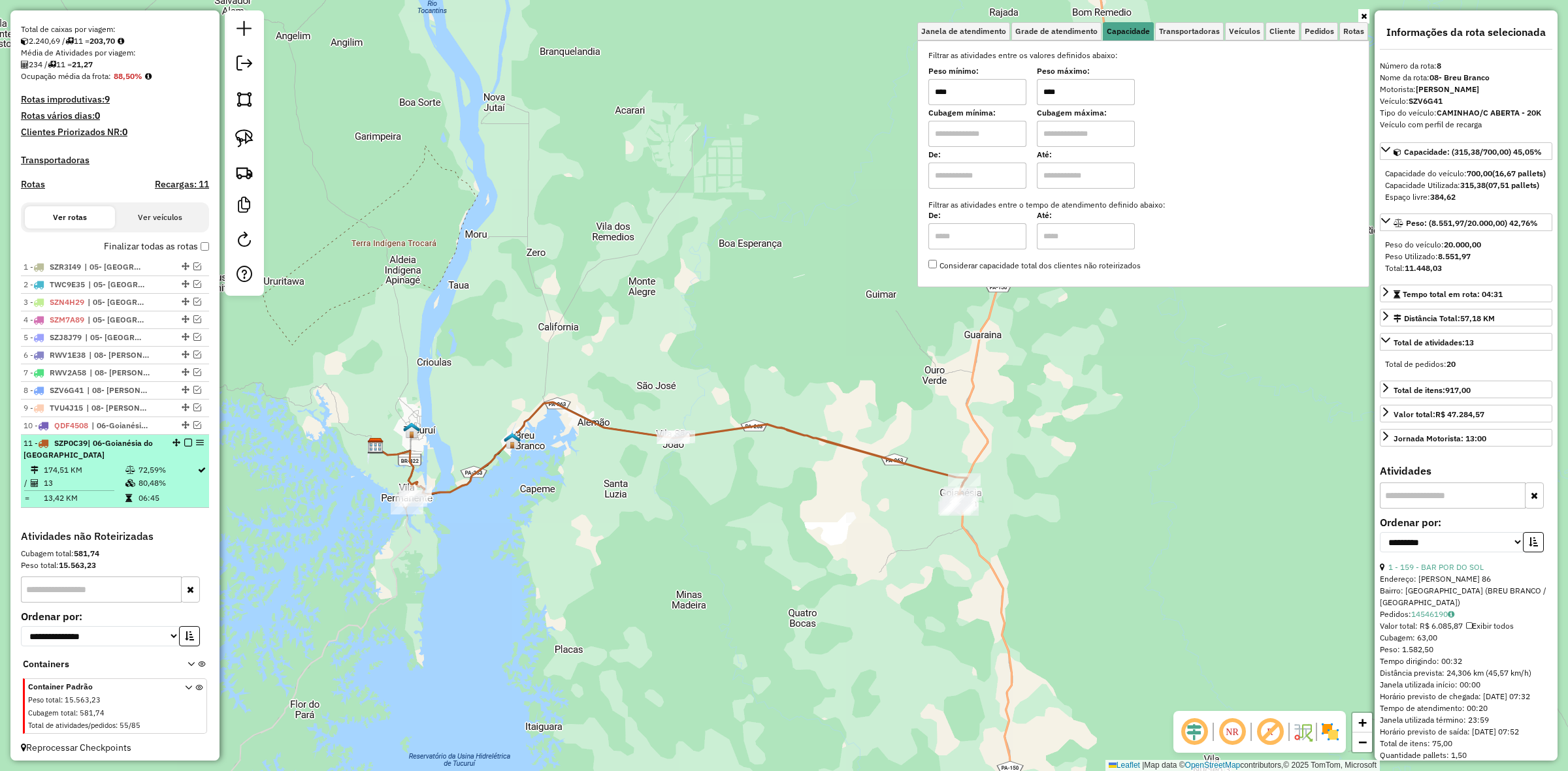
click at [187, 461] on div "11 - SZP0C39 | 06-[GEOGRAPHIC_DATA]" at bounding box center [115, 449] width 183 height 24
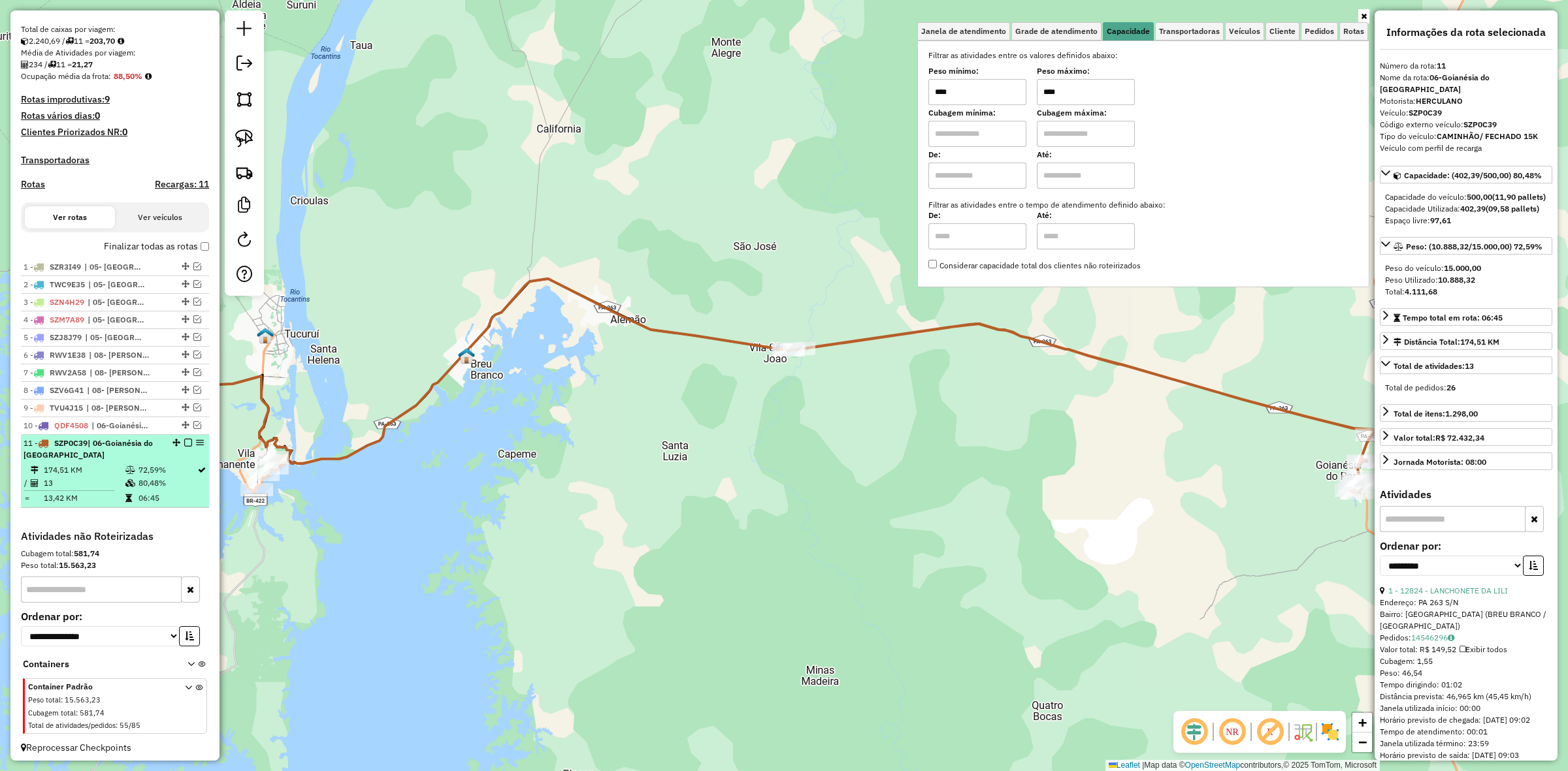
click at [187, 447] on em at bounding box center [188, 443] width 8 height 8
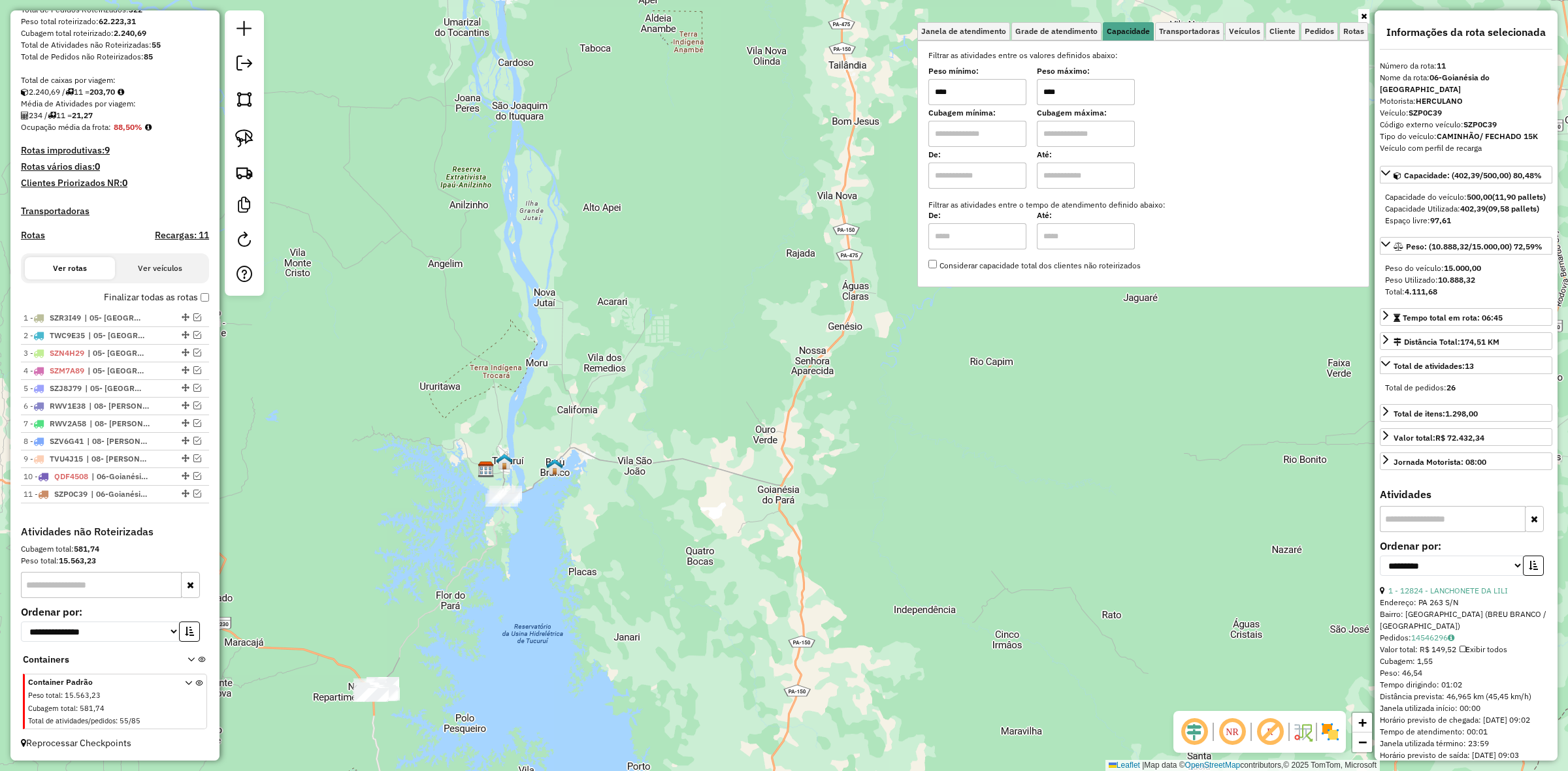
drag, startPoint x: 672, startPoint y: 606, endPoint x: 973, endPoint y: 373, distance: 380.6
click at [915, 393] on div "Janela de atendimento Grade de atendimento Capacidade Transportadoras Veículos …" at bounding box center [784, 385] width 1568 height 771
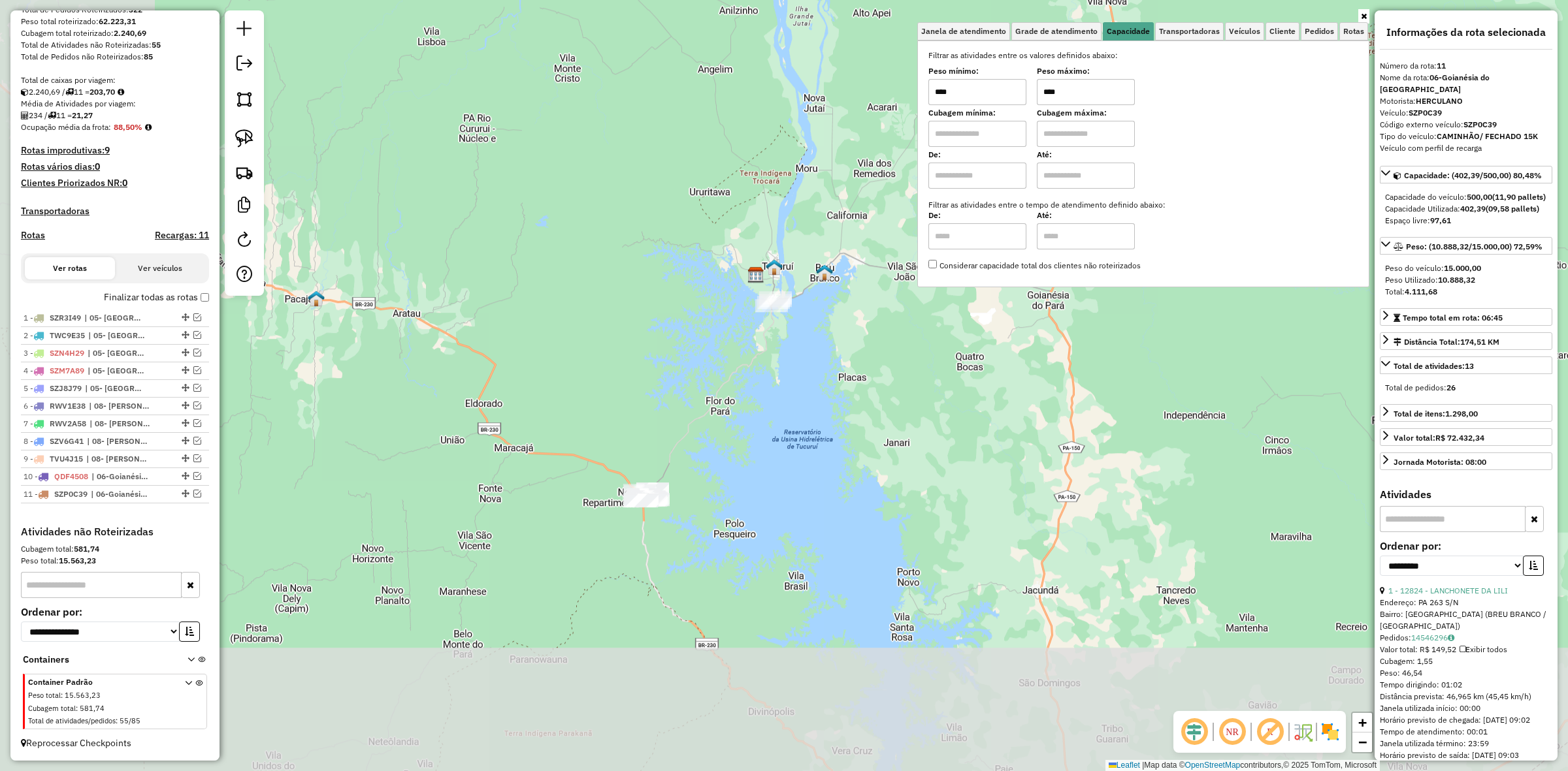
drag, startPoint x: 973, startPoint y: 373, endPoint x: 985, endPoint y: 369, distance: 12.6
click at [983, 370] on div "Janela de atendimento Grade de atendimento Capacidade Transportadoras Veículos …" at bounding box center [784, 385] width 1568 height 771
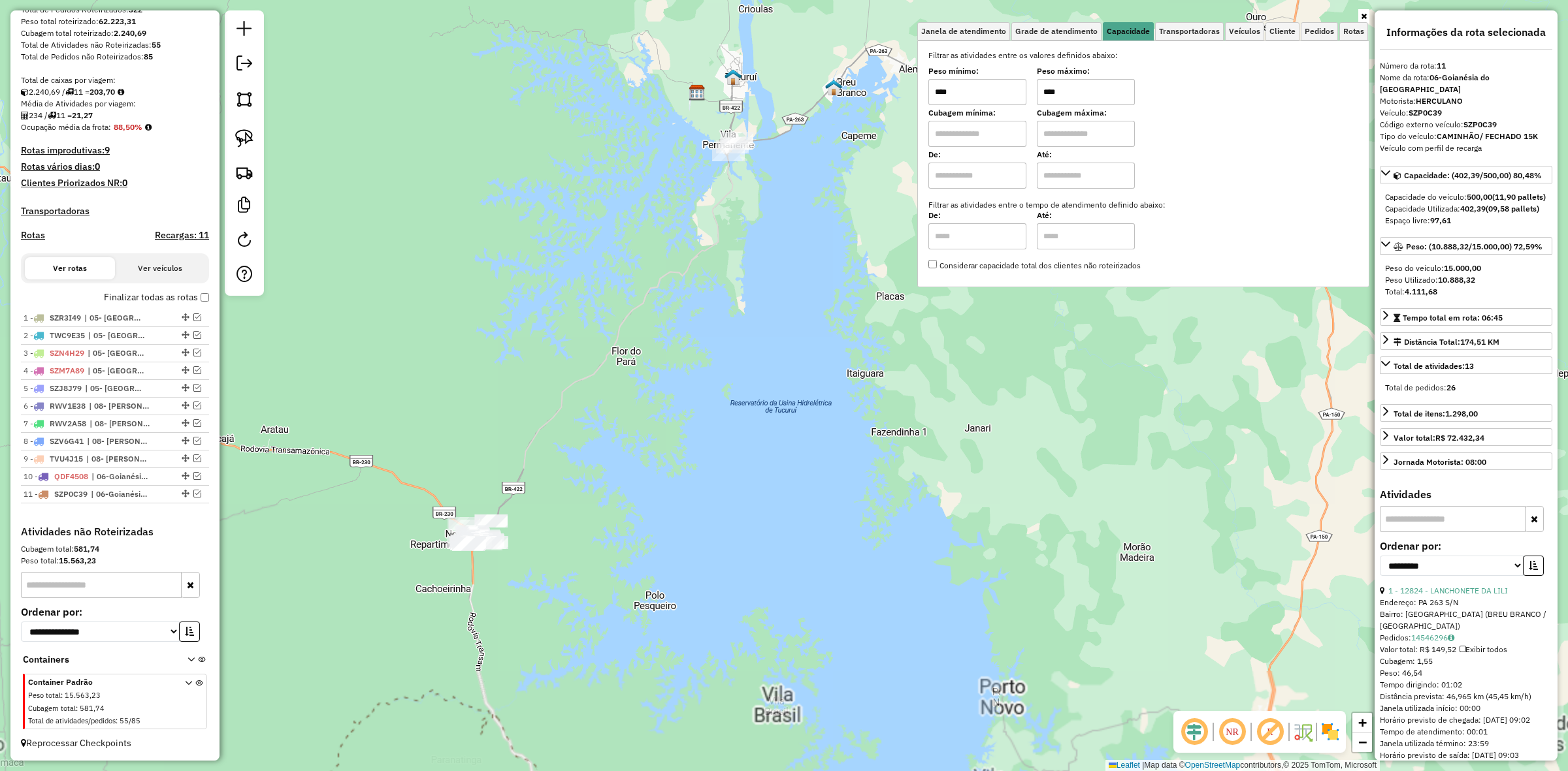
drag, startPoint x: 892, startPoint y: 406, endPoint x: 964, endPoint y: 383, distance: 75.6
click at [959, 383] on div "Janela de atendimento Grade de atendimento Capacidade Transportadoras Veículos …" at bounding box center [784, 385] width 1568 height 771
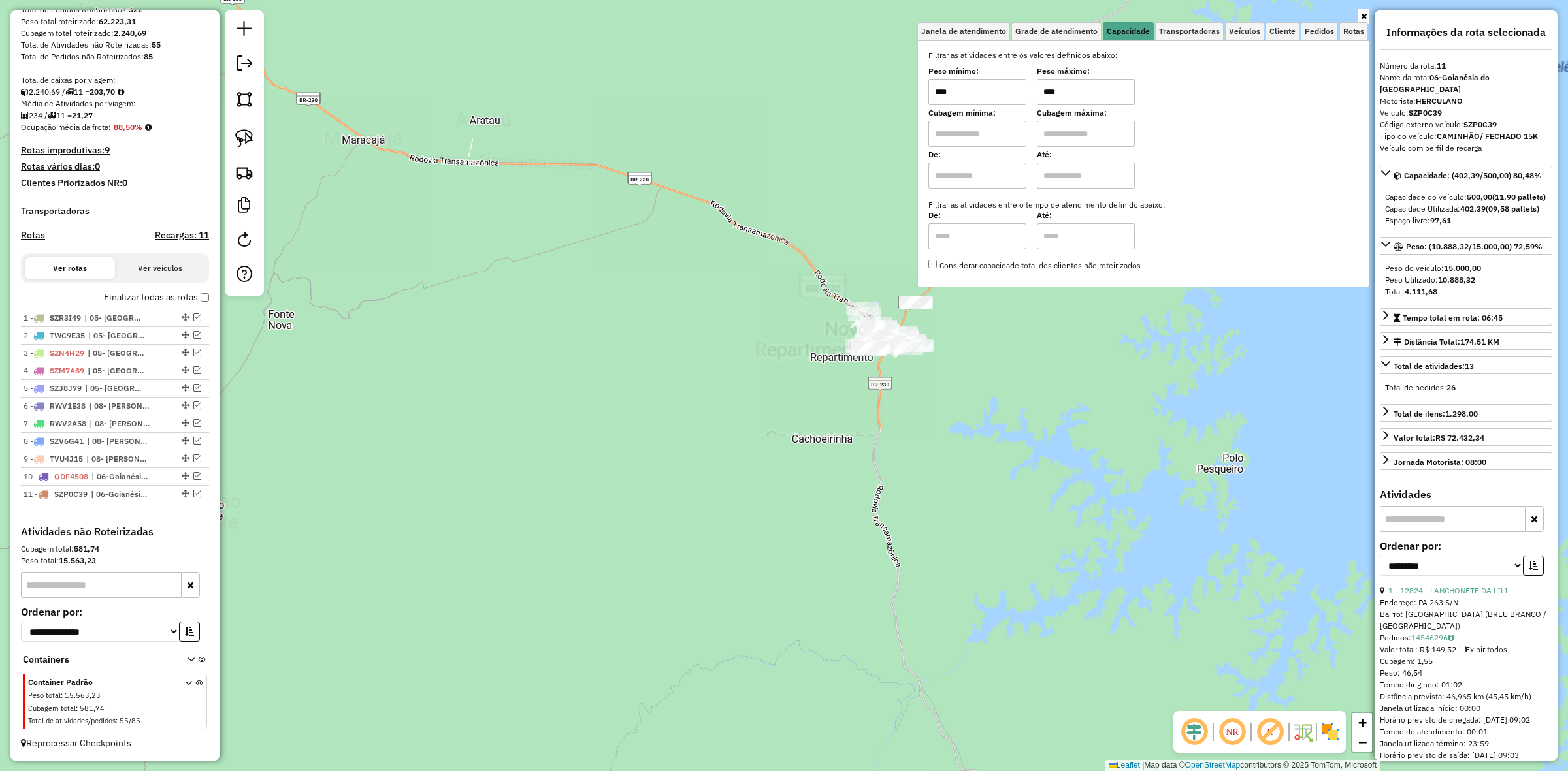
drag, startPoint x: 828, startPoint y: 442, endPoint x: 728, endPoint y: 452, distance: 100.5
click at [734, 477] on div "Janela de atendimento Grade de atendimento Capacidade Transportadoras Veículos …" at bounding box center [784, 385] width 1568 height 771
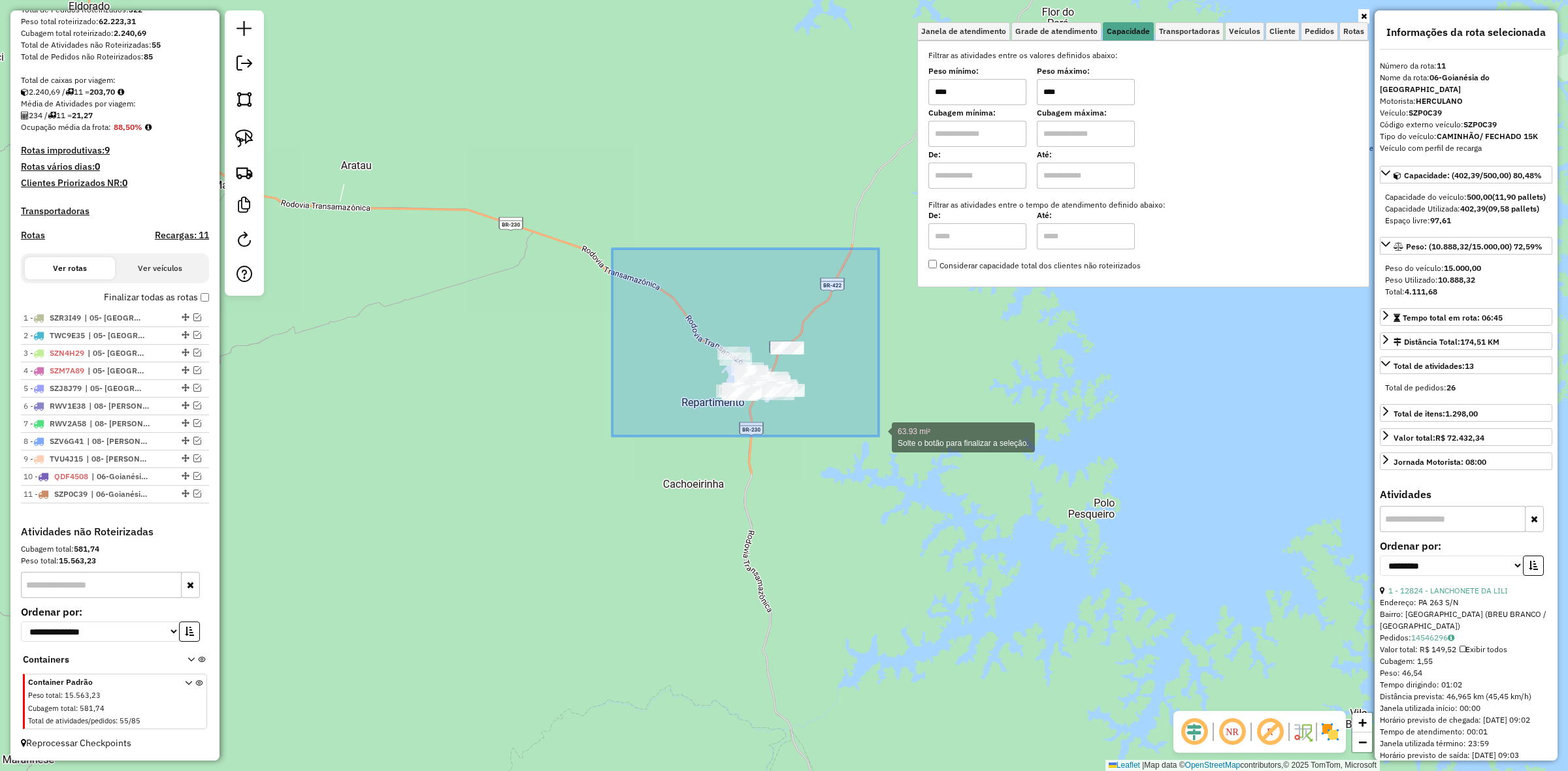
drag, startPoint x: 610, startPoint y: 253, endPoint x: 880, endPoint y: 436, distance: 326.2
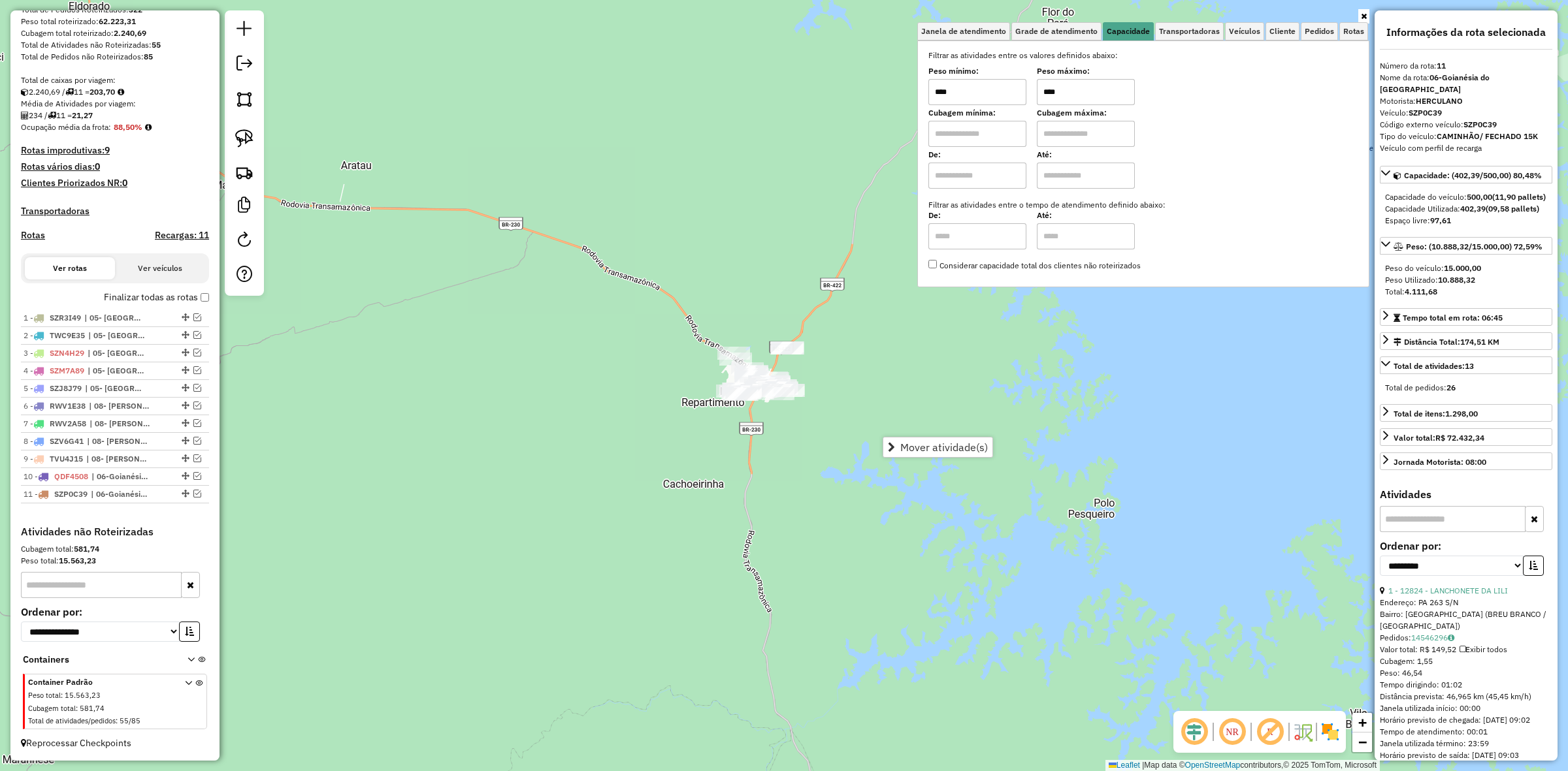
drag, startPoint x: 871, startPoint y: 401, endPoint x: 795, endPoint y: 395, distance: 76.2
click at [798, 396] on div "Janela de atendimento Grade de atendimento Capacidade Transportadoras Veículos …" at bounding box center [784, 385] width 1568 height 771
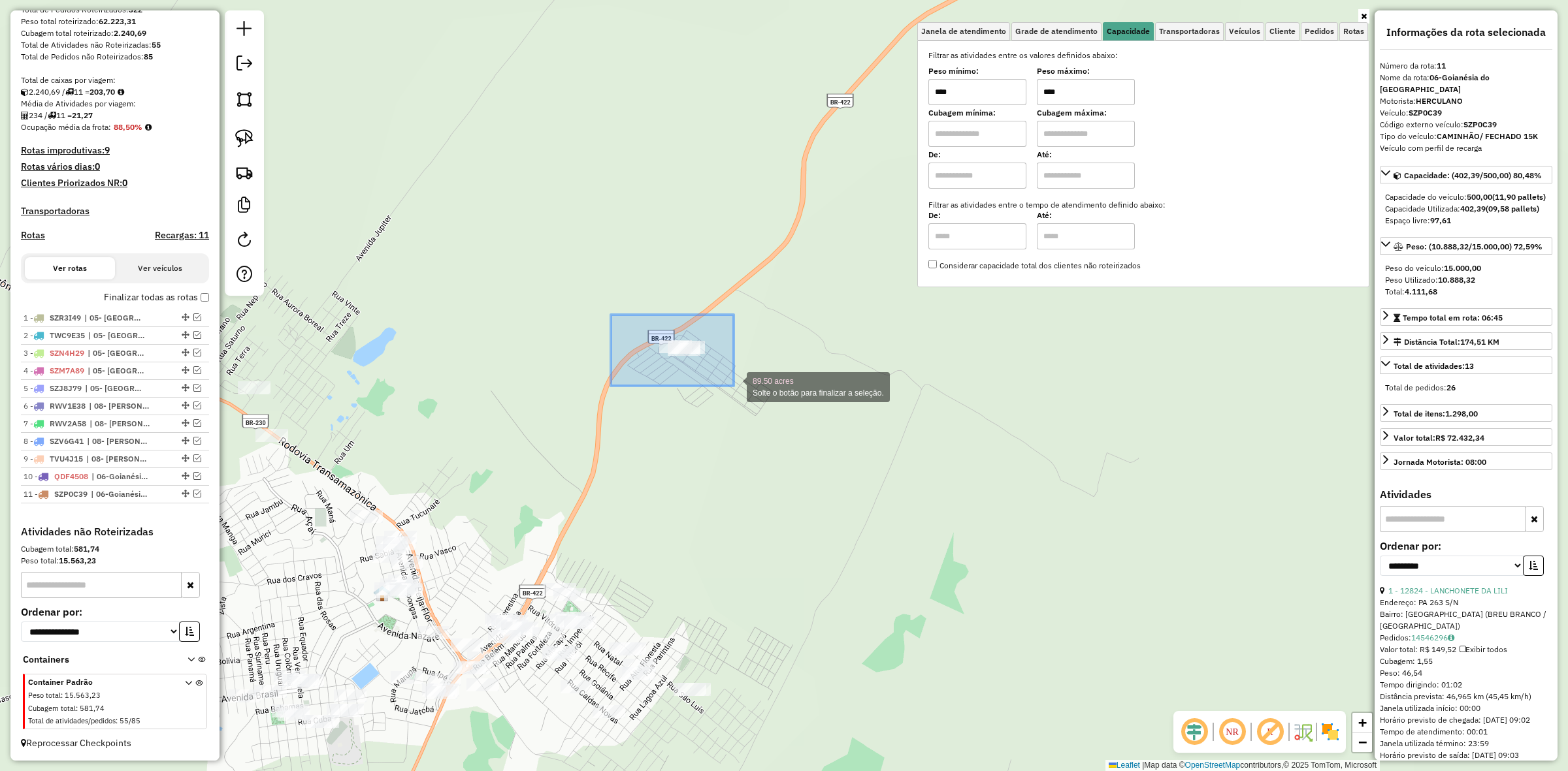
drag, startPoint x: 626, startPoint y: 340, endPoint x: 763, endPoint y: 391, distance: 146.2
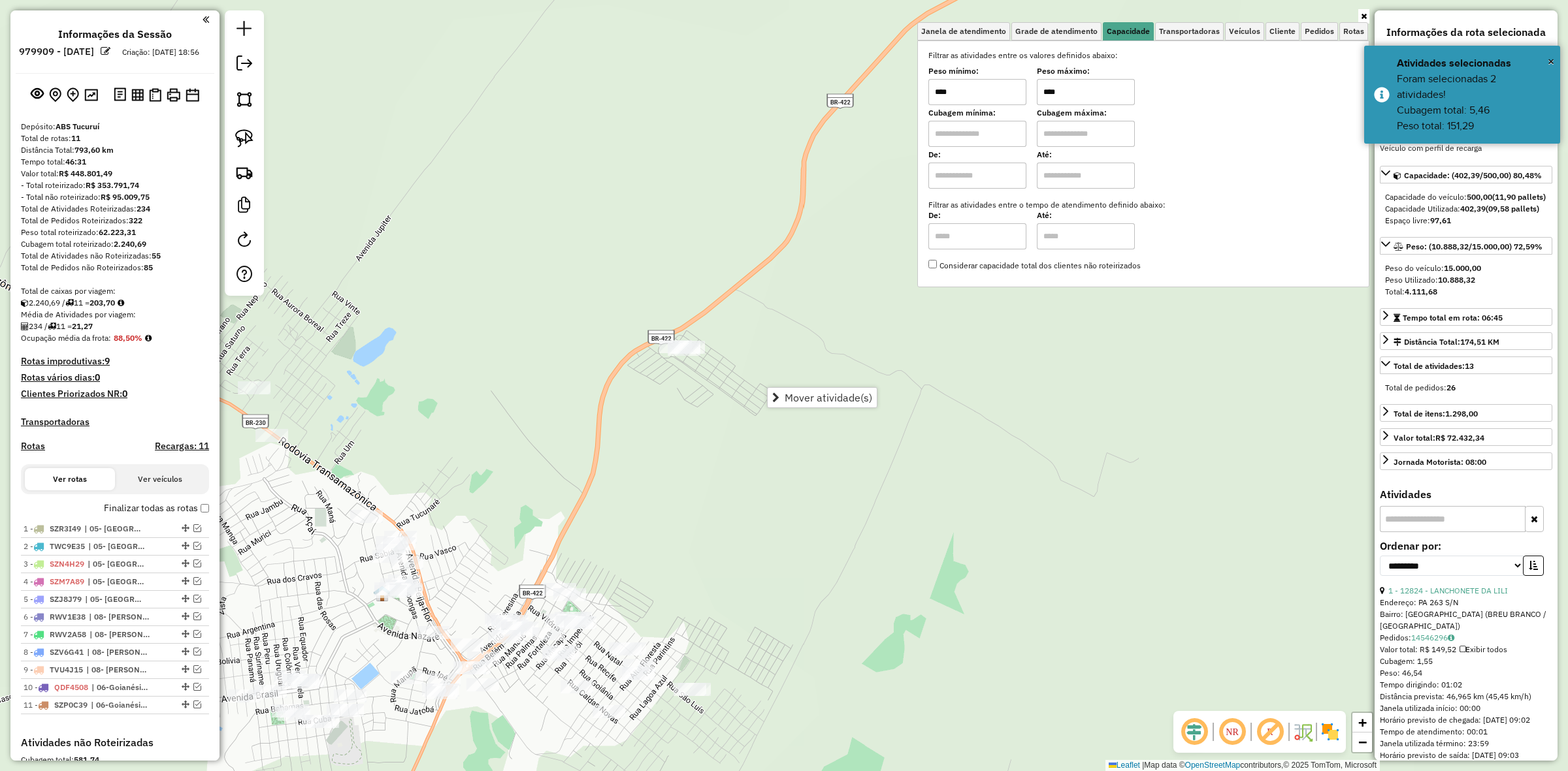
select select "**********"
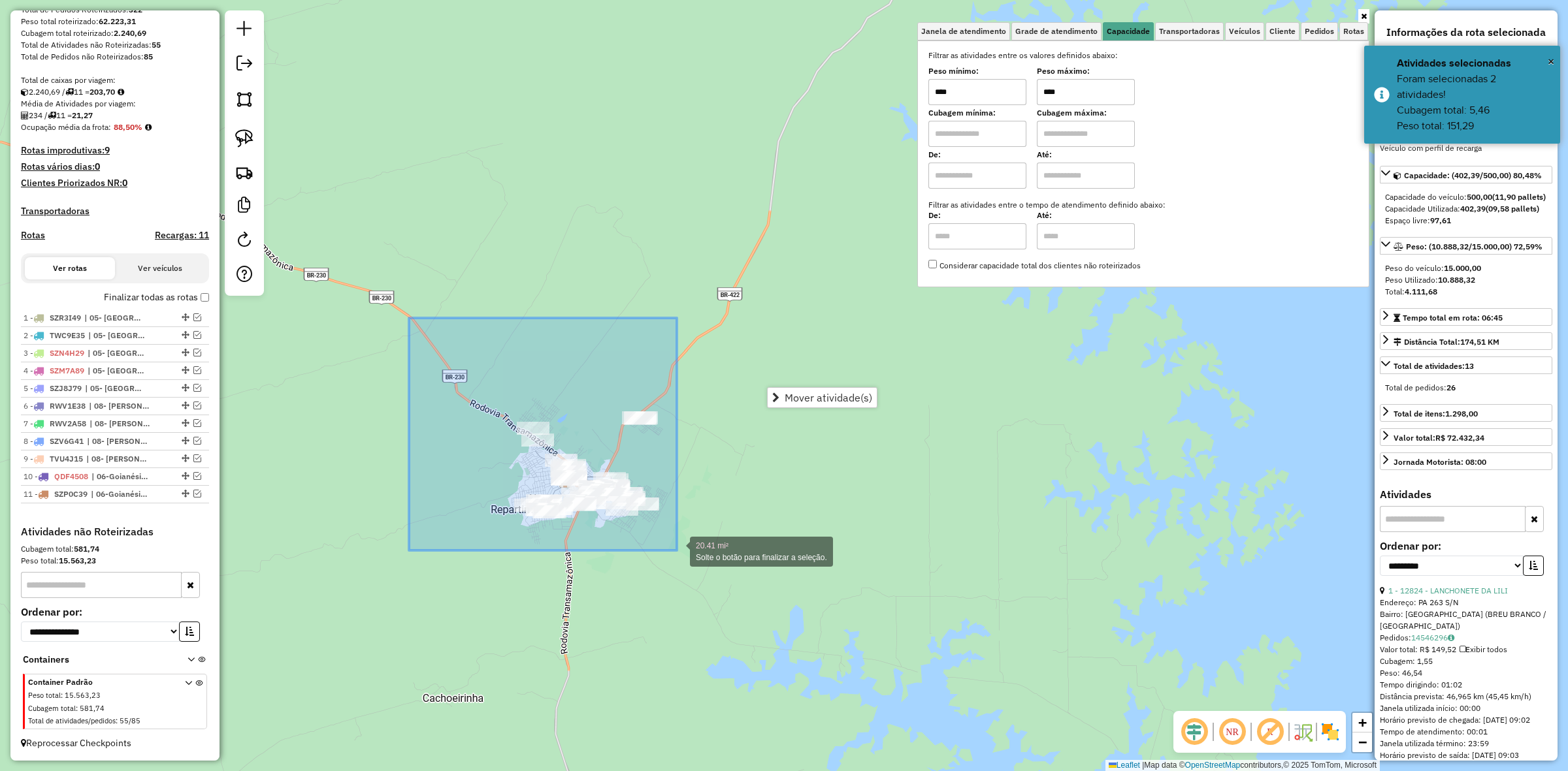
drag, startPoint x: 436, startPoint y: 446, endPoint x: 677, endPoint y: 550, distance: 262.5
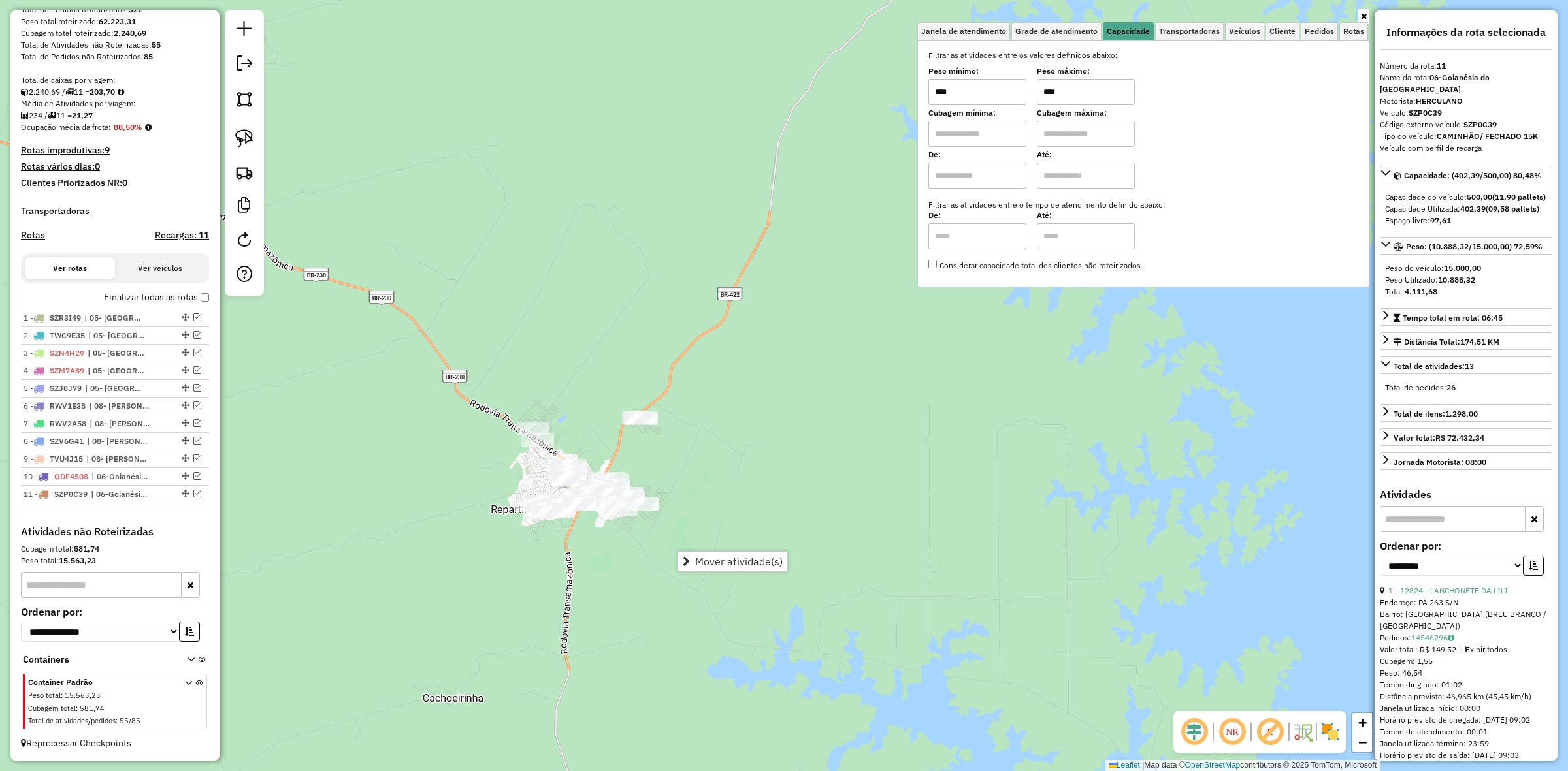
drag, startPoint x: 549, startPoint y: 335, endPoint x: 566, endPoint y: 337, distance: 17.1
click at [550, 335] on div "Janela de atendimento Grade de atendimento Capacidade Transportadoras Veículos …" at bounding box center [784, 385] width 1568 height 771
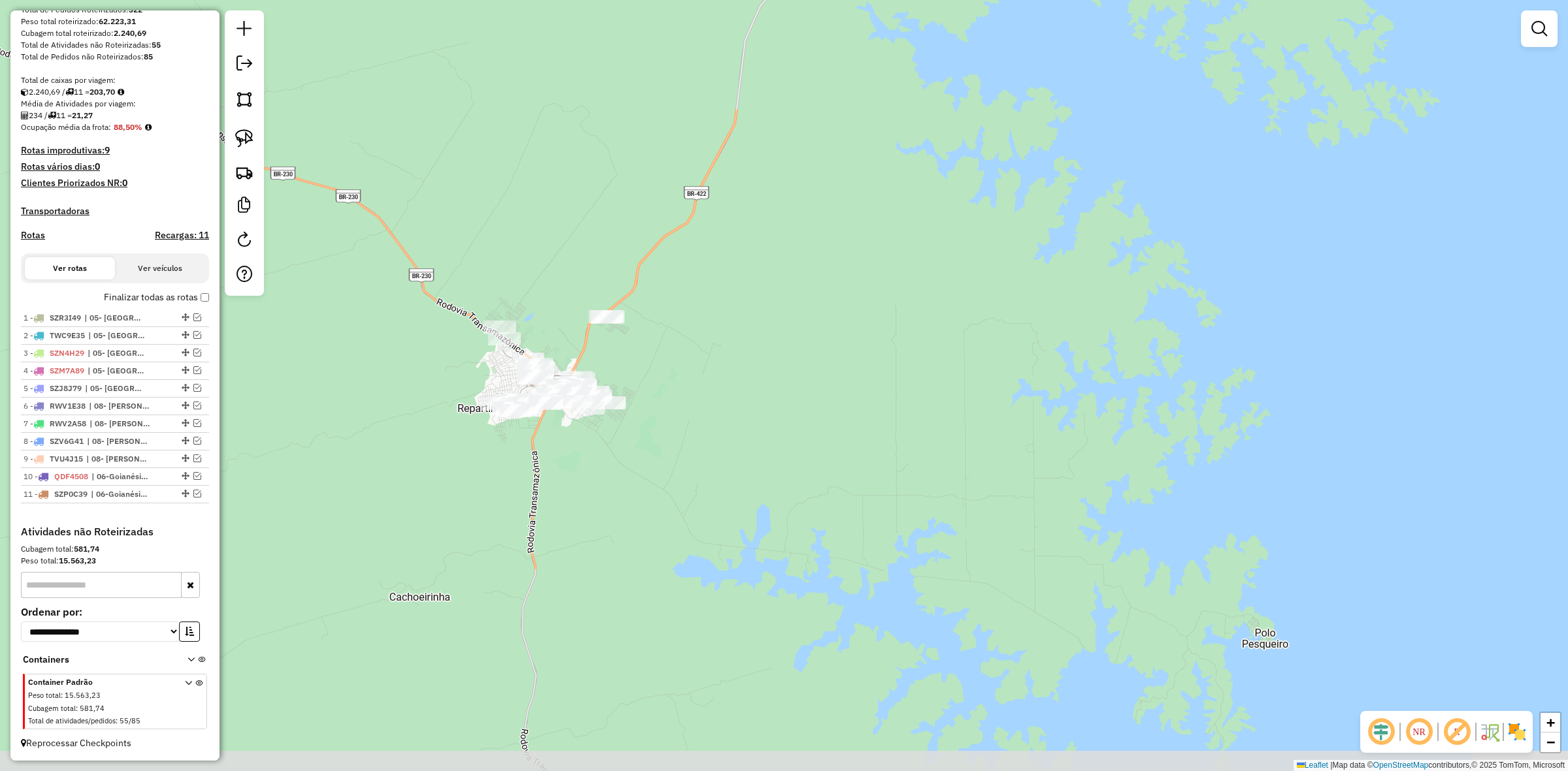
drag, startPoint x: 595, startPoint y: 343, endPoint x: 562, endPoint y: 242, distance: 106.3
click at [562, 242] on div "Janela de atendimento Grade de atendimento Capacidade Transportadoras Veículos …" at bounding box center [784, 385] width 1568 height 771
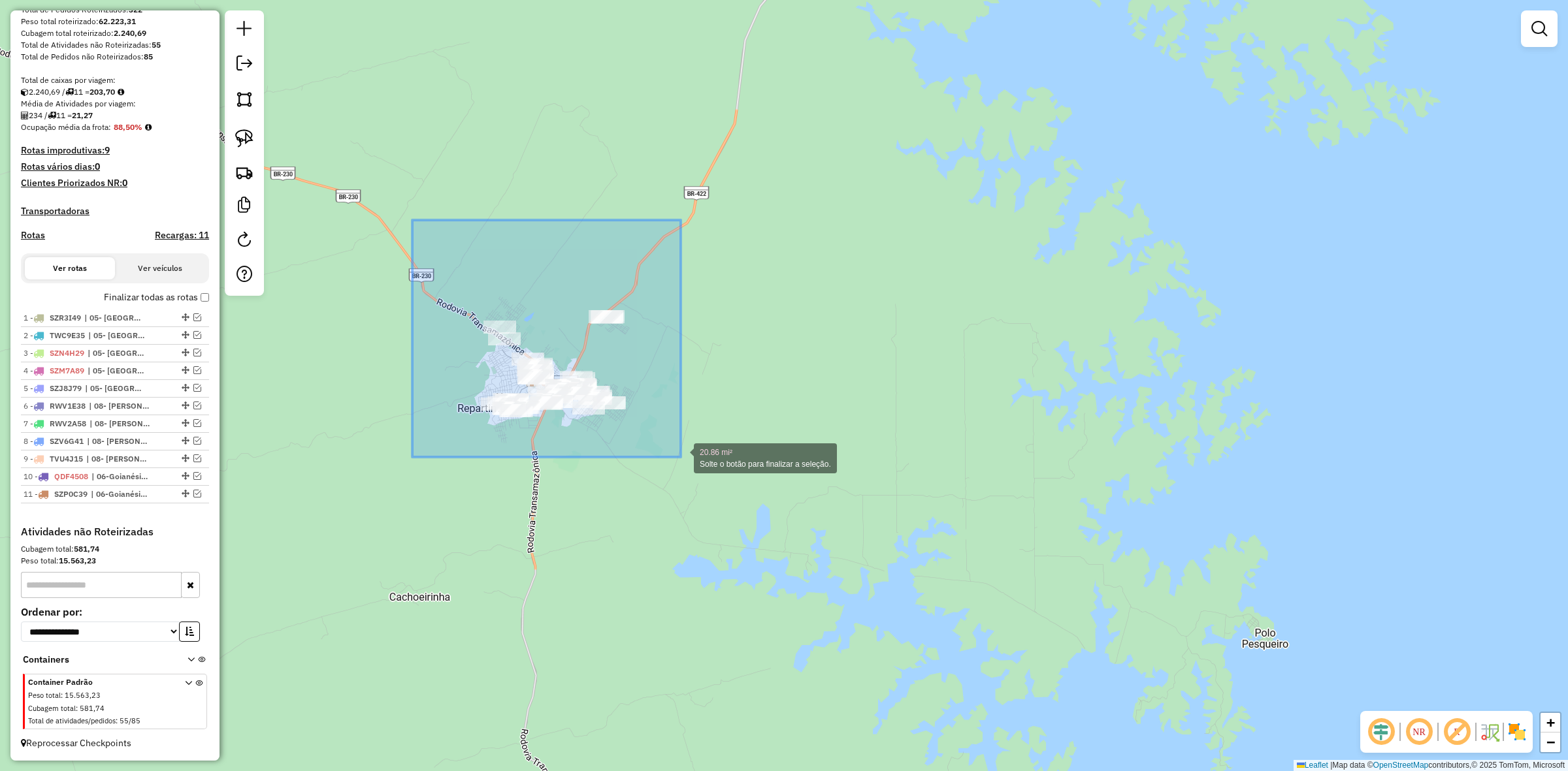
drag, startPoint x: 410, startPoint y: 265, endPoint x: 684, endPoint y: 458, distance: 335.1
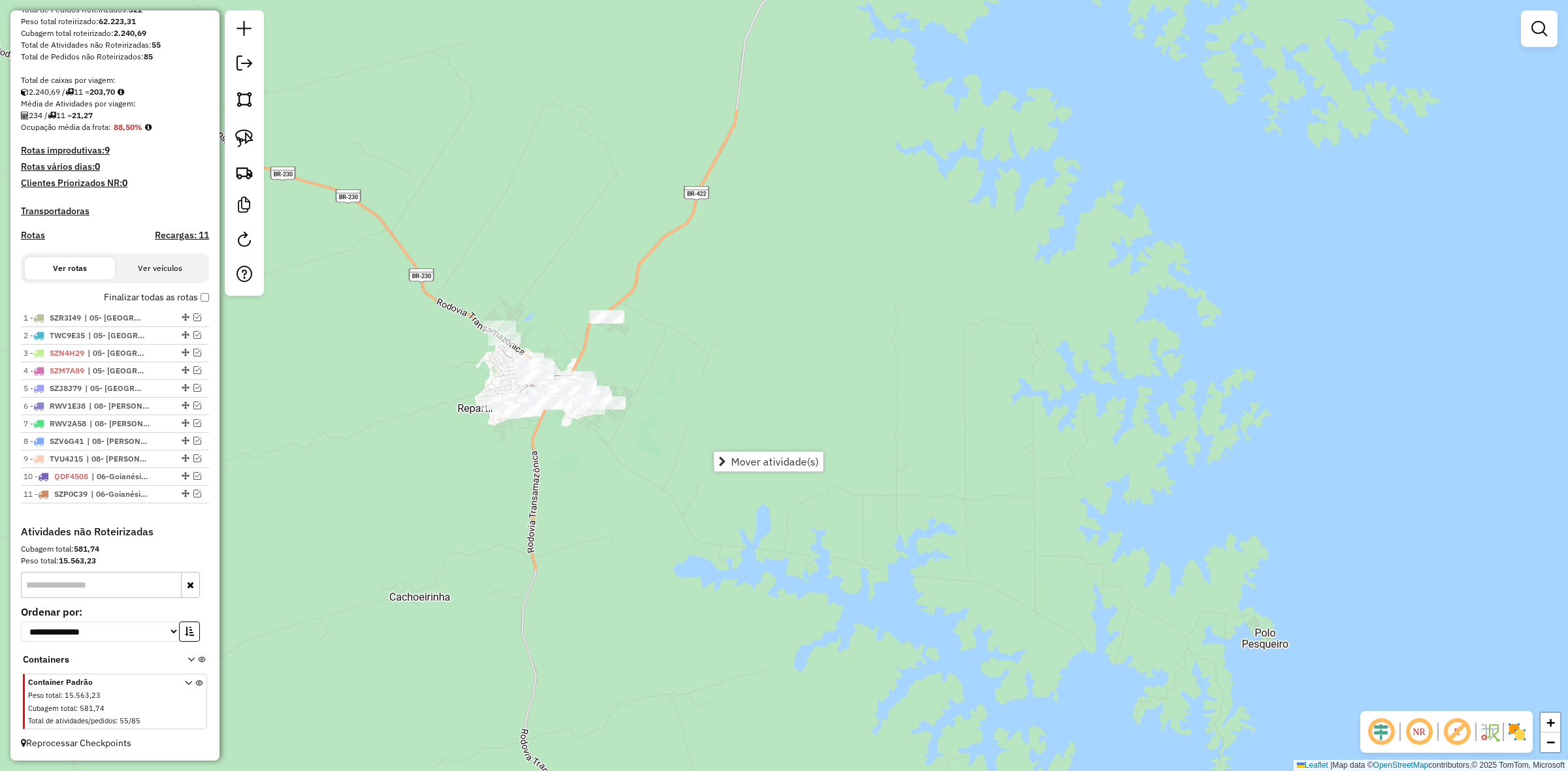
drag, startPoint x: 1549, startPoint y: 19, endPoint x: 1540, endPoint y: 15, distance: 9.8
click at [1549, 19] on link at bounding box center [1540, 28] width 26 height 26
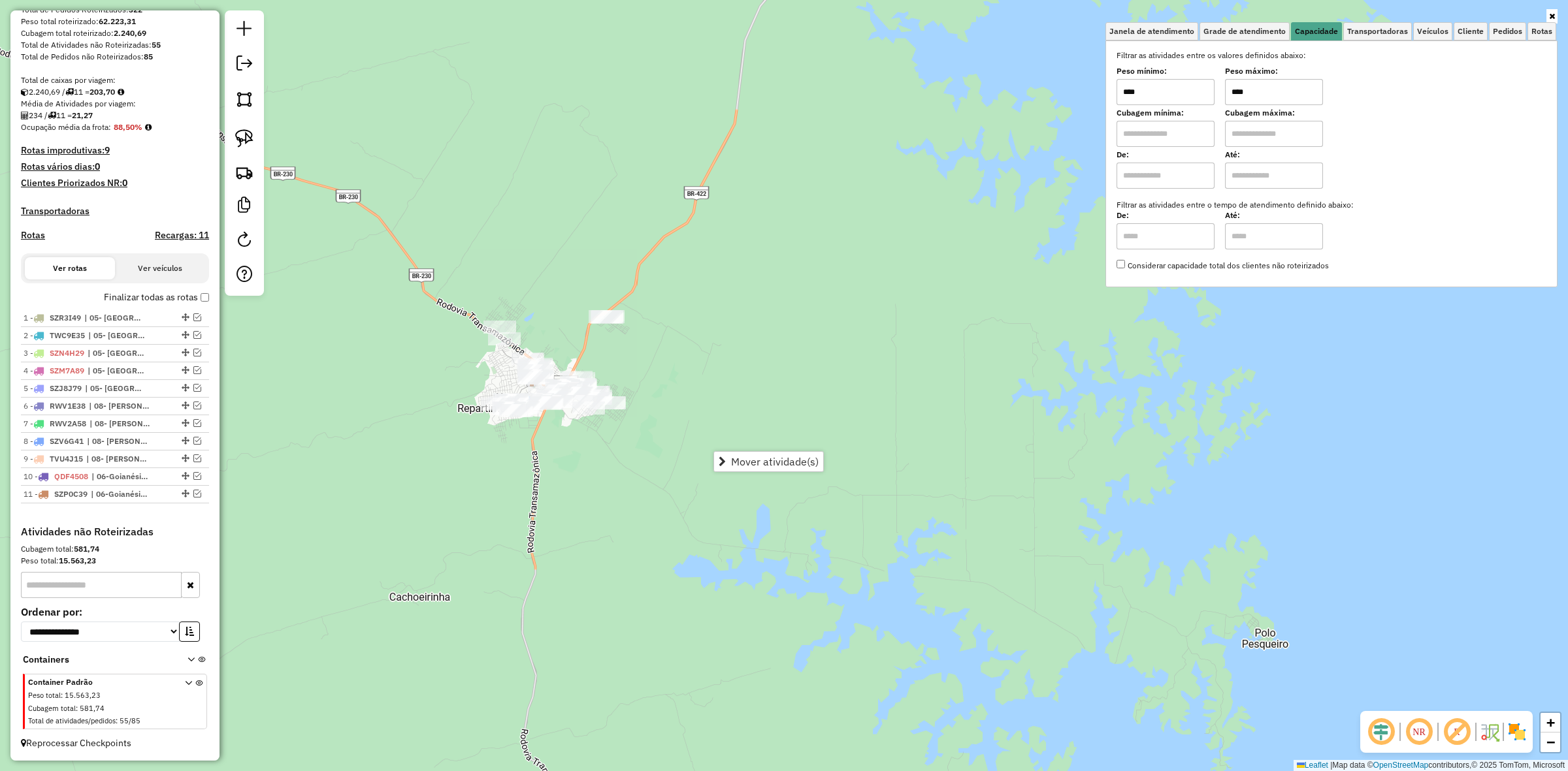
click at [1279, 101] on input "****" at bounding box center [1274, 92] width 98 height 26
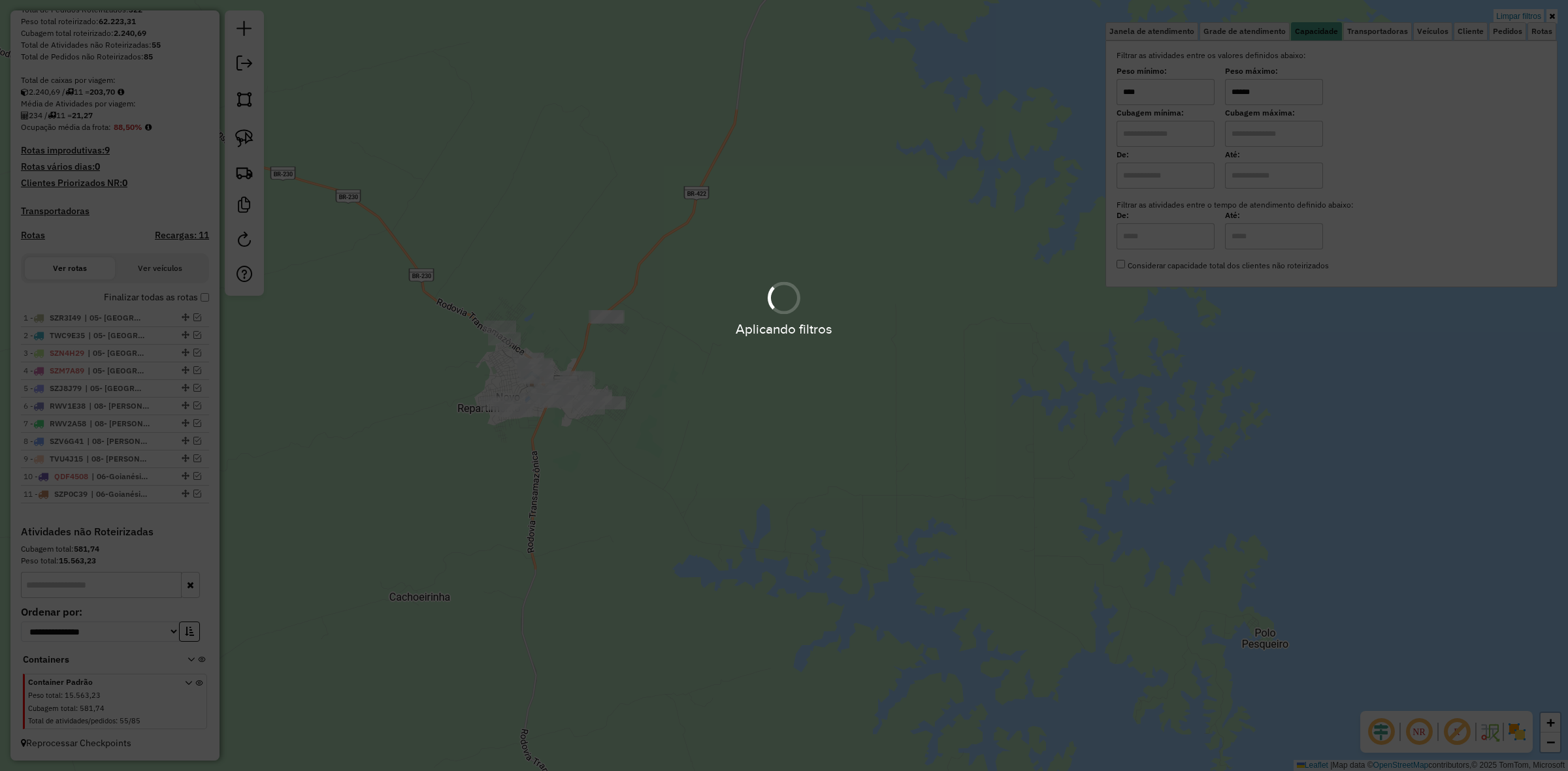
type input "******"
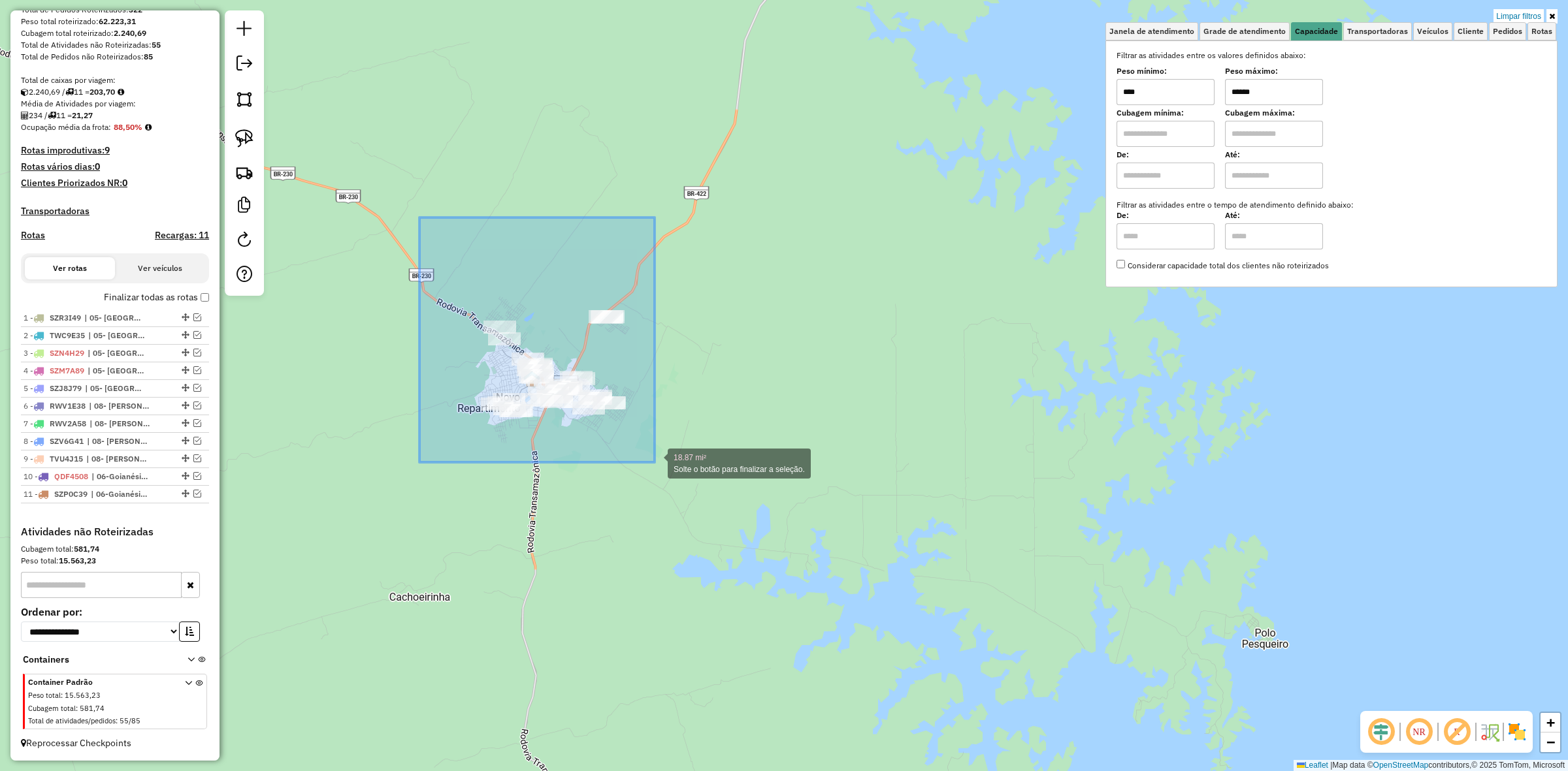
drag, startPoint x: 419, startPoint y: 224, endPoint x: 658, endPoint y: 462, distance: 337.3
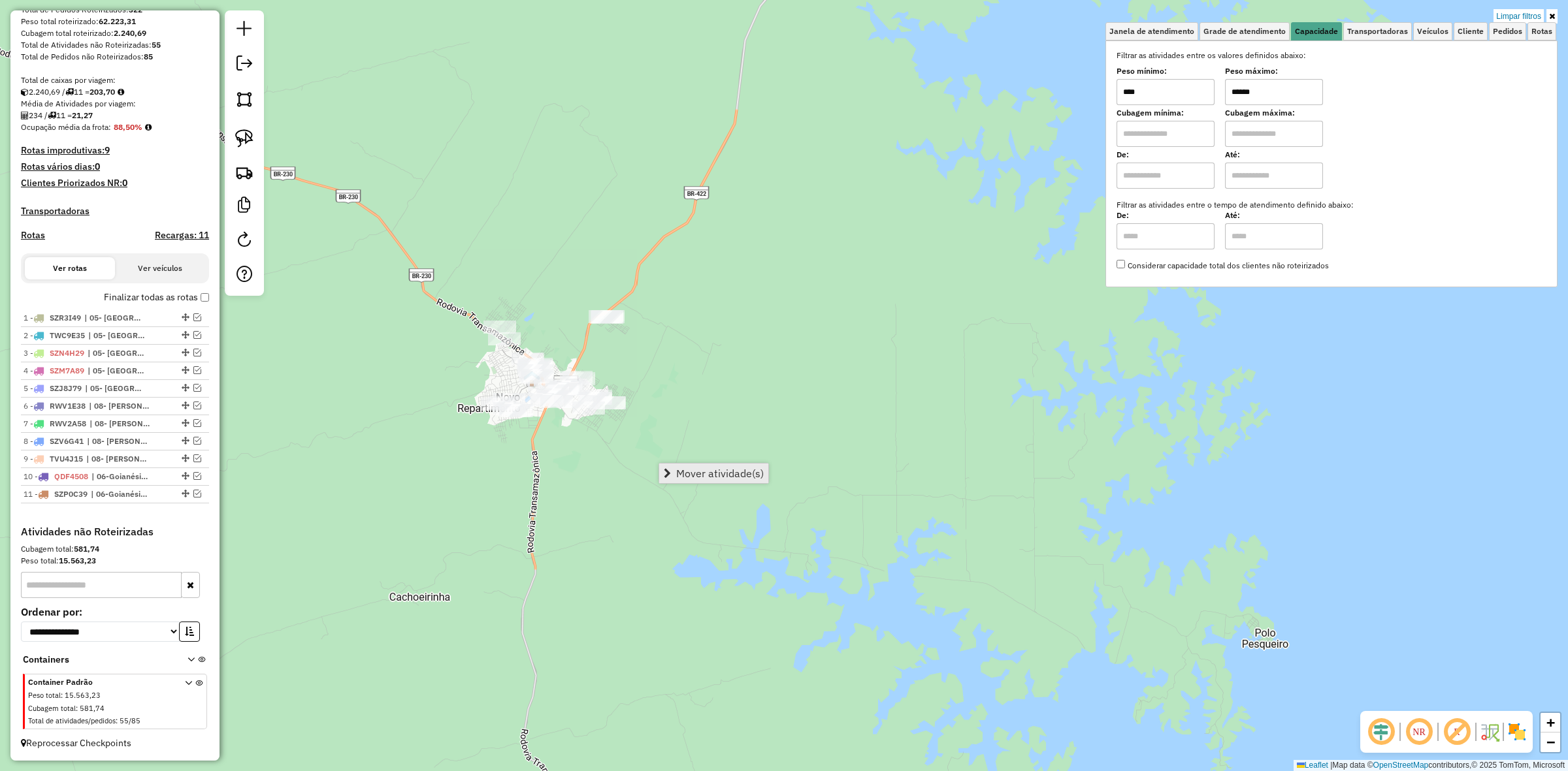
click at [739, 475] on span "Mover atividade(s)" at bounding box center [720, 473] width 88 height 11
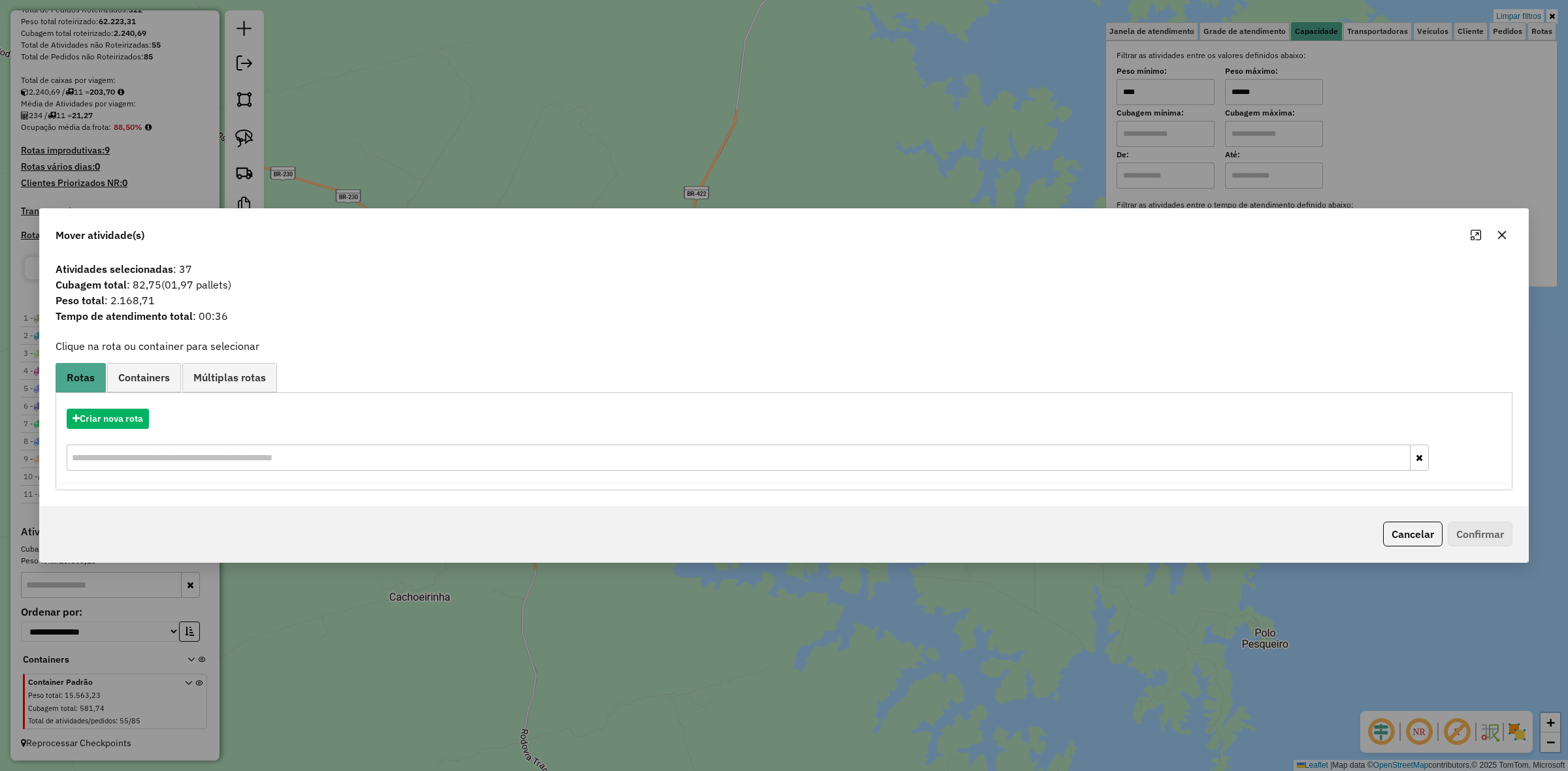
click at [1503, 236] on icon "button" at bounding box center [1502, 234] width 8 height 8
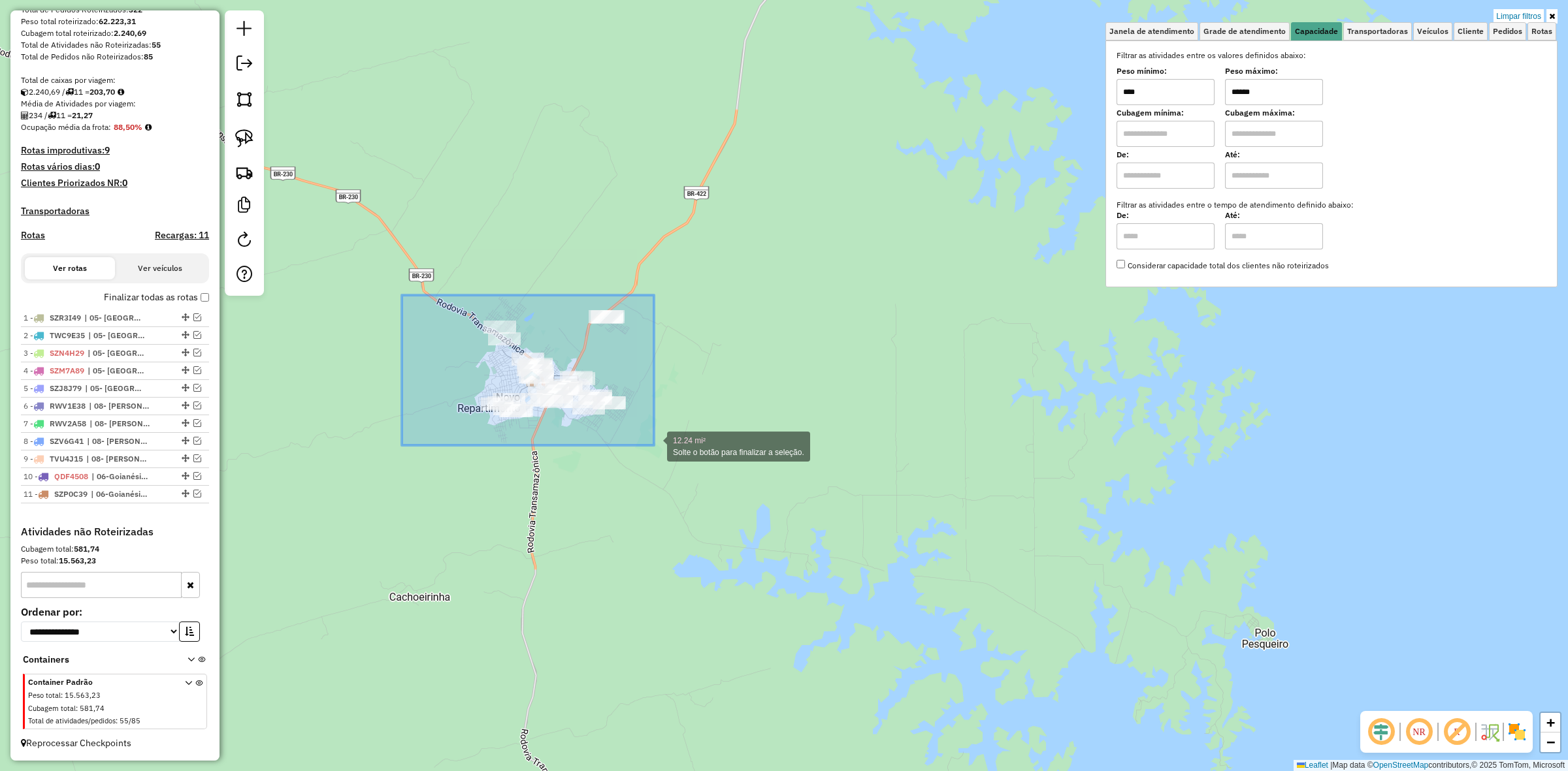
drag, startPoint x: 484, startPoint y: 372, endPoint x: 660, endPoint y: 451, distance: 192.9
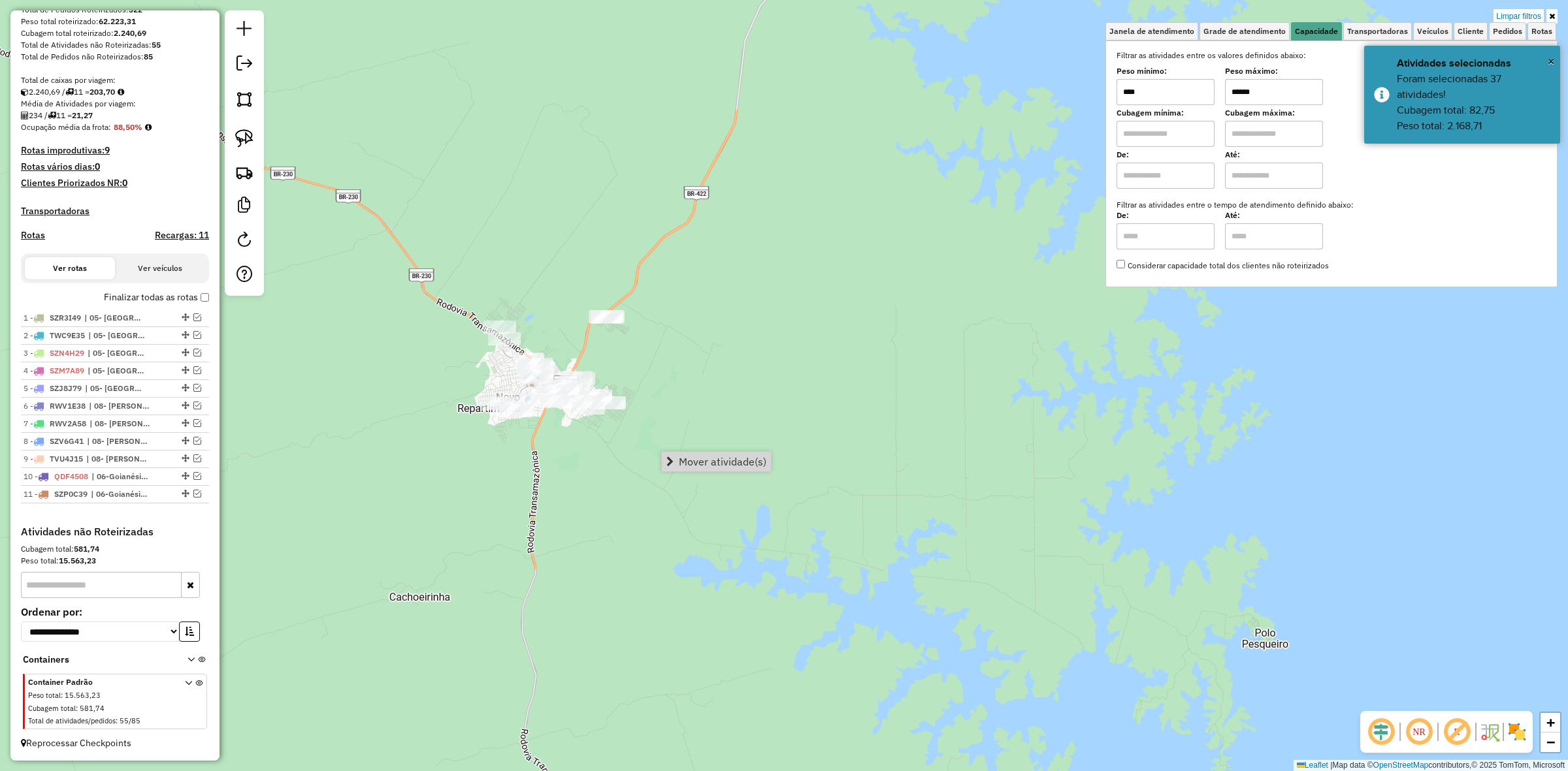
click at [684, 456] on span "Mover atividade(s)" at bounding box center [723, 461] width 88 height 11
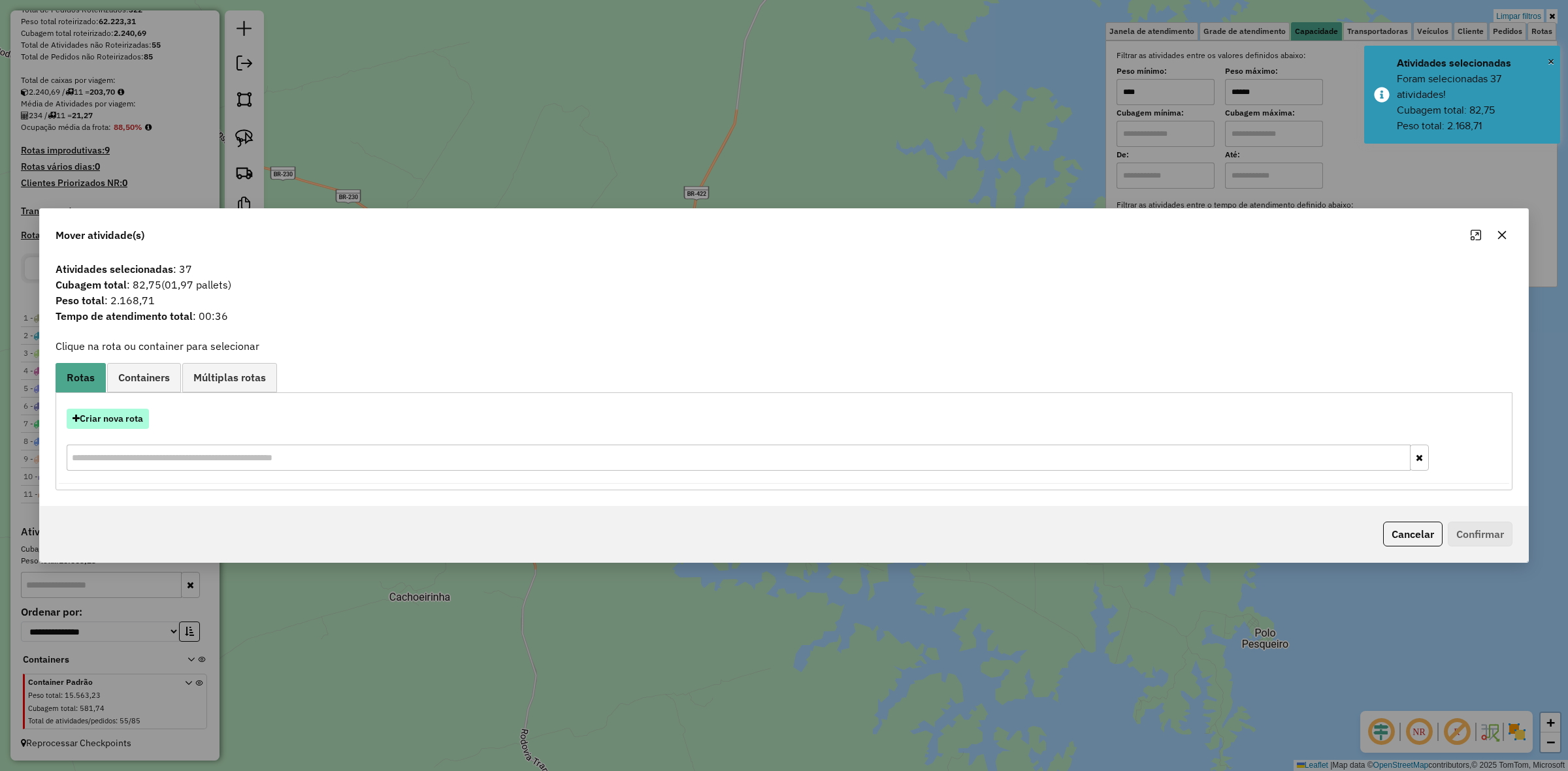
click at [130, 426] on button "Criar nova rota" at bounding box center [108, 418] width 83 height 20
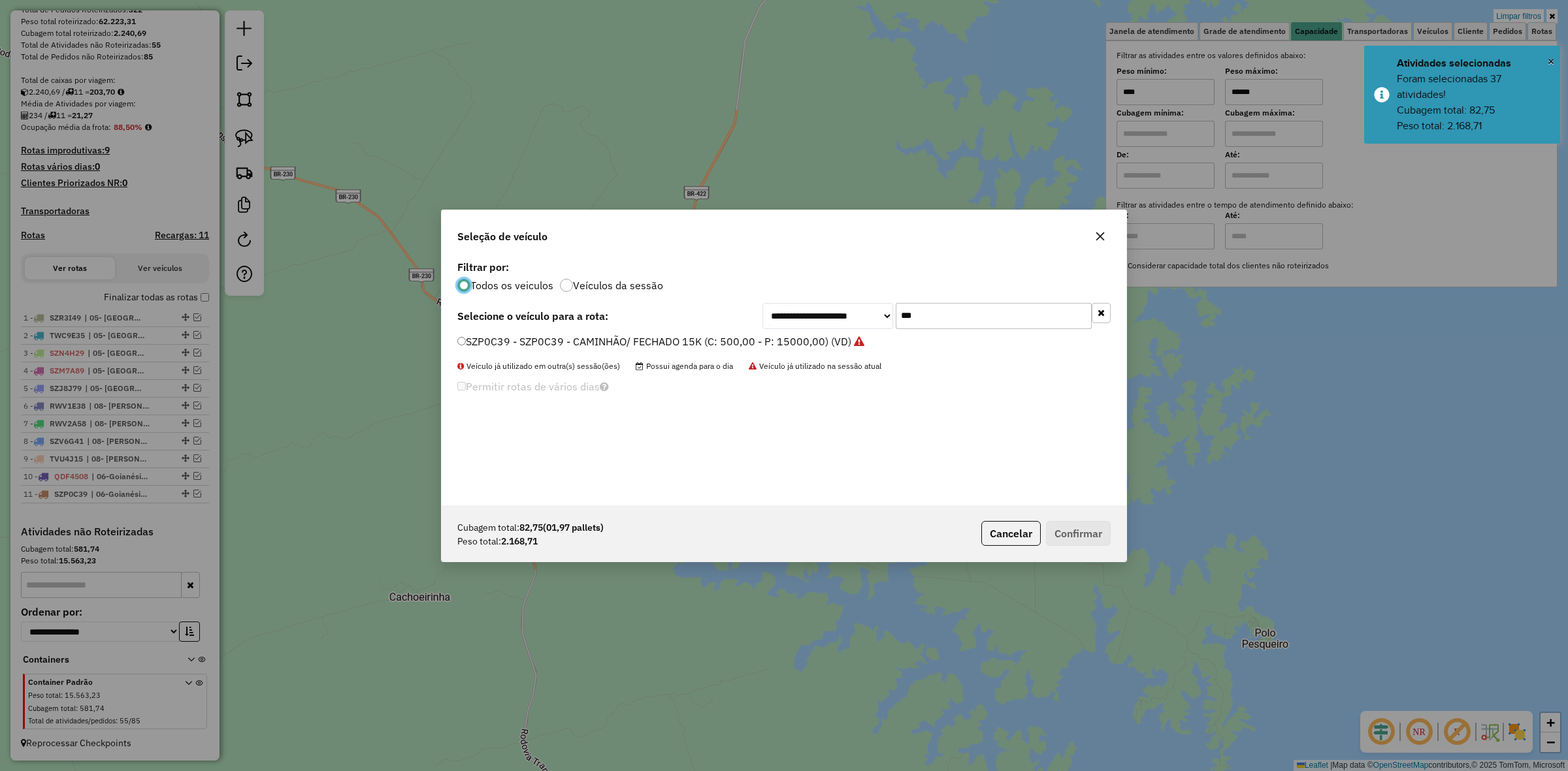
scroll to position [6, 4]
click at [919, 317] on input "***" at bounding box center [994, 316] width 196 height 26
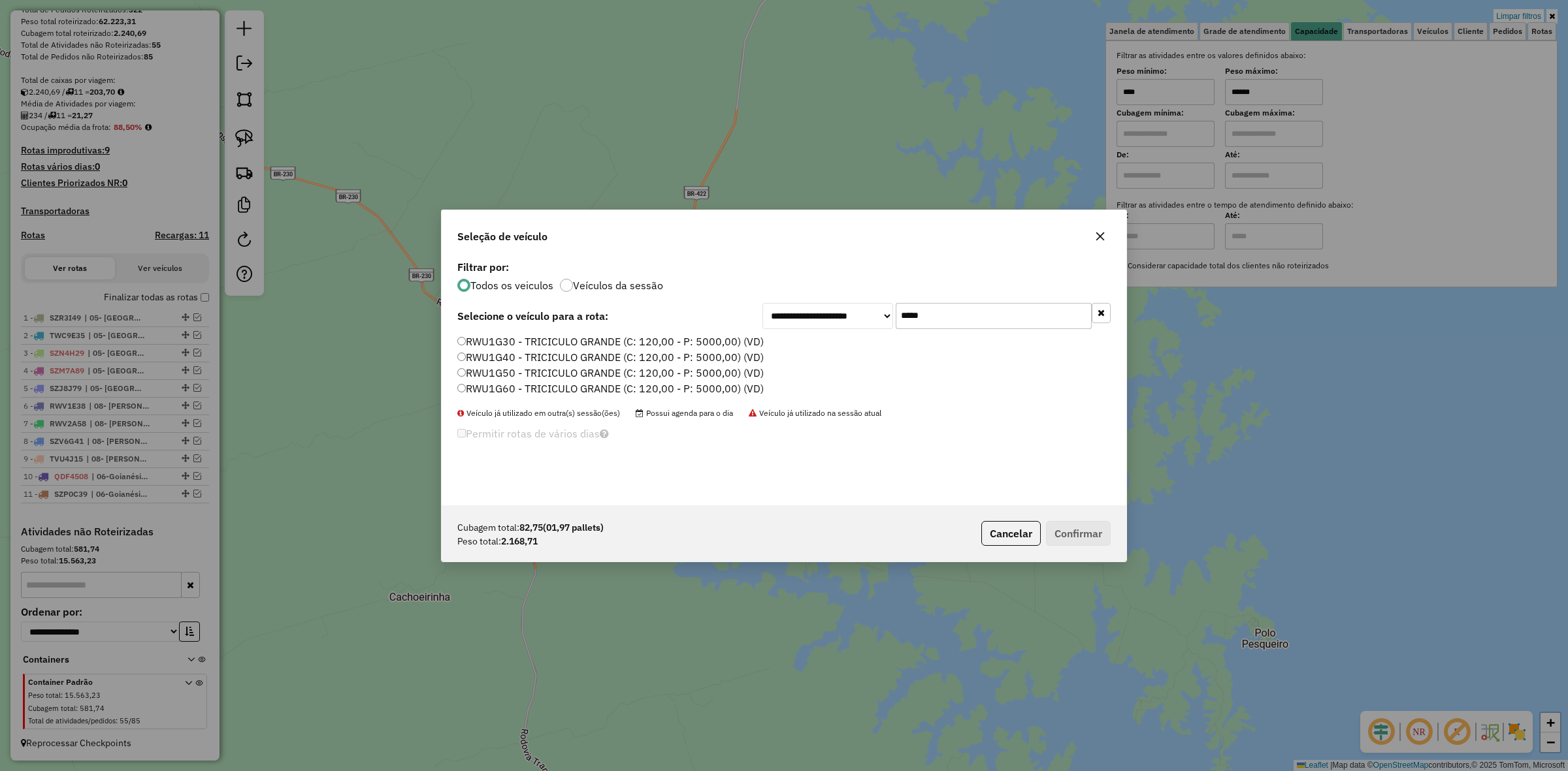
type input "*****"
click at [499, 344] on label "RWU1G30 - TRICICULO GRANDE (C: 120,00 - P: 5000,00) (VD)" at bounding box center [611, 341] width 307 height 15
click at [499, 349] on label "RWU1G40 - TRICICULO GRANDE (C: 120,00 - P: 5000,00) (VD)" at bounding box center [611, 356] width 307 height 15
click at [1054, 529] on button "Confirmar" at bounding box center [1079, 533] width 65 height 25
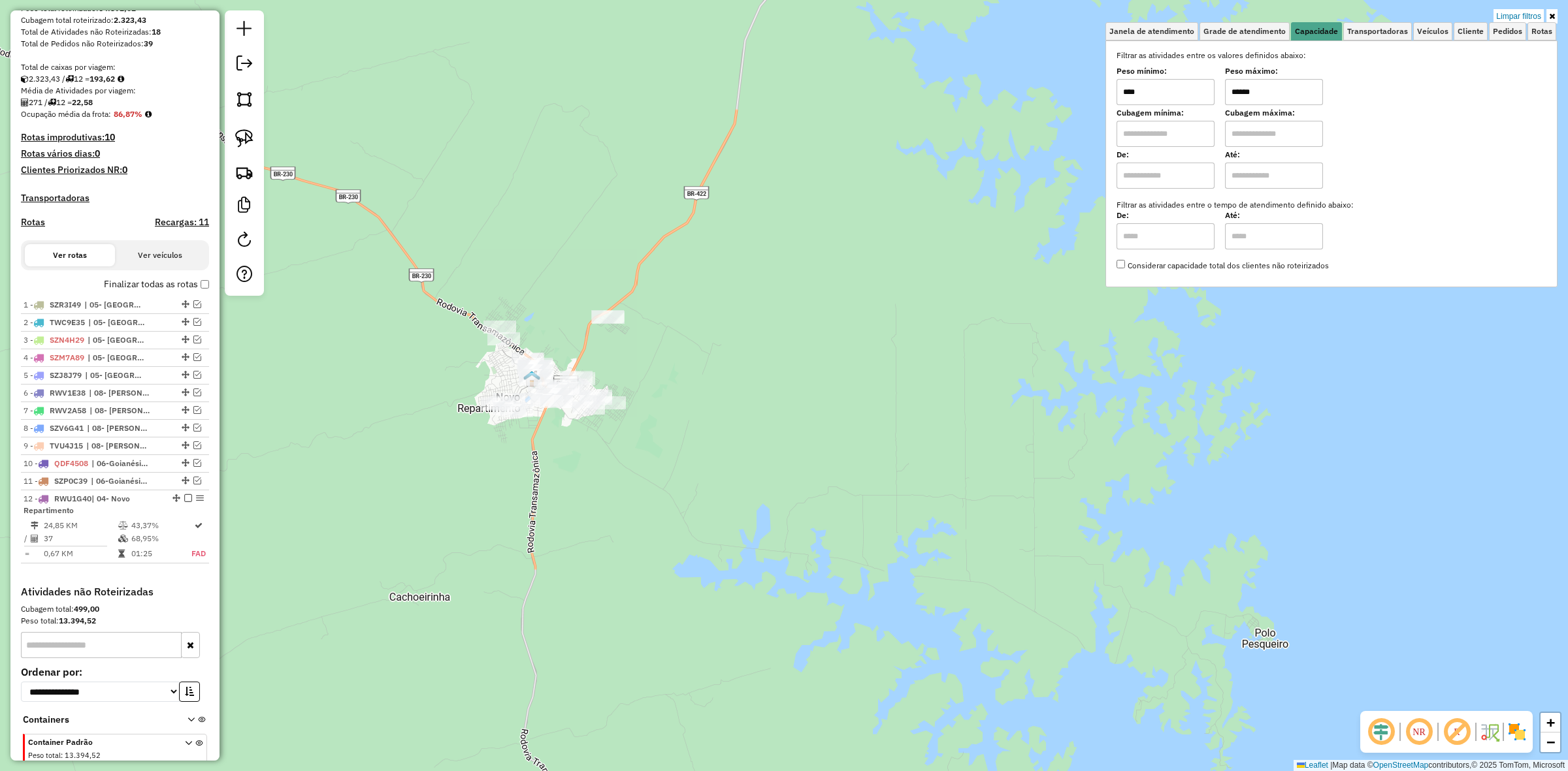
scroll to position [262, 0]
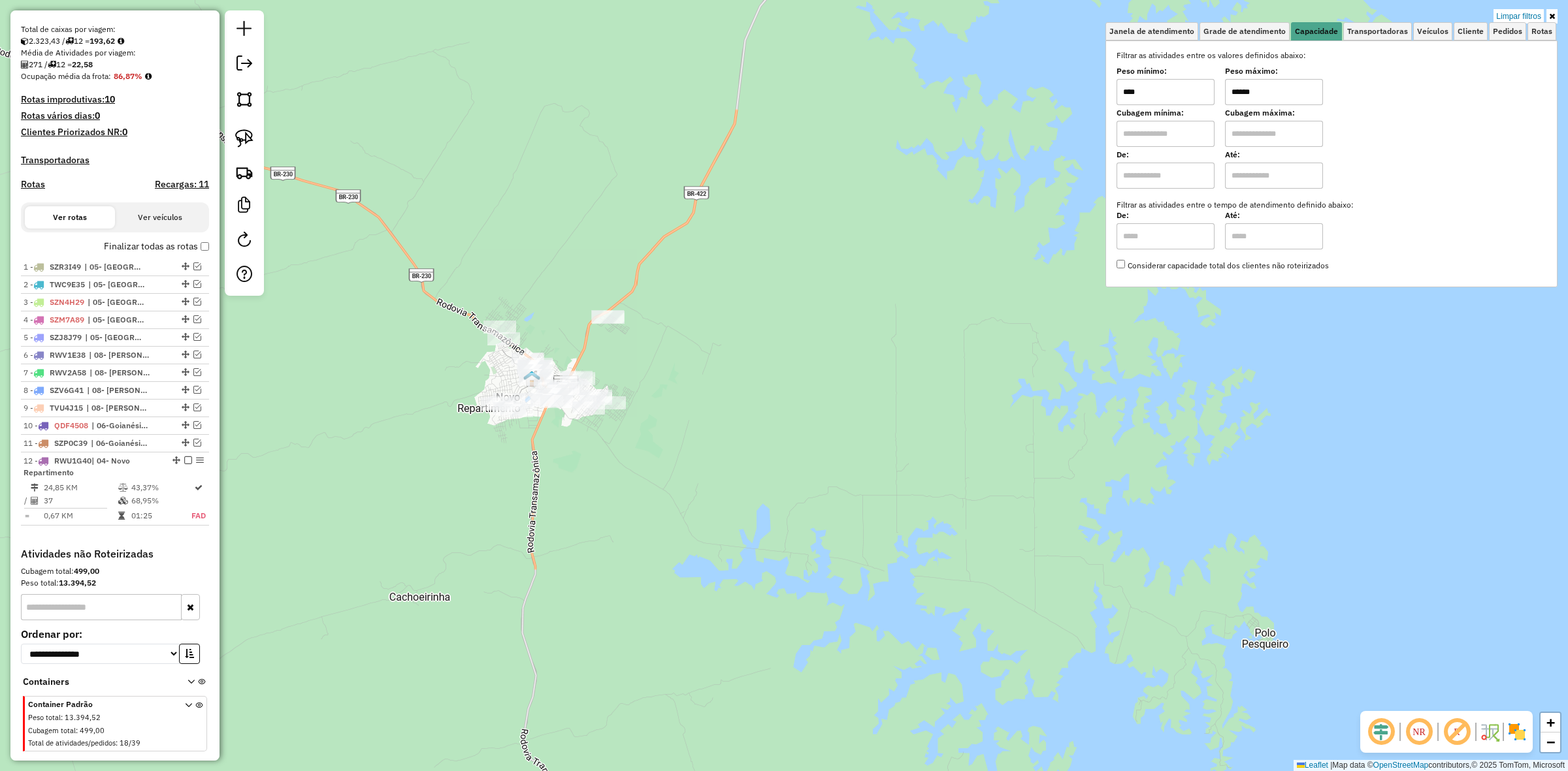
click at [1242, 96] on input "******" at bounding box center [1274, 92] width 98 height 26
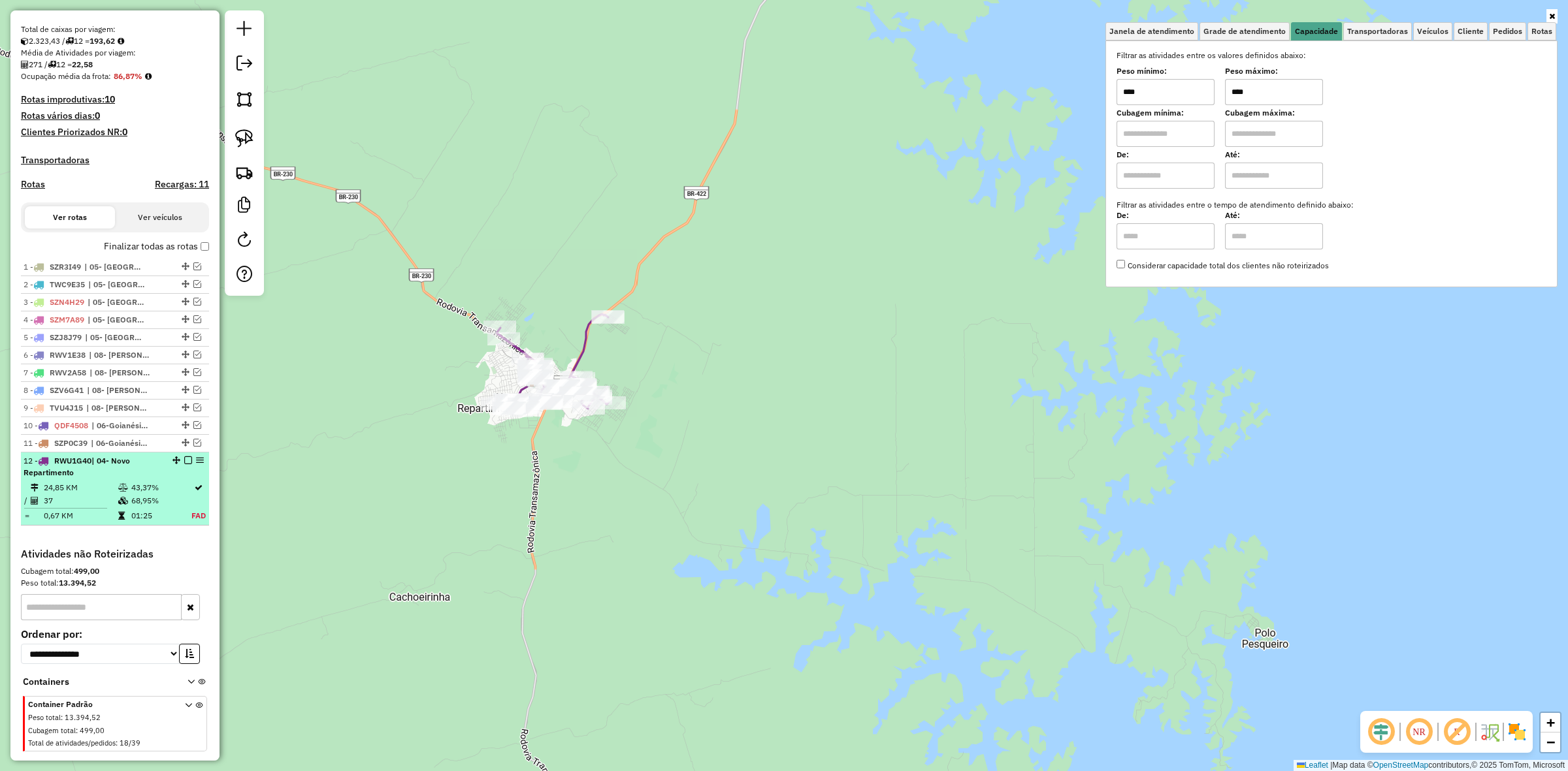
type input "****"
click at [184, 465] on em at bounding box center [188, 460] width 8 height 8
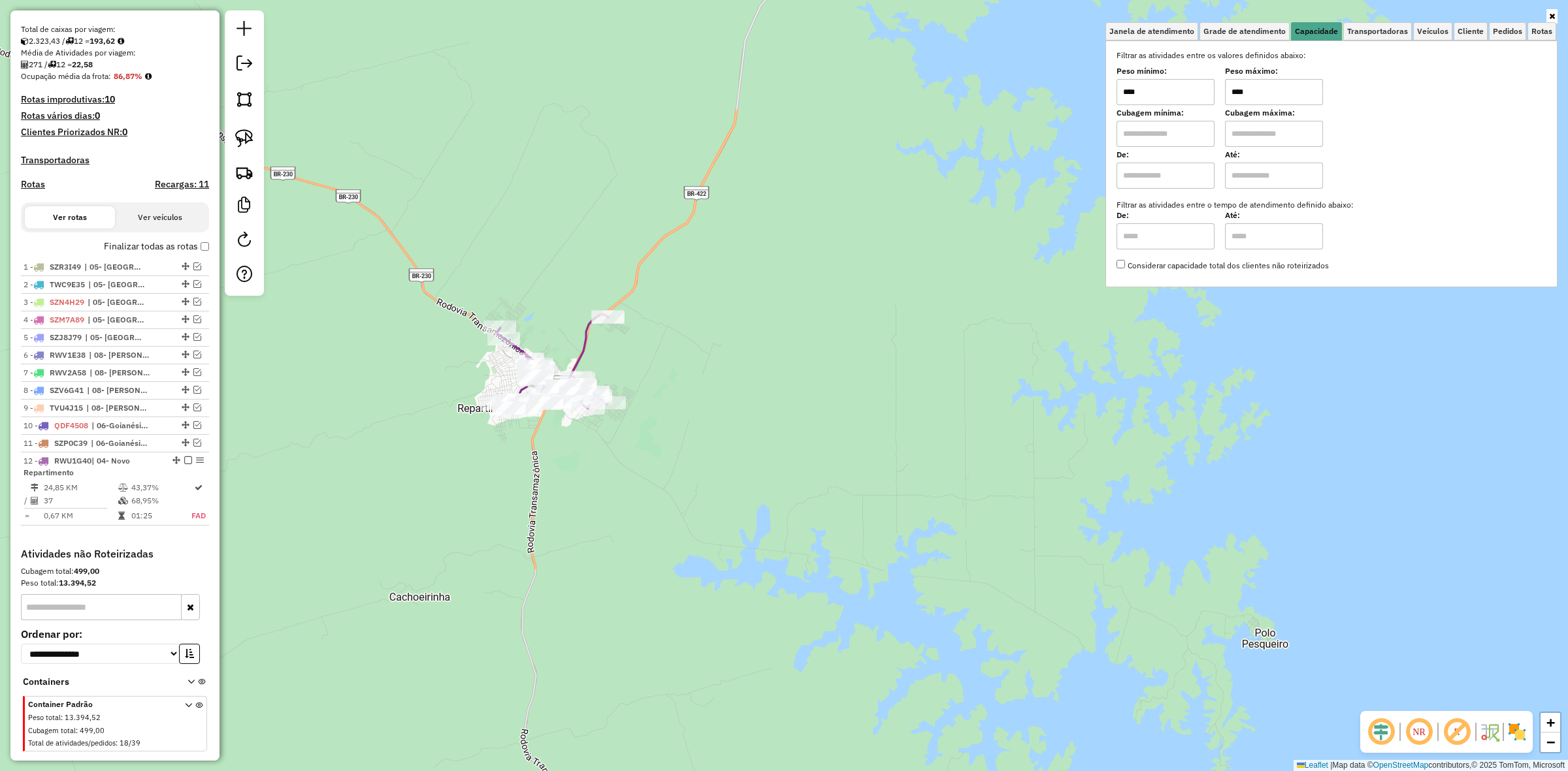
scroll to position [242, 0]
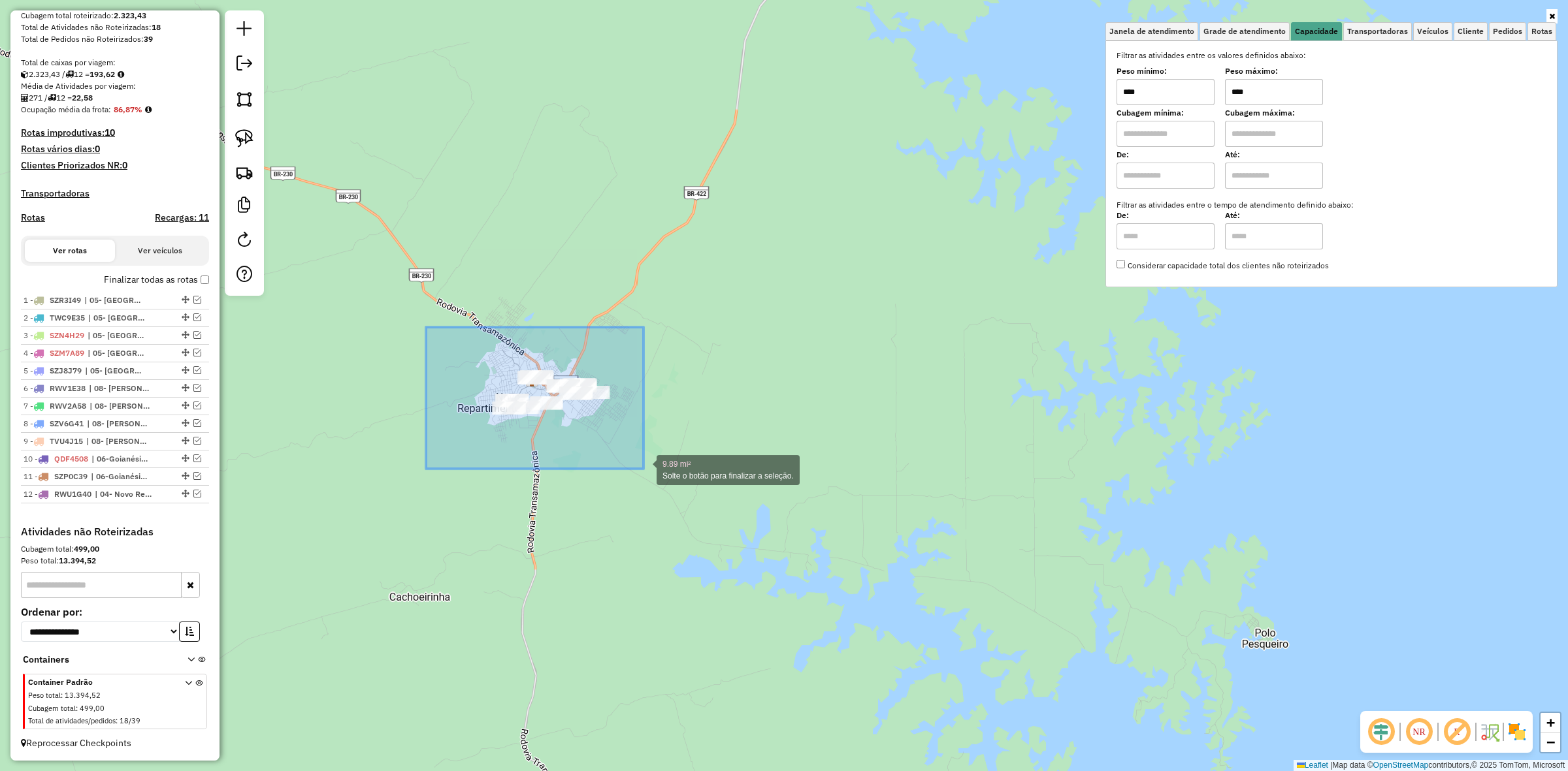
drag, startPoint x: 487, startPoint y: 389, endPoint x: 646, endPoint y: 469, distance: 178.0
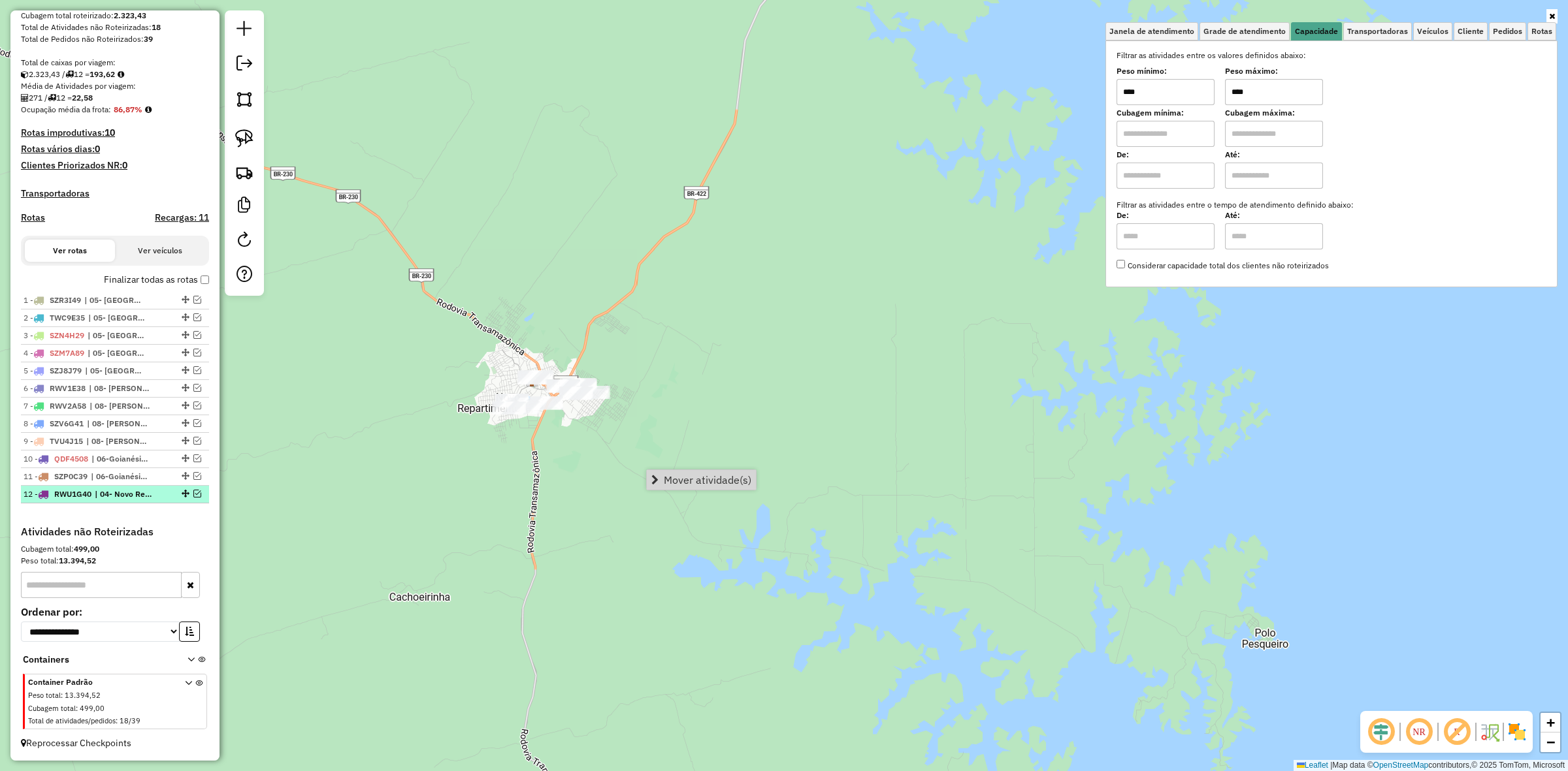
click at [193, 486] on li "12 - RWU1G40 | 04- Novo Repartimento" at bounding box center [115, 495] width 188 height 18
select select "**********"
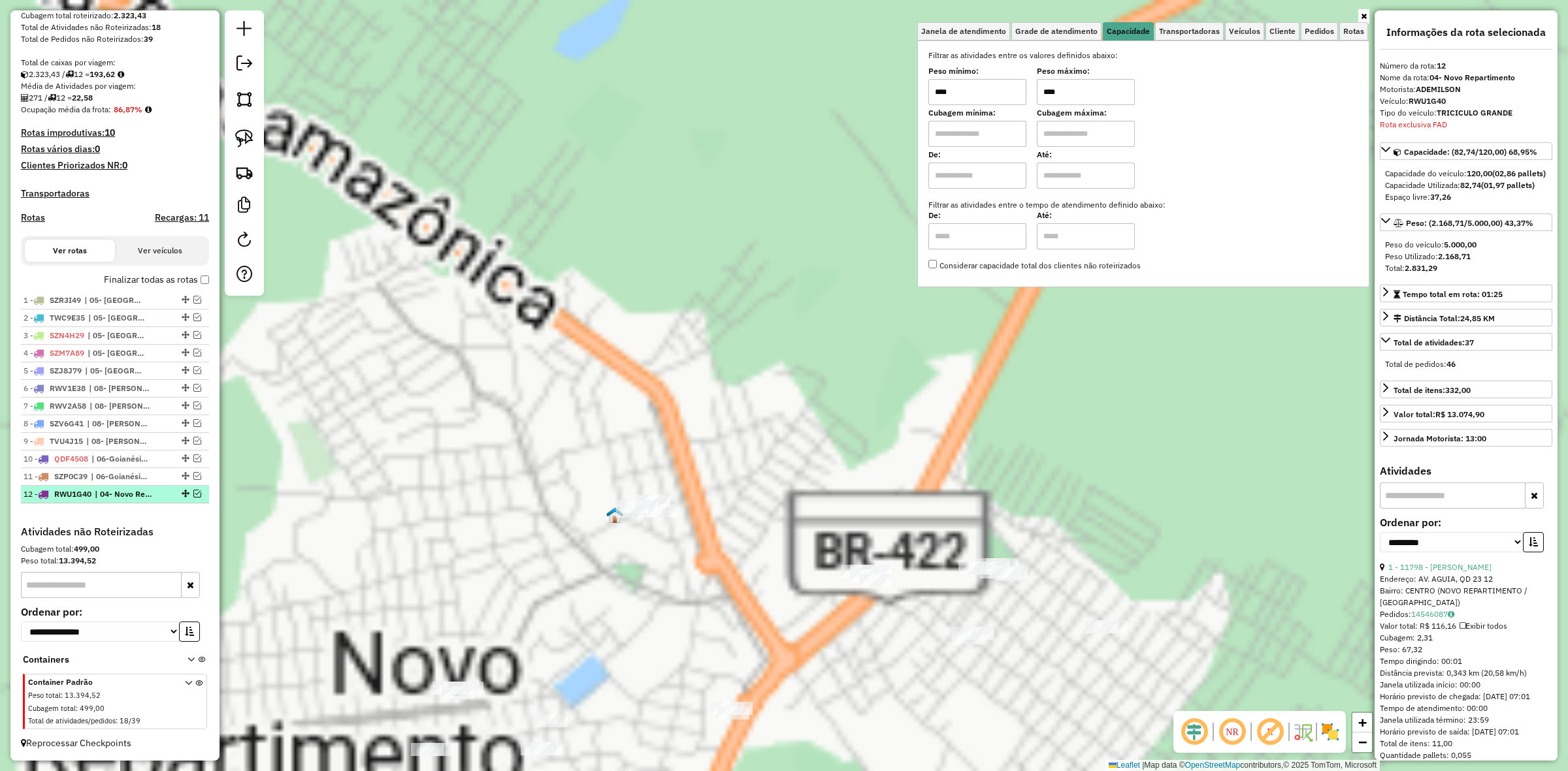
click at [193, 491] on em at bounding box center [197, 494] width 8 height 8
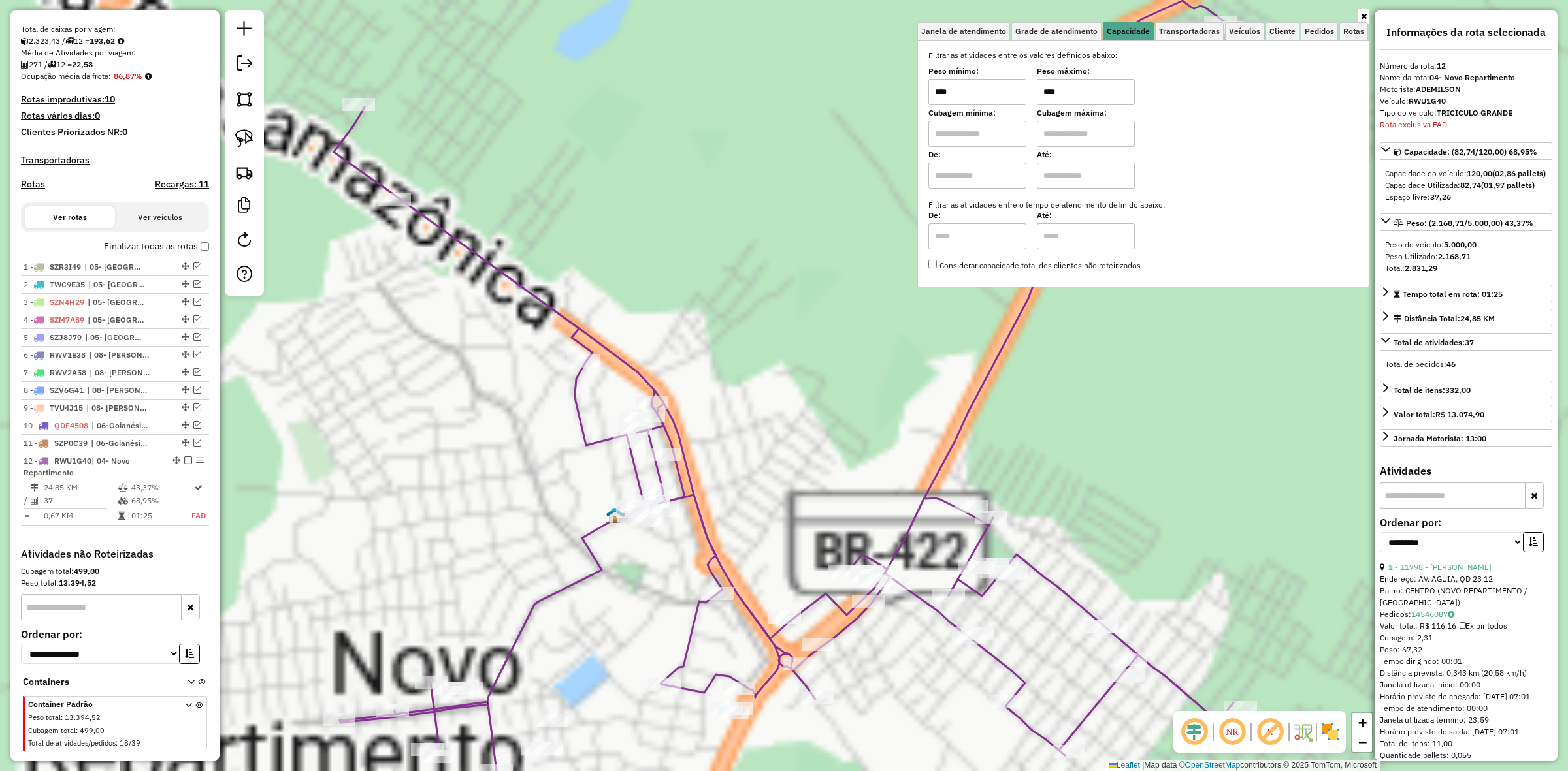
drag, startPoint x: 456, startPoint y: 506, endPoint x: 492, endPoint y: 294, distance: 215.0
click at [492, 294] on div "Janela de atendimento Grade de atendimento Capacidade Transportadoras Veículos …" at bounding box center [784, 385] width 1568 height 771
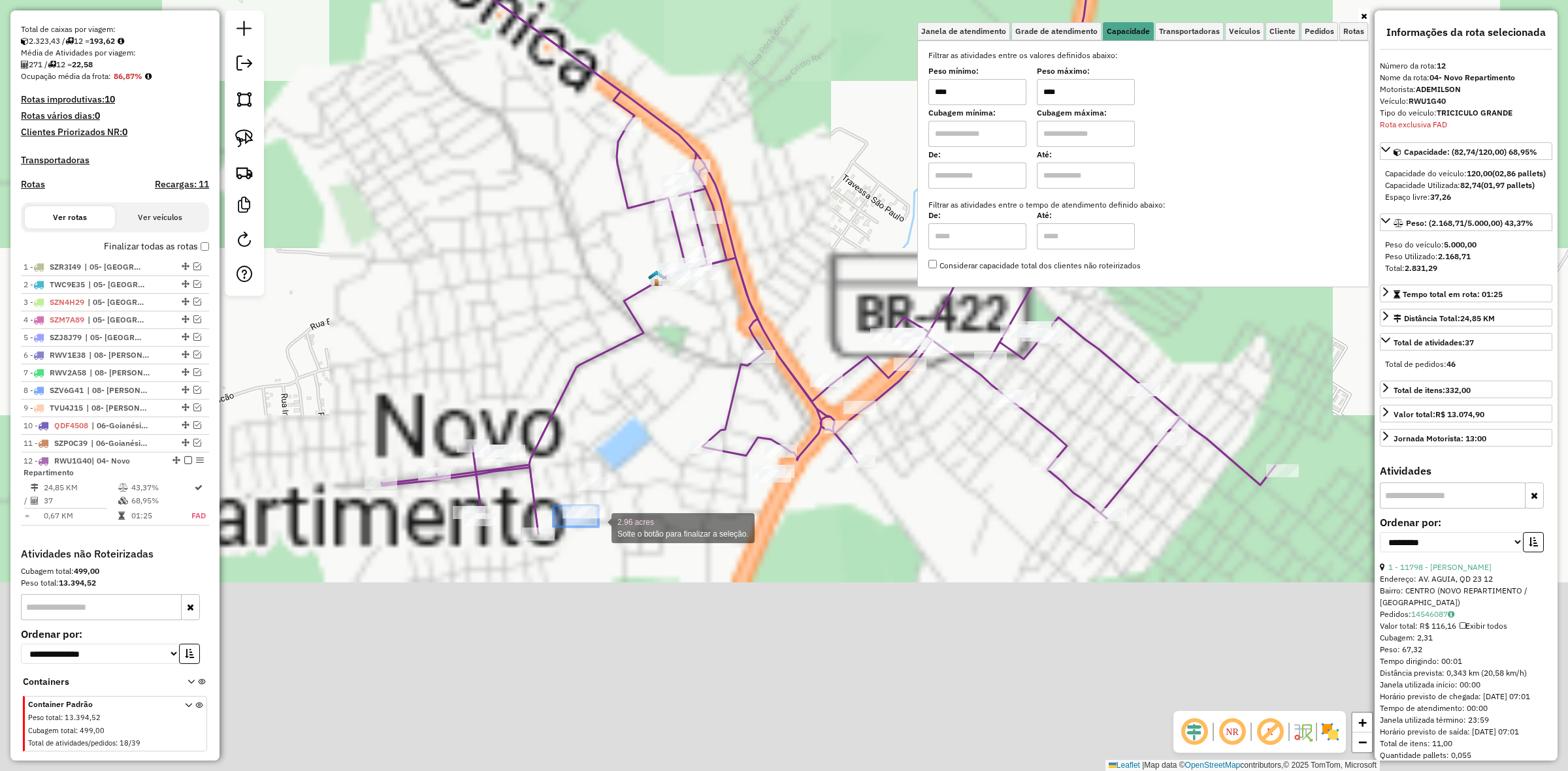
drag, startPoint x: 553, startPoint y: 506, endPoint x: 609, endPoint y: 527, distance: 59.8
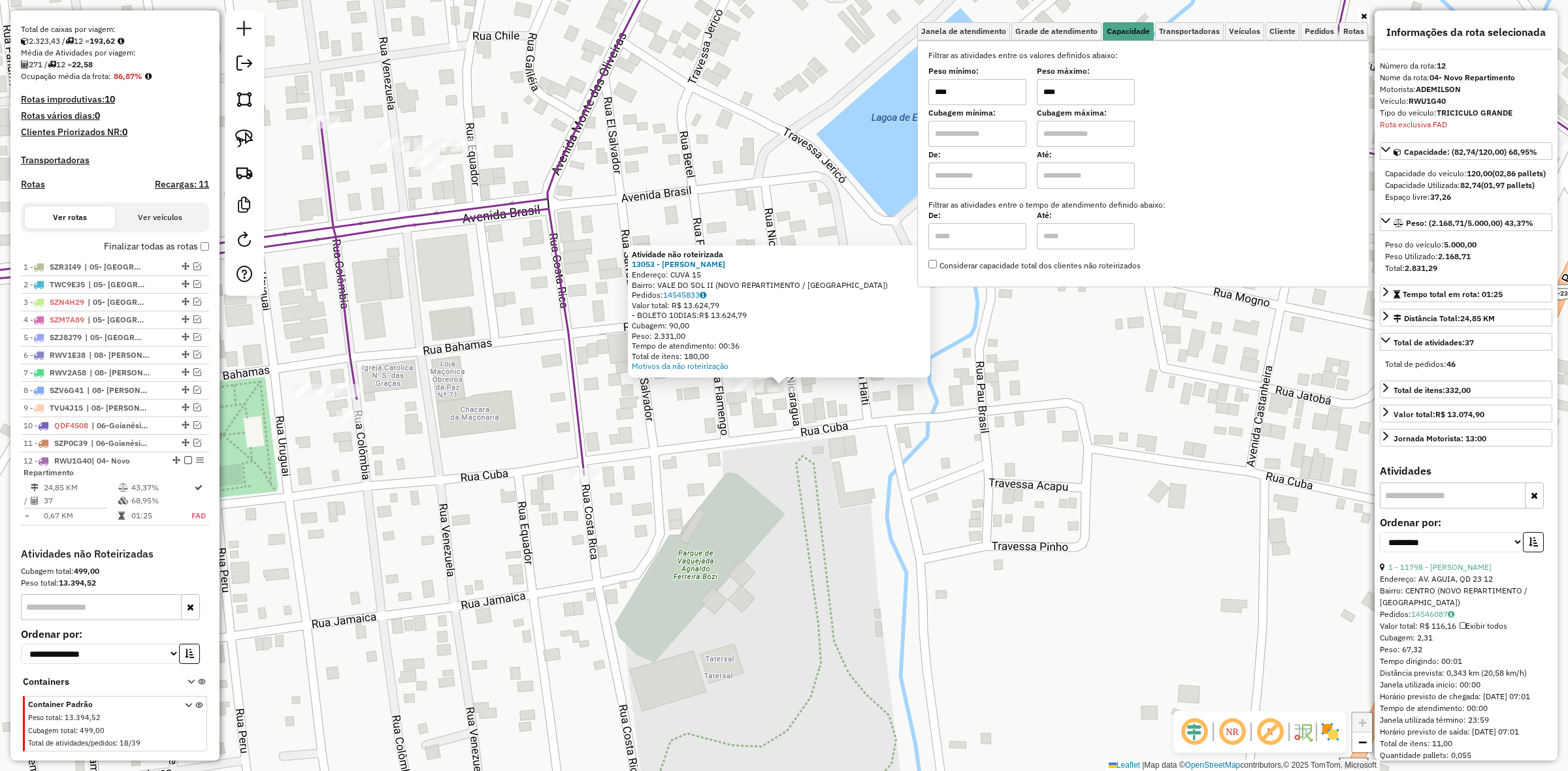
click at [880, 426] on div "Atividade não roteirizada 13053 - OLIVEIRA ROCHA Endereço: CUVA 15 Bairro: VALE…" at bounding box center [784, 385] width 1568 height 771
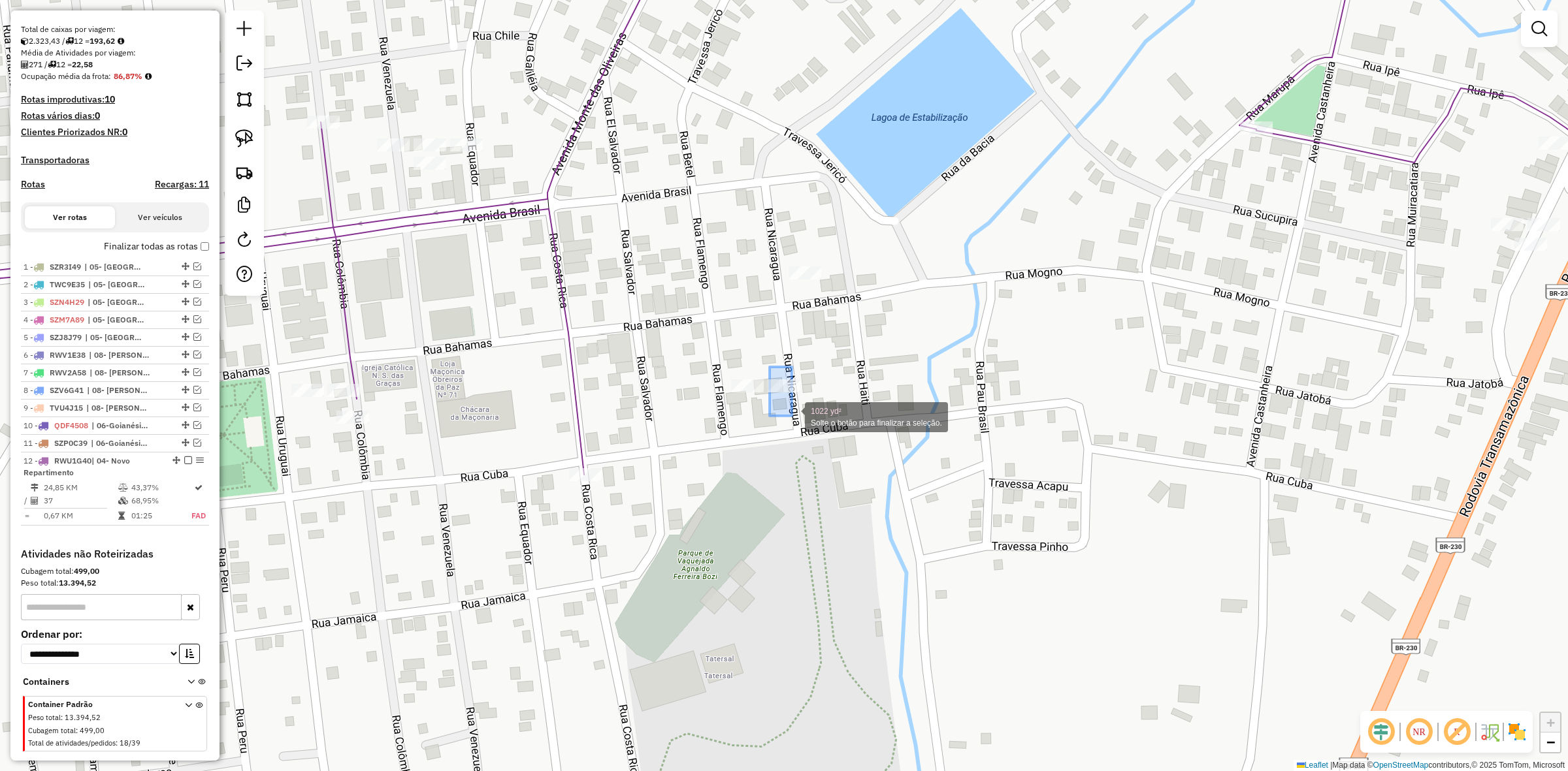
drag, startPoint x: 770, startPoint y: 367, endPoint x: 801, endPoint y: 425, distance: 65.8
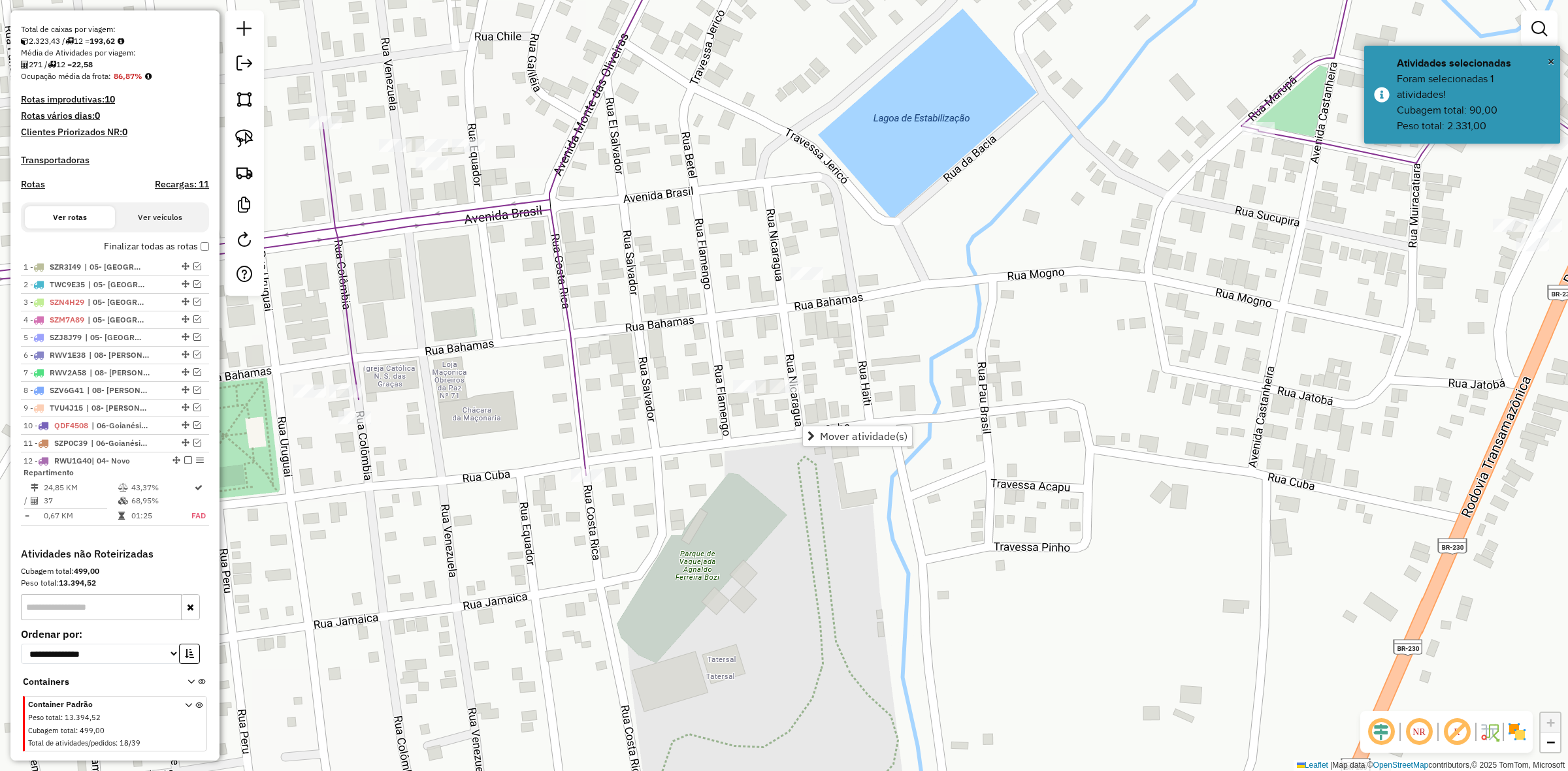
click at [793, 435] on div "Janela de atendimento Grade de atendimento Capacidade Transportadoras Veículos …" at bounding box center [784, 385] width 1568 height 771
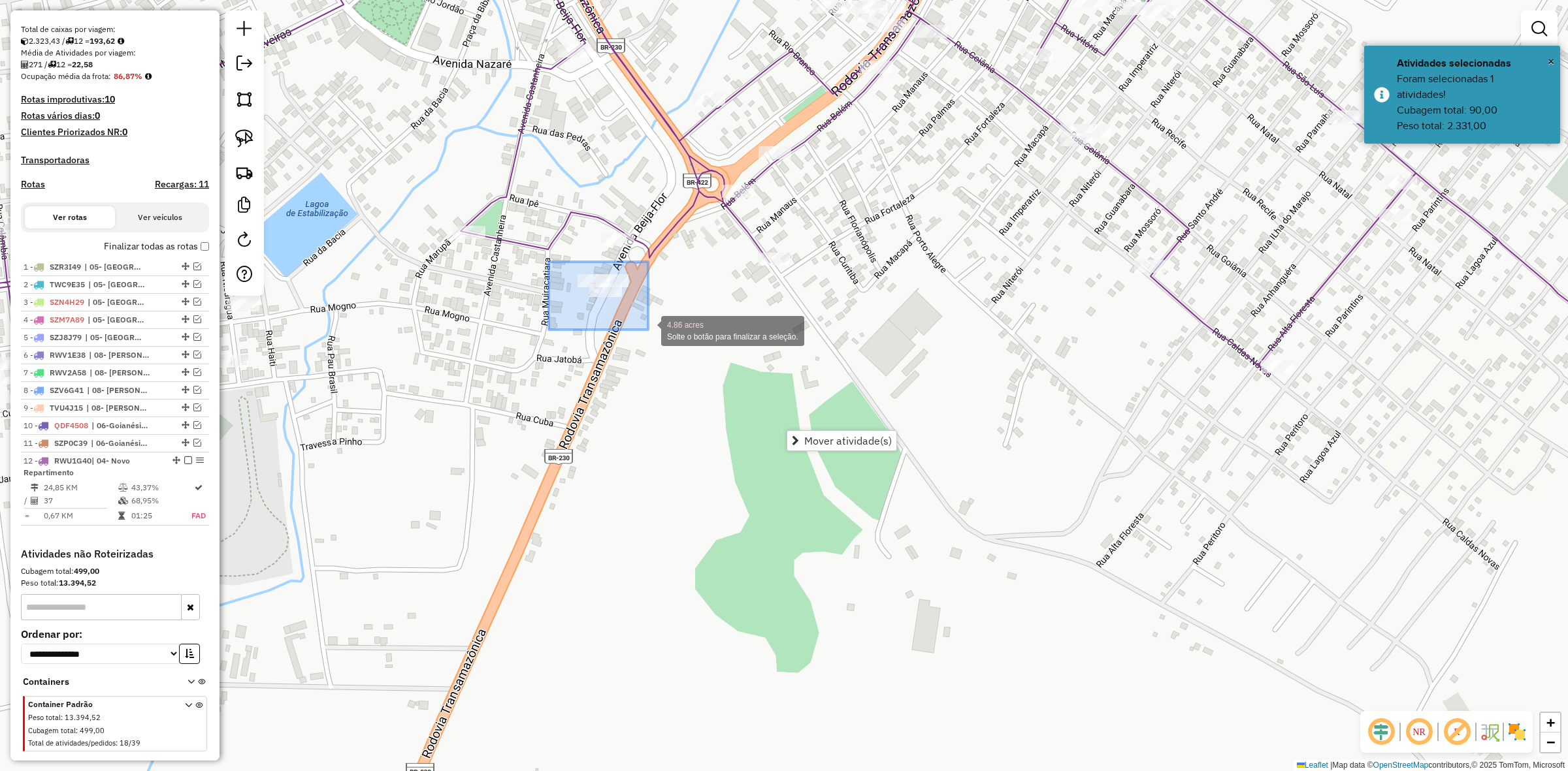
drag, startPoint x: 549, startPoint y: 262, endPoint x: 660, endPoint y: 334, distance: 132.3
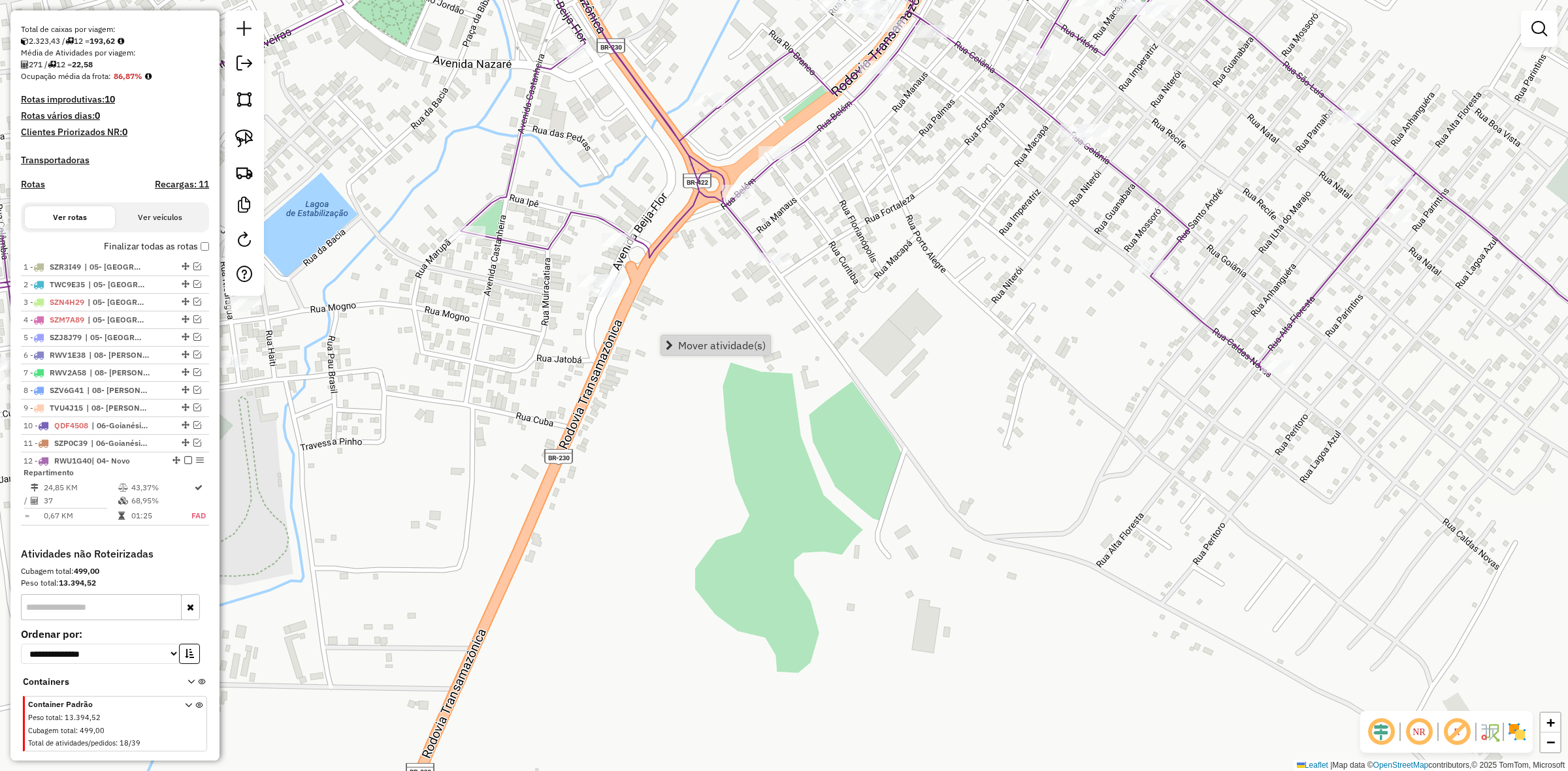
click at [599, 305] on div "Janela de atendimento Grade de atendimento Capacidade Transportadoras Veículos …" at bounding box center [784, 385] width 1568 height 771
drag, startPoint x: 500, startPoint y: 408, endPoint x: 745, endPoint y: 417, distance: 245.2
click at [745, 417] on div "Janela de atendimento Grade de atendimento Capacidade Transportadoras Veículos …" at bounding box center [784, 385] width 1568 height 771
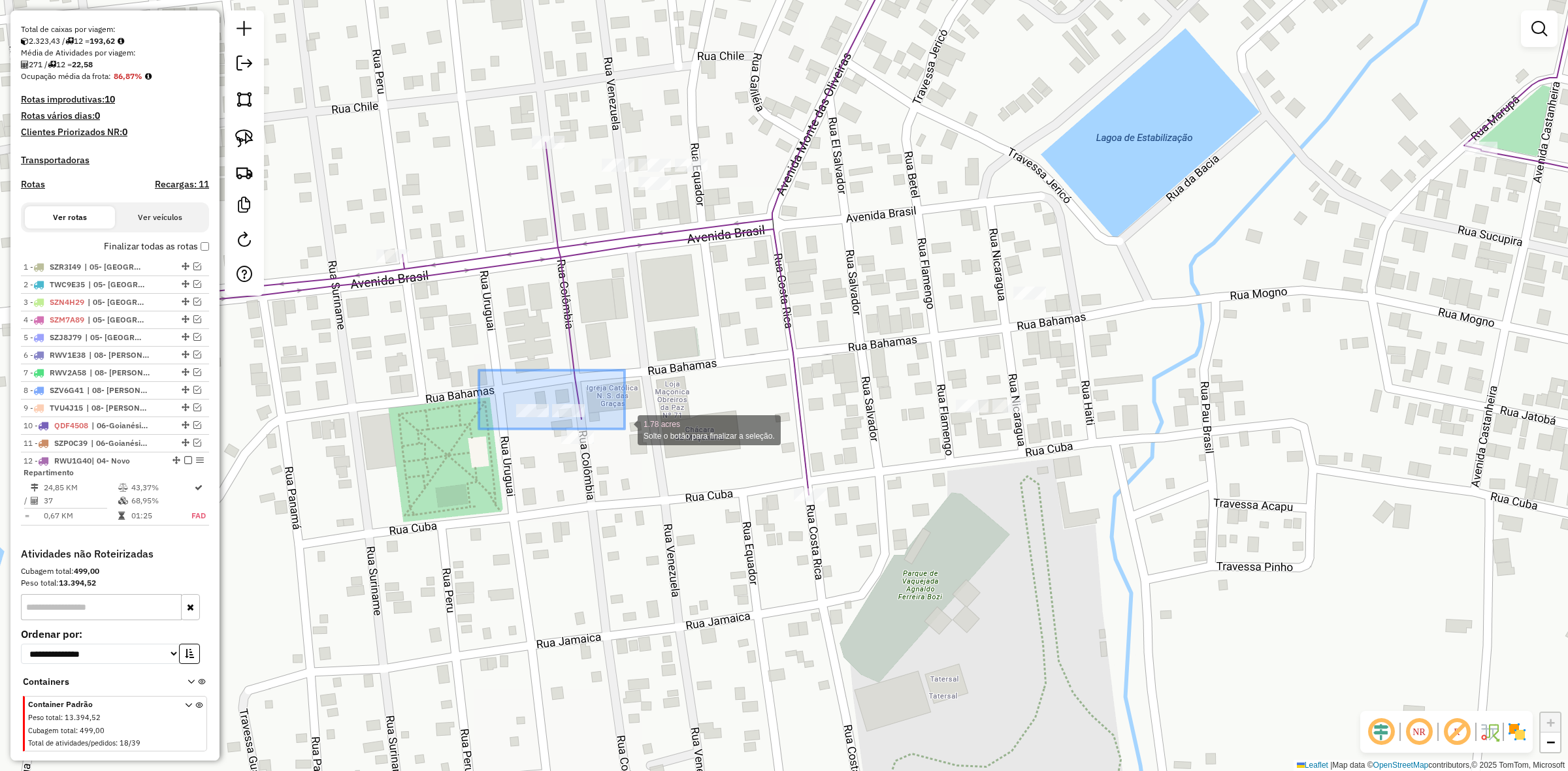
drag, startPoint x: 479, startPoint y: 371, endPoint x: 625, endPoint y: 429, distance: 157.1
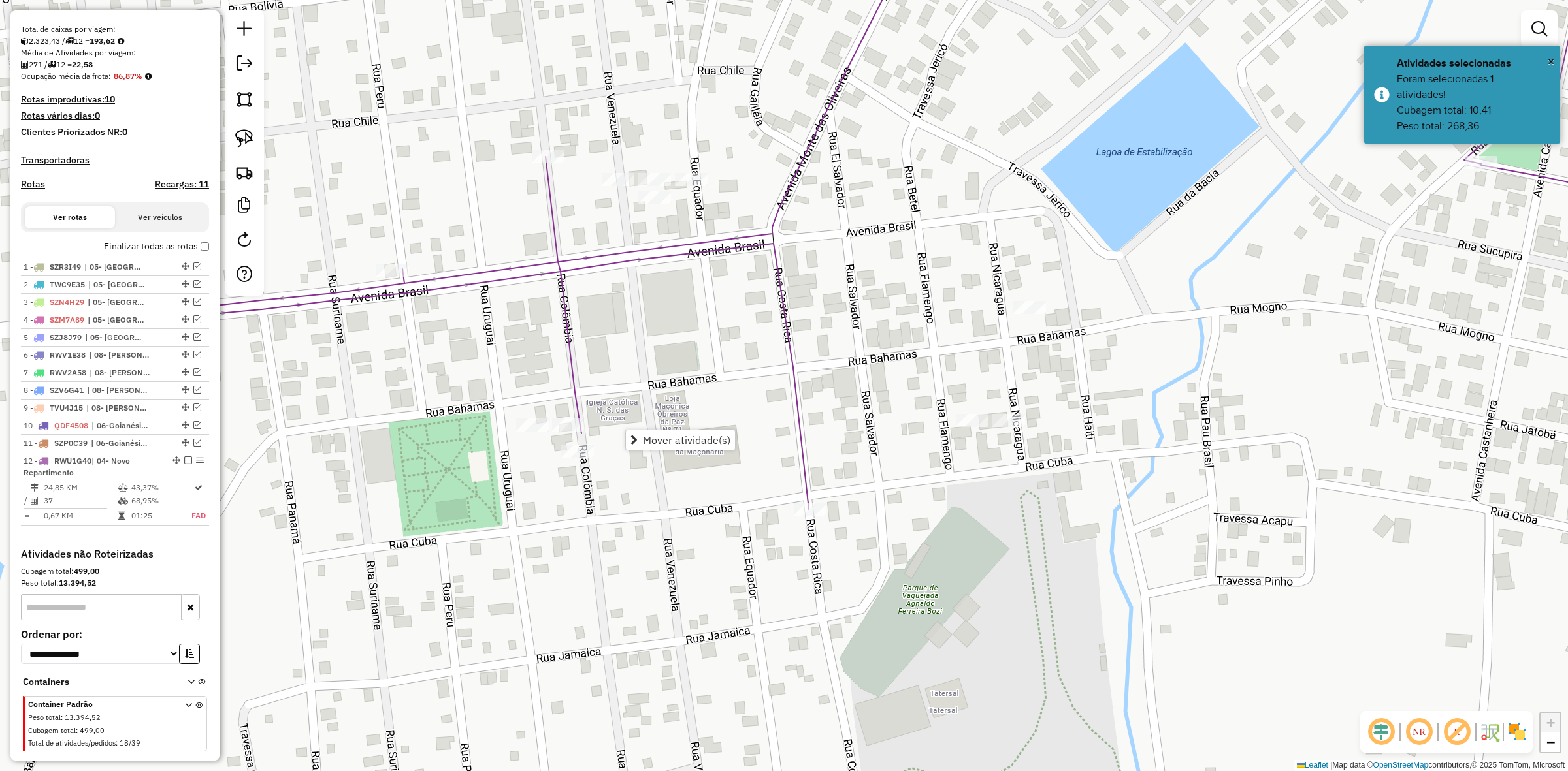
drag, startPoint x: 733, startPoint y: 306, endPoint x: 731, endPoint y: 371, distance: 65.0
click at [732, 371] on div "Janela de atendimento Grade de atendimento Capacidade Transportadoras Veículos …" at bounding box center [784, 385] width 1568 height 771
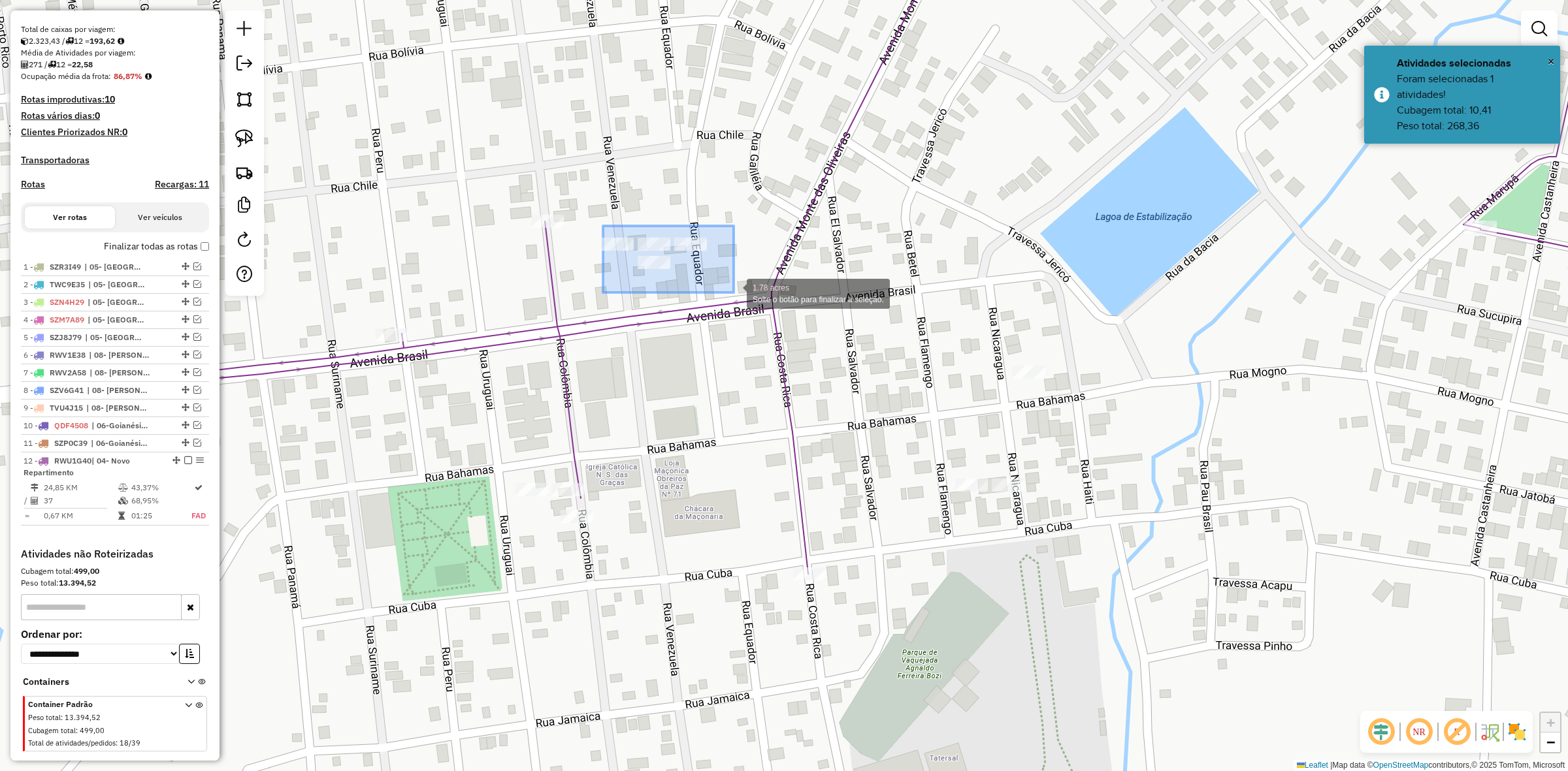
drag, startPoint x: 604, startPoint y: 226, endPoint x: 734, endPoint y: 293, distance: 146.2
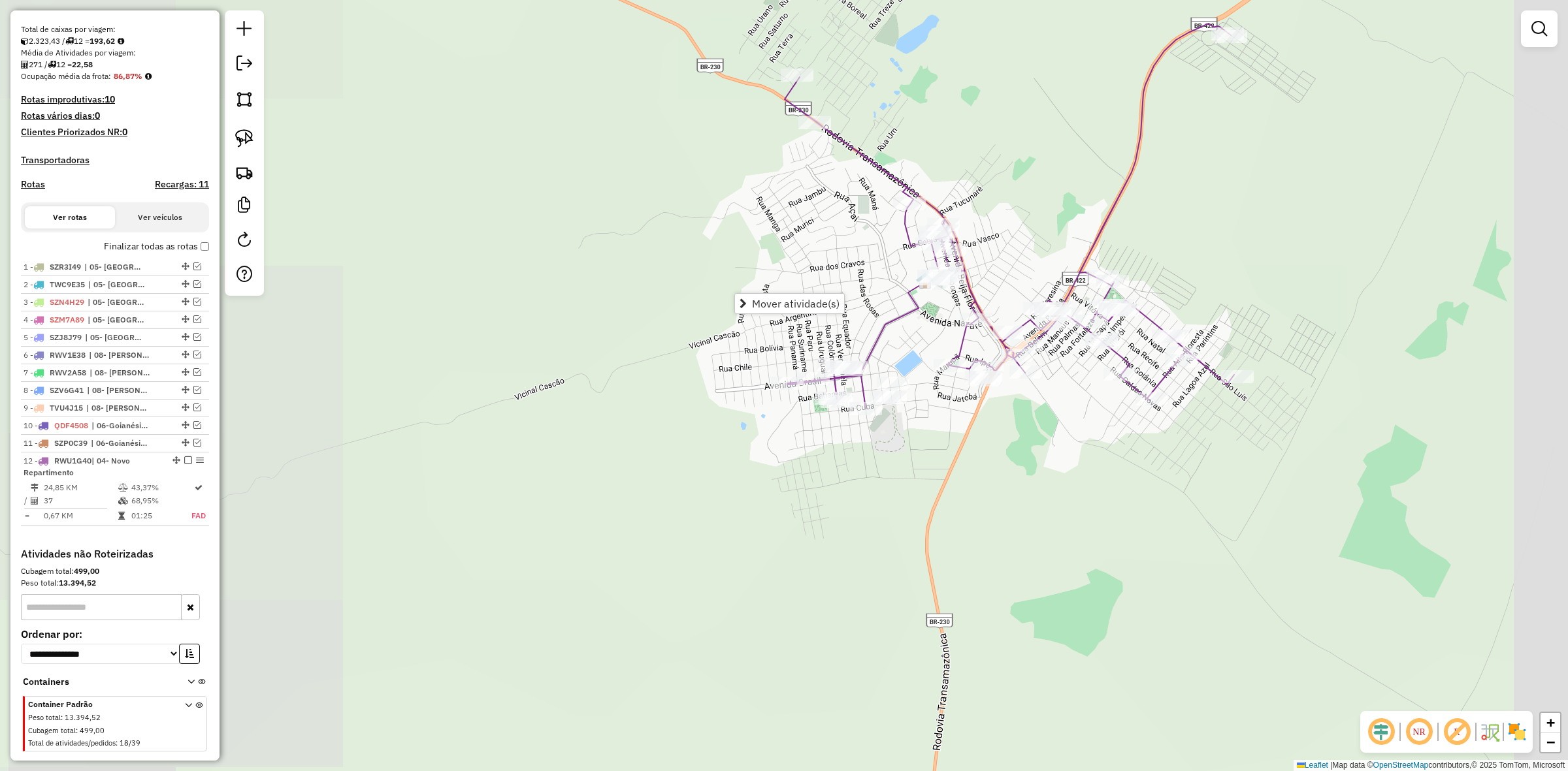
drag, startPoint x: 1224, startPoint y: 425, endPoint x: 1007, endPoint y: 444, distance: 217.8
click at [1007, 444] on div "Janela de atendimento Grade de atendimento Capacidade Transportadoras Veículos …" at bounding box center [784, 385] width 1568 height 771
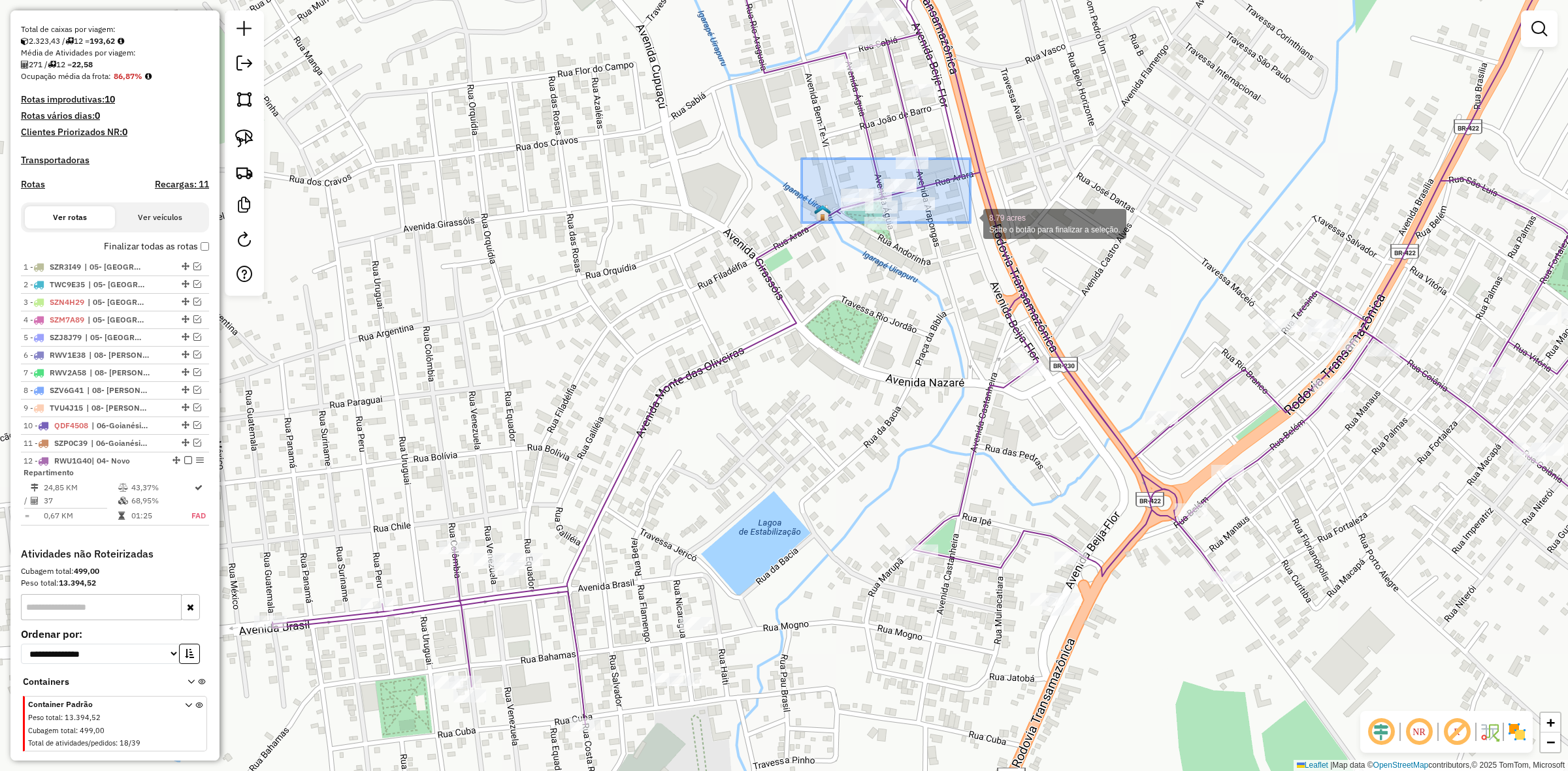
drag, startPoint x: 801, startPoint y: 159, endPoint x: 970, endPoint y: 223, distance: 180.7
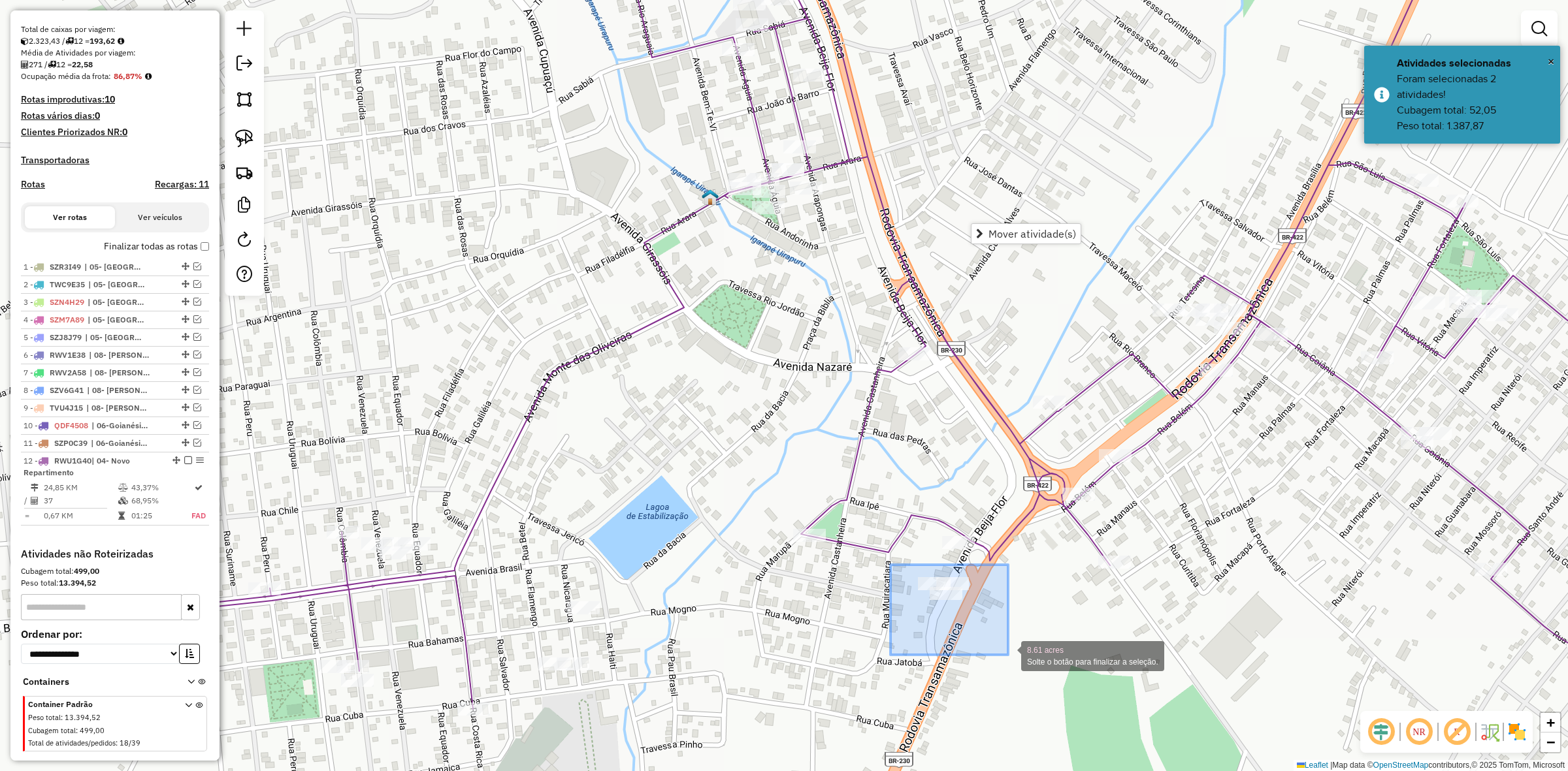
drag, startPoint x: 891, startPoint y: 565, endPoint x: 1010, endPoint y: 655, distance: 149.2
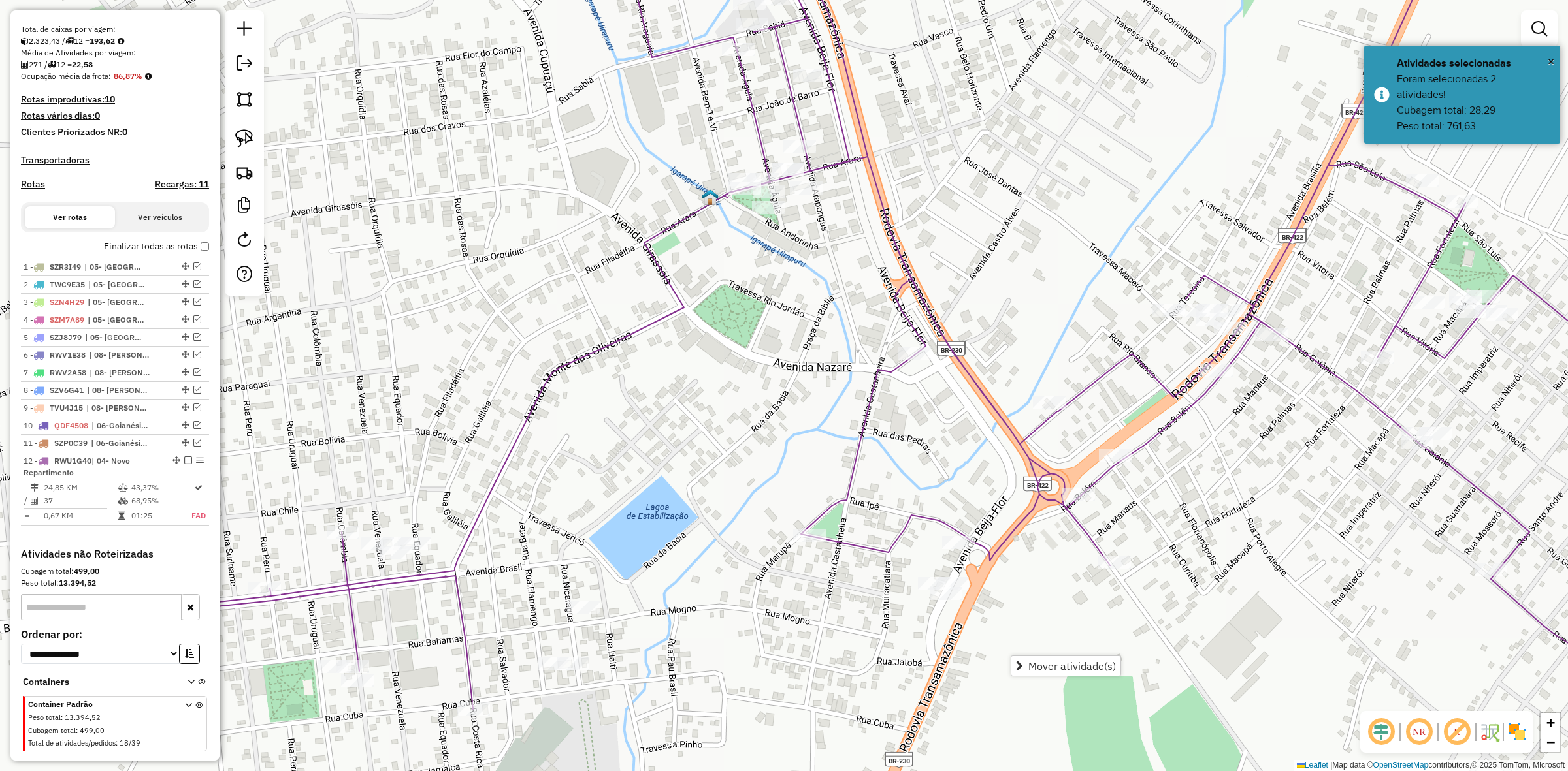
click at [1053, 664] on span "Mover atividade(s)" at bounding box center [1072, 666] width 88 height 11
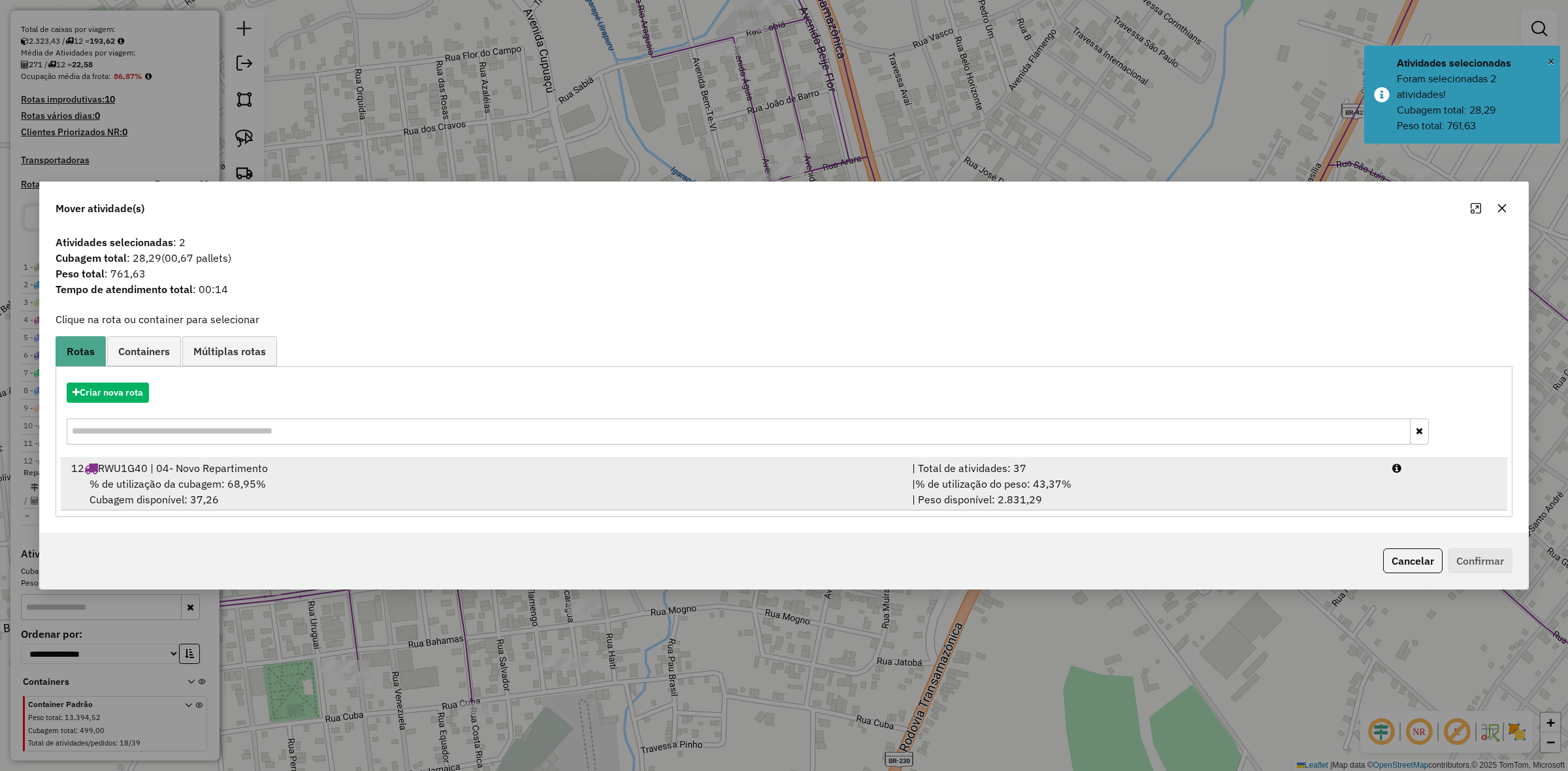
click at [913, 483] on div "| % de utilização do peso: 43,37% | Peso disponível: 2.831,29" at bounding box center [1145, 491] width 480 height 32
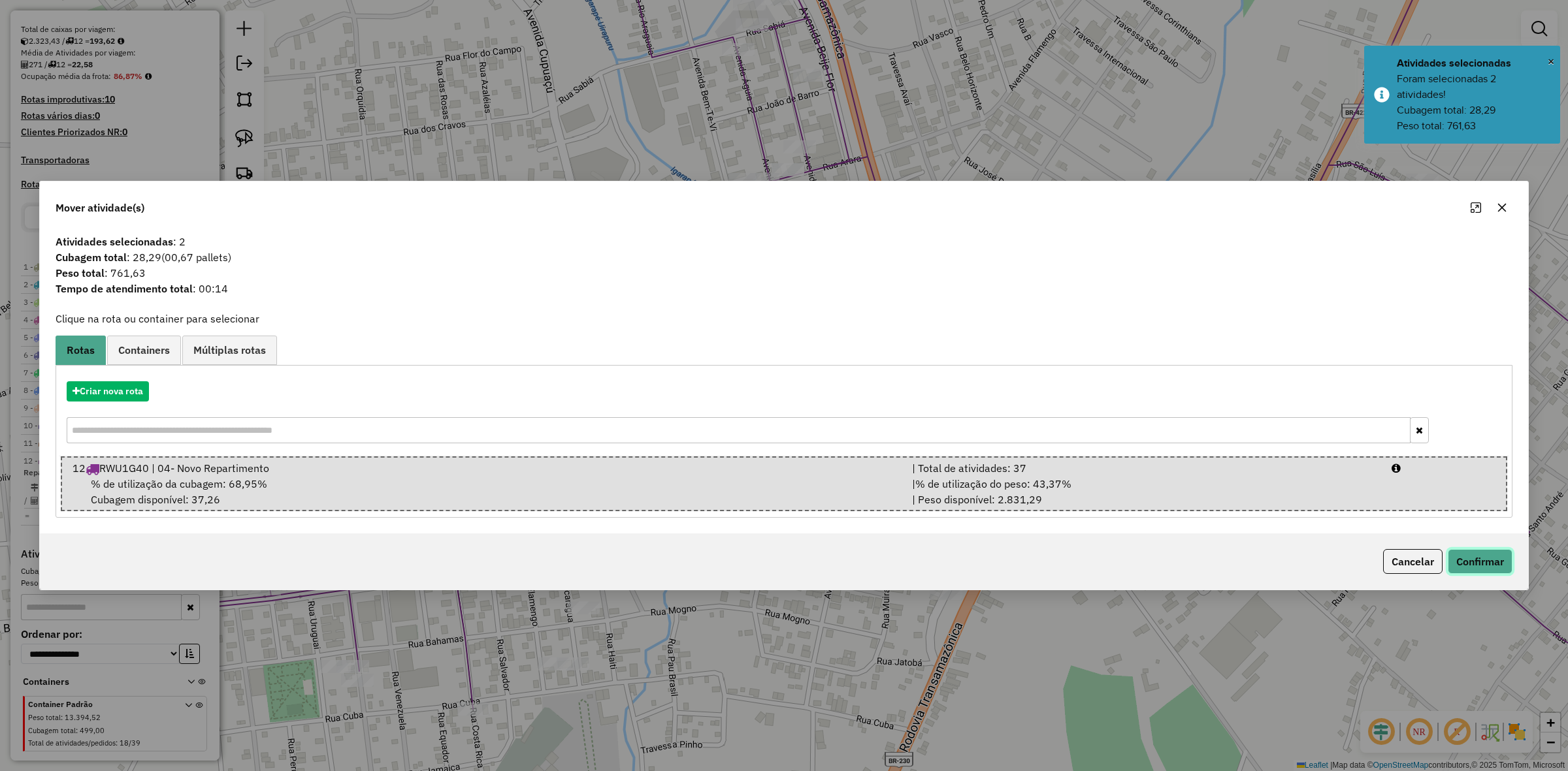
click at [1489, 557] on button "Confirmar" at bounding box center [1480, 561] width 65 height 25
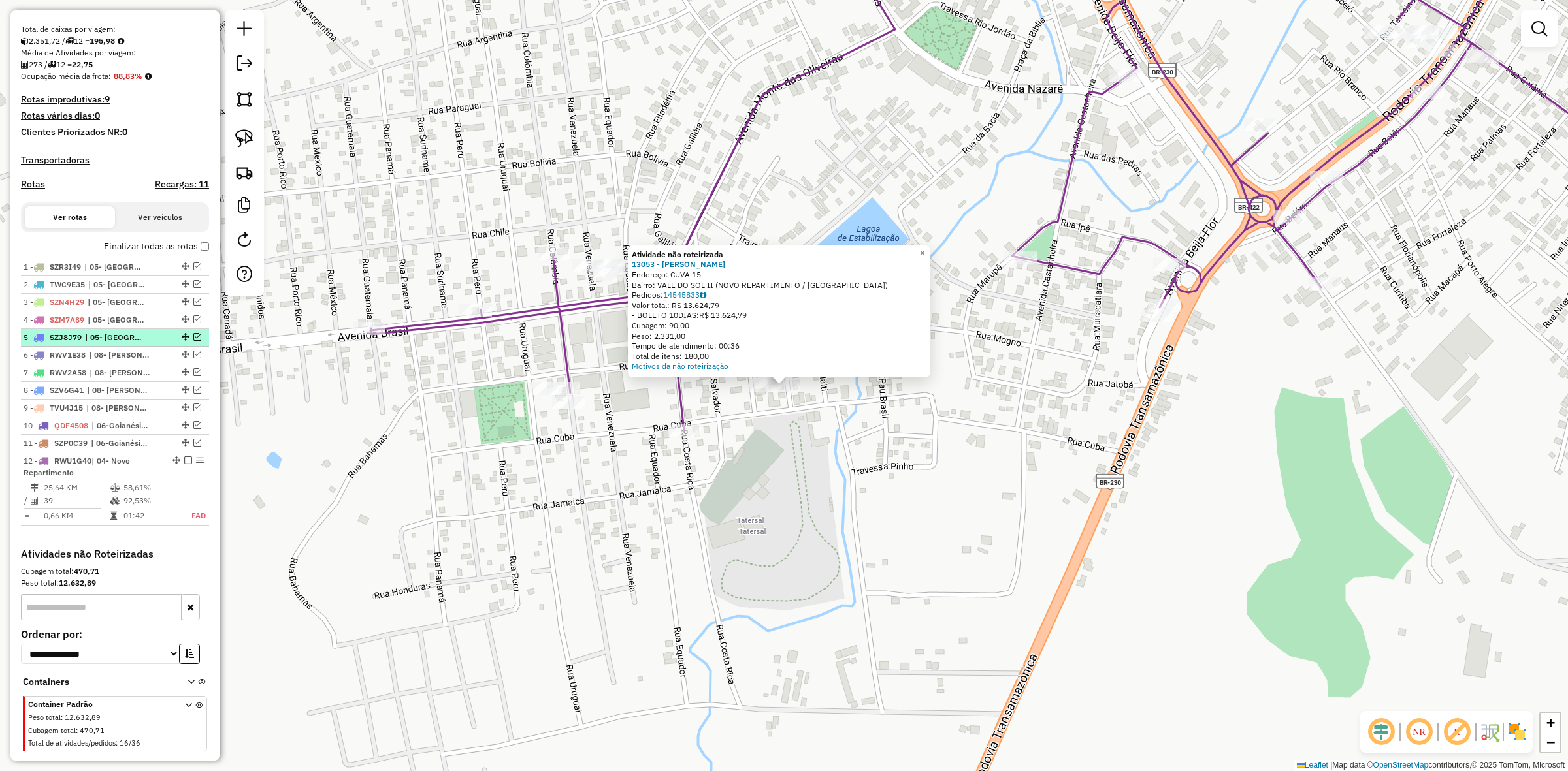
click at [105, 358] on ul "1 - SZR3I49 | 05- Tucuruí - Norte, 05- Tucuruí - Oeste 2 - TWC9E35 | 05- Tucuru…" at bounding box center [115, 392] width 188 height 267
click at [99, 311] on li "3 - SZN4H29 | 05- Tucuruí - Norte" at bounding box center [115, 303] width 188 height 18
select select "**********"
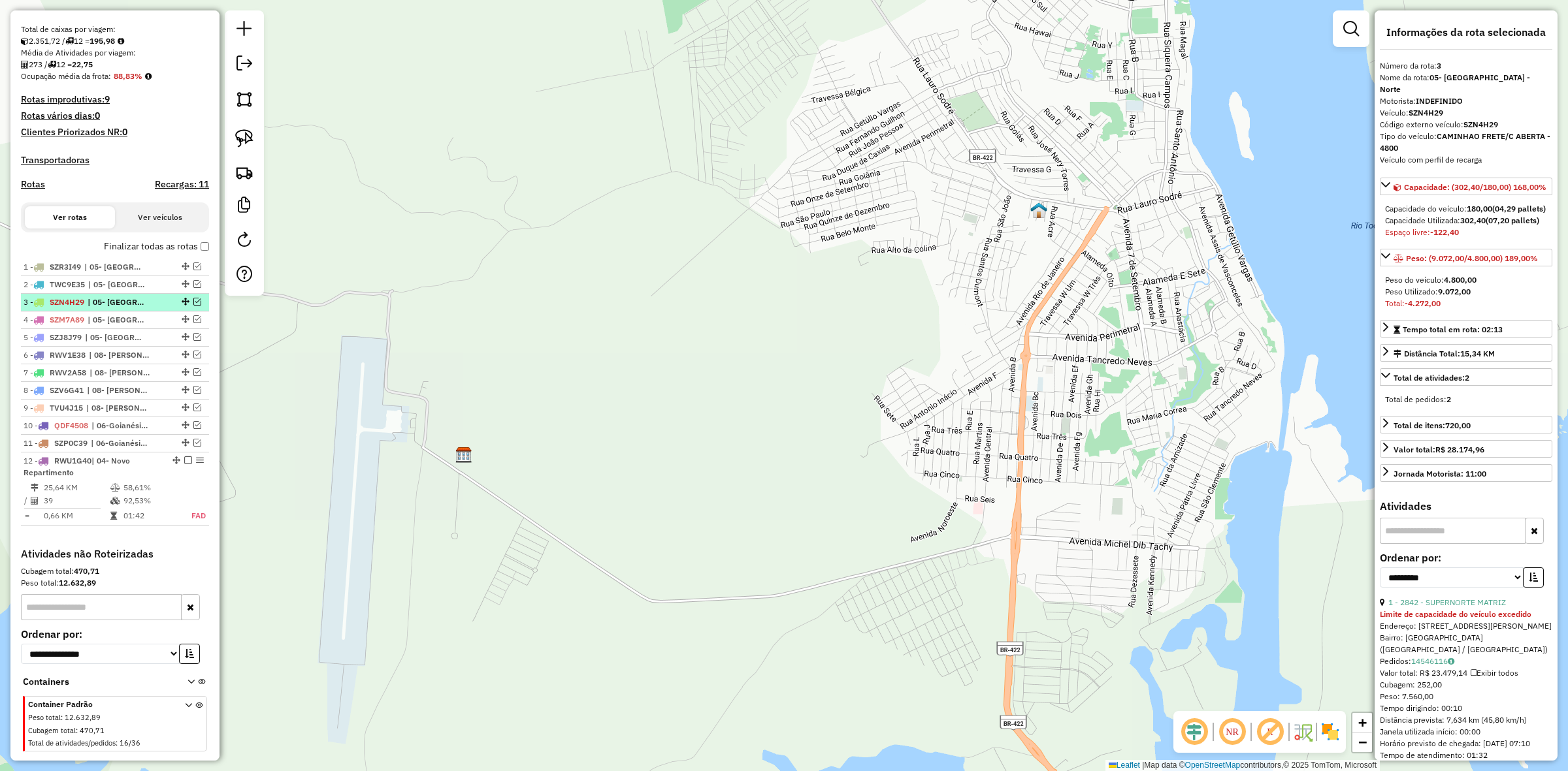
click at [193, 306] on em at bounding box center [197, 302] width 8 height 8
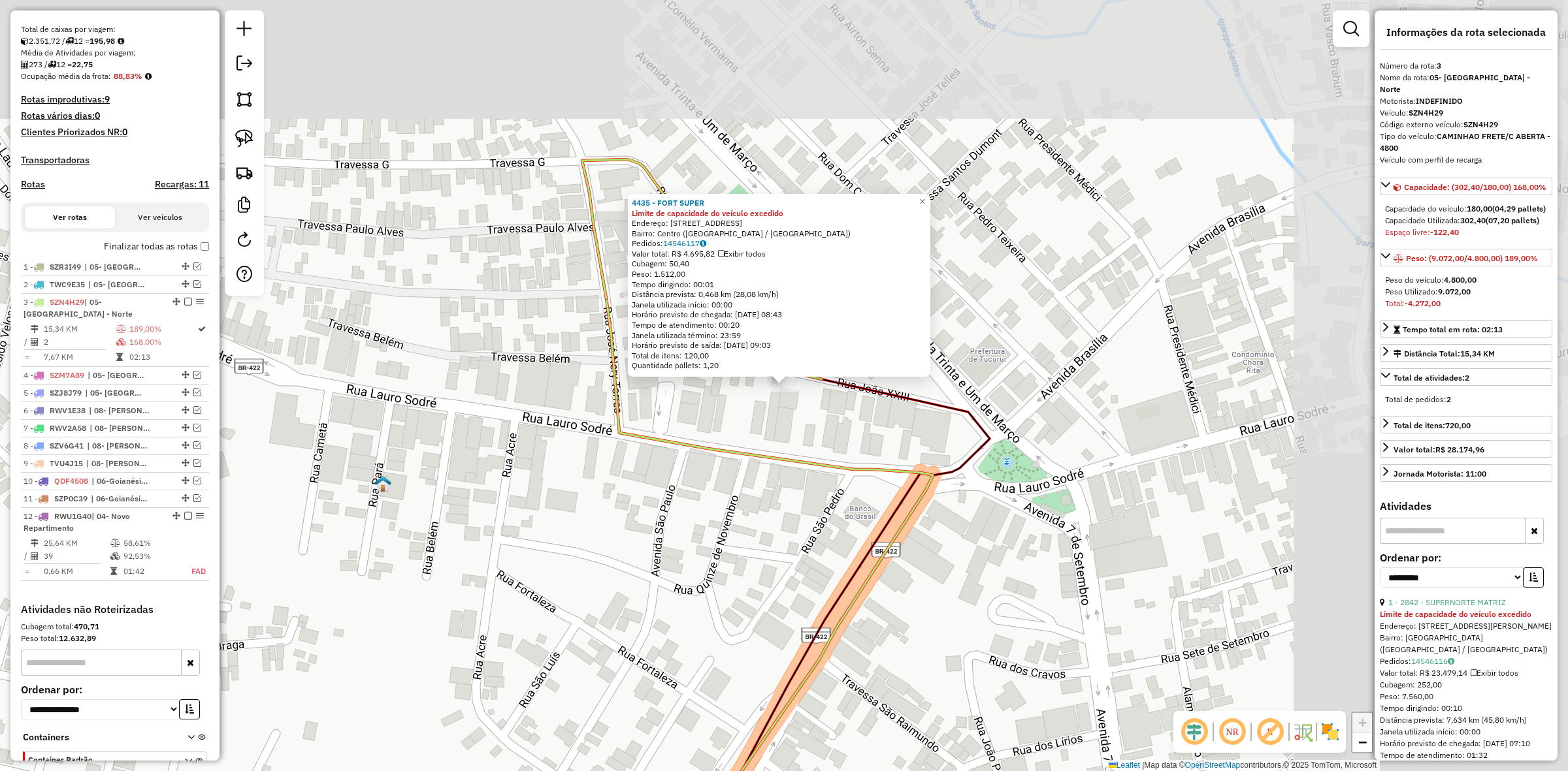
scroll to position [353, 0]
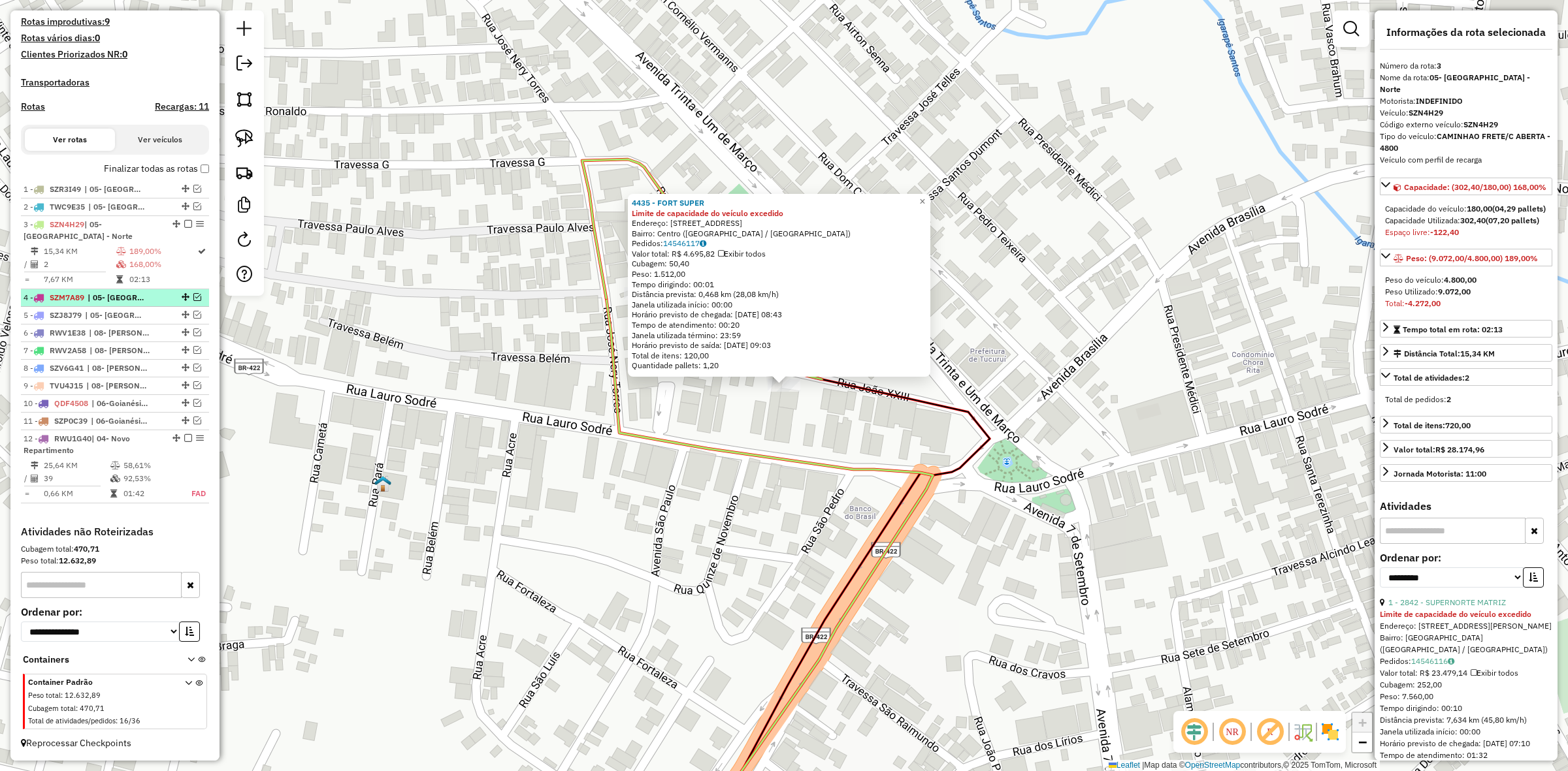
click at [112, 298] on span "| 05- [GEOGRAPHIC_DATA] - Norte, 05- [GEOGRAPHIC_DATA] - Oeste" at bounding box center [118, 298] width 60 height 12
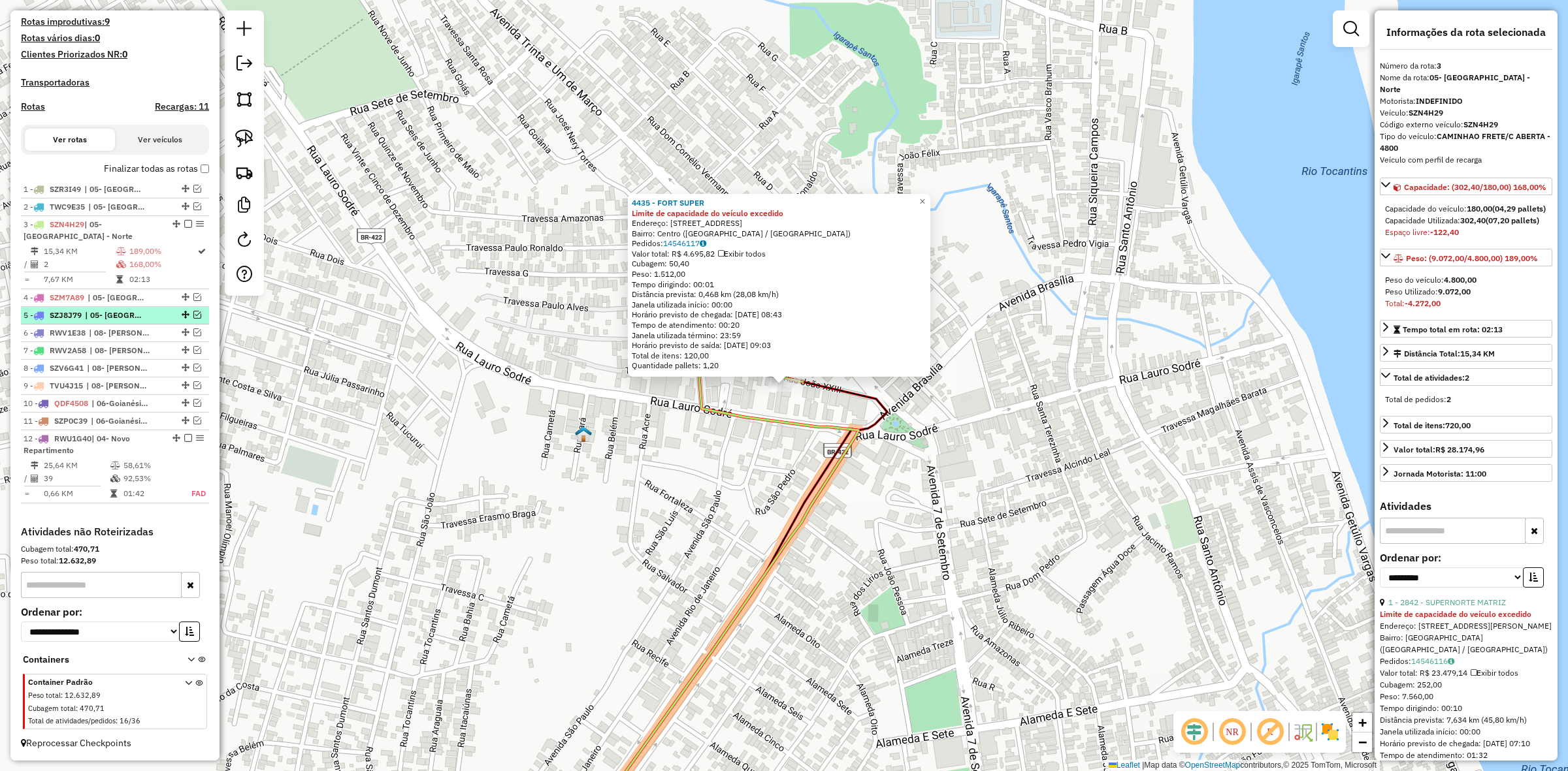
click at [131, 311] on span "| 05- [GEOGRAPHIC_DATA] - Norte" at bounding box center [115, 315] width 60 height 12
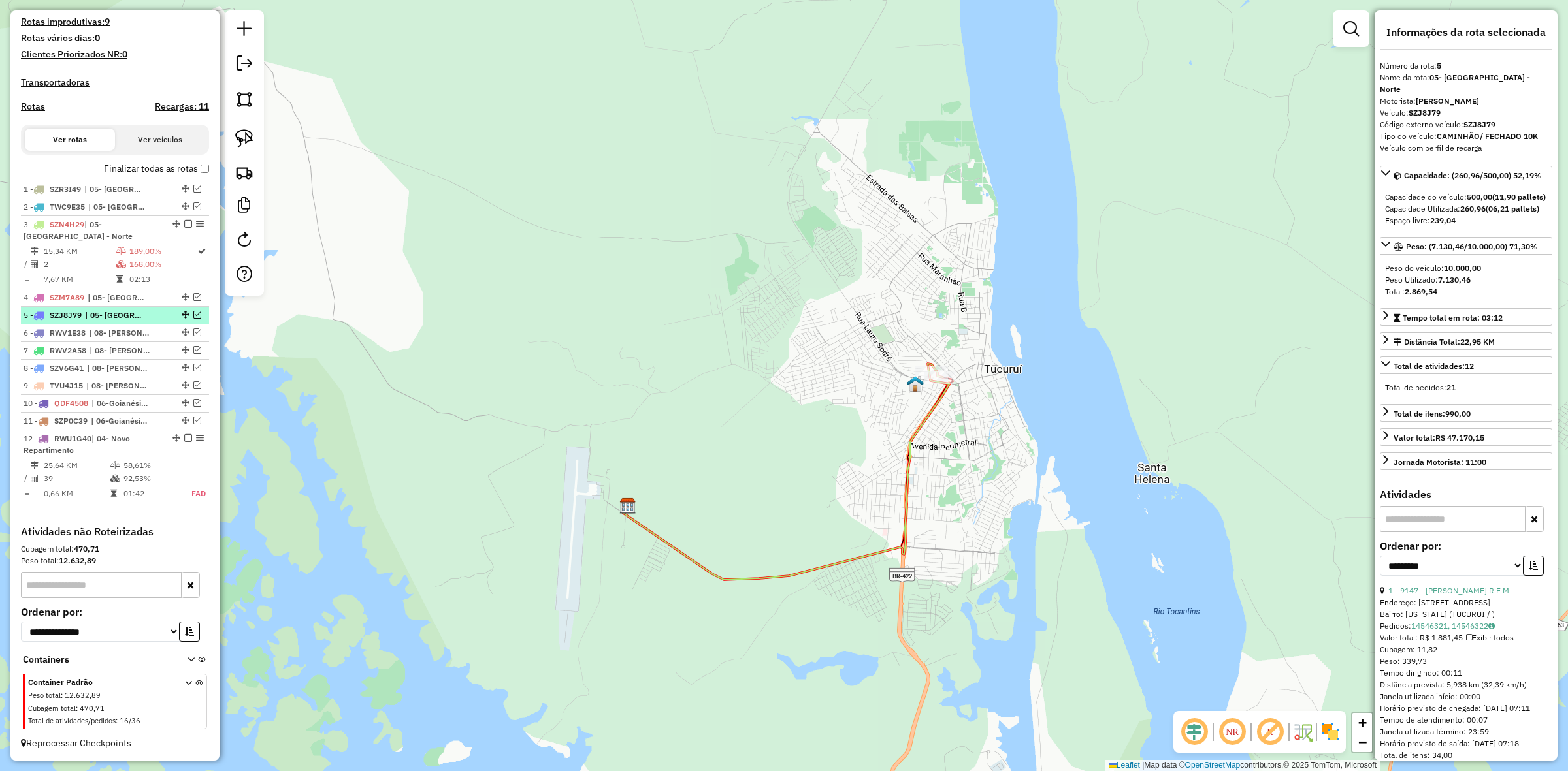
click at [193, 315] on em at bounding box center [197, 315] width 8 height 8
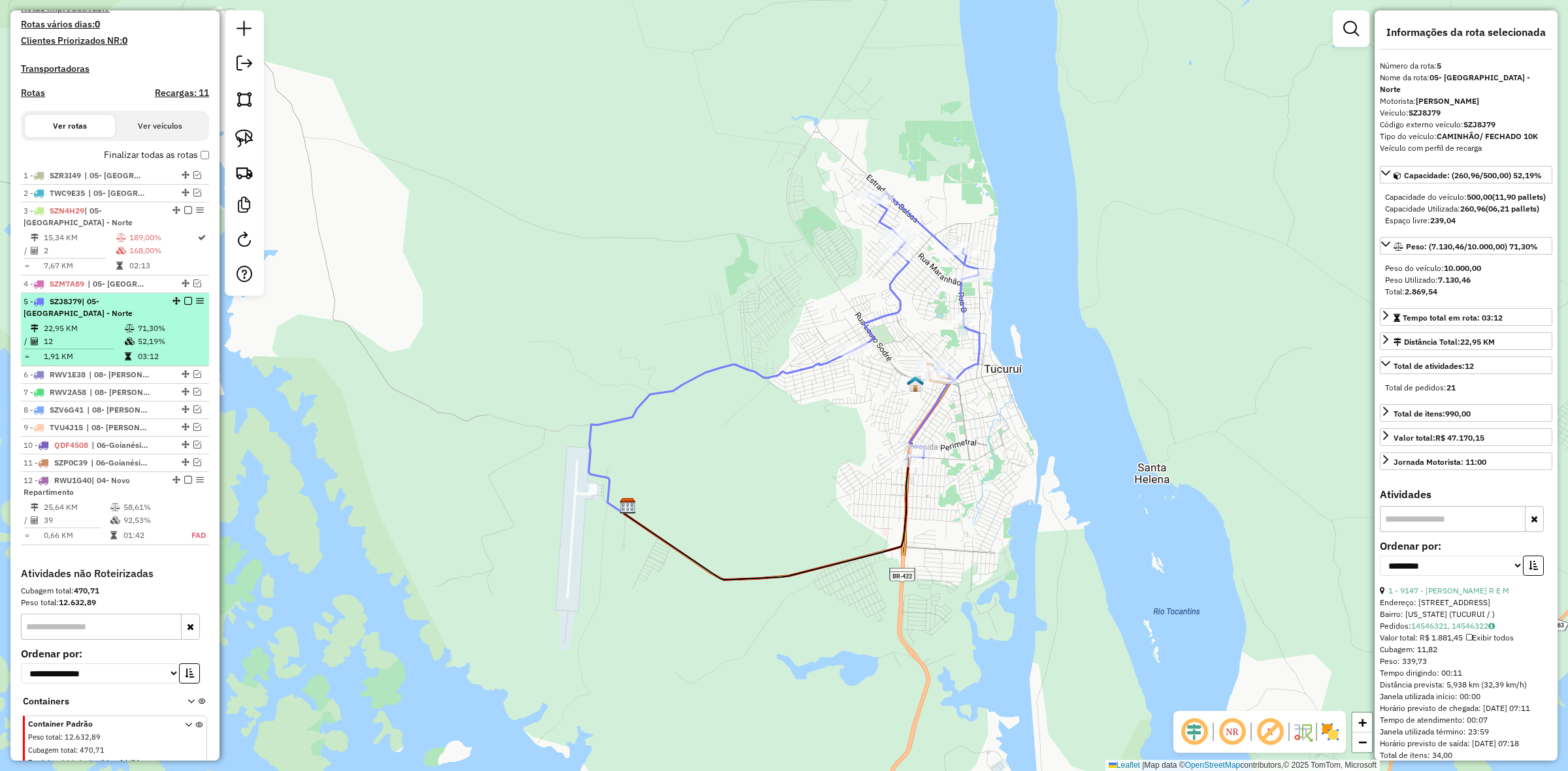
click at [118, 319] on div "5 - SZJ8J79 | 05- Tucuruí - Norte" at bounding box center [92, 307] width 139 height 24
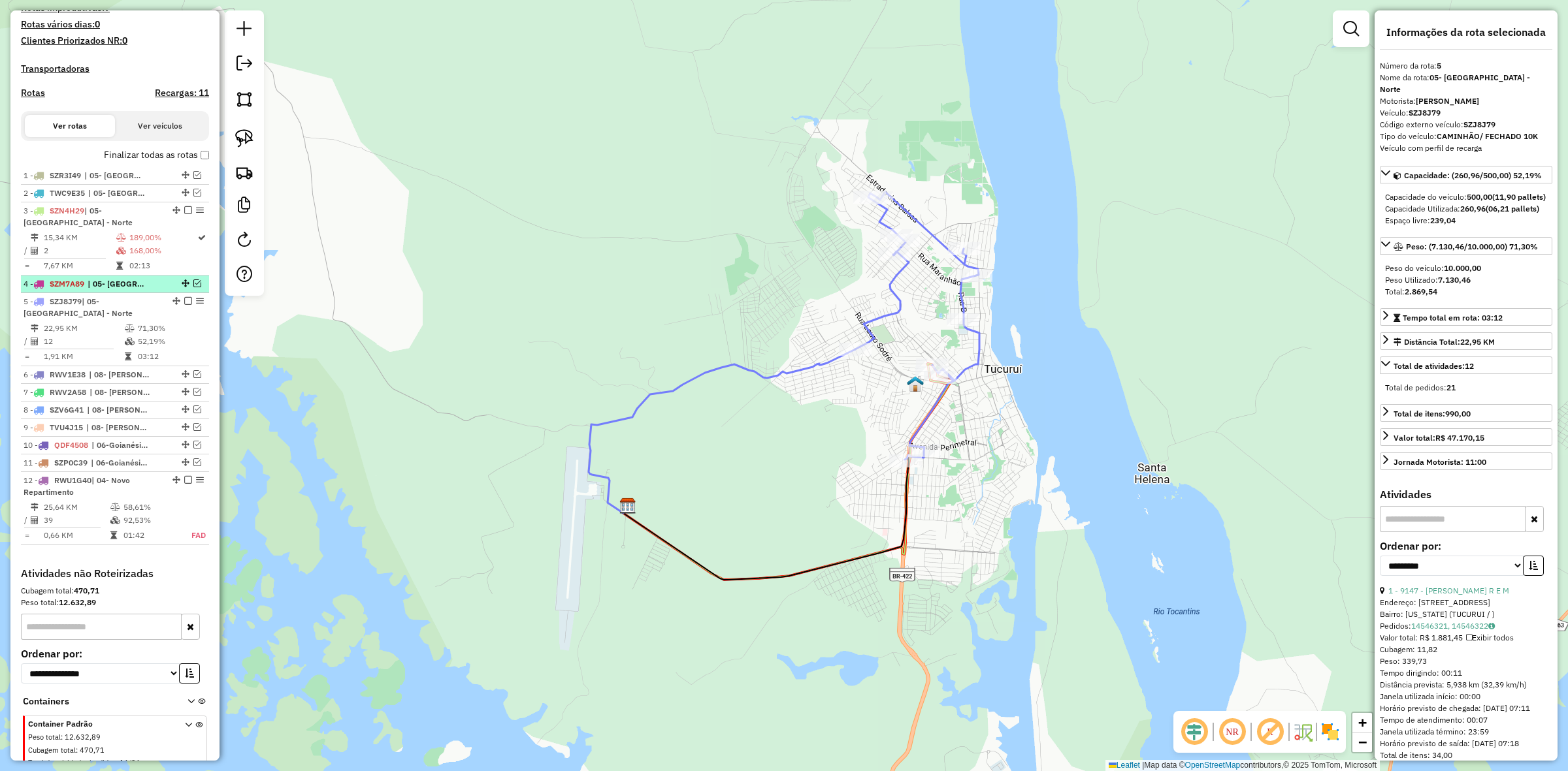
click at [99, 290] on span "| 05- [GEOGRAPHIC_DATA] - Norte, 05- [GEOGRAPHIC_DATA] - Oeste" at bounding box center [118, 284] width 60 height 12
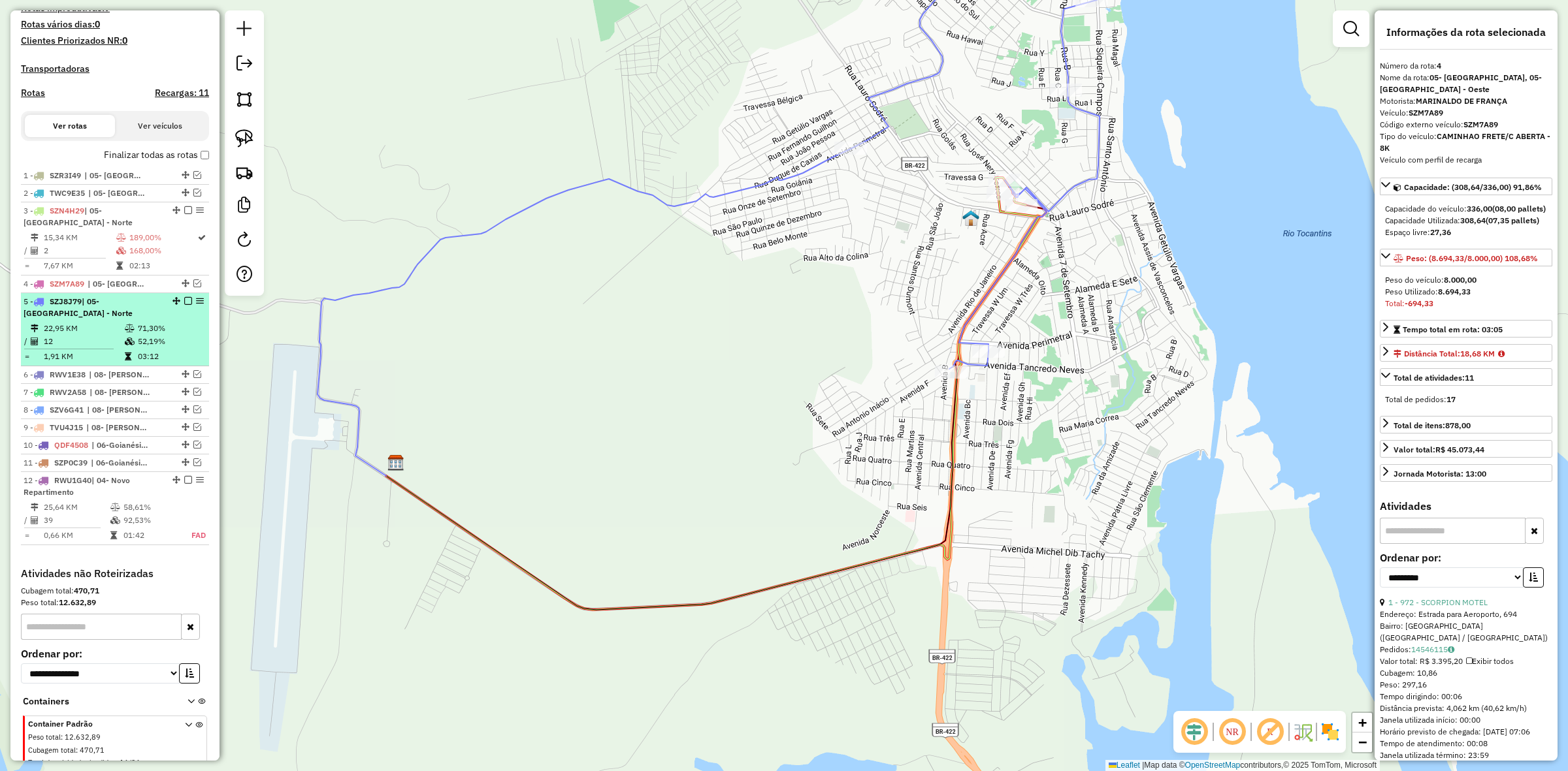
click at [106, 348] on td at bounding box center [74, 349] width 101 height 2
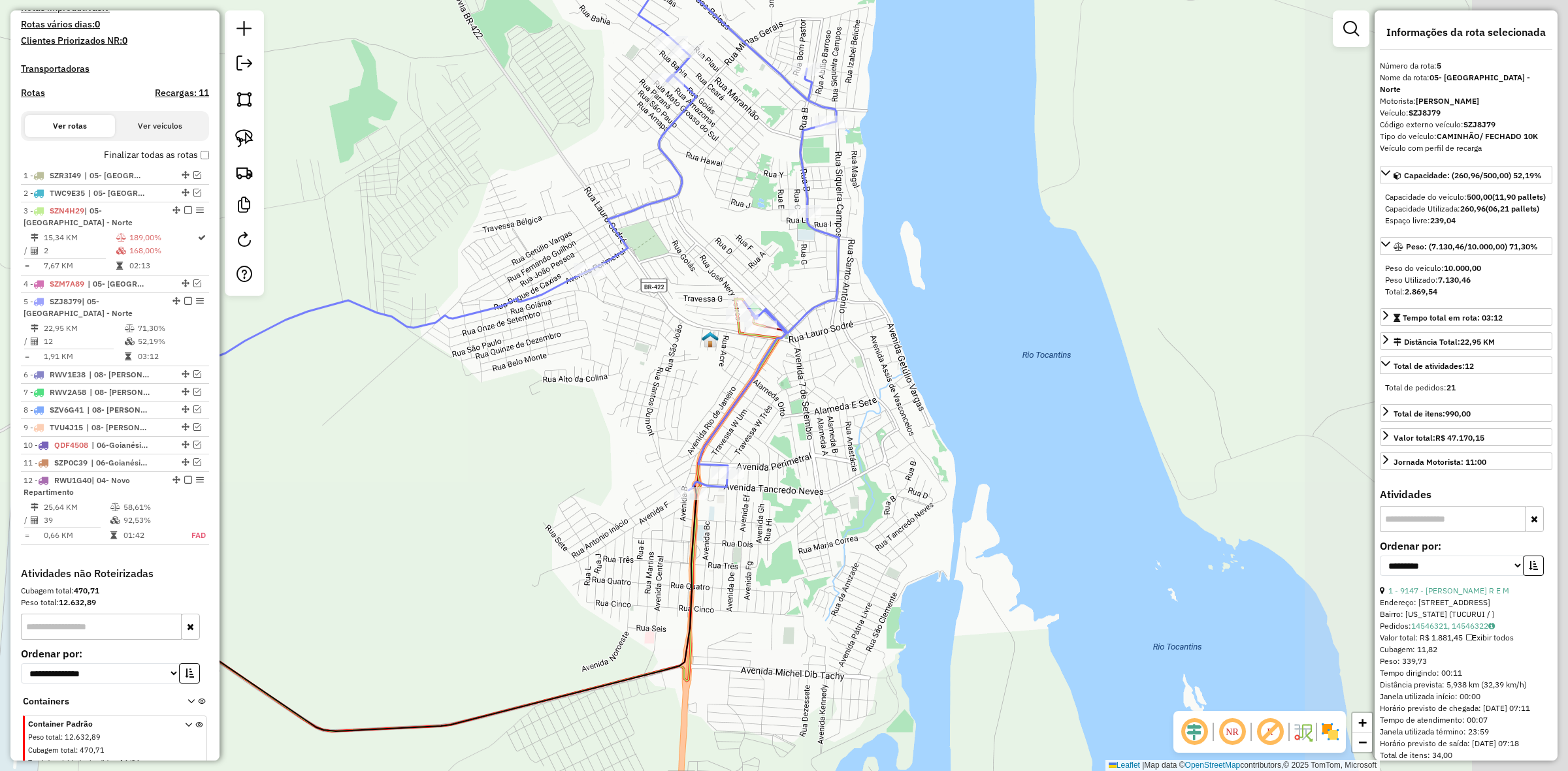
drag, startPoint x: 971, startPoint y: 319, endPoint x: 490, endPoint y: 267, distance: 483.8
click at [490, 267] on div "Janela de atendimento Grade de atendimento Capacidade Transportadoras Veículos …" at bounding box center [784, 385] width 1568 height 771
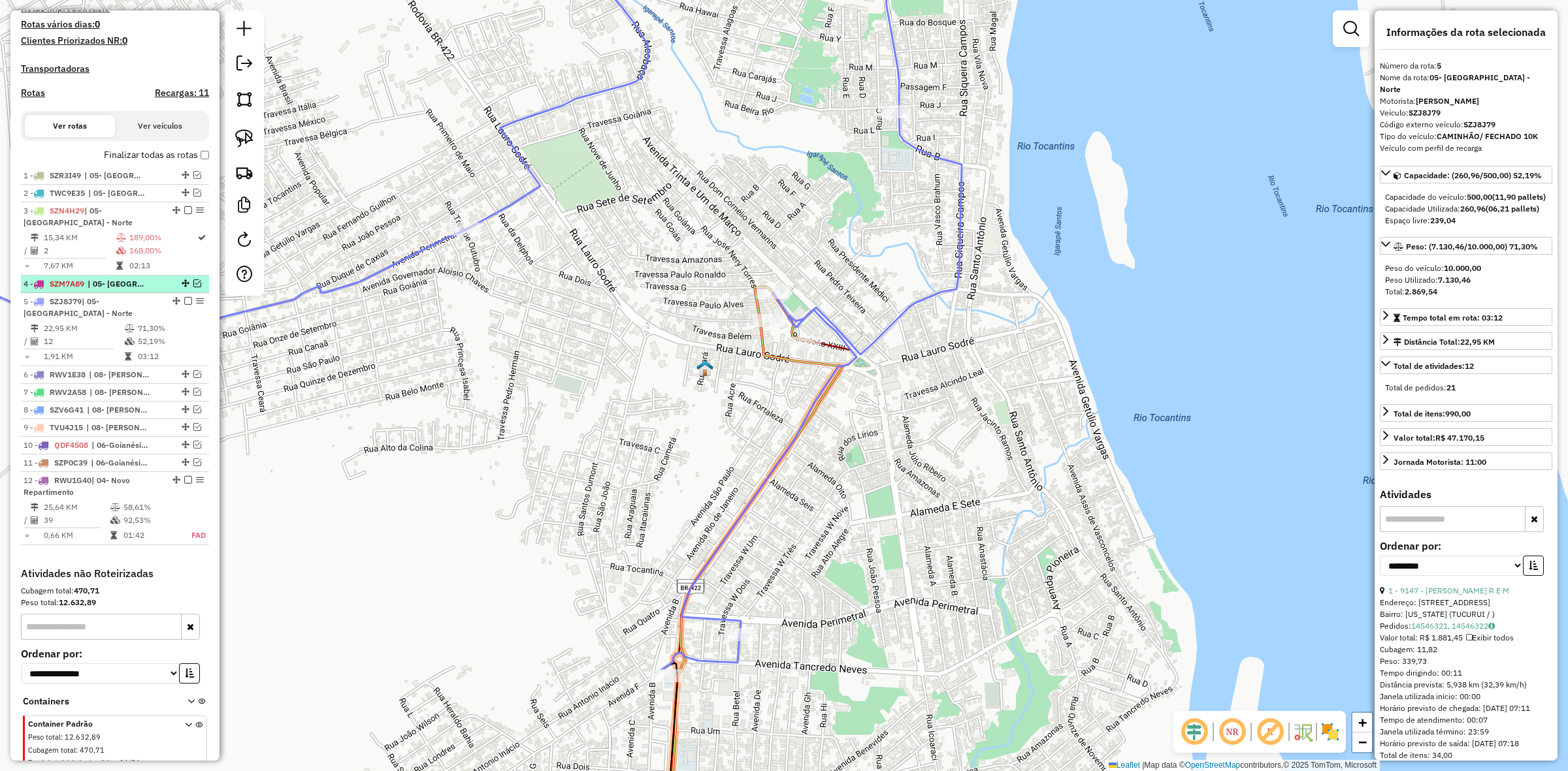
click at [193, 287] on em at bounding box center [197, 284] width 8 height 8
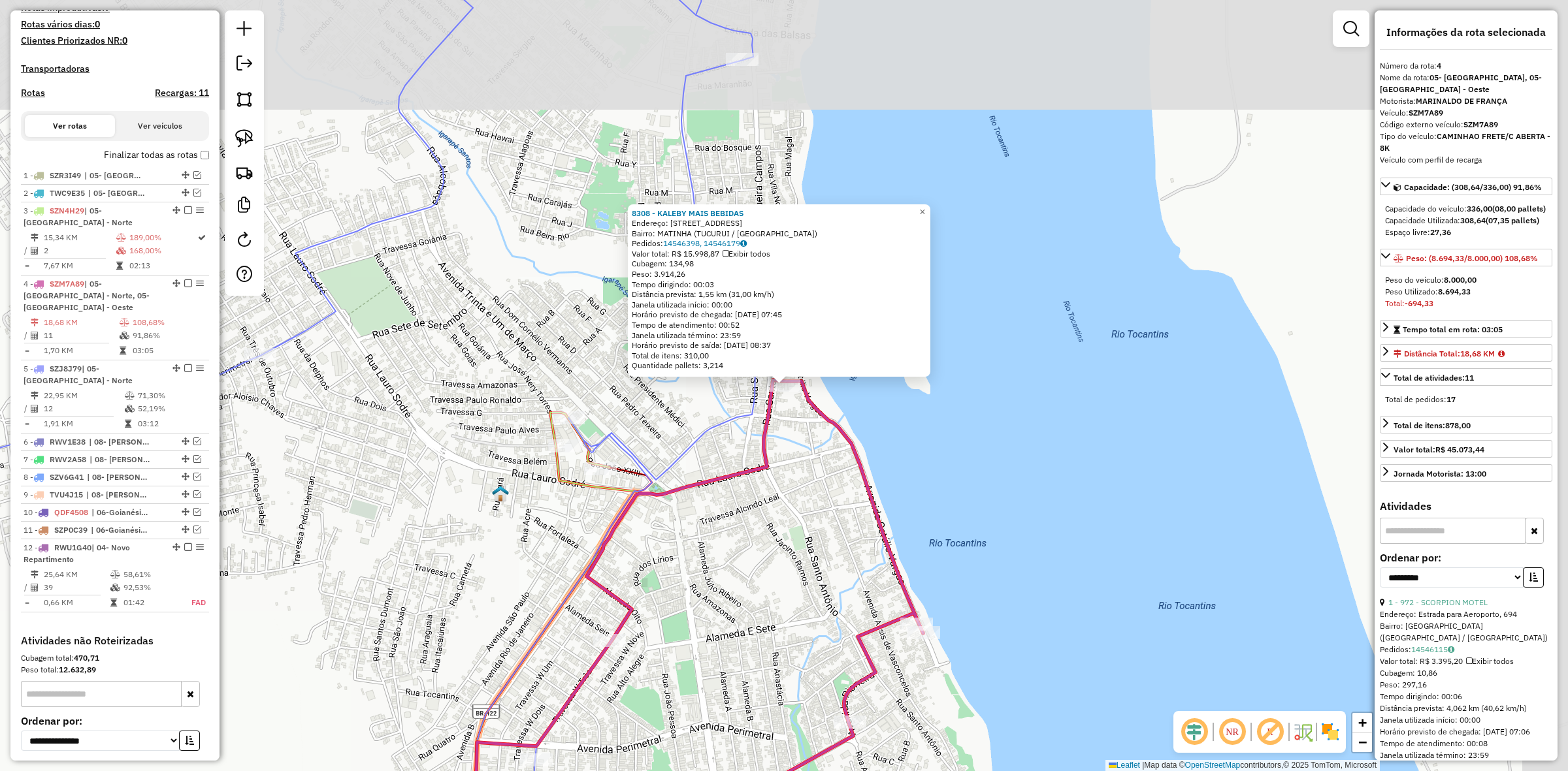
scroll to position [452, 0]
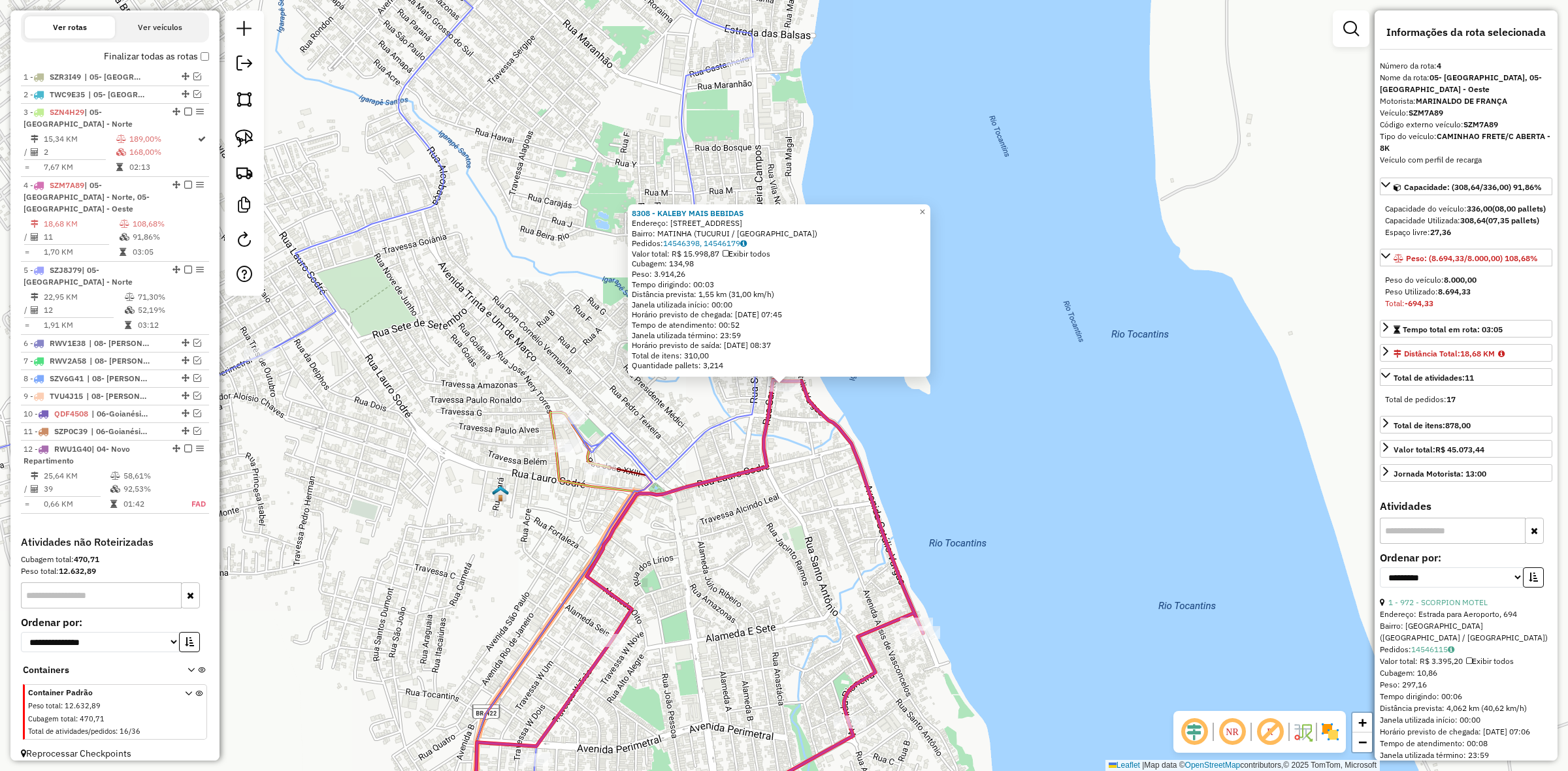
click at [612, 589] on icon at bounding box center [650, 615] width 546 height 469
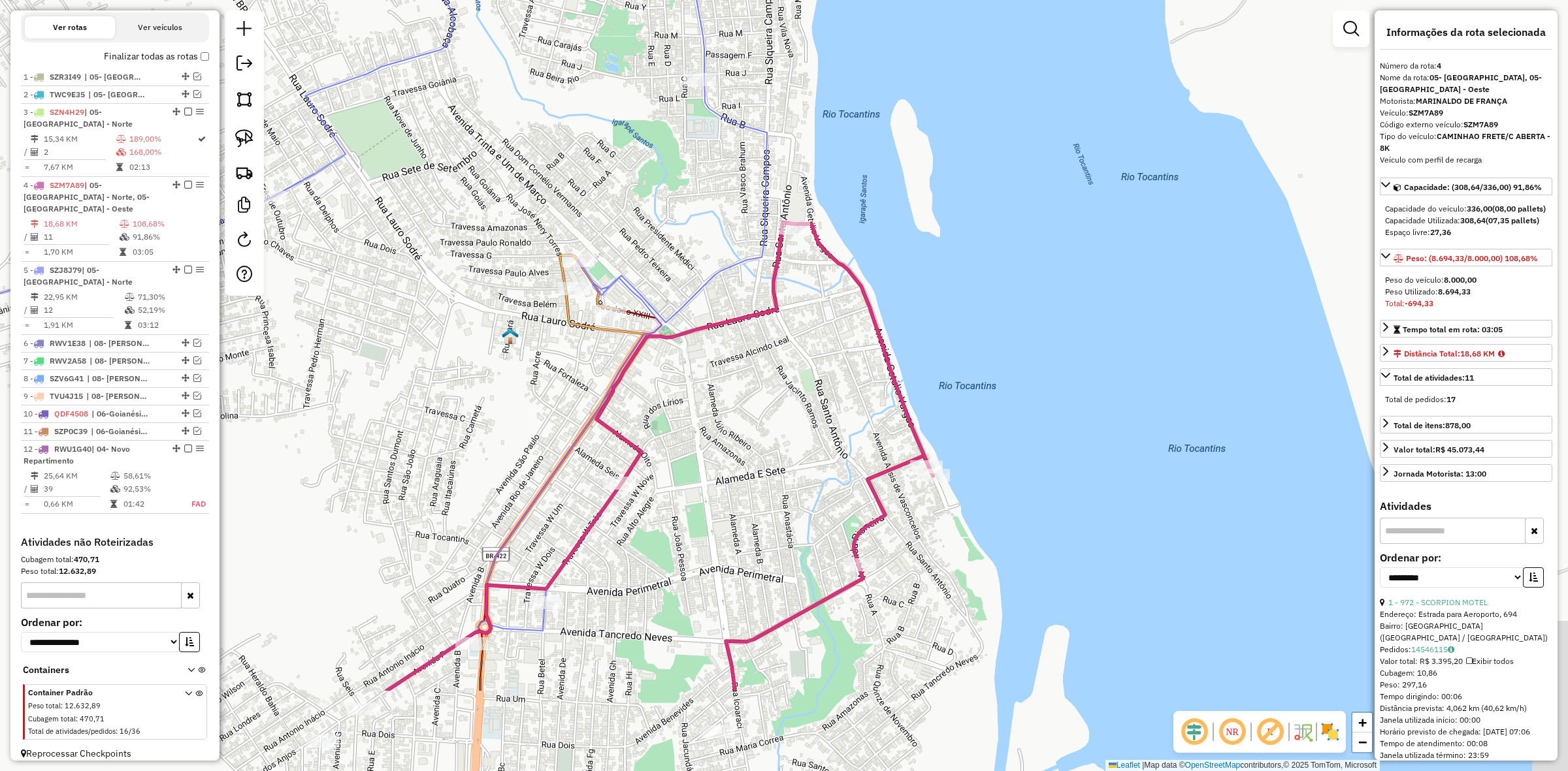
drag, startPoint x: 629, startPoint y: 528, endPoint x: 619, endPoint y: 429, distance: 99.5
click at [633, 422] on div "Janela de atendimento Grade de atendimento Capacidade Transportadoras Veículos …" at bounding box center [784, 385] width 1568 height 771
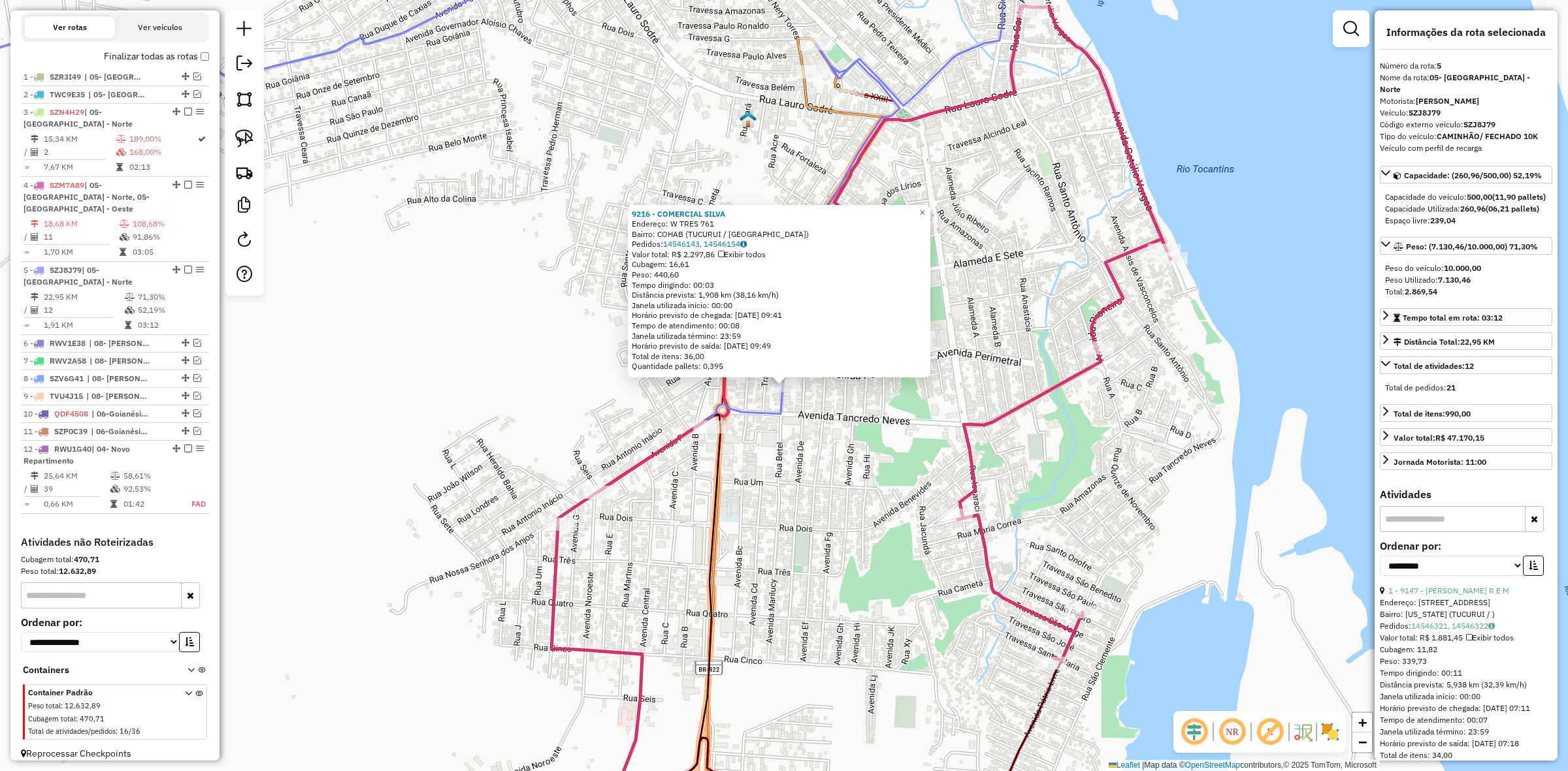
click at [862, 433] on div "9216 - COMERCIAL SILVA Endereço: W TRES 761 Bairro: COHAB (TUCURUI / PA) Pedido…" at bounding box center [784, 385] width 1568 height 771
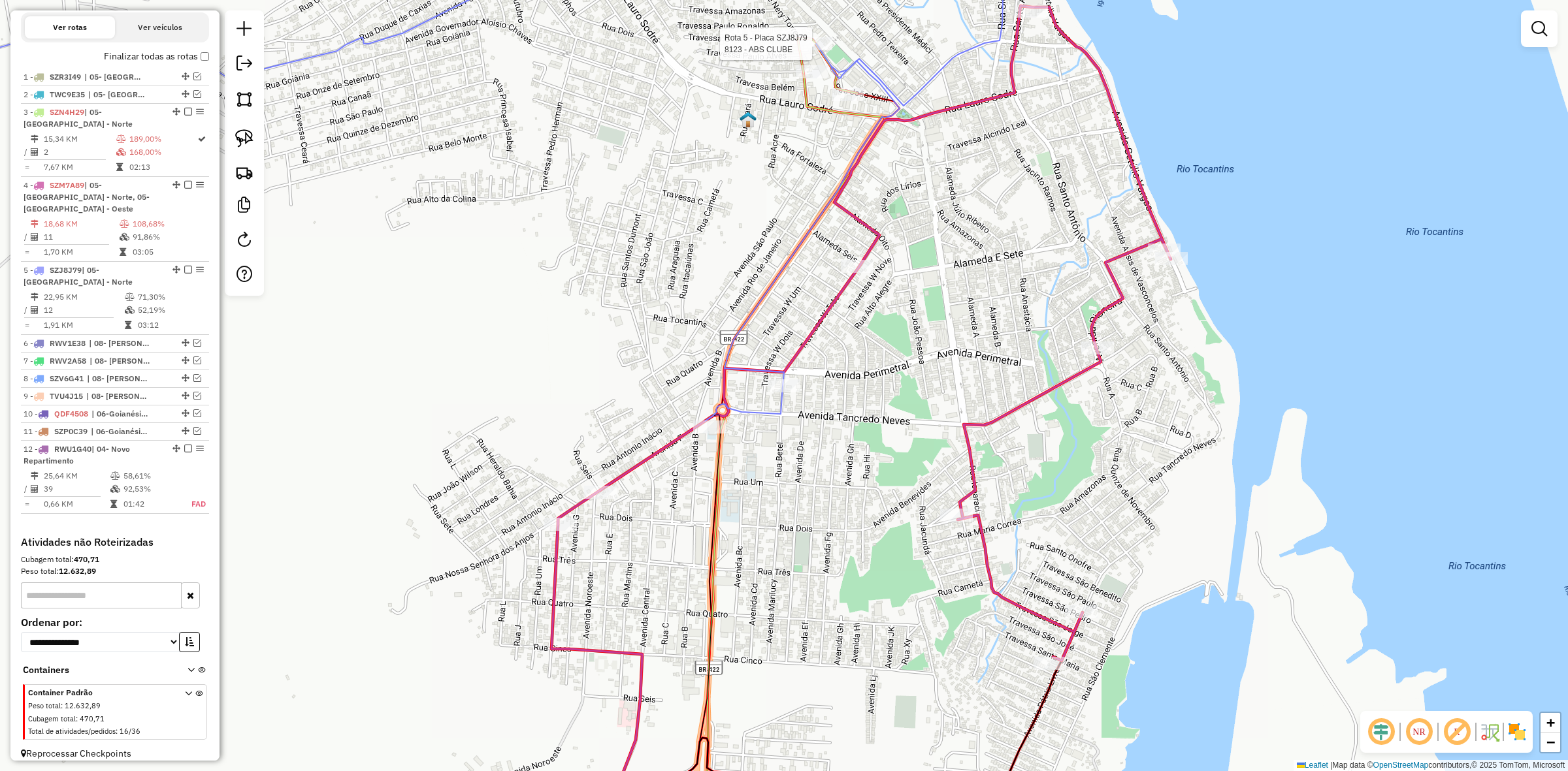
select select "**********"
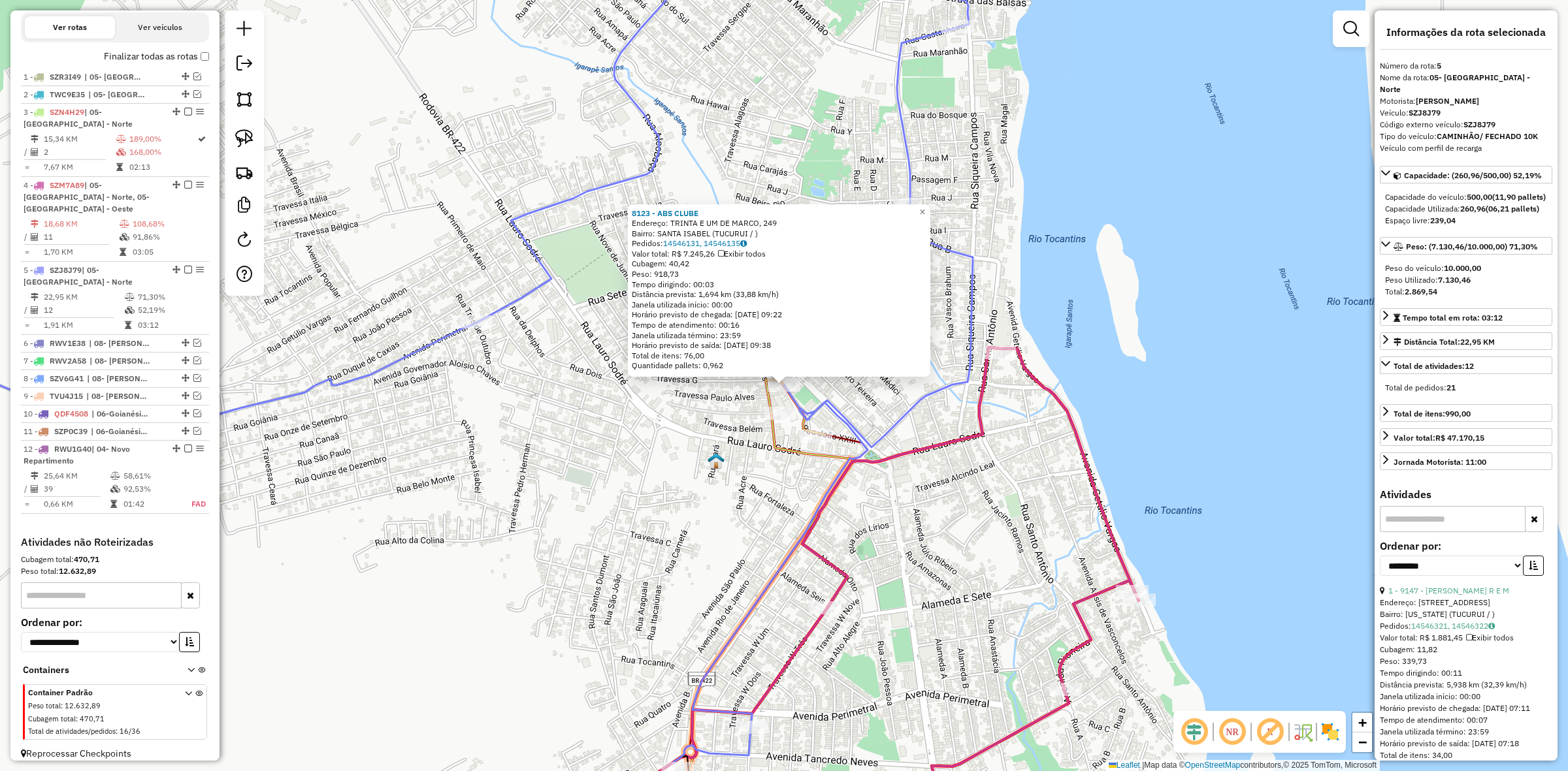
click at [949, 598] on div "8123 - ABS CLUBE Endereço: TRINTA E UM DE MARCO, 249 Bairro: SANTA ISABEL (TUCU…" at bounding box center [784, 385] width 1568 height 771
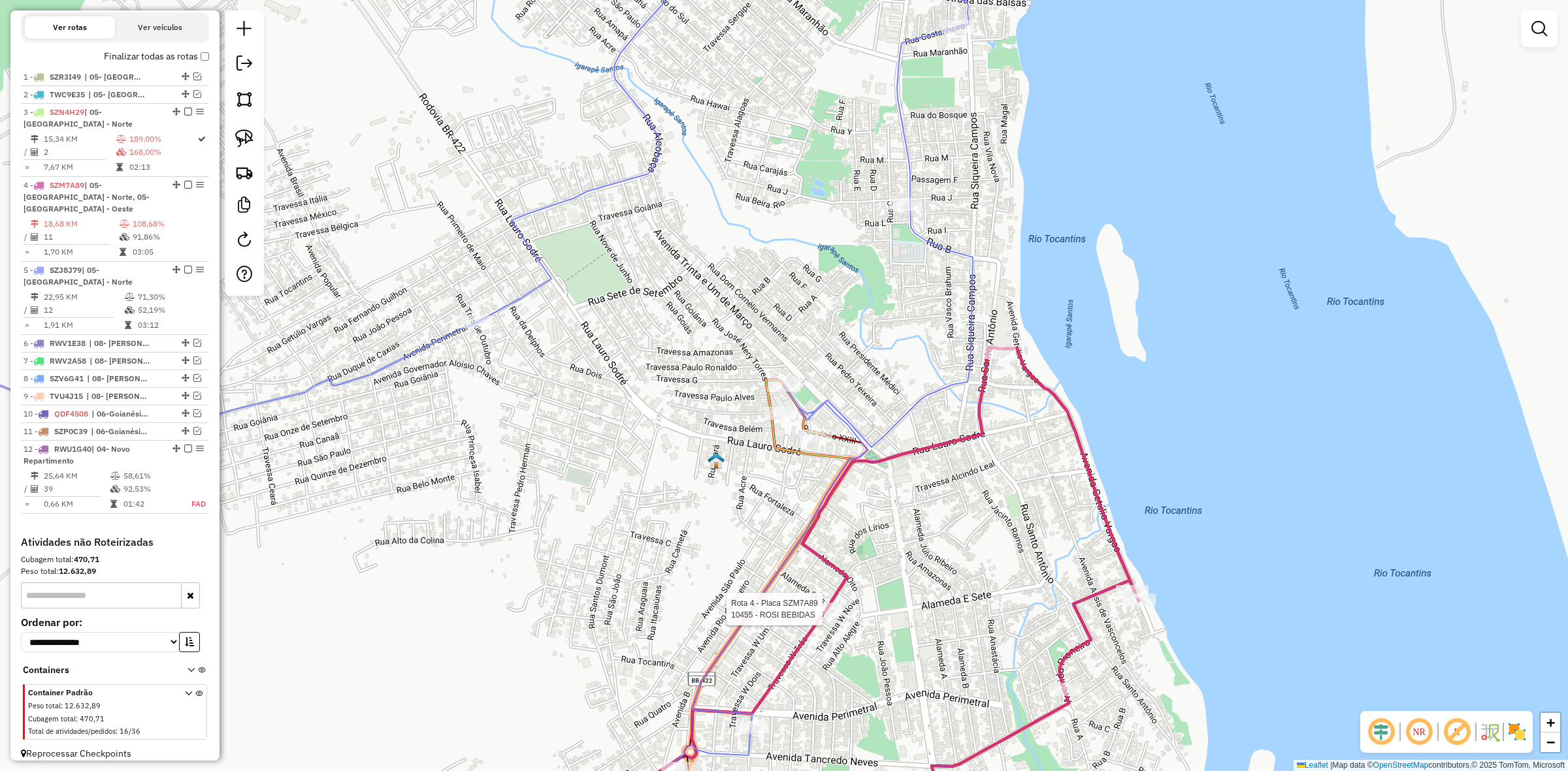
select select "**********"
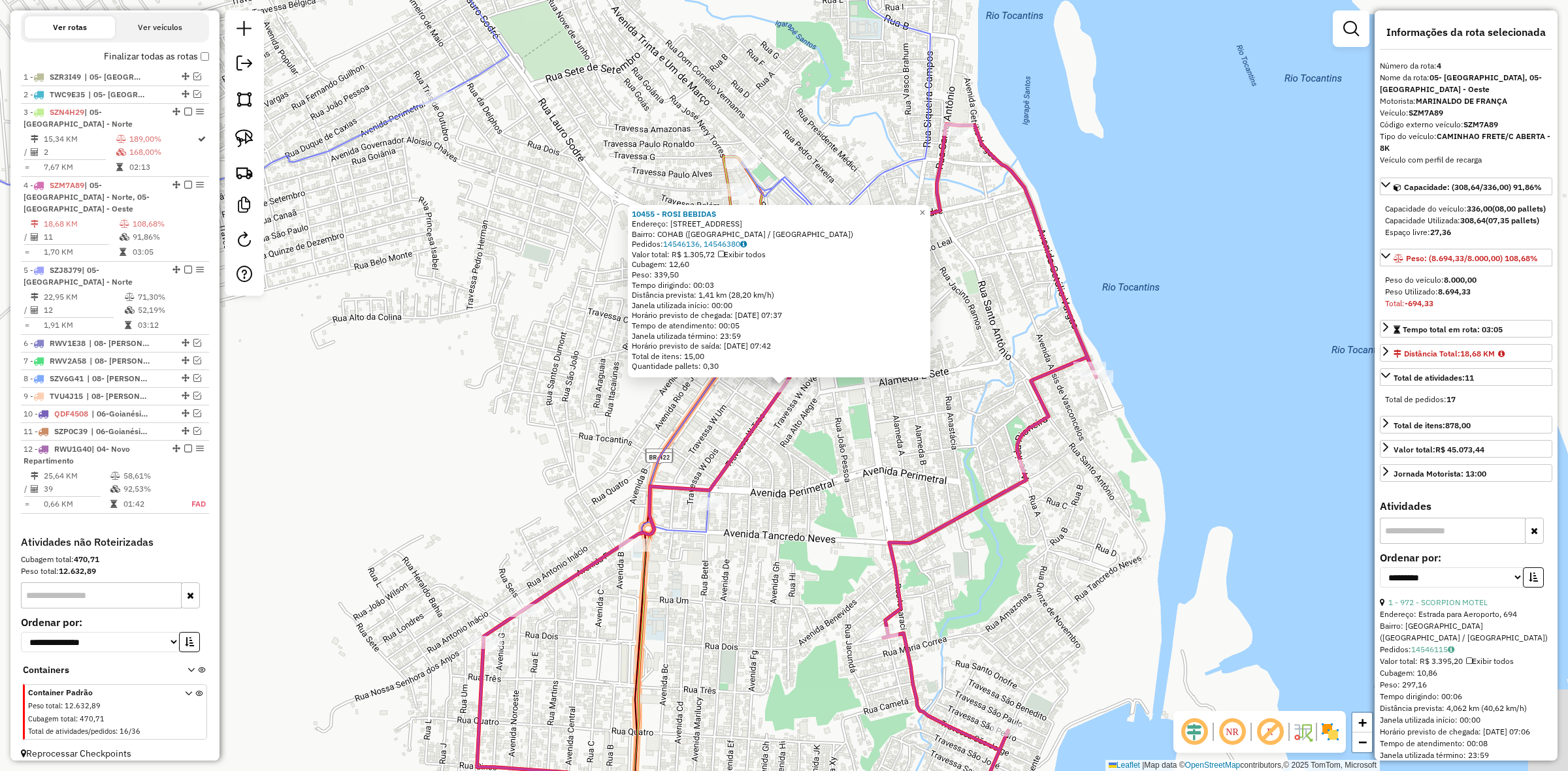
click at [754, 456] on div "10455 - ROSI BEBIDAS Endereço: Travessa W Três, 159 Bairro: COHAB (Tucuruí / PA…" at bounding box center [784, 385] width 1568 height 771
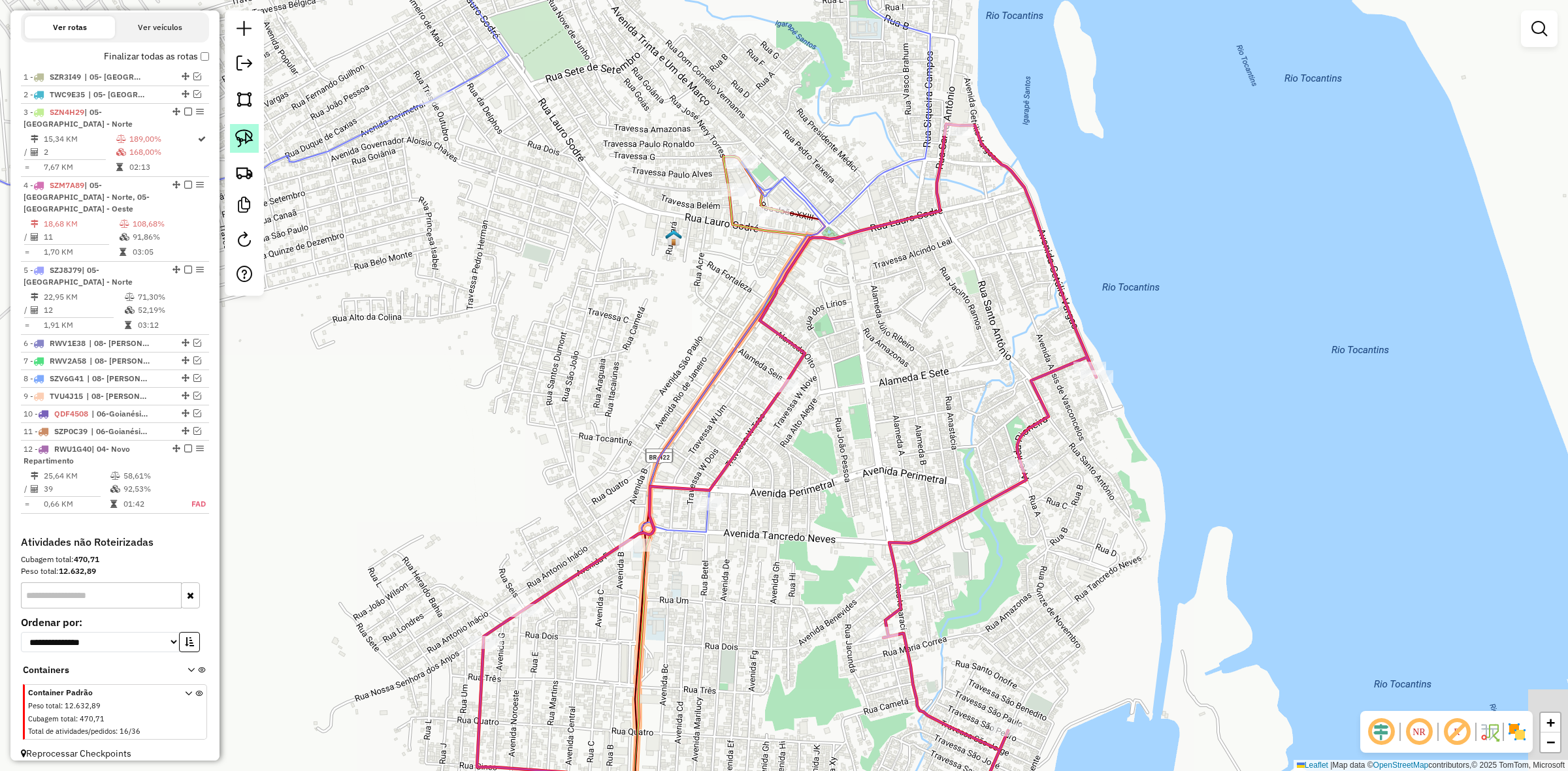
click at [247, 146] on img at bounding box center [244, 139] width 19 height 19
click at [247, 153] on link at bounding box center [244, 138] width 28 height 28
select select "**********"
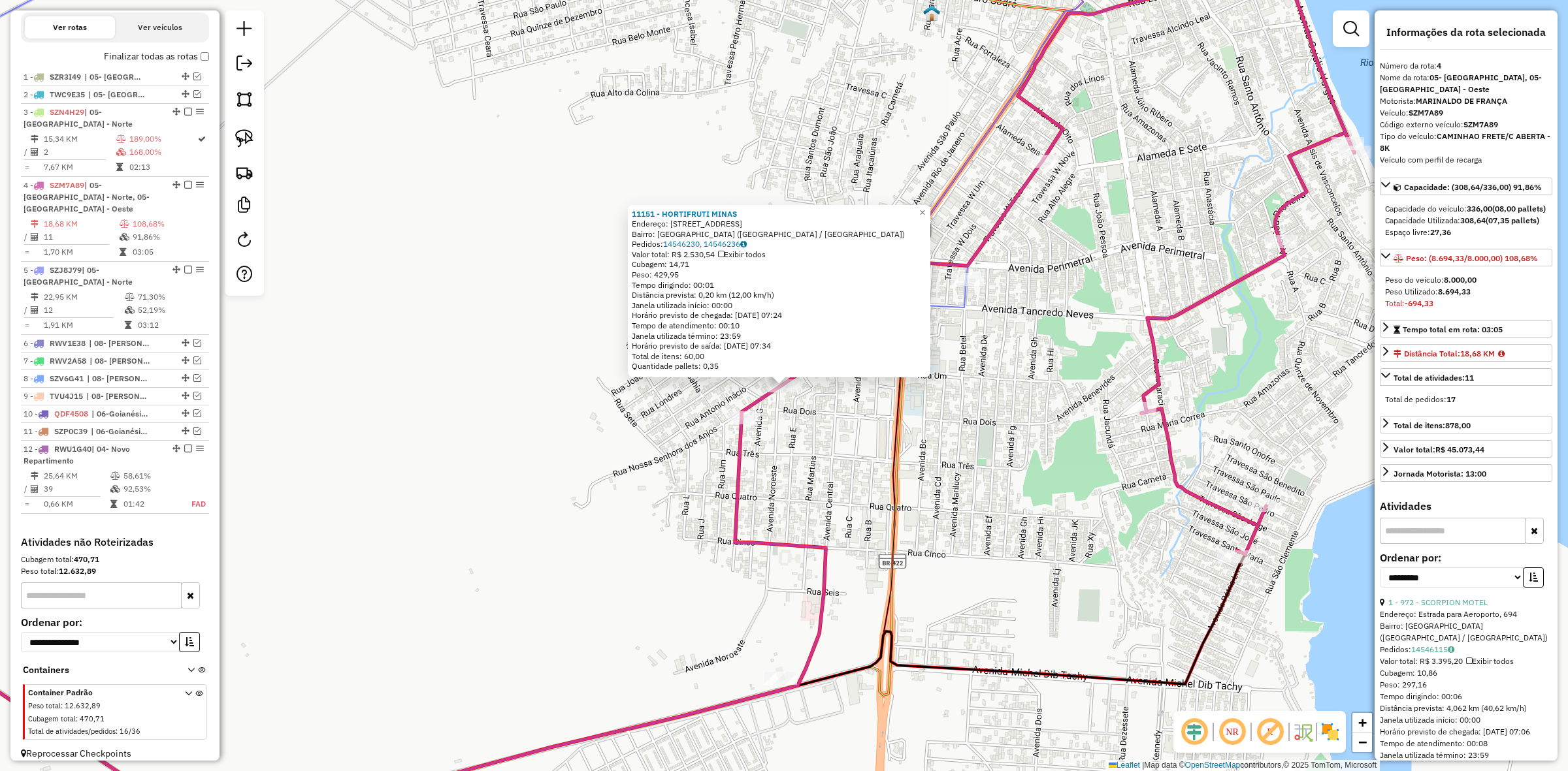
click at [994, 375] on div "11151 - HORTIFRUTI MINAS Endereço: Avenida F, 557 Bairro: SANTA MONICA (Tucuruí…" at bounding box center [784, 385] width 1568 height 771
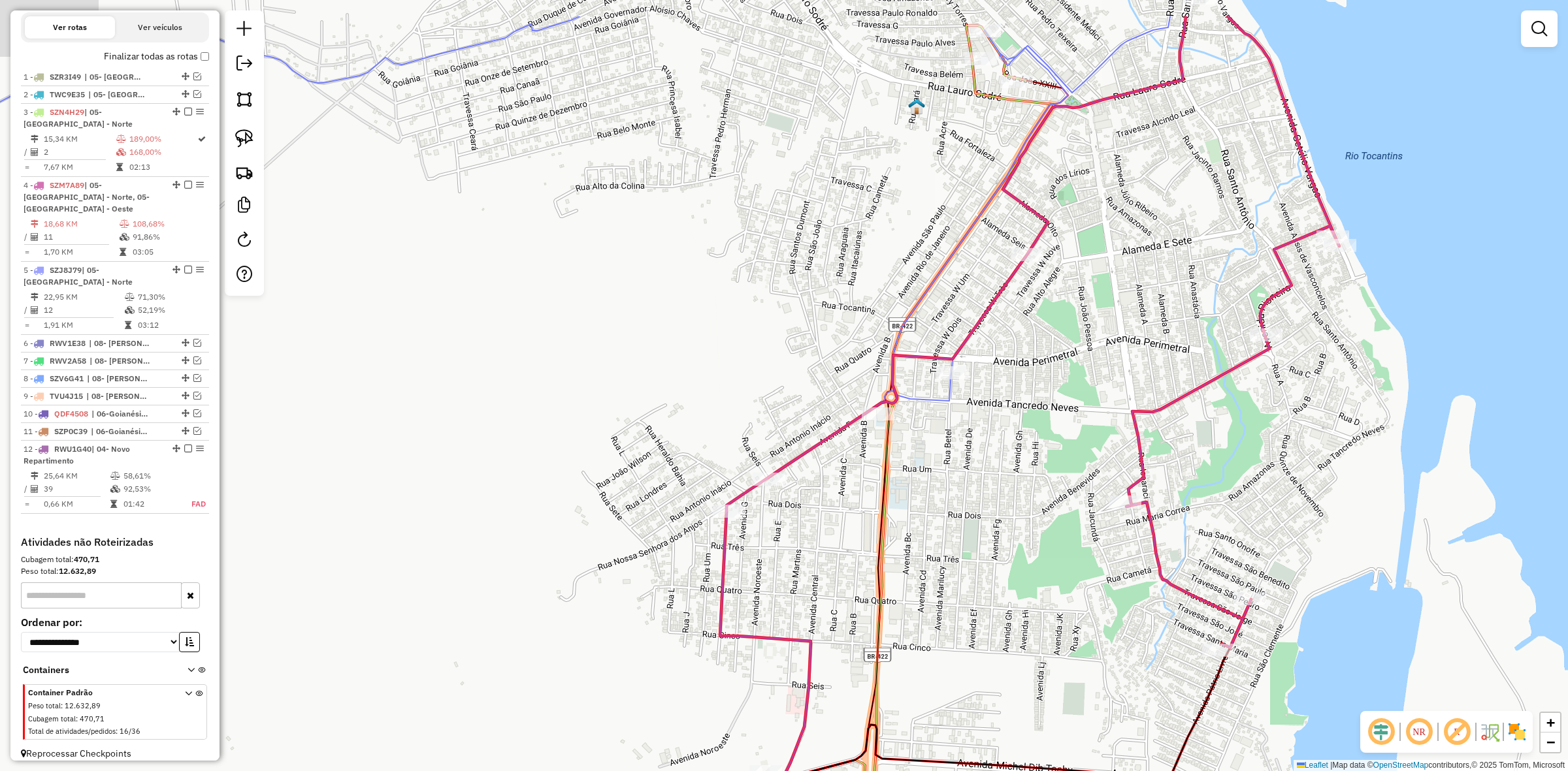
drag, startPoint x: 1110, startPoint y: 281, endPoint x: 1085, endPoint y: 445, distance: 165.9
click at [1085, 445] on div "Janela de atendimento Grade de atendimento Capacidade Transportadoras Veículos …" at bounding box center [784, 385] width 1568 height 771
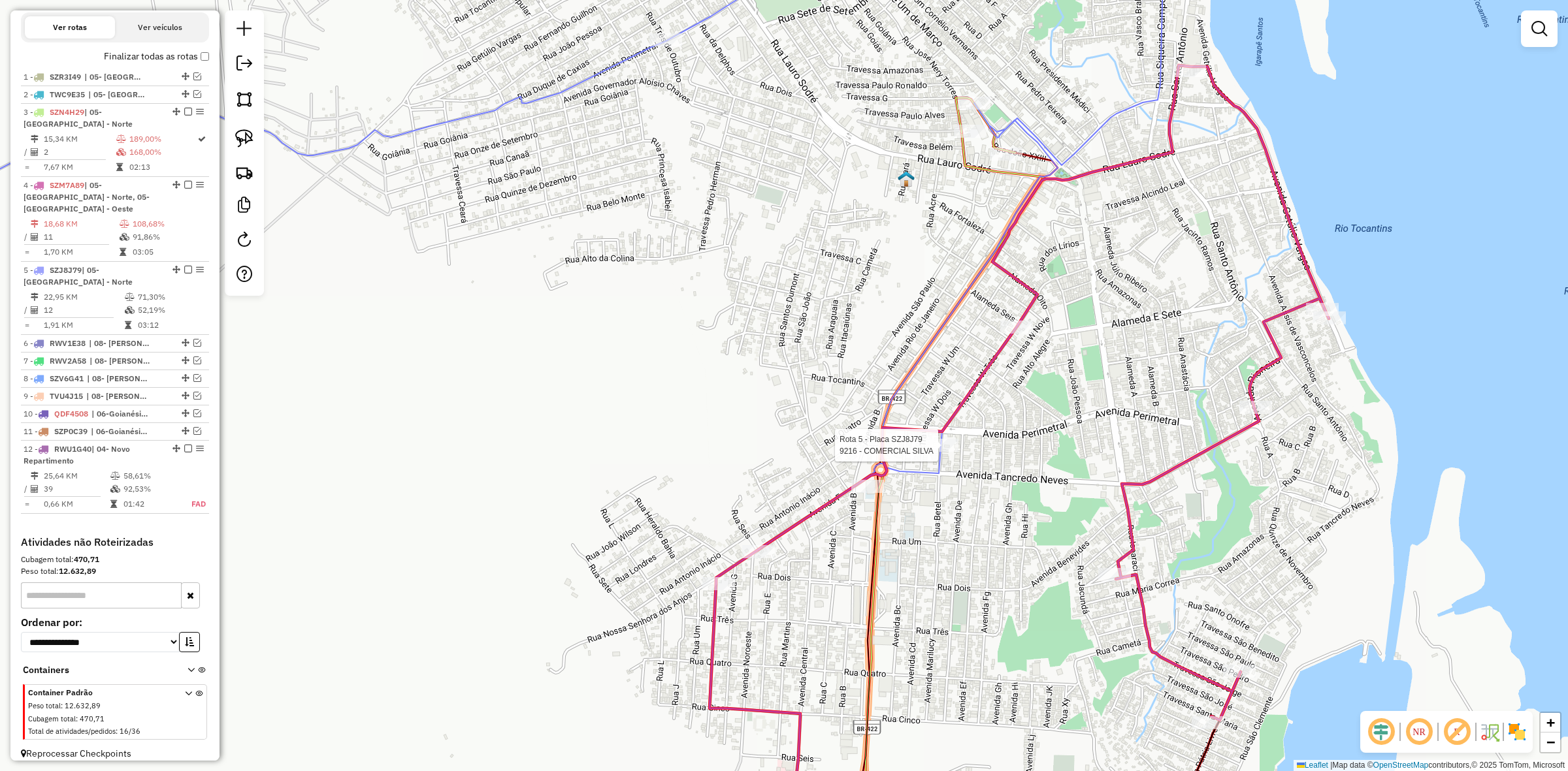
select select "**********"
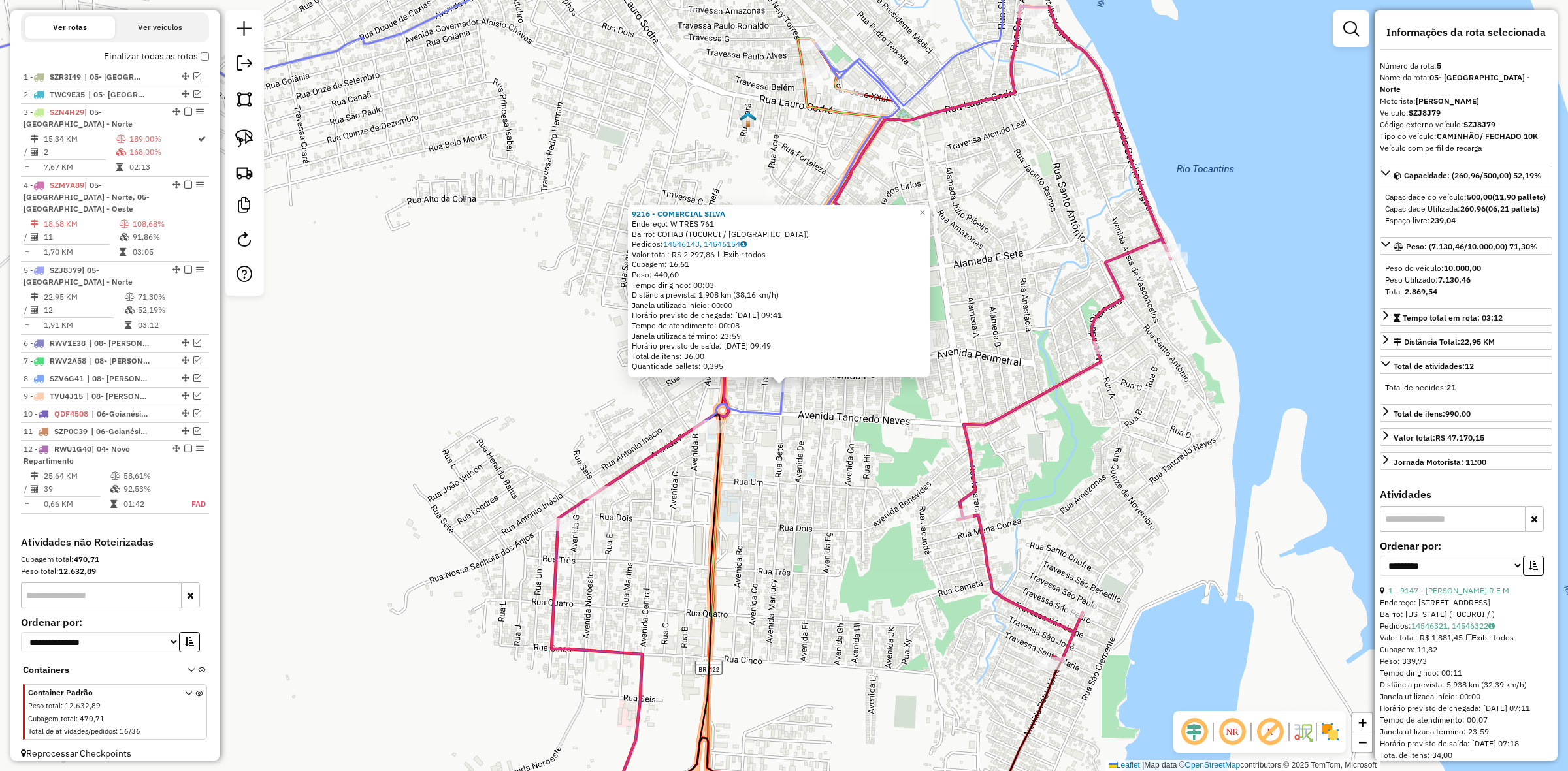
click at [1010, 233] on div "9216 - COMERCIAL SILVA Endereço: W TRES 761 Bairro: COHAB (TUCURUI / PA) Pedido…" at bounding box center [784, 385] width 1568 height 771
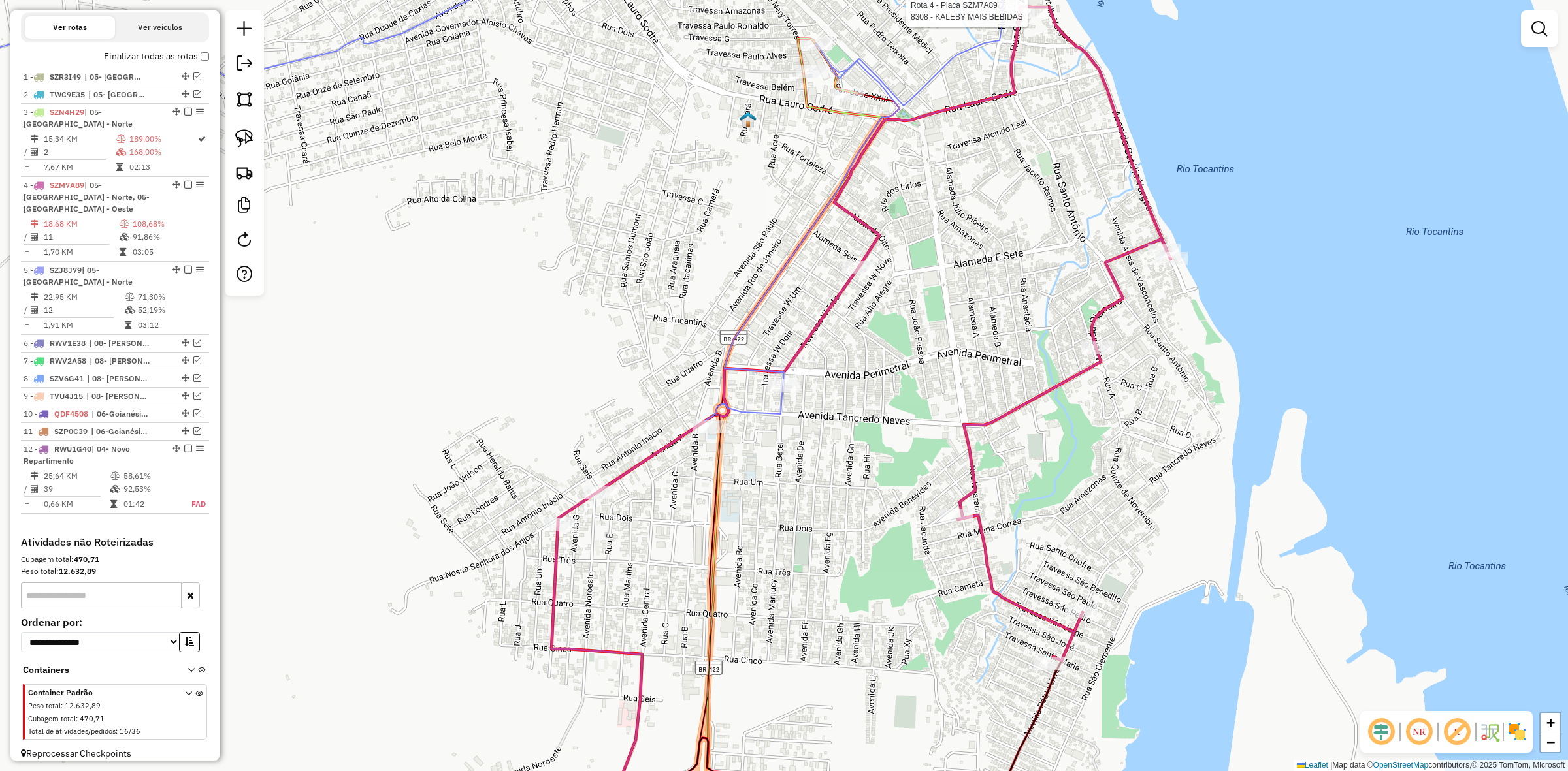
select select "**********"
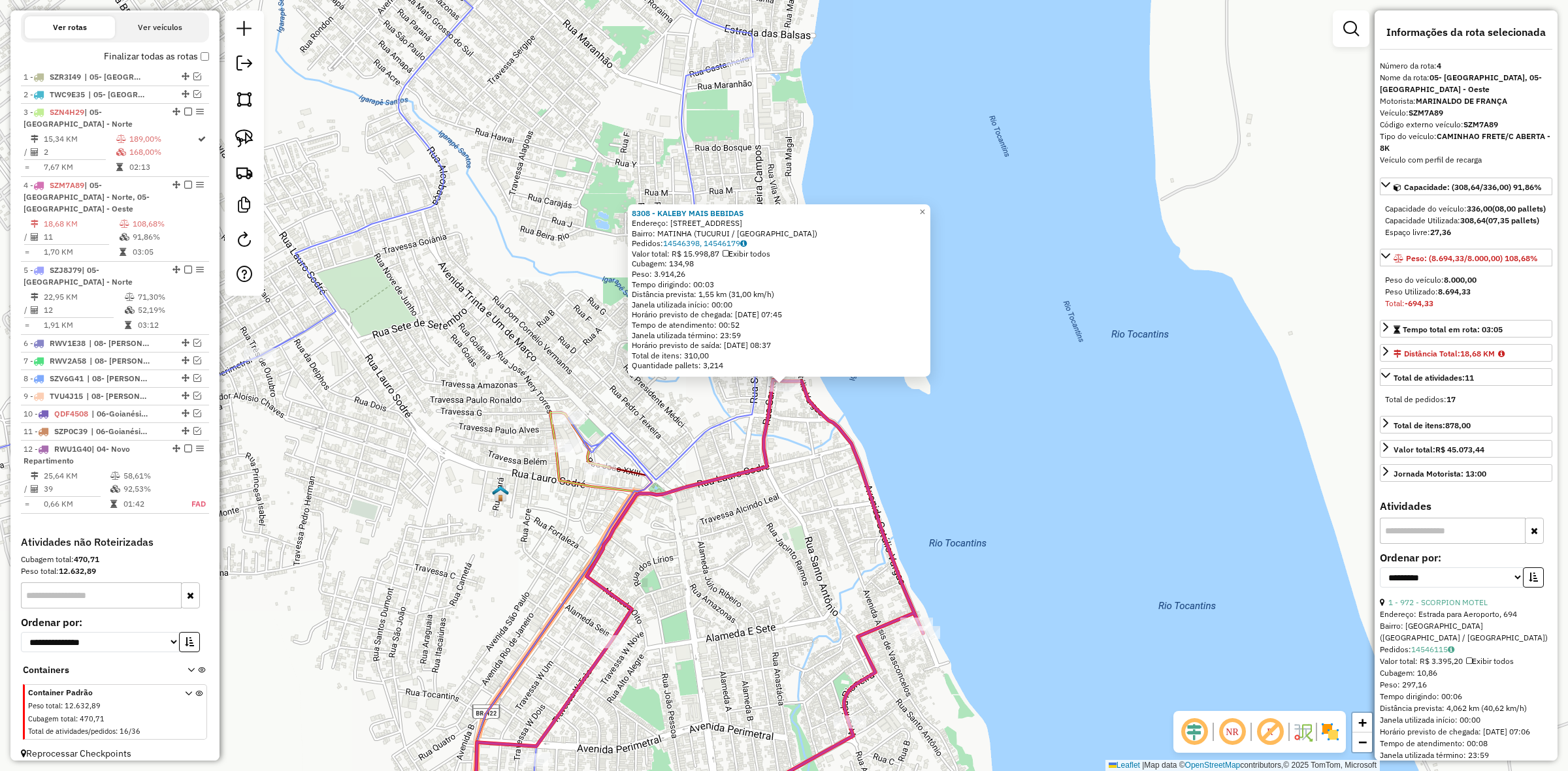
click at [613, 653] on div "8308 - KALEBY MAIS BEBIDAS Endereço: SANTO ANTONIO 411 Bairro: MATINHA (TUCURUI…" at bounding box center [784, 385] width 1568 height 771
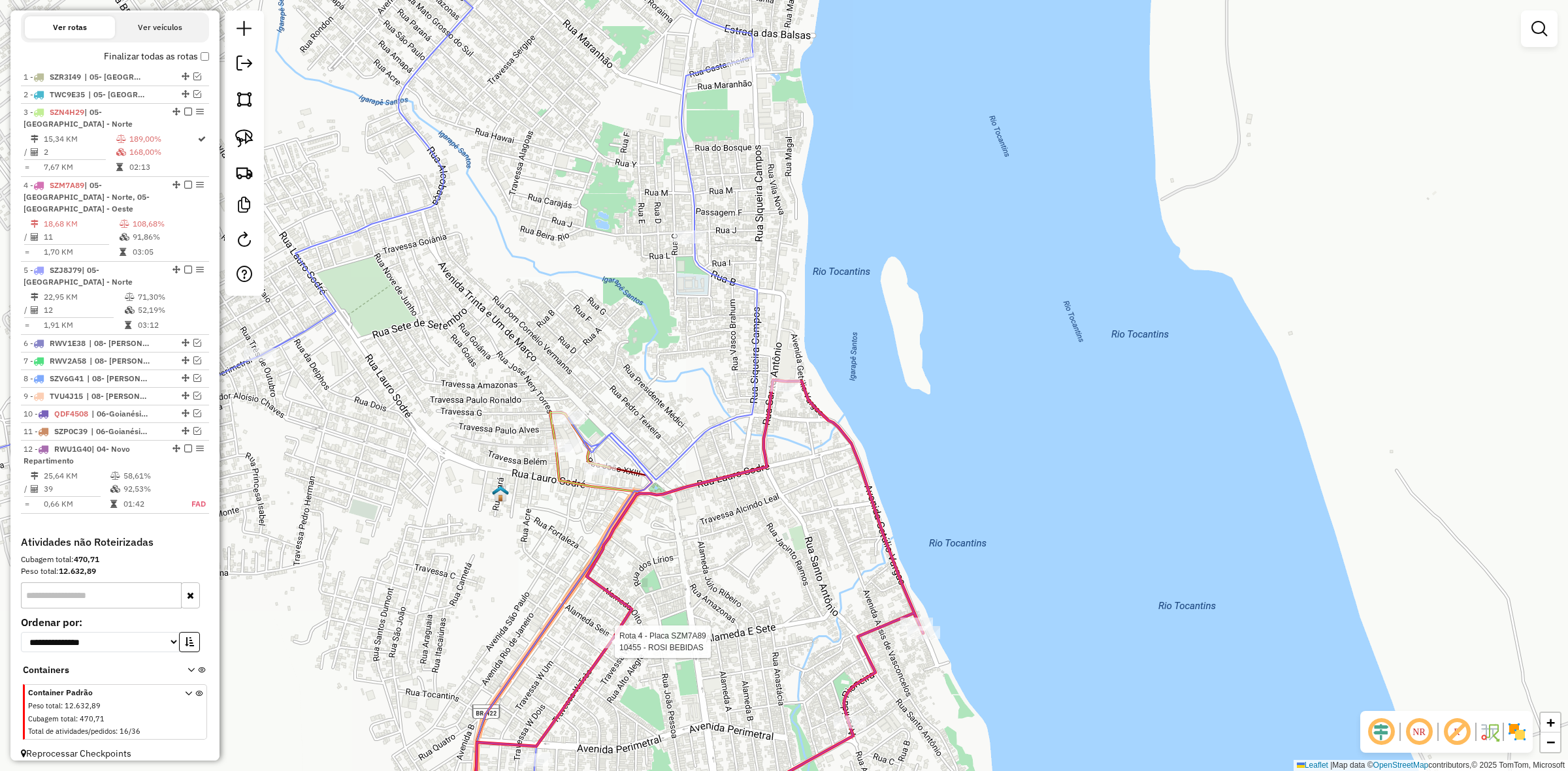
click at [611, 649] on div at bounding box center [611, 642] width 32 height 13
select select "**********"
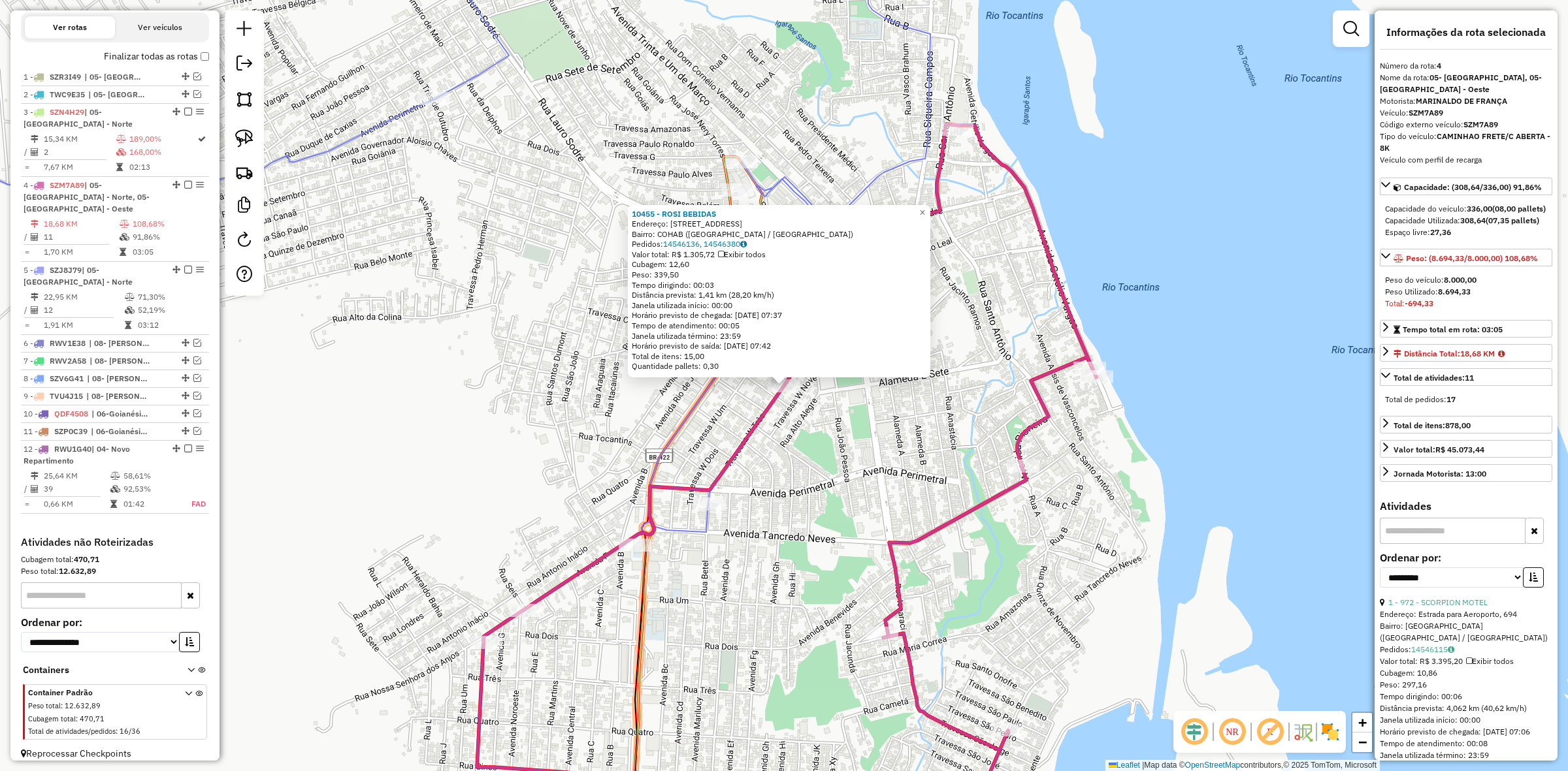
click at [902, 449] on div "Rota 4 - Placa SZM7A89 6027 - DISTR. NAILSON 2 10455 - ROSI BEBIDAS Endereço: T…" at bounding box center [784, 385] width 1568 height 771
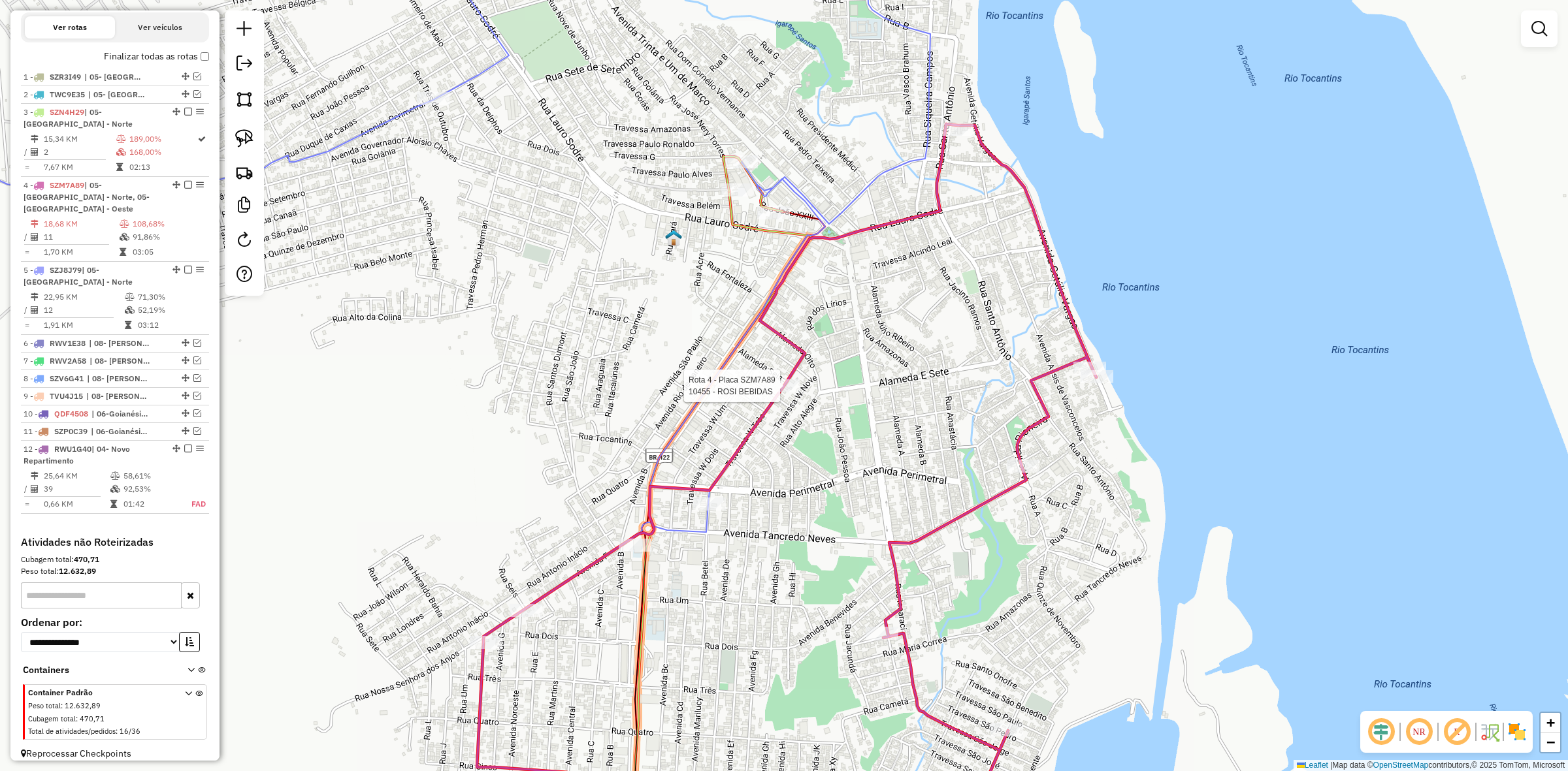
select select "**********"
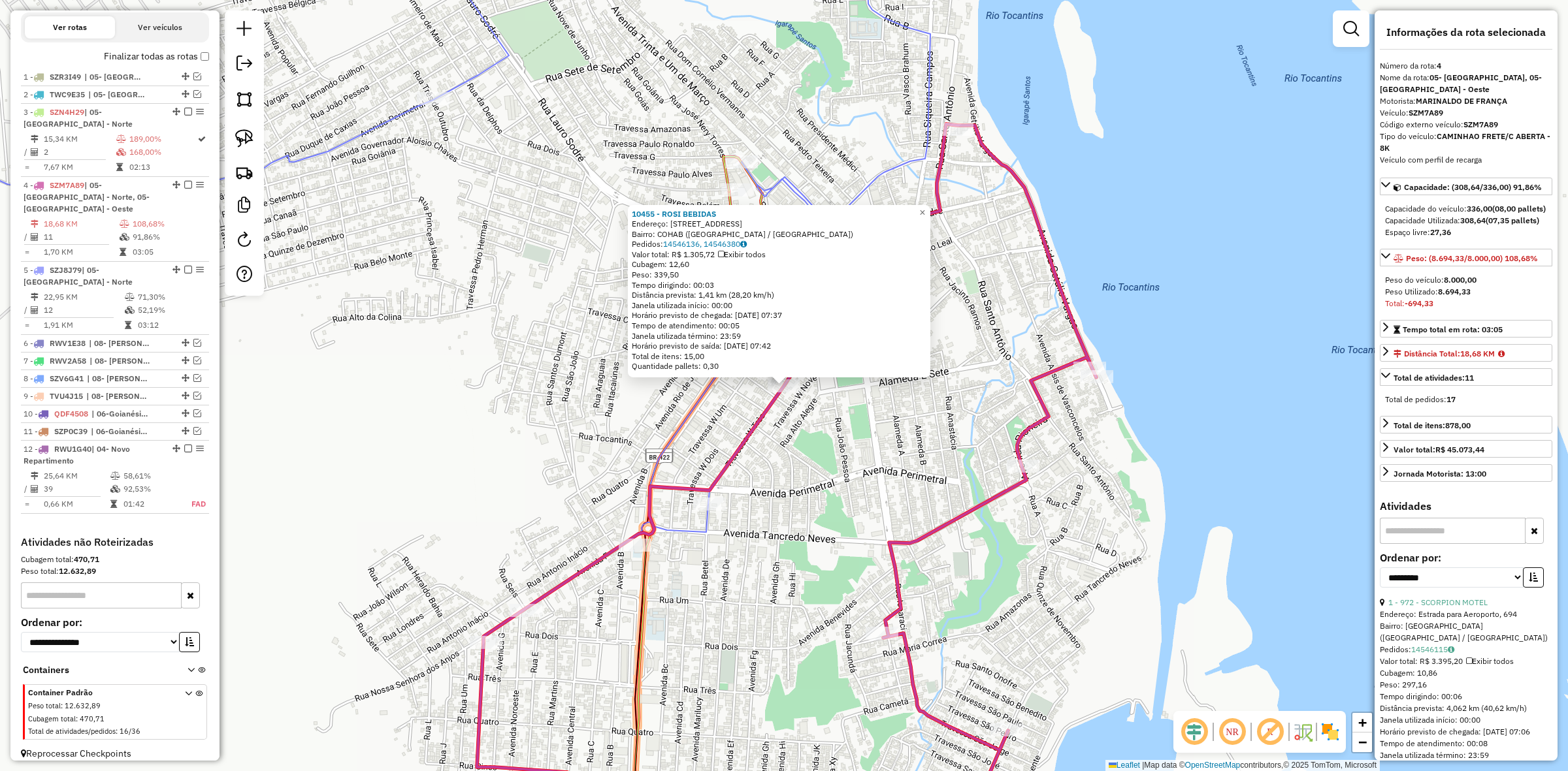
click at [773, 436] on div "10455 - ROSI BEBIDAS Endereço: Travessa W Três, 159 Bairro: COHAB (Tucuruí / PA…" at bounding box center [784, 385] width 1568 height 771
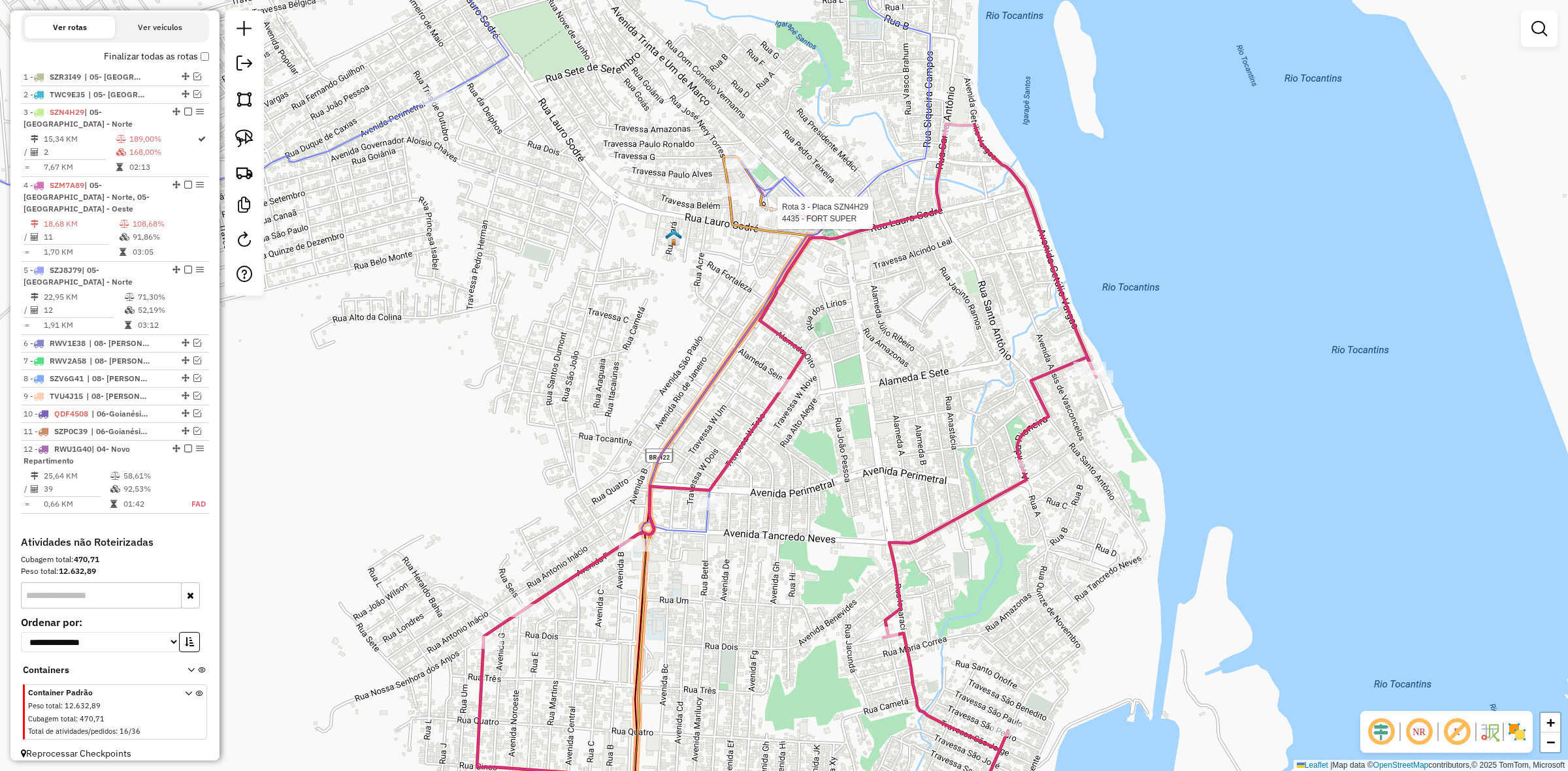
select select "**********"
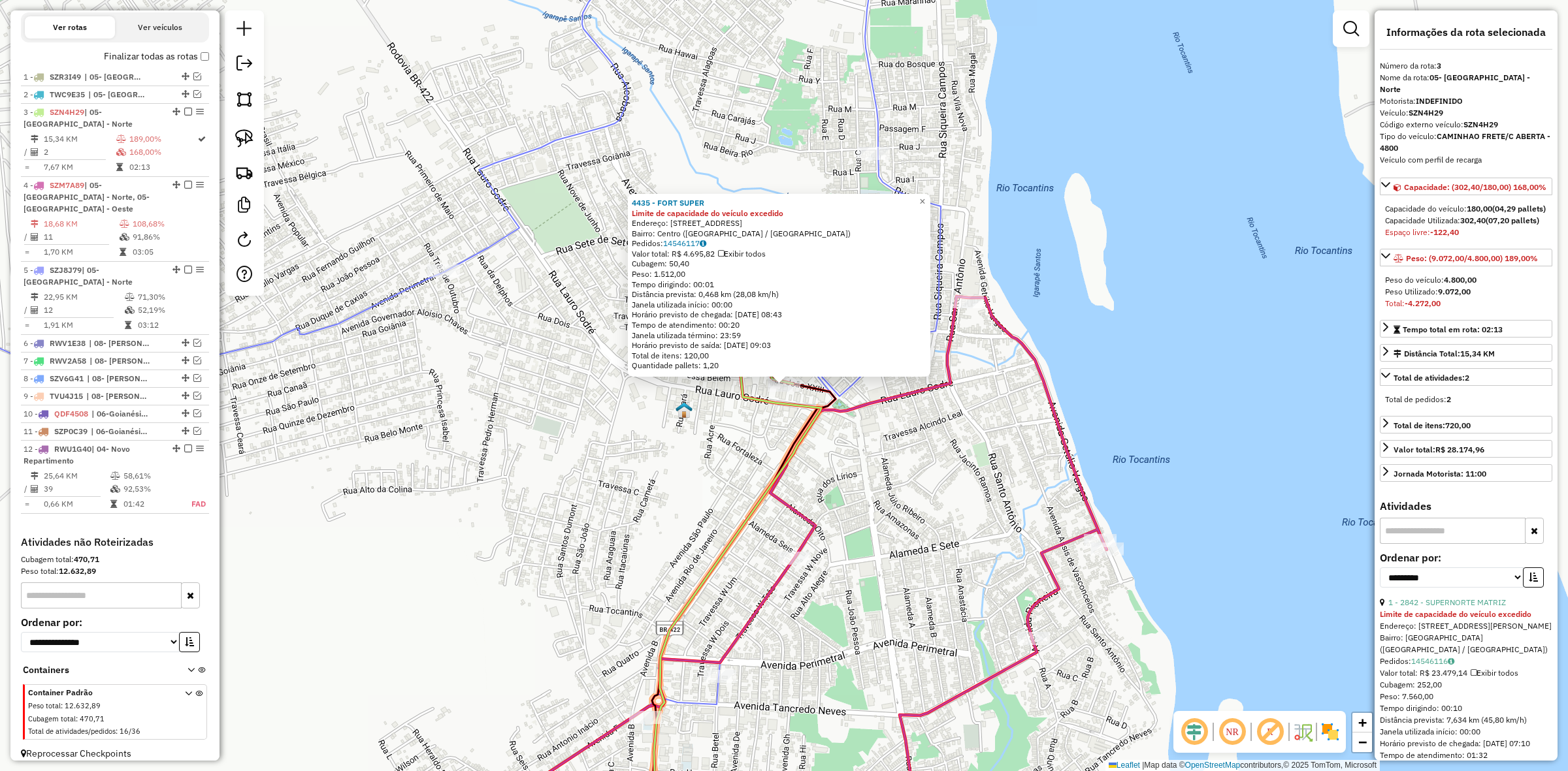
click at [714, 527] on div "4435 - FORT SUPER Limite de capacidade do veículo excedido Endereço: Rua João, …" at bounding box center [784, 385] width 1568 height 771
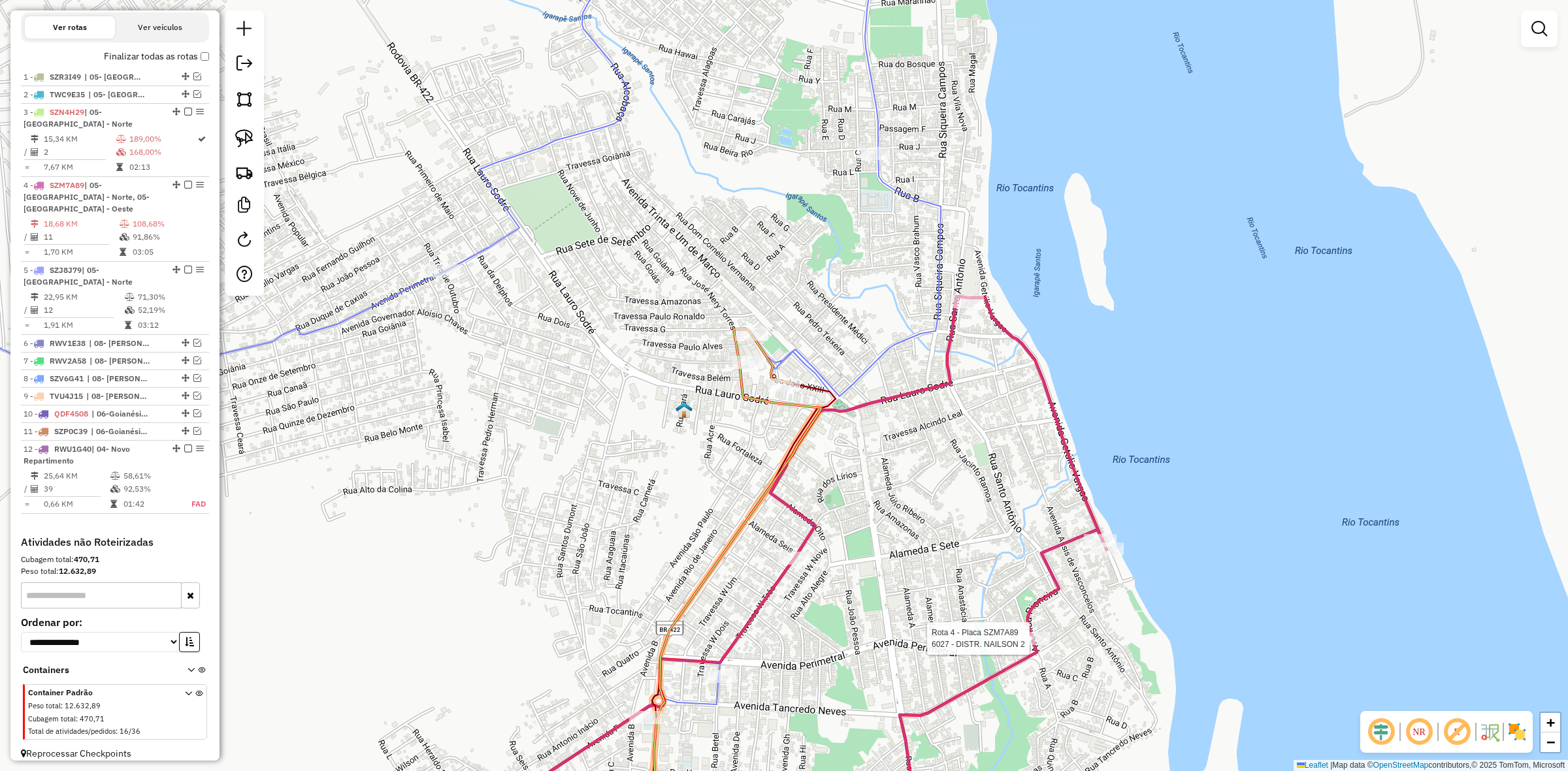
click at [1017, 645] on div at bounding box center [1033, 639] width 32 height 13
click at [1016, 647] on div "Rota 4 - Placa SZM7A89 6027 - DISTR. NAILSON 2 Janela de atendimento Grade de a…" at bounding box center [784, 385] width 1568 height 771
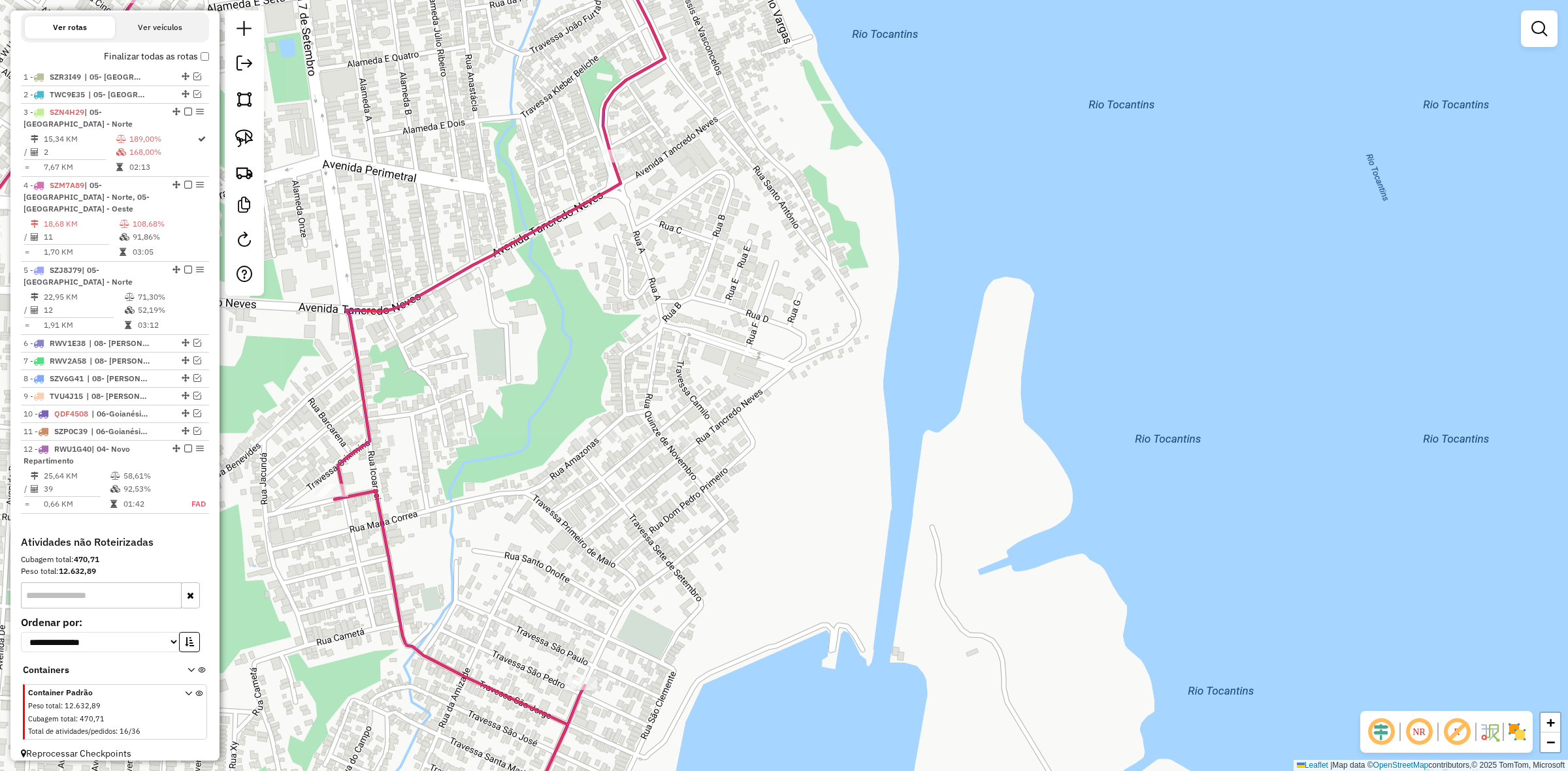
drag, startPoint x: 657, startPoint y: 431, endPoint x: 769, endPoint y: 482, distance: 123.1
click at [778, 485] on div "Janela de atendimento Grade de atendimento Capacidade Transportadoras Veículos …" at bounding box center [784, 385] width 1568 height 771
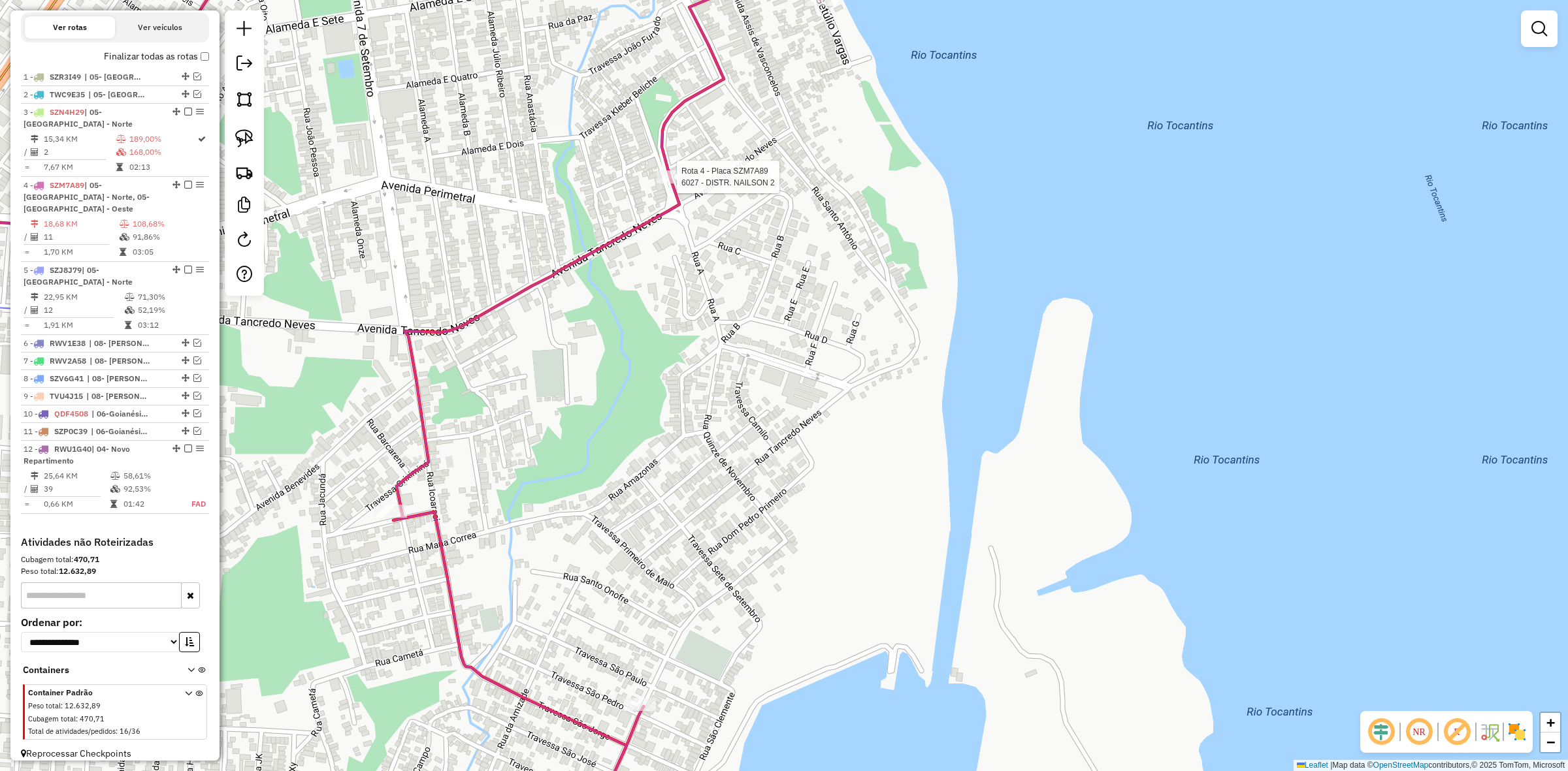
select select "**********"
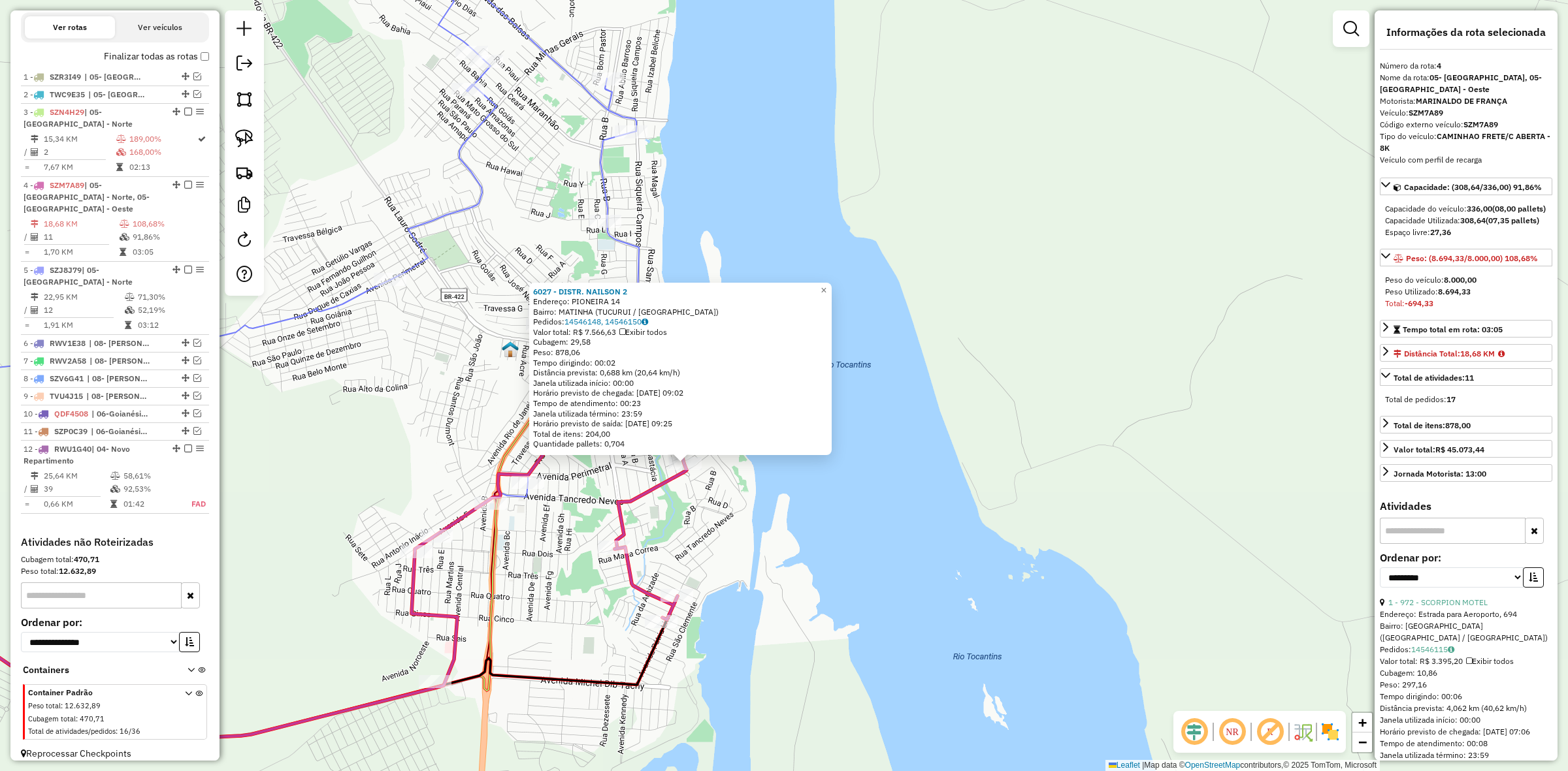
click at [561, 488] on div "6027 - DISTR. NAILSON 2 Endereço: PIONEIRA 14 Bairro: MATINHA (TUCURUI / PA) Pe…" at bounding box center [784, 385] width 1568 height 771
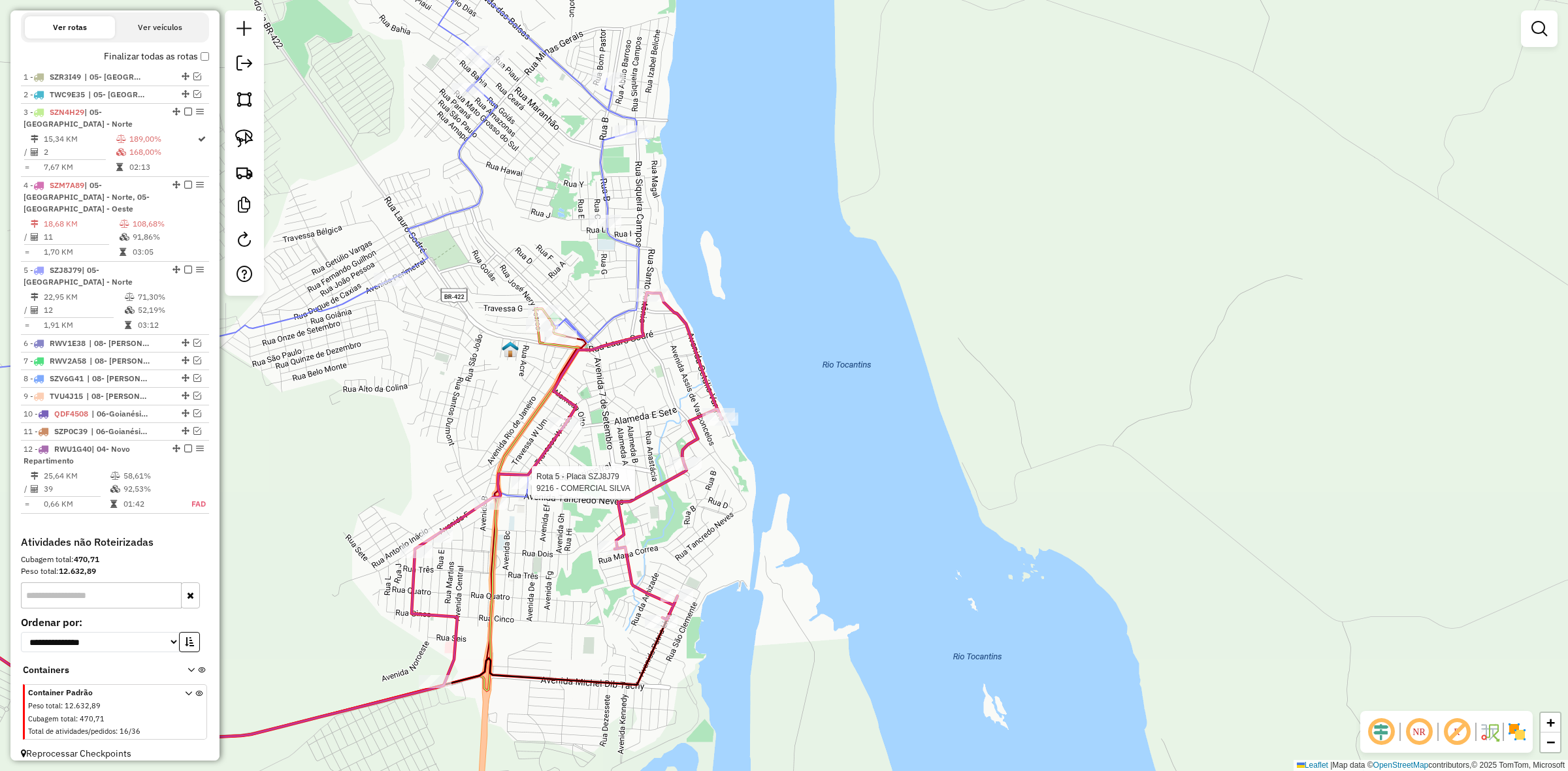
select select "**********"
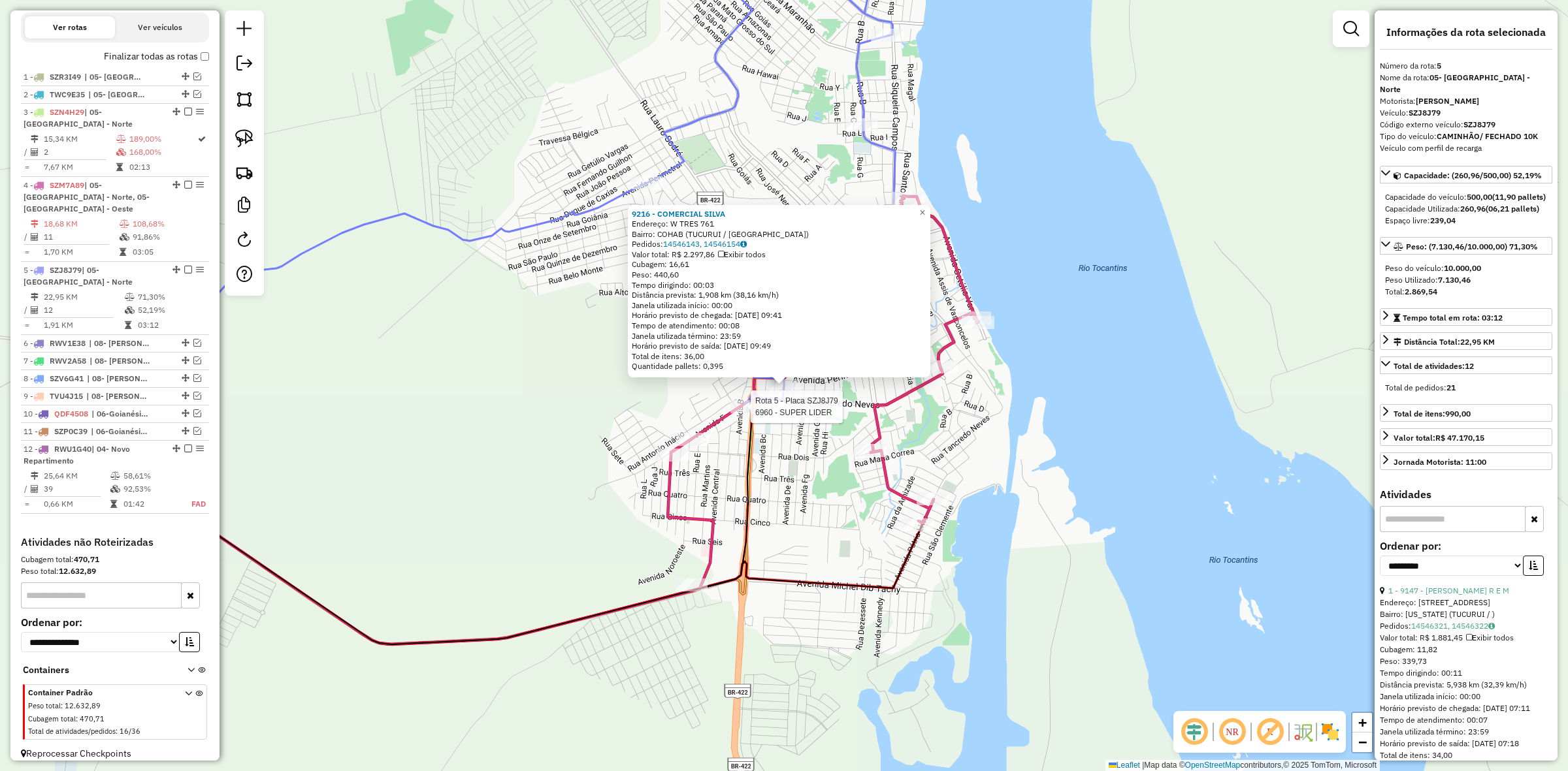
click at [741, 397] on icon at bounding box center [771, 163] width 249 height 481
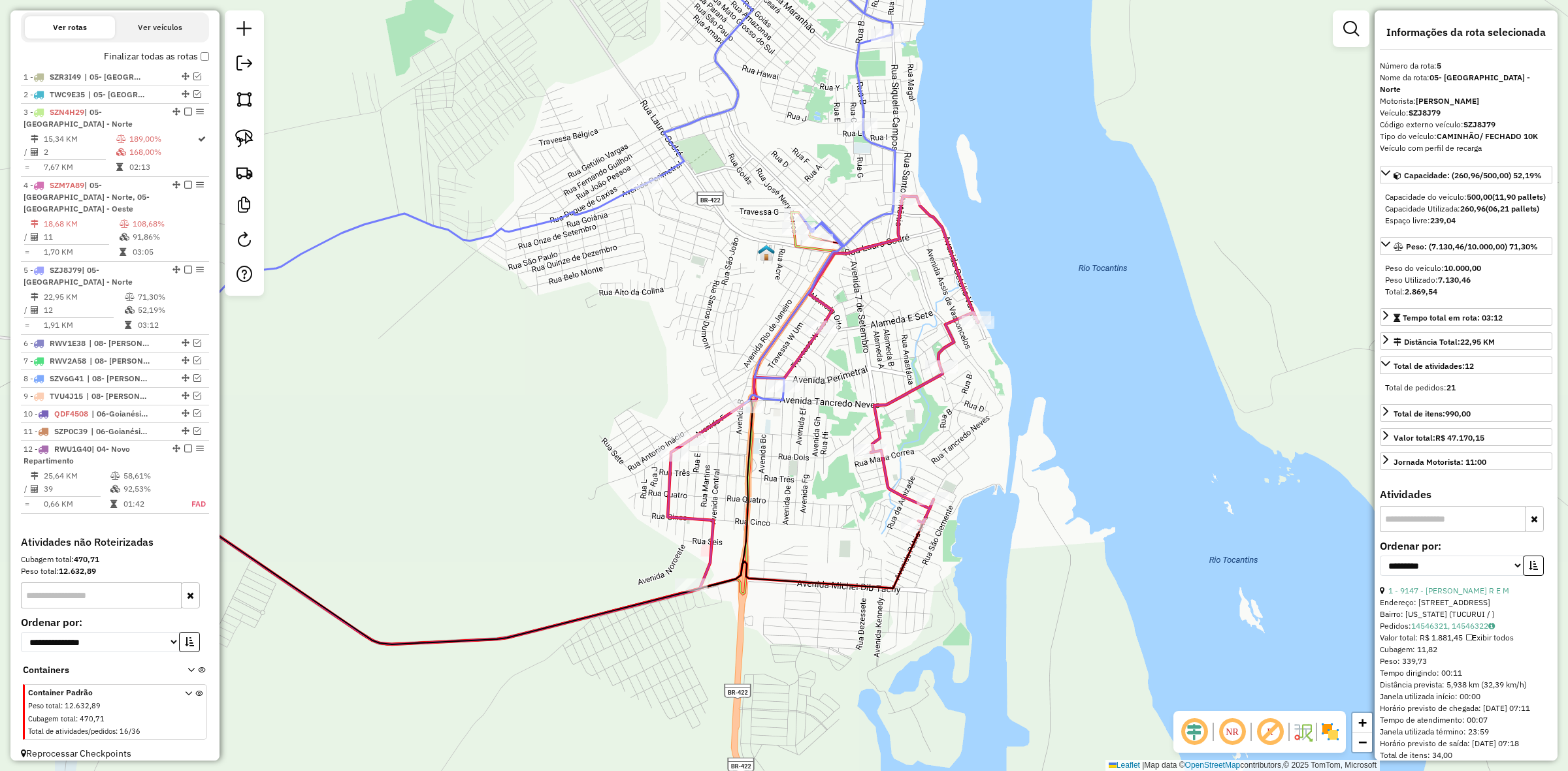
click at [746, 419] on icon at bounding box center [467, 522] width 571 height 244
click at [729, 405] on icon at bounding box center [823, 393] width 311 height 395
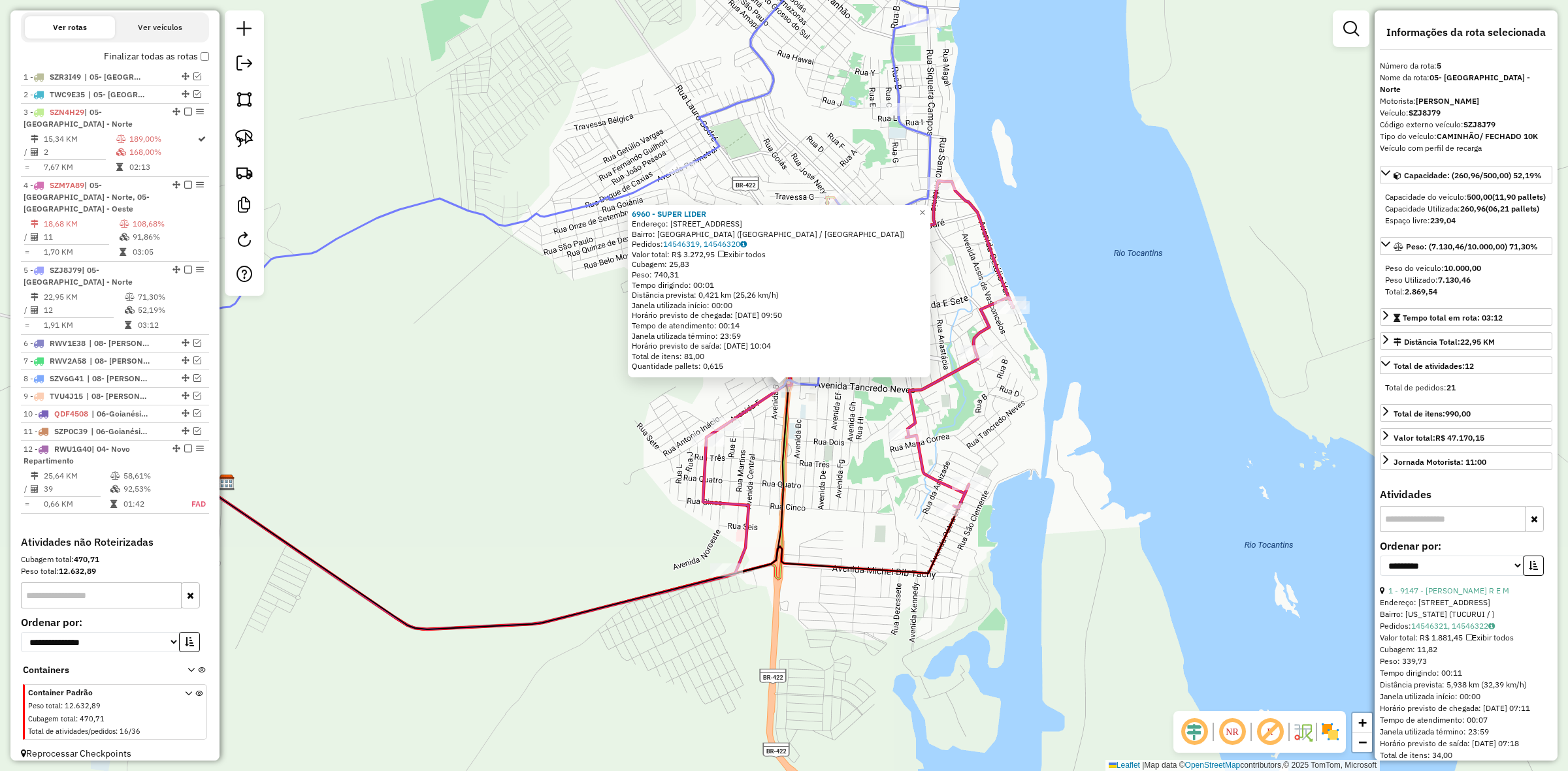
click at [866, 461] on div "6960 - SUPER LIDER Endereço: Avenida F, 81 Bairro: Santa Mônica (Tucuruí / PA) …" at bounding box center [784, 385] width 1568 height 771
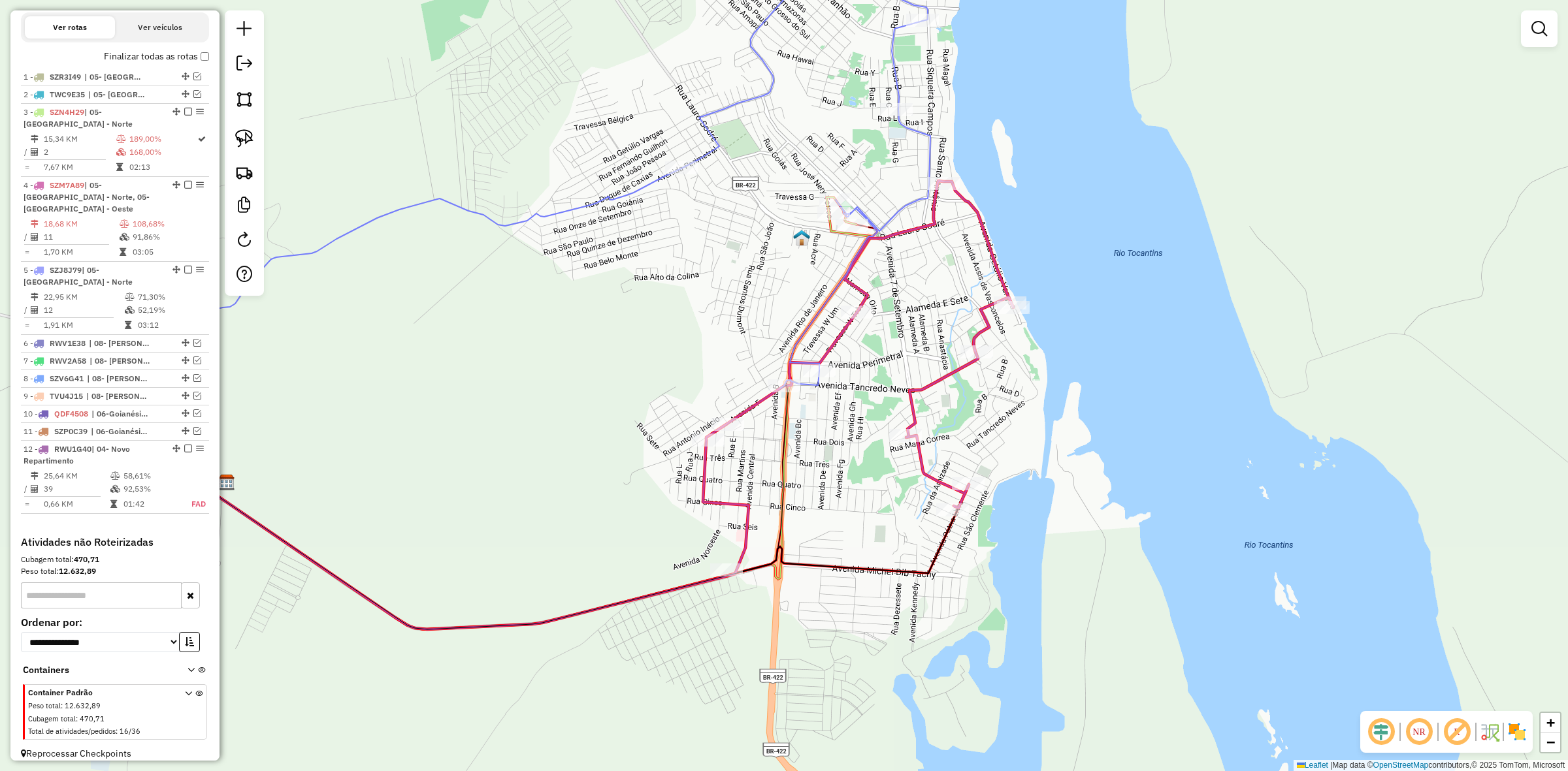
click at [818, 382] on icon at bounding box center [805, 156] width 249 height 465
select select "**********"
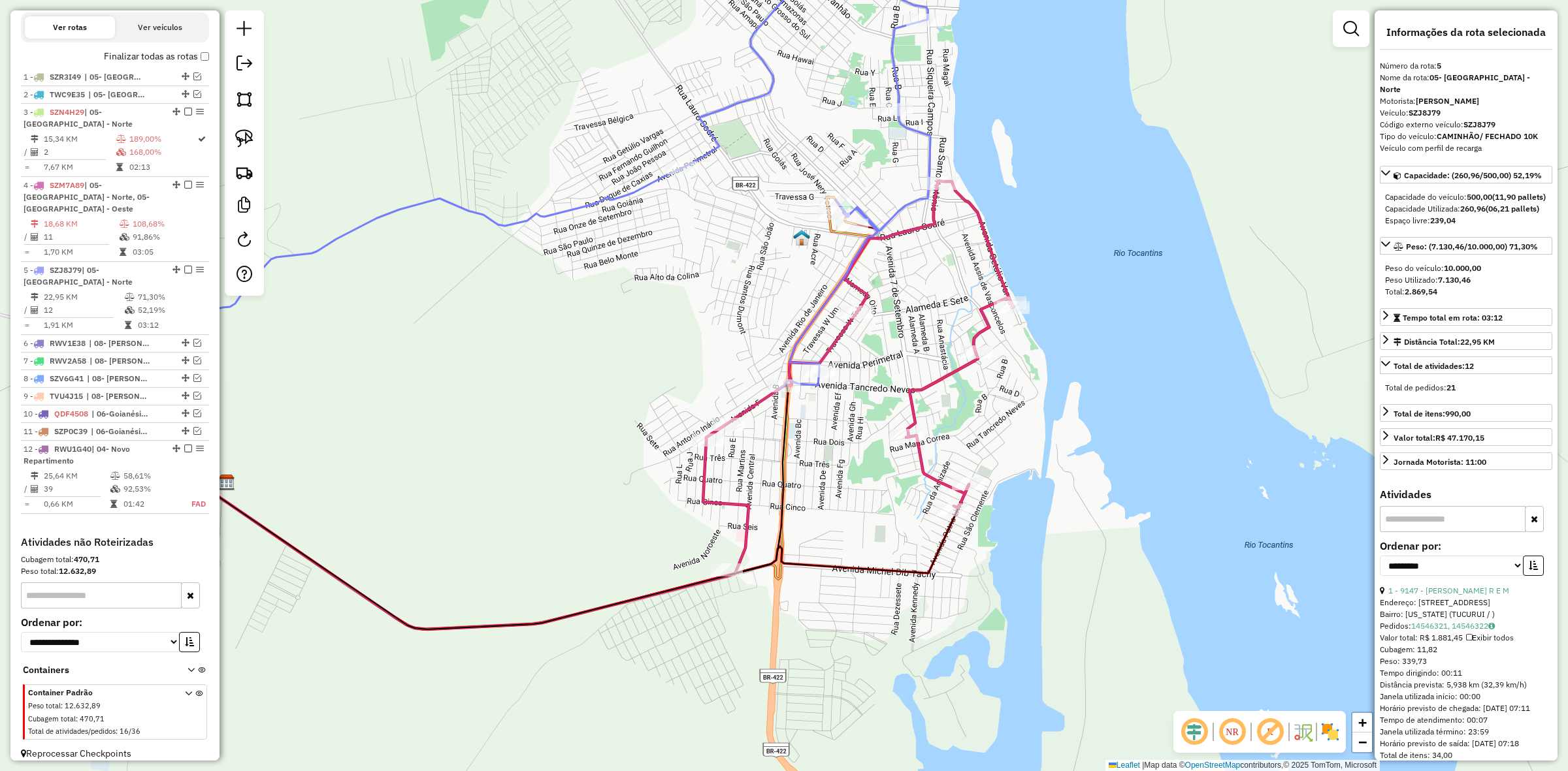
click at [896, 102] on icon at bounding box center [805, 156] width 249 height 465
click at [818, 360] on icon at bounding box center [805, 156] width 249 height 465
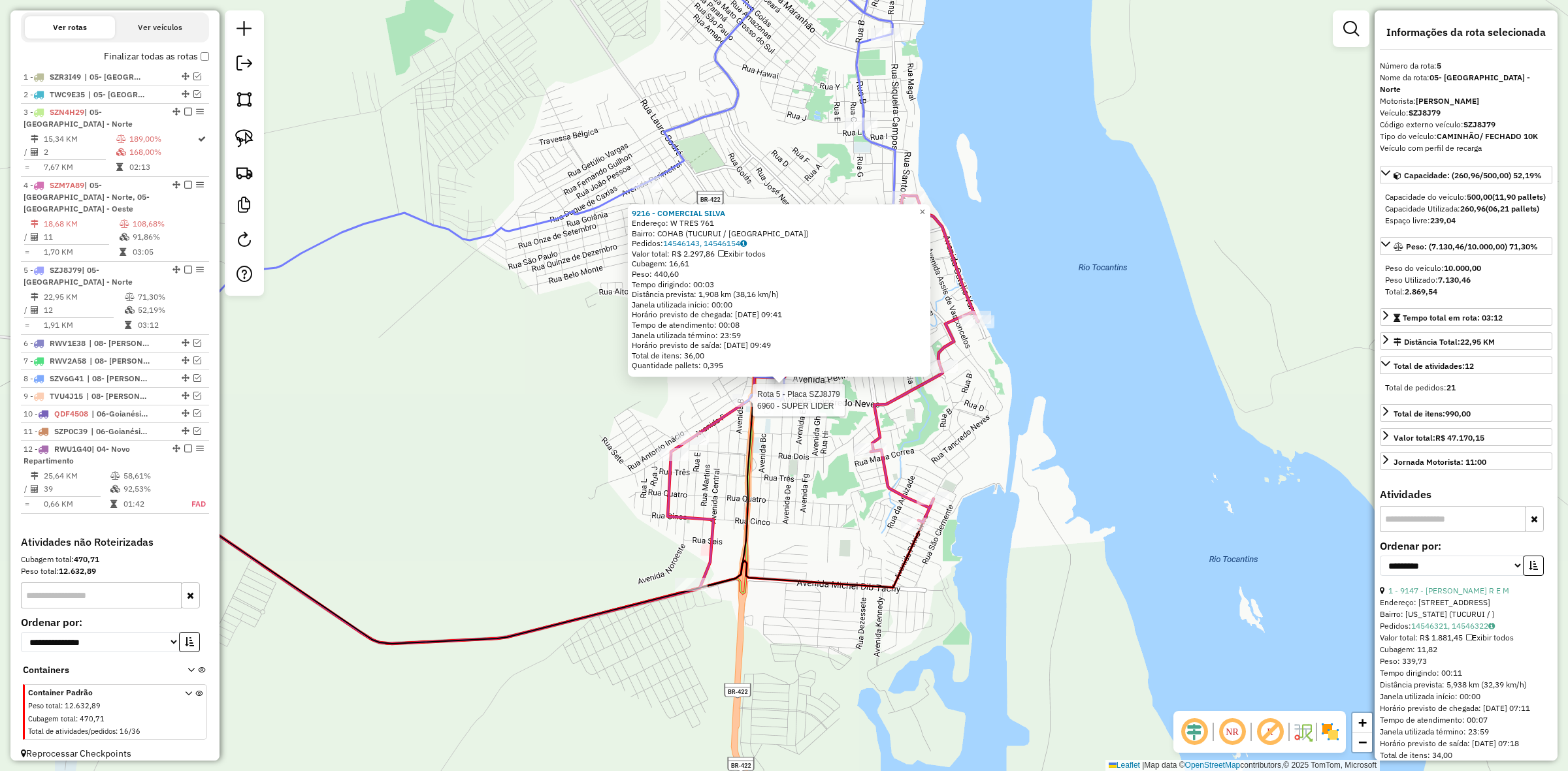
click at [749, 407] on div at bounding box center [749, 400] width 32 height 13
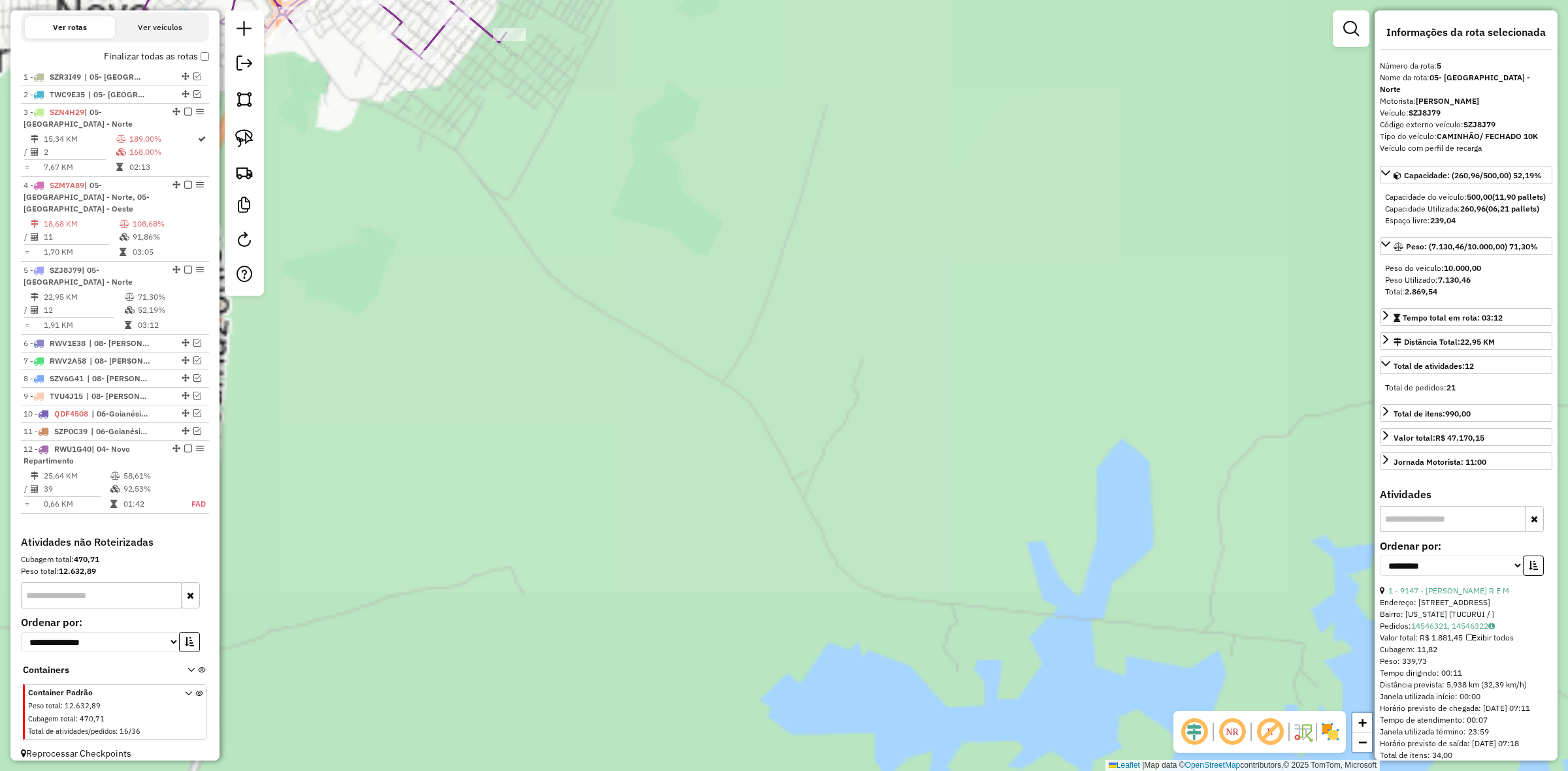
drag, startPoint x: 347, startPoint y: 480, endPoint x: 677, endPoint y: 575, distance: 343.4
click at [677, 575] on div "6960 - SUPER LIDER Endereço: Avenida F, 81 Bairro: Santa Mônica (Tucuruí / PA) …" at bounding box center [784, 385] width 1568 height 771
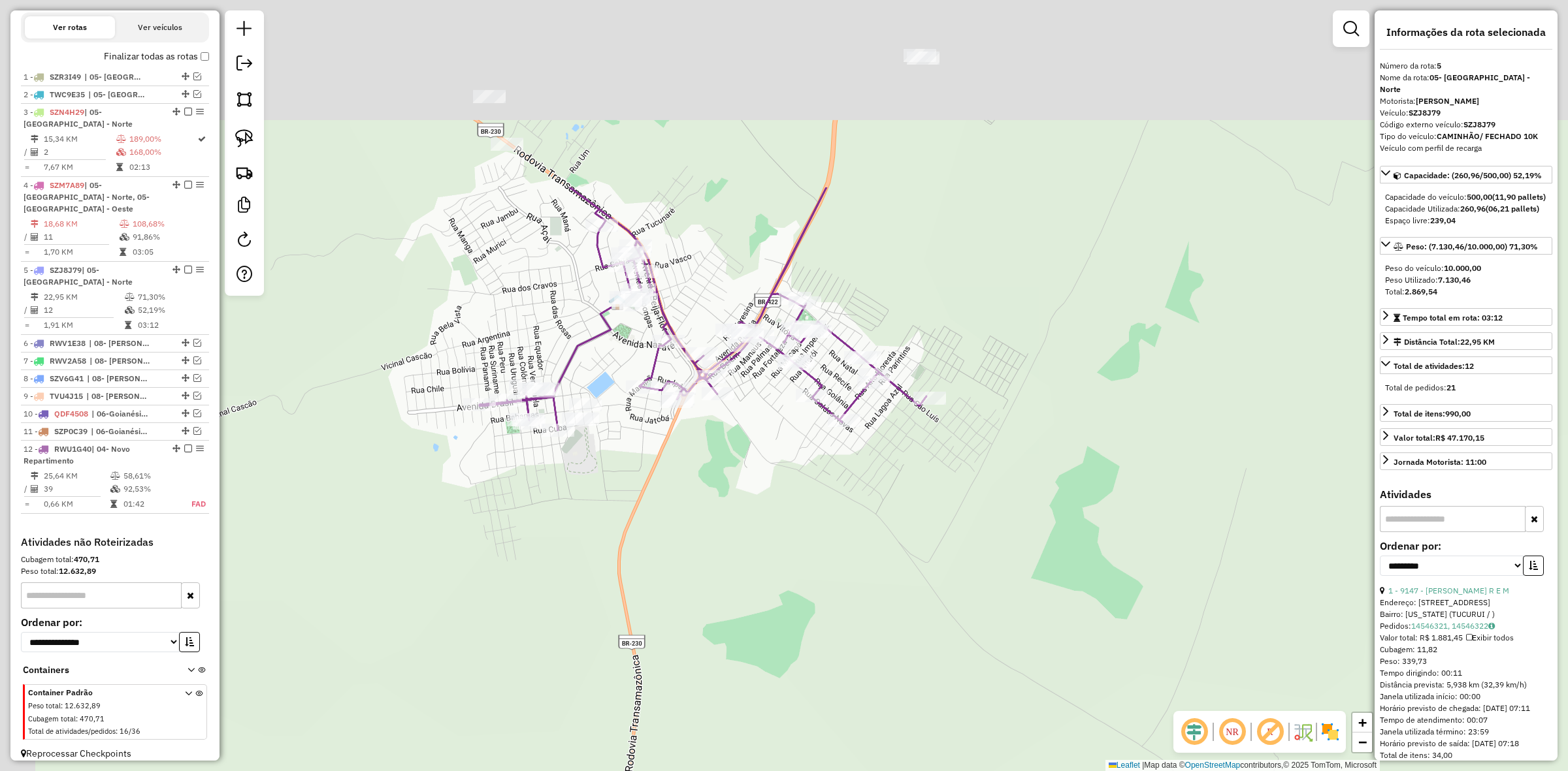
drag, startPoint x: 590, startPoint y: 409, endPoint x: 668, endPoint y: 675, distance: 277.2
click at [668, 675] on div "6960 - SUPER LIDER Endereço: Avenida F, 81 Bairro: Santa Mônica (Tucuruí / PA) …" at bounding box center [784, 385] width 1568 height 771
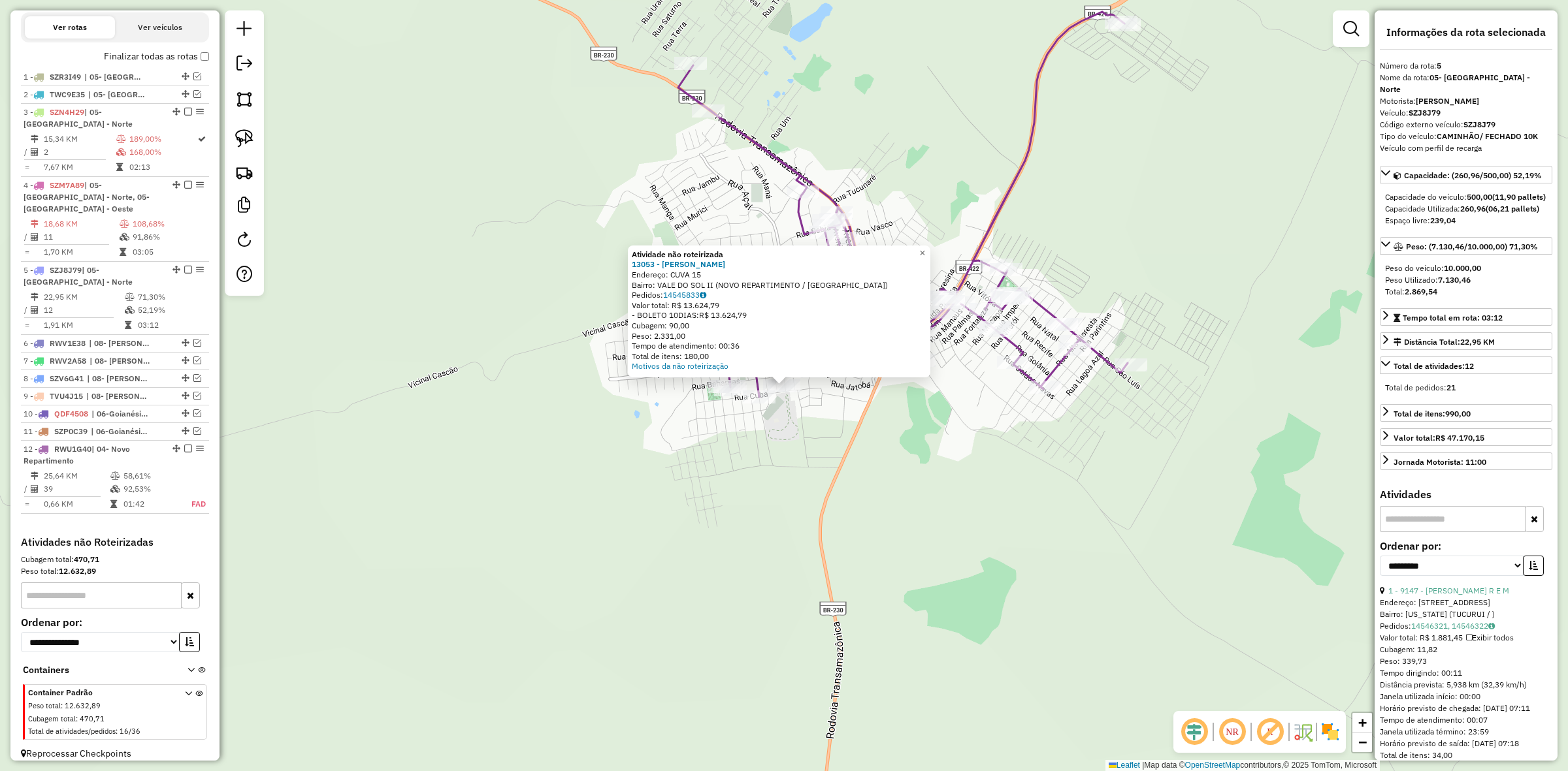
click at [792, 405] on div "Atividade não roteirizada 13053 - OLIVEIRA ROCHA Endereço: CUVA 15 Bairro: VALE…" at bounding box center [784, 385] width 1568 height 771
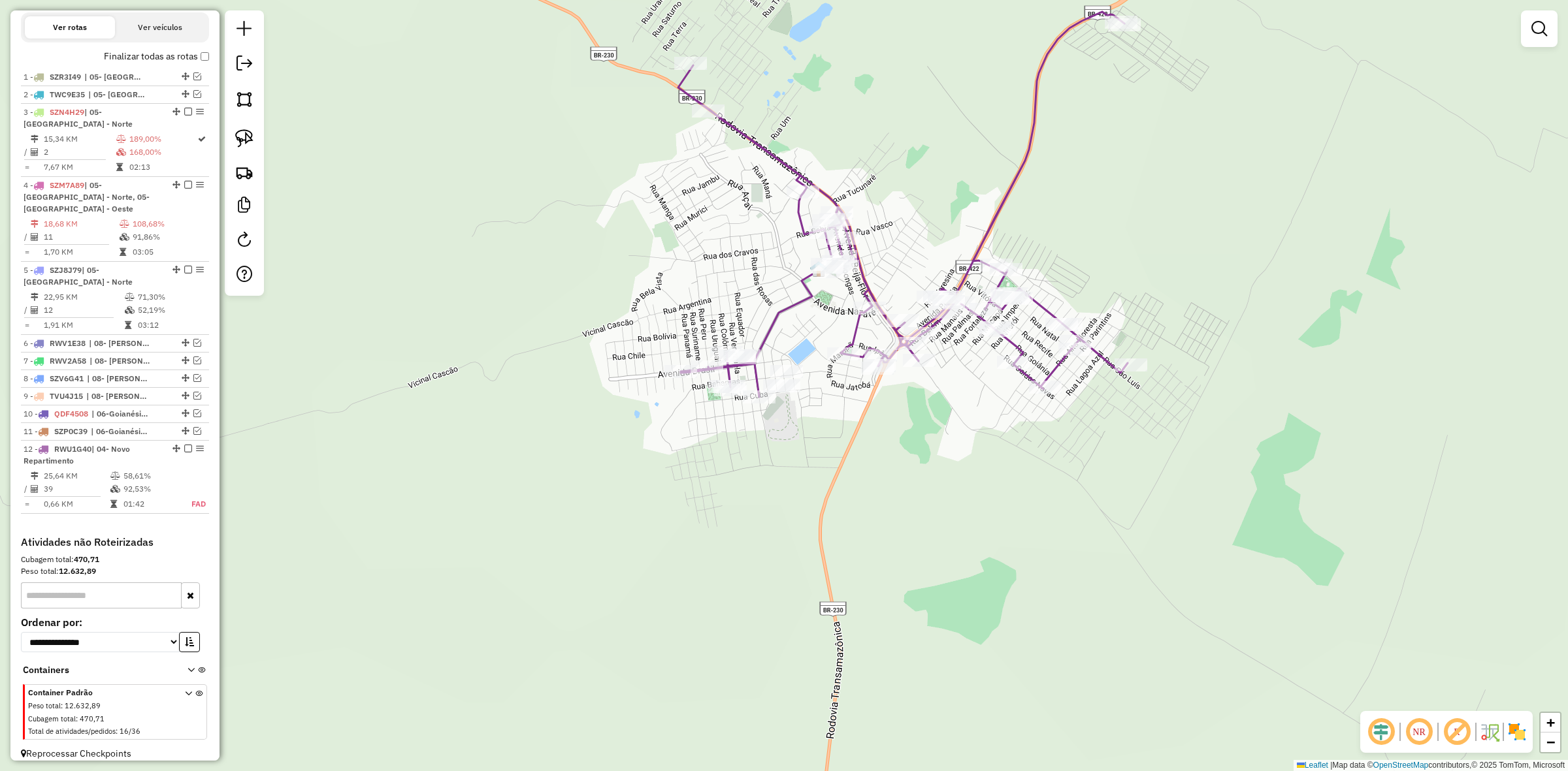
click at [786, 392] on div at bounding box center [784, 386] width 32 height 13
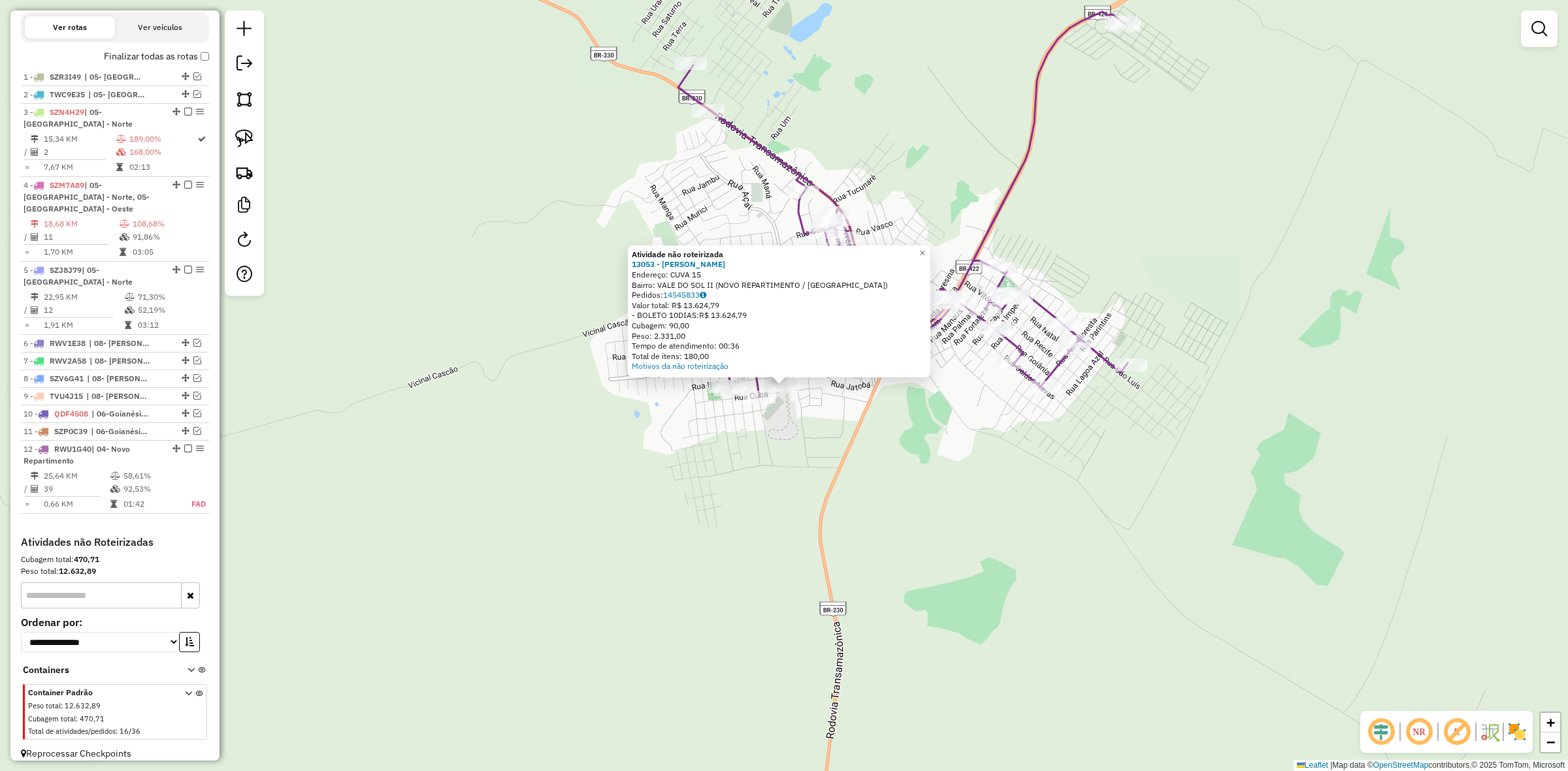
click at [784, 381] on div at bounding box center [779, 375] width 15 height 15
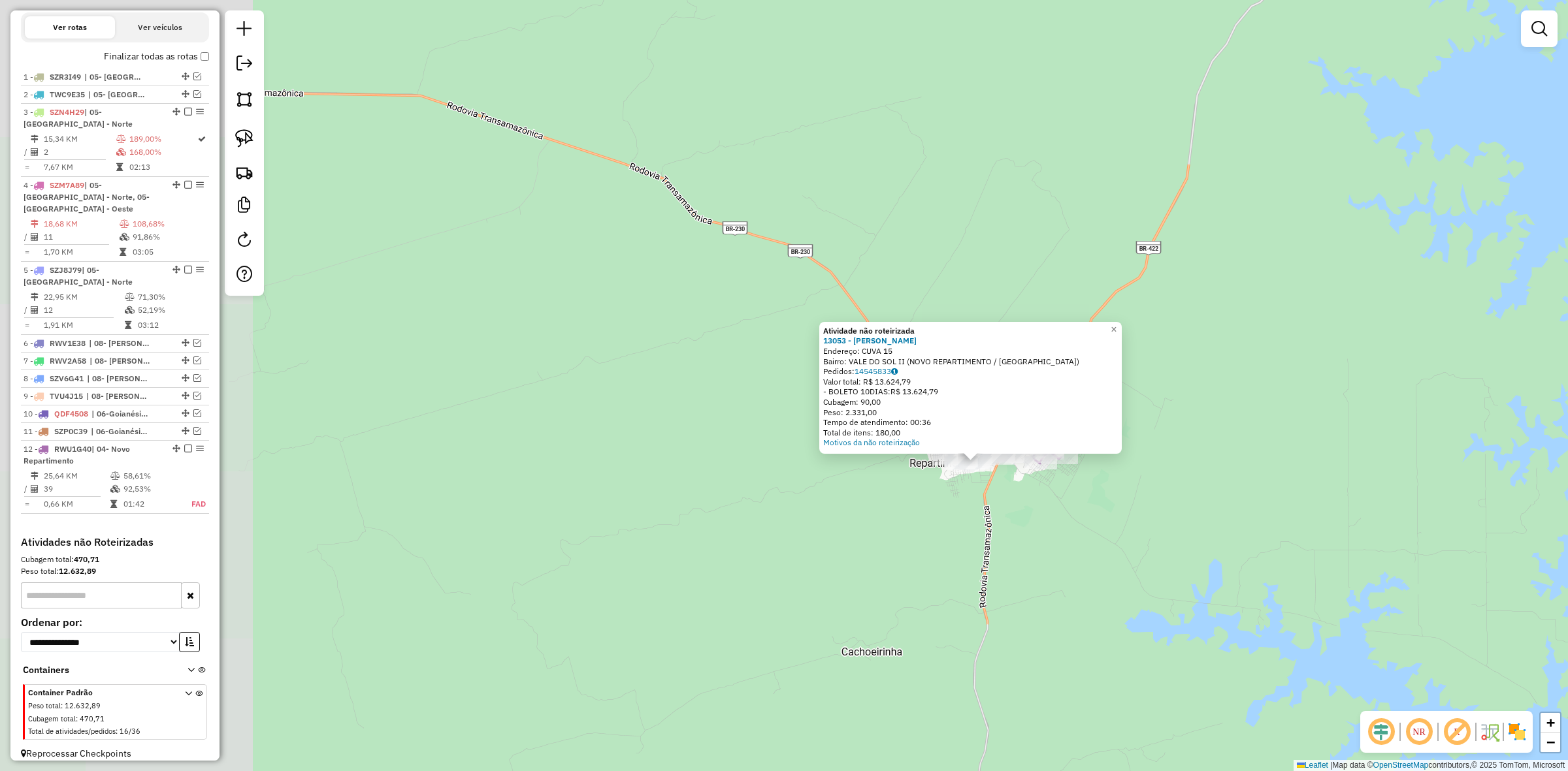
drag, startPoint x: 1261, startPoint y: 249, endPoint x: 1118, endPoint y: 469, distance: 262.4
click at [1125, 487] on div "Atividade não roteirizada 13053 - OLIVEIRA ROCHA Endereço: CUVA 15 Bairro: VALE…" at bounding box center [784, 385] width 1568 height 771
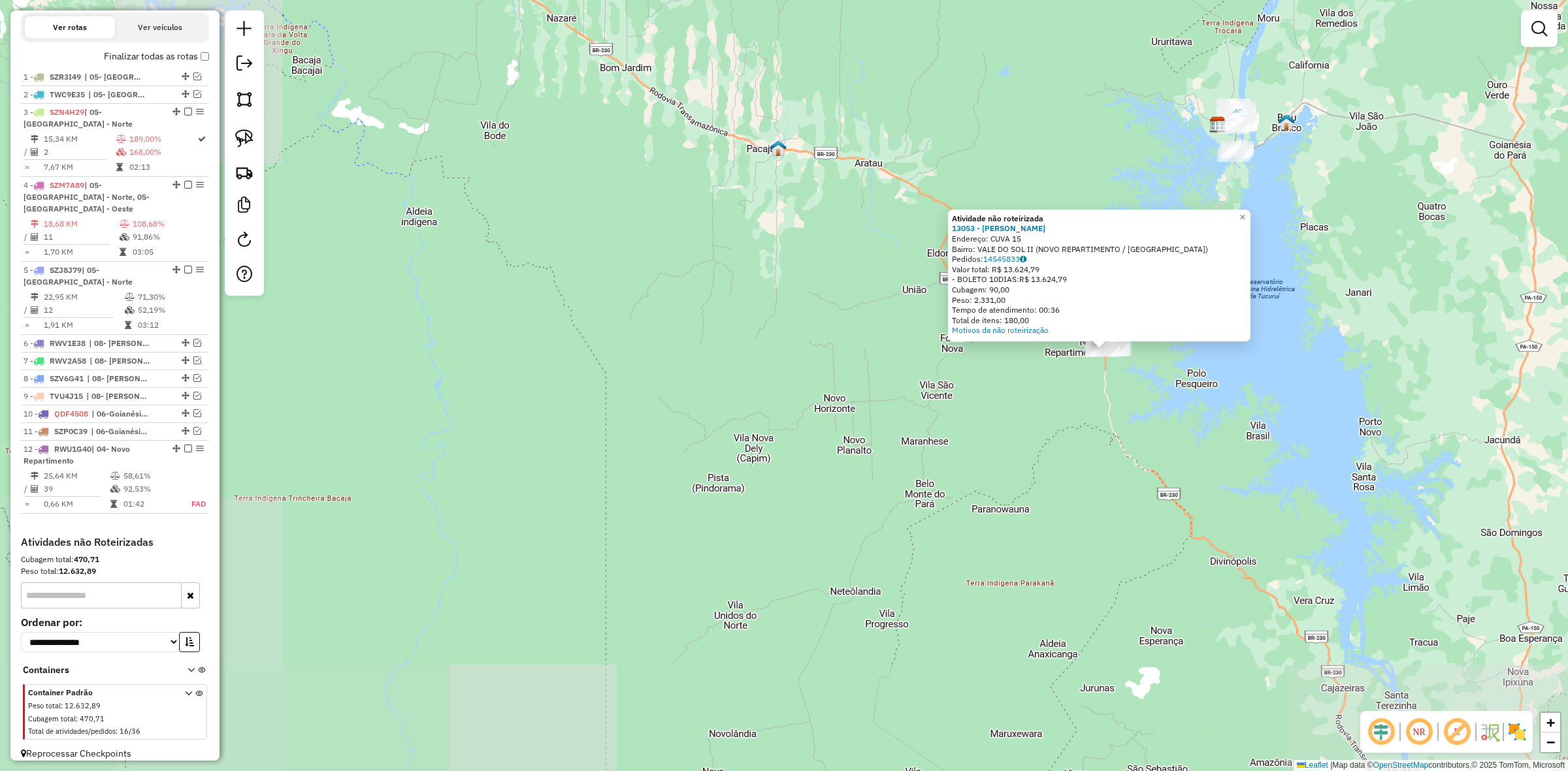
drag, startPoint x: 1214, startPoint y: 311, endPoint x: 1057, endPoint y: 594, distance: 323.6
click at [1069, 674] on div "Atividade não roteirizada 13053 - OLIVEIRA ROCHA Endereço: CUVA 15 Bairro: VALE…" at bounding box center [784, 385] width 1568 height 771
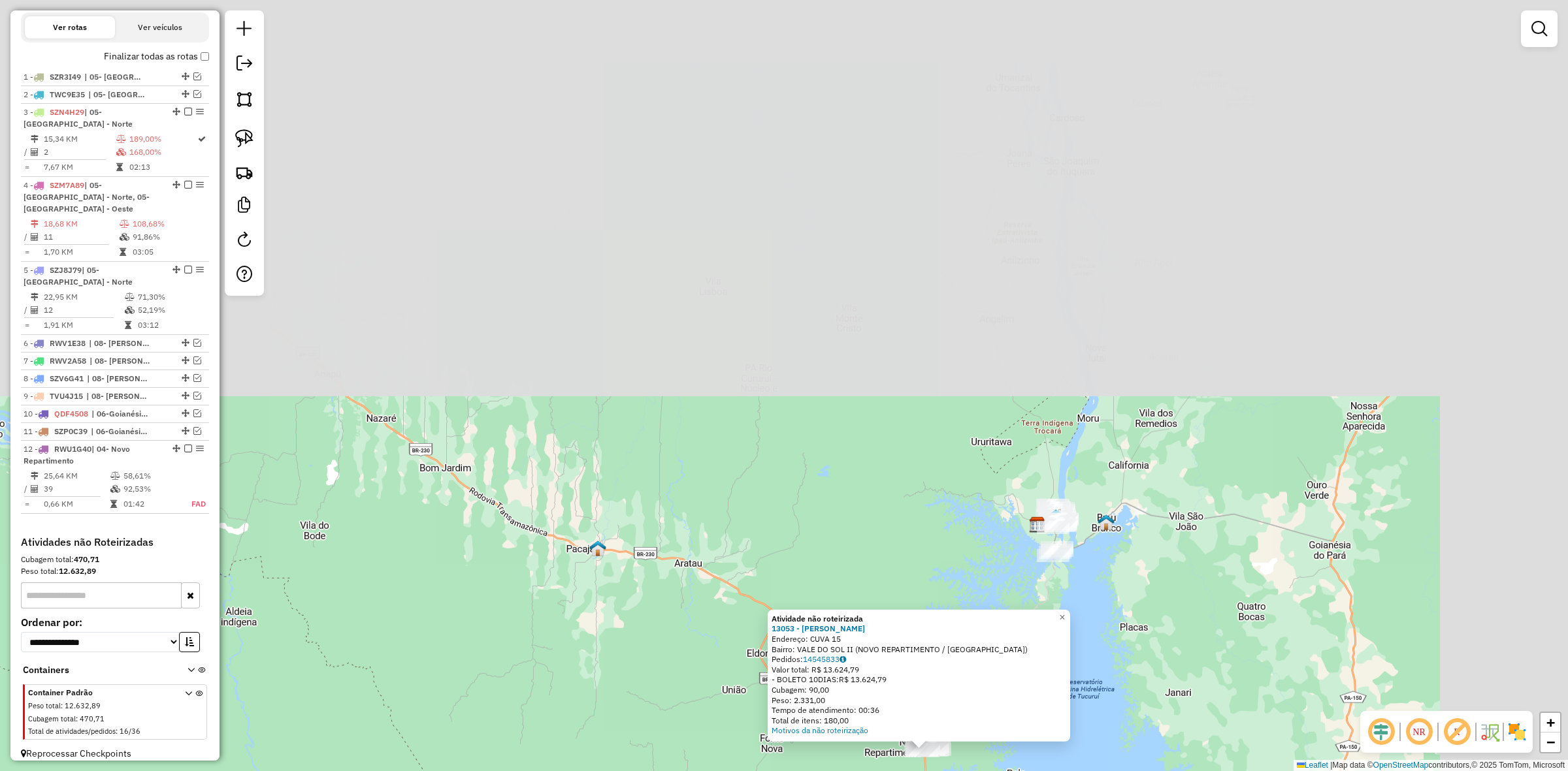
drag, startPoint x: 1308, startPoint y: 200, endPoint x: 1089, endPoint y: 573, distance: 432.5
click at [1089, 573] on div "Atividade não roteirizada 13053 - OLIVEIRA ROCHA Endereço: CUVA 15 Bairro: VALE…" at bounding box center [784, 385] width 1568 height 771
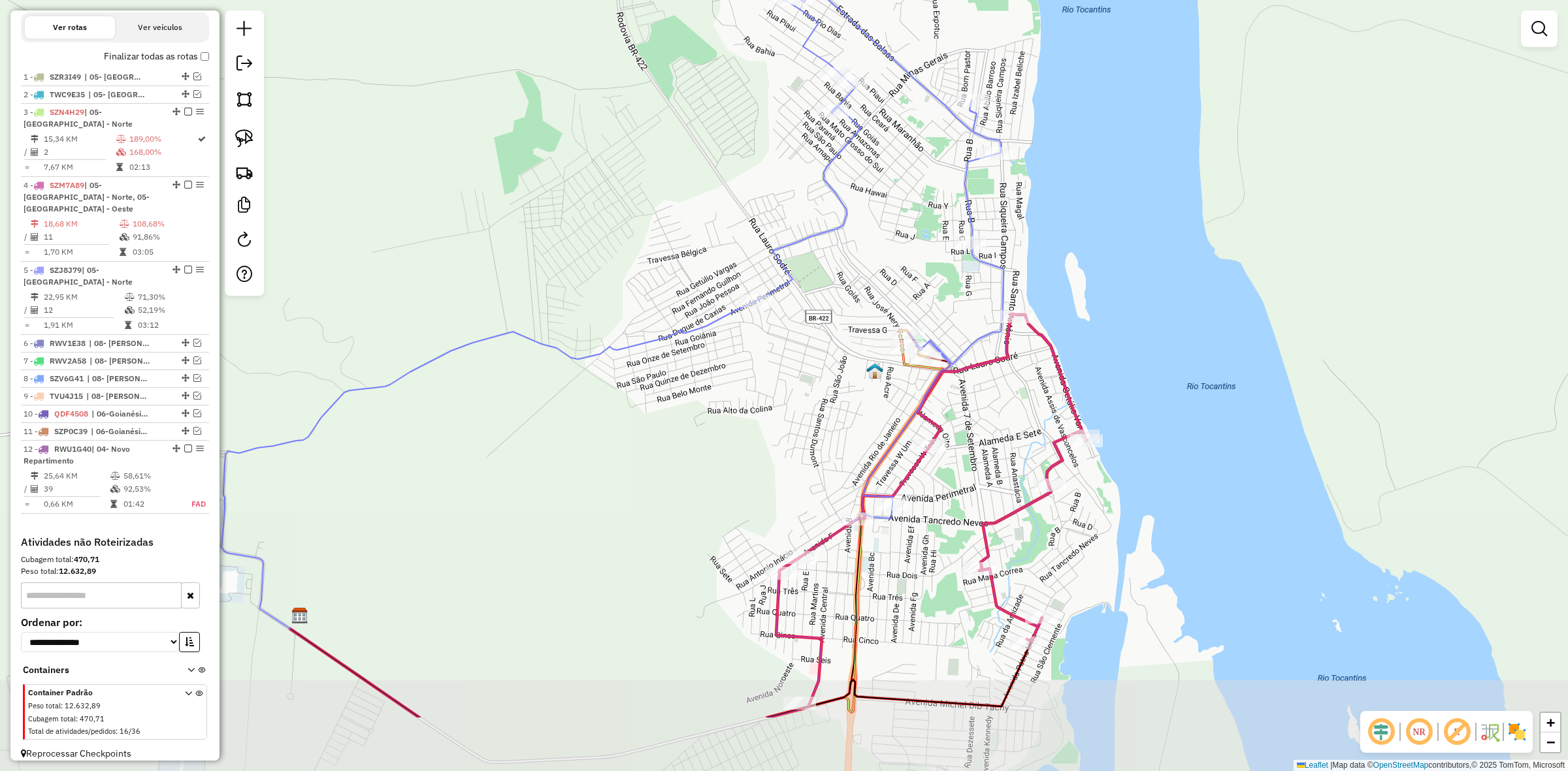
drag, startPoint x: 993, startPoint y: 606, endPoint x: 925, endPoint y: 470, distance: 152.1
click at [935, 472] on div "Atividade não roteirizada 13053 - OLIVEIRA ROCHA Endereço: CUVA 15 Bairro: VALE…" at bounding box center [784, 385] width 1568 height 771
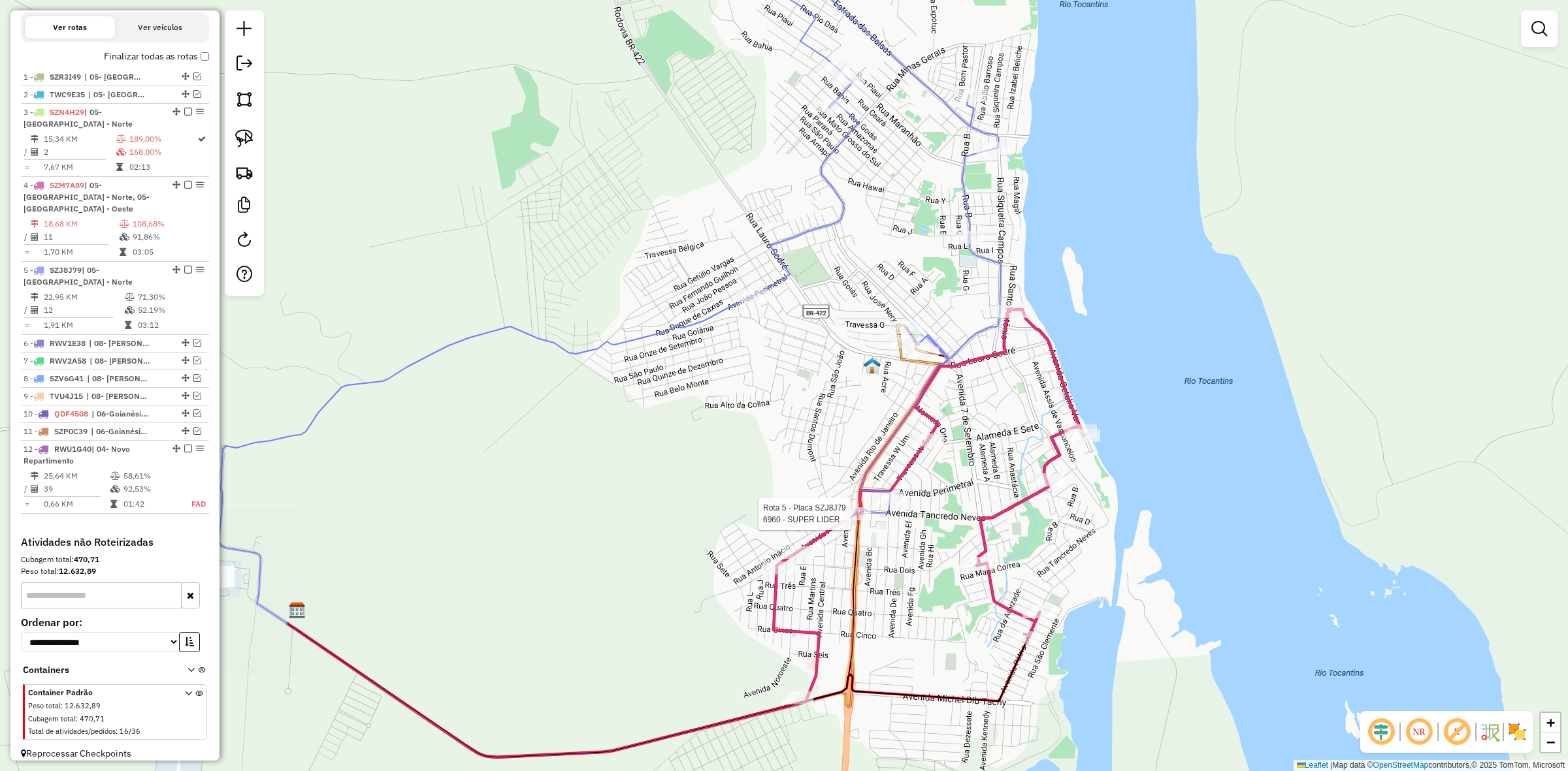
select select "**********"
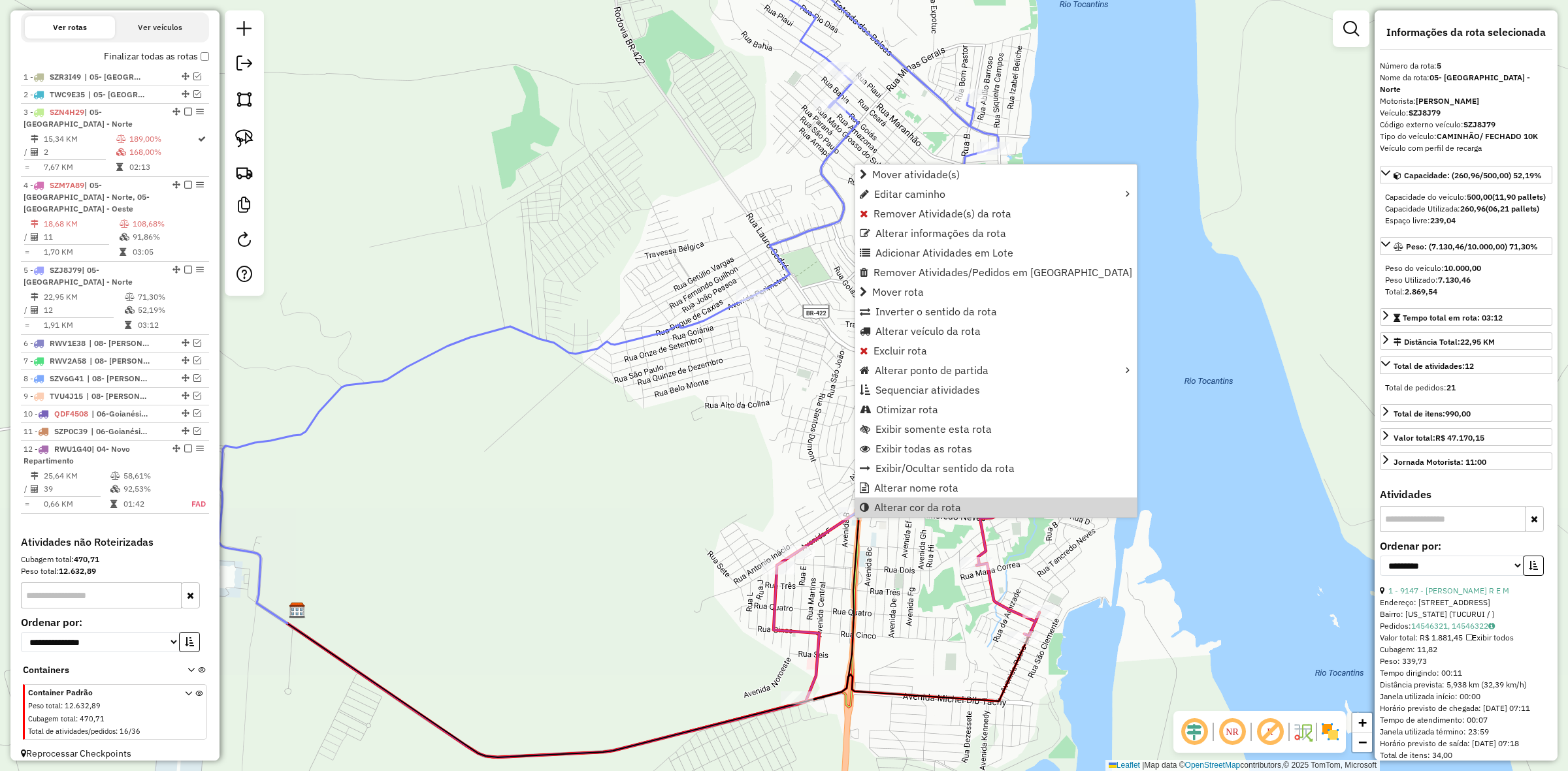
click at [837, 550] on div "Rota 5 - Placa SZJ8J79 6960 - SUPER LIDER Janela de atendimento Grade de atendi…" at bounding box center [784, 385] width 1568 height 771
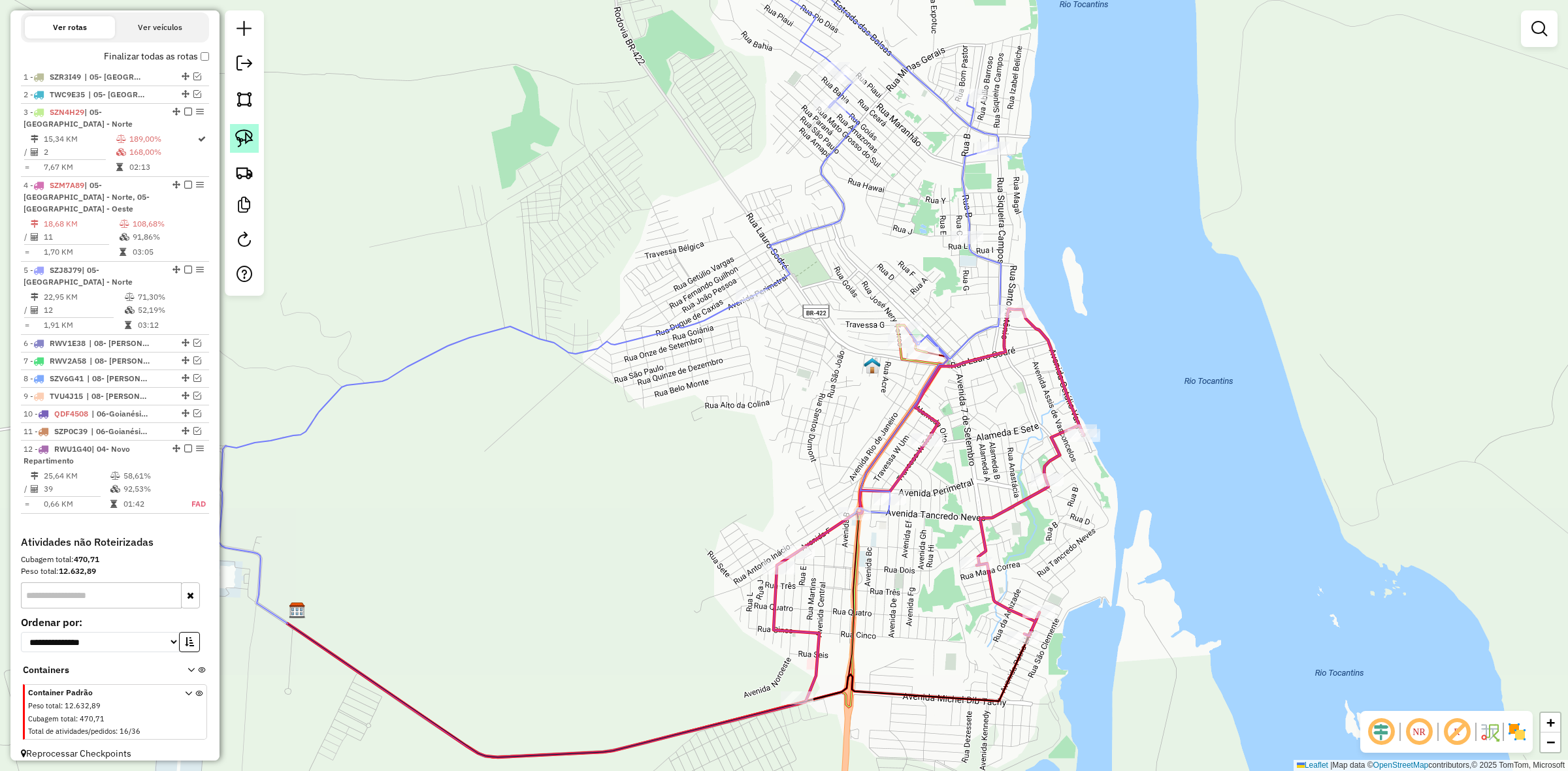
click at [250, 147] on img at bounding box center [244, 139] width 19 height 19
drag, startPoint x: 818, startPoint y: 500, endPoint x: 864, endPoint y: 503, distance: 46.1
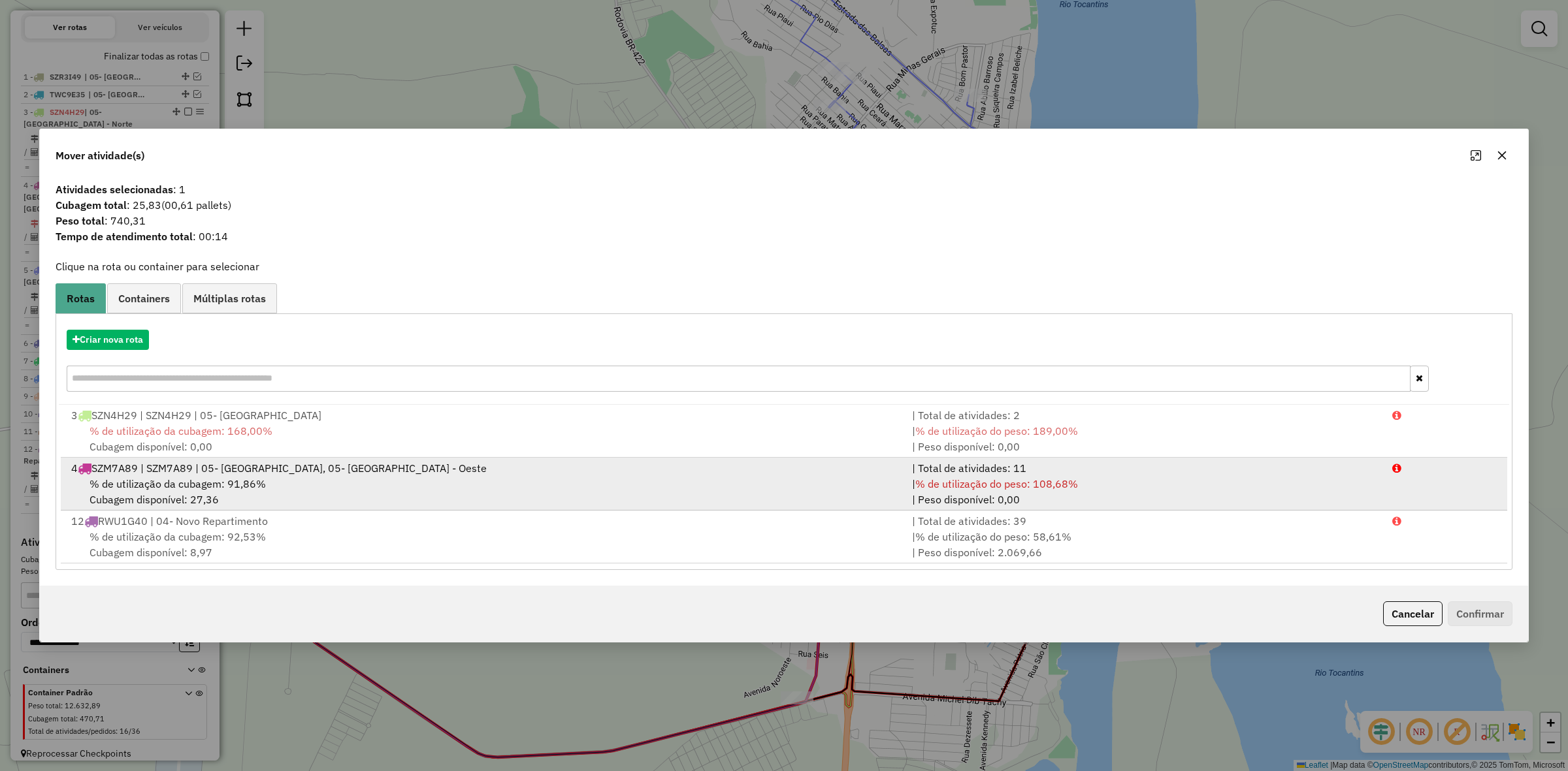
click at [308, 500] on div "% de utilização da cubagem: 91,86% Cubagem disponível: 27,36" at bounding box center [483, 491] width 841 height 32
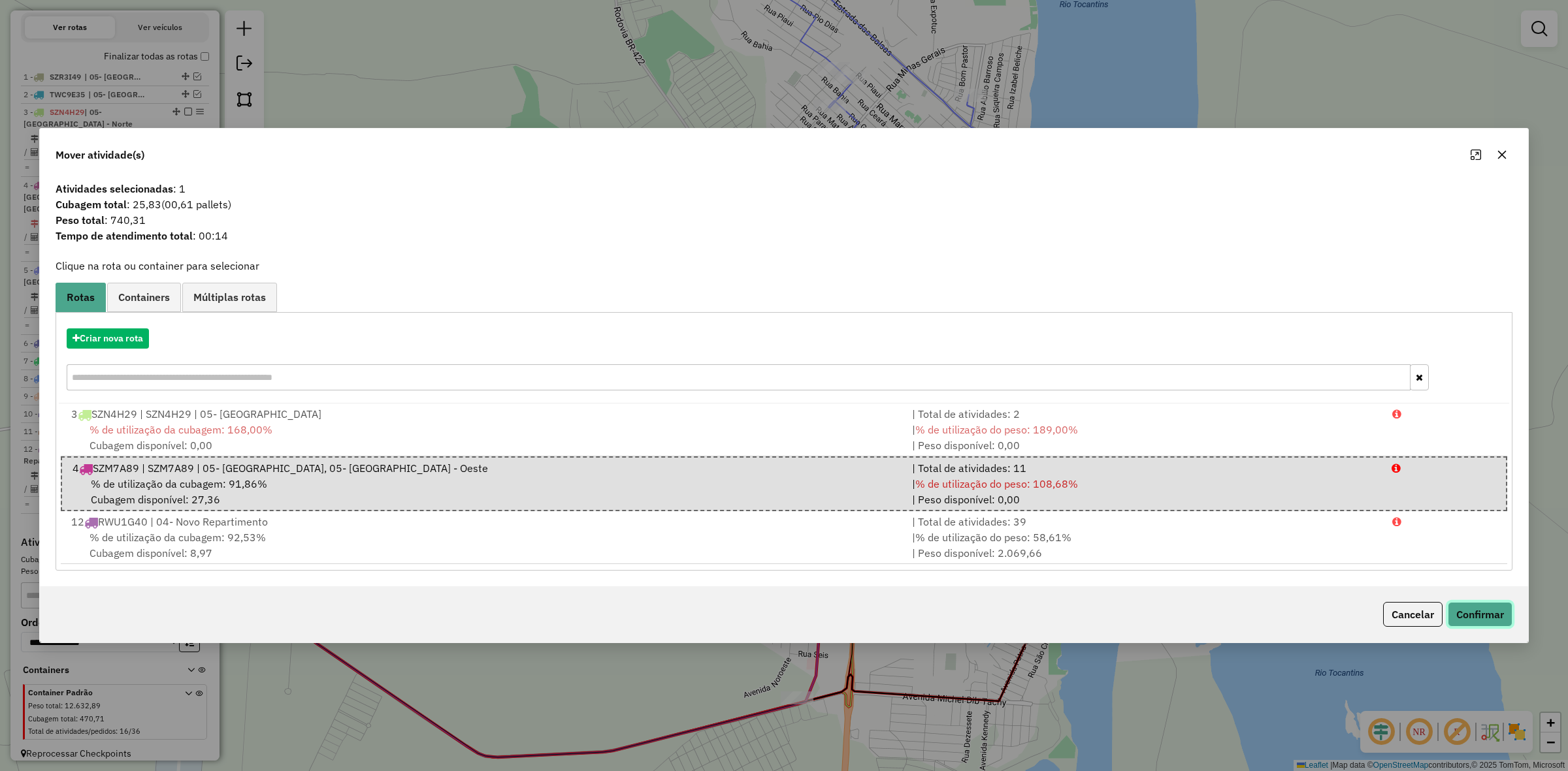
click at [1507, 621] on button "Confirmar" at bounding box center [1480, 615] width 65 height 25
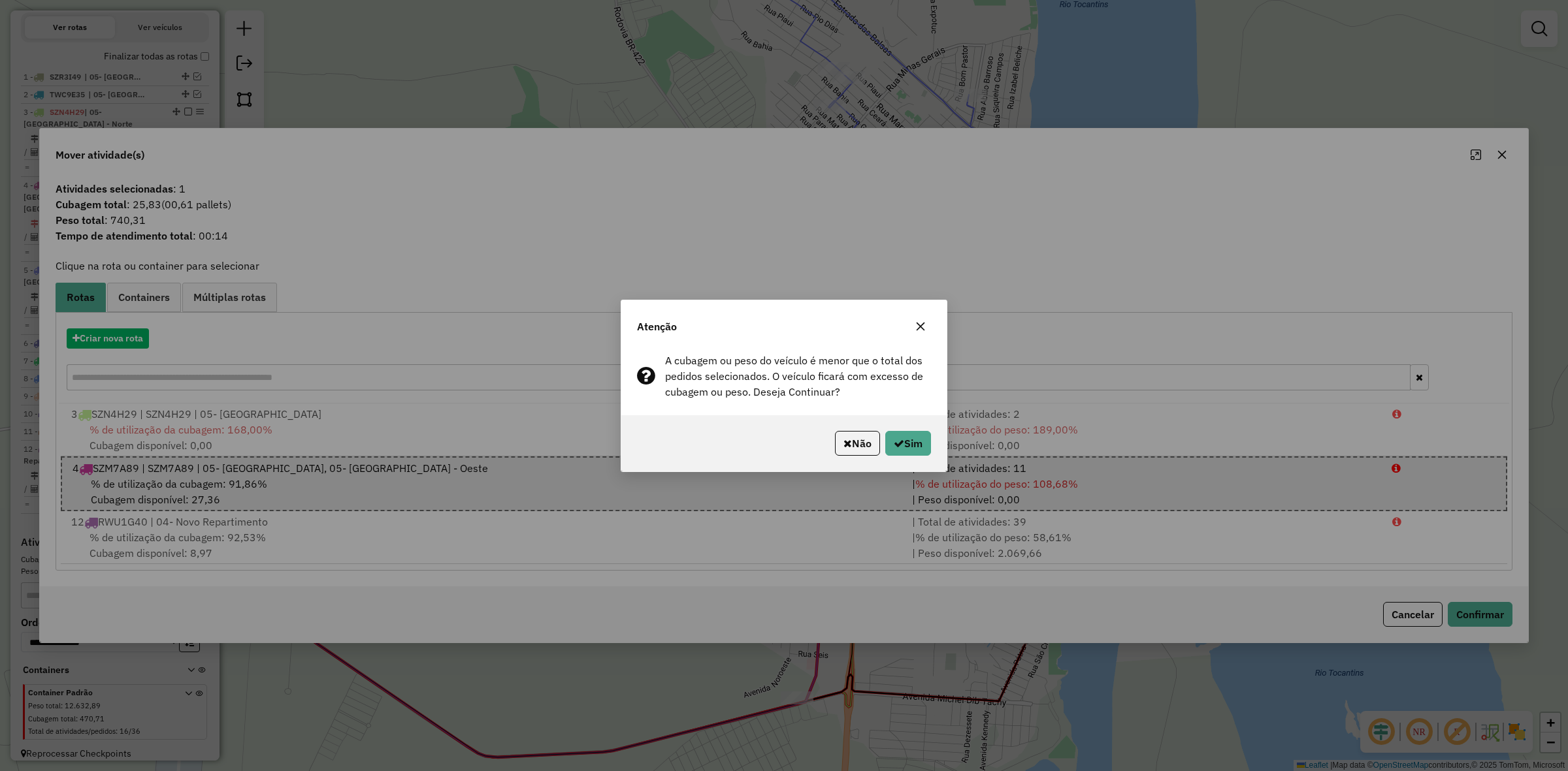
click at [938, 457] on div "Não Sim" at bounding box center [784, 443] width 325 height 56
click at [926, 448] on button "Sim" at bounding box center [909, 443] width 45 height 25
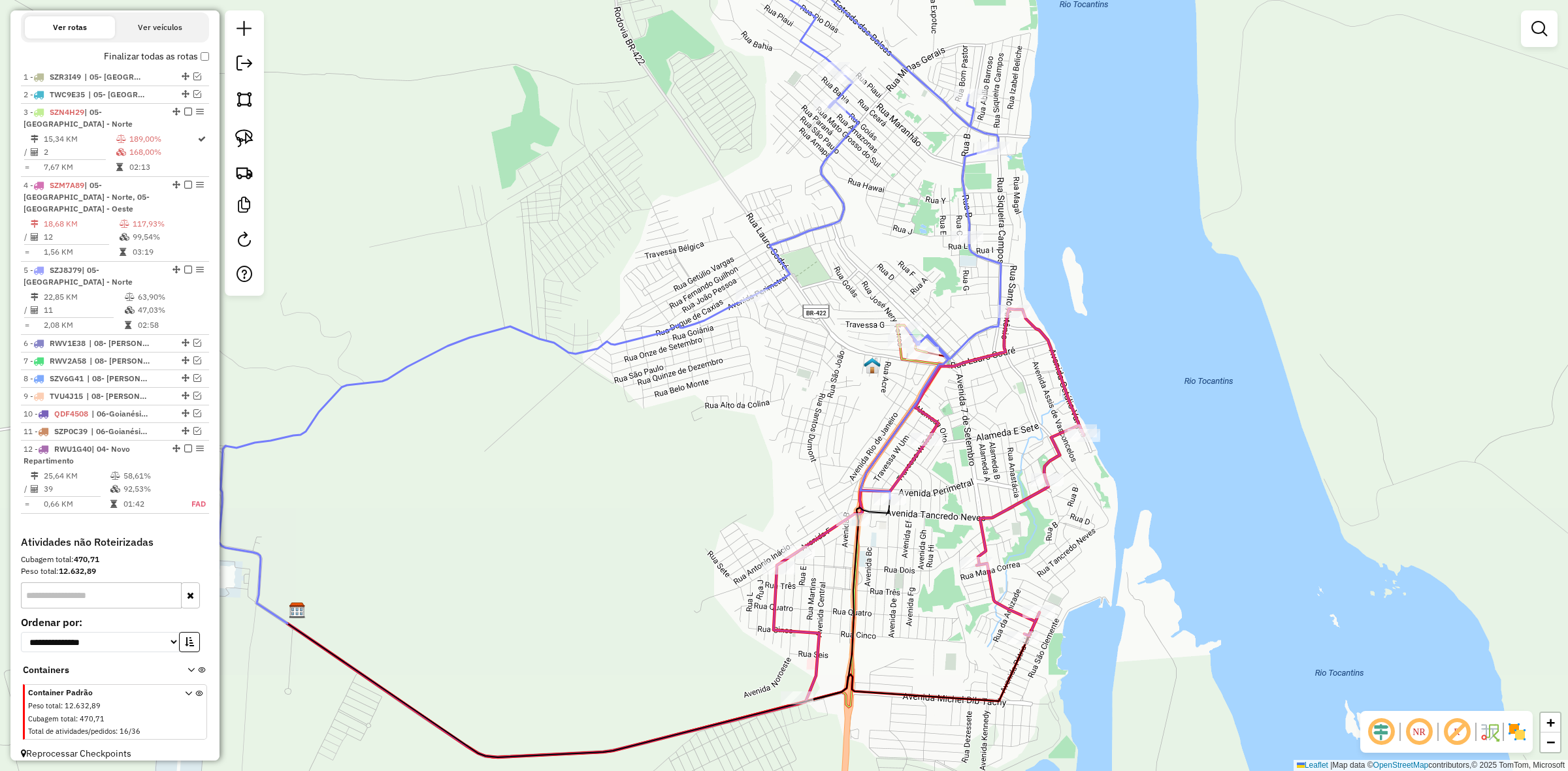
click at [966, 255] on icon at bounding box center [876, 240] width 249 height 517
select select "**********"
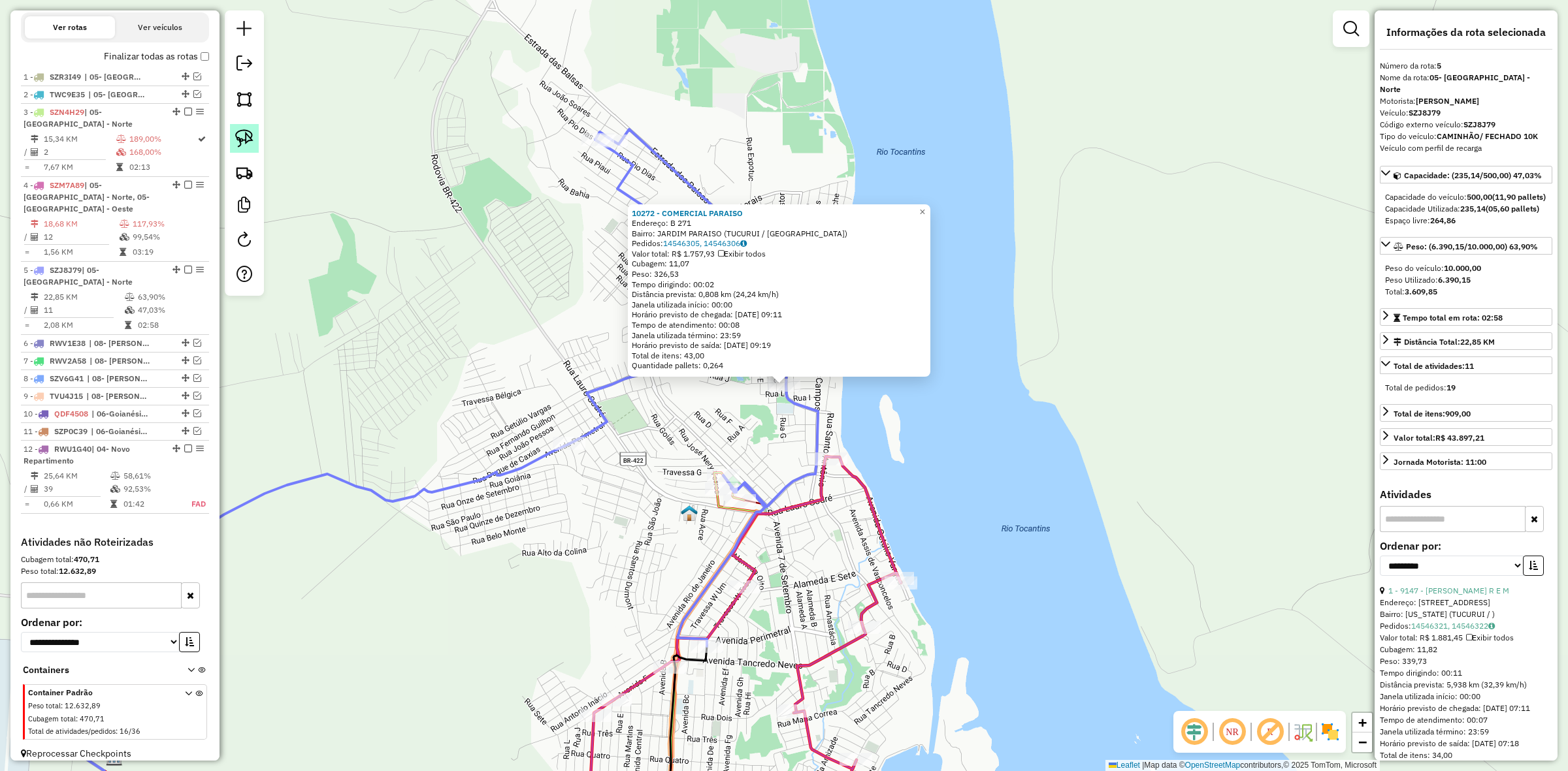
click at [236, 140] on img at bounding box center [244, 139] width 19 height 19
drag, startPoint x: 805, startPoint y: 451, endPoint x: 861, endPoint y: 455, distance: 56.1
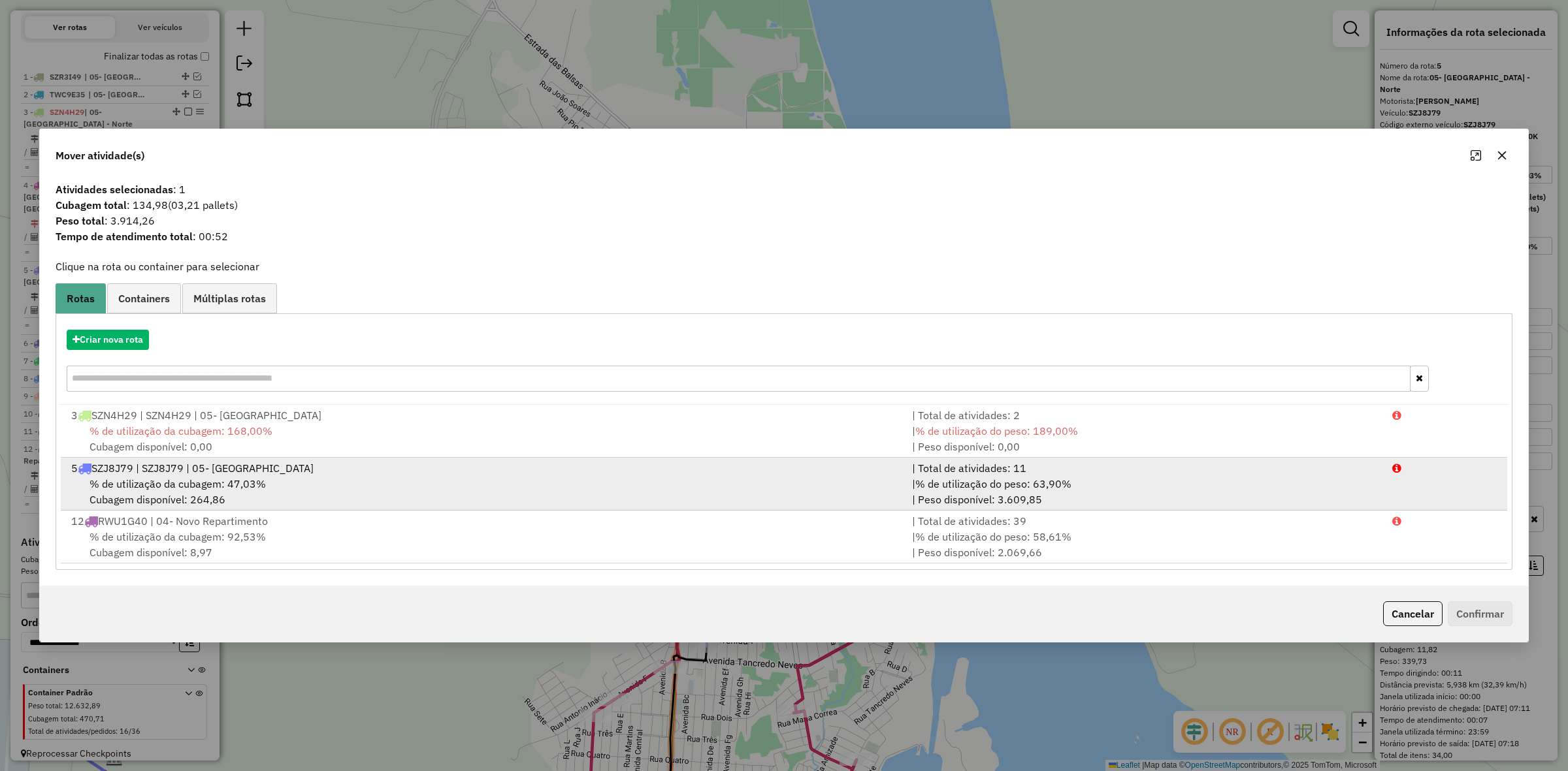
click at [452, 487] on div "% de utilização da cubagem: 47,03% Cubagem disponível: 264,86" at bounding box center [483, 491] width 841 height 32
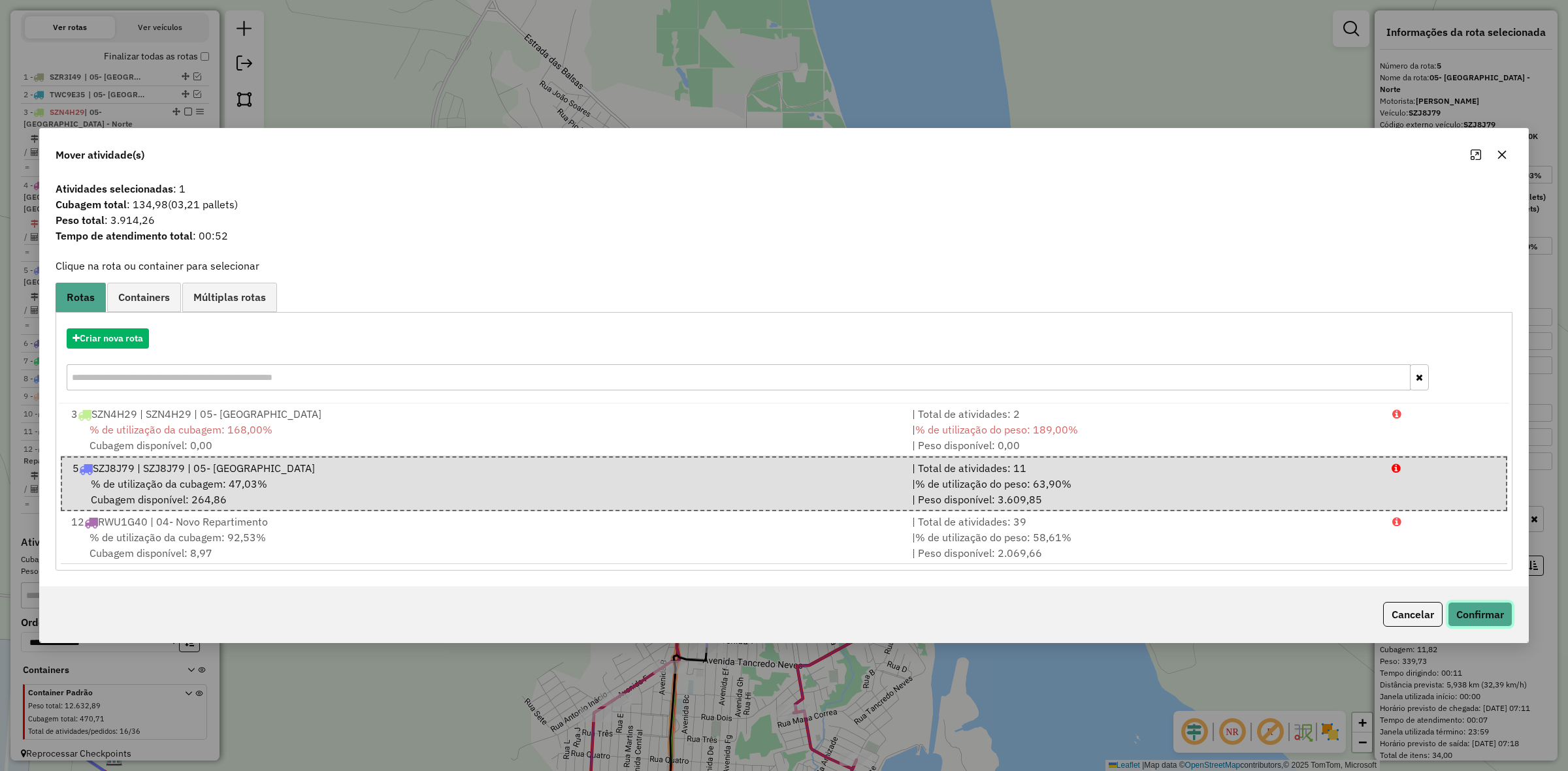
click at [1477, 624] on button "Confirmar" at bounding box center [1480, 615] width 65 height 25
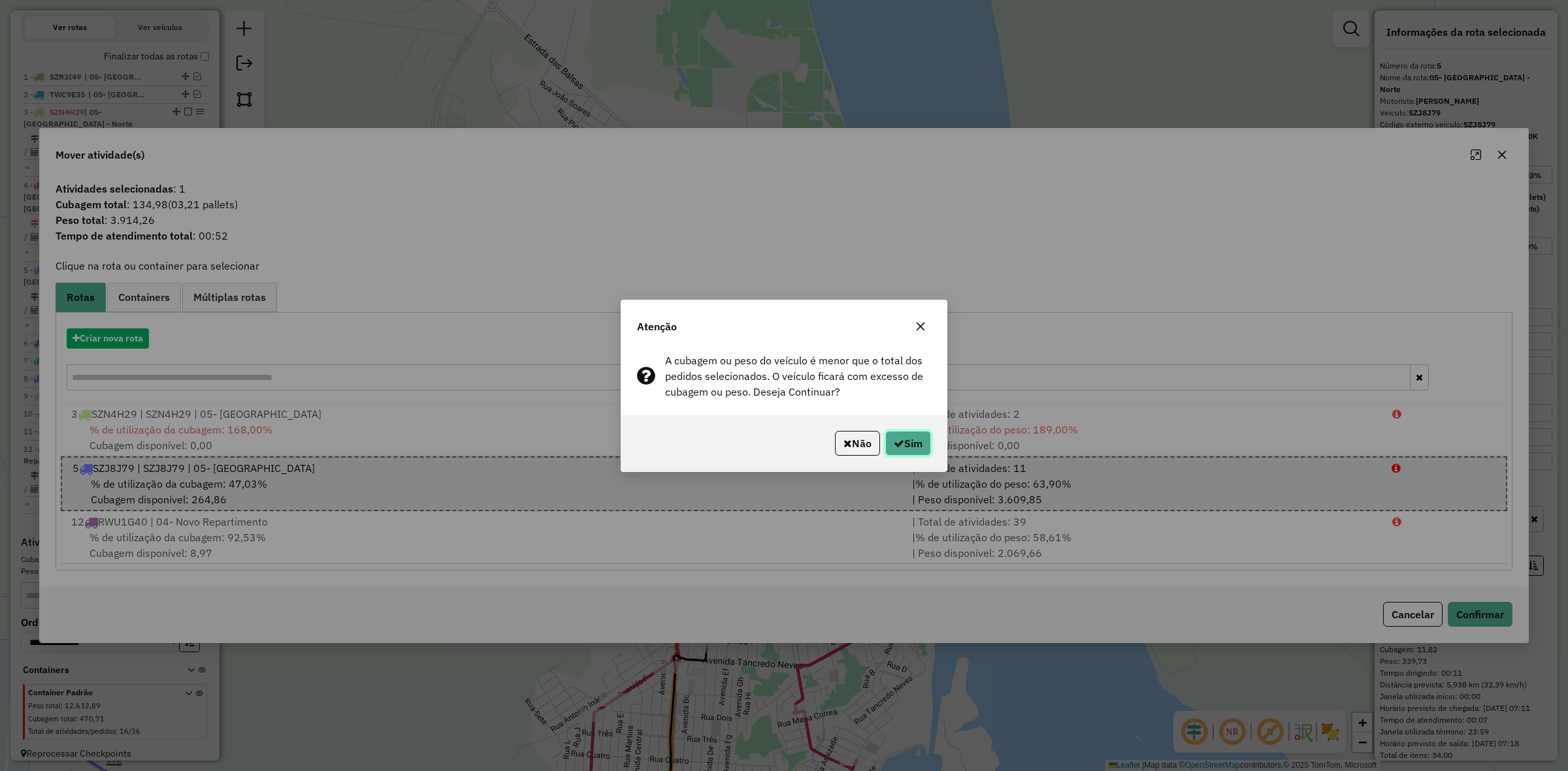
click at [922, 451] on button "Sim" at bounding box center [909, 443] width 45 height 25
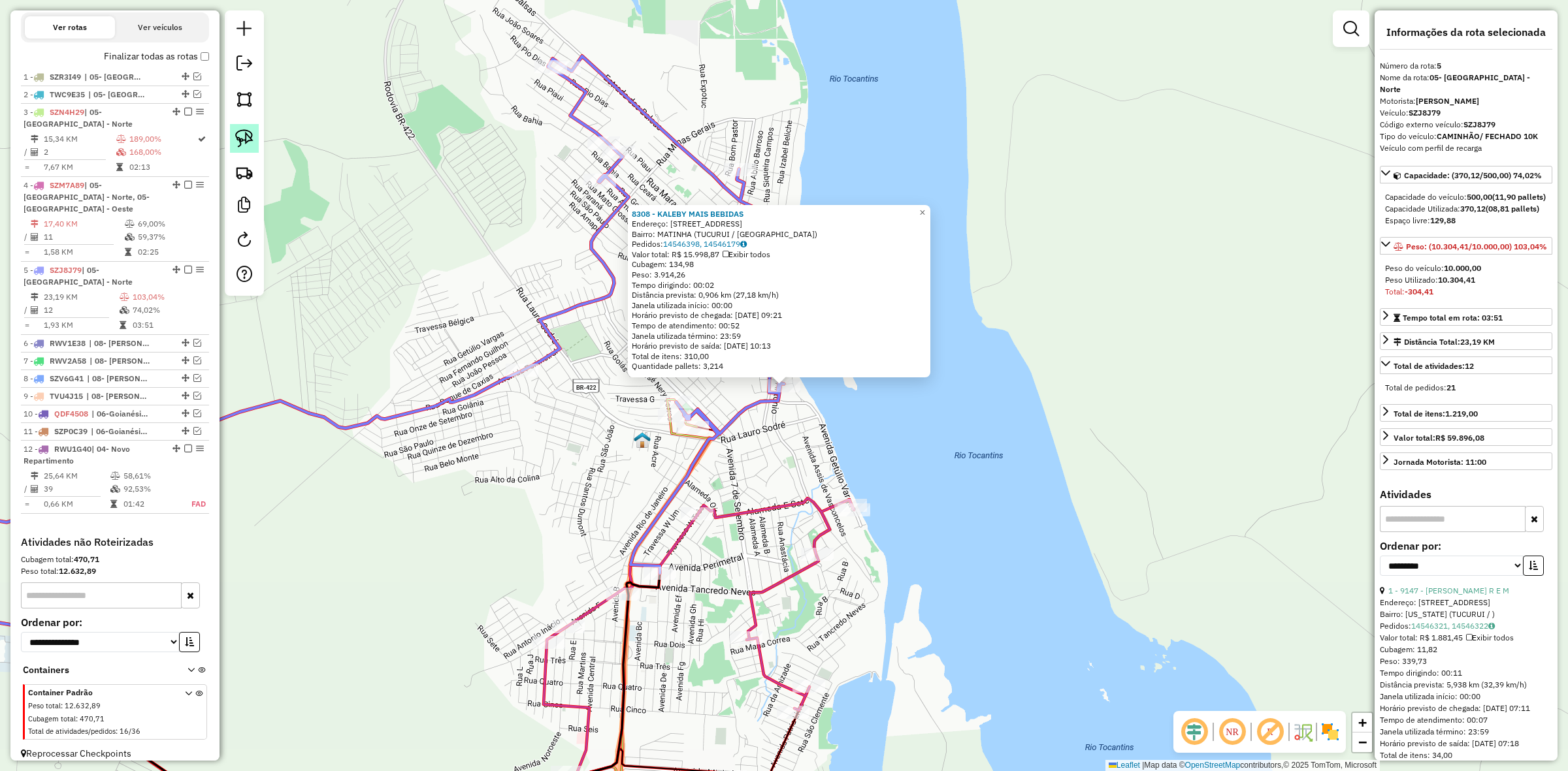
click at [254, 140] on link at bounding box center [244, 138] width 28 height 28
drag, startPoint x: 763, startPoint y: 425, endPoint x: 741, endPoint y: 375, distance: 54.6
click at [741, 375] on div "8308 - KALEBY MAIS BEBIDAS Endereço: SANTO ANTONIO 411 Bairro: MATINHA (TUCURUI…" at bounding box center [784, 385] width 1568 height 771
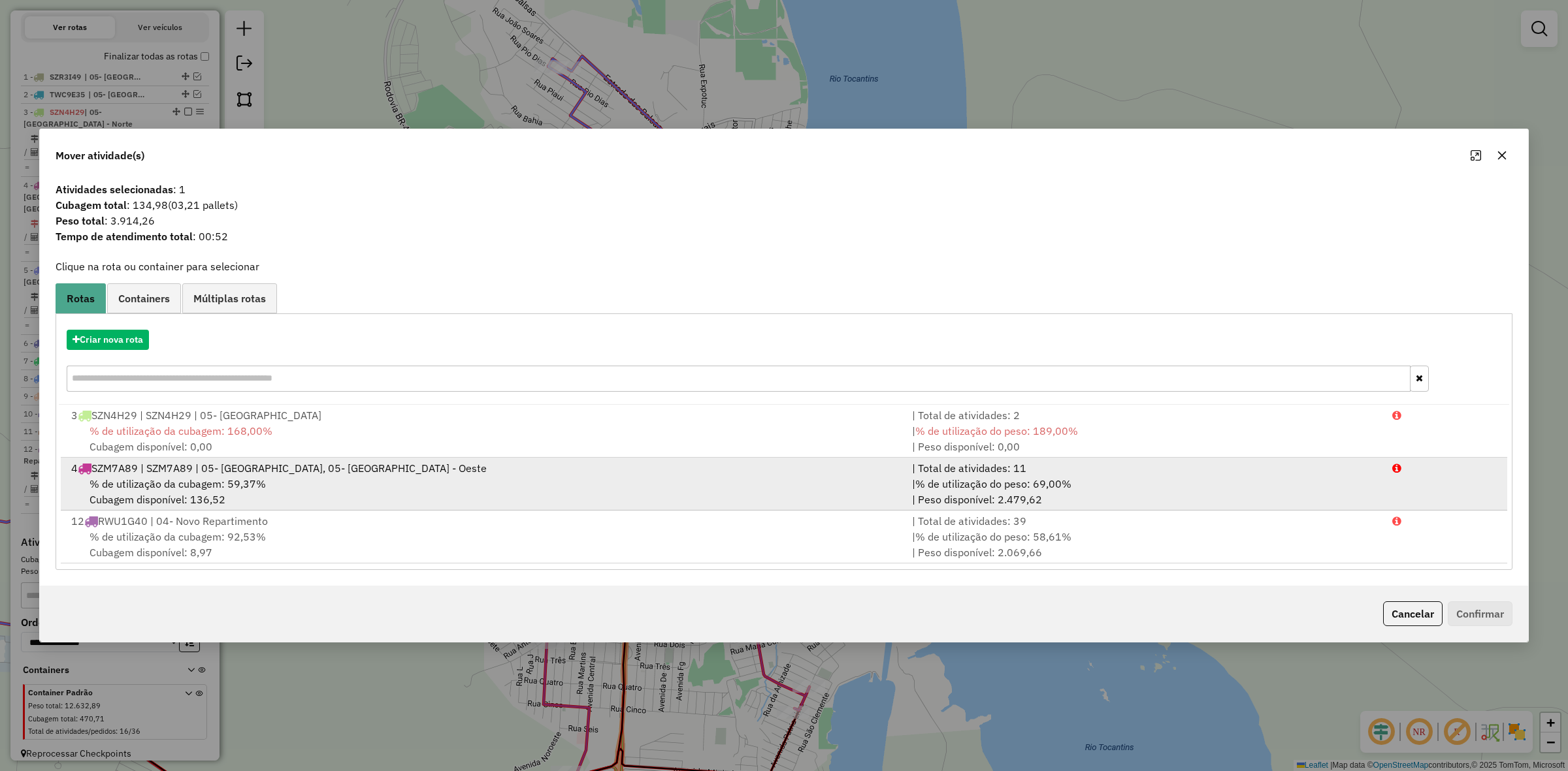
click at [419, 494] on div "% de utilização da cubagem: 59,37% Cubagem disponível: 136,52" at bounding box center [483, 491] width 841 height 32
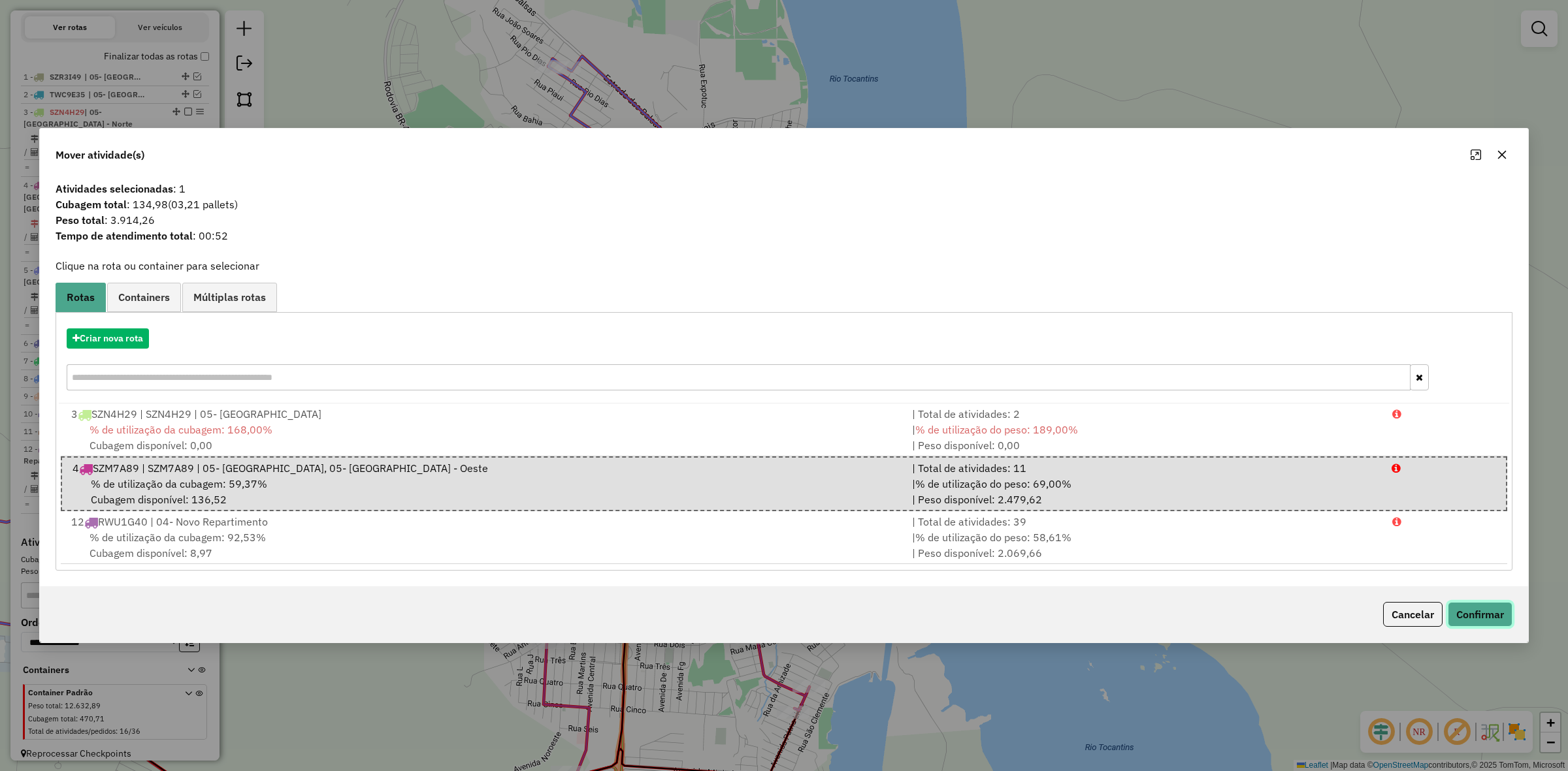
click at [1484, 625] on button "Confirmar" at bounding box center [1480, 615] width 65 height 25
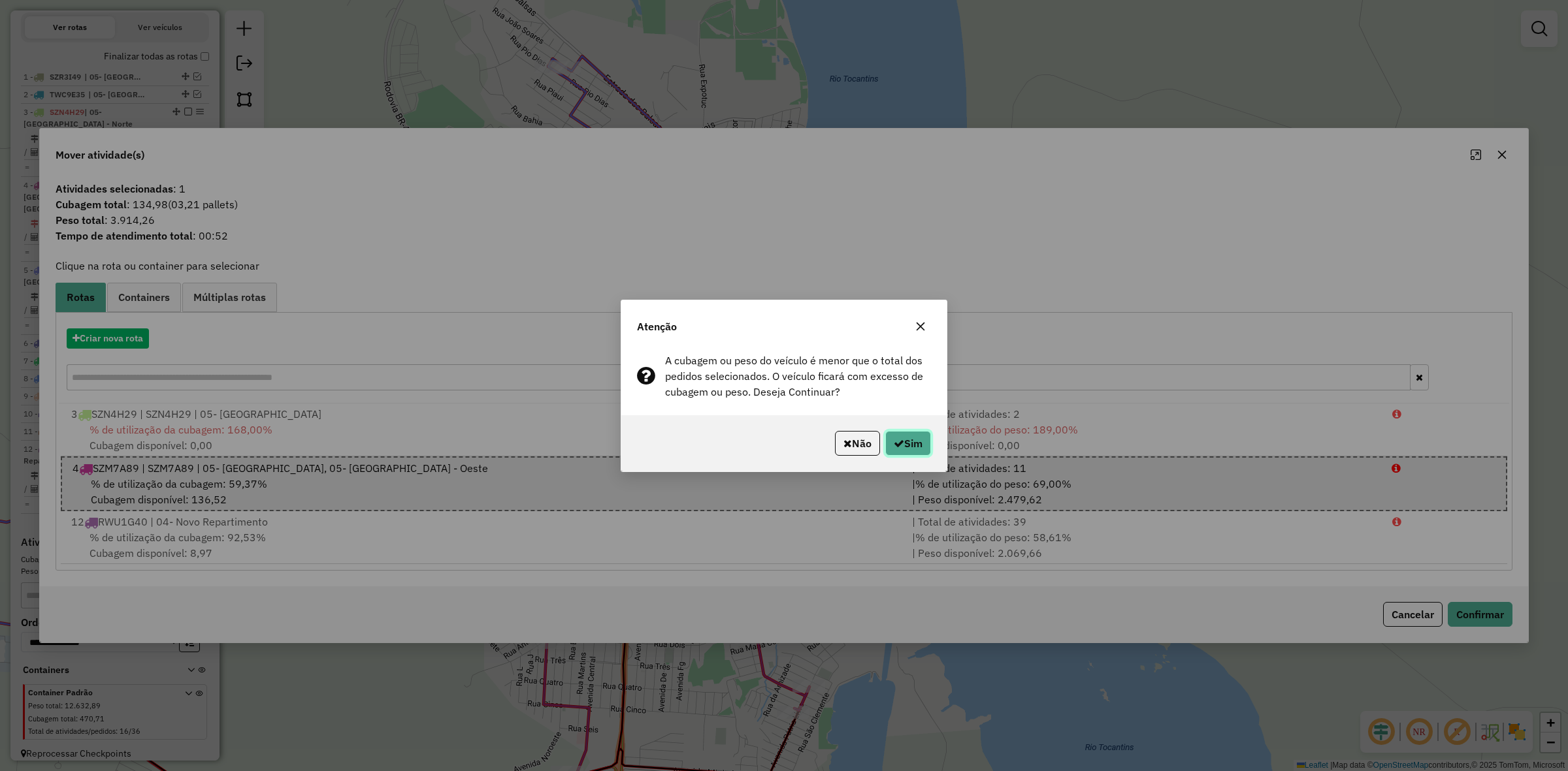
click at [902, 439] on button "Sim" at bounding box center [909, 443] width 45 height 25
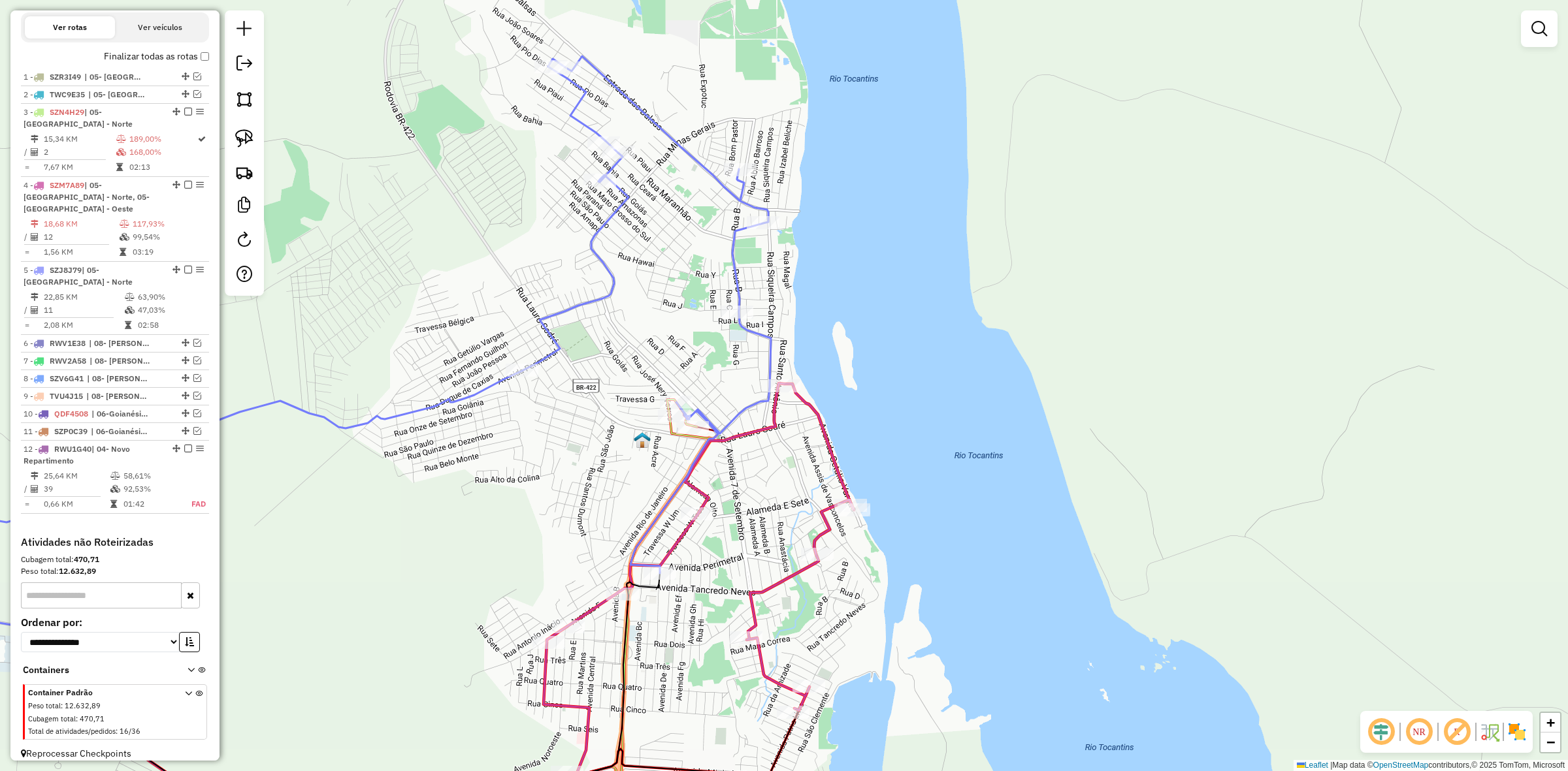
click at [739, 317] on div at bounding box center [737, 312] width 32 height 13
select select "**********"
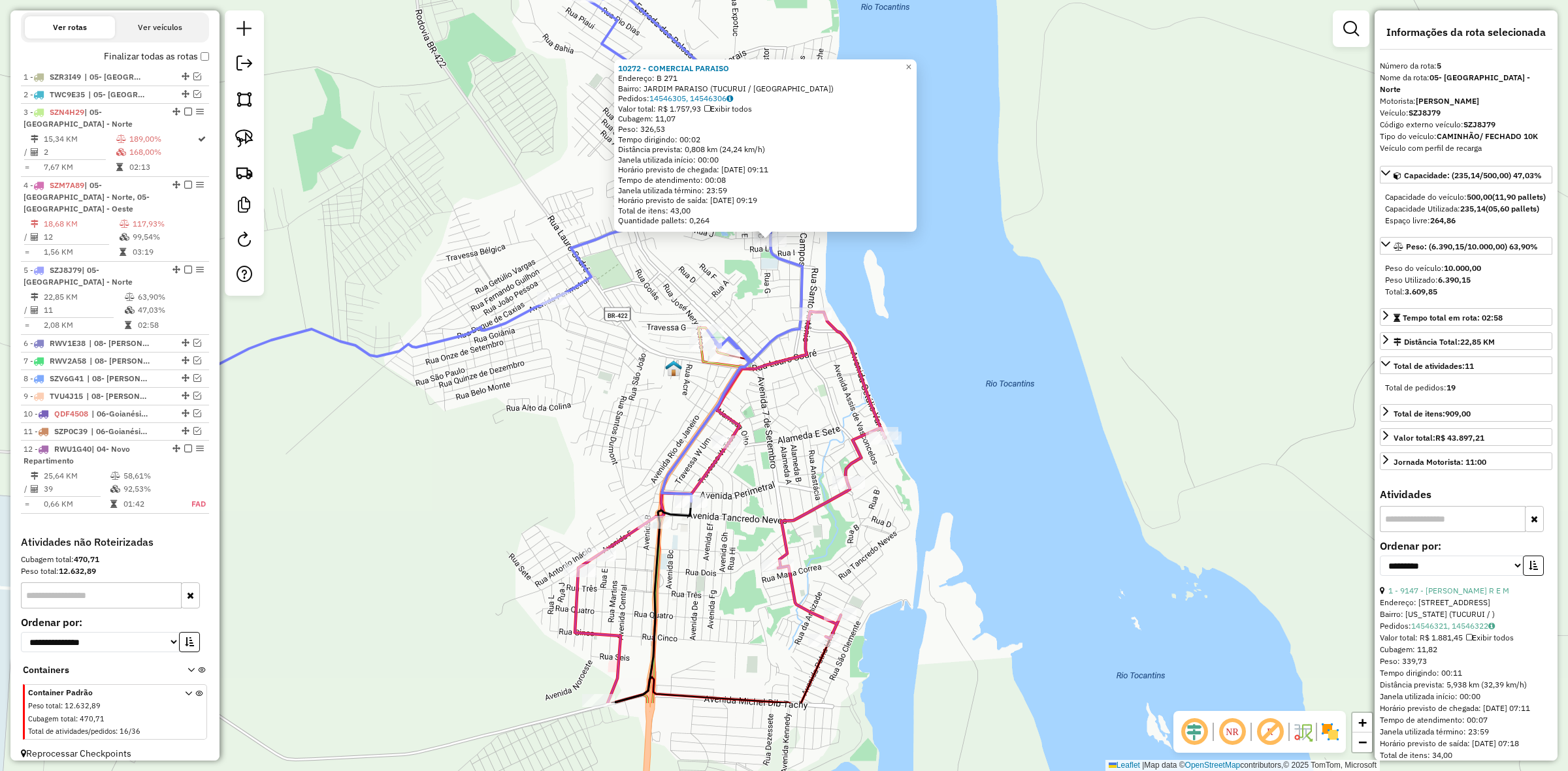
drag, startPoint x: 780, startPoint y: 610, endPoint x: 762, endPoint y: 455, distance: 156.0
click at [763, 459] on div "10272 - COMERCIAL PARAISO Endereço: B 271 Bairro: JARDIM PARAISO (TUCURUI / PA)…" at bounding box center [784, 385] width 1568 height 771
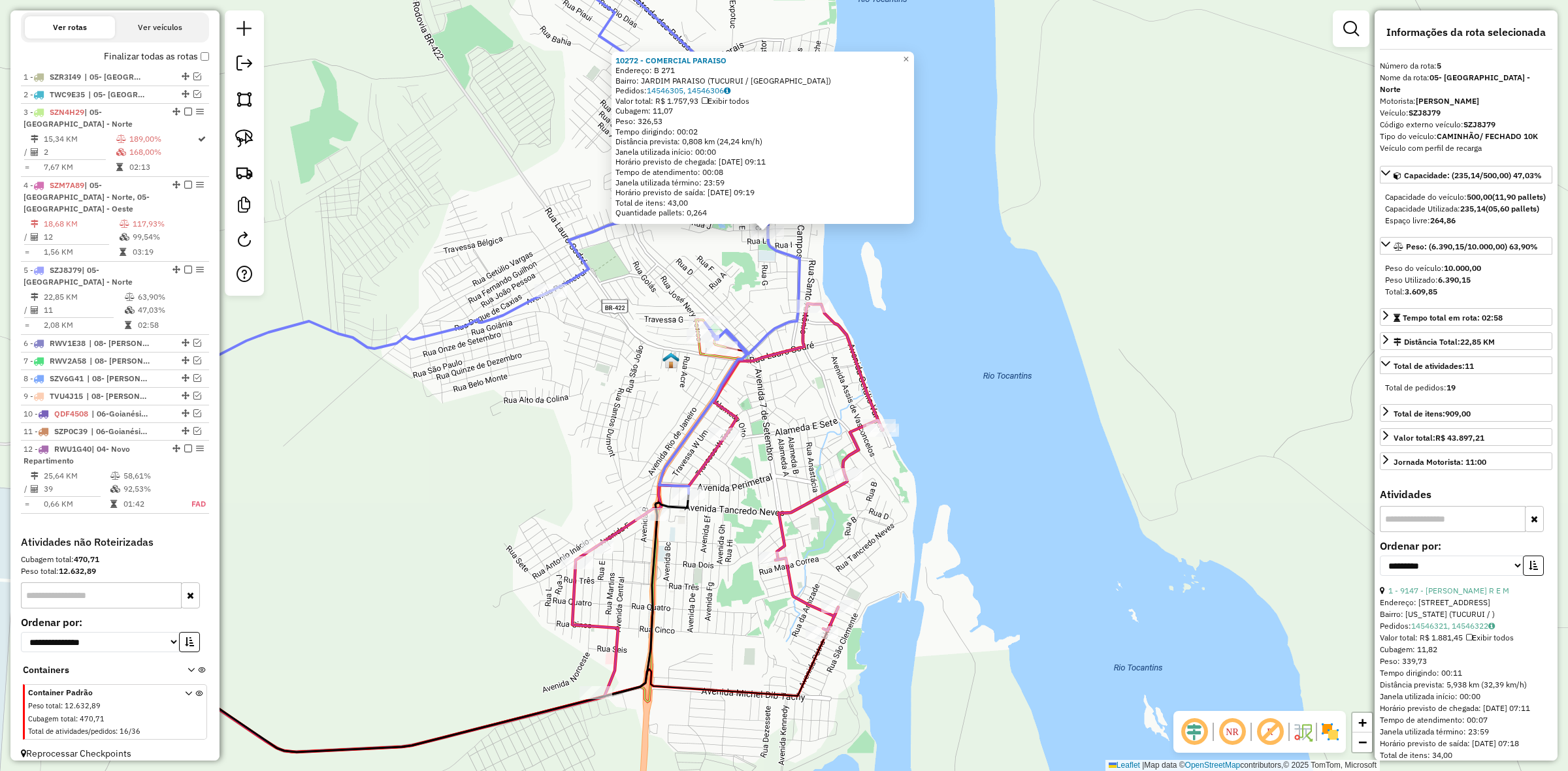
click at [752, 431] on div "Rota 4 - Placa SZM7A89 10455 - ROSI BEBIDAS 10272 - COMERCIAL PARAISO Endereço:…" at bounding box center [784, 385] width 1568 height 771
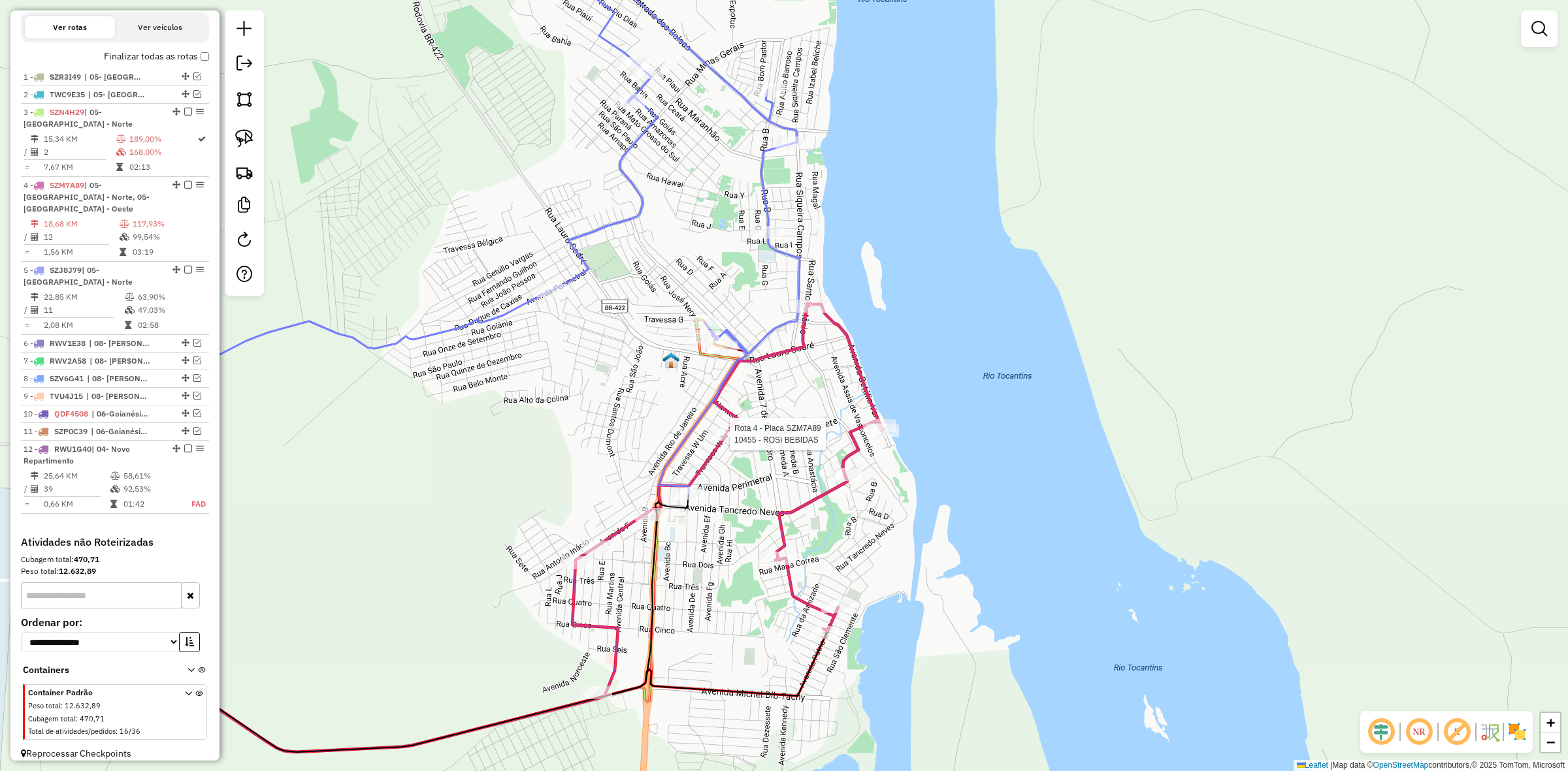
select select "**********"
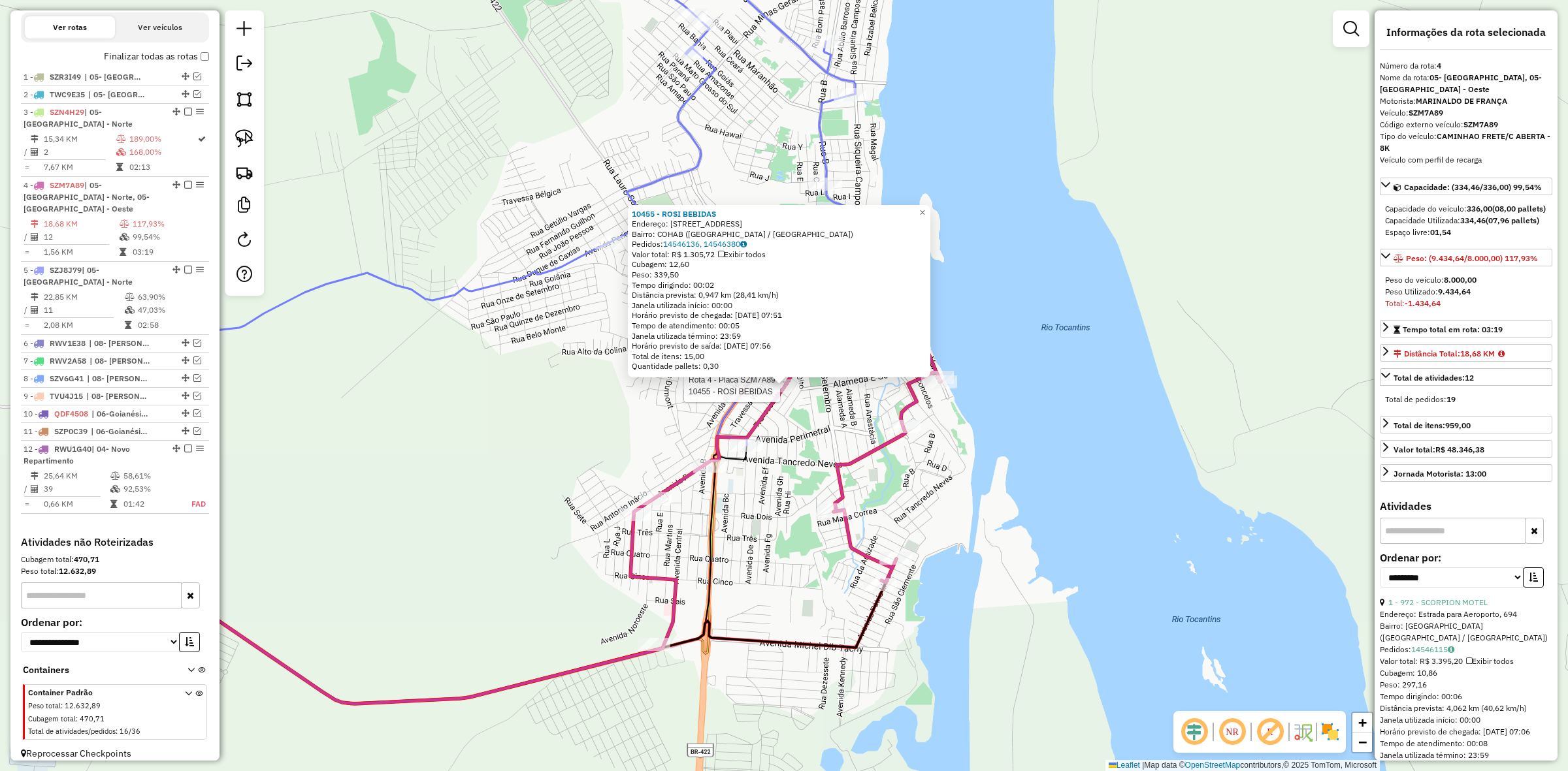
click at [1042, 533] on div "Rota 4 - Placa SZM7A89 10455 - ROSI BEBIDAS 10455 - ROSI BEBIDAS Endereço: Trav…" at bounding box center [784, 385] width 1568 height 771
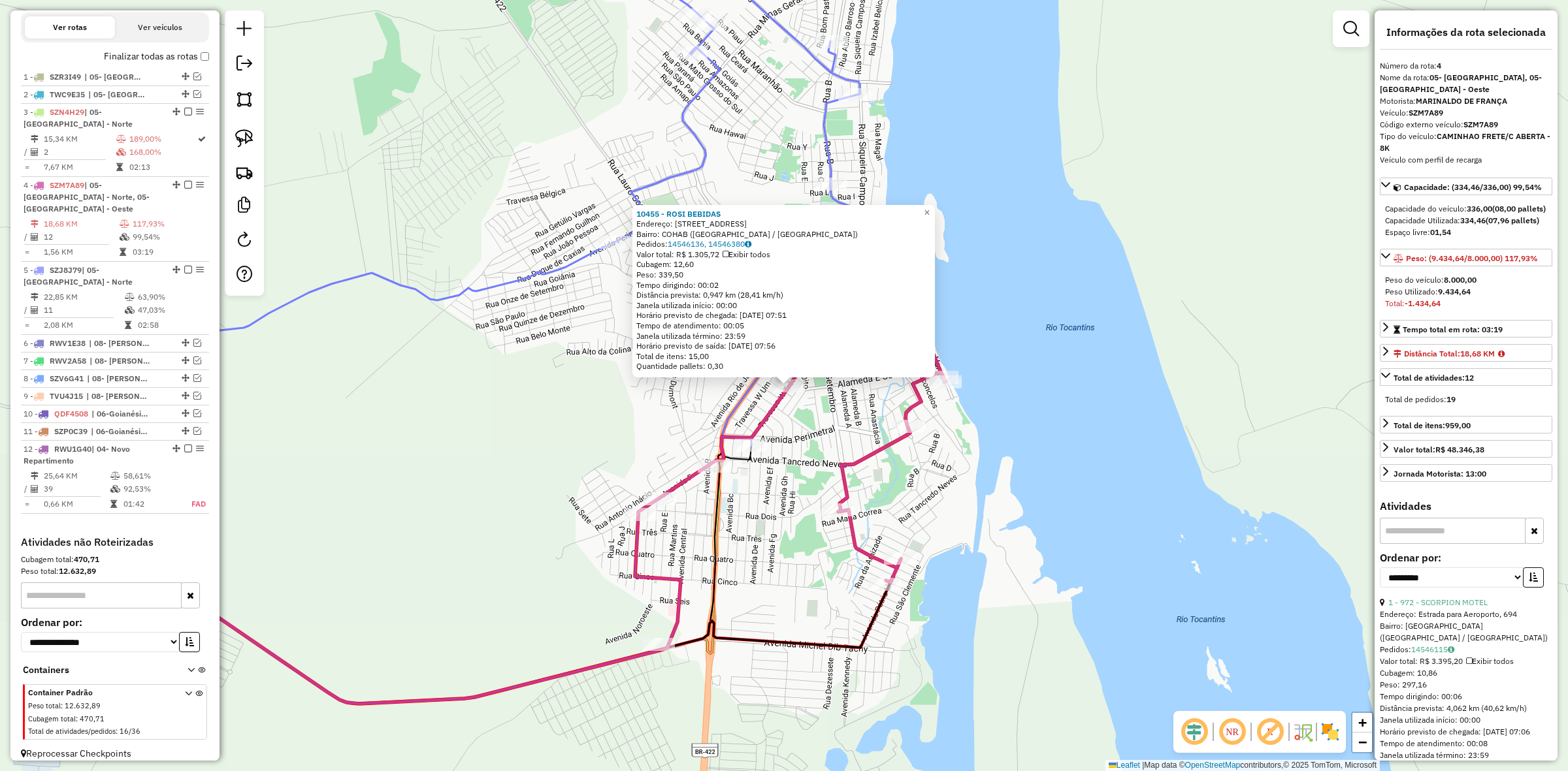
click at [1027, 330] on div "10455 - ROSI BEBIDAS Endereço: Travessa W Três, 159 Bairro: COHAB (Tucuruí / PA…" at bounding box center [784, 385] width 1568 height 771
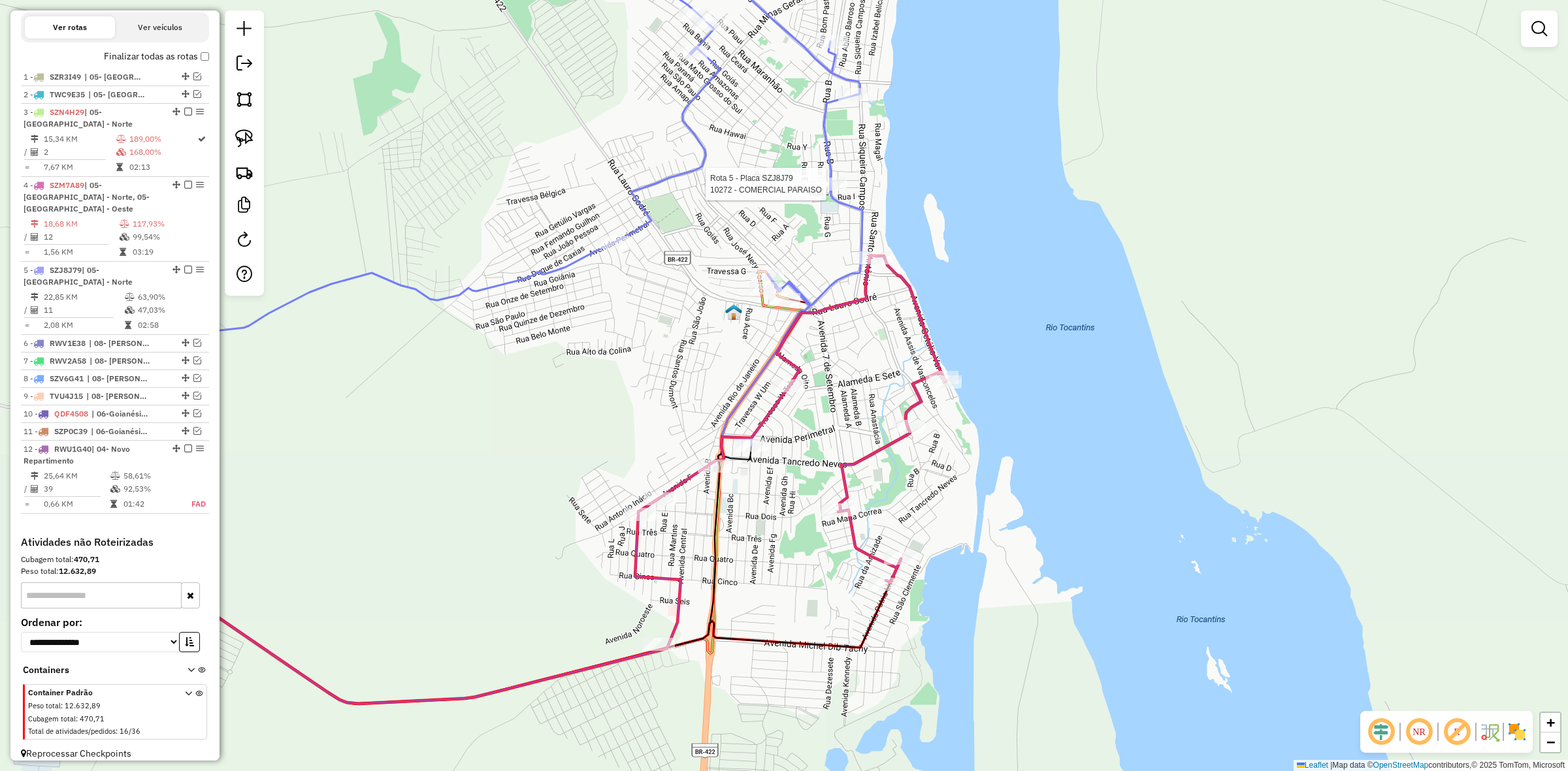
select select "**********"
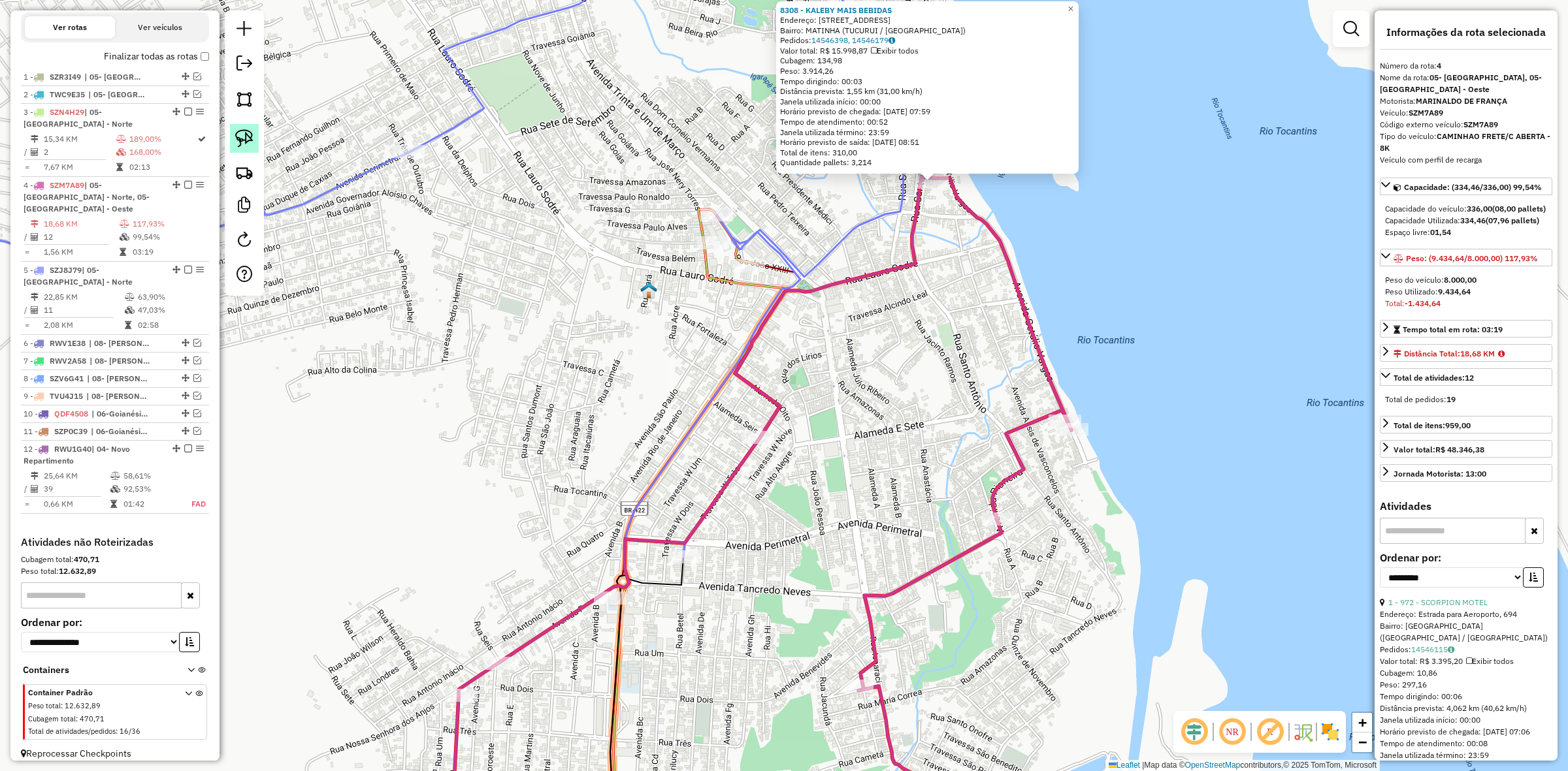
click at [232, 135] on link at bounding box center [244, 138] width 28 height 28
drag, startPoint x: 565, startPoint y: 582, endPoint x: 637, endPoint y: 601, distance: 74.5
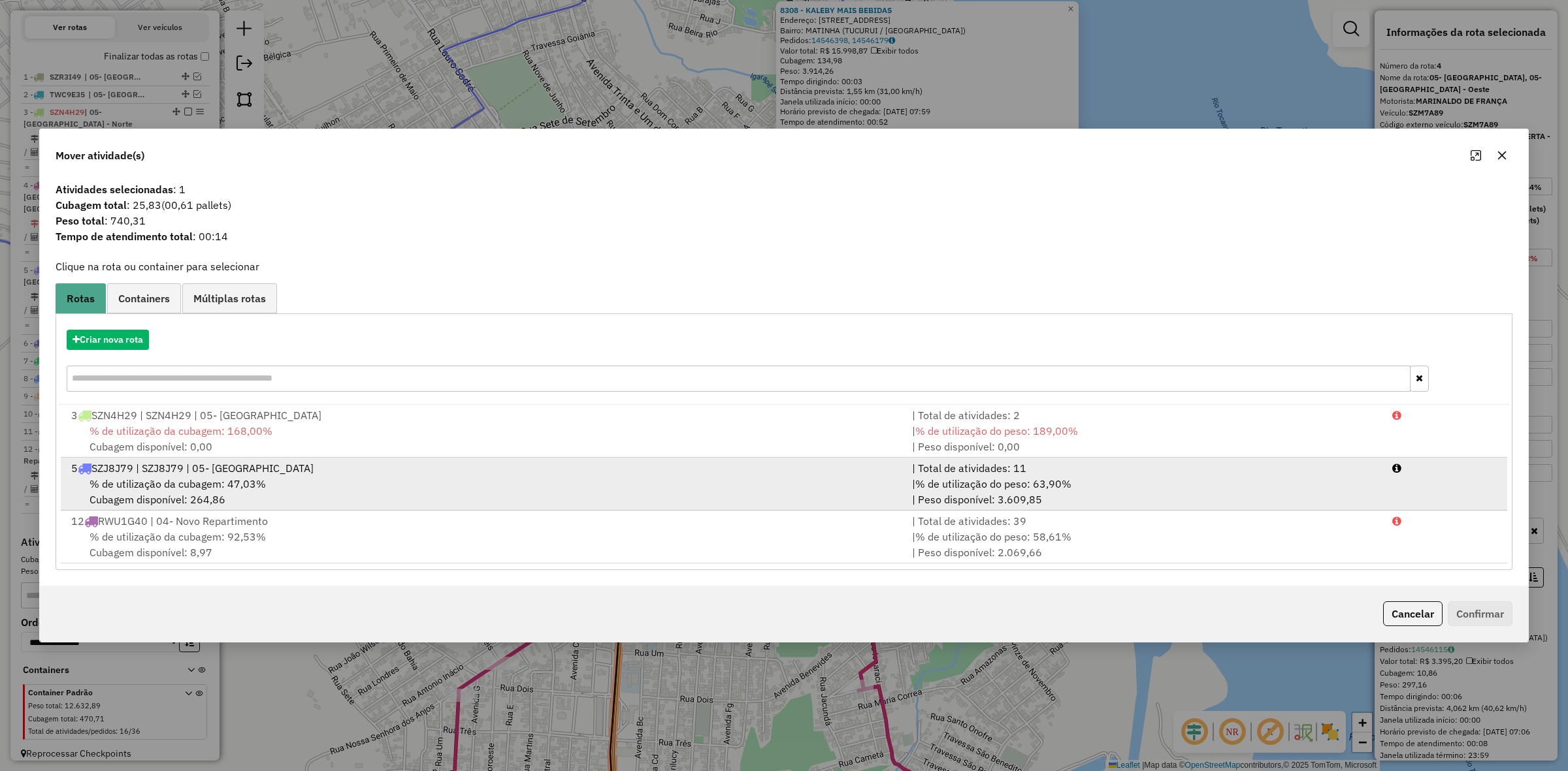
click at [187, 500] on div "% de utilização da cubagem: 47,03% Cubagem disponível: 264,86" at bounding box center [483, 491] width 841 height 32
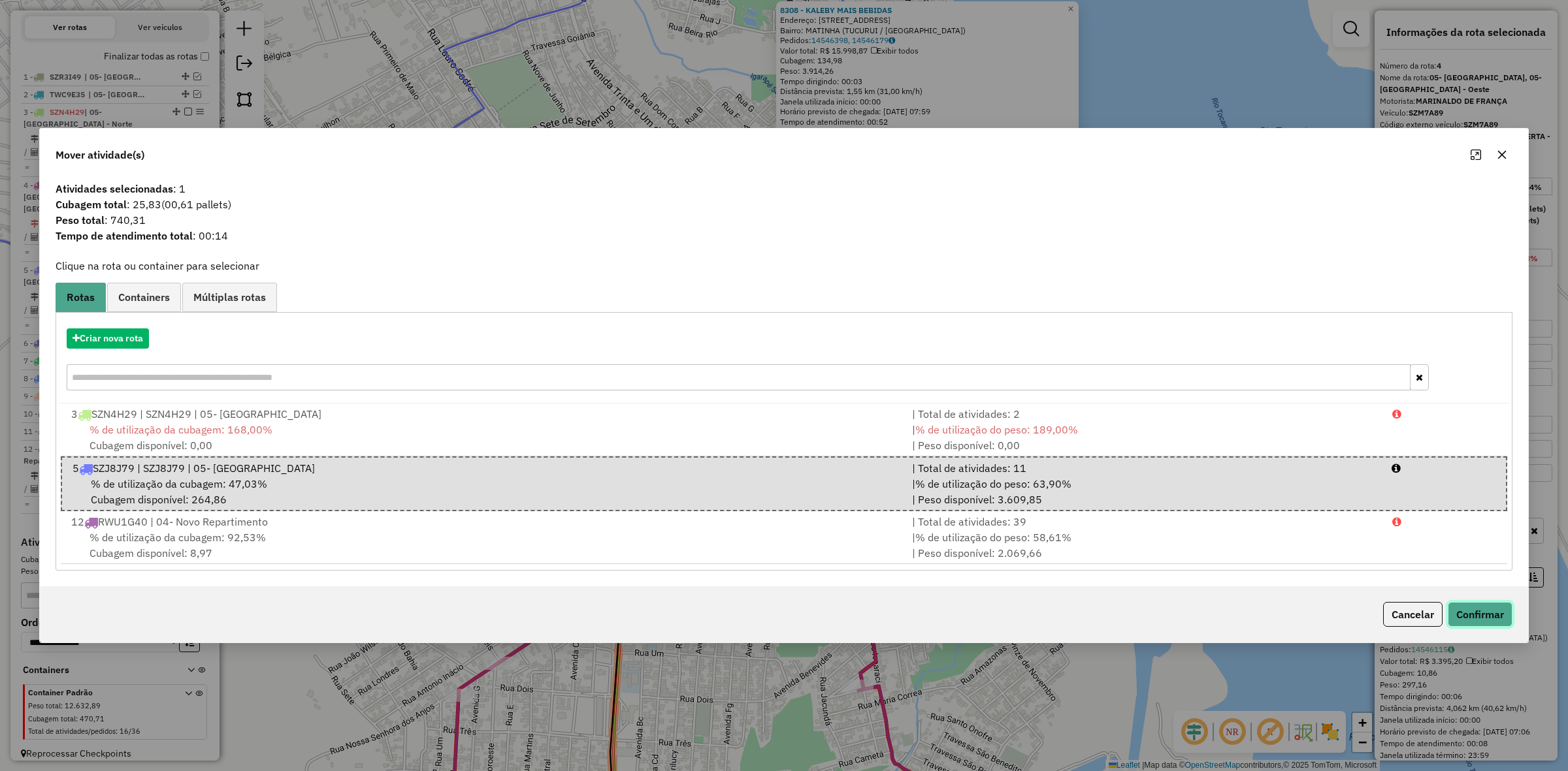
click at [1477, 615] on button "Confirmar" at bounding box center [1480, 615] width 65 height 25
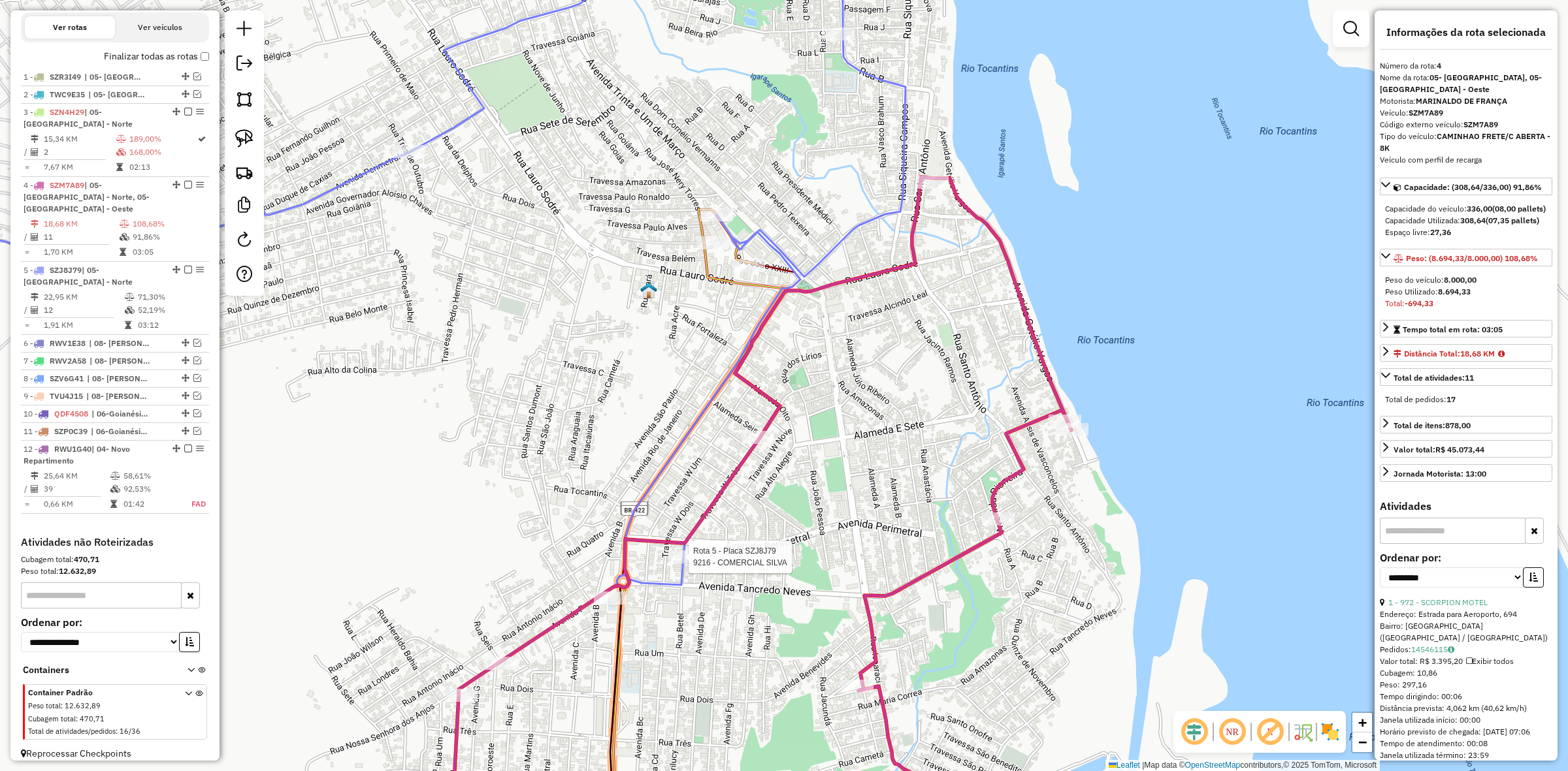
click at [674, 563] on div at bounding box center [685, 557] width 32 height 13
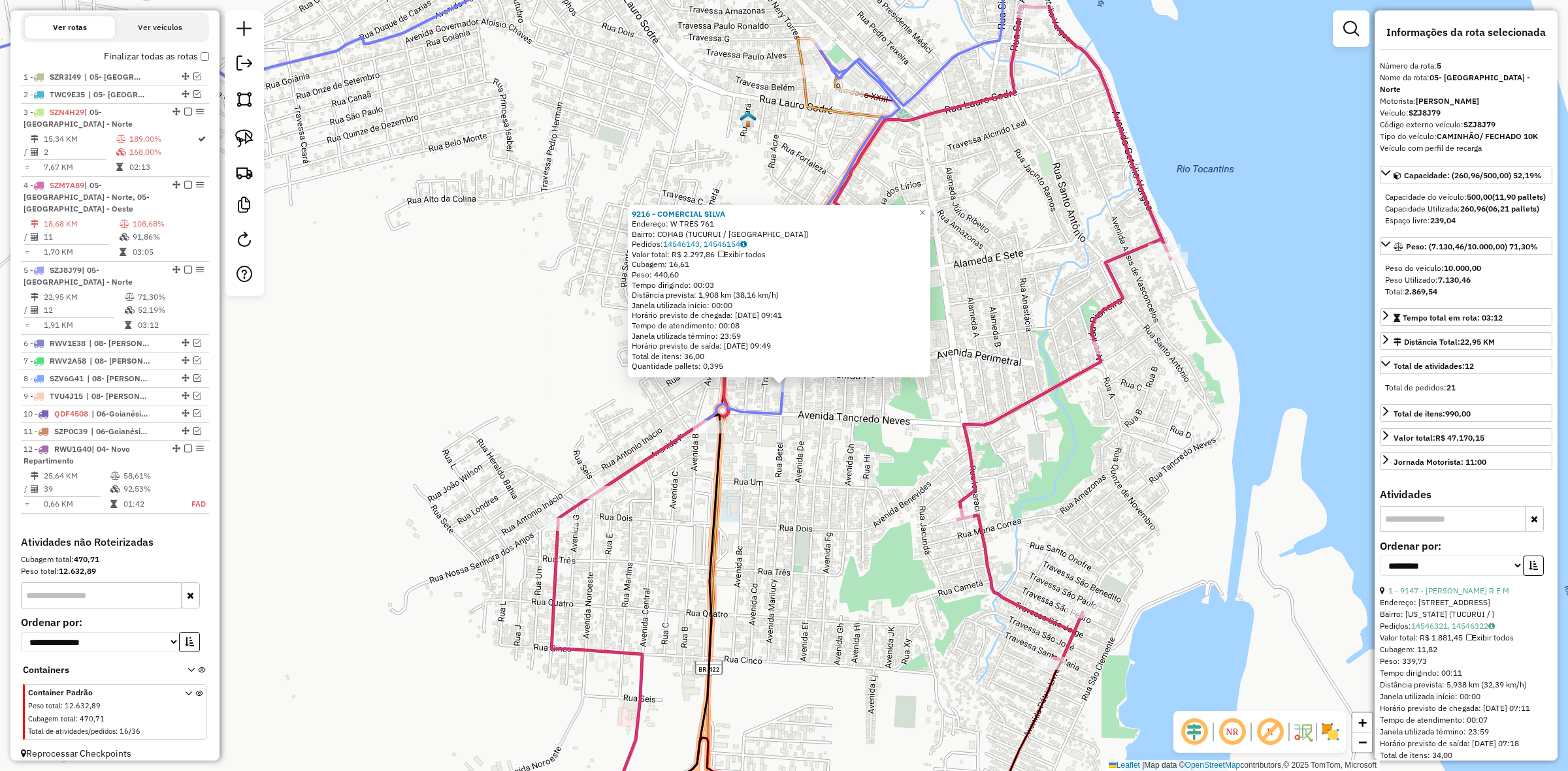
click at [989, 407] on div "9216 - COMERCIAL SILVA Endereço: W TRES 761 Bairro: COHAB (TUCURUI / PA) Pedido…" at bounding box center [784, 385] width 1568 height 771
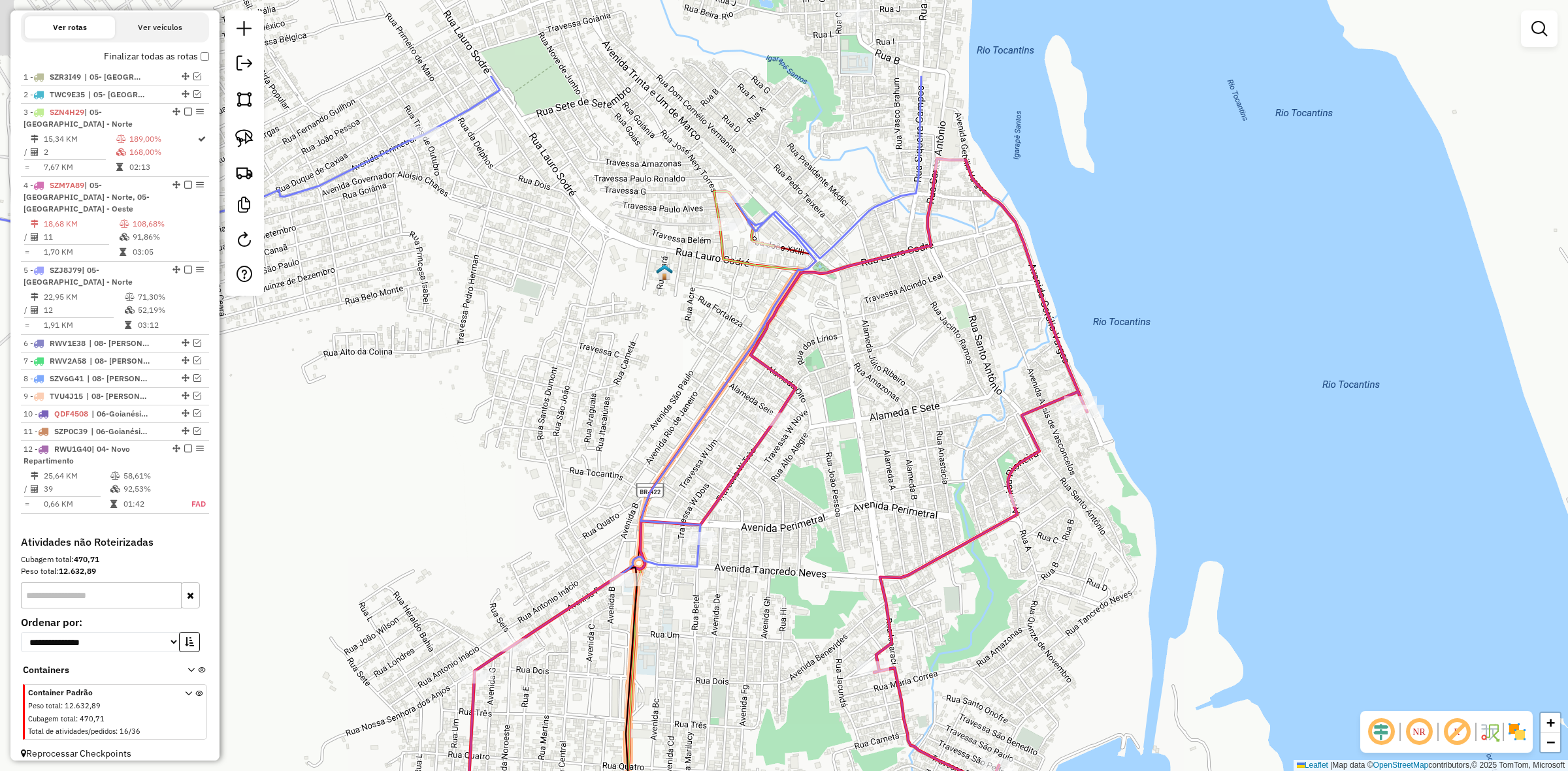
drag, startPoint x: 1014, startPoint y: 346, endPoint x: 748, endPoint y: 550, distance: 335.2
click at [847, 583] on div "Janela de atendimento Grade de atendimento Capacidade Transportadoras Veículos …" at bounding box center [784, 385] width 1568 height 771
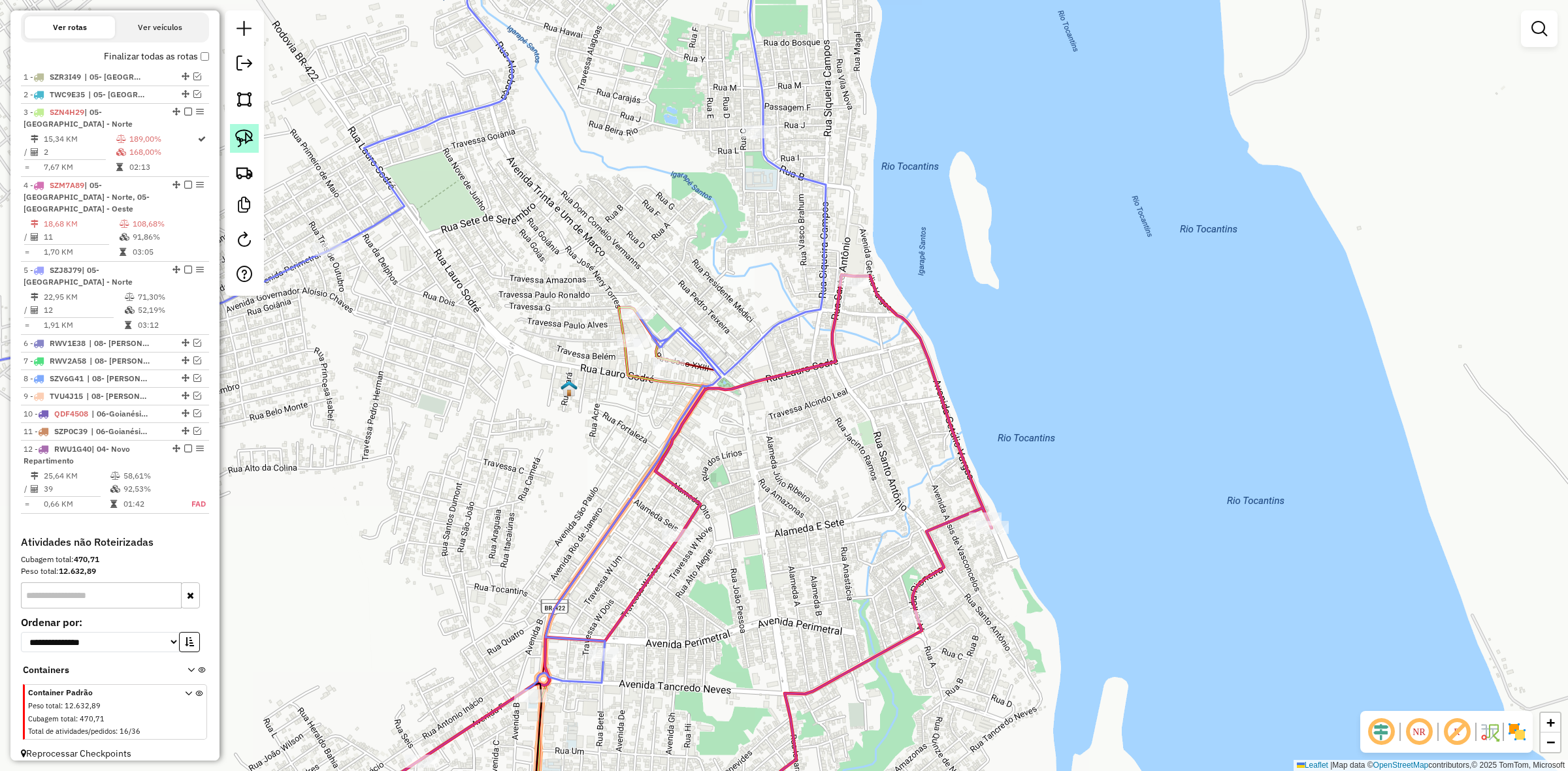
drag, startPoint x: 230, startPoint y: 135, endPoint x: 452, endPoint y: 233, distance: 242.7
click at [230, 135] on link at bounding box center [244, 138] width 28 height 28
drag, startPoint x: 627, startPoint y: 378, endPoint x: 671, endPoint y: 356, distance: 49.2
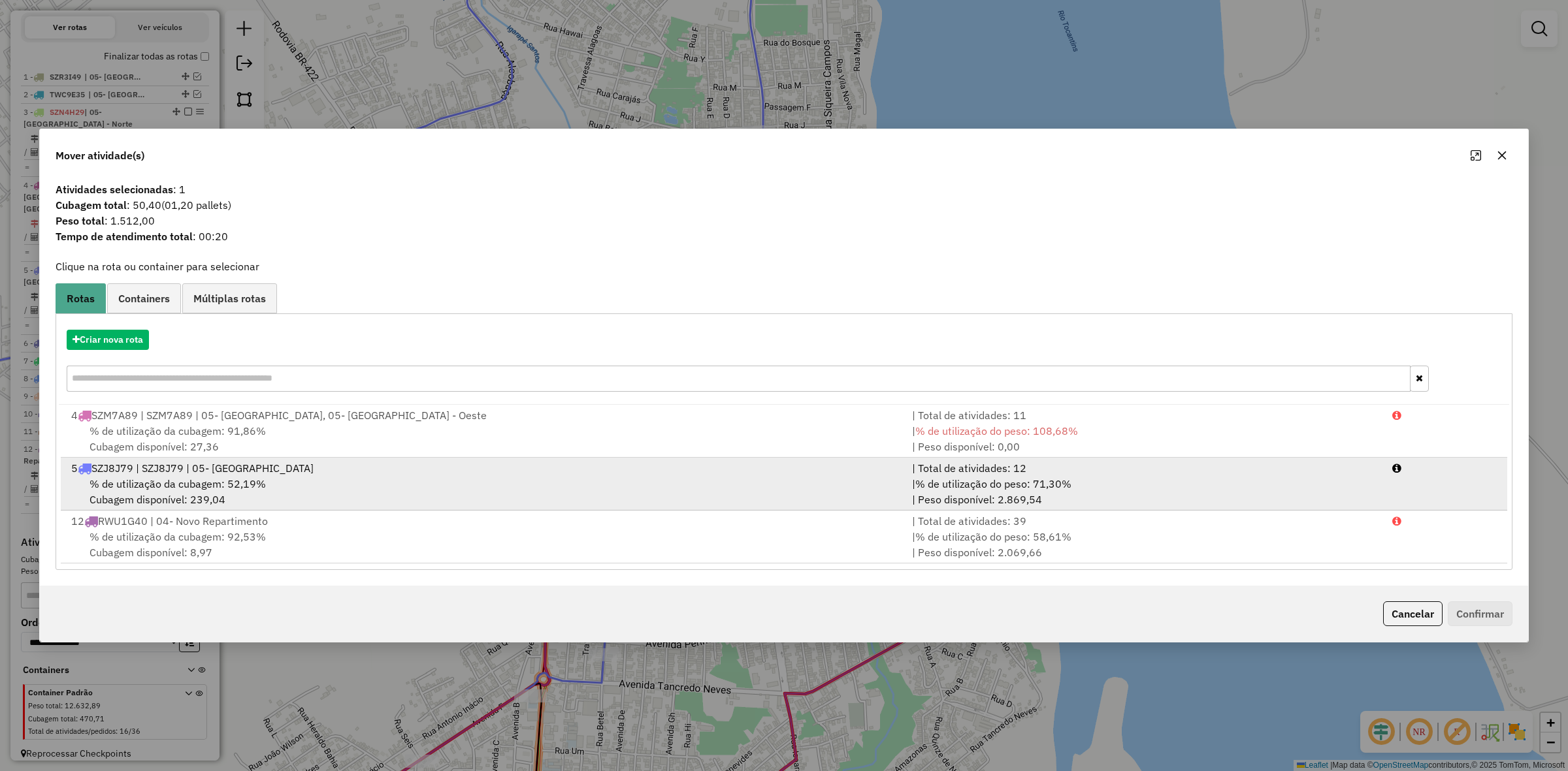
click at [247, 502] on div "% de utilização da cubagem: 52,19% Cubagem disponível: 239,04" at bounding box center [483, 491] width 841 height 32
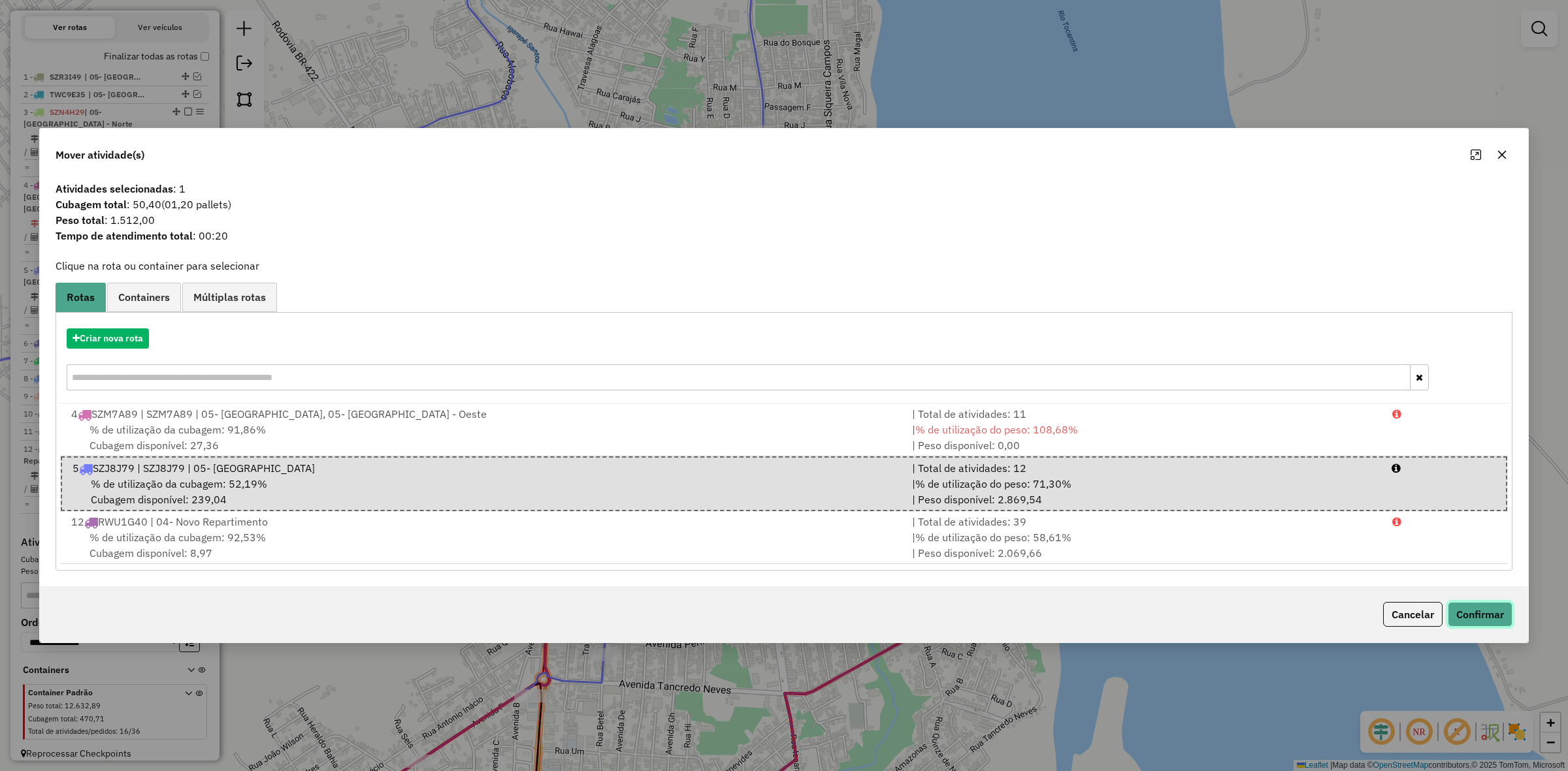
click at [1475, 617] on button "Confirmar" at bounding box center [1480, 615] width 65 height 25
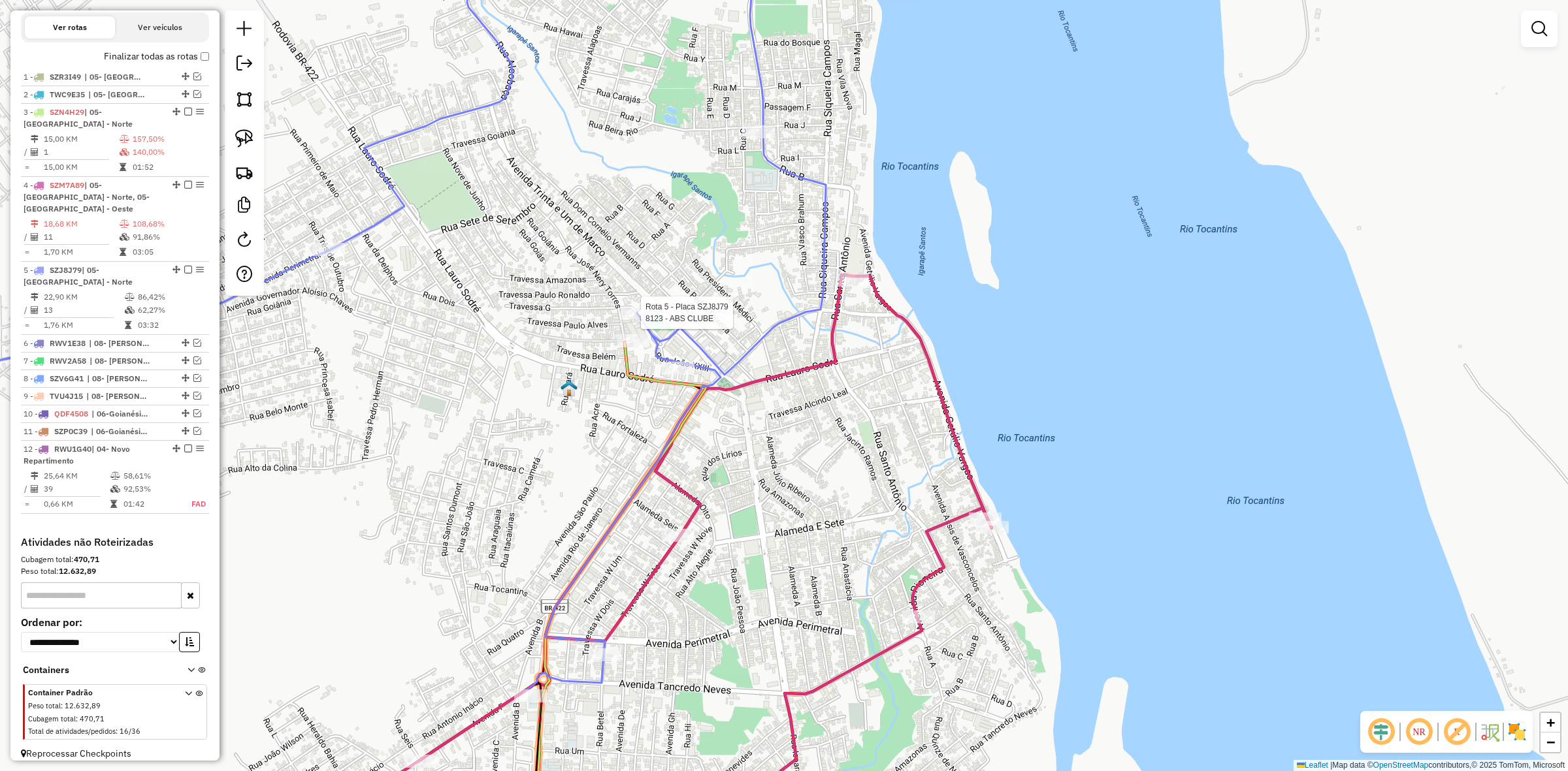
select select "**********"
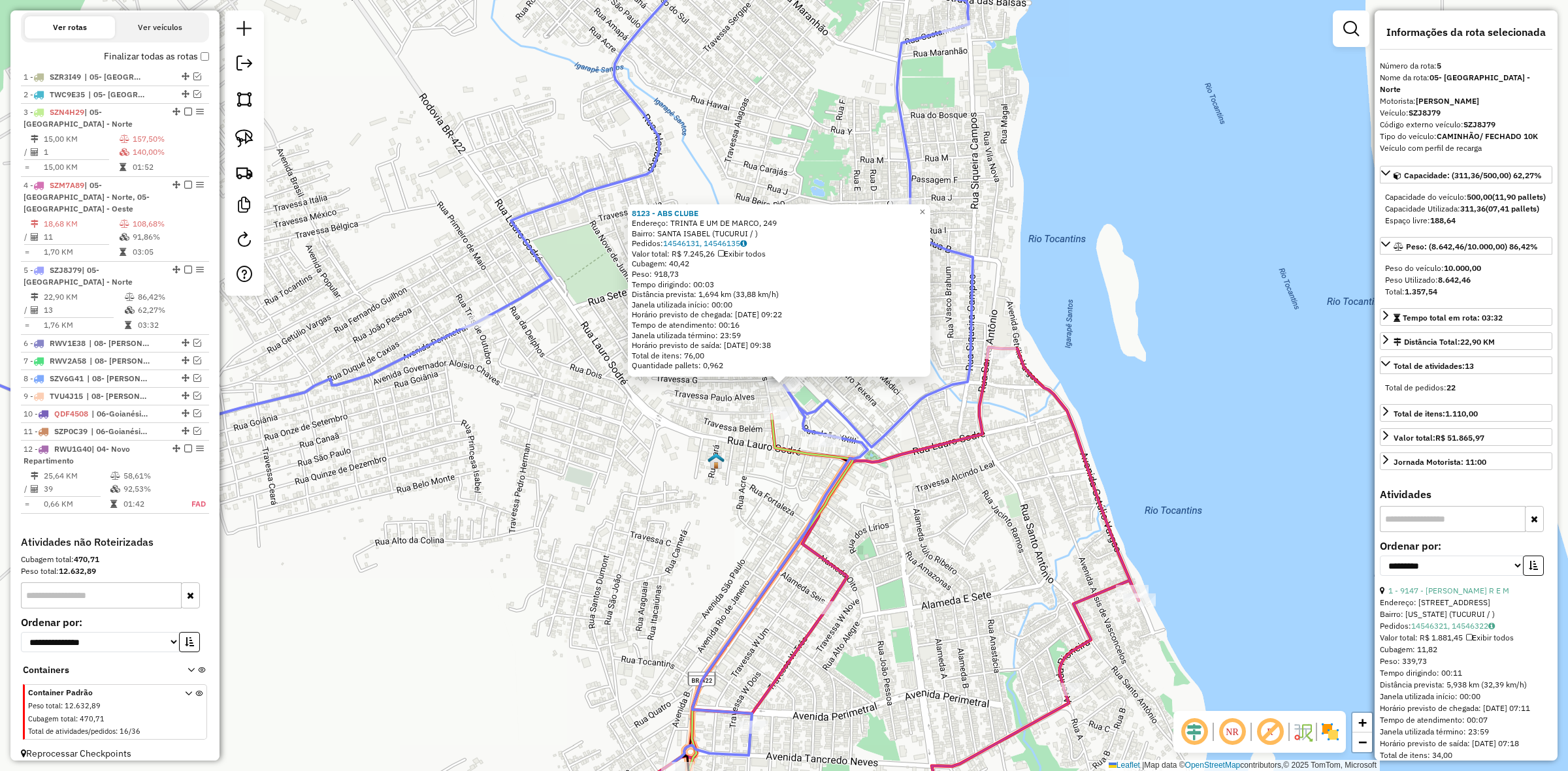
click at [994, 242] on div "8123 - ABS CLUBE Endereço: TRINTA E UM DE MARCO, 249 Bairro: SANTA ISABEL (TUCU…" at bounding box center [784, 385] width 1568 height 771
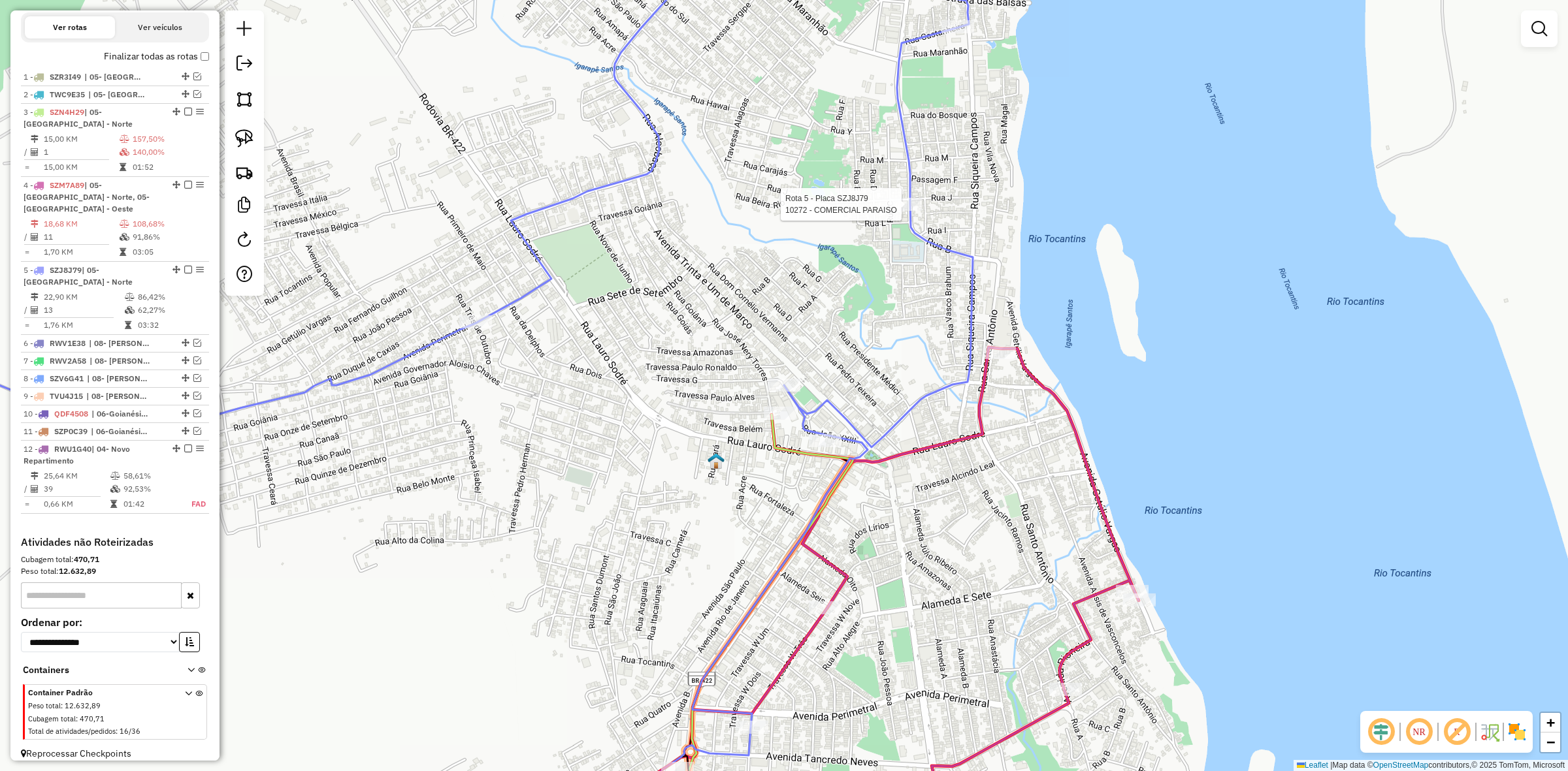
select select "**********"
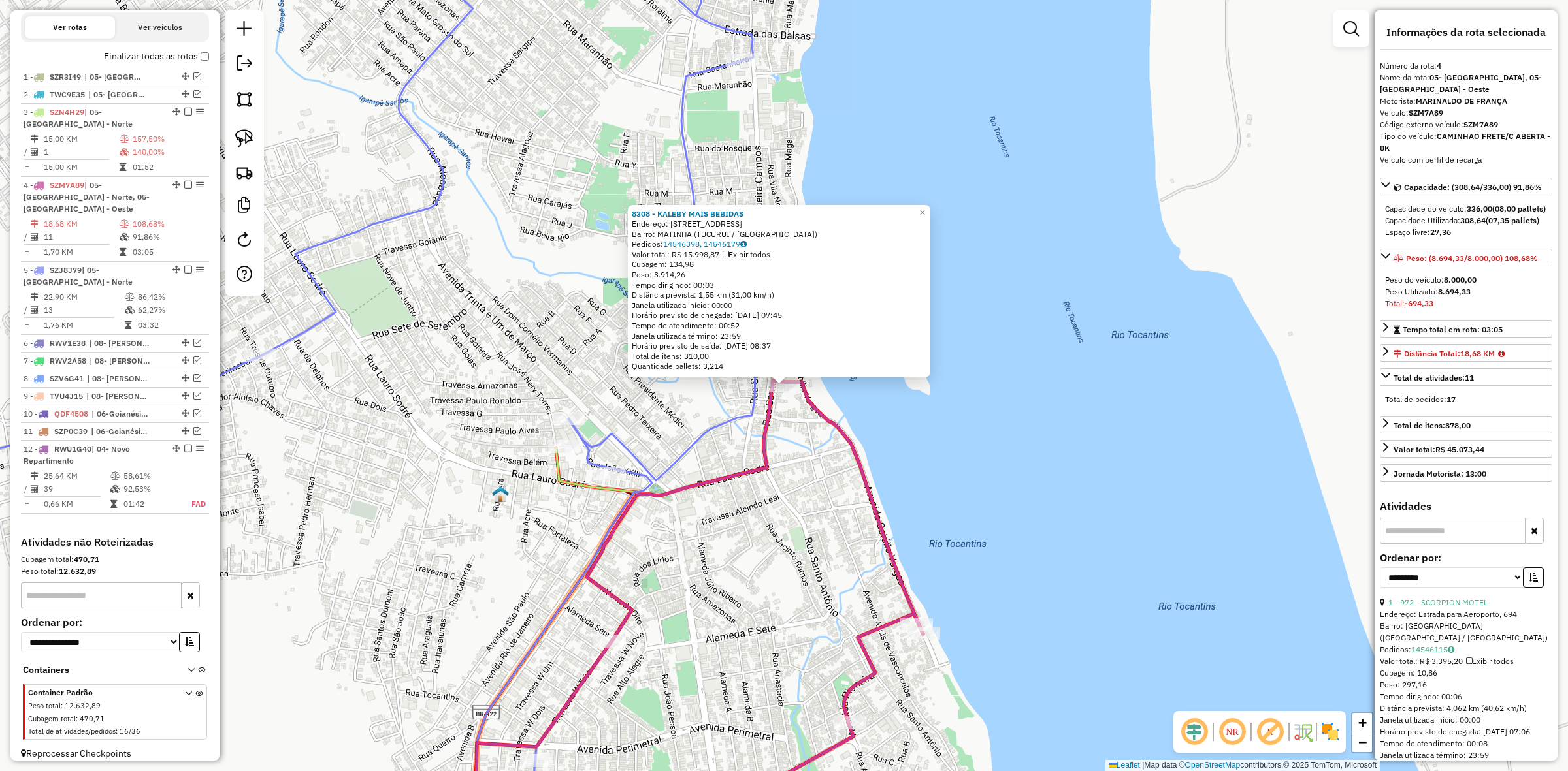
click at [876, 539] on icon at bounding box center [651, 615] width 546 height 468
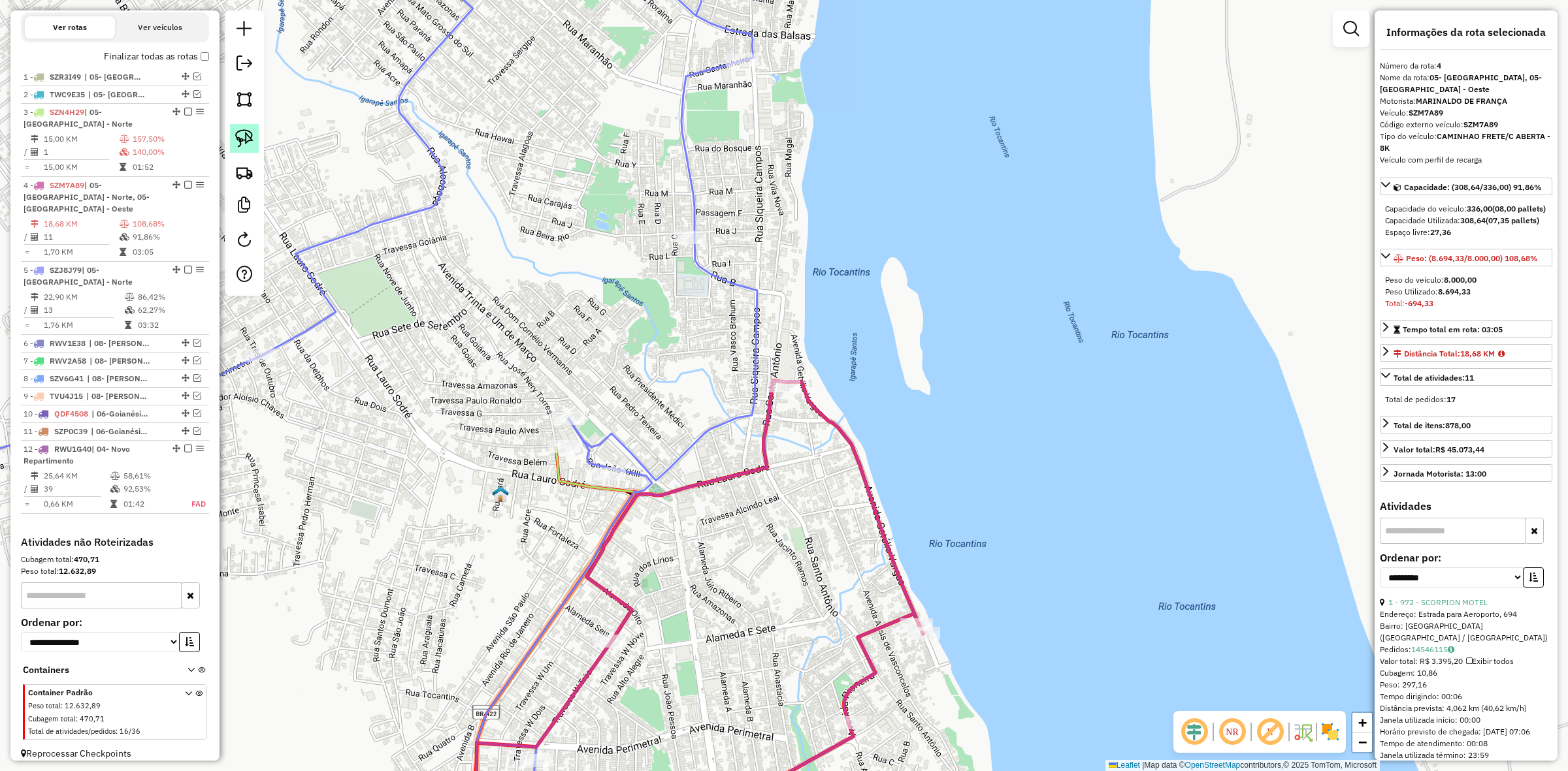
click at [251, 140] on img at bounding box center [244, 139] width 19 height 19
drag, startPoint x: 664, startPoint y: 219, endPoint x: 741, endPoint y: 236, distance: 78.9
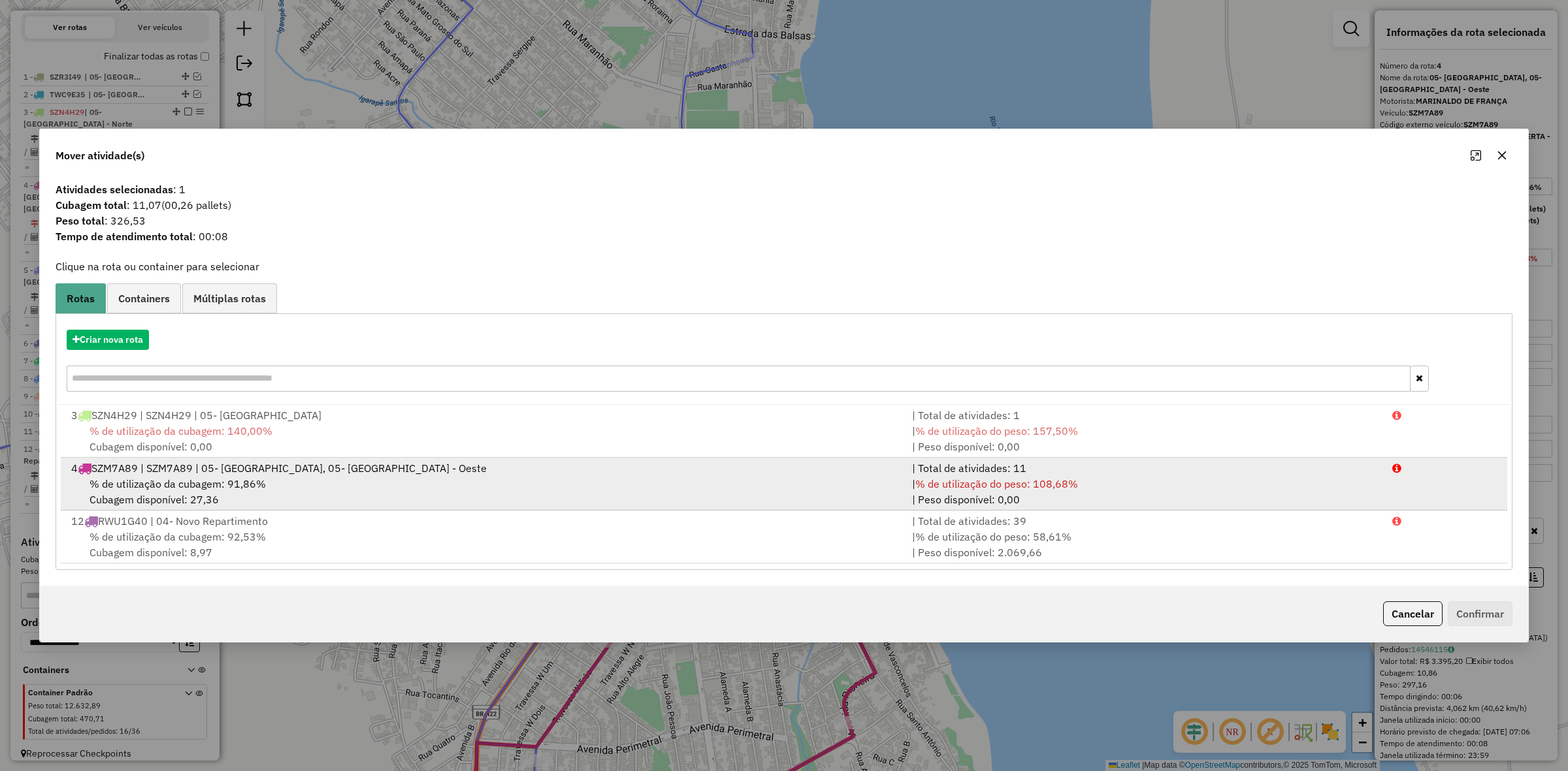
click at [368, 468] on span "SZM7A89 | SZM7A89 | 05- Tucuruí - Norte, 05- Tucuruí - Oeste" at bounding box center [289, 469] width 395 height 13
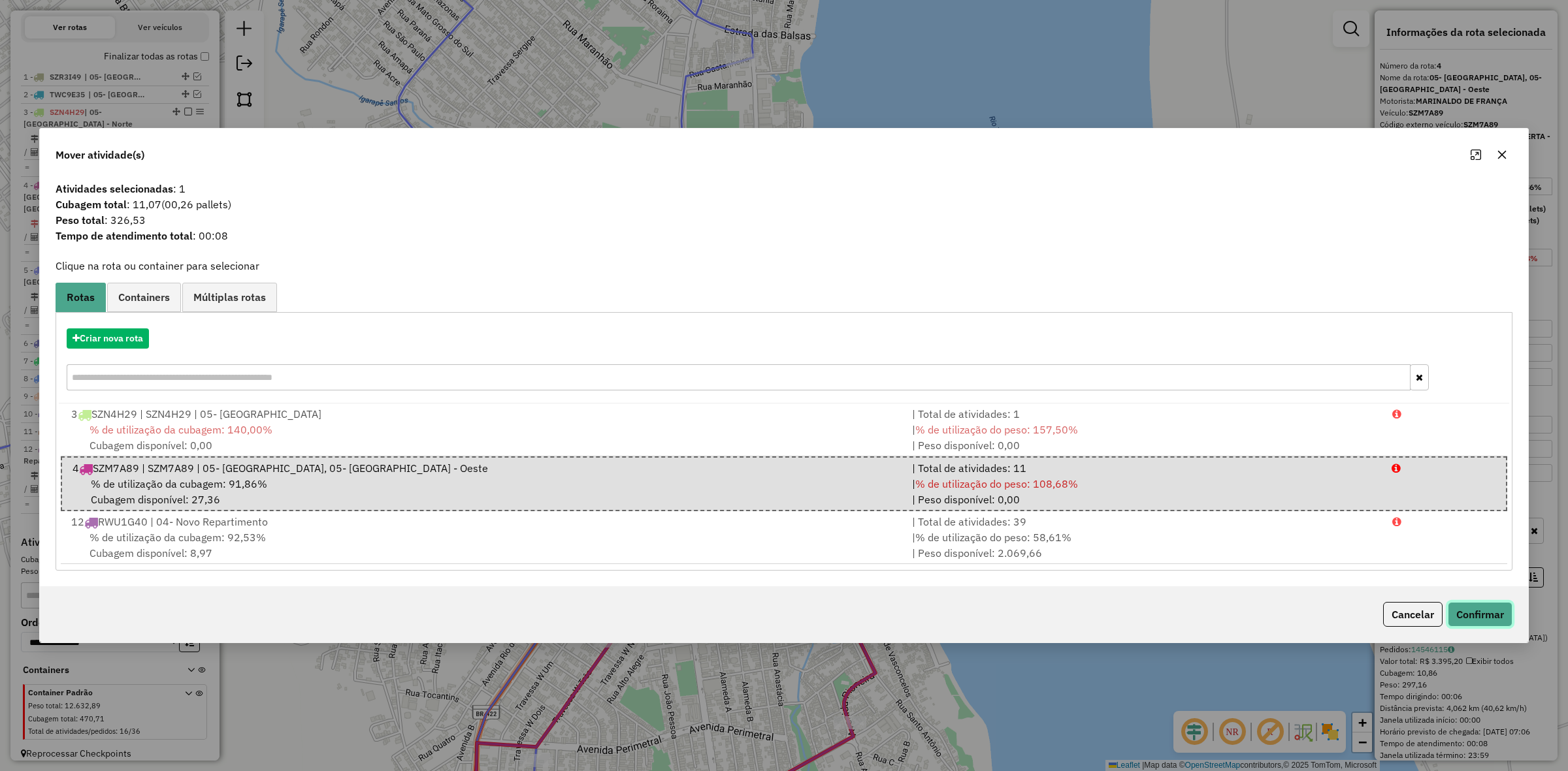
click at [1467, 602] on button "Confirmar" at bounding box center [1480, 615] width 65 height 25
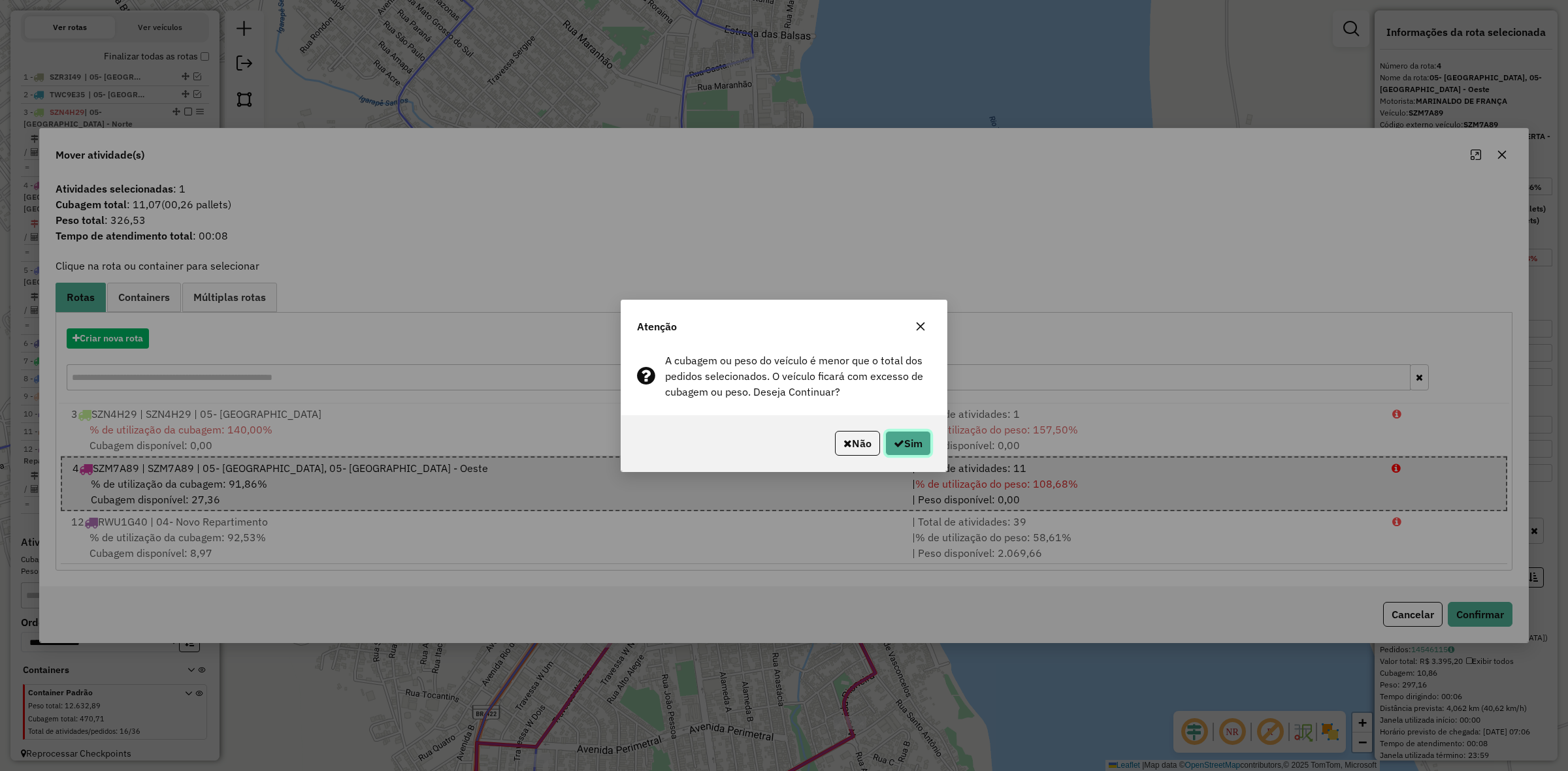
click at [916, 444] on button "Sim" at bounding box center [909, 443] width 45 height 25
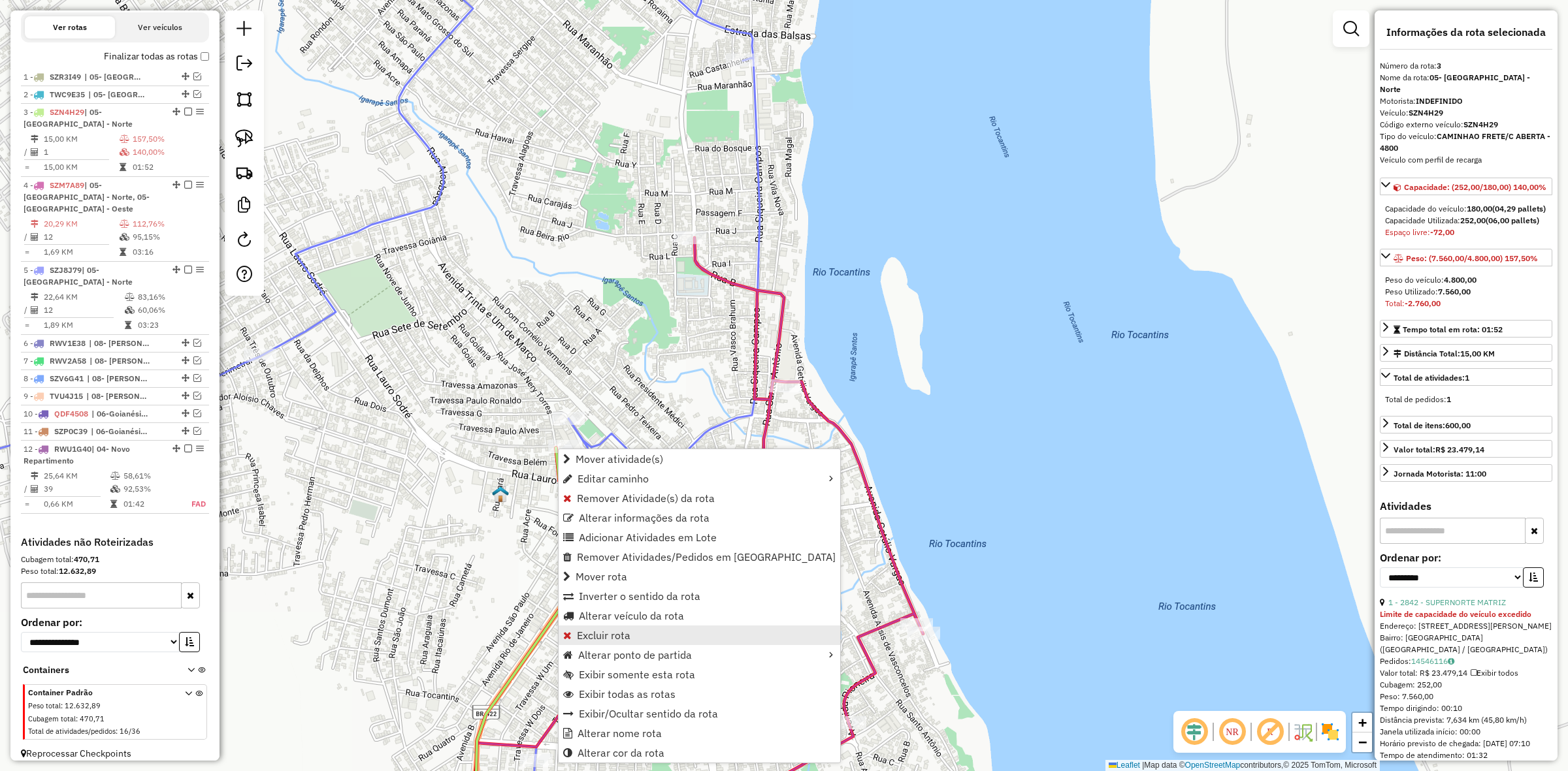
click at [638, 630] on link "Excluir rota" at bounding box center [699, 636] width 281 height 19
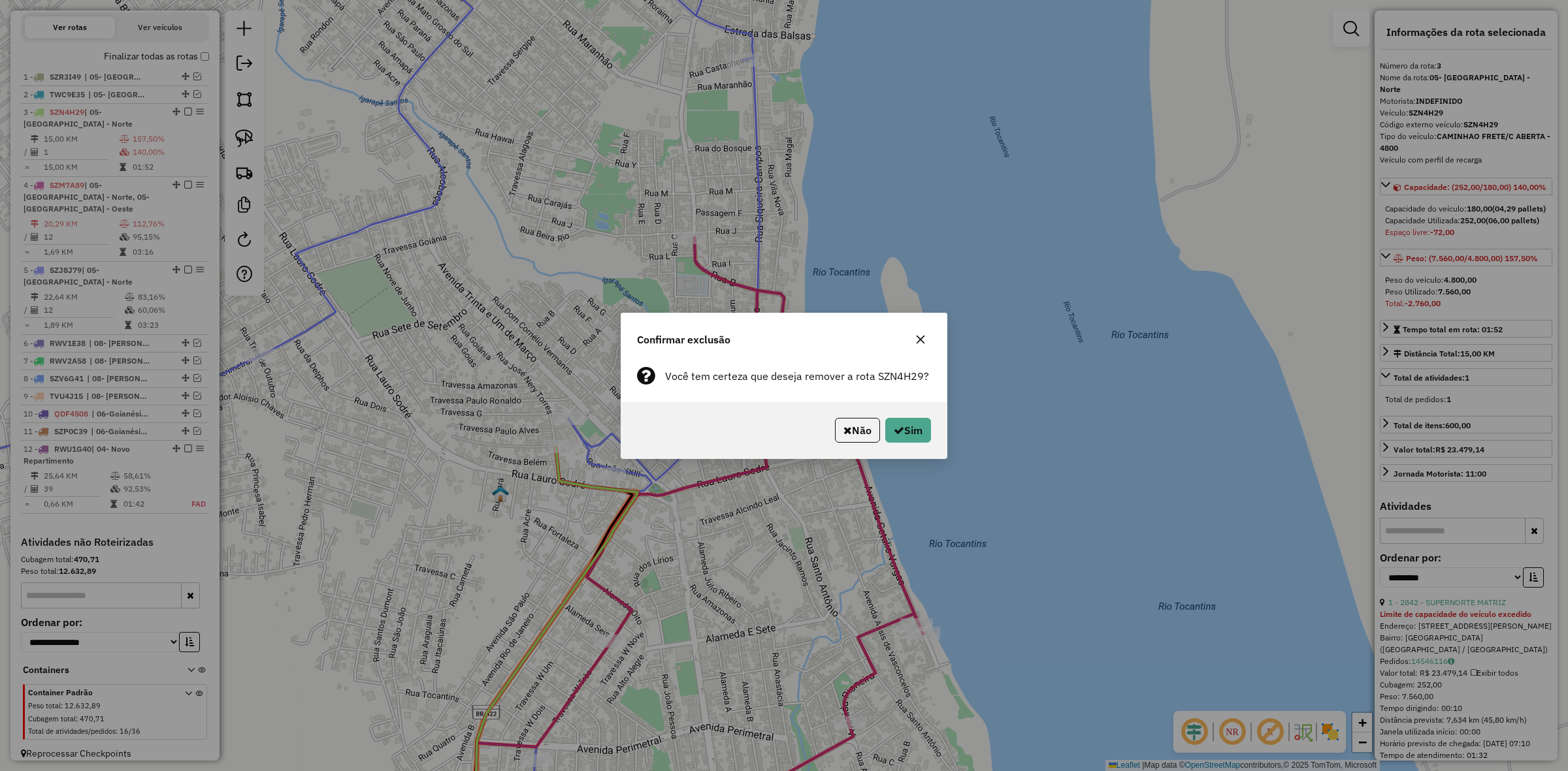
click at [926, 413] on div "Não Sim" at bounding box center [784, 430] width 325 height 56
click at [923, 428] on button "Sim" at bounding box center [909, 430] width 45 height 25
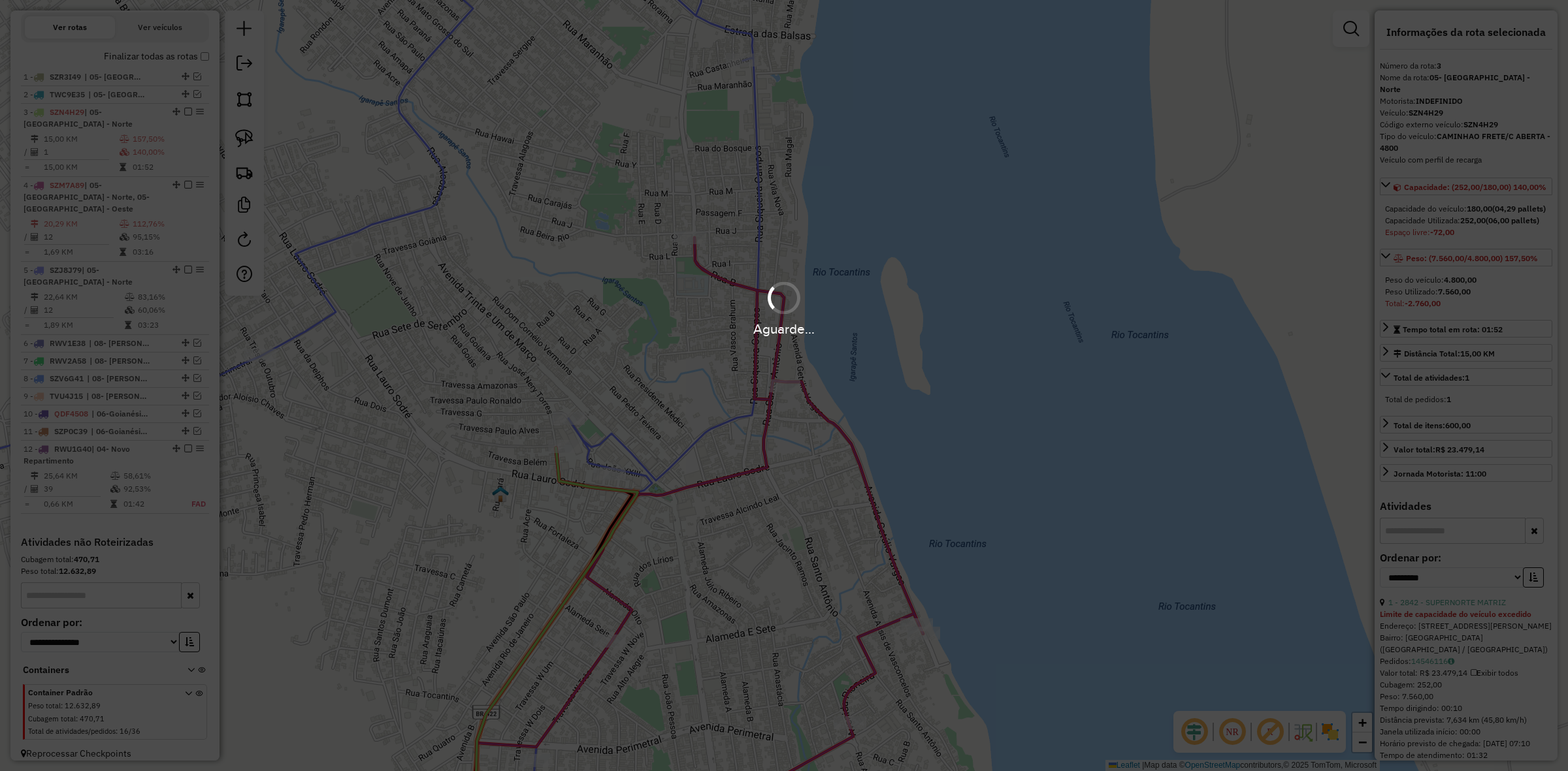
scroll to position [379, 0]
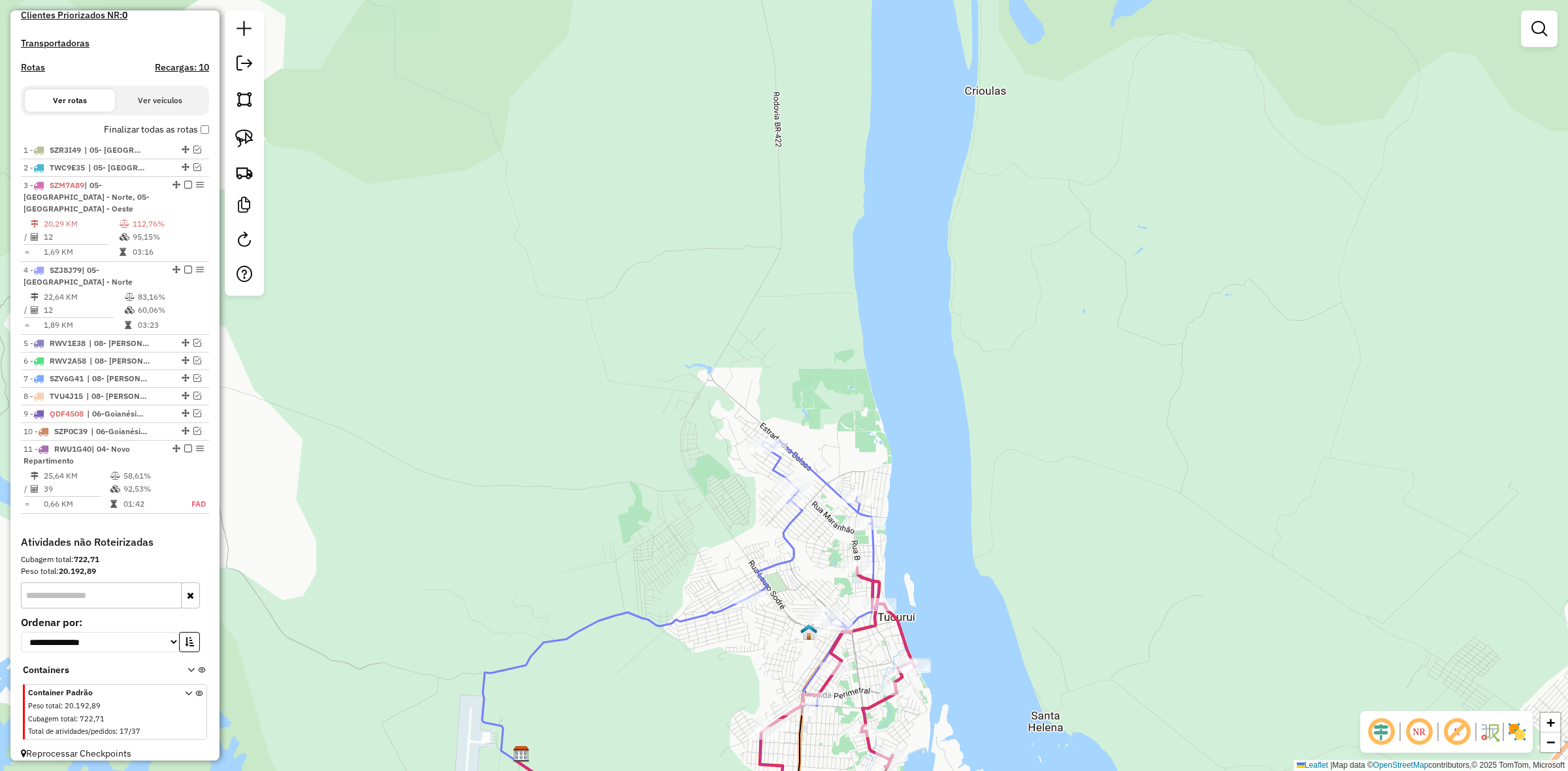
drag, startPoint x: 939, startPoint y: 589, endPoint x: 896, endPoint y: 311, distance: 281.3
click at [896, 315] on div "Janela de atendimento Grade de atendimento Capacidade Transportadoras Veículos …" at bounding box center [784, 385] width 1568 height 771
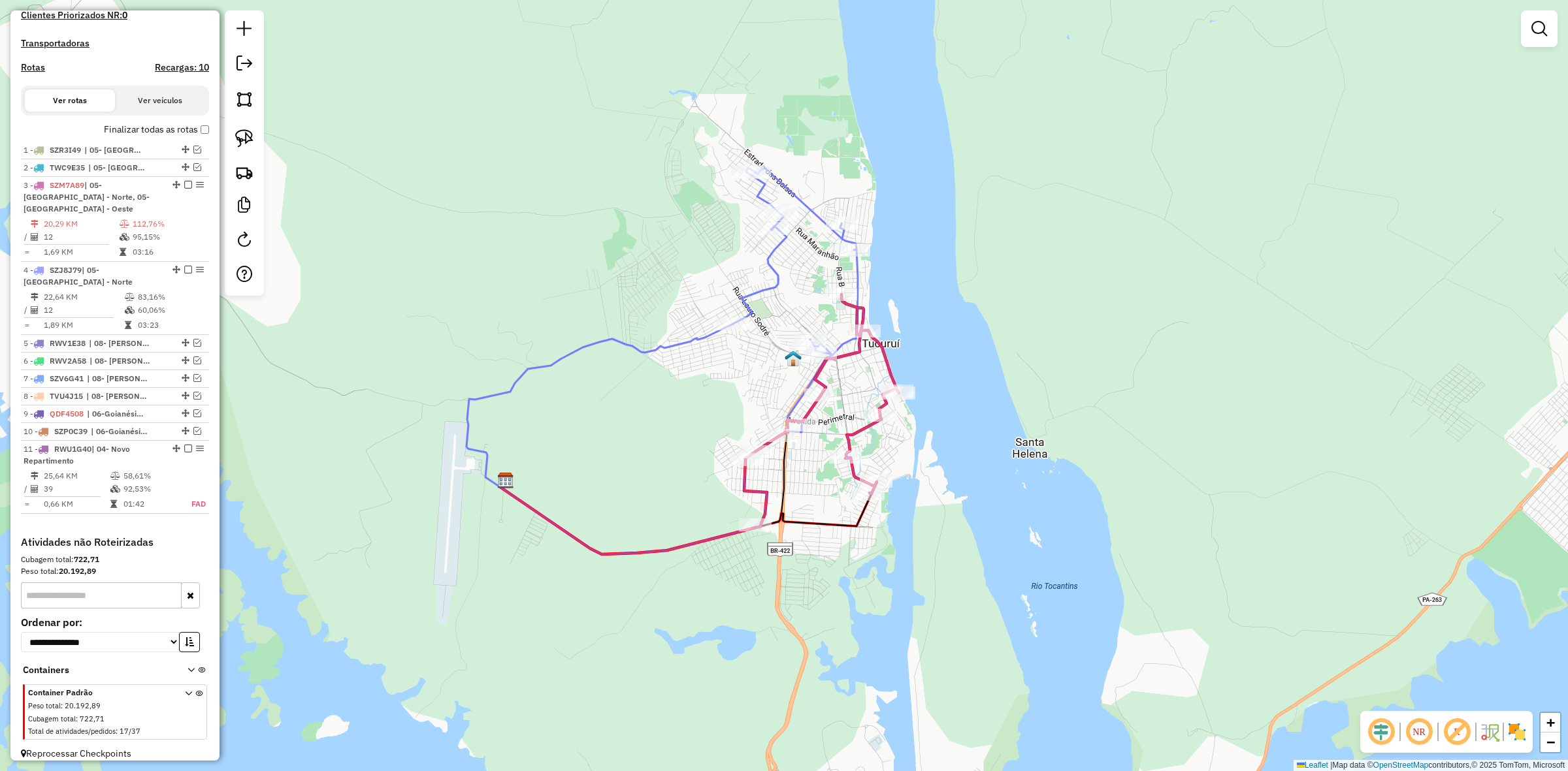
click at [798, 392] on icon at bounding box center [796, 300] width 125 height 268
select select "**********"
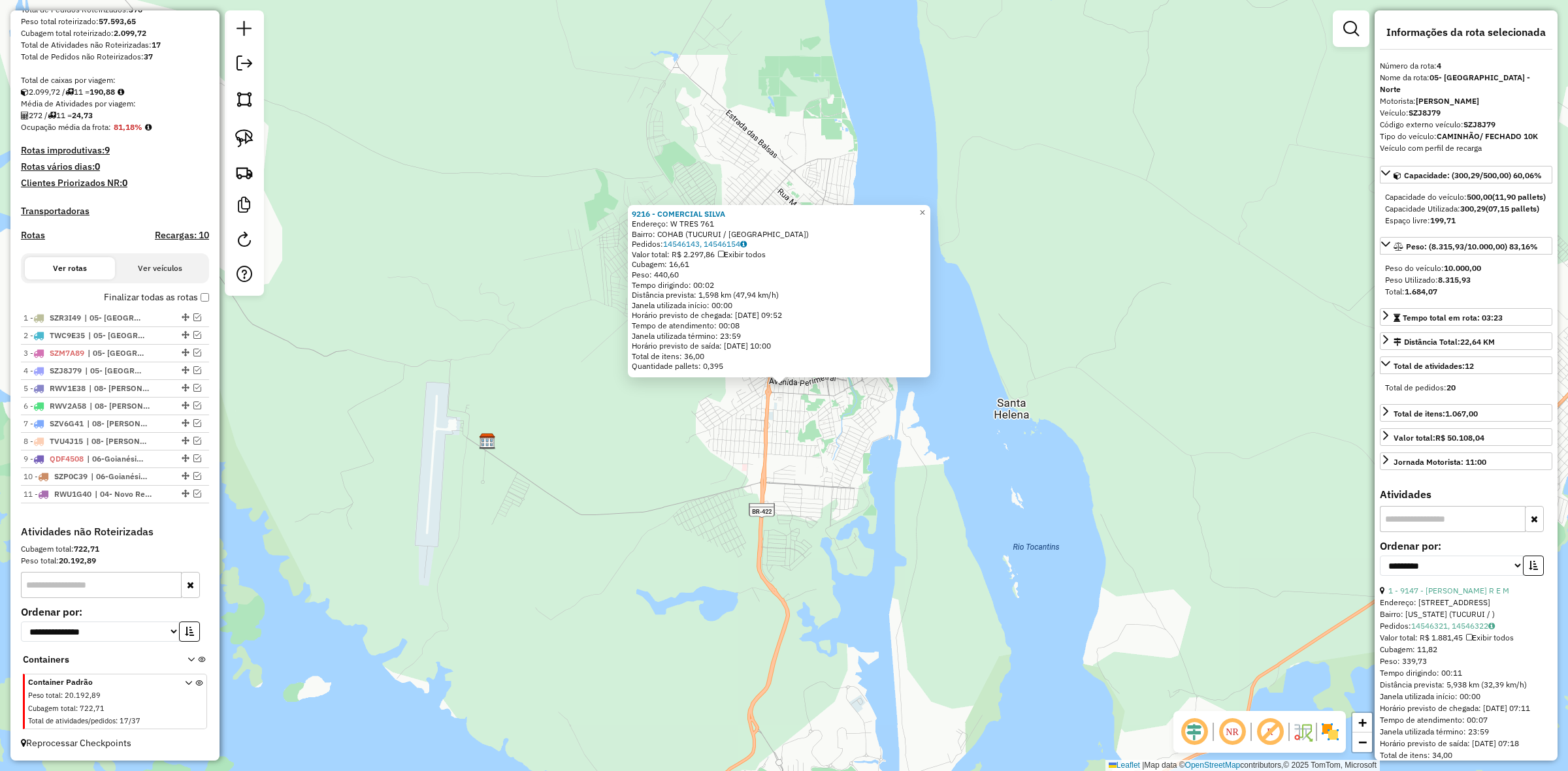
scroll to position [224, 0]
click at [124, 375] on span "| 05- [GEOGRAPHIC_DATA] - Norte" at bounding box center [115, 371] width 60 height 12
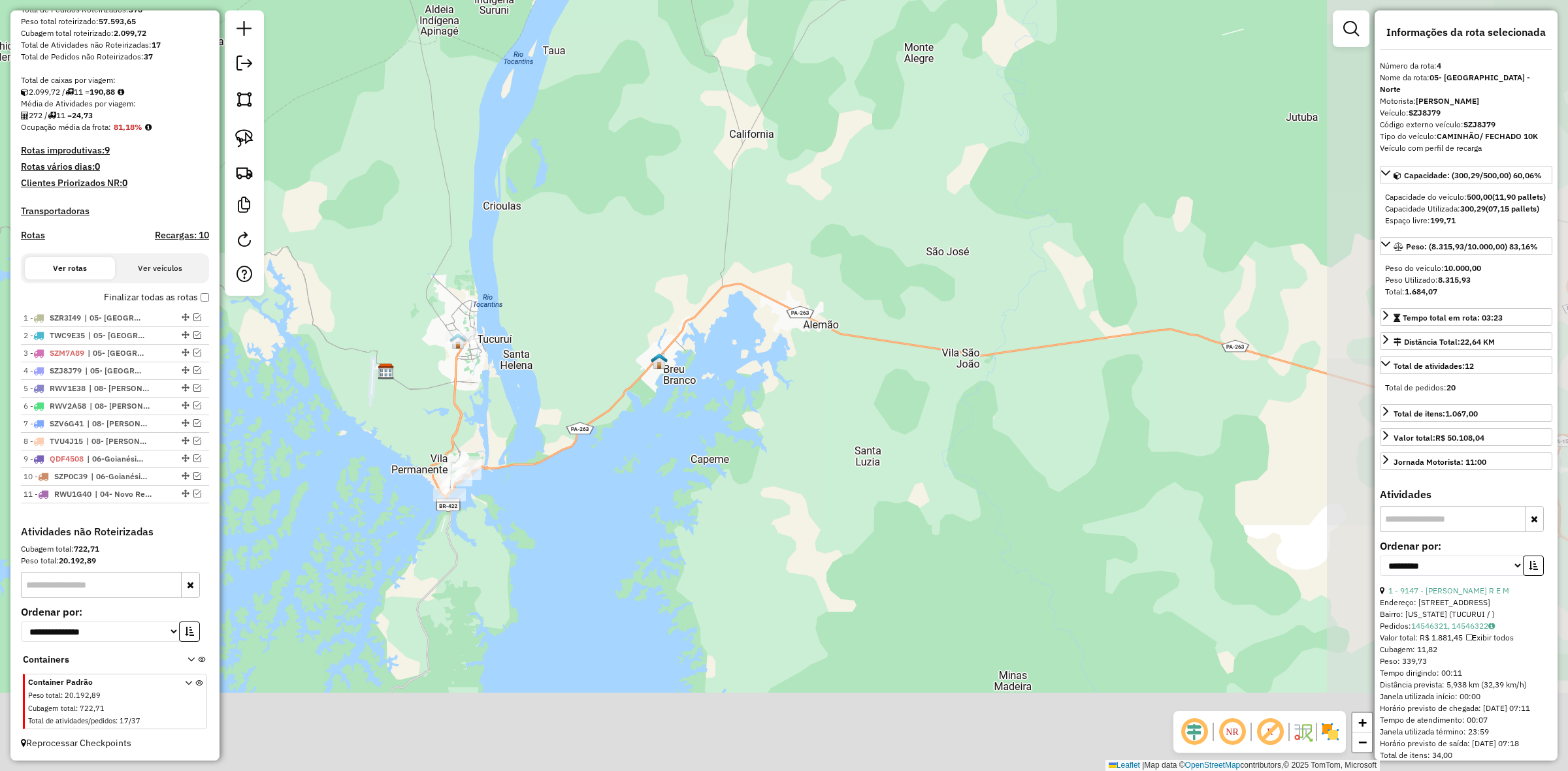
drag, startPoint x: 539, startPoint y: 522, endPoint x: 472, endPoint y: 286, distance: 245.3
click at [459, 289] on div "Janela de atendimento Grade de atendimento Capacidade Transportadoras Veículos …" at bounding box center [784, 385] width 1568 height 771
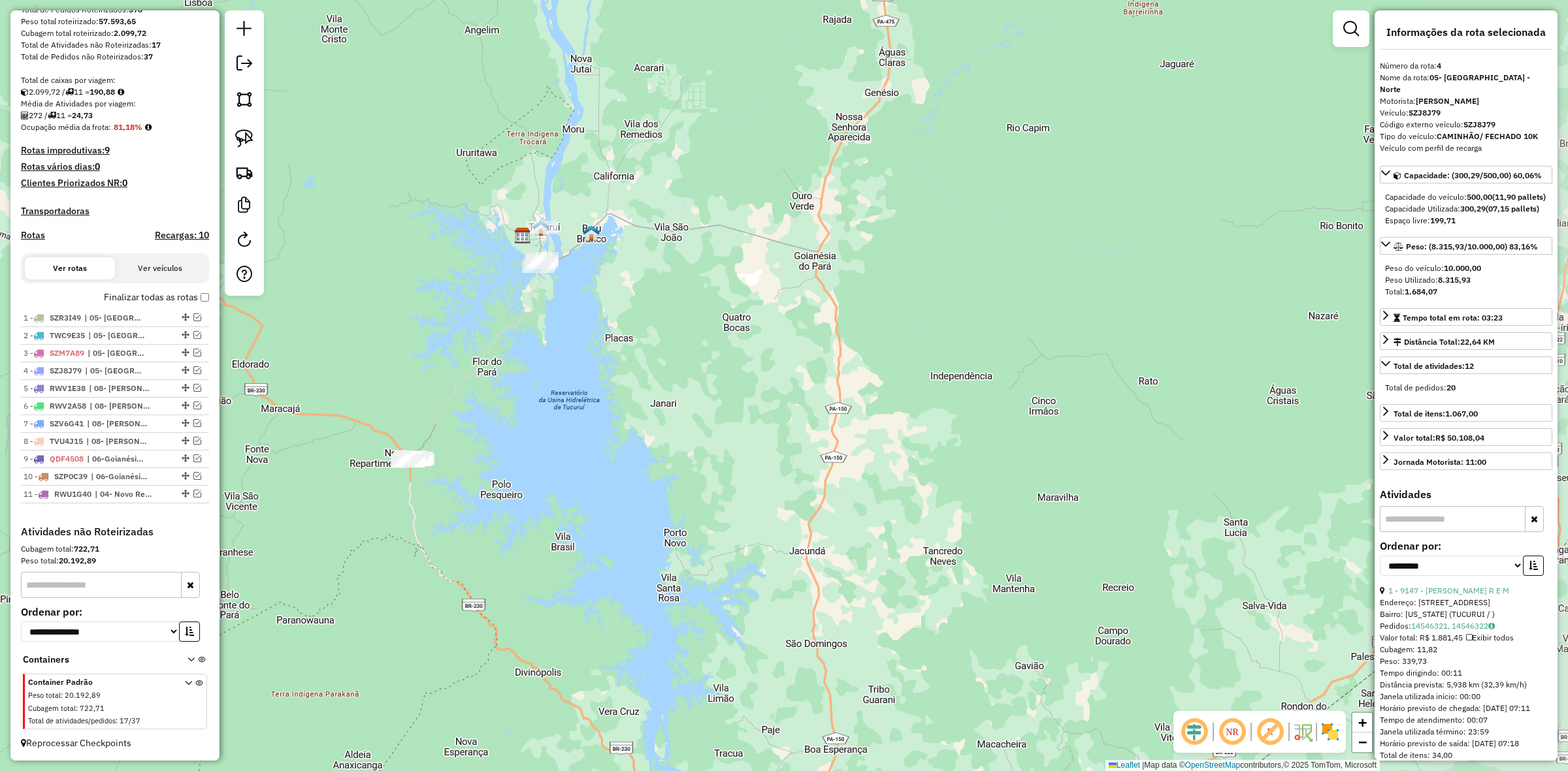
drag, startPoint x: 506, startPoint y: 593, endPoint x: 657, endPoint y: 462, distance: 199.9
click at [660, 462] on div "Janela de atendimento Grade de atendimento Capacidade Transportadoras Veículos …" at bounding box center [784, 385] width 1568 height 771
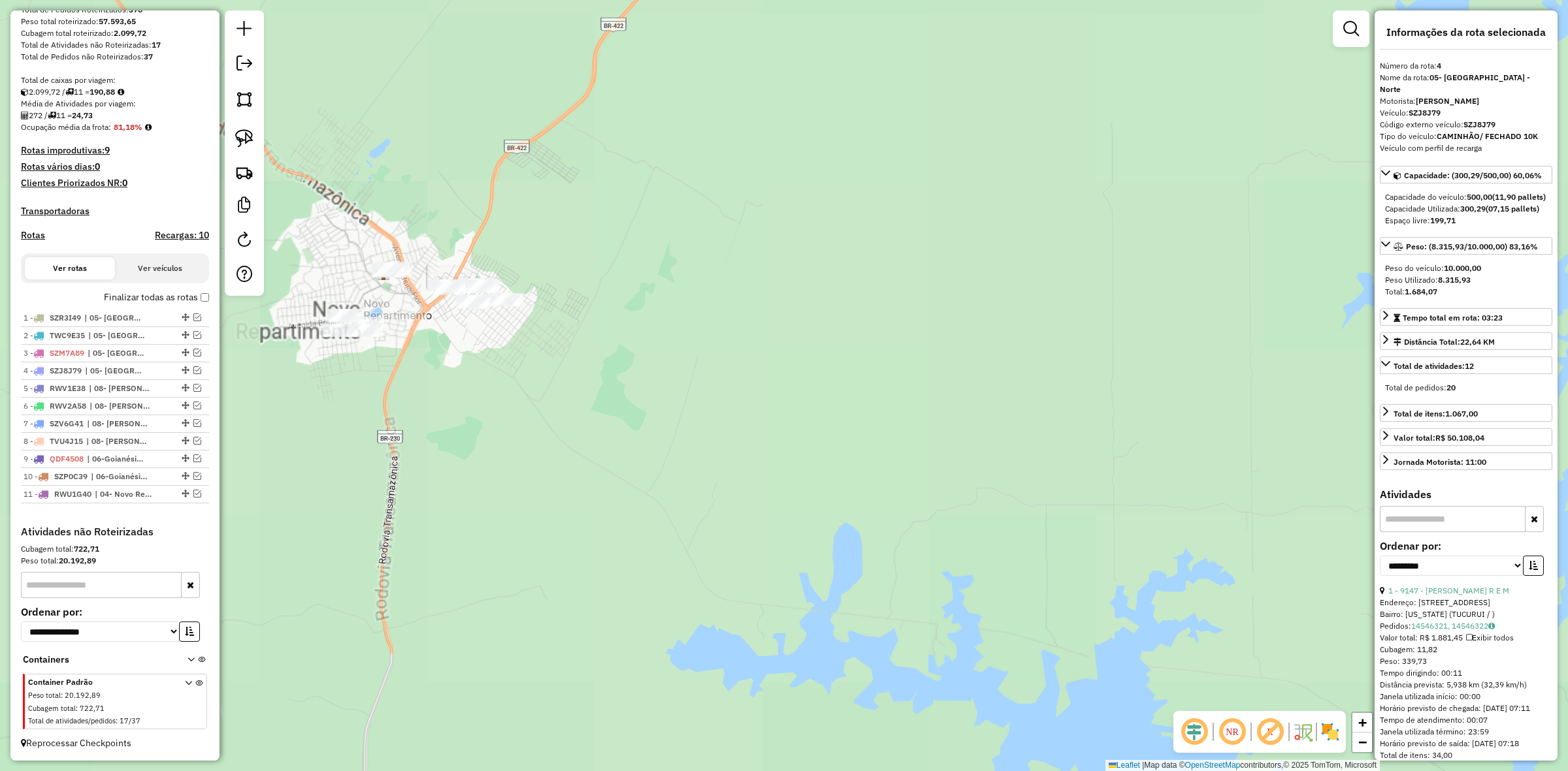
drag, startPoint x: 389, startPoint y: 380, endPoint x: 531, endPoint y: 439, distance: 153.8
click at [530, 442] on div "Janela de atendimento Grade de atendimento Capacidade Transportadoras Veículos …" at bounding box center [784, 385] width 1568 height 771
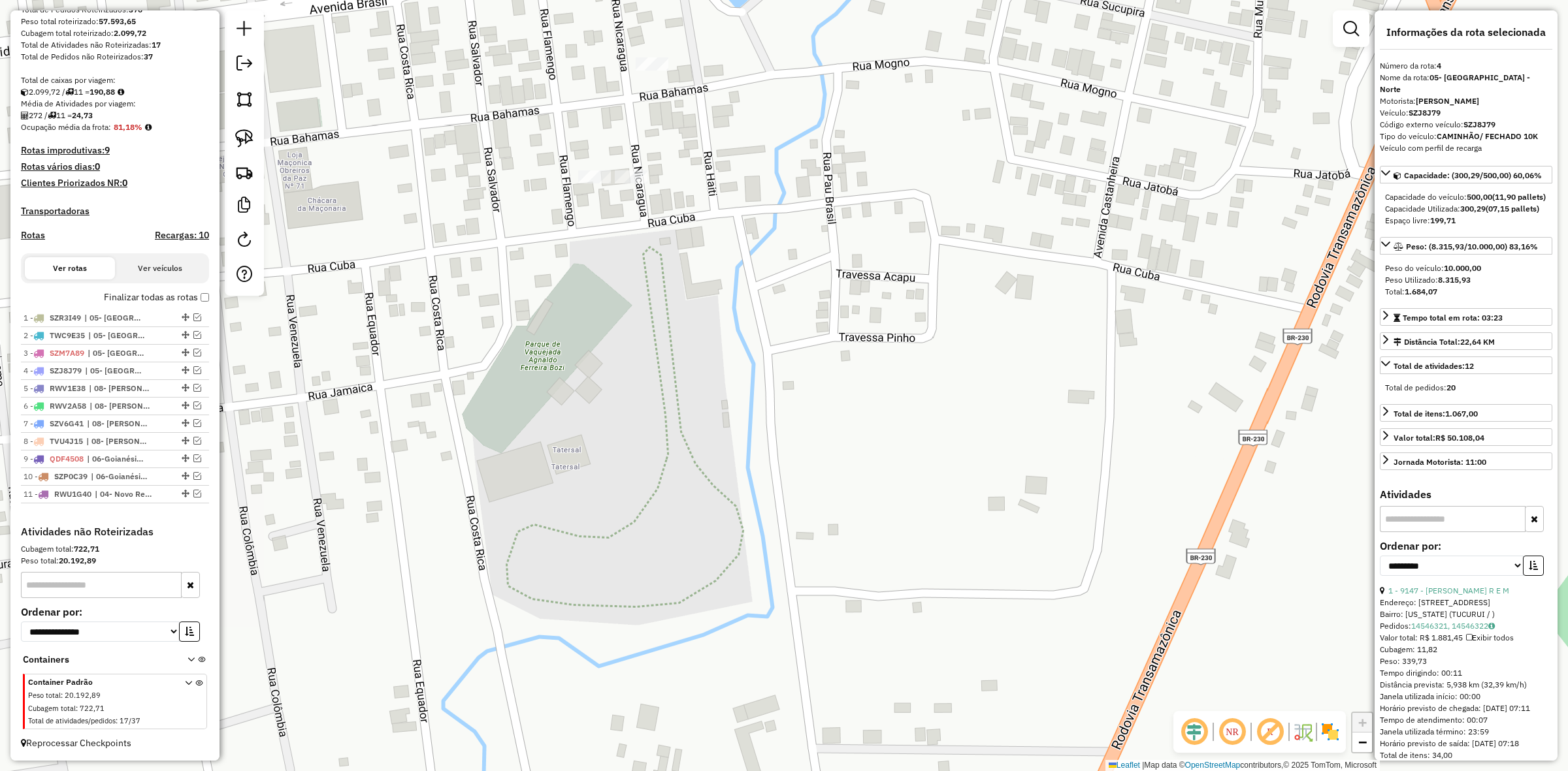
drag, startPoint x: 624, startPoint y: 122, endPoint x: 621, endPoint y: 422, distance: 300.0
click at [621, 422] on div "Janela de atendimento Grade de atendimento Capacidade Transportadoras Veículos …" at bounding box center [784, 385] width 1568 height 771
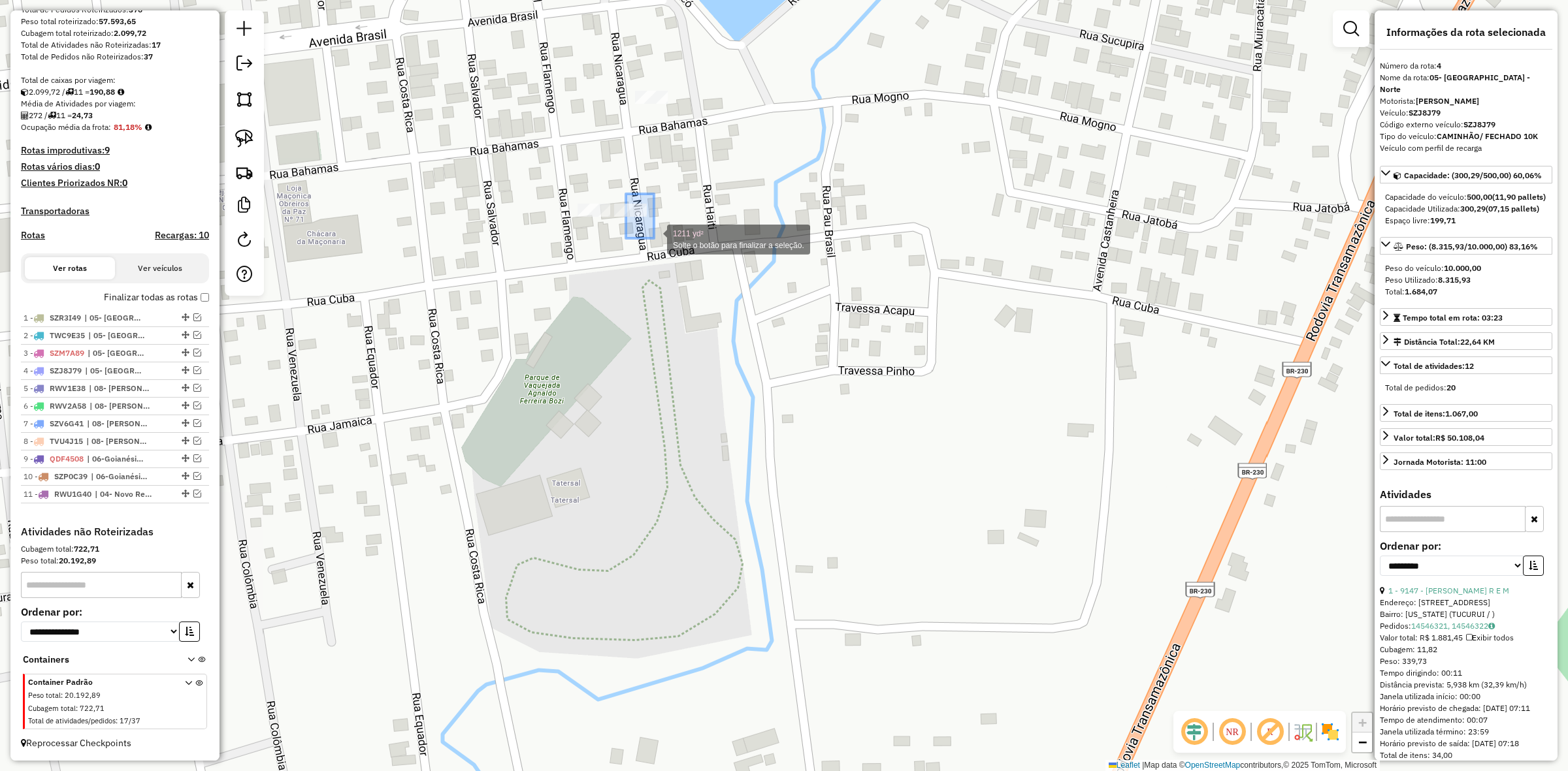
drag, startPoint x: 626, startPoint y: 194, endPoint x: 654, endPoint y: 238, distance: 52.2
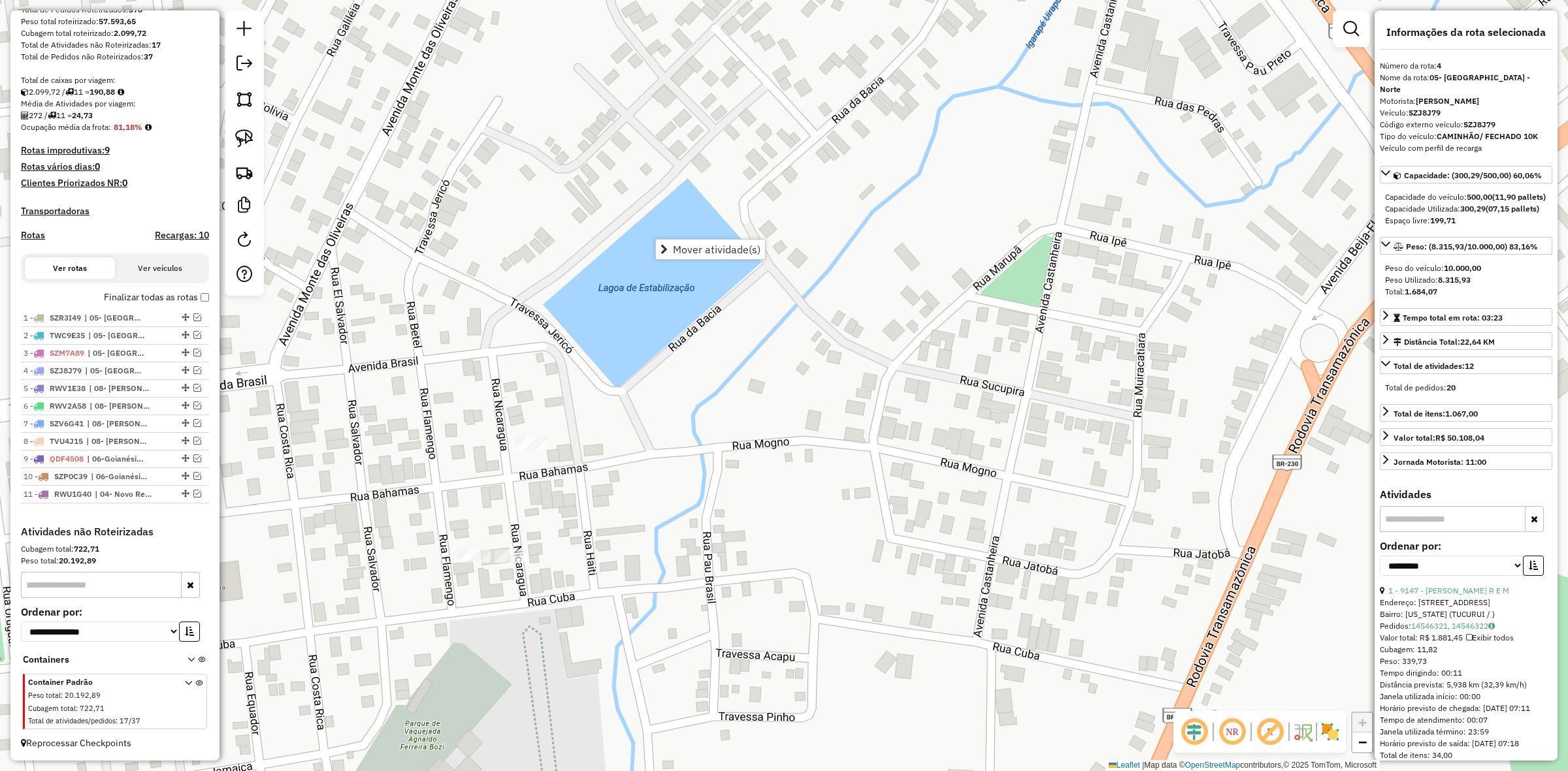
drag, startPoint x: 518, startPoint y: 547, endPoint x: 608, endPoint y: 539, distance: 90.4
click at [608, 539] on div "Janela de atendimento Grade de atendimento Capacidade Transportadoras Veículos …" at bounding box center [784, 385] width 1568 height 771
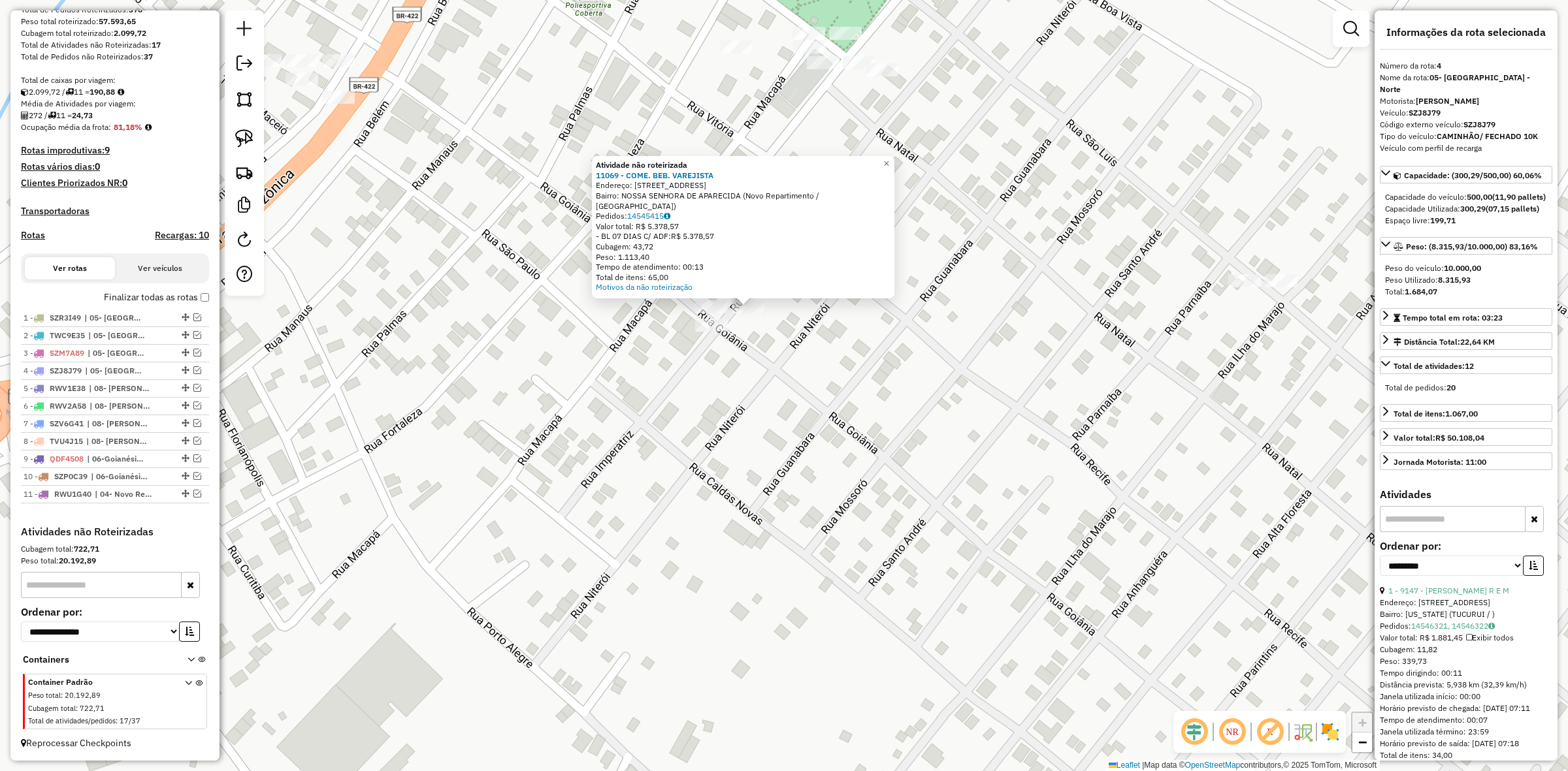
click at [620, 472] on div "Atividade não roteirizada 11069 - COME. BEB. VAREJISTA Endereço: Rua Goiânia, 6…" at bounding box center [784, 385] width 1568 height 771
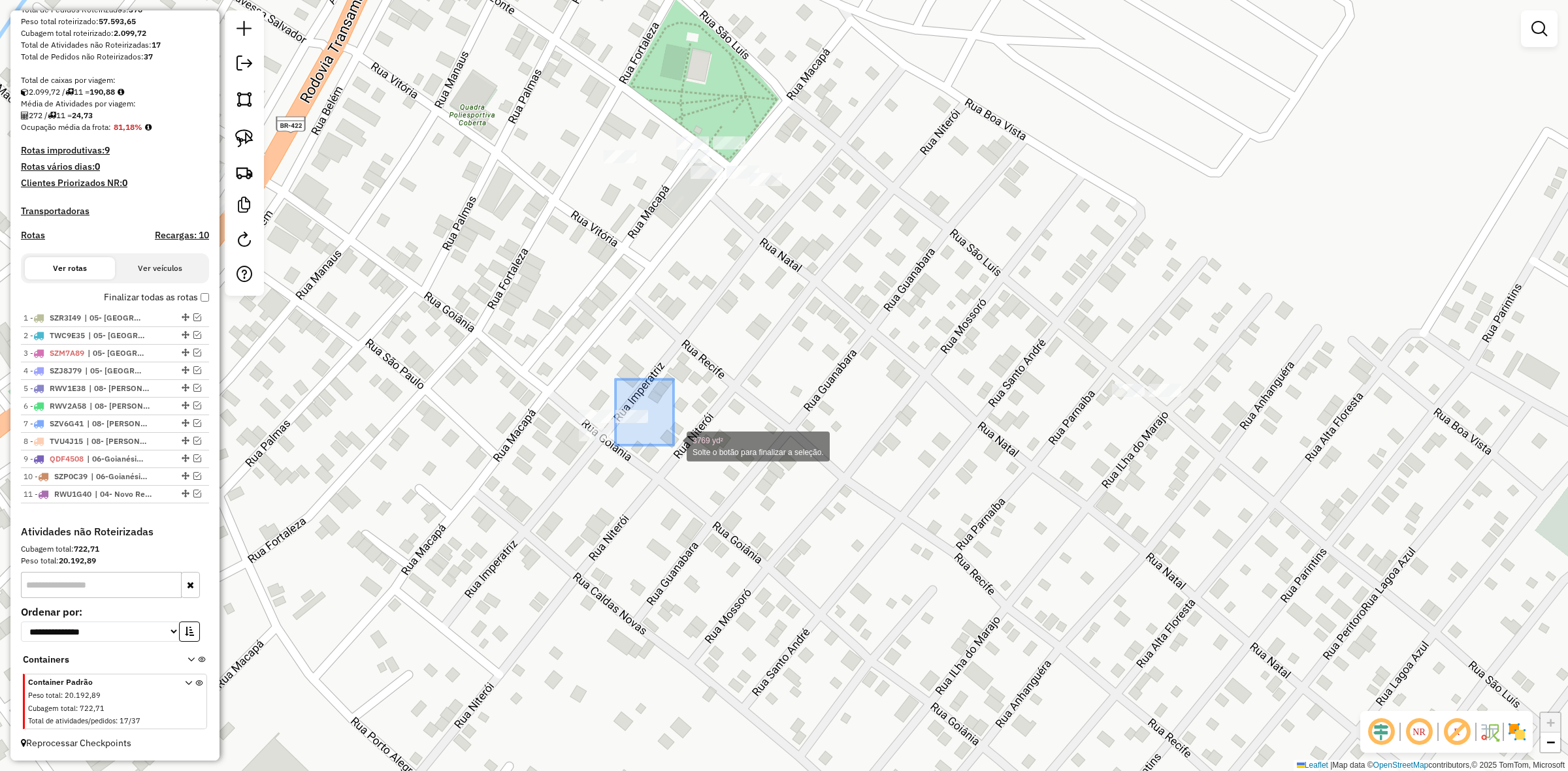
drag, startPoint x: 616, startPoint y: 379, endPoint x: 675, endPoint y: 445, distance: 88.5
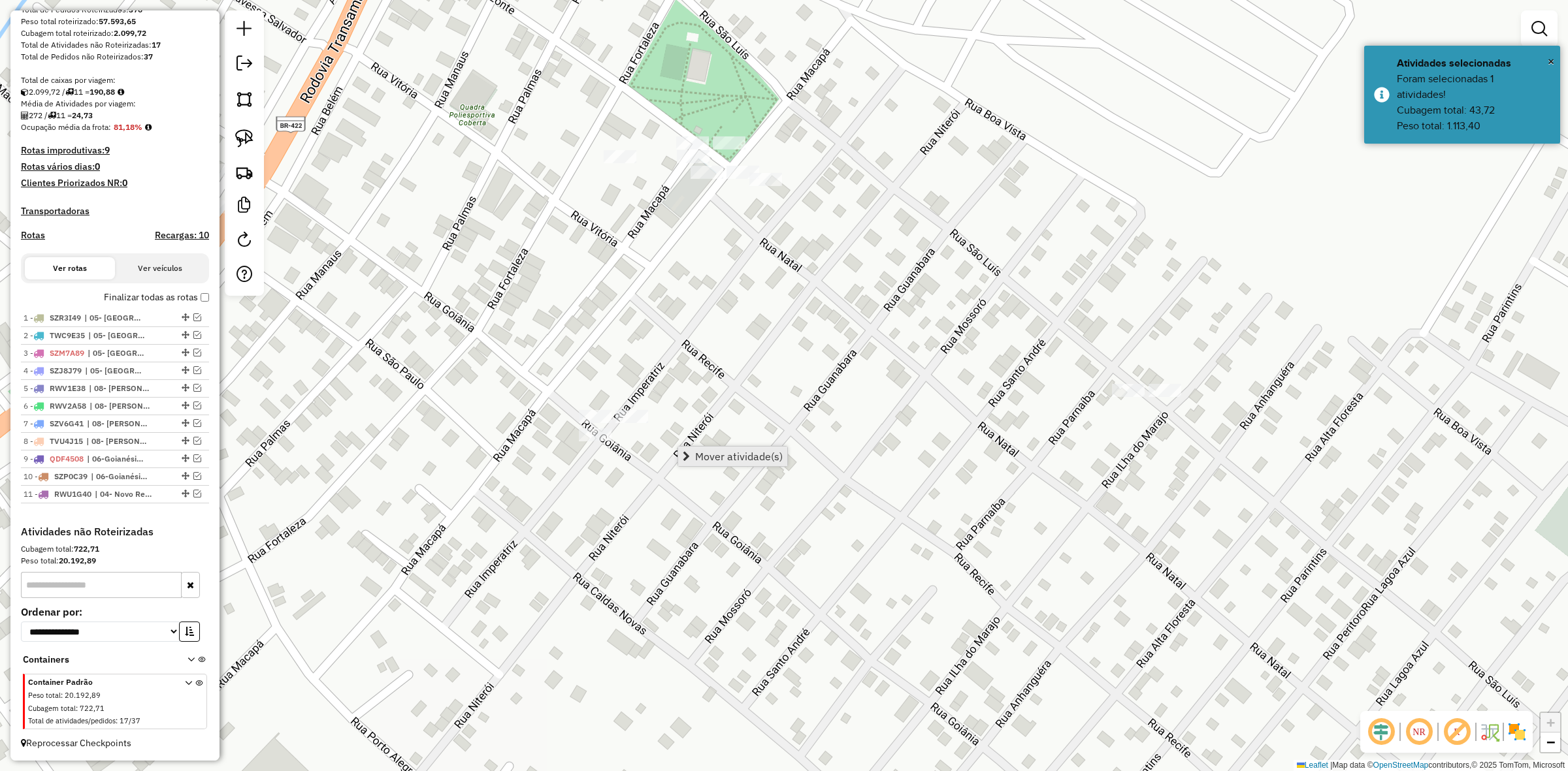
click at [775, 452] on span "Mover atividade(s)" at bounding box center [739, 456] width 88 height 11
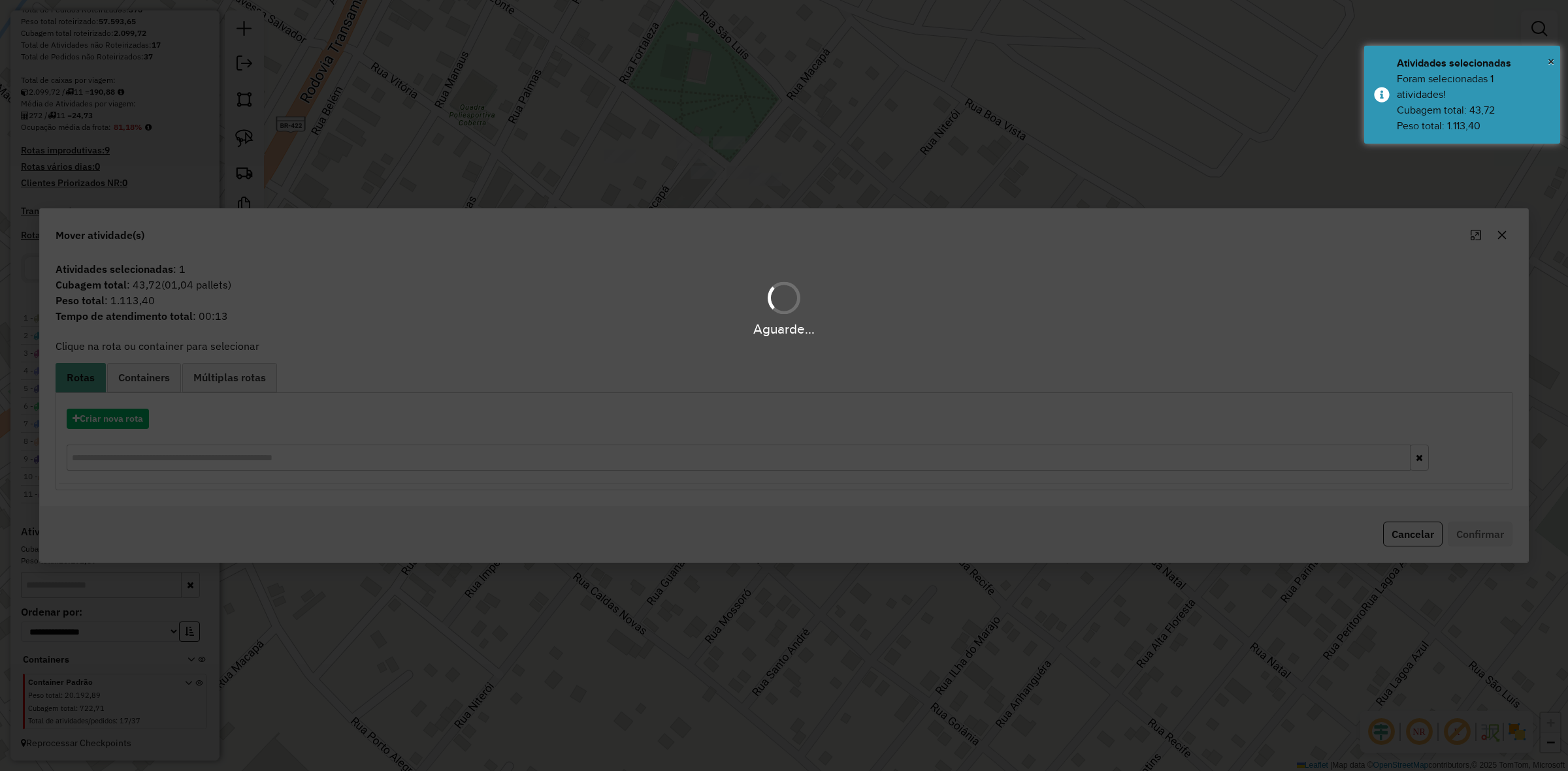
click at [144, 428] on div "Aguarde..." at bounding box center [784, 385] width 1568 height 771
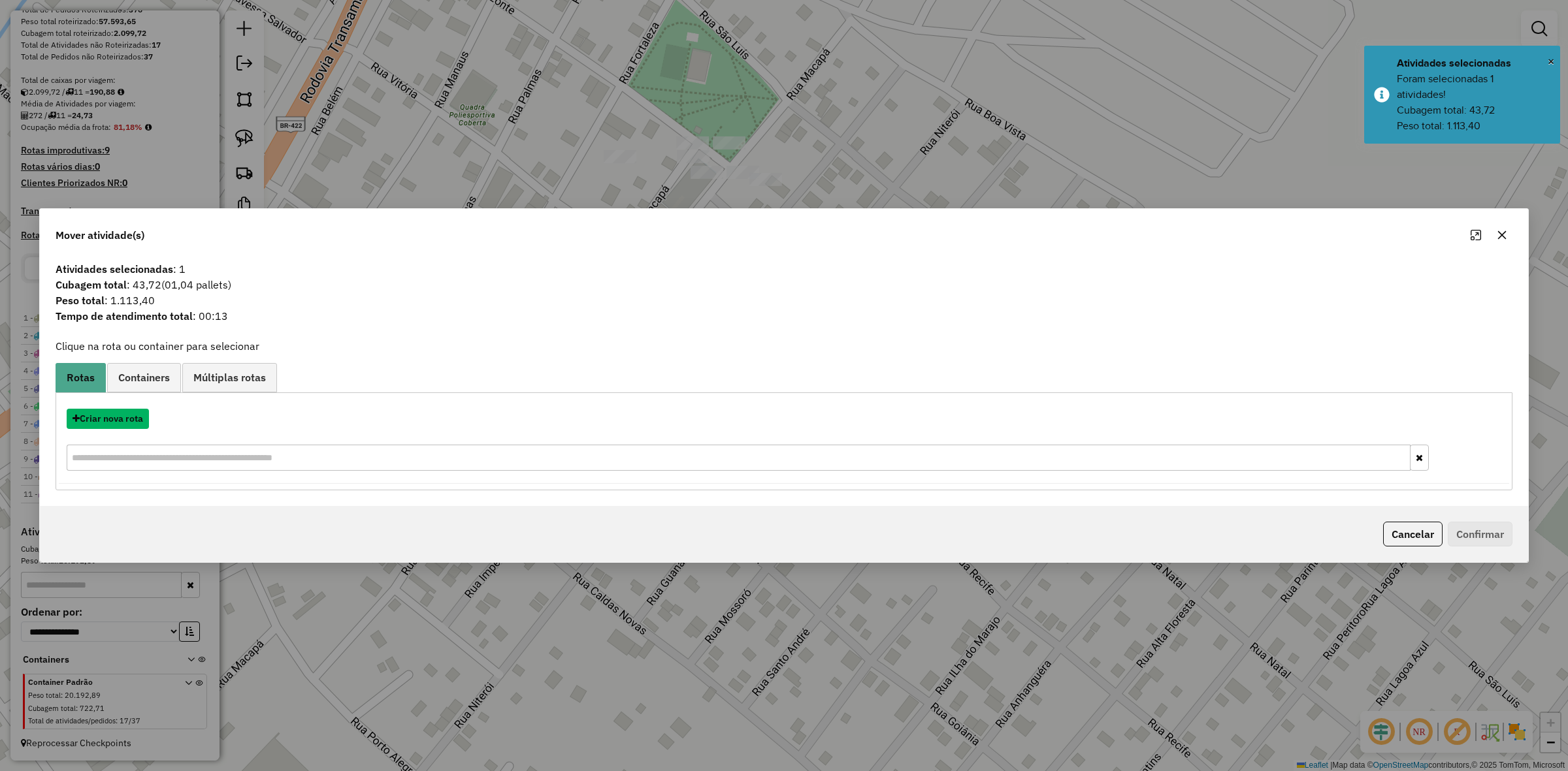
click at [144, 428] on button "Criar nova rota" at bounding box center [108, 418] width 83 height 20
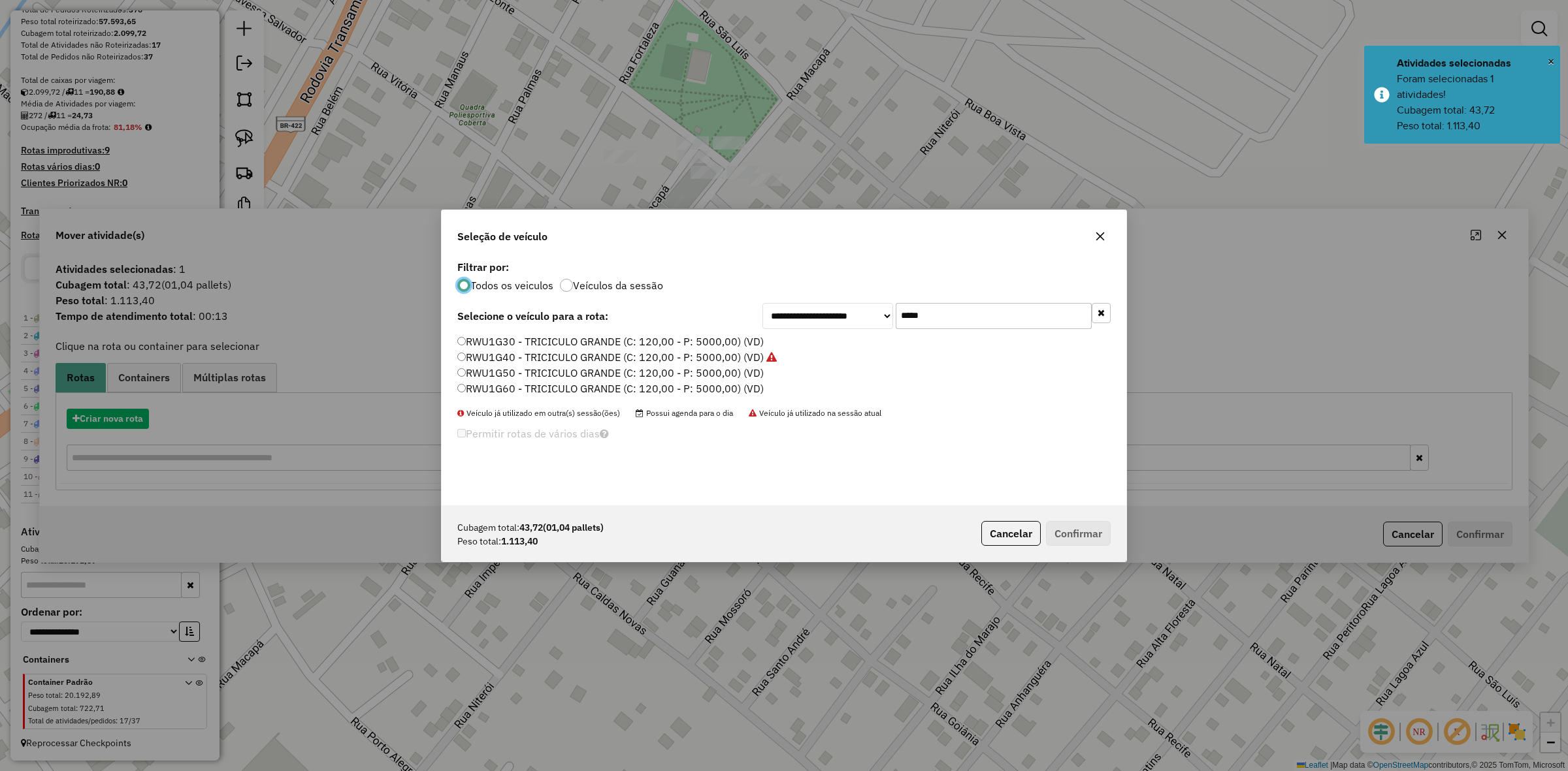
scroll to position [6, 4]
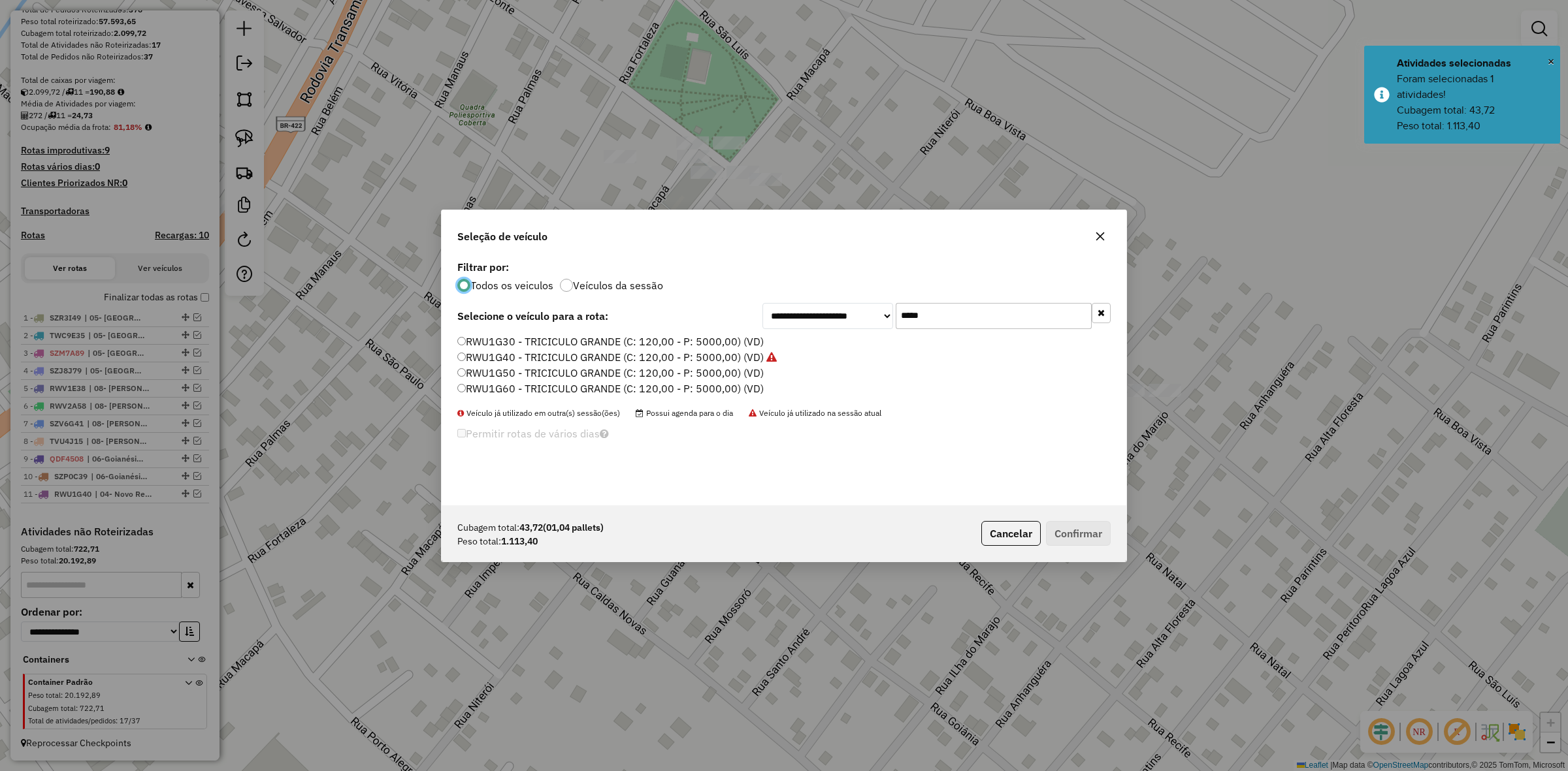
click at [919, 311] on input "*****" at bounding box center [994, 316] width 196 height 26
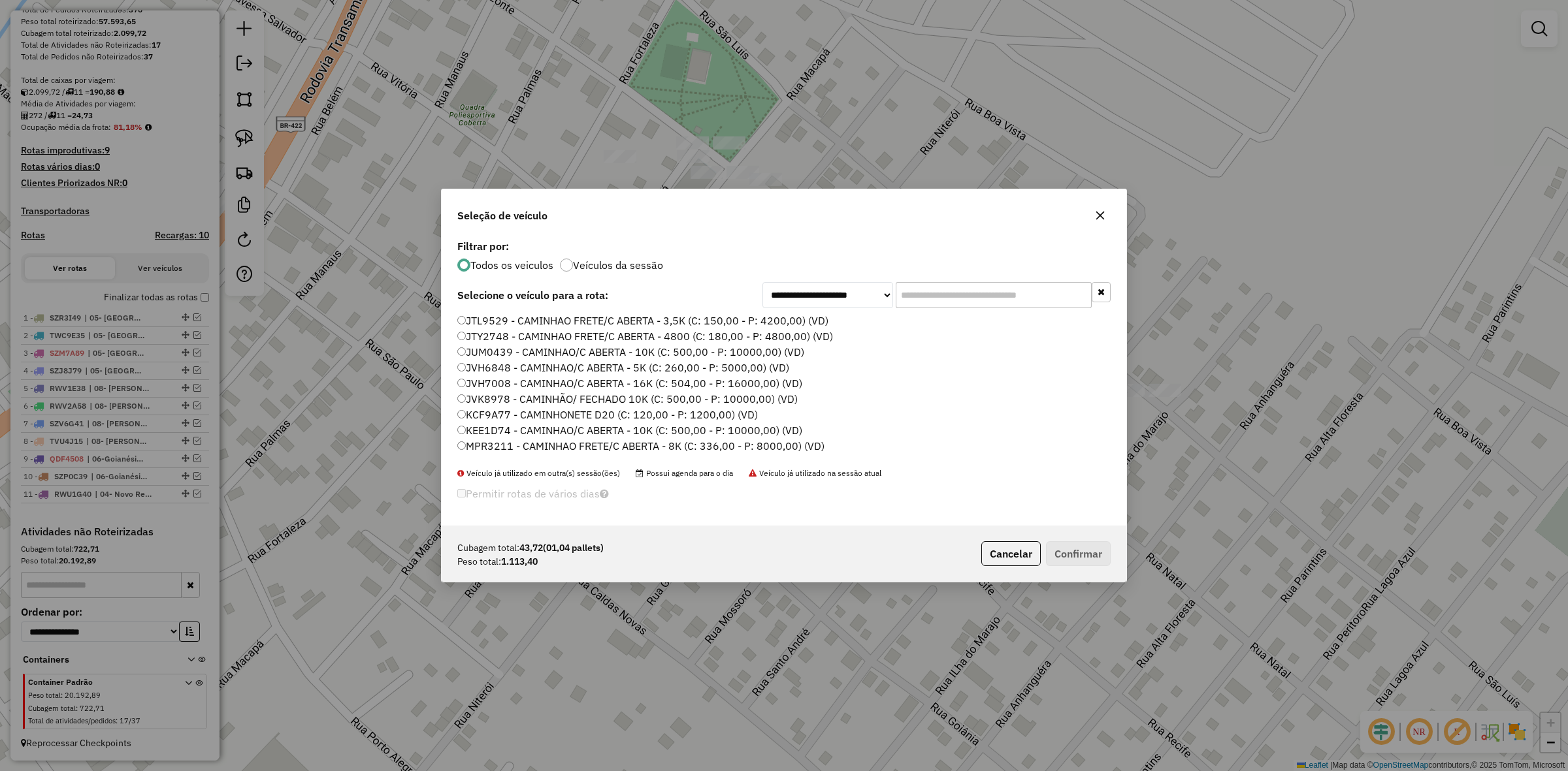
click at [573, 322] on label "JTL9529 - CAMINHAO FRETE/C ABERTA - 3,5K (C: 150,00 - P: 4200,00) (VD)" at bounding box center [643, 320] width 372 height 15
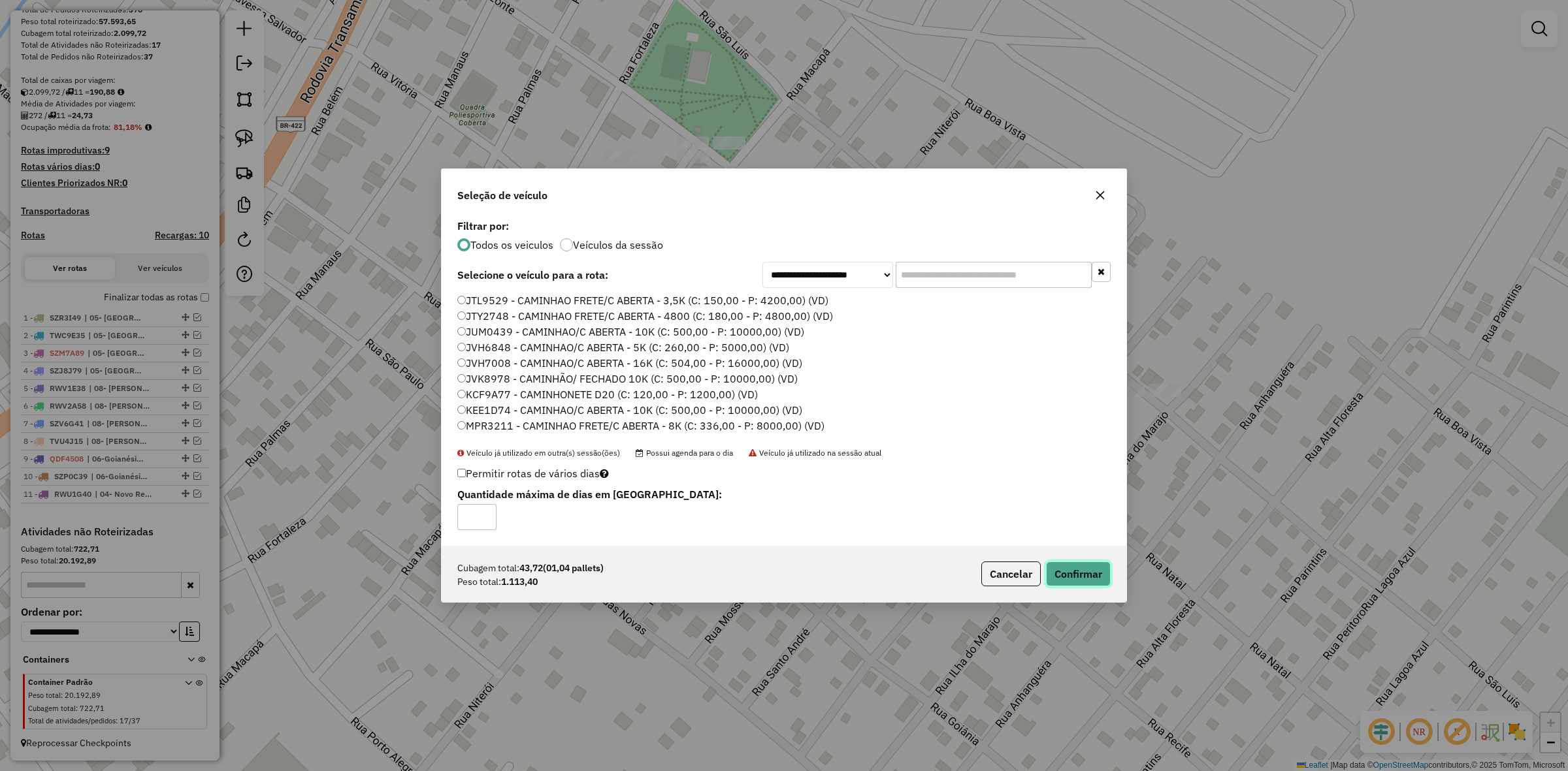
click at [1066, 569] on button "Confirmar" at bounding box center [1079, 574] width 65 height 25
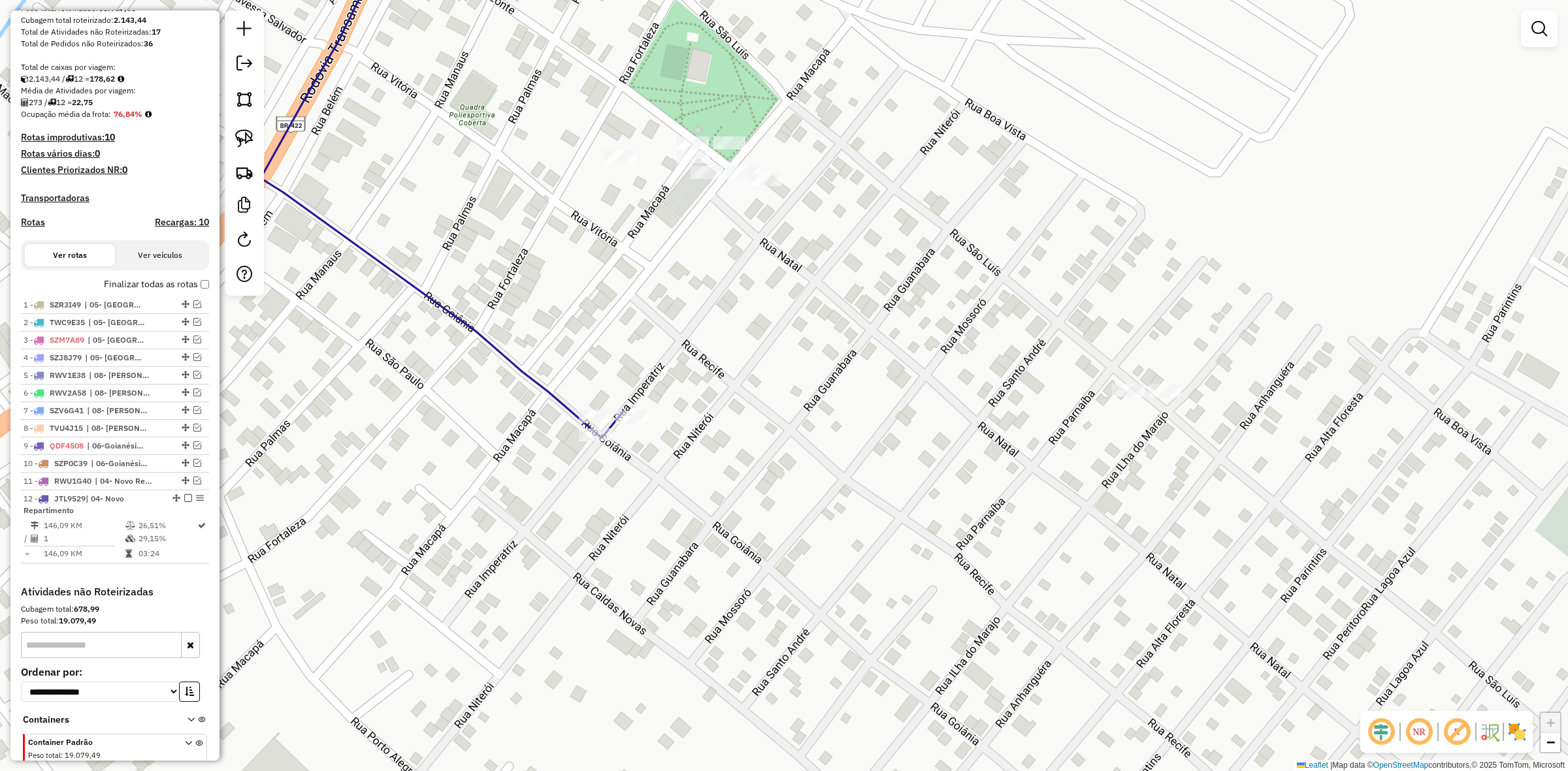
drag, startPoint x: 710, startPoint y: 610, endPoint x: 902, endPoint y: 499, distance: 221.8
click at [886, 512] on div "Janela de atendimento Grade de atendimento Capacidade Transportadoras Veículos …" at bounding box center [784, 385] width 1568 height 771
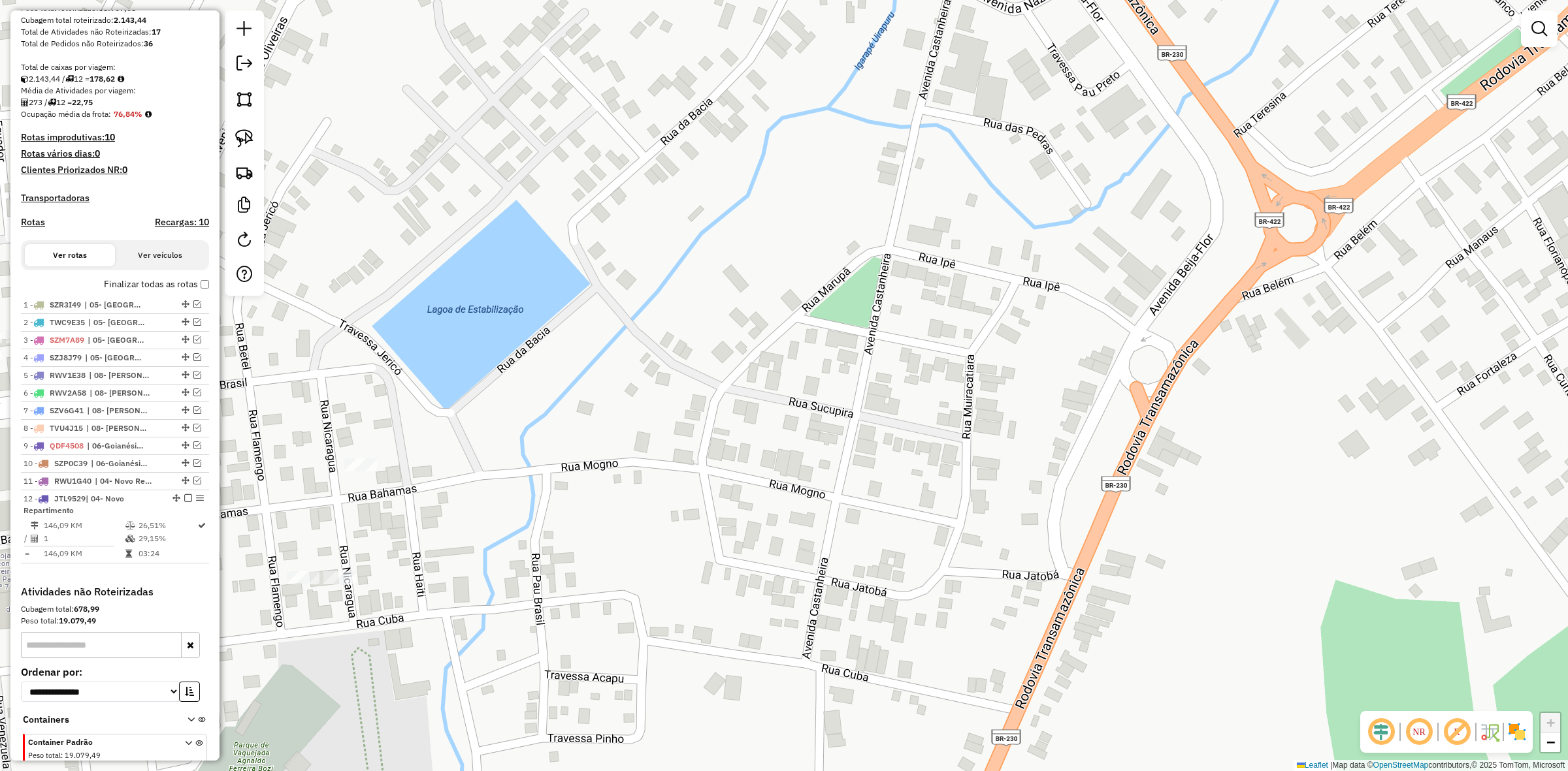
drag, startPoint x: 531, startPoint y: 542, endPoint x: 783, endPoint y: 473, distance: 261.3
click at [808, 467] on div "Janela de atendimento Grade de atendimento Capacidade Transportadoras Veículos …" at bounding box center [784, 385] width 1568 height 771
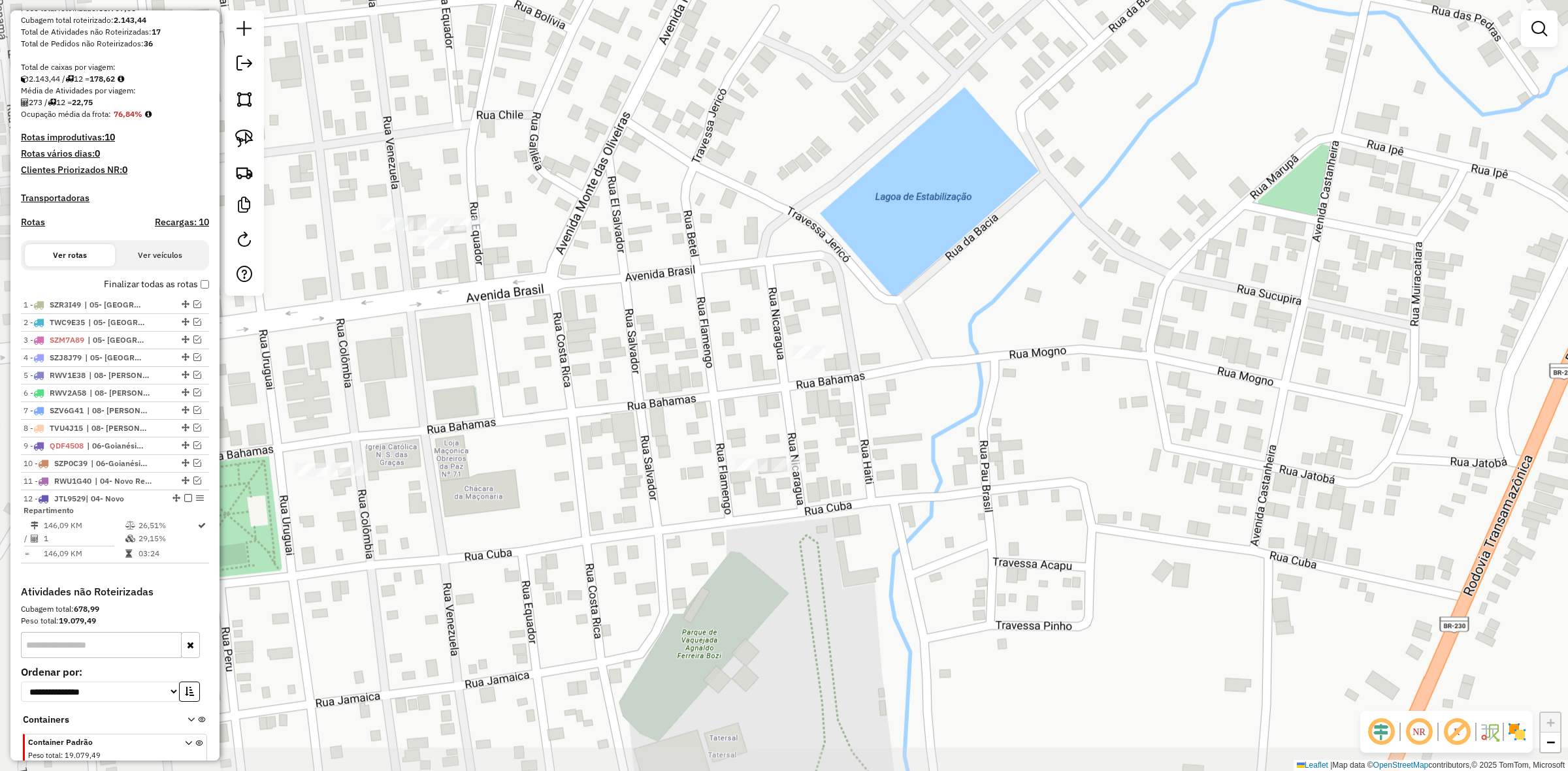
click at [744, 484] on div "Janela de atendimento Grade de atendimento Capacidade Transportadoras Veículos …" at bounding box center [784, 385] width 1568 height 771
drag, startPoint x: 779, startPoint y: 446, endPoint x: 812, endPoint y: 490, distance: 55.0
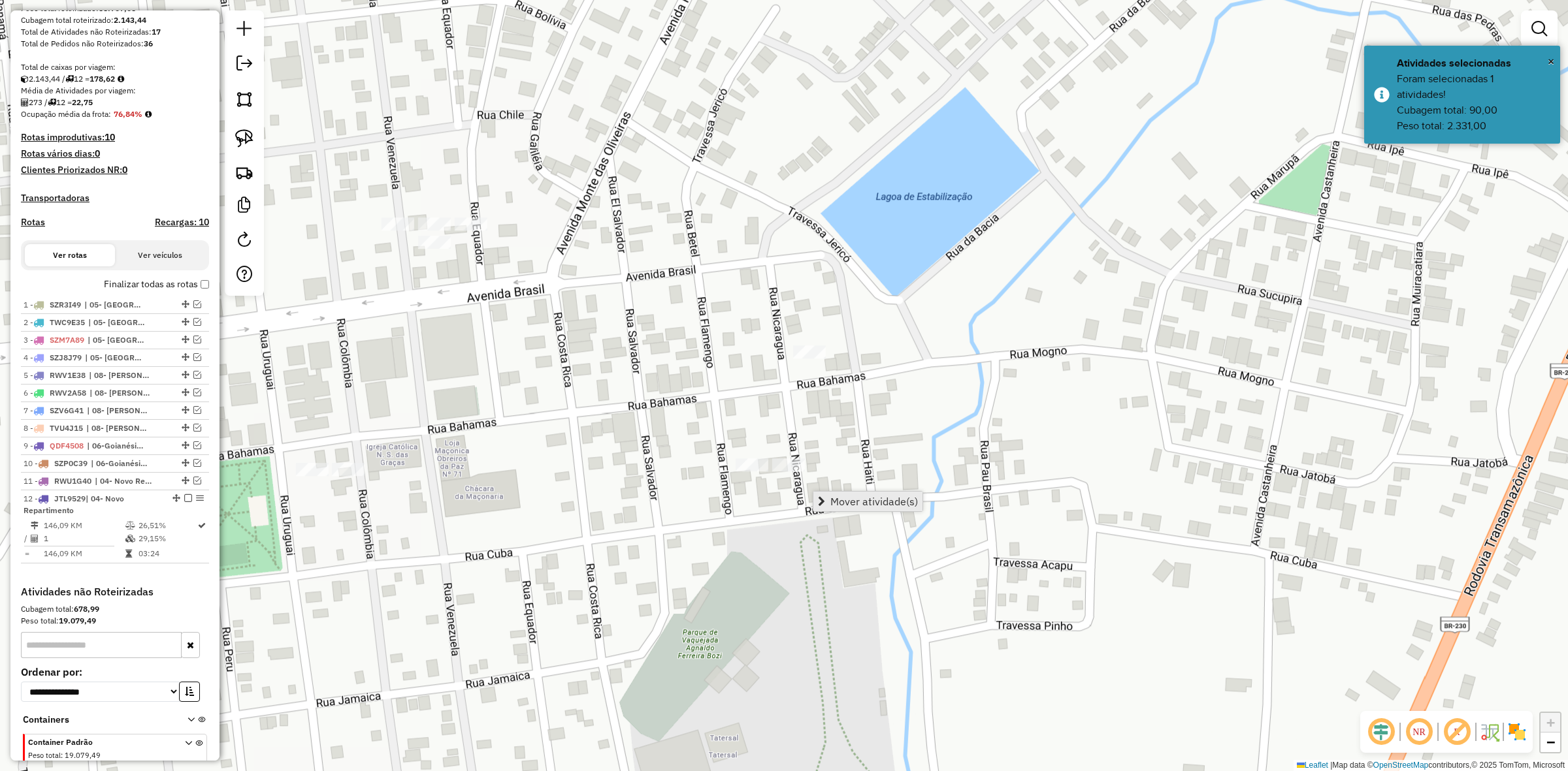
drag, startPoint x: 824, startPoint y: 490, endPoint x: 857, endPoint y: 494, distance: 33.2
click at [857, 496] on span "Mover atividade(s)" at bounding box center [874, 501] width 88 height 11
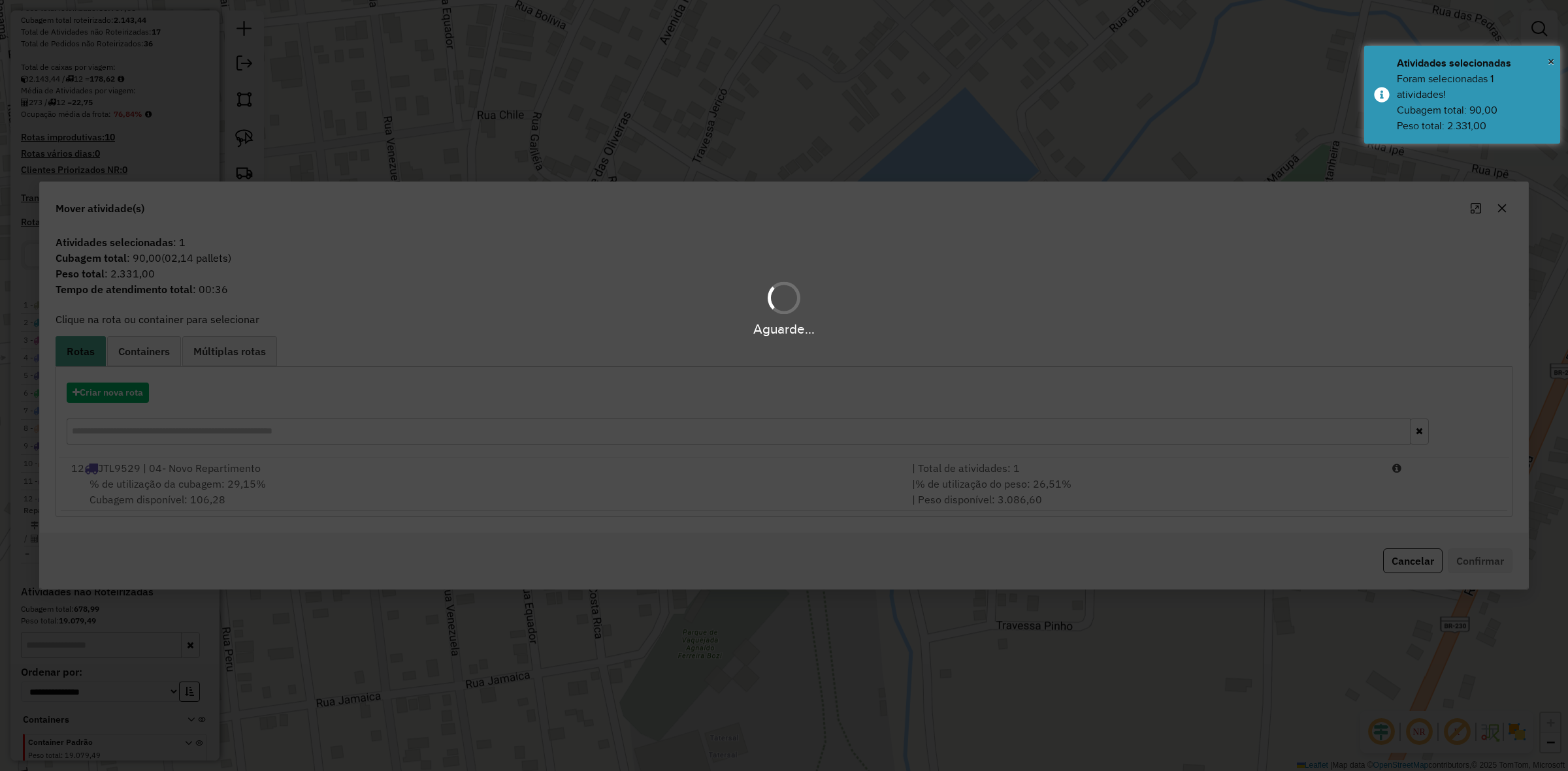
click at [1008, 484] on div "Aguarde..." at bounding box center [784, 385] width 1568 height 771
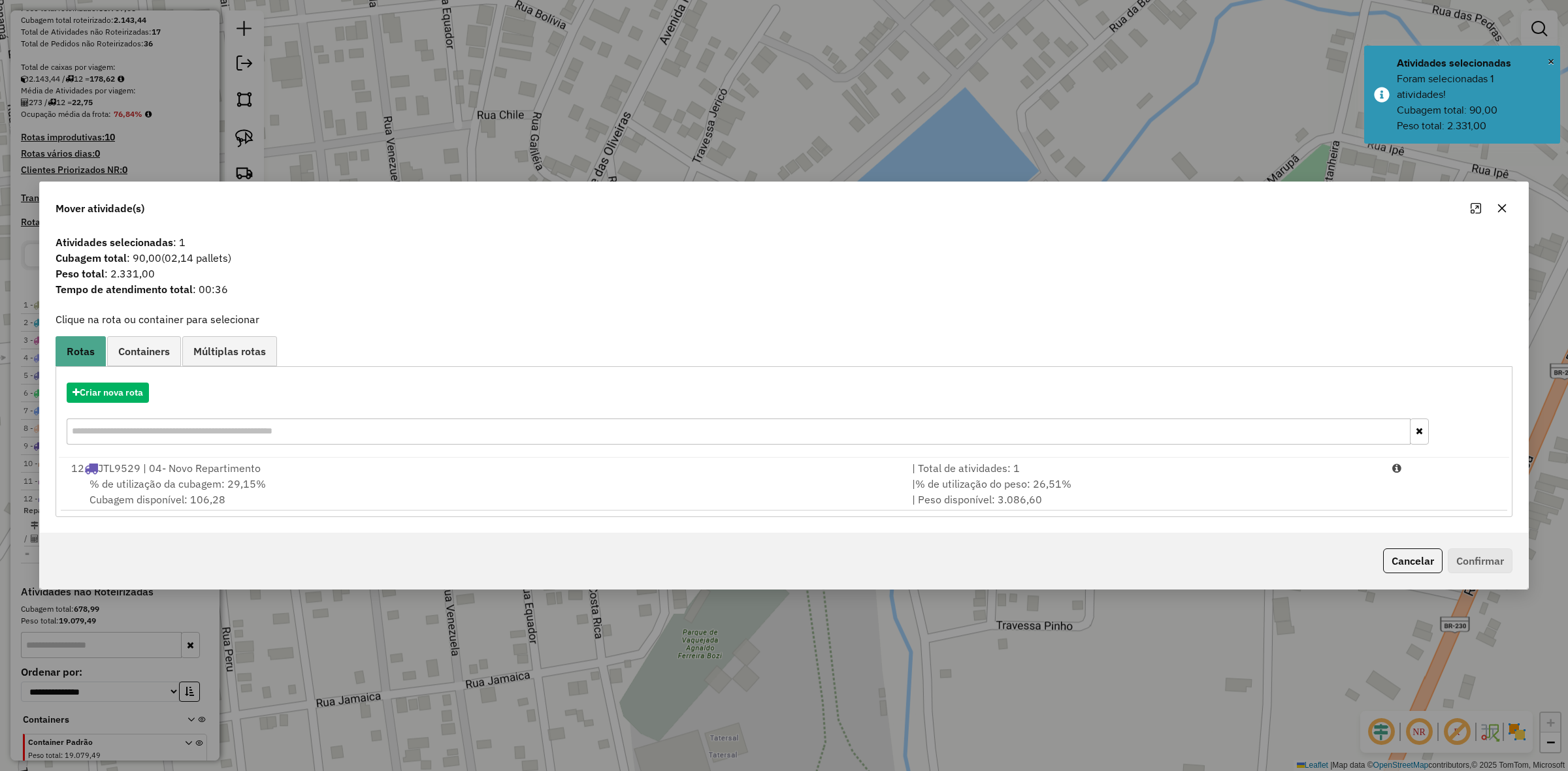
click at [1008, 484] on hb-app "Aguarde... Pop-up bloqueado! Seu navegador bloqueou automáticamente a abertura …" at bounding box center [784, 385] width 1568 height 771
click at [1008, 484] on span "% de utilização do peso: 26,51%" at bounding box center [994, 484] width 157 height 13
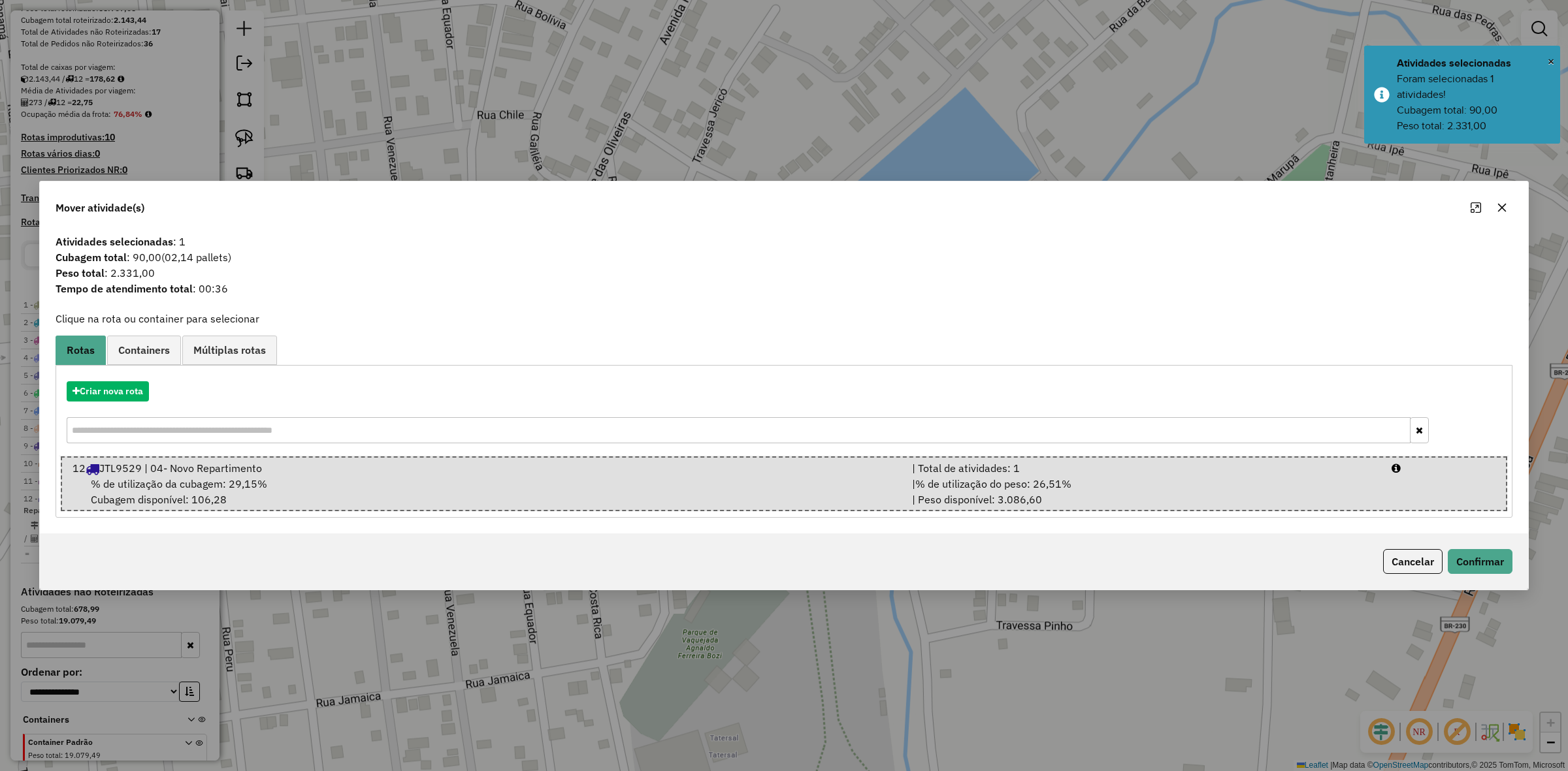
click at [1008, 484] on span "% de utilização do peso: 26,51%" at bounding box center [994, 484] width 157 height 13
click at [1497, 555] on button "Confirmar" at bounding box center [1480, 561] width 65 height 25
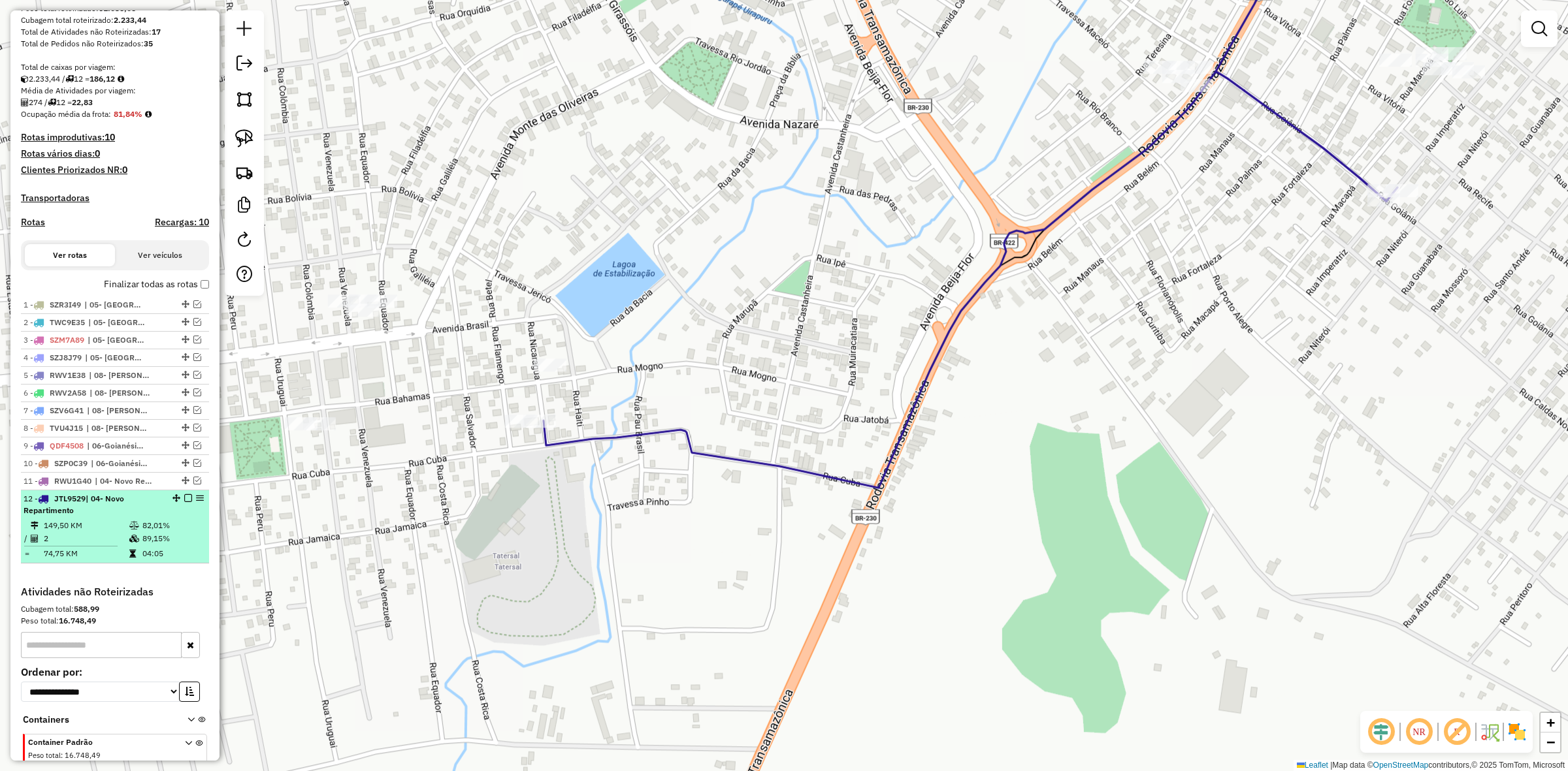
click at [184, 502] on em at bounding box center [188, 499] width 8 height 8
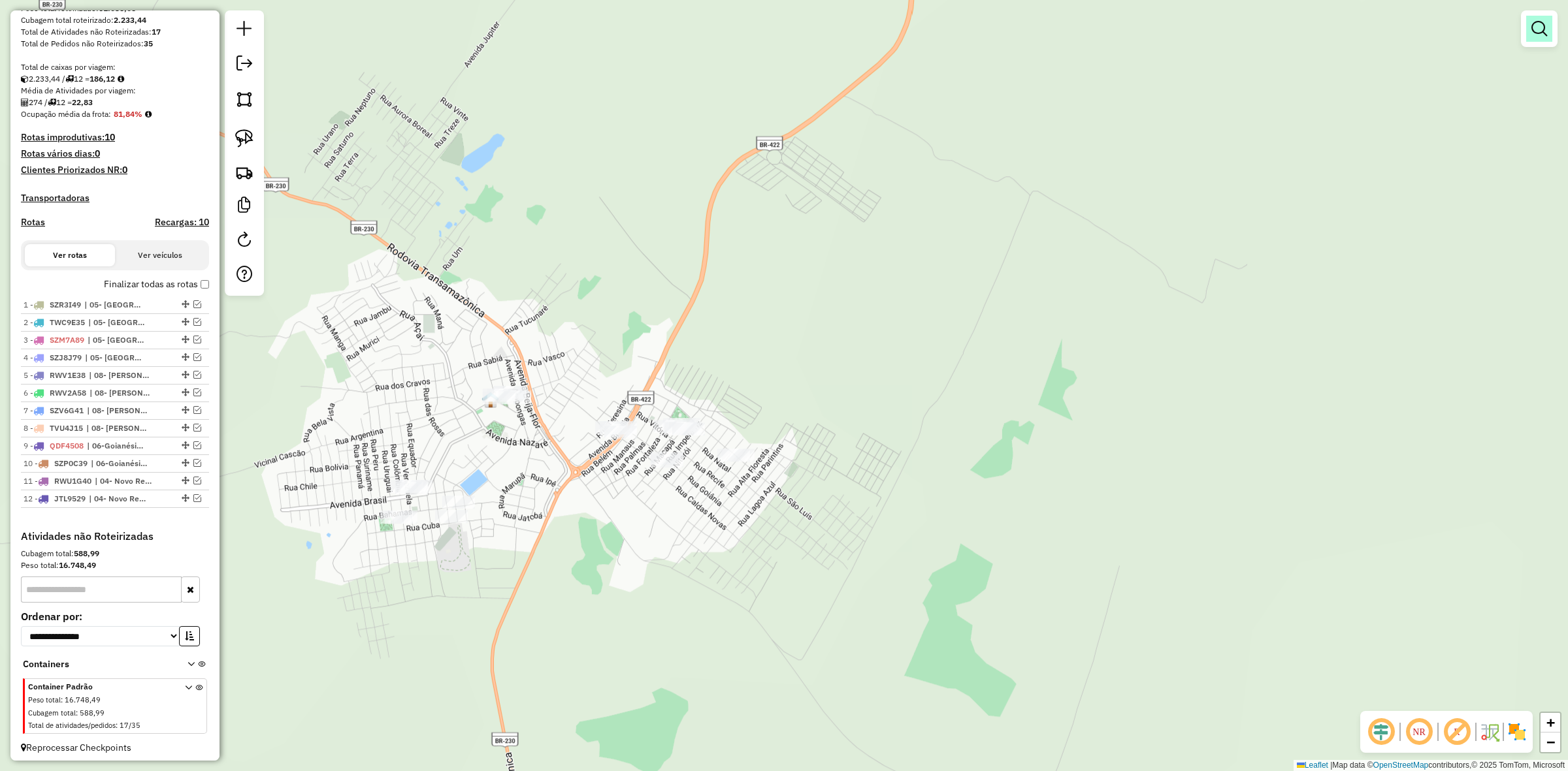
click at [1540, 32] on em at bounding box center [1539, 28] width 15 height 15
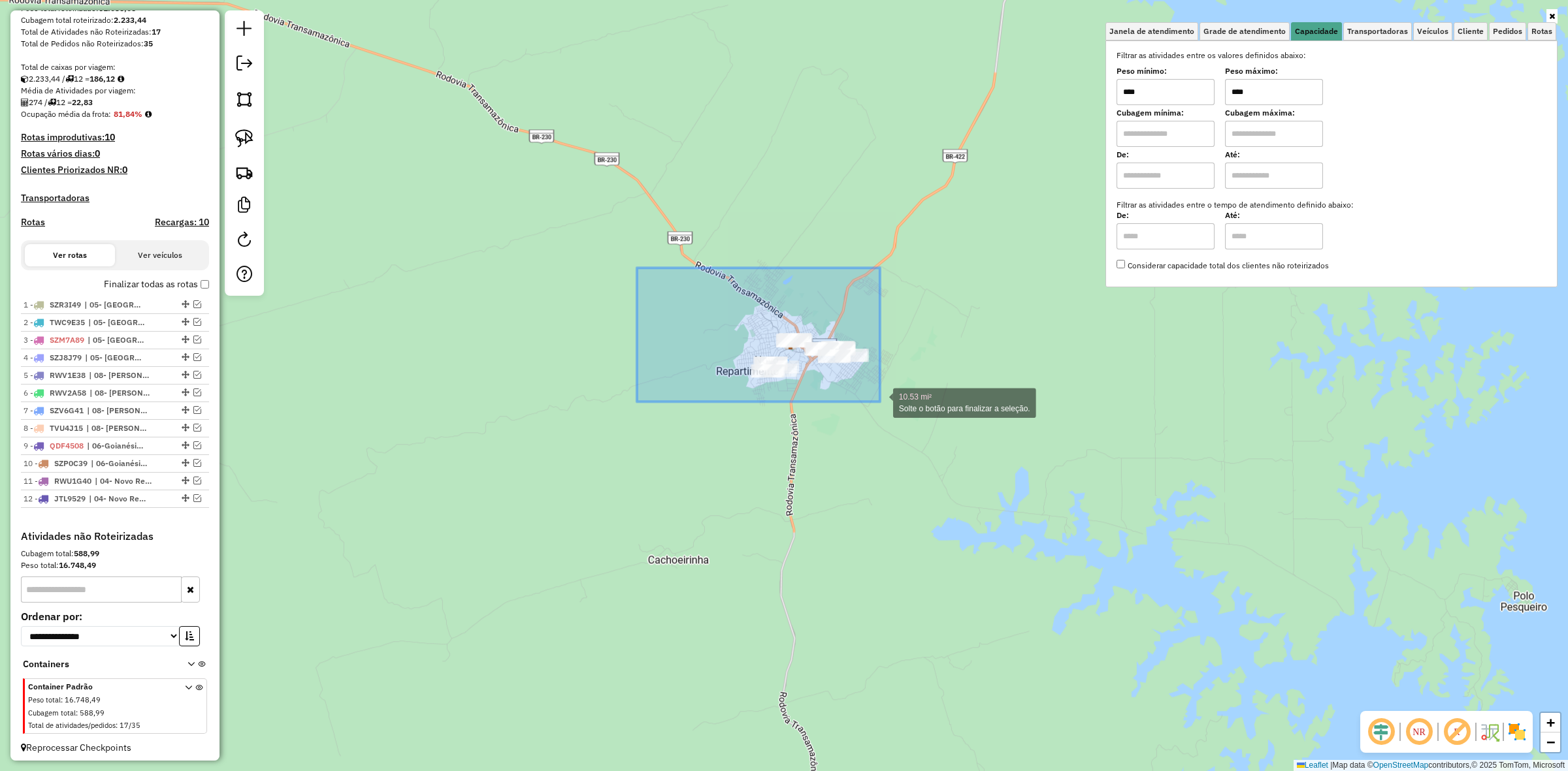
drag, startPoint x: 637, startPoint y: 268, endPoint x: 880, endPoint y: 401, distance: 277.0
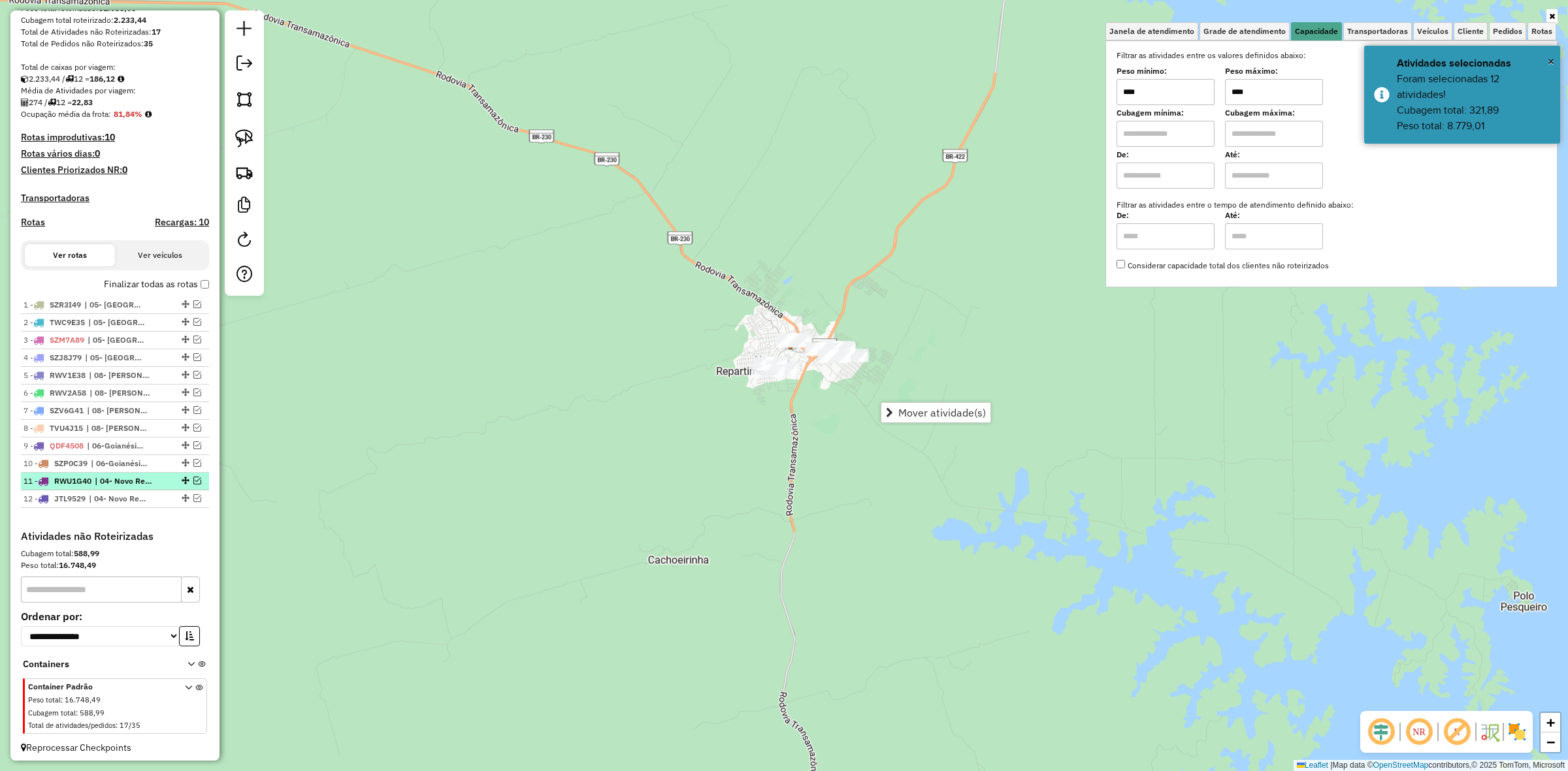
click at [110, 487] on span "| 04- Novo Repartimento" at bounding box center [125, 481] width 60 height 12
select select "**********"
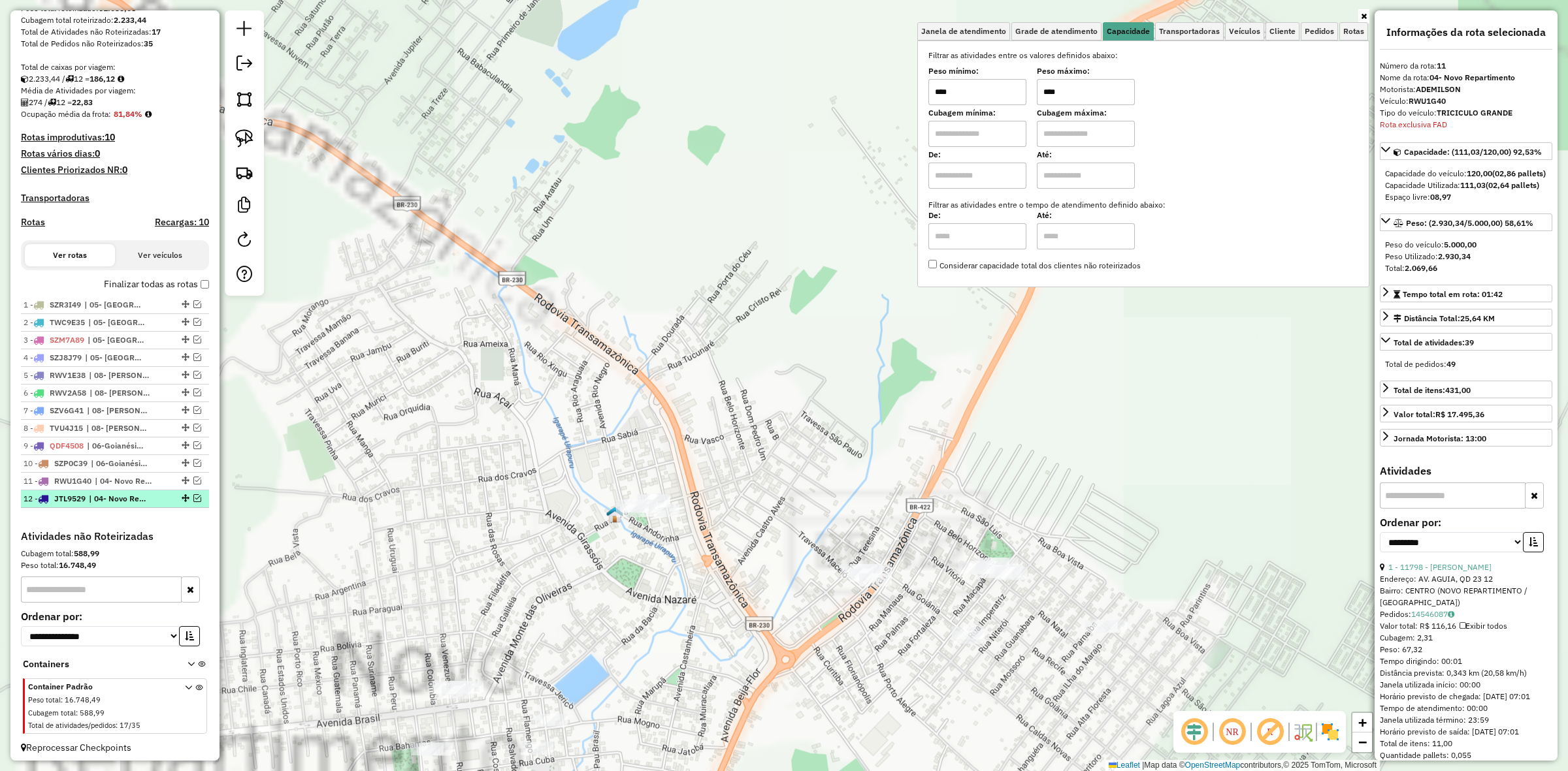
scroll to position [242, 0]
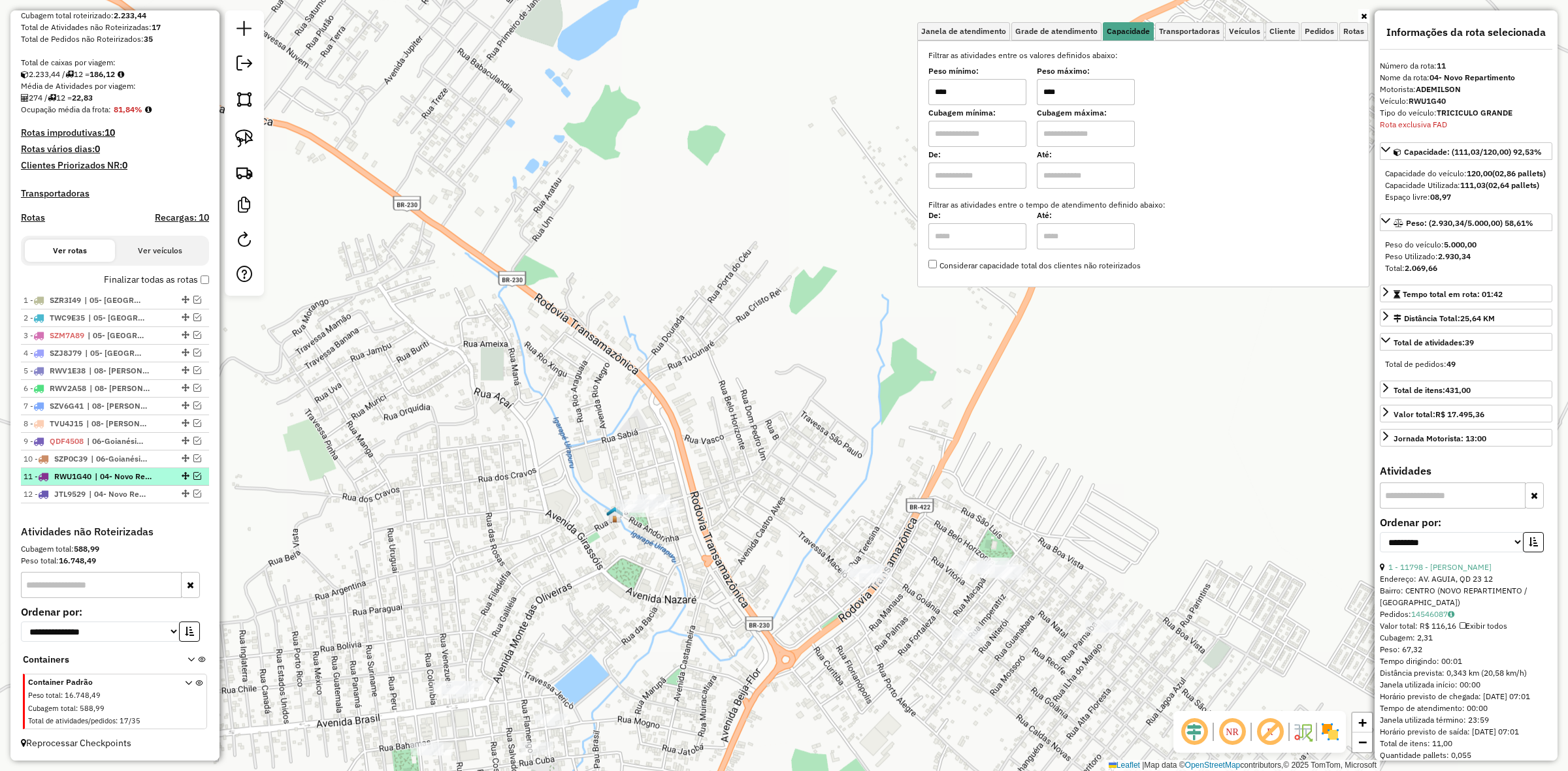
click at [197, 474] on em at bounding box center [197, 476] width 8 height 8
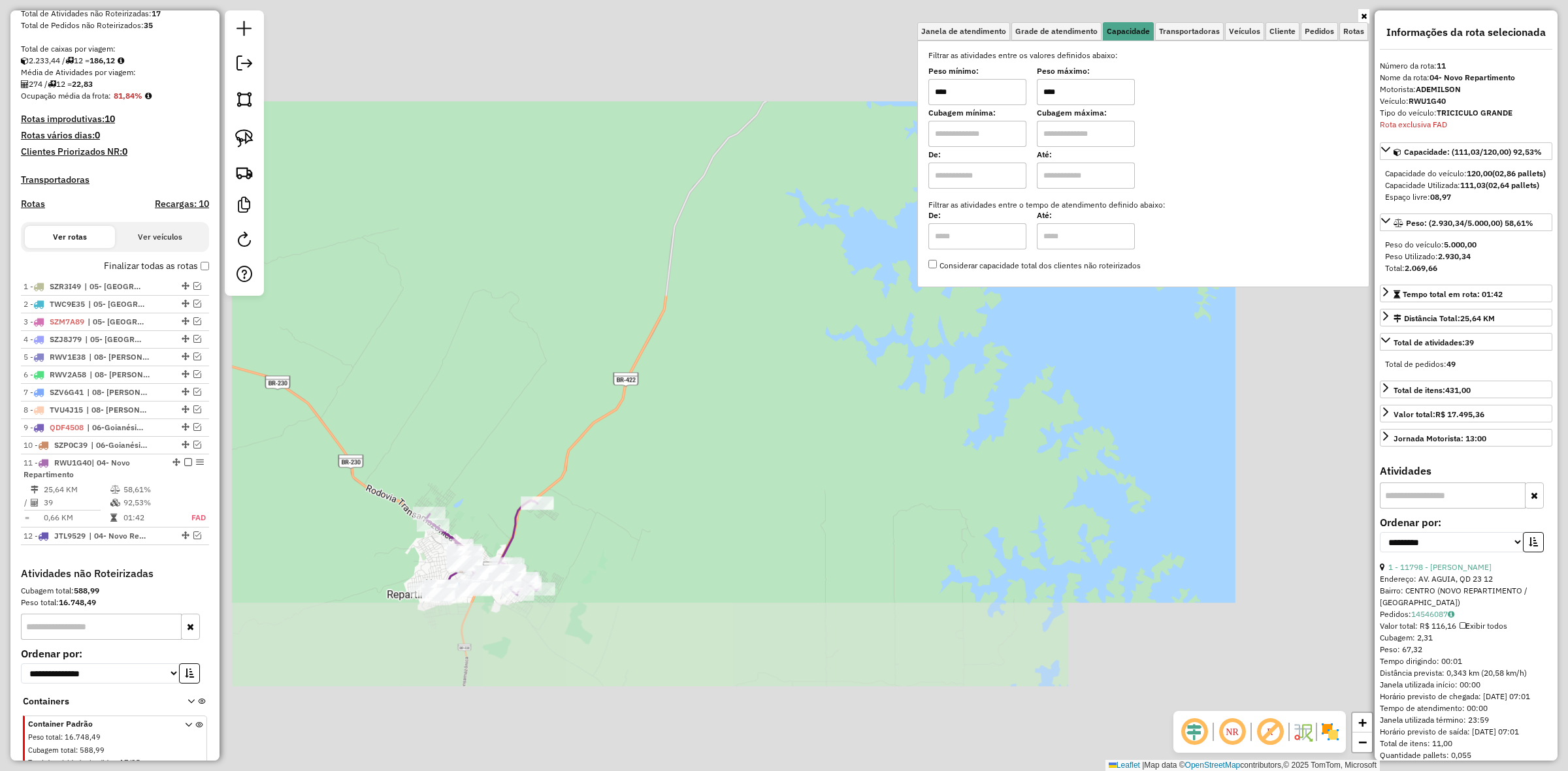
click at [551, 601] on div "Janela de atendimento Grade de atendimento Capacidade Transportadoras Veículos …" at bounding box center [784, 385] width 1568 height 771
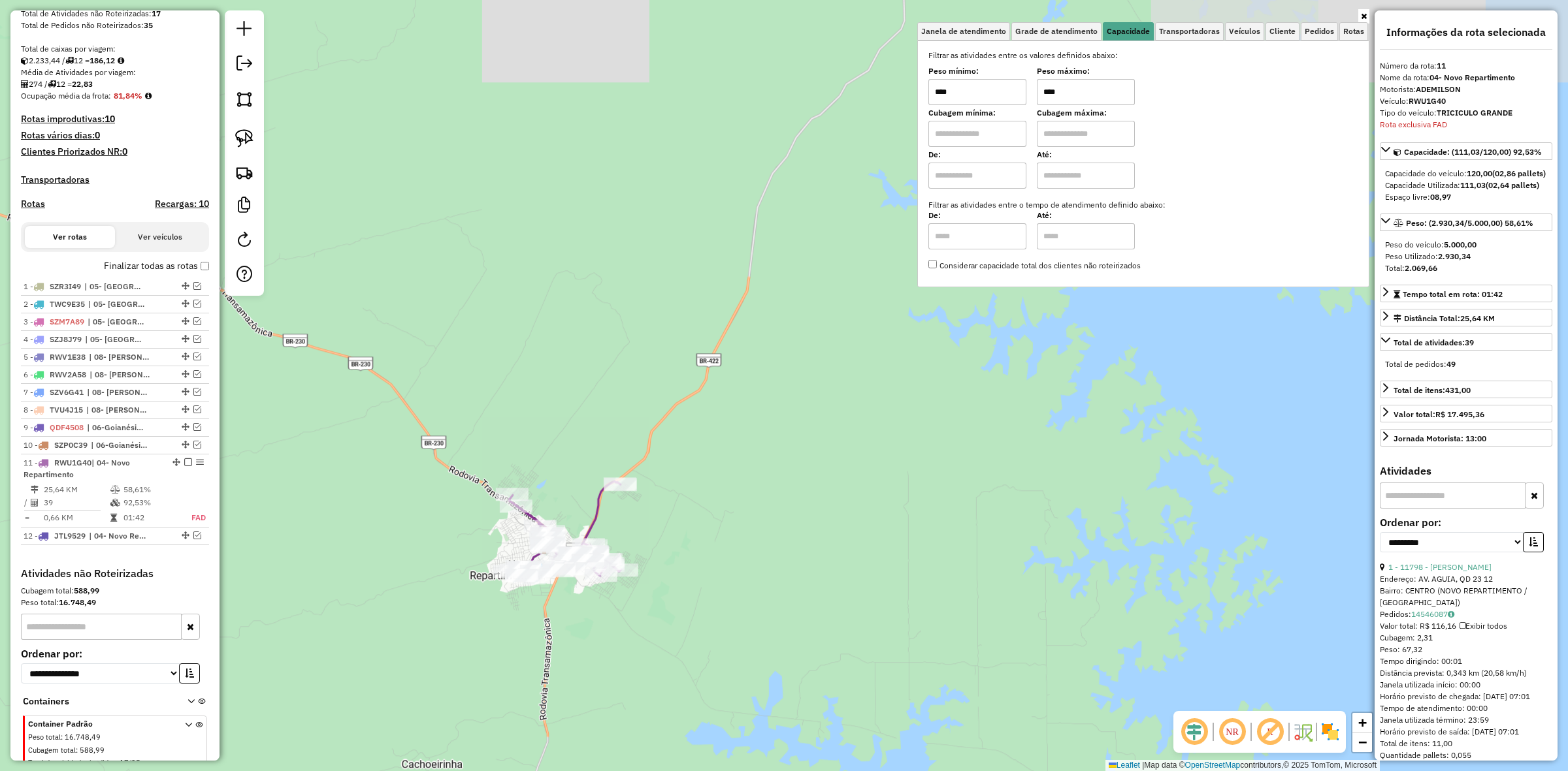
drag, startPoint x: 586, startPoint y: 591, endPoint x: 625, endPoint y: 563, distance: 48.0
click at [608, 583] on div "Rota 11 - Placa RWU1G40 8419 - MERCADINHO RIBEIRO Janela de atendimento Grade d…" at bounding box center [784, 385] width 1568 height 771
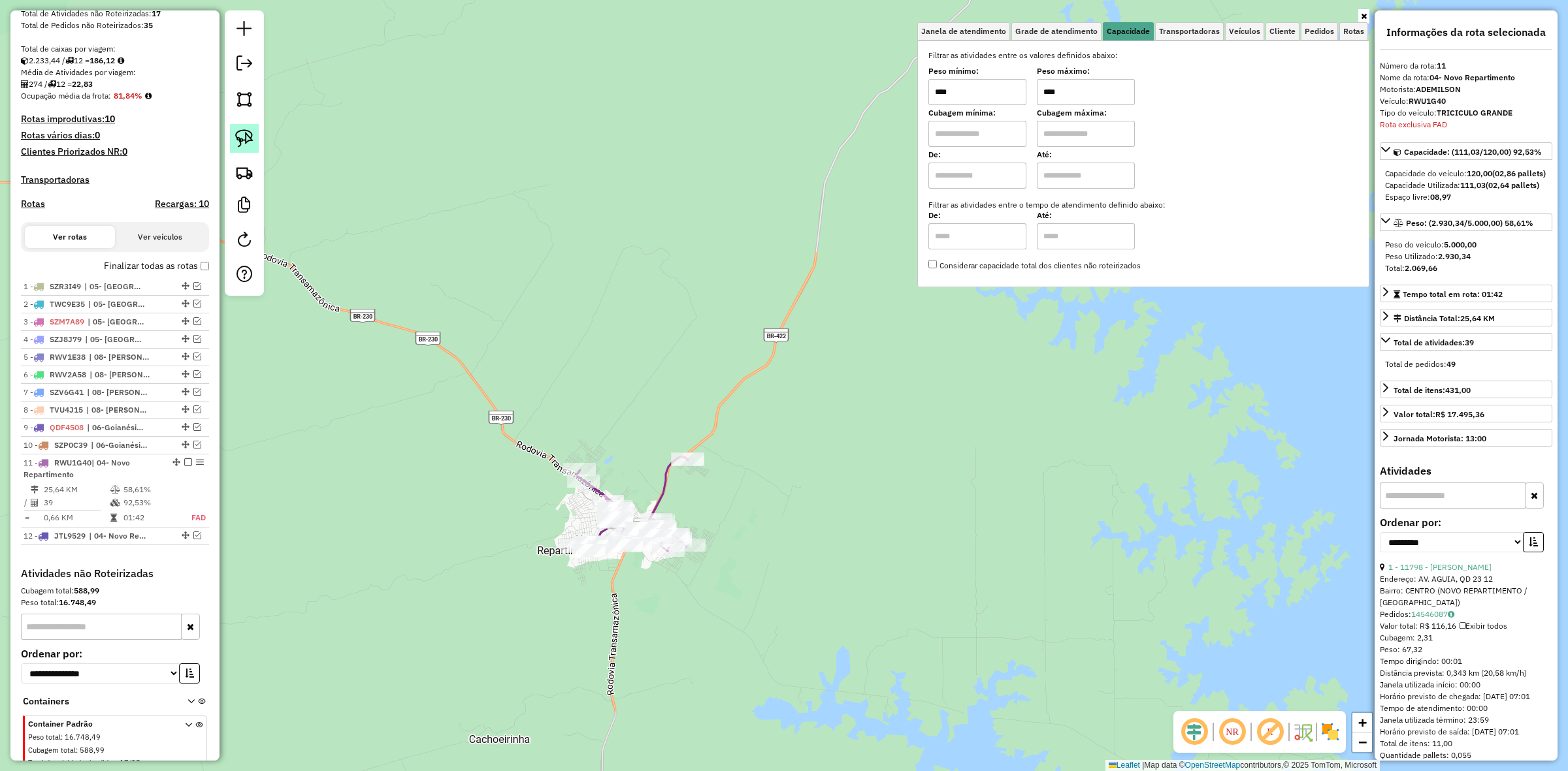
click at [248, 146] on img at bounding box center [244, 139] width 19 height 19
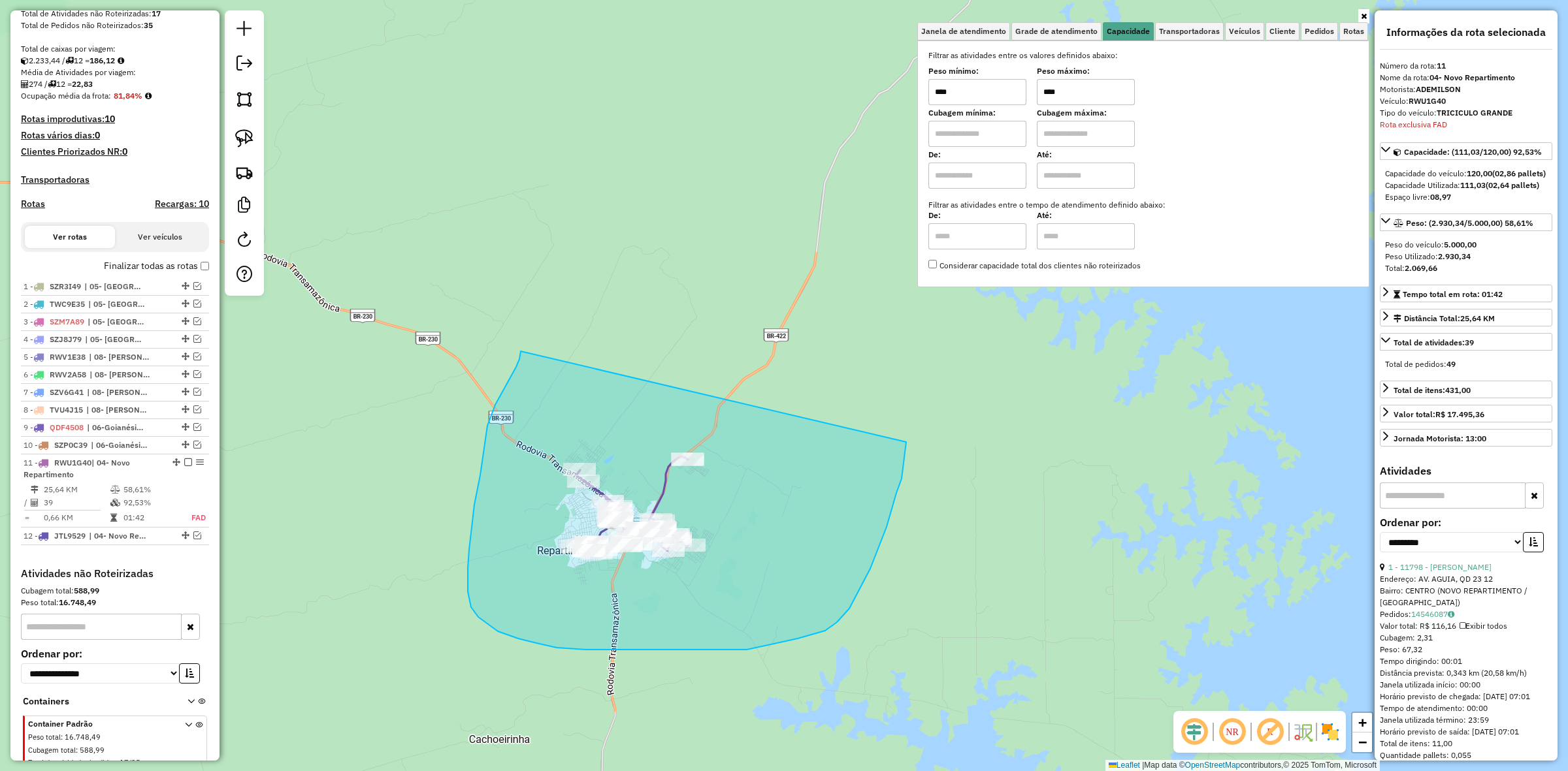
drag, startPoint x: 512, startPoint y: 375, endPoint x: 906, endPoint y: 442, distance: 399.7
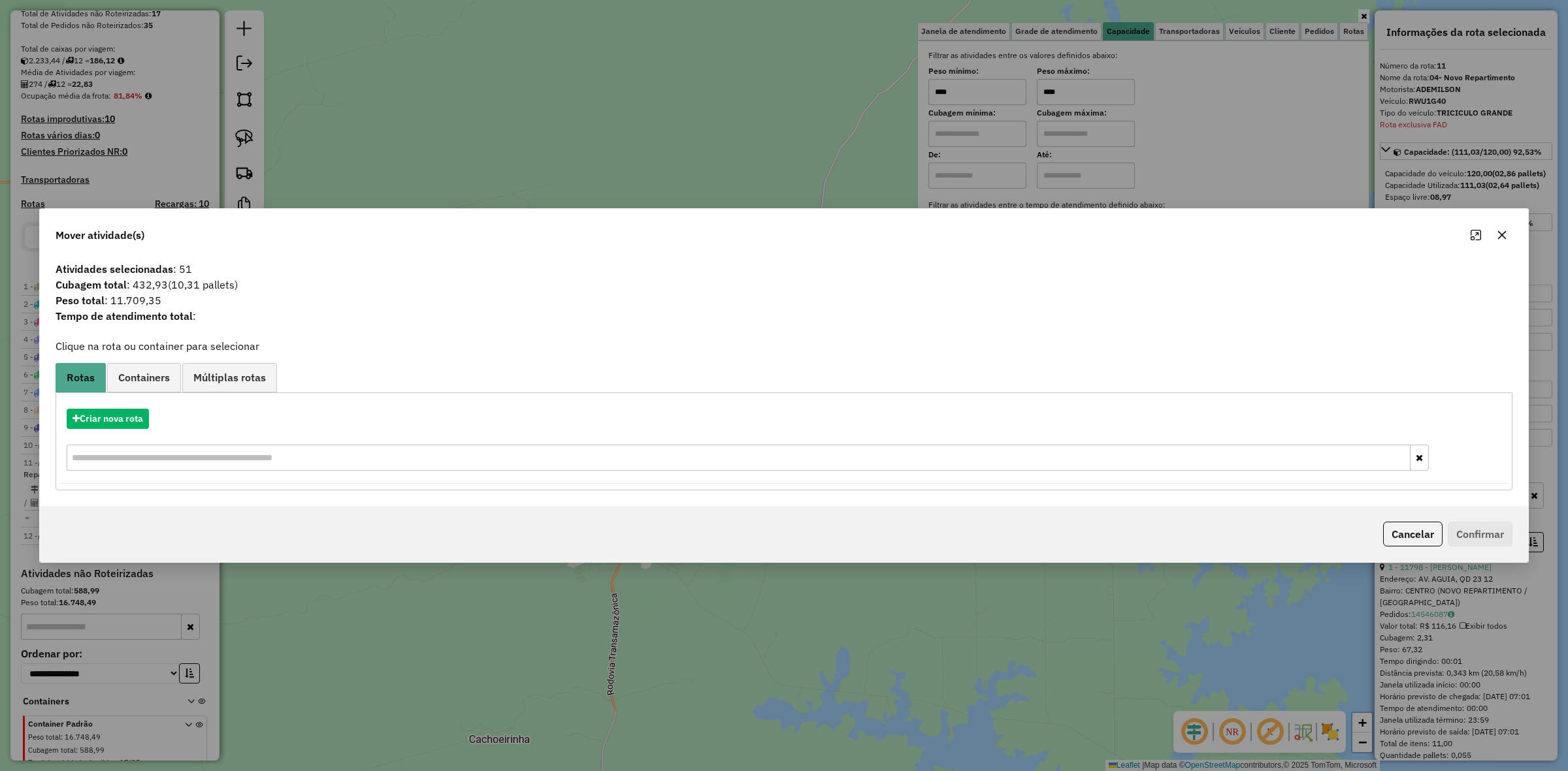
click at [1498, 230] on icon "button" at bounding box center [1502, 235] width 11 height 11
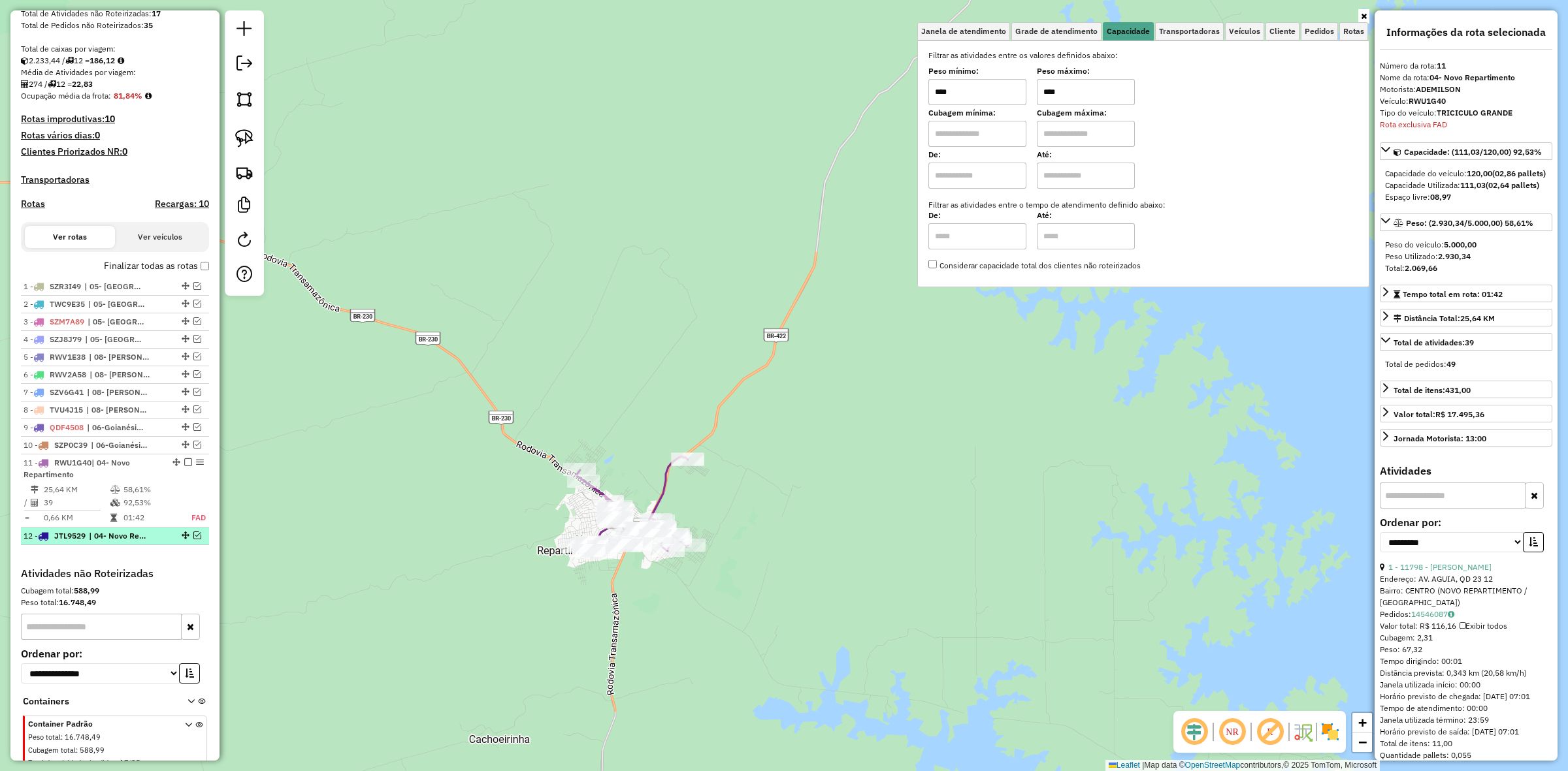
click at [194, 539] on em at bounding box center [197, 536] width 8 height 8
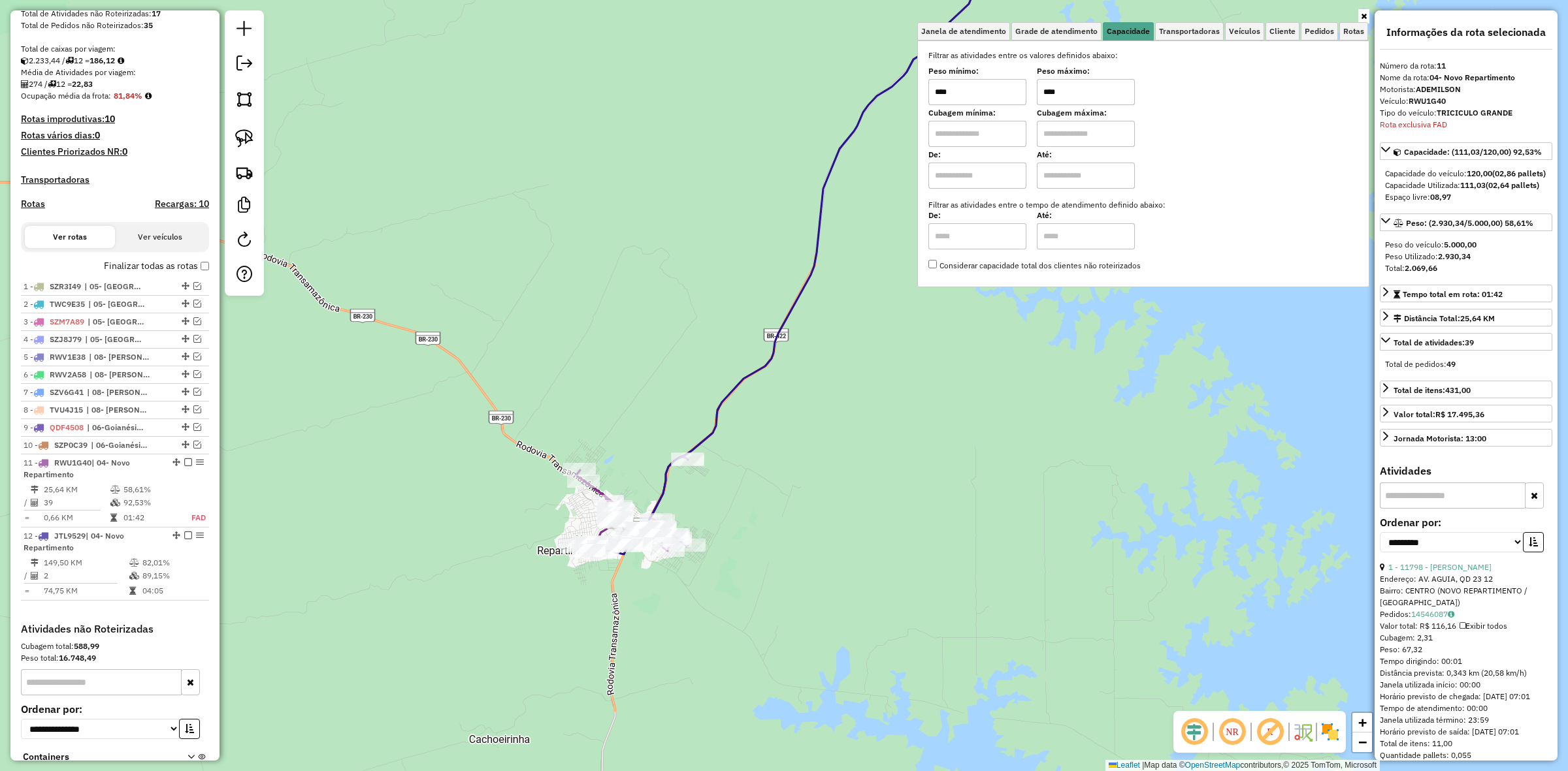
click at [1071, 99] on input "****" at bounding box center [1085, 92] width 98 height 26
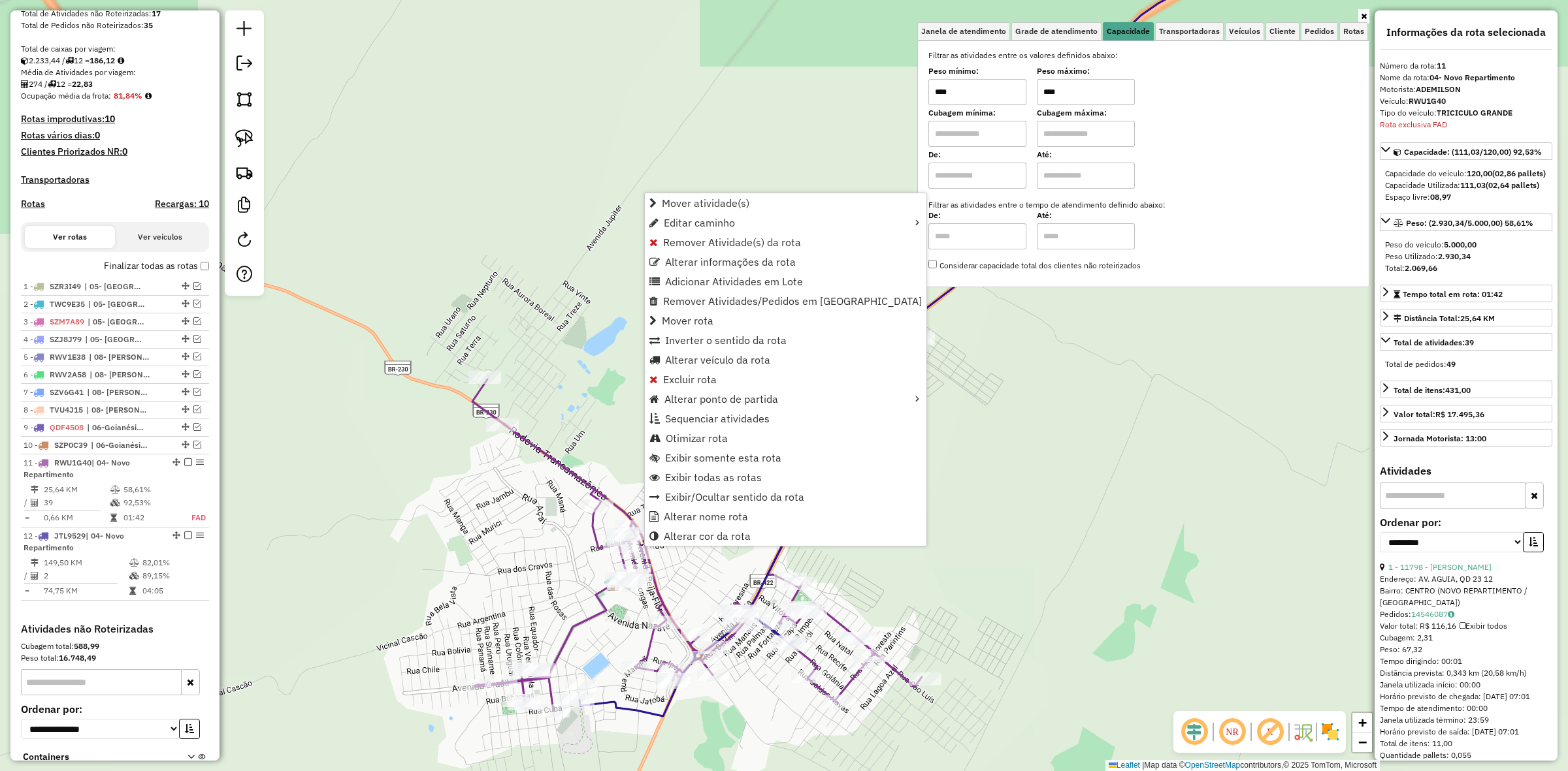
scroll to position [353, 0]
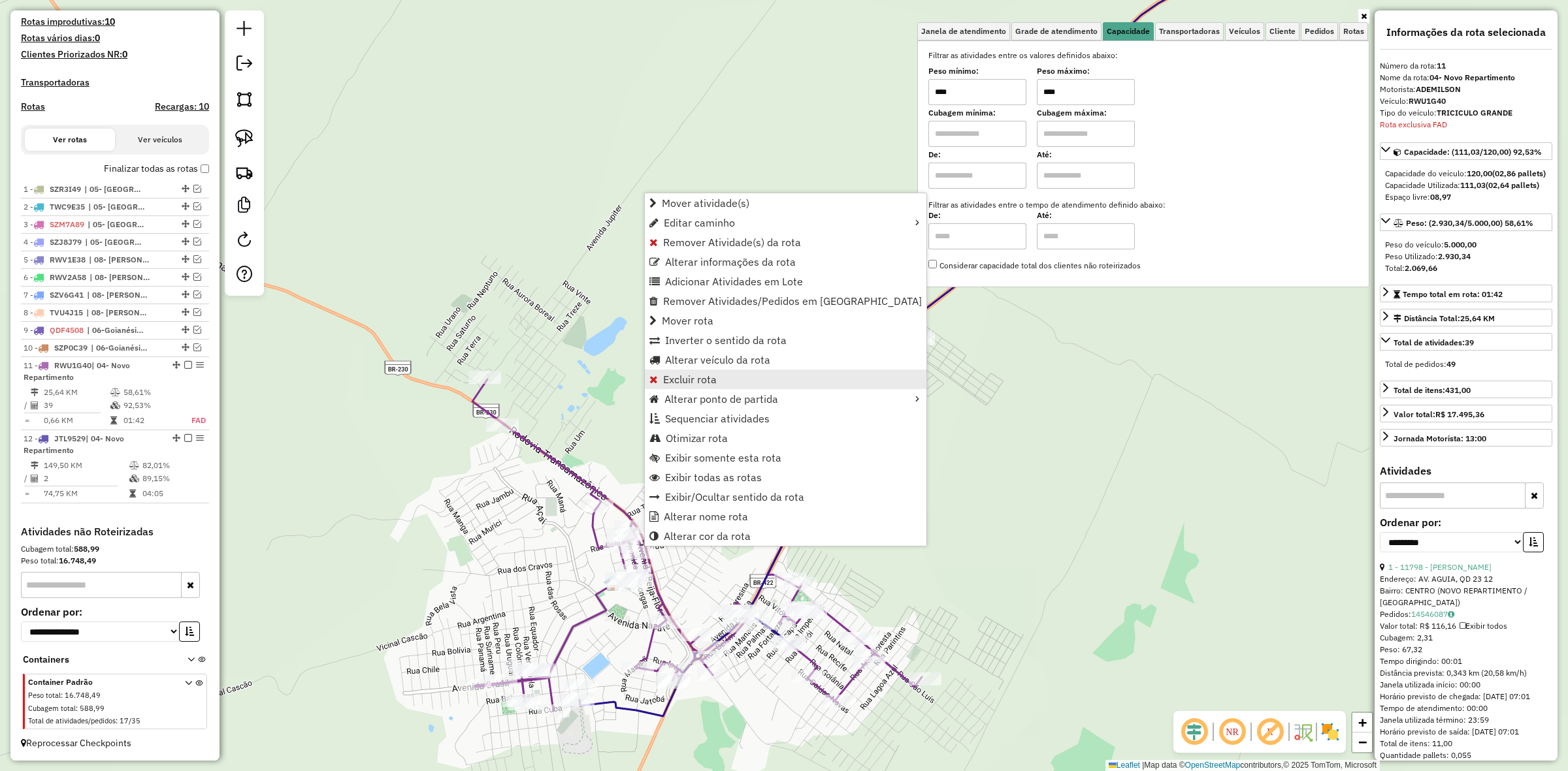
click at [687, 370] on link "Excluir rota" at bounding box center [785, 379] width 281 height 19
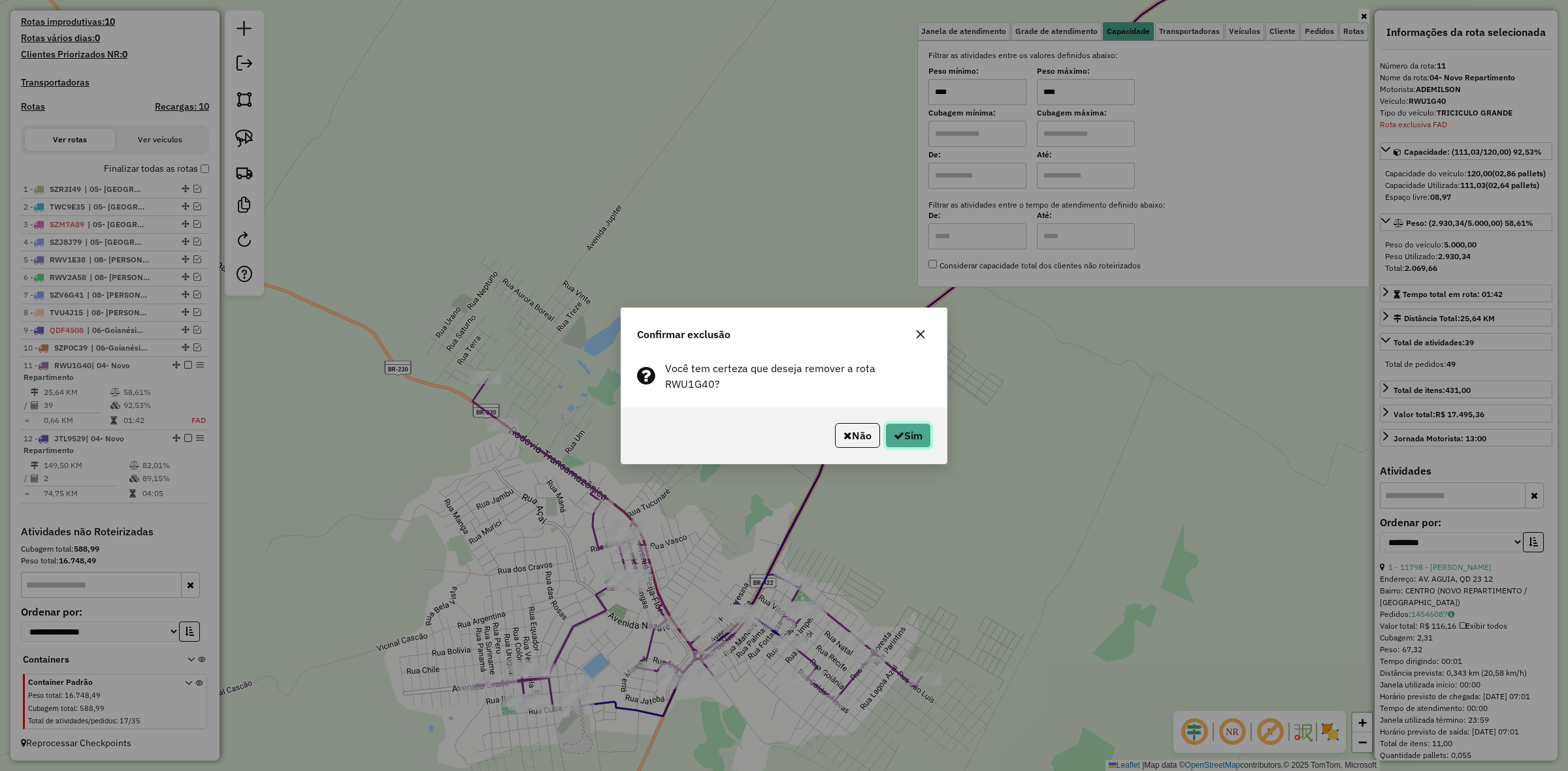
click at [889, 423] on button "Sim" at bounding box center [909, 435] width 45 height 25
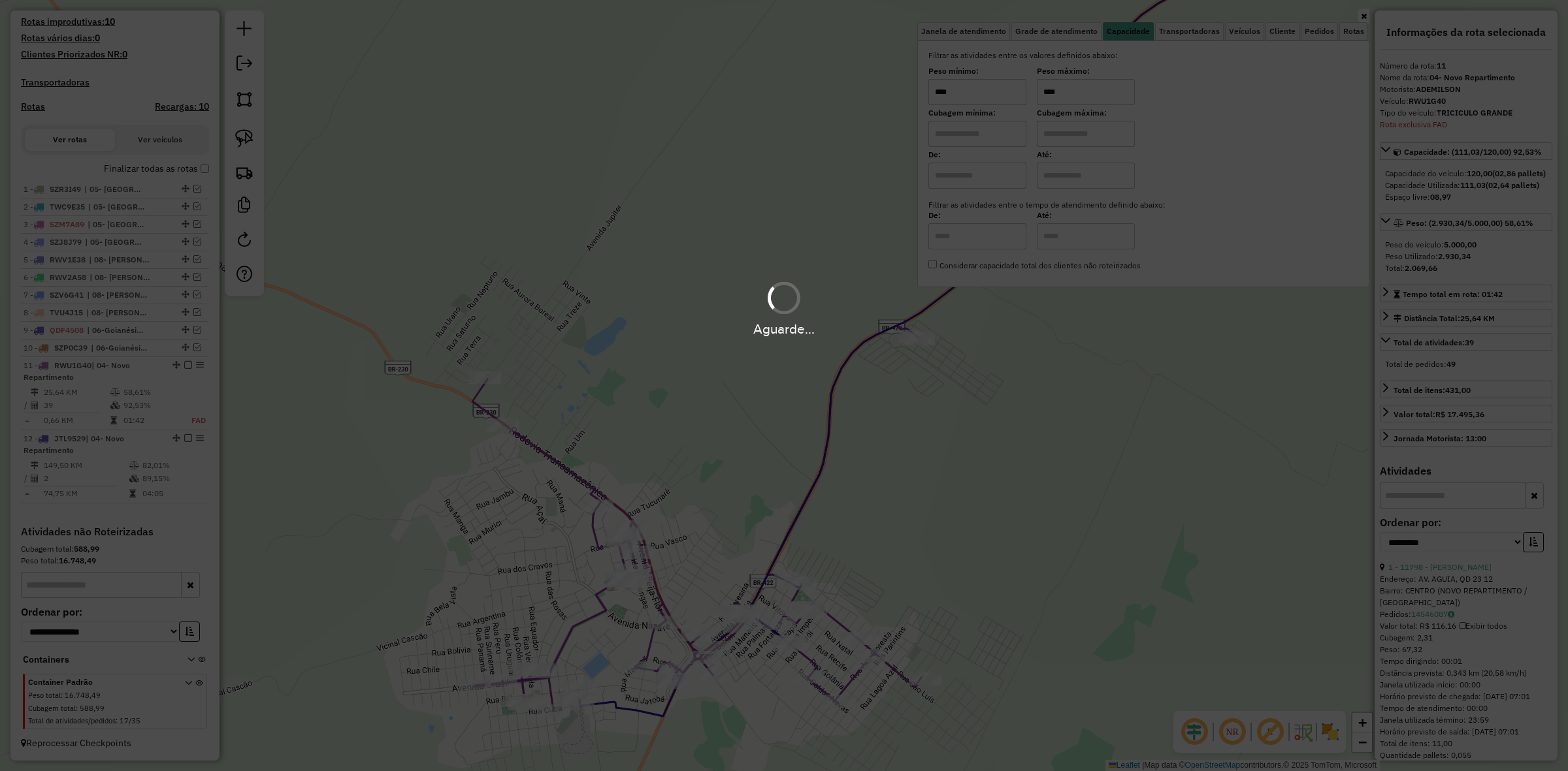
scroll to position [280, 0]
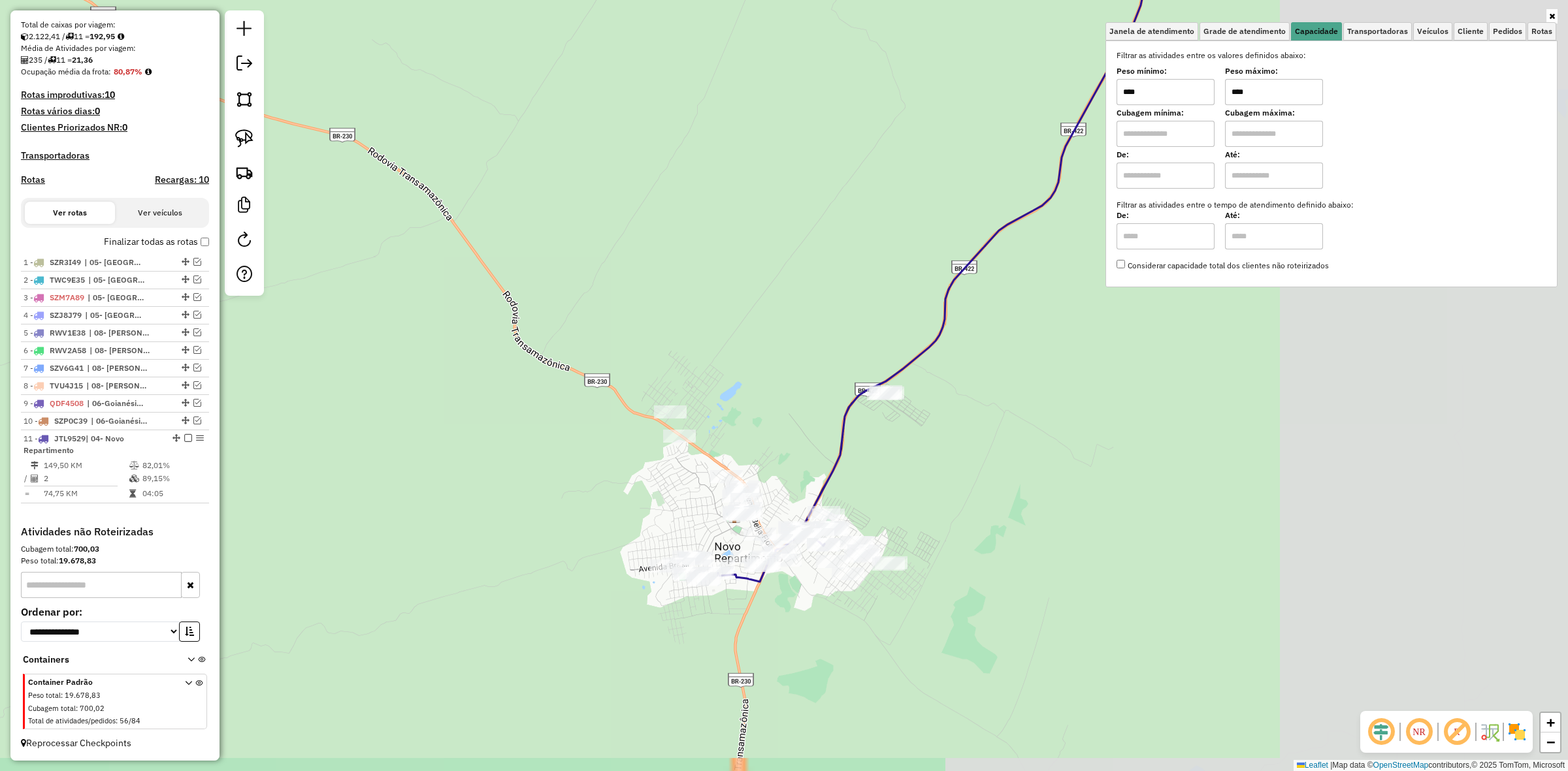
drag, startPoint x: 842, startPoint y: 598, endPoint x: 496, endPoint y: 504, distance: 358.5
click at [494, 506] on div "Janela de atendimento Grade de atendimento Capacidade Transportadoras Veículos …" at bounding box center [784, 385] width 1568 height 771
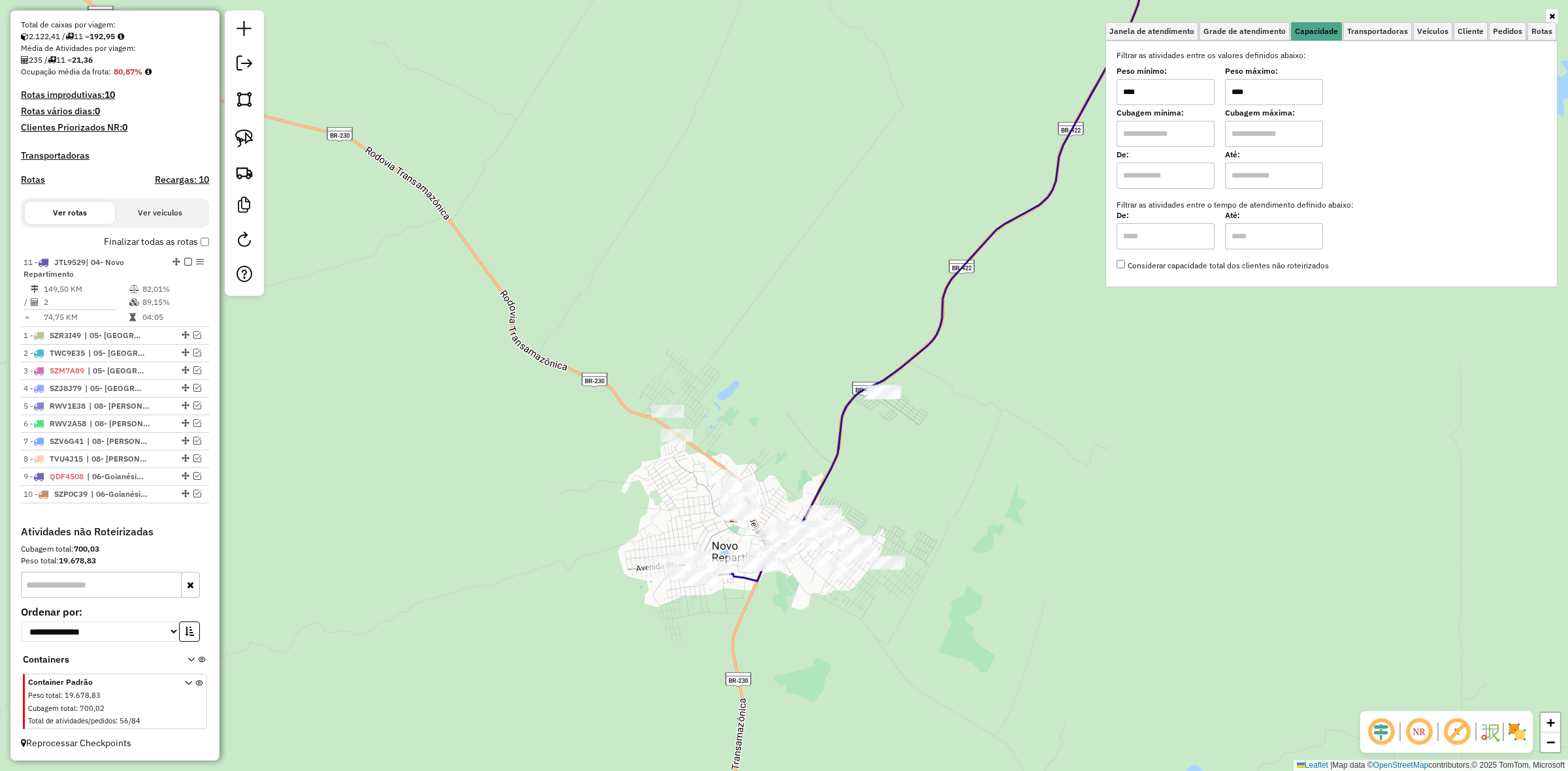
drag, startPoint x: 175, startPoint y: 436, endPoint x: 182, endPoint y: 226, distance: 210.1
click at [1262, 100] on input "****" at bounding box center [1274, 92] width 98 height 26
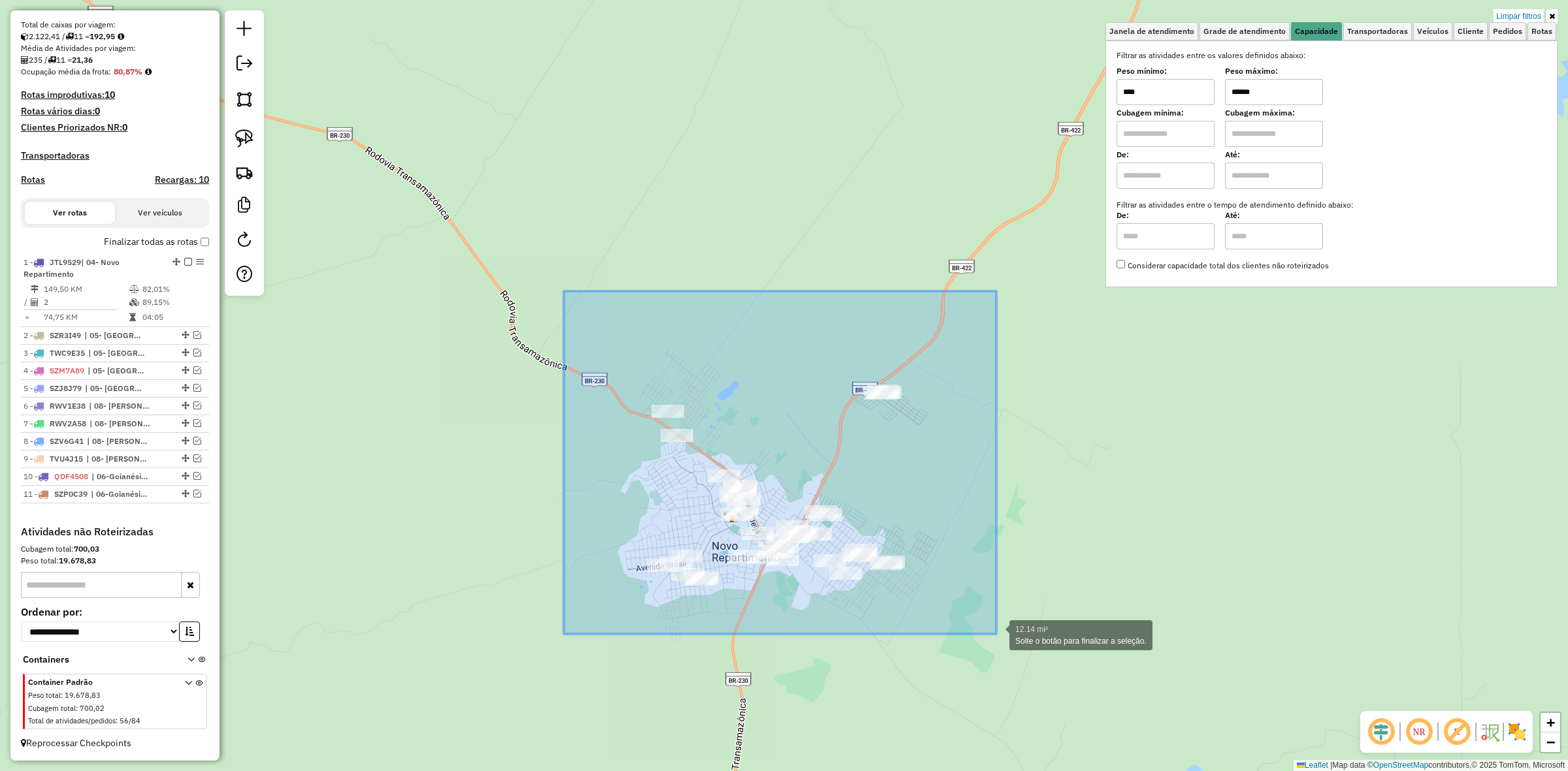
drag, startPoint x: 563, startPoint y: 295, endPoint x: 996, endPoint y: 634, distance: 549.9
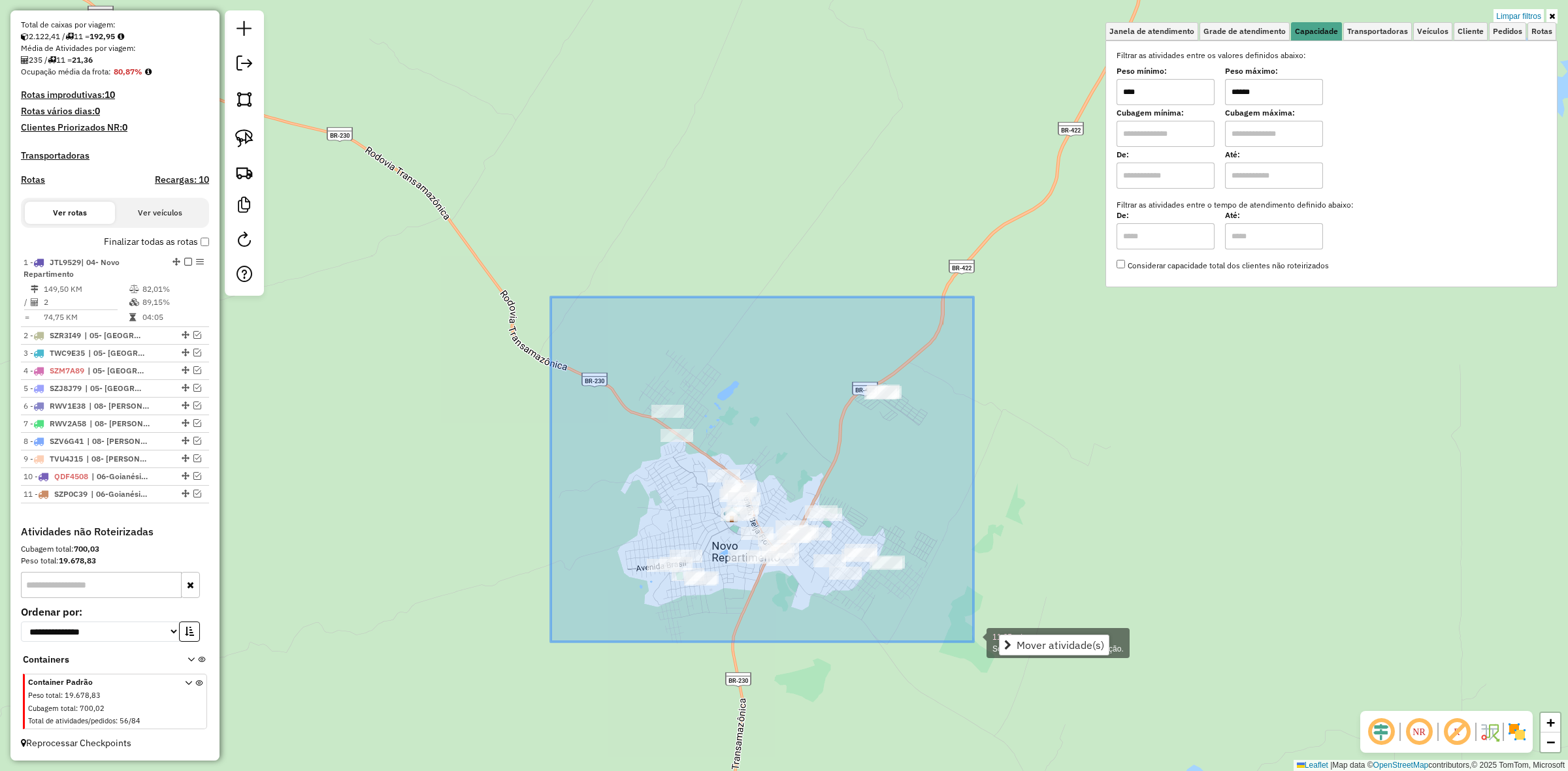
drag, startPoint x: 551, startPoint y: 325, endPoint x: 973, endPoint y: 642, distance: 527.8
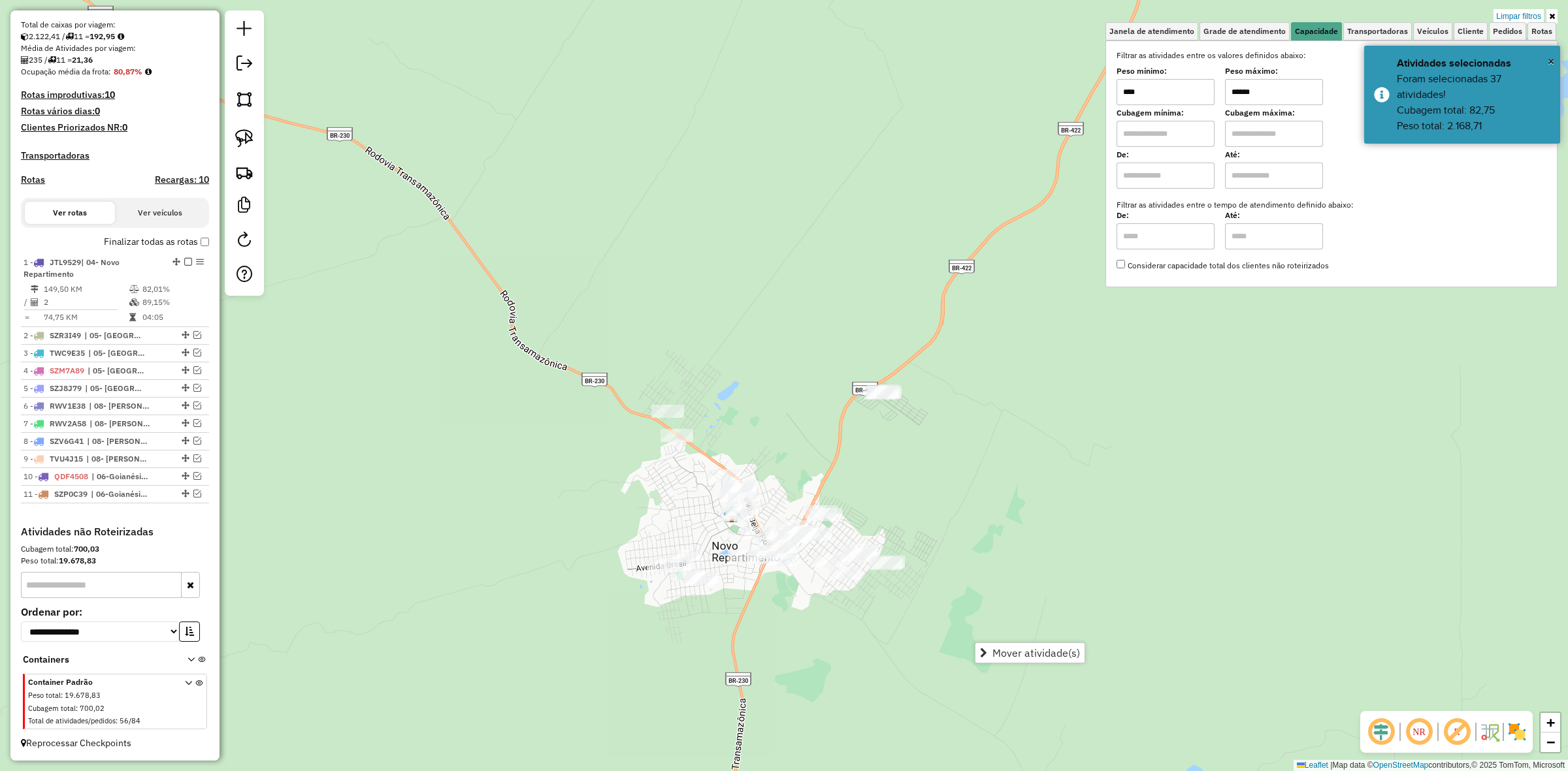
click at [1255, 96] on input "******" at bounding box center [1274, 92] width 98 height 26
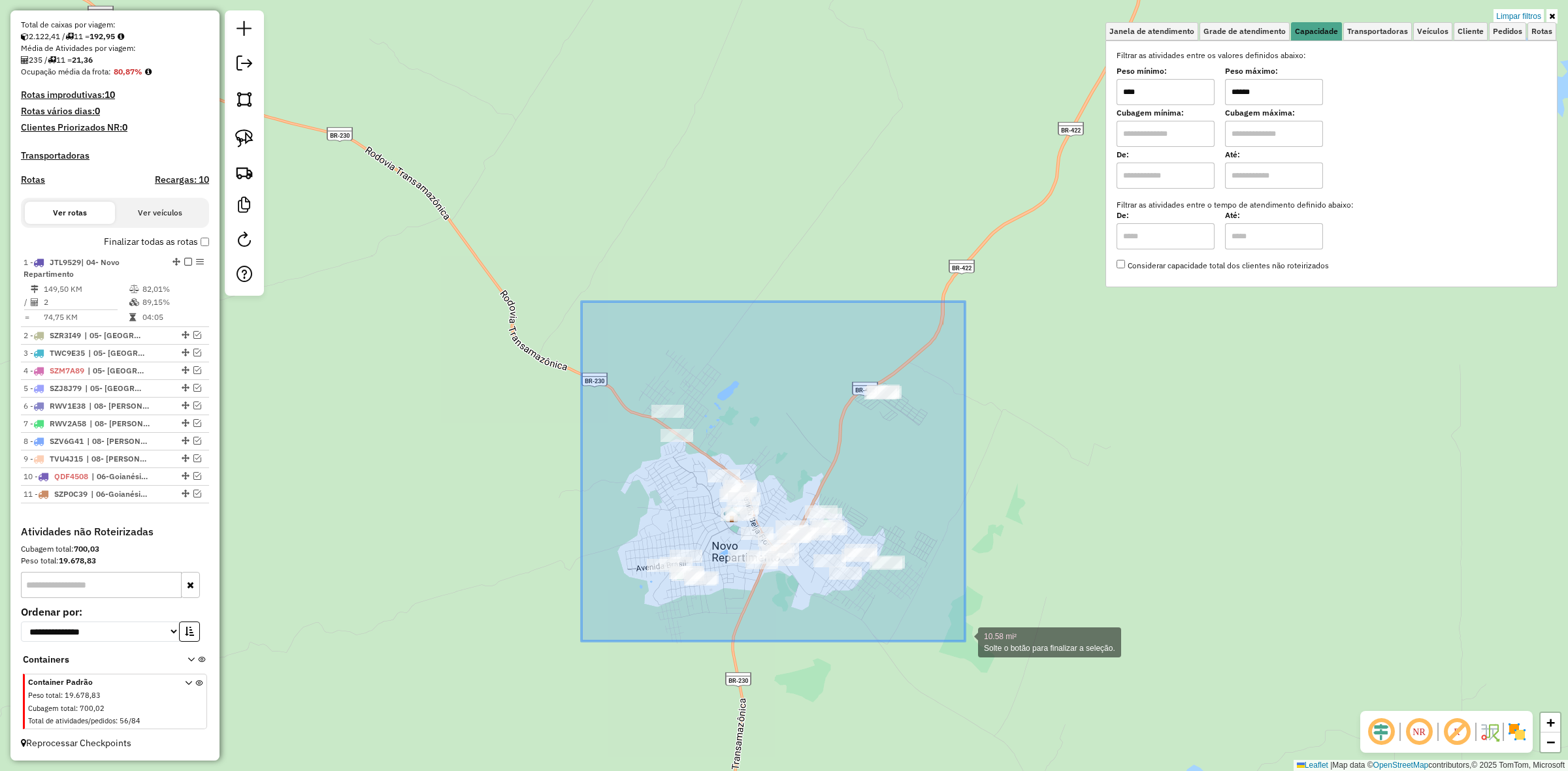
drag, startPoint x: 580, startPoint y: 382, endPoint x: 969, endPoint y: 645, distance: 469.6
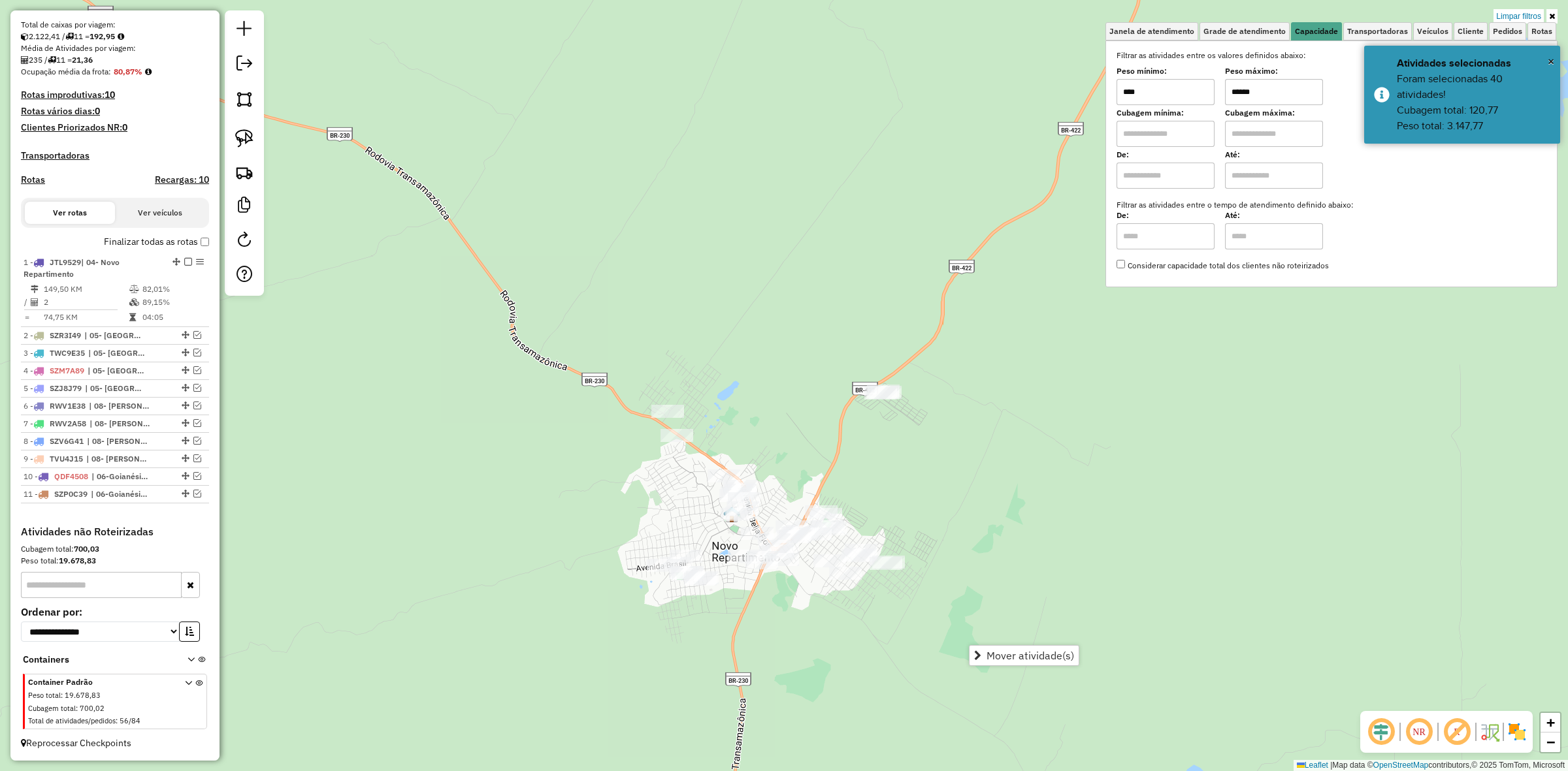
click at [1268, 102] on input "******" at bounding box center [1274, 92] width 98 height 26
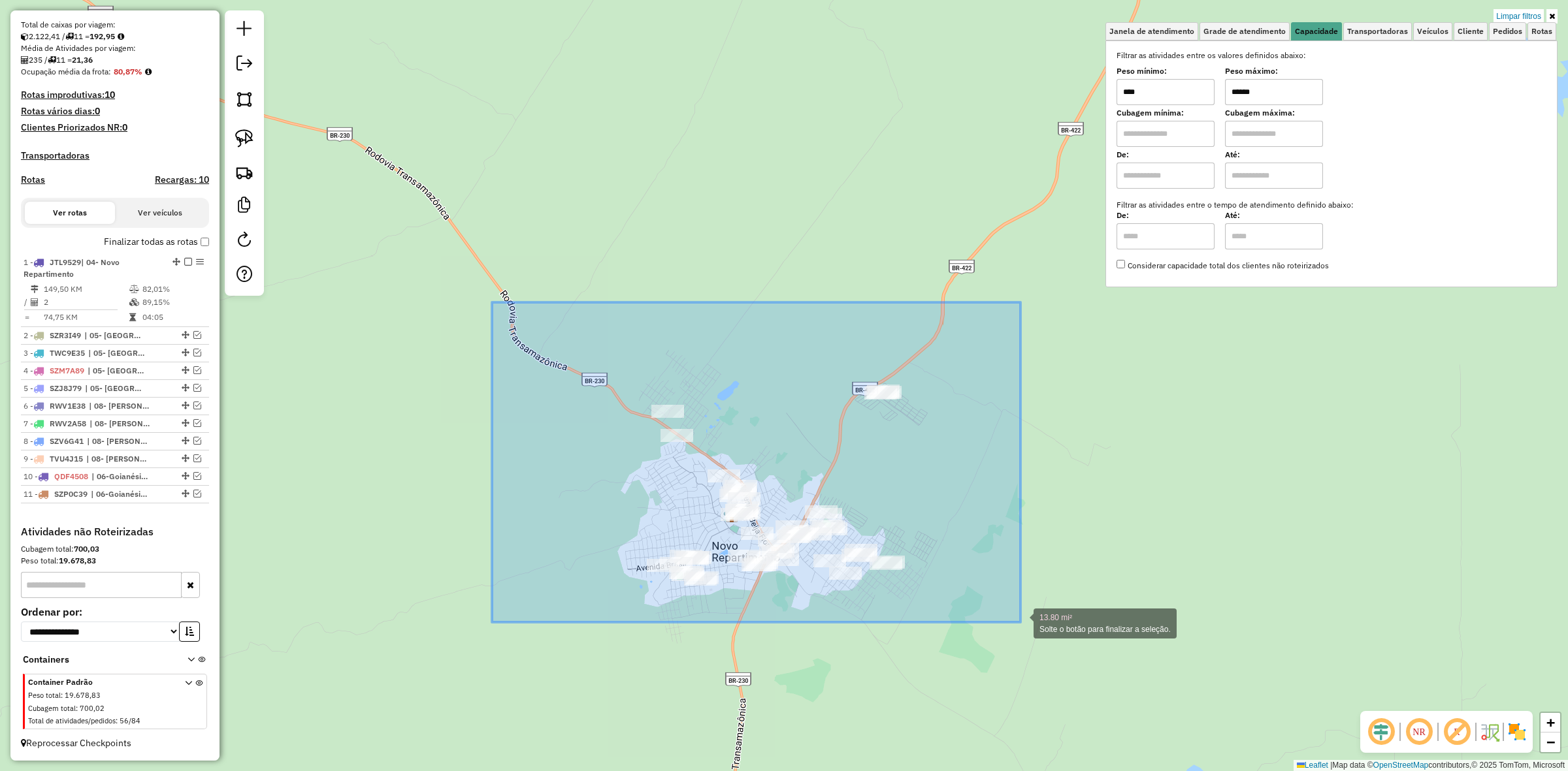
drag, startPoint x: 492, startPoint y: 302, endPoint x: 1030, endPoint y: 627, distance: 628.5
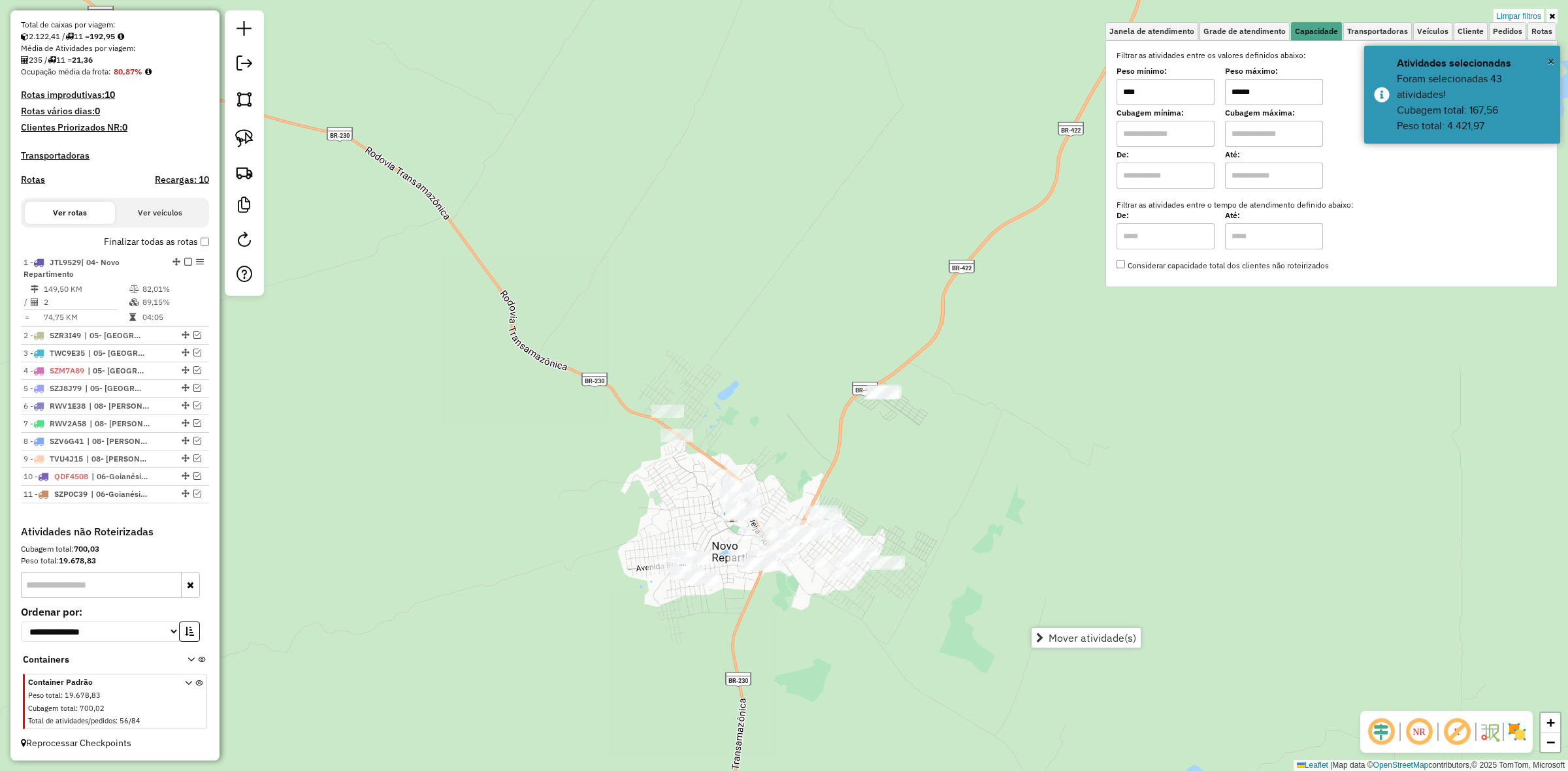
click at [1319, 100] on input "******" at bounding box center [1274, 92] width 98 height 26
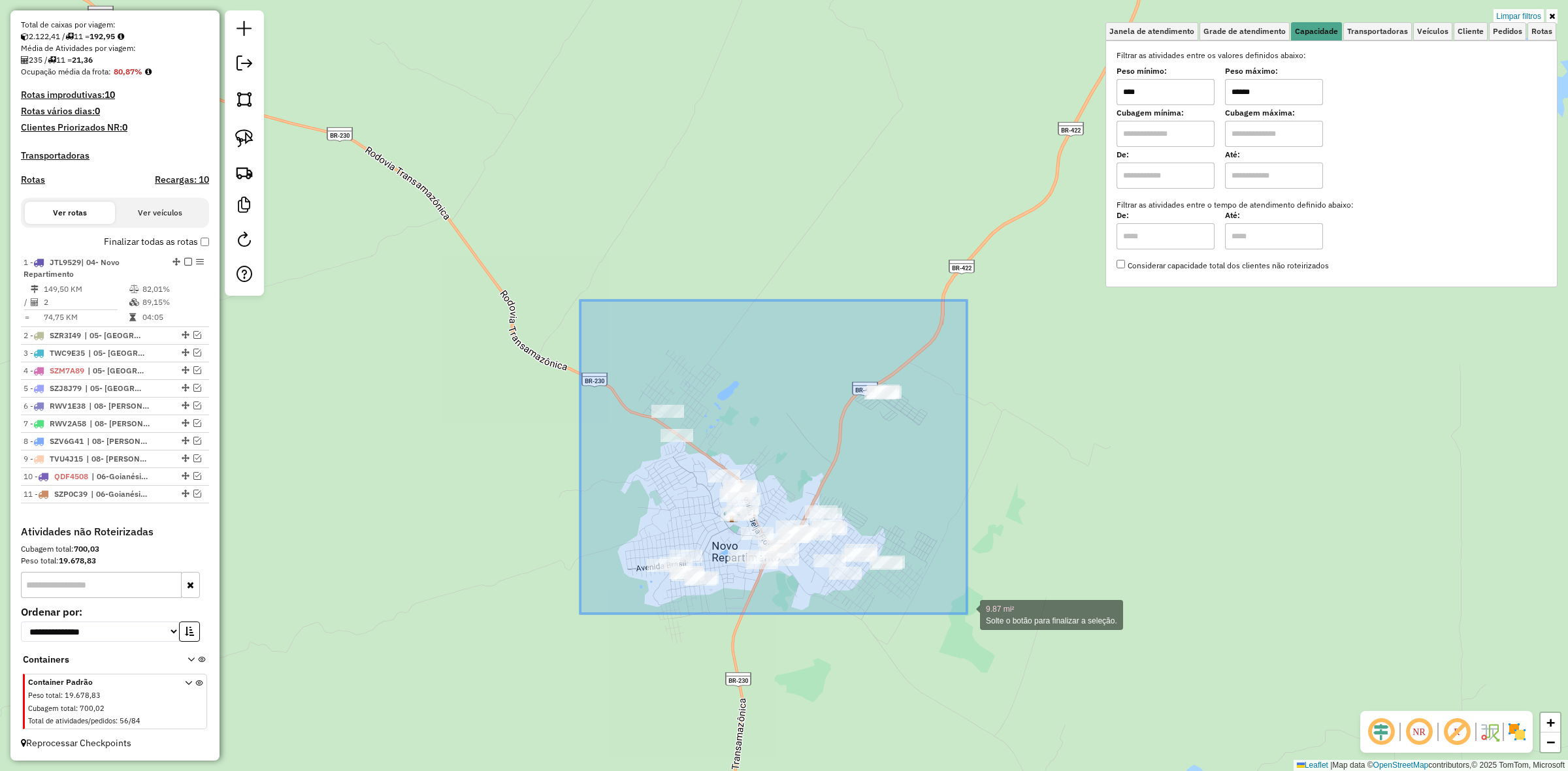
drag, startPoint x: 580, startPoint y: 301, endPoint x: 967, endPoint y: 614, distance: 497.7
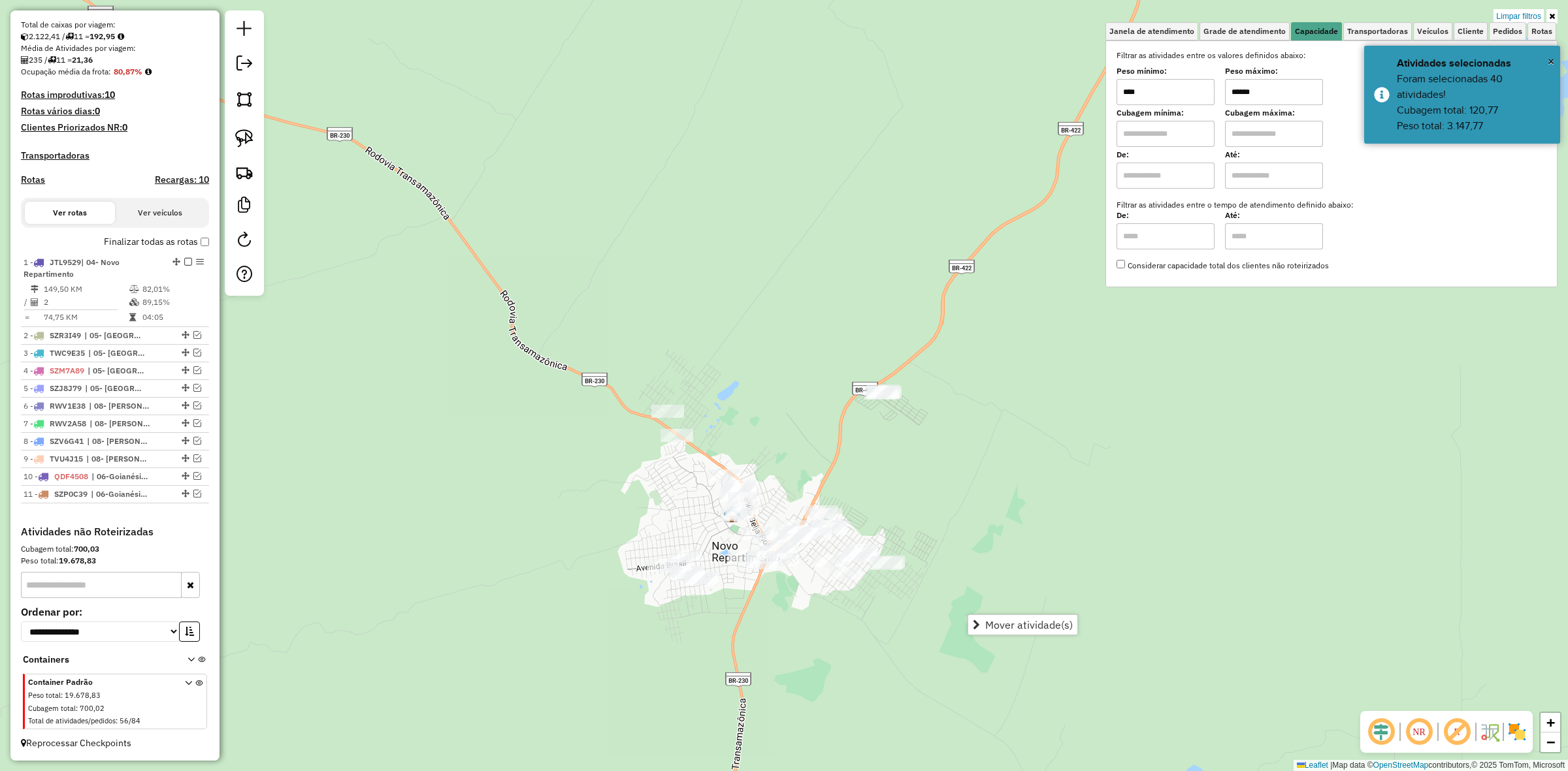
click at [1245, 102] on input "******" at bounding box center [1274, 92] width 98 height 26
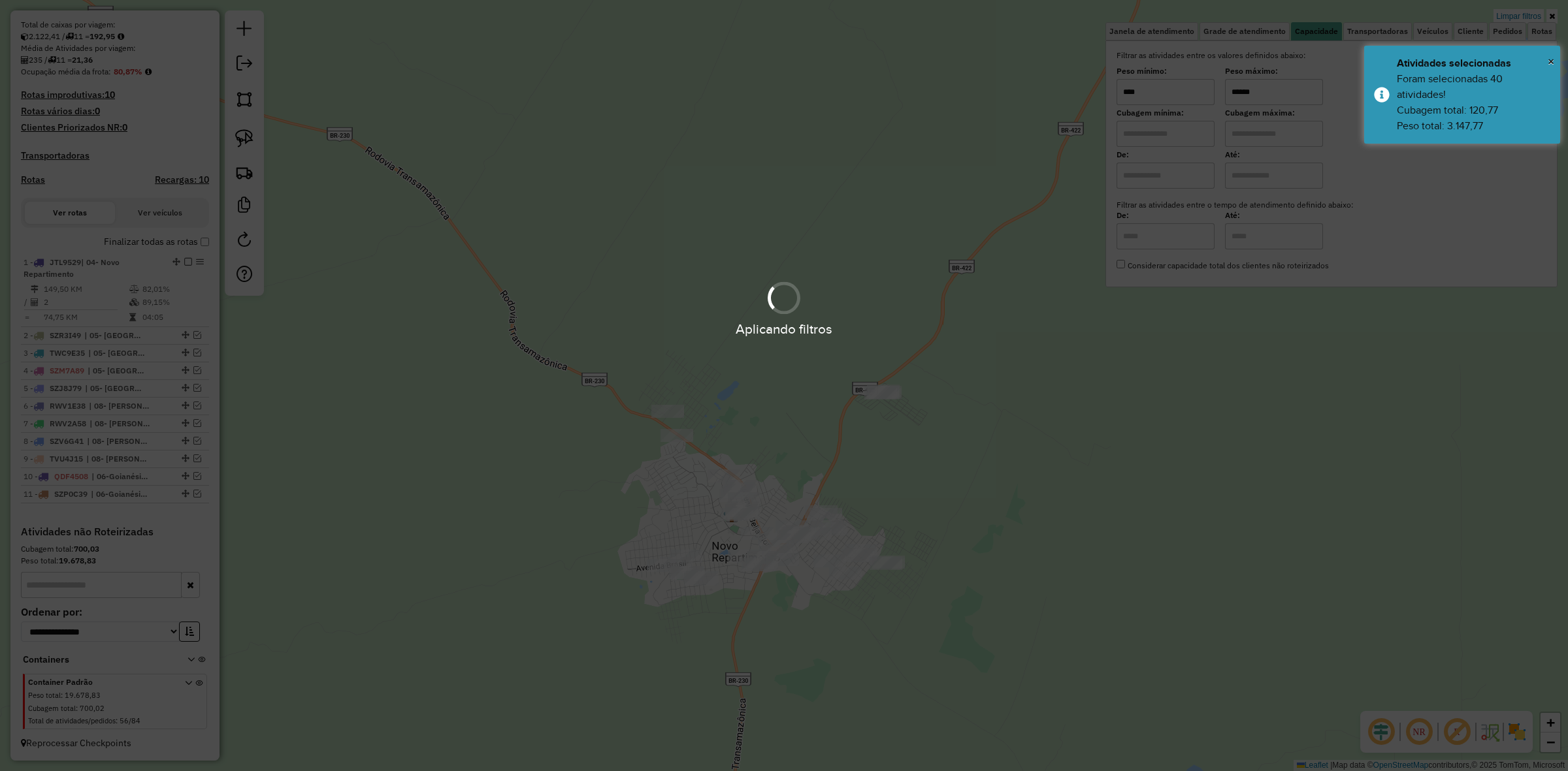
type input "******"
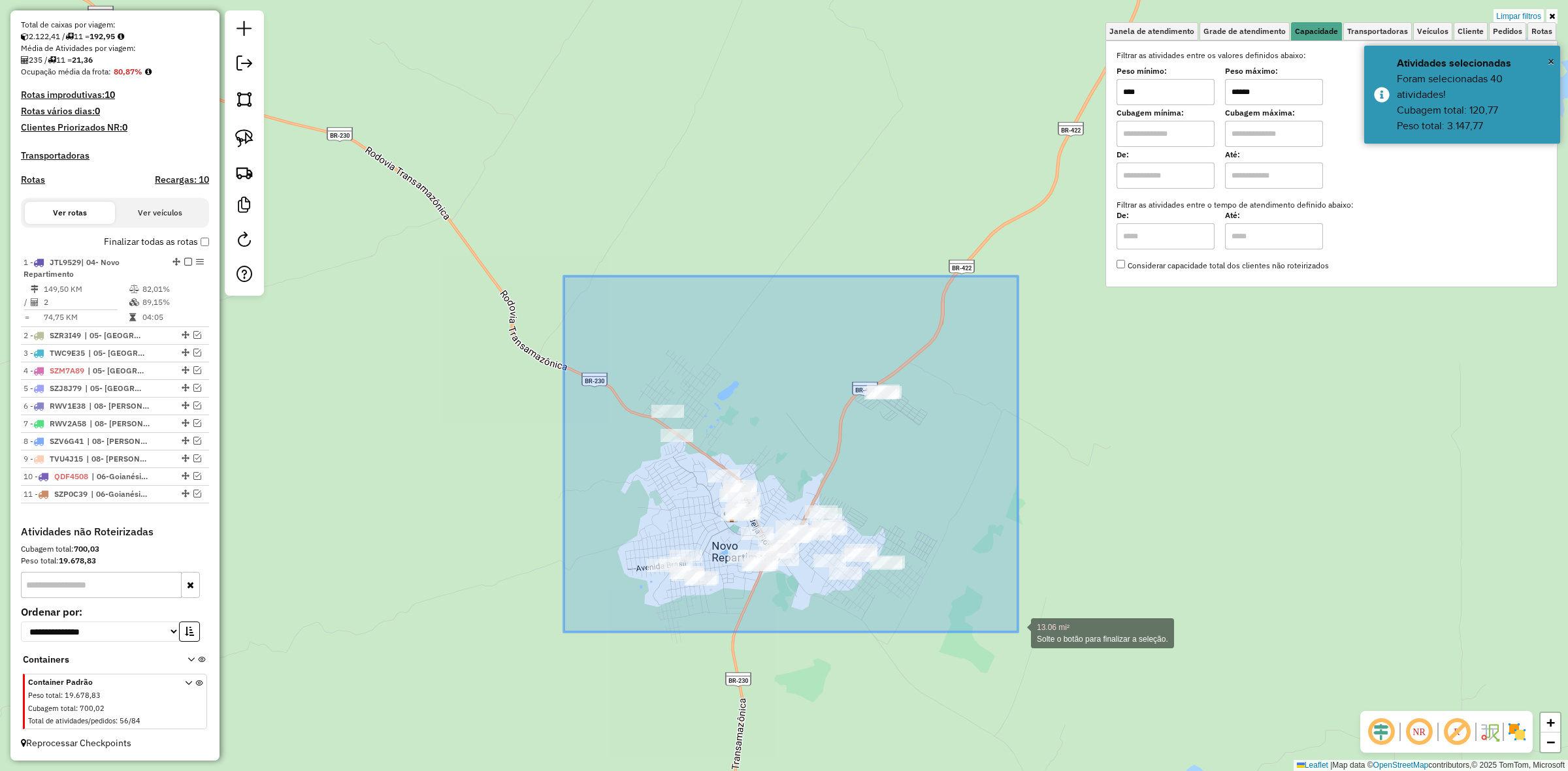
drag, startPoint x: 617, startPoint y: 410, endPoint x: 1025, endPoint y: 640, distance: 468.4
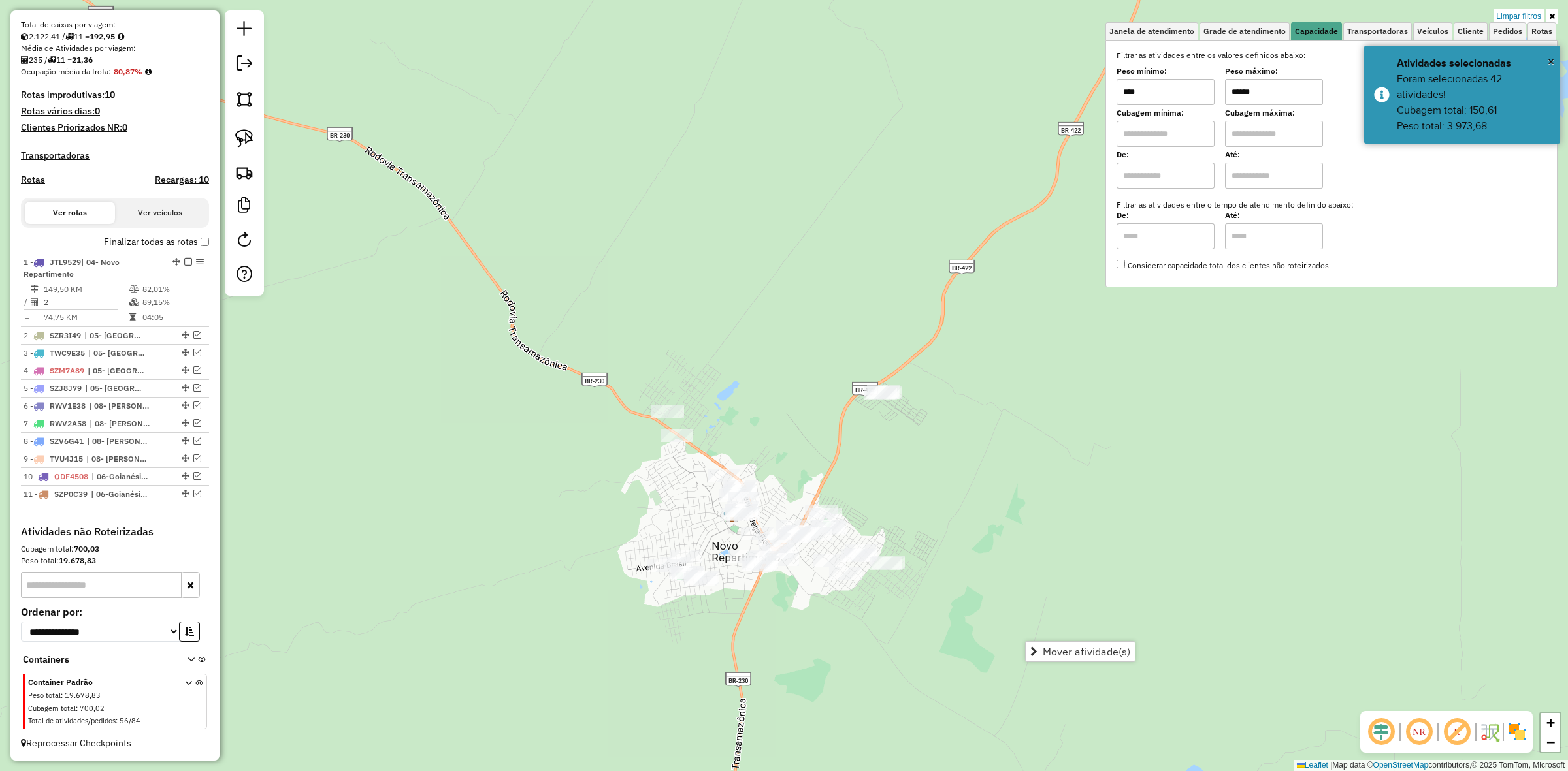
click at [1076, 662] on div "Mover atividade(s)" at bounding box center [1080, 652] width 110 height 21
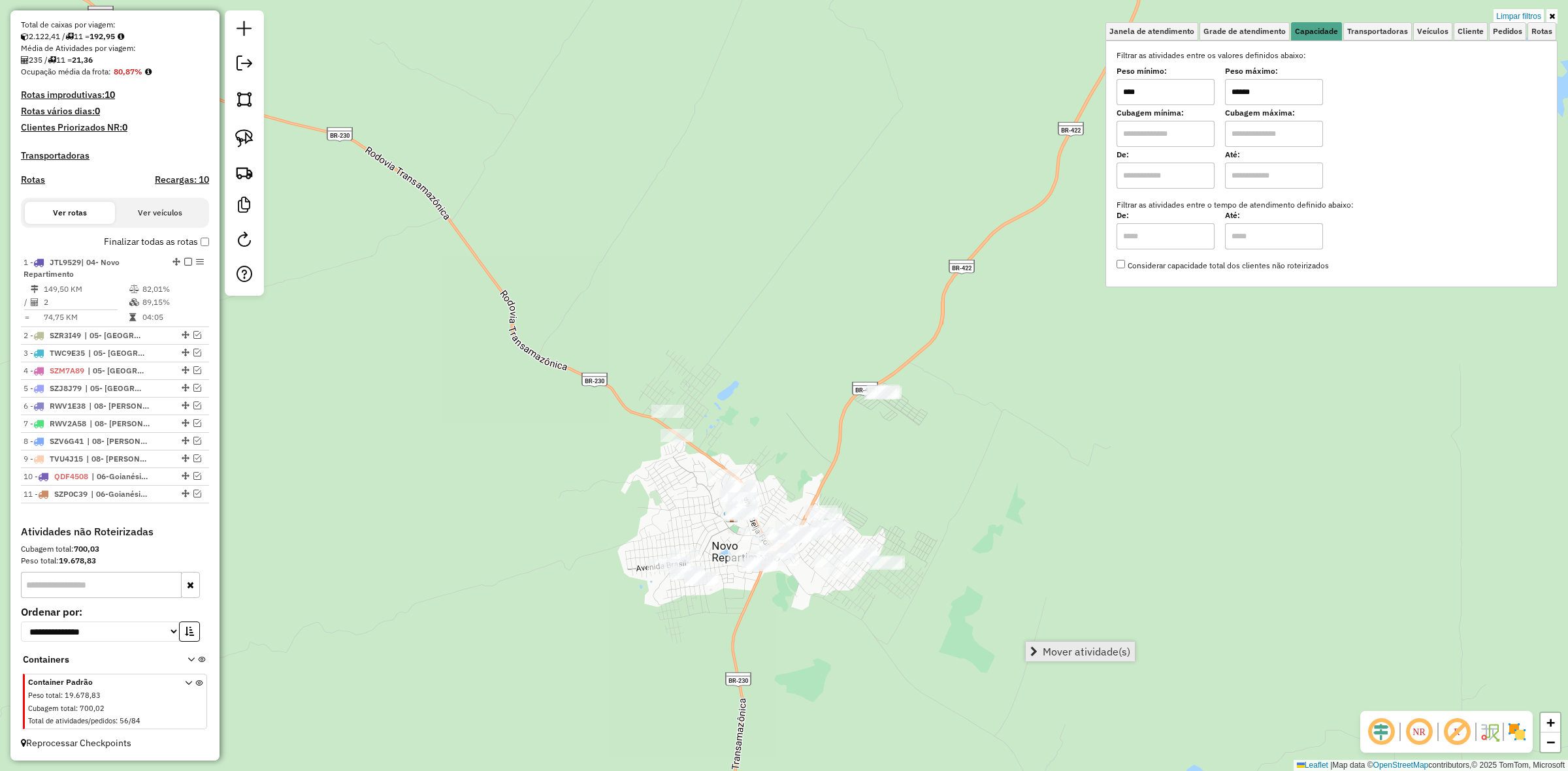
click at [1078, 648] on span "Mover atividade(s)" at bounding box center [1087, 652] width 88 height 11
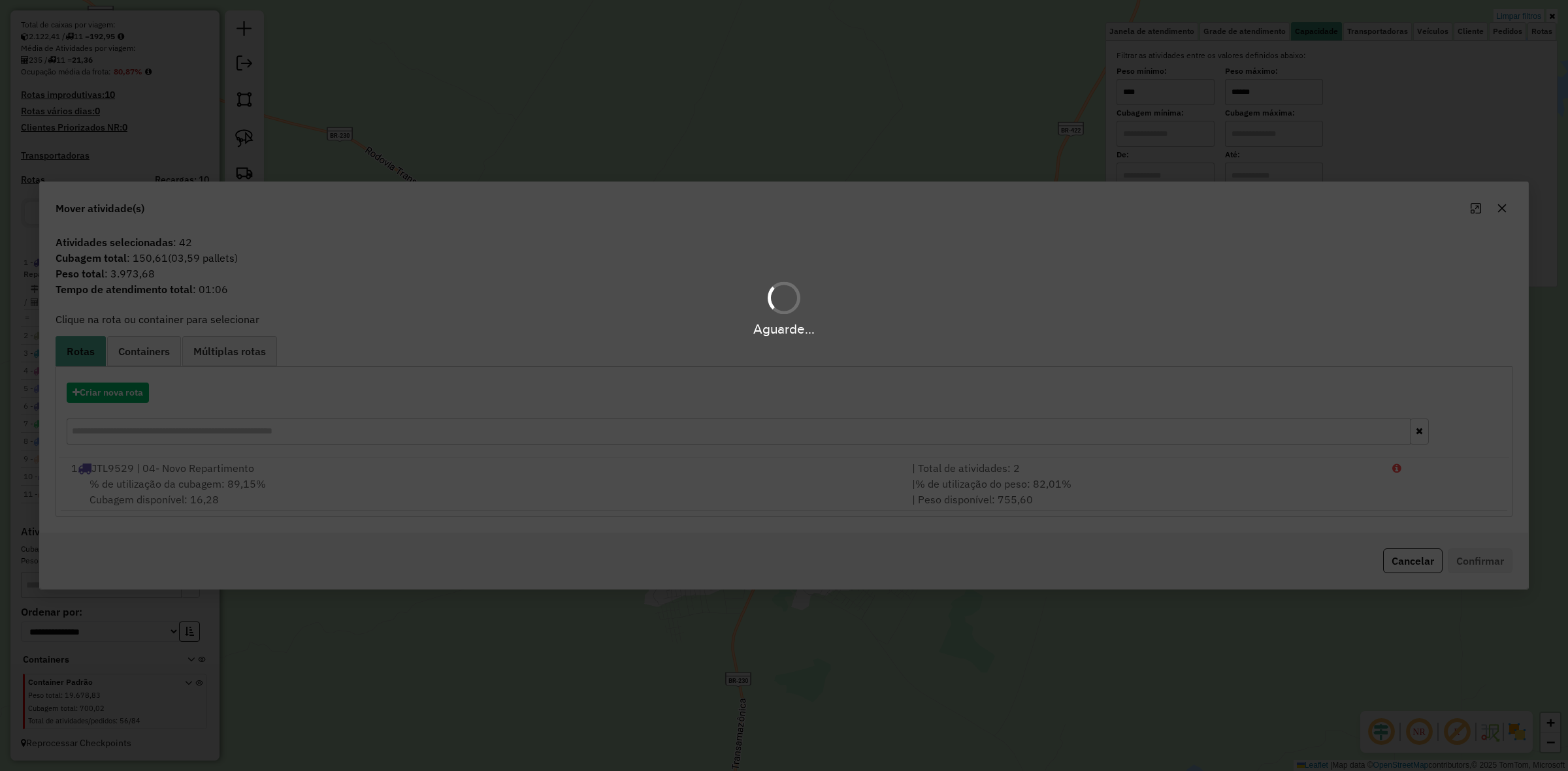
click at [156, 389] on div "Aguarde..." at bounding box center [784, 385] width 1568 height 771
click at [131, 393] on div "Aguarde..." at bounding box center [784, 385] width 1568 height 771
click at [129, 393] on div "Aguarde..." at bounding box center [784, 385] width 1568 height 771
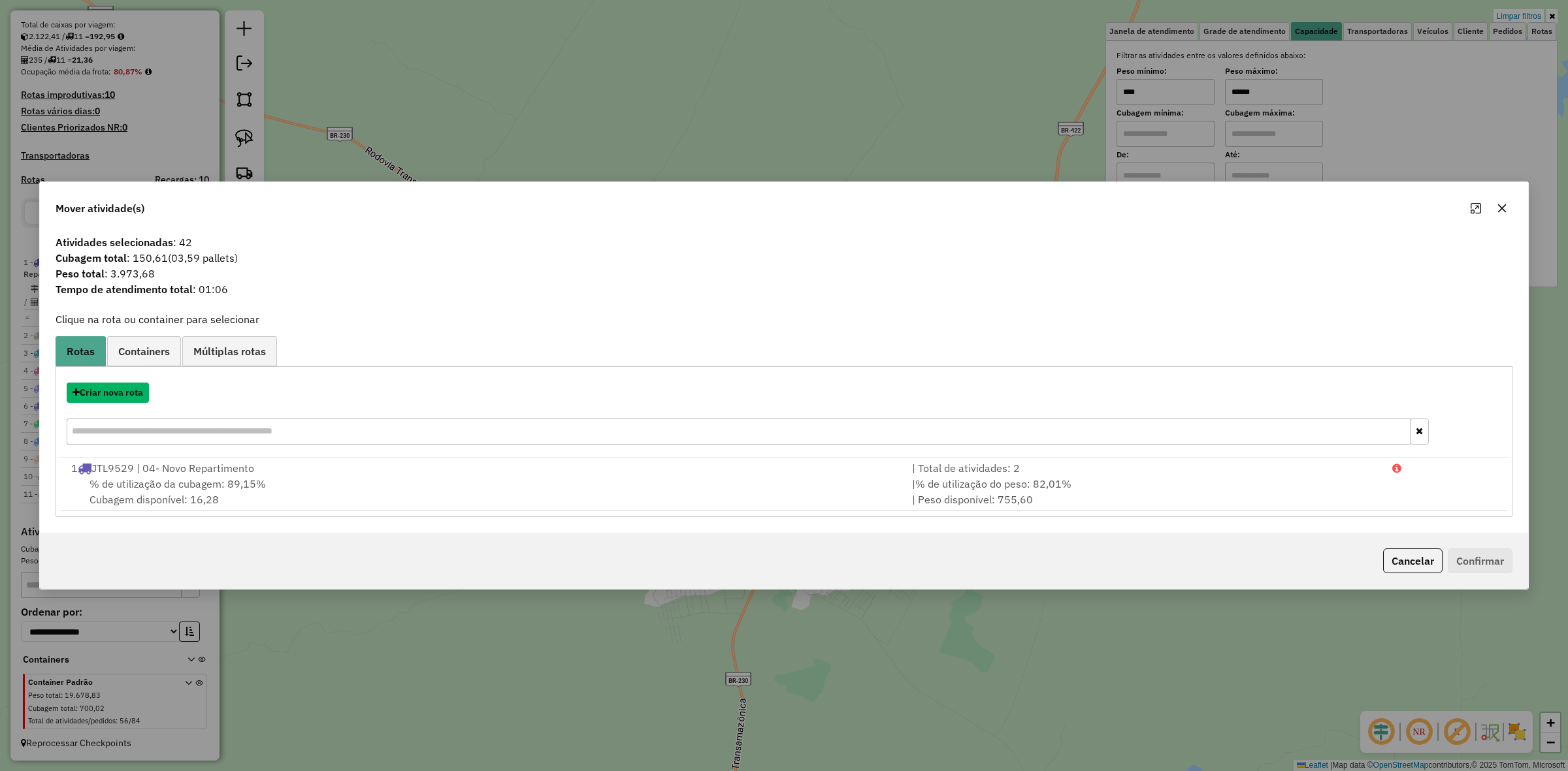
click at [129, 393] on button "Criar nova rota" at bounding box center [108, 392] width 83 height 20
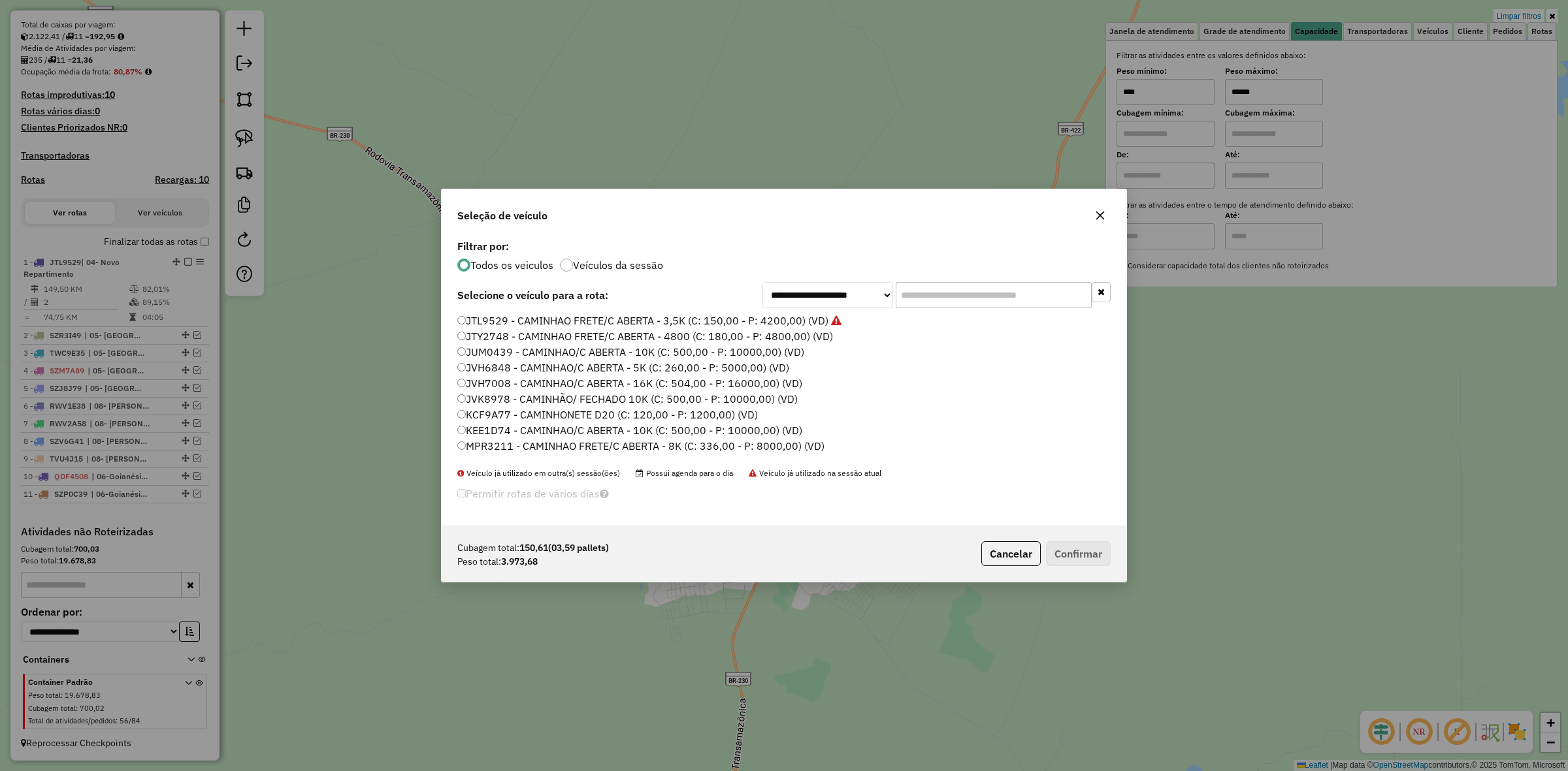
click at [129, 393] on div "**********" at bounding box center [784, 385] width 1568 height 771
drag, startPoint x: 909, startPoint y: 278, endPoint x: 913, endPoint y: 287, distance: 9.8
click at [909, 282] on div "**********" at bounding box center [784, 381] width 685 height 289
click at [913, 288] on input "text" at bounding box center [994, 295] width 196 height 26
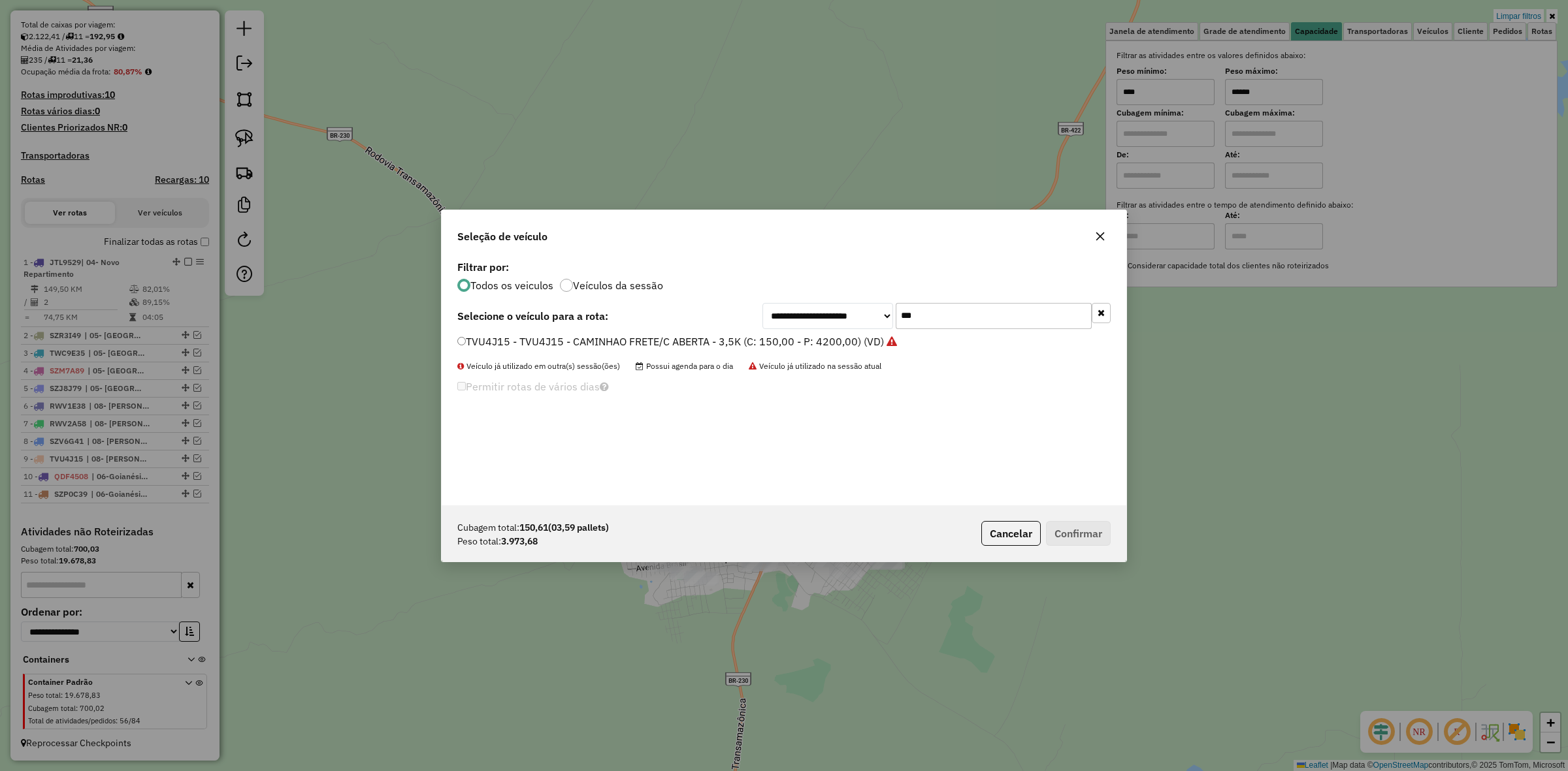
type input "***"
click at [652, 331] on div "**********" at bounding box center [784, 381] width 685 height 248
click at [655, 335] on label "TVU4J15 - TVU4J15 - CAMINHAO FRETE/C ABERTA - 3,5K (C: 150,00 - P: 4200,00) (VD)" at bounding box center [677, 341] width 440 height 15
click at [1090, 536] on button "Confirmar" at bounding box center [1079, 533] width 65 height 25
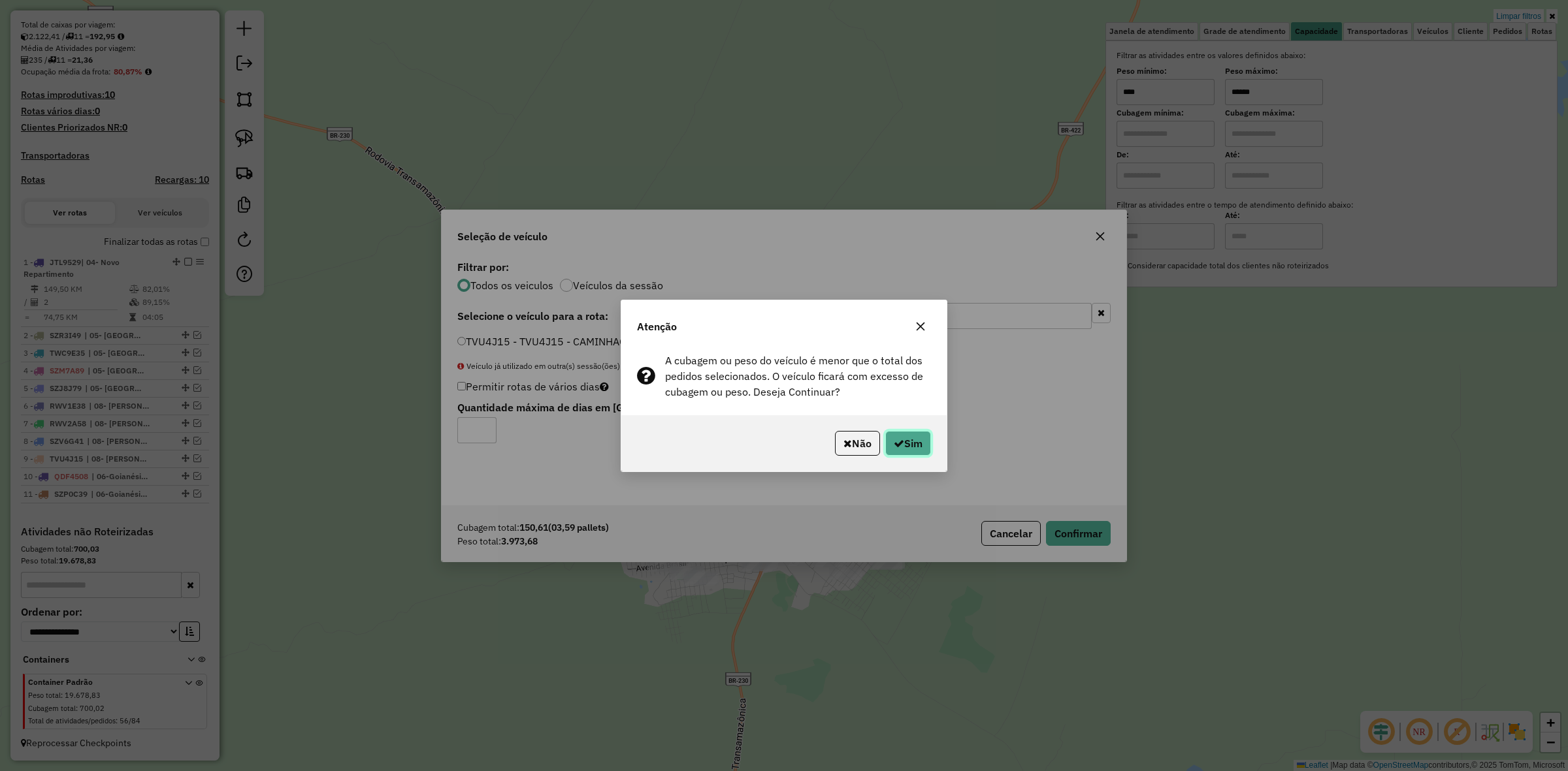
click at [929, 439] on button "Sim" at bounding box center [909, 443] width 45 height 25
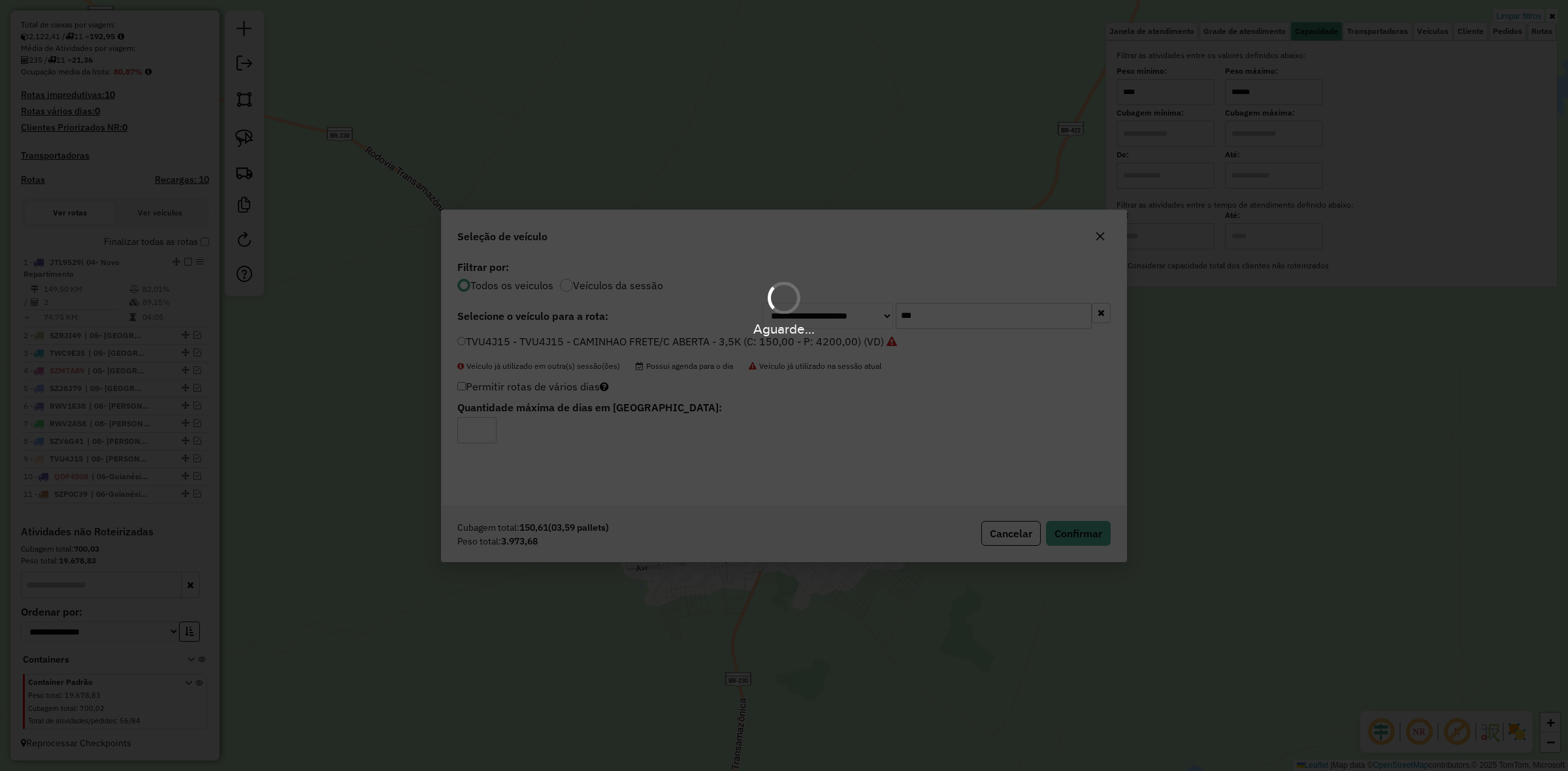
scroll to position [353, 0]
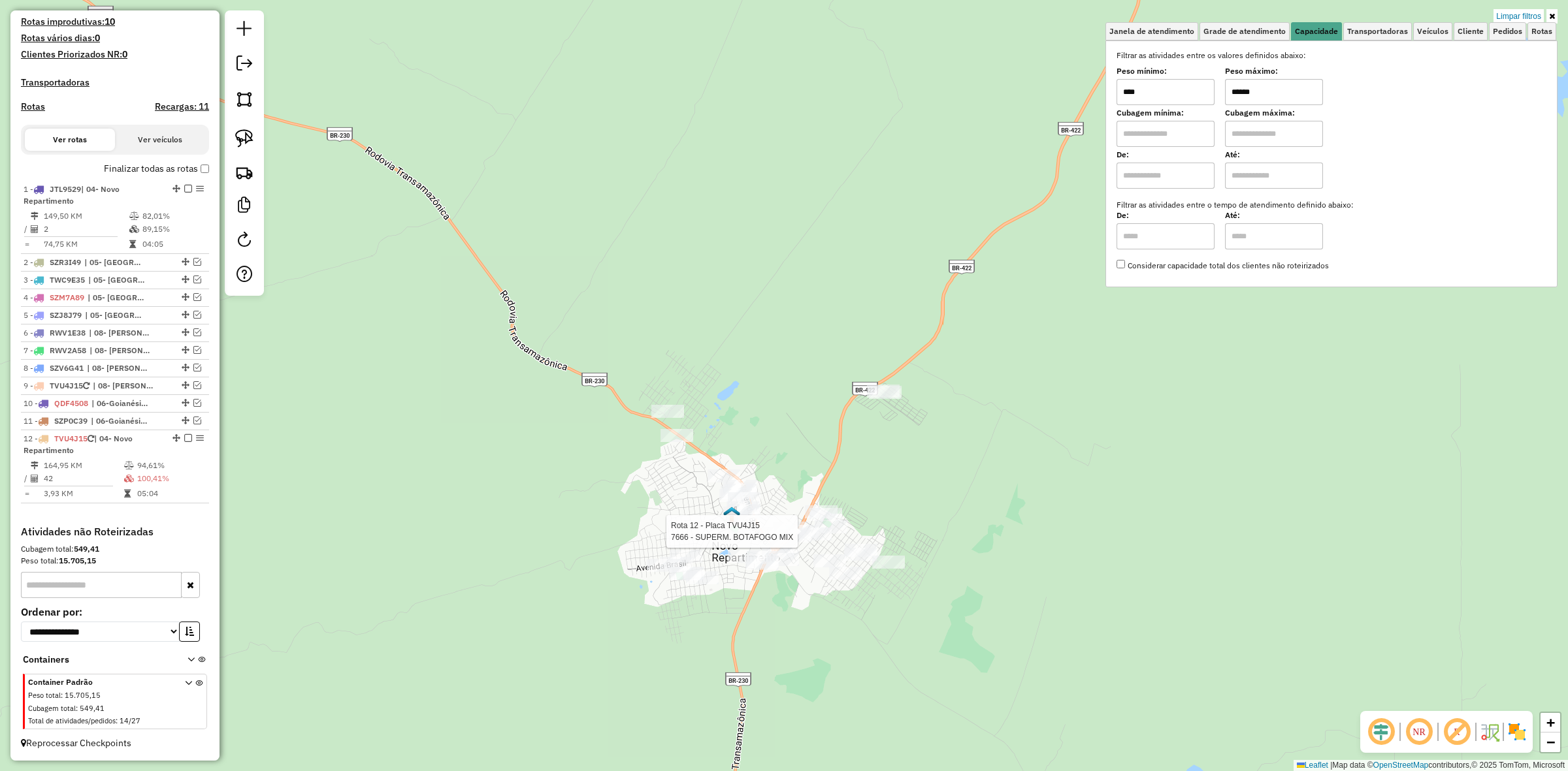
select select "**********"
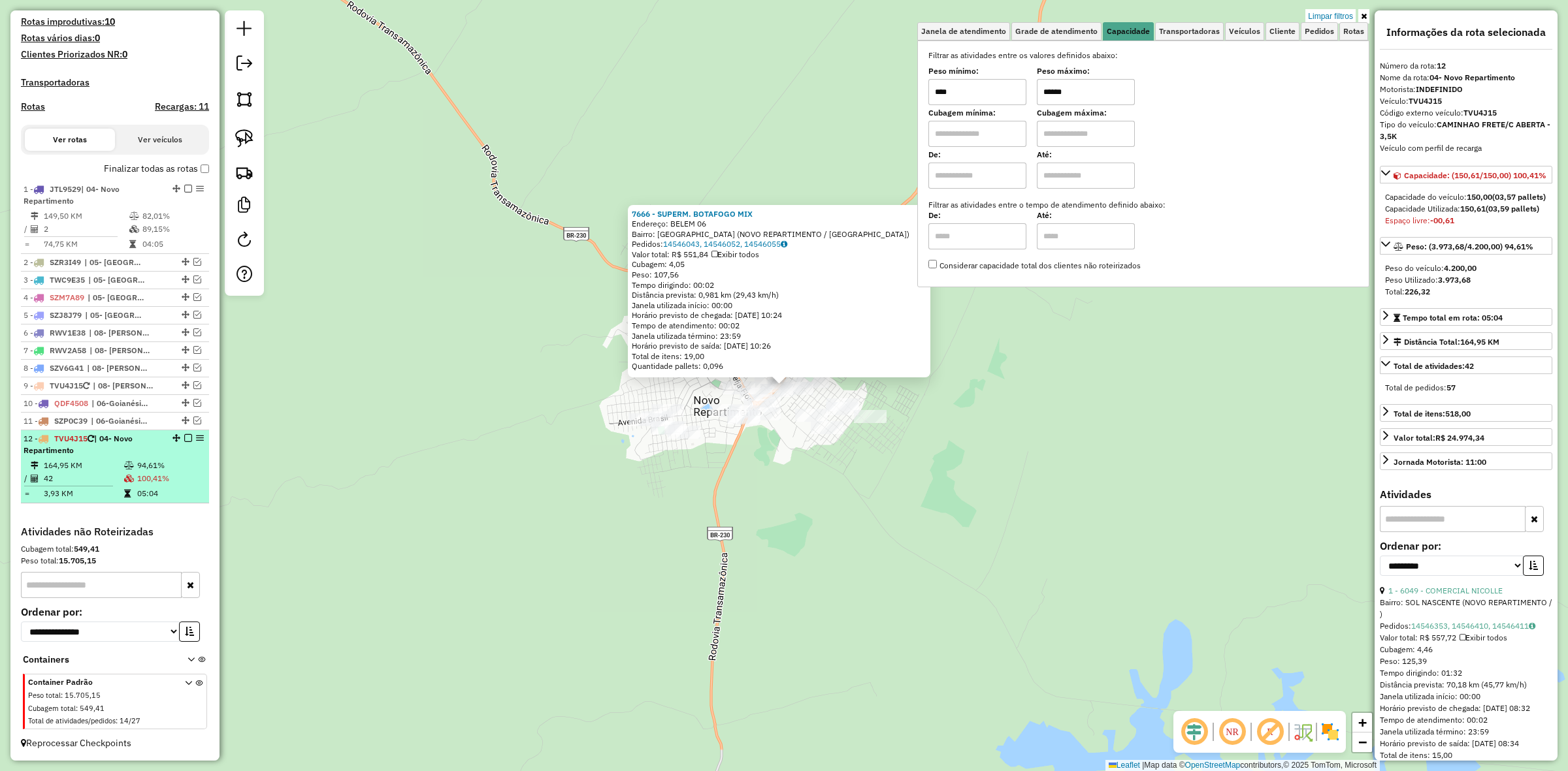
click at [187, 435] on em at bounding box center [188, 439] width 8 height 8
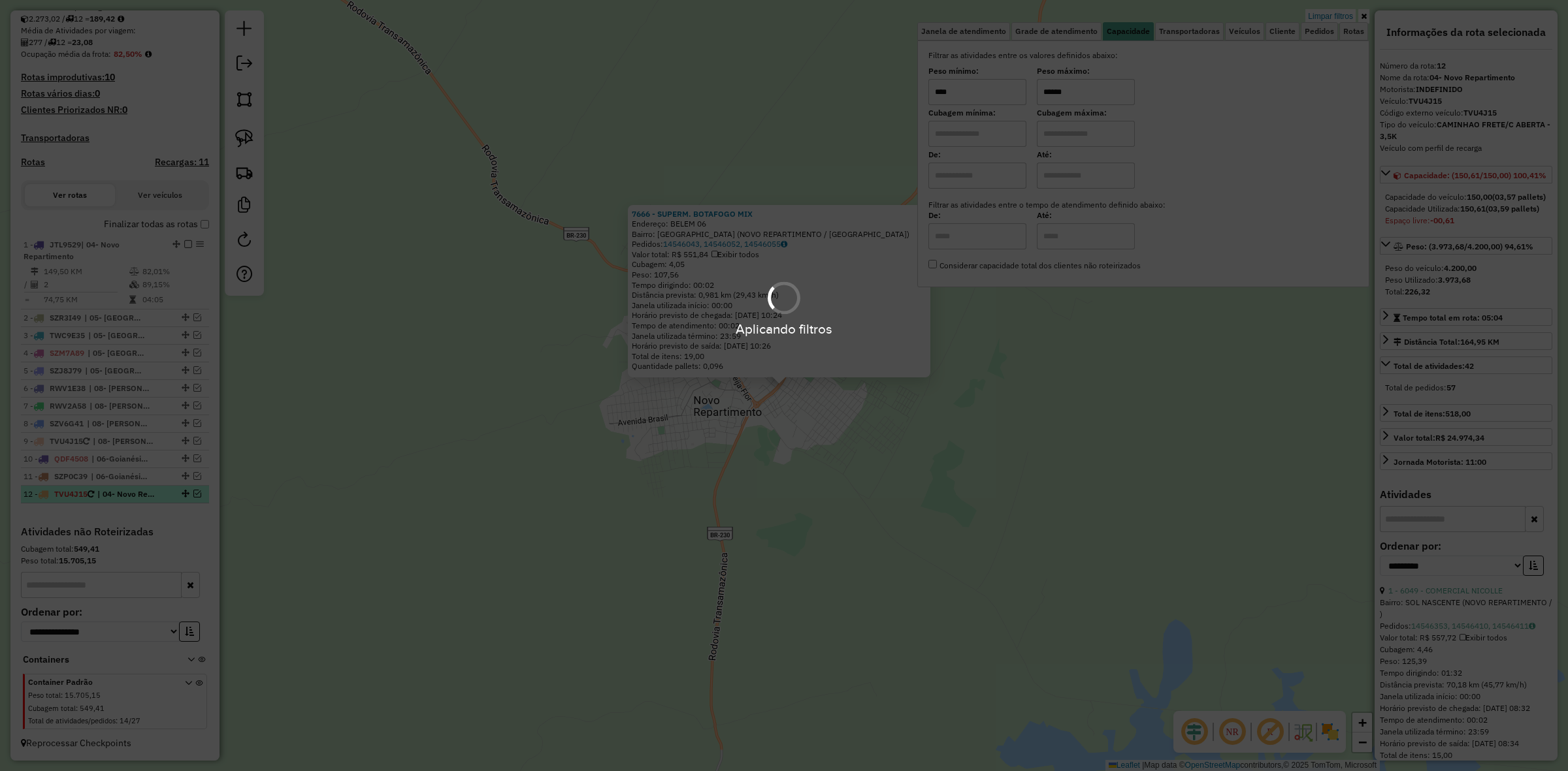
scroll to position [298, 0]
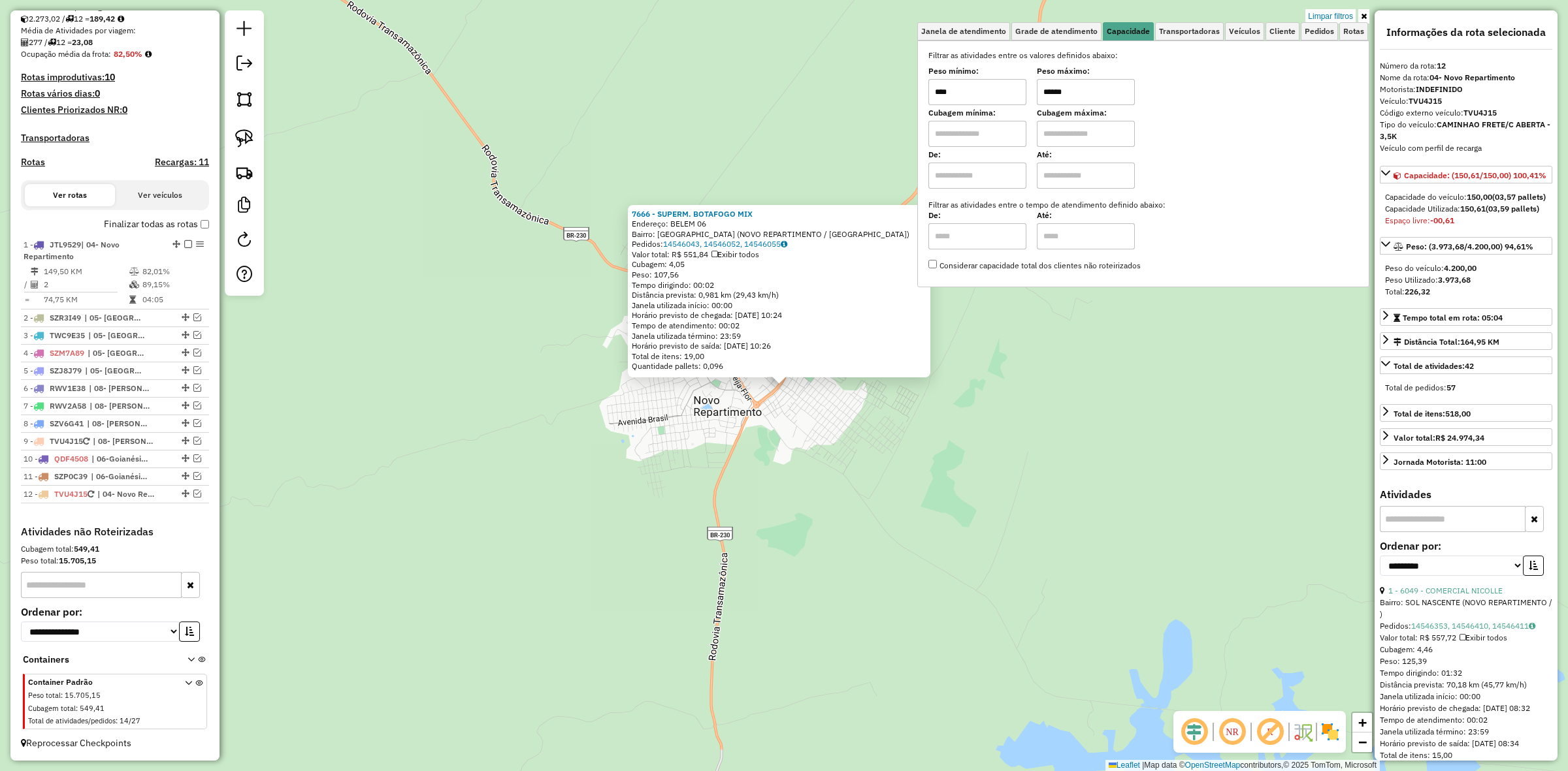
click at [1100, 100] on input "******" at bounding box center [1085, 92] width 98 height 26
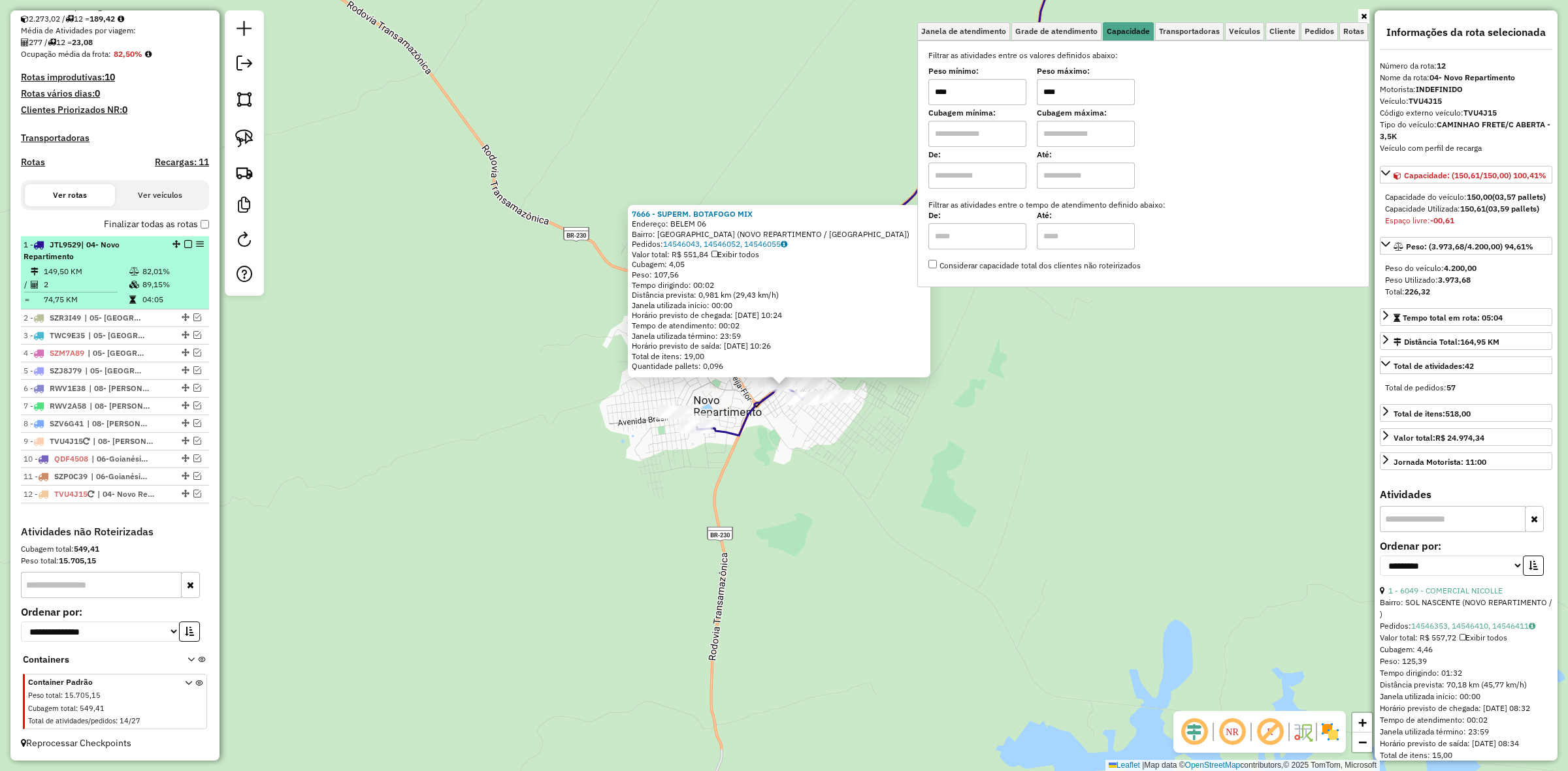
type input "****"
click at [184, 240] on em at bounding box center [188, 244] width 8 height 8
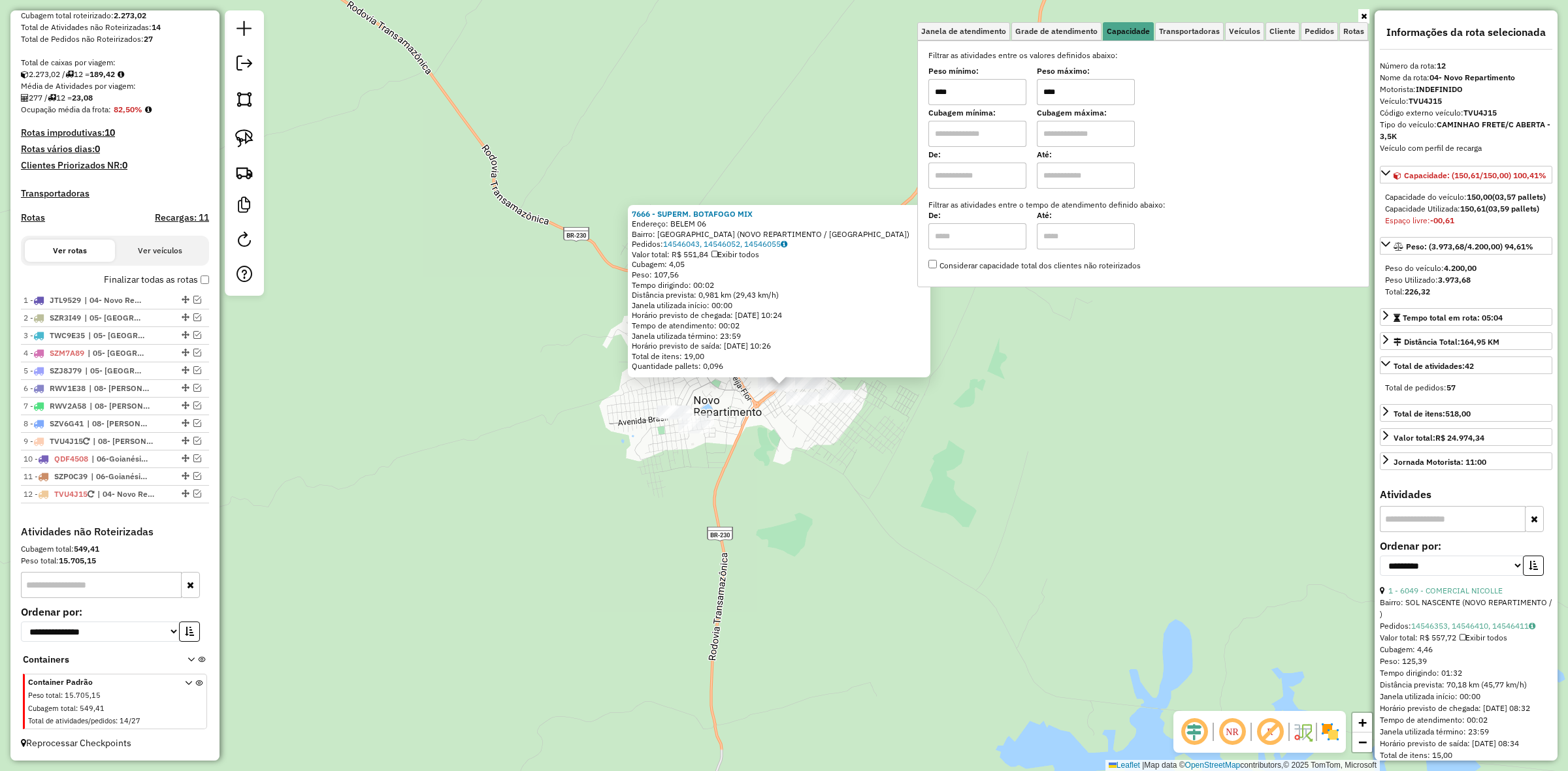
click at [613, 512] on div "7666 - SUPERM. BOTAFOGO MIX Endereço: BELEM 06 Bairro: VILA TUCURUI (NOVO REPAR…" at bounding box center [784, 385] width 1568 height 771
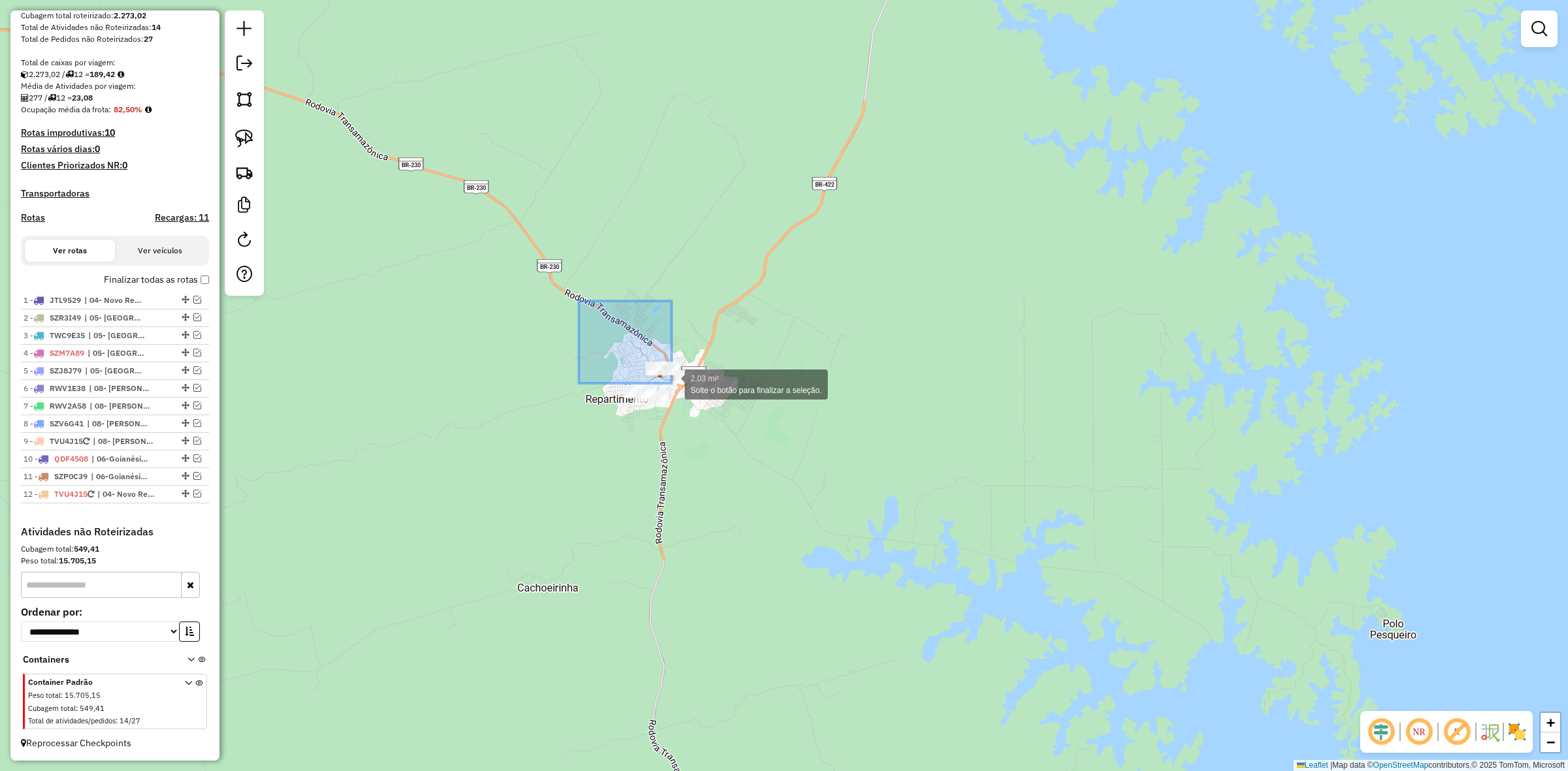
drag, startPoint x: 672, startPoint y: 383, endPoint x: 887, endPoint y: 455, distance: 226.7
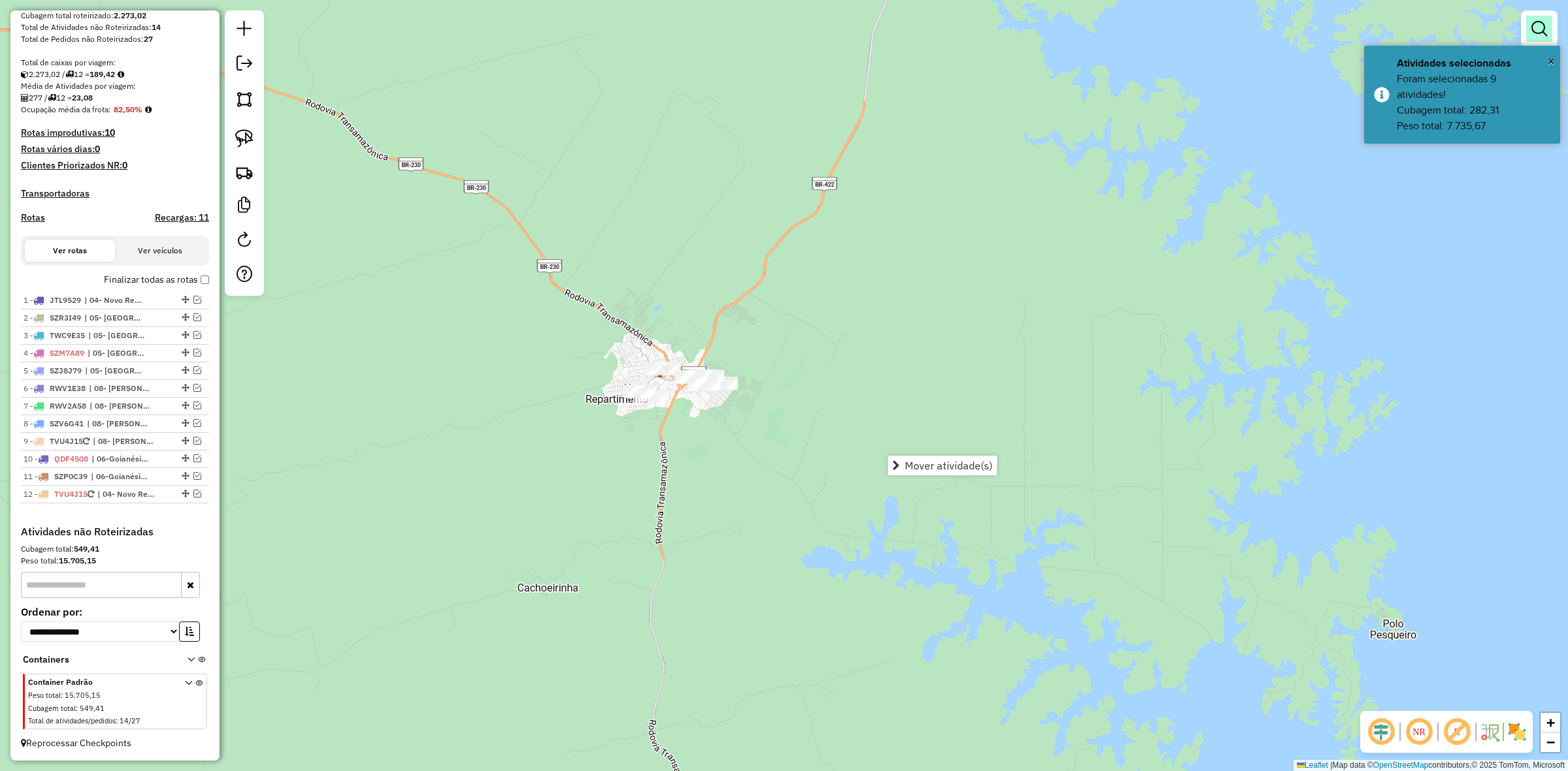
click at [1536, 26] on em at bounding box center [1539, 28] width 15 height 15
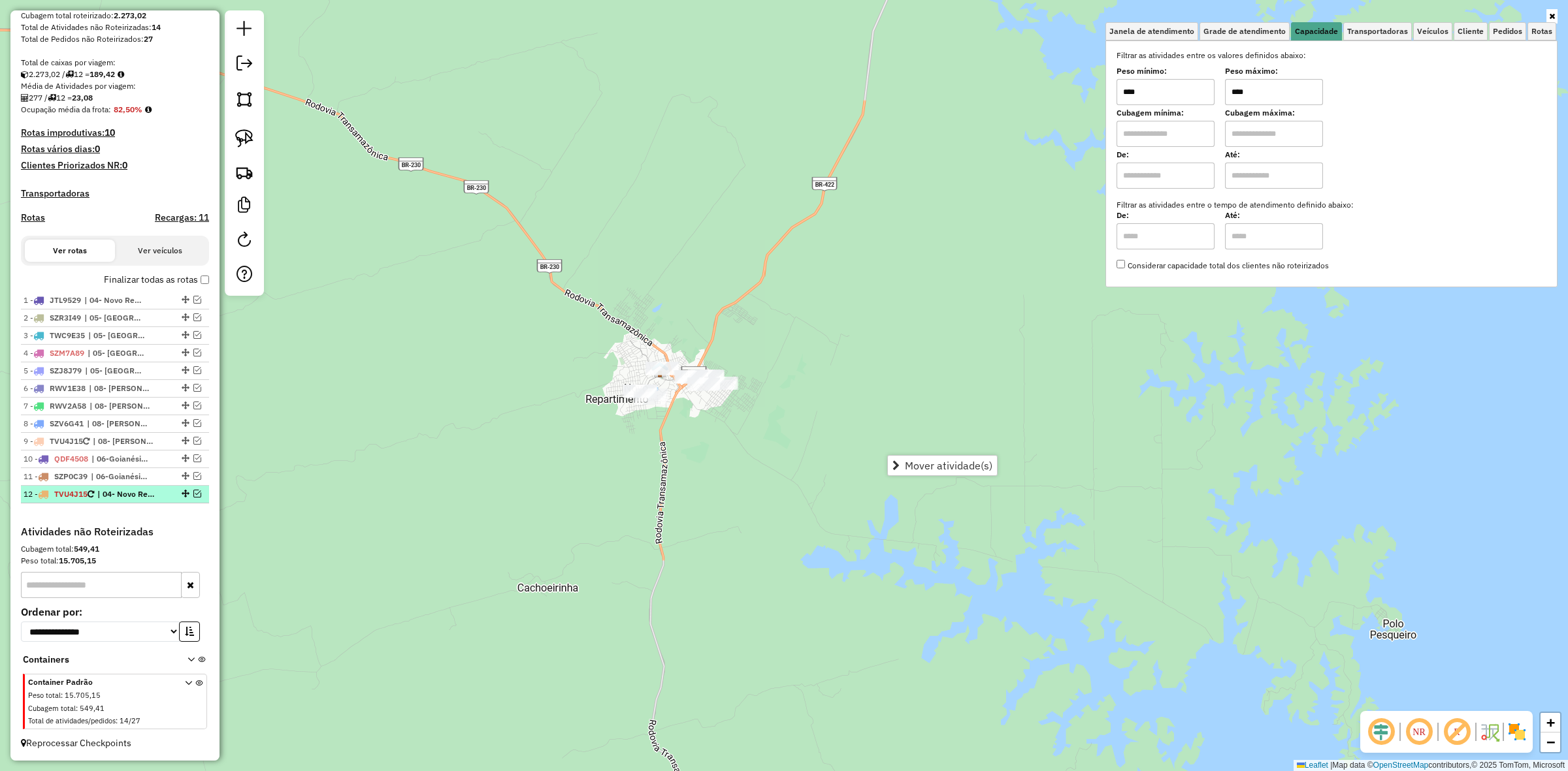
click at [193, 491] on em at bounding box center [197, 494] width 8 height 8
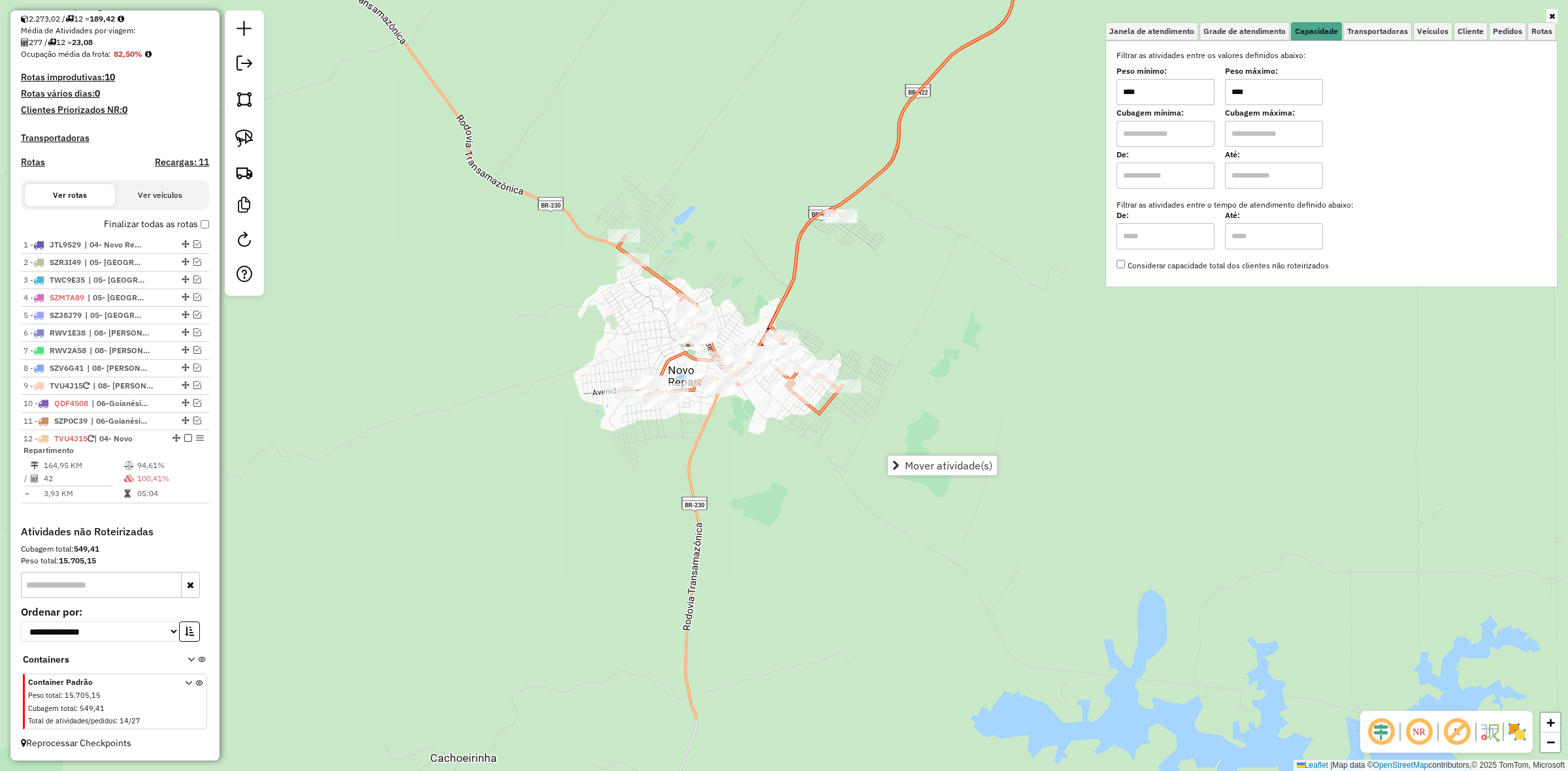
click at [1184, 89] on input "****" at bounding box center [1166, 92] width 98 height 26
type input "******"
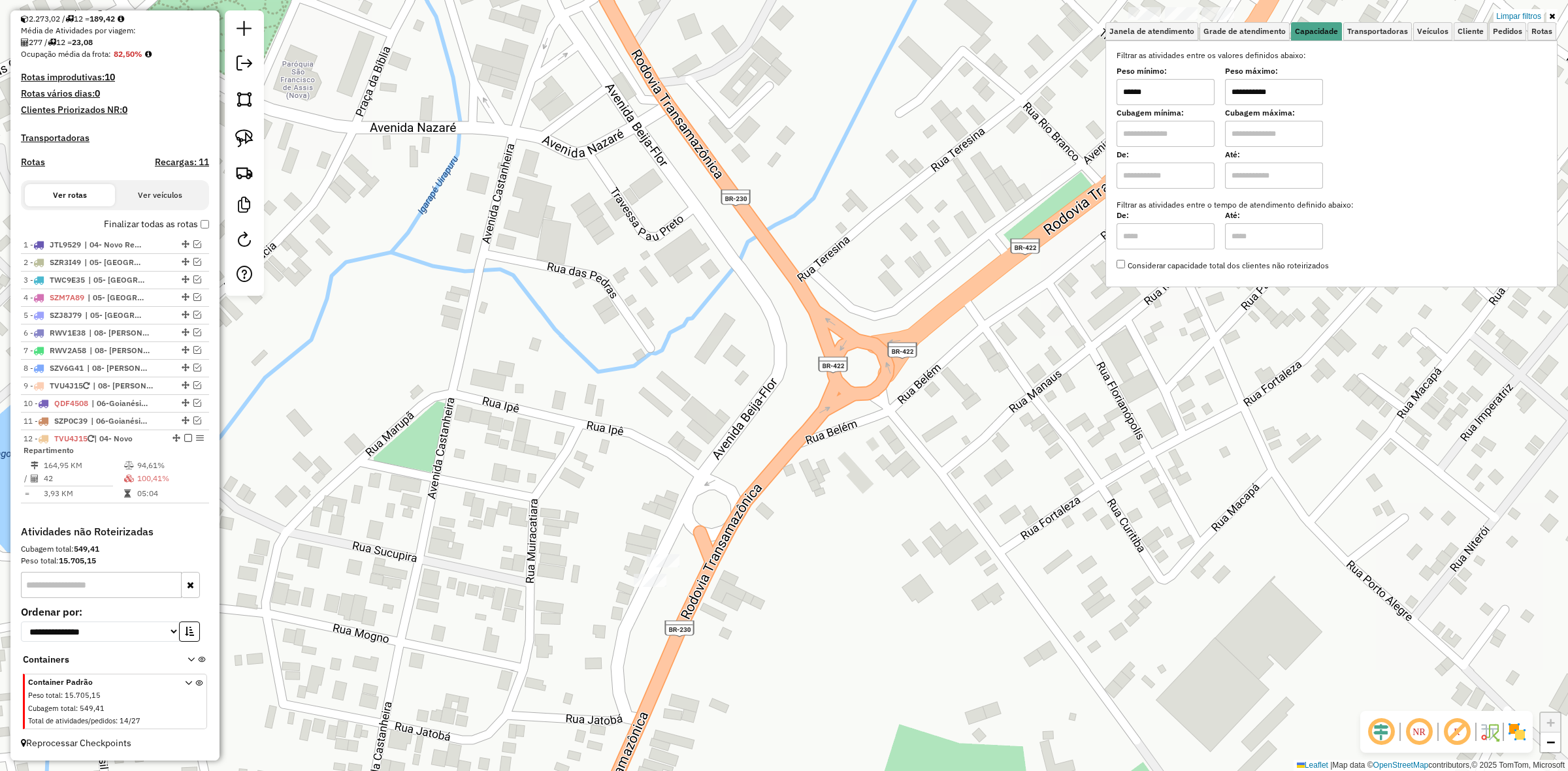
type input "**********"
select select "**********"
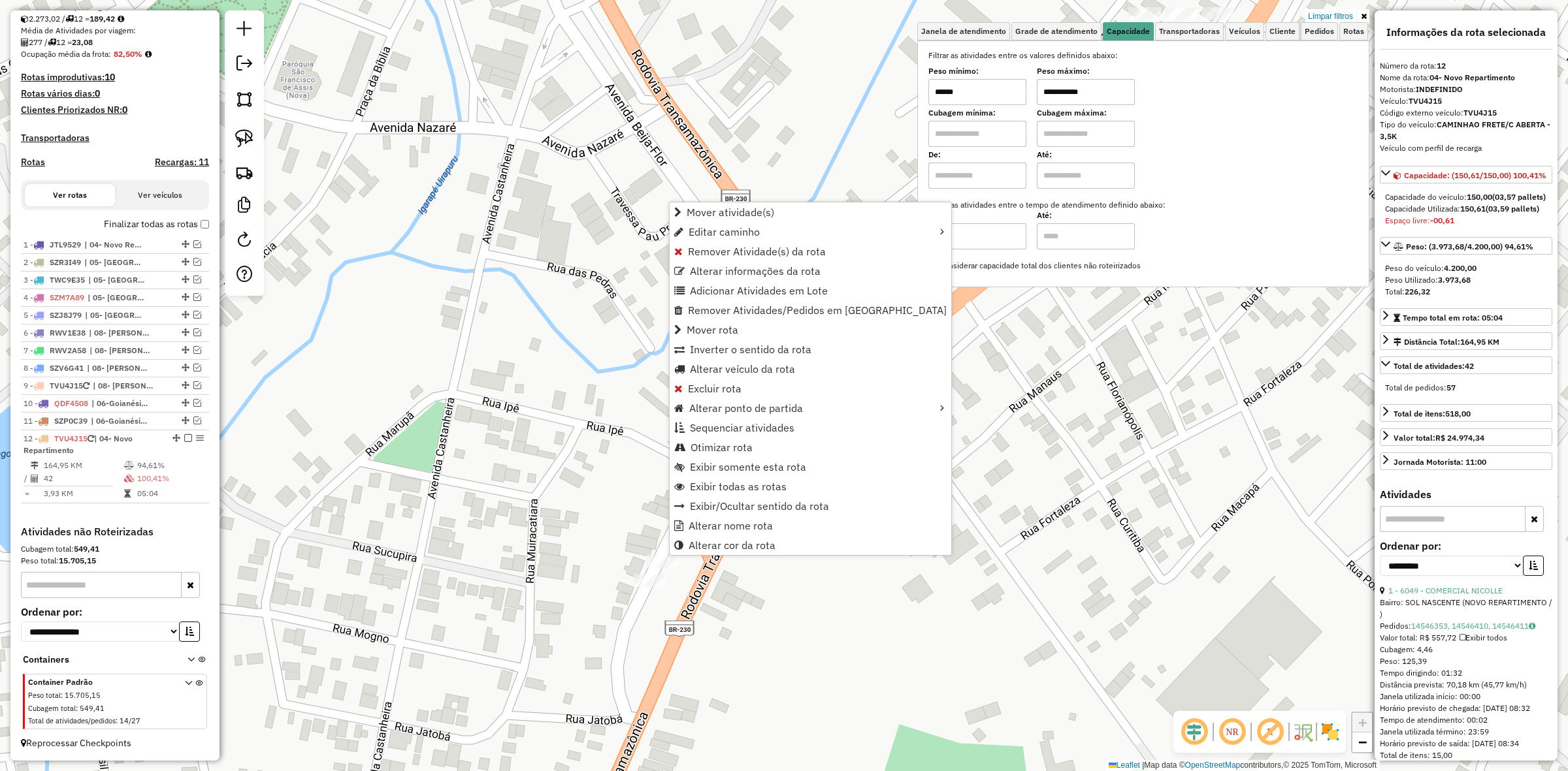
drag, startPoint x: 668, startPoint y: 553, endPoint x: 736, endPoint y: 614, distance: 91.4
click at [736, 619] on div "**********" at bounding box center [784, 385] width 1568 height 771
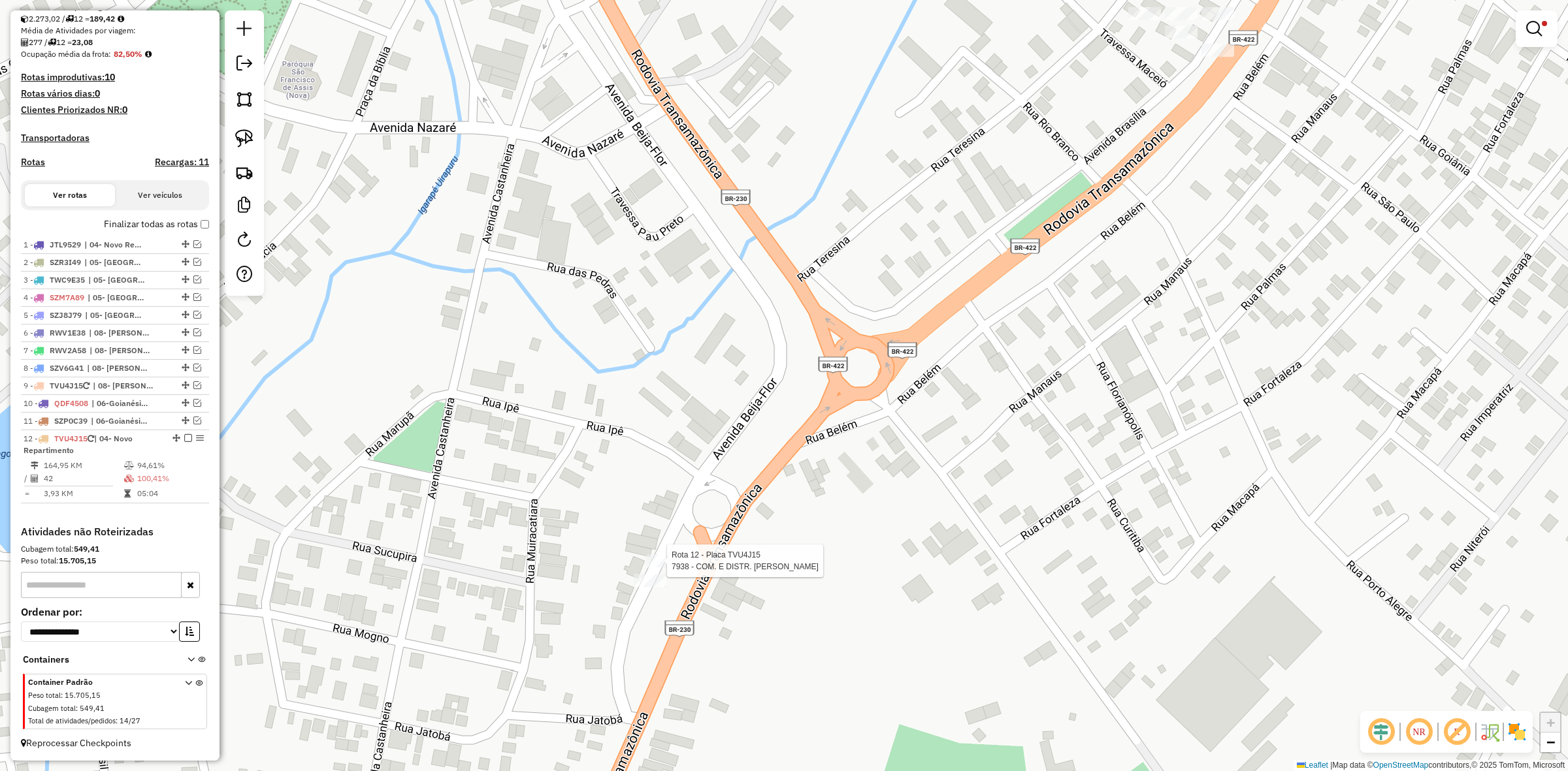
select select "**********"
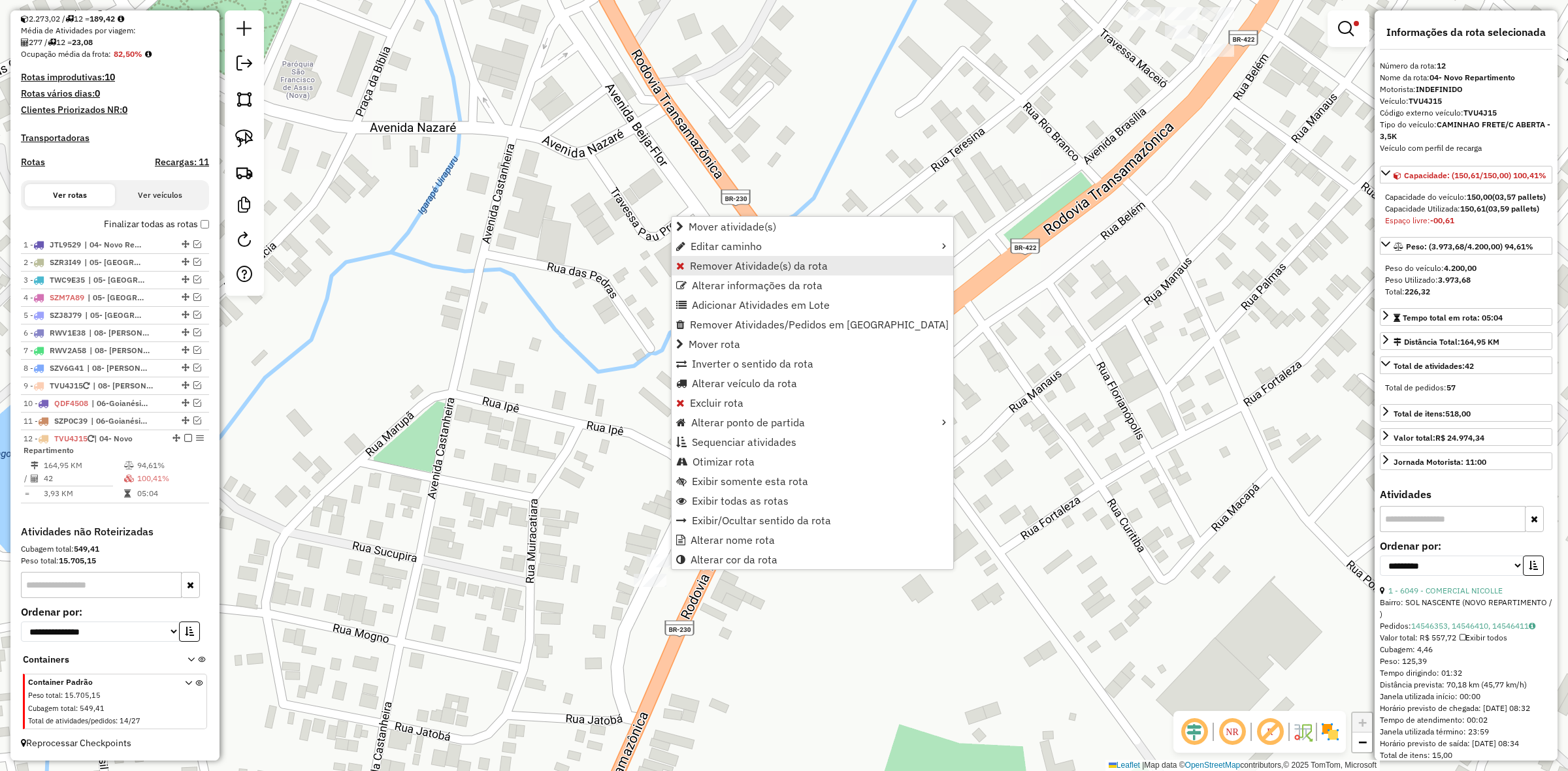
click at [750, 261] on span "Remover Atividade(s) da rota" at bounding box center [759, 265] width 138 height 11
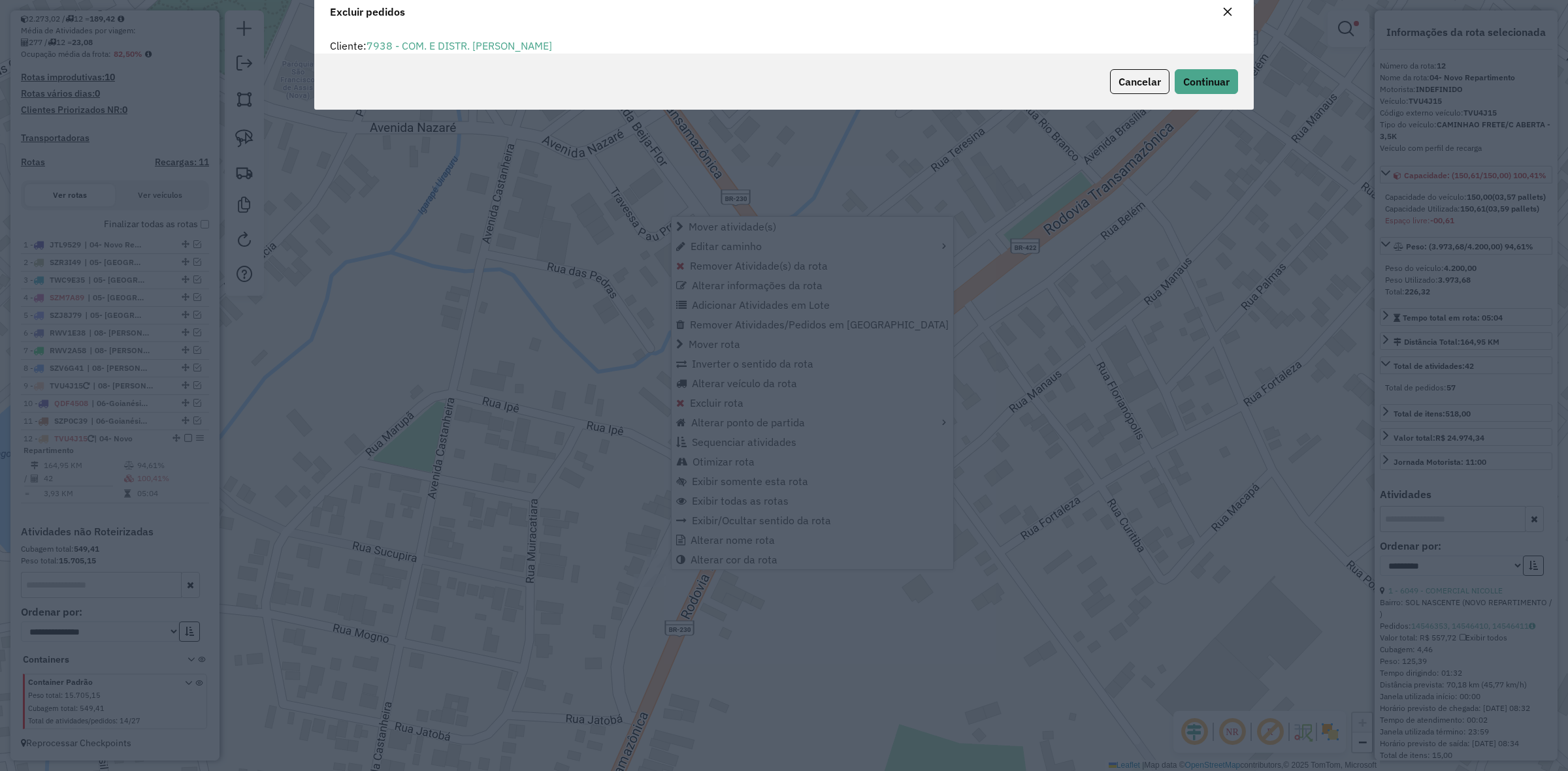
scroll to position [6, 4]
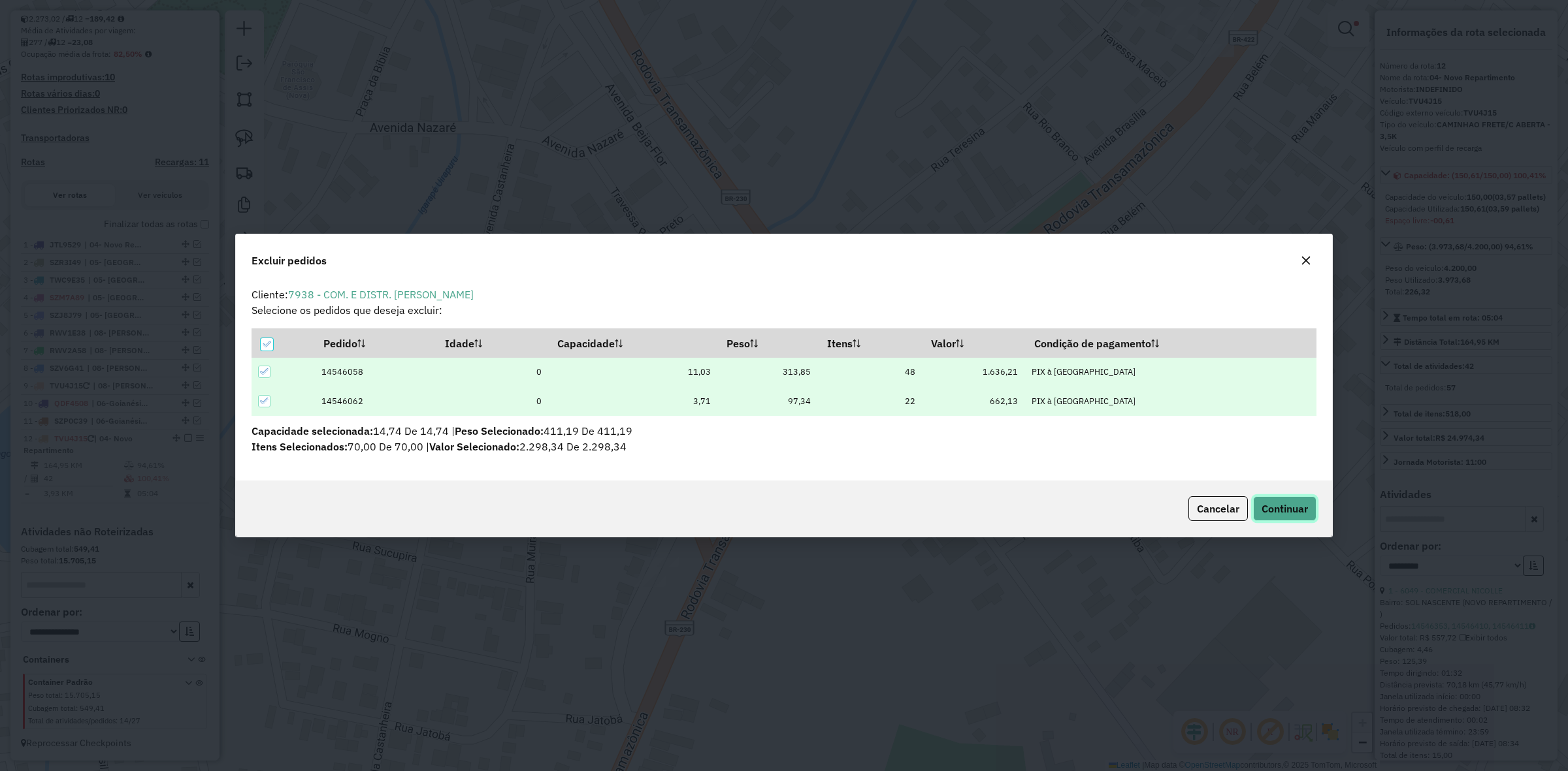
click at [1286, 512] on span "Continuar" at bounding box center [1285, 508] width 46 height 13
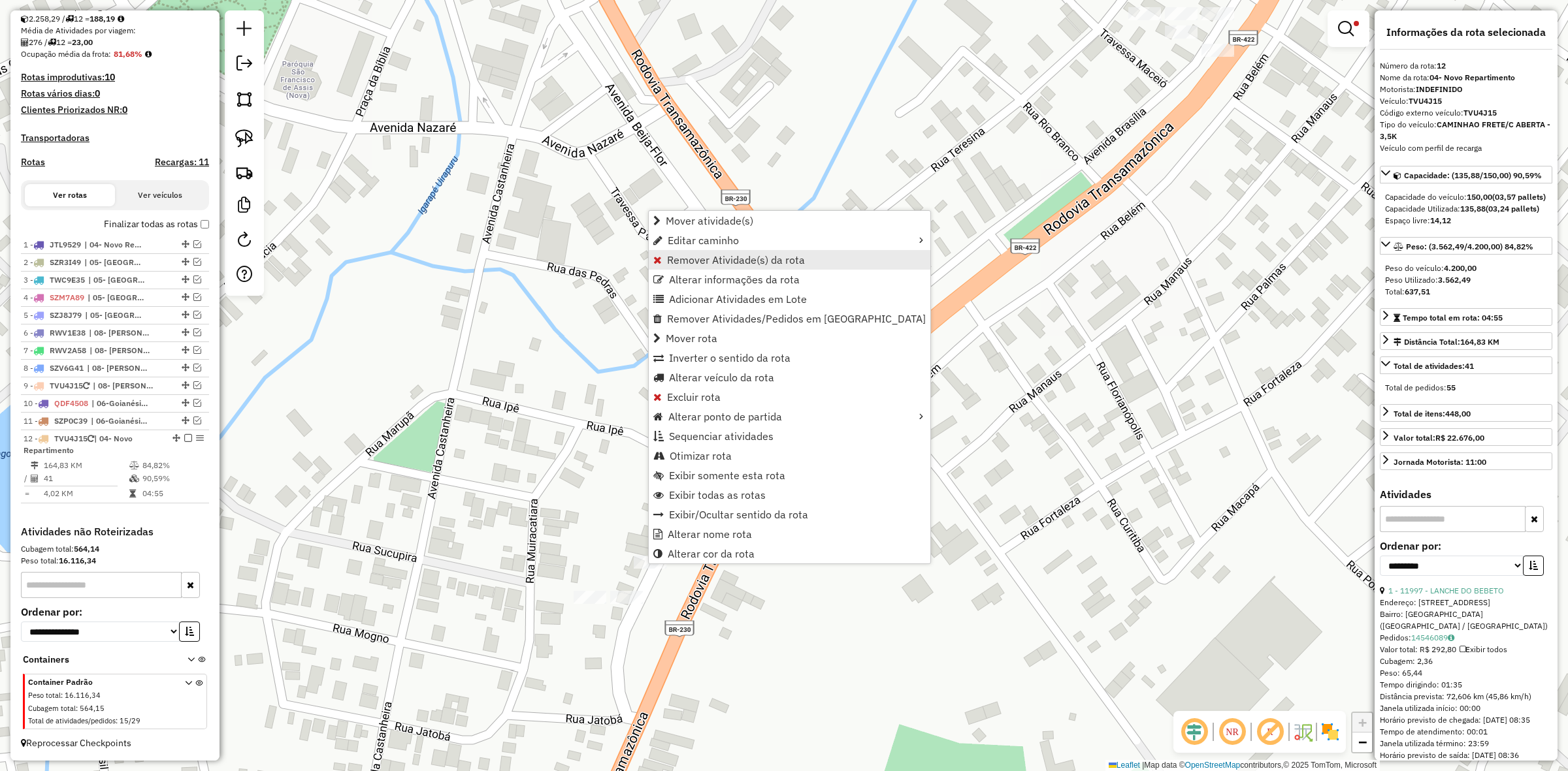
click at [694, 257] on span "Remover Atividade(s) da rota" at bounding box center [736, 259] width 138 height 11
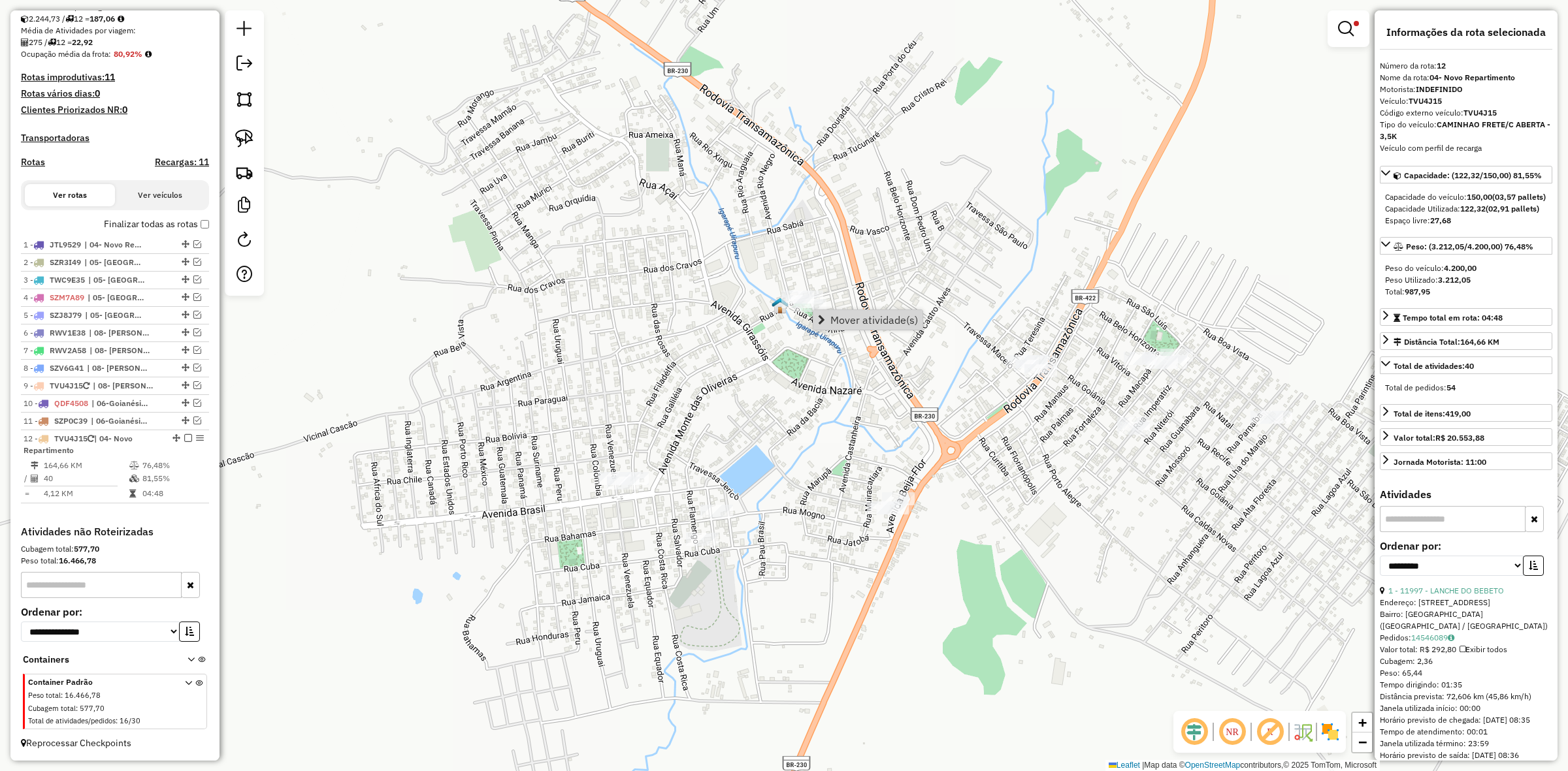
click at [860, 354] on div "**********" at bounding box center [784, 385] width 1568 height 771
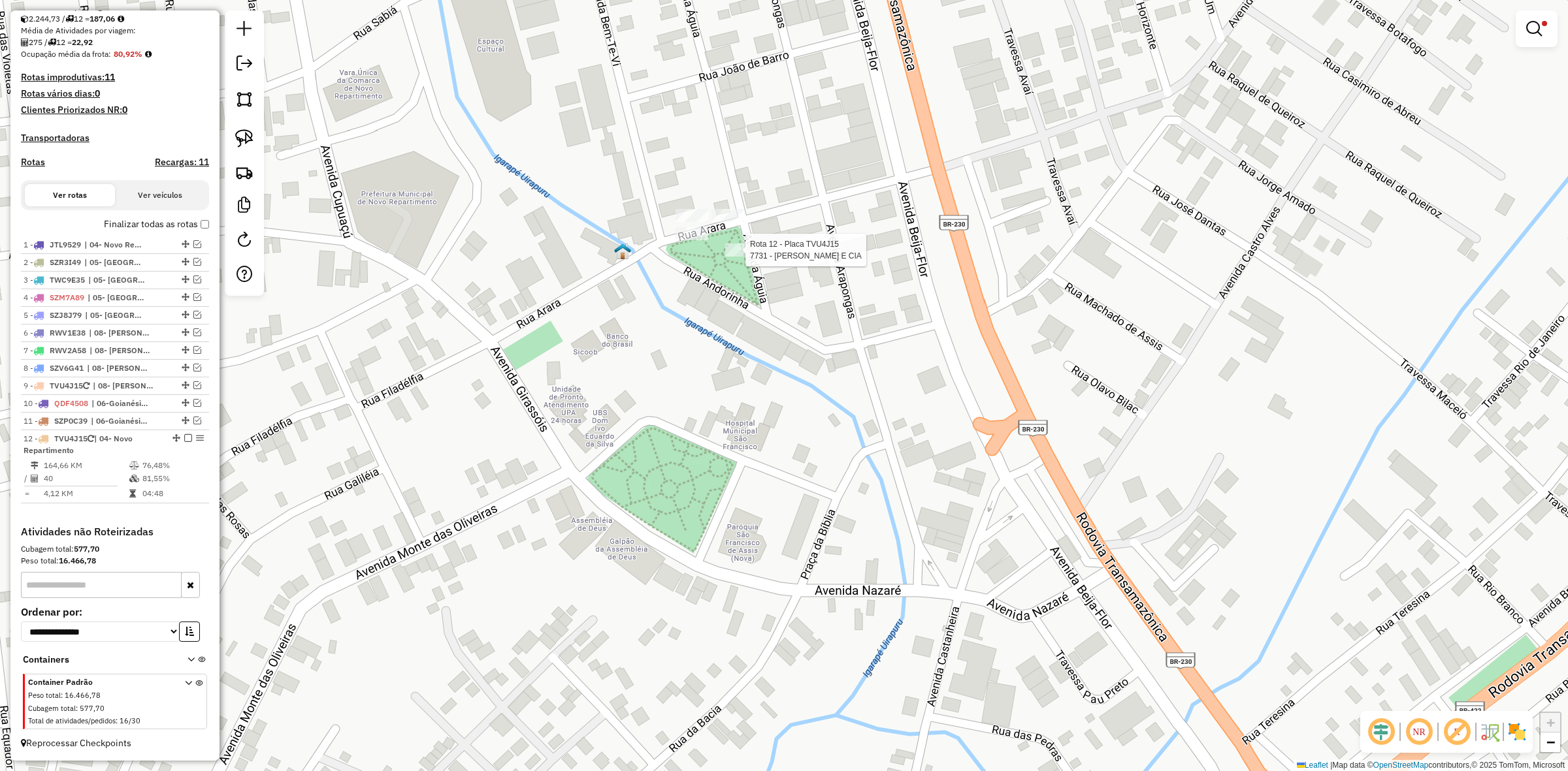
select select "**********"
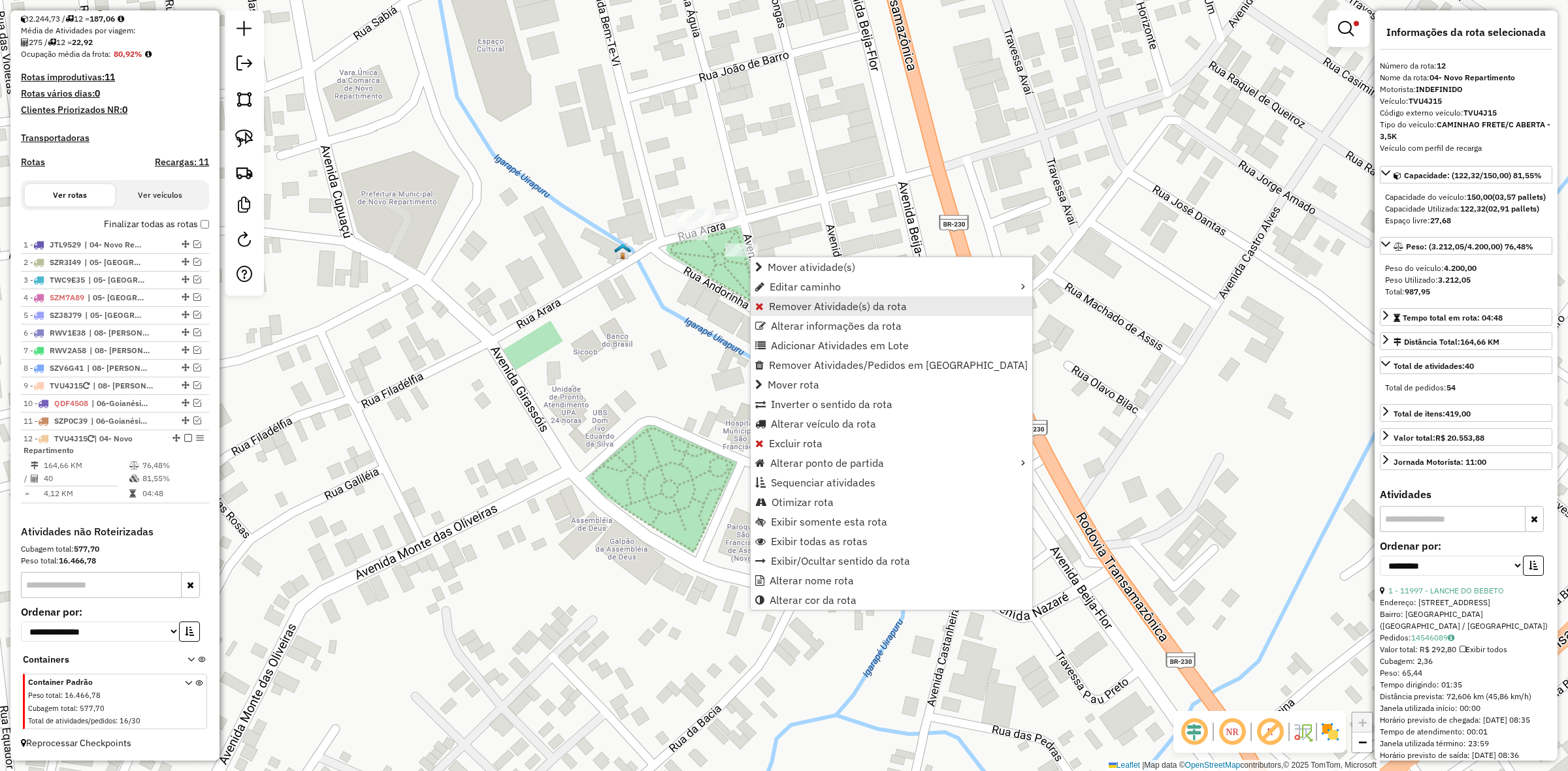
click at [785, 298] on link "Remover Atividade(s) da rota" at bounding box center [891, 306] width 281 height 19
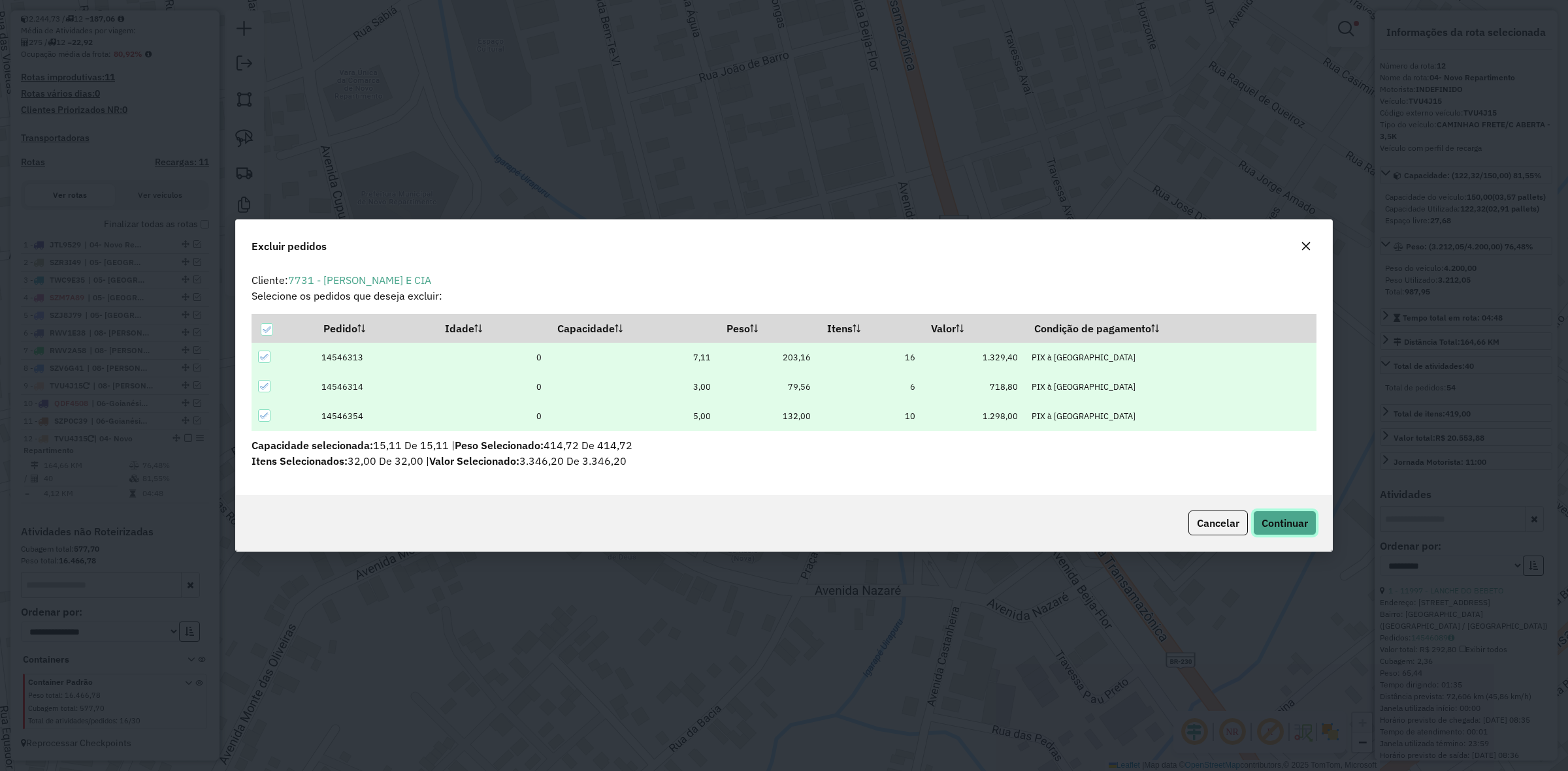
click at [1307, 516] on span "Continuar" at bounding box center [1285, 523] width 46 height 13
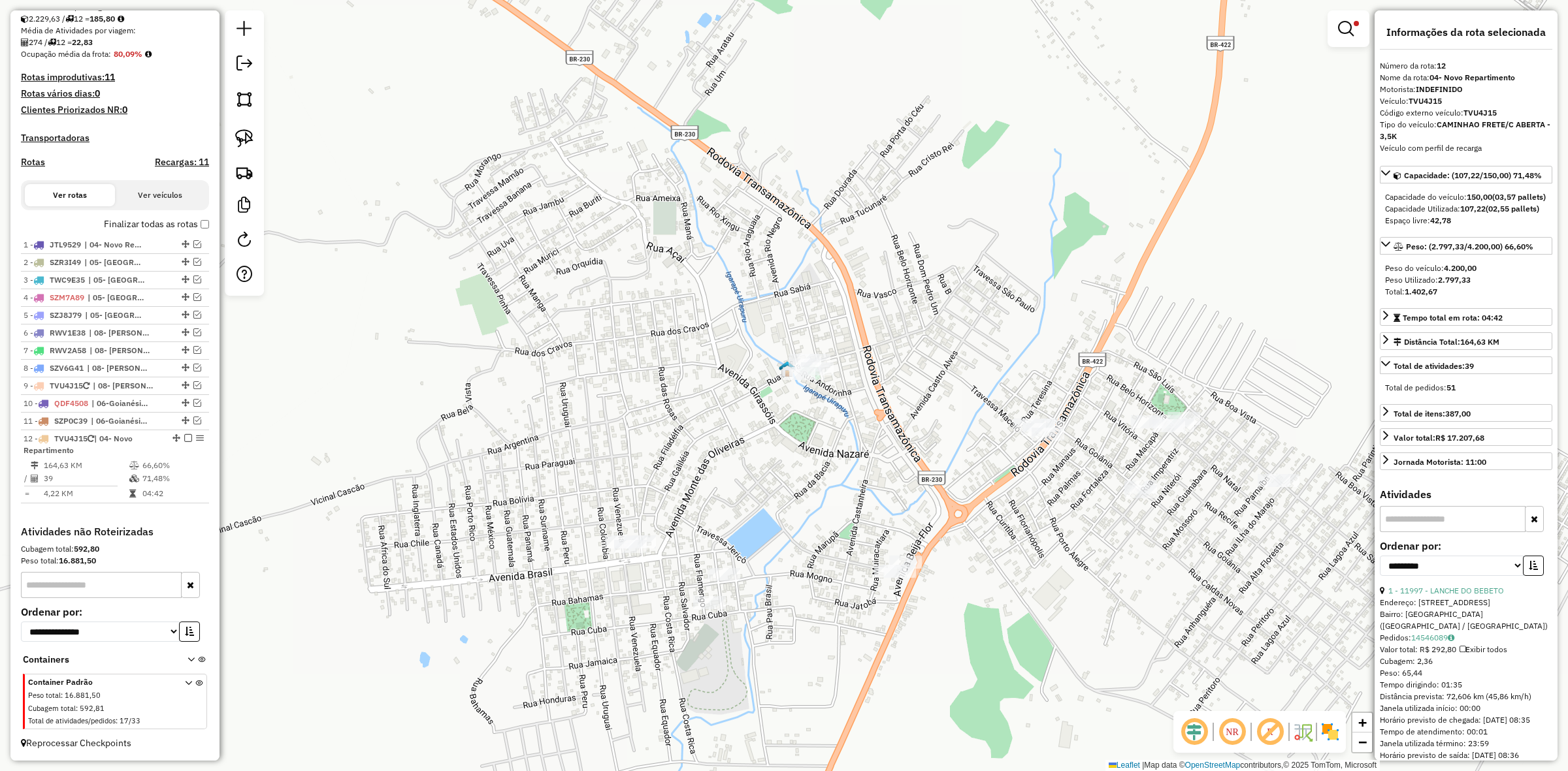
drag, startPoint x: 1181, startPoint y: 556, endPoint x: 869, endPoint y: 475, distance: 322.3
click at [869, 475] on div "**********" at bounding box center [784, 385] width 1568 height 771
drag, startPoint x: 1091, startPoint y: 478, endPoint x: 1188, endPoint y: 512, distance: 102.8
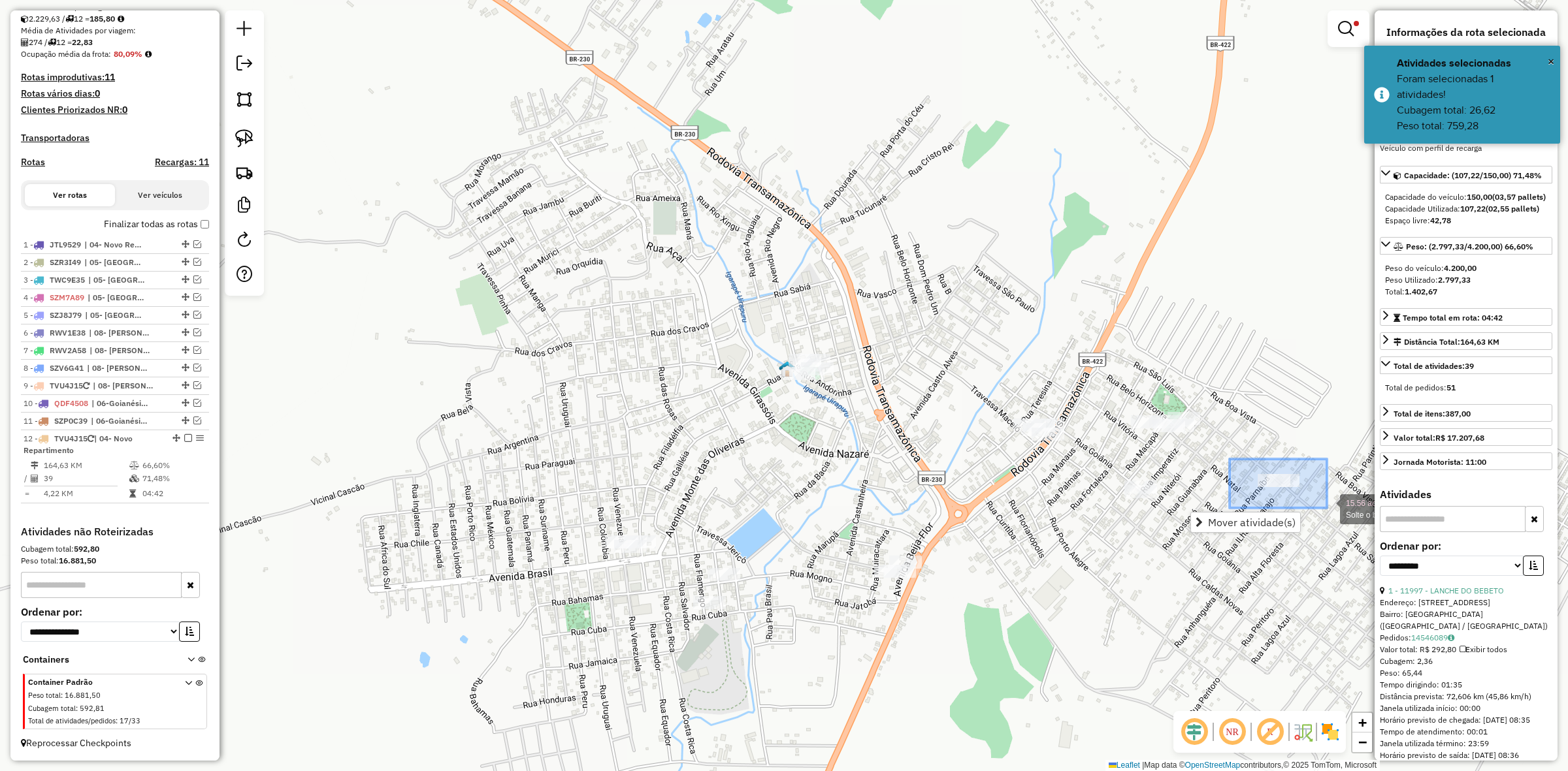
drag, startPoint x: 1239, startPoint y: 489, endPoint x: 1327, endPoint y: 508, distance: 90.0
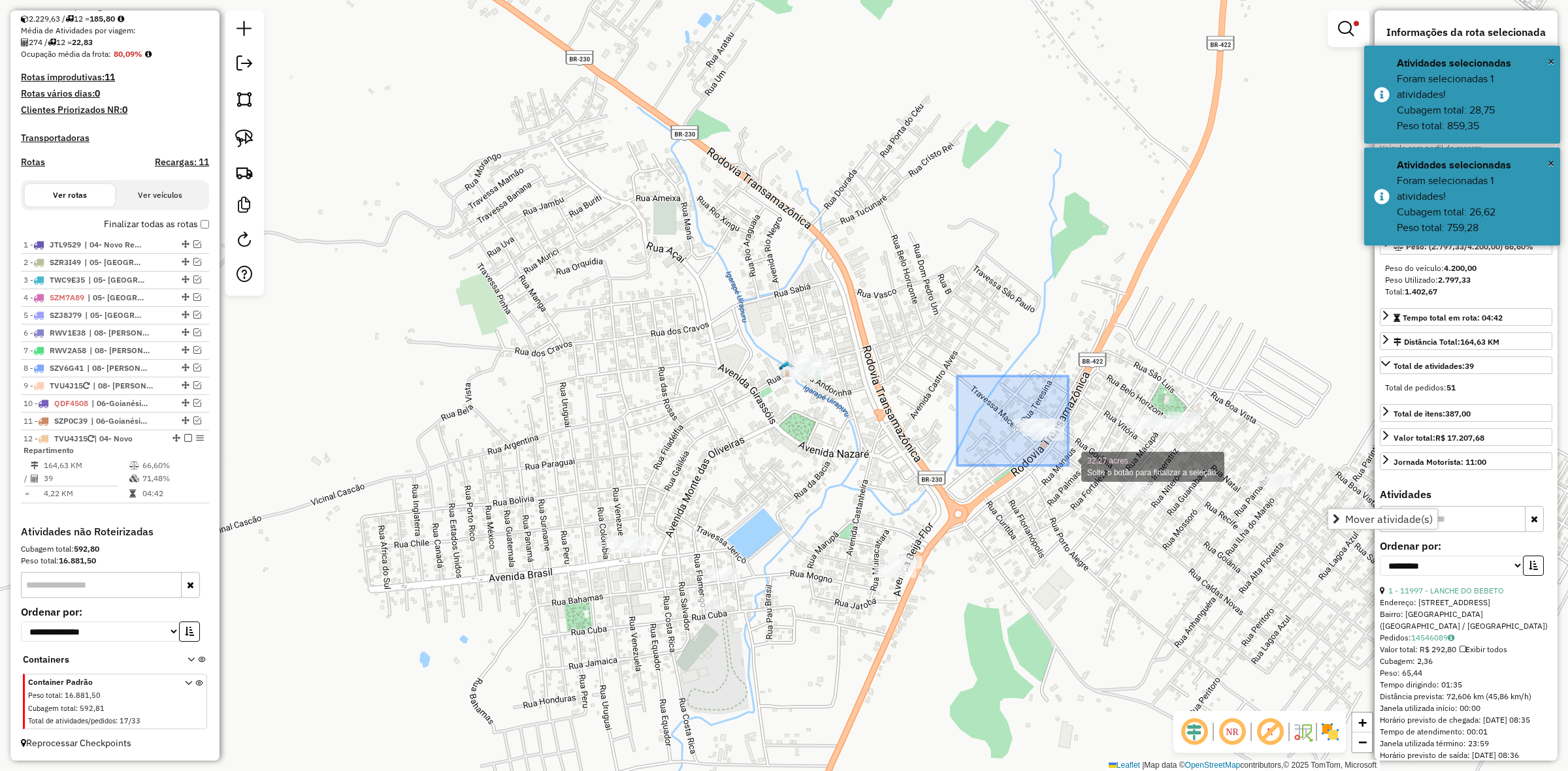
drag, startPoint x: 957, startPoint y: 376, endPoint x: 1072, endPoint y: 465, distance: 145.4
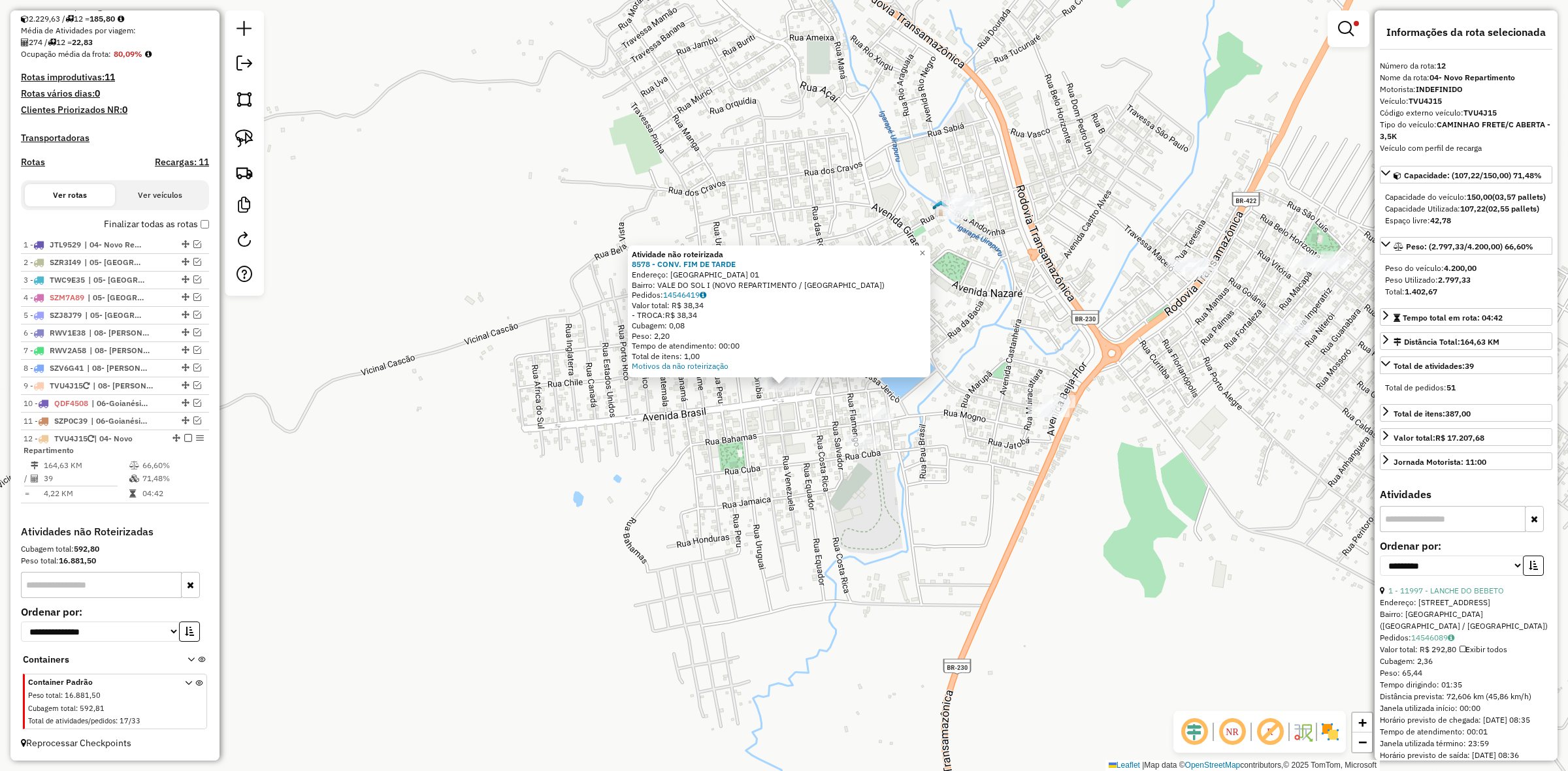
click at [817, 448] on div "**********" at bounding box center [784, 385] width 1568 height 771
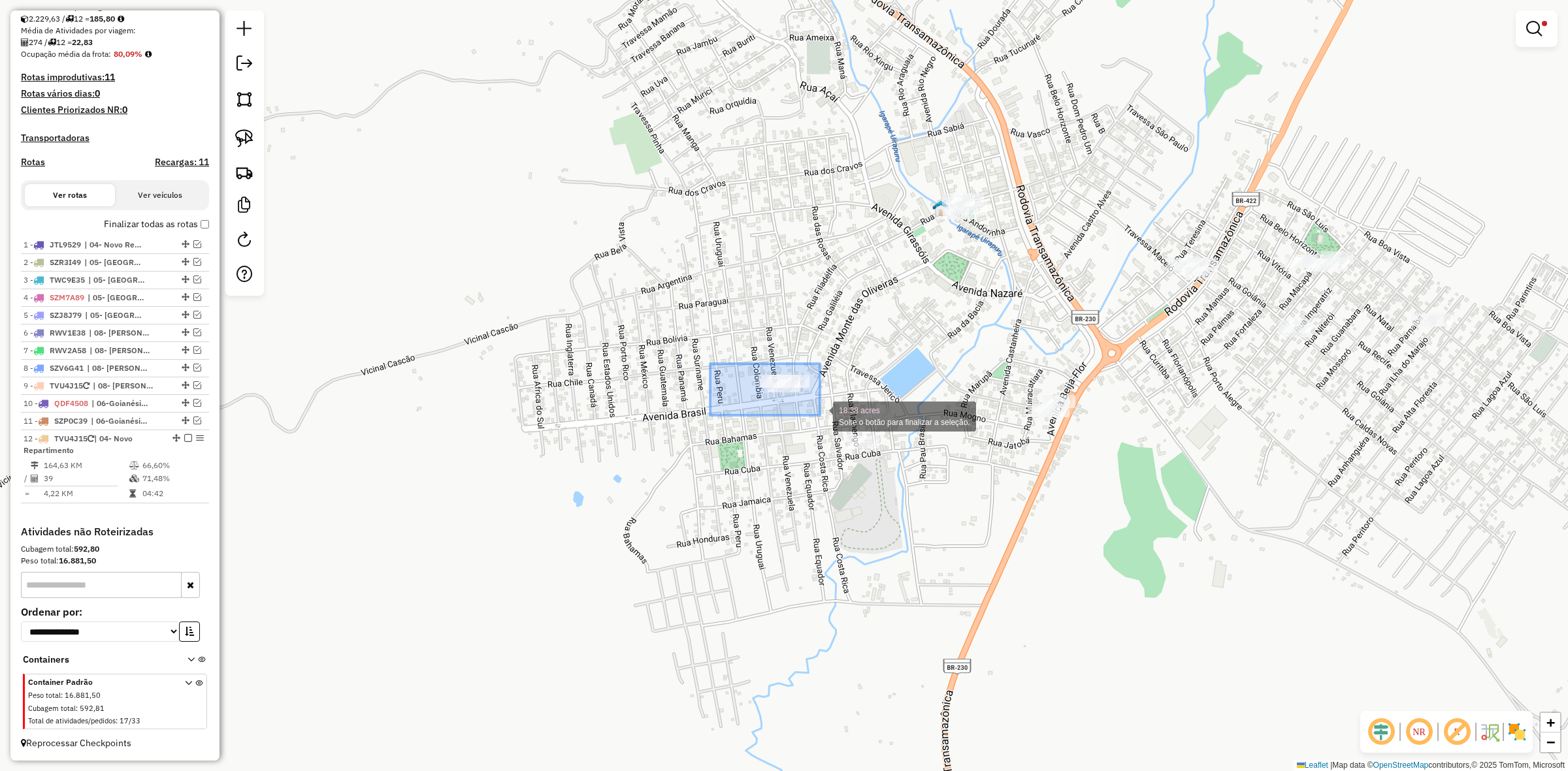
drag, startPoint x: 711, startPoint y: 364, endPoint x: 820, endPoint y: 415, distance: 120.3
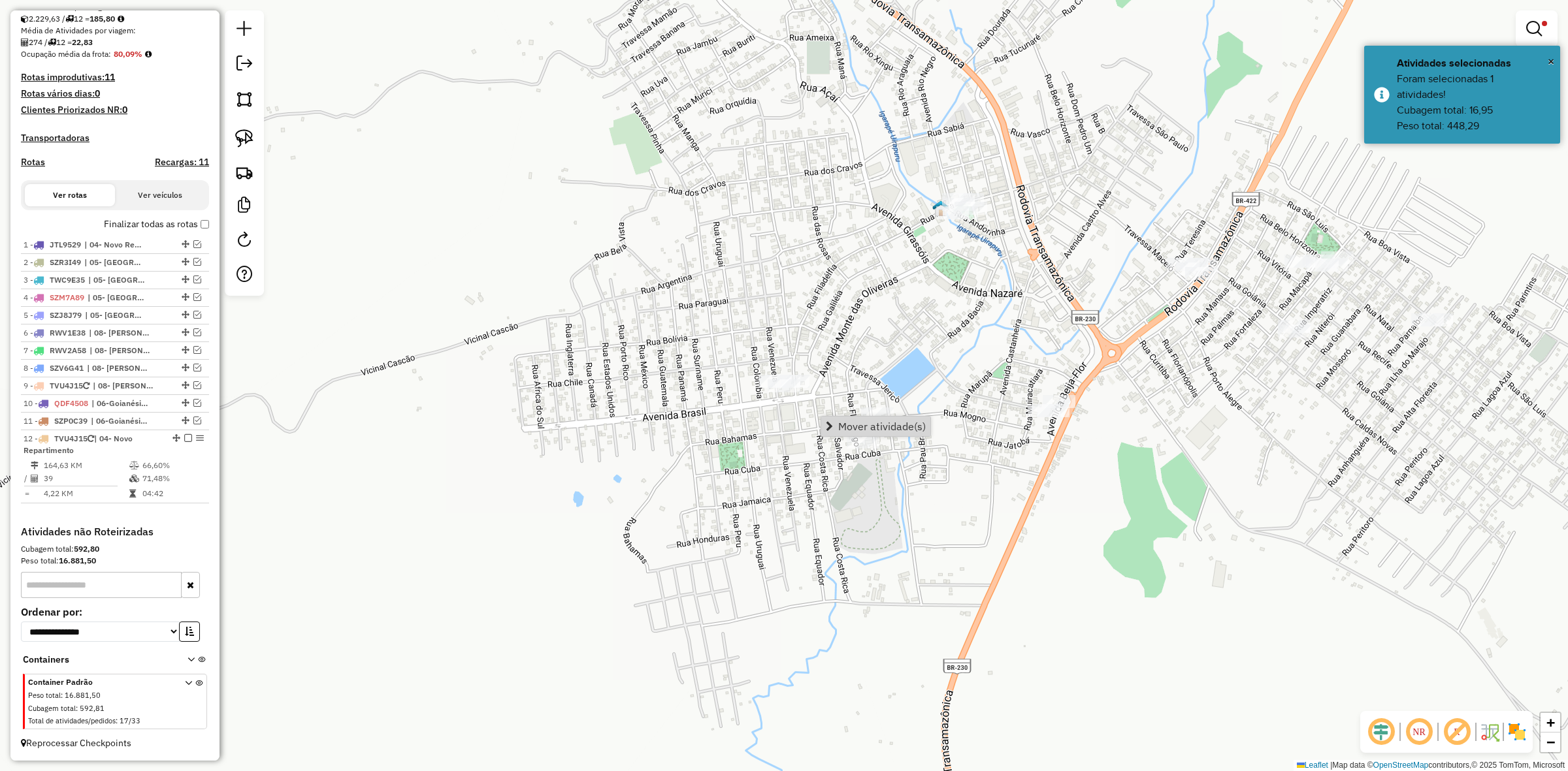
click at [890, 486] on div "**********" at bounding box center [784, 385] width 1568 height 771
drag, startPoint x: 835, startPoint y: 435, endPoint x: 909, endPoint y: 470, distance: 81.9
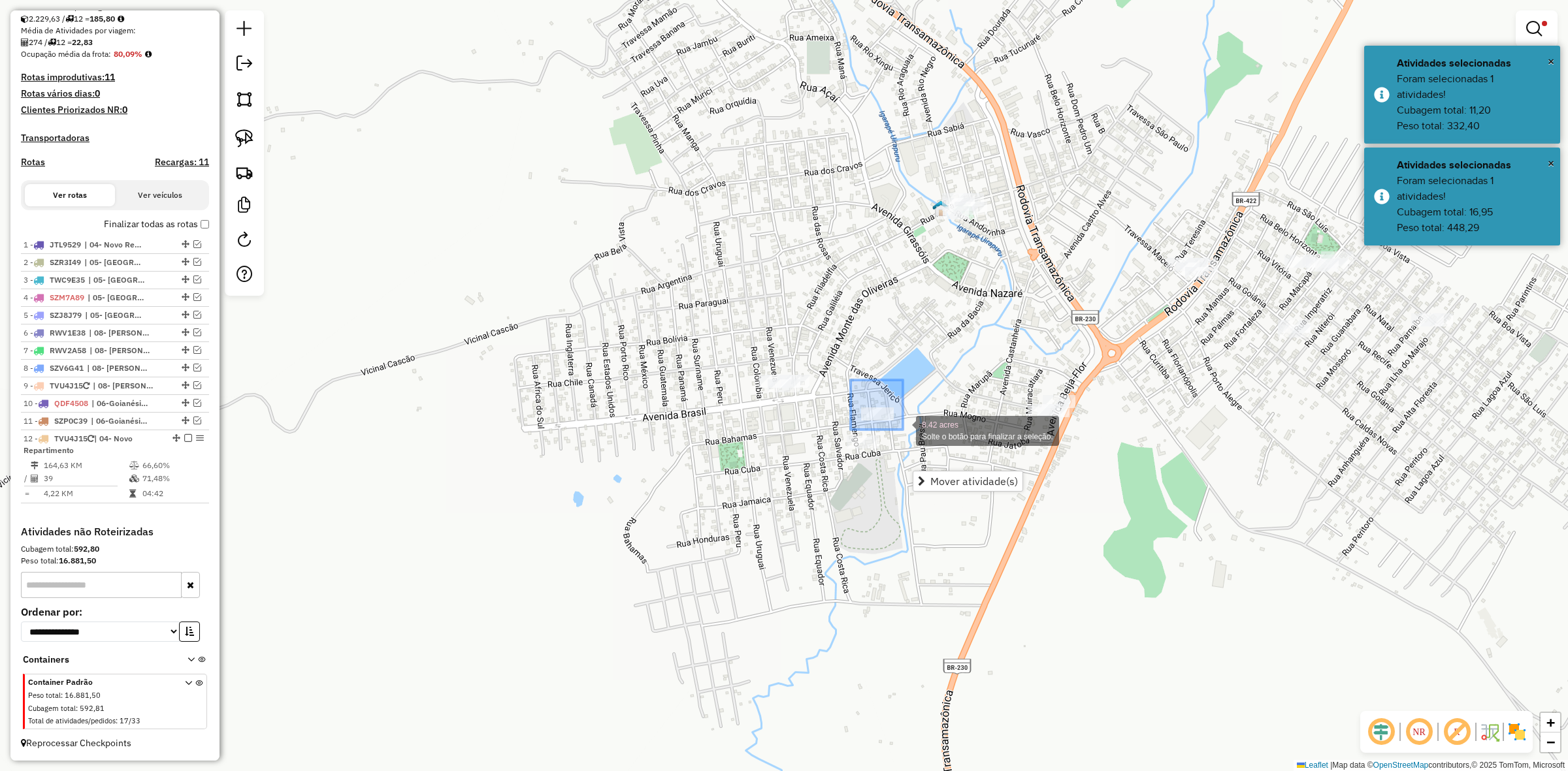
drag, startPoint x: 851, startPoint y: 380, endPoint x: 903, endPoint y: 430, distance: 72.1
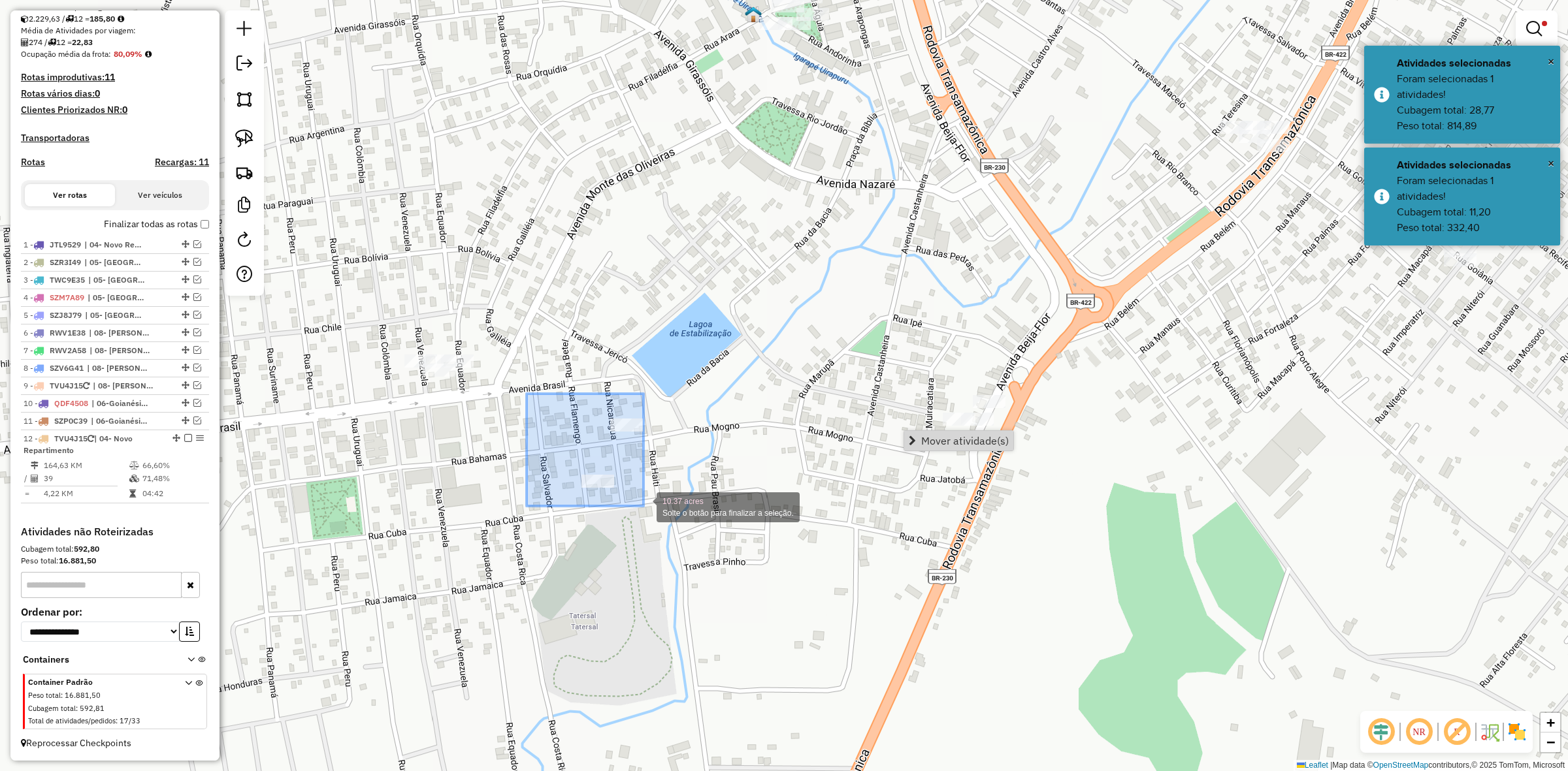
drag, startPoint x: 526, startPoint y: 395, endPoint x: 659, endPoint y: 509, distance: 175.2
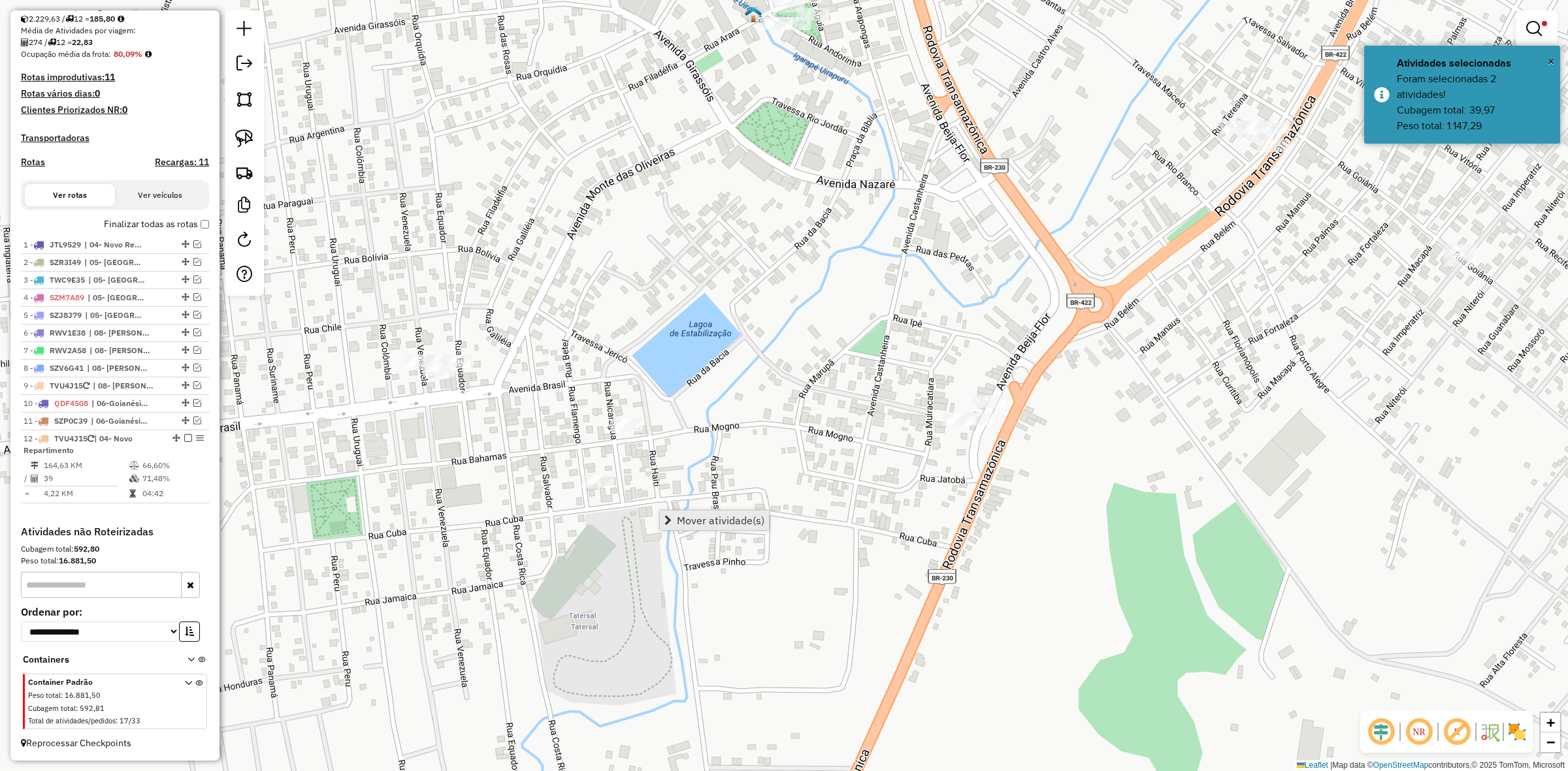
click at [728, 516] on span "Mover atividade(s)" at bounding box center [721, 520] width 88 height 11
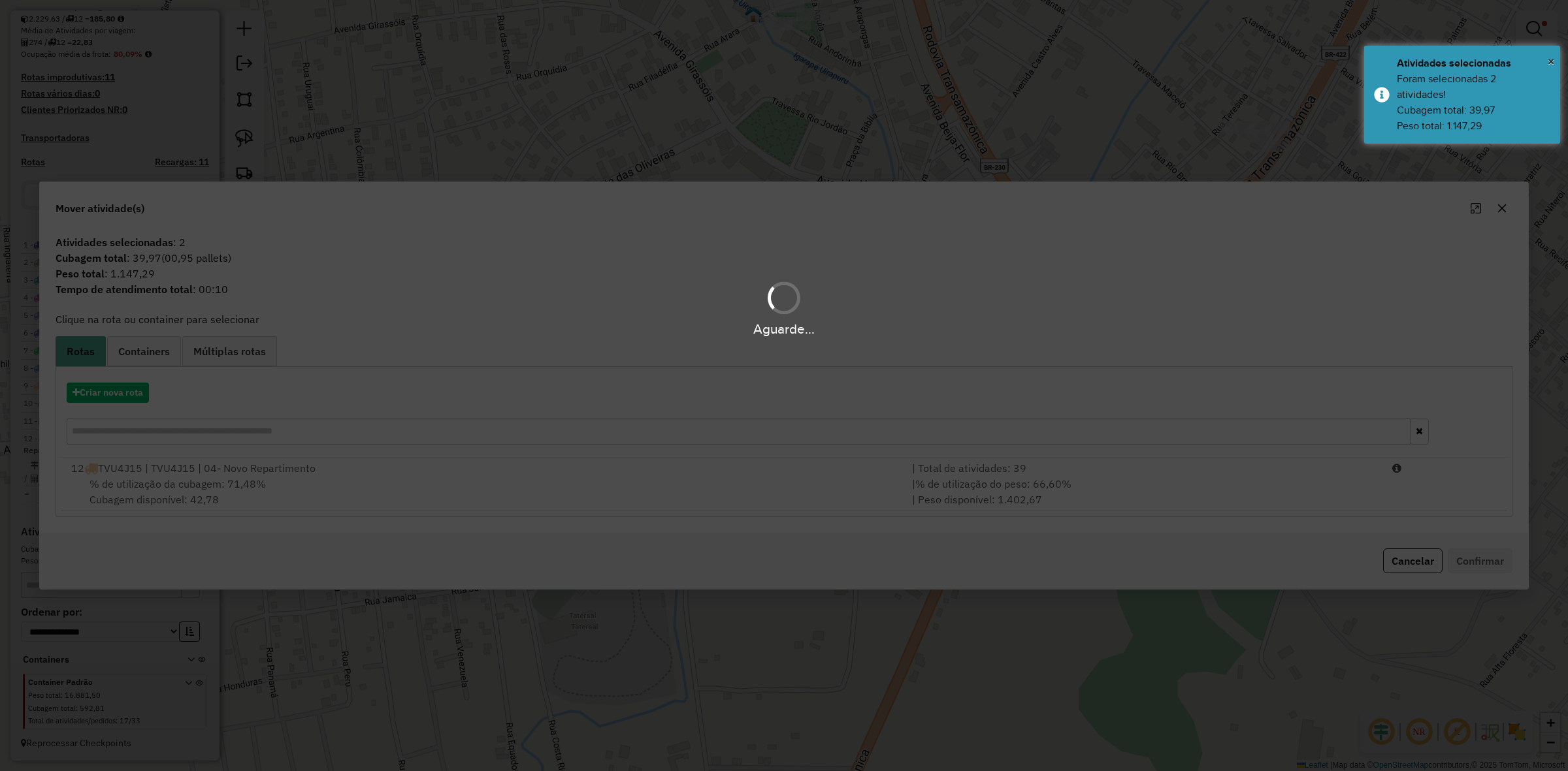
click at [989, 502] on div "Aguarde..." at bounding box center [784, 385] width 1568 height 771
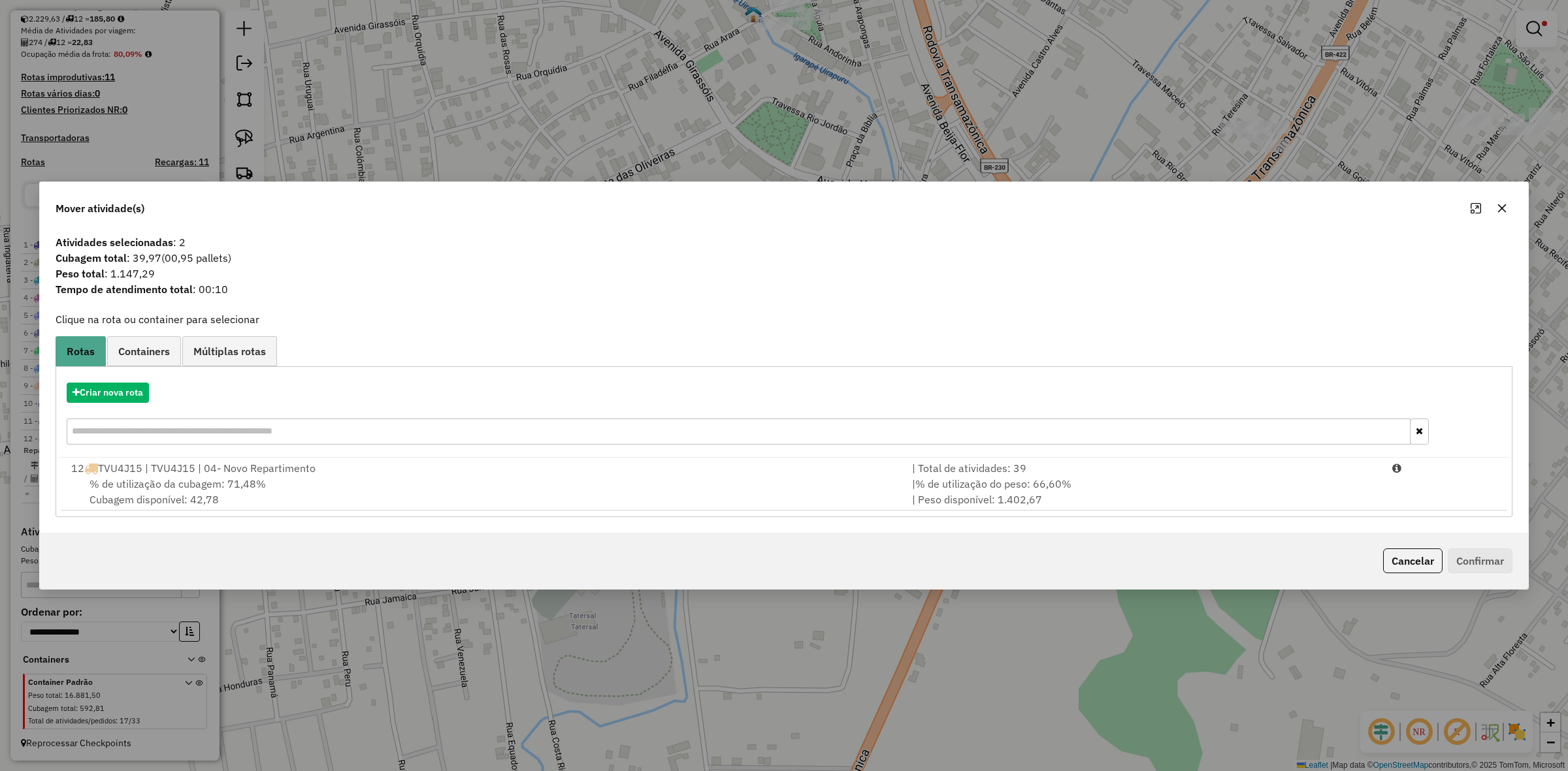
click at [989, 502] on div "| % de utilização do peso: 66,60% | Peso disponível: 1.402,67" at bounding box center [1145, 491] width 480 height 32
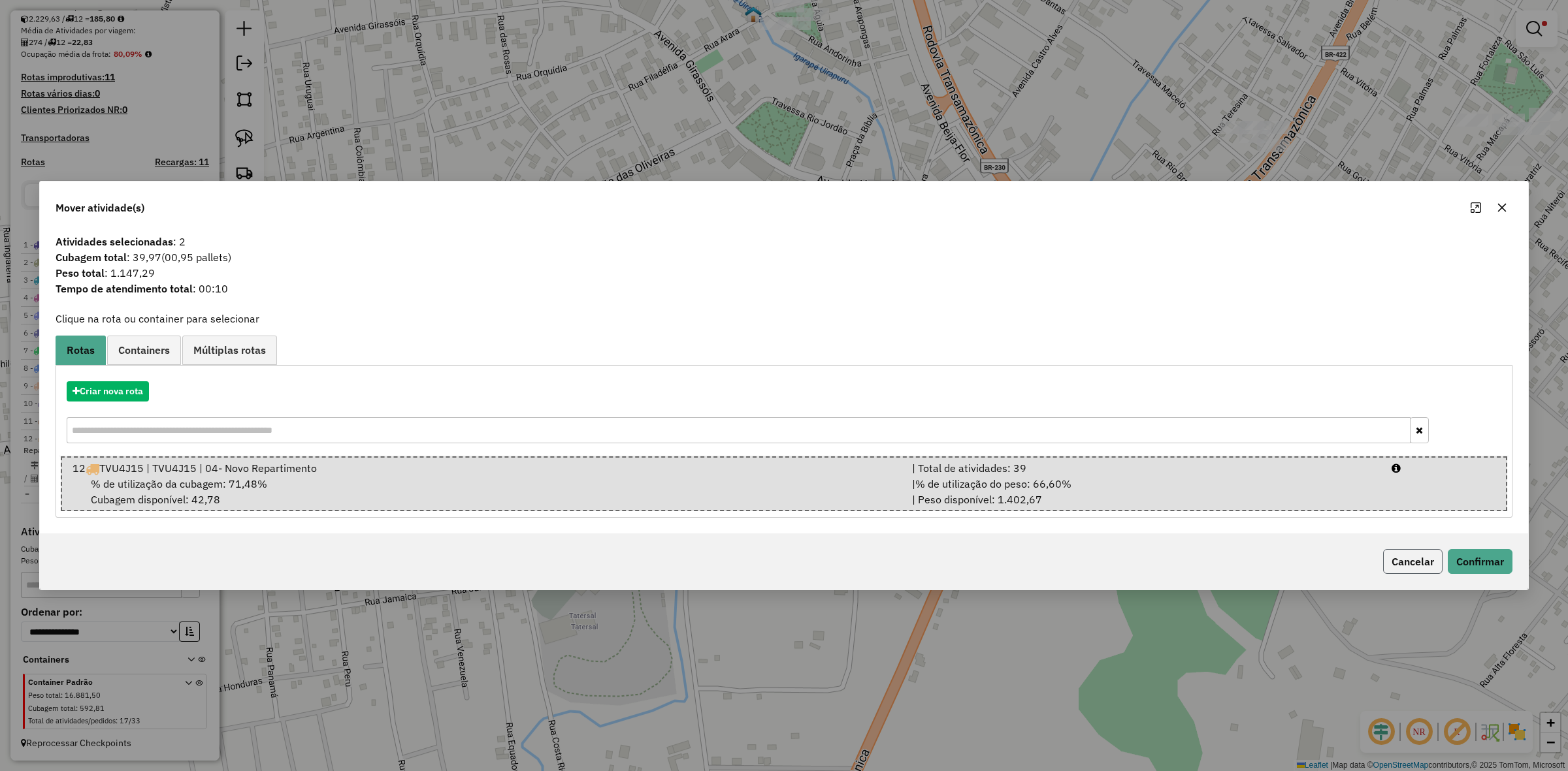
click at [1410, 562] on button "Cancelar" at bounding box center [1412, 561] width 59 height 25
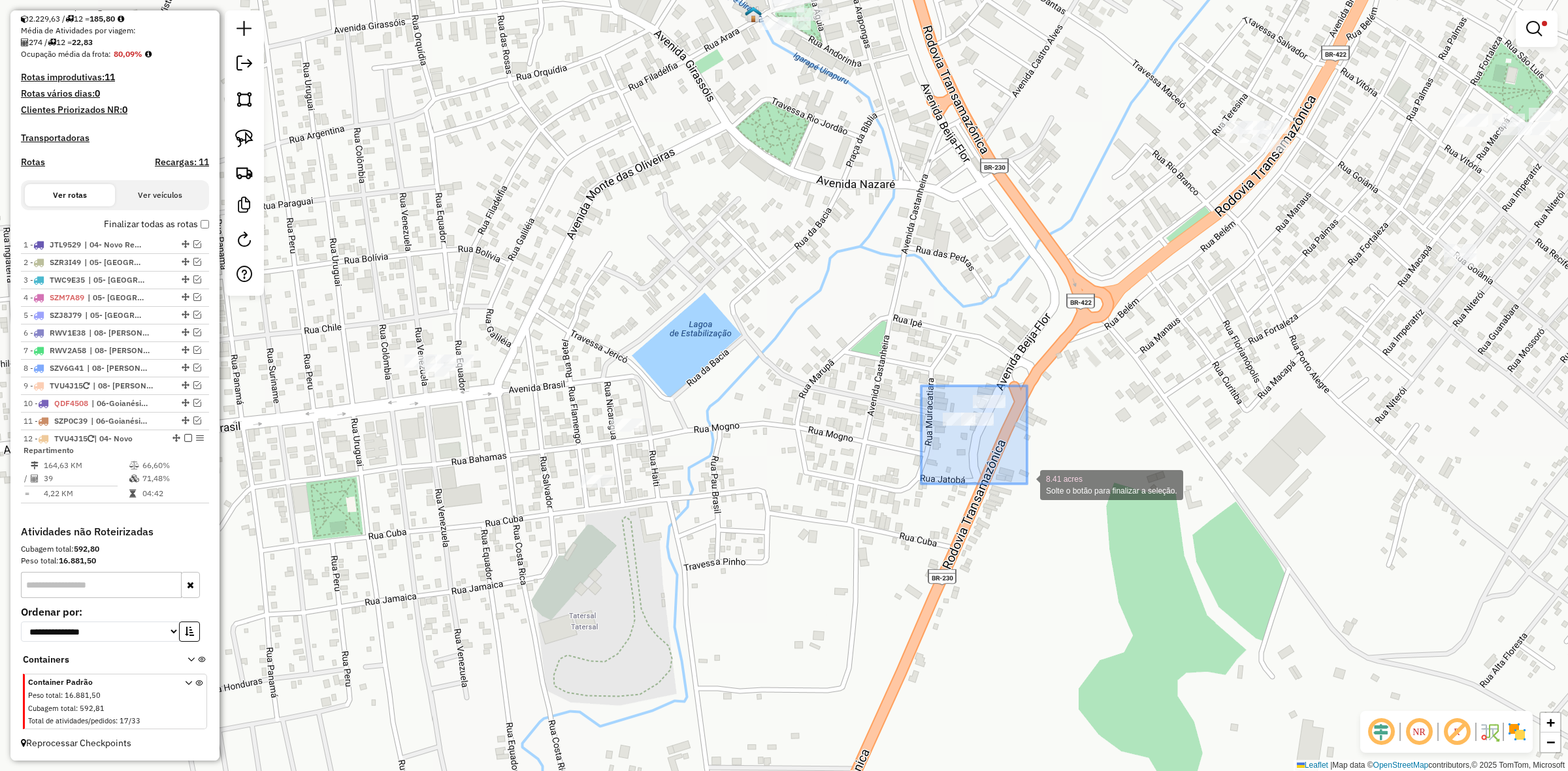
drag, startPoint x: 921, startPoint y: 386, endPoint x: 1027, endPoint y: 484, distance: 144.4
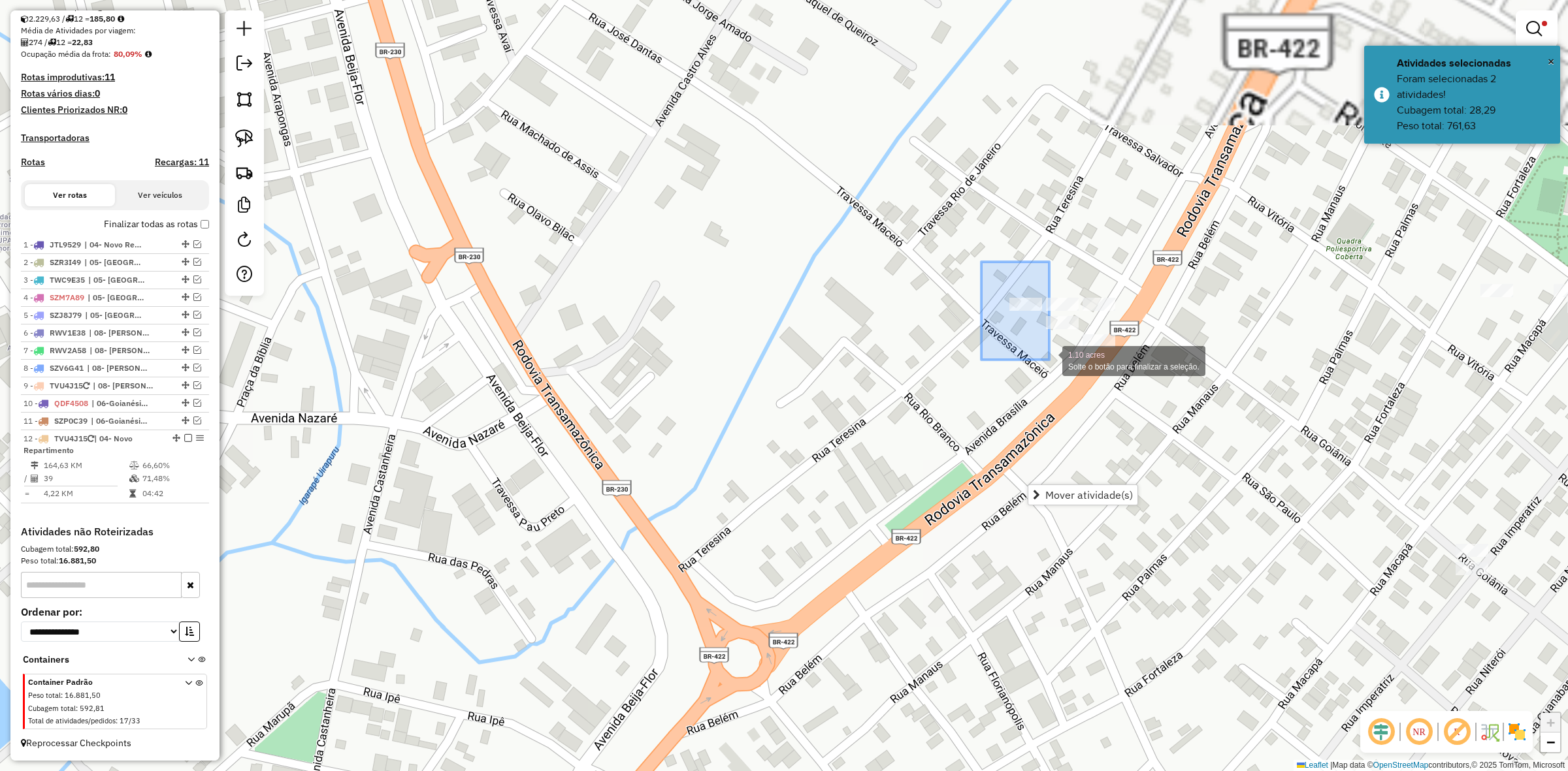
drag, startPoint x: 982, startPoint y: 264, endPoint x: 1164, endPoint y: 397, distance: 225.4
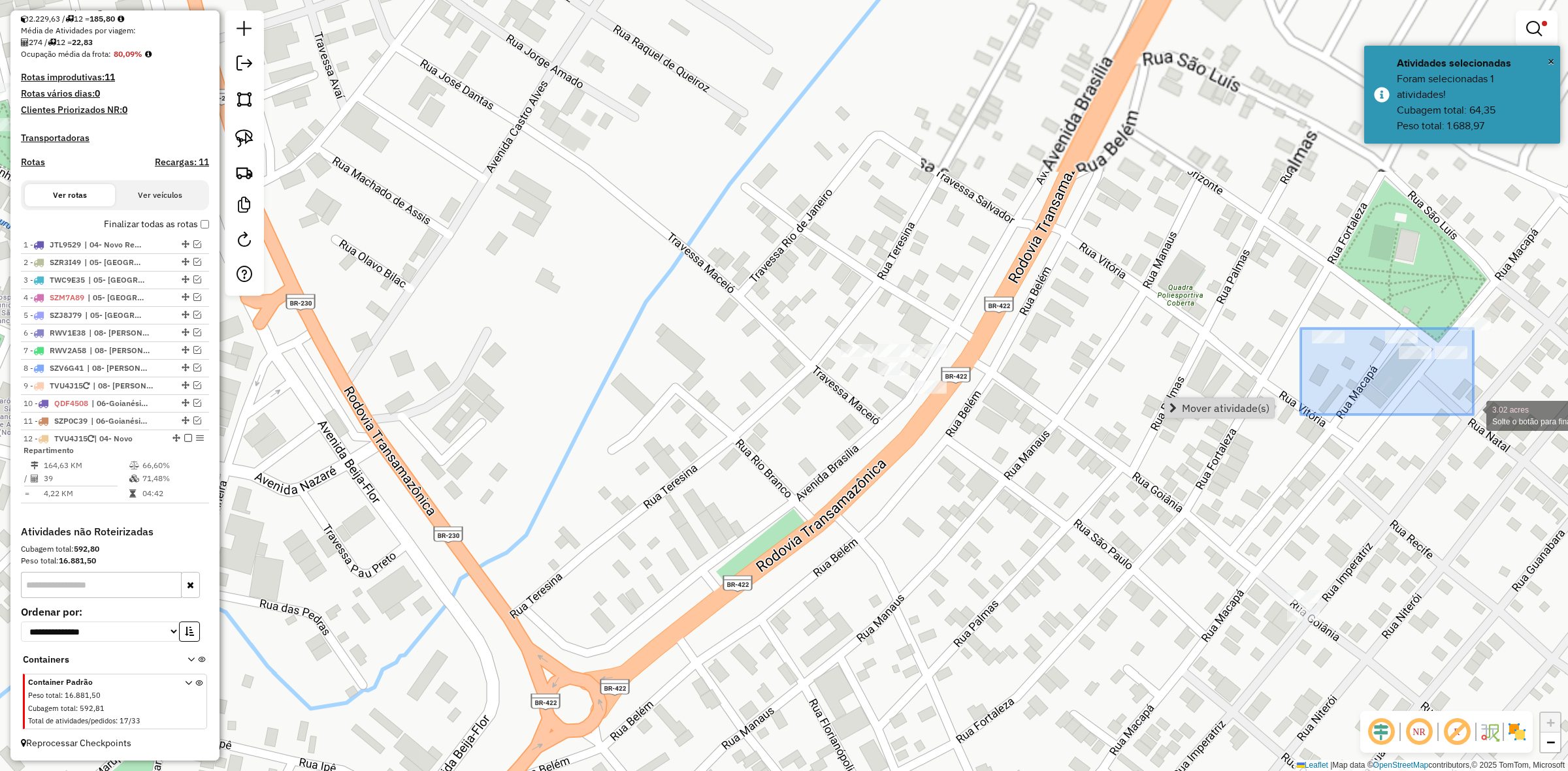
drag, startPoint x: 1322, startPoint y: 372, endPoint x: 1474, endPoint y: 415, distance: 158.0
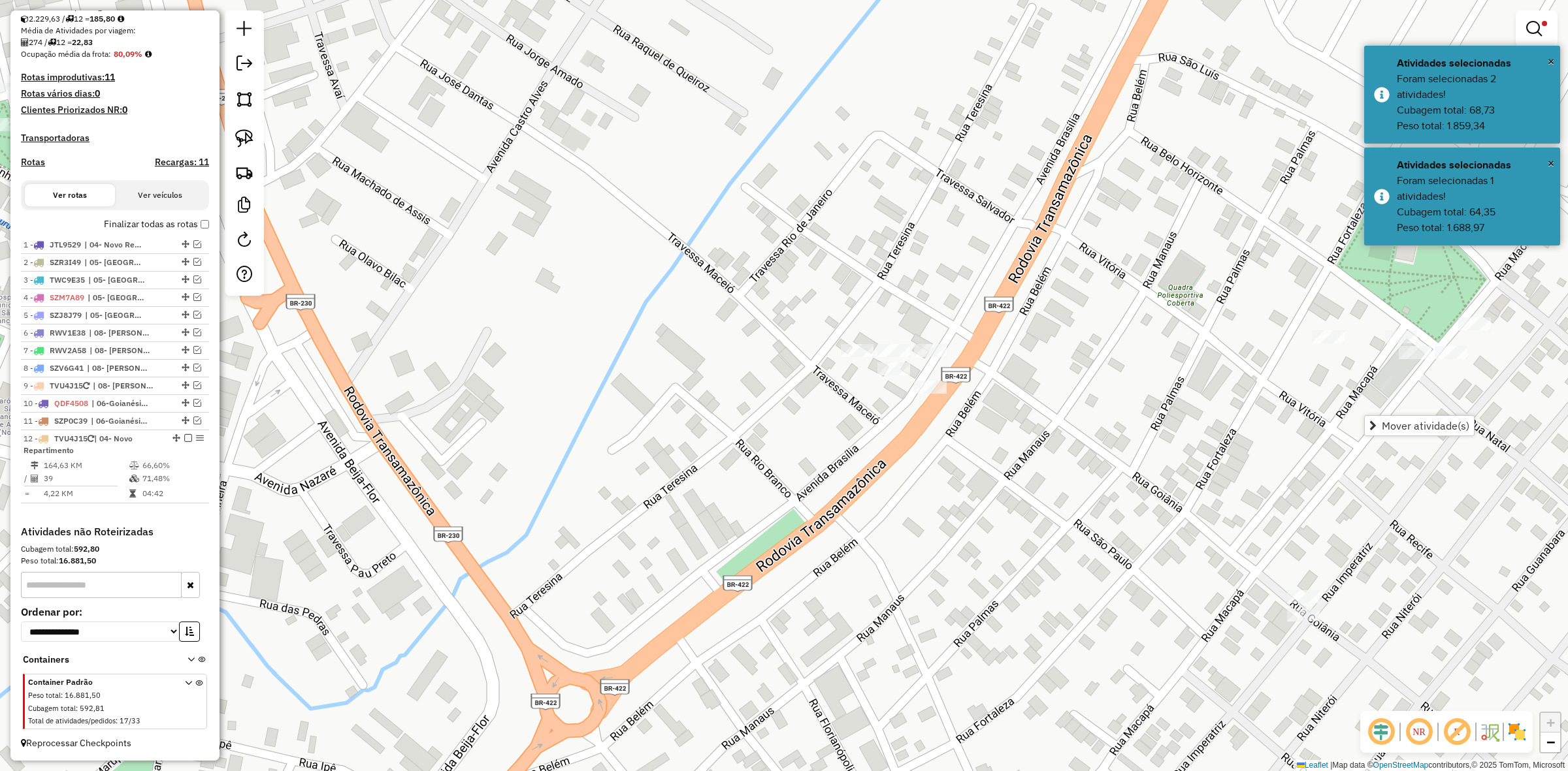
click at [1338, 364] on div "**********" at bounding box center [784, 385] width 1568 height 771
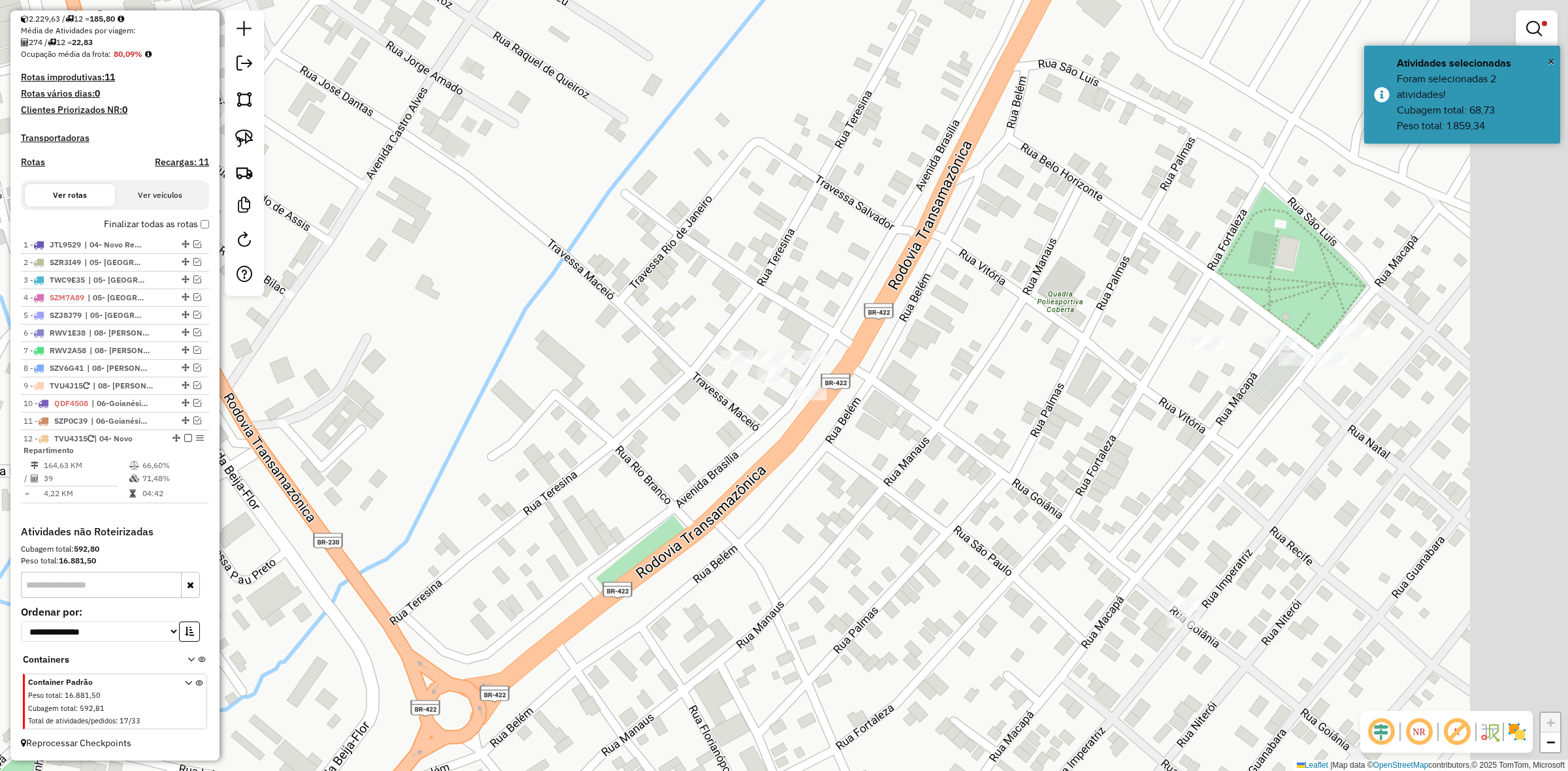
drag, startPoint x: 1340, startPoint y: 373, endPoint x: 1150, endPoint y: 367, distance: 190.1
click at [1157, 374] on div "**********" at bounding box center [784, 385] width 1568 height 771
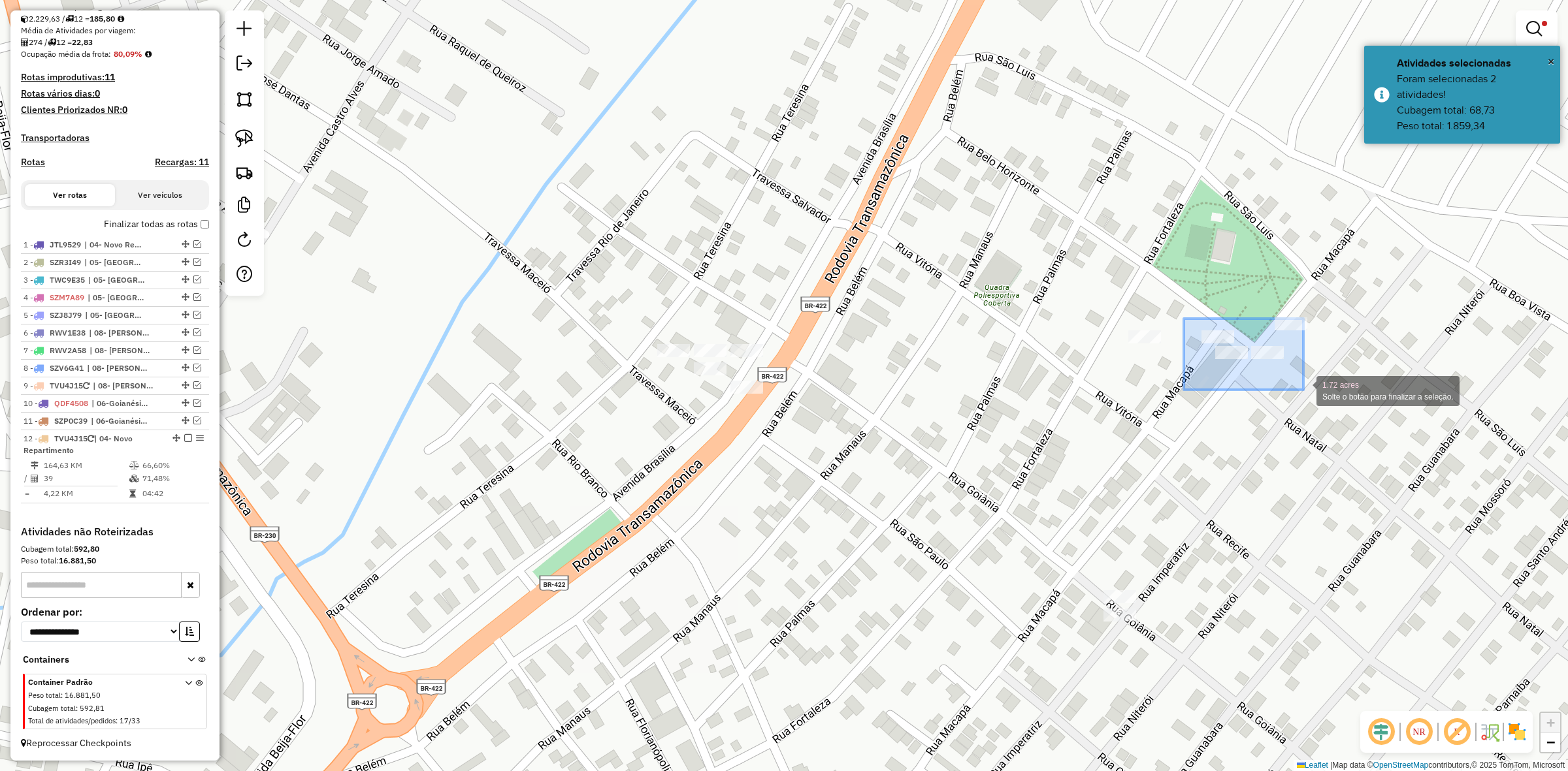
drag, startPoint x: 1184, startPoint y: 319, endPoint x: 1304, endPoint y: 390, distance: 139.4
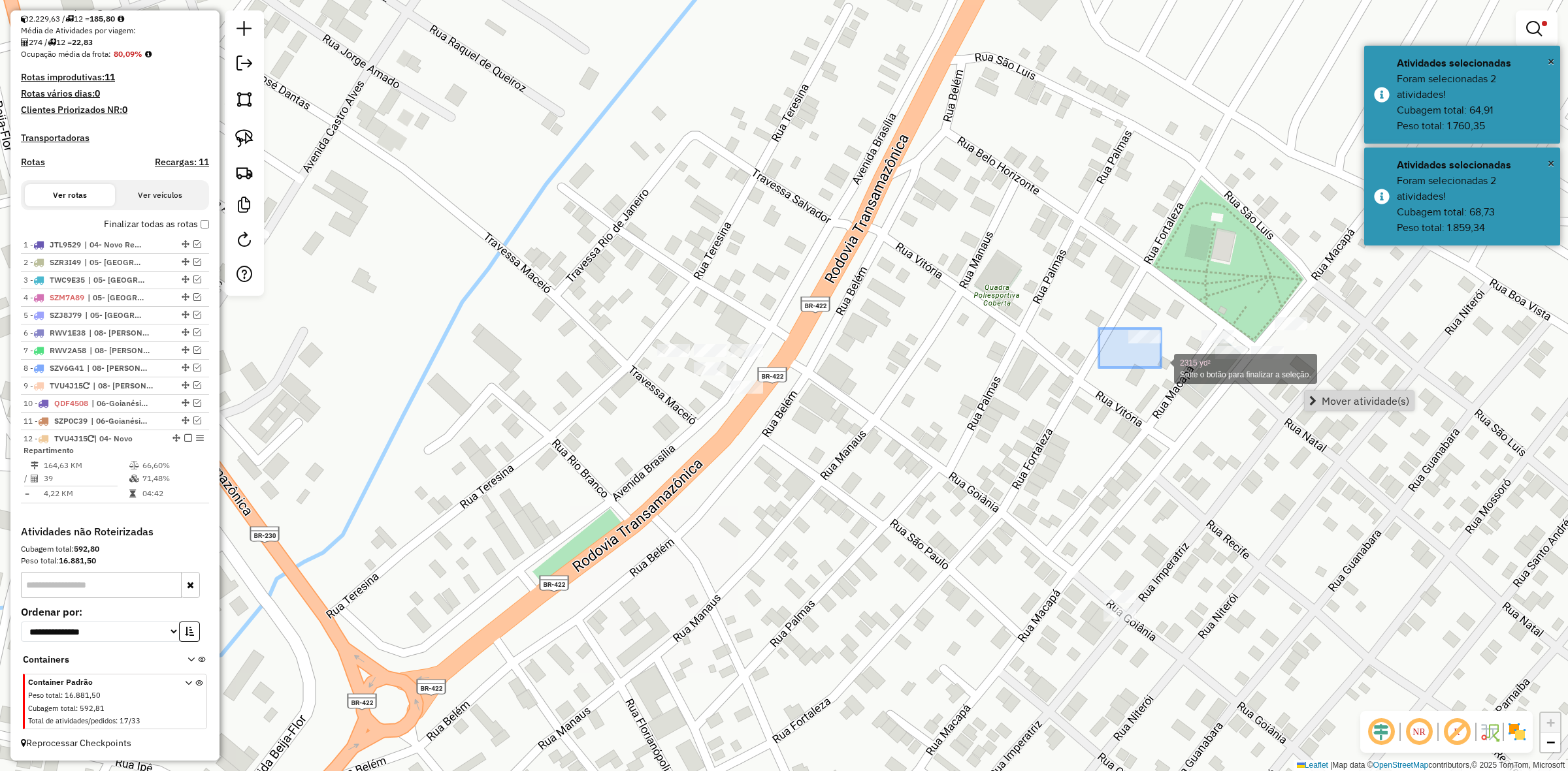
drag, startPoint x: 1099, startPoint y: 330, endPoint x: 1161, endPoint y: 368, distance: 72.7
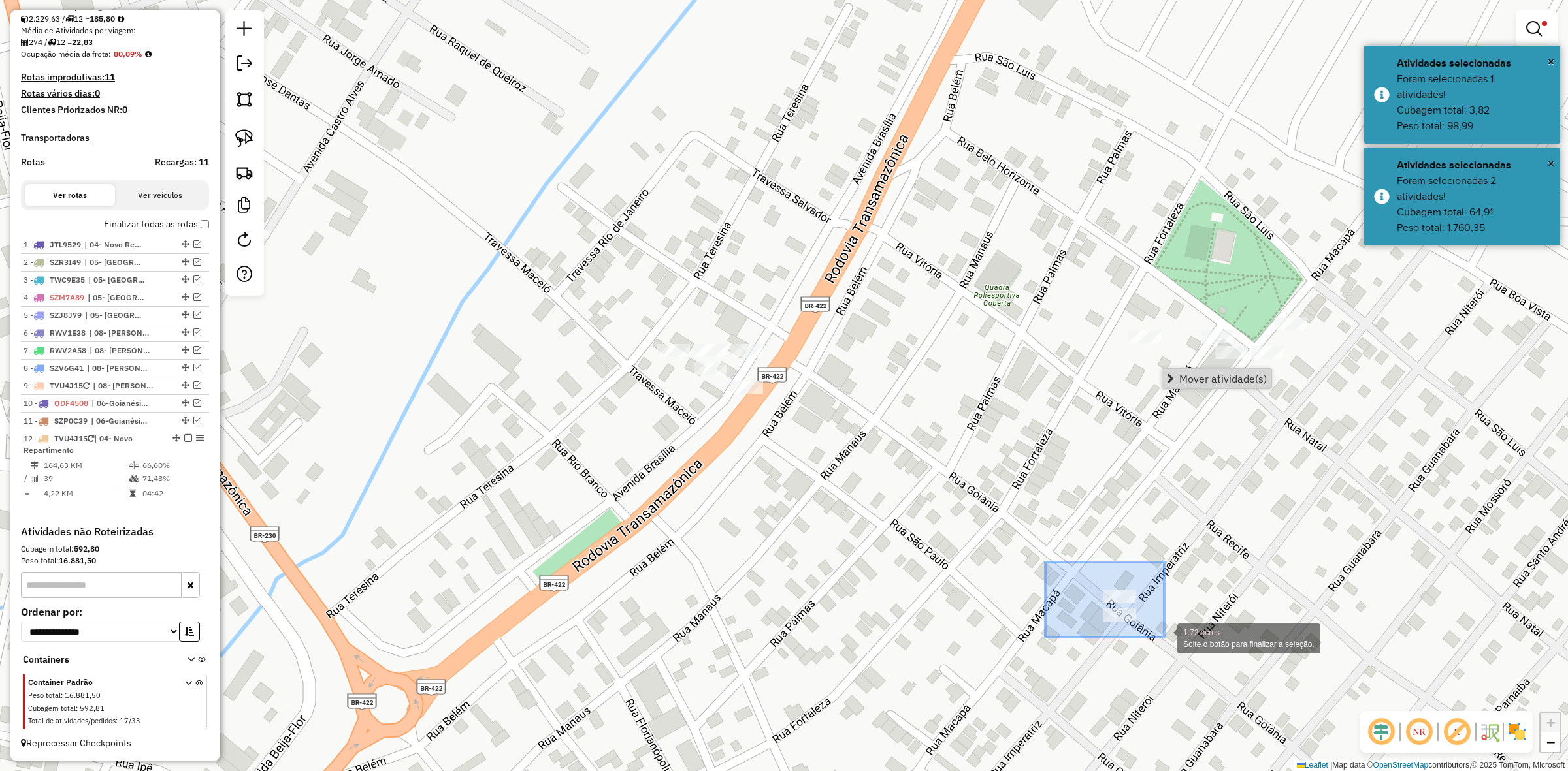
drag, startPoint x: 1063, startPoint y: 580, endPoint x: 1197, endPoint y: 652, distance: 152.1
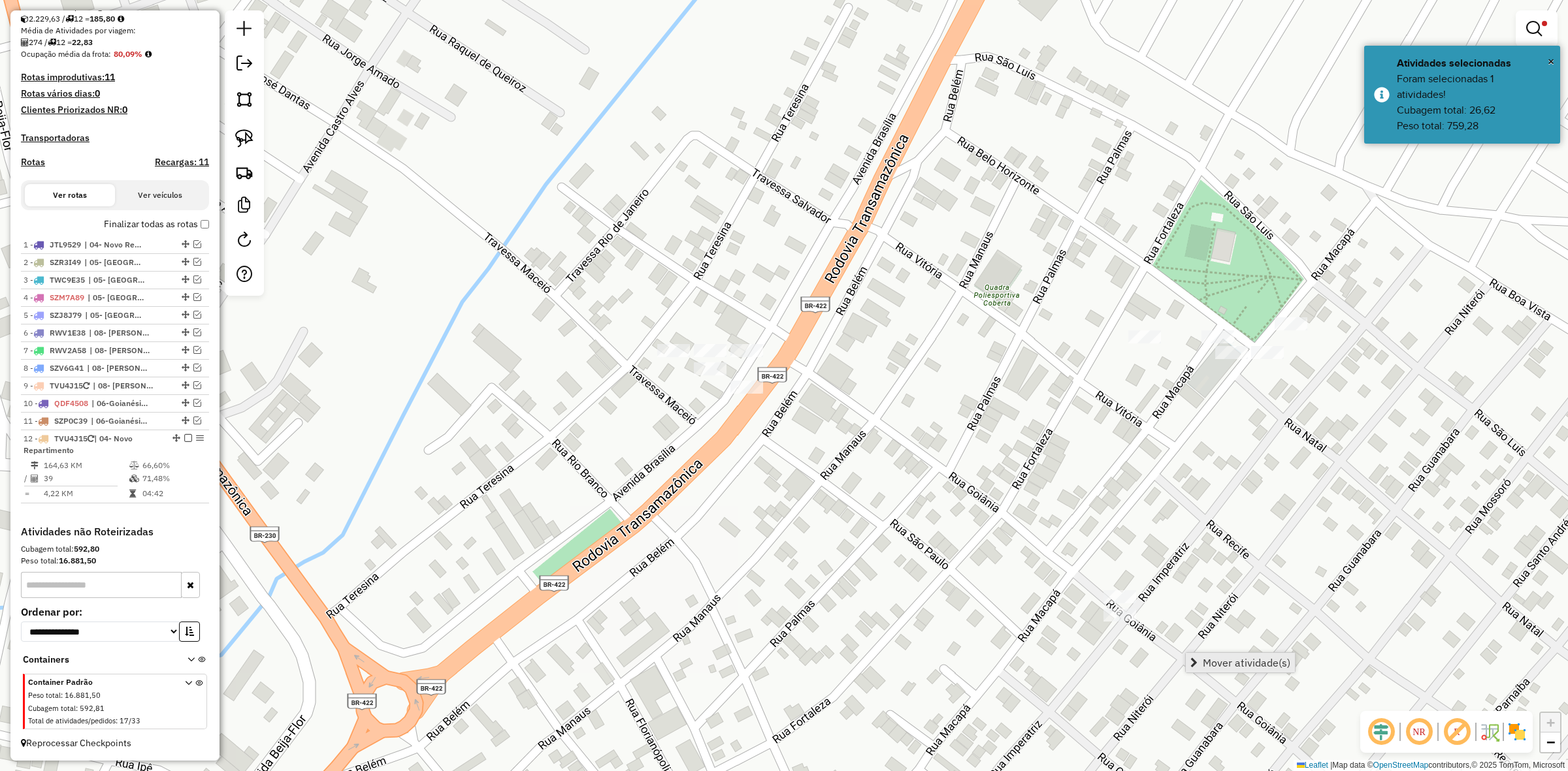
click at [1235, 666] on span "Mover atividade(s)" at bounding box center [1247, 662] width 88 height 11
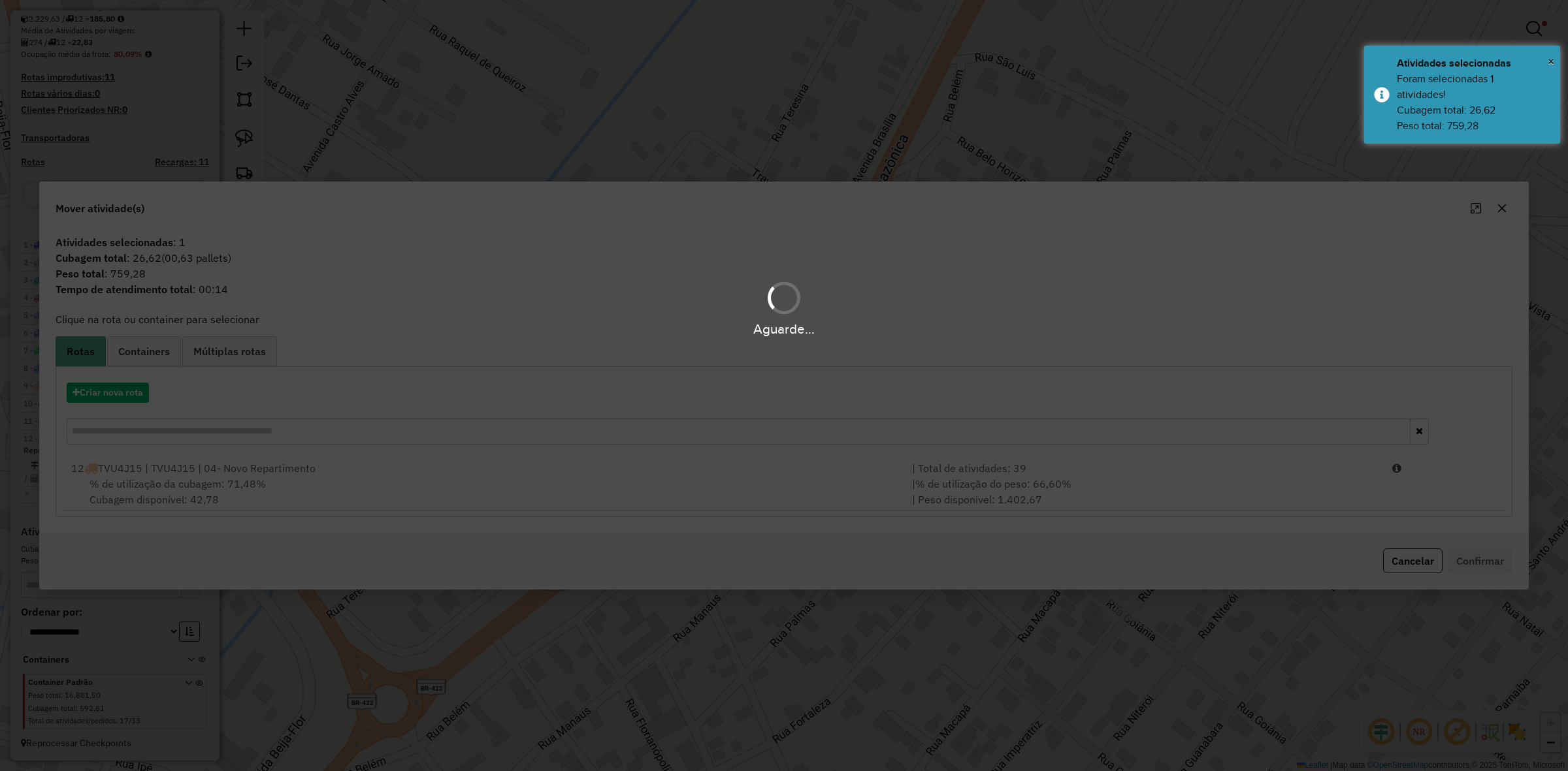
click at [971, 465] on div "Aguarde..." at bounding box center [784, 385] width 1568 height 771
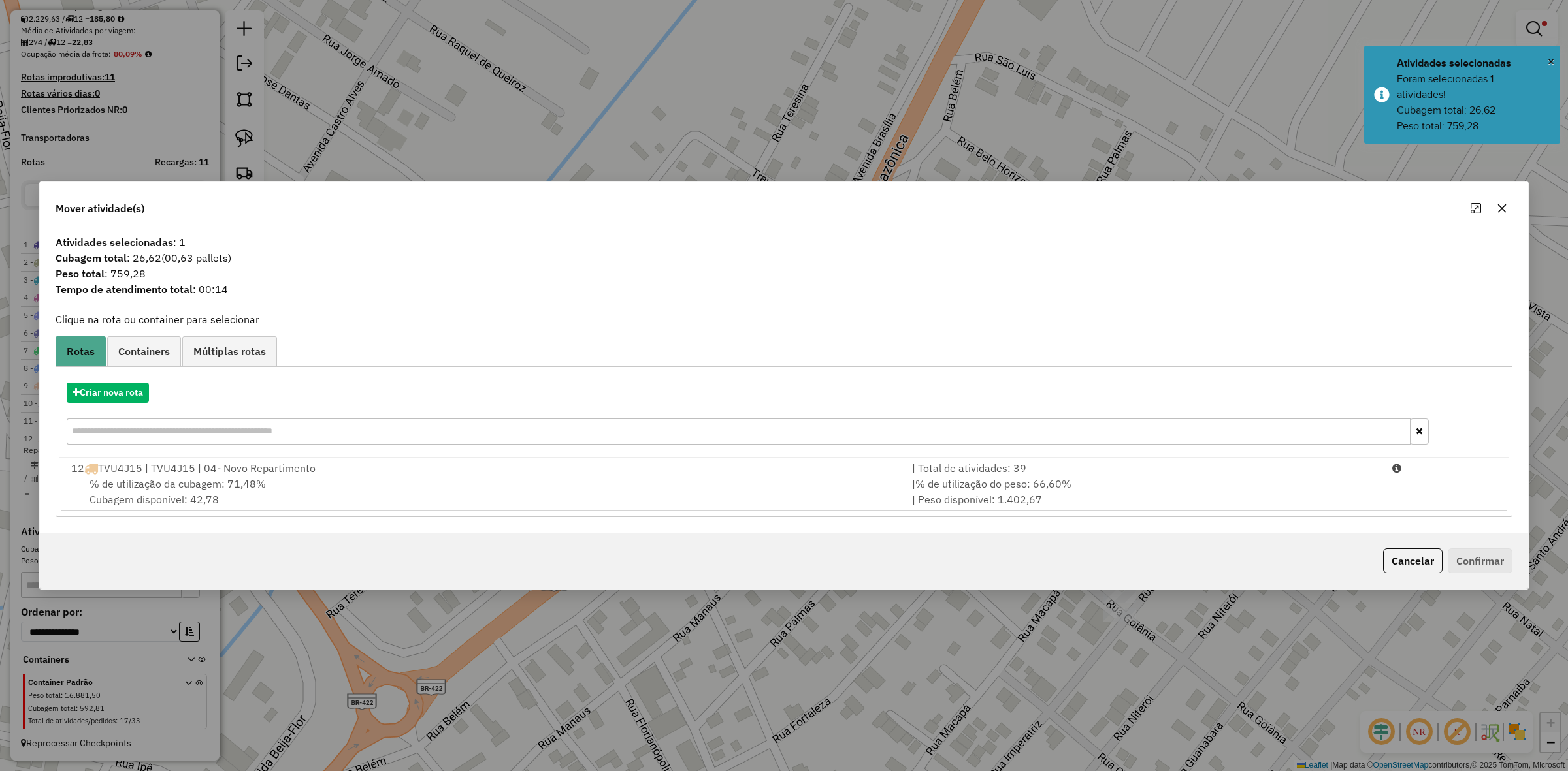
click at [971, 465] on div "| Total de atividades: 39" at bounding box center [1145, 468] width 480 height 15
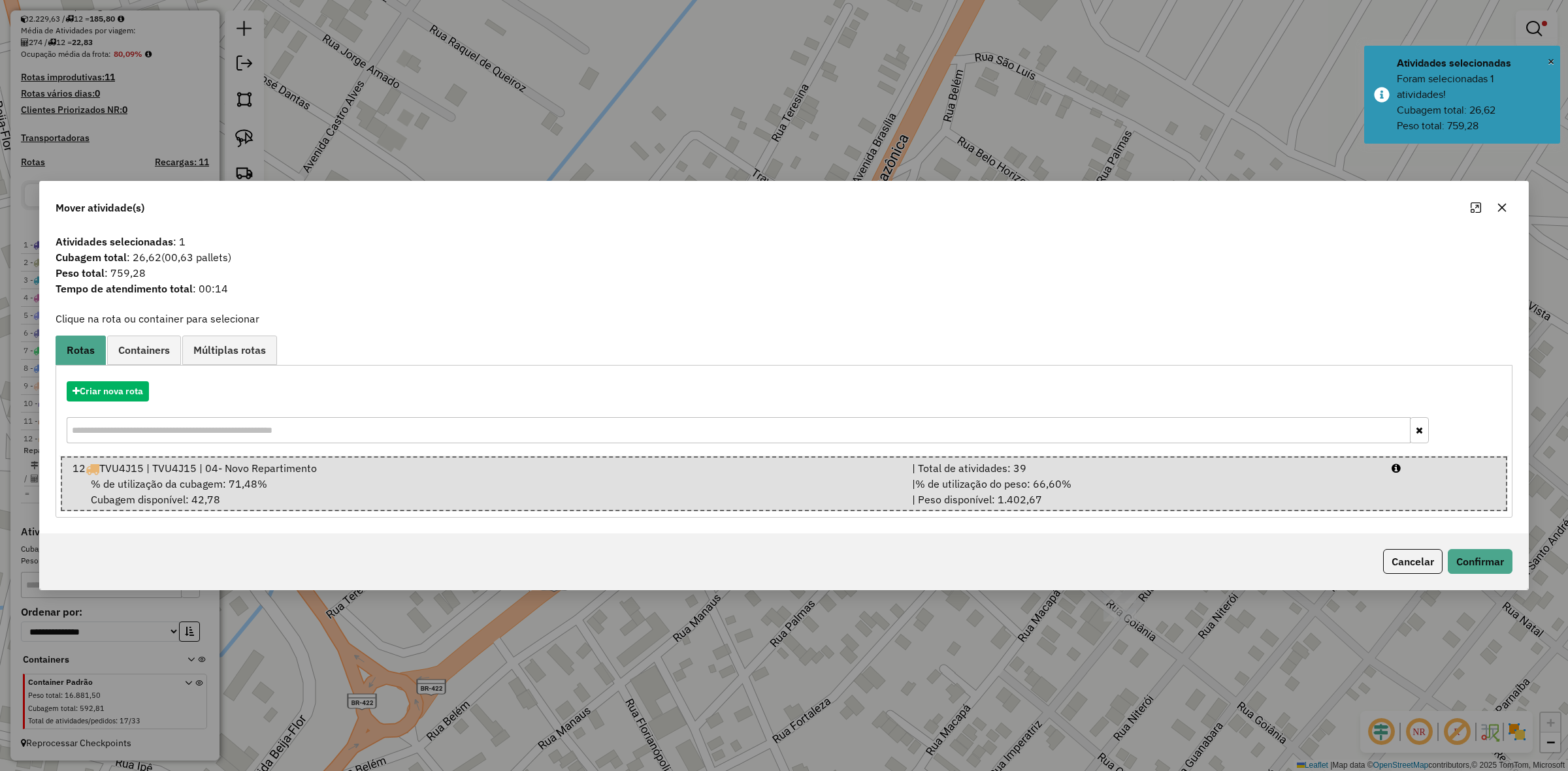
click at [971, 465] on div "| Total de atividades: 39" at bounding box center [1144, 468] width 479 height 15
click at [1489, 559] on button "Confirmar" at bounding box center [1480, 561] width 65 height 25
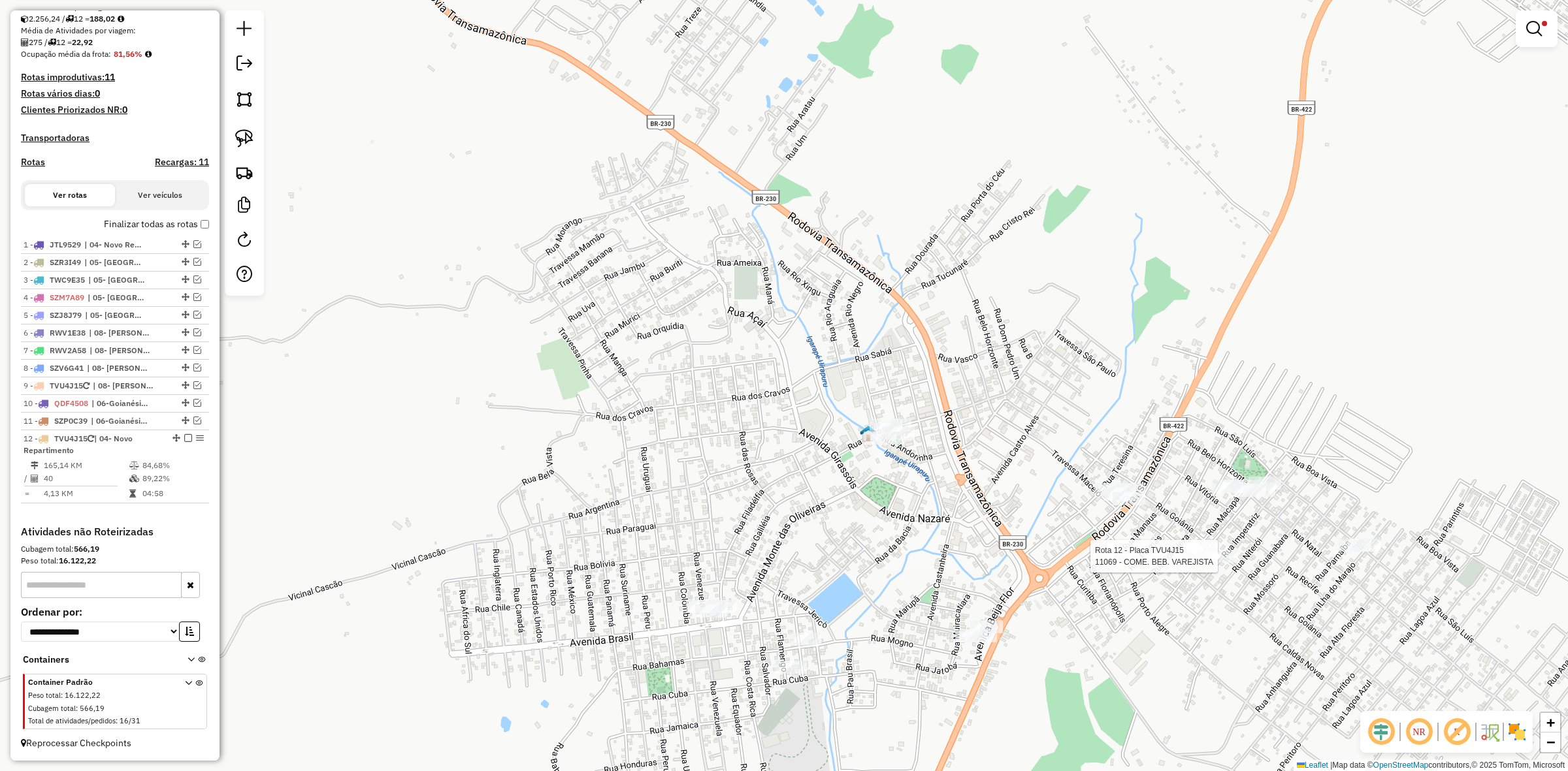
select select "**********"
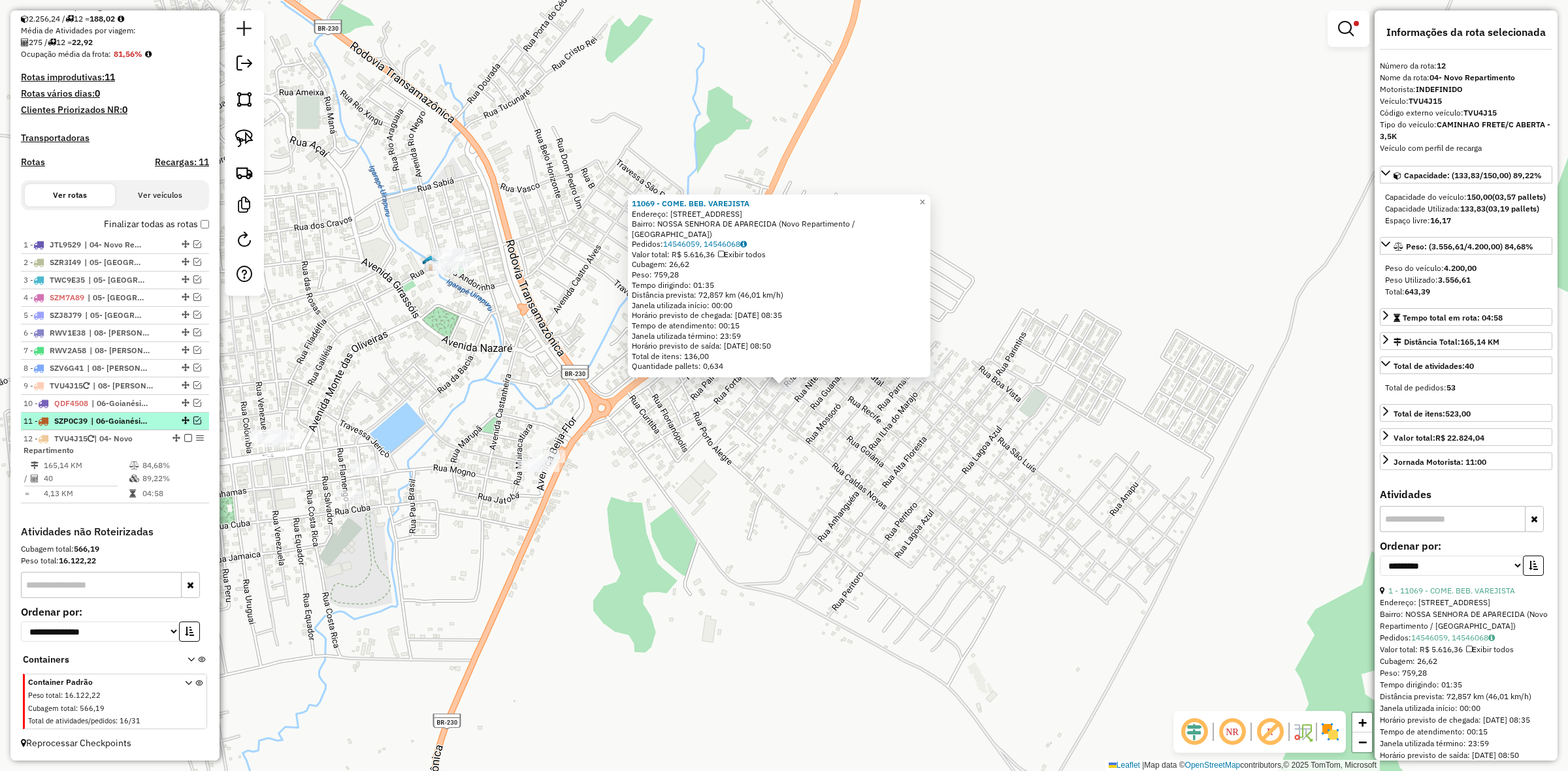
click at [197, 418] on em at bounding box center [197, 421] width 8 height 8
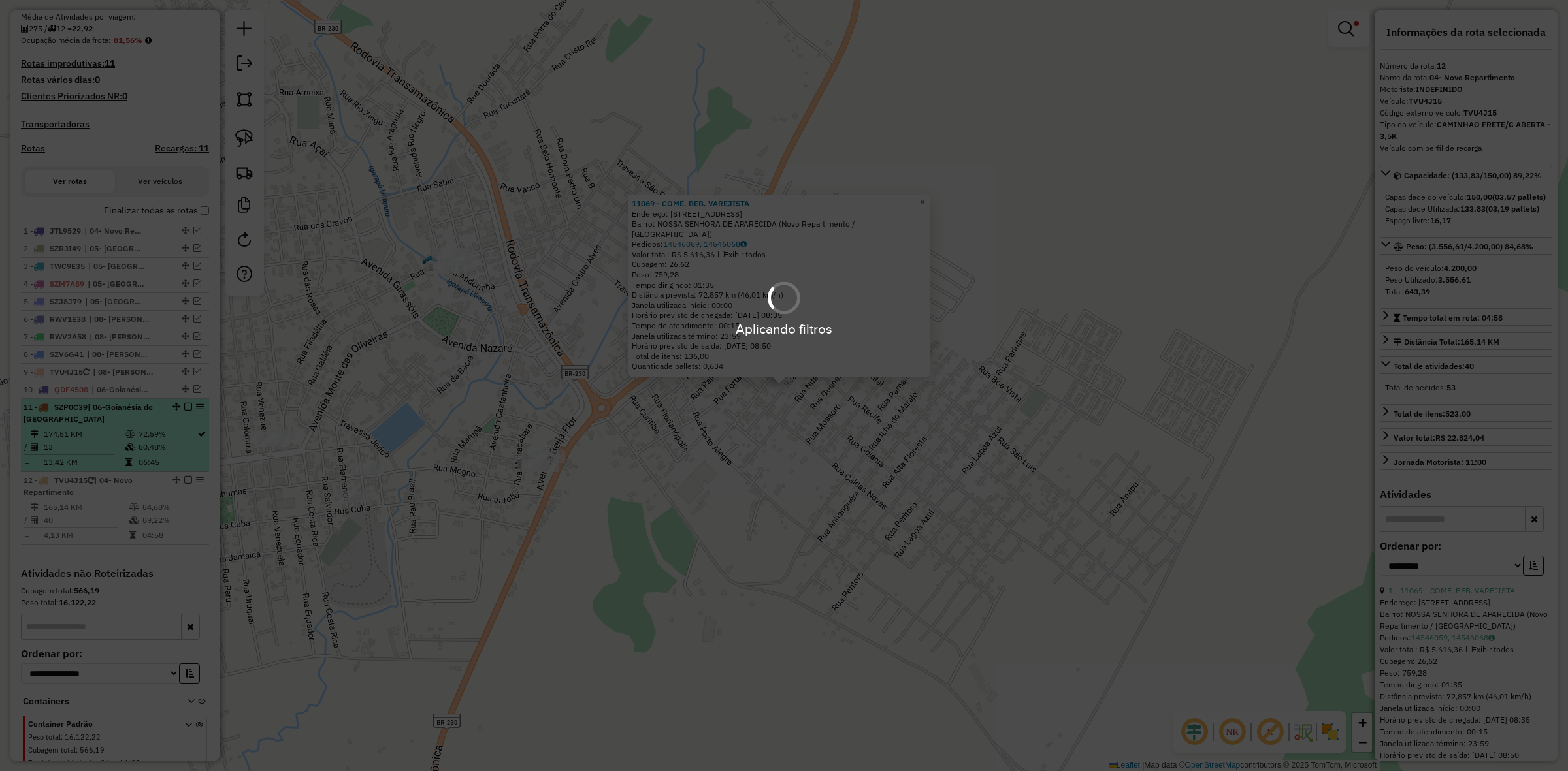
scroll to position [353, 0]
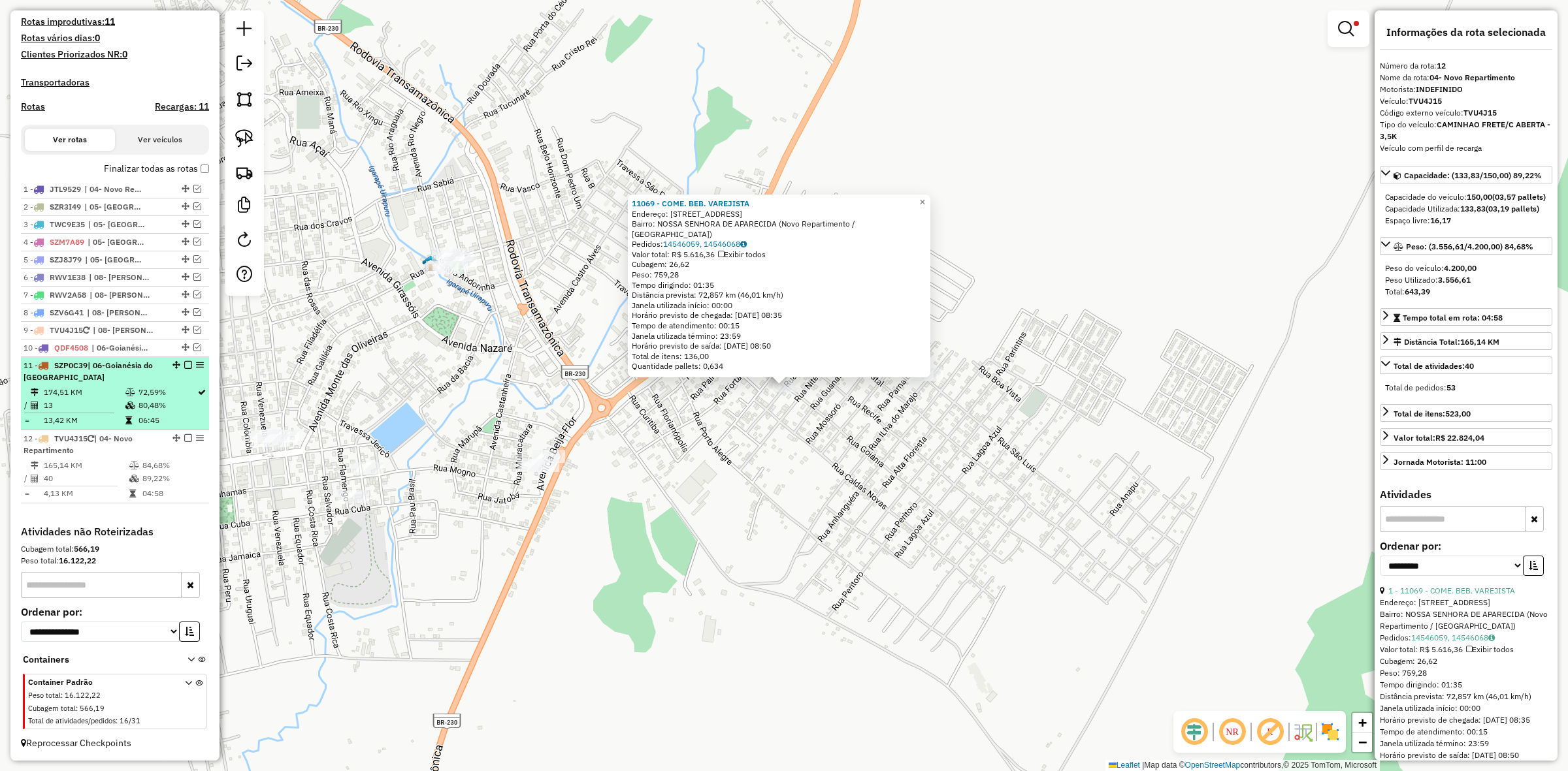
click at [178, 361] on div at bounding box center [184, 365] width 39 height 8
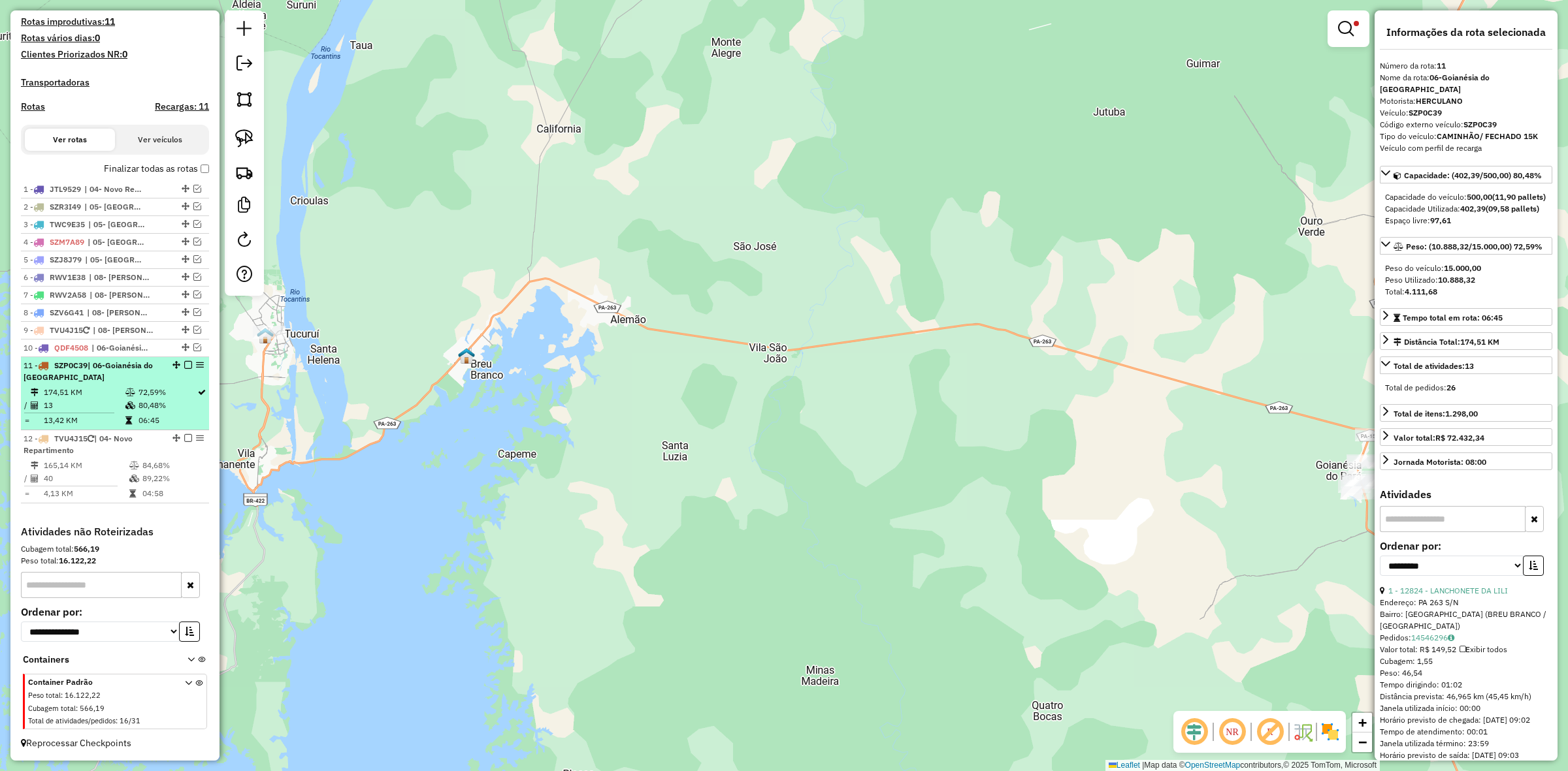
click at [185, 363] on em at bounding box center [188, 365] width 8 height 8
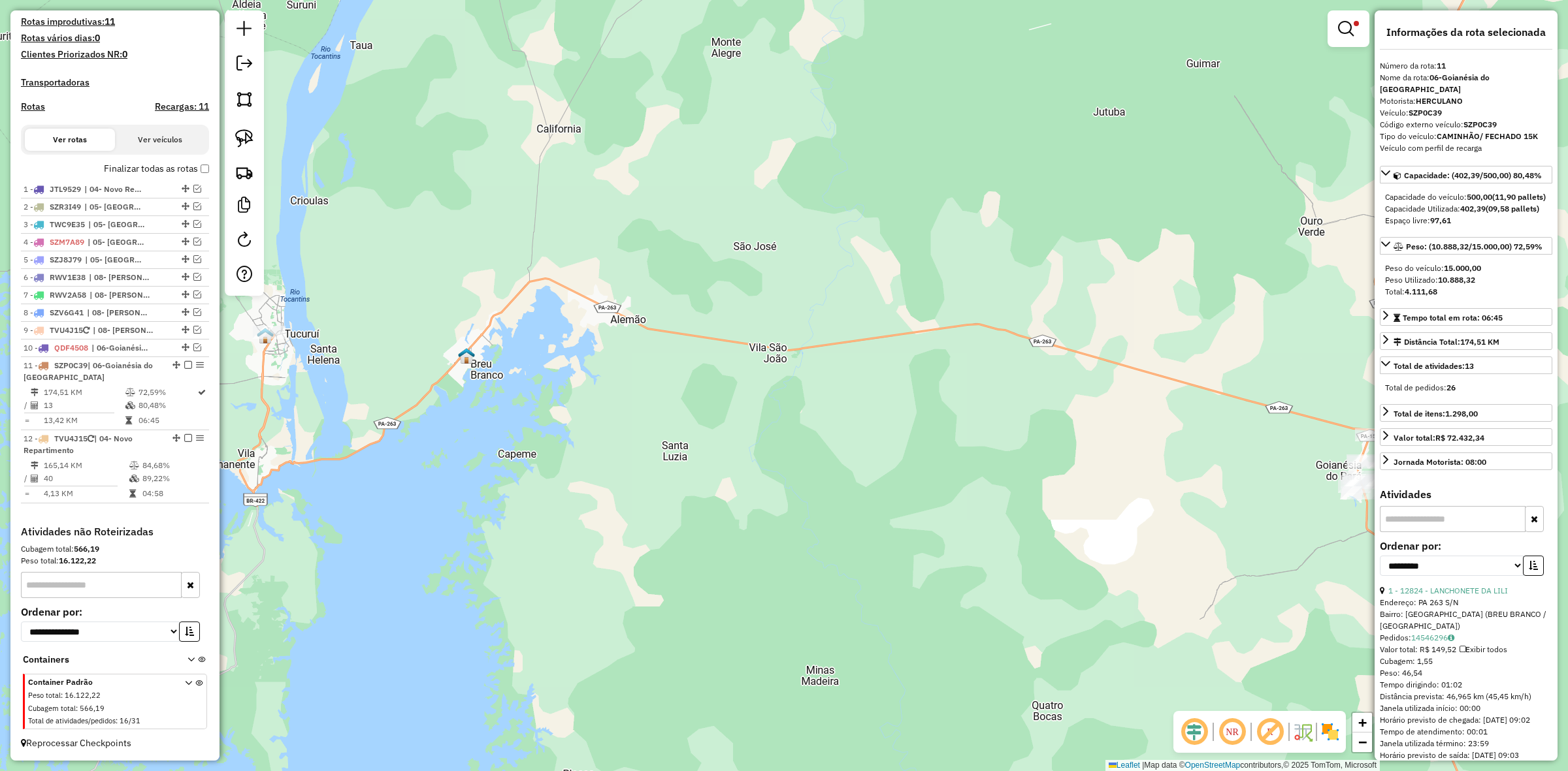
scroll to position [298, 0]
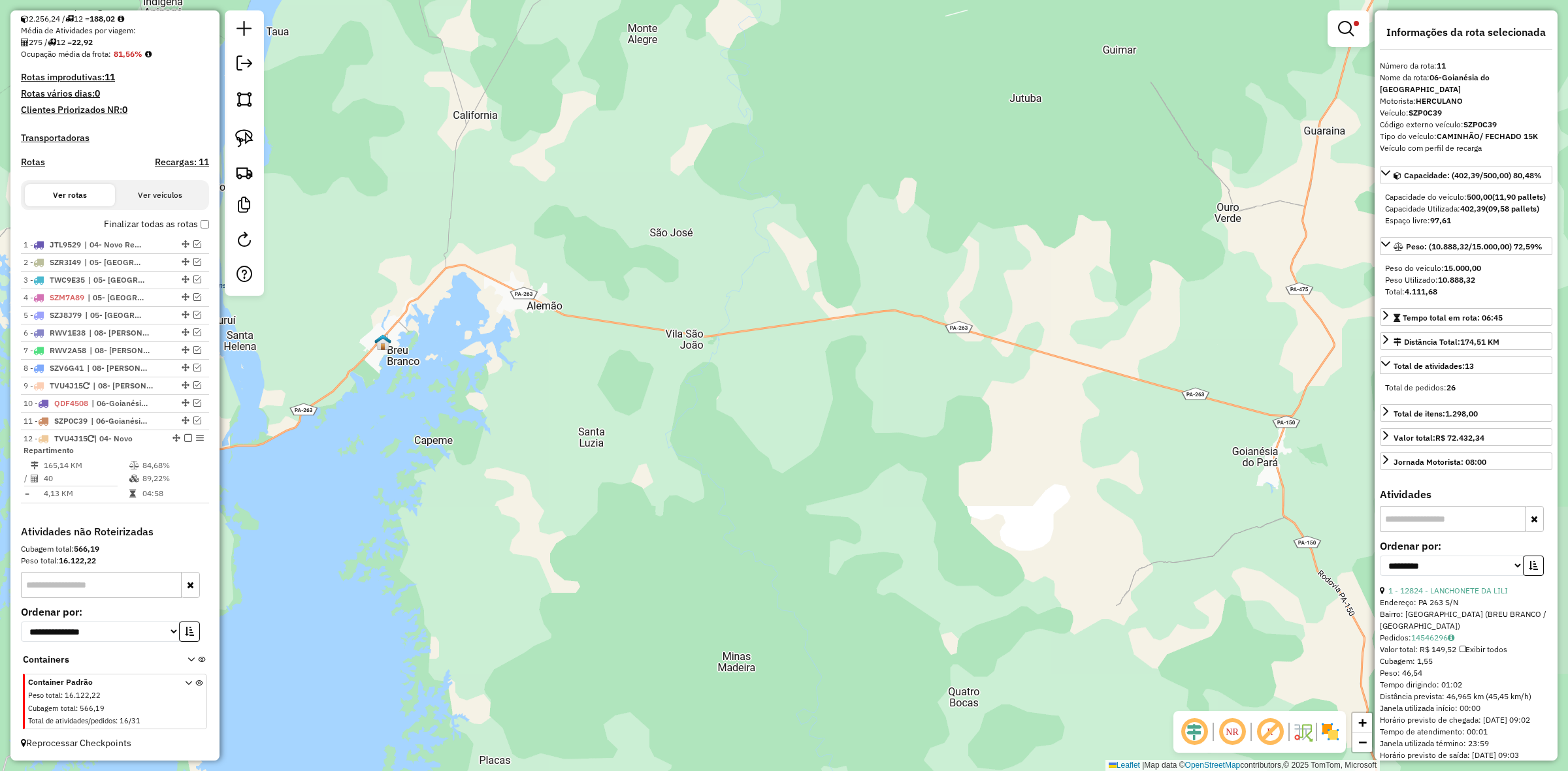
drag, startPoint x: 1115, startPoint y: 439, endPoint x: 1031, endPoint y: 425, distance: 85.2
click at [1031, 425] on div "**********" at bounding box center [784, 385] width 1568 height 771
drag, startPoint x: 595, startPoint y: 417, endPoint x: 991, endPoint y: 408, distance: 396.1
click at [985, 409] on div "**********" at bounding box center [784, 385] width 1568 height 771
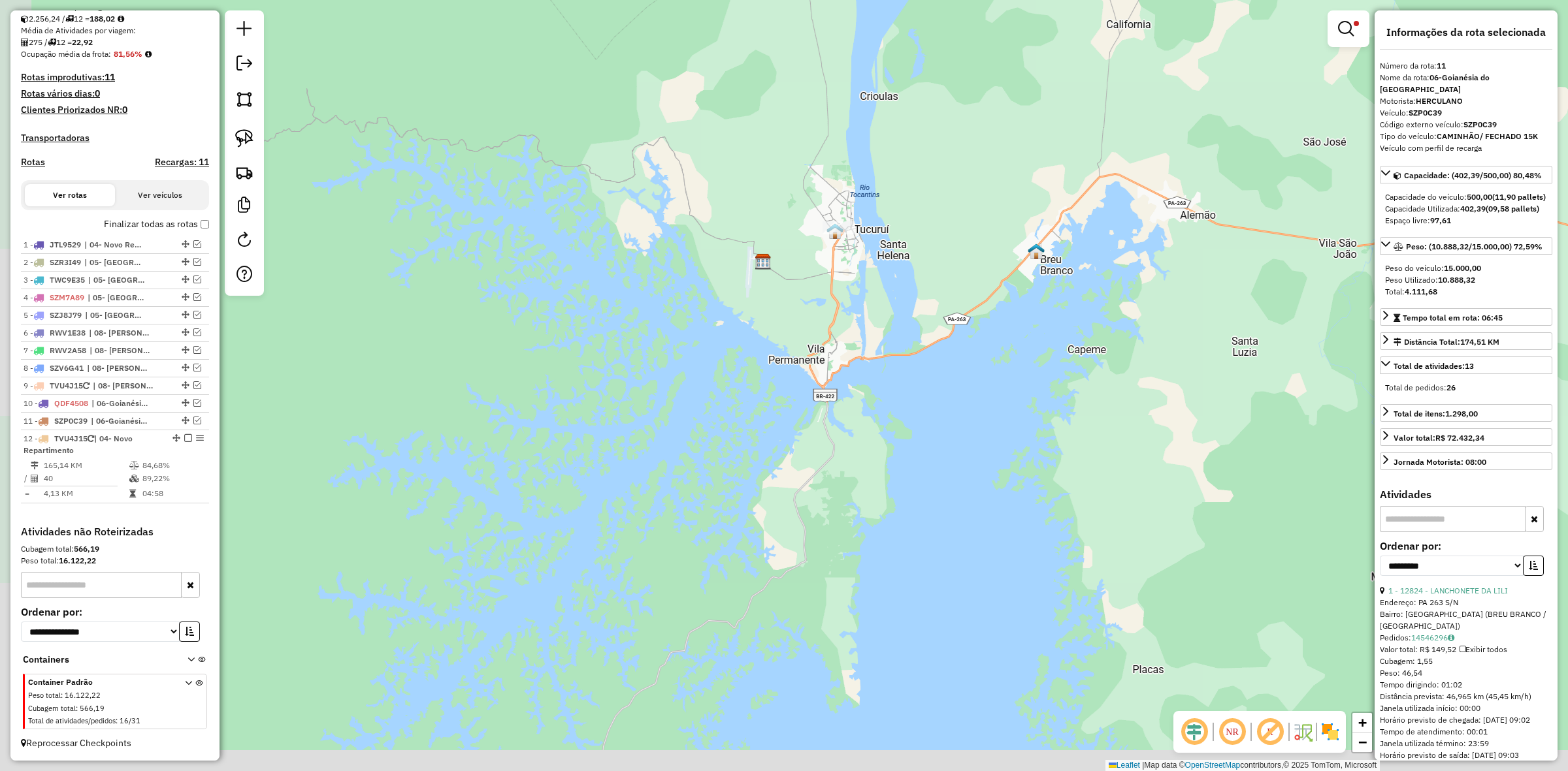
drag, startPoint x: 879, startPoint y: 429, endPoint x: 951, endPoint y: 227, distance: 214.4
click at [945, 237] on div "**********" at bounding box center [784, 385] width 1568 height 771
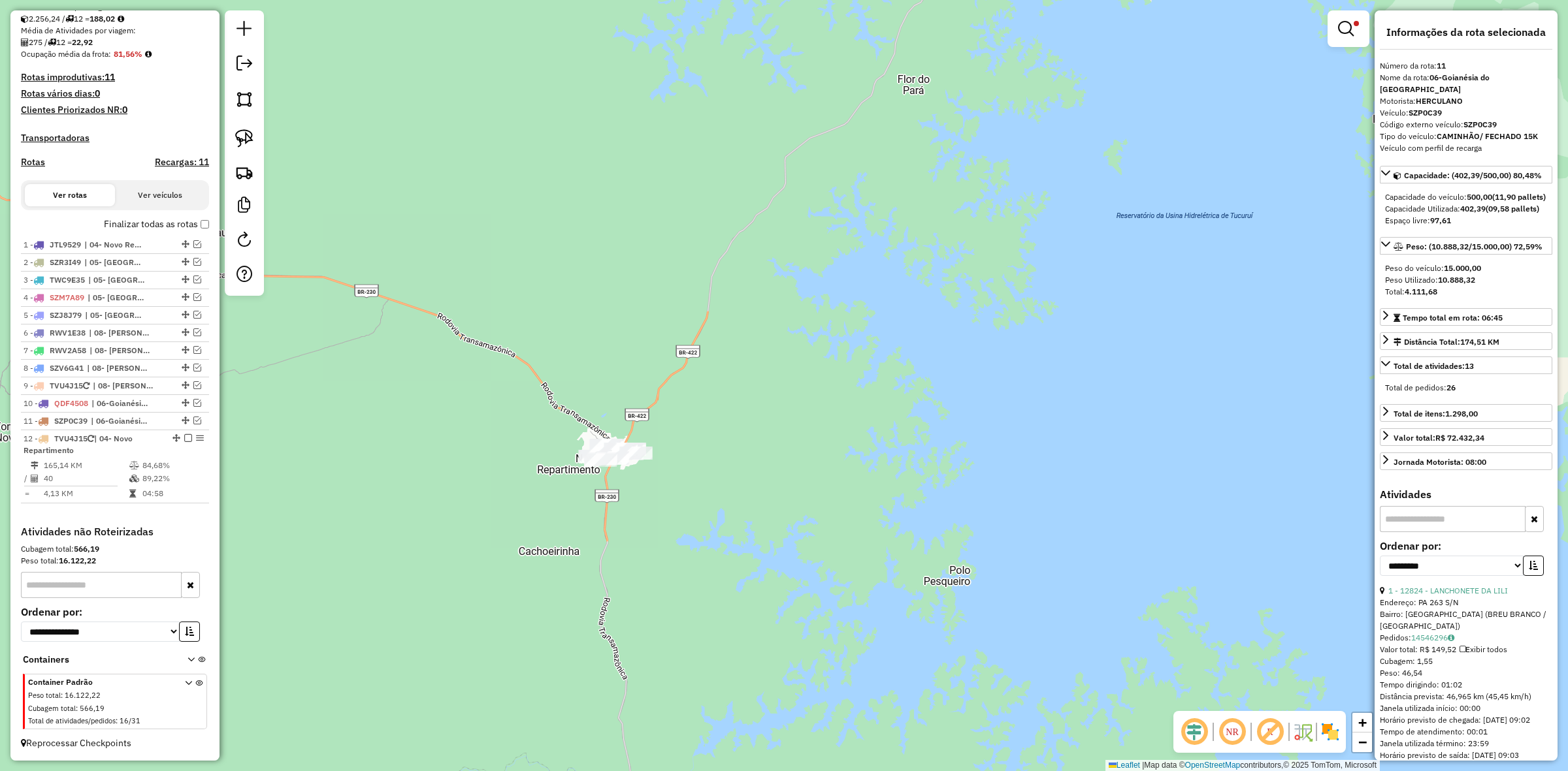
drag, startPoint x: 1342, startPoint y: 19, endPoint x: 1337, endPoint y: 29, distance: 11.2
click at [1342, 19] on link at bounding box center [1348, 28] width 32 height 26
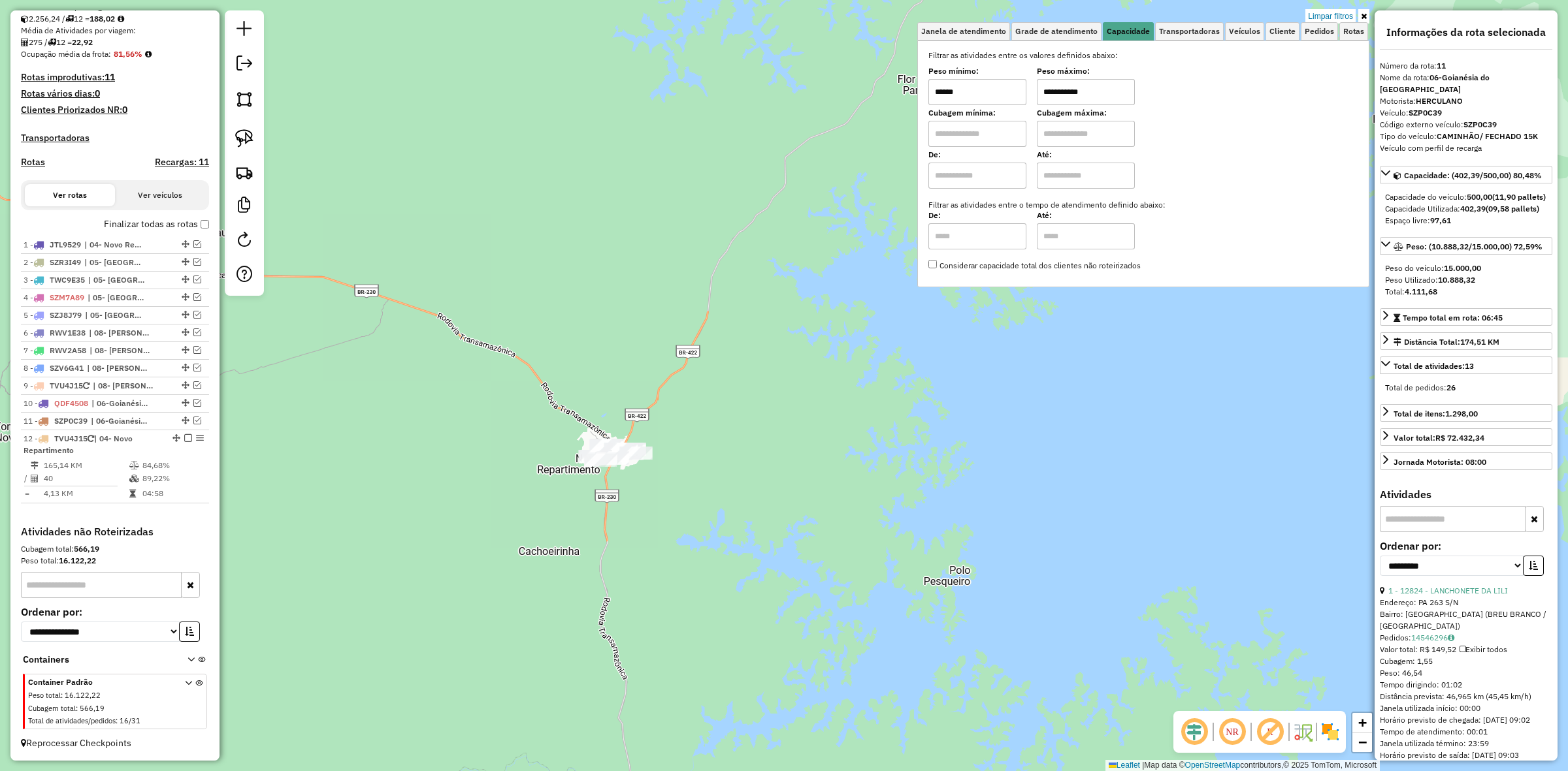
click at [1099, 96] on input "**********" at bounding box center [1085, 92] width 98 height 26
type input "****"
click at [989, 98] on input "******" at bounding box center [977, 92] width 98 height 26
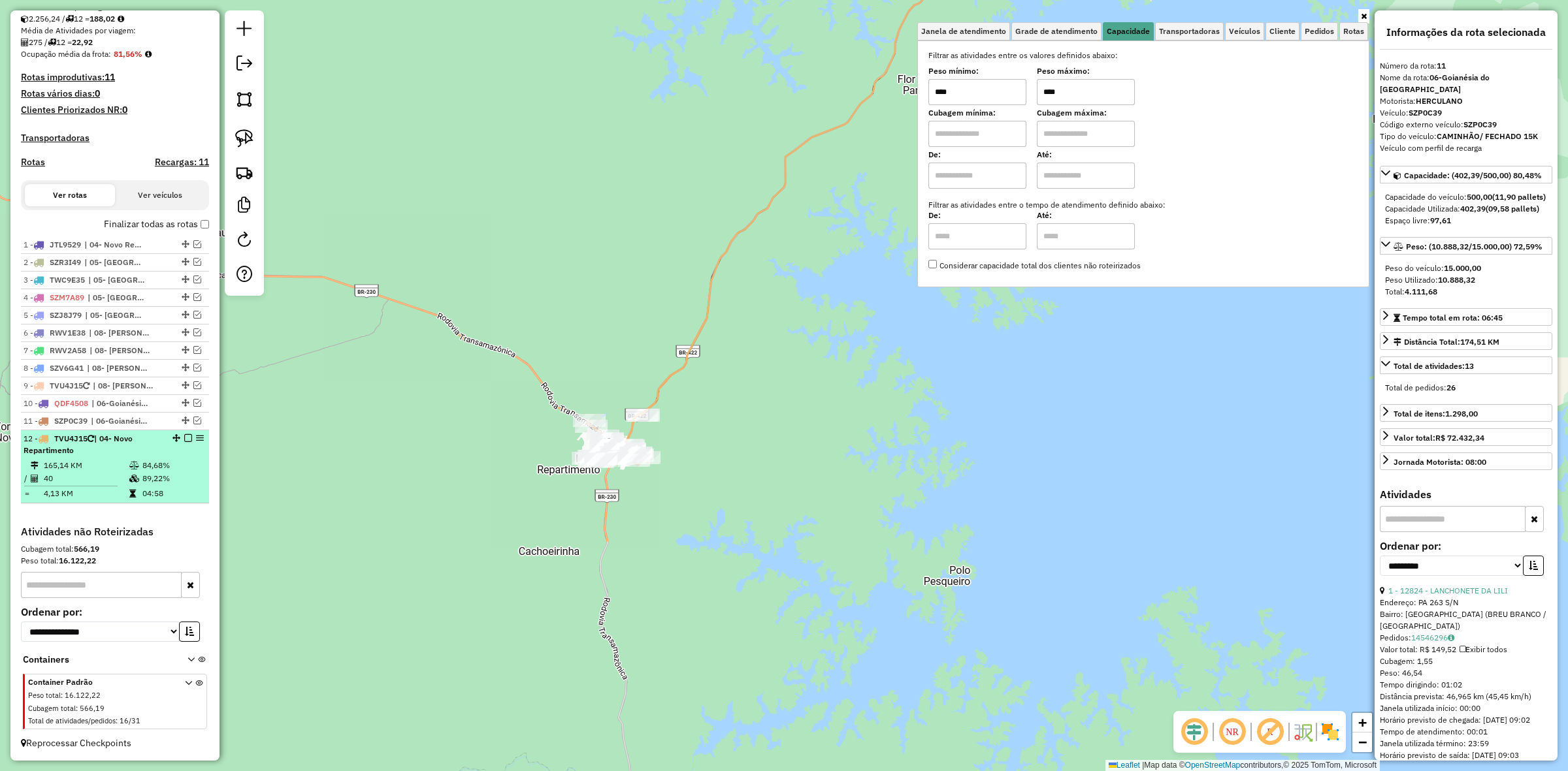
type input "****"
click at [149, 459] on td "84,68%" at bounding box center [173, 465] width 62 height 13
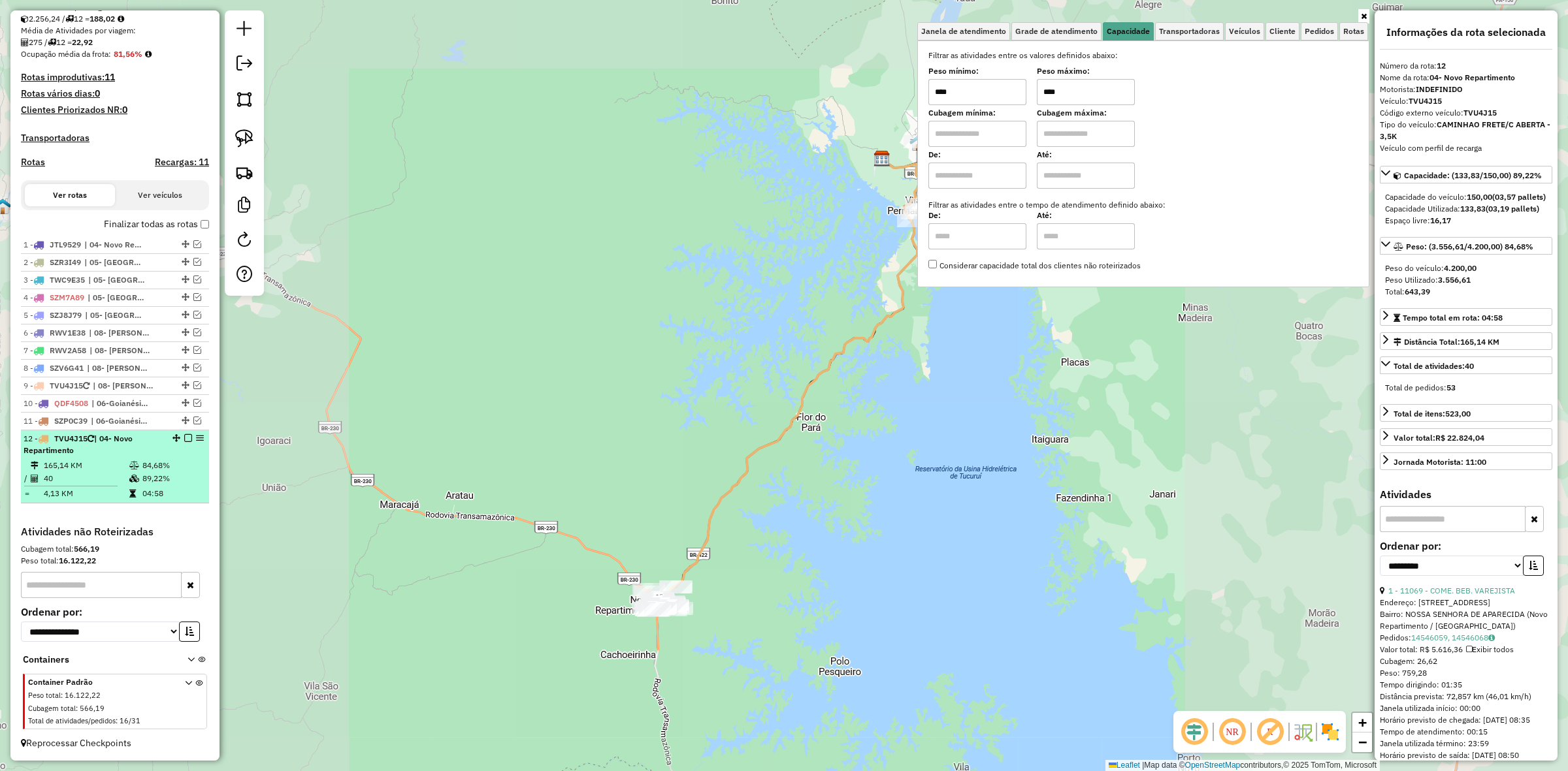
click at [184, 438] on em at bounding box center [188, 439] width 8 height 8
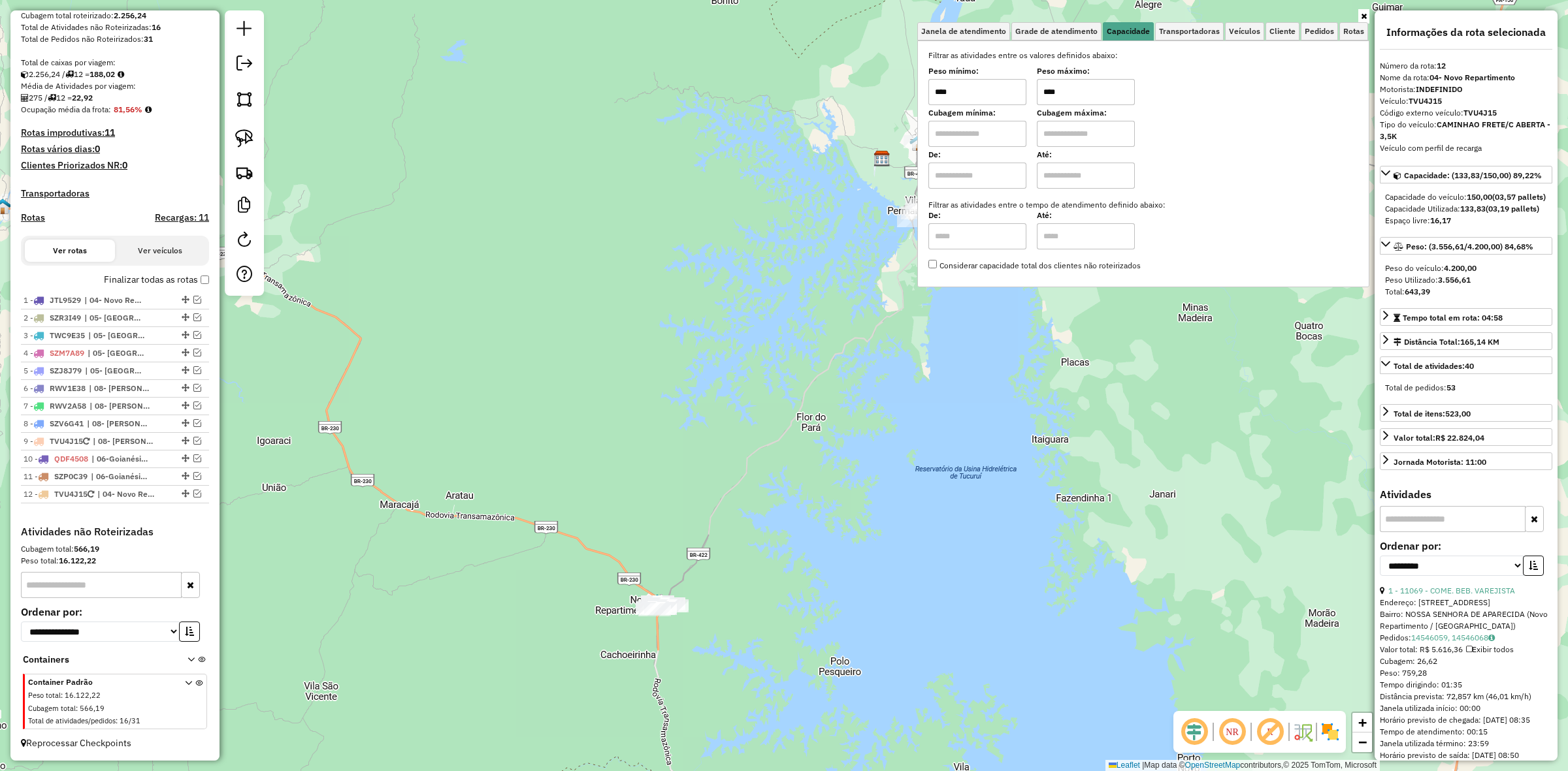
scroll to position [242, 0]
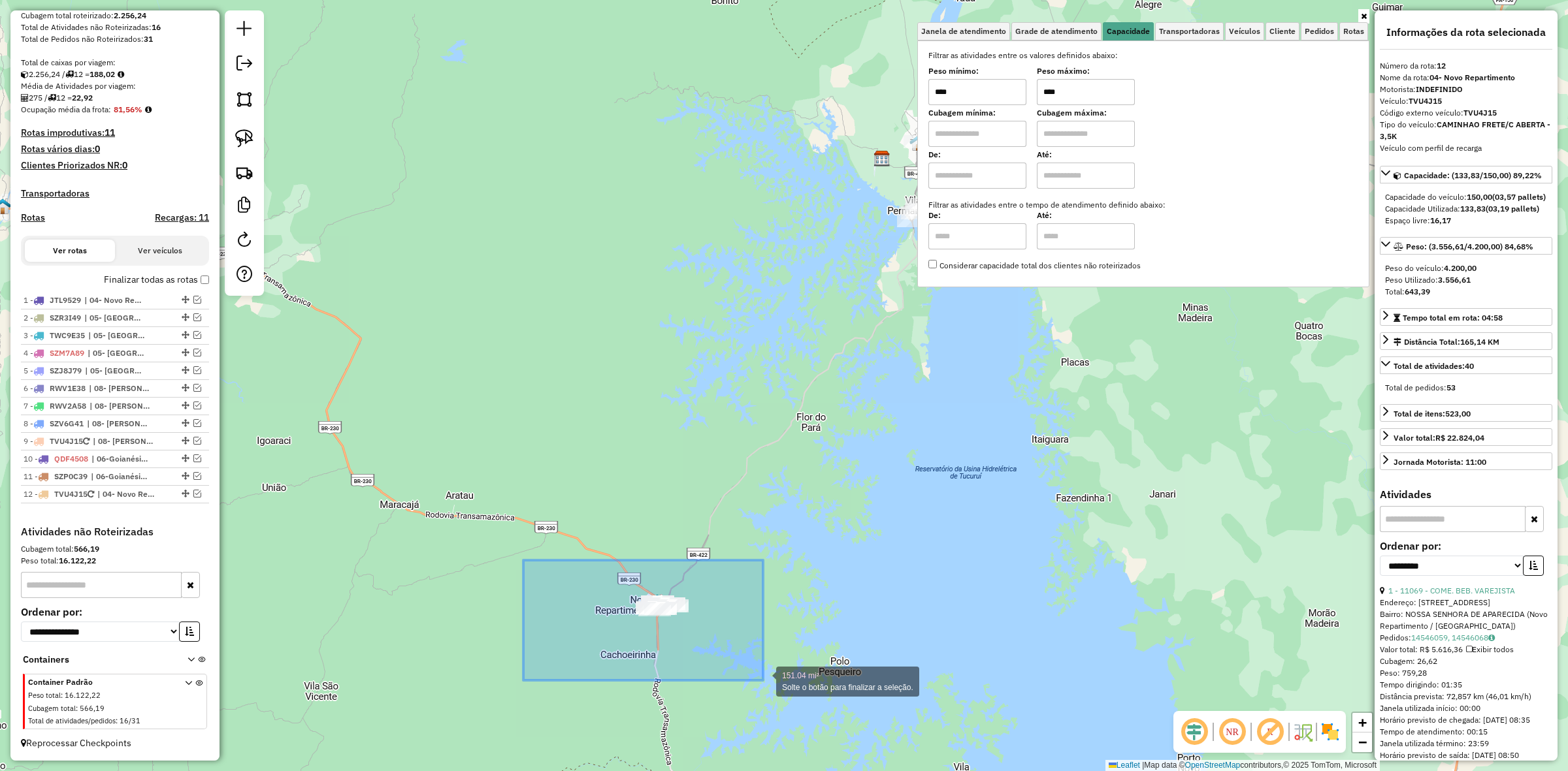
drag, startPoint x: 543, startPoint y: 593, endPoint x: 763, endPoint y: 680, distance: 236.6
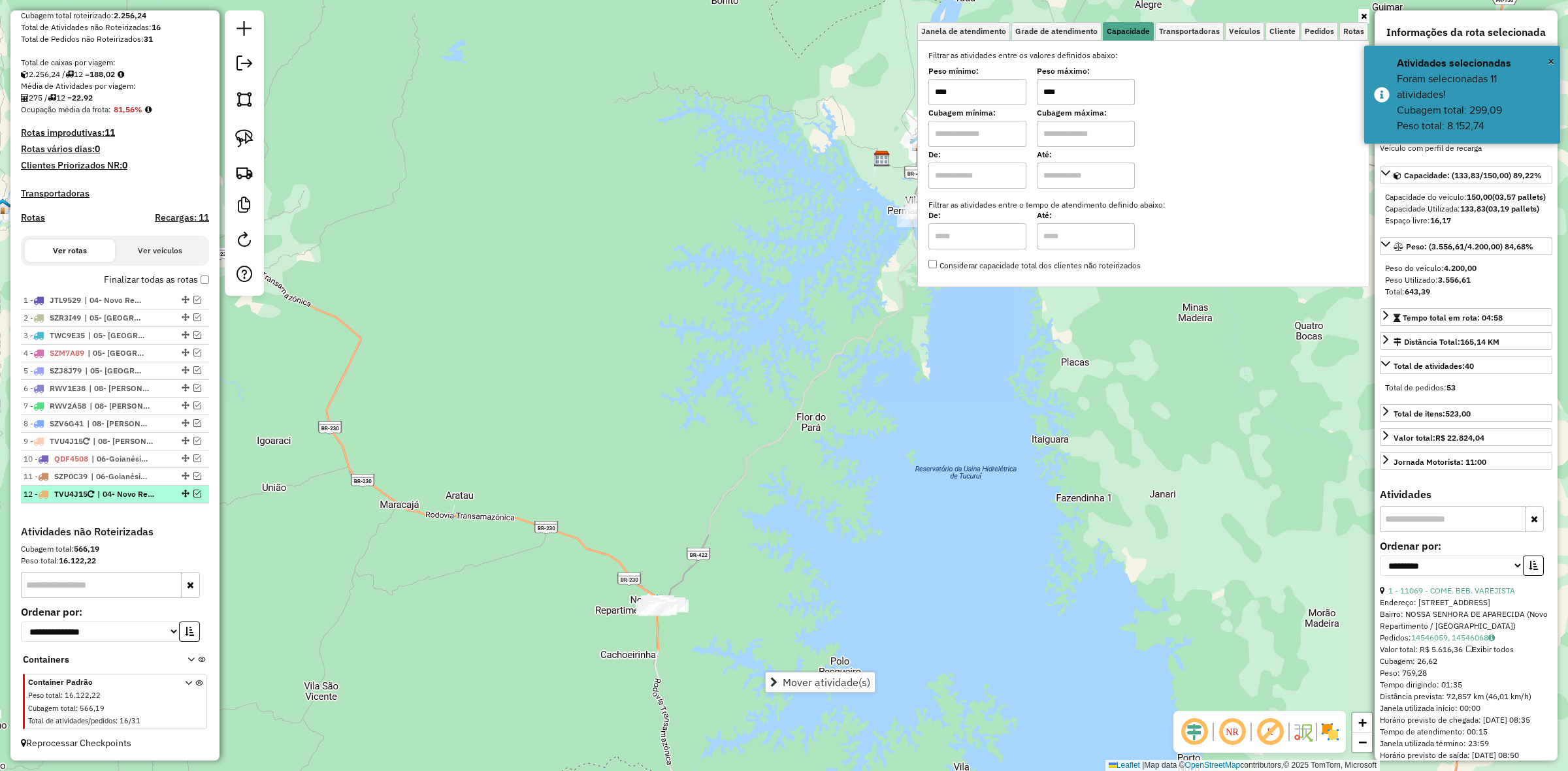
click at [103, 500] on li "12 - TVU4J15 | 04- Novo Repartimento" at bounding box center [115, 495] width 188 height 18
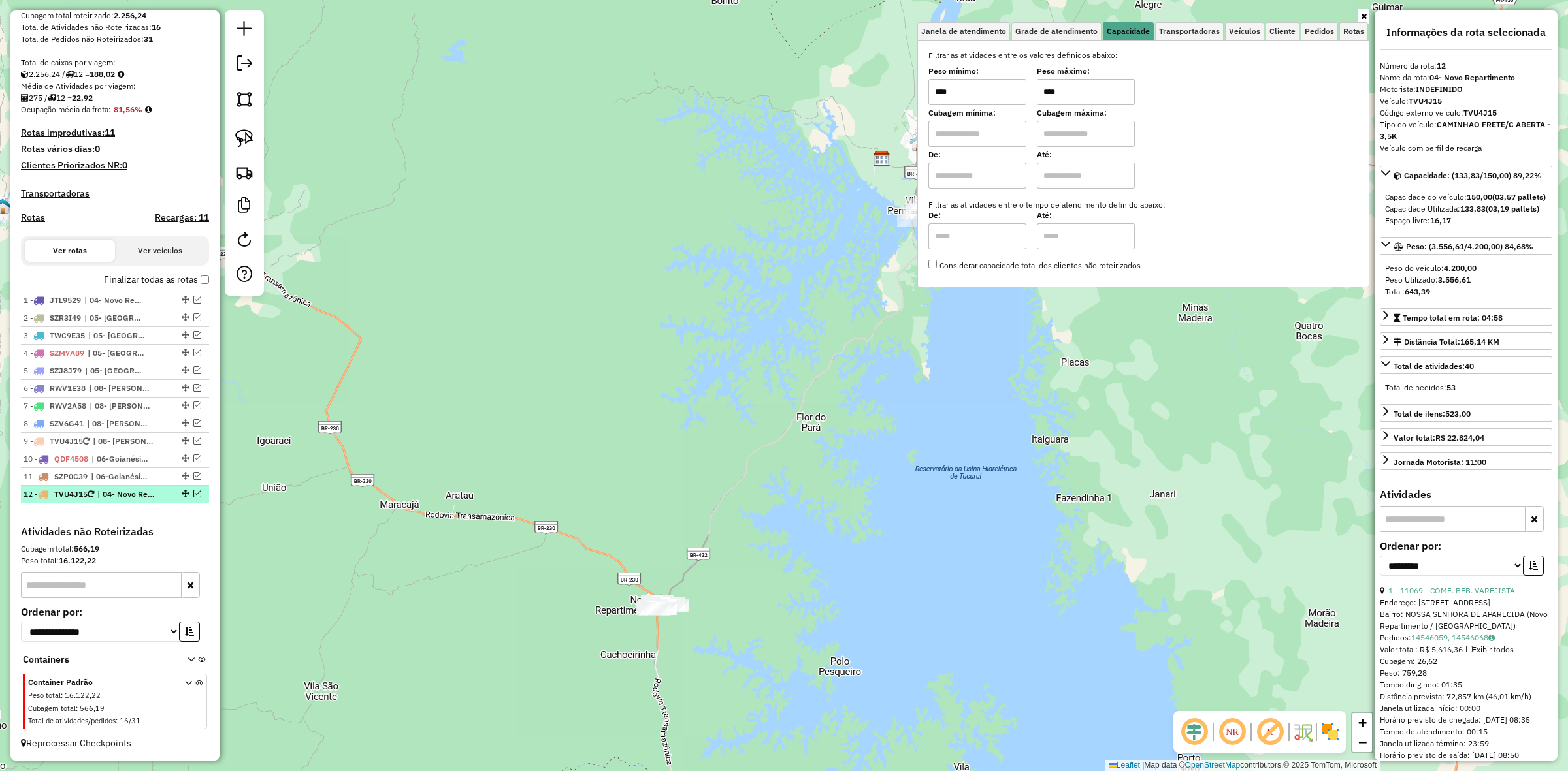
click at [103, 500] on li "12 - TVU4J15 | 04- Novo Repartimento" at bounding box center [115, 495] width 188 height 18
click at [193, 491] on em at bounding box center [197, 494] width 8 height 8
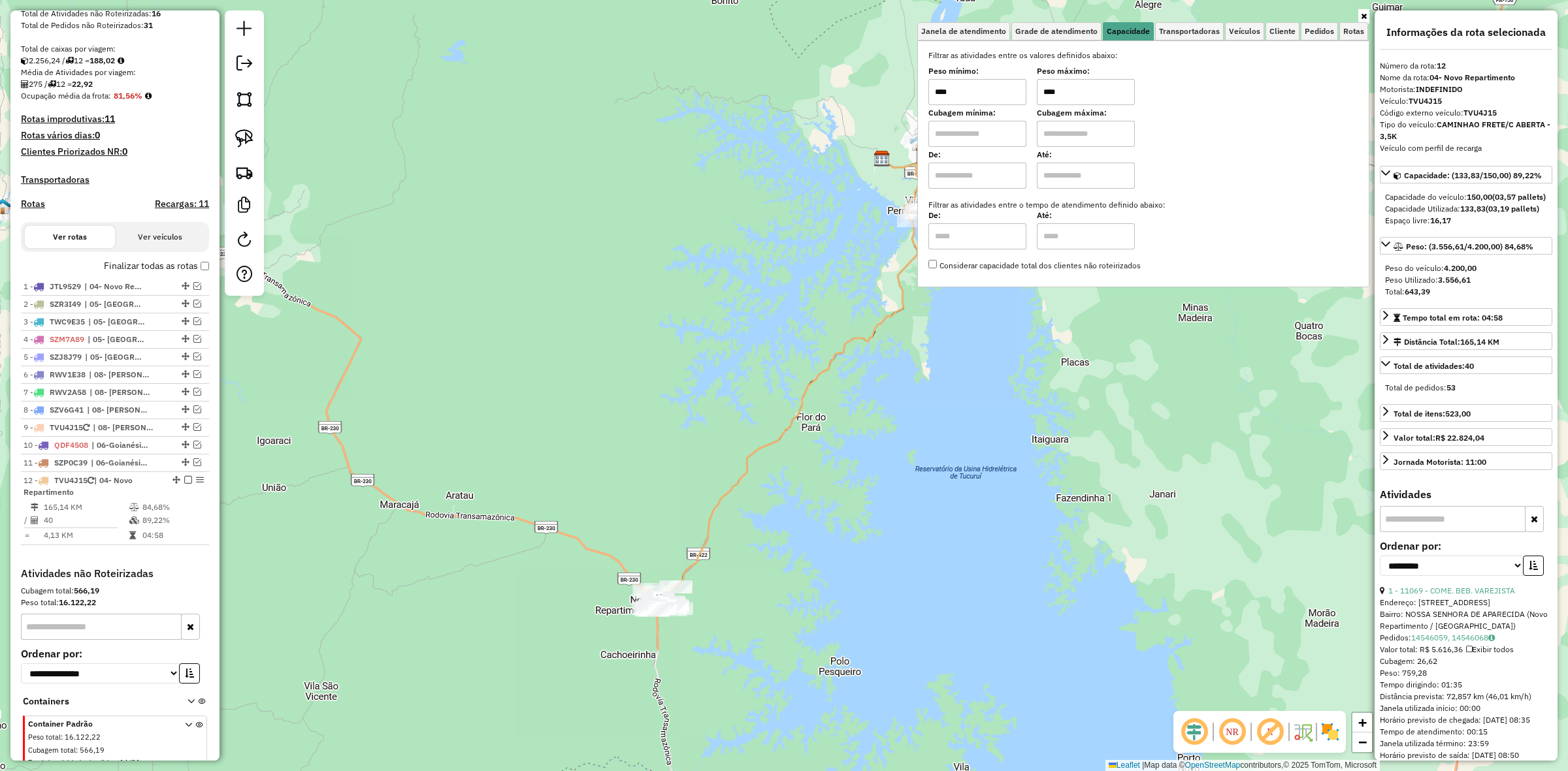
scroll to position [298, 0]
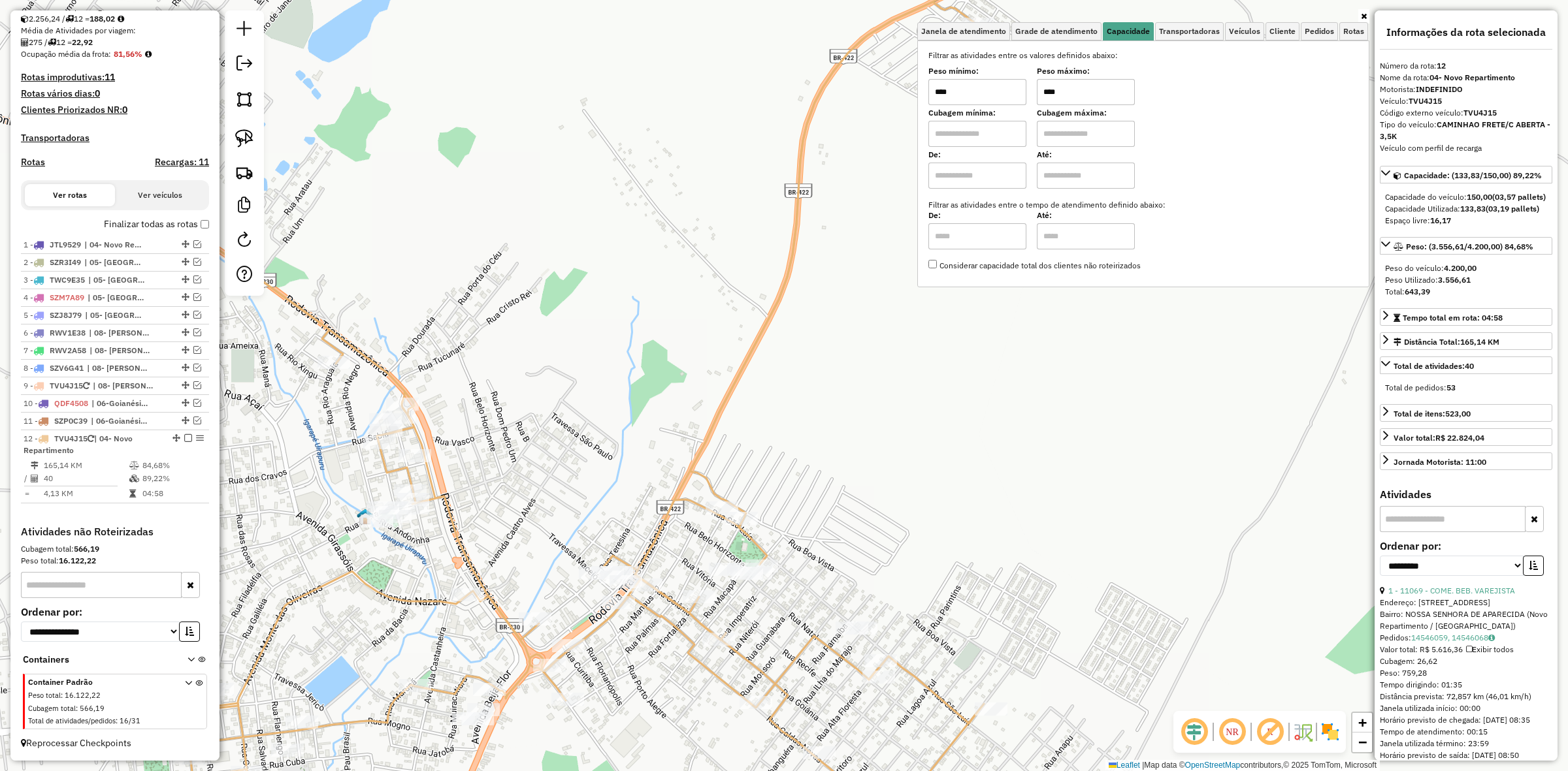
drag, startPoint x: 668, startPoint y: 560, endPoint x: 702, endPoint y: 291, distance: 271.1
click at [698, 314] on div "Janela de atendimento Grade de atendimento Capacidade Transportadoras Veículos …" at bounding box center [784, 385] width 1568 height 771
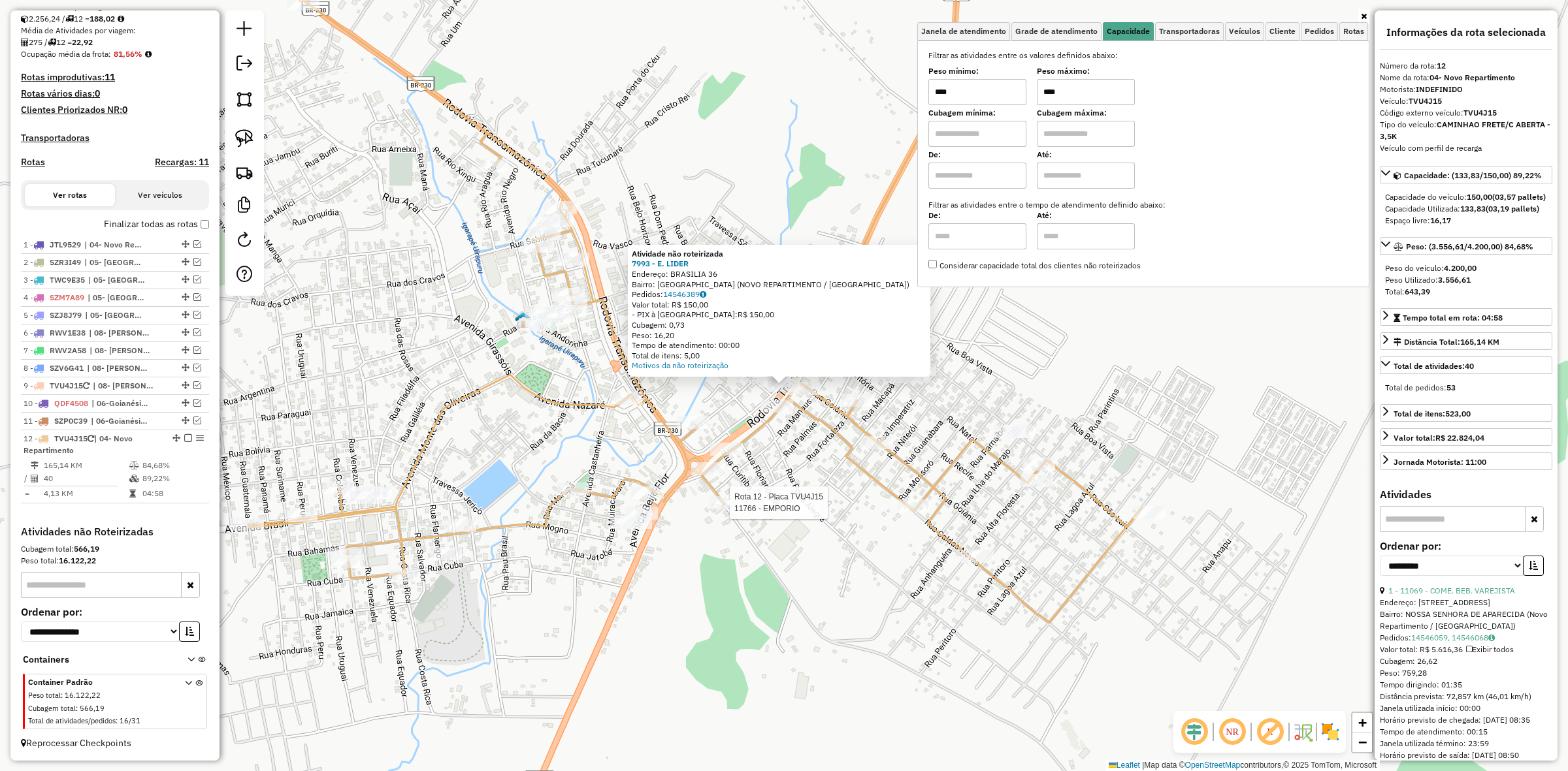
click at [733, 509] on div at bounding box center [726, 503] width 32 height 13
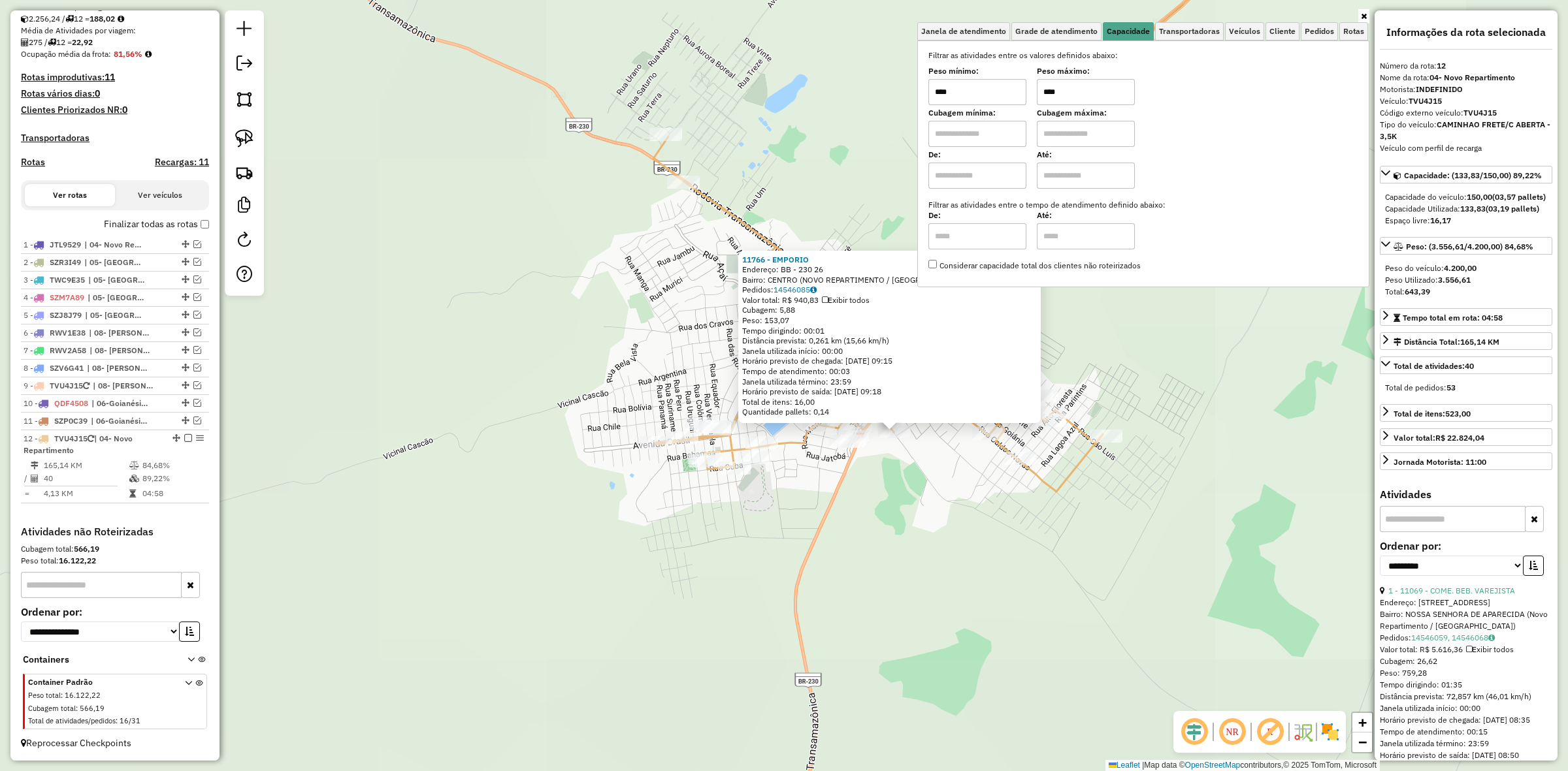
click at [1007, 489] on div "11766 - EMPORIO Endereço: BB - 230 26 Bairro: CENTRO (NOVO REPARTIMENTO / PA) P…" at bounding box center [784, 385] width 1568 height 771
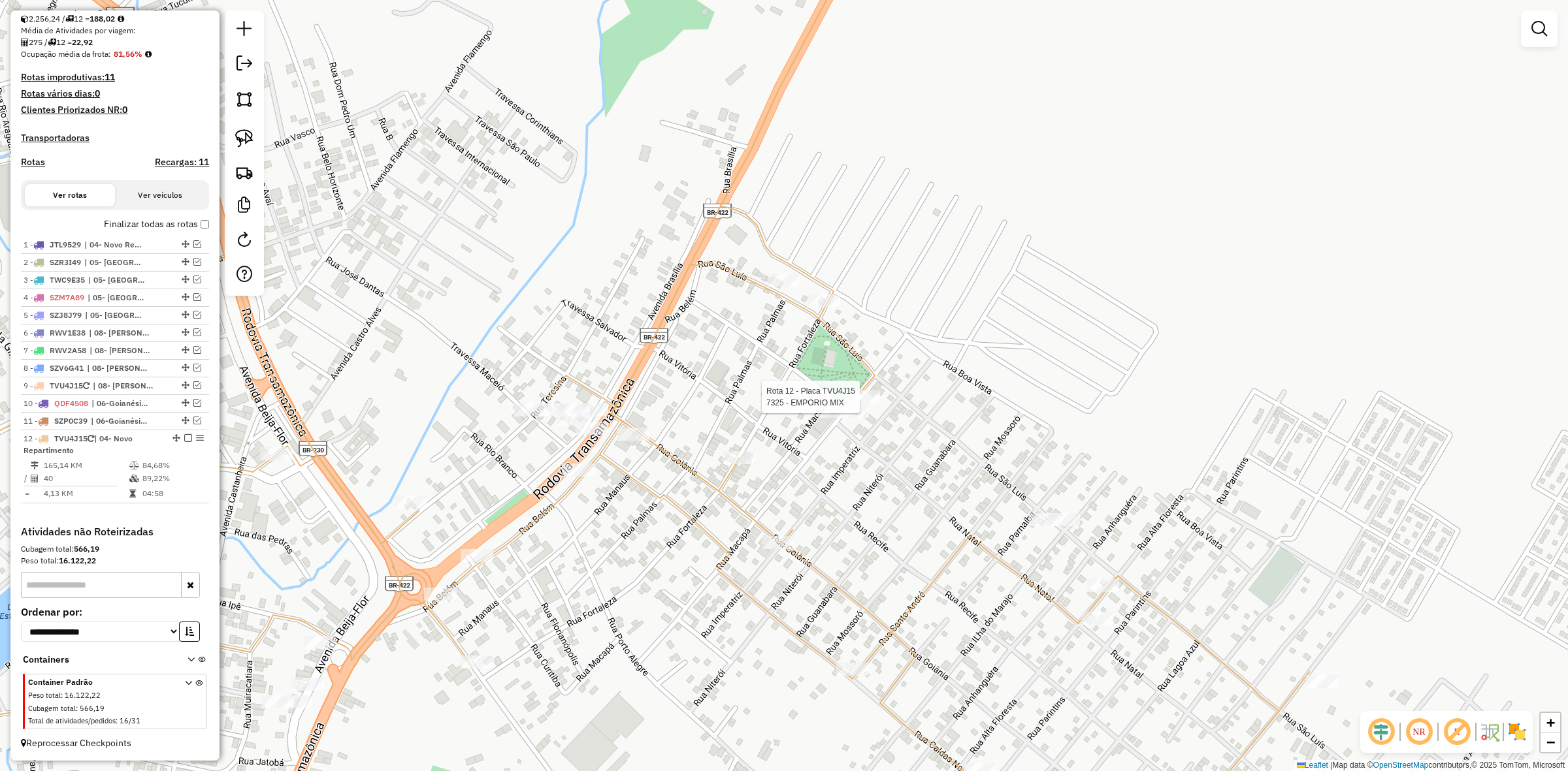
select select "**********"
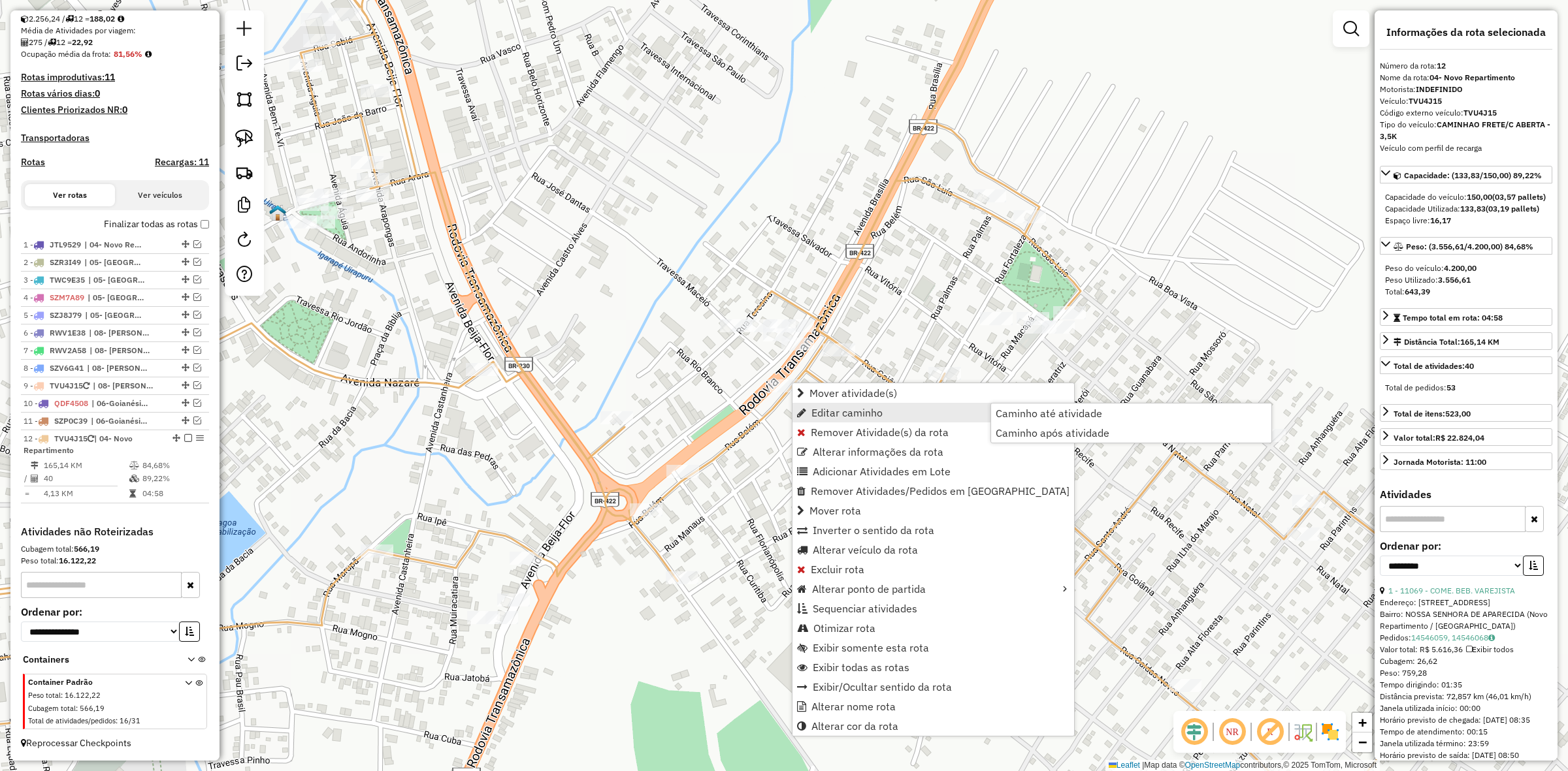
click at [707, 399] on div "Janela de atendimento Grade de atendimento Capacidade Transportadoras Veículos …" at bounding box center [784, 385] width 1568 height 771
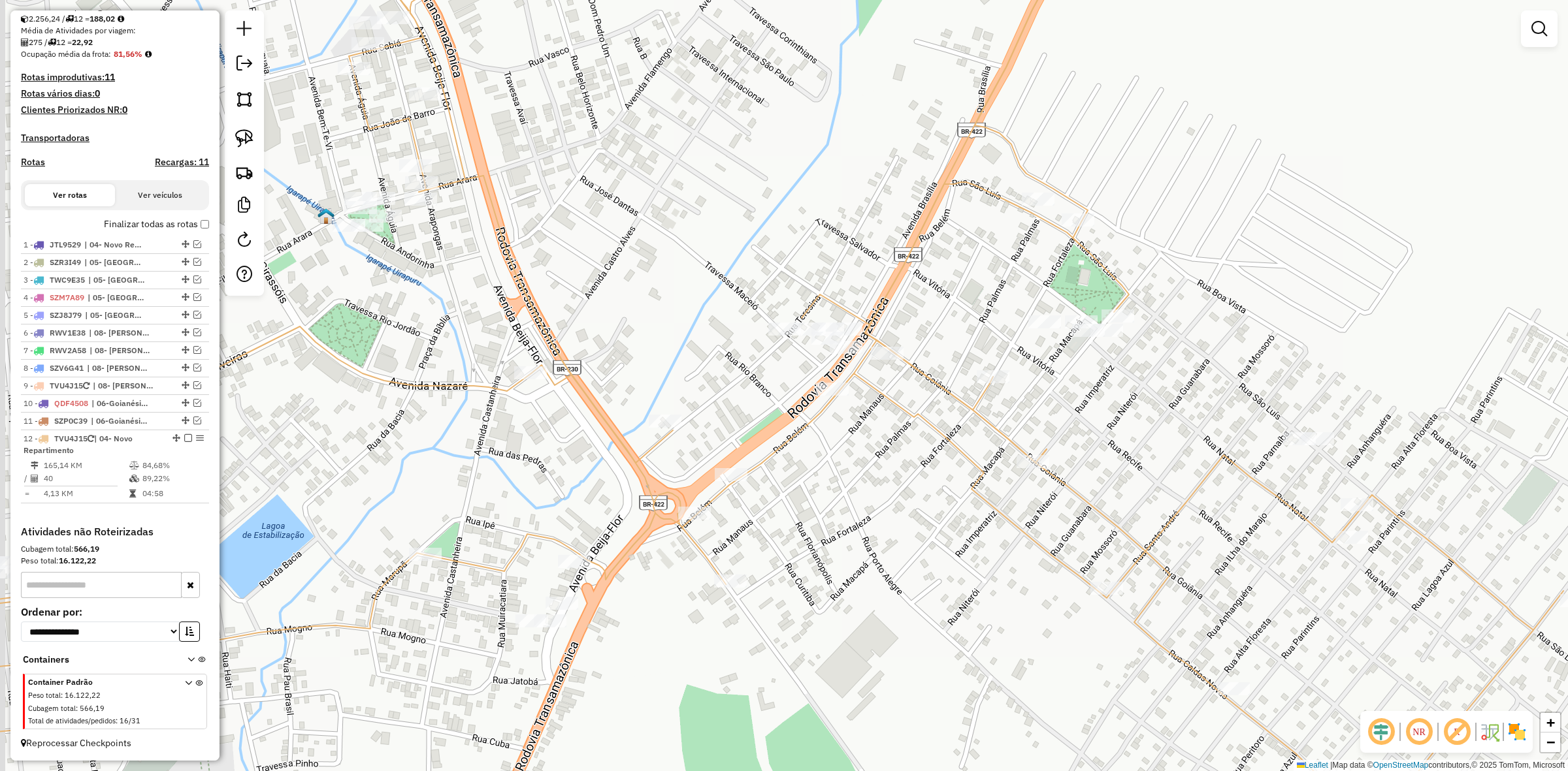
drag, startPoint x: 704, startPoint y: 398, endPoint x: 843, endPoint y: 386, distance: 139.5
click at [843, 386] on div "Janela de atendimento Grade de atendimento Capacidade Transportadoras Veículos …" at bounding box center [784, 385] width 1568 height 771
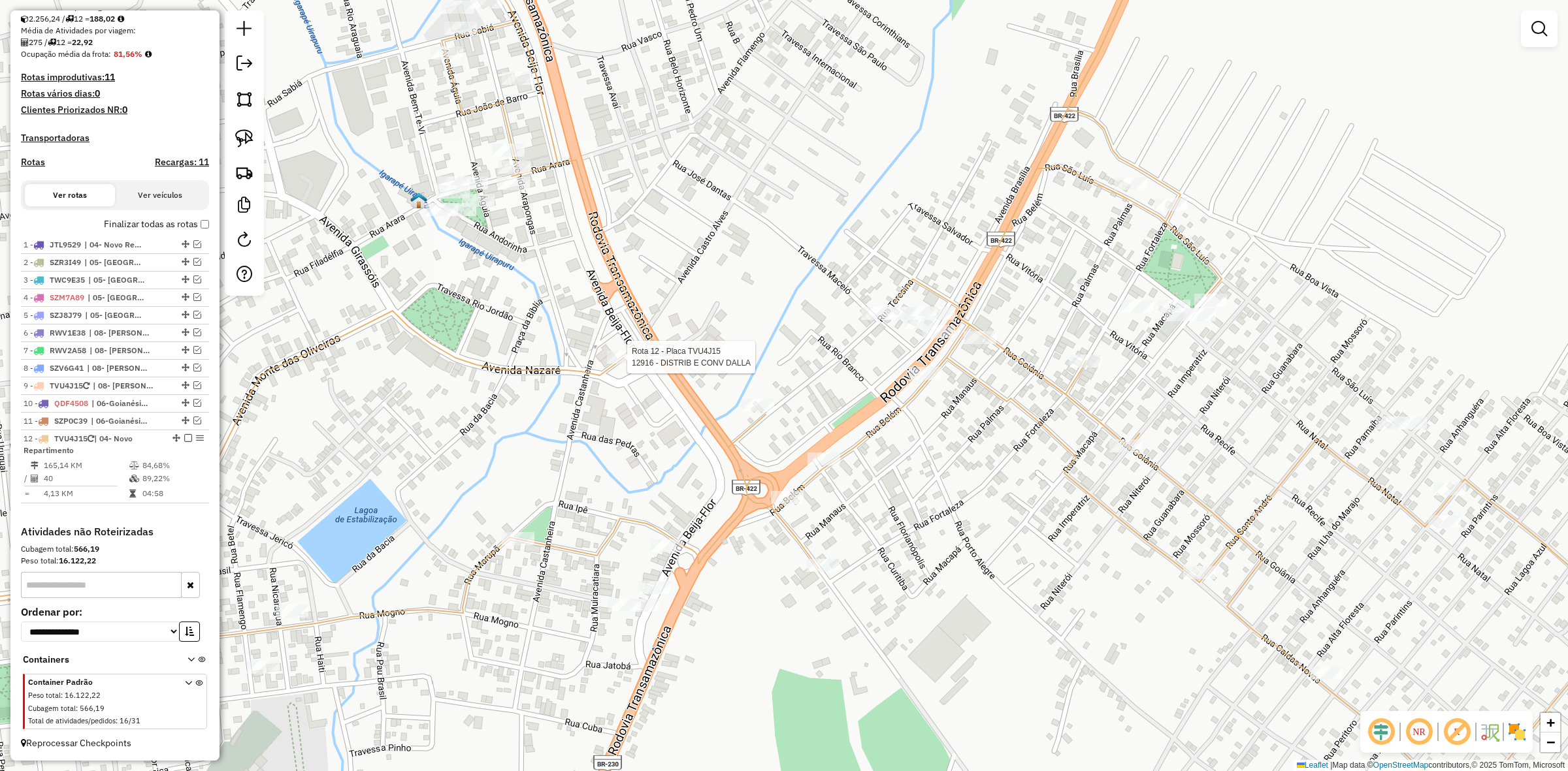
select select "**********"
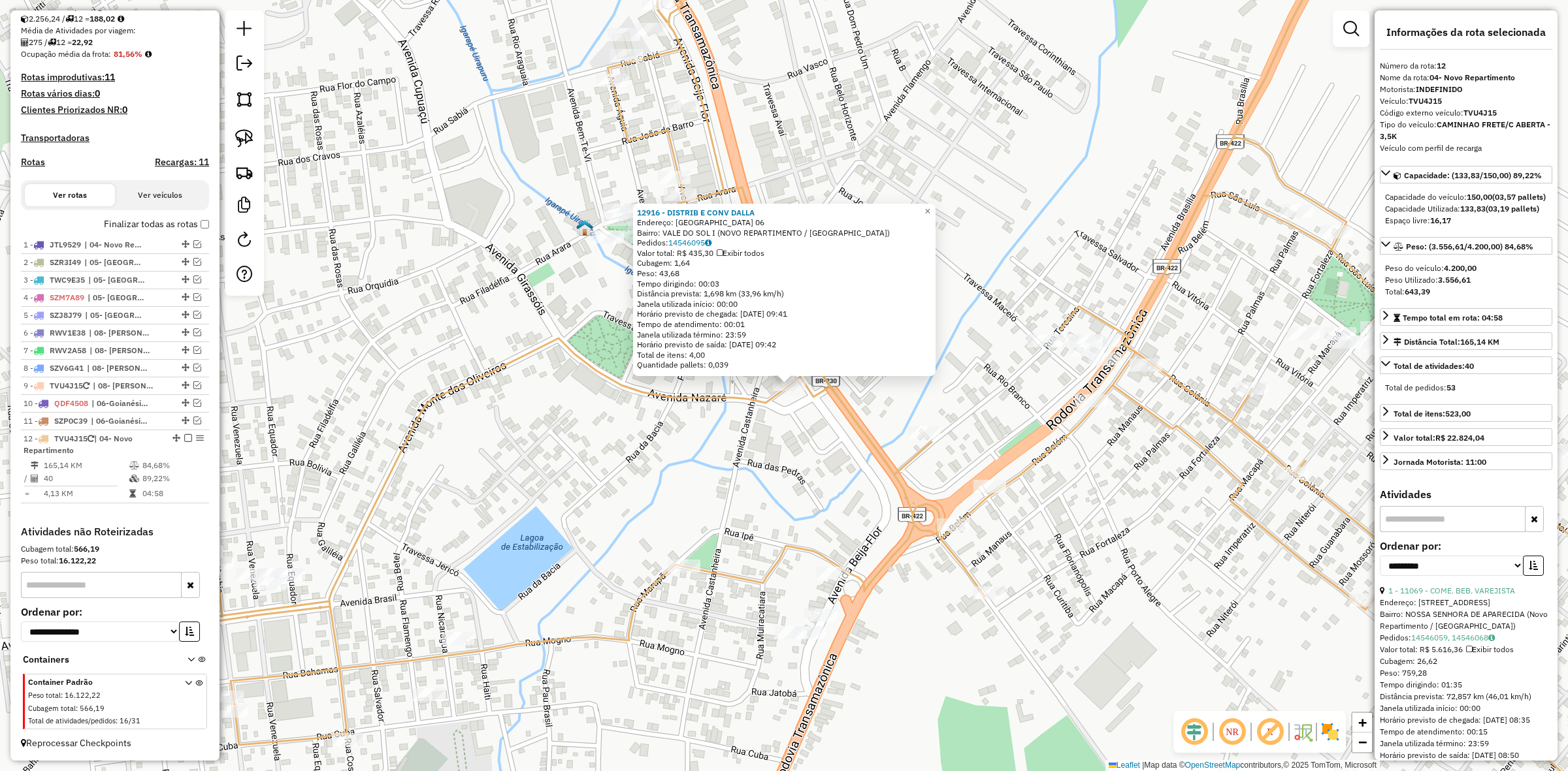
drag, startPoint x: 728, startPoint y: 399, endPoint x: 631, endPoint y: 311, distance: 131.0
click at [731, 392] on icon at bounding box center [883, 378] width 1695 height 911
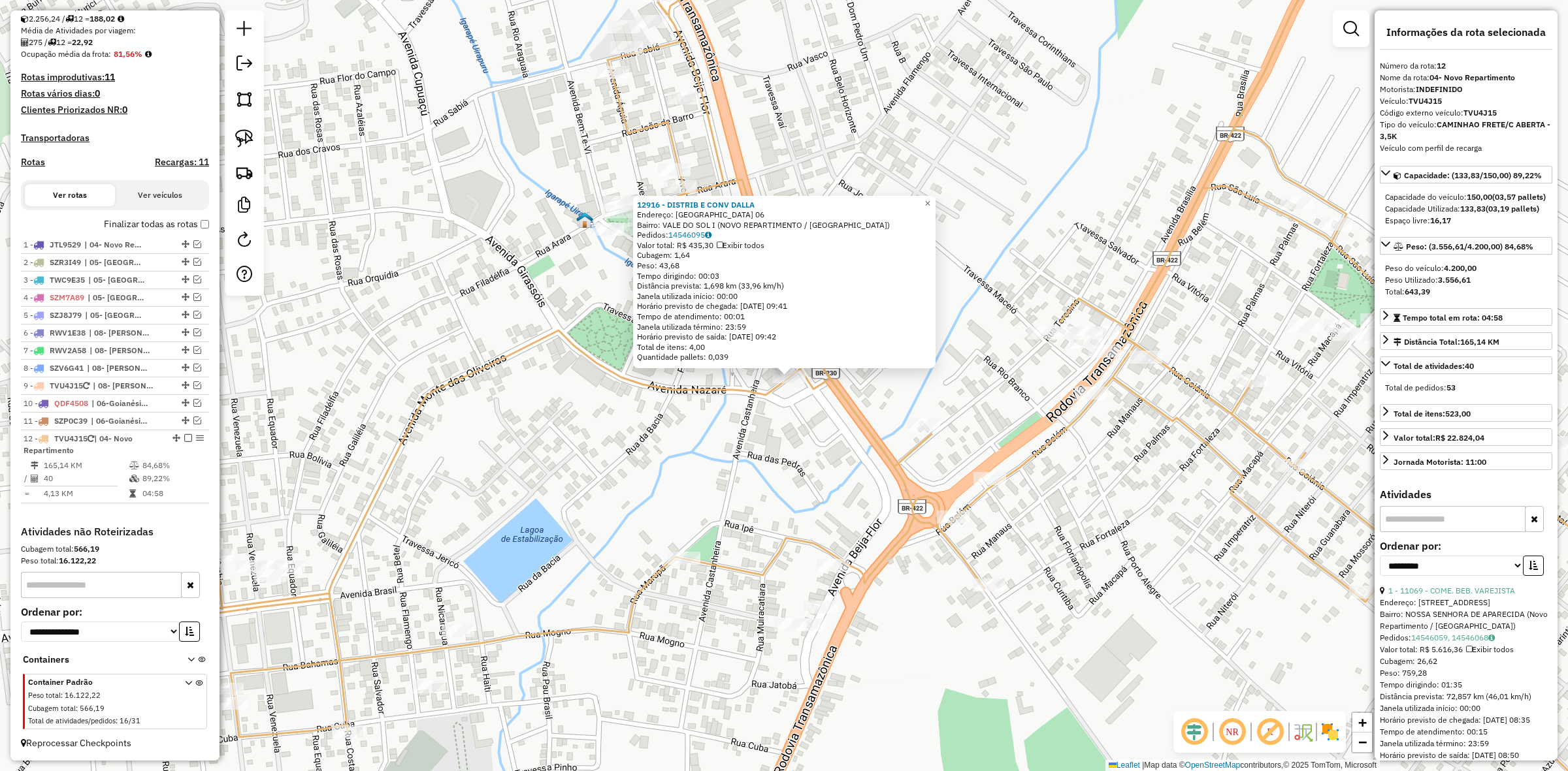
click at [537, 162] on div "12916 - DISTRIB E CONV DALLA Endereço: COLOMBIA 06 Bairro: VALE DO SOL I (NOVO …" at bounding box center [784, 385] width 1568 height 771
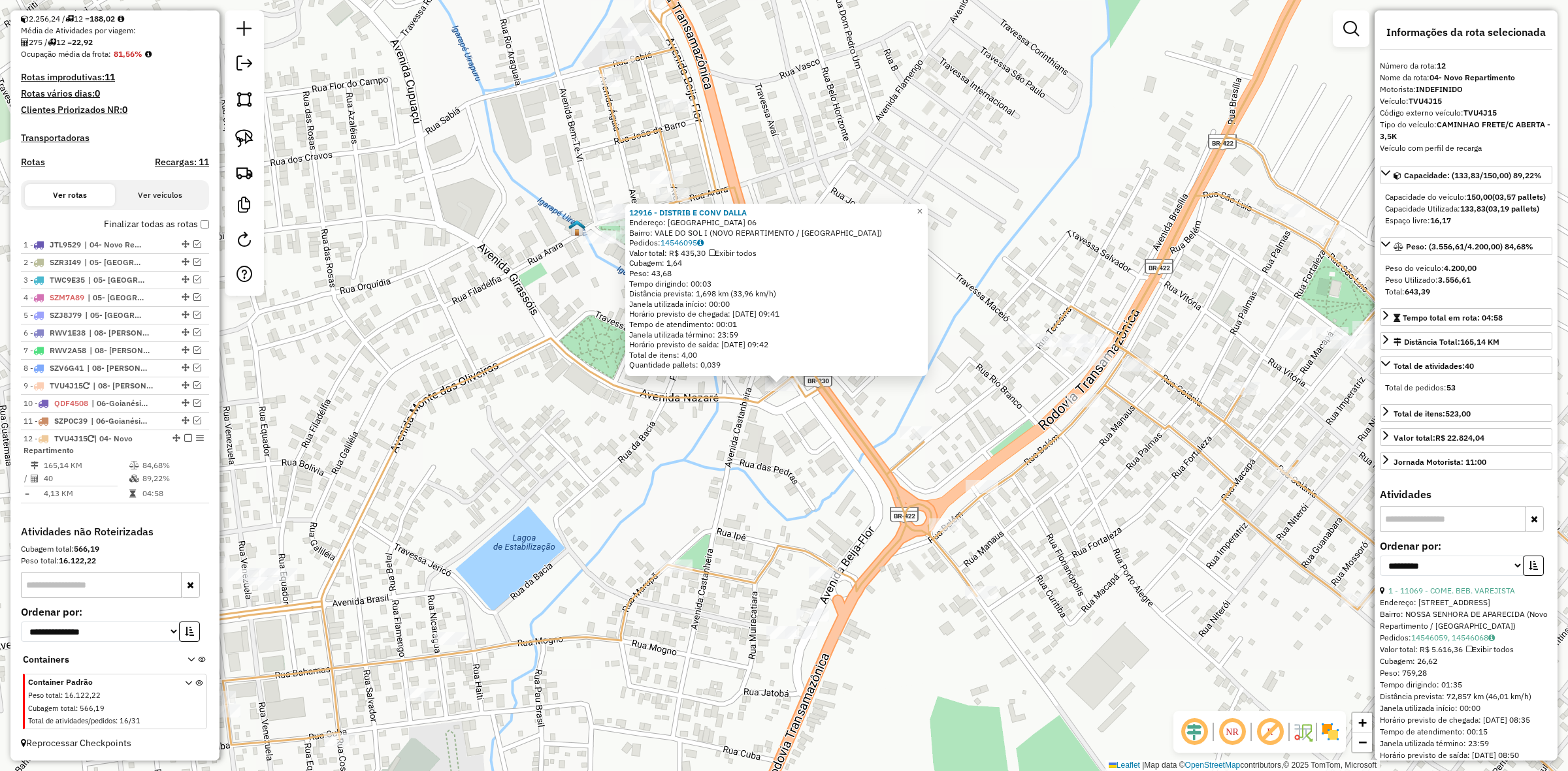
click at [593, 173] on div "12916 - DISTRIB E CONV DALLA Endereço: COLOMBIA 06 Bairro: VALE DO SOL I (NOVO …" at bounding box center [784, 385] width 1568 height 771
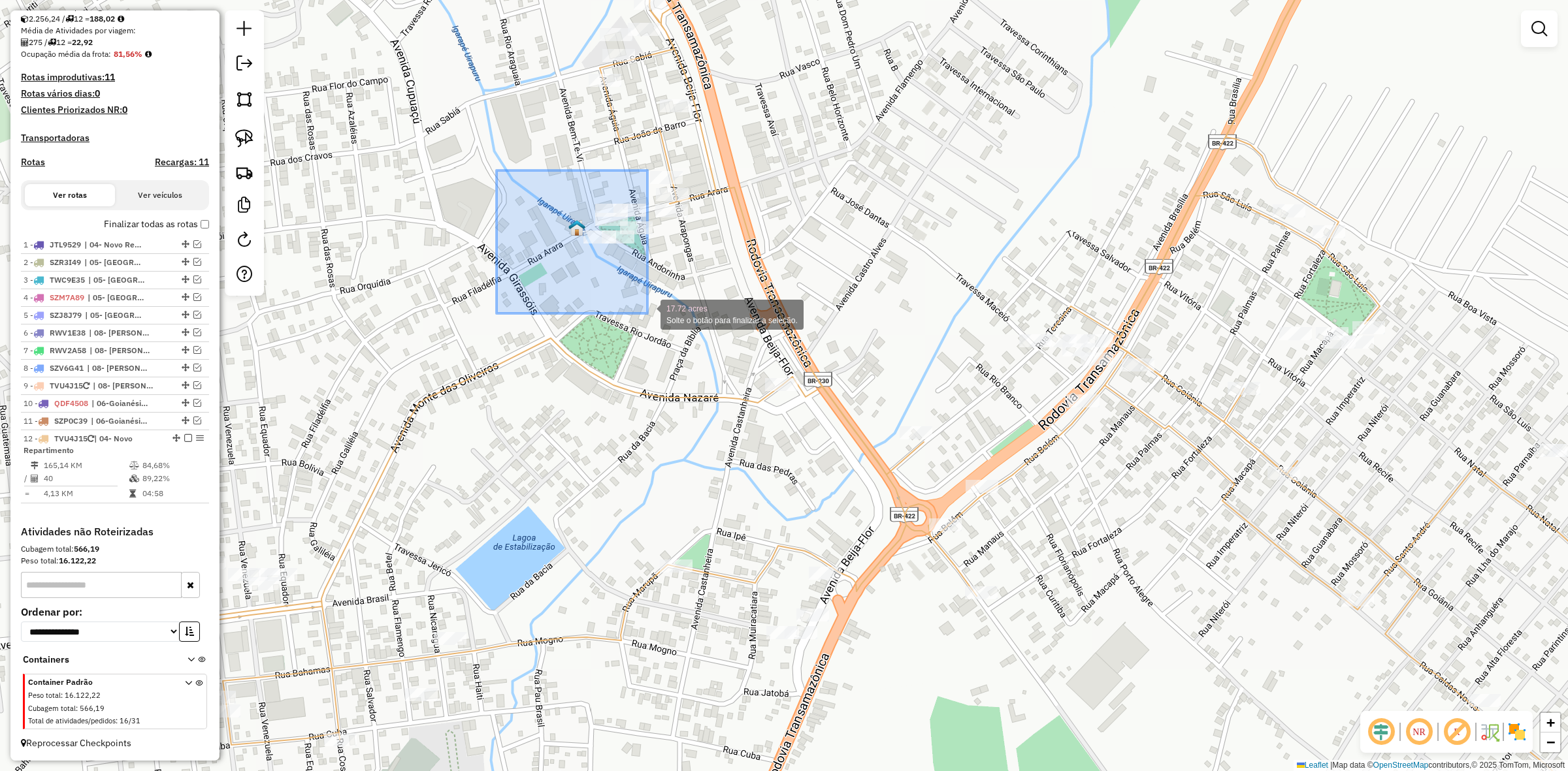
drag, startPoint x: 496, startPoint y: 170, endPoint x: 646, endPoint y: 314, distance: 207.9
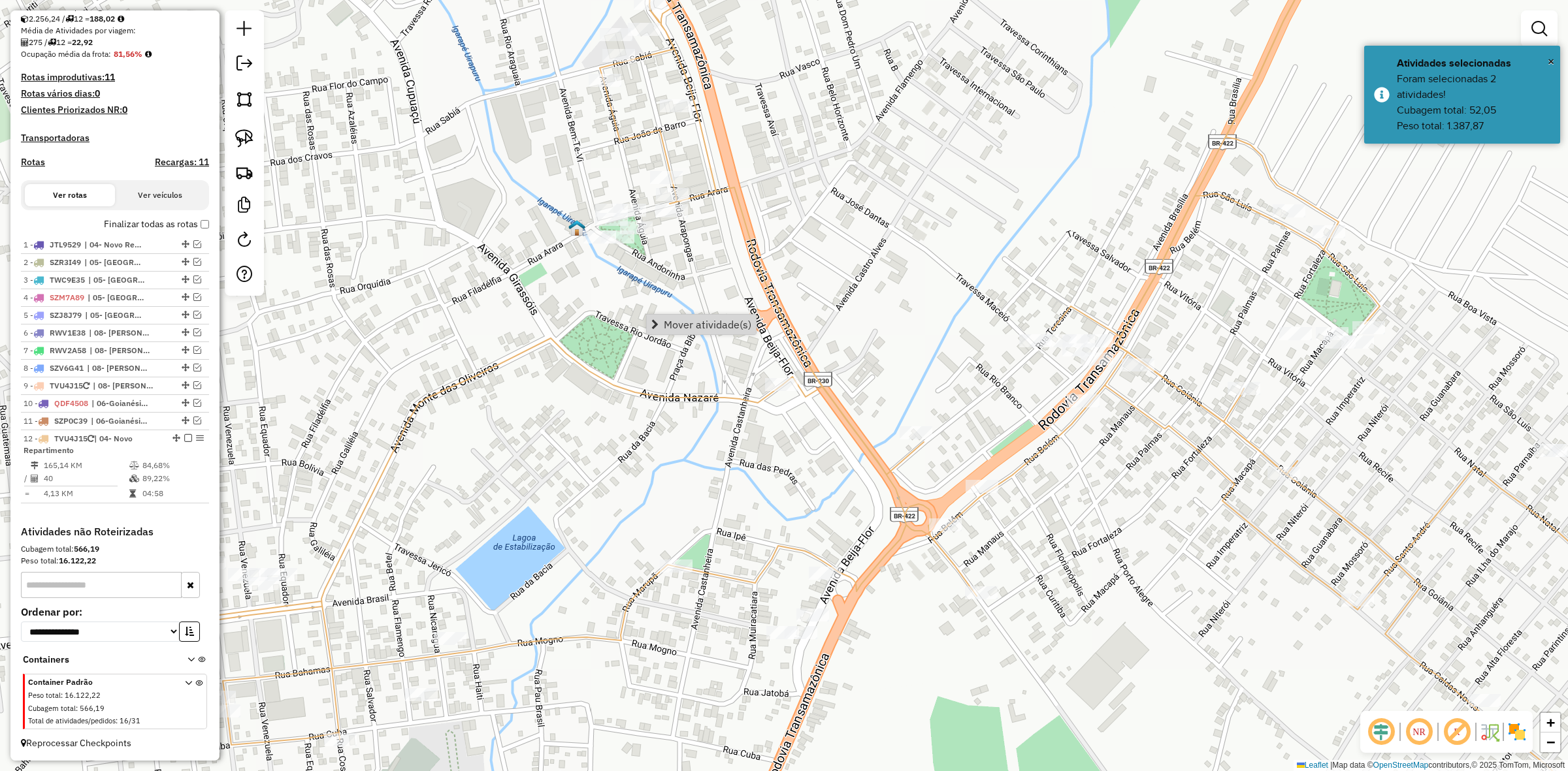
click at [677, 233] on div "Janela de atendimento Grade de atendimento Capacidade Transportadoras Veículos …" at bounding box center [784, 385] width 1568 height 771
select select "**********"
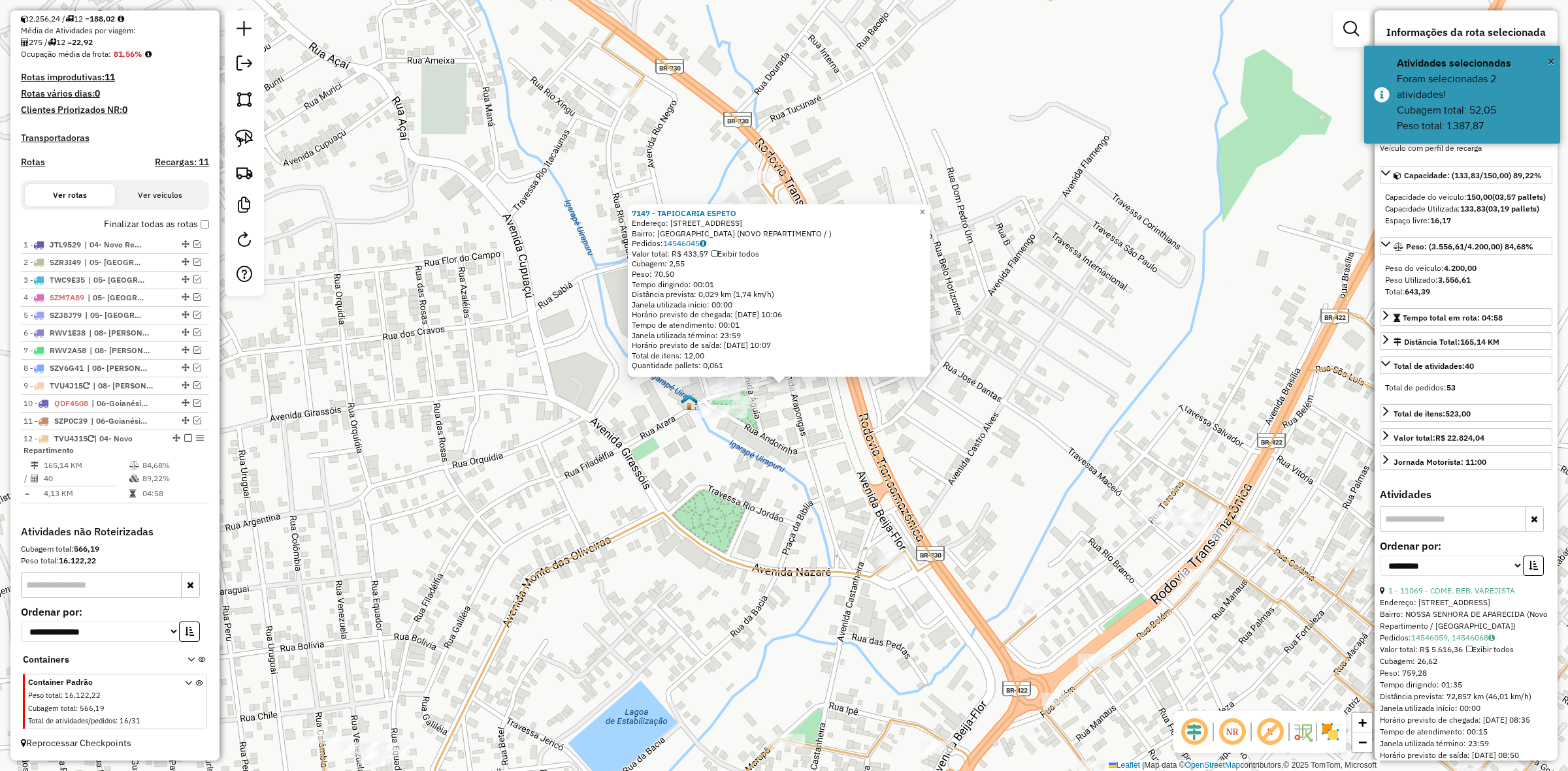
click at [827, 436] on div "7147 - TAPIOCARIA ESPETO Endereço: RUA ARARA 17 Bairro: PARQUE UIRAPURU (NOVO R…" at bounding box center [784, 385] width 1568 height 771
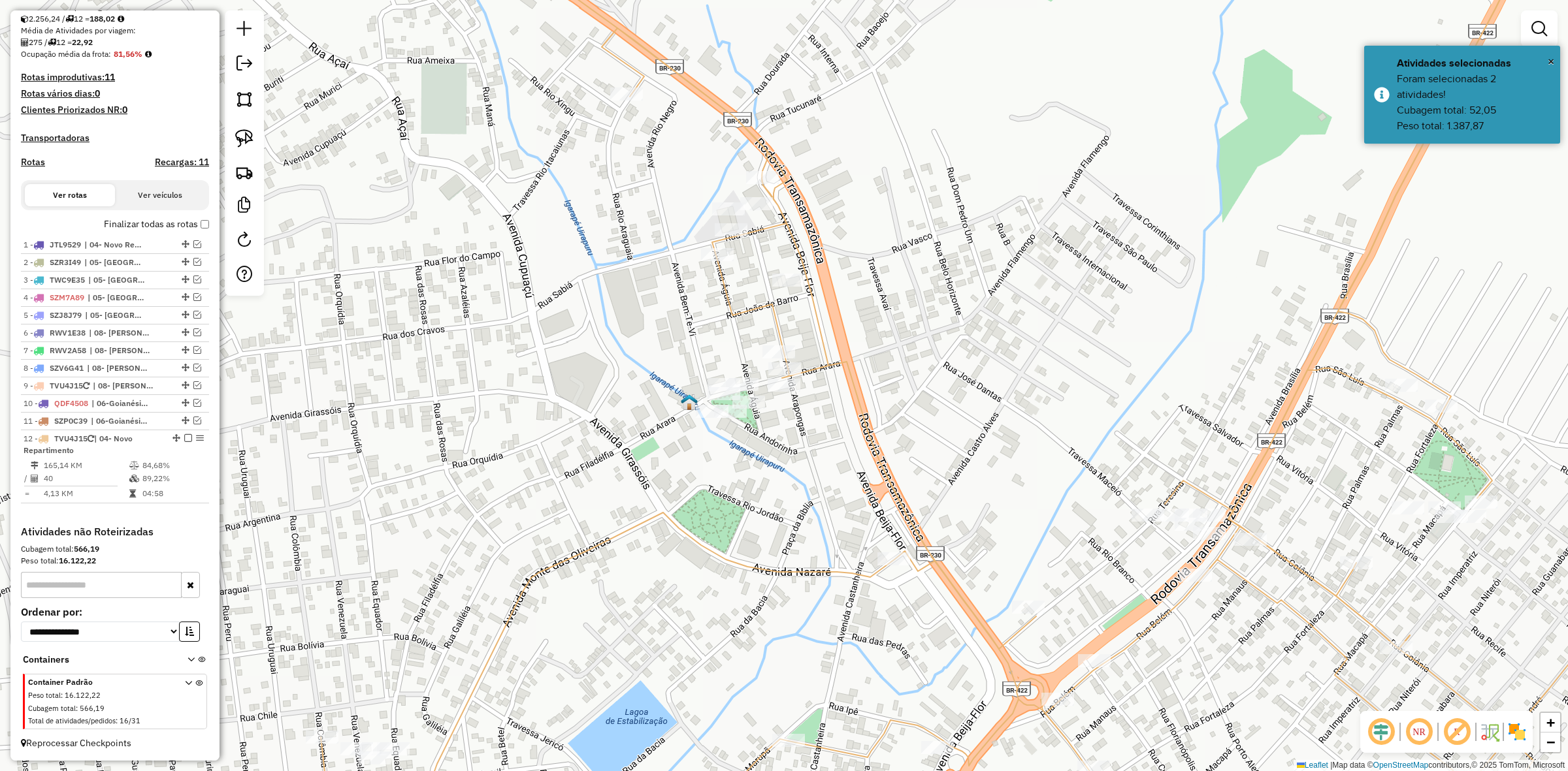
select select "**********"
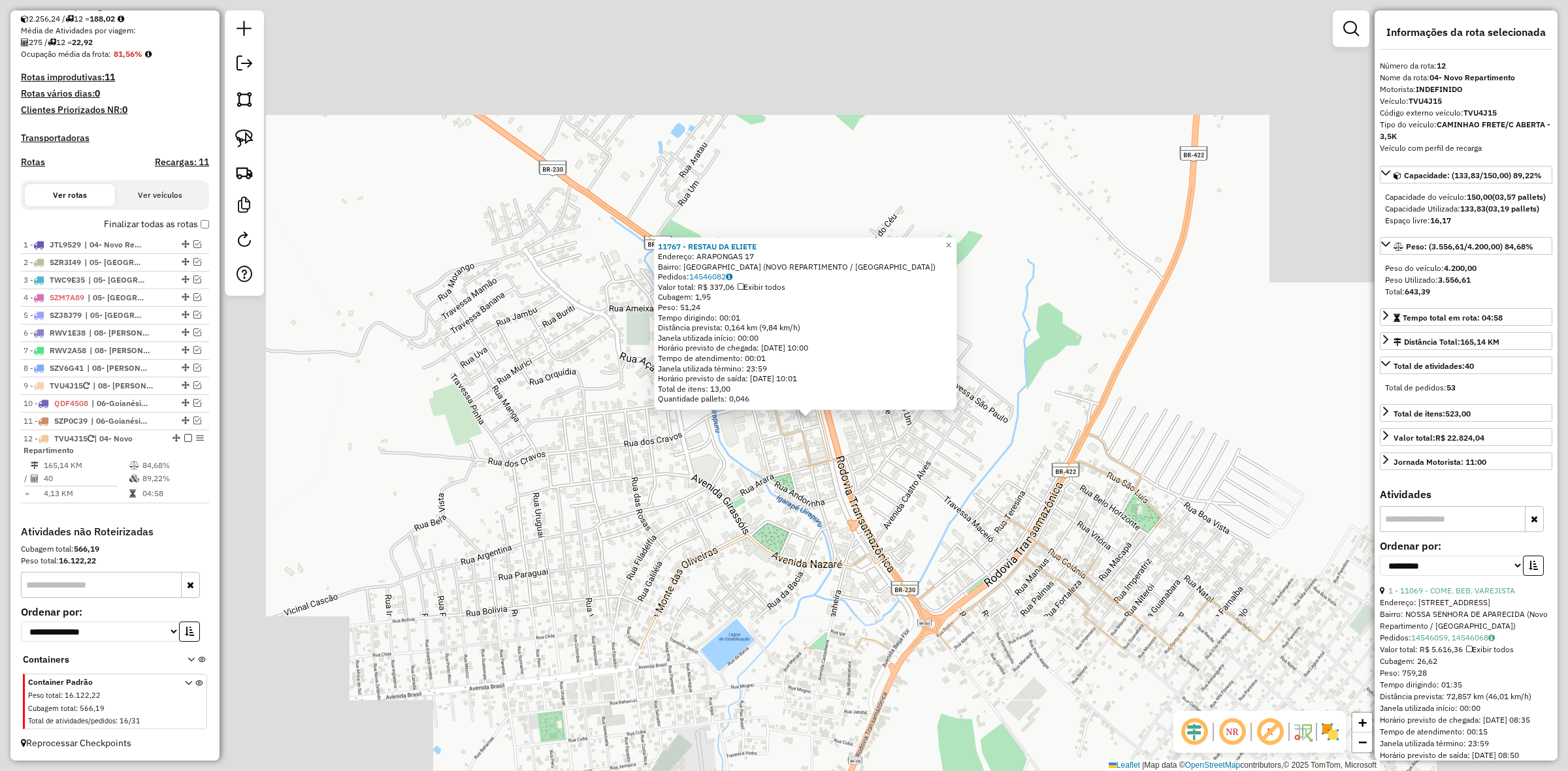
drag, startPoint x: 843, startPoint y: 525, endPoint x: 860, endPoint y: 356, distance: 169.9
click at [858, 360] on div "11767 - RESTAU DA ELIETE Endereço: ARAPONGAS 17 Bairro: PARQUE UIRAPURU (NOVO R…" at bounding box center [784, 385] width 1568 height 771
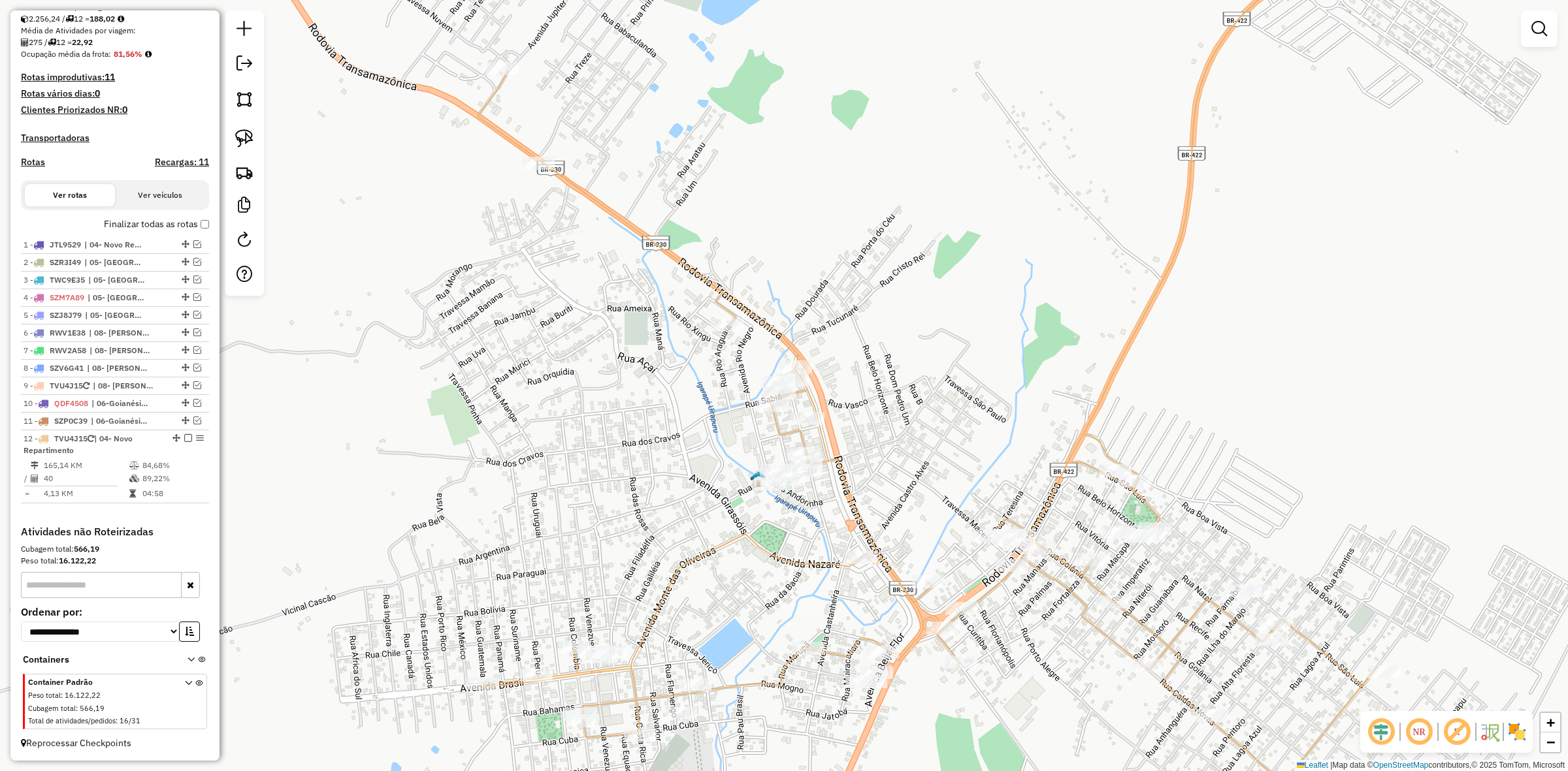
drag, startPoint x: 795, startPoint y: 518, endPoint x: 836, endPoint y: 341, distance: 181.7
click at [835, 343] on div "Janela de atendimento Grade de atendimento Capacidade Transportadoras Veículos …" at bounding box center [784, 385] width 1568 height 771
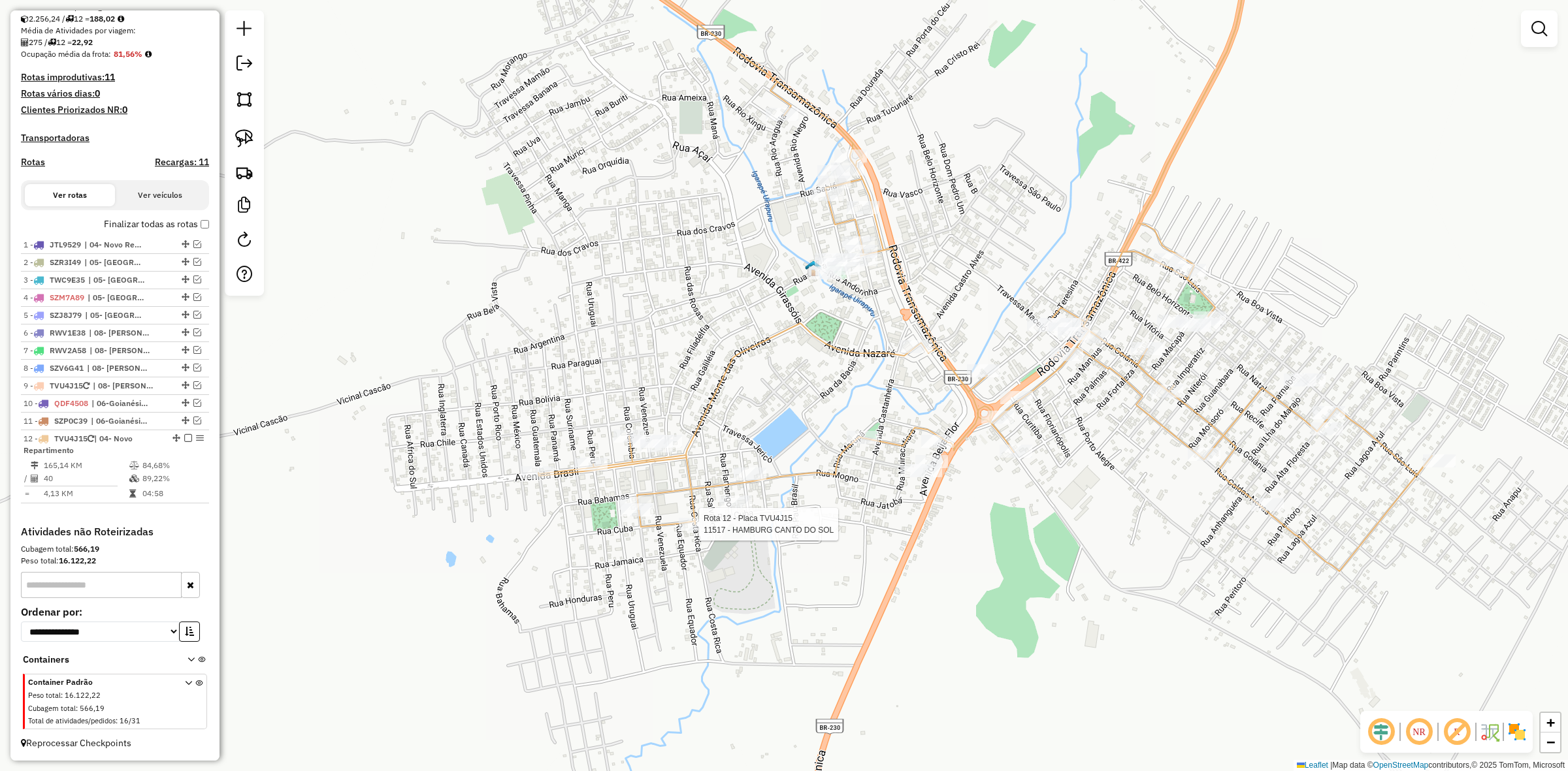
click at [696, 516] on icon at bounding box center [986, 247] width 894 height 649
select select "**********"
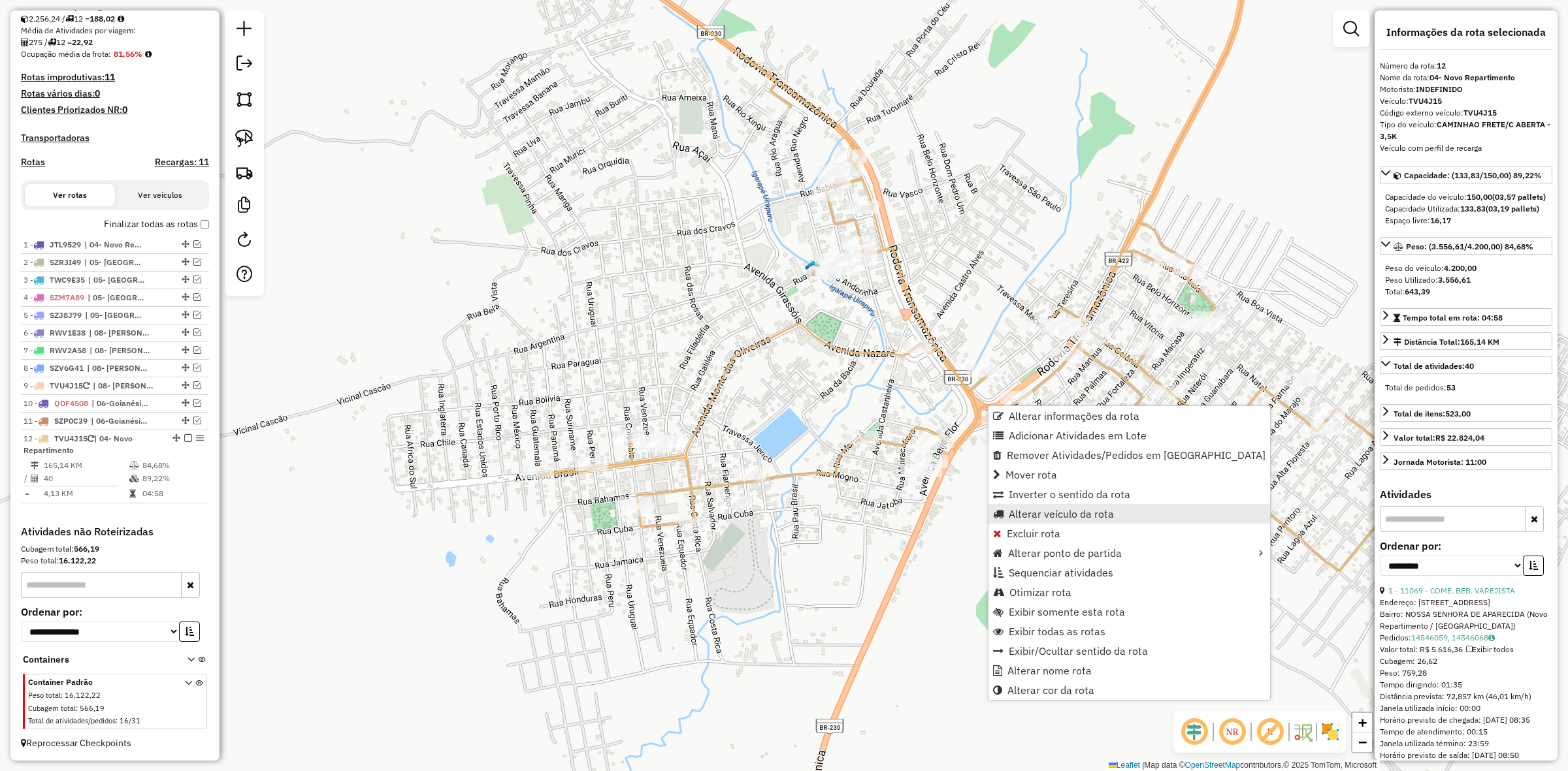
click at [1042, 515] on span "Alterar veículo da rota" at bounding box center [1062, 514] width 105 height 11
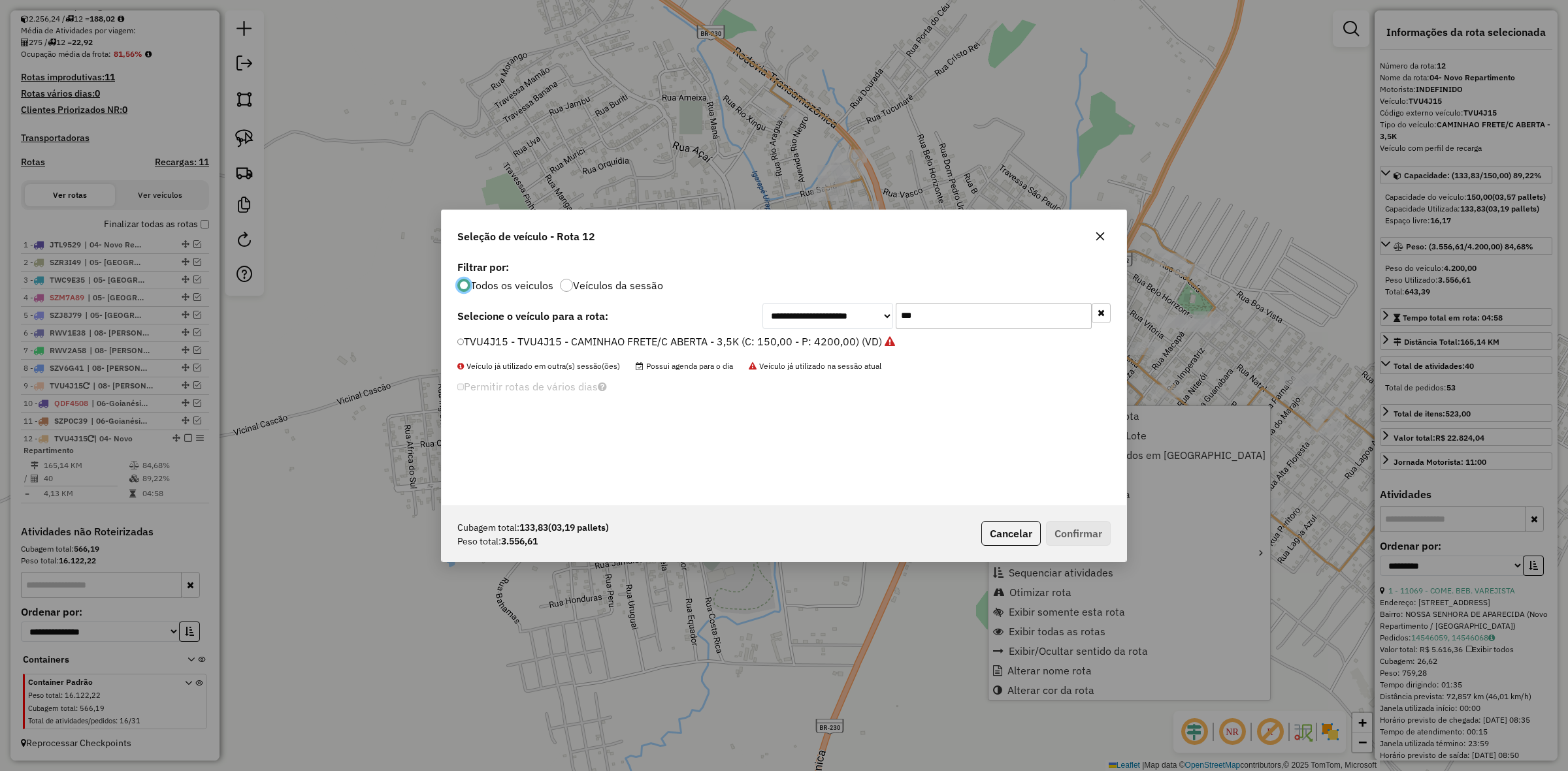
scroll to position [6, 4]
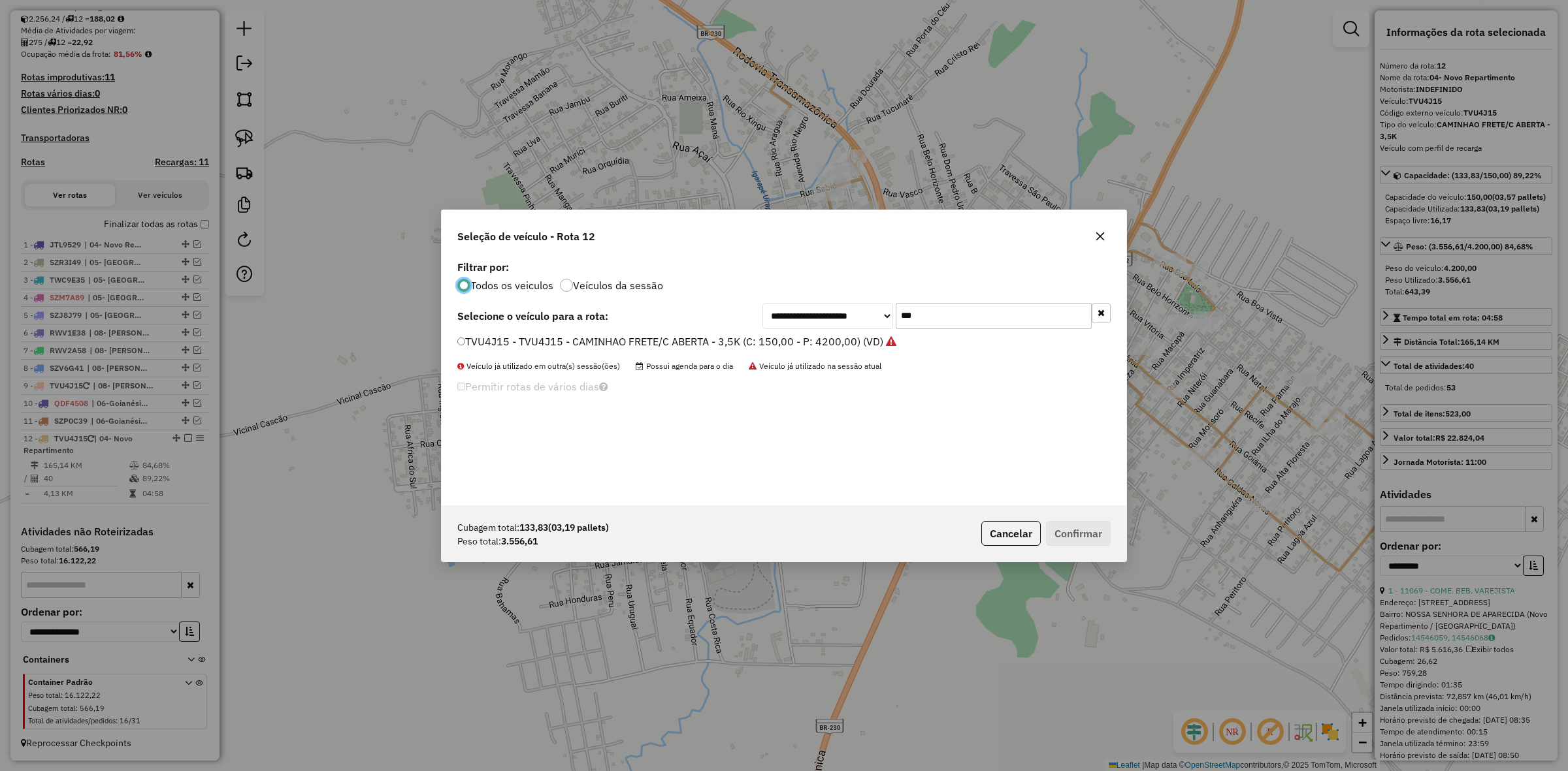
click at [1098, 237] on icon "button" at bounding box center [1100, 236] width 11 height 11
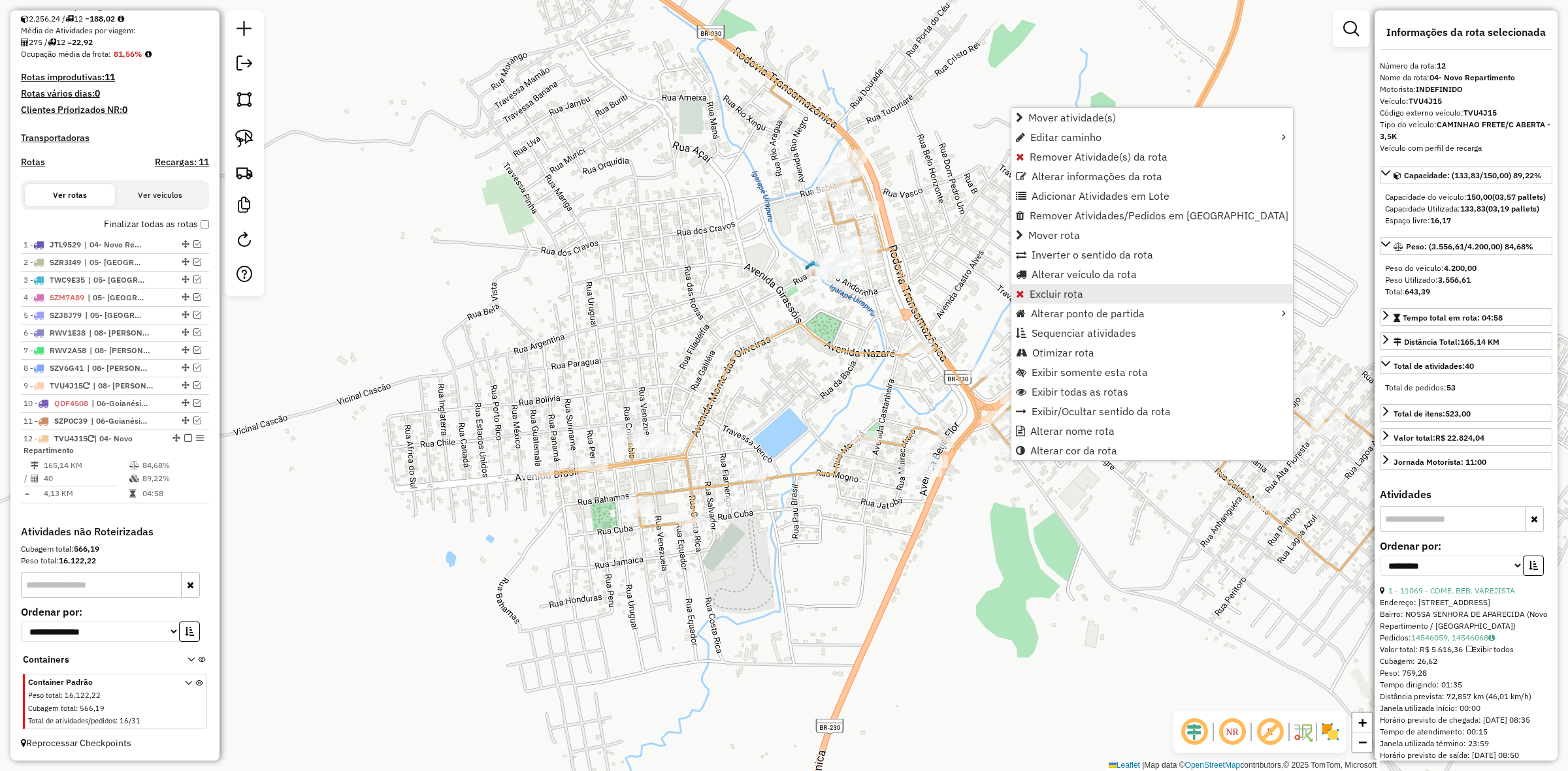
click at [1070, 298] on span "Excluir rota" at bounding box center [1057, 293] width 54 height 11
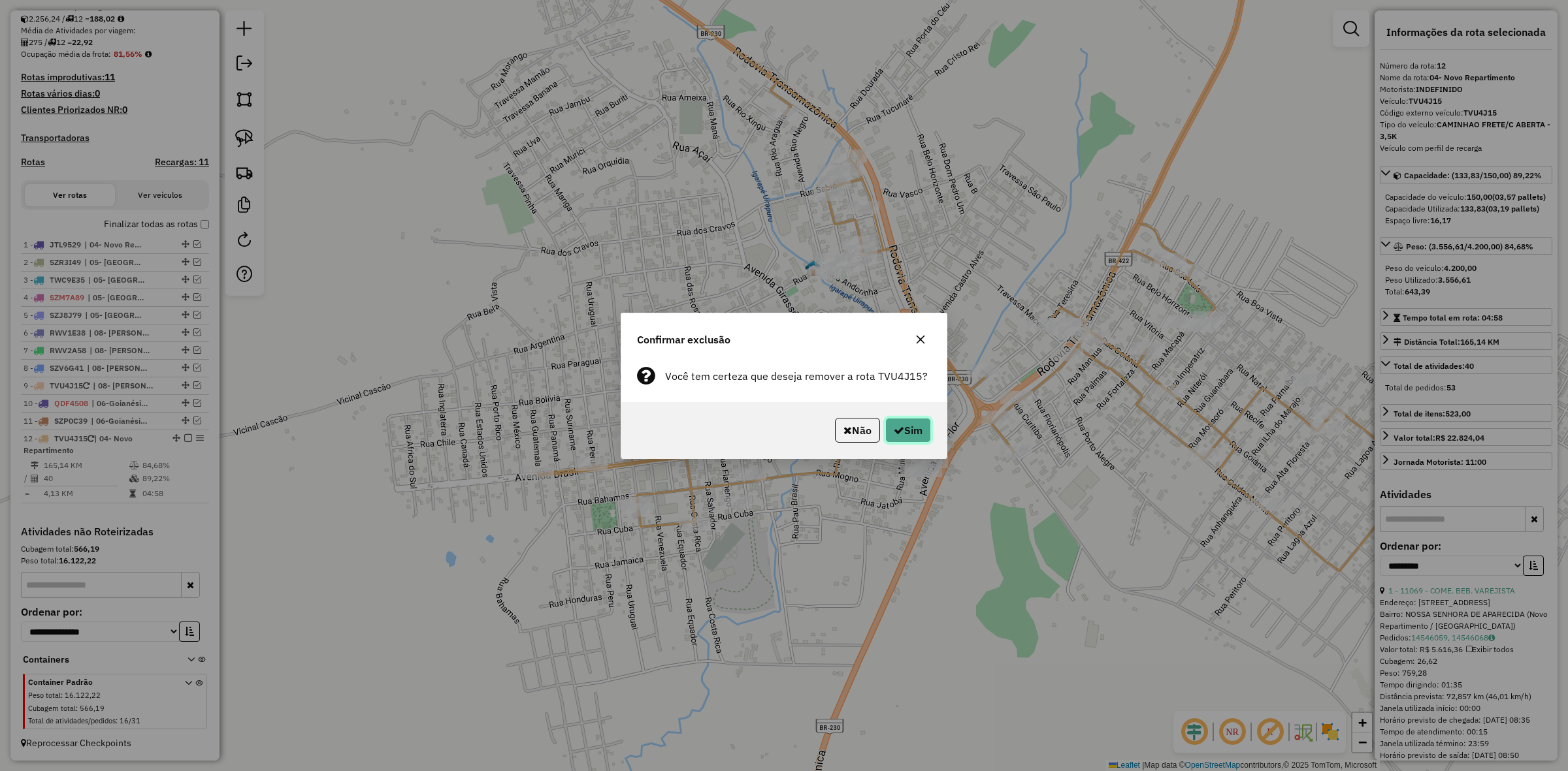
click at [915, 422] on button "Sim" at bounding box center [909, 430] width 45 height 25
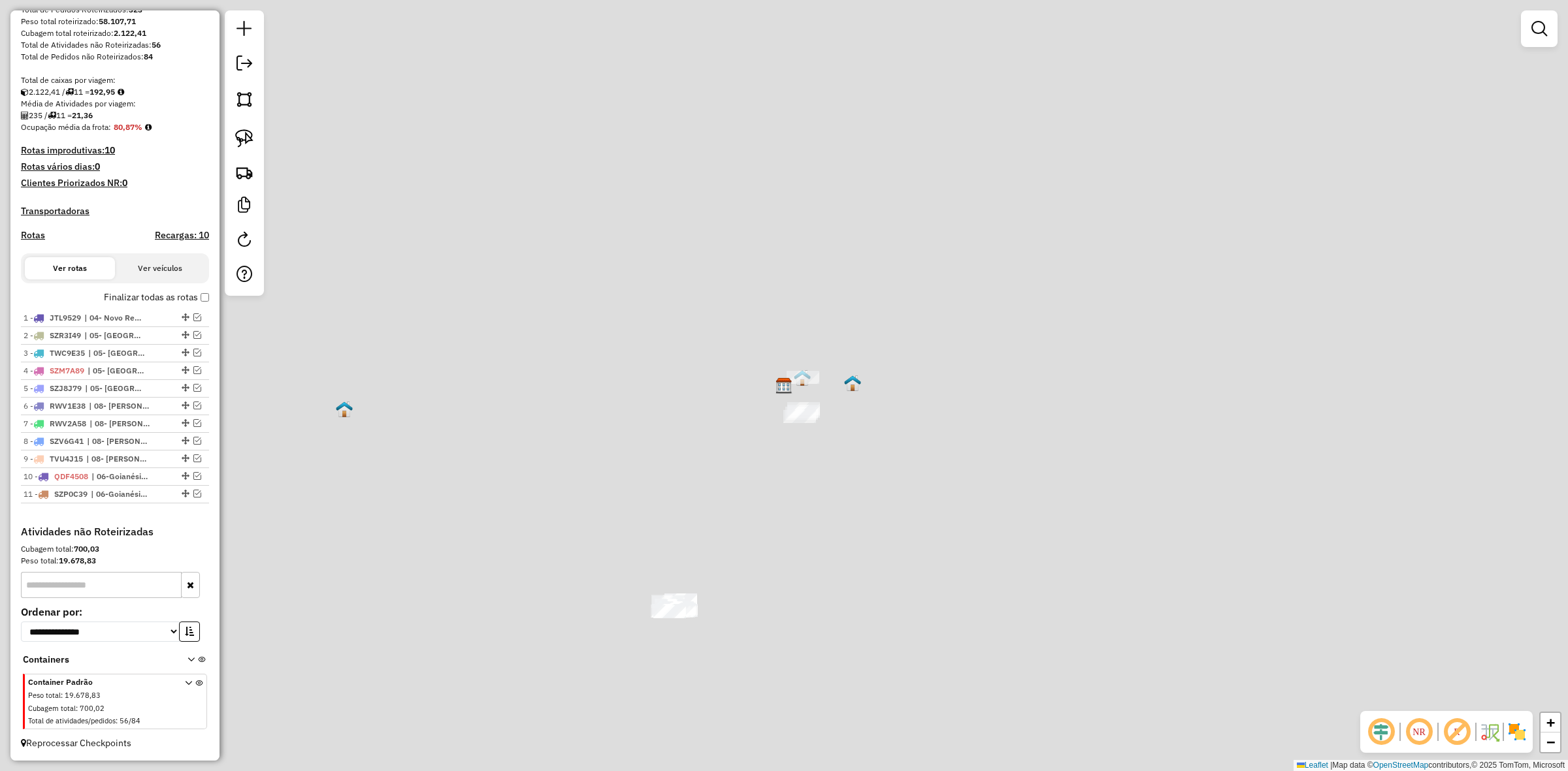
scroll to position [224, 0]
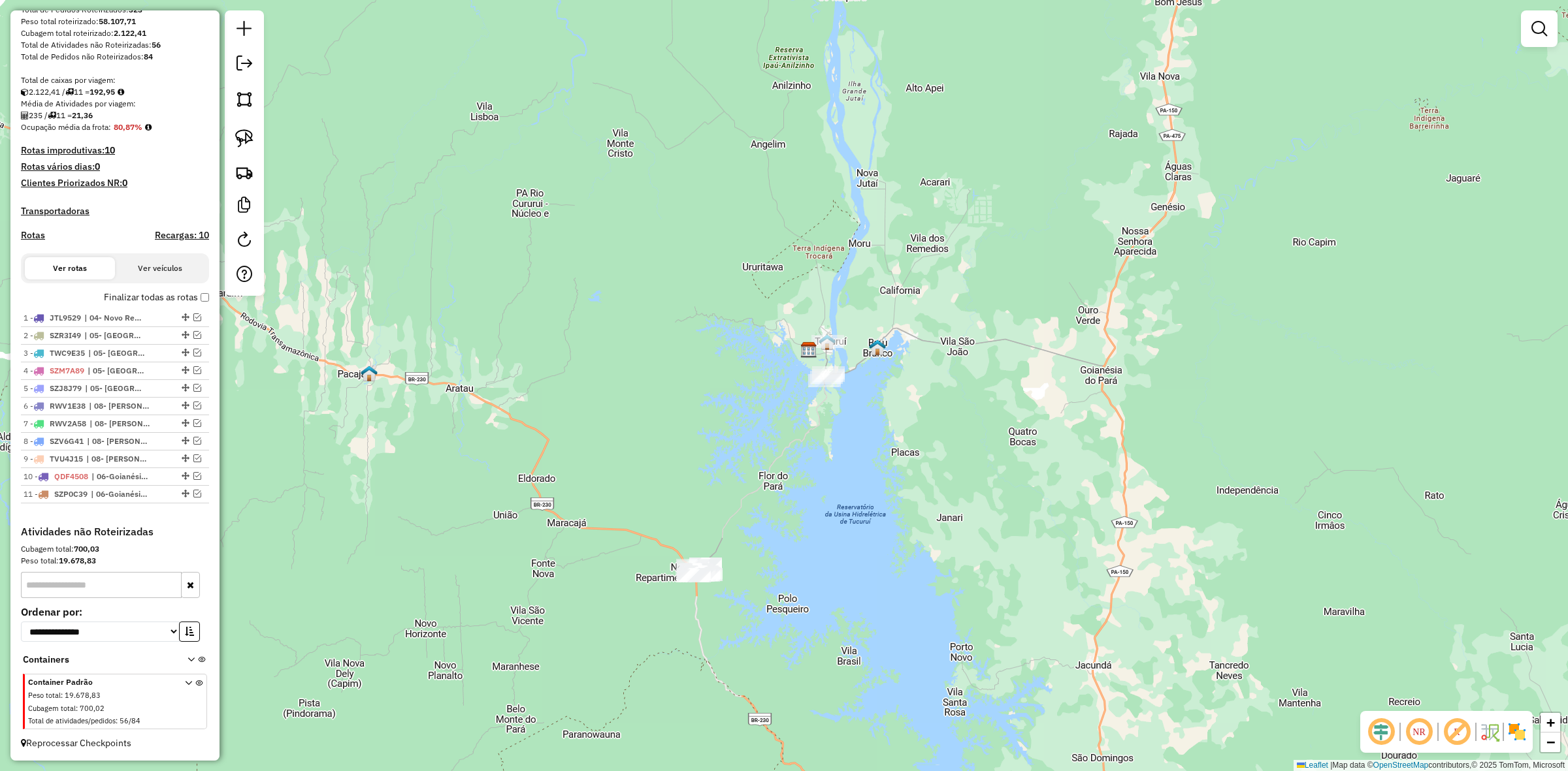
drag, startPoint x: 889, startPoint y: 511, endPoint x: 1003, endPoint y: 291, distance: 247.8
click at [969, 336] on div "Janela de atendimento Grade de atendimento Capacidade Transportadoras Veículos …" at bounding box center [784, 385] width 1568 height 771
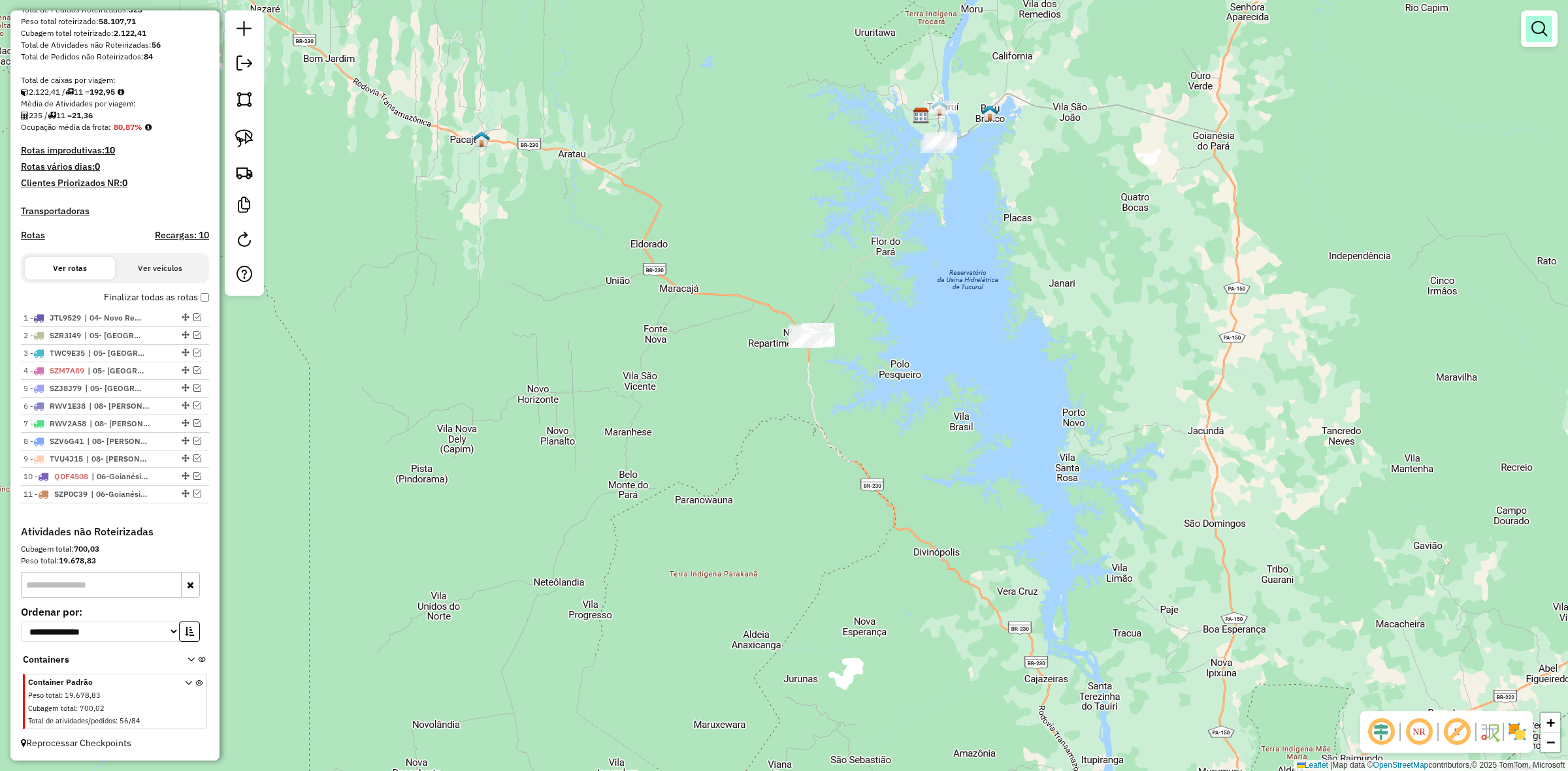
click at [1547, 28] on em at bounding box center [1539, 28] width 15 height 15
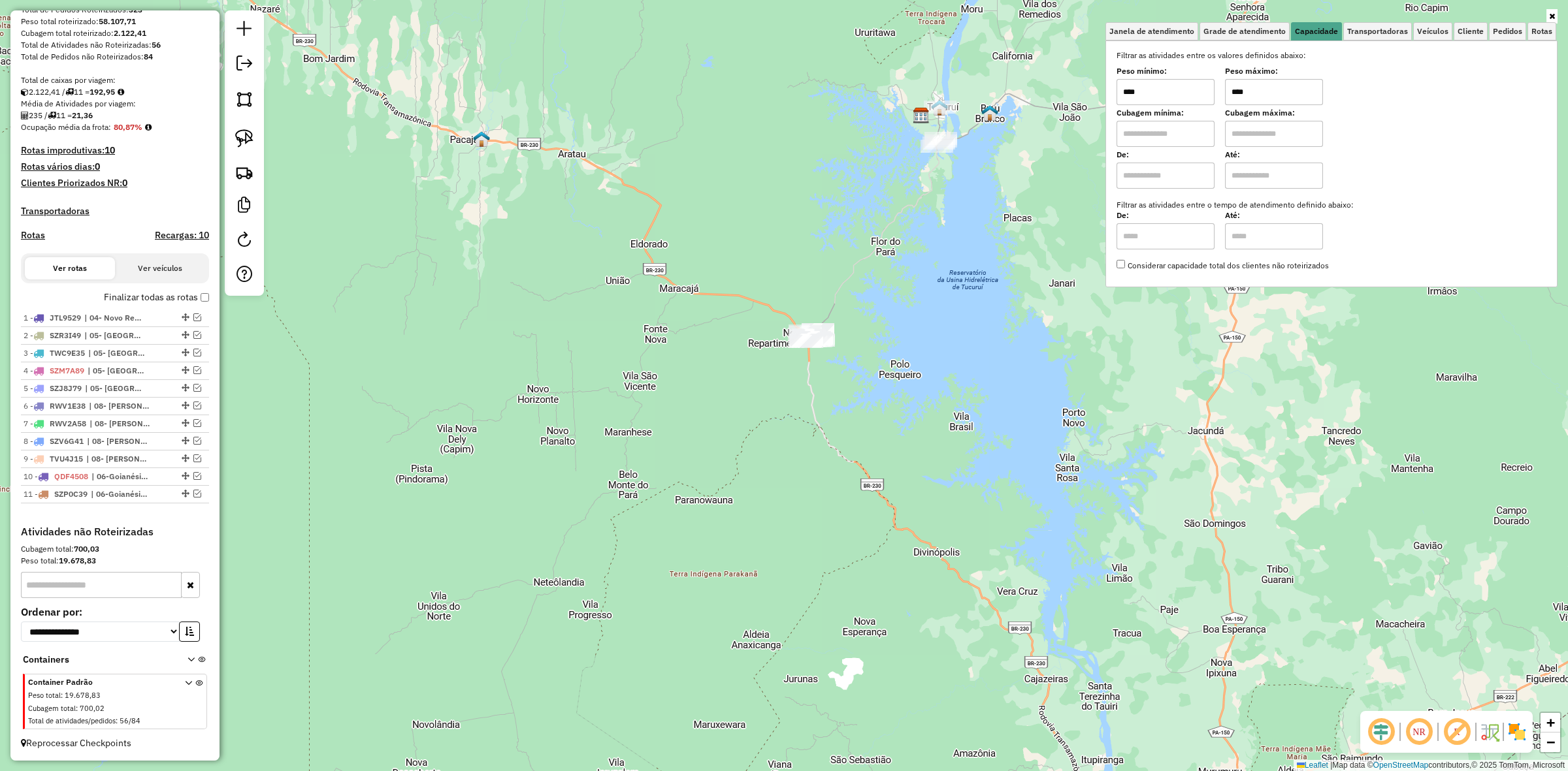
click at [1278, 95] on input "****" at bounding box center [1274, 92] width 98 height 26
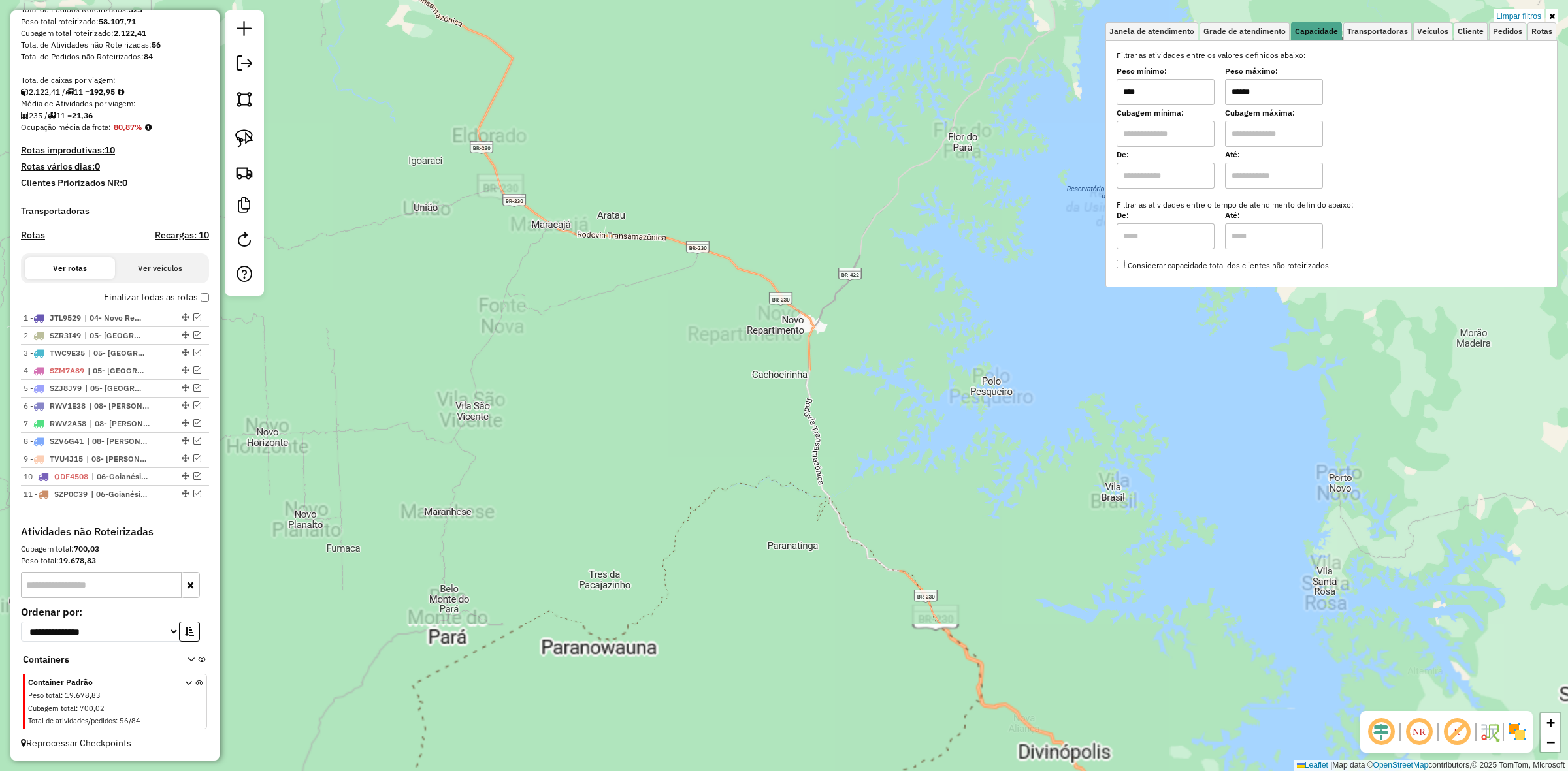
type input "******"
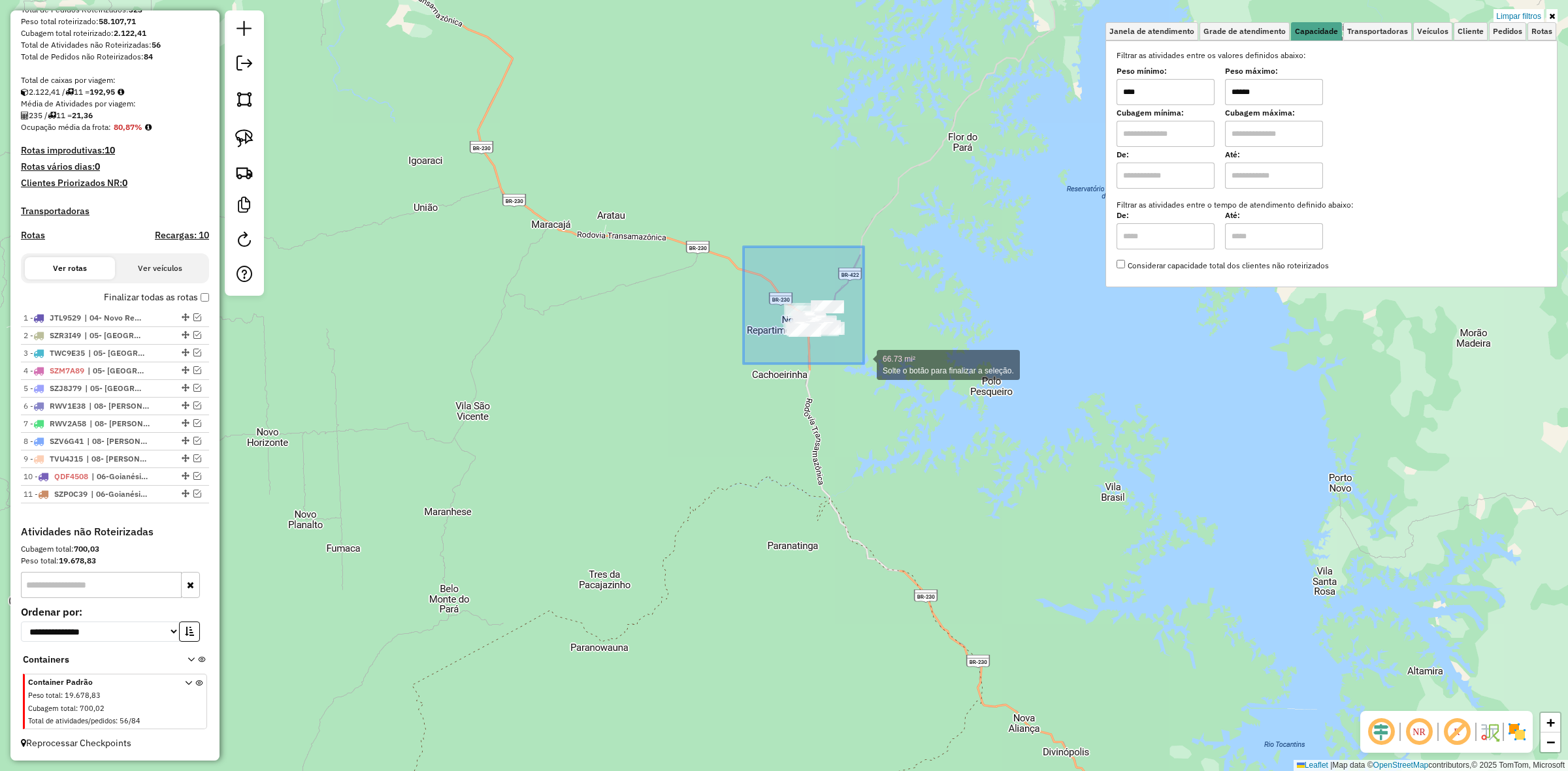
drag, startPoint x: 762, startPoint y: 328, endPoint x: 892, endPoint y: 374, distance: 137.9
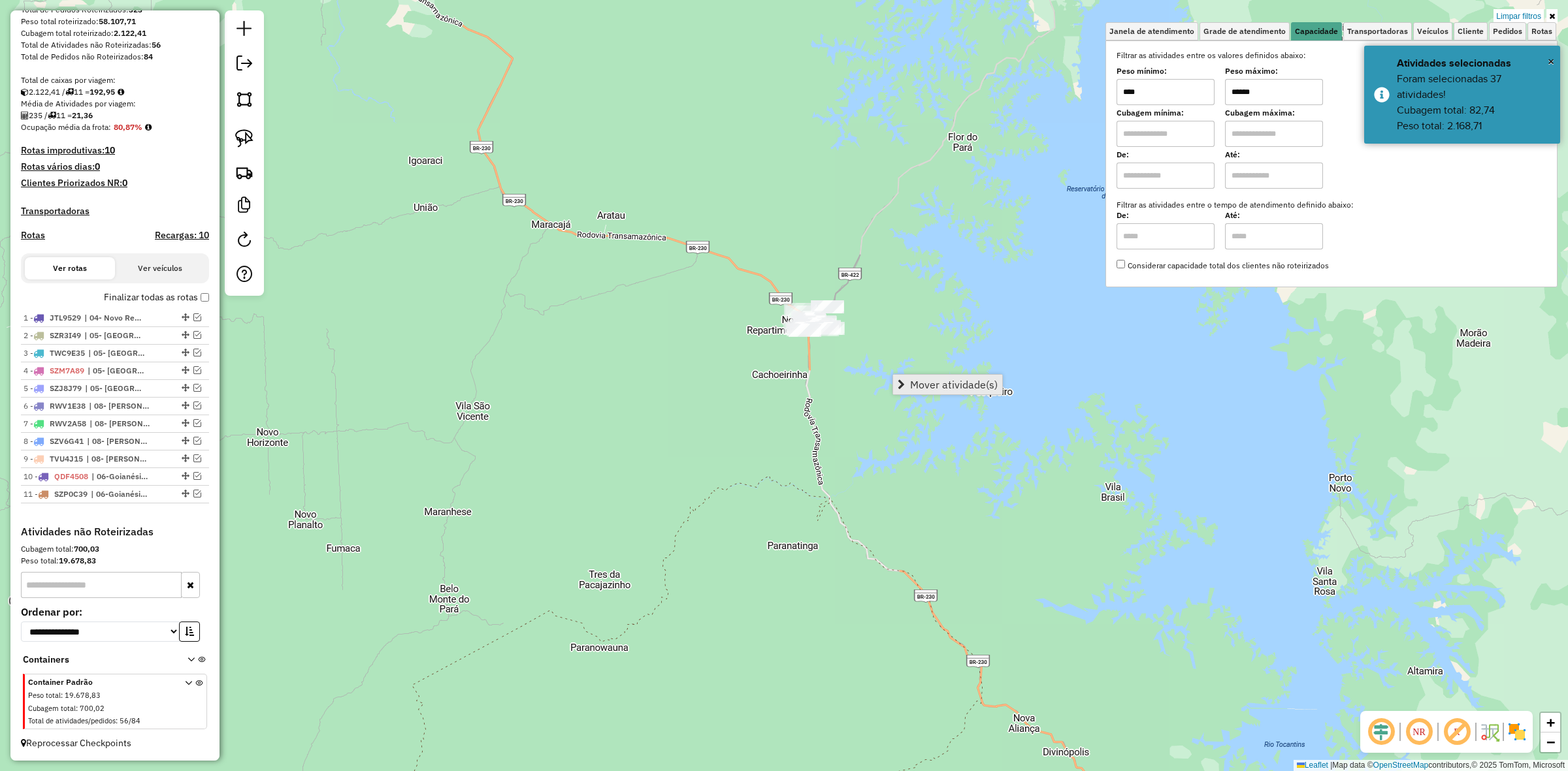
click at [970, 379] on span "Mover atividade(s)" at bounding box center [954, 384] width 88 height 11
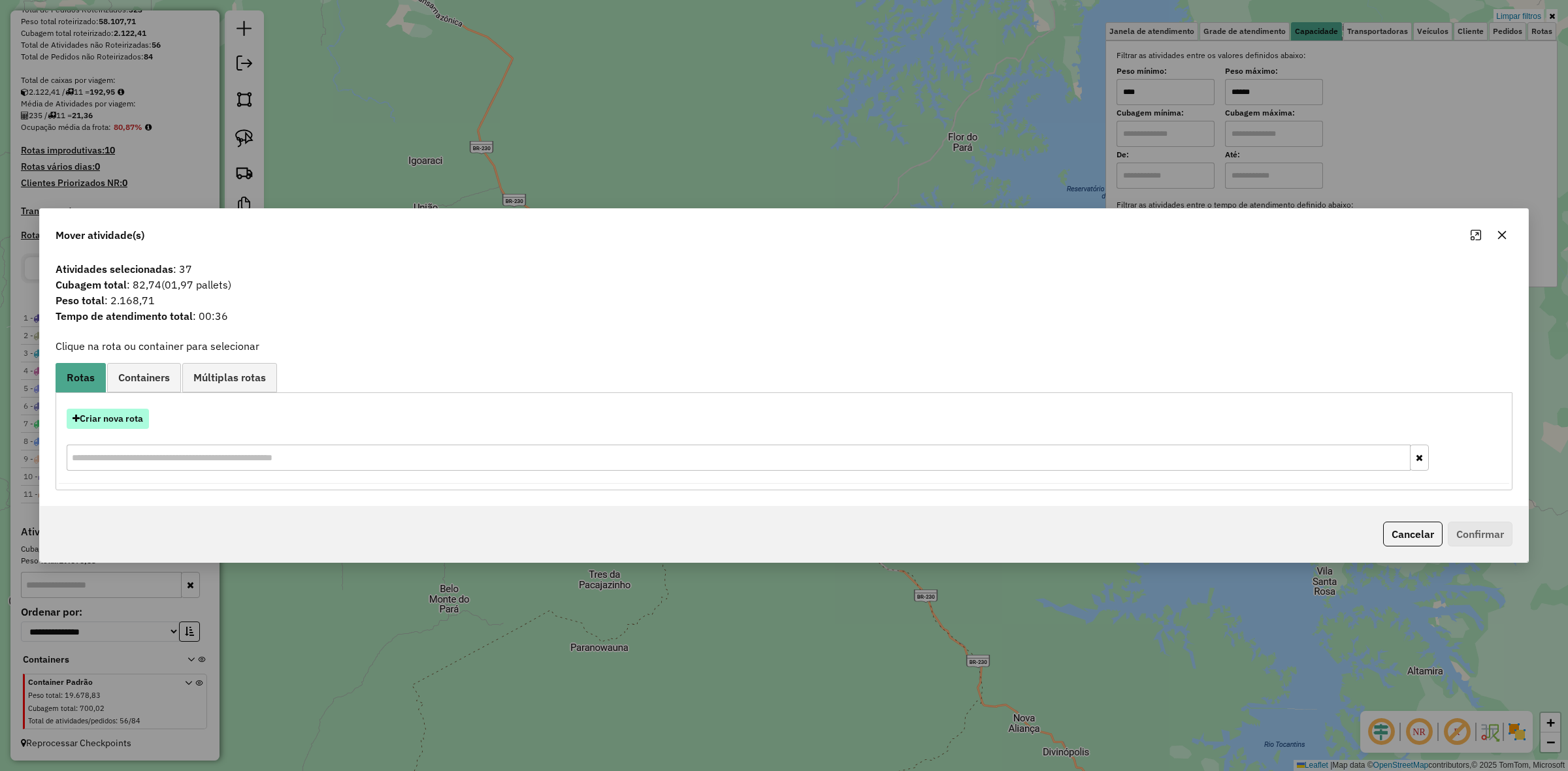
click at [119, 422] on button "Criar nova rota" at bounding box center [108, 418] width 83 height 20
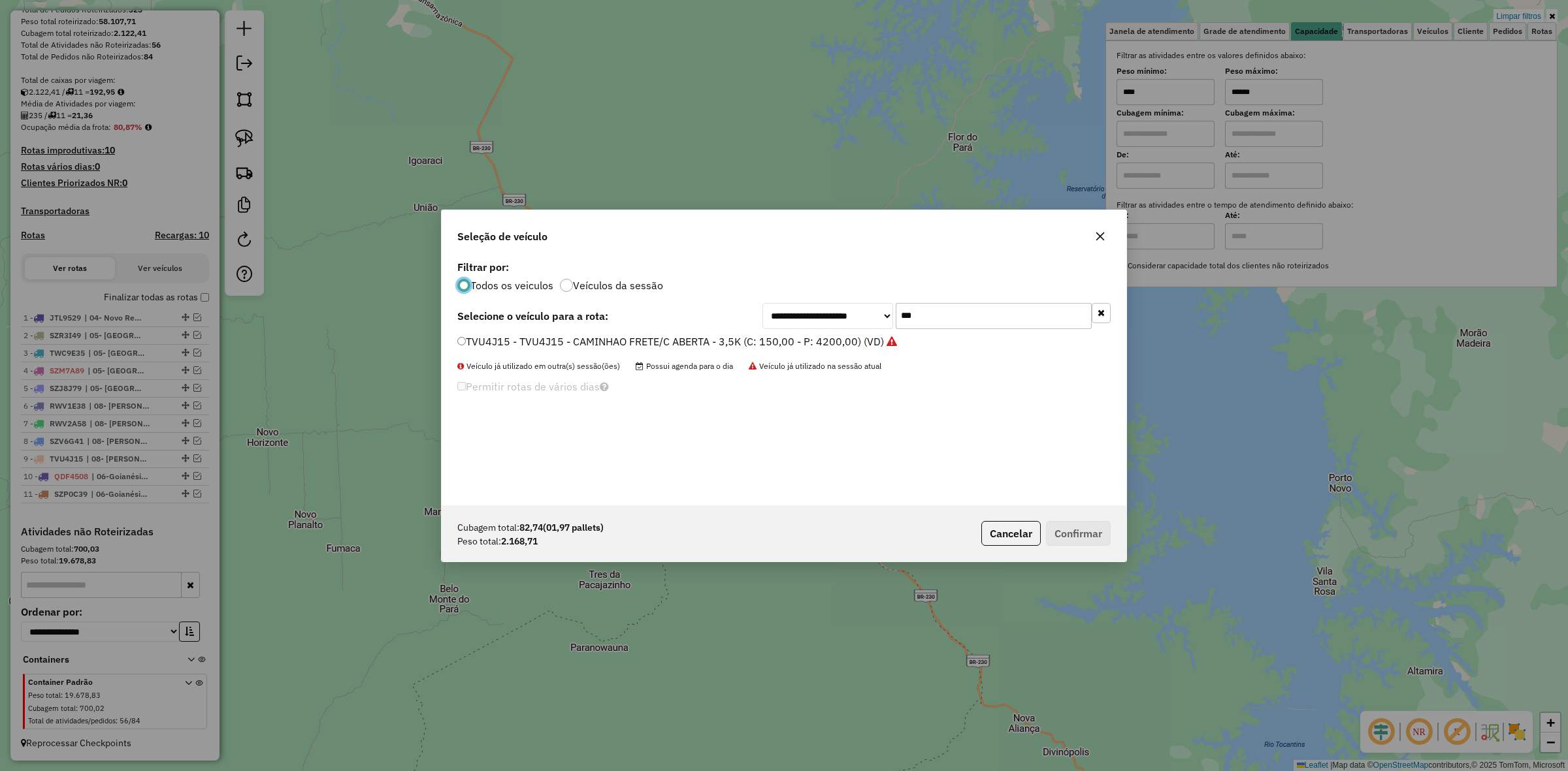
scroll to position [6, 4]
click at [729, 331] on div "**********" at bounding box center [784, 381] width 685 height 248
click at [775, 338] on label "TVU4J15 - TVU4J15 - CAMINHAO FRETE/C ABERTA - 3,5K (C: 150,00 - P: 4200,00) (VD)" at bounding box center [677, 341] width 440 height 15
click at [1087, 533] on button "Confirmar" at bounding box center [1079, 533] width 65 height 25
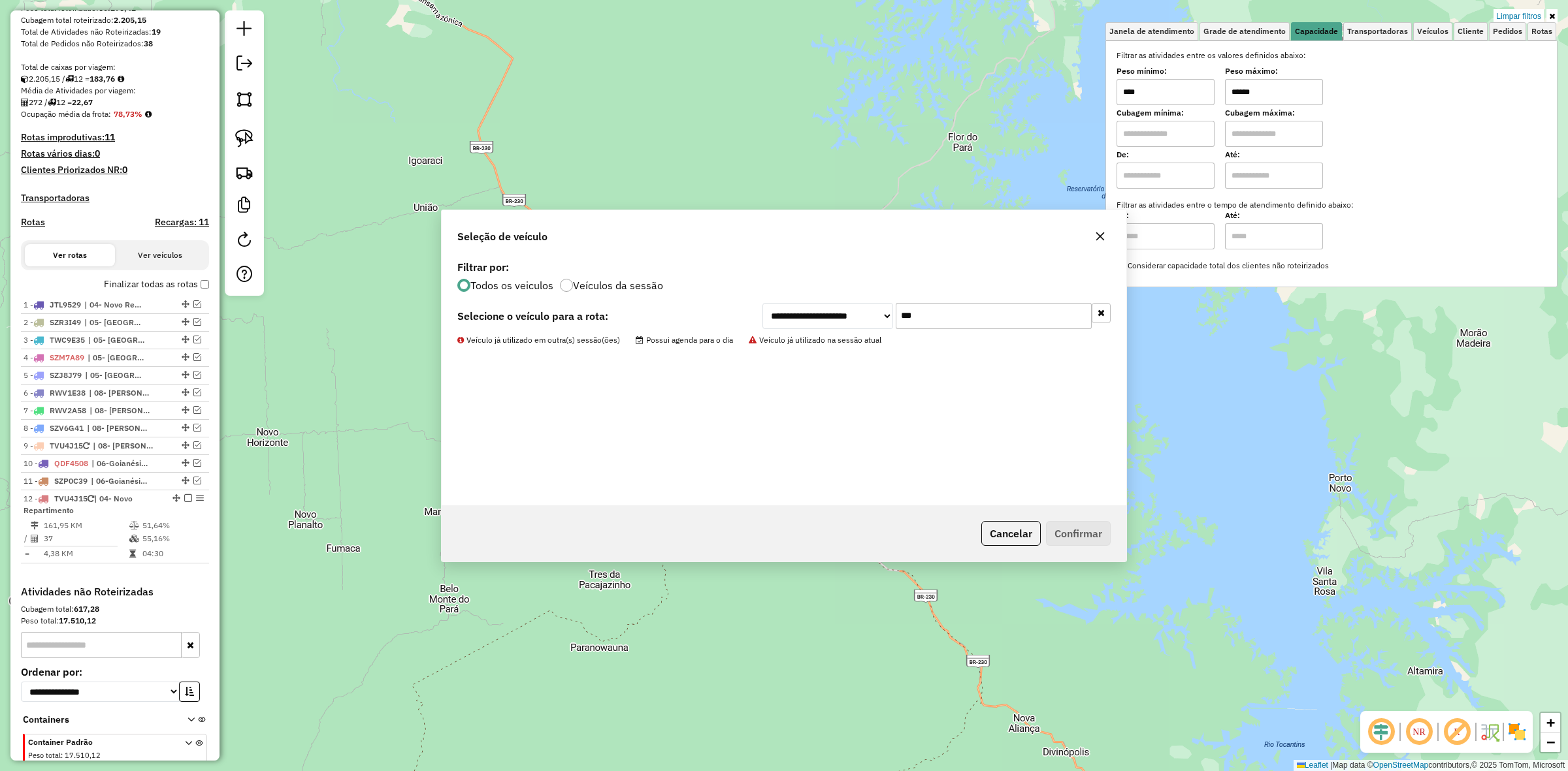
scroll to position [298, 0]
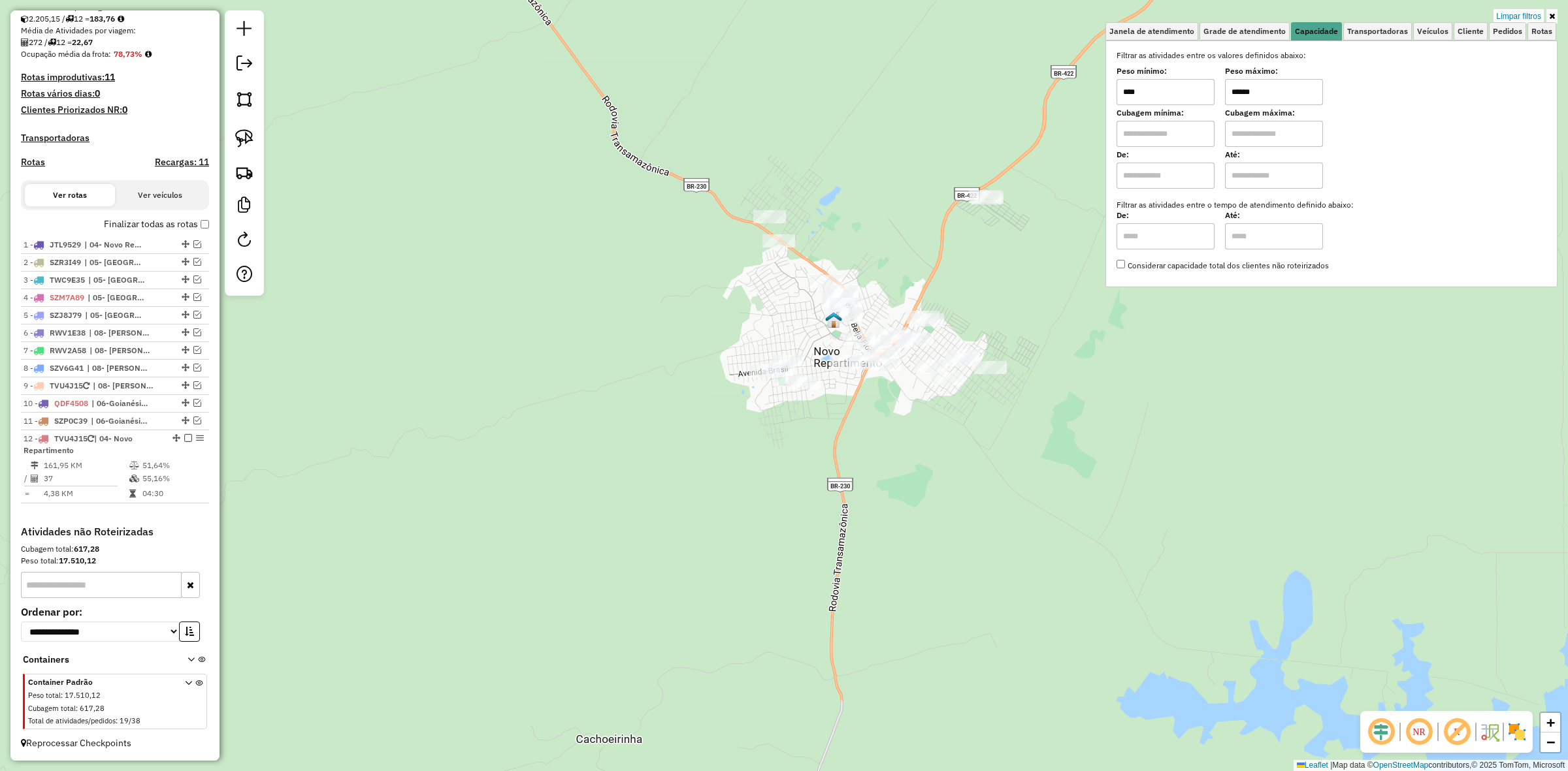
drag, startPoint x: 902, startPoint y: 276, endPoint x: 879, endPoint y: 351, distance: 78.4
click at [893, 349] on div "Rota 12 - Placa TVU4J15 13069 - NOVO SABOR Limpar filtros Janela de atendimento…" at bounding box center [784, 385] width 1568 height 771
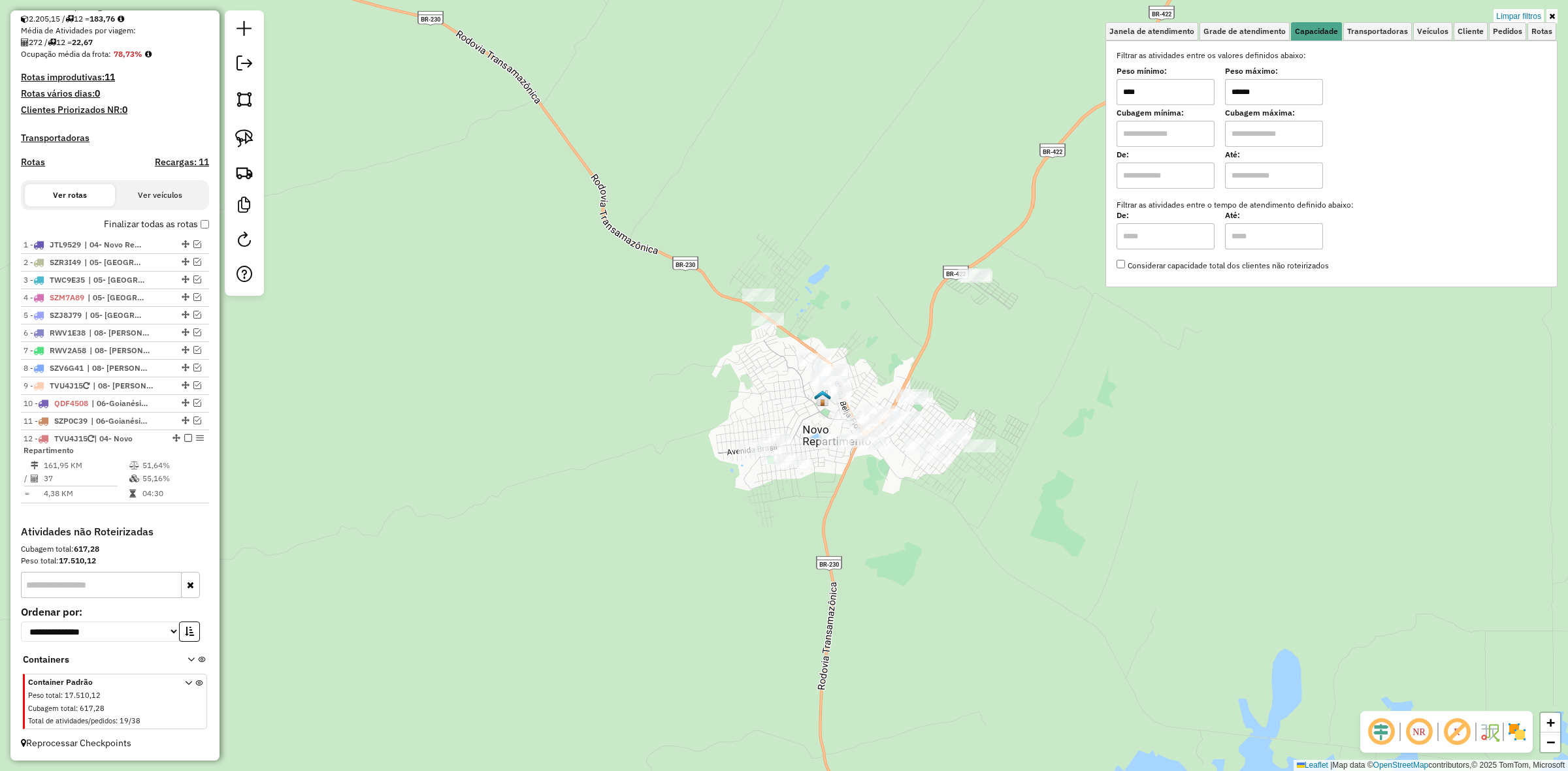
click at [1263, 102] on input "******" at bounding box center [1274, 92] width 98 height 26
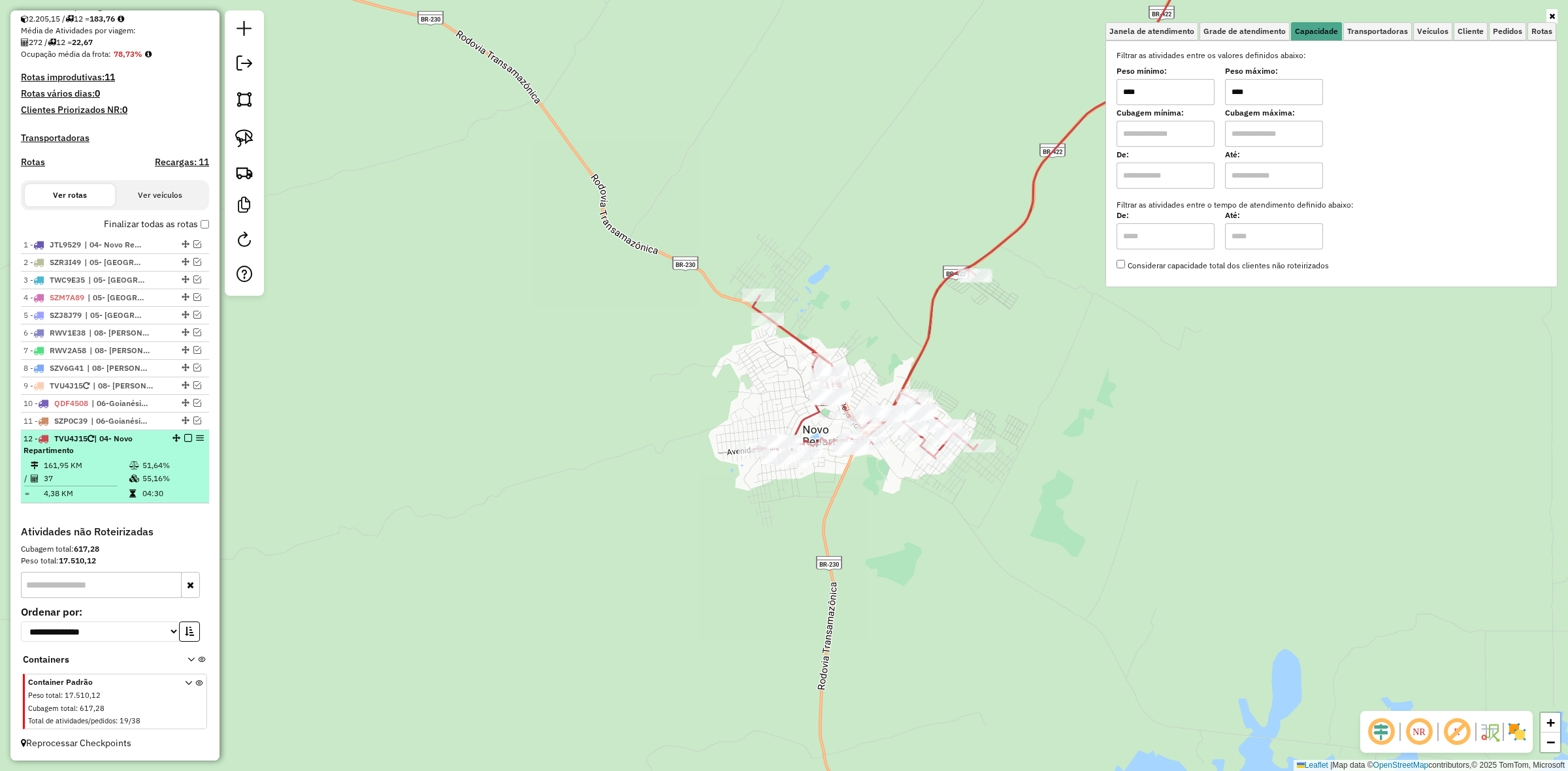
type input "****"
click at [185, 435] on em at bounding box center [188, 439] width 8 height 8
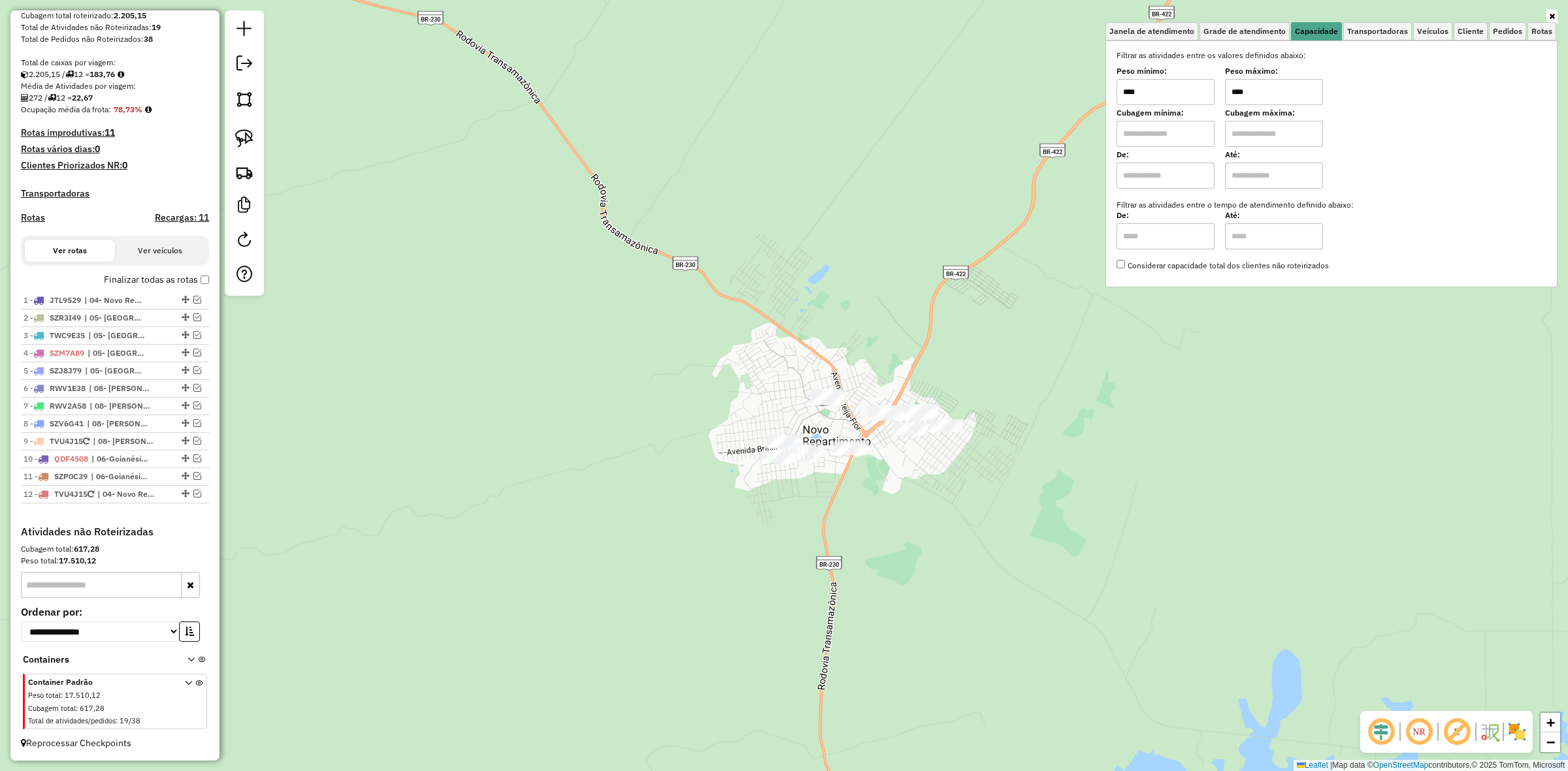
scroll to position [242, 0]
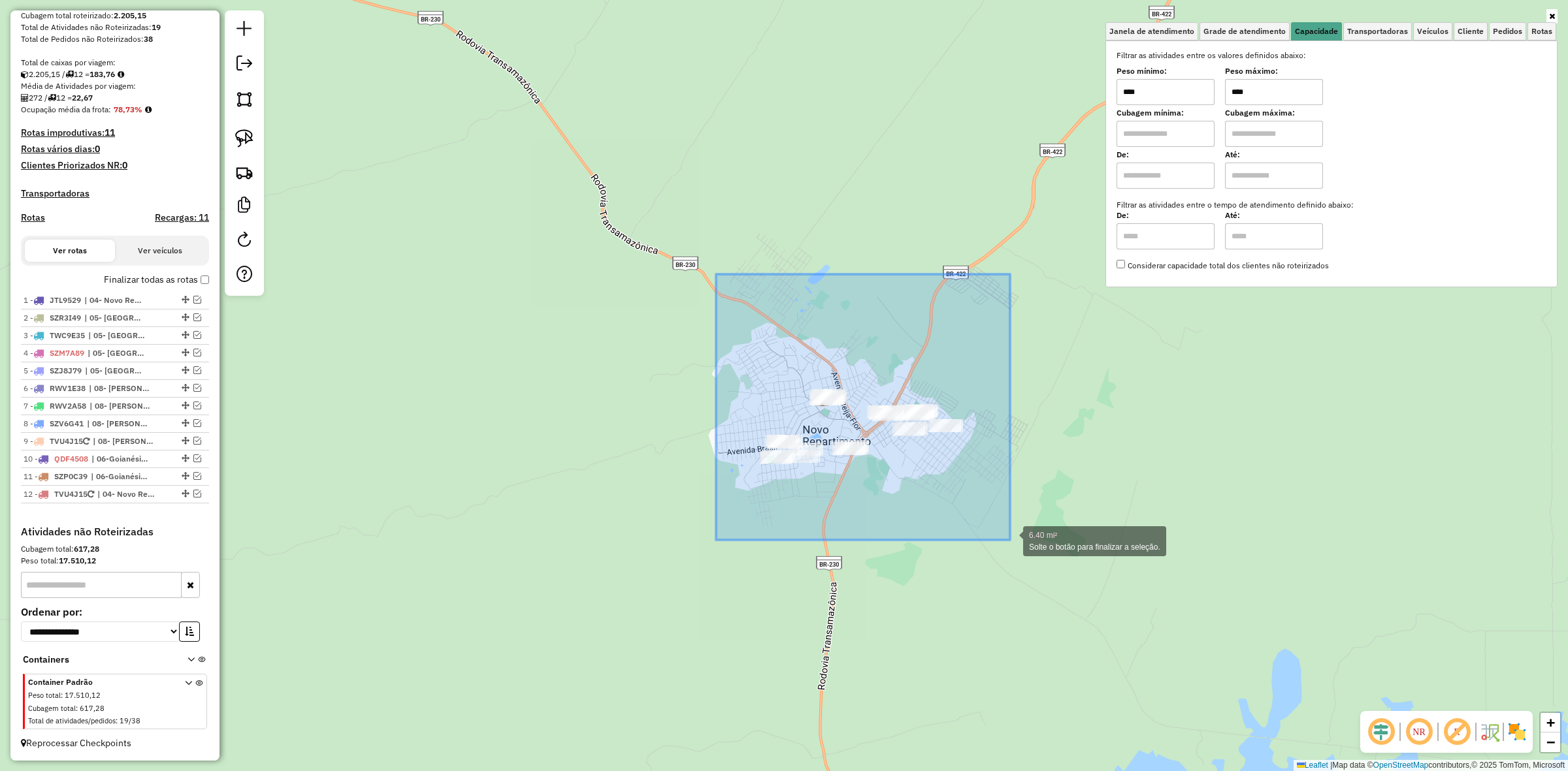
drag, startPoint x: 716, startPoint y: 274, endPoint x: 1010, endPoint y: 540, distance: 396.5
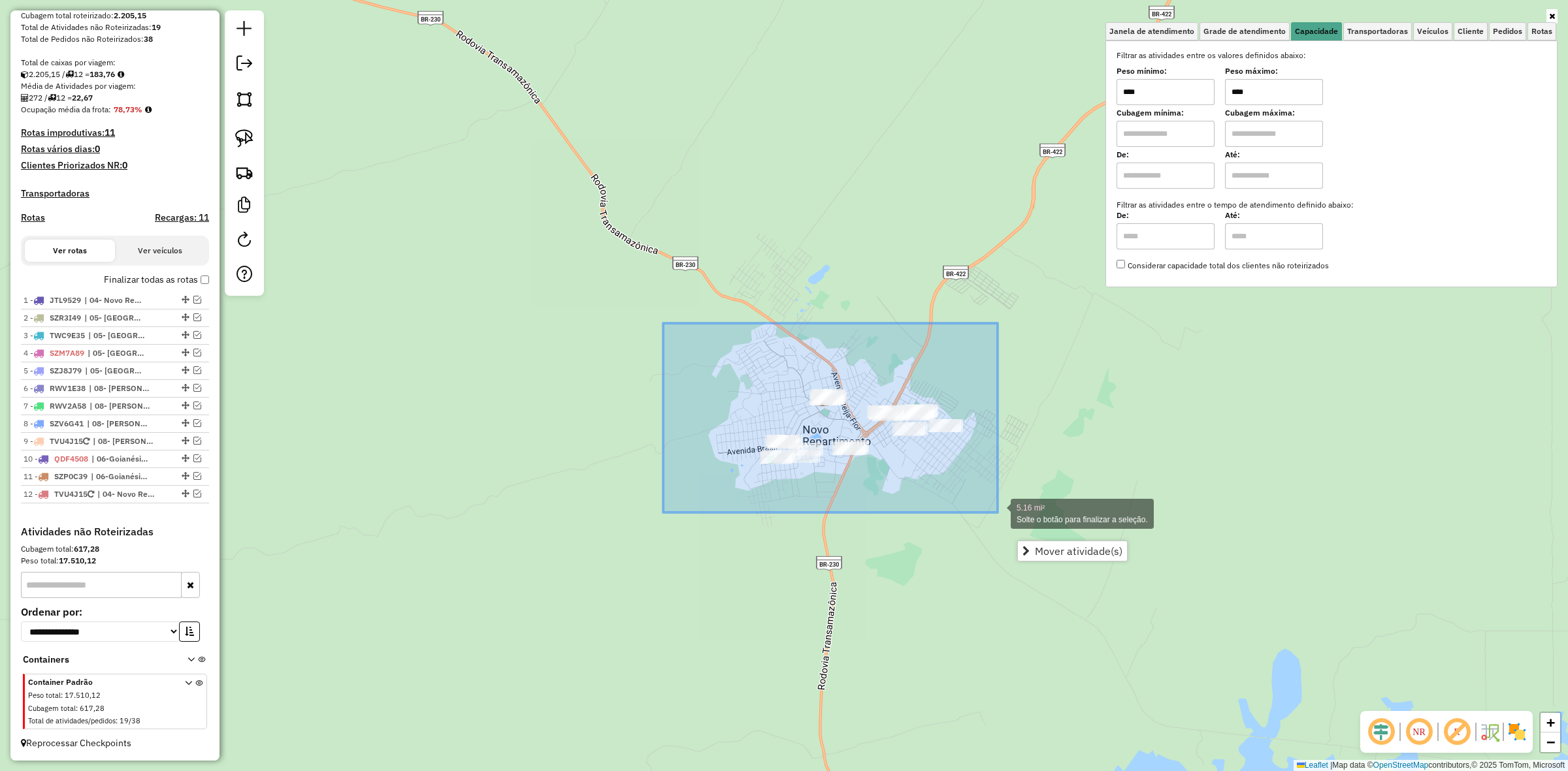
drag, startPoint x: 719, startPoint y: 449, endPoint x: 1002, endPoint y: 511, distance: 289.7
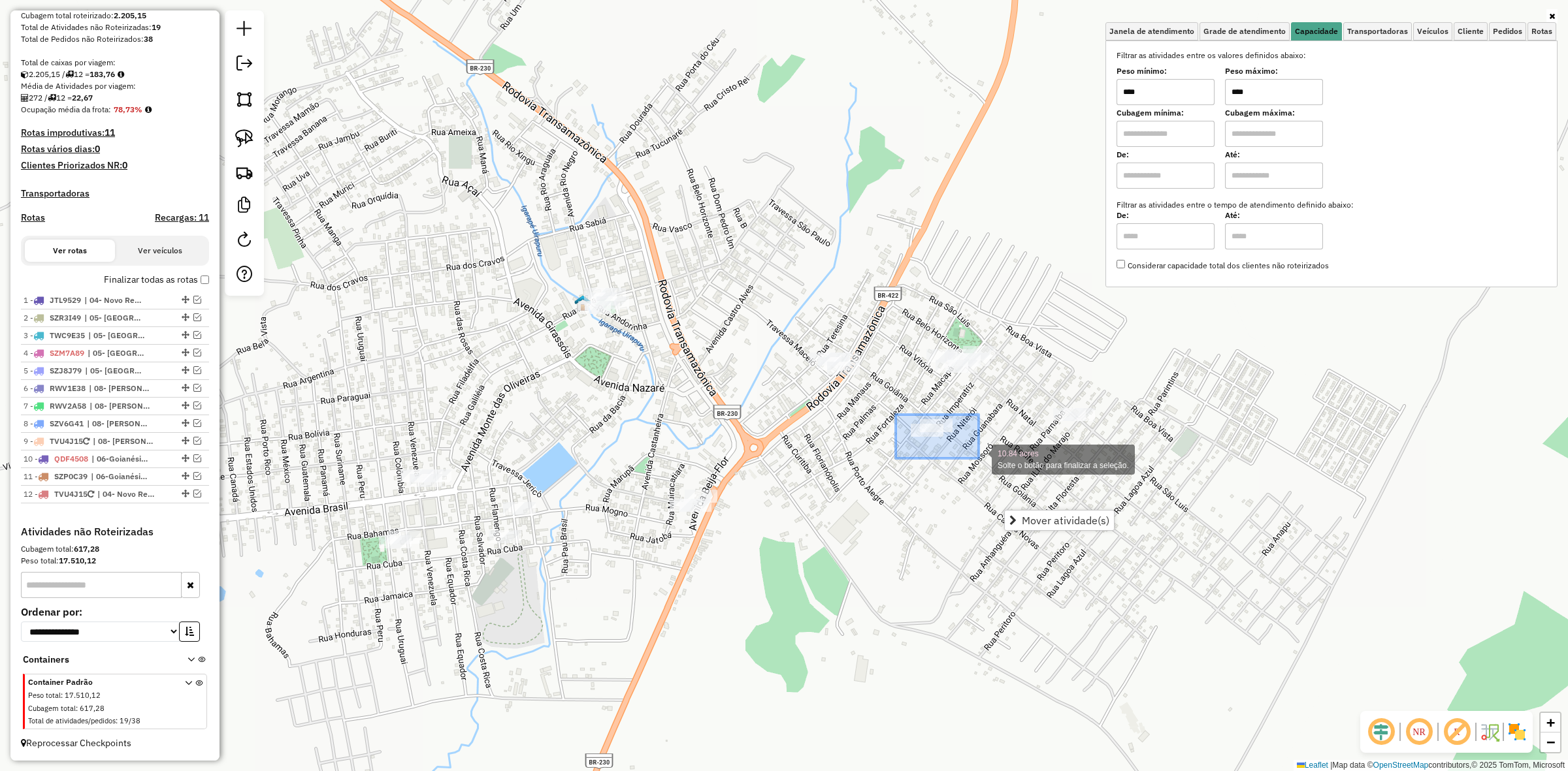
drag, startPoint x: 896, startPoint y: 415, endPoint x: 985, endPoint y: 460, distance: 99.7
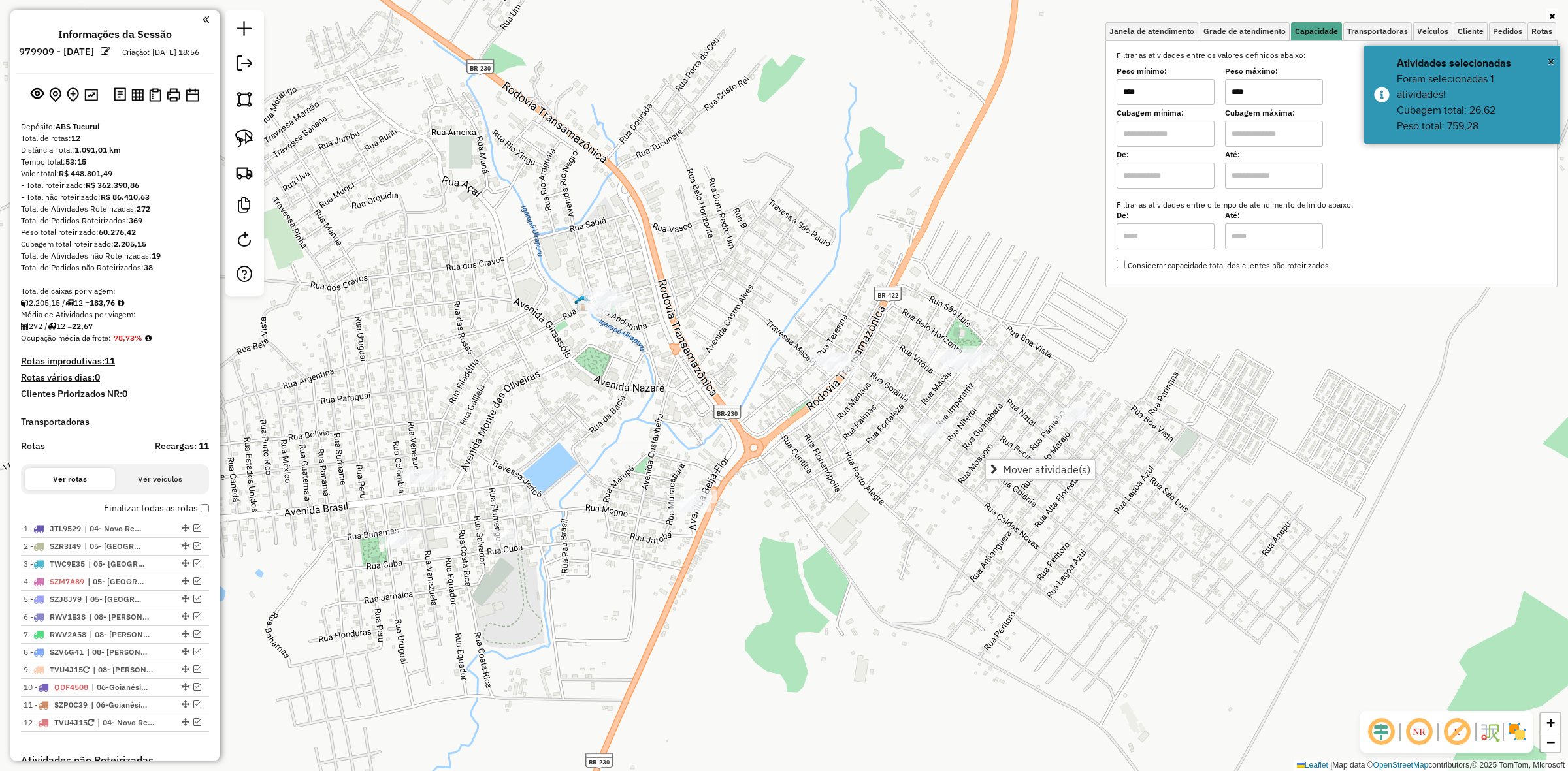
scroll to position [242, 0]
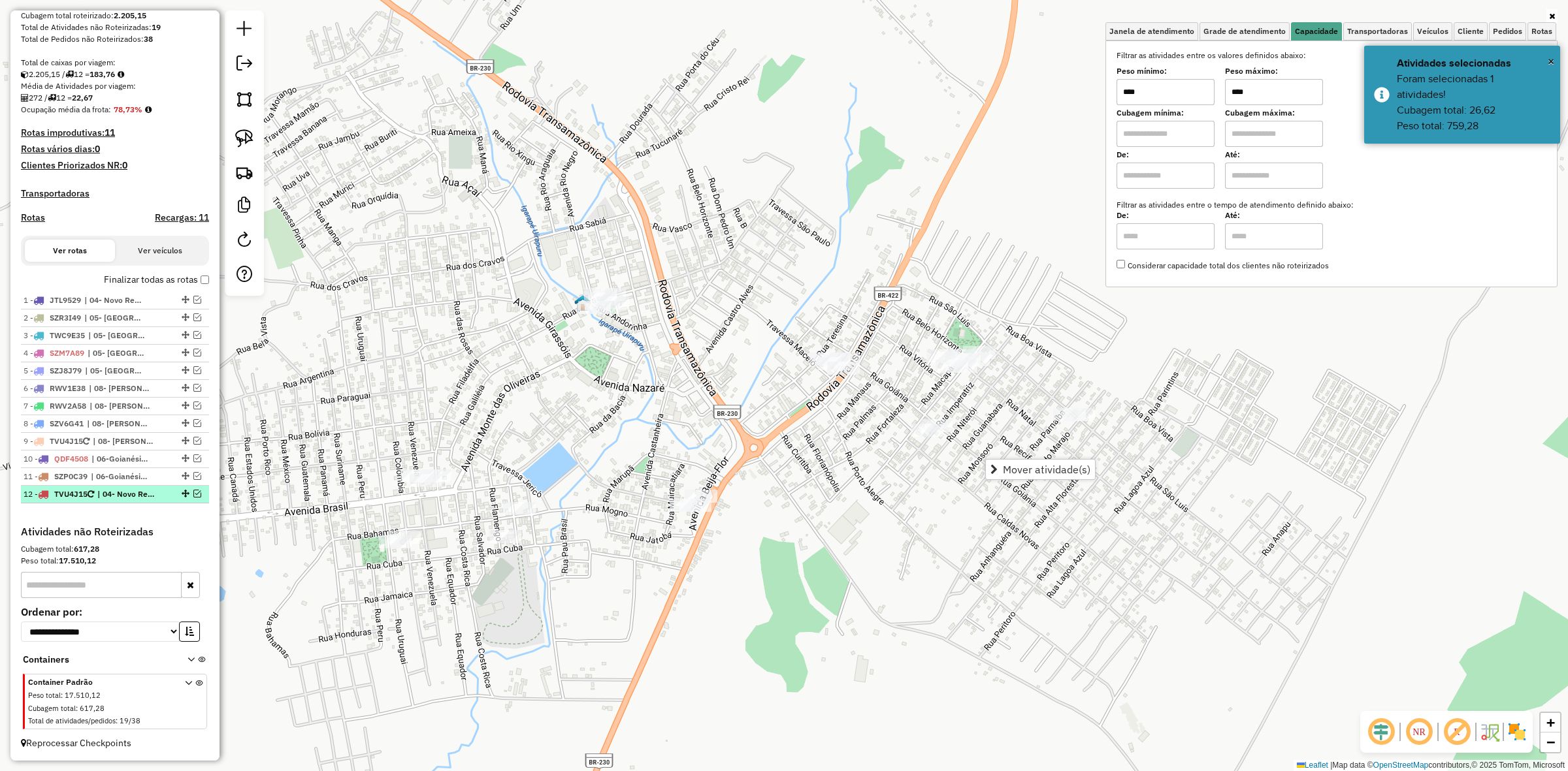
click at [193, 493] on em at bounding box center [197, 494] width 8 height 8
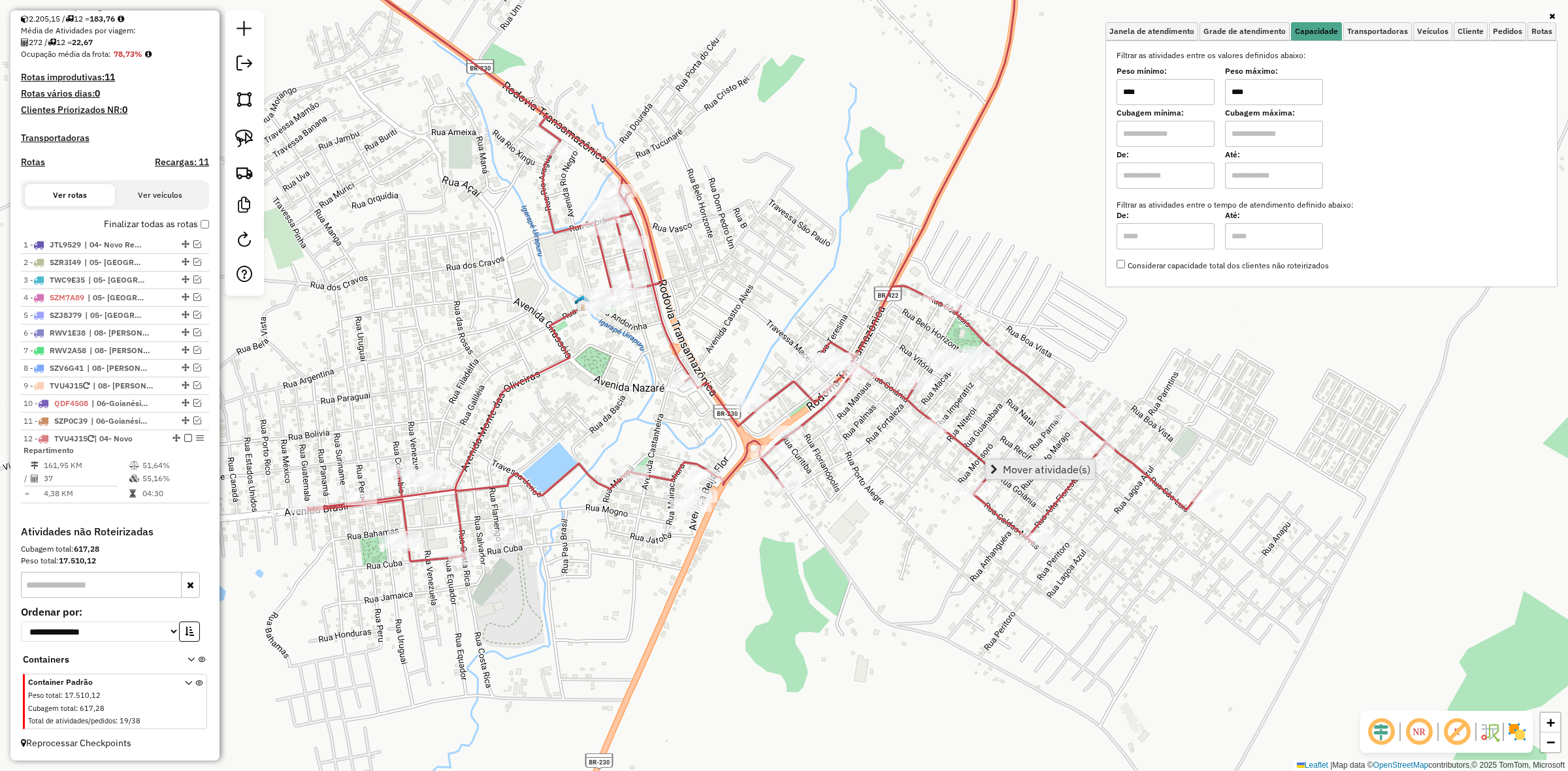
click at [1062, 468] on span "Mover atividade(s)" at bounding box center [1047, 469] width 88 height 11
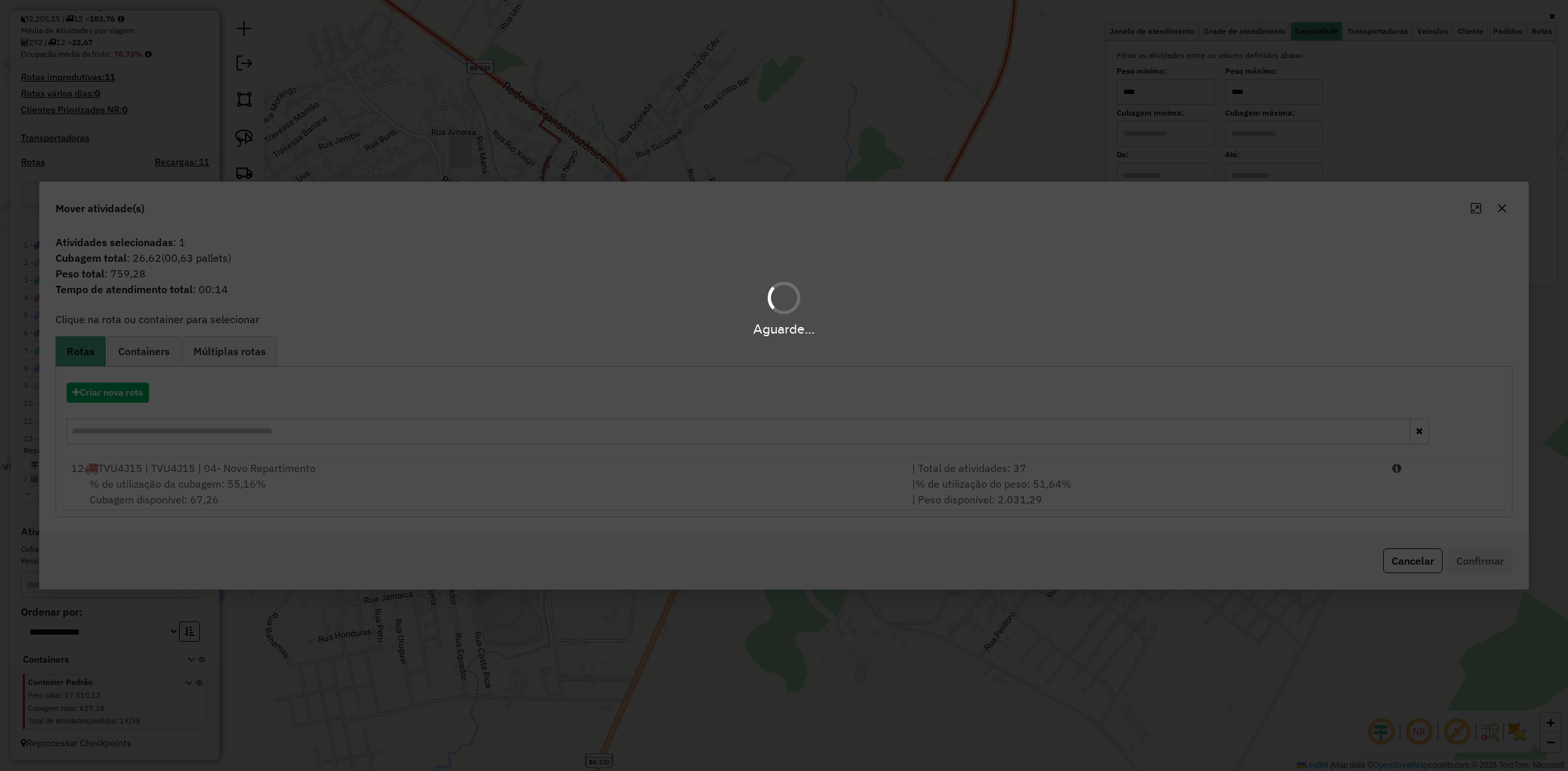
click at [822, 487] on div "Aguarde..." at bounding box center [784, 385] width 1568 height 771
click at [823, 487] on hb-app "Aguarde... Pop-up bloqueado! Seu navegador bloqueou automáticamente a abertura …" at bounding box center [784, 385] width 1568 height 771
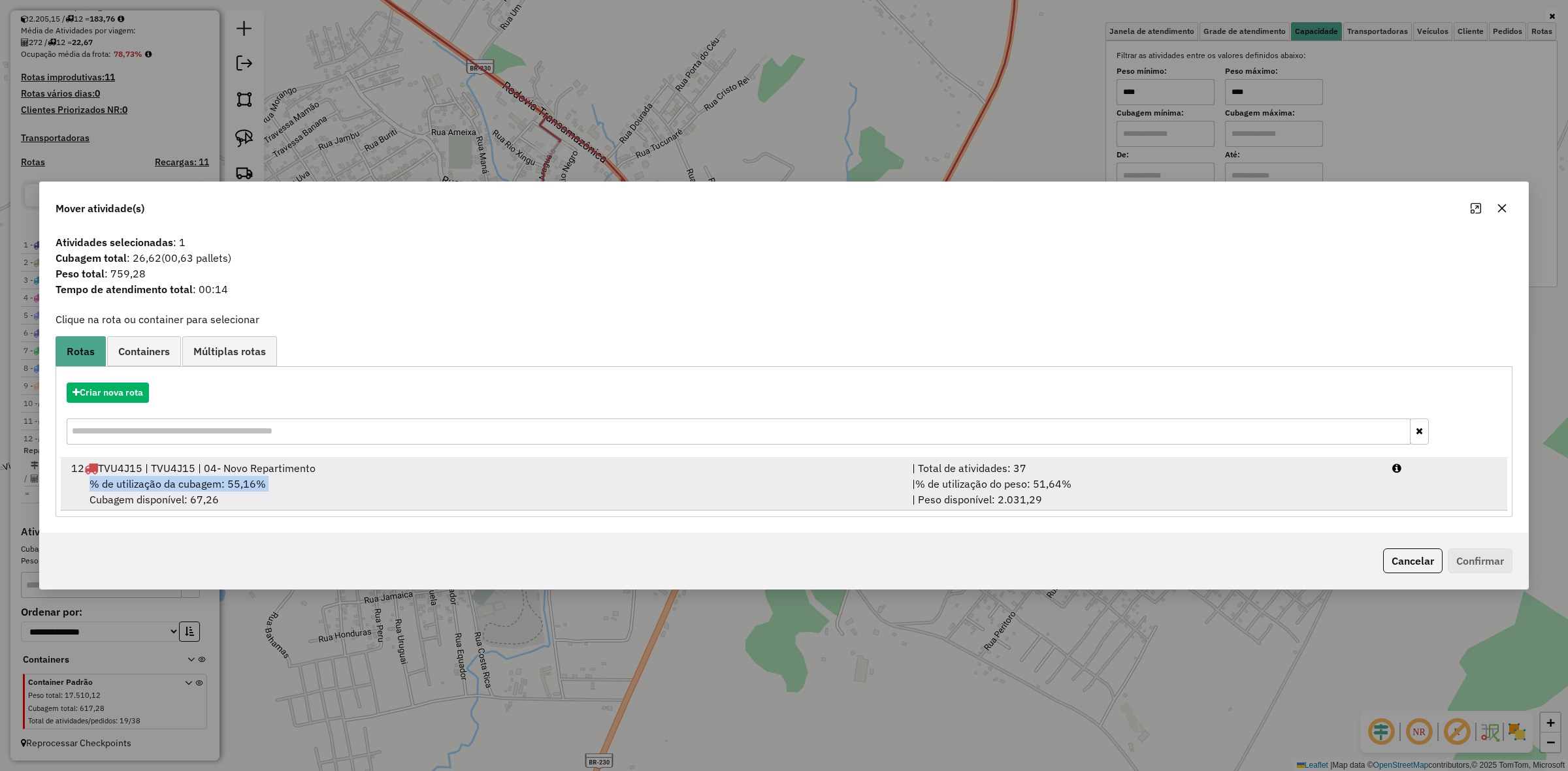
click at [823, 487] on div "% de utilização da cubagem: 55,16% Cubagem disponível: 67,26" at bounding box center [483, 491] width 841 height 32
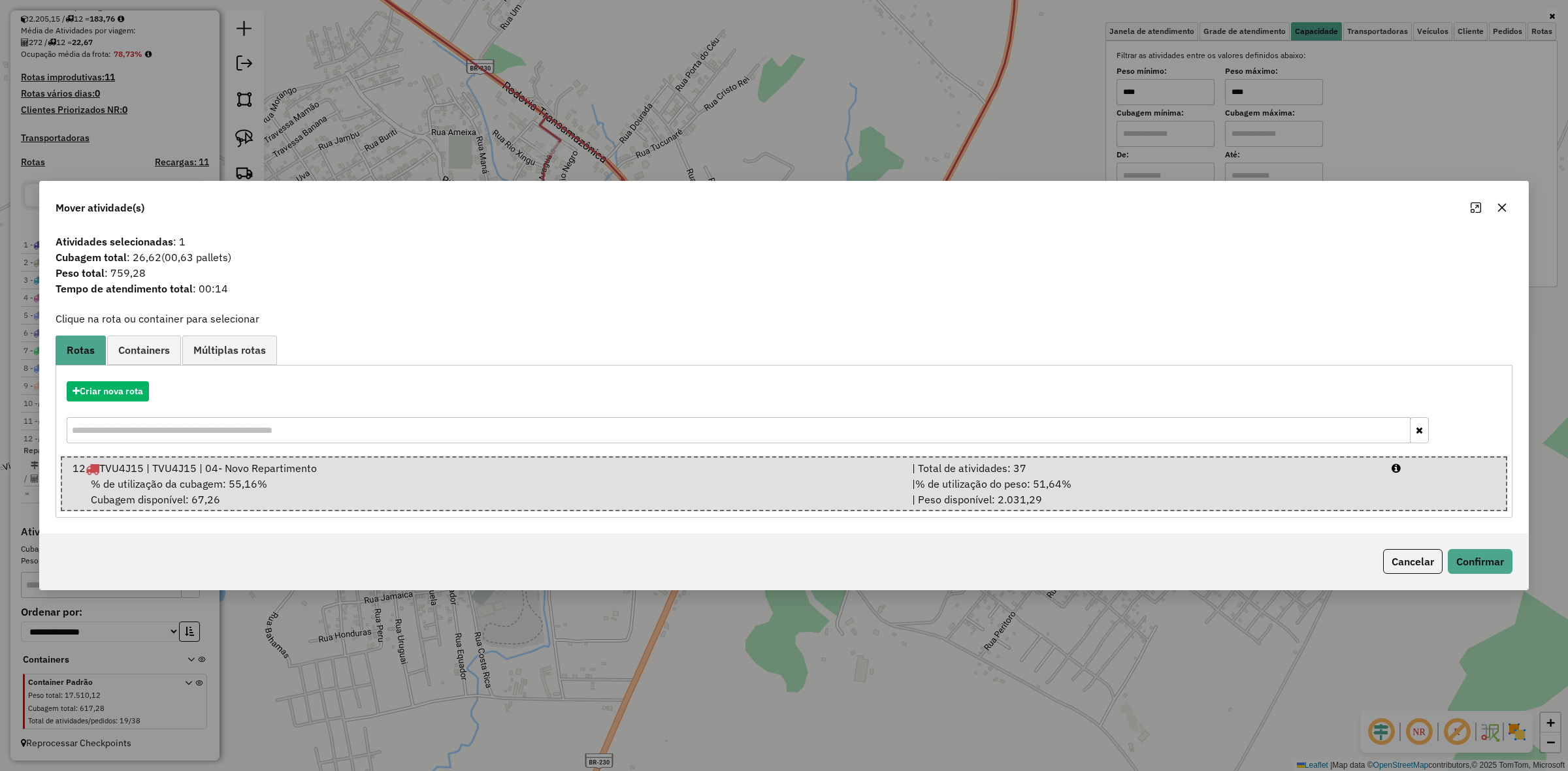
click at [1442, 556] on div "Cancelar Confirmar" at bounding box center [1446, 561] width 135 height 25
click at [1454, 556] on button "Confirmar" at bounding box center [1480, 561] width 65 height 25
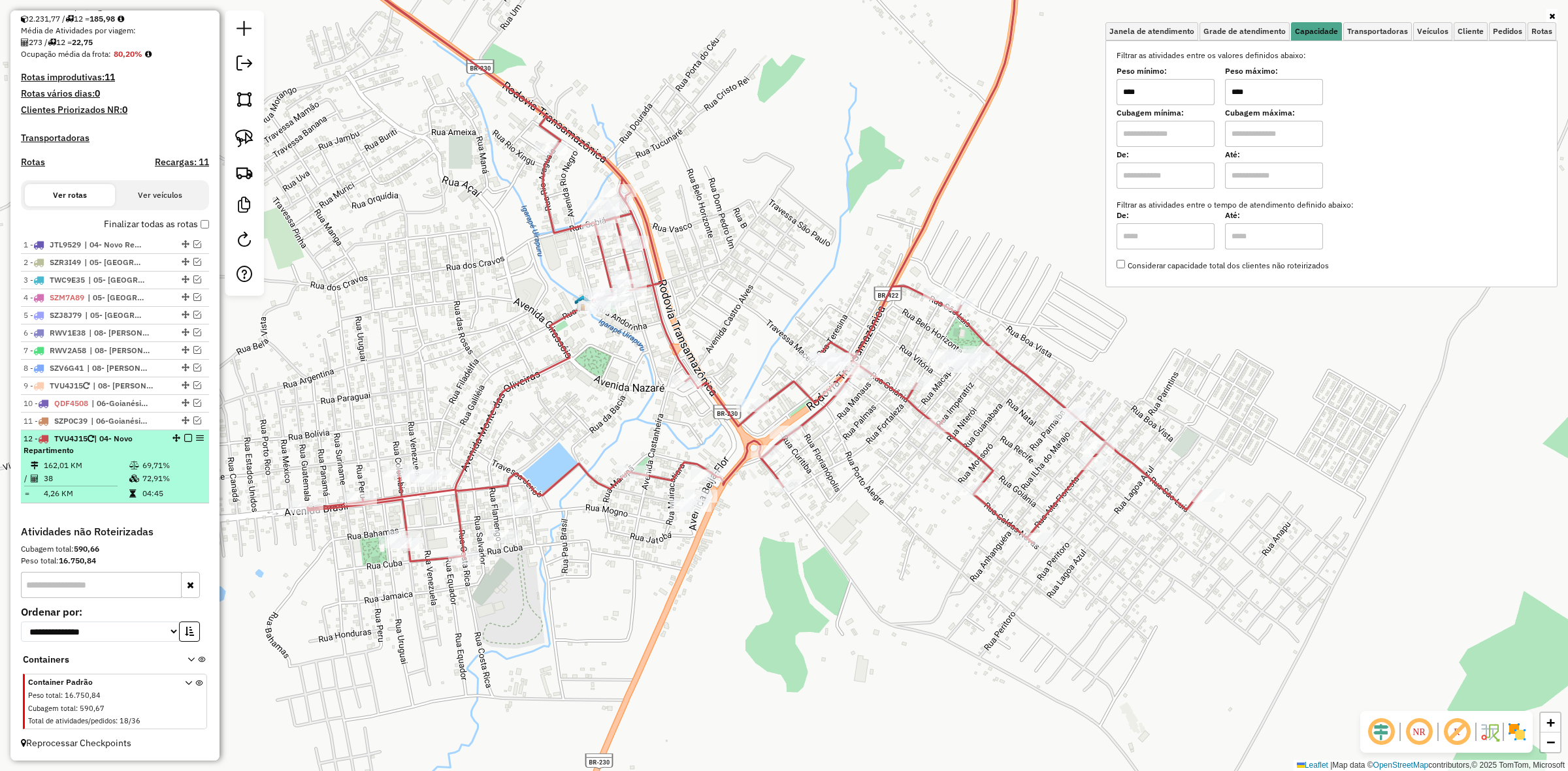
click at [187, 438] on em at bounding box center [188, 439] width 8 height 8
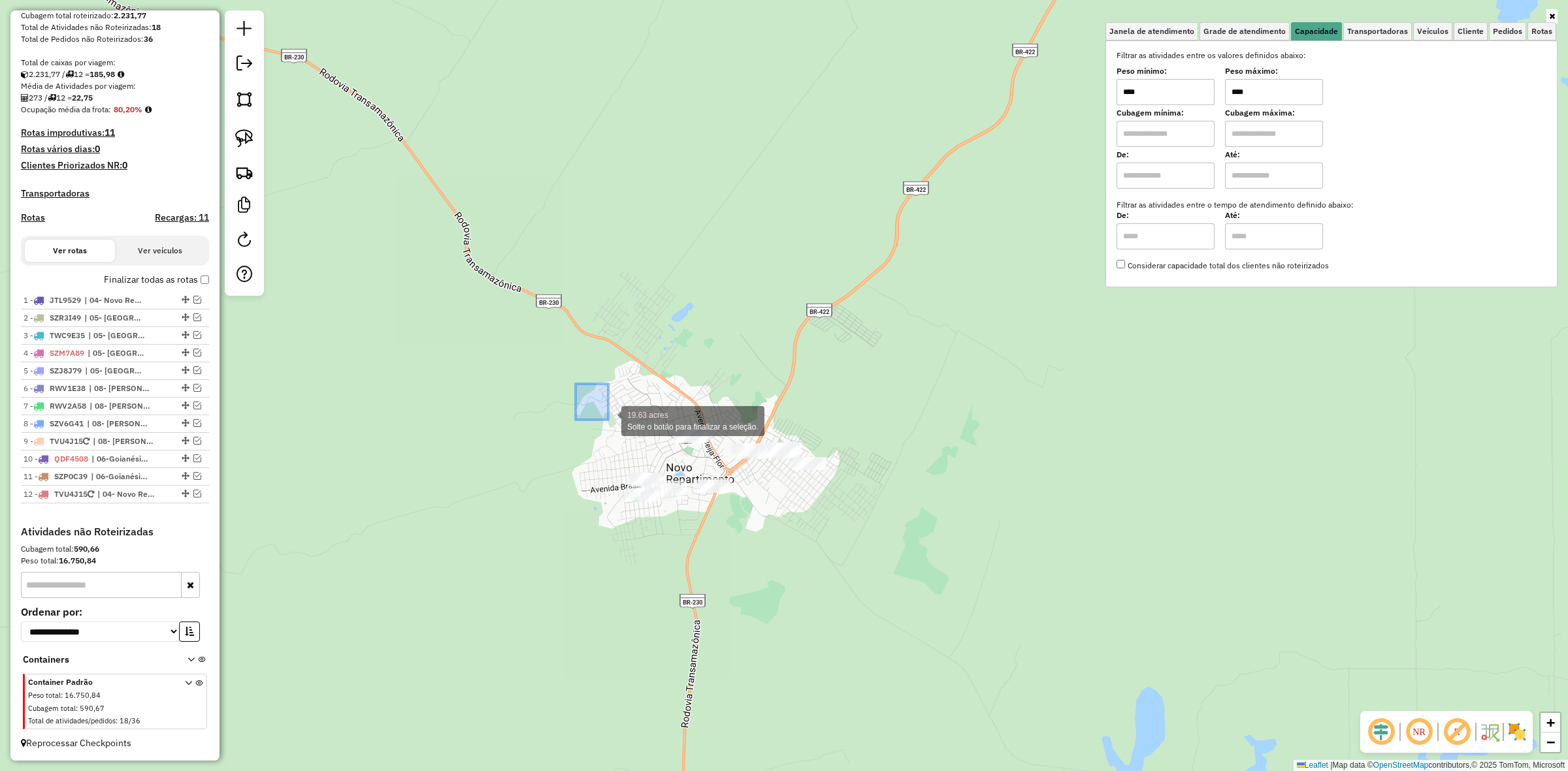
drag, startPoint x: 576, startPoint y: 384, endPoint x: 883, endPoint y: 523, distance: 337.0
click at [963, 544] on div "19.63 acres Solte o botão para finalizar a seleção. Janela de atendimento Grade…" at bounding box center [784, 385] width 1568 height 771
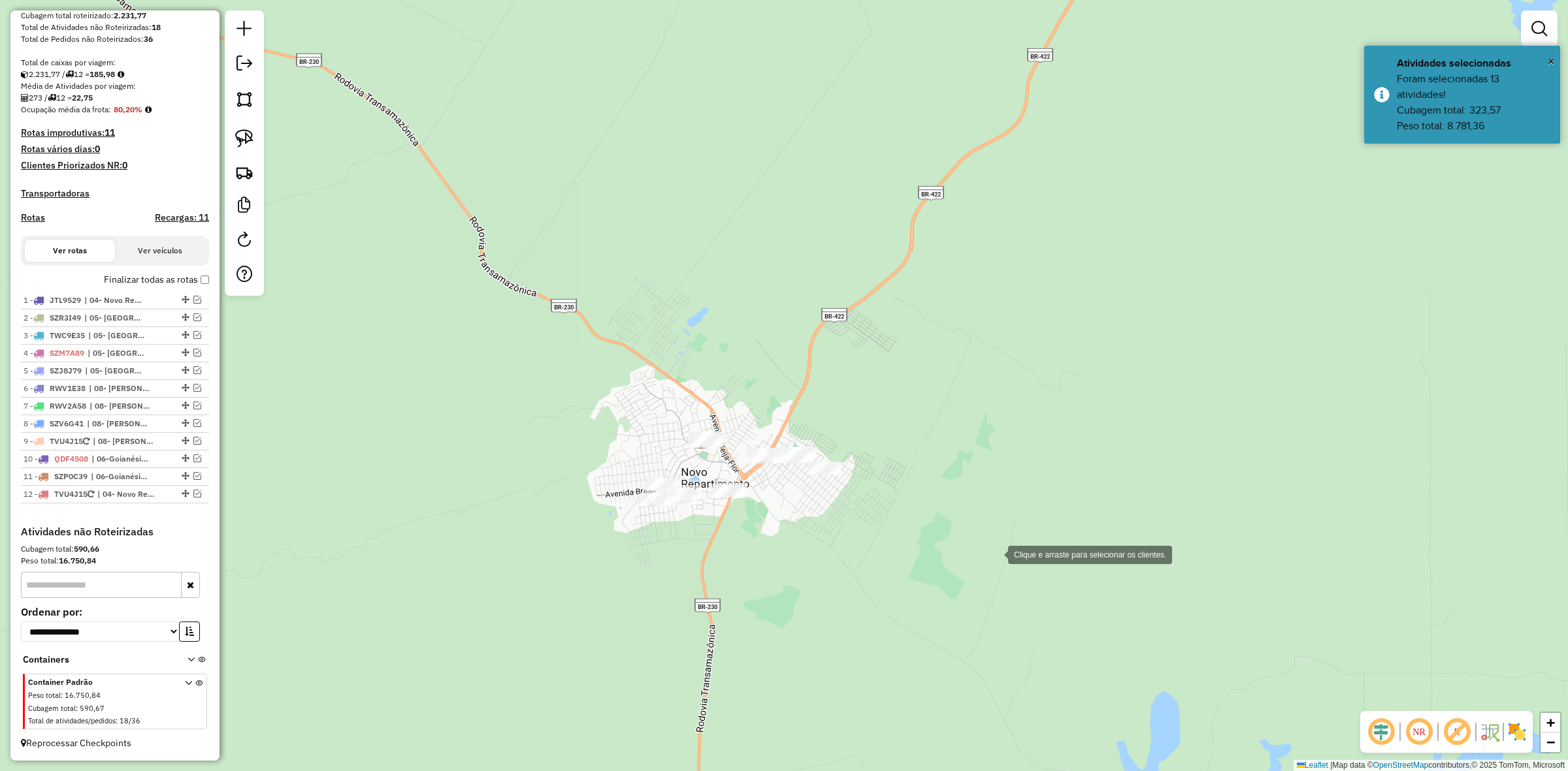
click at [995, 554] on div "Clique e arraste para selecionar os clientes. Janela de atendimento Grade de at…" at bounding box center [784, 385] width 1568 height 771
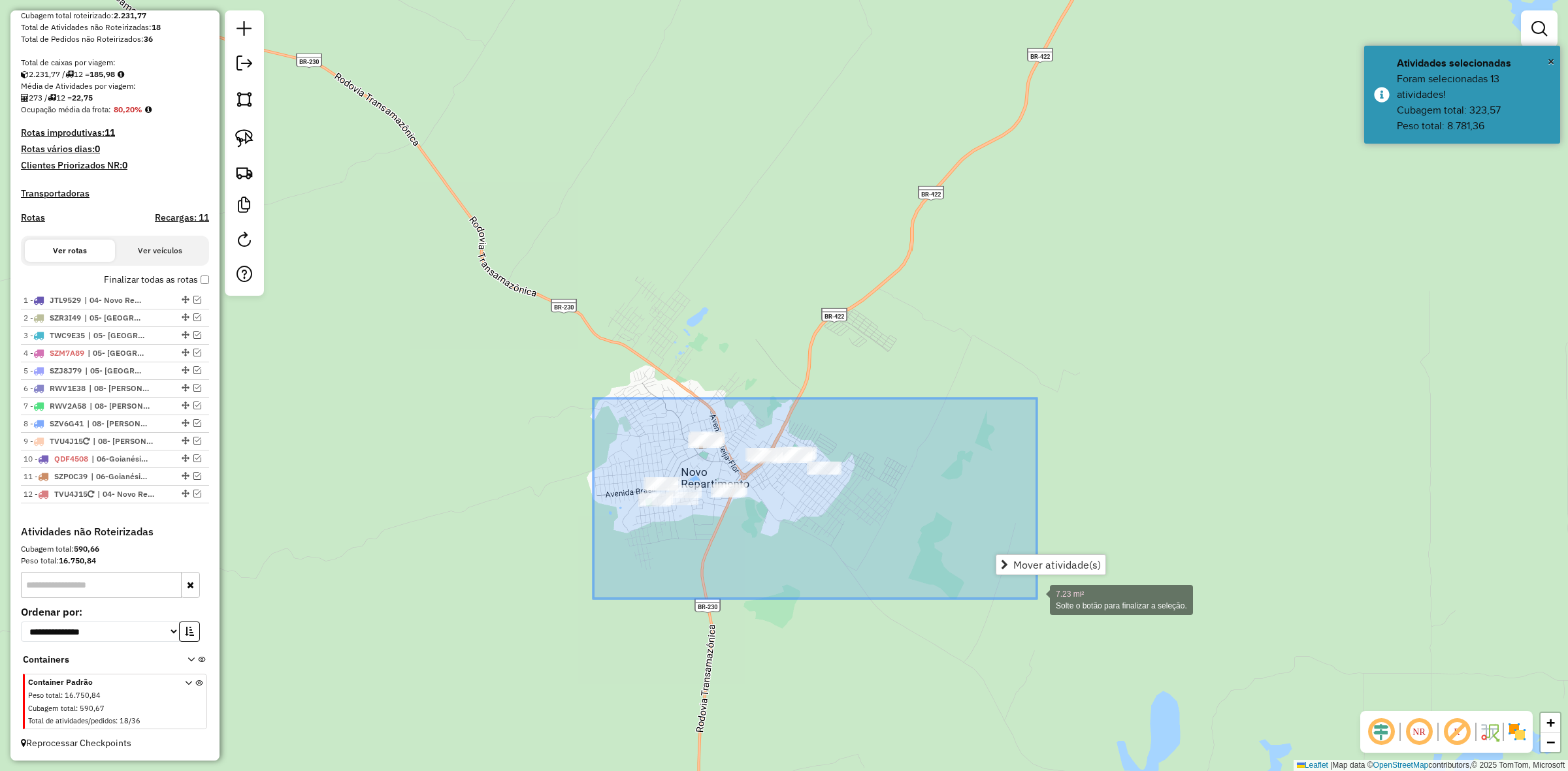
drag, startPoint x: 654, startPoint y: 473, endPoint x: 1037, endPoint y: 599, distance: 403.2
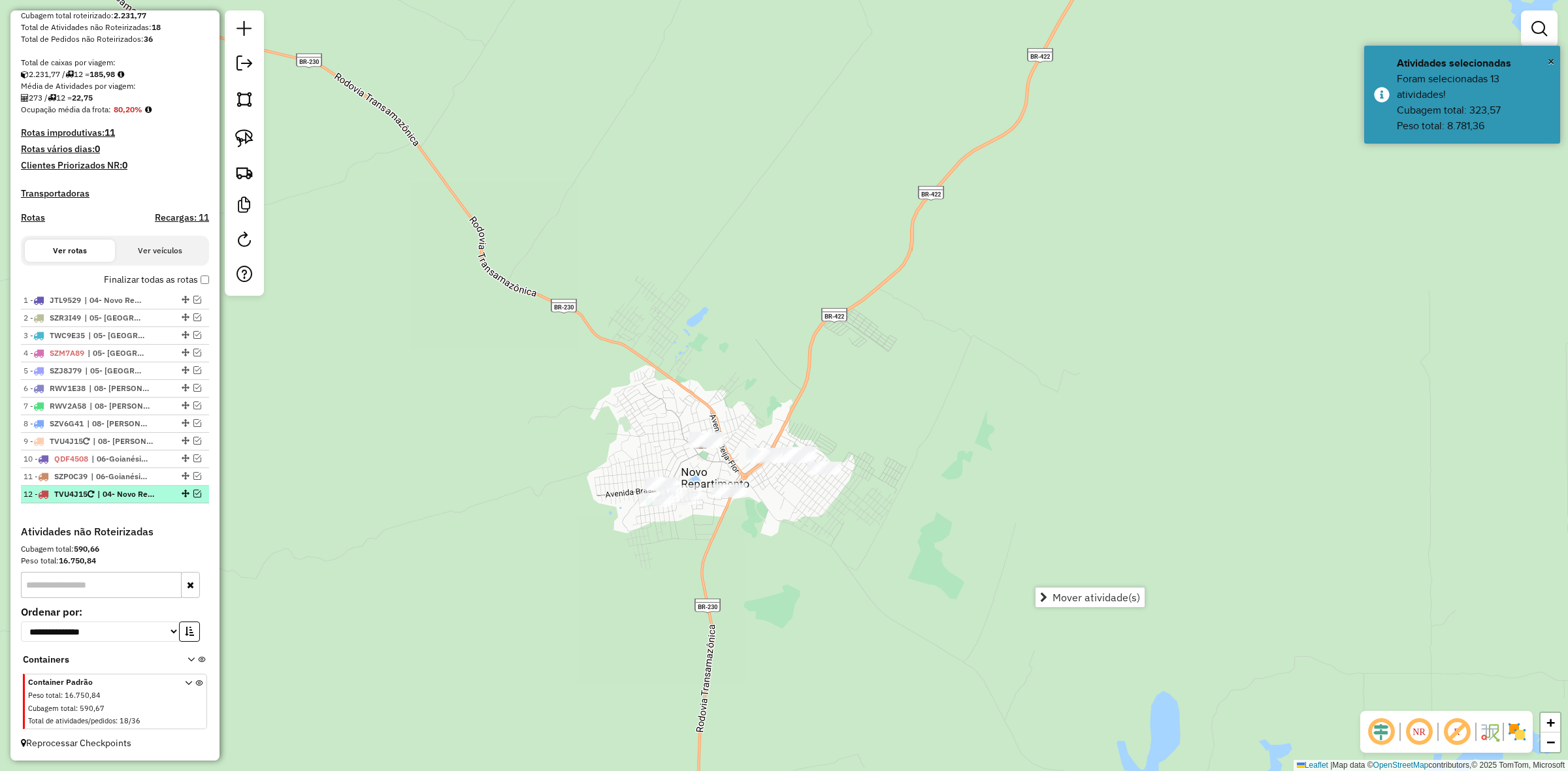
click at [136, 499] on span "| 04- Novo Repartimento" at bounding box center [127, 495] width 60 height 12
select select "**********"
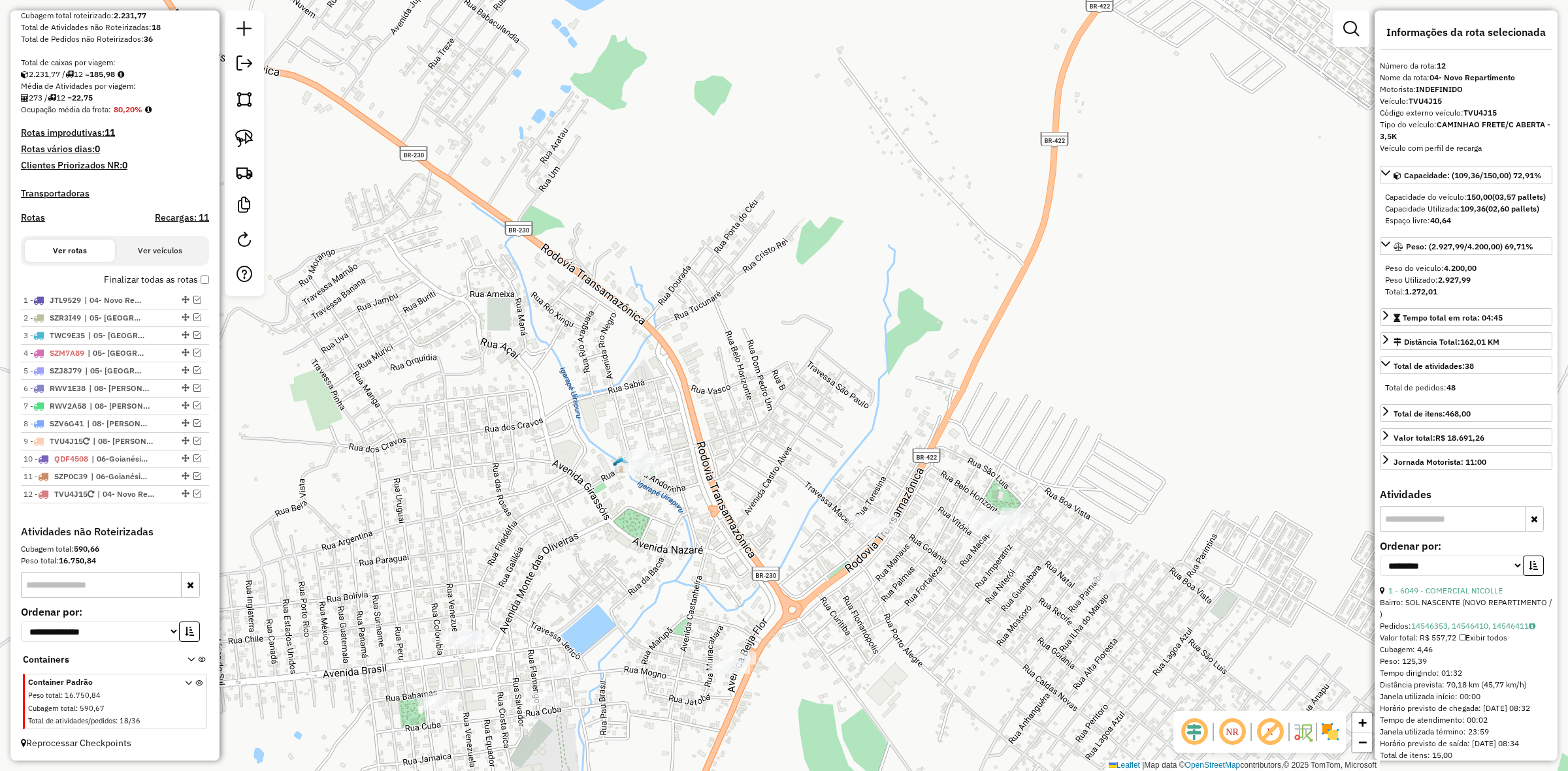
drag, startPoint x: 687, startPoint y: 700, endPoint x: 689, endPoint y: 529, distance: 171.0
click at [689, 536] on div "Janela de atendimento Grade de atendimento Capacidade Transportadoras Veículos …" at bounding box center [784, 385] width 1568 height 771
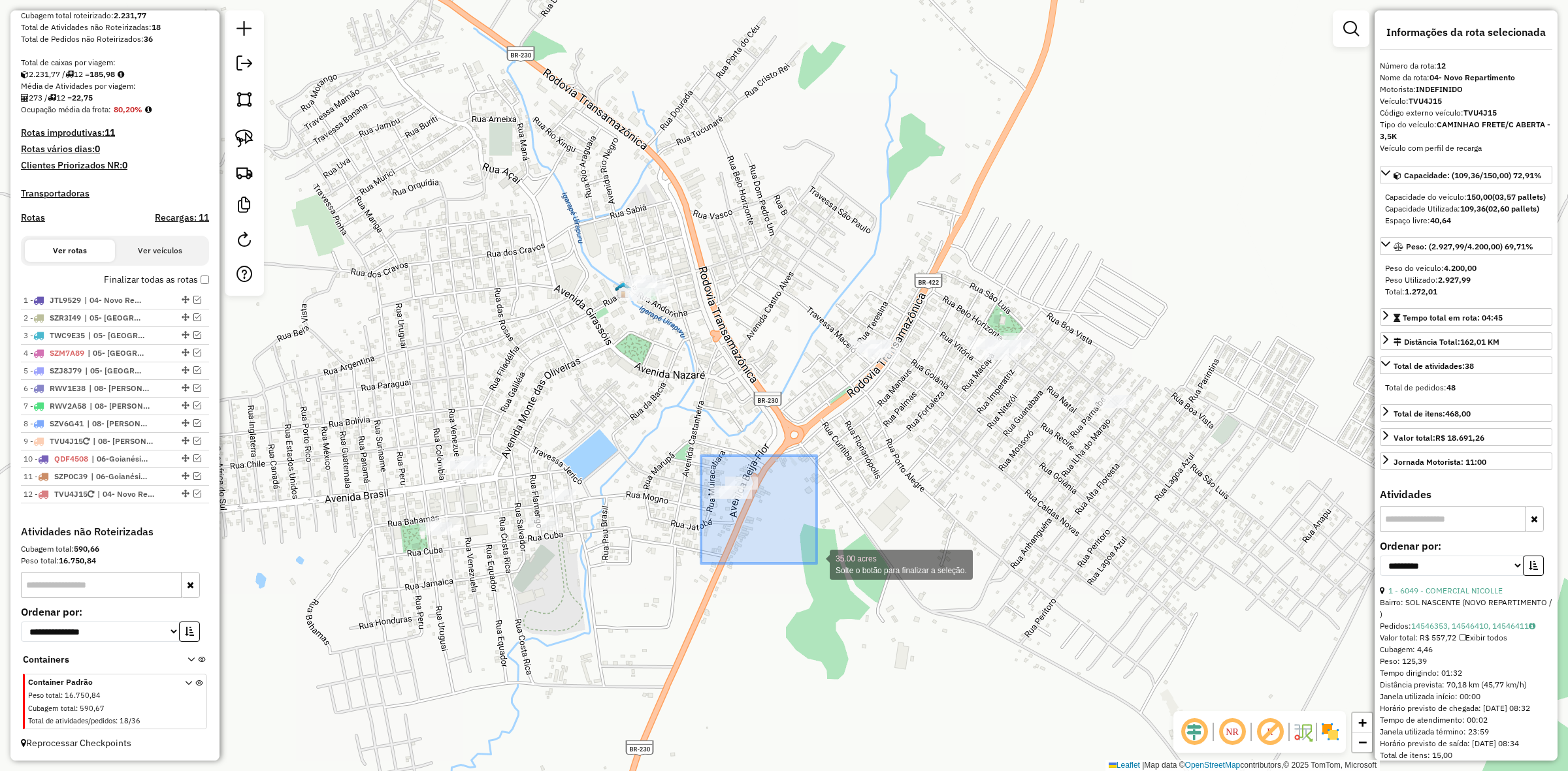
drag, startPoint x: 701, startPoint y: 456, endPoint x: 828, endPoint y: 566, distance: 168.0
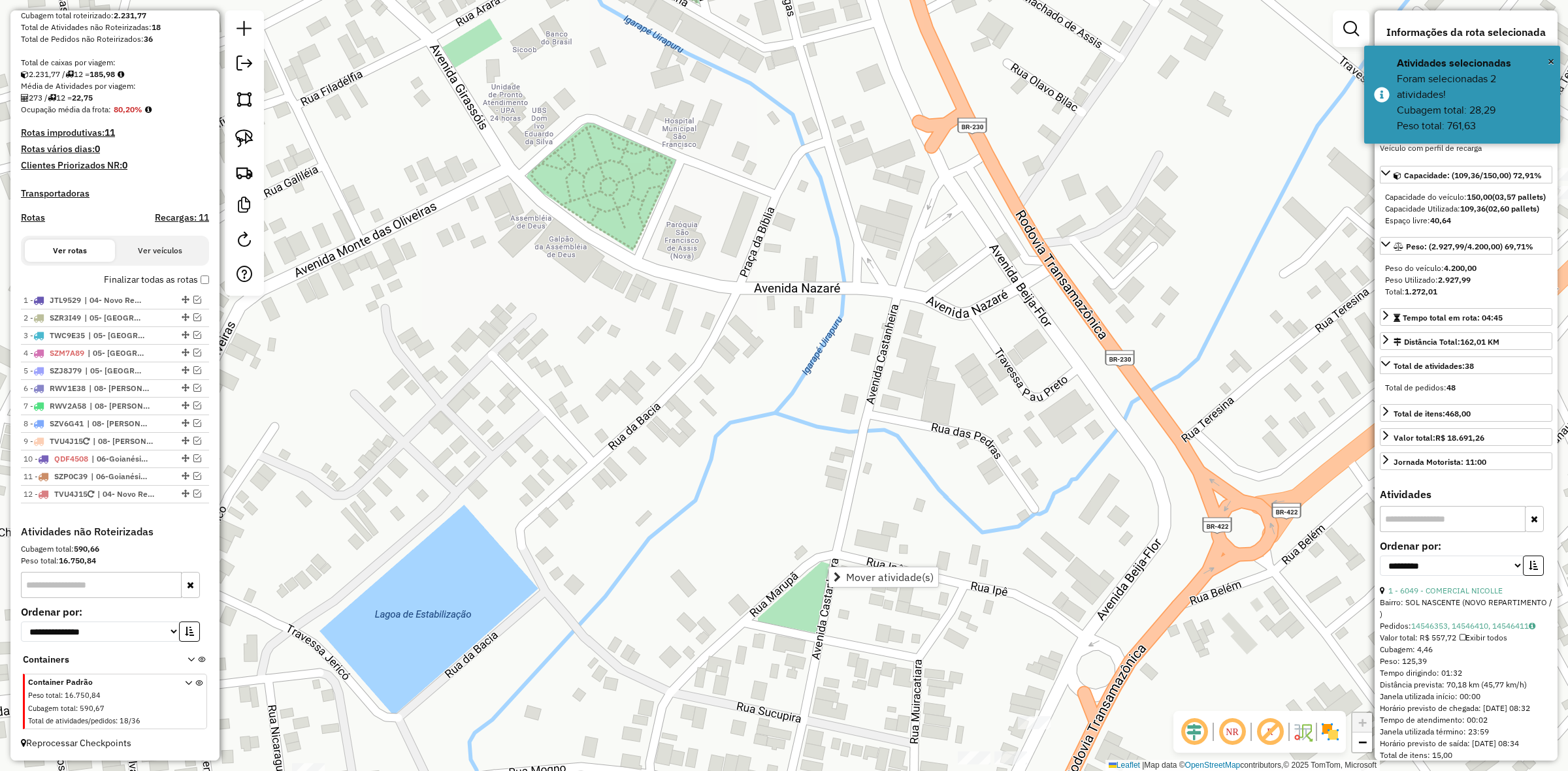
drag, startPoint x: 1098, startPoint y: 413, endPoint x: 956, endPoint y: 503, distance: 168.1
click at [956, 503] on div "Janela de atendimento Grade de atendimento Capacidade Transportadoras Veículos …" at bounding box center [784, 385] width 1568 height 771
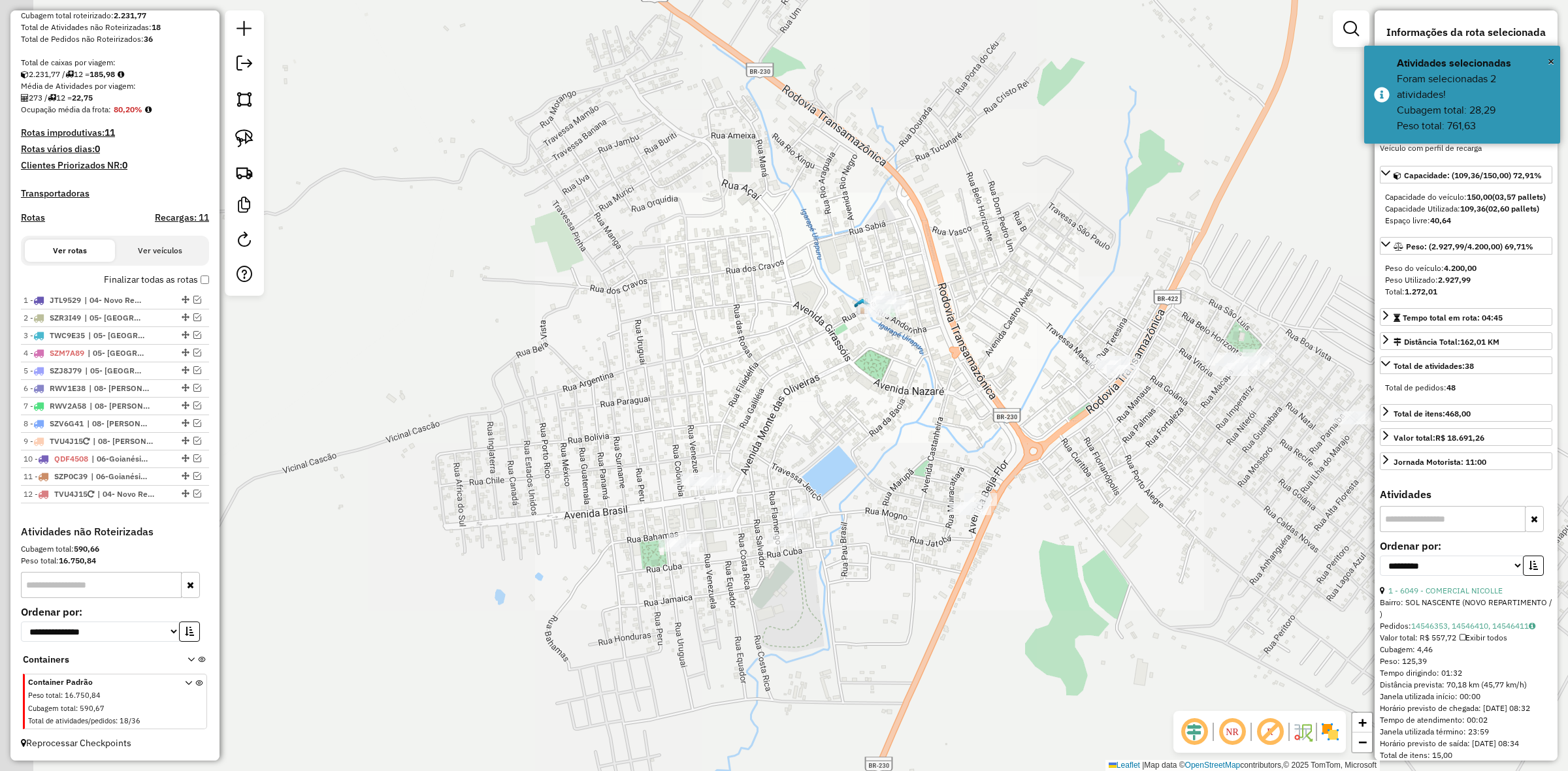
drag, startPoint x: 788, startPoint y: 492, endPoint x: 875, endPoint y: 406, distance: 122.3
click at [875, 406] on div "Janela de atendimento Grade de atendimento Capacidade Transportadoras Veículos …" at bounding box center [784, 385] width 1568 height 771
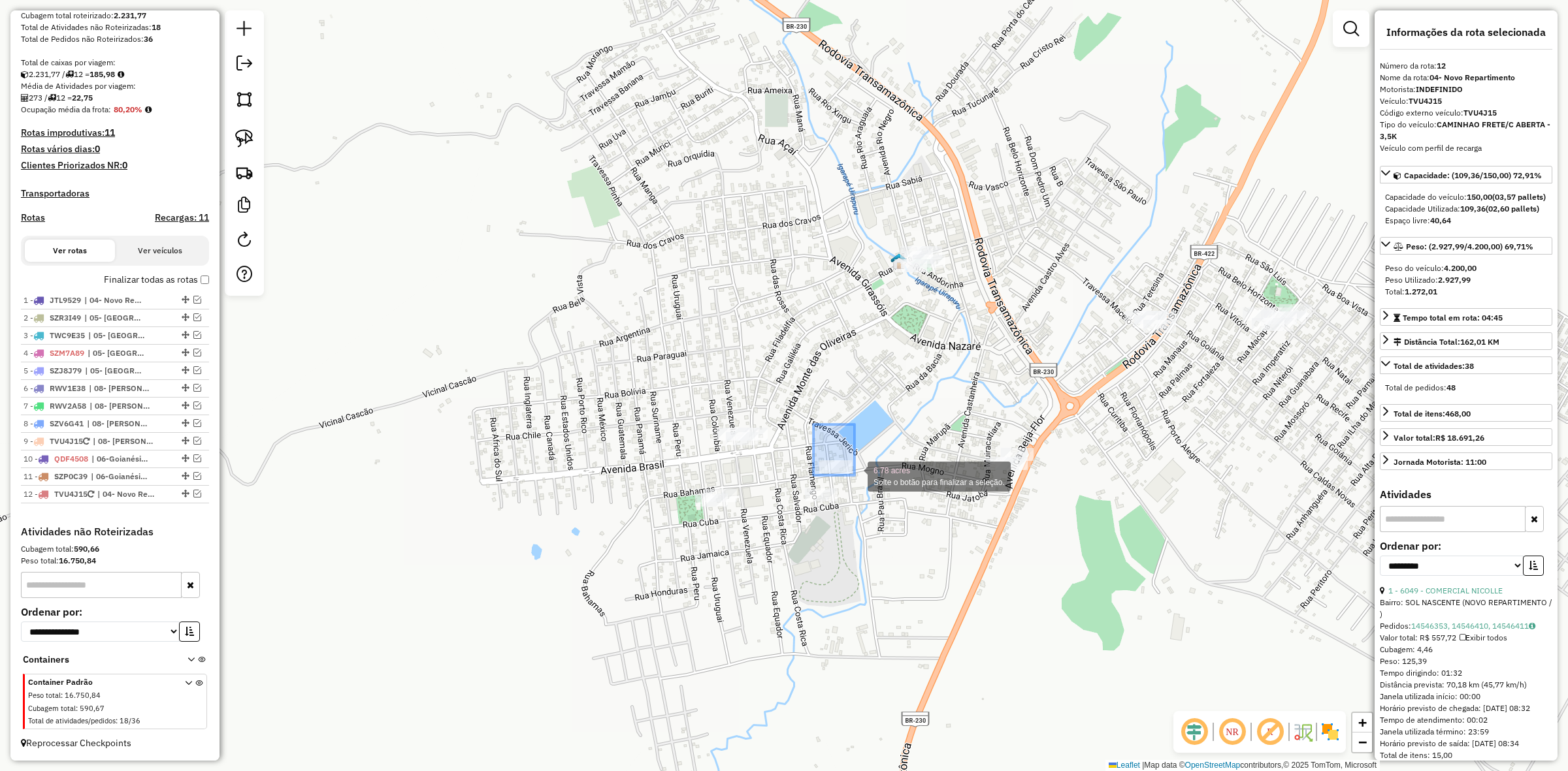
drag, startPoint x: 812, startPoint y: 431, endPoint x: 857, endPoint y: 475, distance: 62.9
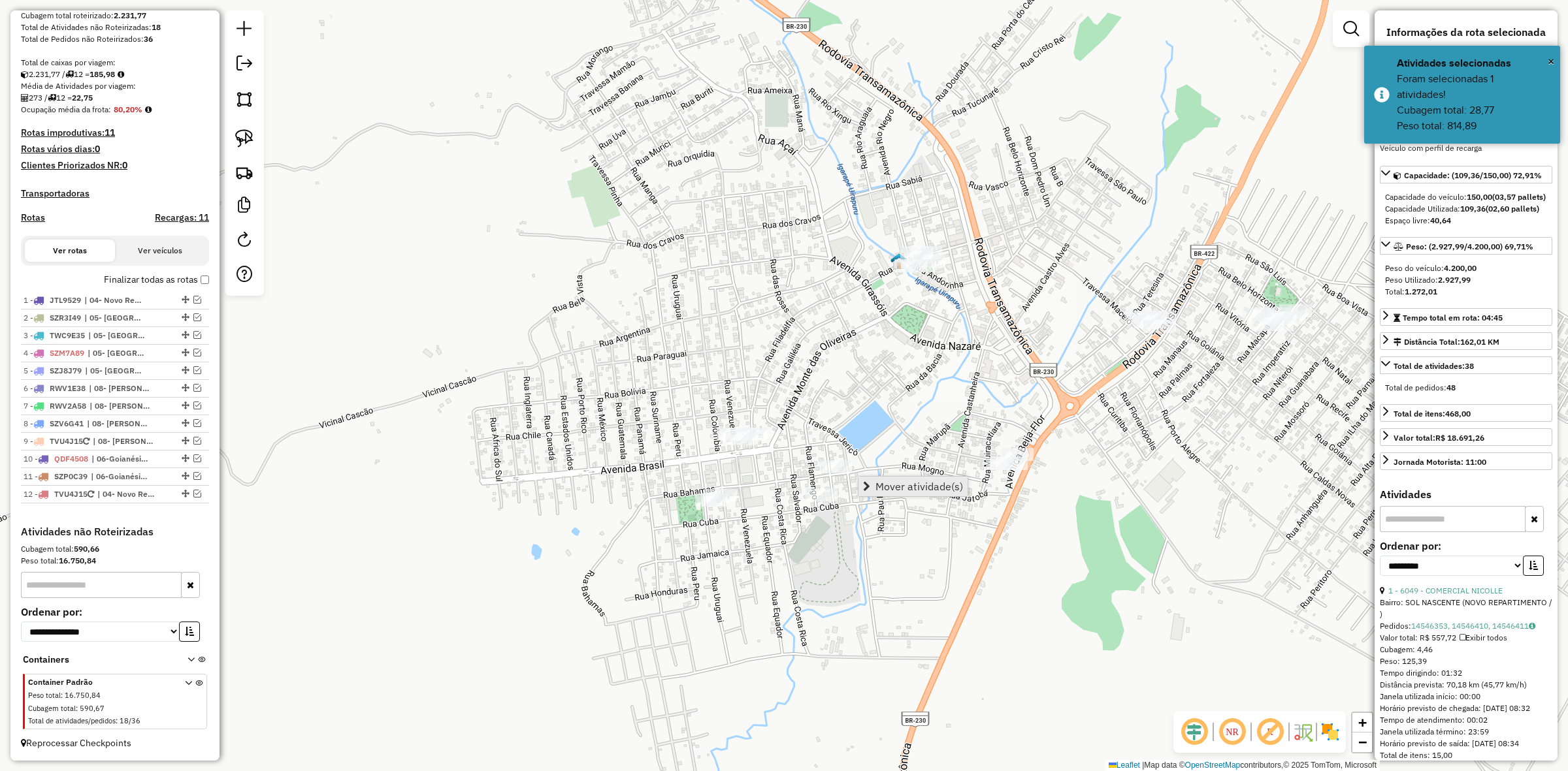
click at [886, 486] on span "Mover atividade(s)" at bounding box center [919, 486] width 88 height 11
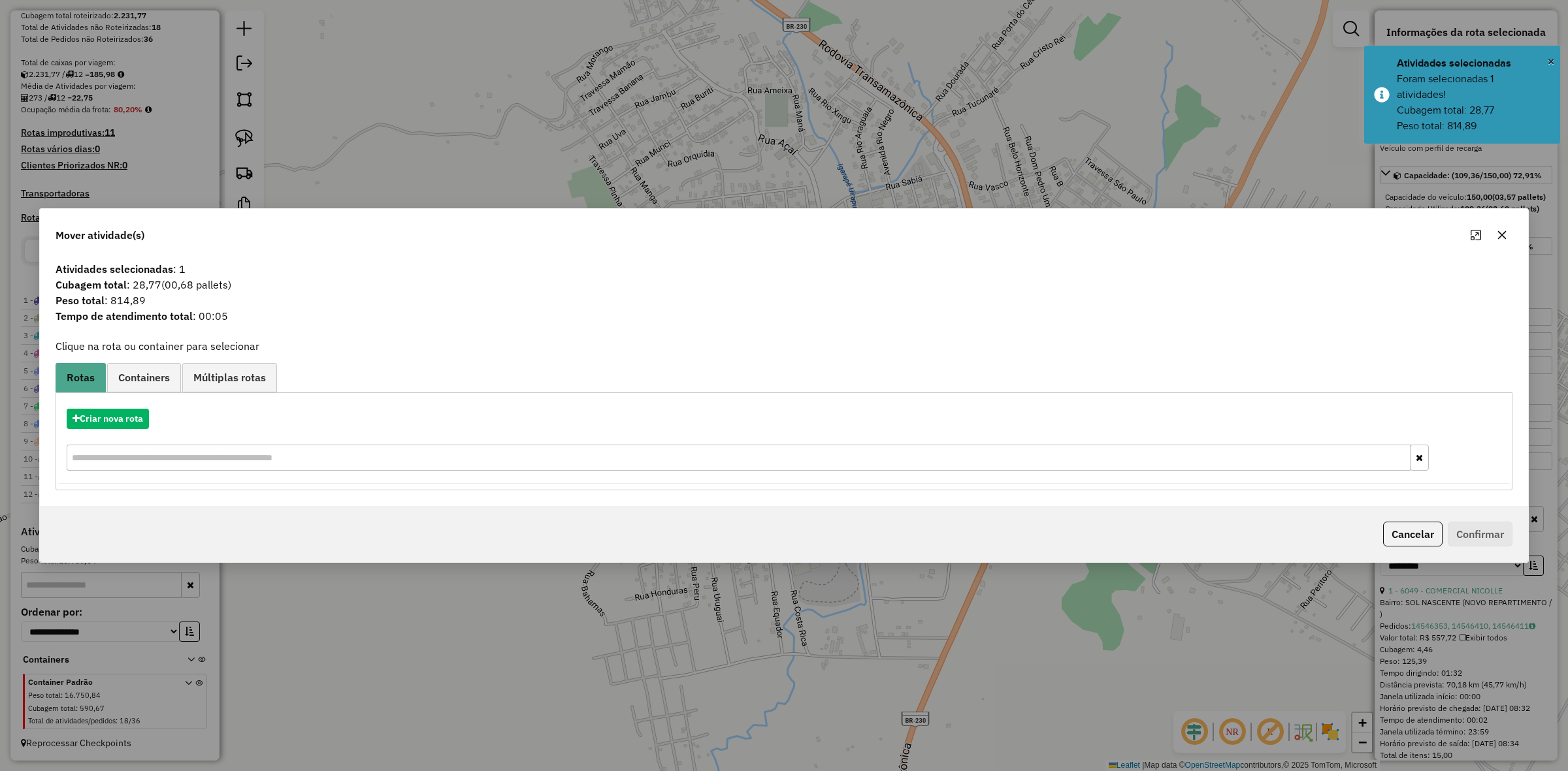
click at [1504, 233] on icon "button" at bounding box center [1502, 235] width 11 height 11
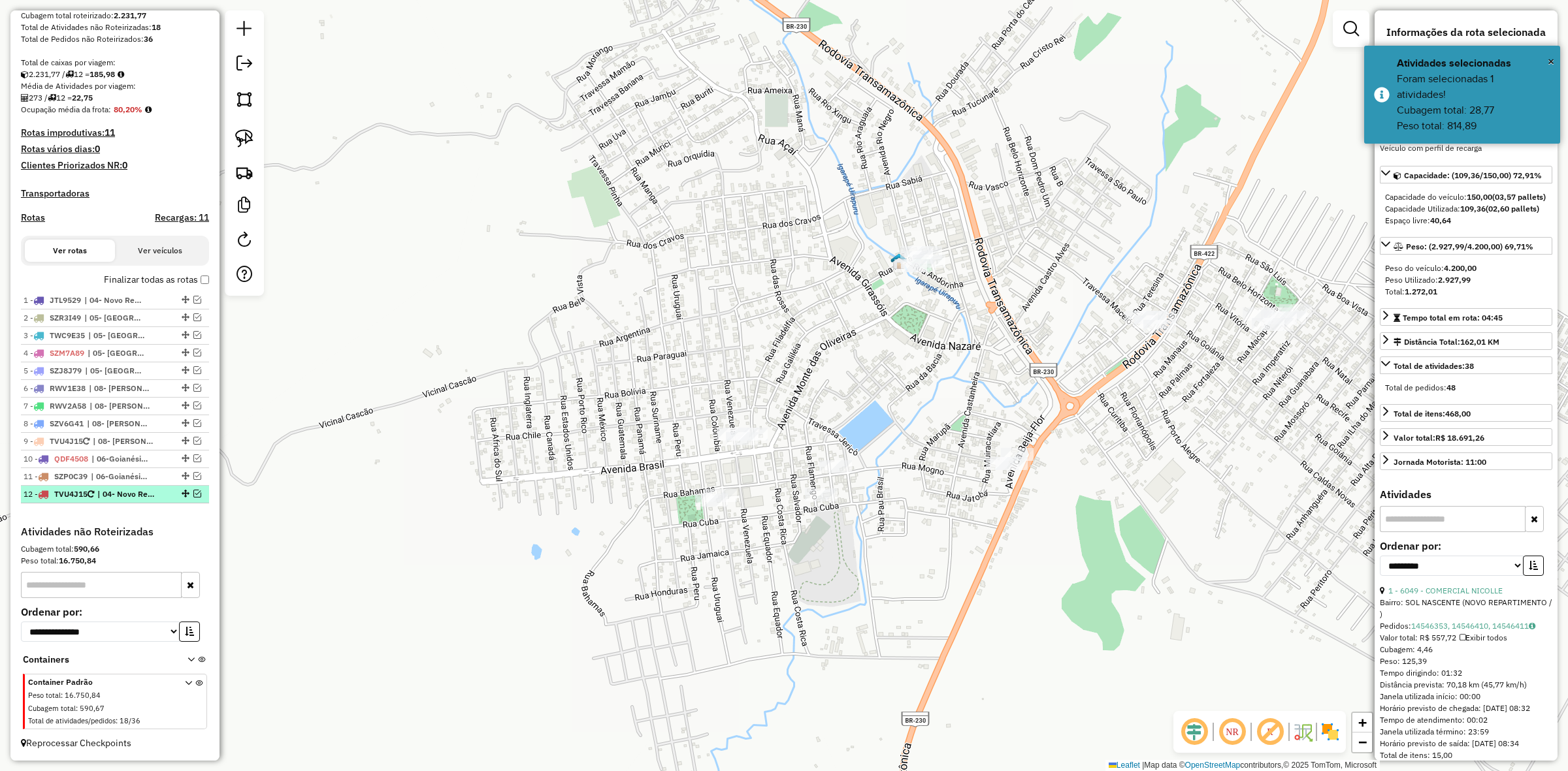
click at [193, 490] on em at bounding box center [197, 494] width 8 height 8
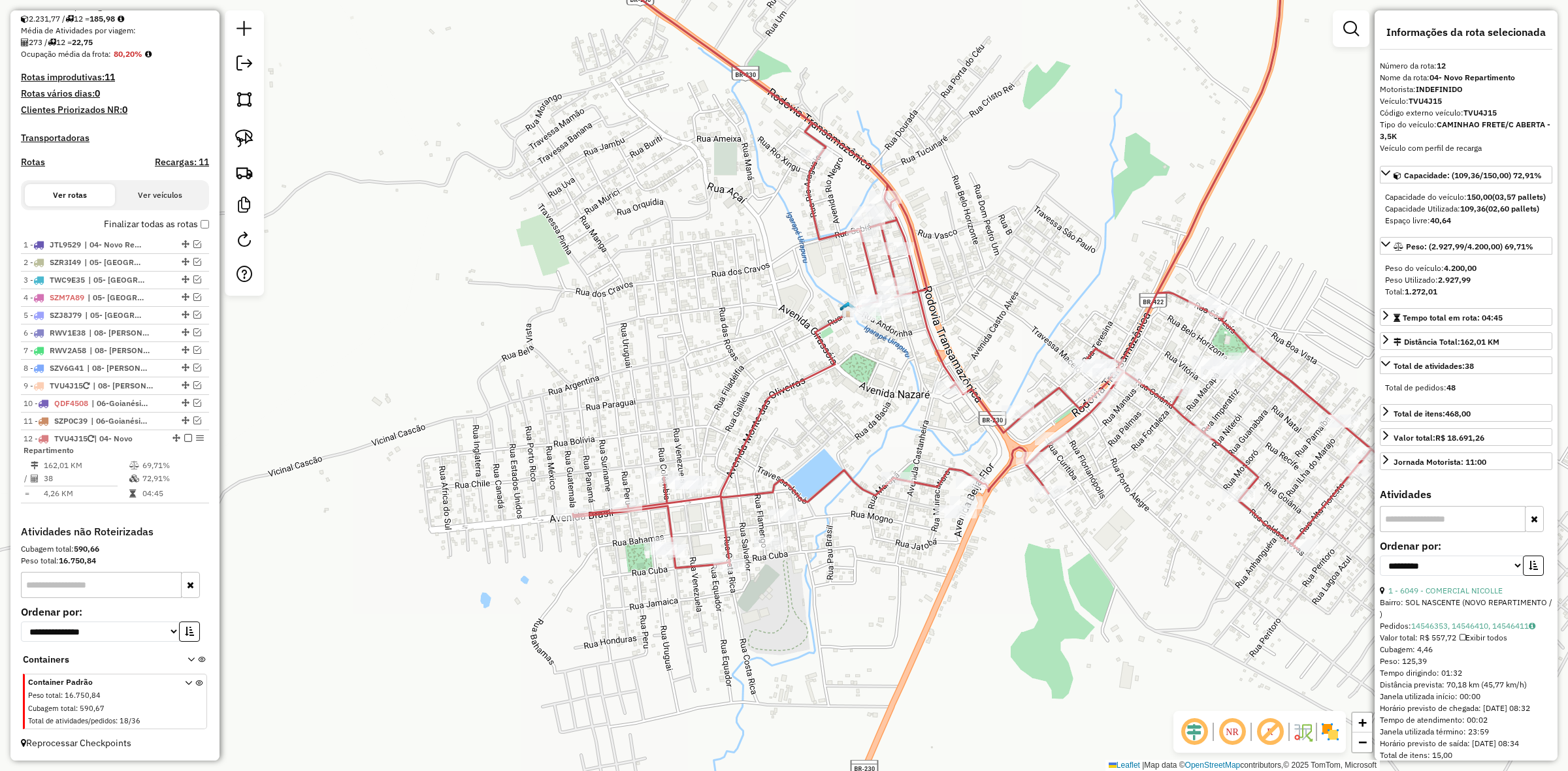
drag, startPoint x: 1157, startPoint y: 378, endPoint x: 1098, endPoint y: 428, distance: 77.3
click at [1098, 428] on div "Janela de atendimento Grade de atendimento Capacidade Transportadoras Veículos …" at bounding box center [784, 385] width 1568 height 771
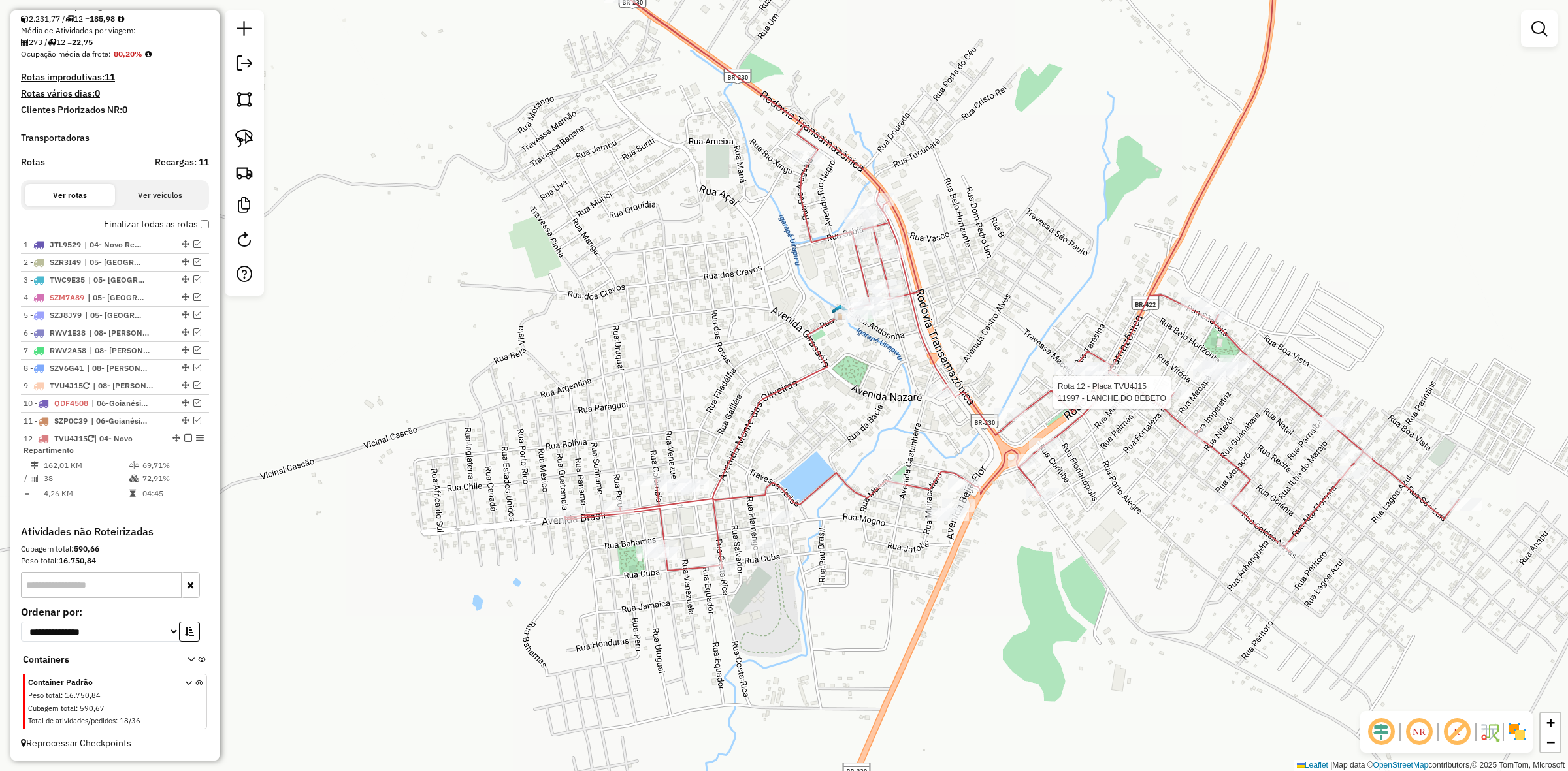
drag, startPoint x: 1158, startPoint y: 401, endPoint x: 1171, endPoint y: 396, distance: 13.9
click at [1158, 399] on div at bounding box center [1174, 392] width 32 height 13
select select "**********"
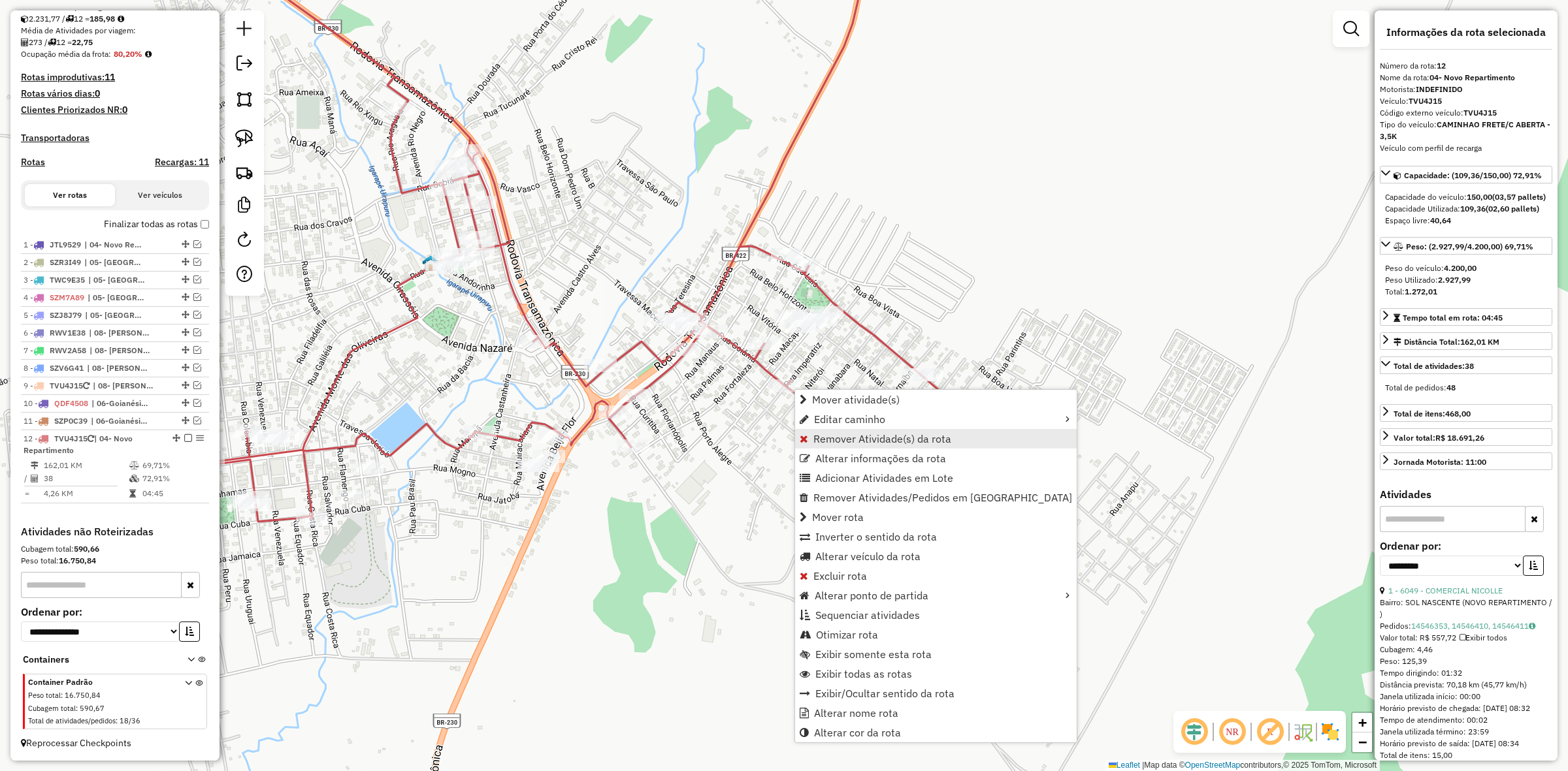
click at [823, 435] on span "Remover Atividade(s) da rota" at bounding box center [883, 439] width 138 height 11
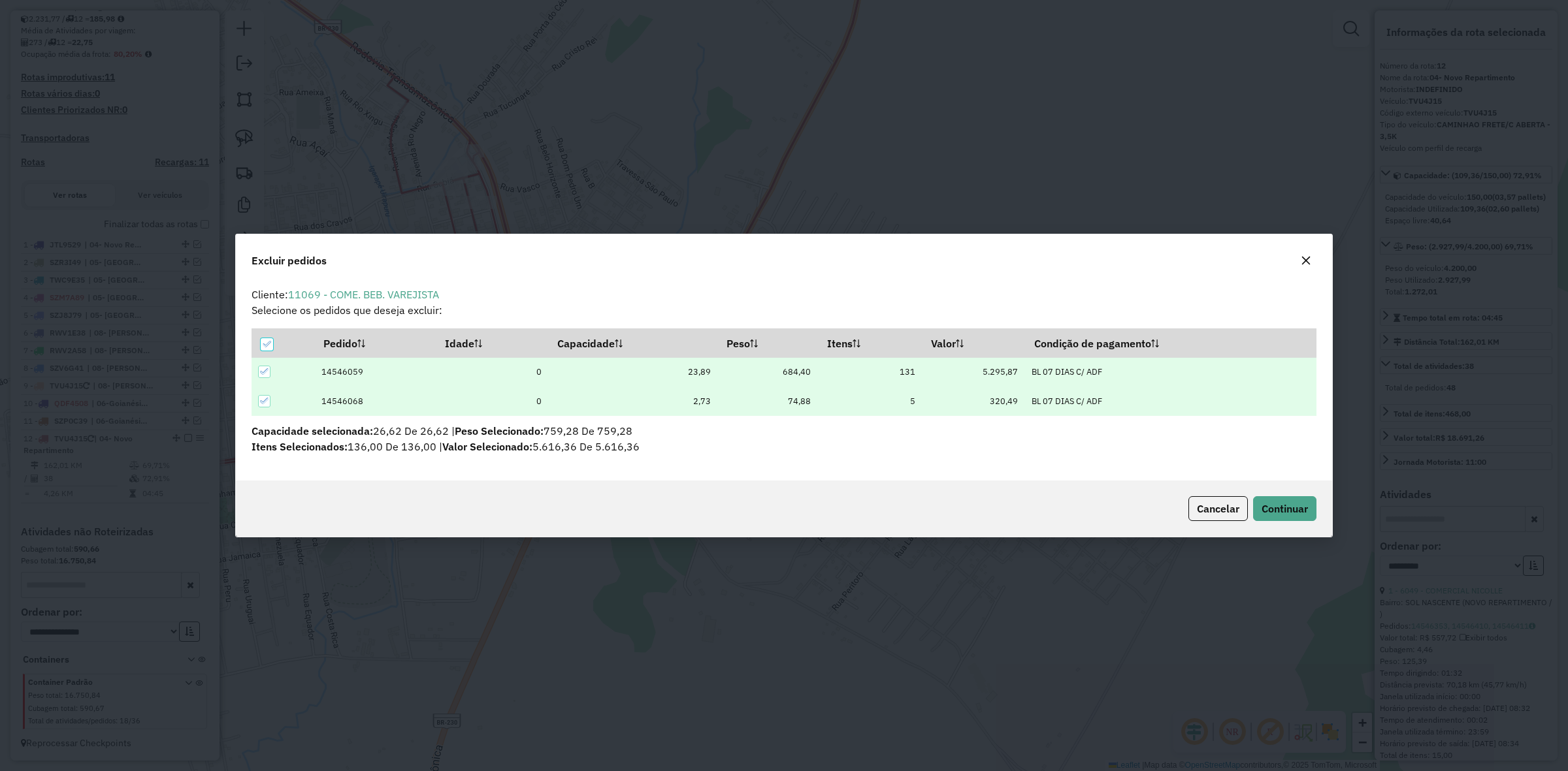
scroll to position [0, 0]
click at [1292, 507] on span "Continuar" at bounding box center [1285, 508] width 46 height 13
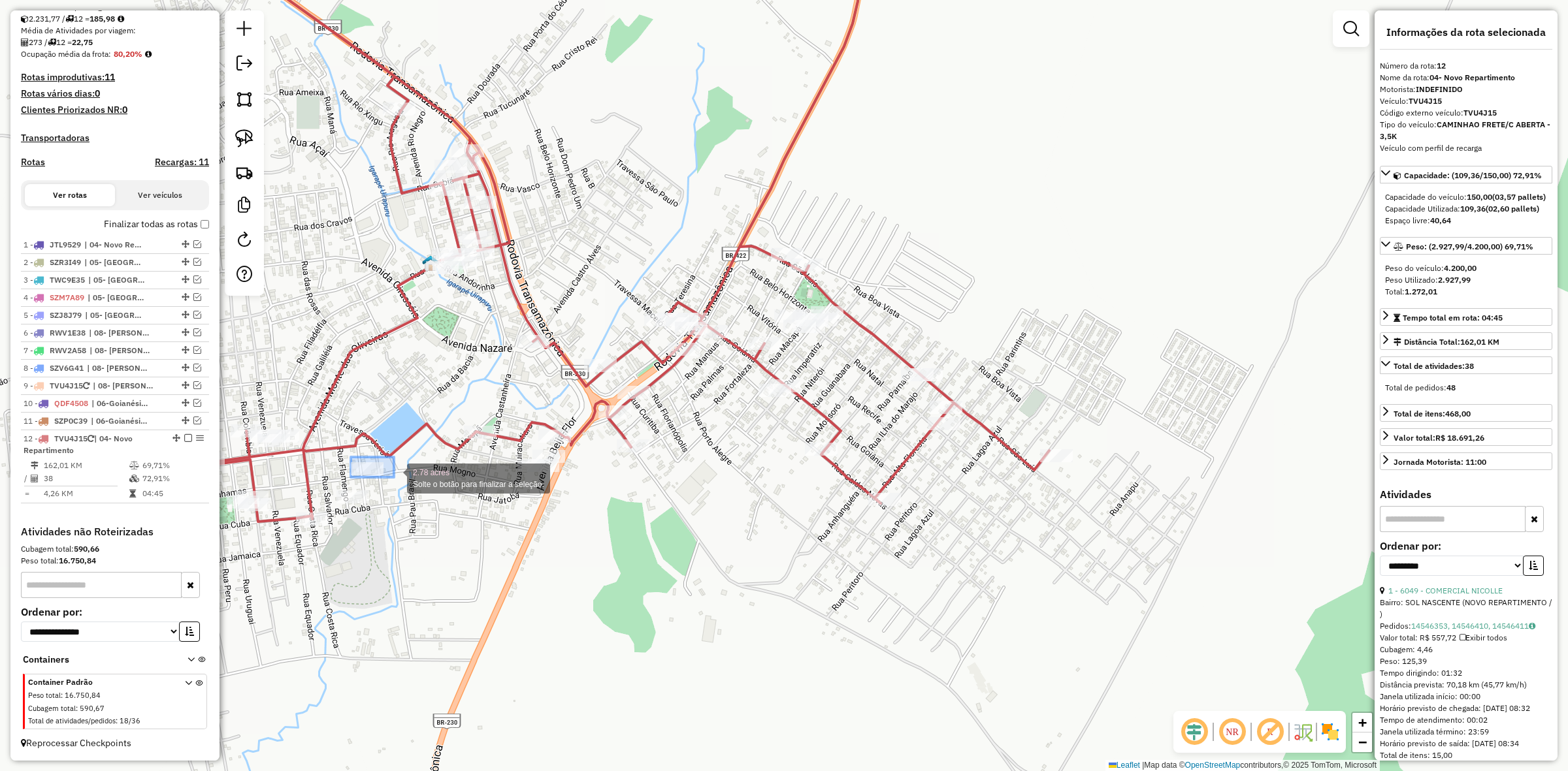
drag, startPoint x: 351, startPoint y: 457, endPoint x: 396, endPoint y: 478, distance: 49.7
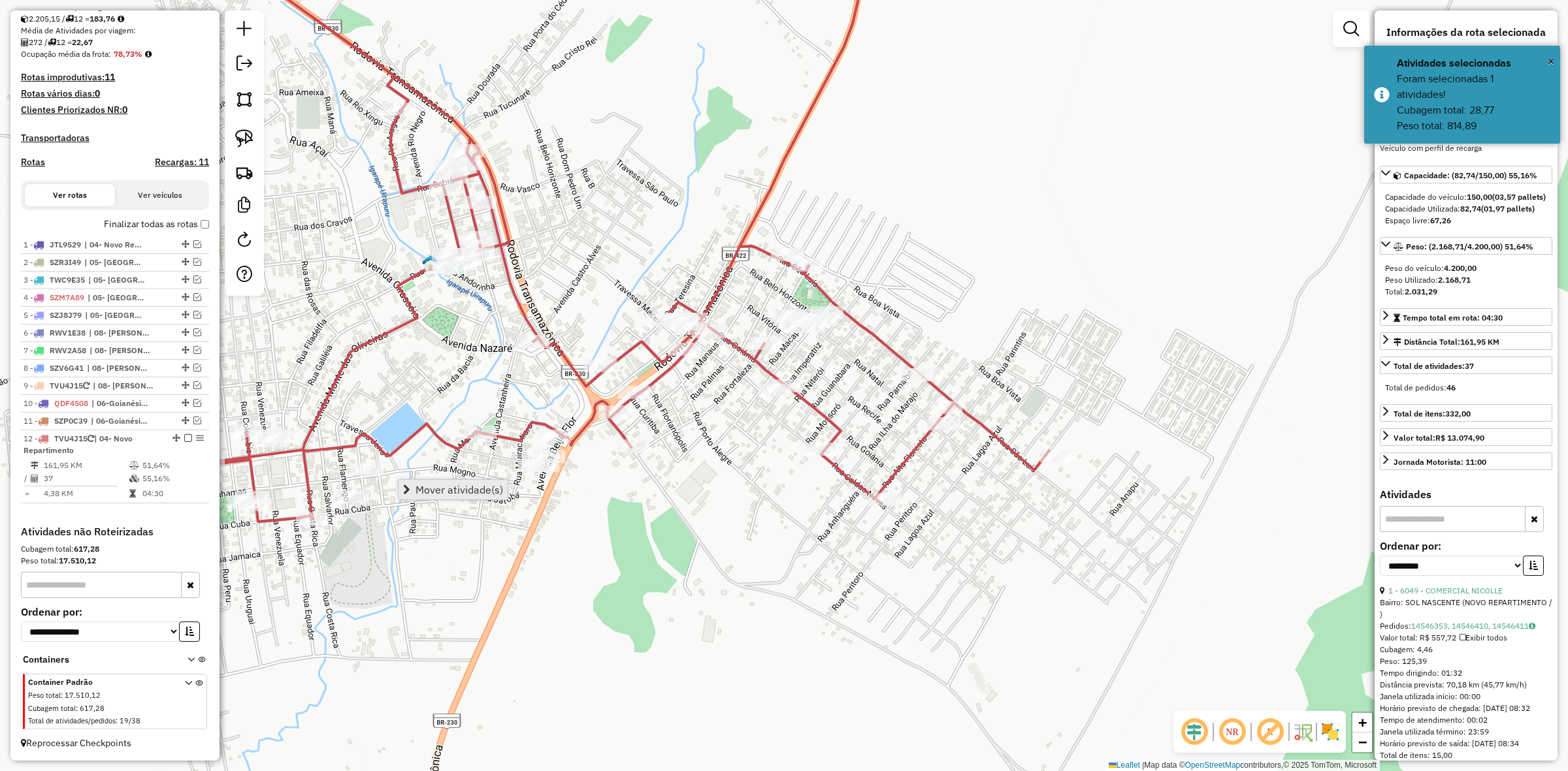
click at [474, 492] on span "Mover atividade(s)" at bounding box center [459, 490] width 88 height 11
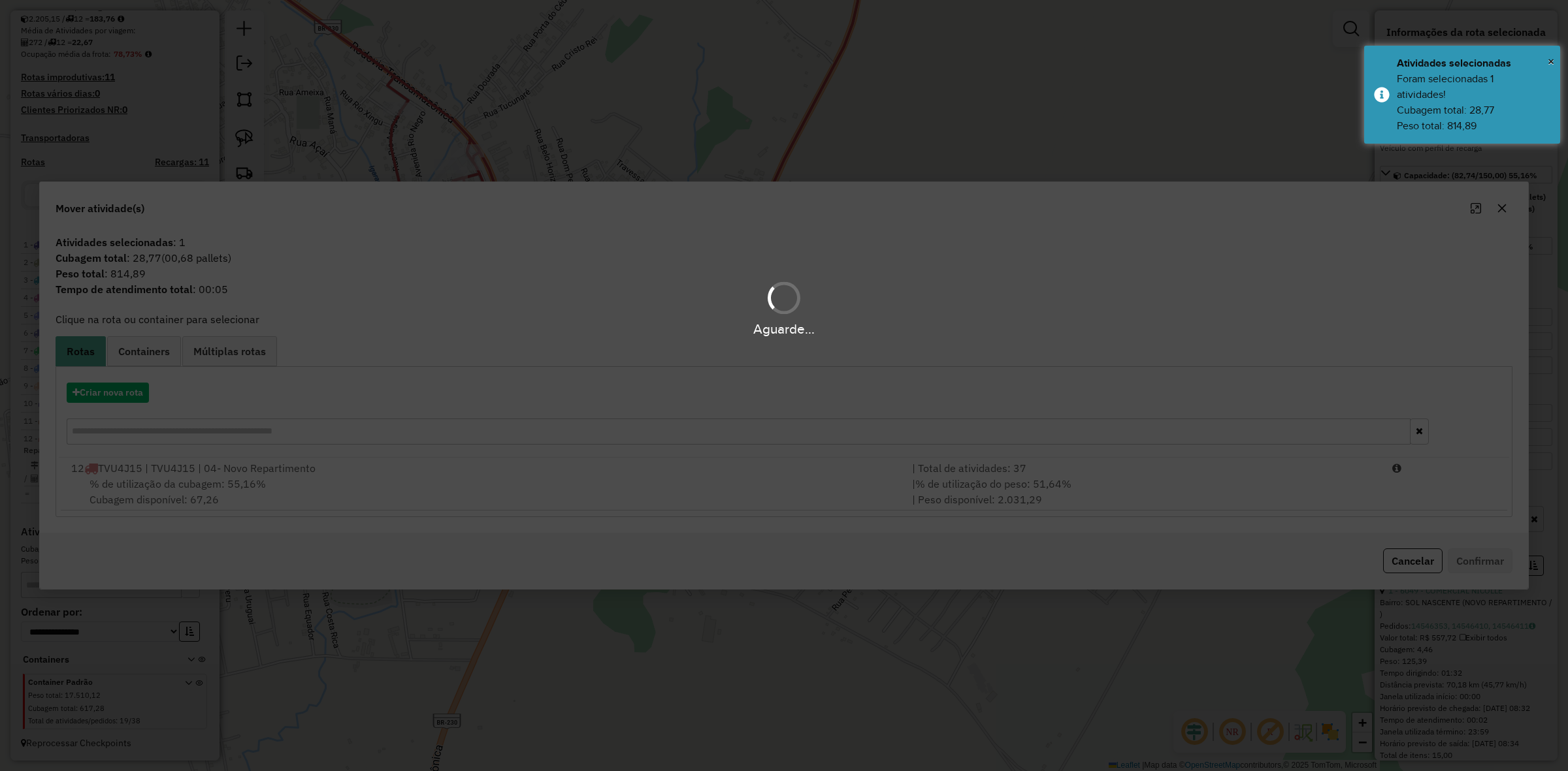
click at [756, 493] on div "Aguarde..." at bounding box center [784, 385] width 1568 height 771
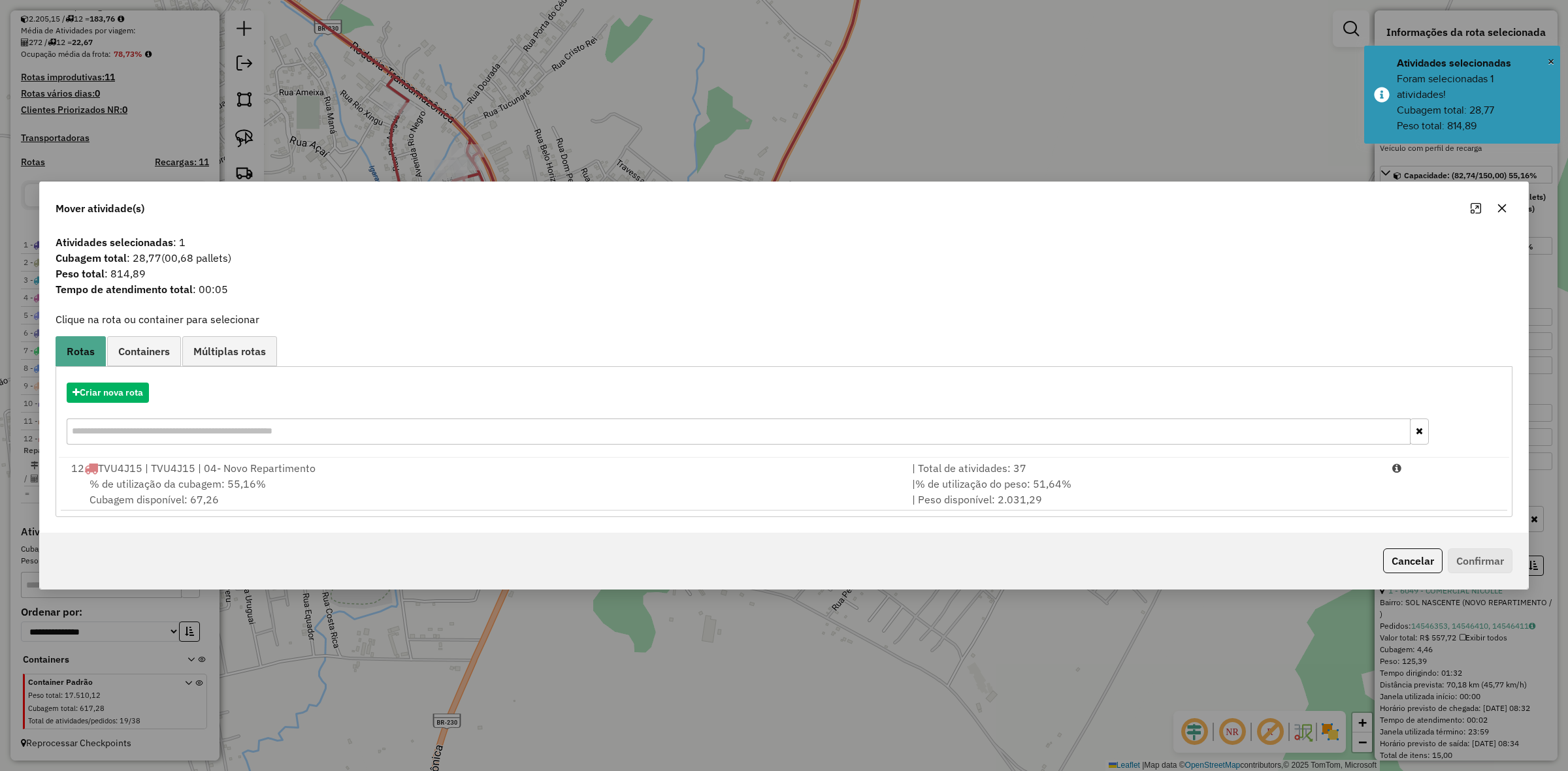
click at [756, 493] on div "% de utilização da cubagem: 55,16% Cubagem disponível: 67,26" at bounding box center [483, 491] width 841 height 32
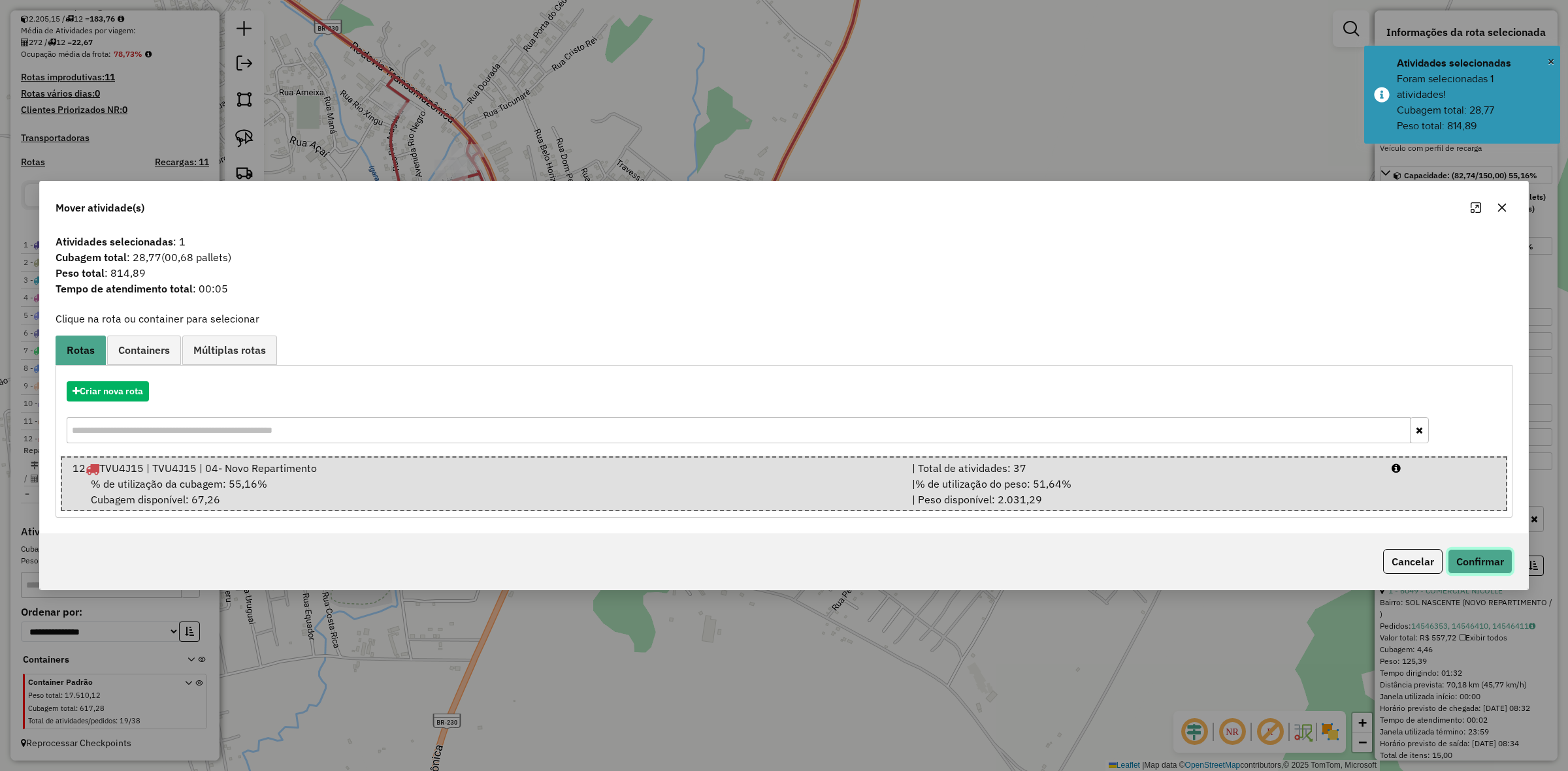
click at [1491, 572] on button "Confirmar" at bounding box center [1480, 561] width 65 height 25
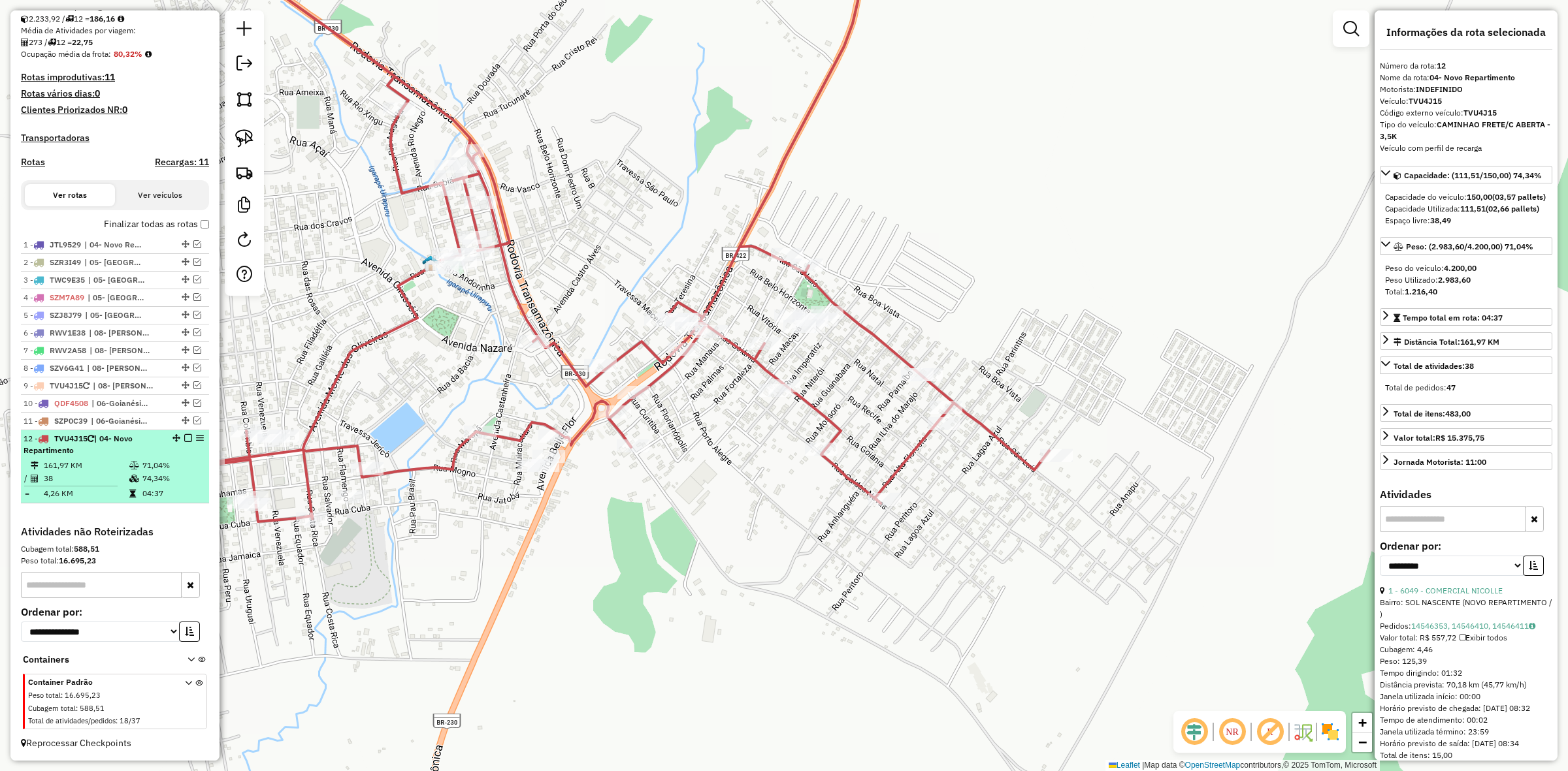
click at [188, 433] on div "12 - TVU4J15 | 04- Novo Repartimento" at bounding box center [115, 444] width 183 height 24
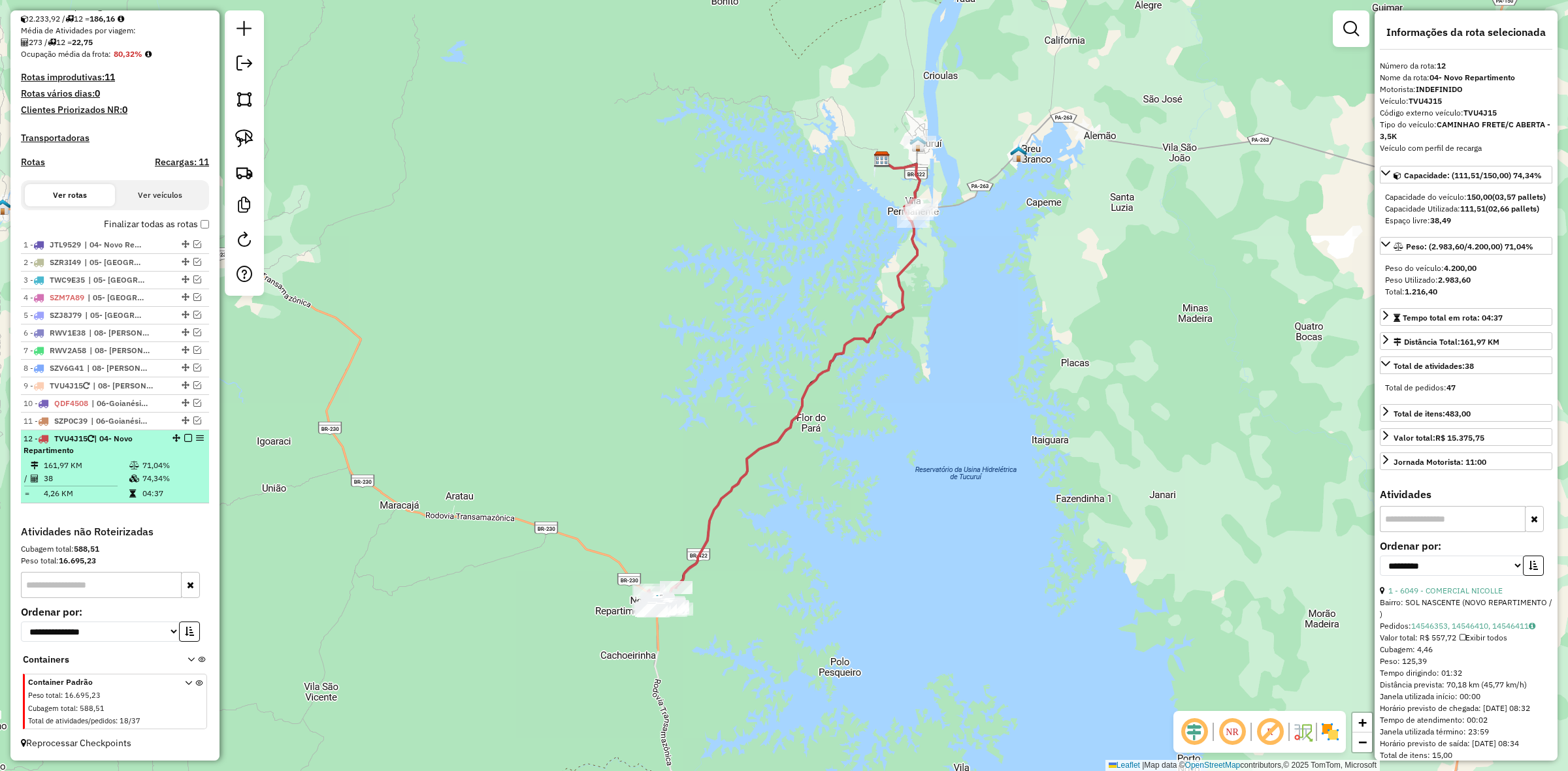
click at [187, 438] on em at bounding box center [188, 439] width 8 height 8
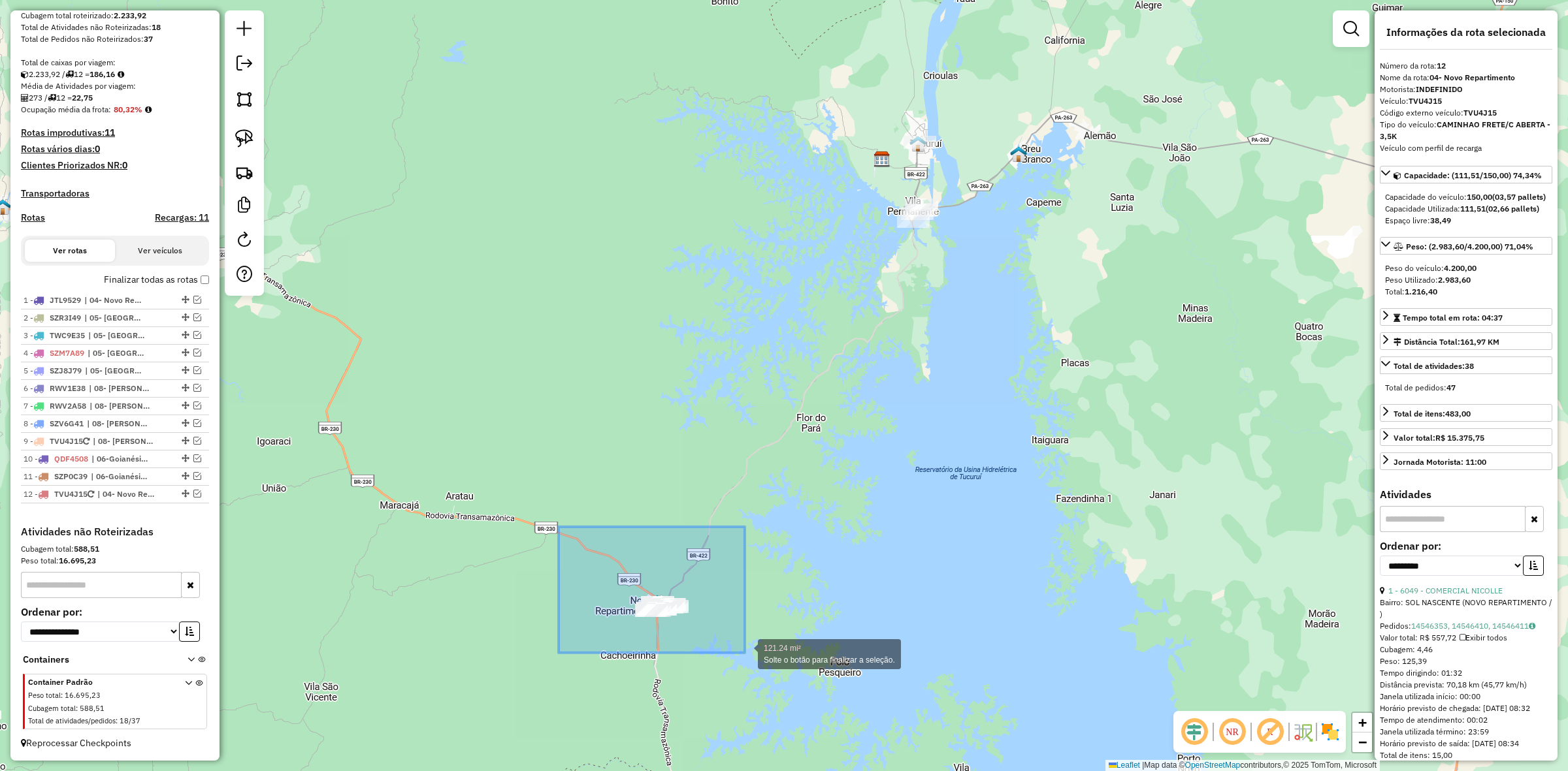
drag, startPoint x: 559, startPoint y: 527, endPoint x: 745, endPoint y: 653, distance: 224.7
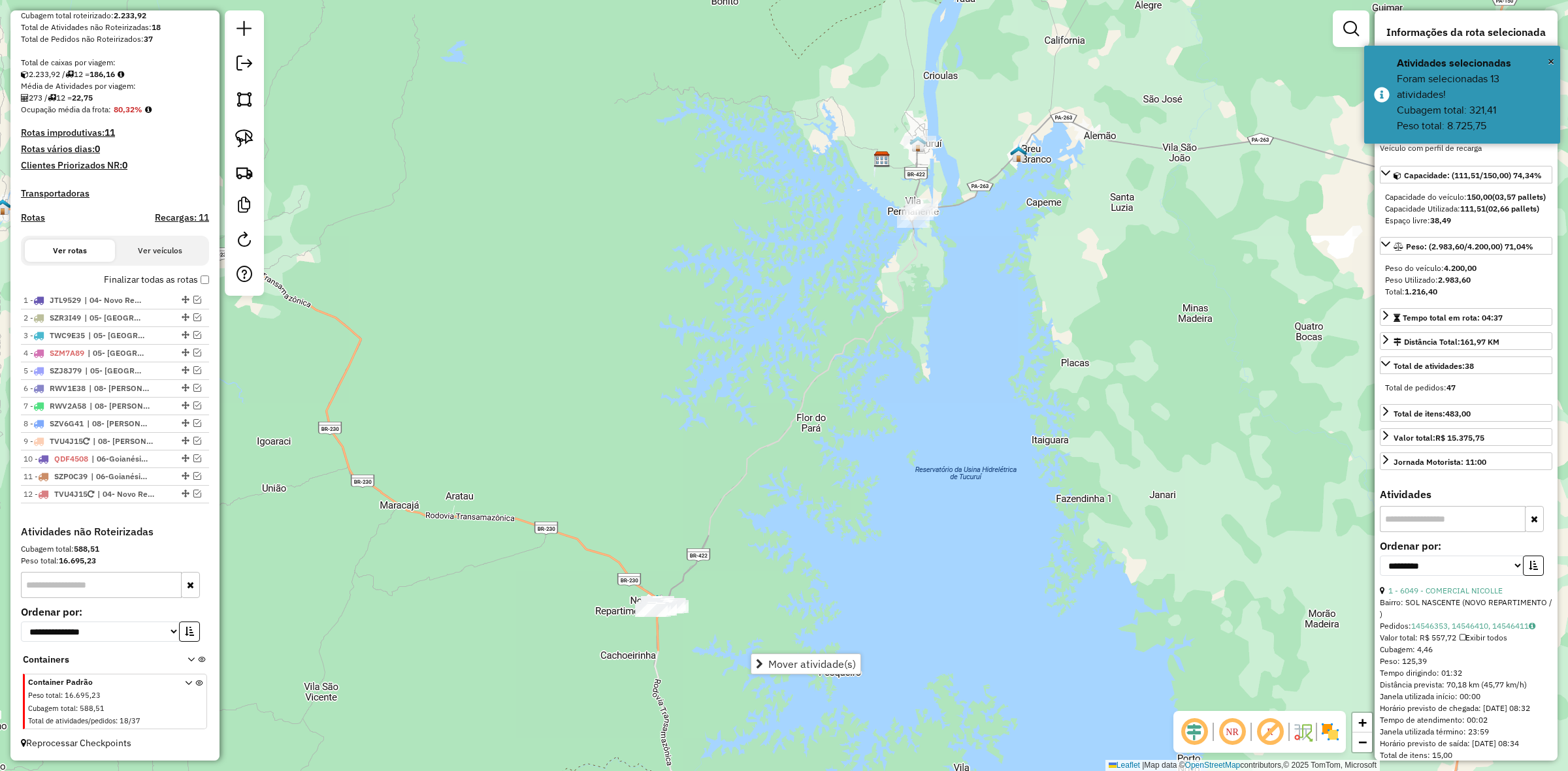
click at [775, 653] on div "Mover atividade(s)" at bounding box center [806, 664] width 110 height 21
click at [817, 659] on span "Mover atividade(s)" at bounding box center [812, 664] width 88 height 11
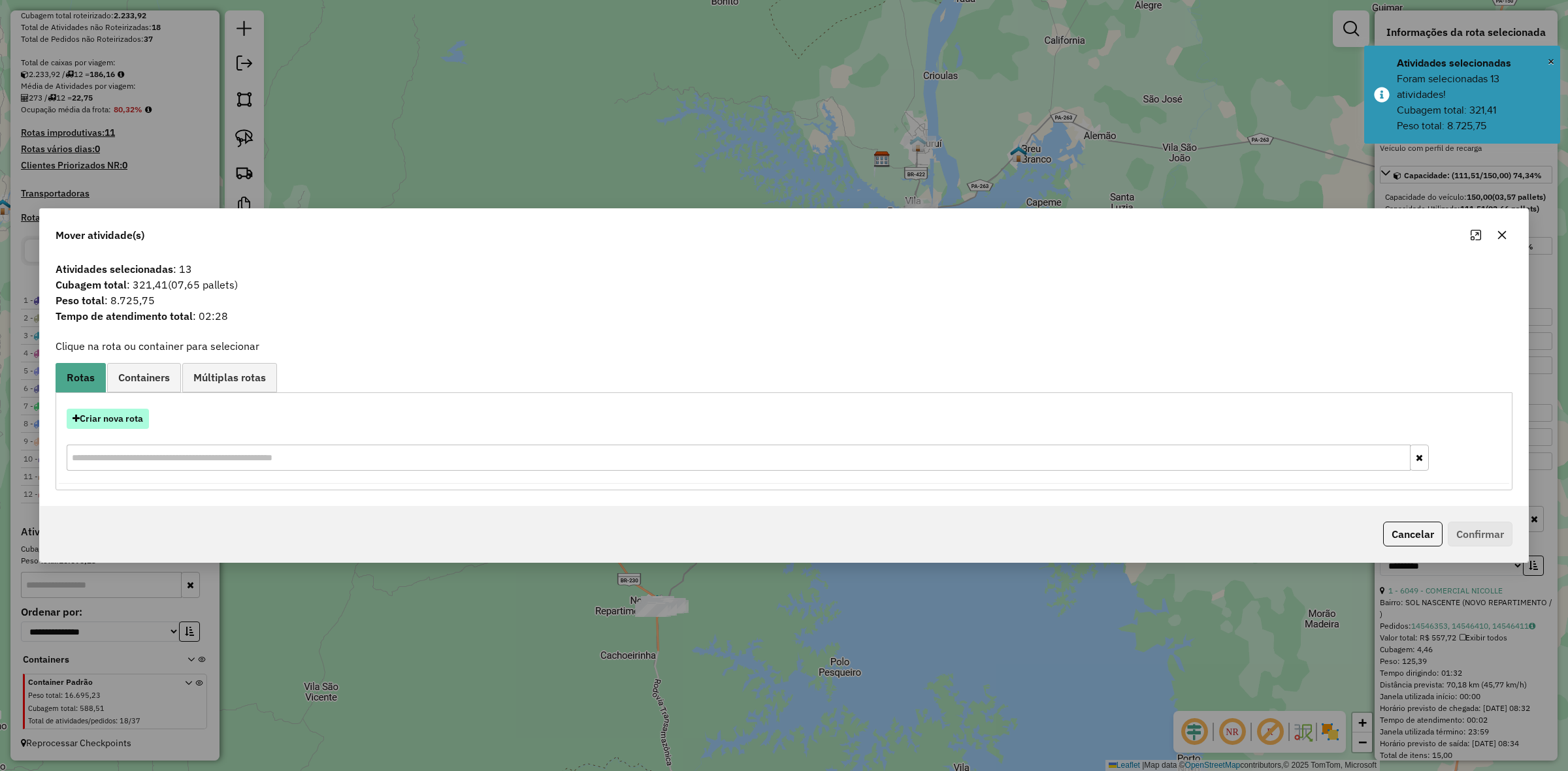
click at [121, 413] on button "Criar nova rota" at bounding box center [108, 418] width 83 height 20
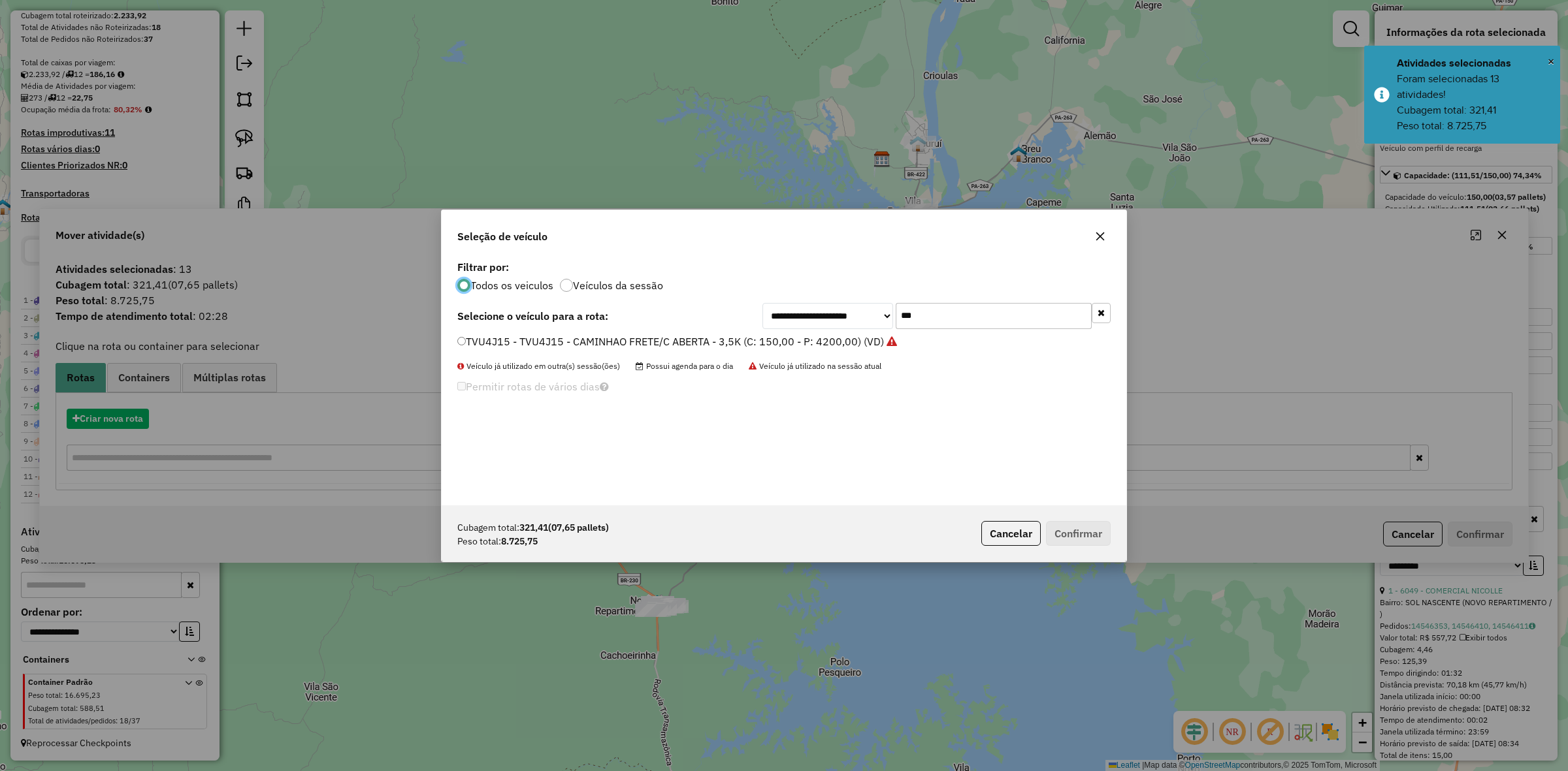
scroll to position [6, 4]
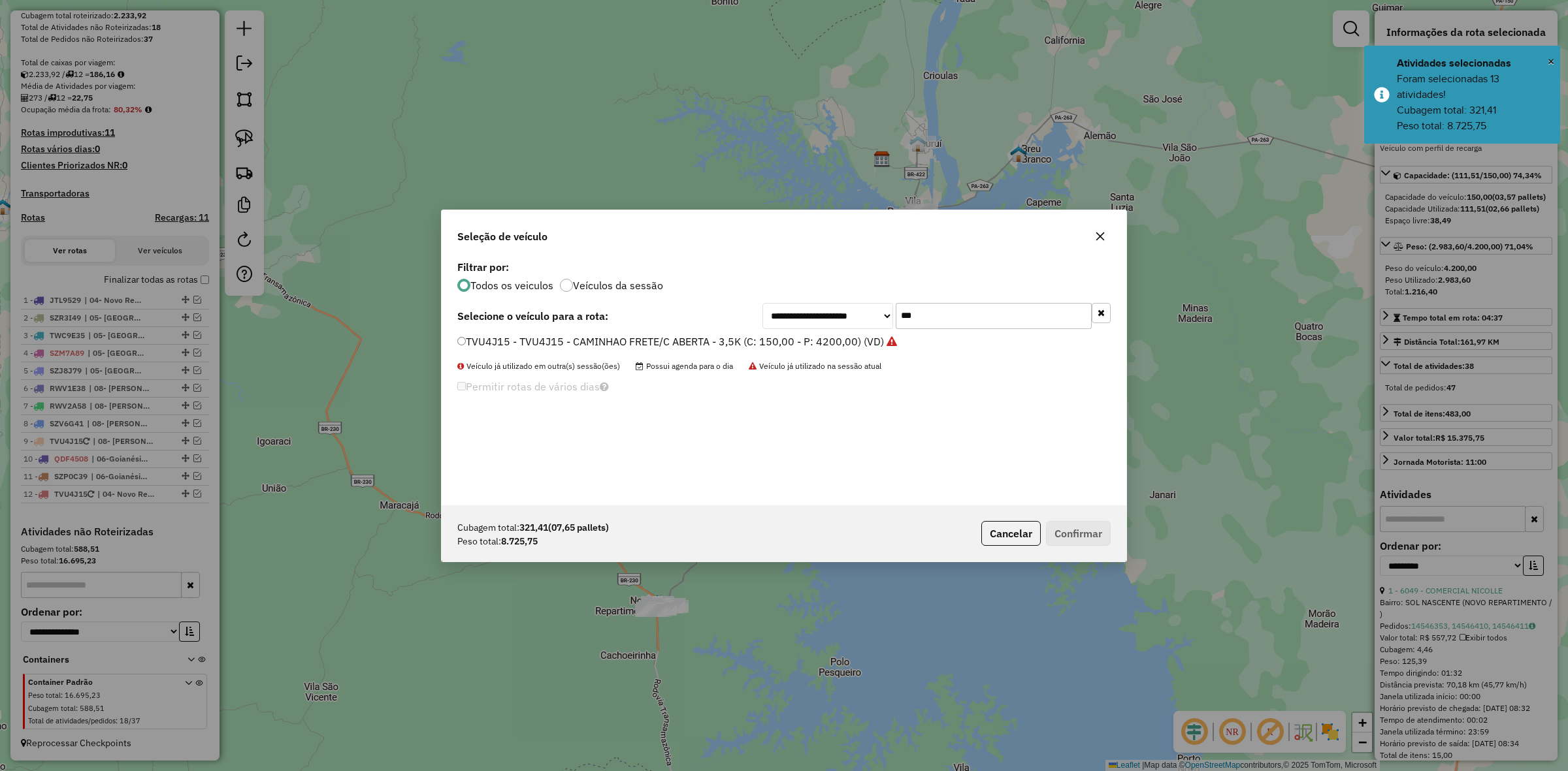
click at [946, 301] on div "**********" at bounding box center [784, 381] width 685 height 248
click at [938, 314] on input "***" at bounding box center [994, 316] width 196 height 26
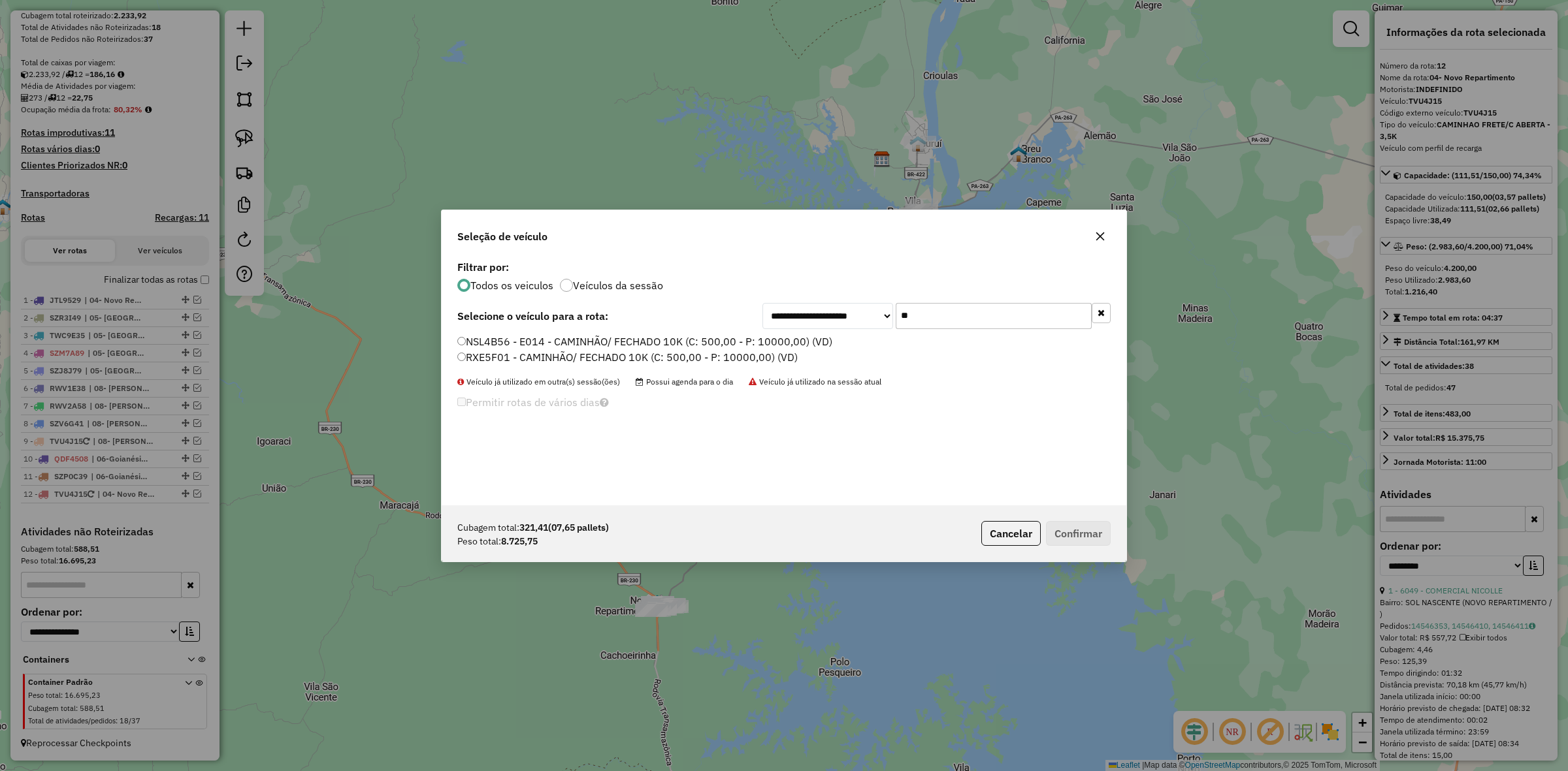
type input "**"
click at [474, 354] on label "RXE5F01 - CAMINHÃO/ FECHADO 10K (C: 500,00 - P: 10000,00) (VD)" at bounding box center [628, 357] width 341 height 15
click at [1092, 539] on button "Confirmar" at bounding box center [1079, 533] width 65 height 25
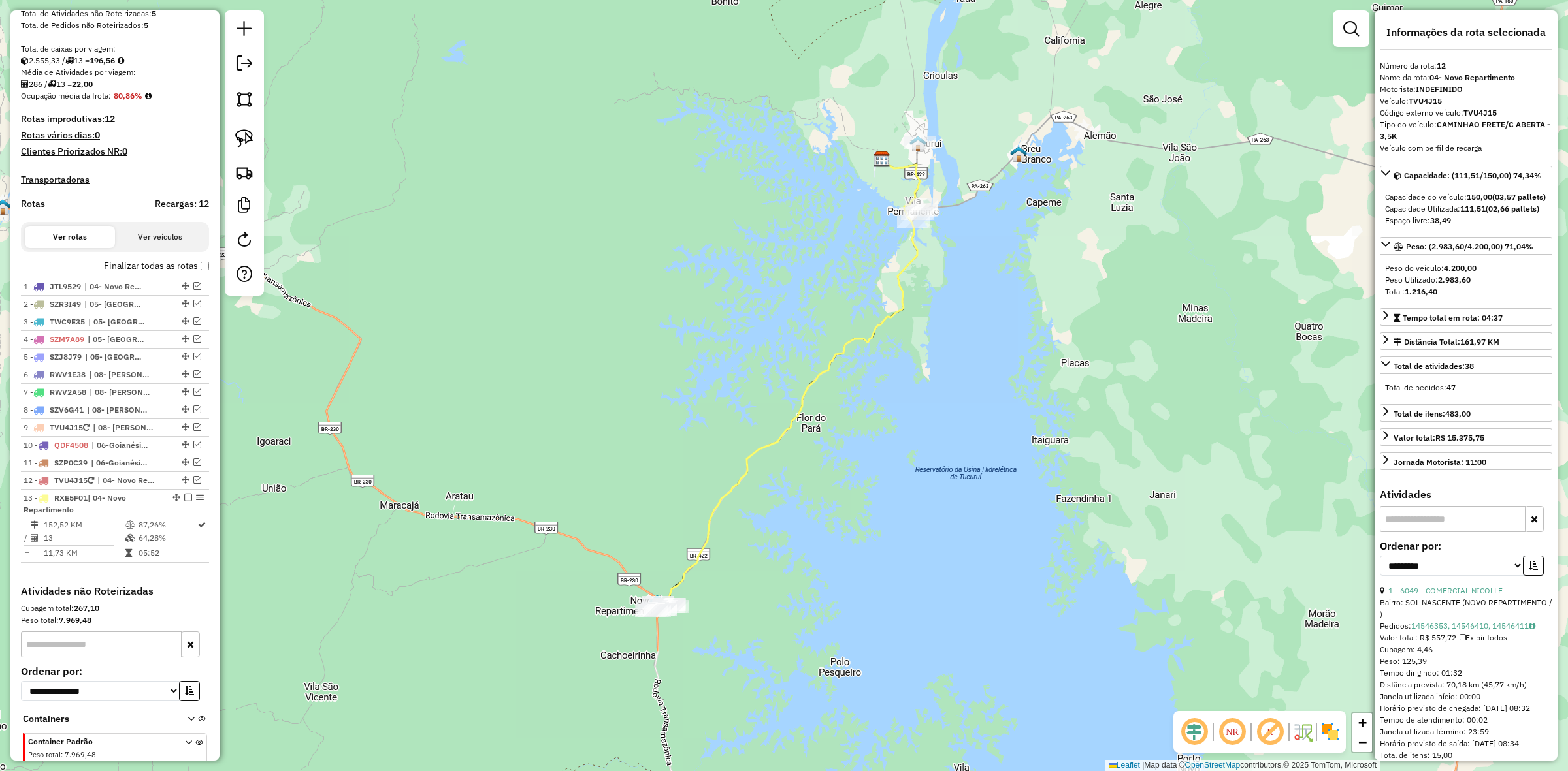
scroll to position [315, 0]
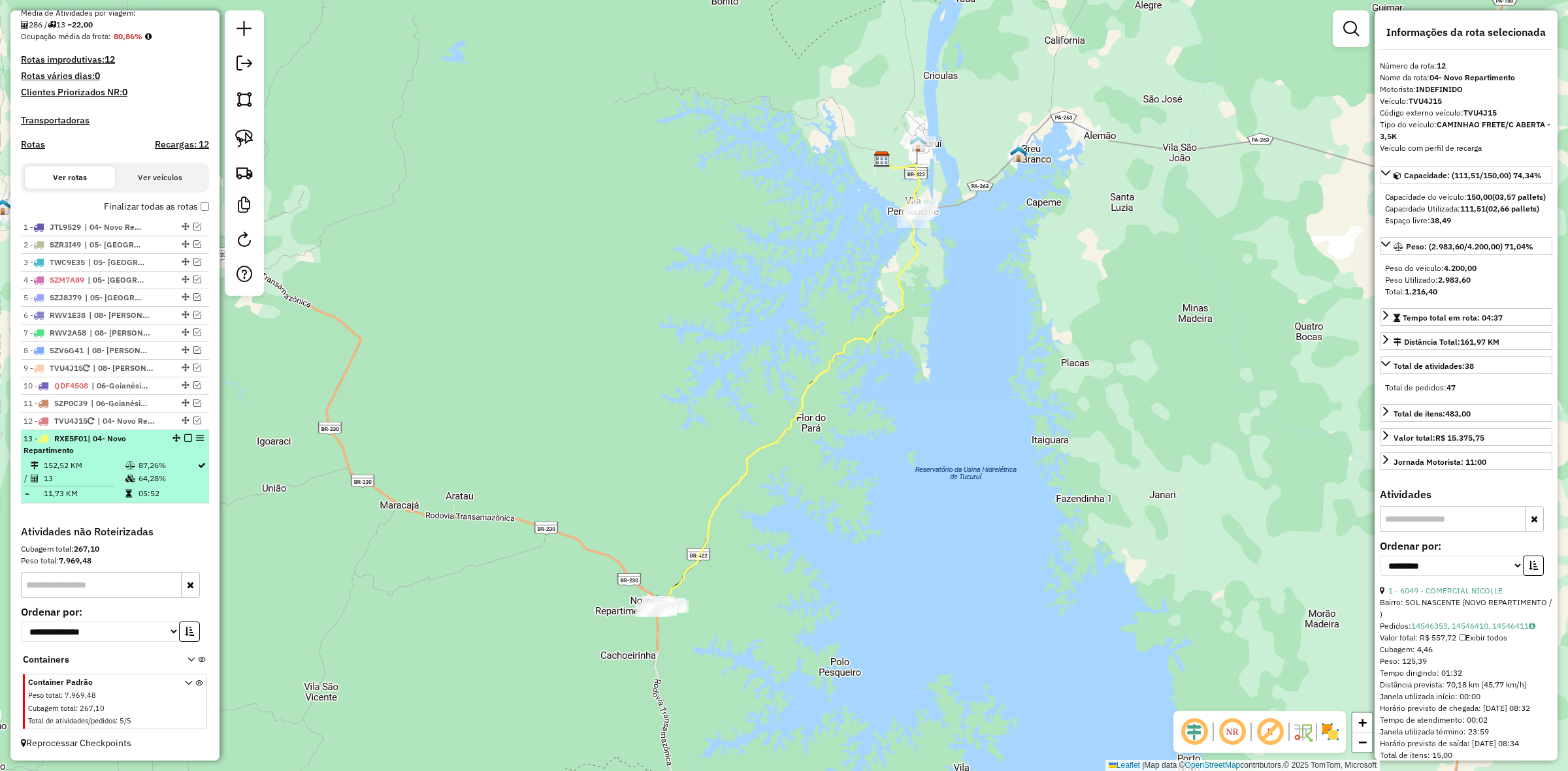
click at [185, 436] on em at bounding box center [188, 439] width 8 height 8
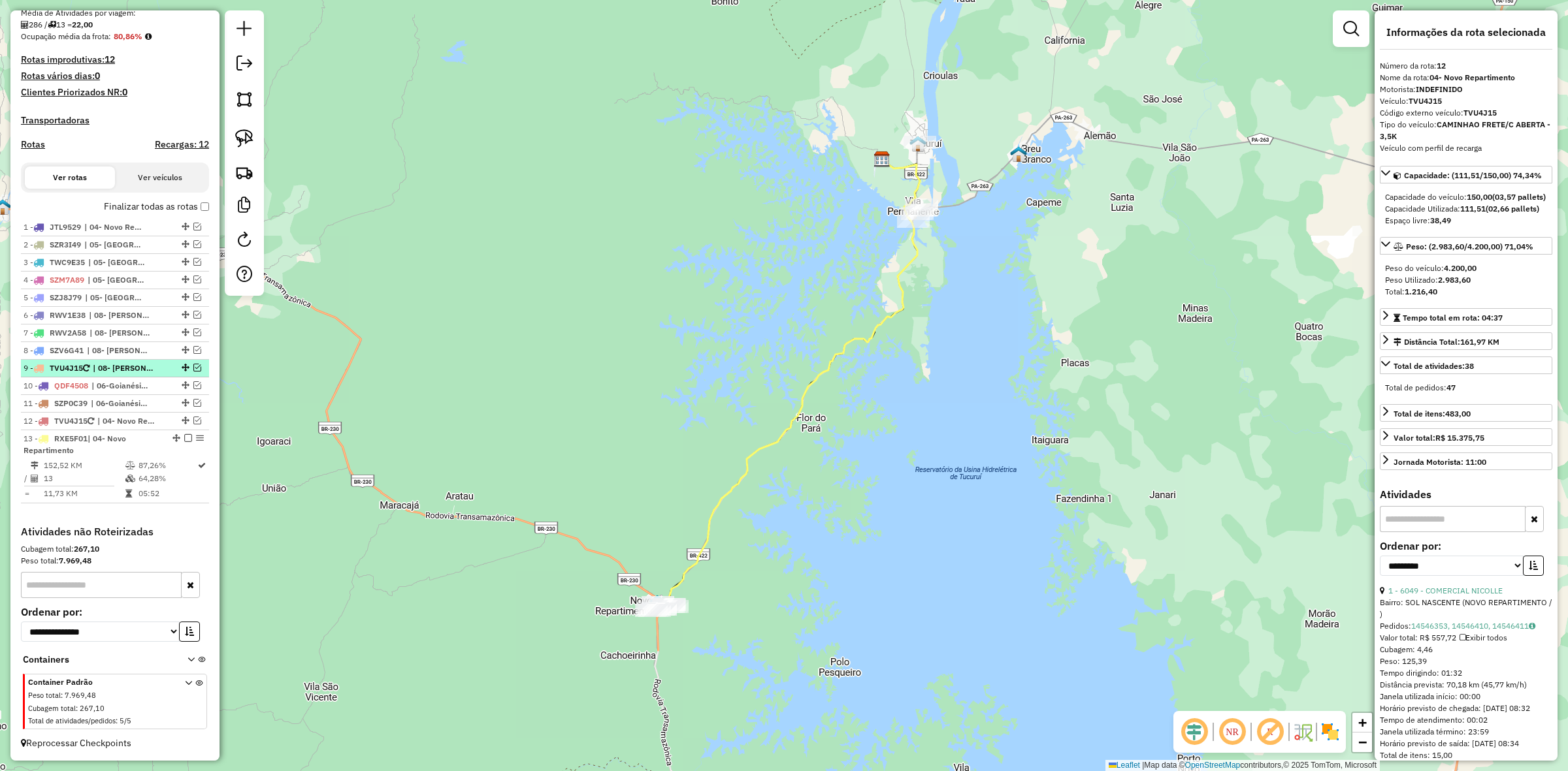
scroll to position [260, 0]
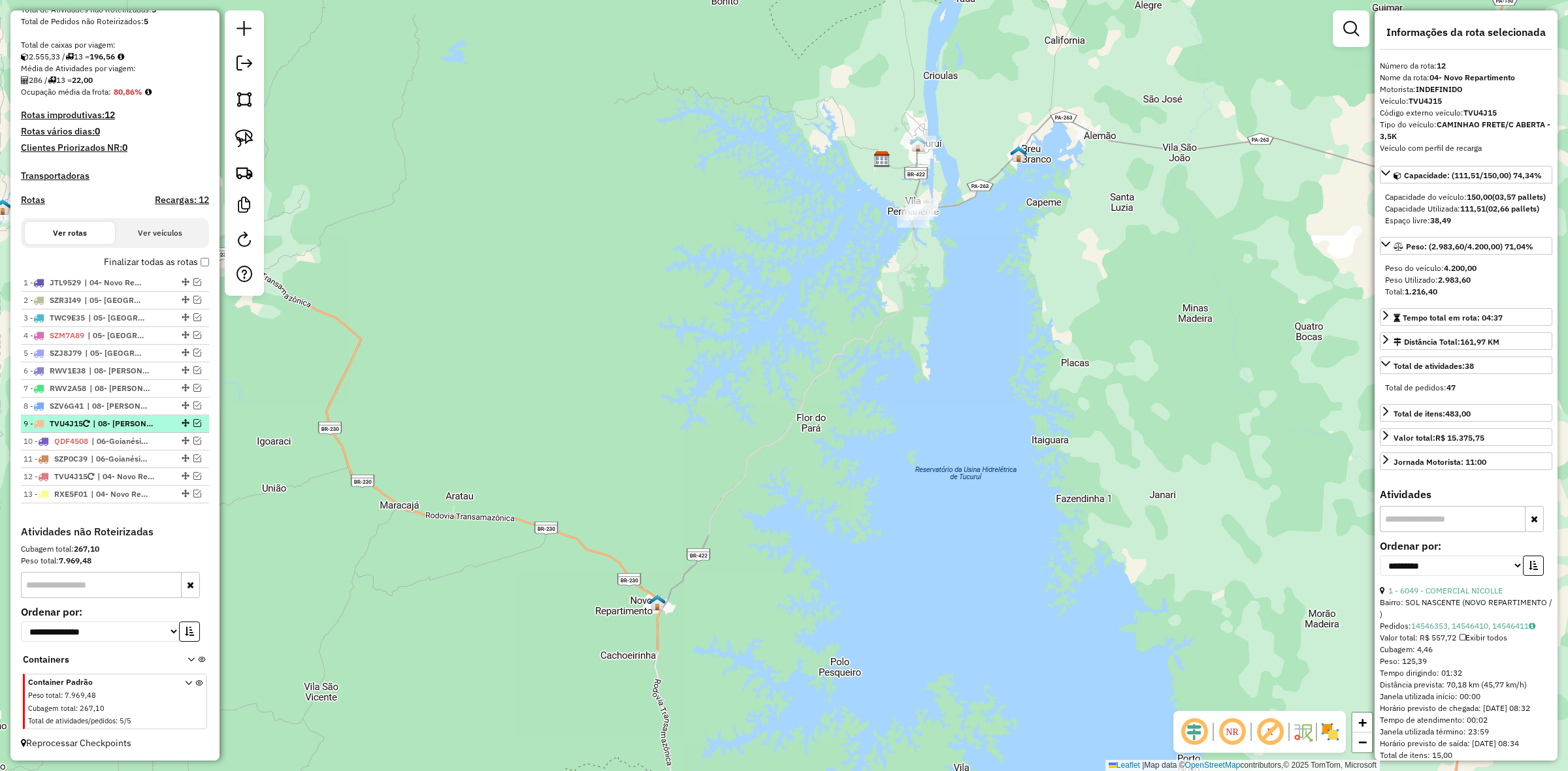
click at [196, 422] on em at bounding box center [197, 423] width 8 height 8
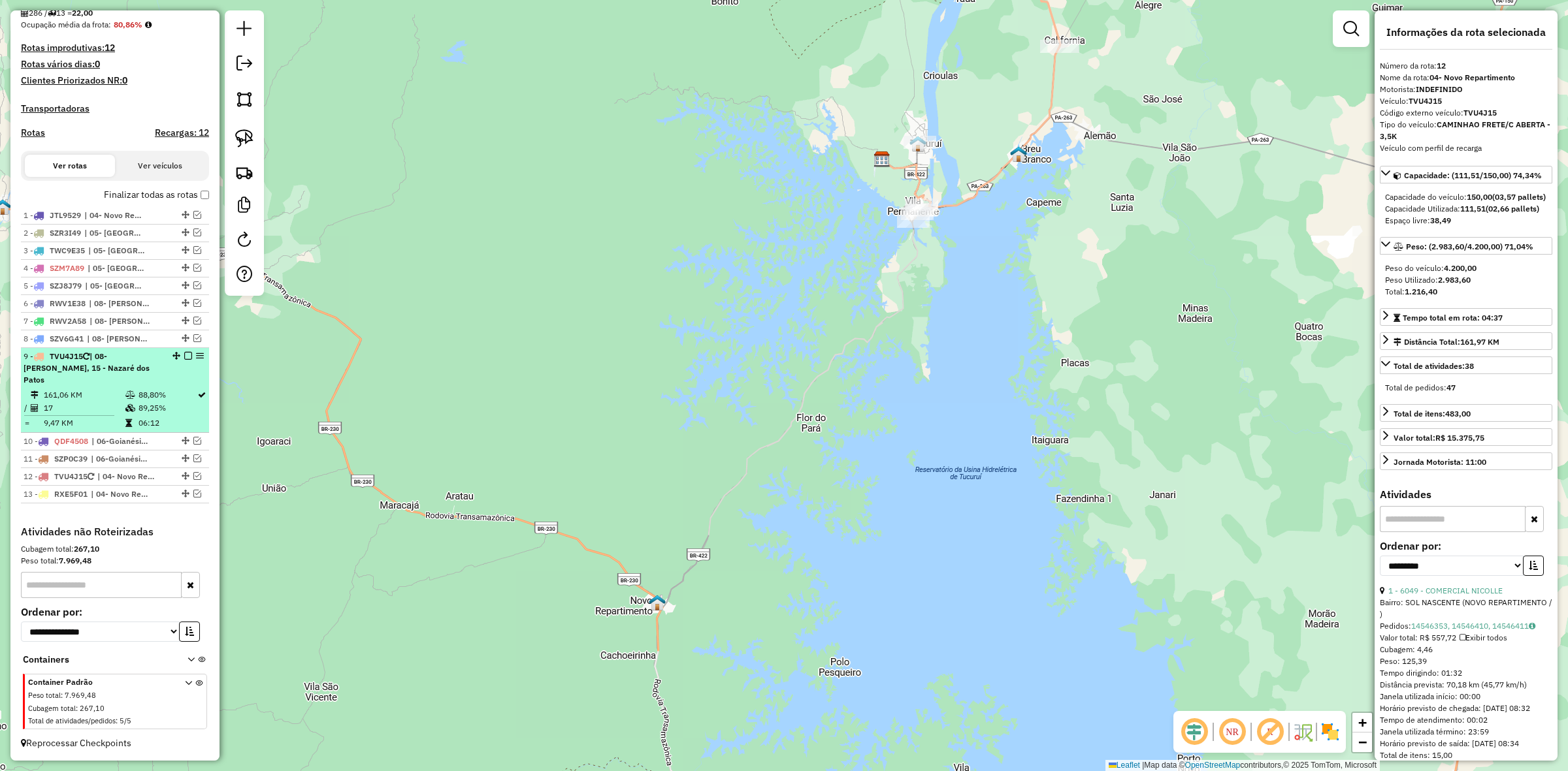
click at [174, 403] on td "89,25%" at bounding box center [167, 408] width 59 height 13
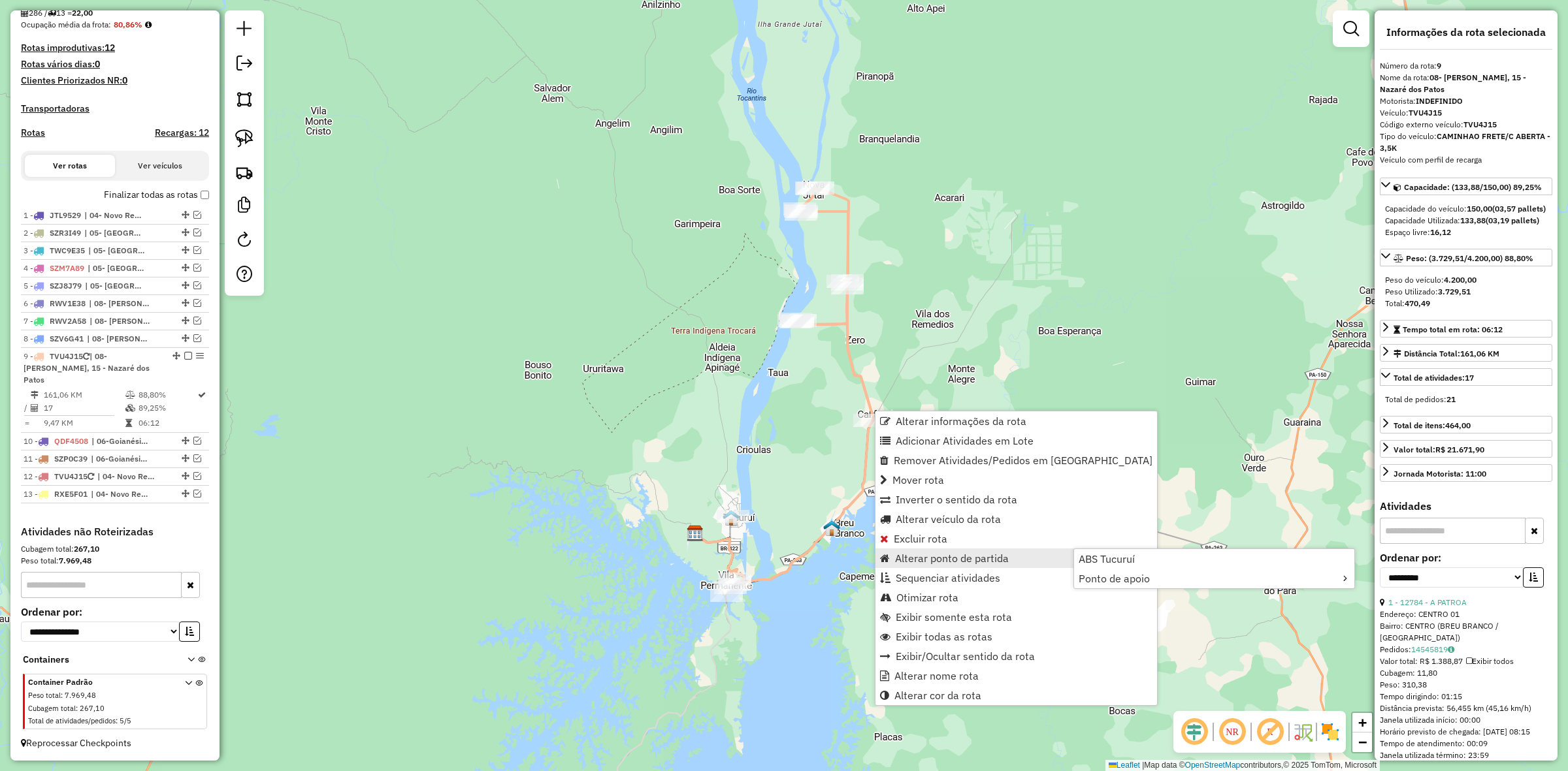
click at [932, 559] on span "Alterar ponto de partida" at bounding box center [952, 558] width 114 height 11
click at [936, 549] on link "Alterar ponto de partida" at bounding box center [1016, 559] width 281 height 19
click at [1098, 550] on link "ABS Tucuruí" at bounding box center [1214, 559] width 281 height 19
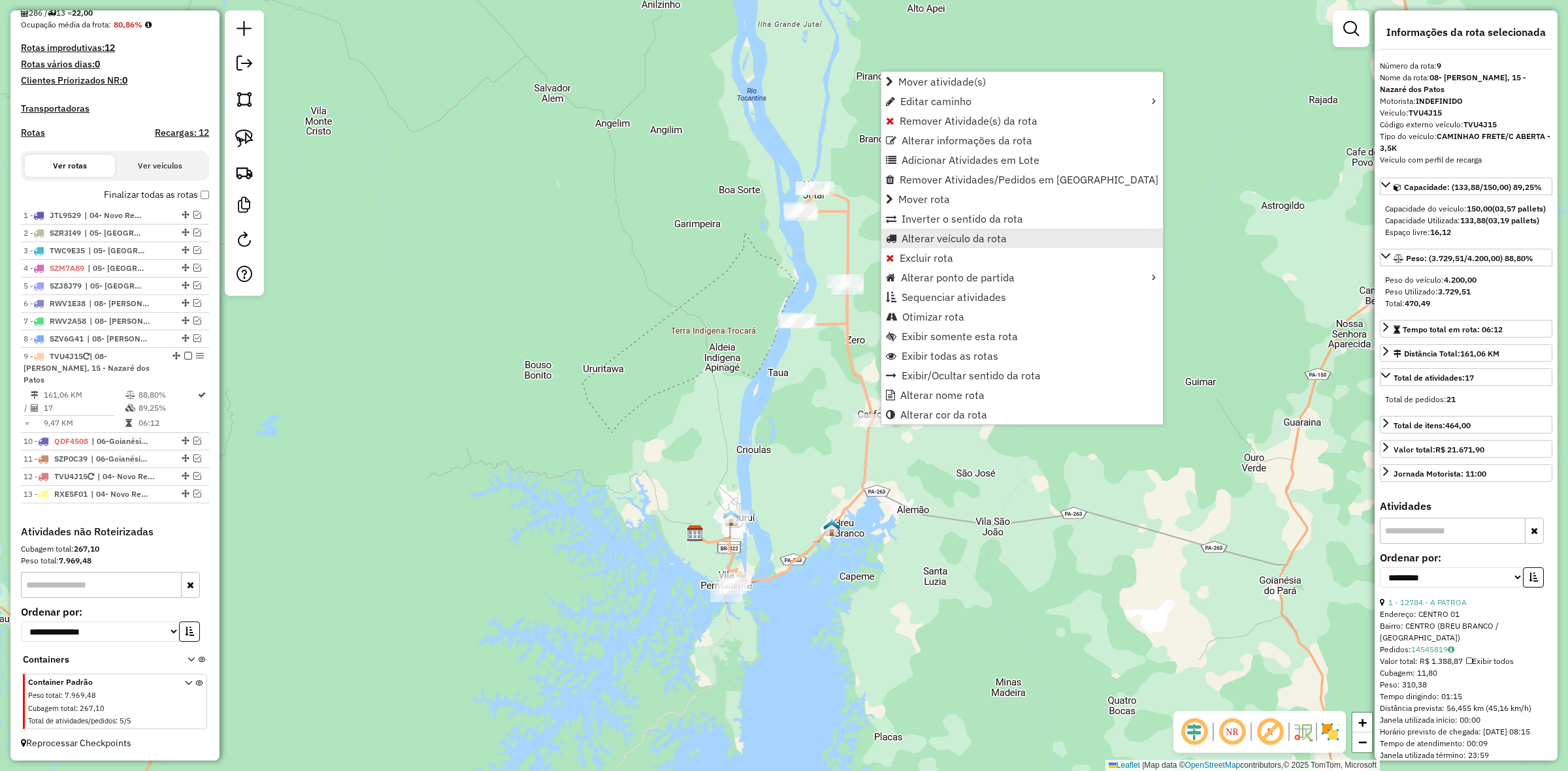
click at [953, 245] on link "Alterar veículo da rota" at bounding box center [1022, 238] width 281 height 19
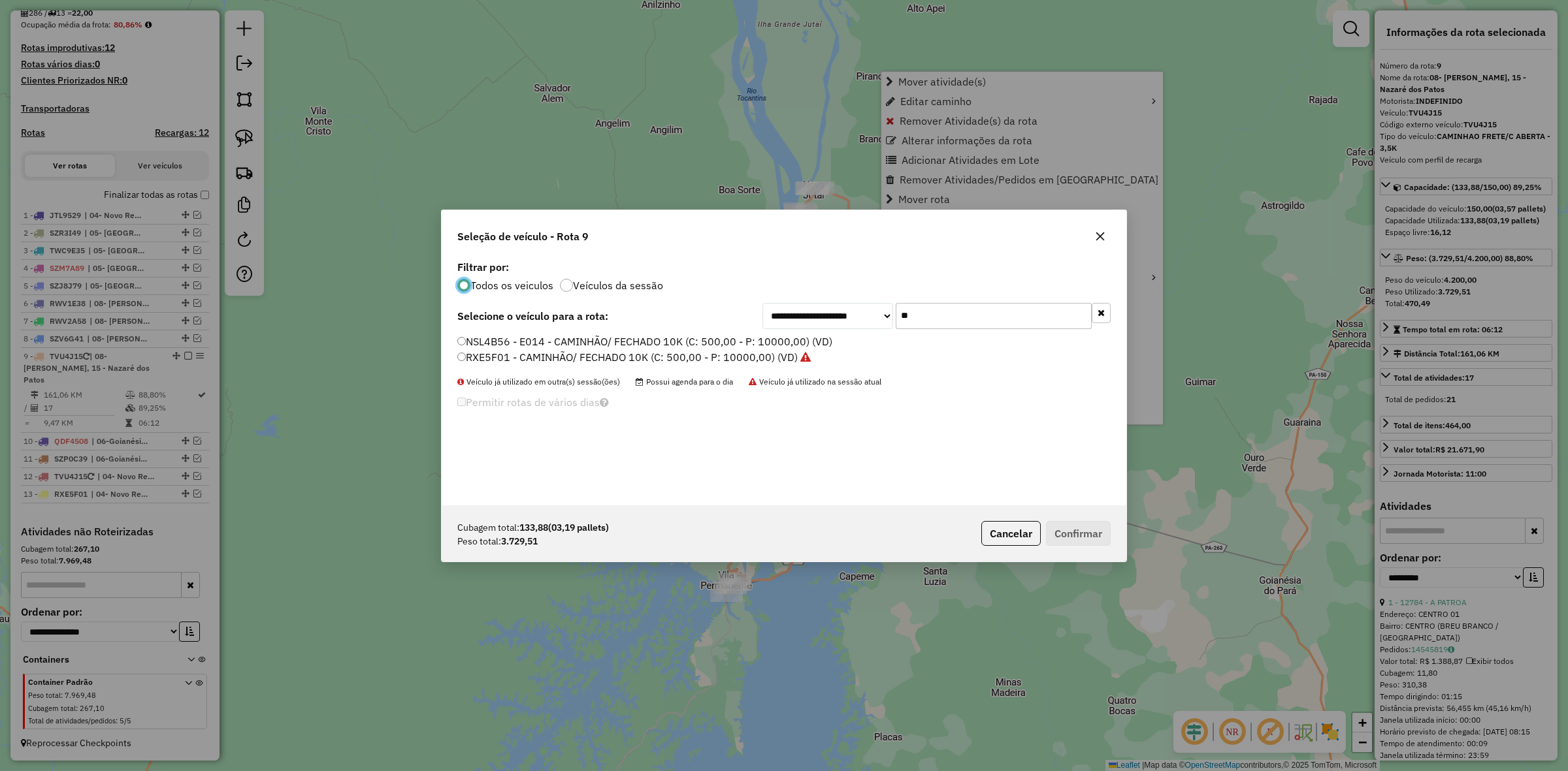
scroll to position [6, 4]
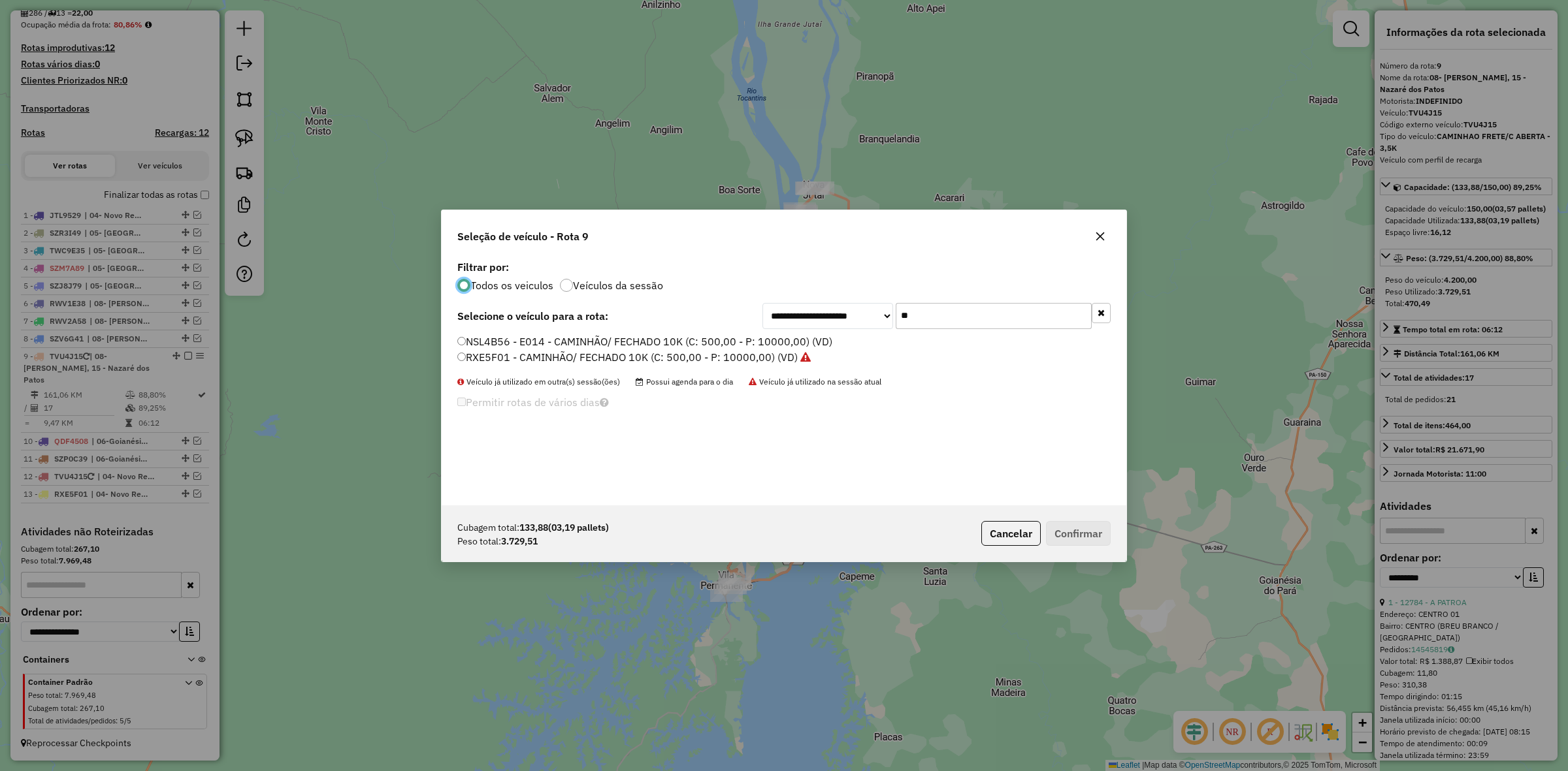
click at [1014, 311] on input "**" at bounding box center [994, 316] width 196 height 26
type input "***"
click at [688, 340] on label "TWC9E35 - 1000 - CAMINHAO FRETE/C ABERTA - 3,5K (C: 150,00 - P: 4200,00) (VD)" at bounding box center [669, 341] width 424 height 15
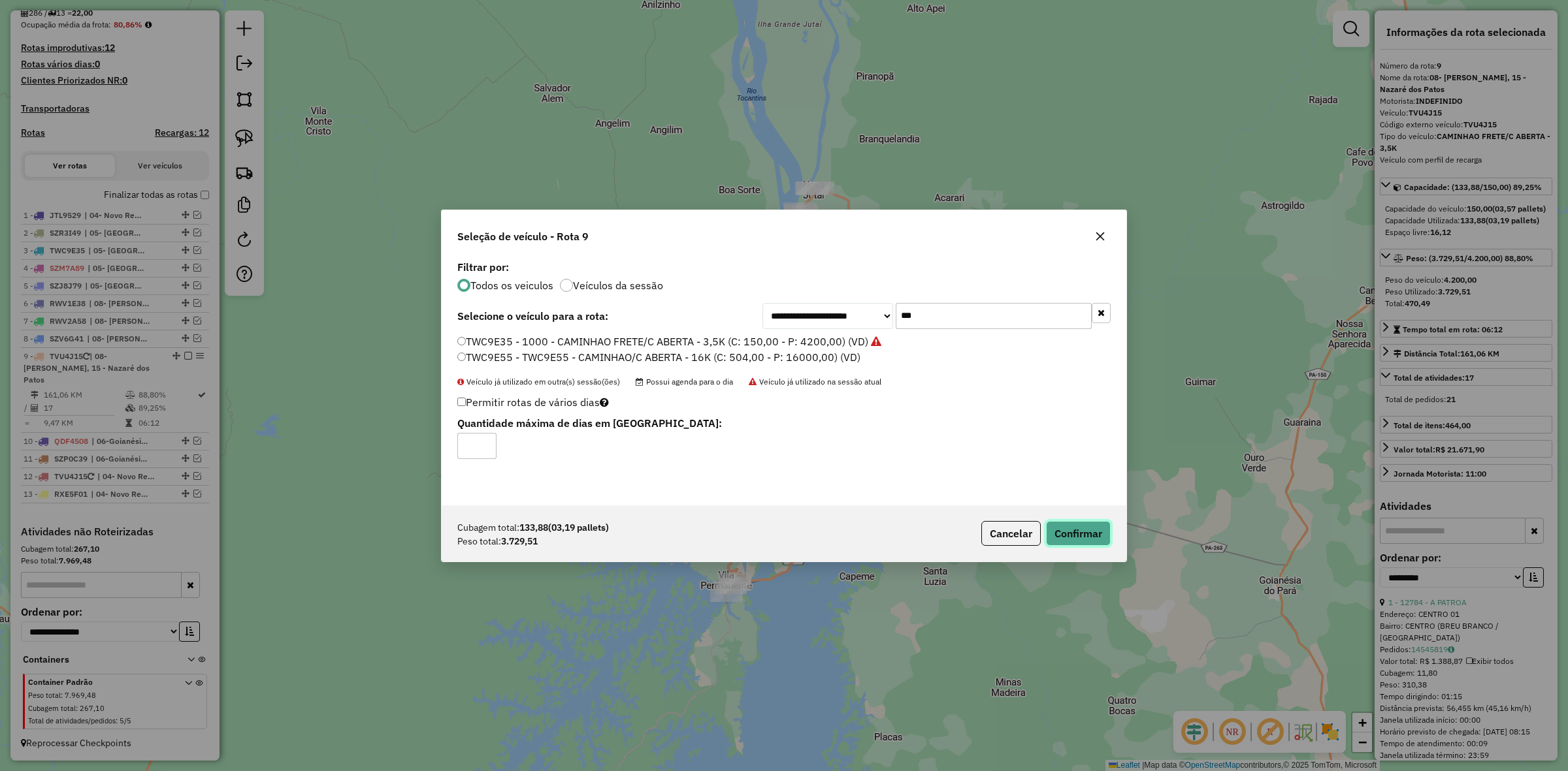
click at [1082, 523] on button "Confirmar" at bounding box center [1079, 533] width 65 height 25
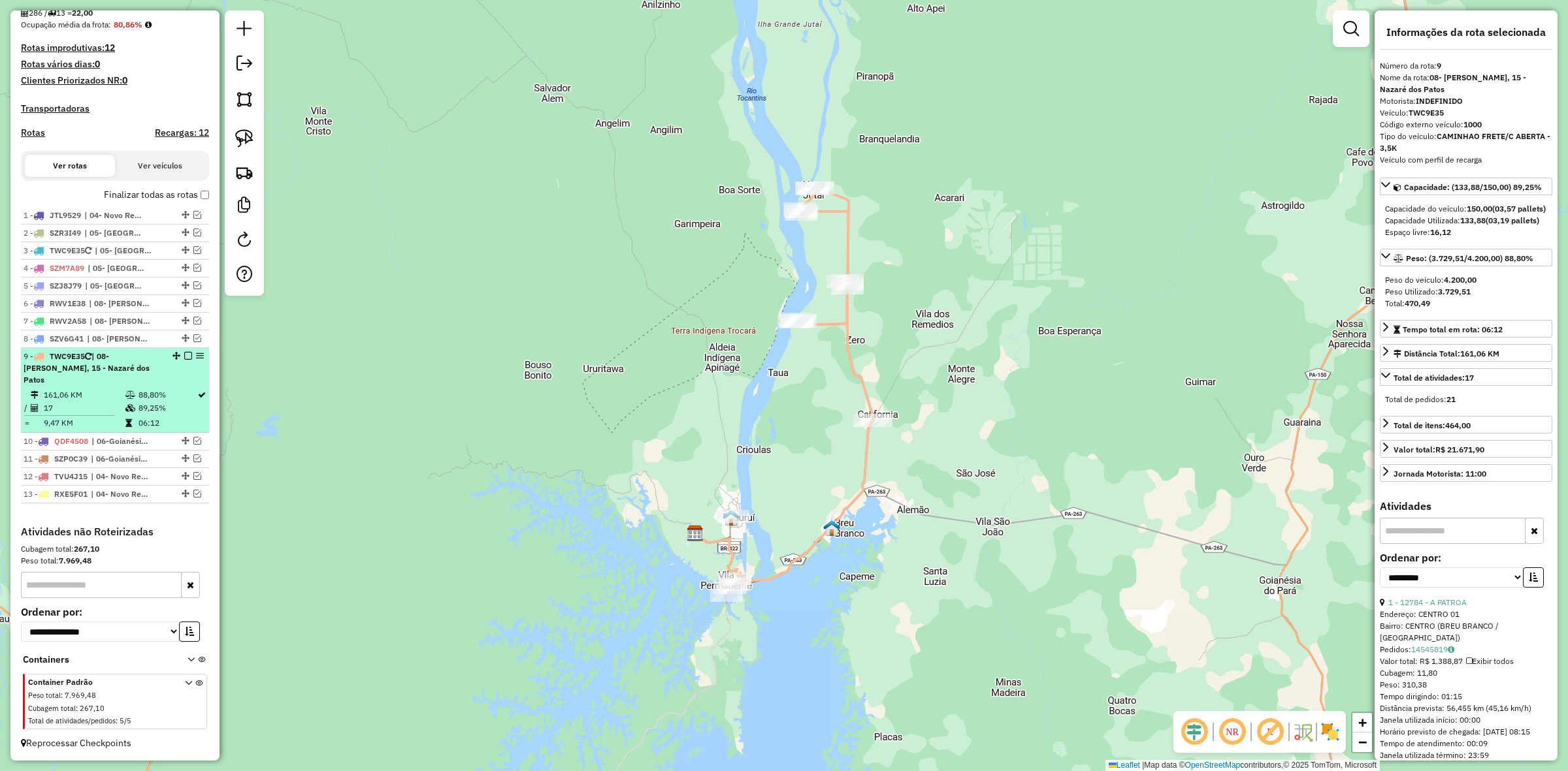
click at [185, 360] on em at bounding box center [188, 356] width 8 height 8
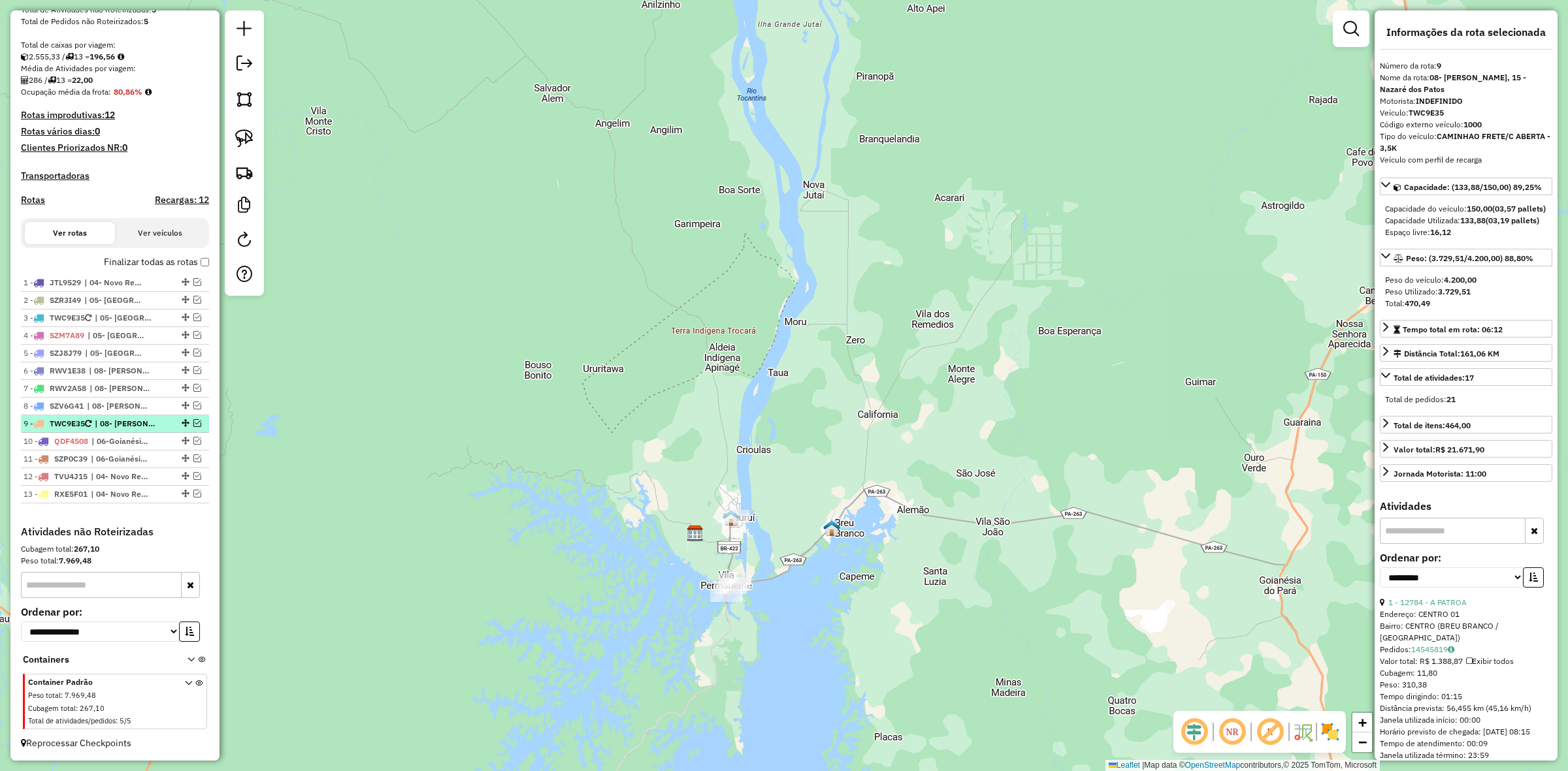
scroll to position [260, 0]
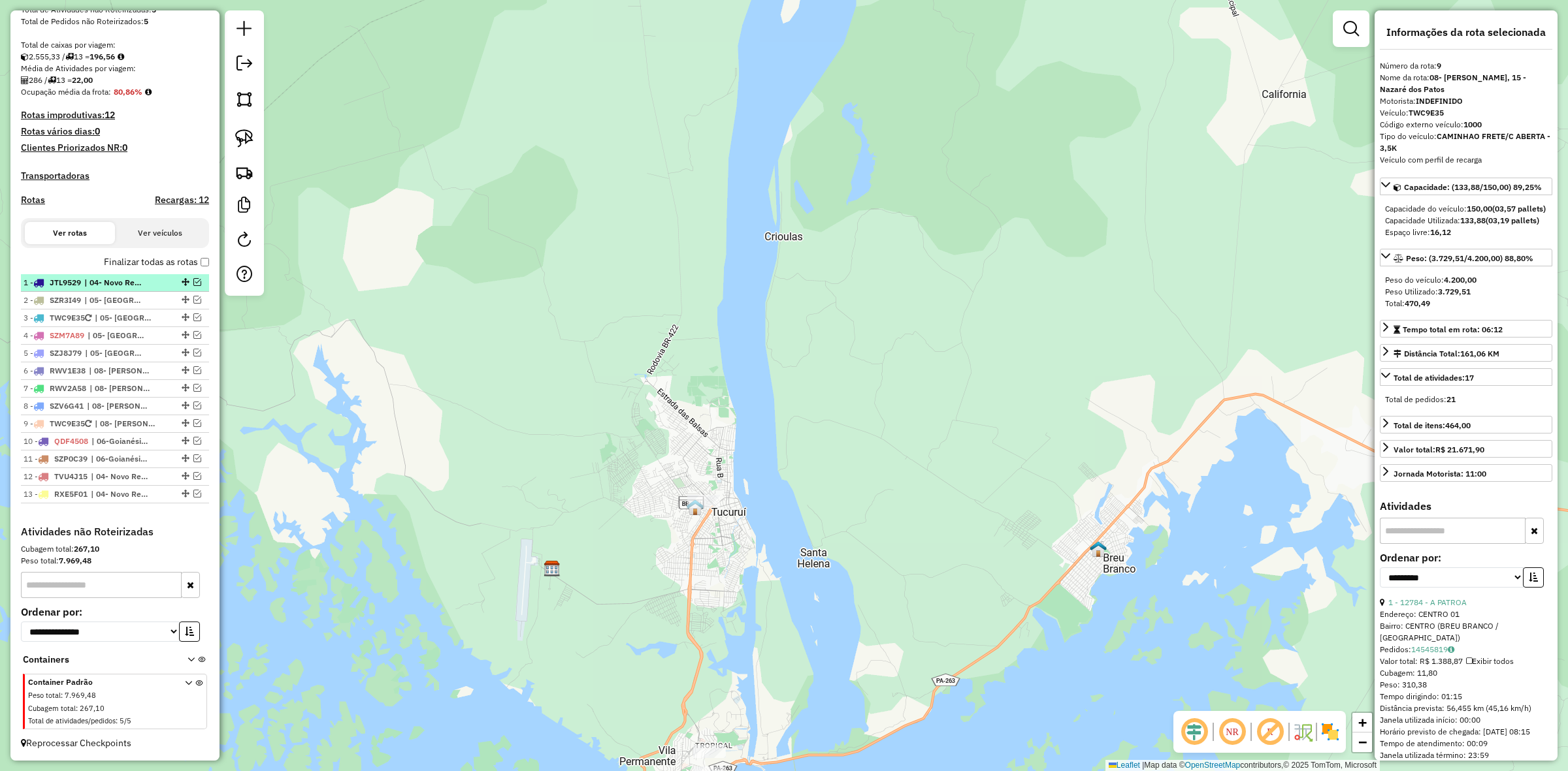
click at [194, 281] on em at bounding box center [197, 282] width 8 height 8
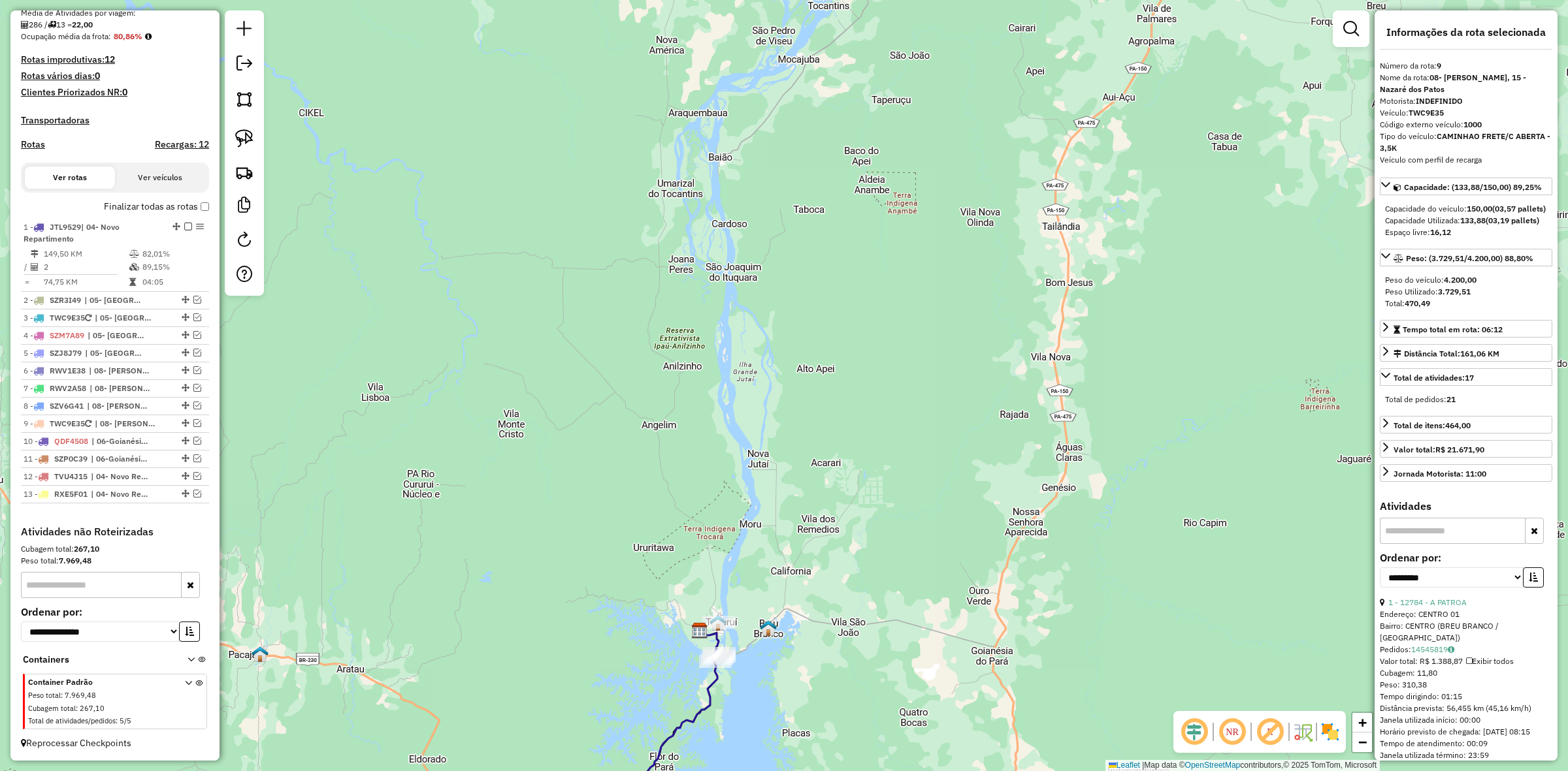
drag, startPoint x: 711, startPoint y: 686, endPoint x: 757, endPoint y: 392, distance: 297.6
click at [719, 632] on icon at bounding box center [658, 738] width 122 height 212
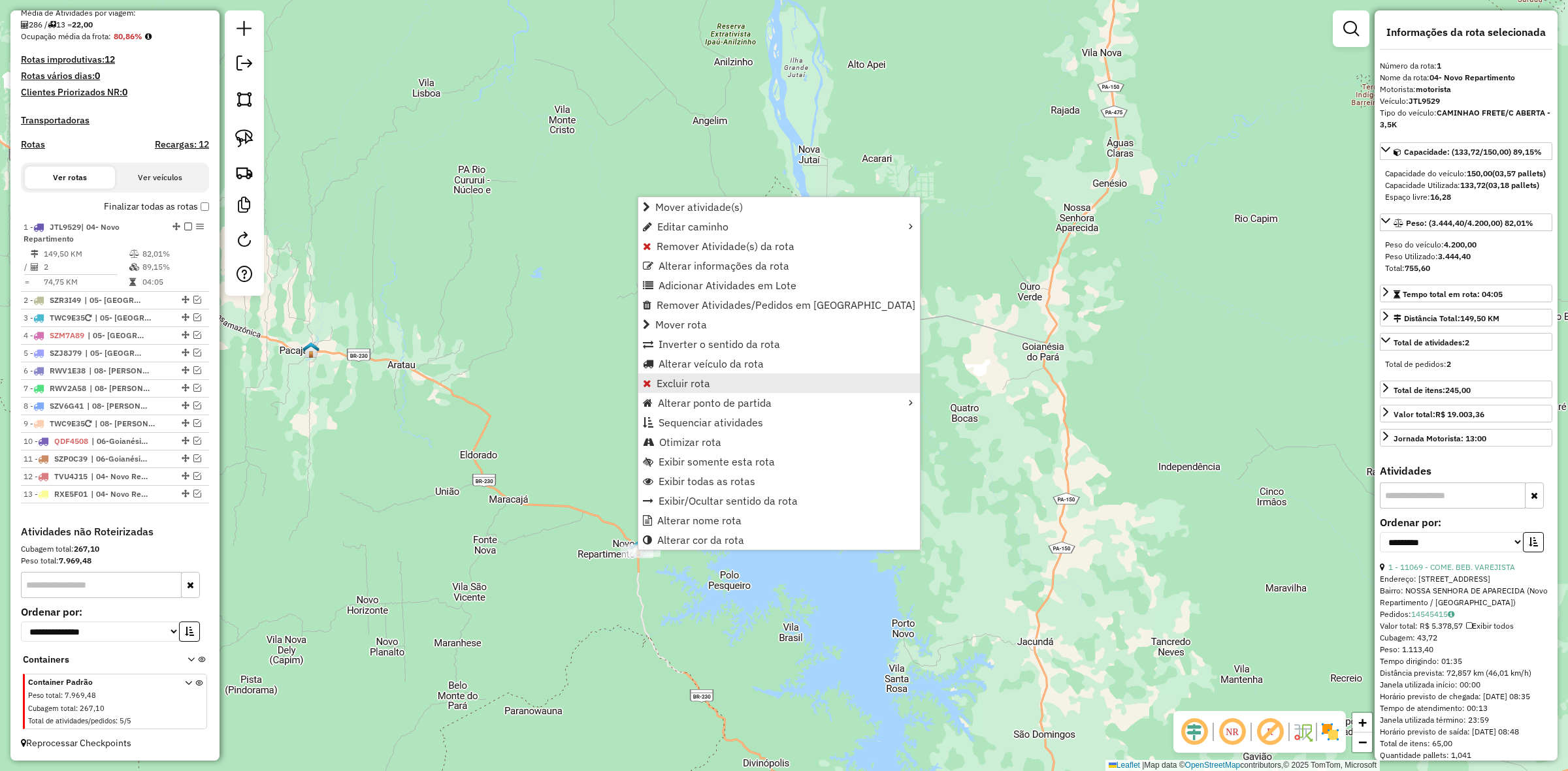
click at [696, 379] on span "Excluir rota" at bounding box center [684, 383] width 54 height 11
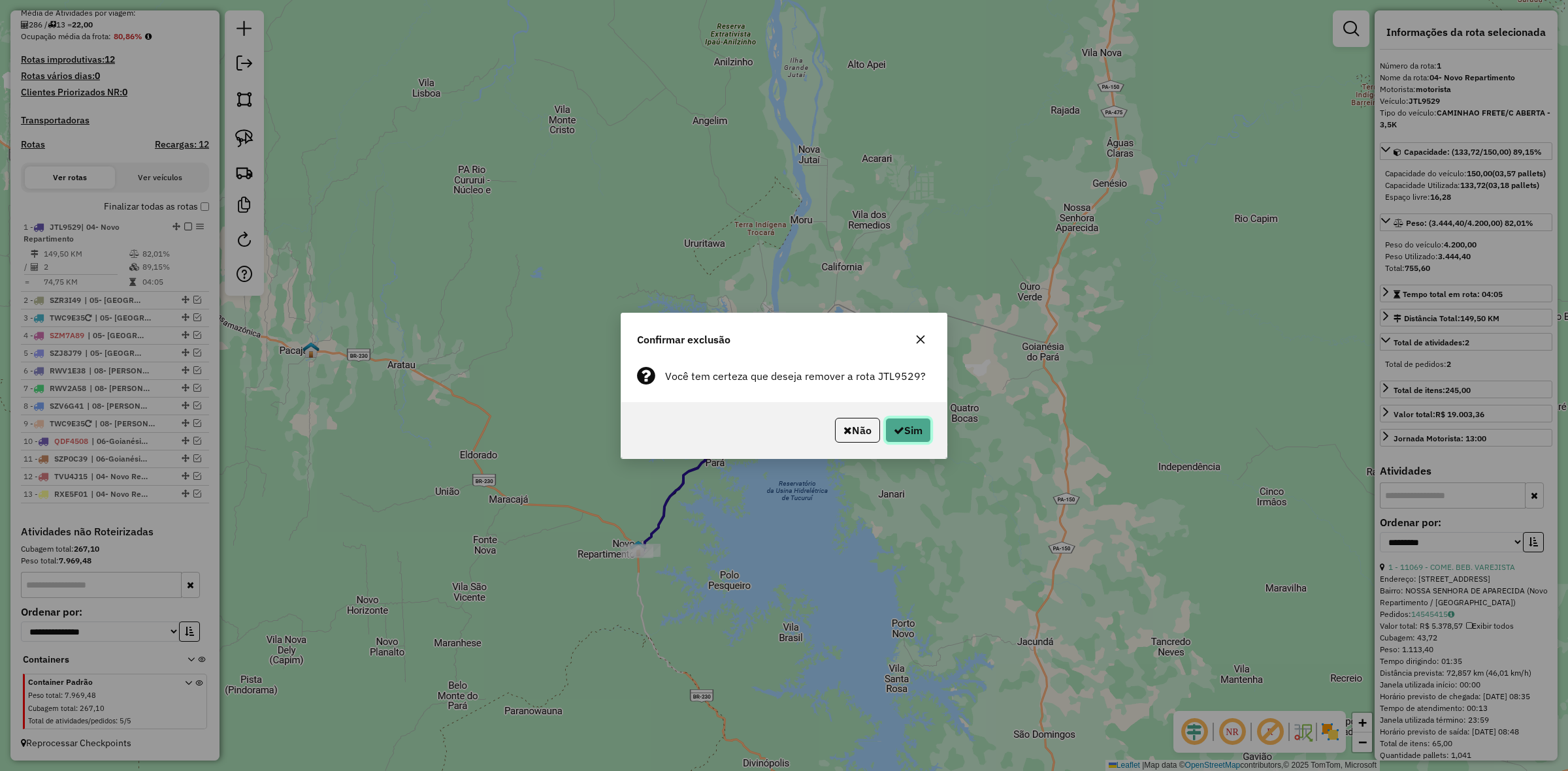
drag, startPoint x: 896, startPoint y: 428, endPoint x: 906, endPoint y: 426, distance: 10.2
click at [909, 428] on button "Sim" at bounding box center [909, 430] width 45 height 25
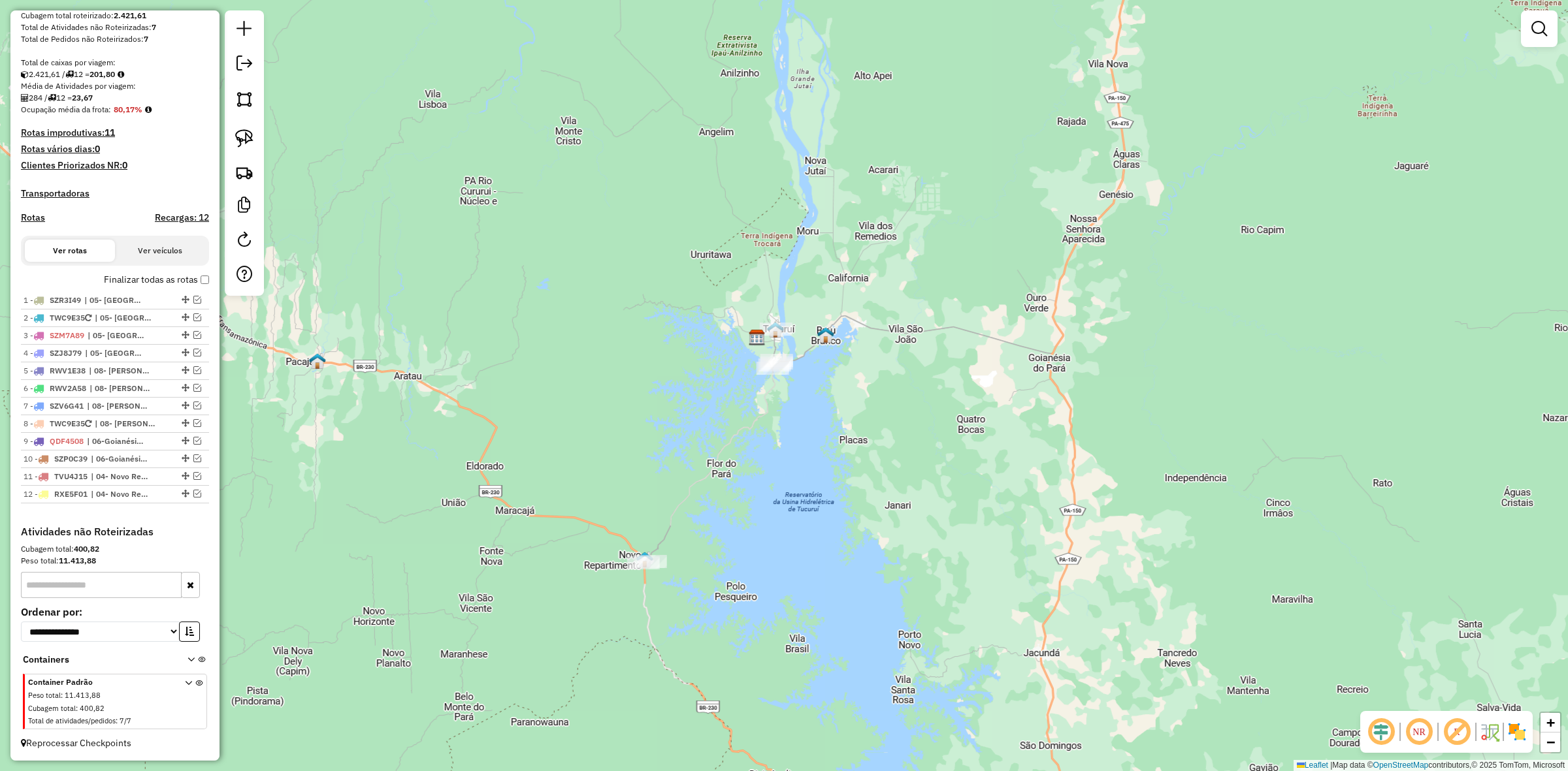
scroll to position [242, 0]
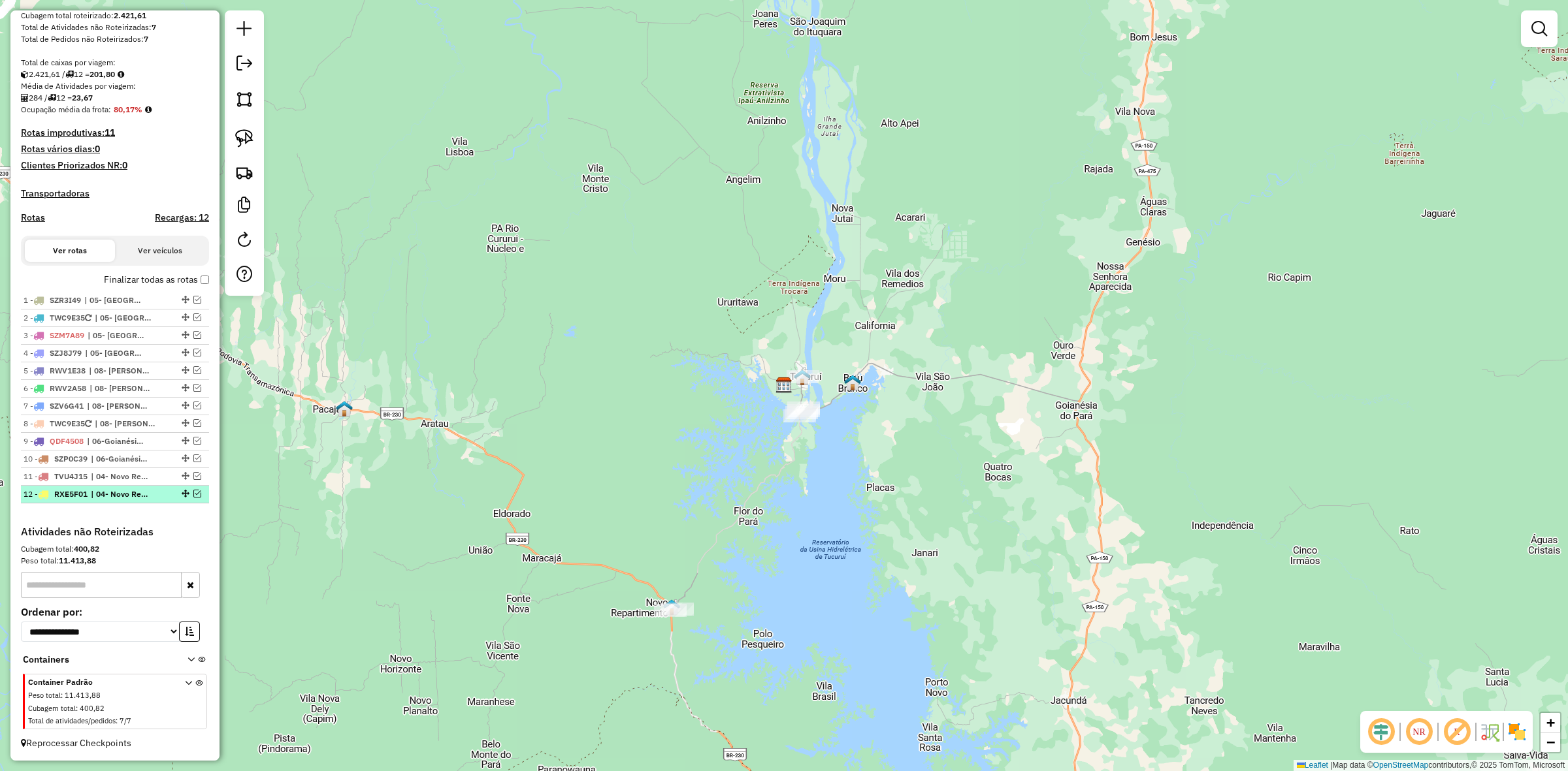
click at [150, 486] on li "12 - RXE5F01 | 04- Novo Repartimento" at bounding box center [115, 495] width 188 height 18
select select "**********"
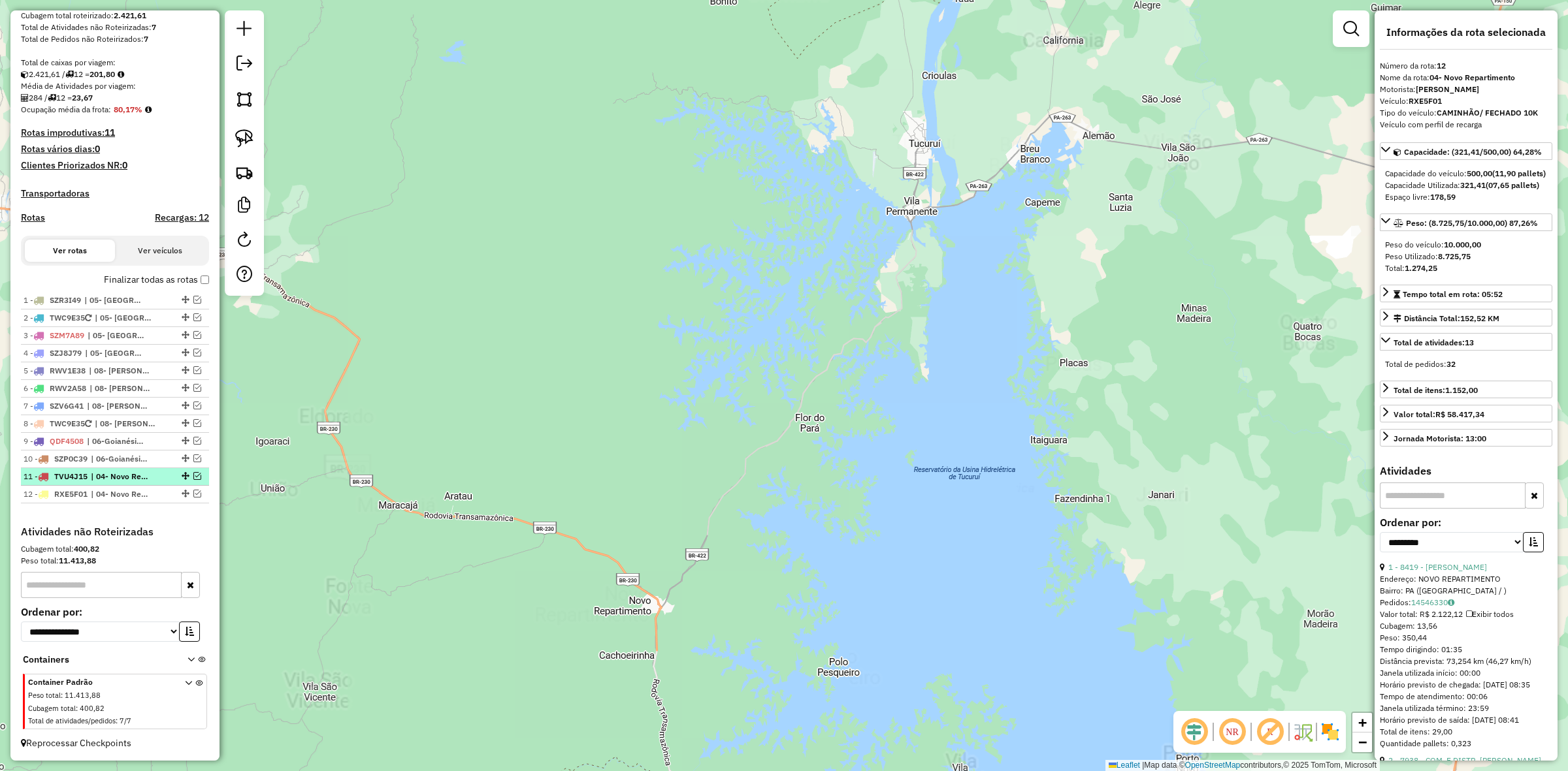
click at [148, 480] on span "| 04- Novo Repartimento" at bounding box center [121, 477] width 60 height 12
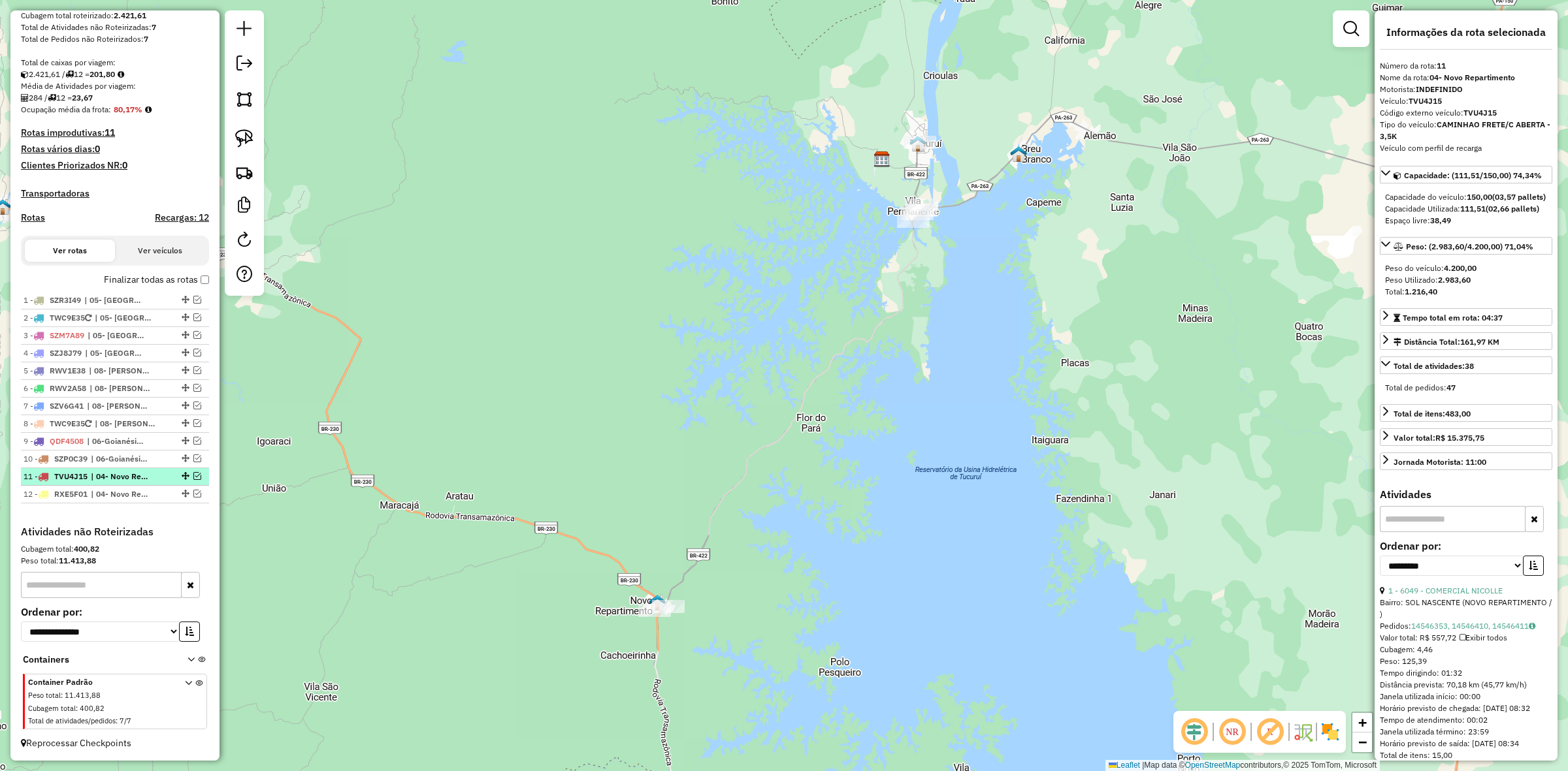
click at [148, 480] on span "| 04- Novo Repartimento" at bounding box center [121, 477] width 60 height 12
click at [165, 478] on div at bounding box center [184, 476] width 39 height 8
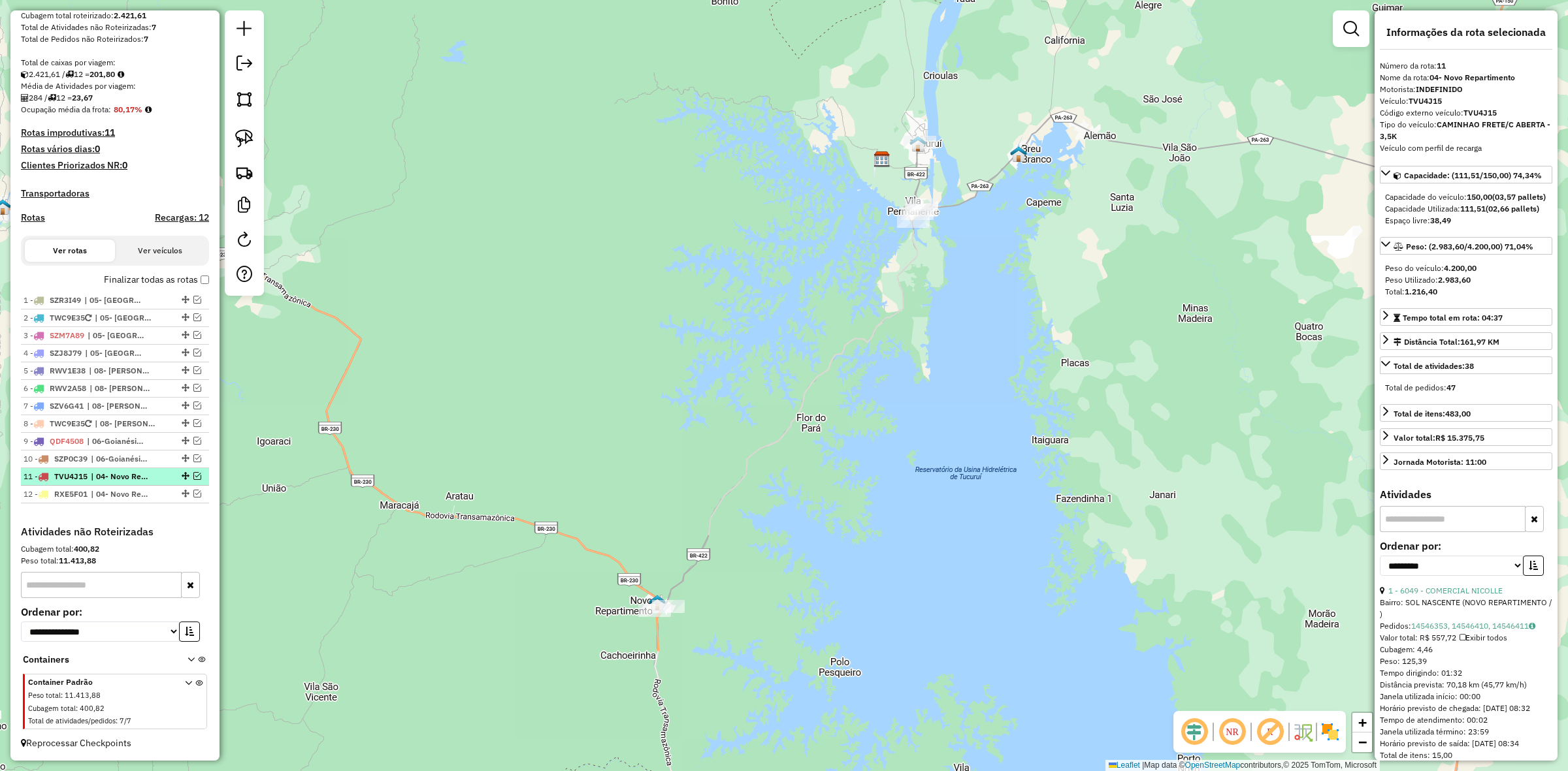
click at [198, 477] on div at bounding box center [184, 476] width 39 height 8
click at [187, 475] on div at bounding box center [184, 476] width 39 height 8
click at [195, 472] on em at bounding box center [197, 476] width 8 height 8
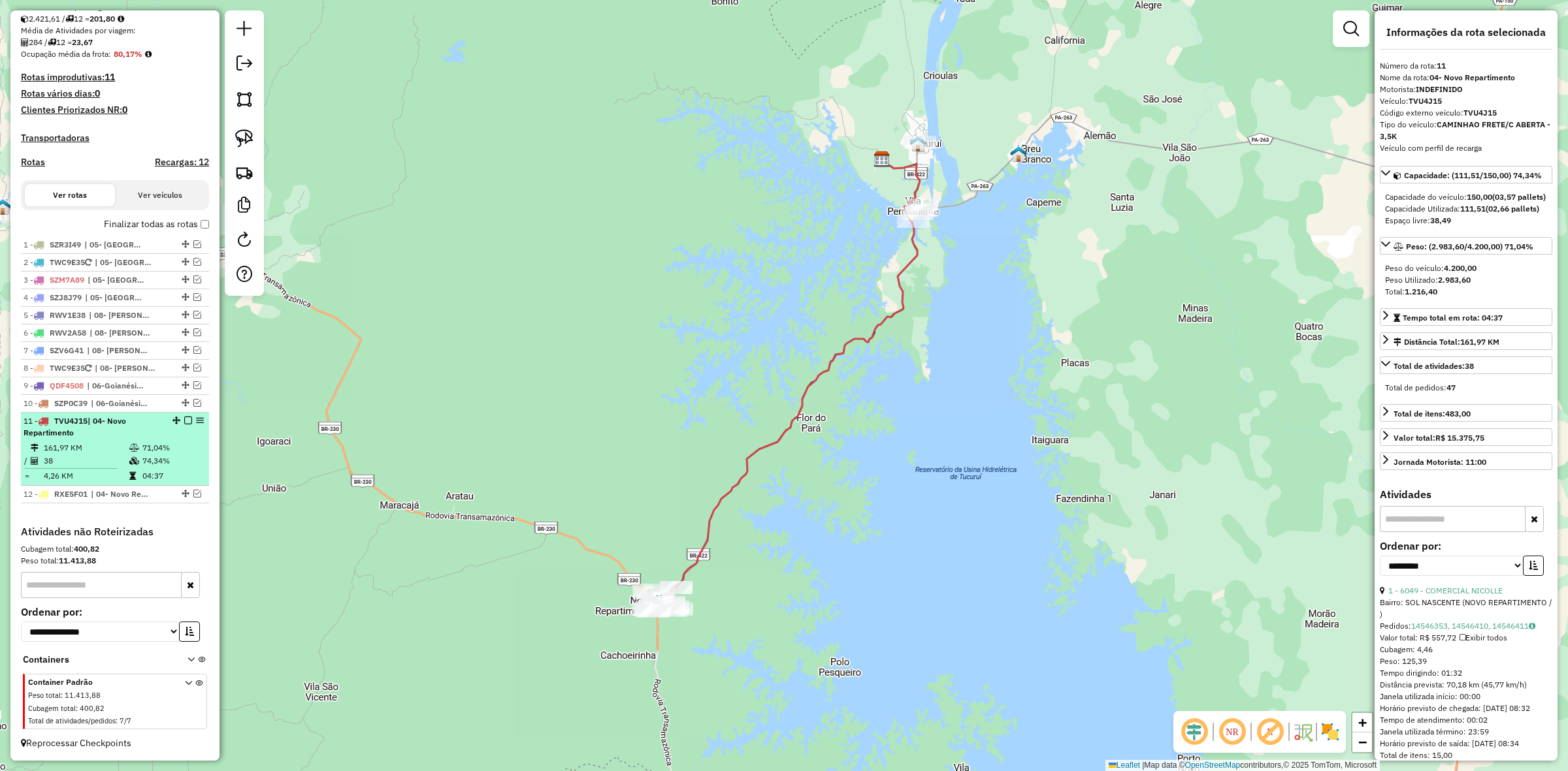
click at [151, 464] on td "74,34%" at bounding box center [173, 461] width 62 height 13
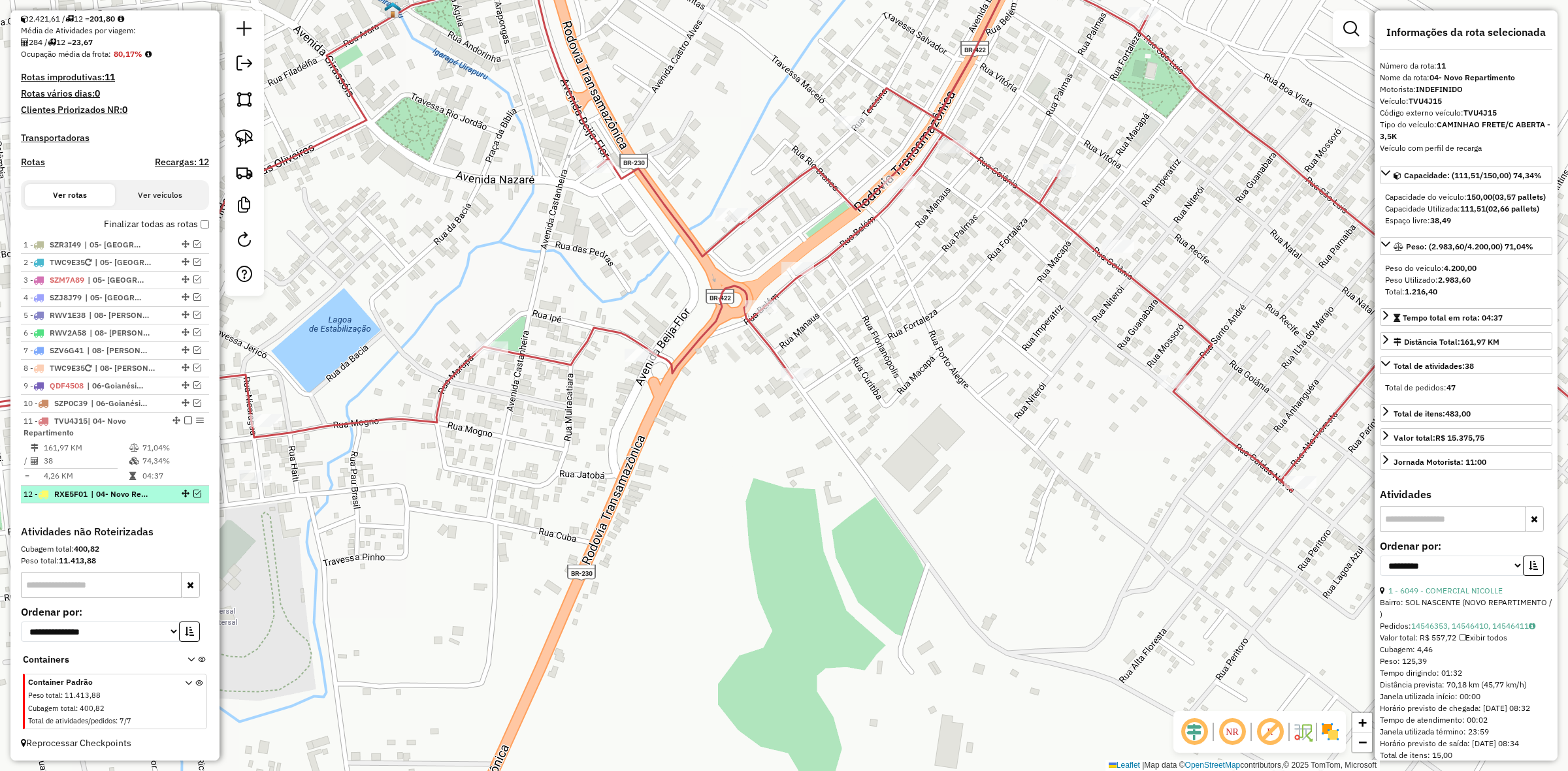
click at [195, 490] on em at bounding box center [197, 494] width 8 height 8
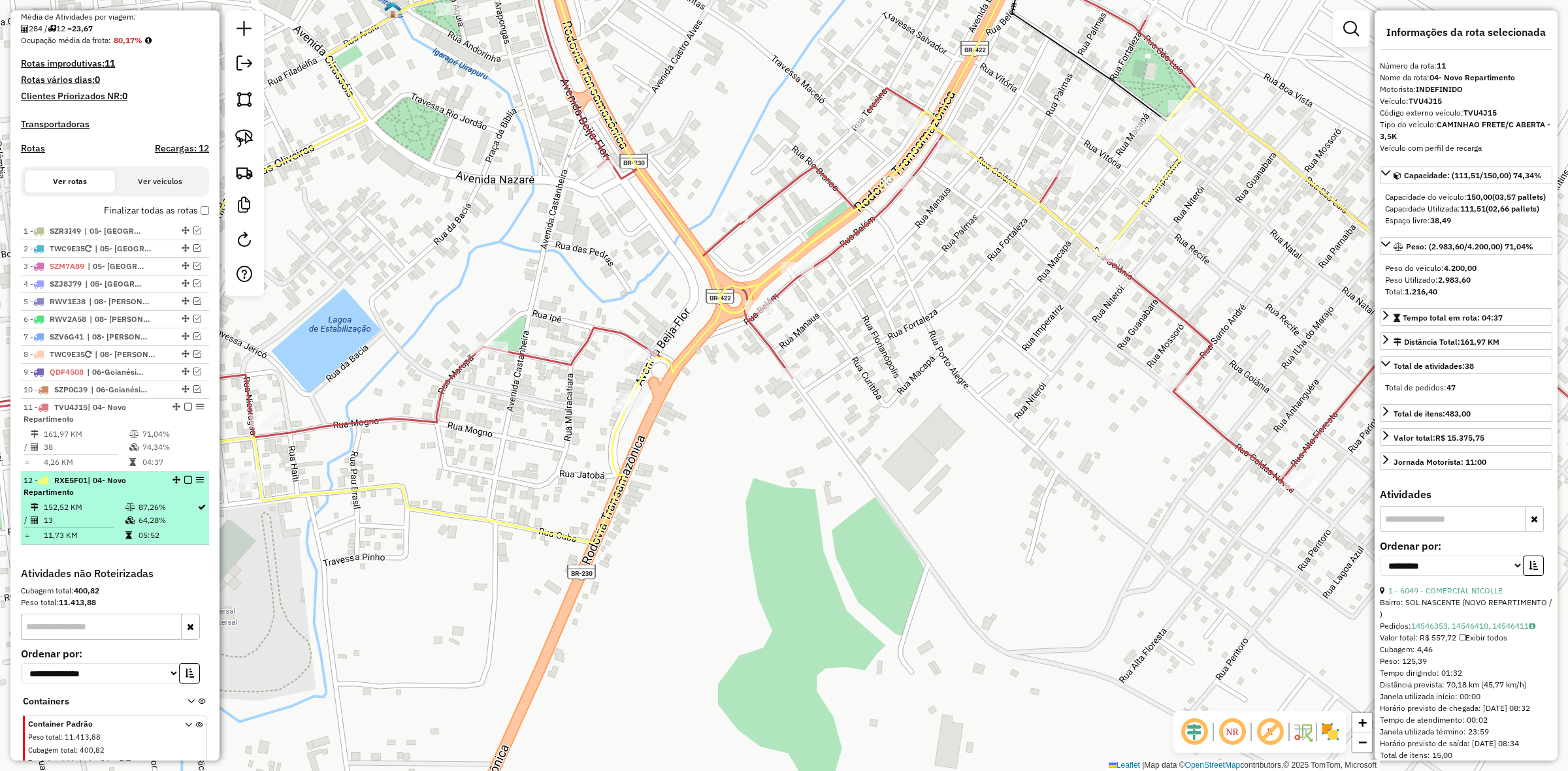
scroll to position [353, 0]
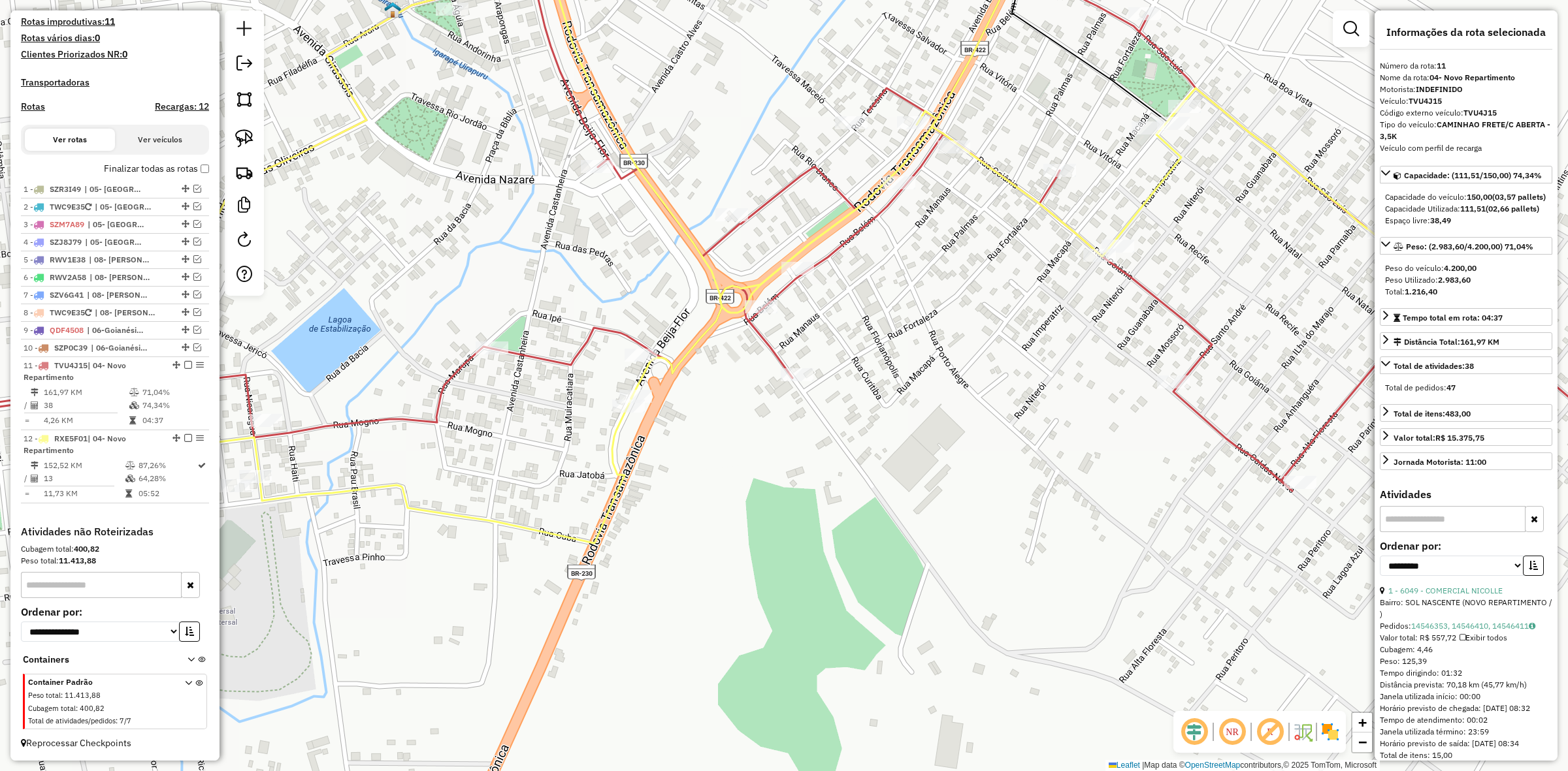
drag, startPoint x: 842, startPoint y: 412, endPoint x: 809, endPoint y: 566, distance: 157.5
click at [809, 566] on div "Janela de atendimento Grade de atendimento Capacidade Transportadoras Veículos …" at bounding box center [784, 385] width 1568 height 771
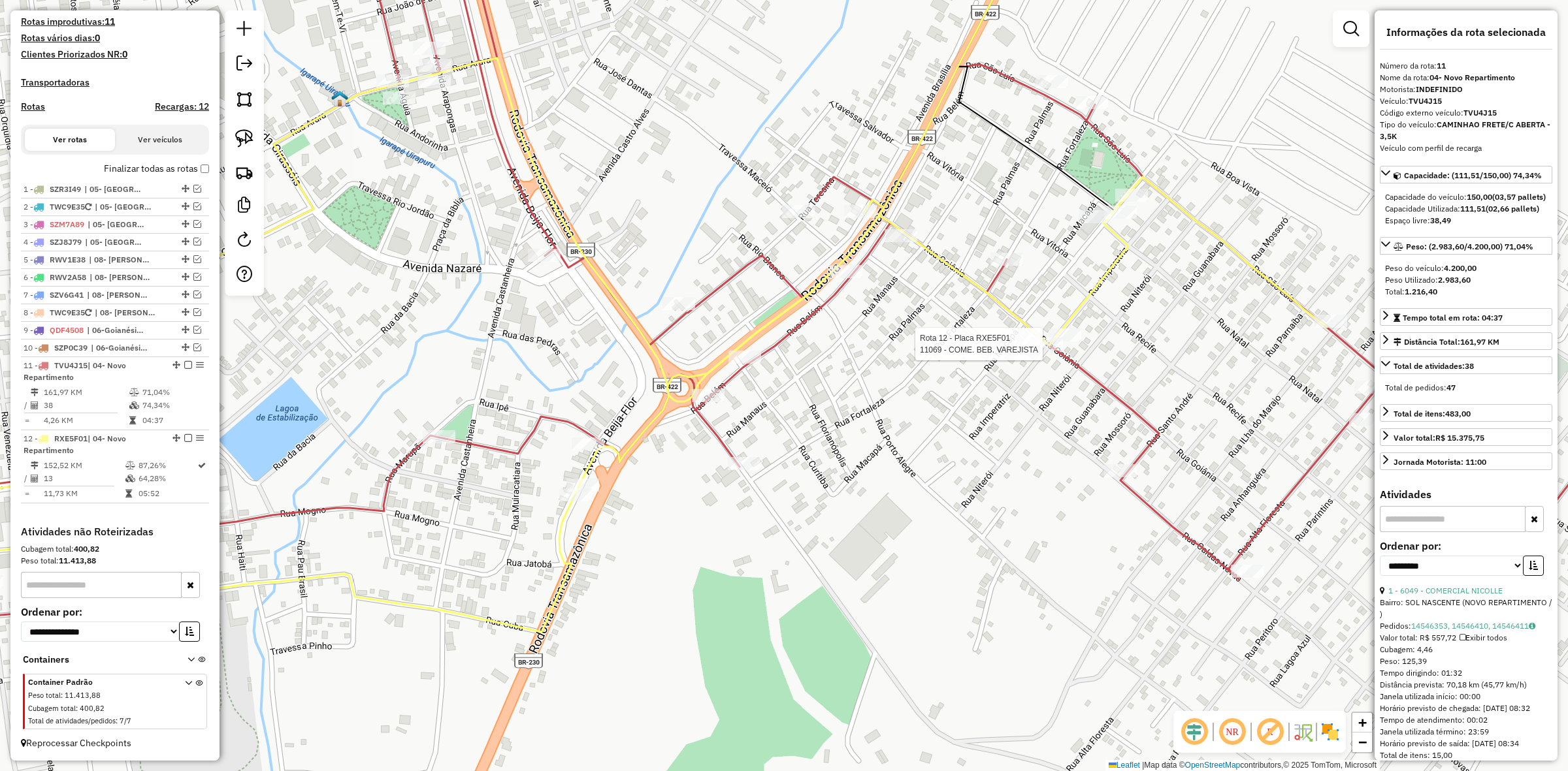
drag, startPoint x: 1073, startPoint y: 341, endPoint x: 1054, endPoint y: 349, distance: 20.6
click at [1054, 349] on div "Rota 12 - Placa RXE5F01 11069 - COME. BEB. VAREJISTA Janela de atendimento Grad…" at bounding box center [784, 385] width 1568 height 771
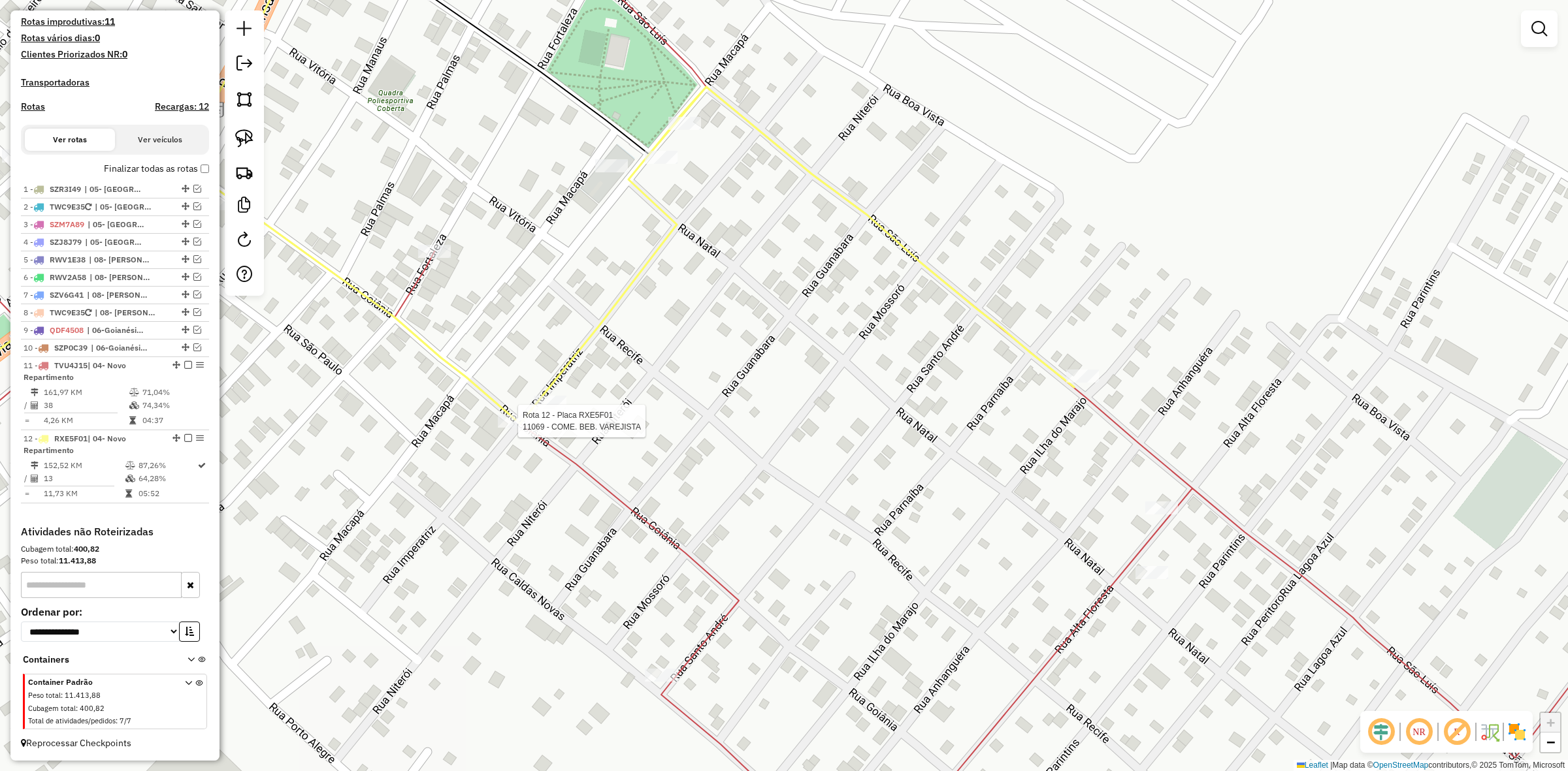
select select "**********"
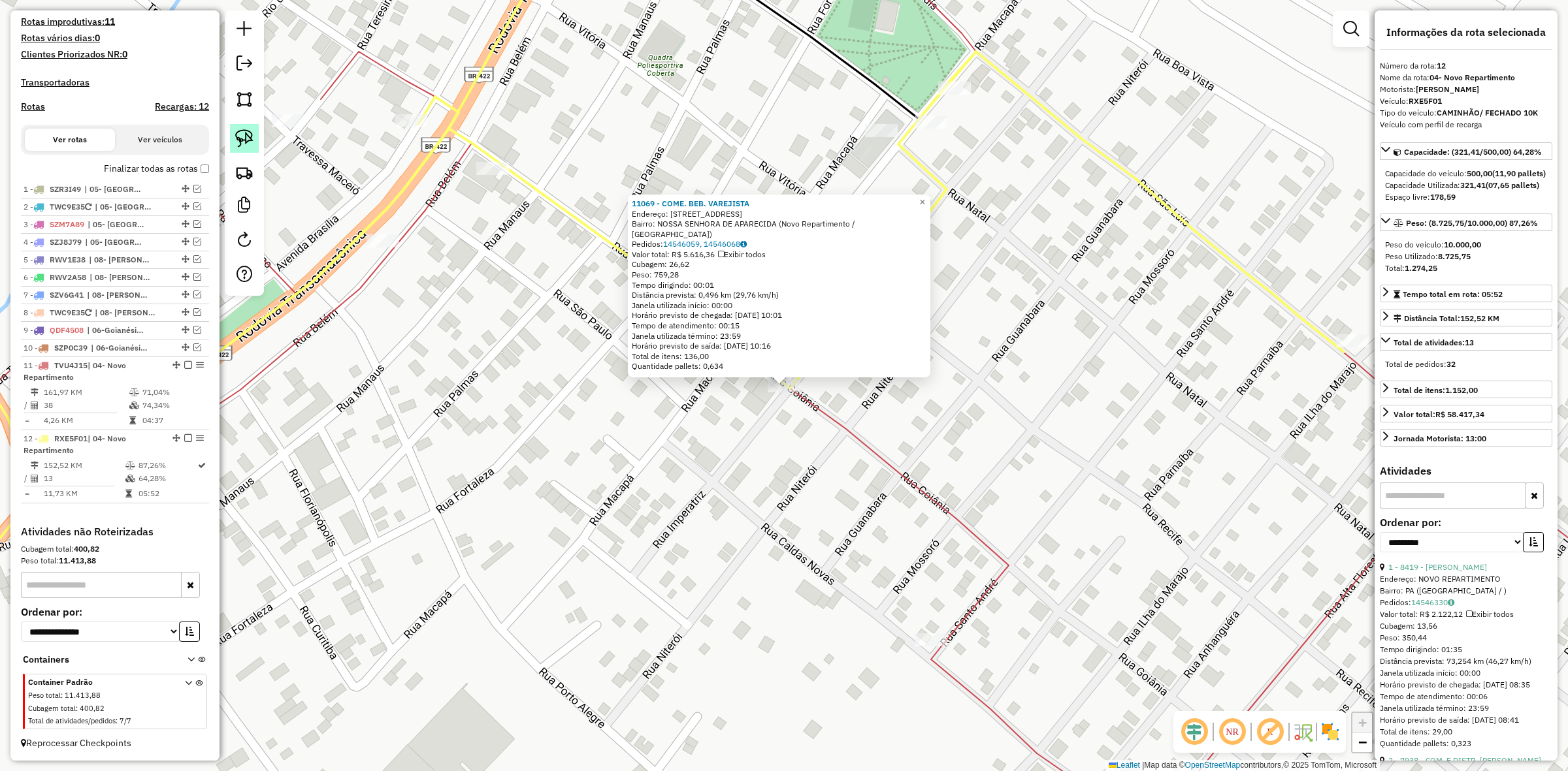
click at [243, 151] on link at bounding box center [244, 138] width 28 height 28
drag, startPoint x: 706, startPoint y: 425, endPoint x: 755, endPoint y: 382, distance: 65.2
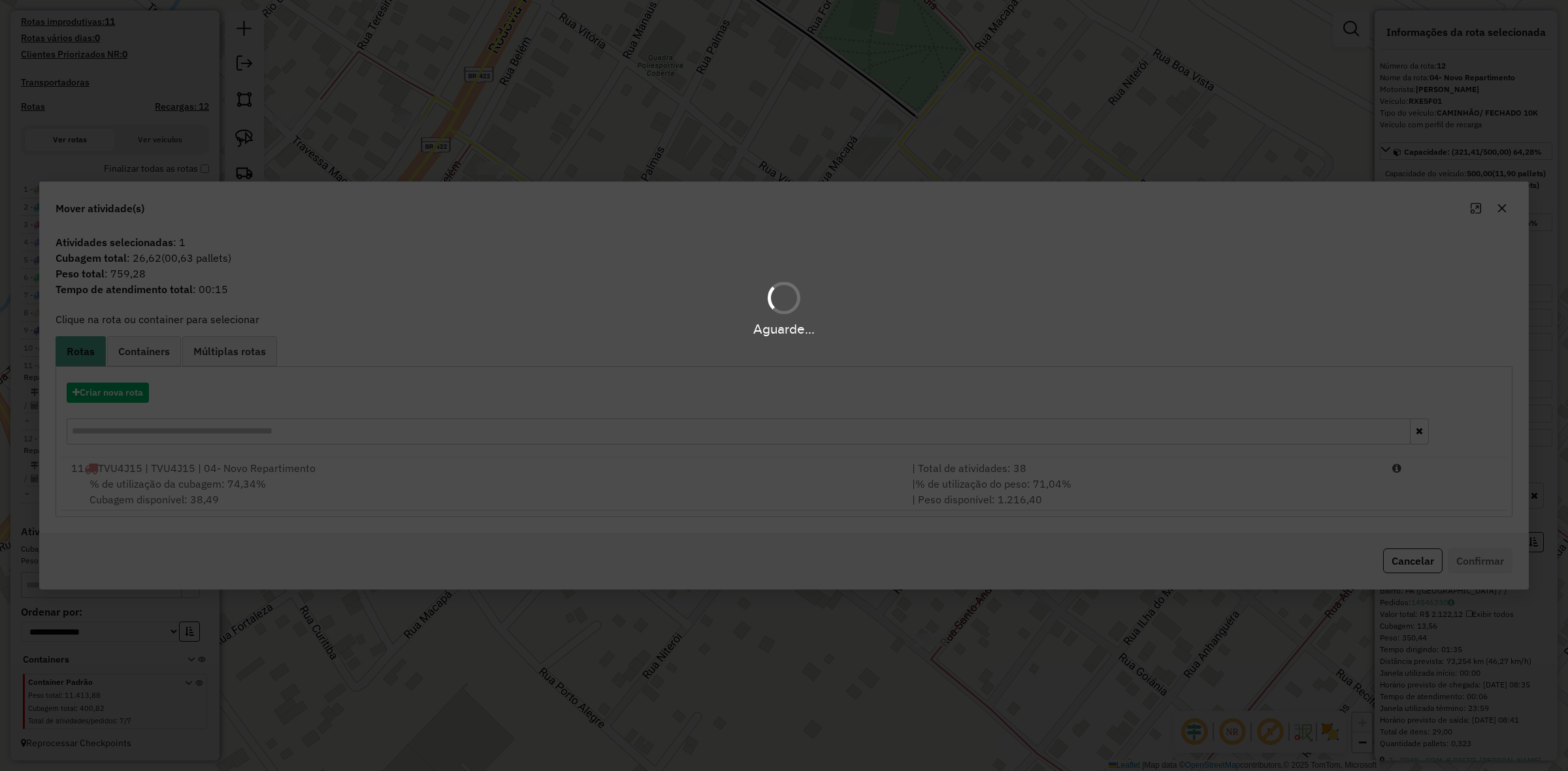
click at [314, 490] on div "Aguarde..." at bounding box center [784, 385] width 1568 height 771
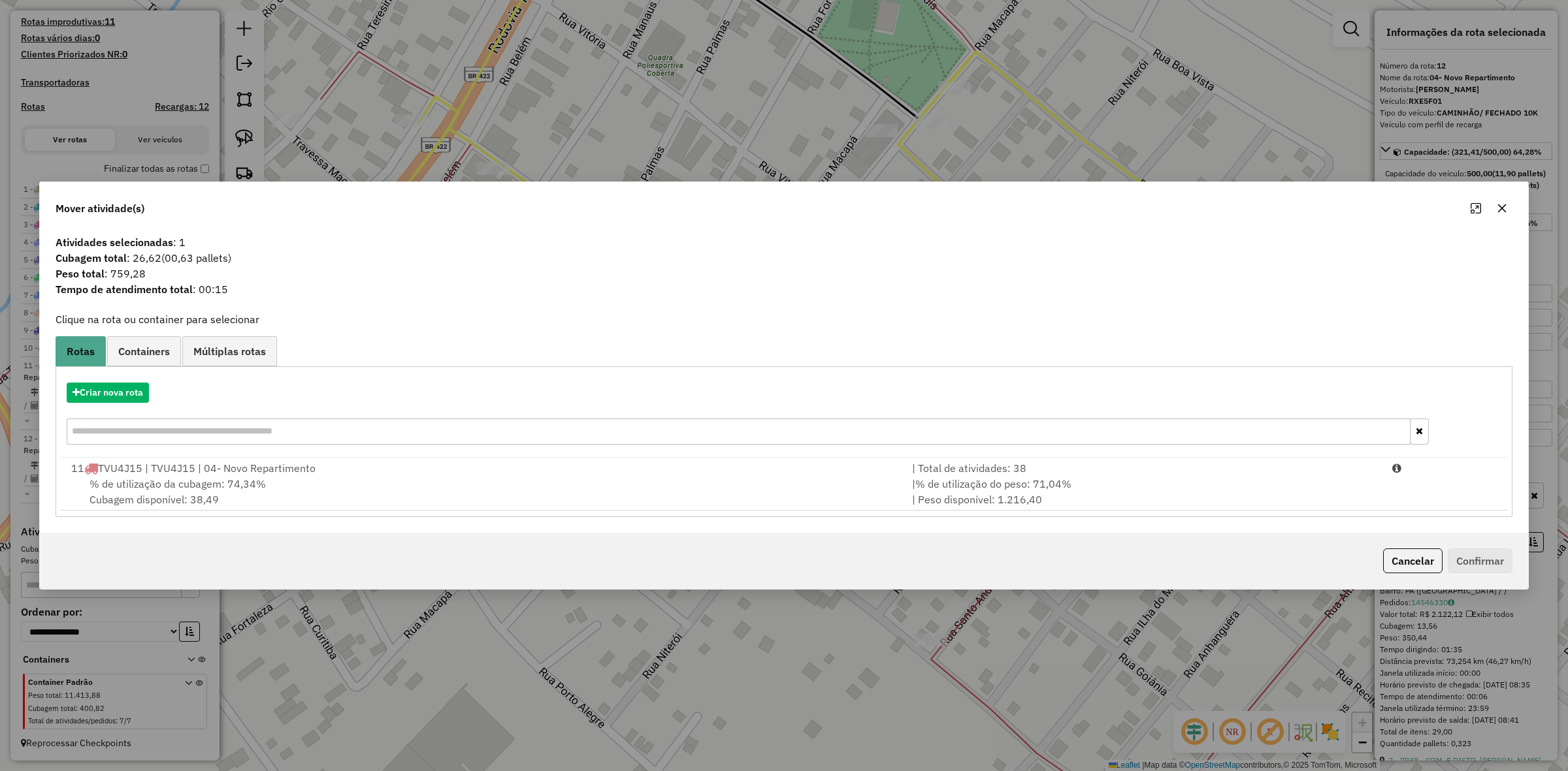
click at [314, 490] on div "% de utilização da cubagem: 74,34% Cubagem disponível: 38,49" at bounding box center [483, 491] width 841 height 32
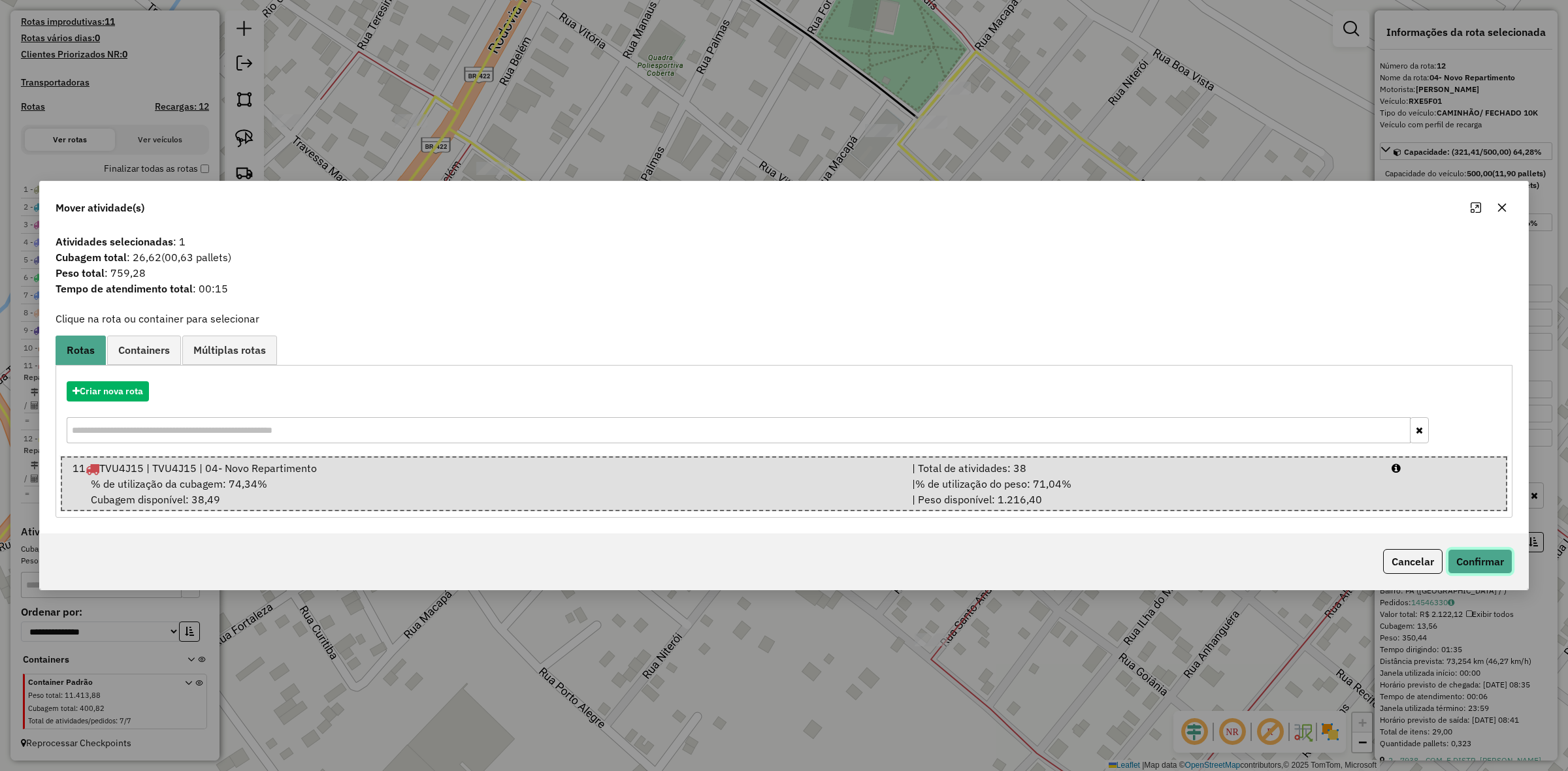
click at [1471, 565] on button "Confirmar" at bounding box center [1480, 561] width 65 height 25
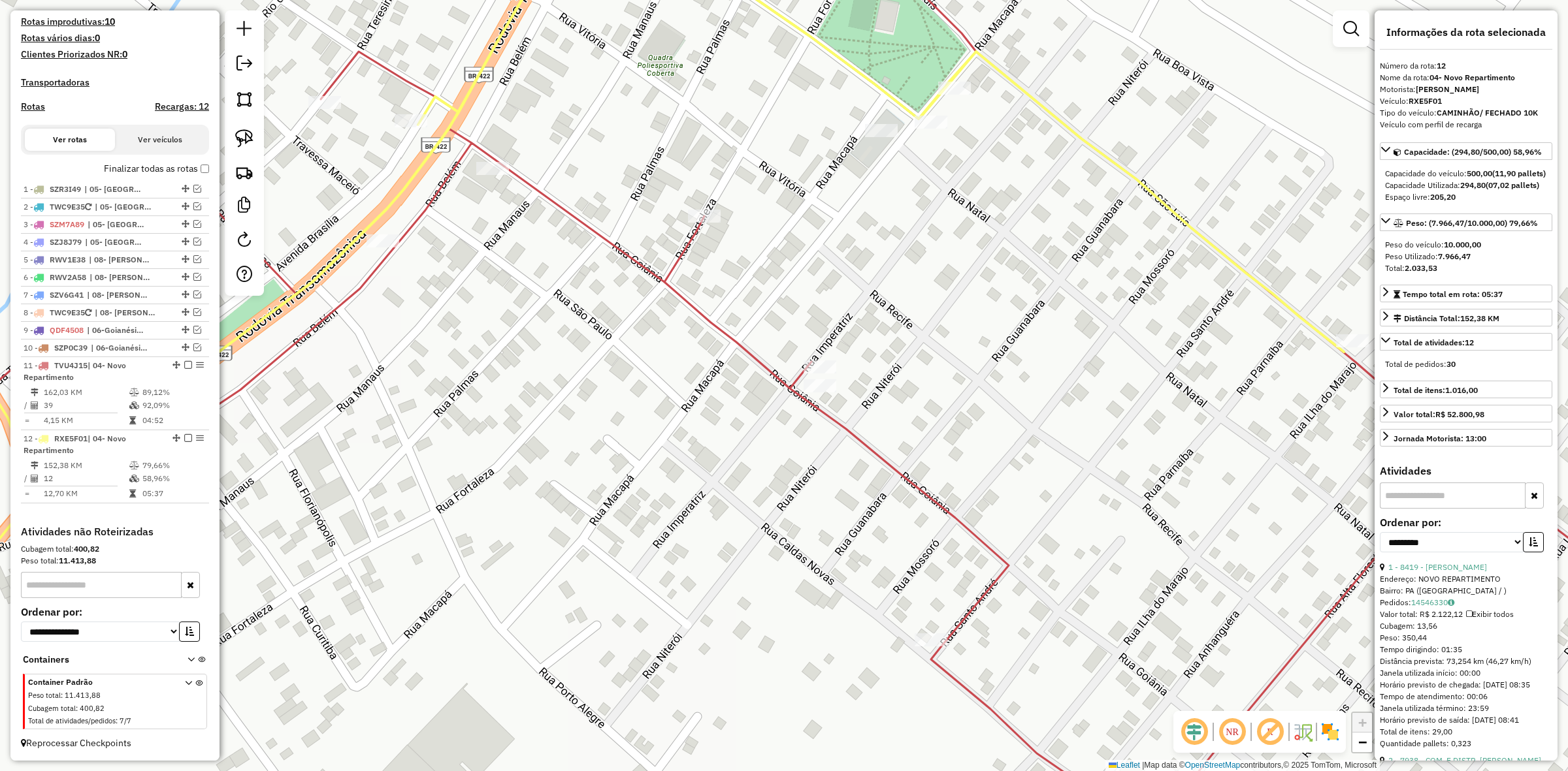
click at [818, 392] on div at bounding box center [820, 386] width 32 height 13
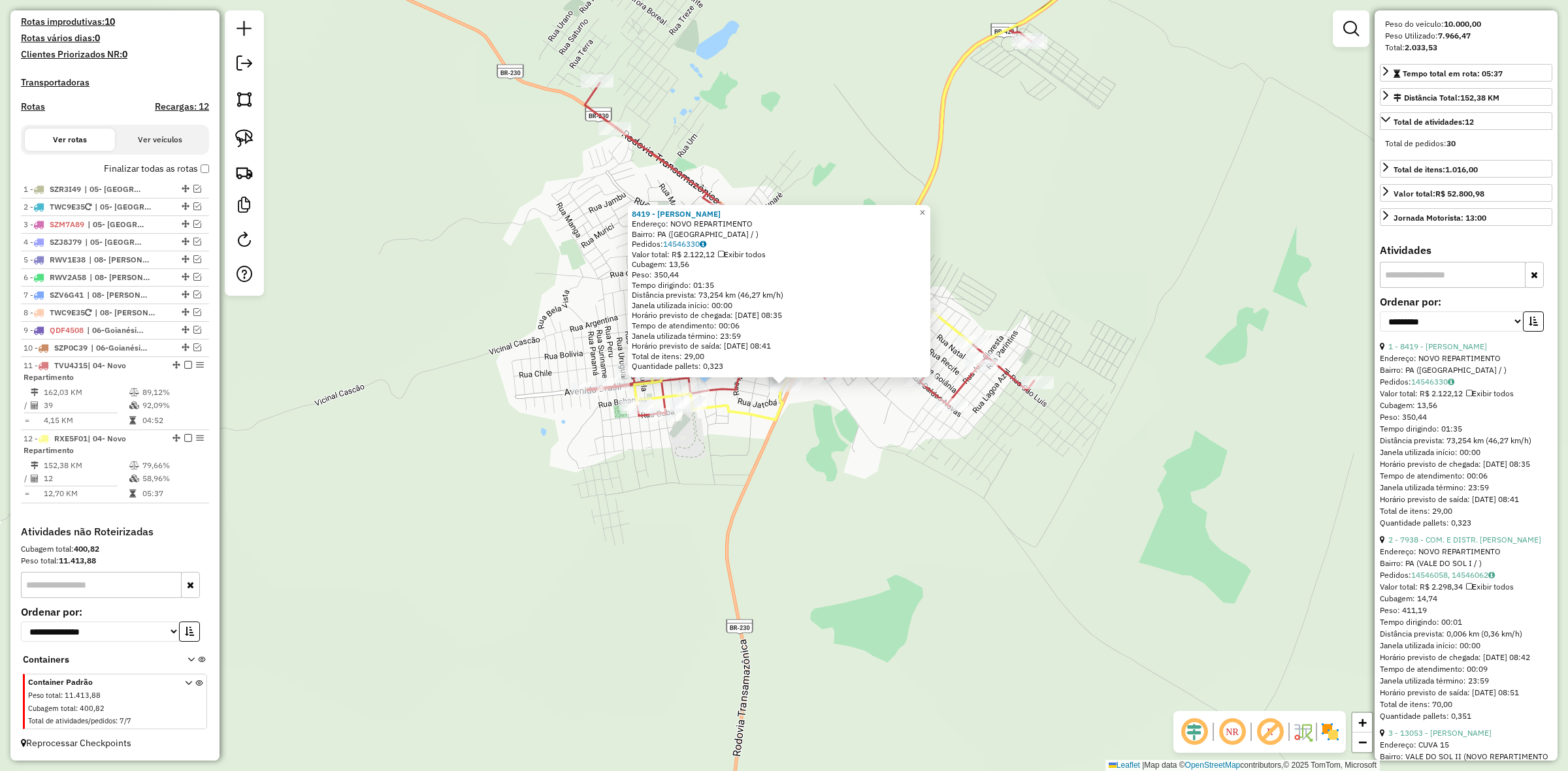
scroll to position [0, 0]
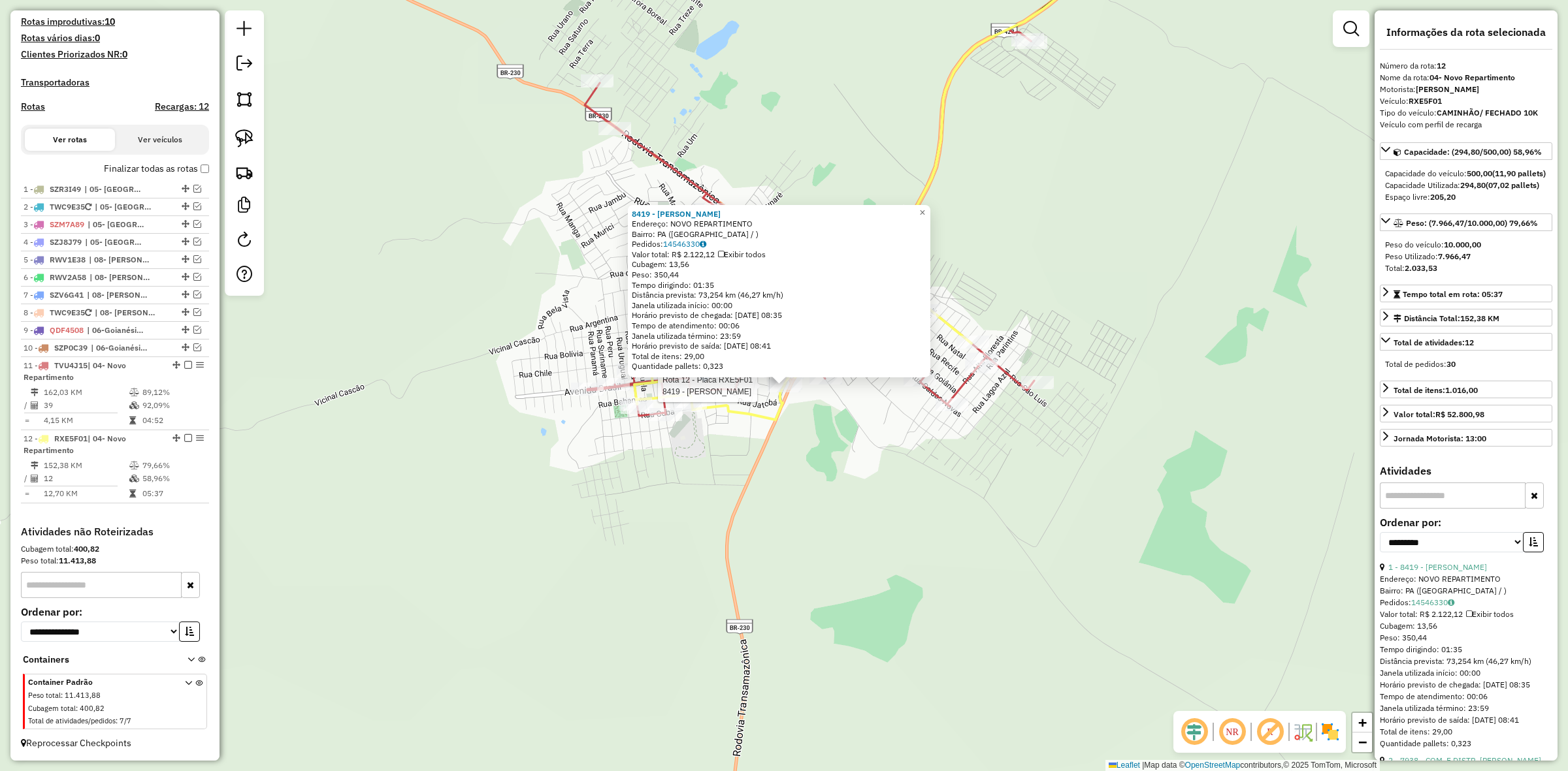
click at [921, 499] on div "Rota 12 - Placa RXE5F01 8419 - MERCADINHO RIBEIRO 8419 - MERCADINHO RIBEIRO End…" at bounding box center [784, 385] width 1568 height 771
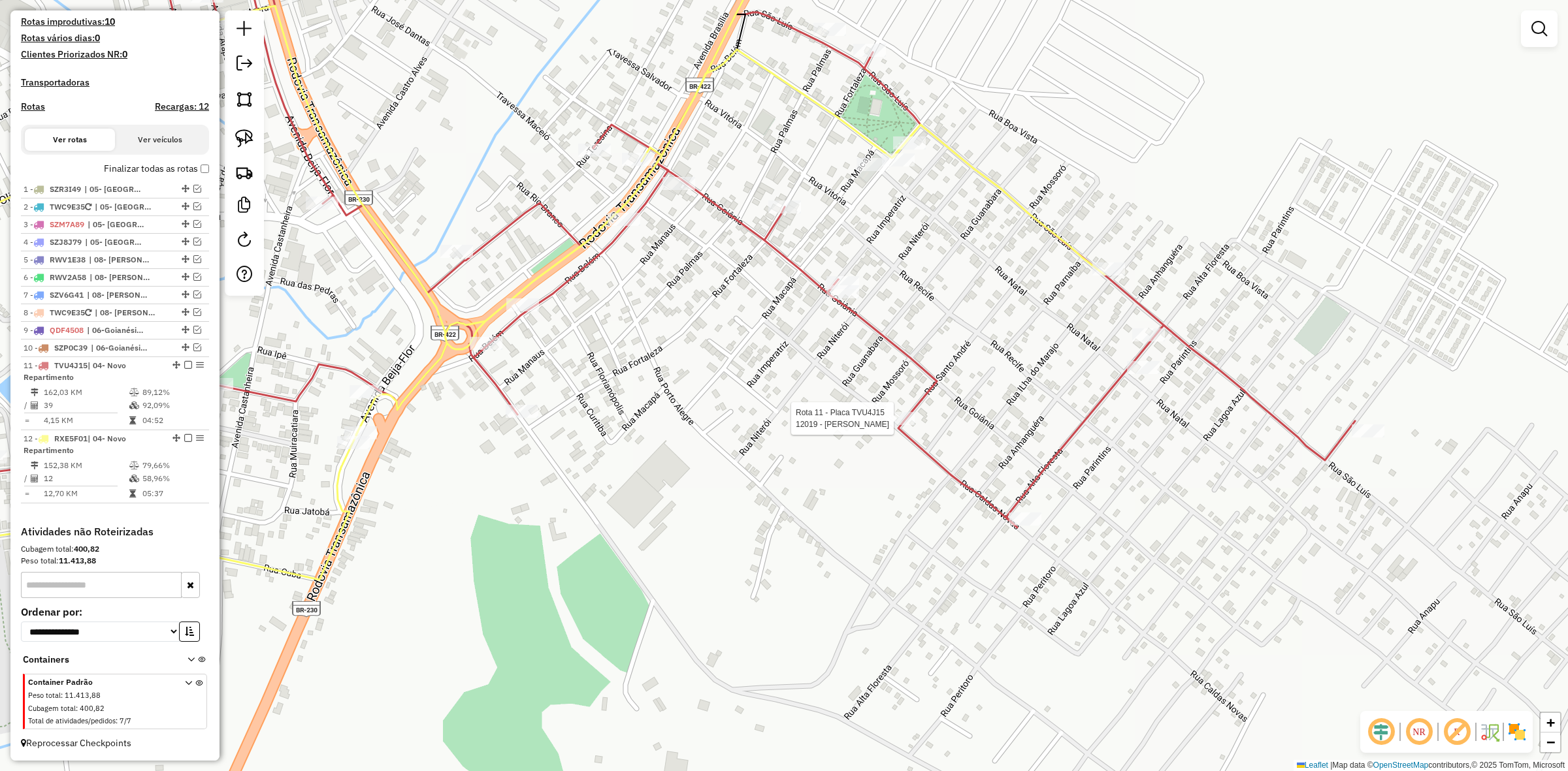
select select "**********"
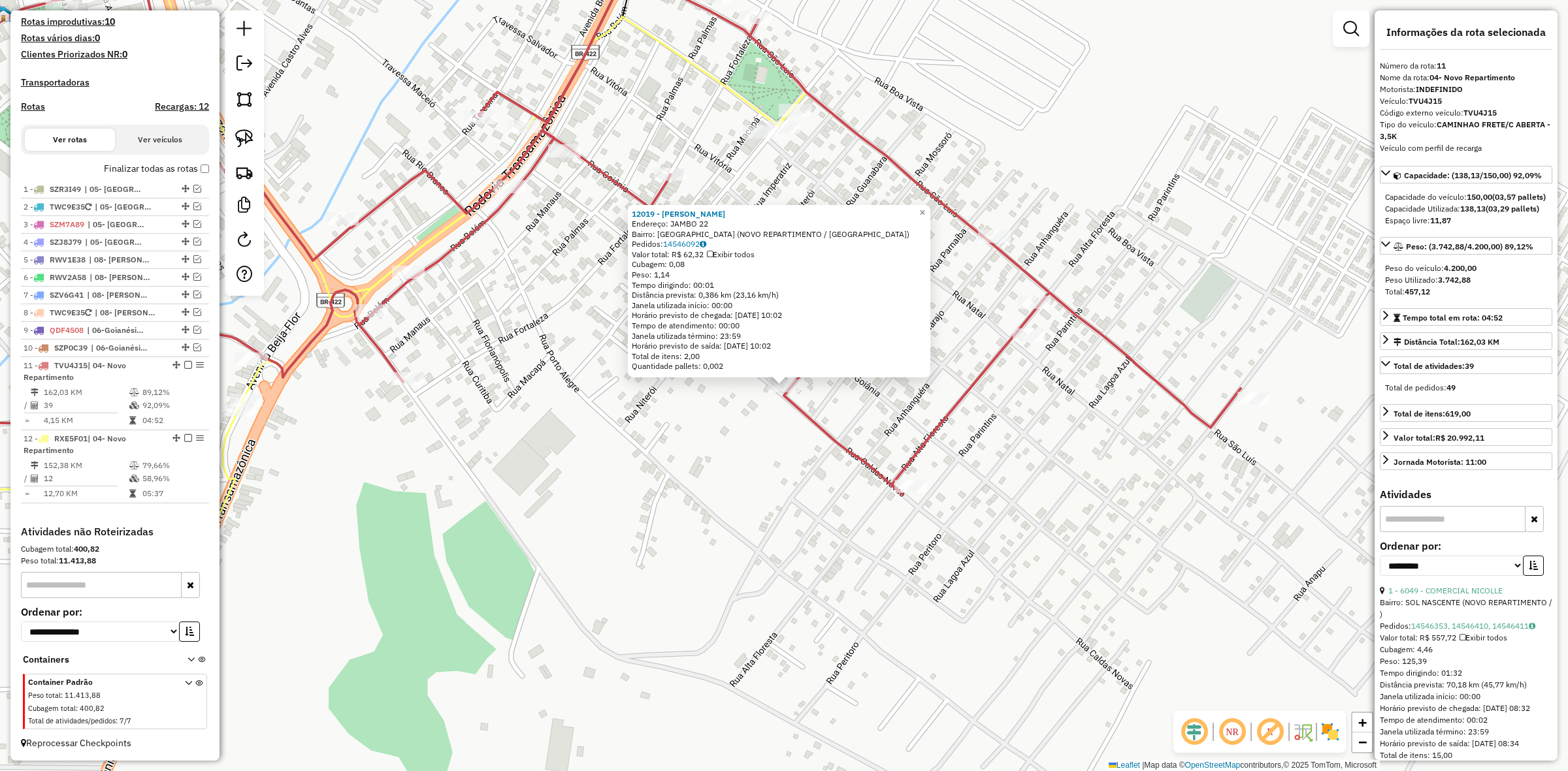
click at [807, 441] on div "12019 - MARCIEL ROCHA Endereço: JAMBO 22 Bairro: PARQUE VILA NOVA (NOVO REPARTI…" at bounding box center [784, 385] width 1568 height 771
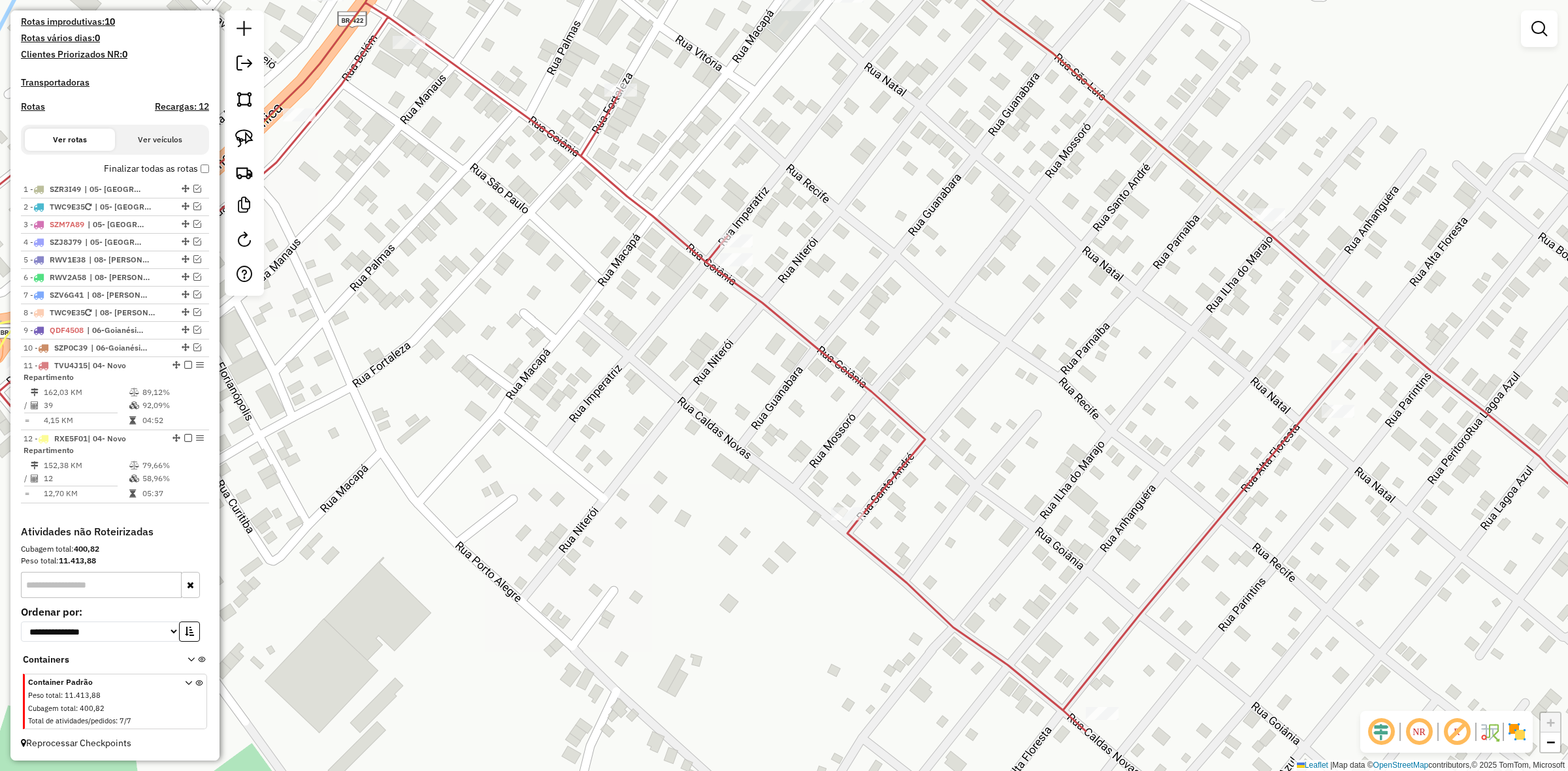
click at [266, 144] on div "Janela de atendimento Grade de atendimento Capacidade Transportadoras Veículos …" at bounding box center [784, 385] width 1568 height 771
drag, startPoint x: 243, startPoint y: 143, endPoint x: 507, endPoint y: 225, distance: 276.4
click at [243, 143] on img at bounding box center [244, 139] width 19 height 19
drag, startPoint x: 651, startPoint y: 272, endPoint x: 757, endPoint y: 259, distance: 106.8
click at [756, 259] on div "Janela de atendimento Grade de atendimento Capacidade Transportadoras Veículos …" at bounding box center [784, 385] width 1568 height 771
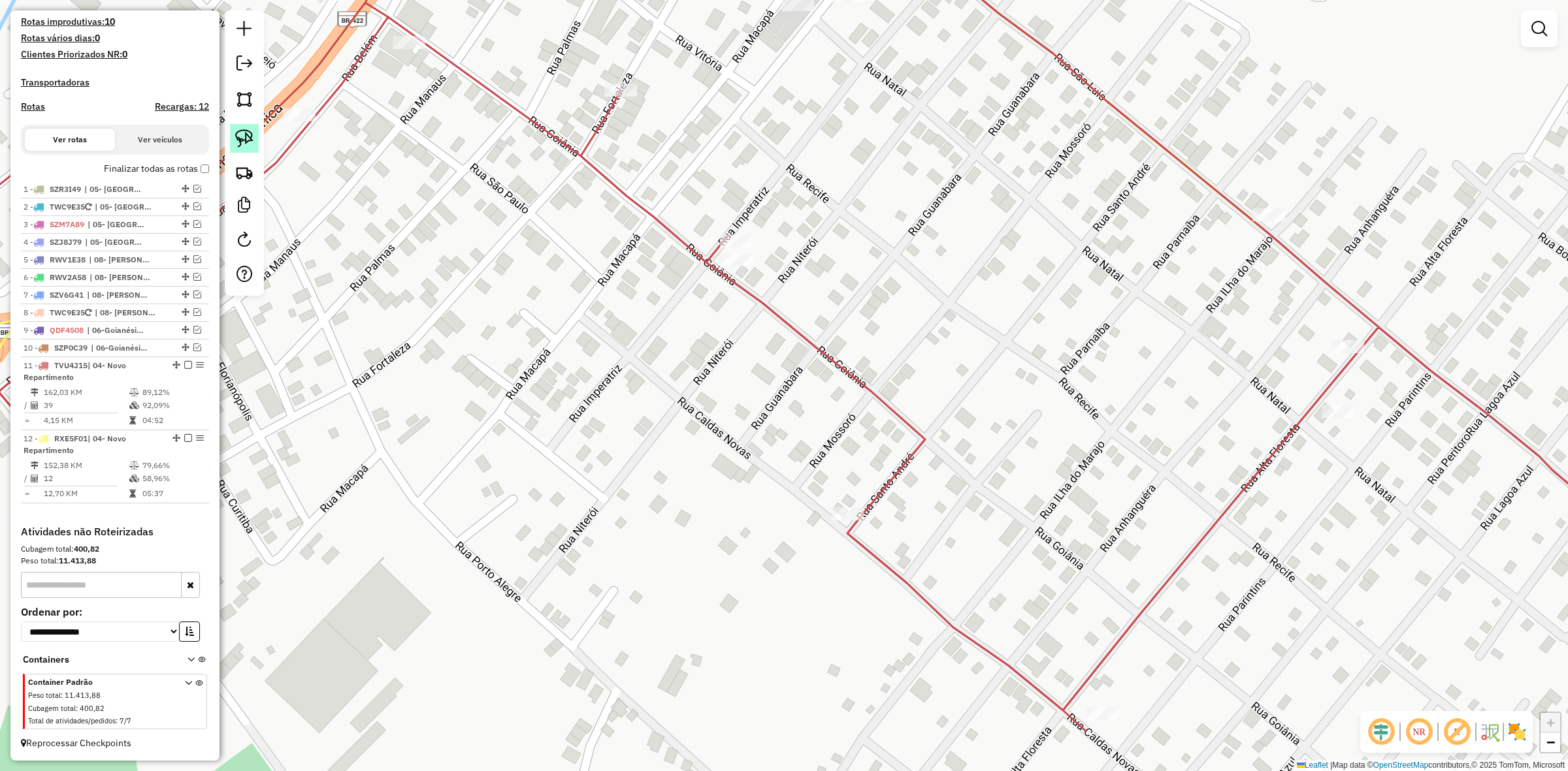
click at [243, 148] on img at bounding box center [244, 139] width 19 height 19
drag, startPoint x: 714, startPoint y: 275, endPoint x: 644, endPoint y: 254, distance: 73.1
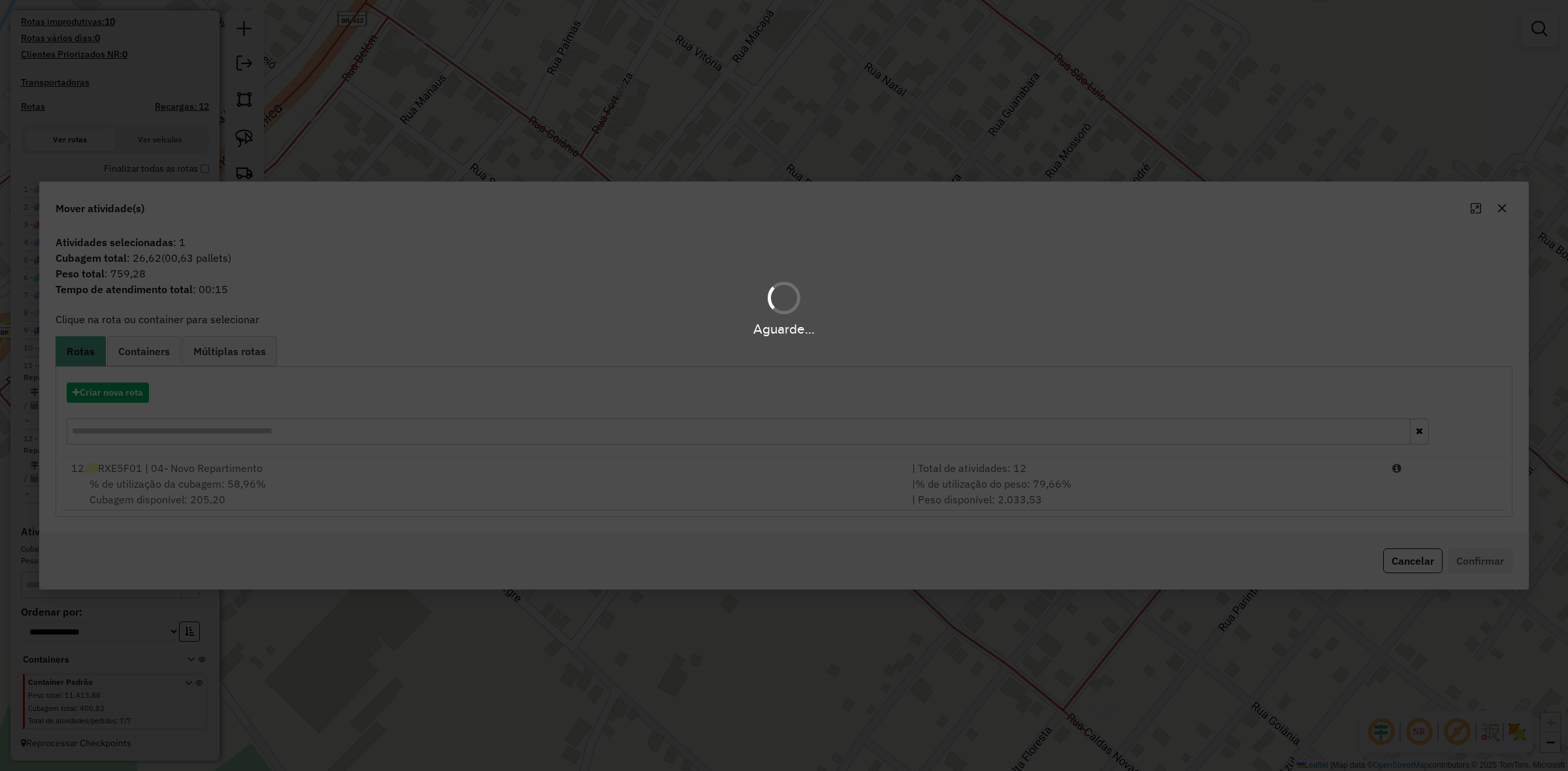
click at [628, 465] on div "Aguarde..." at bounding box center [784, 385] width 1568 height 771
click at [634, 478] on div "Aguarde..." at bounding box center [784, 385] width 1568 height 771
click at [638, 478] on div "Aguarde..." at bounding box center [784, 385] width 1568 height 771
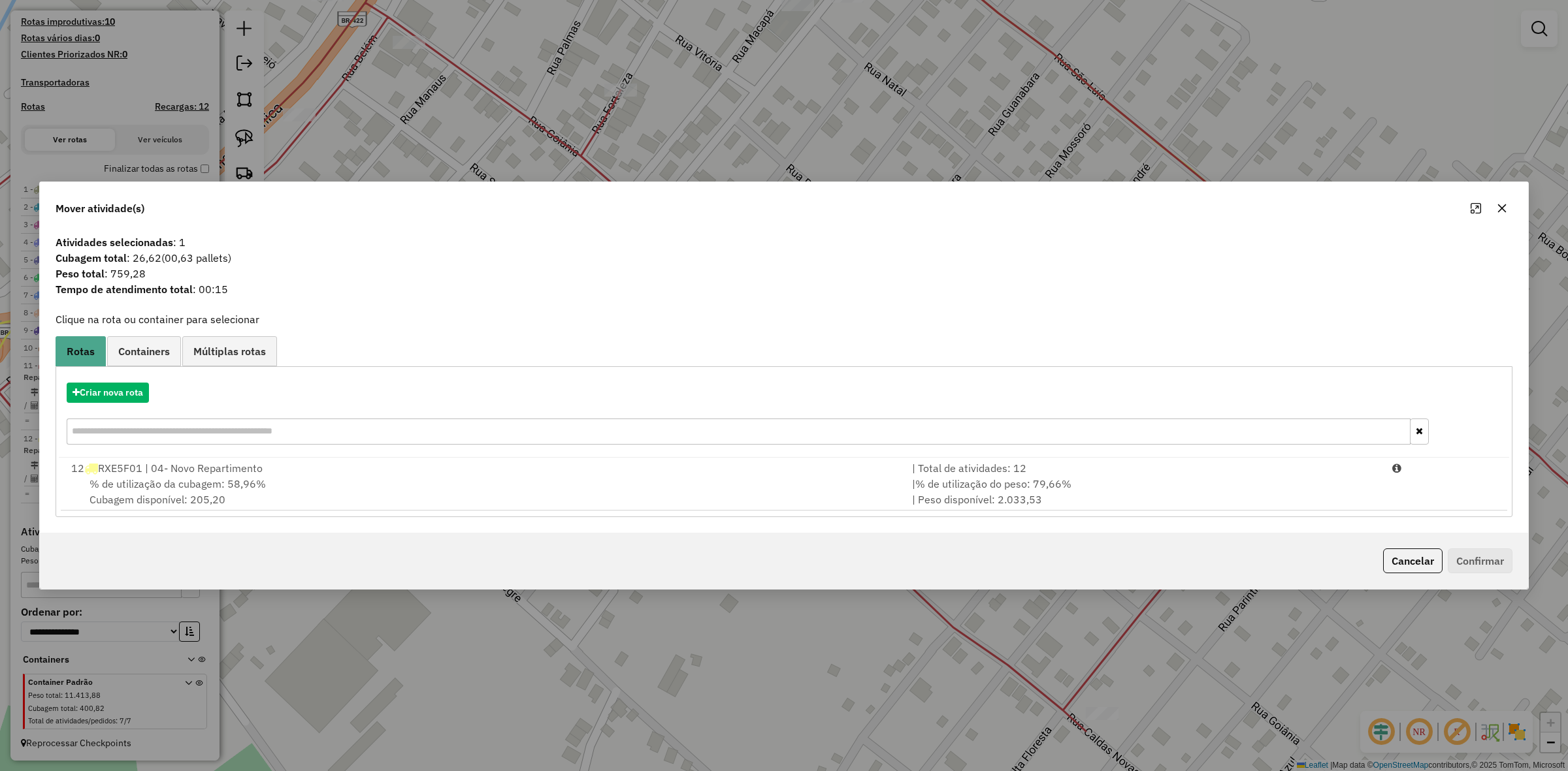
click at [638, 478] on div "% de utilização da cubagem: 58,96% Cubagem disponível: 205,20" at bounding box center [483, 491] width 841 height 32
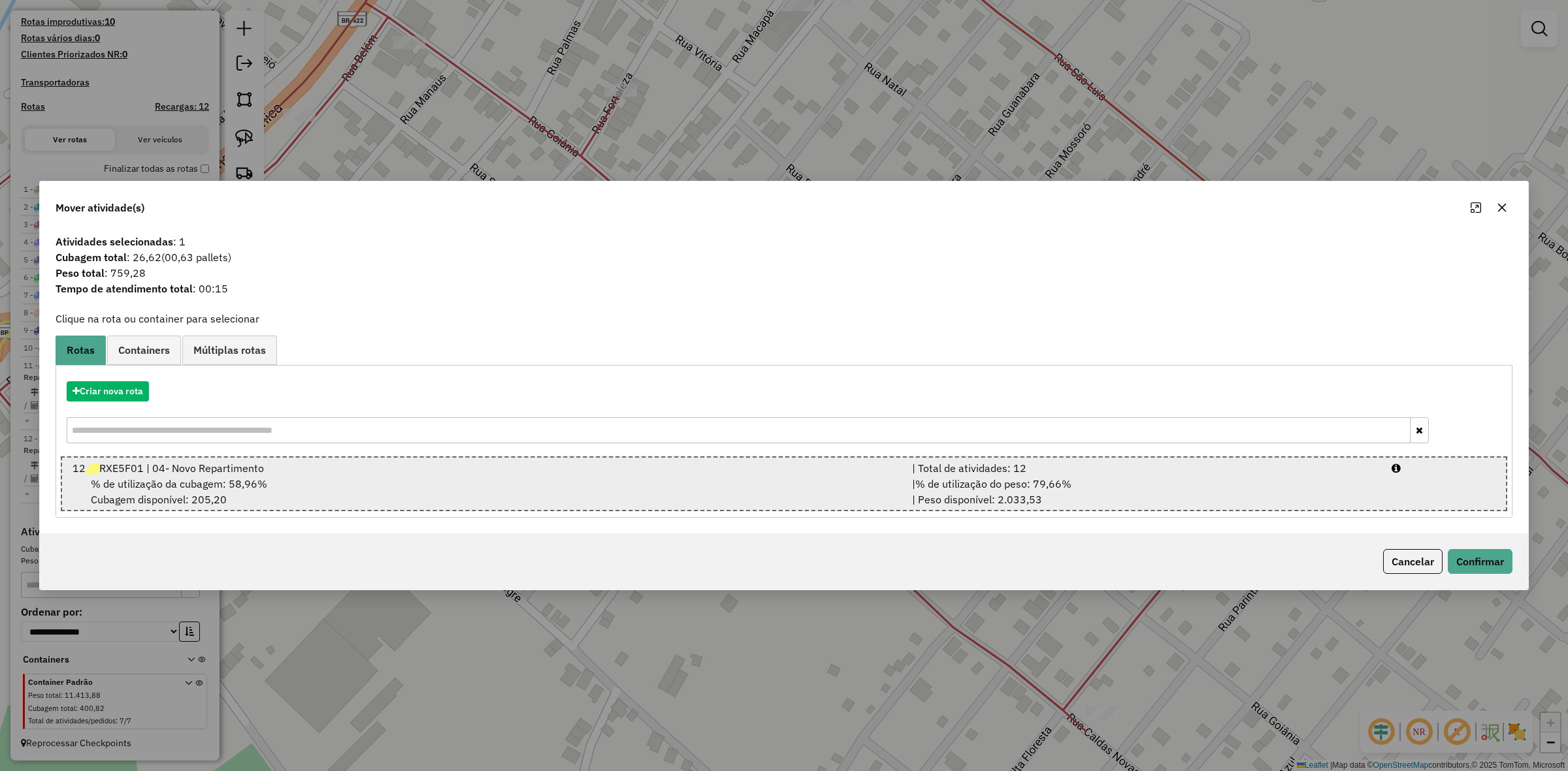
drag, startPoint x: 640, startPoint y: 480, endPoint x: 1248, endPoint y: 507, distance: 608.6
click at [642, 481] on div "% de utilização da cubagem: 58,96% Cubagem disponível: 205,20" at bounding box center [484, 491] width 840 height 32
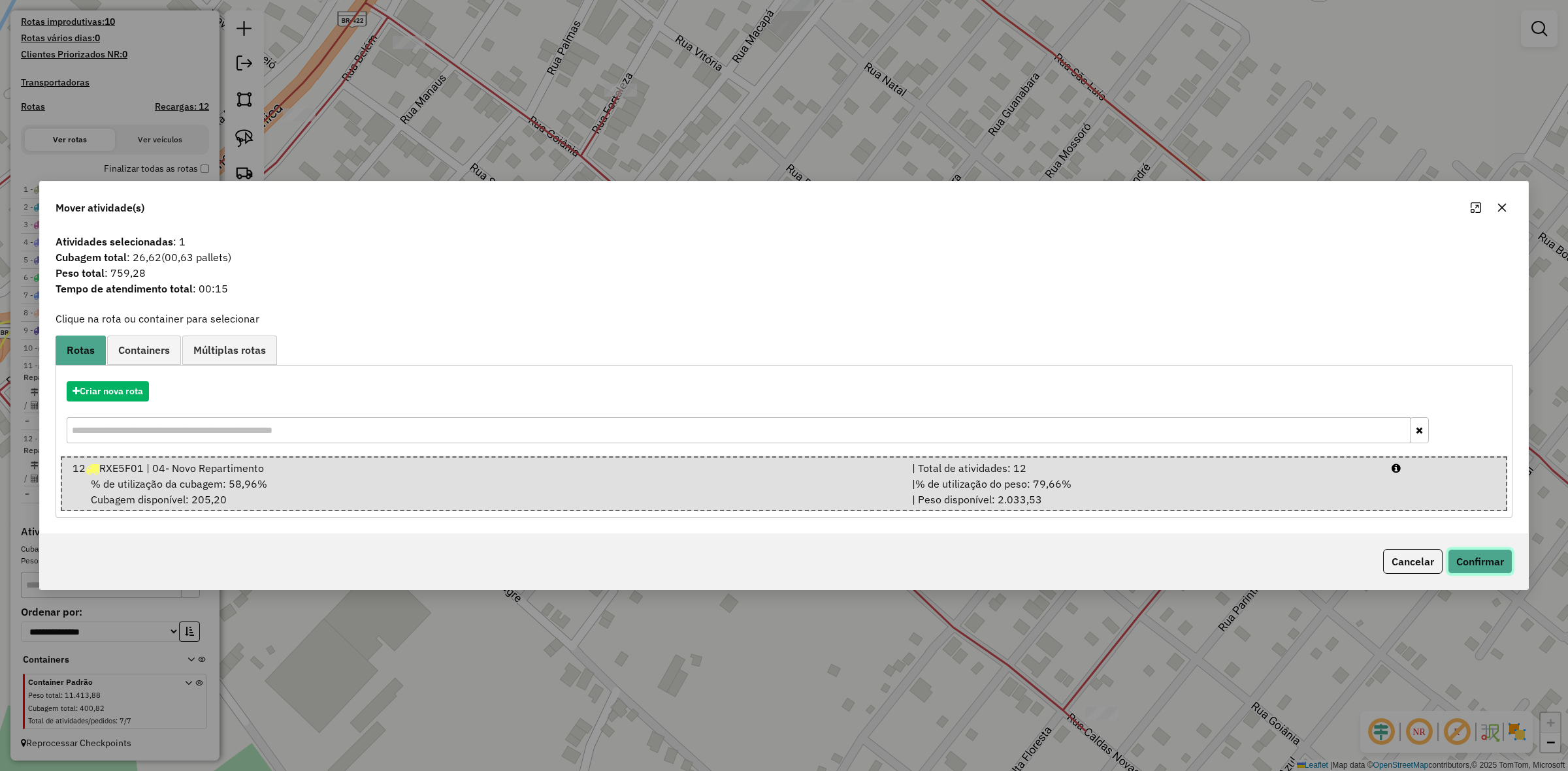
click at [1495, 549] on button "Confirmar" at bounding box center [1480, 561] width 65 height 25
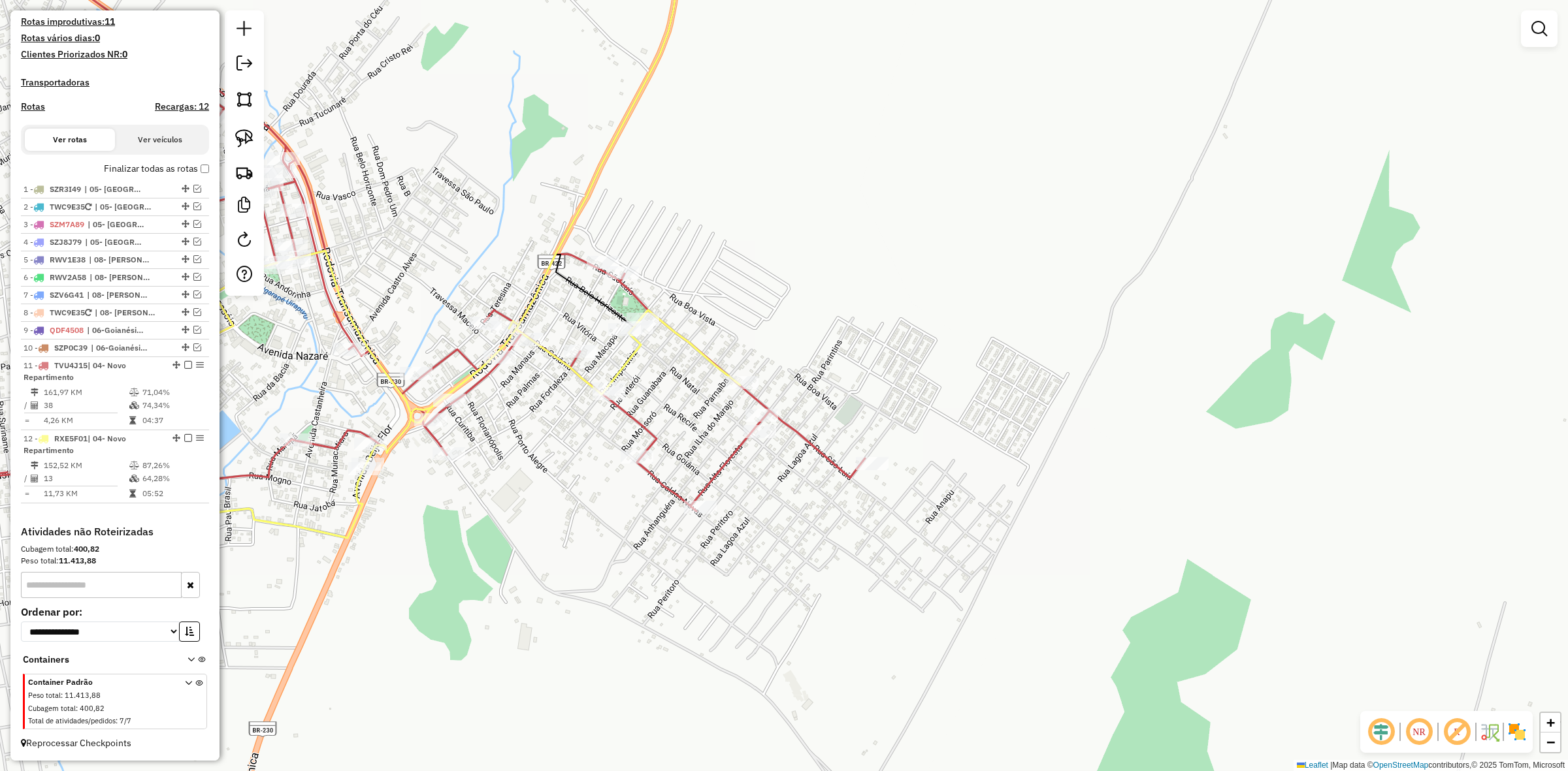
drag, startPoint x: 500, startPoint y: 439, endPoint x: 699, endPoint y: 433, distance: 199.1
click at [696, 433] on div "Janela de atendimento Grade de atendimento Capacidade Transportadoras Veículos …" at bounding box center [784, 385] width 1568 height 771
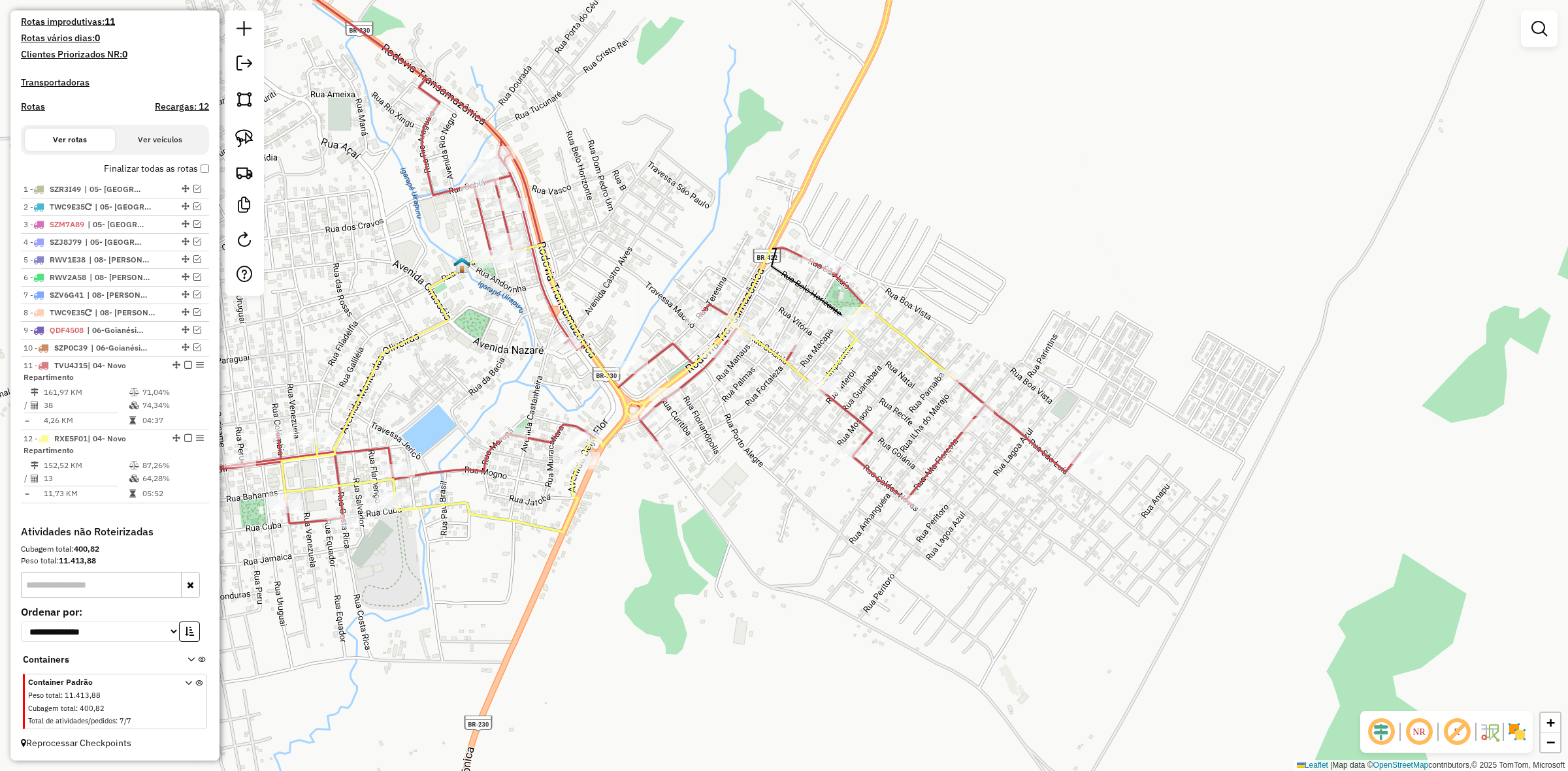
click at [535, 336] on div "Rota 11 - Placa TVU4J15 12916 - DISTRIB E CONV DALLA Janela de atendimento Grad…" at bounding box center [784, 385] width 1568 height 771
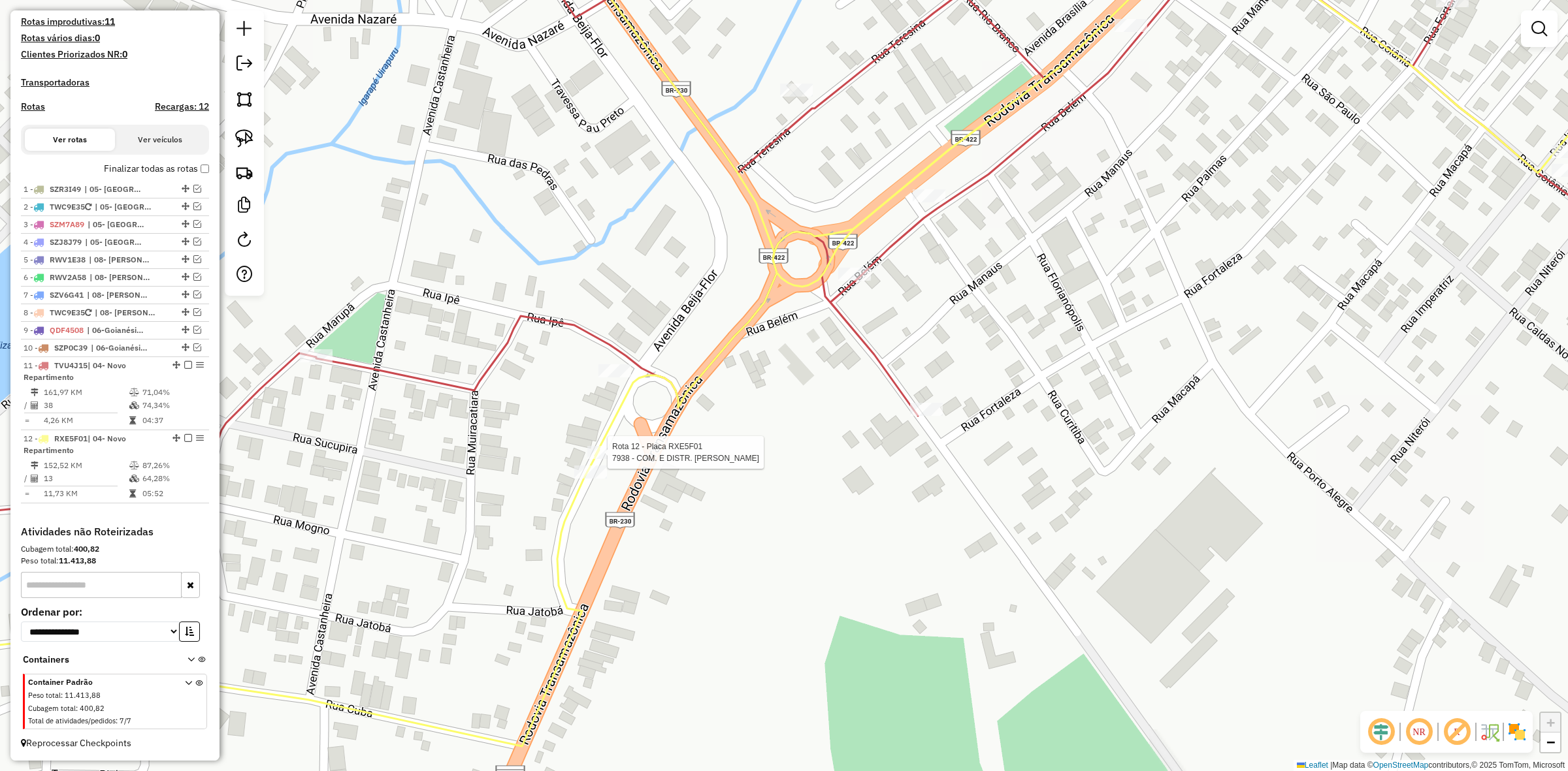
select select "**********"
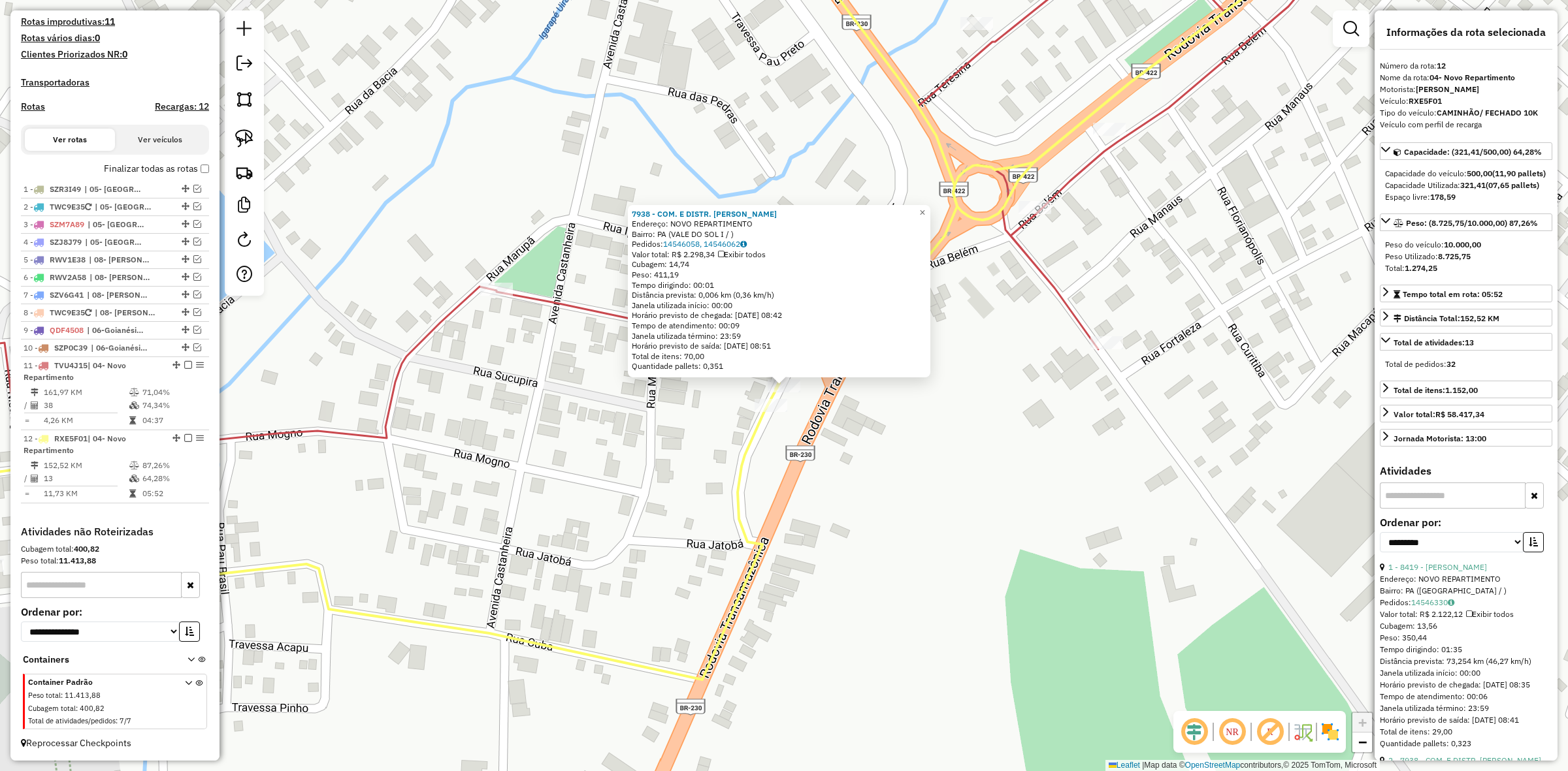
click at [823, 435] on div "7938 - COM. E DISTR. ARTHUR Endereço: NOVO REPARTIMENTO Bairro: PA (VALE DO SOL…" at bounding box center [784, 385] width 1568 height 771
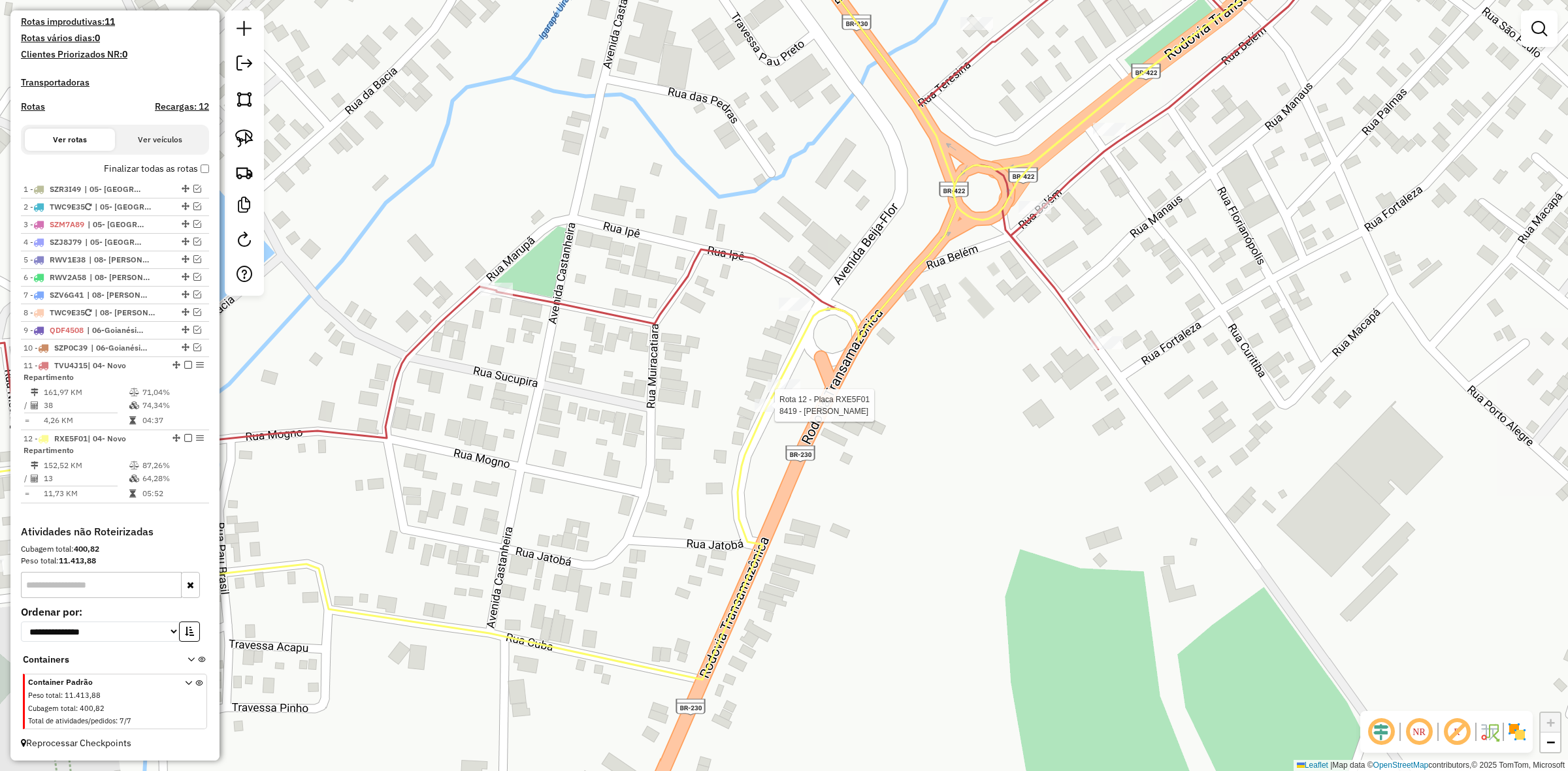
select select "**********"
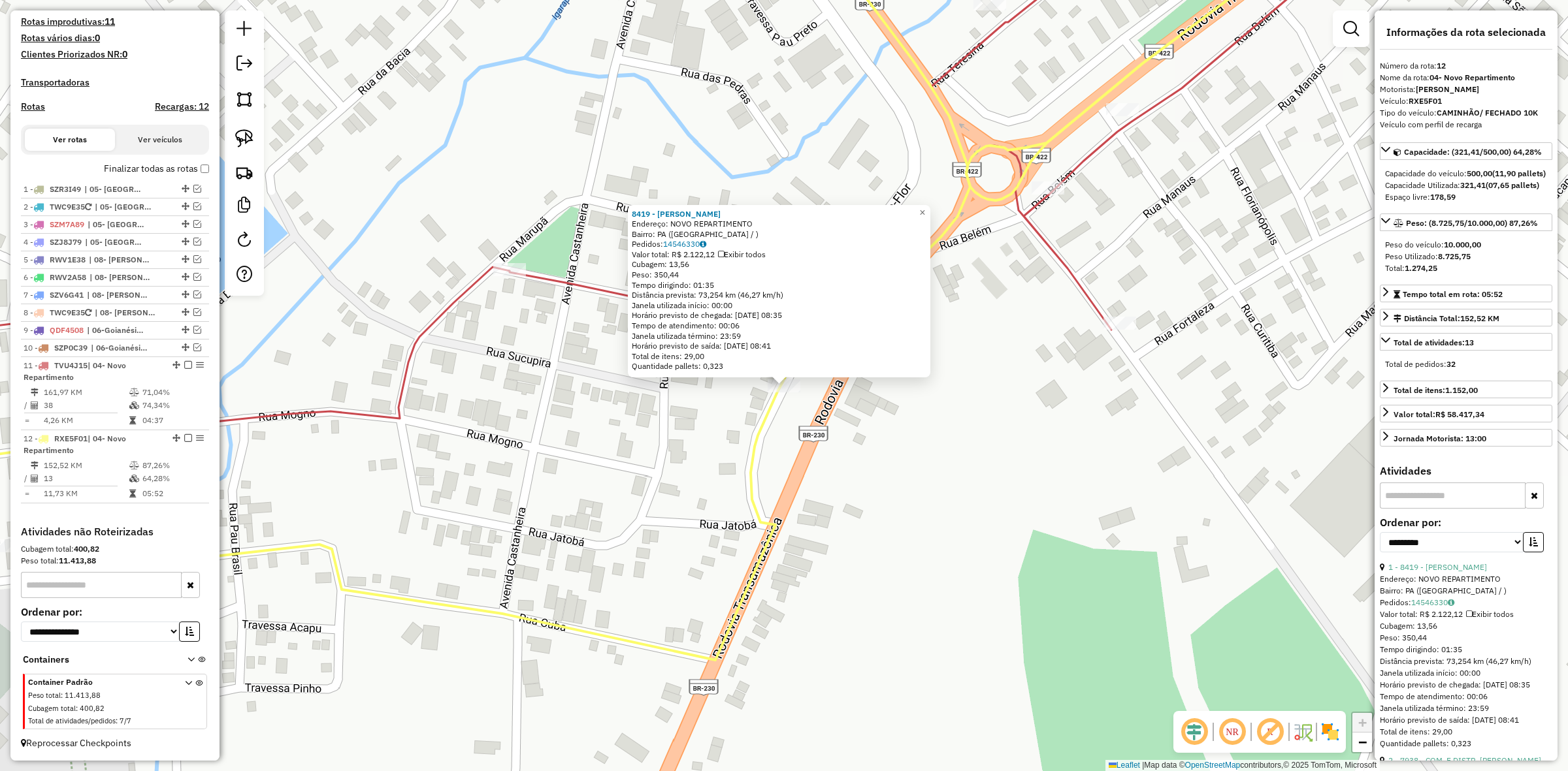
click at [815, 409] on div "8419 - MERCADINHO RIBEIRO Endereço: NOVO REPARTIMENTO Bairro: PA (VILA TUCURUI …" at bounding box center [784, 385] width 1568 height 771
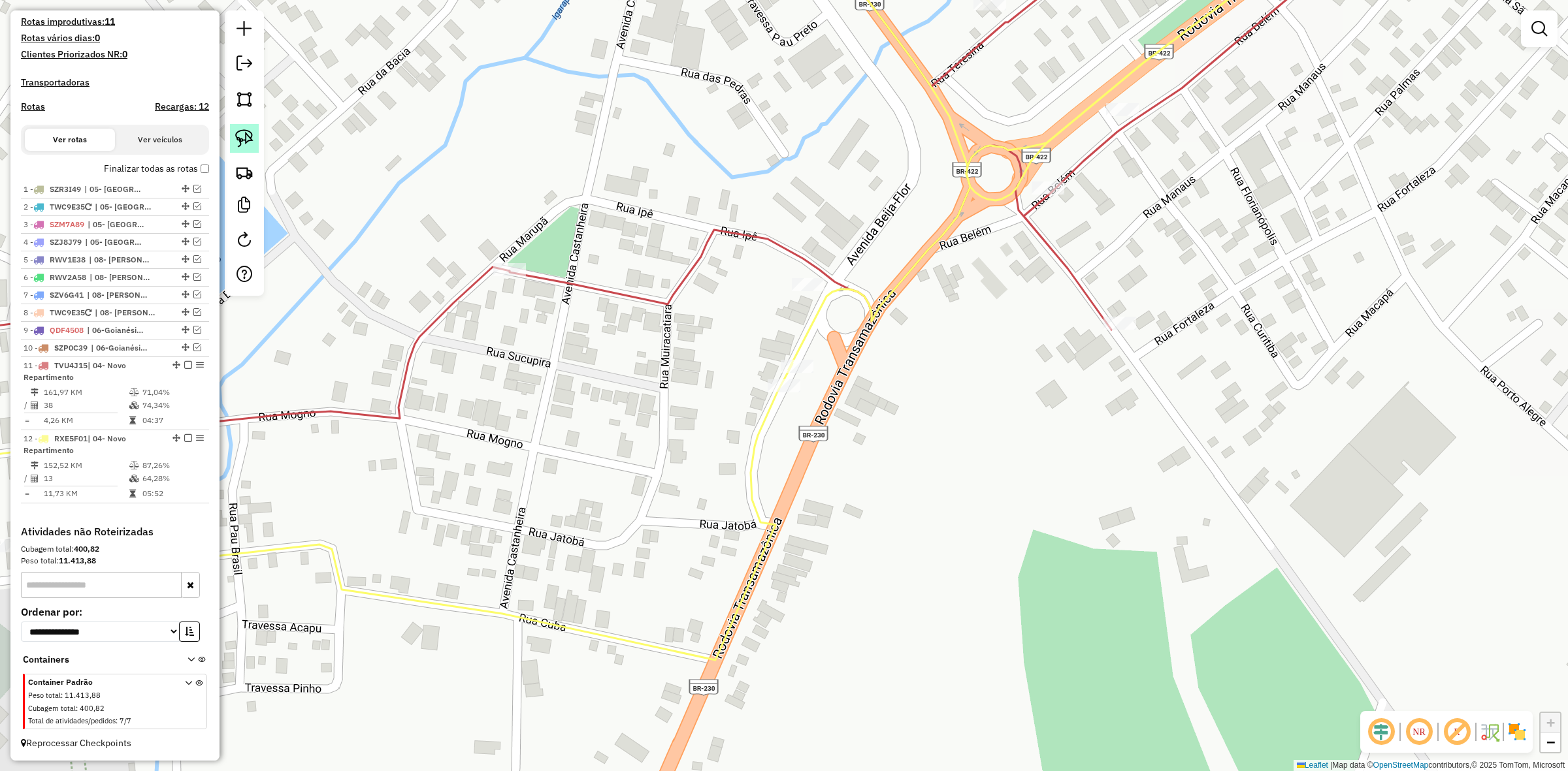
click at [250, 134] on img at bounding box center [244, 139] width 19 height 19
drag, startPoint x: 801, startPoint y: 341, endPoint x: 830, endPoint y: 375, distance: 44.7
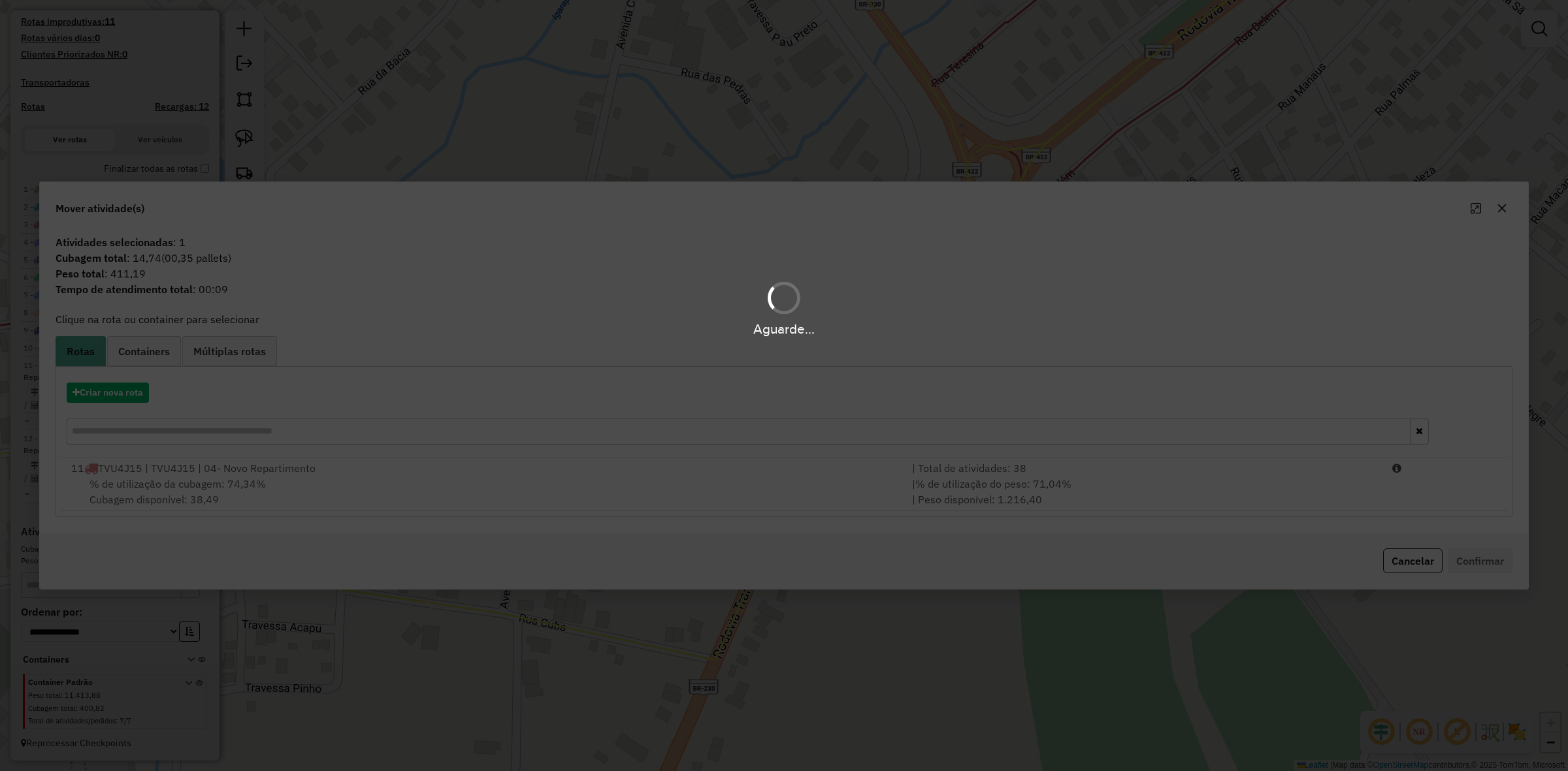
click at [1039, 478] on div "Aguarde..." at bounding box center [784, 385] width 1568 height 771
click at [1039, 478] on hb-app "Aguarde... Pop-up bloqueado! Seu navegador bloqueou automáticamente a abertura …" at bounding box center [784, 385] width 1568 height 771
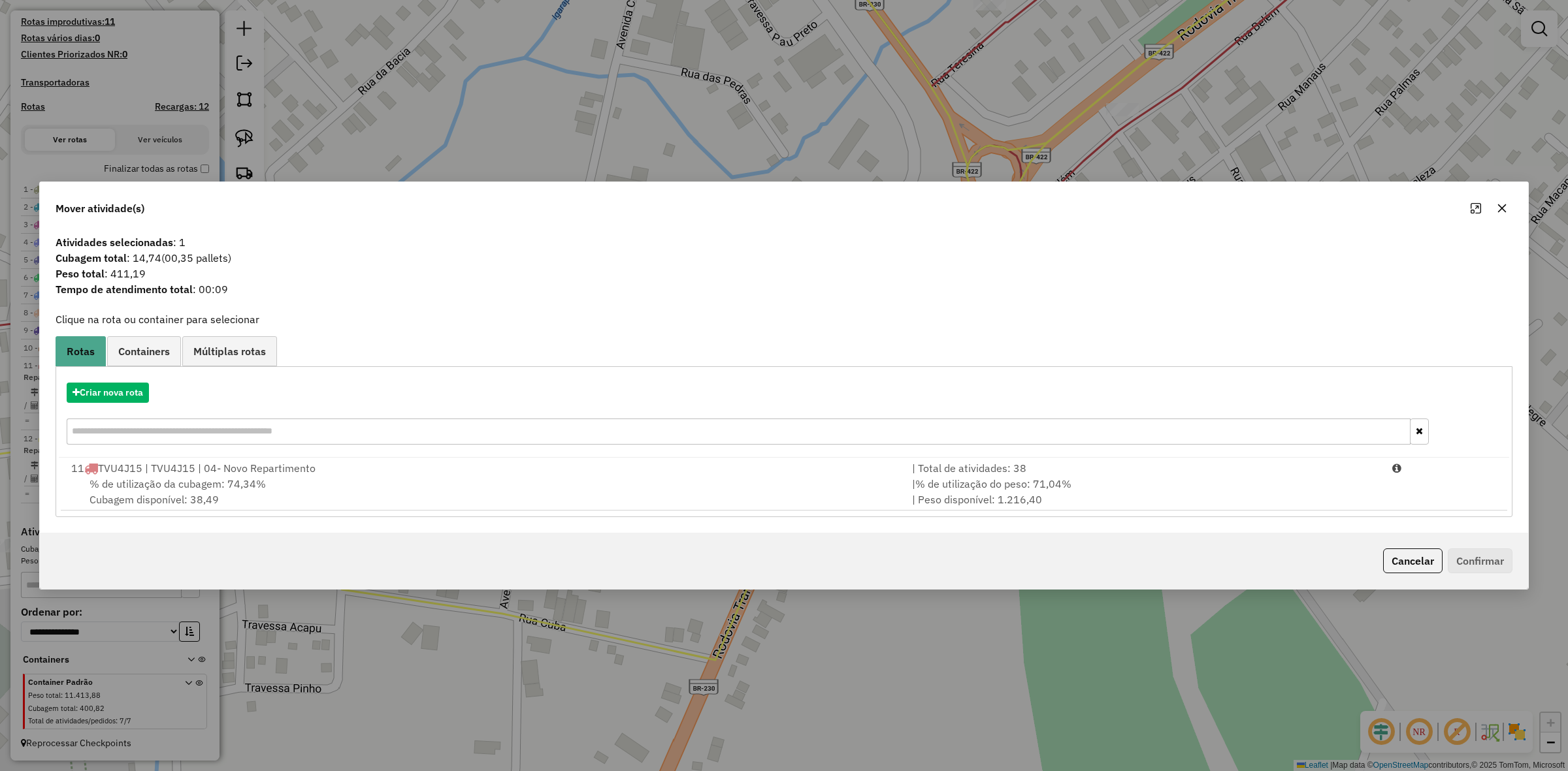
click at [1039, 478] on span "% de utilização do peso: 71,04%" at bounding box center [994, 484] width 157 height 13
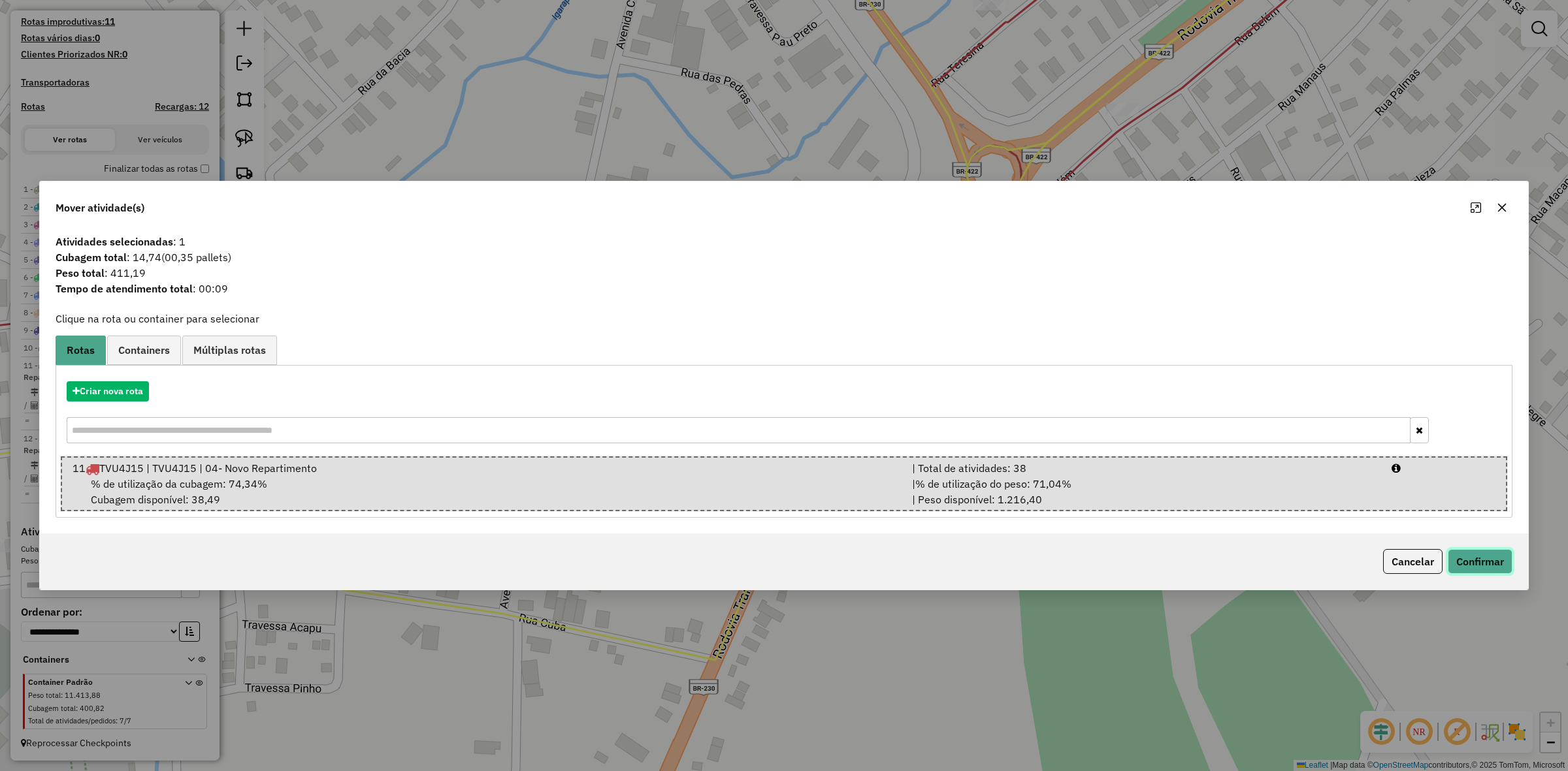
click at [1474, 560] on button "Confirmar" at bounding box center [1480, 561] width 65 height 25
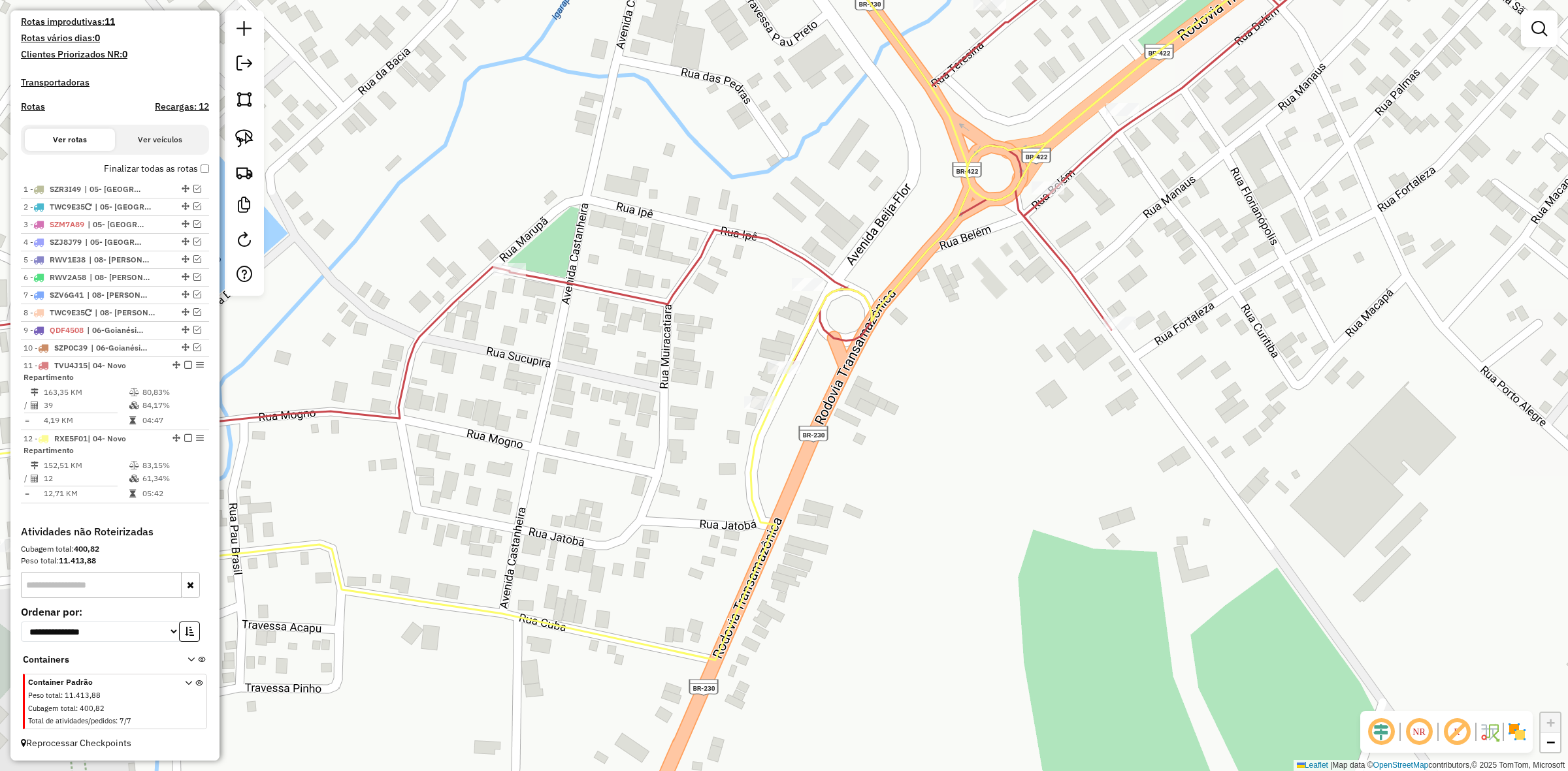
click at [780, 351] on div "Rota 12 - Placa RXE5F01 8419 - MERCADINHO RIBEIRO Janela de atendimento Grade d…" at bounding box center [784, 385] width 1568 height 771
select select "**********"
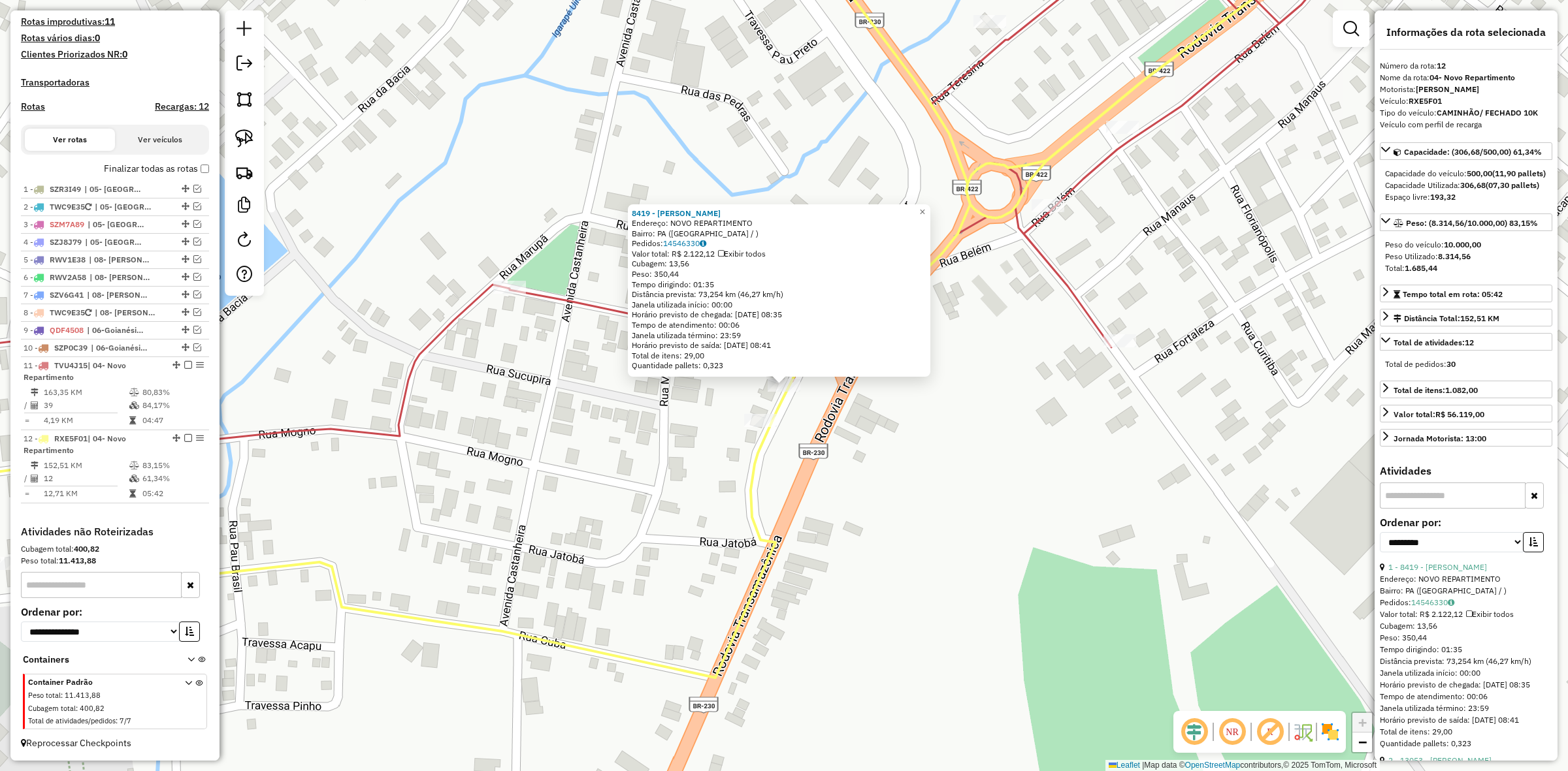
click at [763, 439] on icon at bounding box center [784, 300] width 1882 height 755
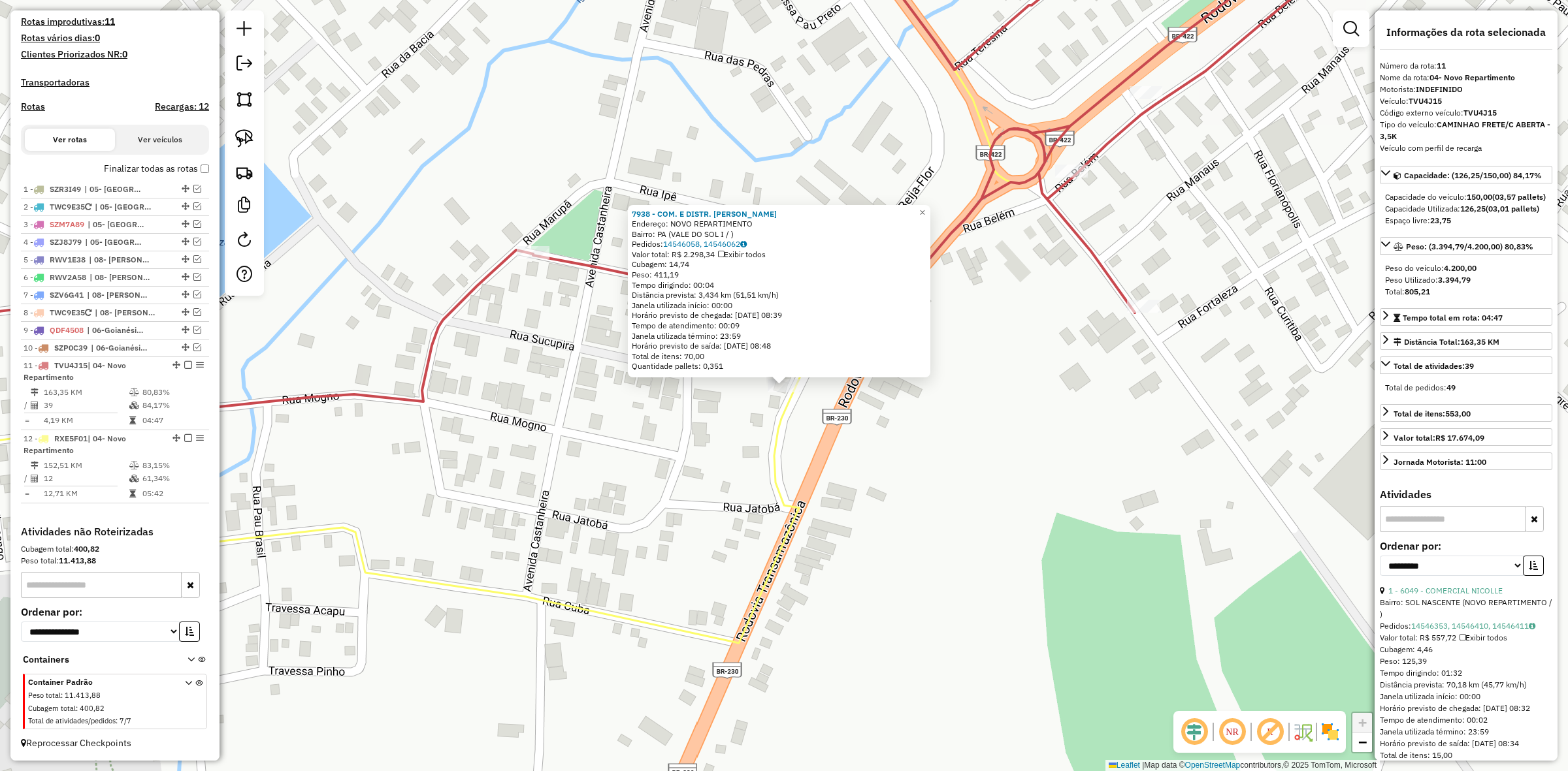
drag, startPoint x: 1439, startPoint y: 311, endPoint x: 1450, endPoint y: 311, distance: 11.0
click at [1450, 298] on div "Total: 805,21" at bounding box center [1467, 292] width 162 height 12
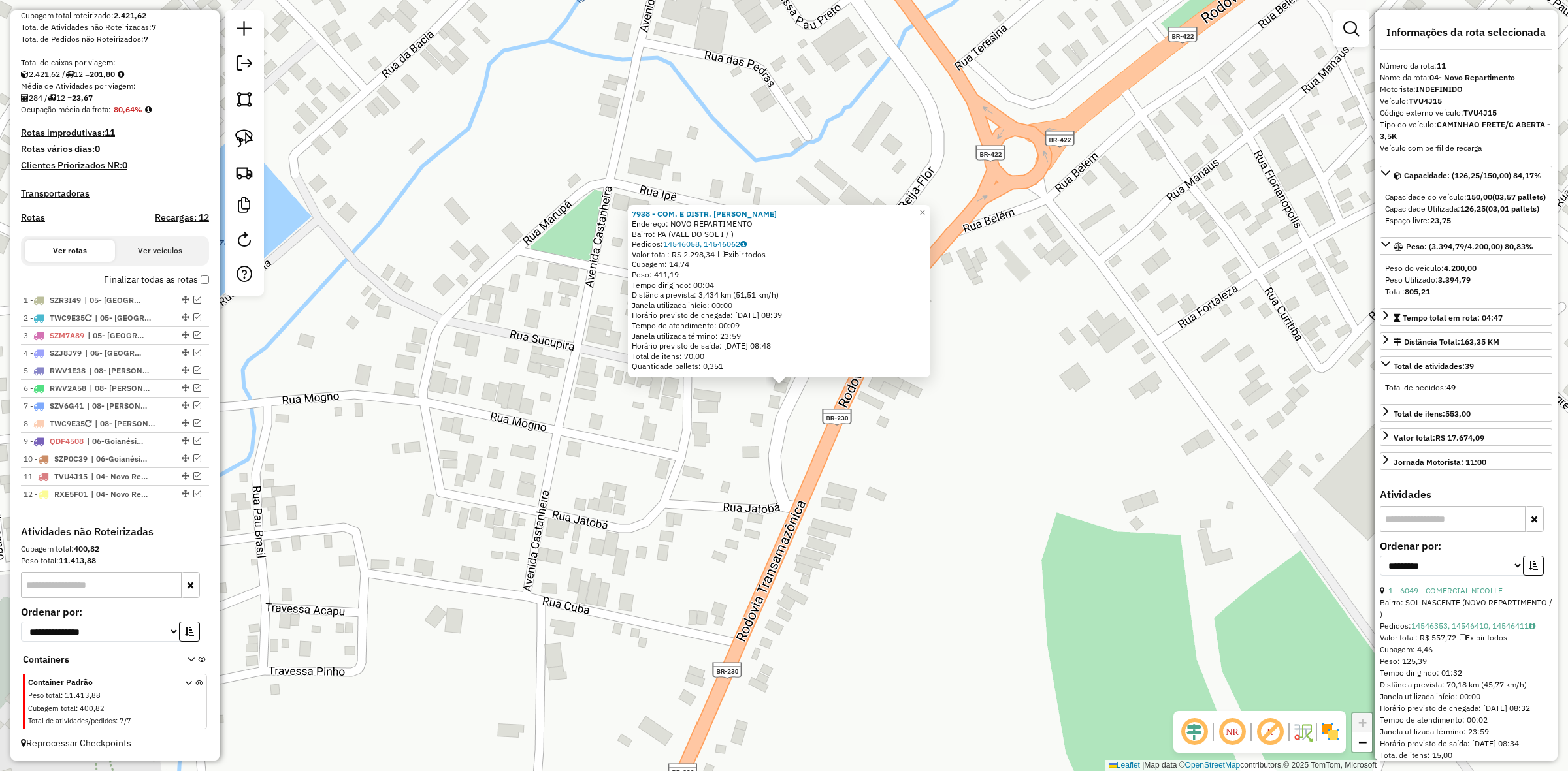
click at [781, 486] on div "7938 - COM. E DISTR. ARTHUR Endereço: NOVO REPARTIMENTO Bairro: PA (VALE DO SOL…" at bounding box center [784, 385] width 1568 height 771
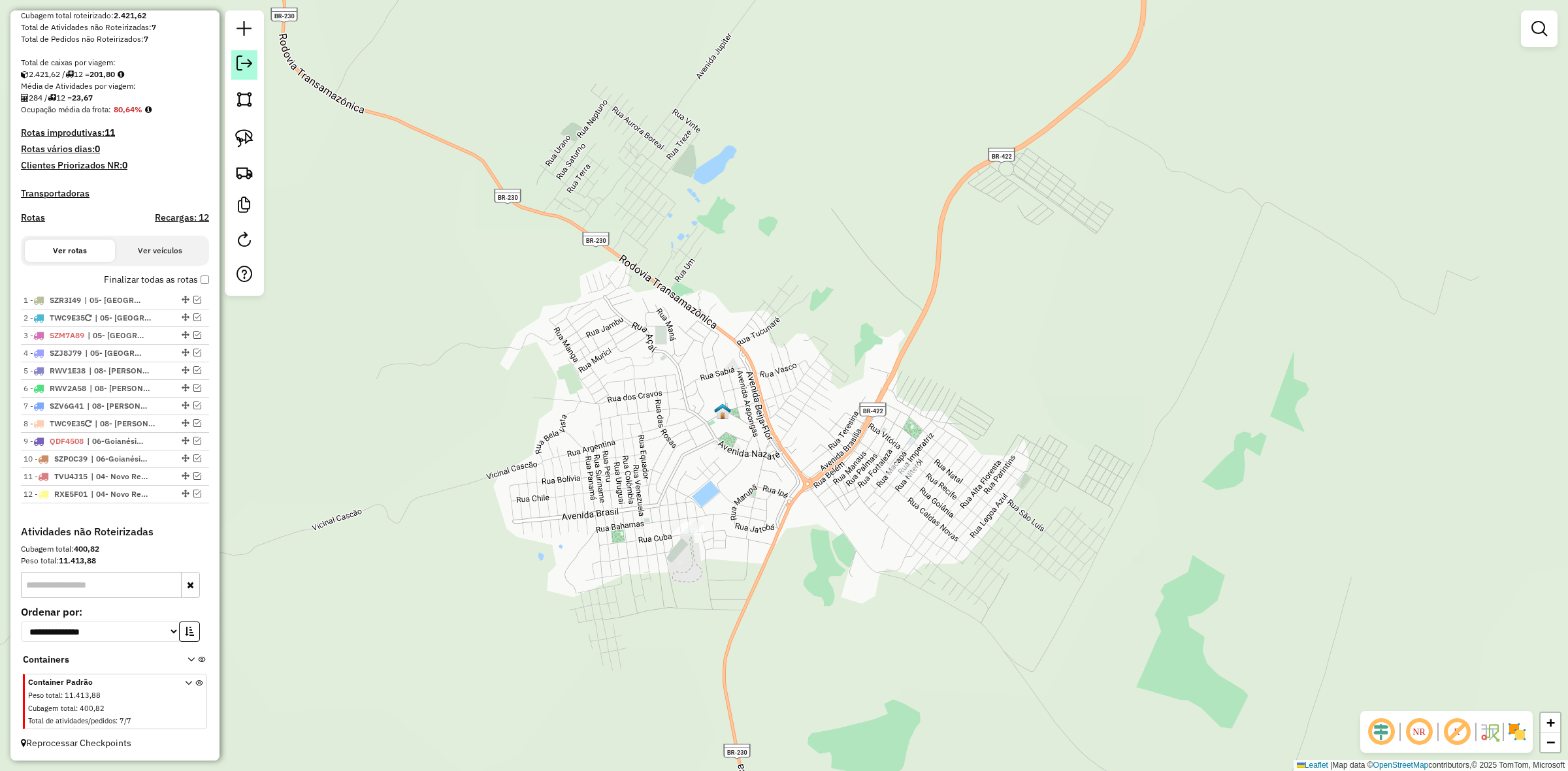
click at [240, 59] on em at bounding box center [244, 62] width 15 height 15
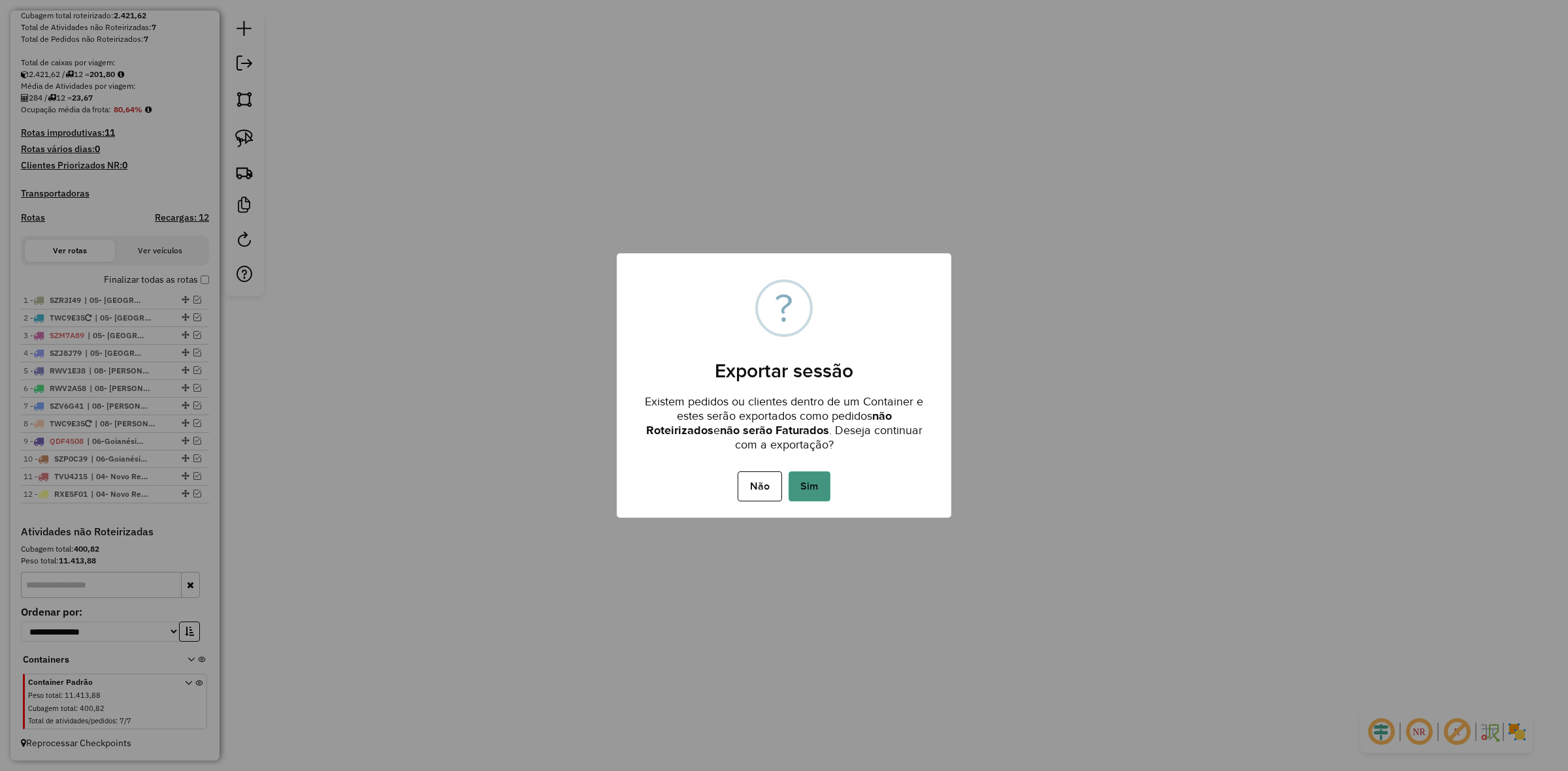
click at [817, 477] on button "Sim" at bounding box center [810, 486] width 42 height 30
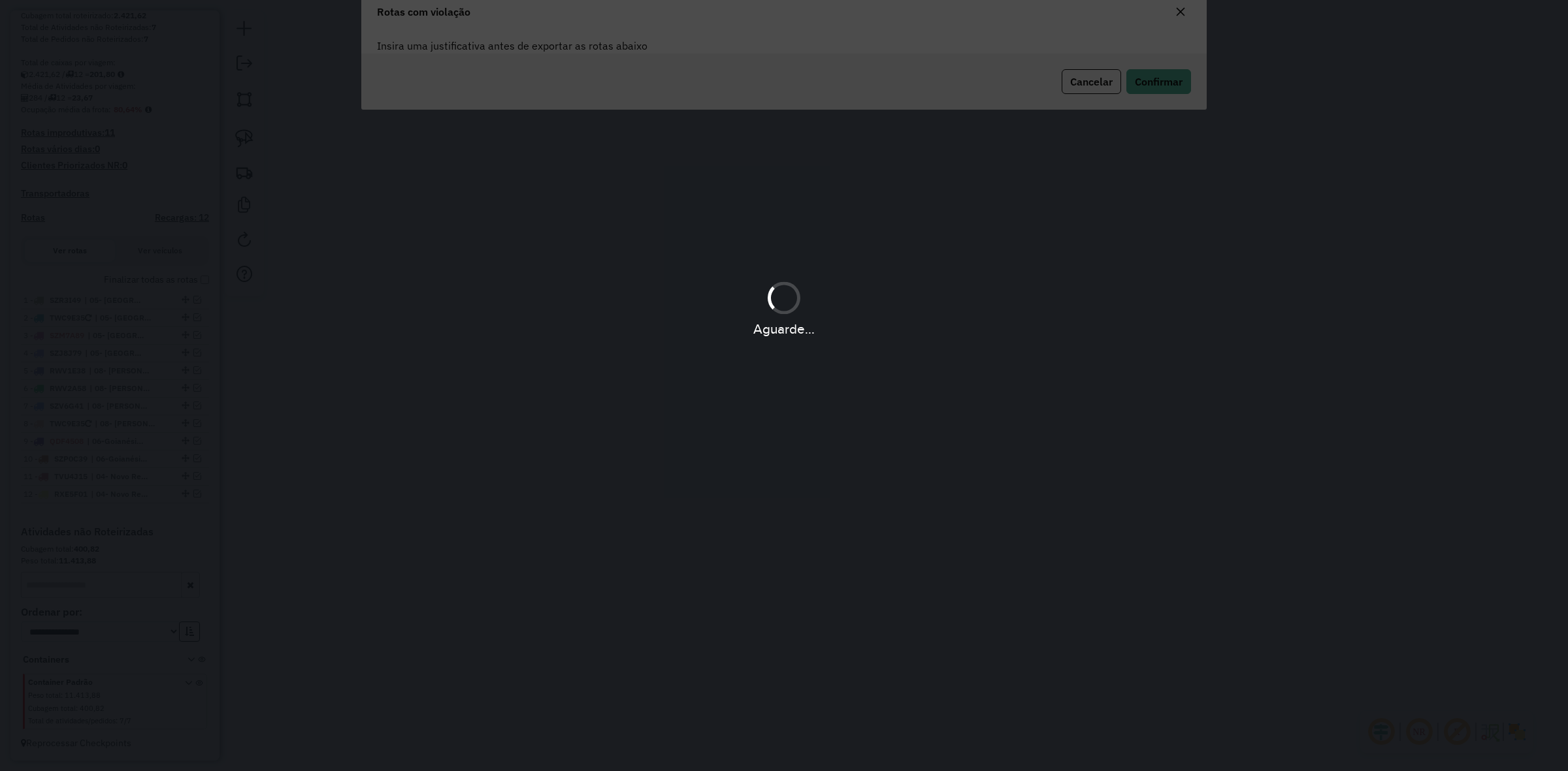
scroll to position [0, 0]
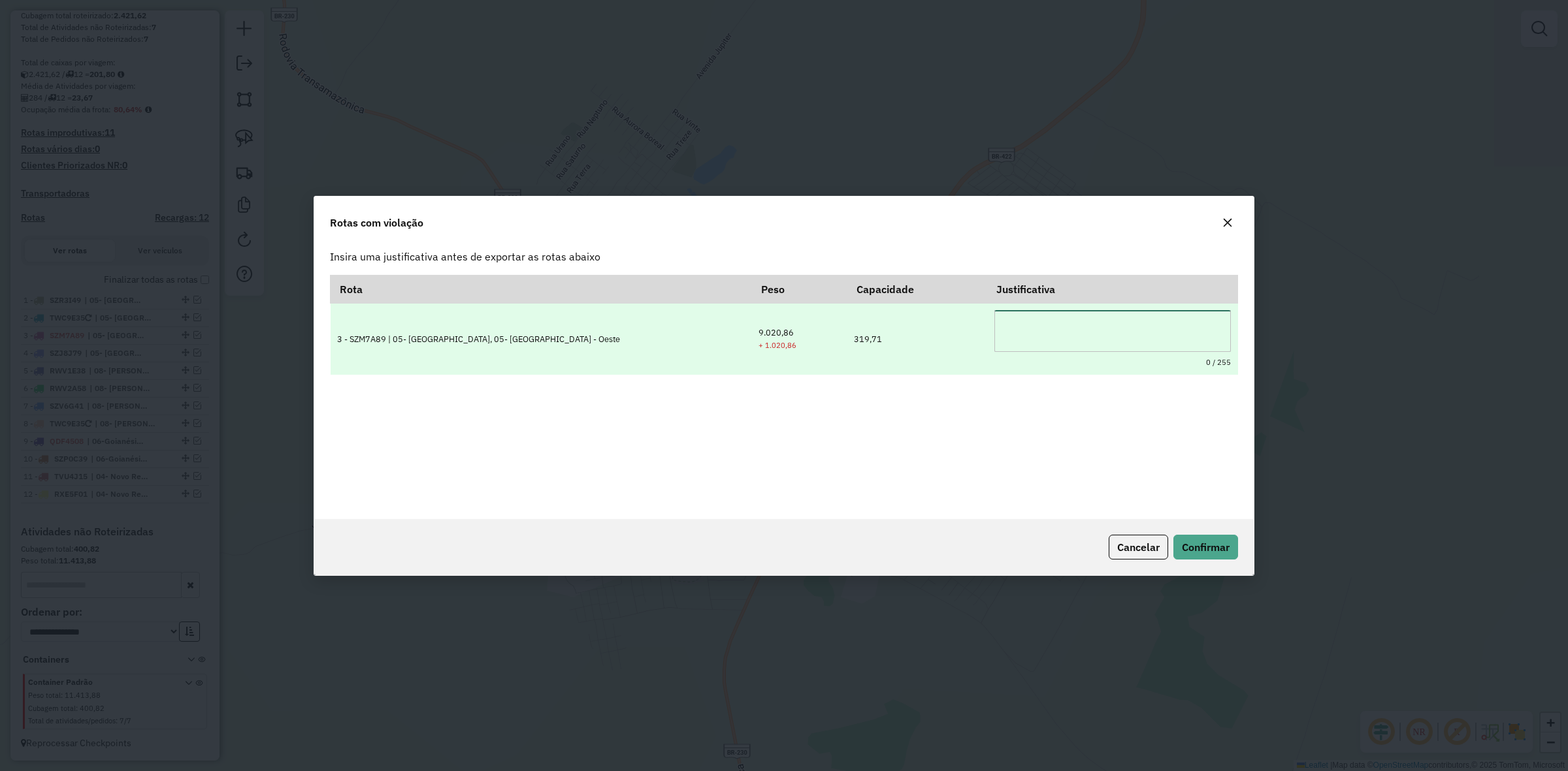
click at [1082, 337] on textarea at bounding box center [1113, 332] width 237 height 42
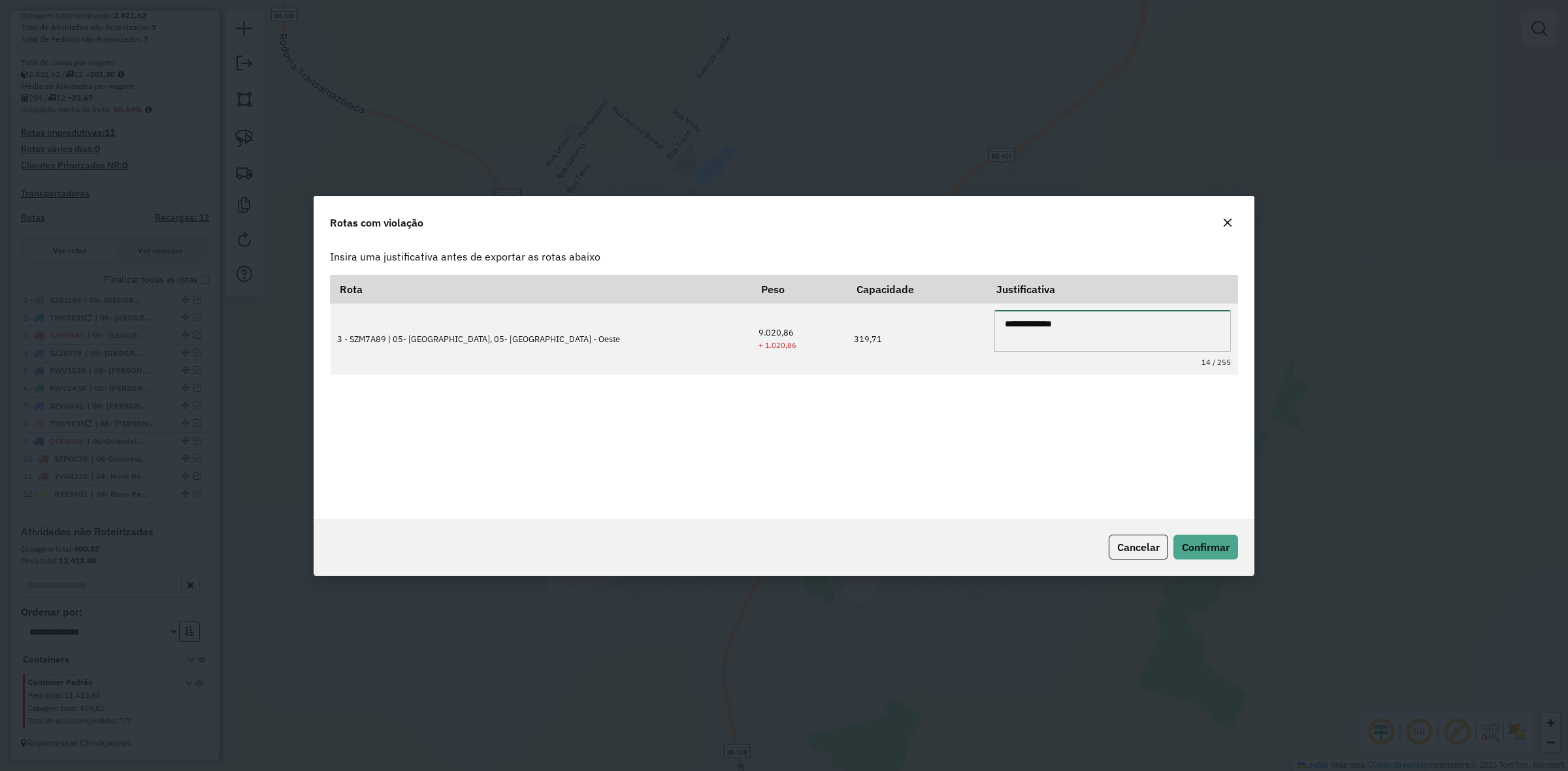
type textarea "**********"
click at [1227, 223] on icon "button" at bounding box center [1228, 222] width 8 height 8
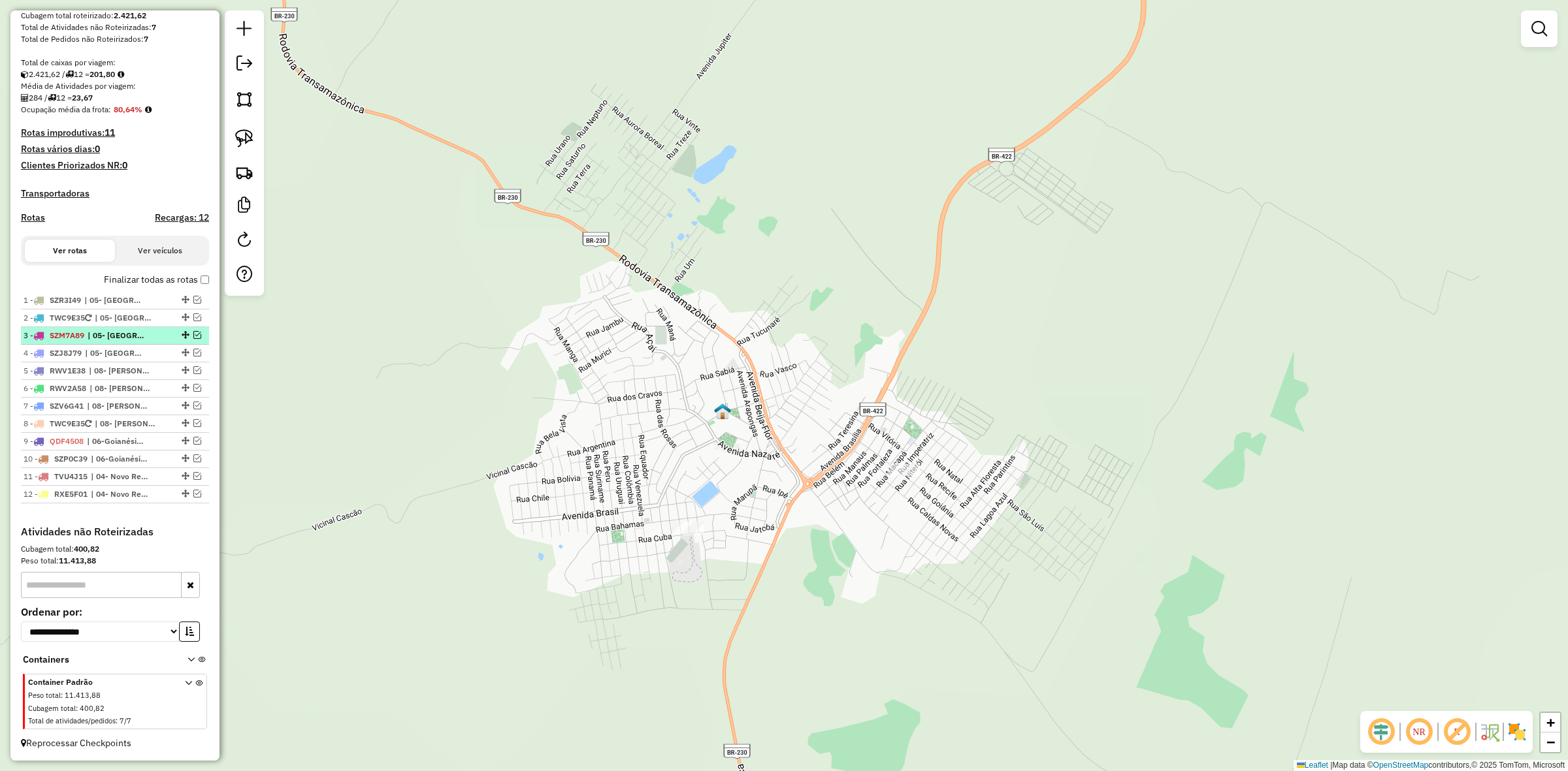
click at [124, 335] on span "| 05- [GEOGRAPHIC_DATA] - Norte, 05- [GEOGRAPHIC_DATA] - Oeste" at bounding box center [118, 336] width 60 height 12
select select "**********"
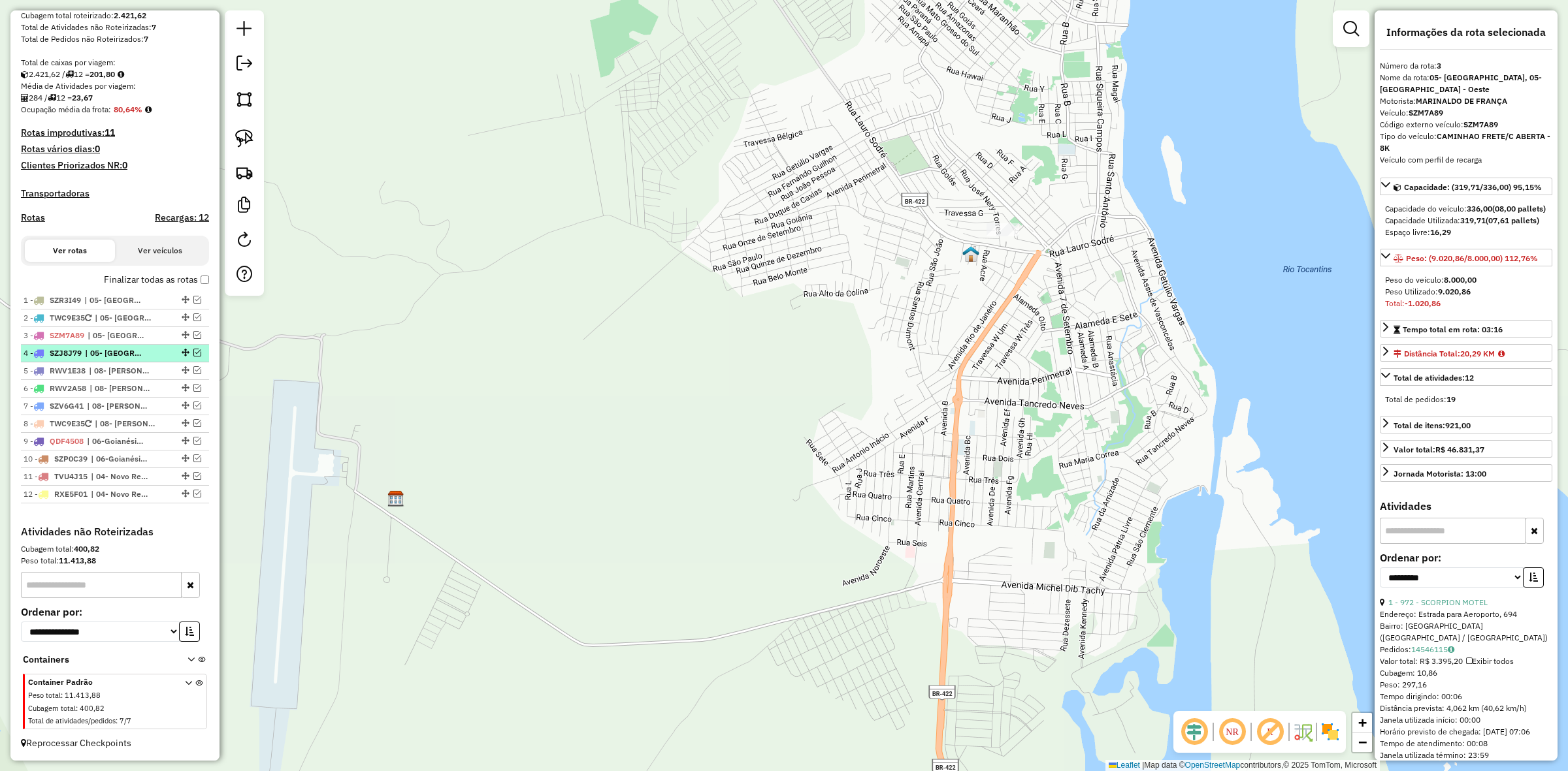
click at [124, 359] on li "4 - SZJ8J79 | 05- Tucuruí - Norte" at bounding box center [115, 353] width 188 height 18
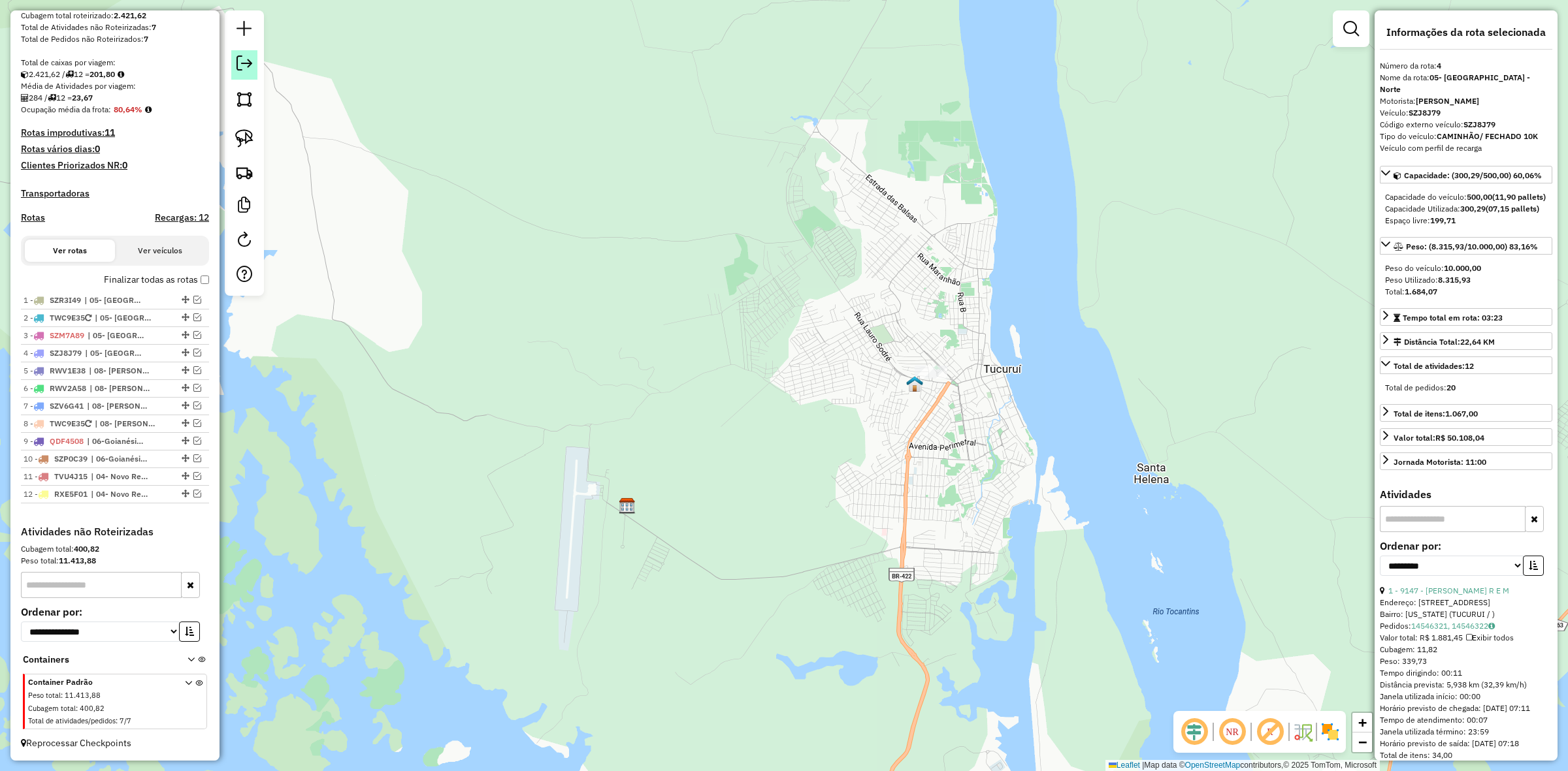
click at [249, 69] on em at bounding box center [244, 62] width 15 height 15
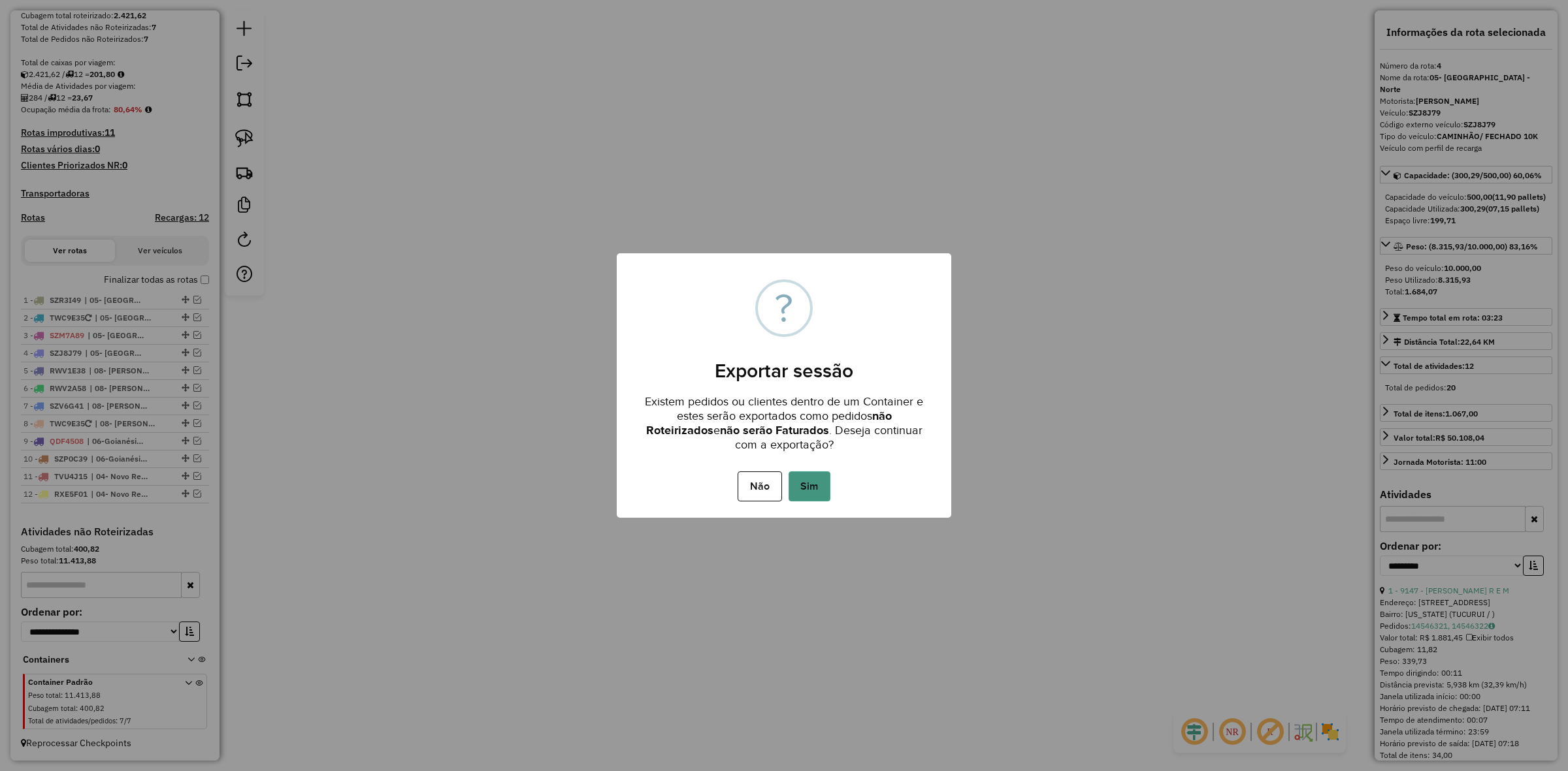
click at [821, 475] on button "Sim" at bounding box center [810, 486] width 42 height 30
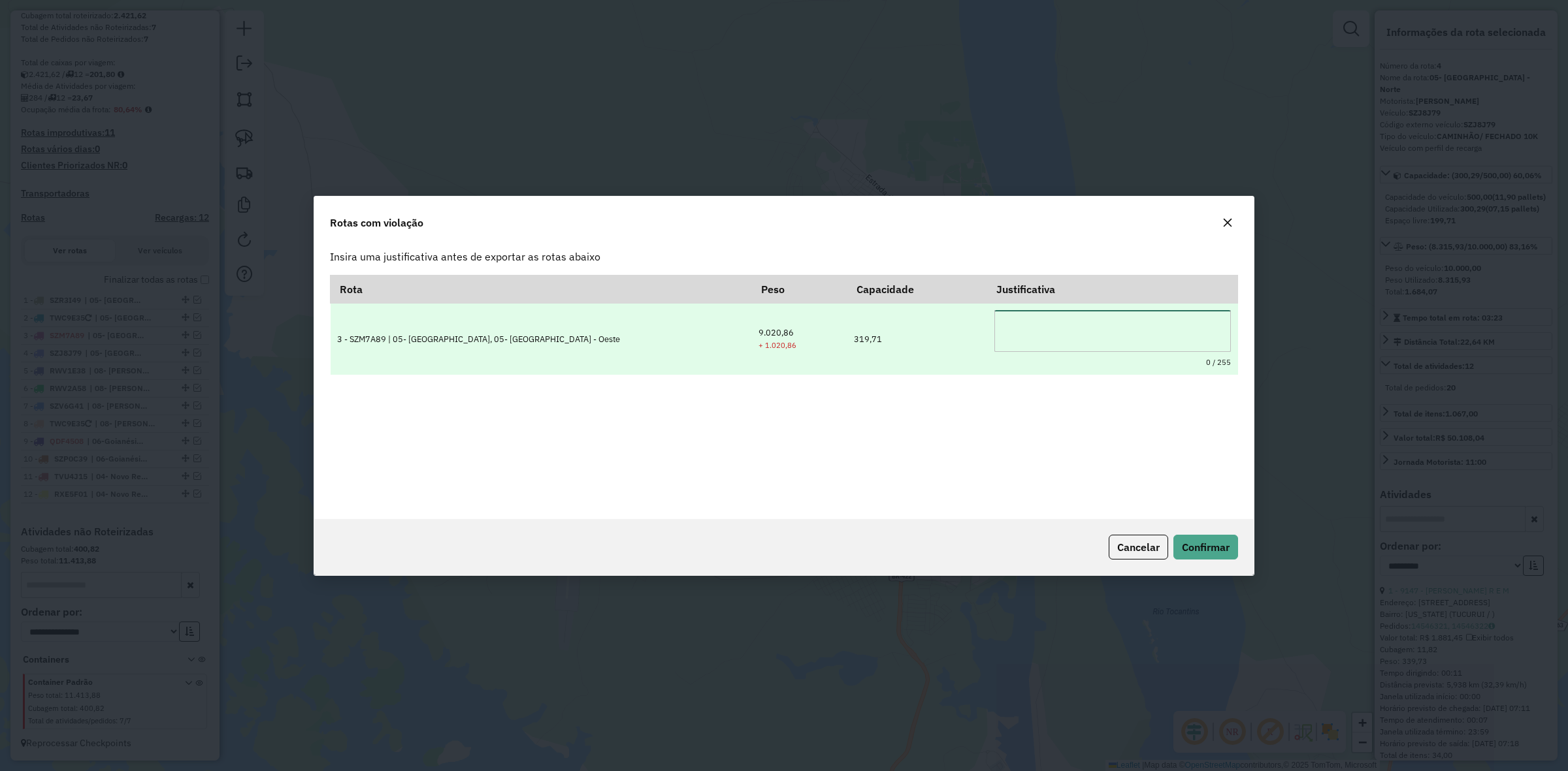
click at [1084, 328] on textarea at bounding box center [1113, 332] width 237 height 42
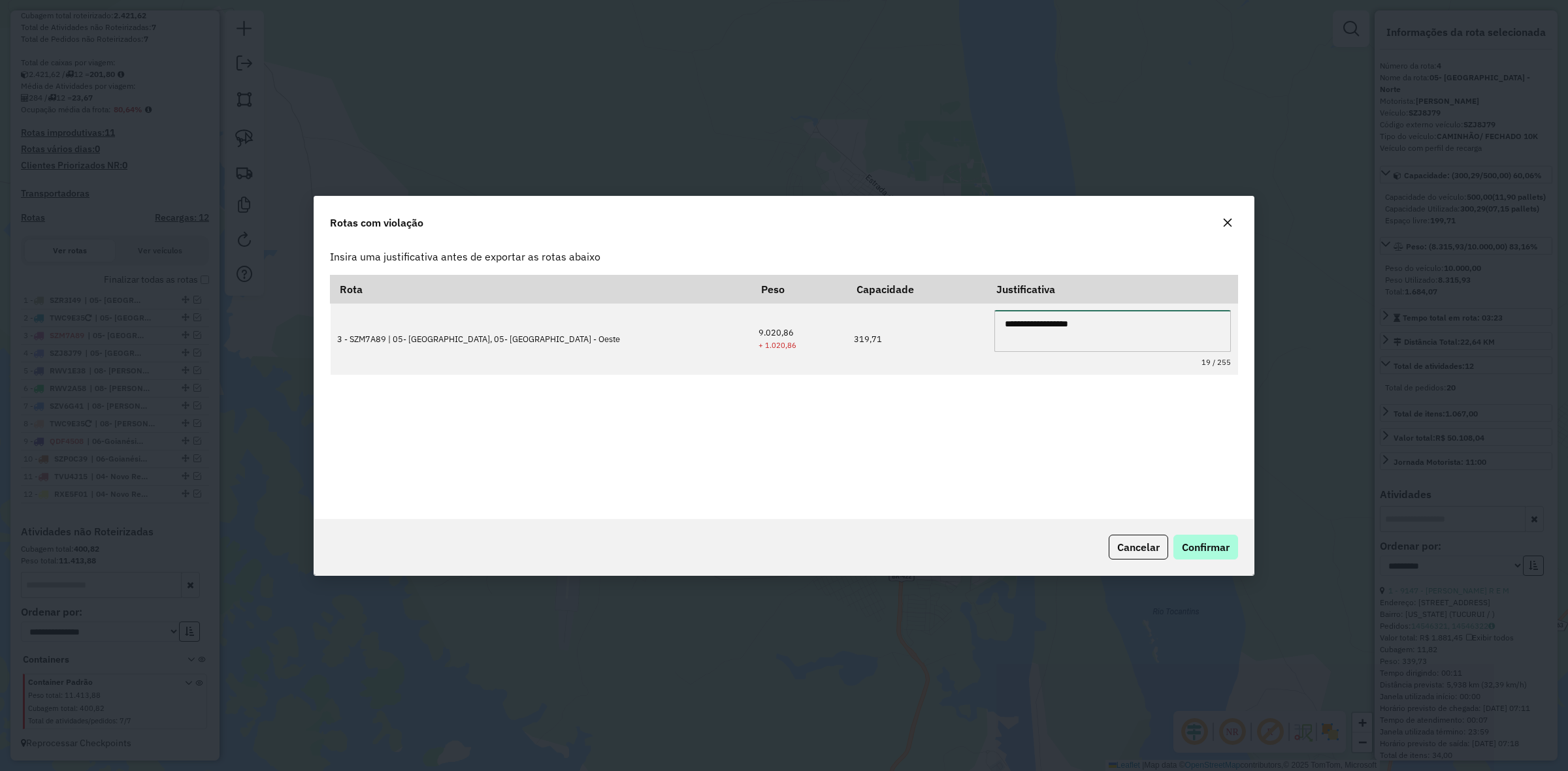
type textarea "**********"
click at [1199, 542] on span "Confirmar" at bounding box center [1205, 547] width 48 height 13
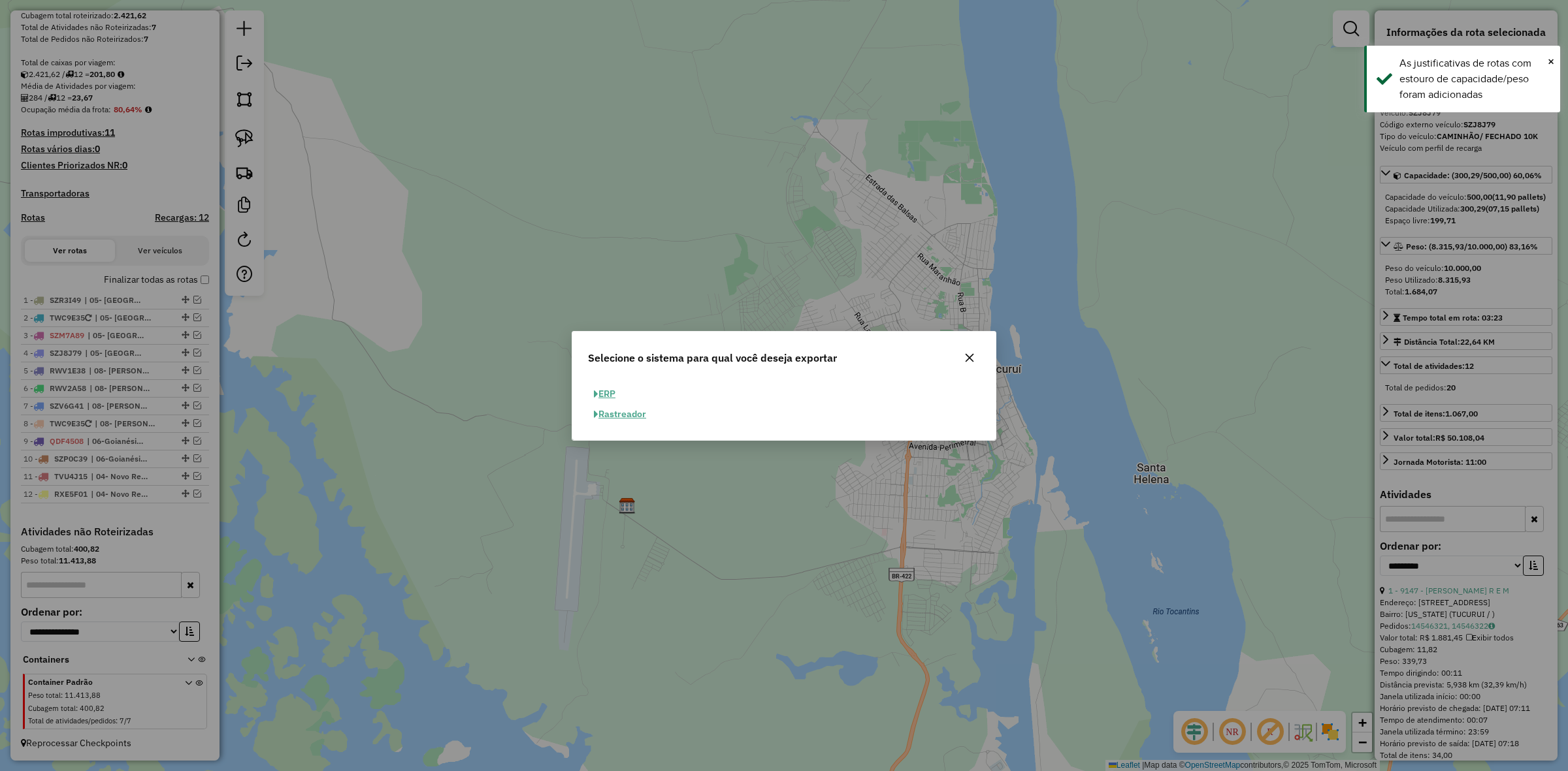
click at [602, 395] on button "ERP" at bounding box center [604, 394] width 33 height 20
select select "**"
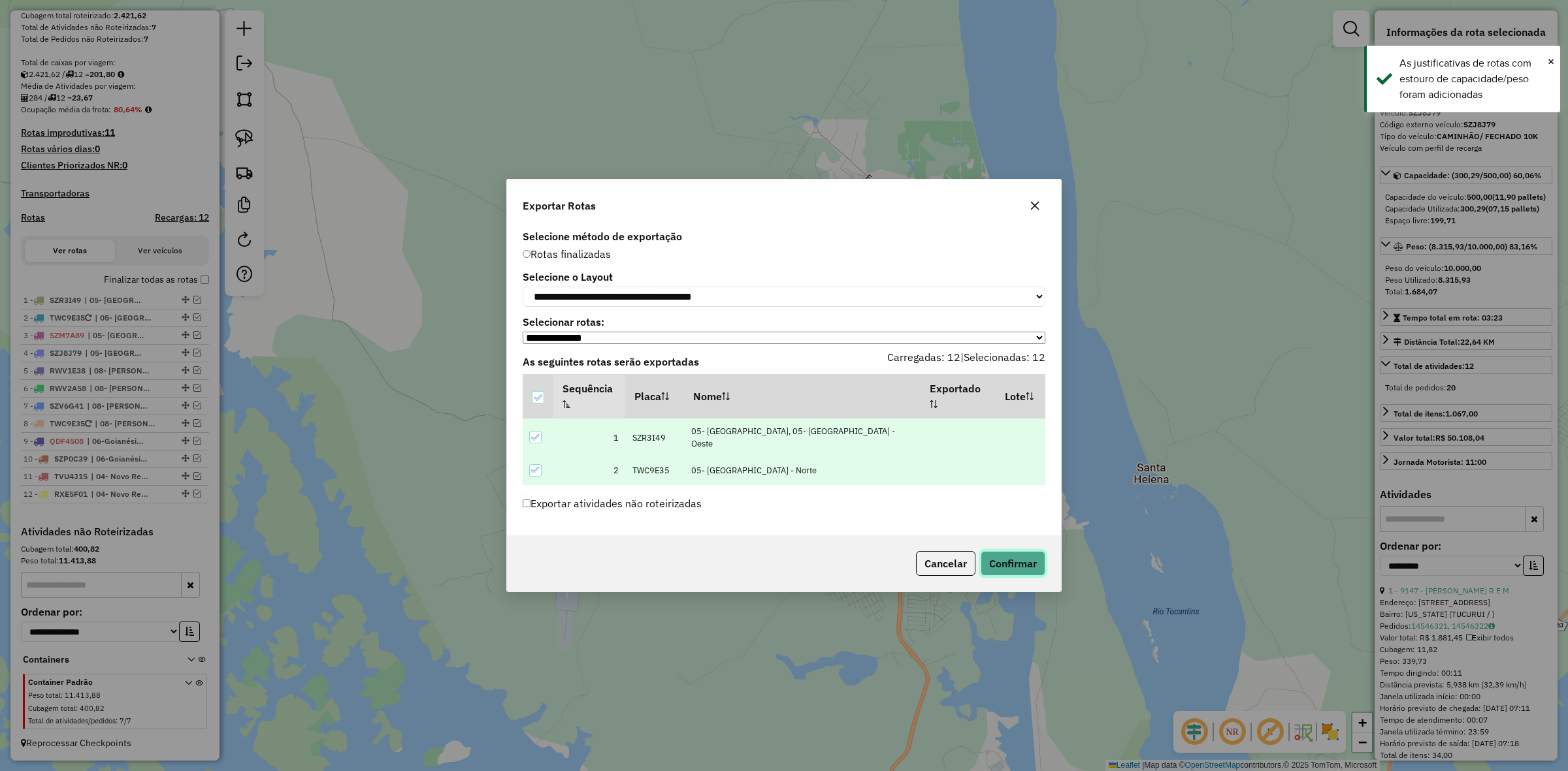
click at [1020, 562] on button "Confirmar" at bounding box center [1013, 563] width 65 height 25
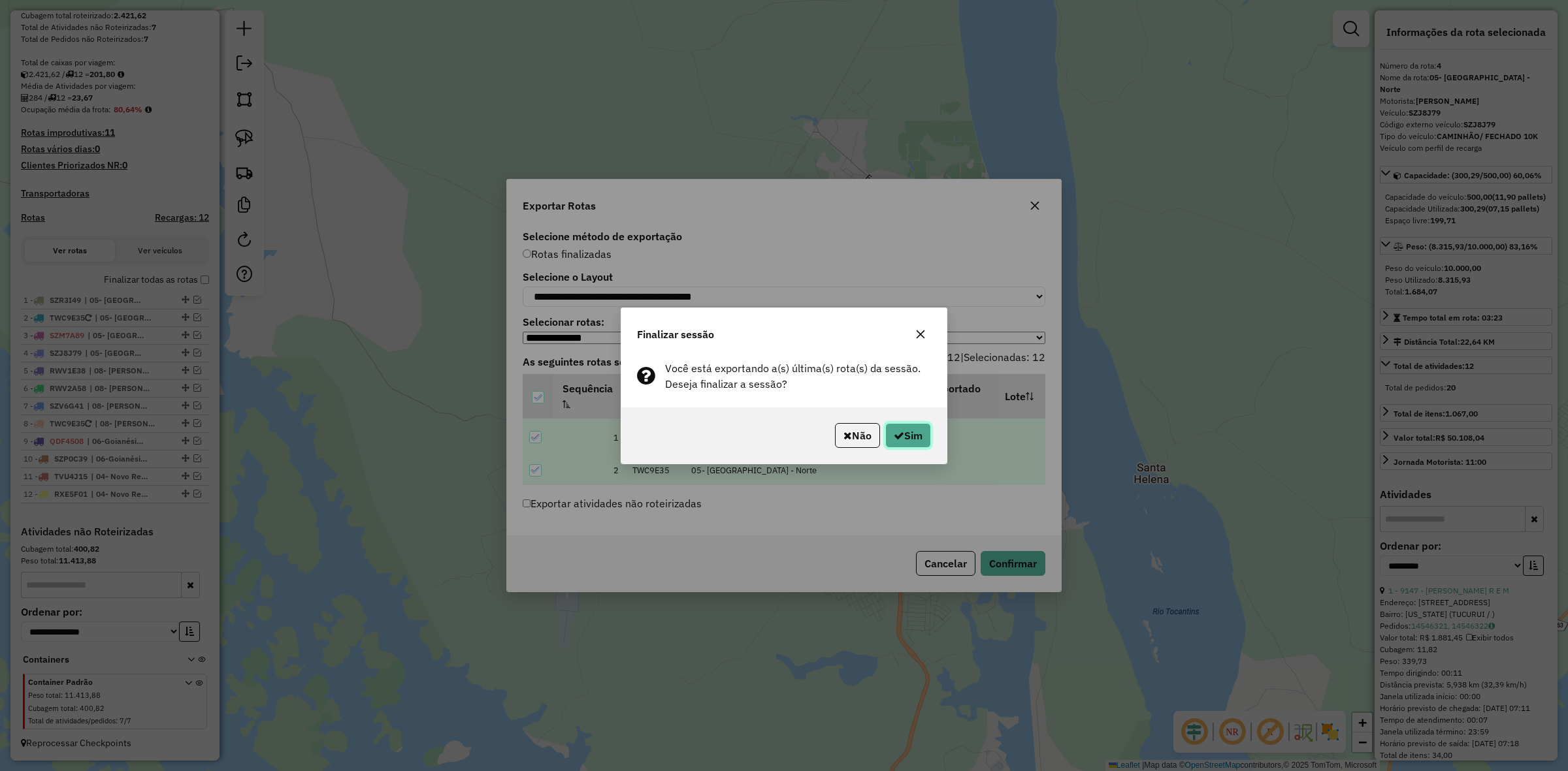
click at [902, 428] on button "Sim" at bounding box center [909, 435] width 45 height 25
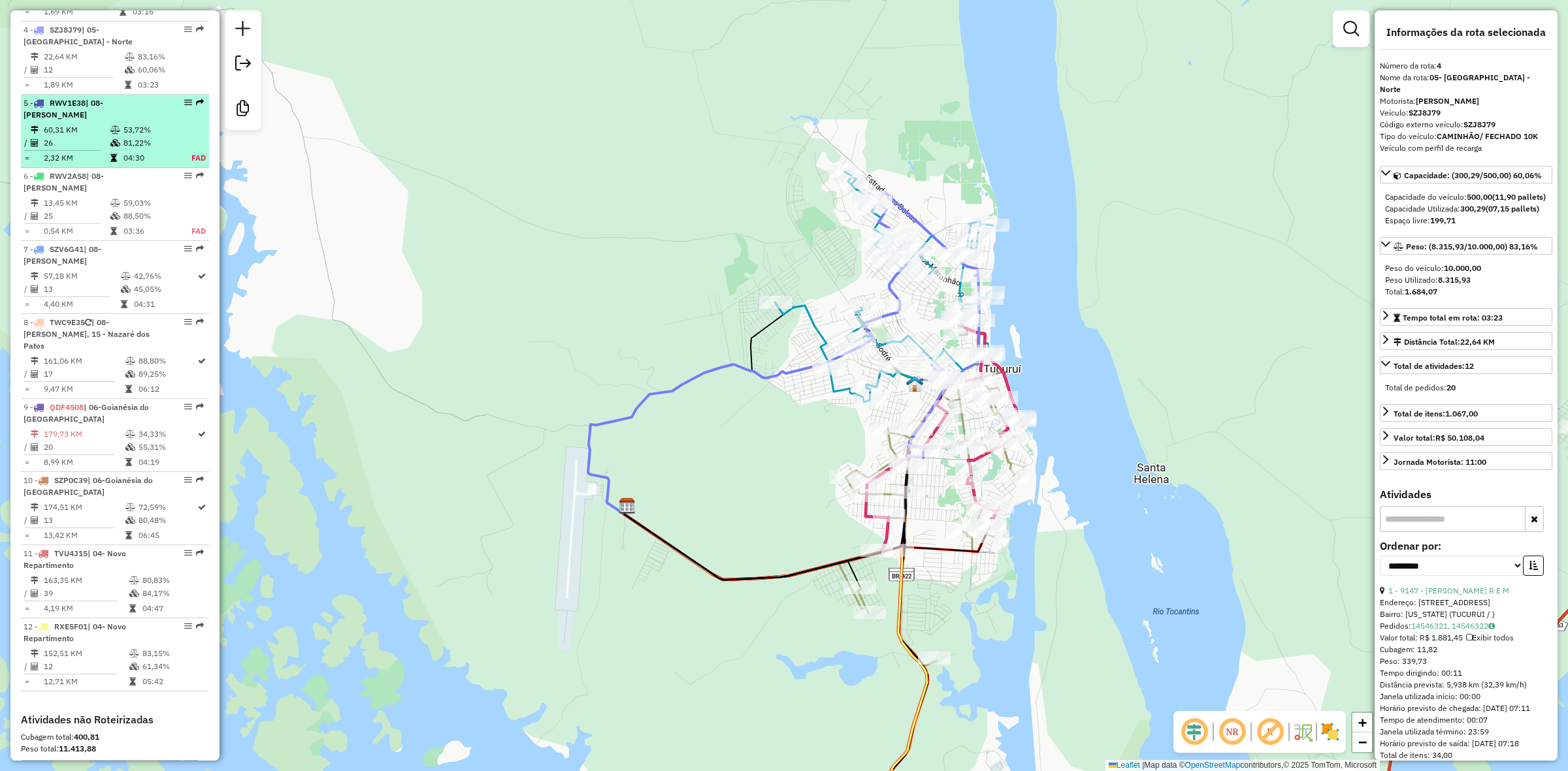
scroll to position [588, 0]
